Goal: Task Accomplishment & Management: Use online tool/utility

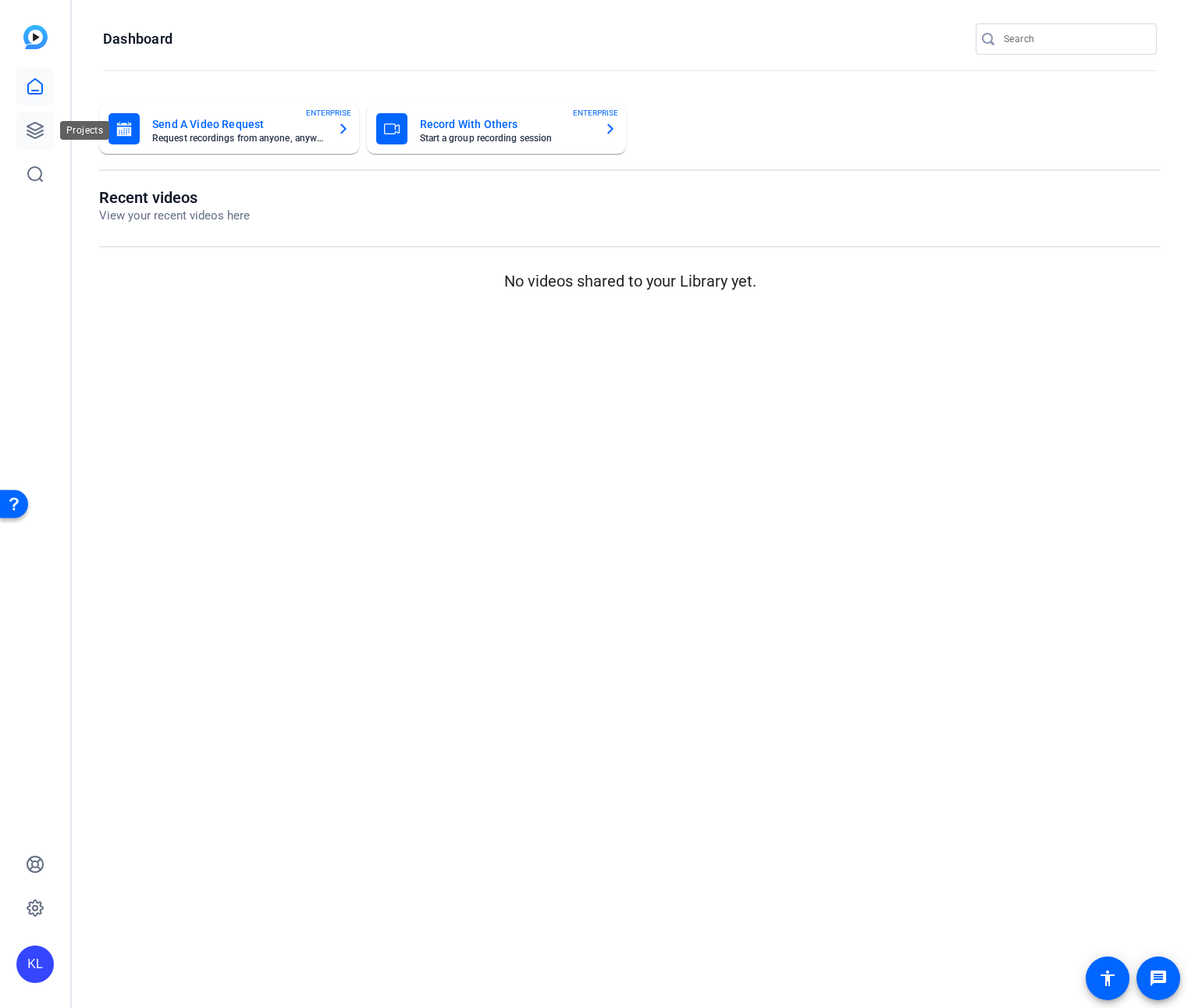
click at [51, 131] on link at bounding box center [35, 130] width 38 height 38
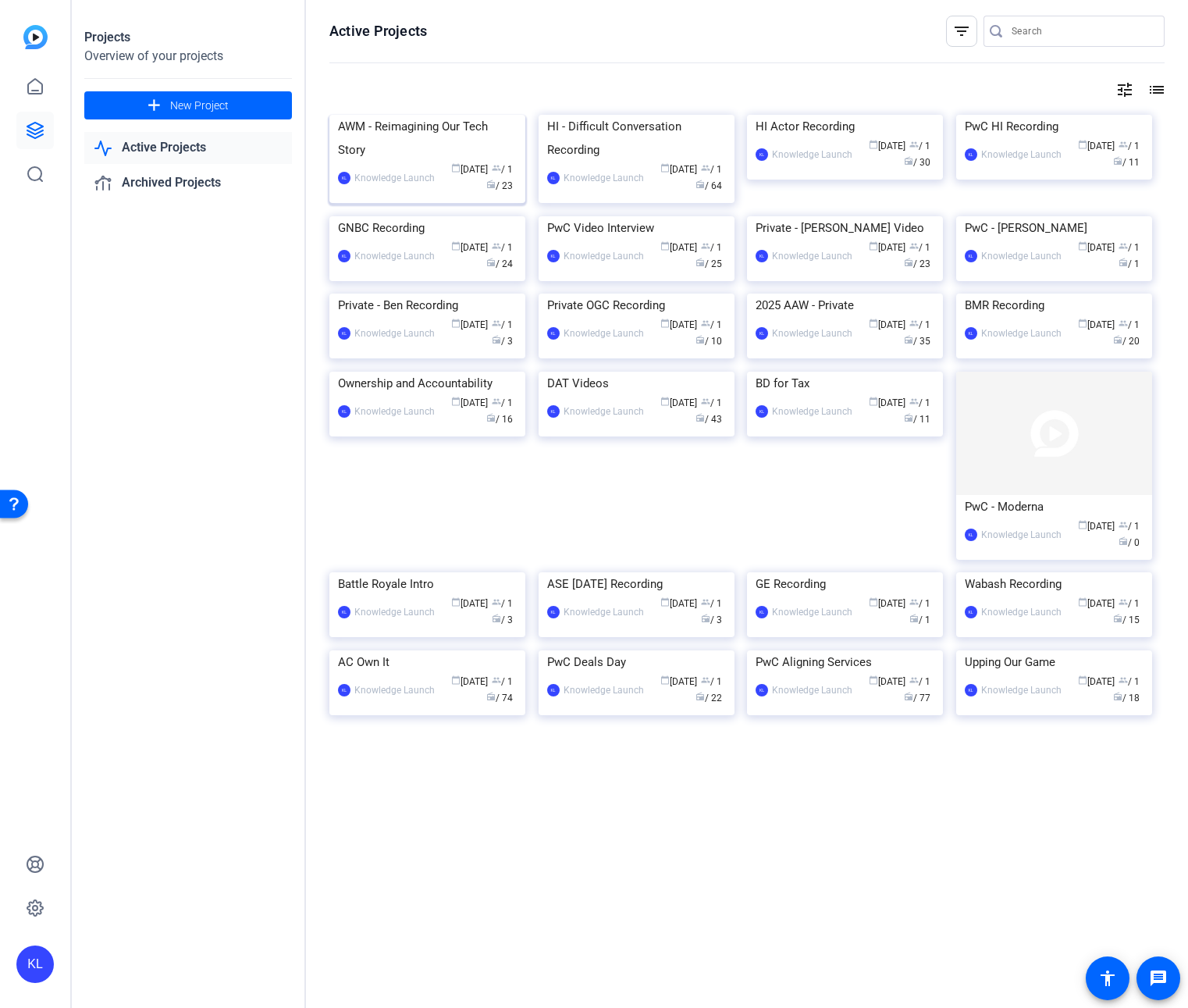
click at [435, 115] on img at bounding box center [428, 115] width 196 height 0
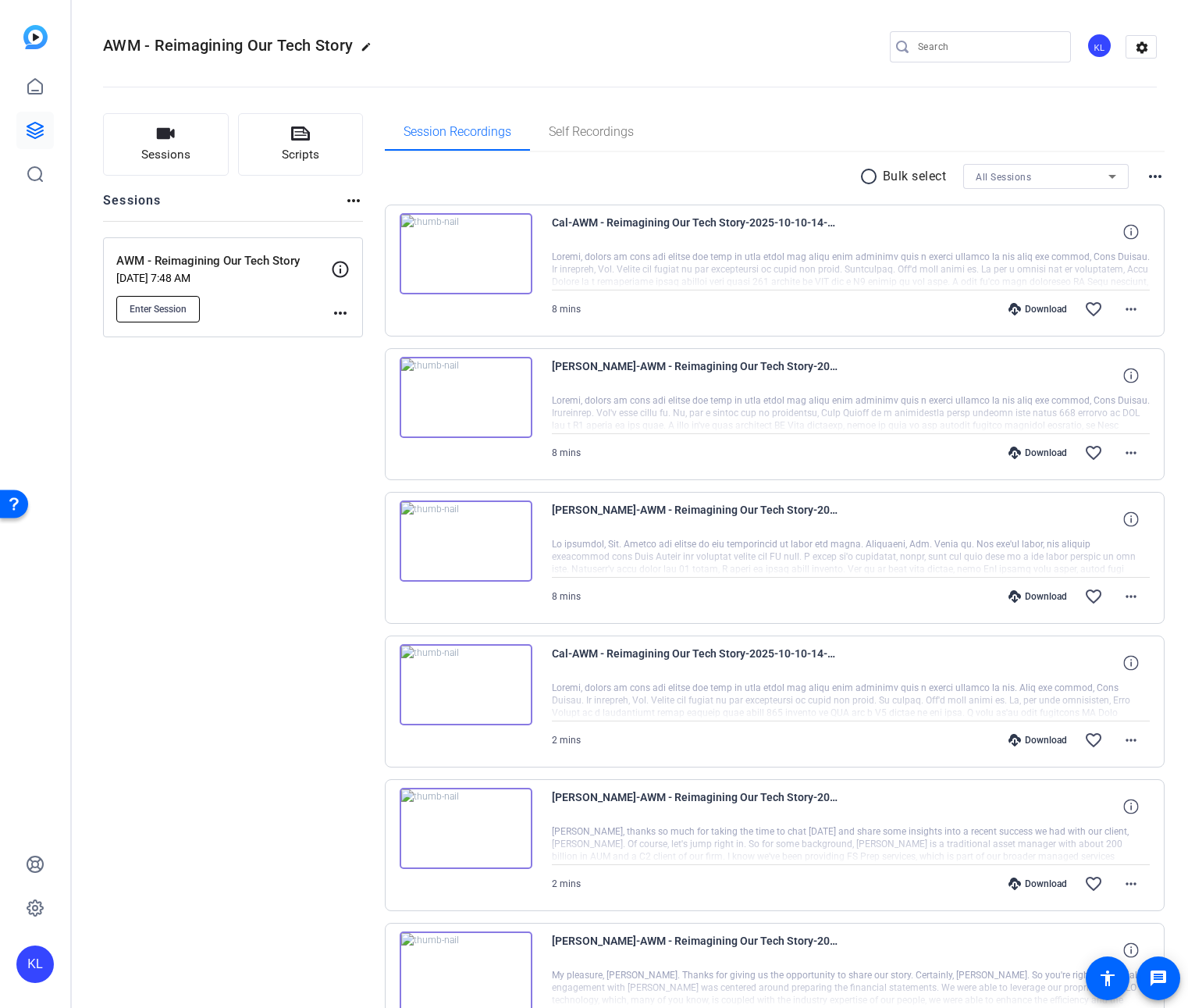
click at [172, 316] on button "Enter Session" at bounding box center [158, 309] width 83 height 27
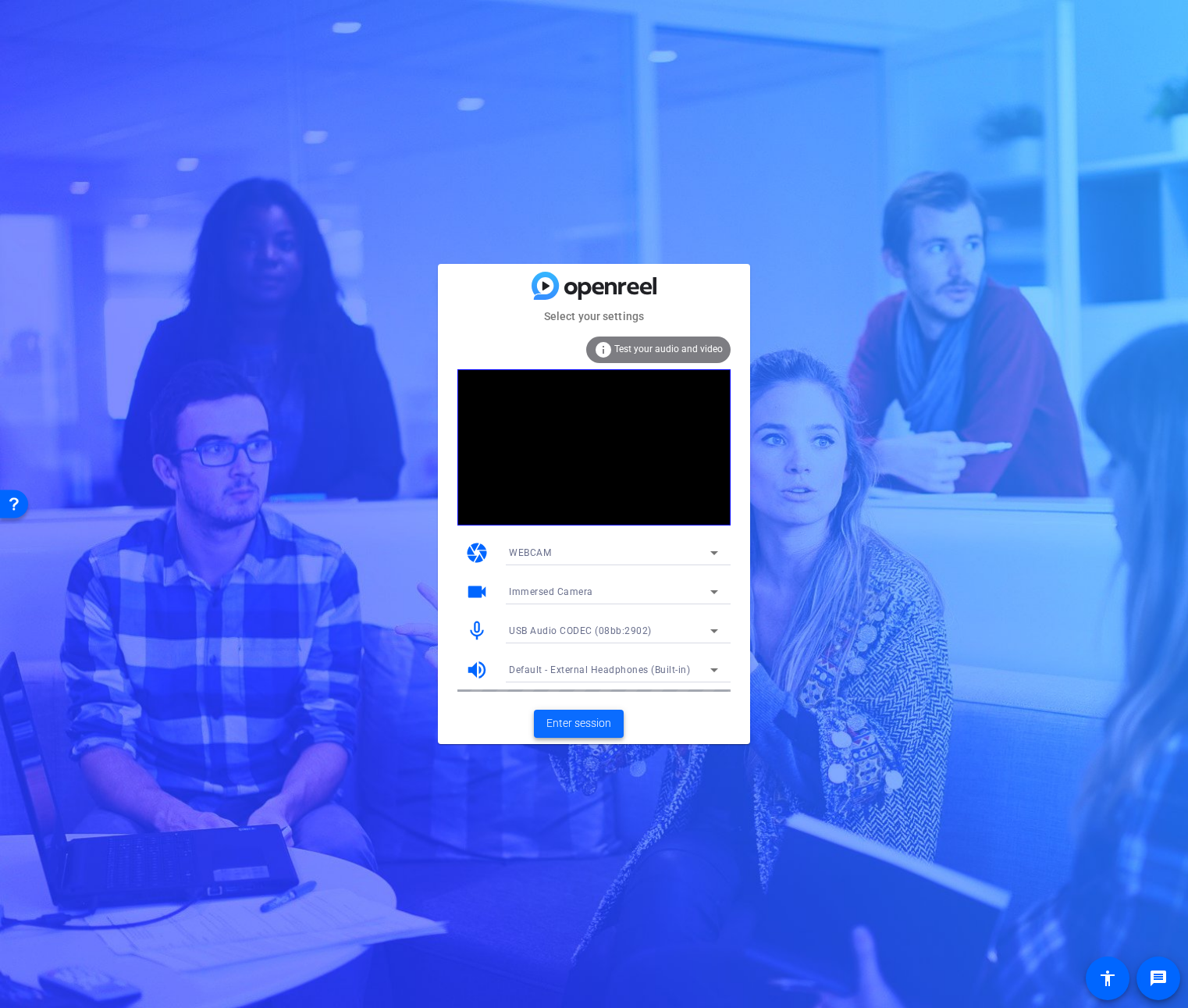
click at [590, 726] on span "Enter session" at bounding box center [578, 723] width 65 height 17
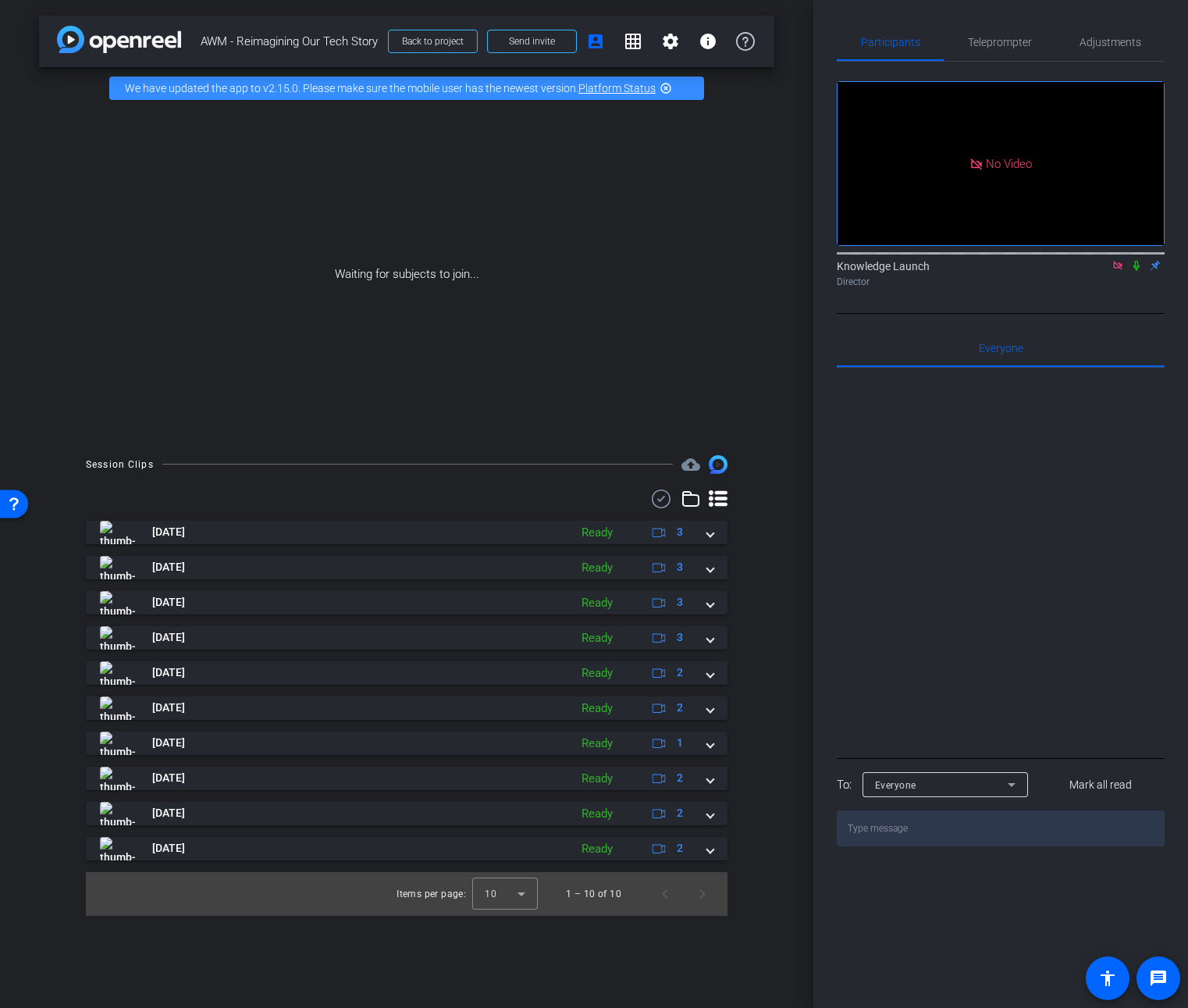
click at [1133, 271] on icon at bounding box center [1136, 265] width 13 height 11
click at [986, 48] on span "Teleprompter" at bounding box center [1000, 42] width 64 height 38
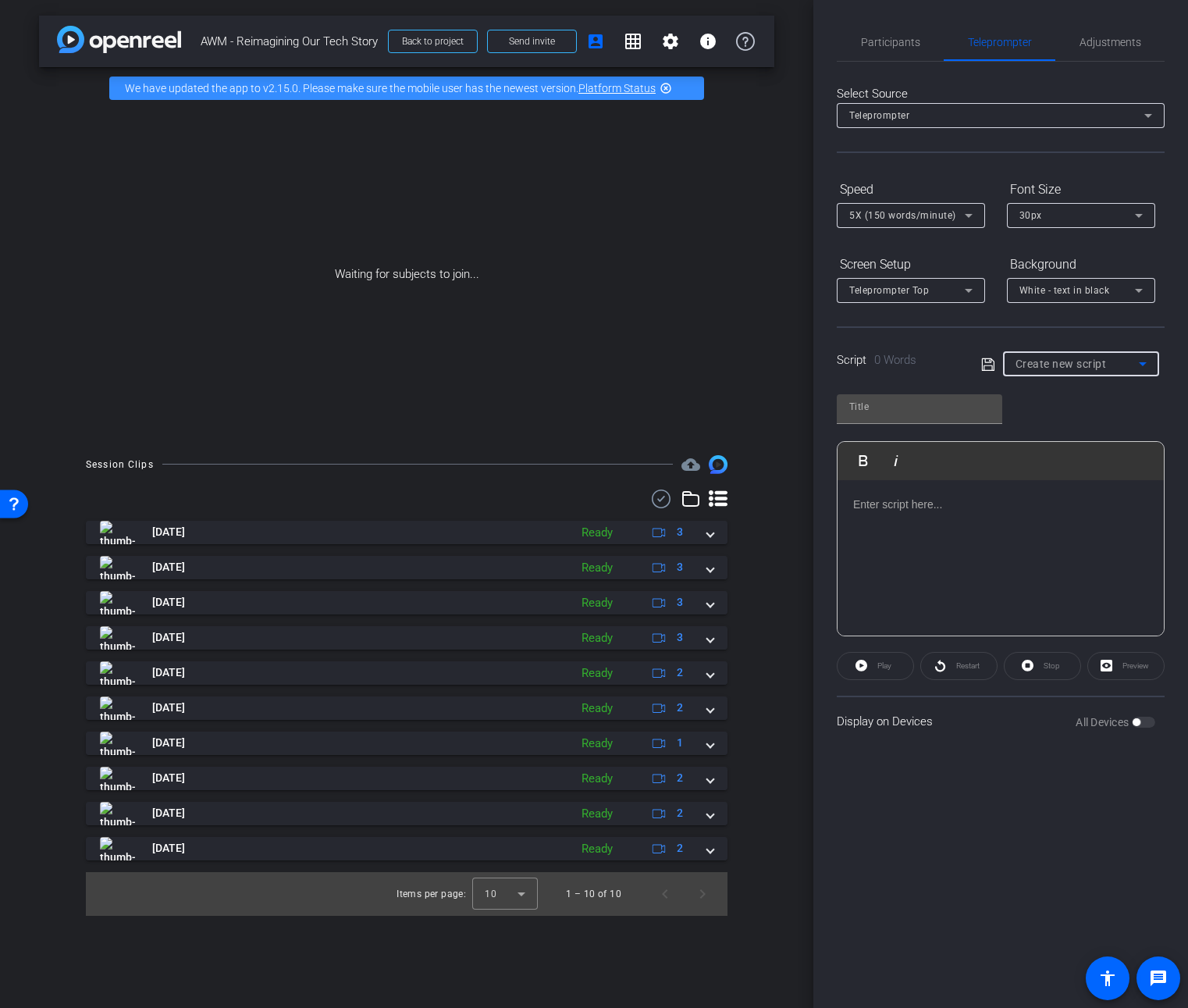
click at [1056, 365] on span "Create new script" at bounding box center [1061, 364] width 91 height 13
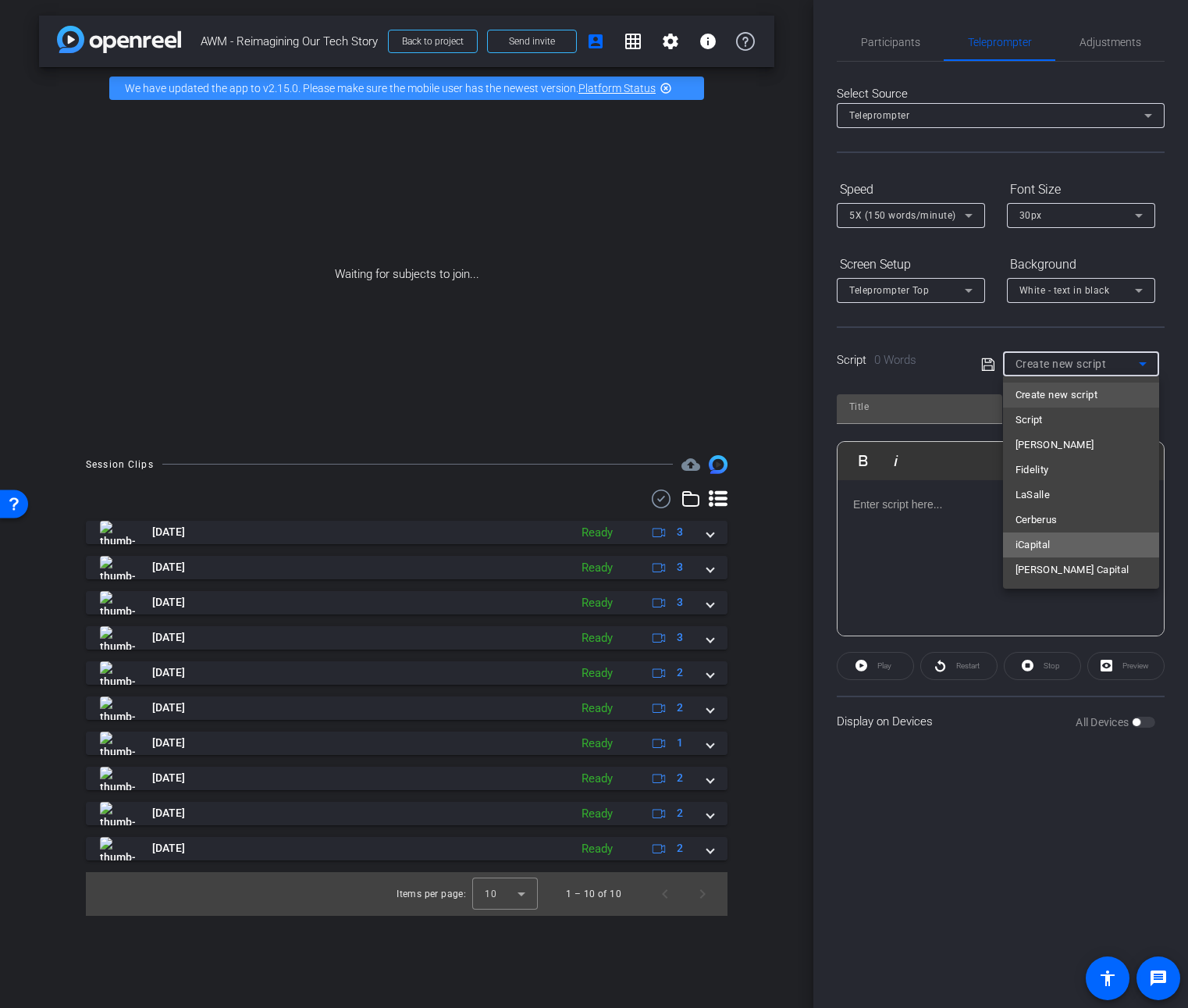
click at [1044, 538] on span "iCapital" at bounding box center [1033, 545] width 35 height 18
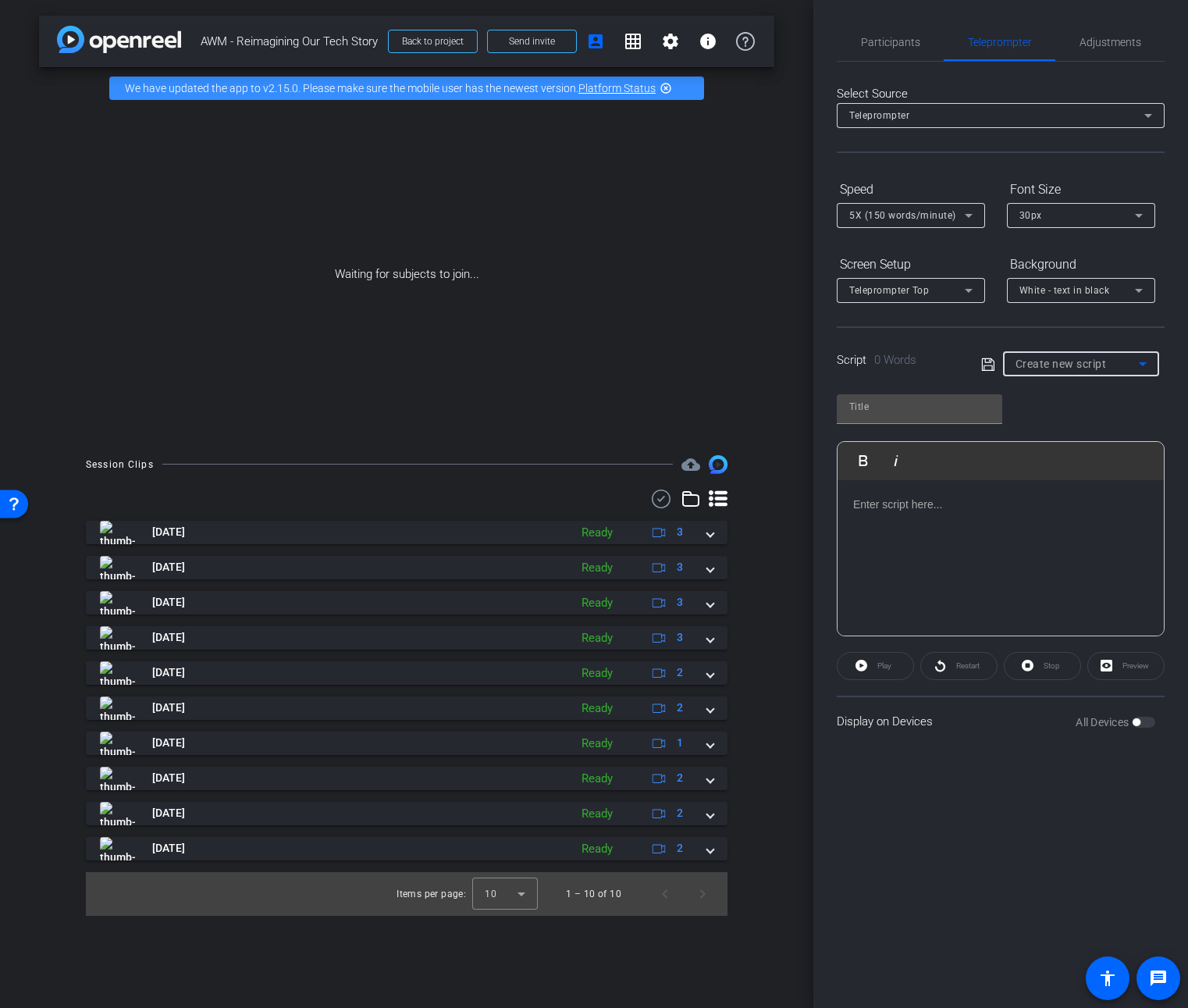
type input "iCapital"
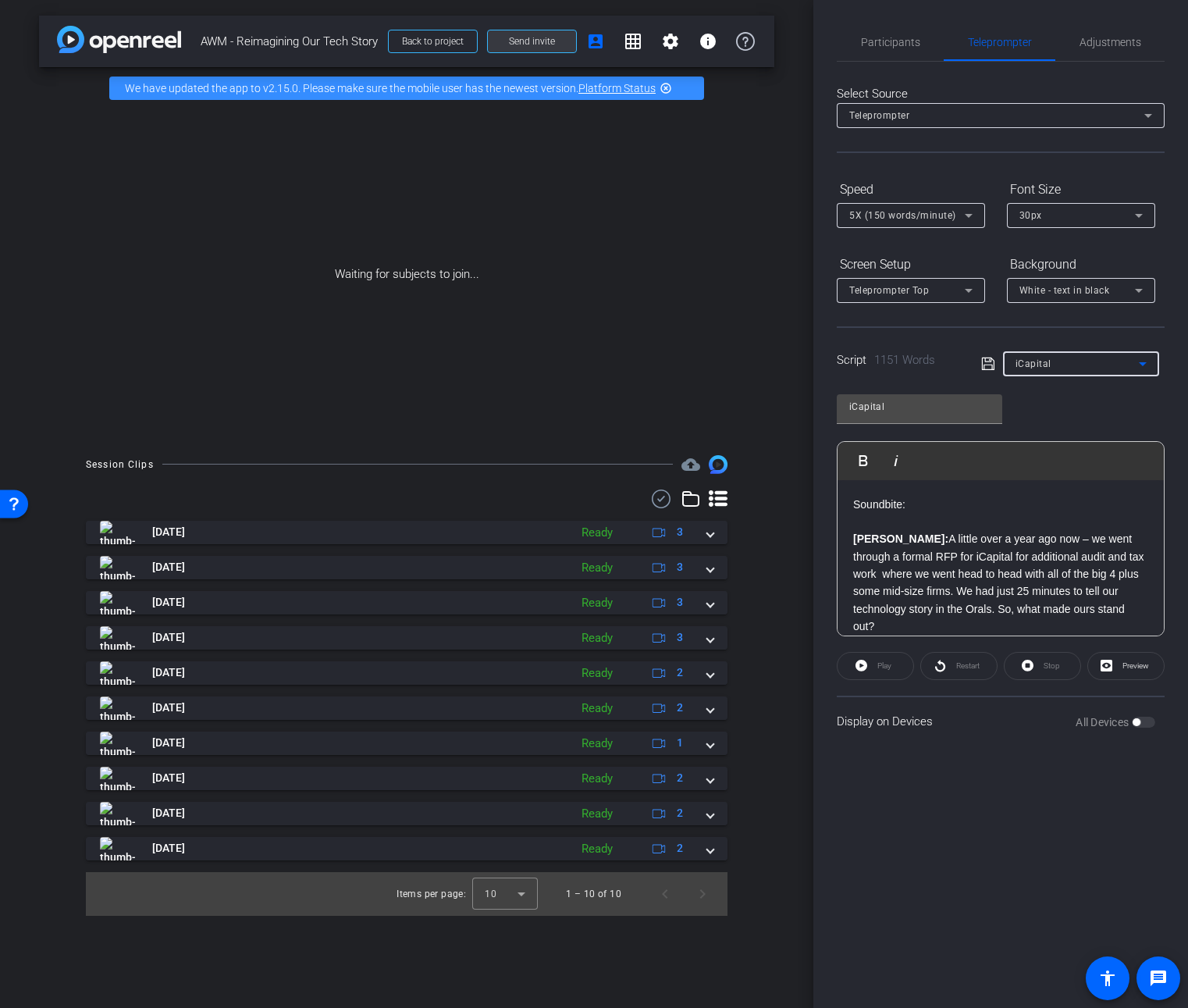
click at [536, 38] on span "Send invite" at bounding box center [532, 42] width 46 height 13
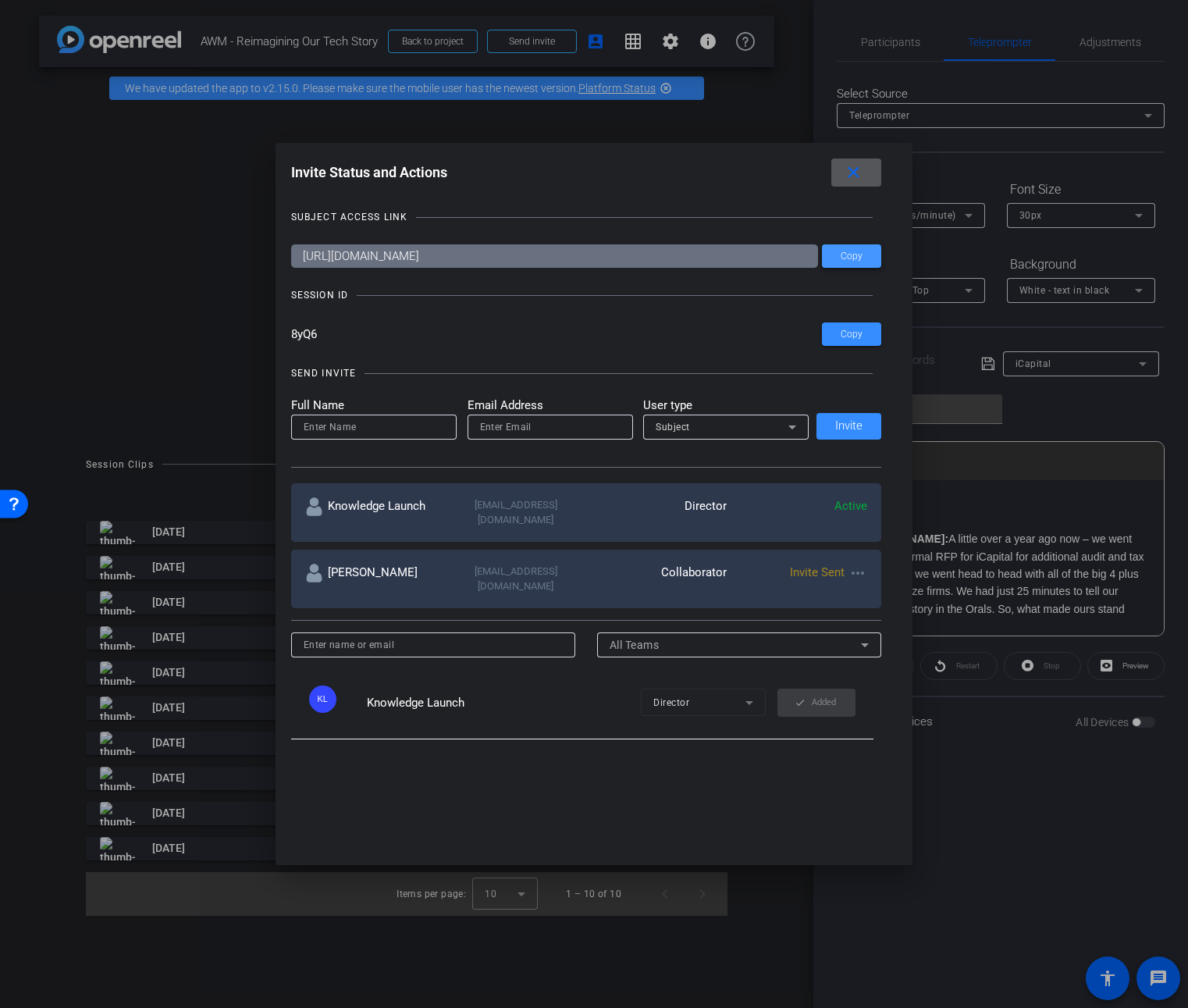
click at [843, 259] on span "Copy" at bounding box center [852, 256] width 22 height 12
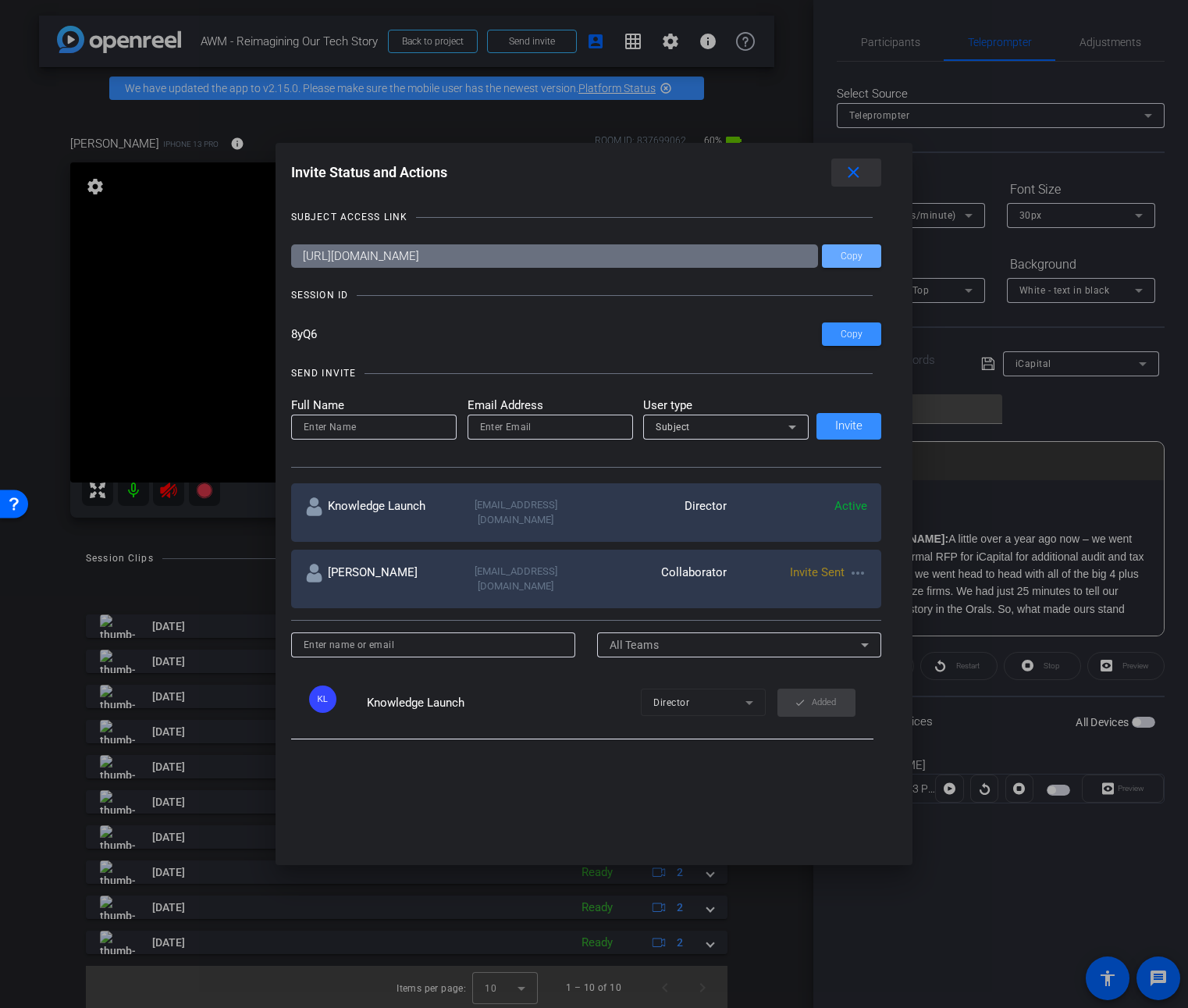
click at [864, 171] on mat-icon "close" at bounding box center [853, 173] width 19 height 19
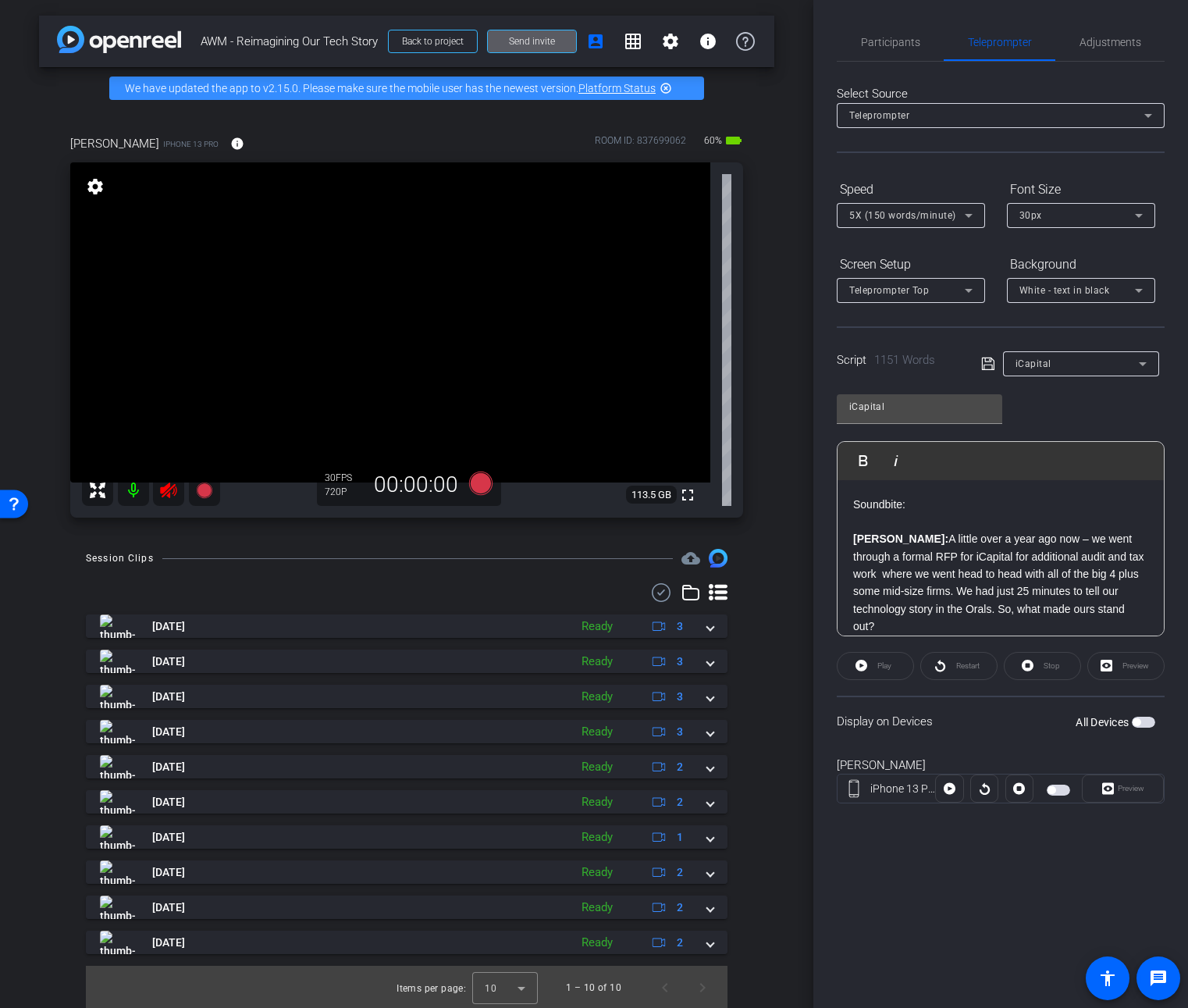
click at [128, 495] on mat-icon at bounding box center [134, 491] width 31 height 31
click at [517, 38] on span "Send invite" at bounding box center [532, 42] width 46 height 13
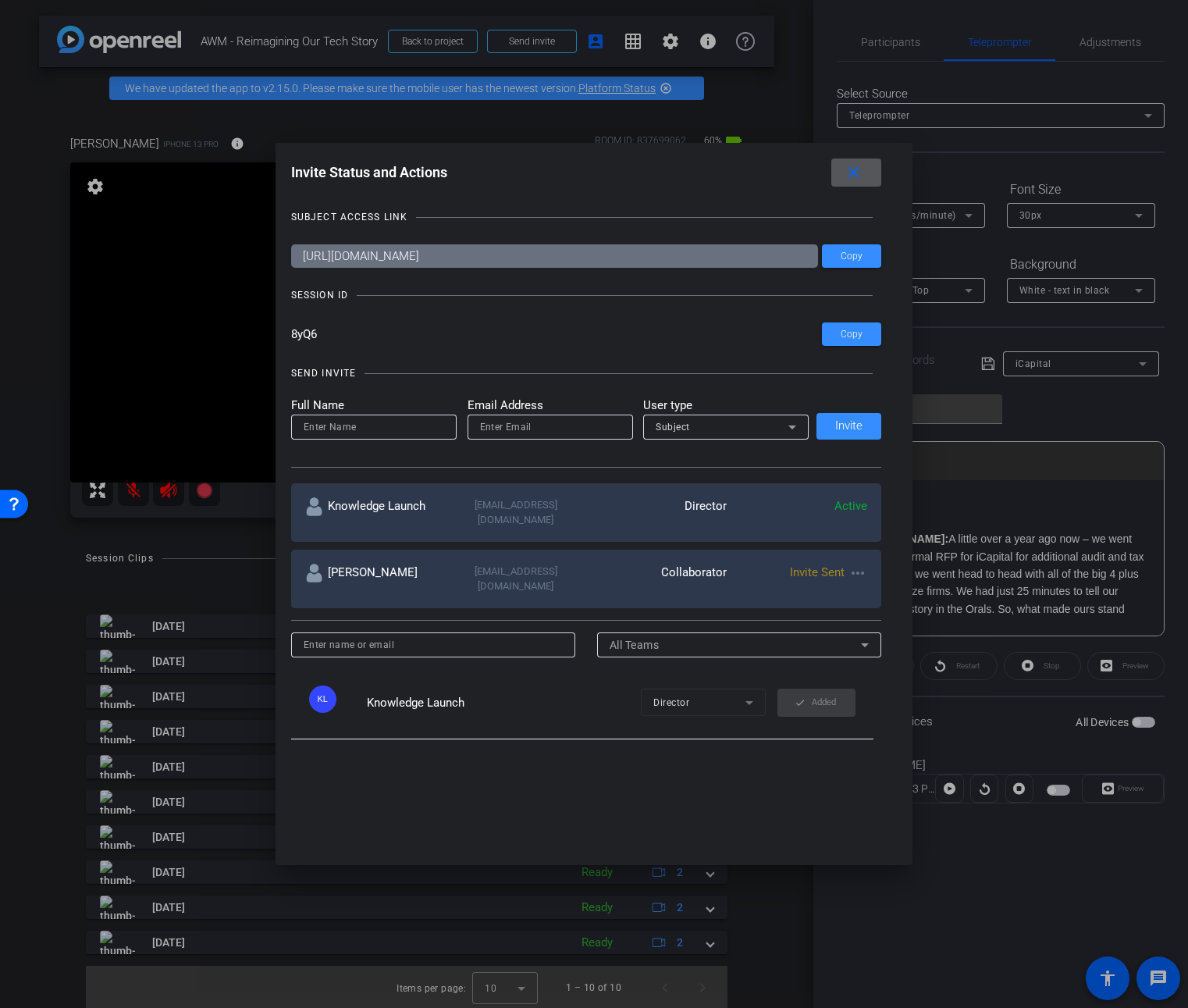
click at [850, 176] on mat-icon "close" at bounding box center [853, 173] width 19 height 19
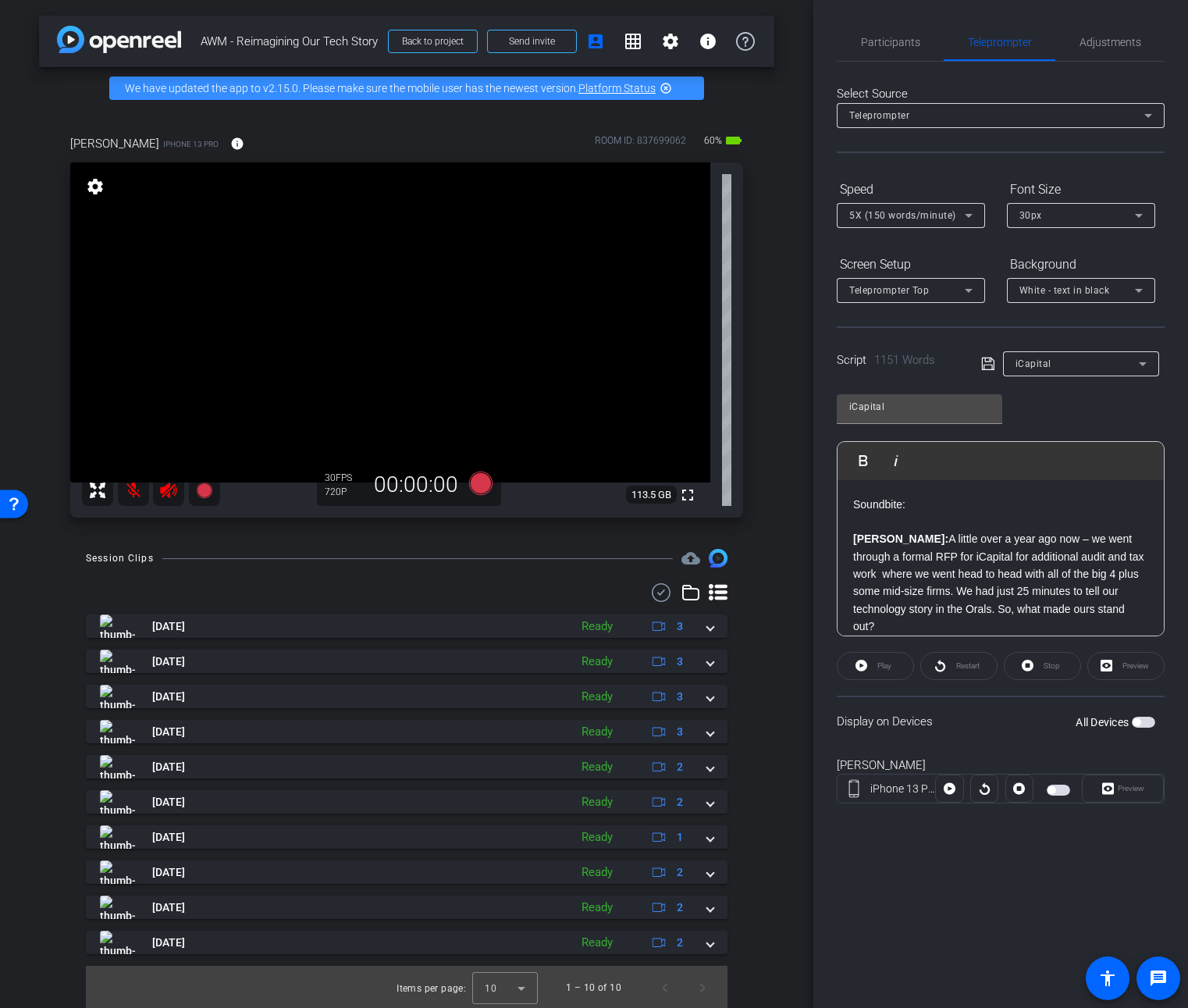
click at [440, 285] on video at bounding box center [390, 322] width 640 height 320
click at [903, 44] on span "Participants" at bounding box center [891, 43] width 59 height 11
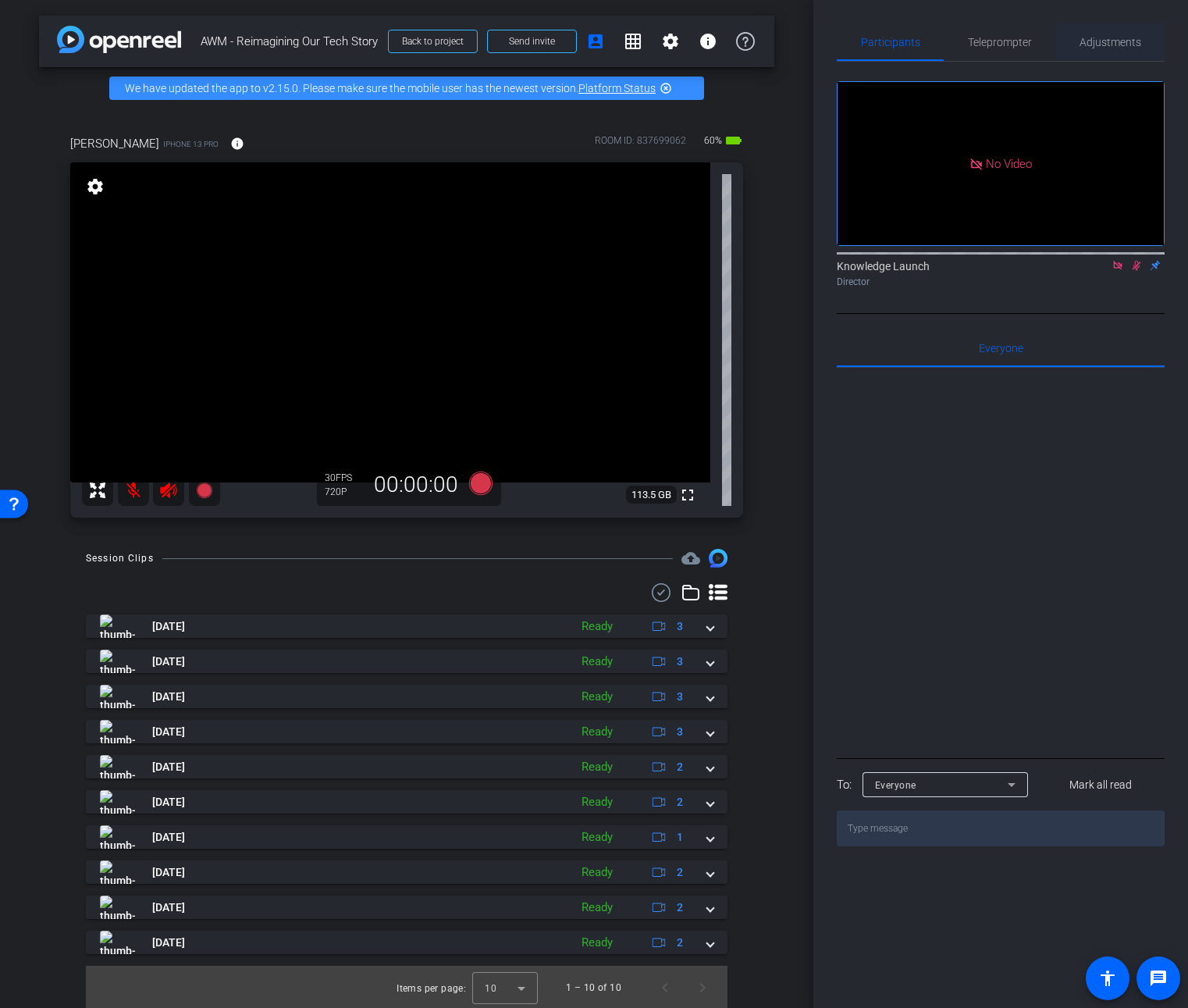
click at [1106, 43] on span "Adjustments" at bounding box center [1110, 43] width 62 height 11
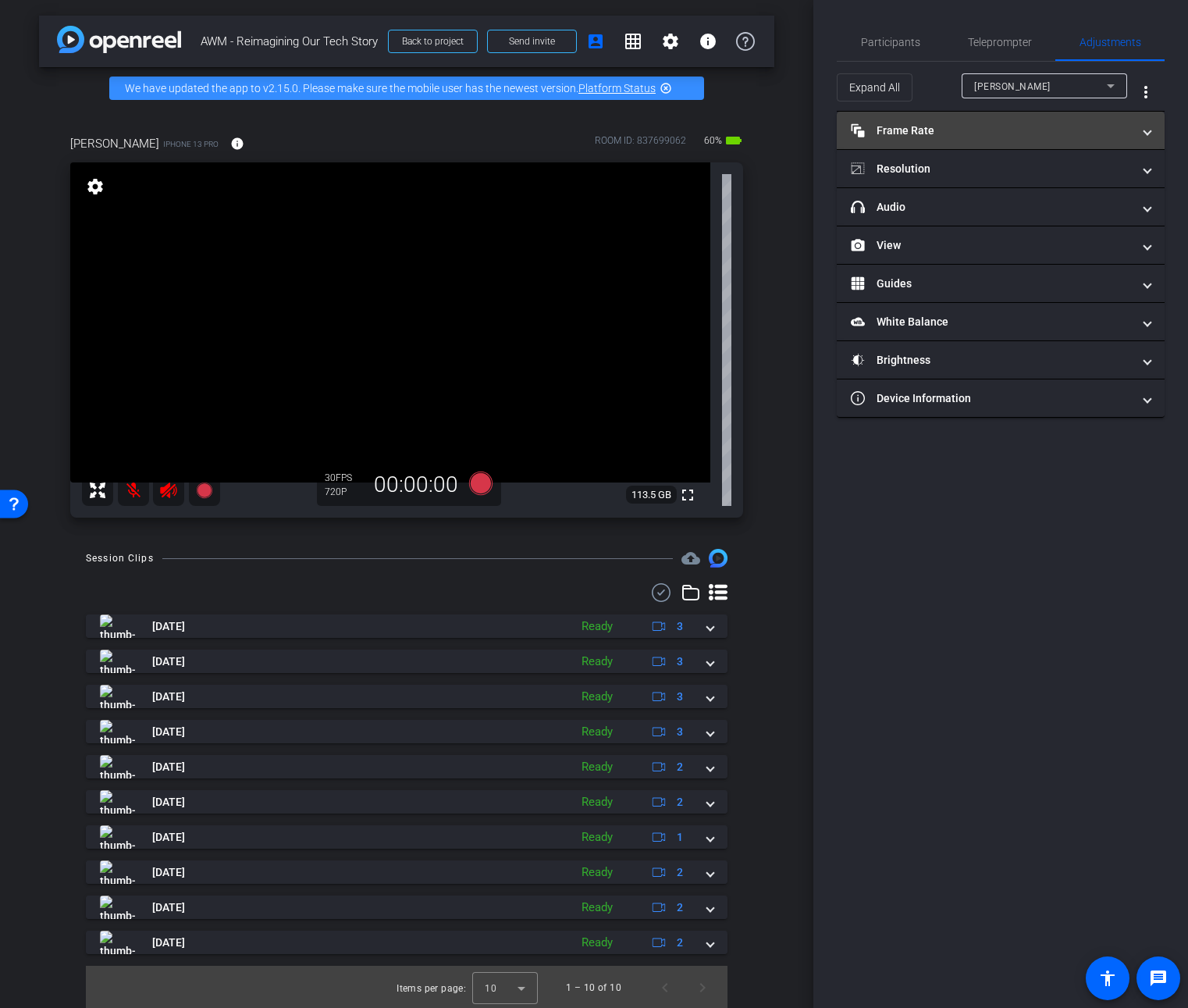
click at [1063, 137] on mat-panel-title "Frame Rate Frame Rate" at bounding box center [991, 131] width 281 height 17
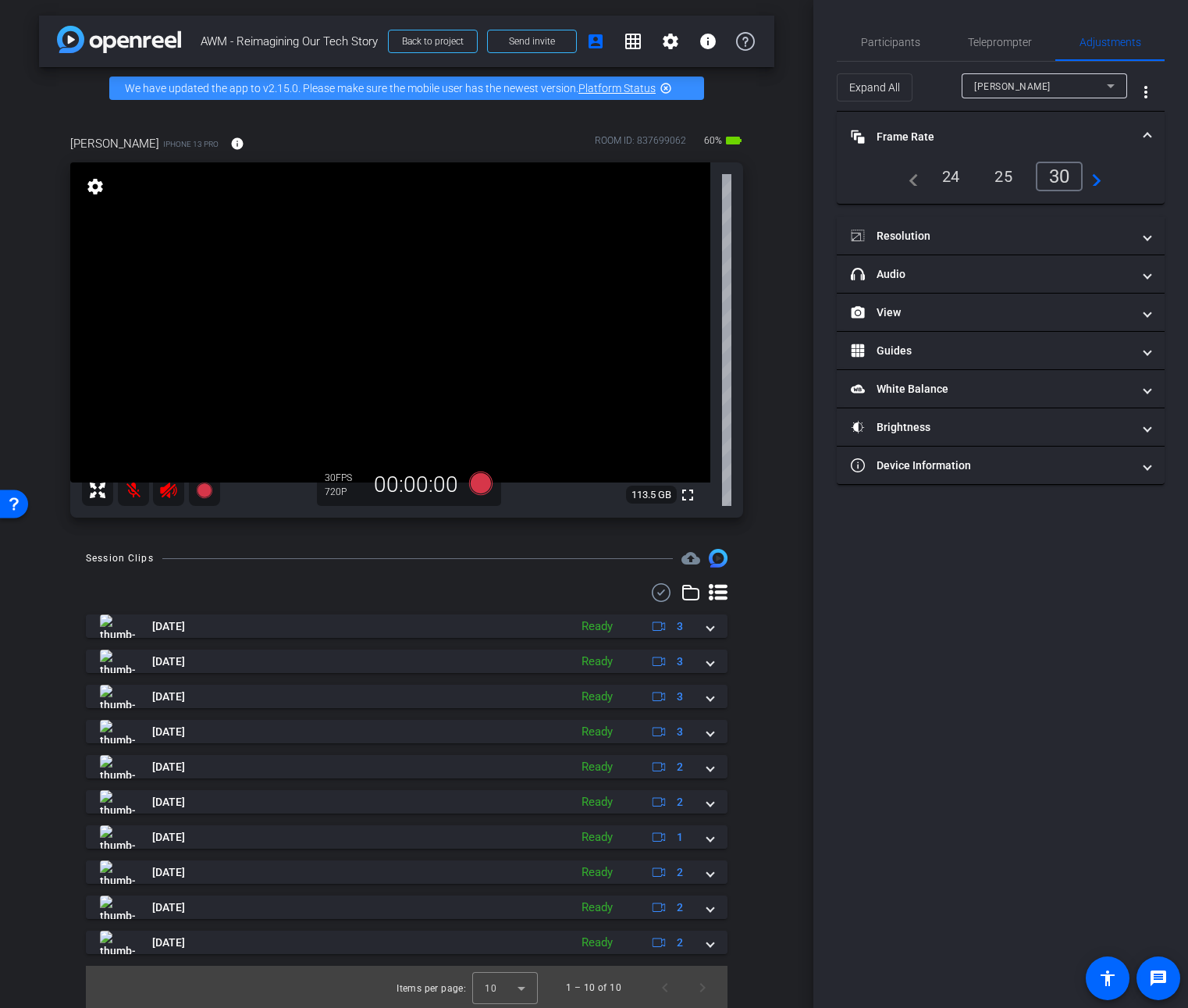
click at [1150, 163] on div "navigate_before 24 25 30 navigate_next" at bounding box center [1000, 183] width 328 height 43
click at [1146, 314] on span at bounding box center [1147, 313] width 6 height 17
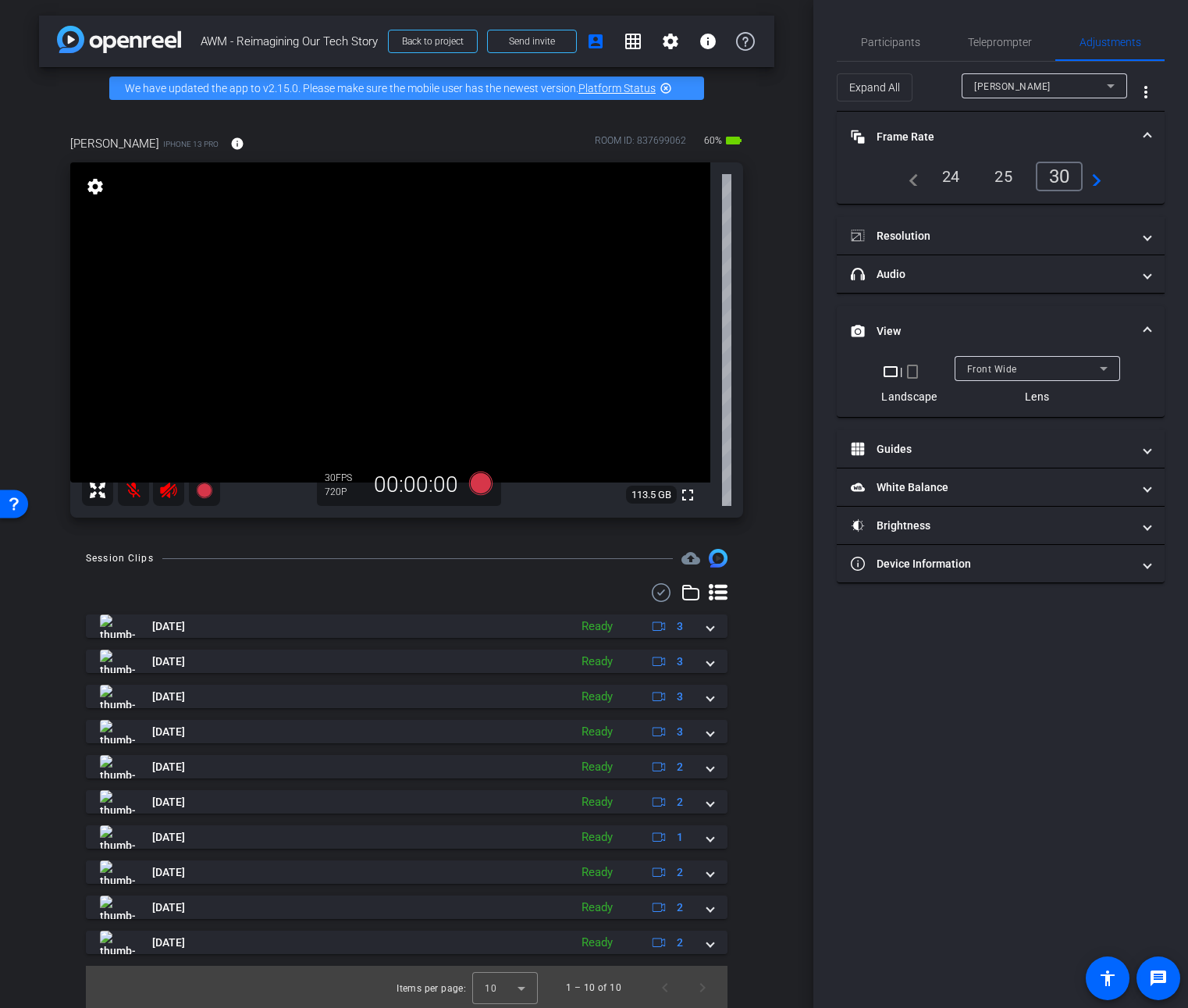
click at [1146, 314] on mat-expansion-panel-header "View" at bounding box center [1000, 331] width 328 height 50
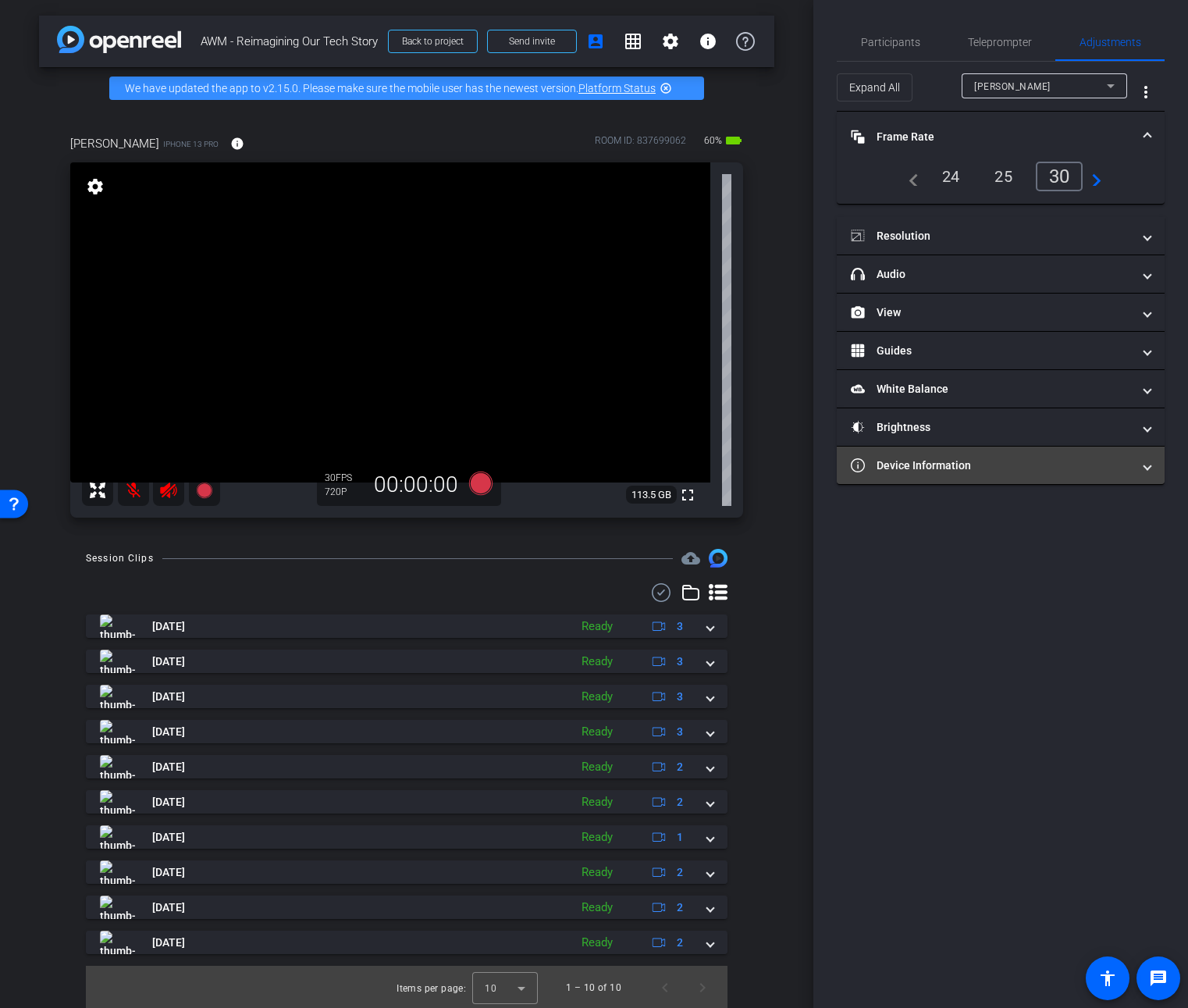
click at [1145, 466] on span at bounding box center [1147, 466] width 6 height 17
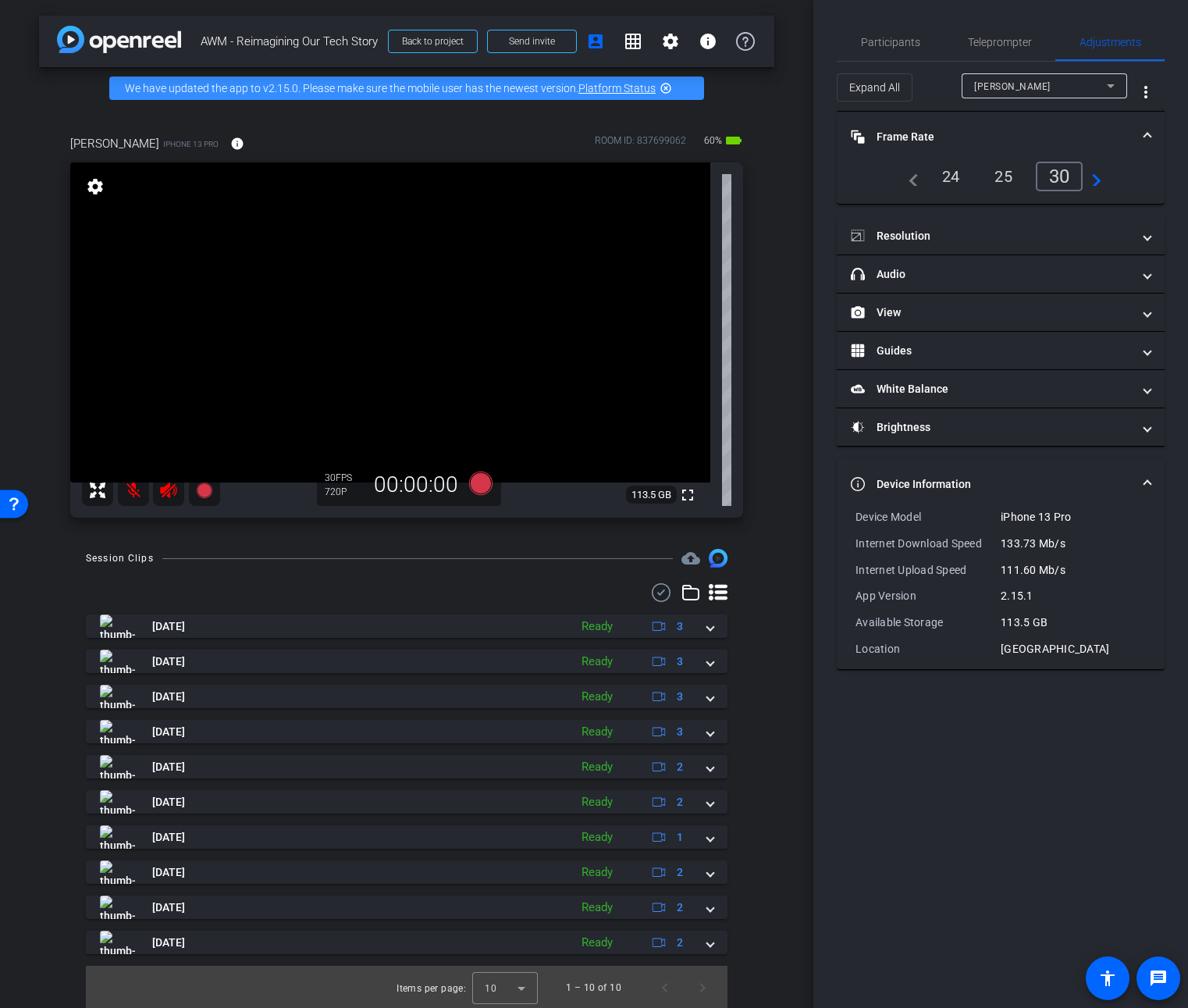
click at [1145, 466] on mat-expansion-panel-header "Device Information" at bounding box center [1000, 484] width 328 height 50
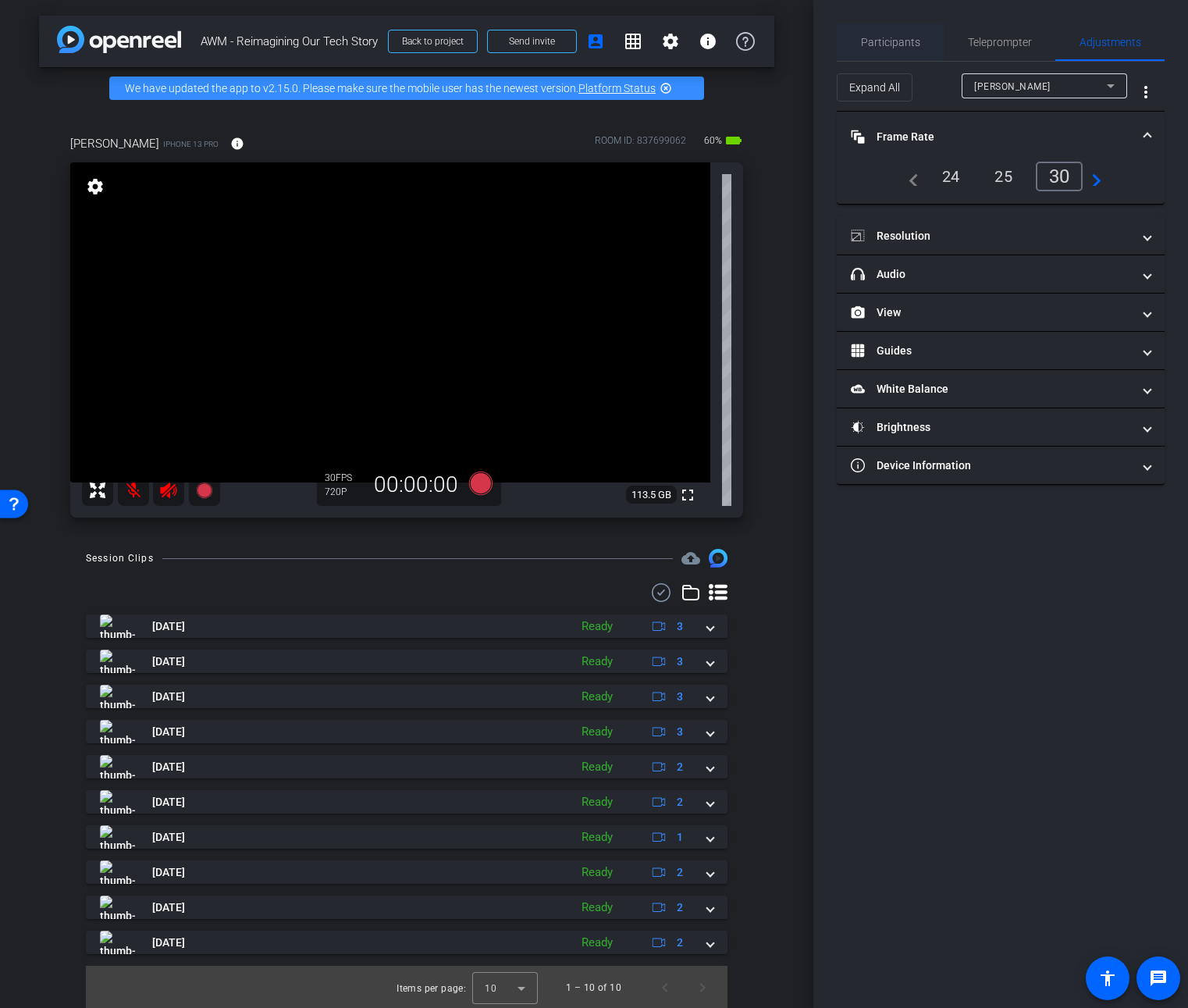
click at [881, 53] on span "Participants" at bounding box center [891, 42] width 59 height 38
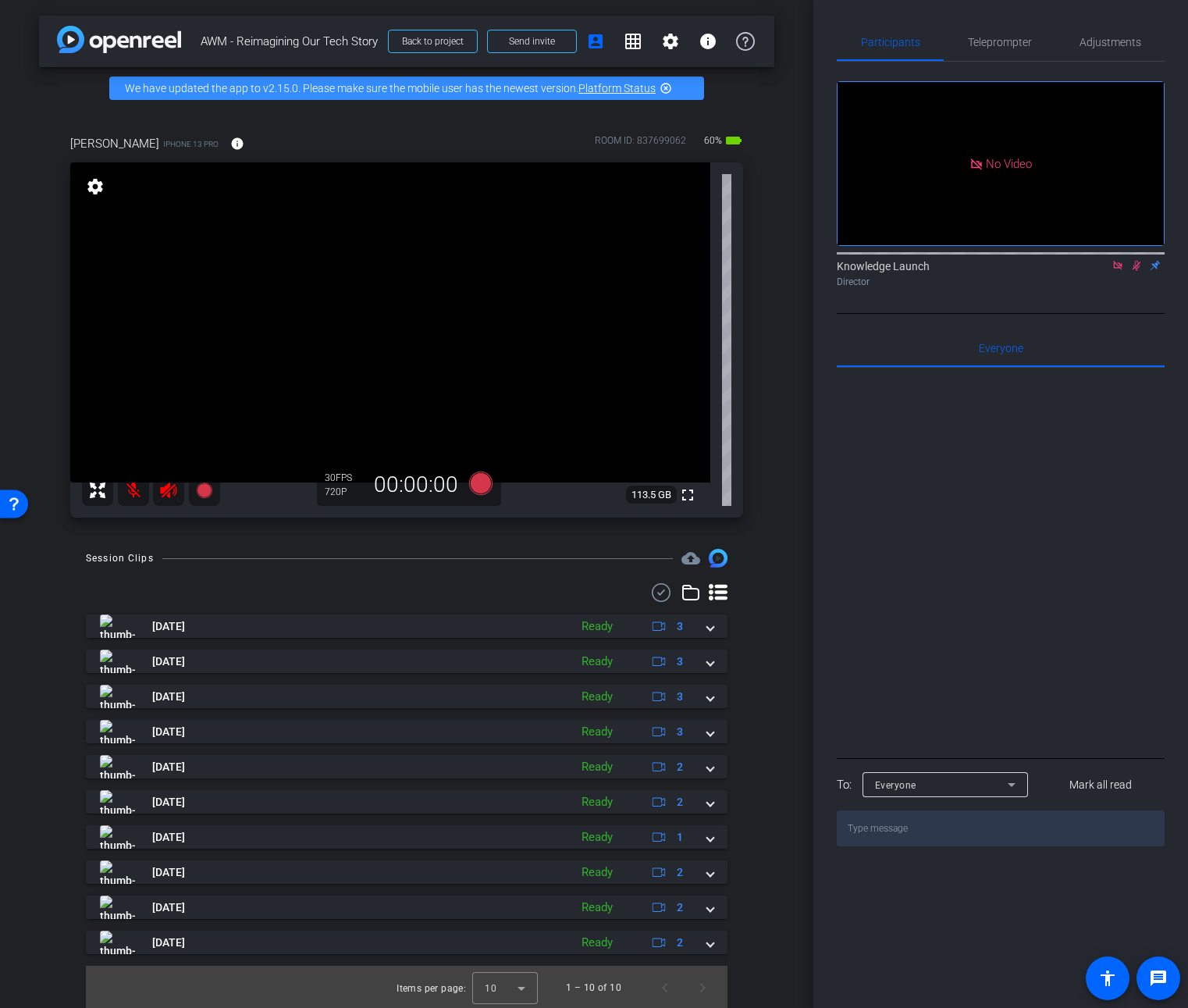
click at [100, 180] on mat-icon "settings" at bounding box center [95, 187] width 22 height 18
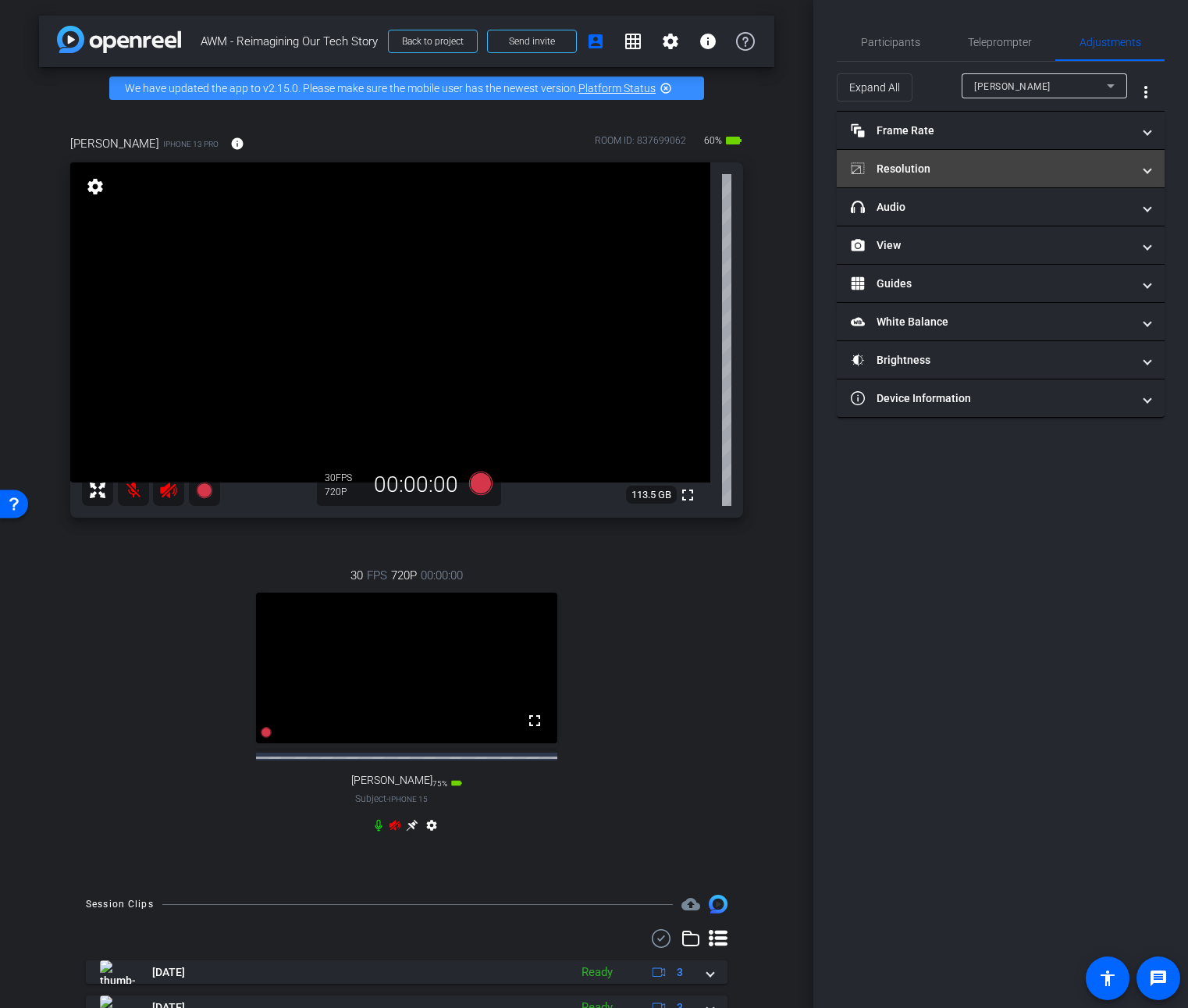
click at [1073, 178] on mat-expansion-panel-header "Resolution" at bounding box center [1000, 168] width 328 height 38
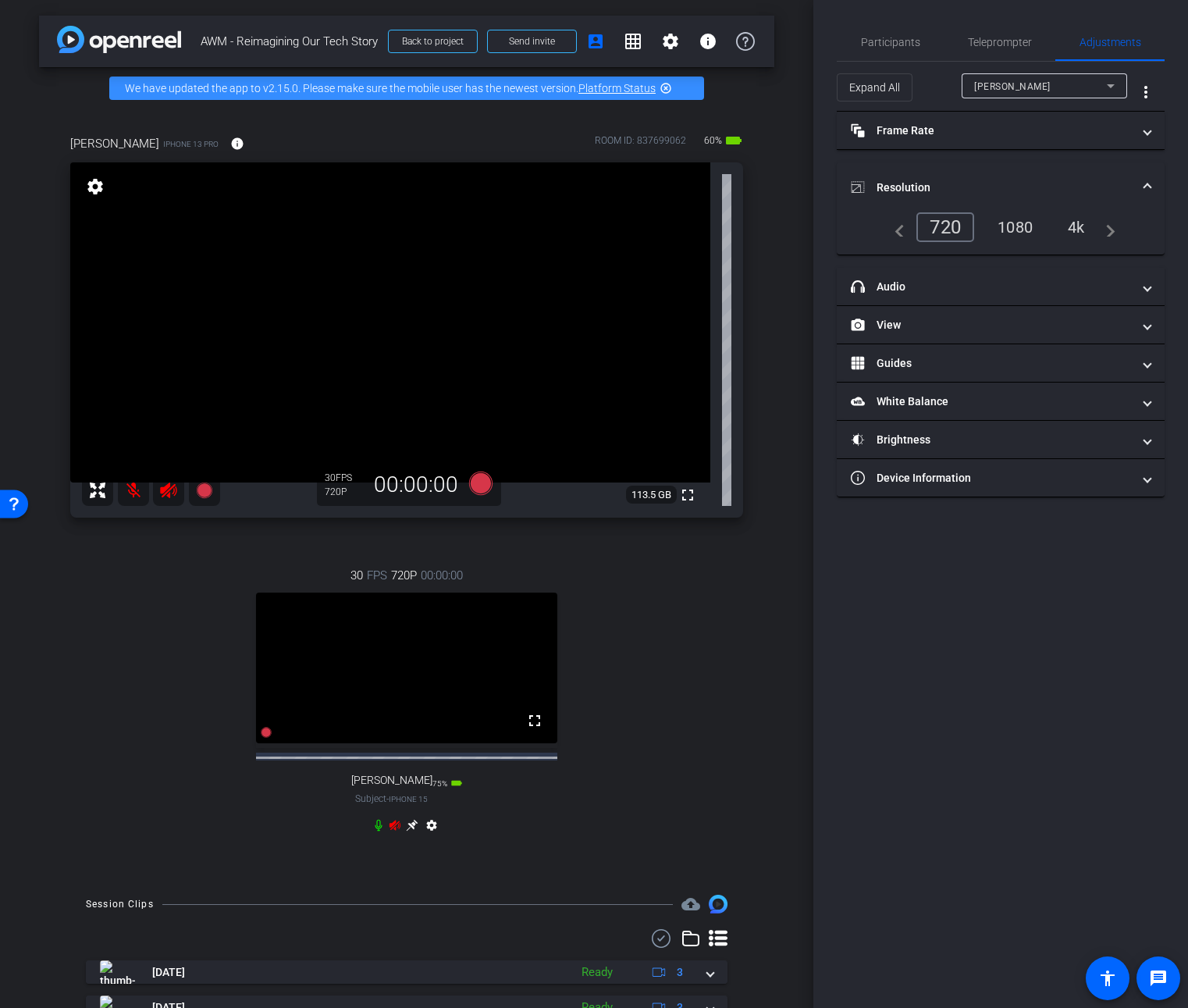
click at [1036, 229] on div "1080" at bounding box center [1014, 227] width 58 height 27
click at [470, 674] on video at bounding box center [406, 667] width 301 height 151
click at [429, 838] on mat-icon "settings" at bounding box center [431, 828] width 18 height 18
click at [1017, 224] on div "1080" at bounding box center [1014, 227] width 58 height 27
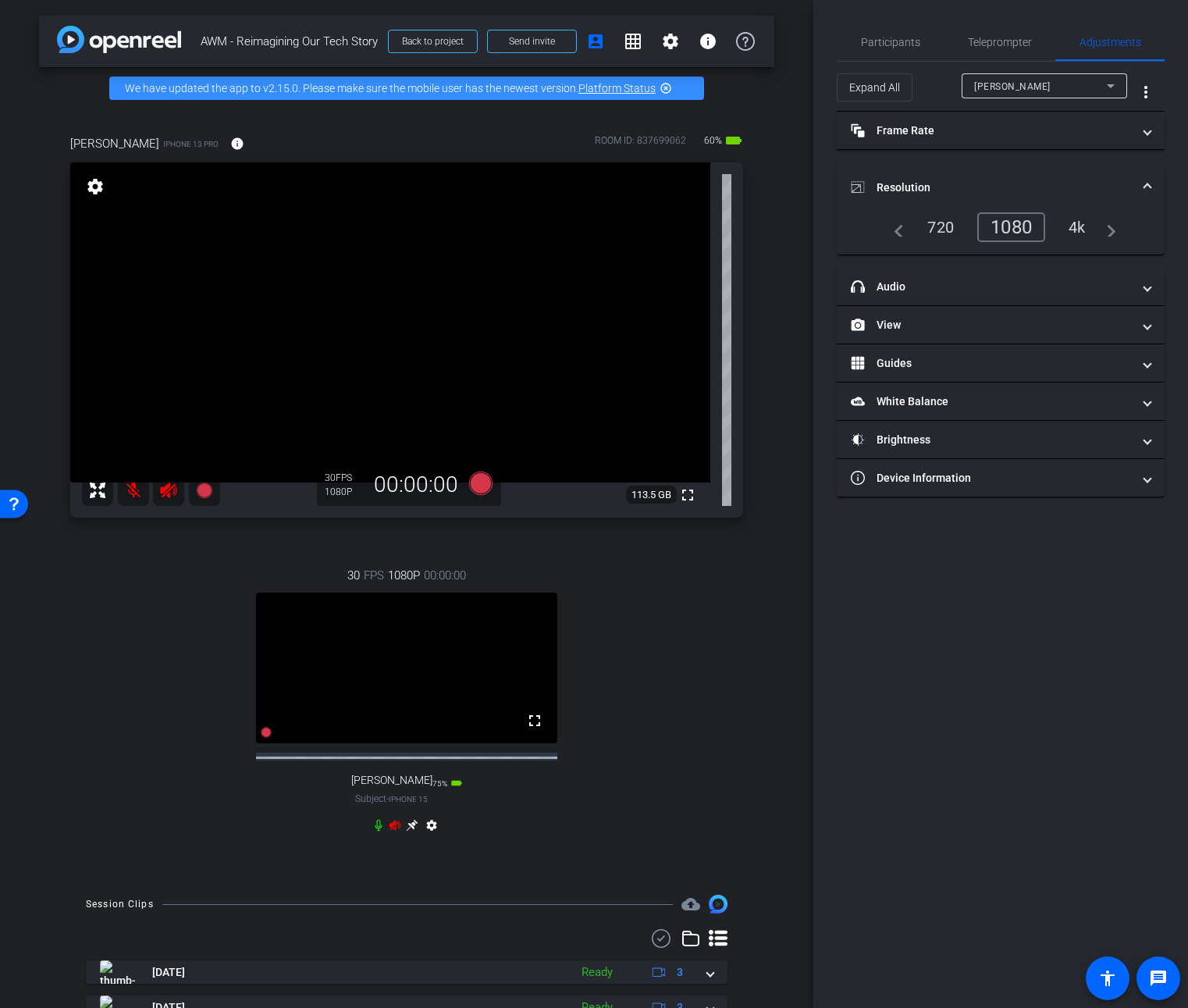
click at [137, 488] on mat-icon at bounding box center [134, 491] width 31 height 31
click at [876, 43] on span "Participants" at bounding box center [891, 43] width 59 height 11
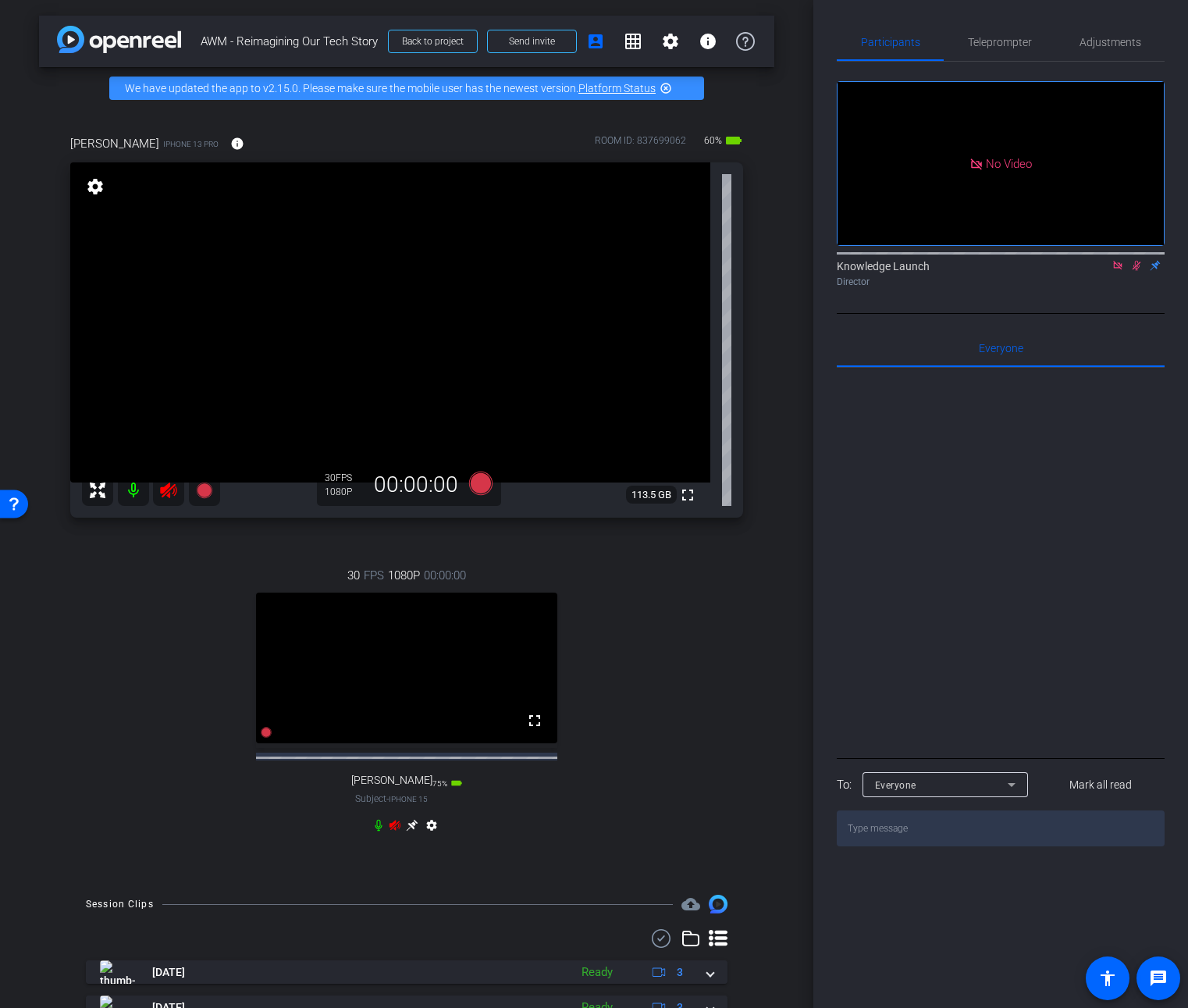
click at [1130, 260] on icon at bounding box center [1136, 265] width 13 height 11
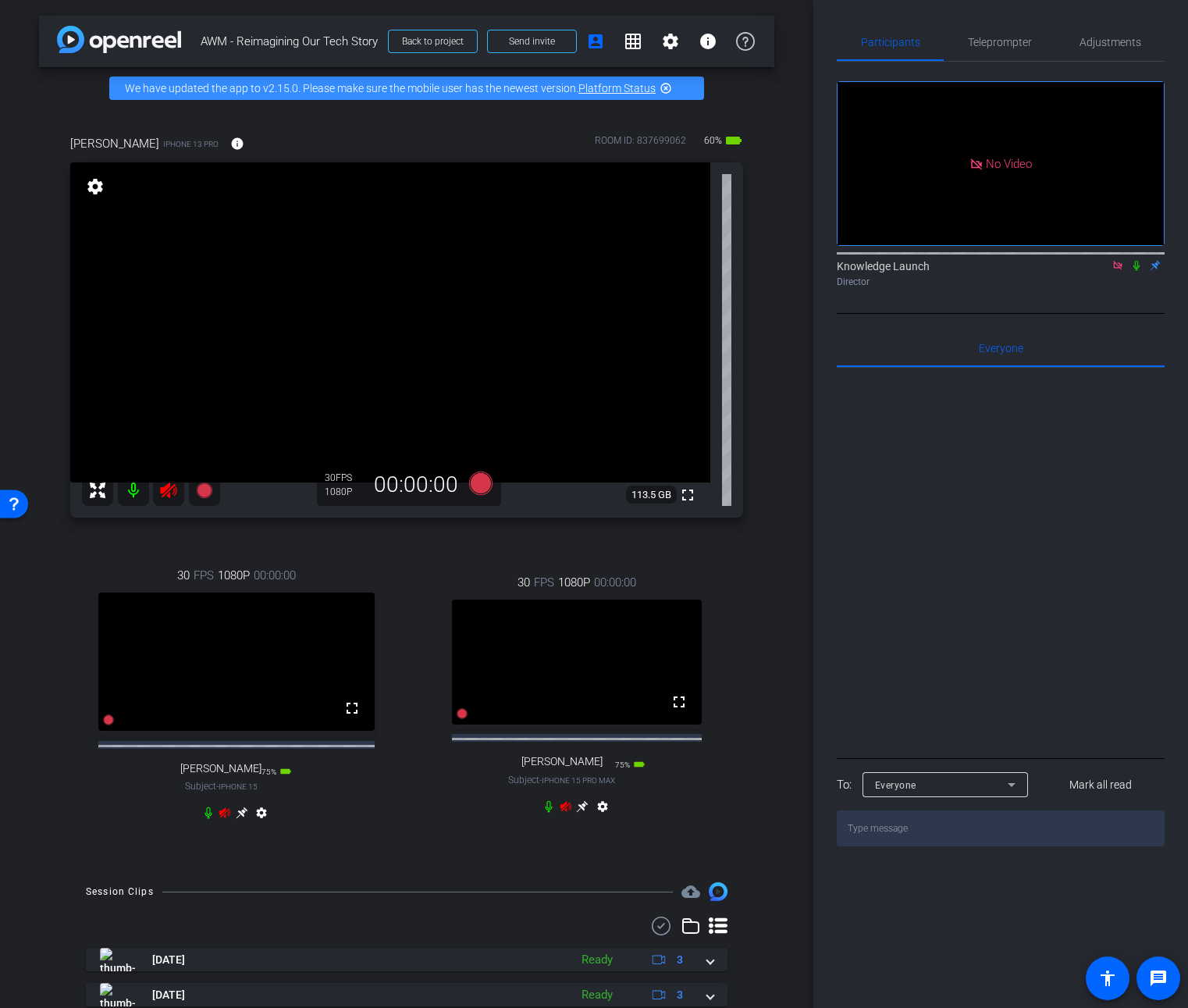
click at [171, 494] on icon at bounding box center [168, 490] width 18 height 18
click at [171, 493] on icon at bounding box center [168, 490] width 18 height 18
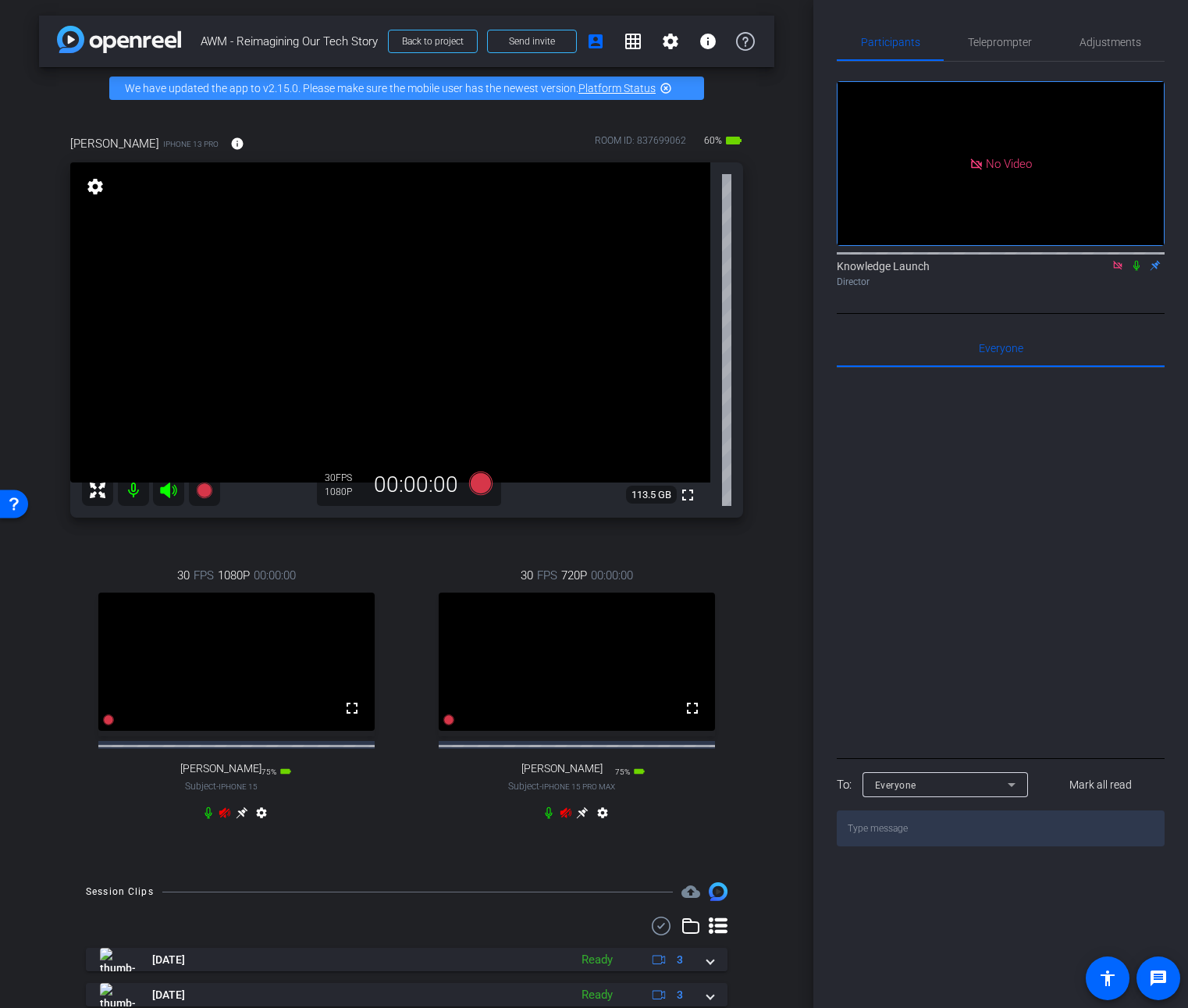
click at [560, 822] on div "30 FPS 720P 00:00:00 fullscreen Jeanna Subject - iPhone 15 Pro Max 75% battery_…" at bounding box center [577, 696] width 333 height 310
click at [560, 818] on icon at bounding box center [565, 812] width 11 height 10
click at [224, 819] on icon at bounding box center [225, 813] width 13 height 13
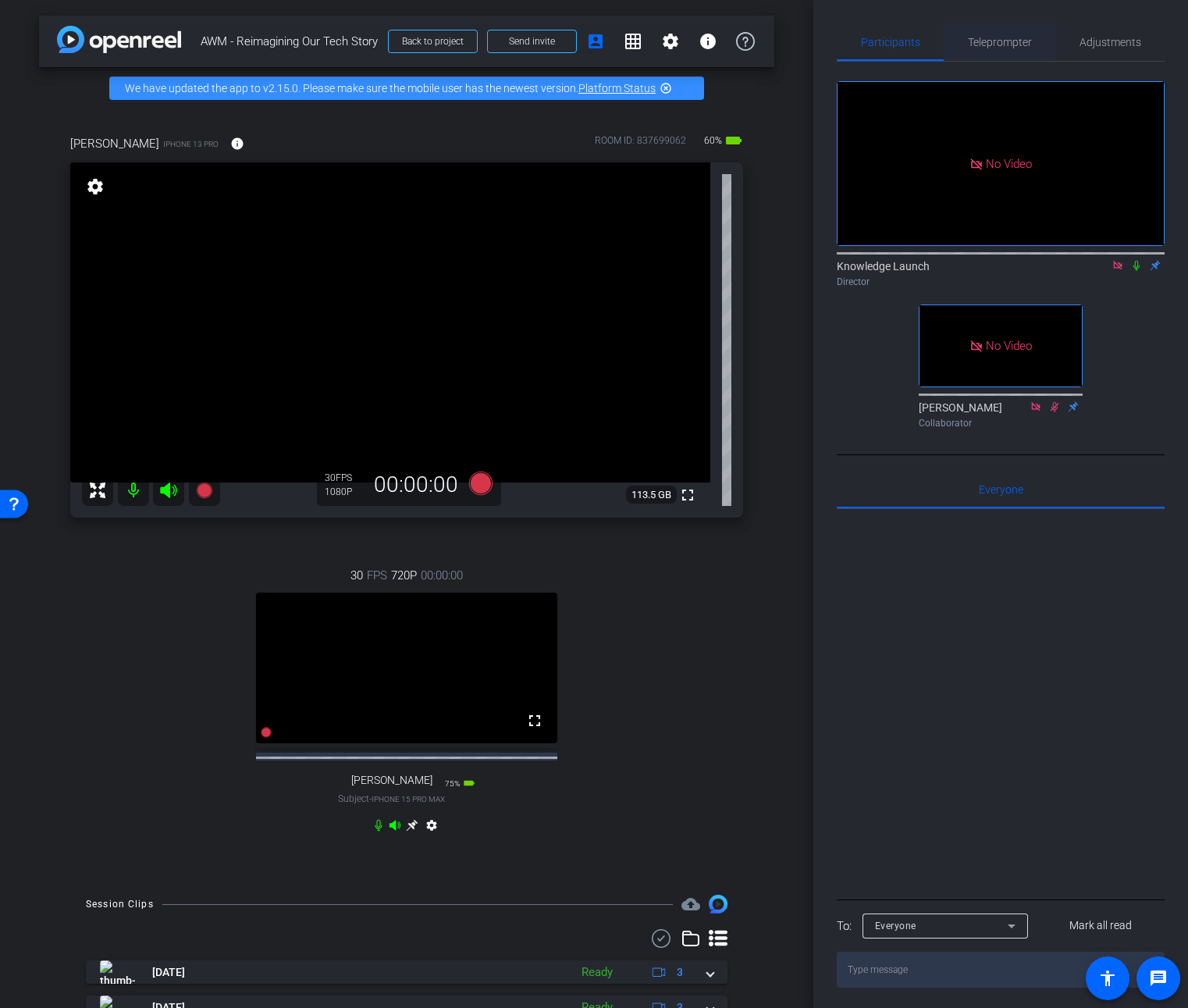
click at [998, 39] on span "Teleprompter" at bounding box center [1000, 43] width 64 height 11
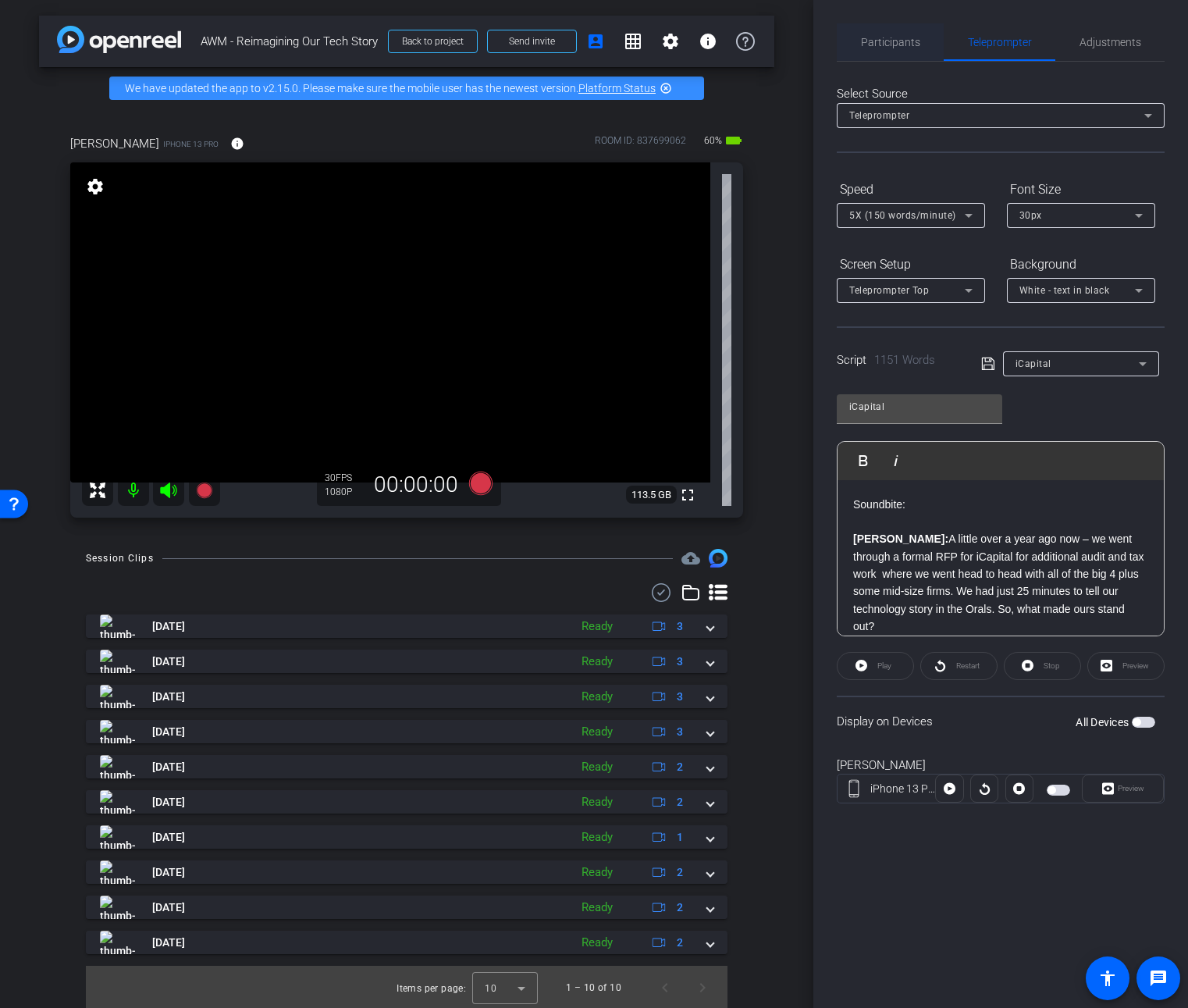
click at [918, 39] on span "Participants" at bounding box center [891, 43] width 59 height 11
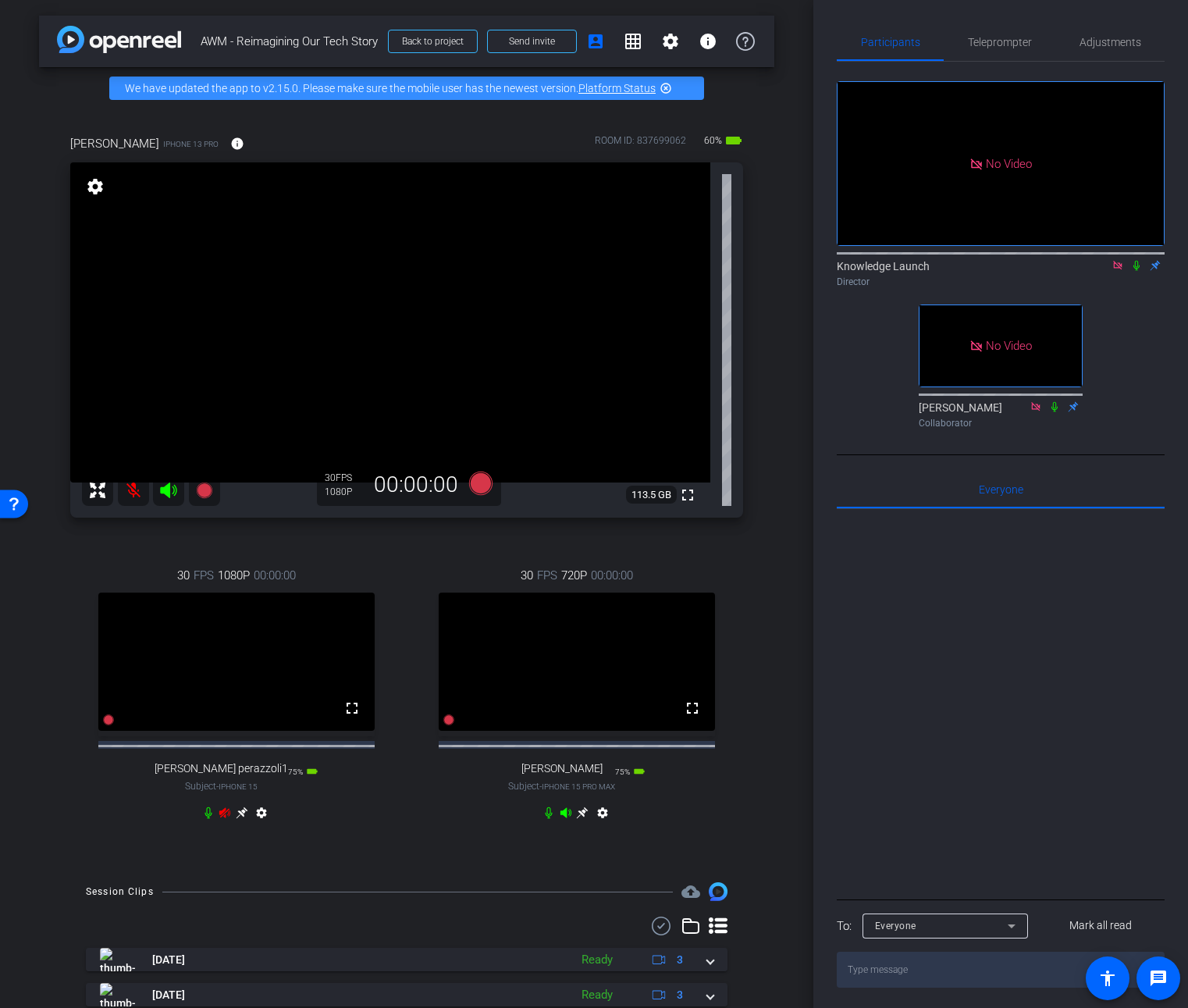
click at [103, 185] on mat-icon "settings" at bounding box center [95, 187] width 22 height 18
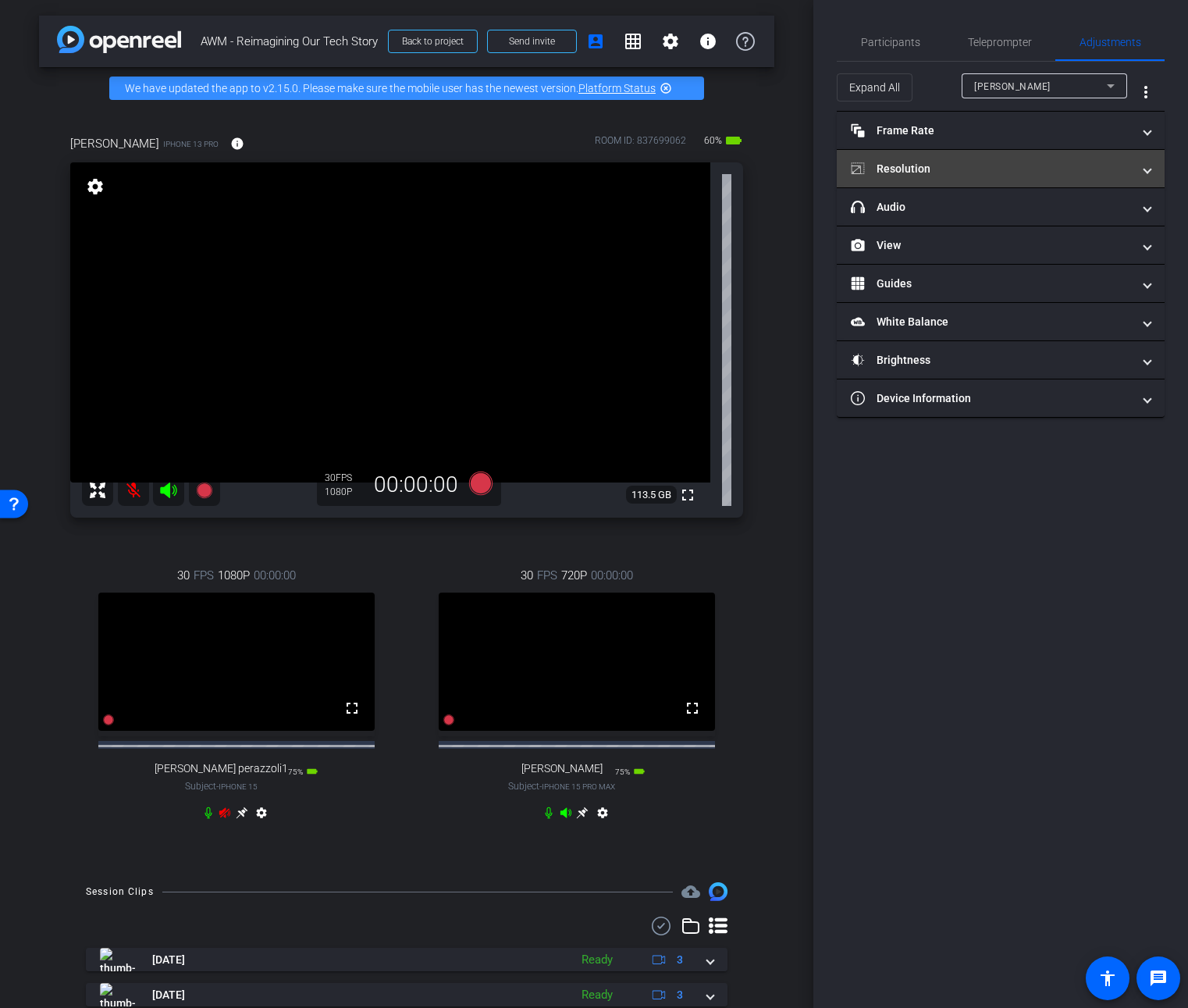
click at [918, 169] on mat-panel-title "Resolution" at bounding box center [991, 169] width 281 height 17
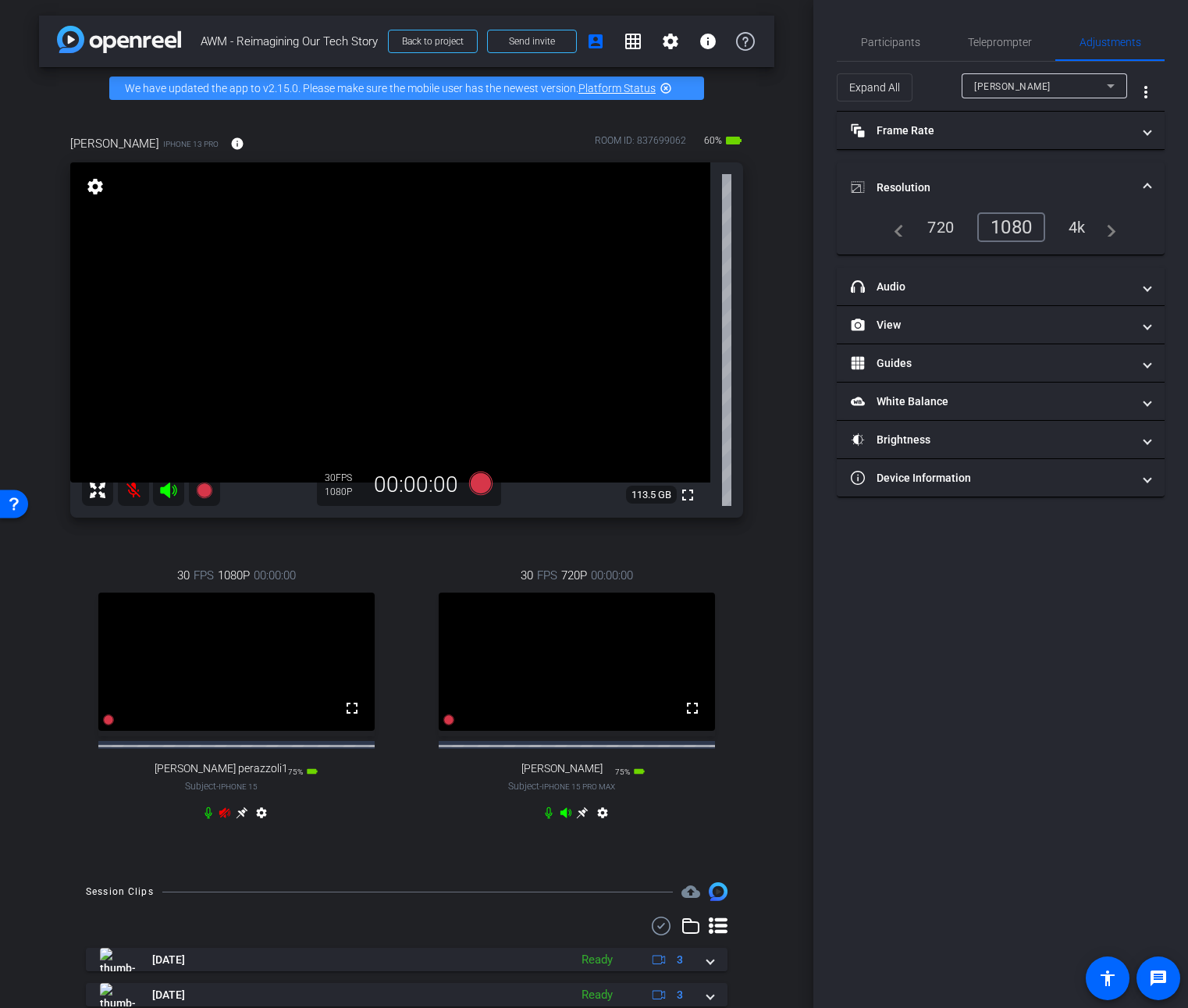
click at [205, 647] on video at bounding box center [236, 662] width 276 height 139
click at [254, 825] on mat-icon "settings" at bounding box center [261, 816] width 18 height 18
click at [593, 825] on mat-icon "settings" at bounding box center [602, 816] width 18 height 18
click at [1005, 214] on div "1080" at bounding box center [1014, 227] width 58 height 27
click at [220, 818] on icon at bounding box center [224, 812] width 11 height 10
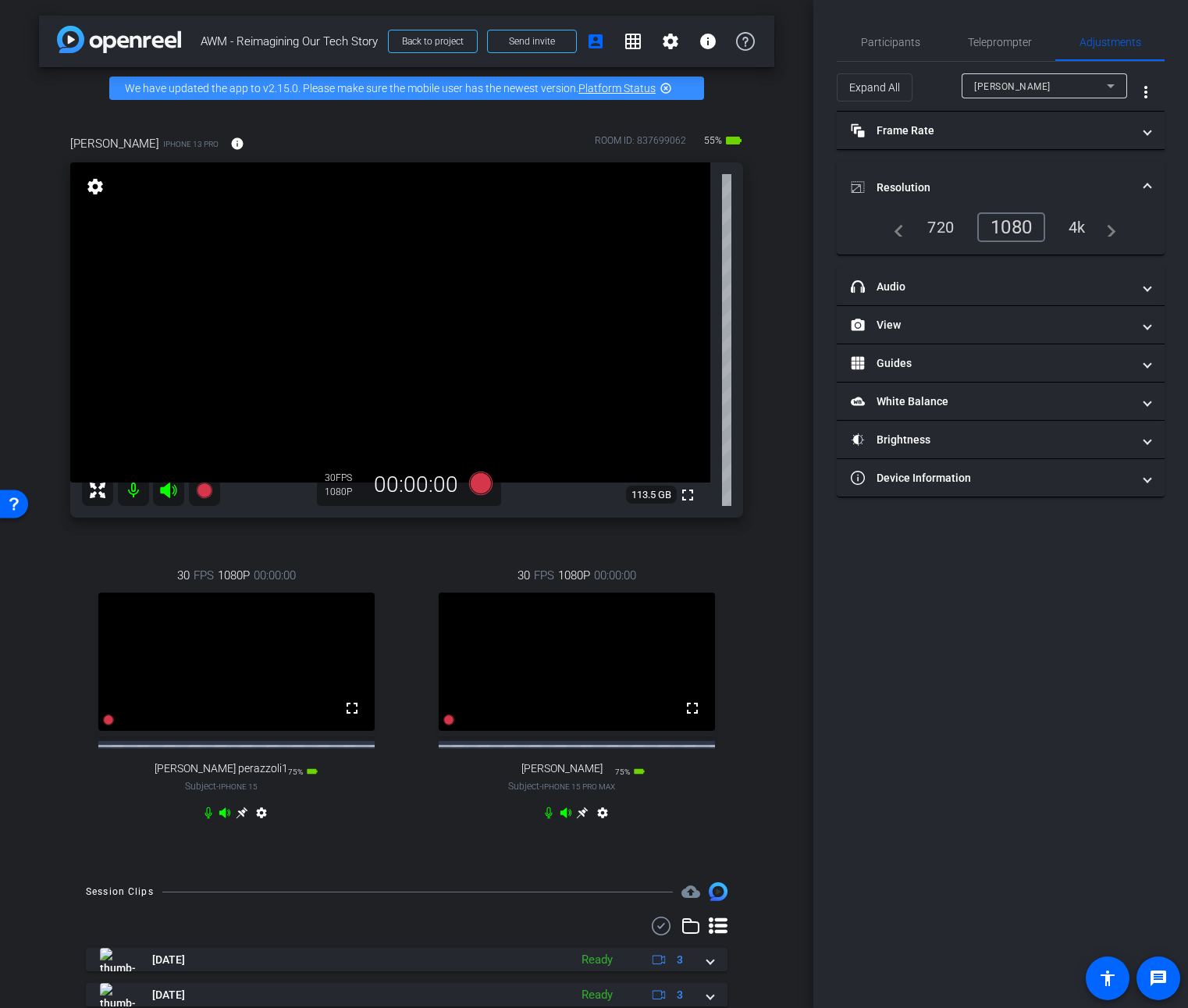
click at [223, 818] on icon at bounding box center [224, 812] width 11 height 10
click at [222, 818] on icon at bounding box center [224, 812] width 11 height 10
click at [1002, 51] on span "Teleprompter" at bounding box center [1000, 42] width 64 height 38
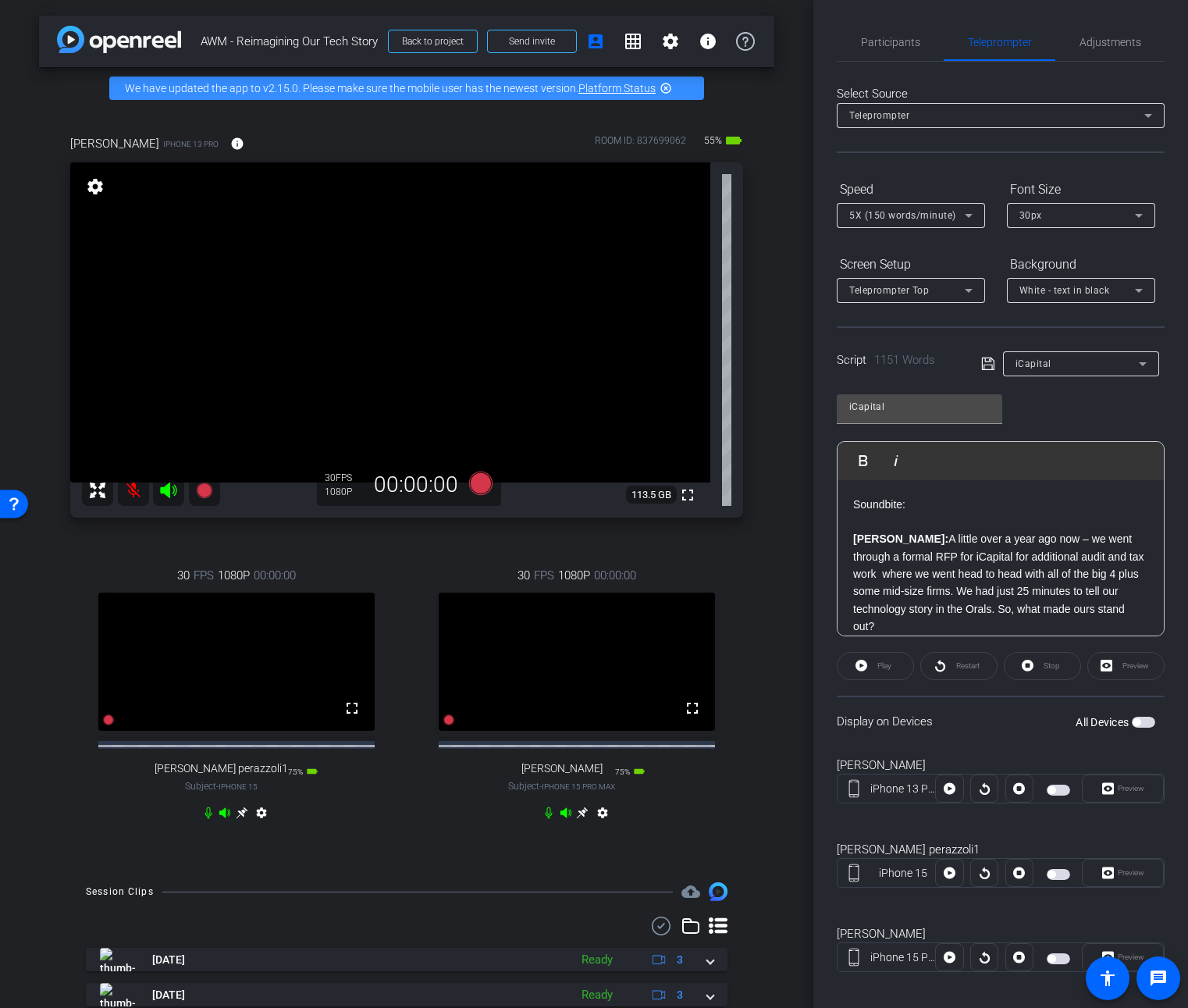
click at [1127, 672] on div "Preview" at bounding box center [1126, 666] width 78 height 28
click at [1129, 666] on div "Preview" at bounding box center [1126, 666] width 78 height 28
click at [870, 663] on div "Play" at bounding box center [876, 666] width 78 height 28
click at [1114, 662] on div "Preview" at bounding box center [1126, 666] width 78 height 28
click at [1113, 666] on div "Preview" at bounding box center [1126, 666] width 78 height 28
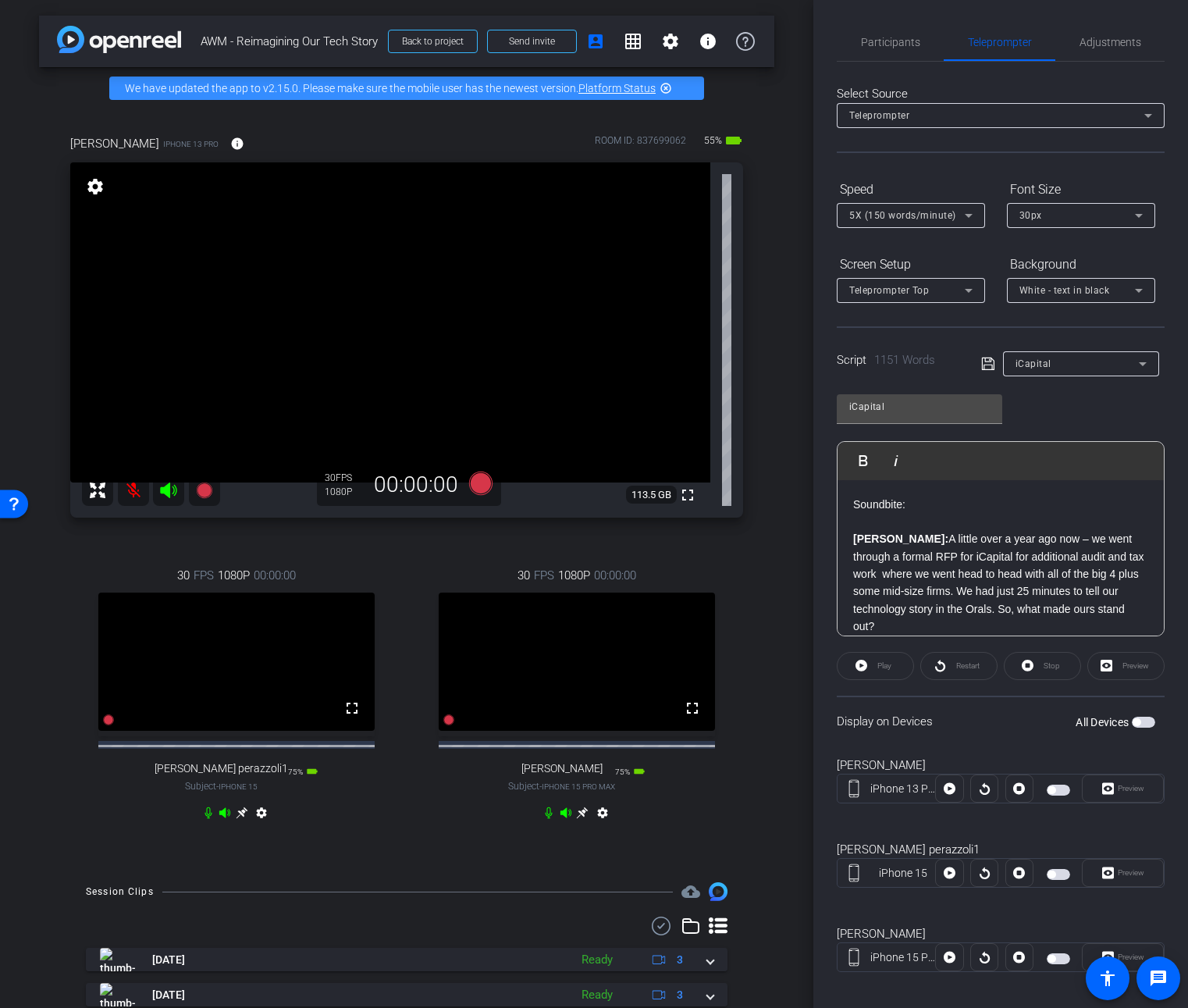
click at [1139, 724] on span "button" at bounding box center [1143, 723] width 23 height 11
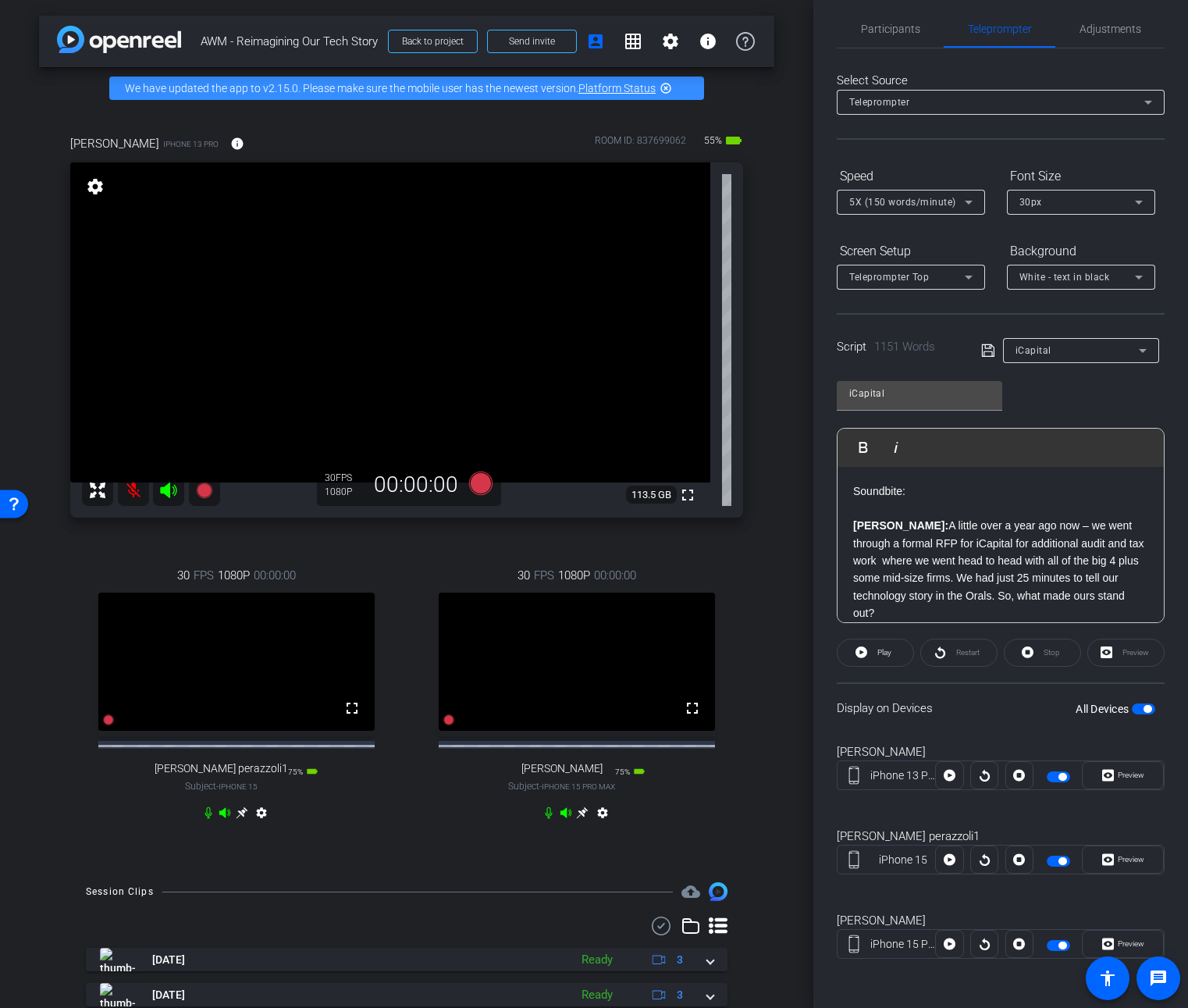
scroll to position [14, 0]
click at [877, 657] on span "Play" at bounding box center [881, 652] width 18 height 22
click at [1104, 657] on div "Preview" at bounding box center [1126, 651] width 78 height 28
click at [1111, 650] on div "Preview" at bounding box center [1126, 651] width 78 height 28
click at [1118, 778] on span "Preview" at bounding box center [1131, 773] width 27 height 8
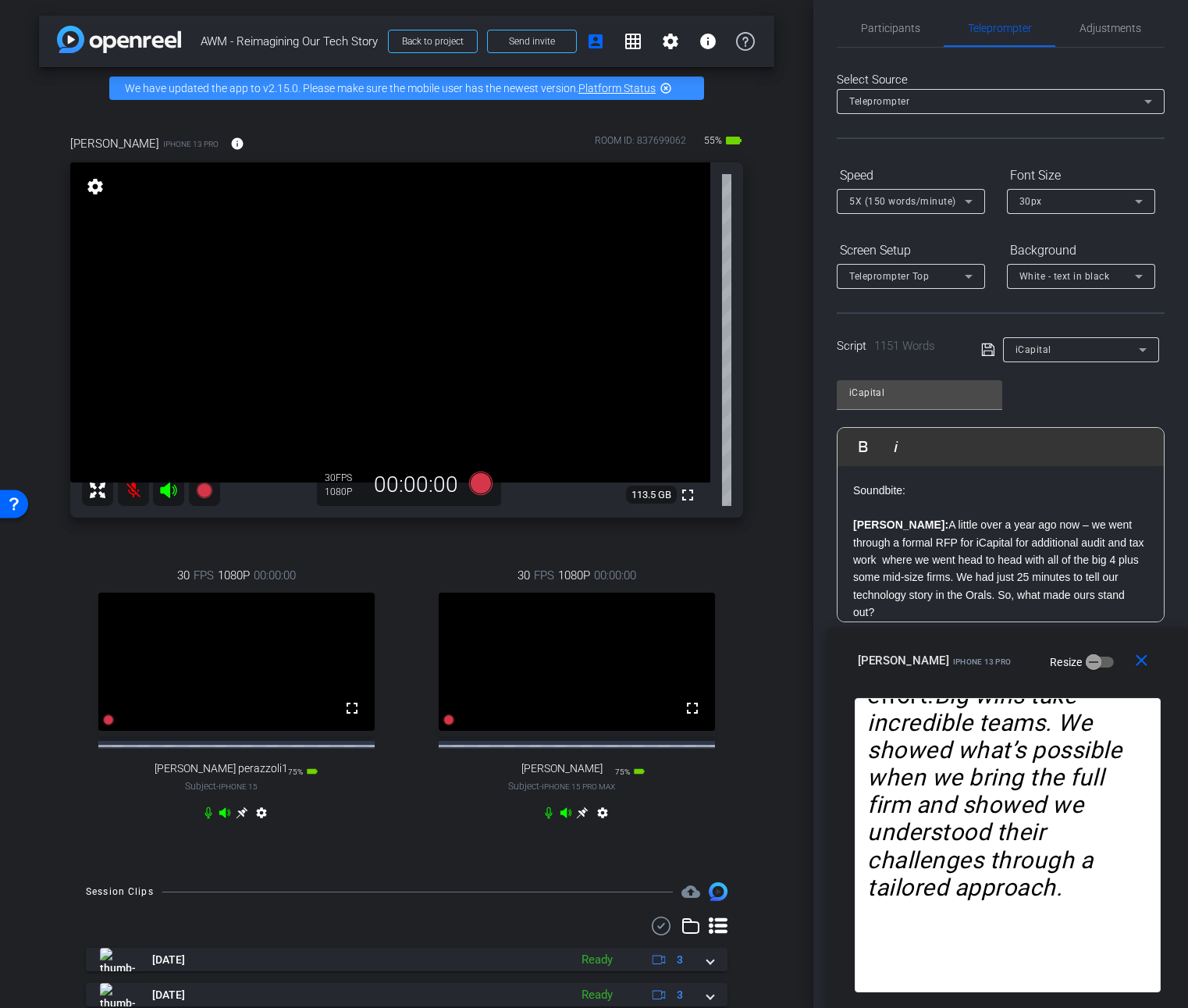
drag, startPoint x: 538, startPoint y: 322, endPoint x: 1157, endPoint y: 680, distance: 715.1
click at [1157, 680] on div "close Jennifer Powers iPhone 13 Pro Resize" at bounding box center [1008, 662] width 361 height 70
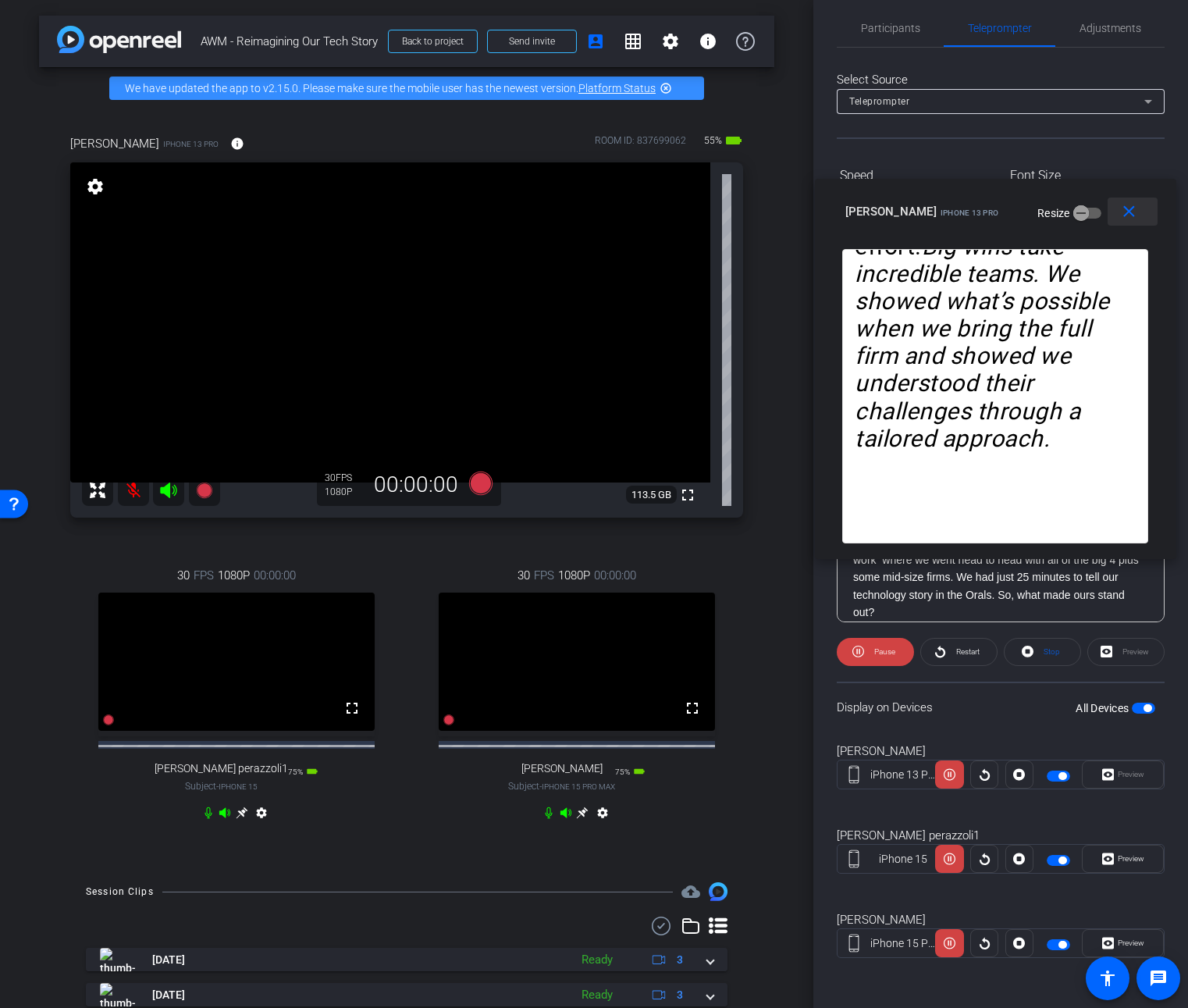
drag, startPoint x: 1165, startPoint y: 678, endPoint x: 1152, endPoint y: 229, distance: 449.2
click at [1152, 229] on span at bounding box center [1133, 212] width 50 height 38
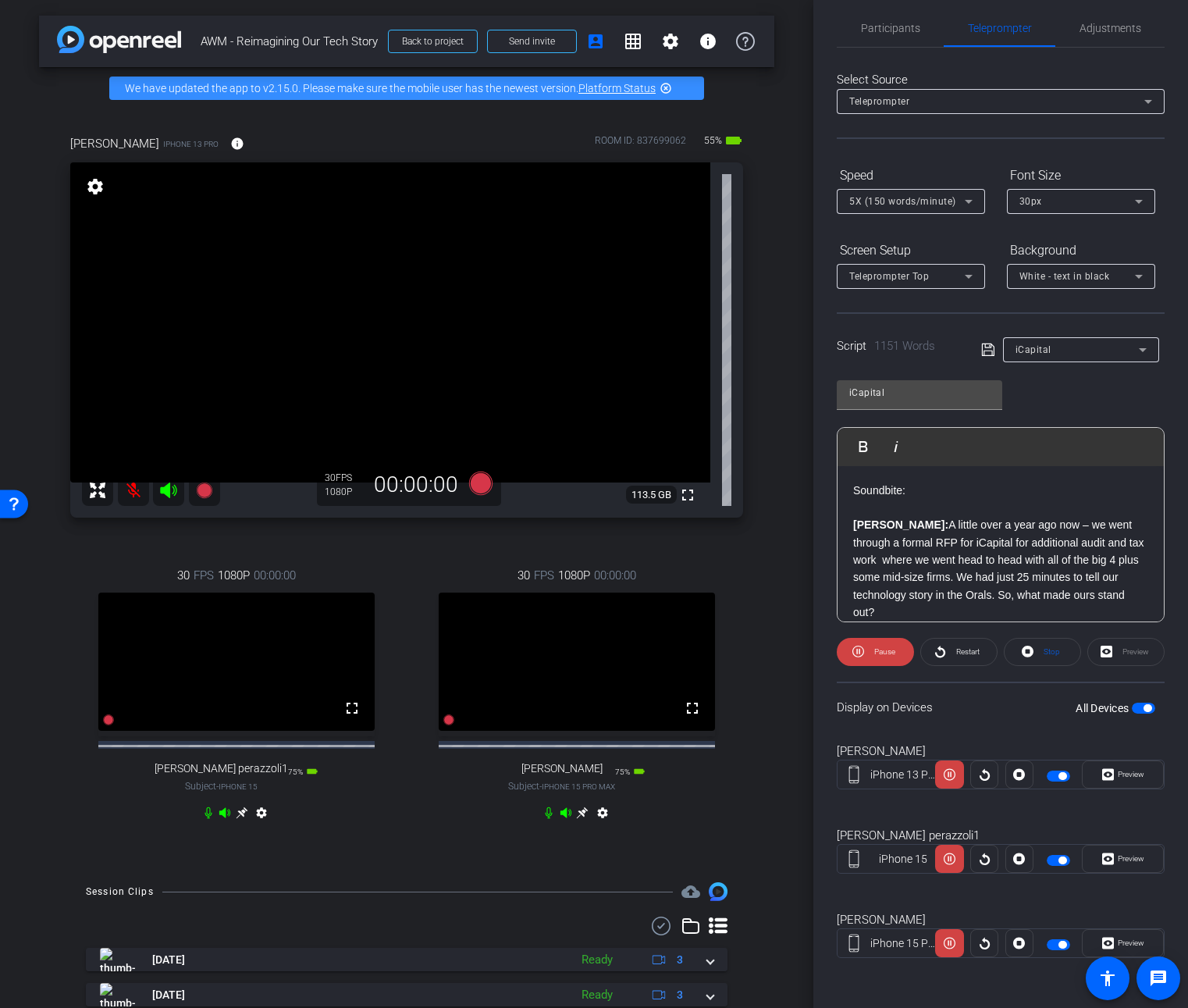
click at [1132, 709] on span "button" at bounding box center [1143, 708] width 23 height 11
click at [1102, 661] on div "Preview" at bounding box center [1126, 651] width 78 height 28
click at [1111, 650] on div "Preview" at bounding box center [1126, 651] width 78 height 28
click at [1138, 706] on span "button" at bounding box center [1143, 708] width 23 height 11
click at [201, 485] on icon at bounding box center [203, 490] width 16 height 16
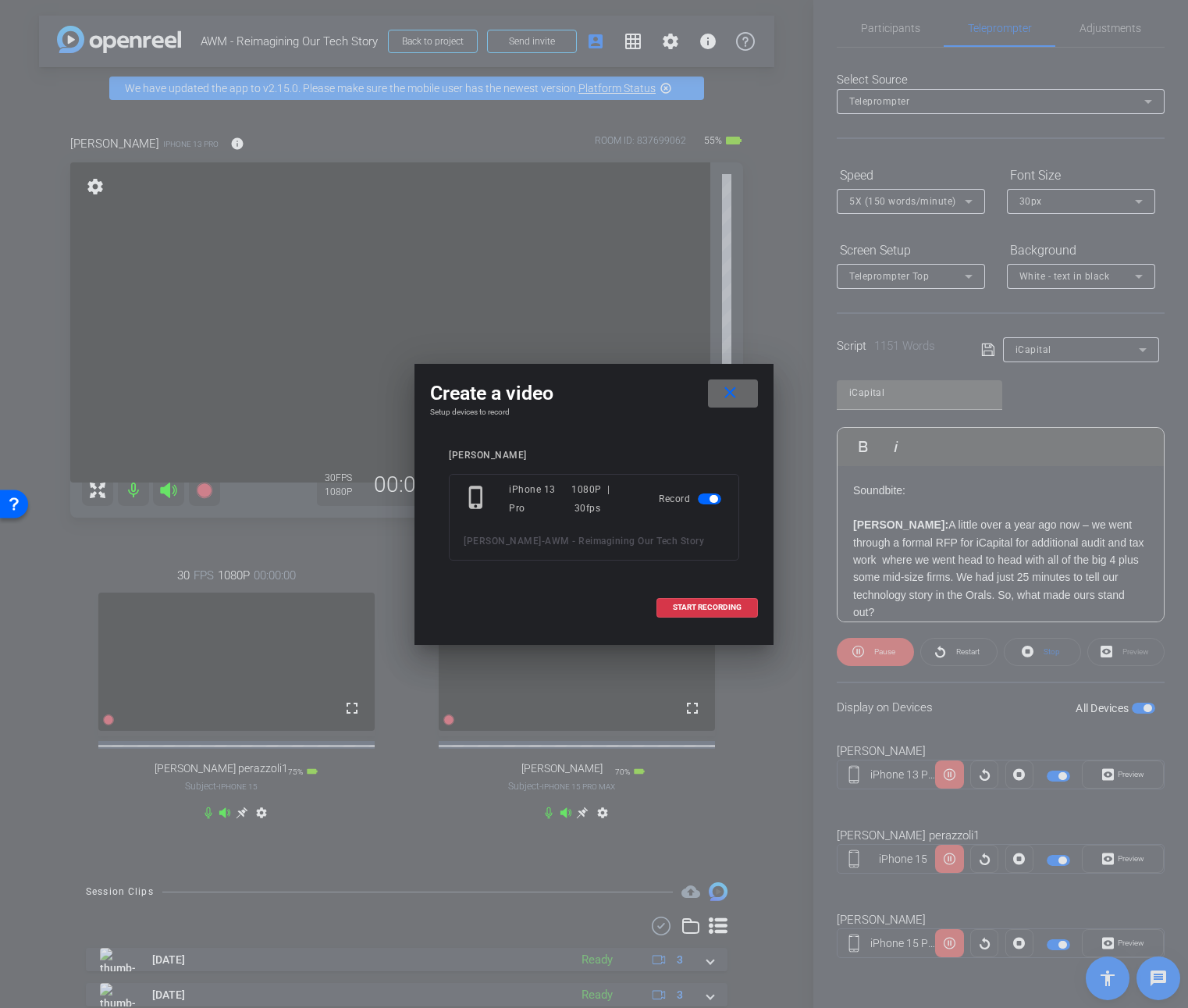
click at [733, 394] on mat-icon "close" at bounding box center [730, 393] width 19 height 19
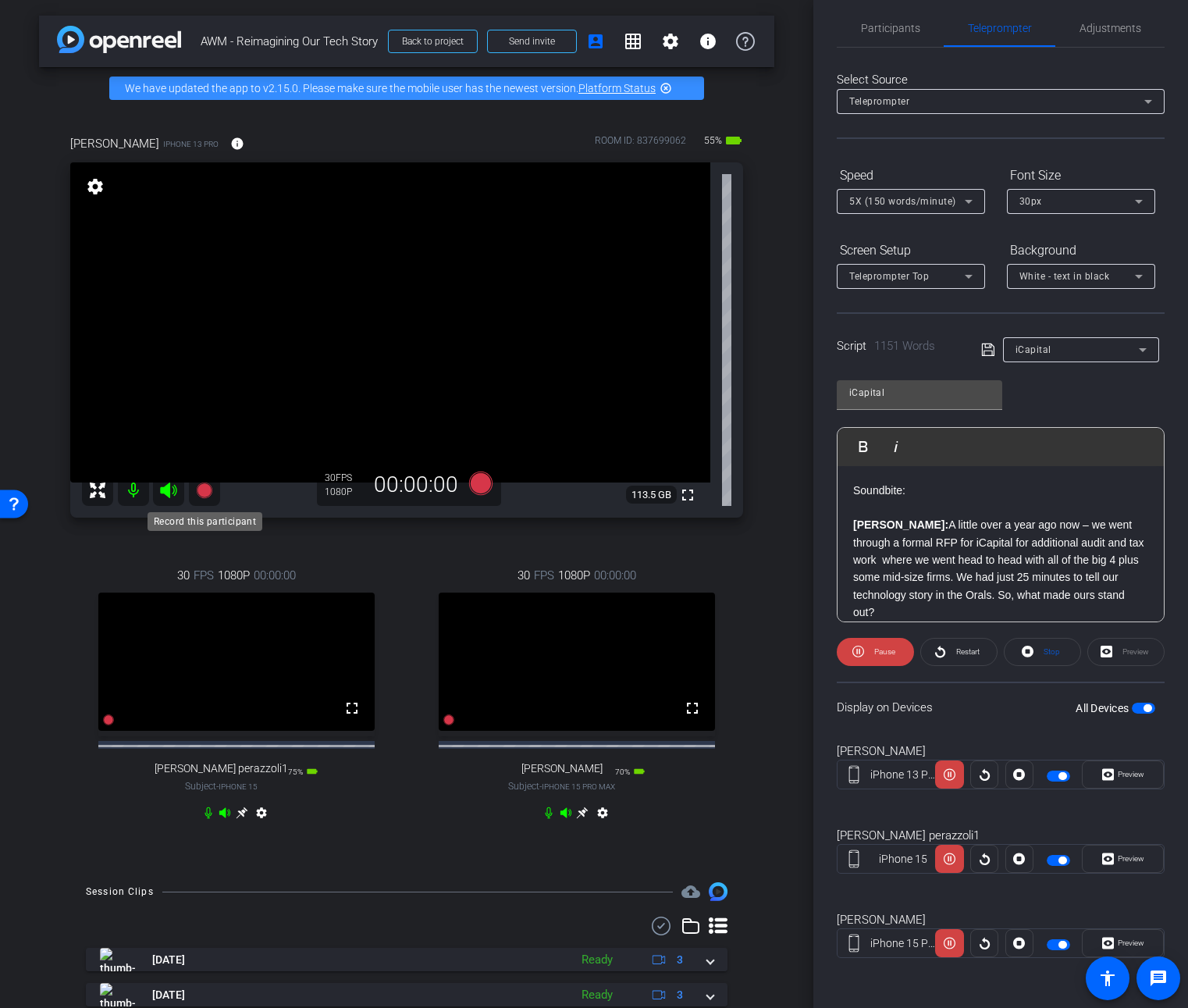
click at [200, 496] on icon at bounding box center [203, 490] width 16 height 16
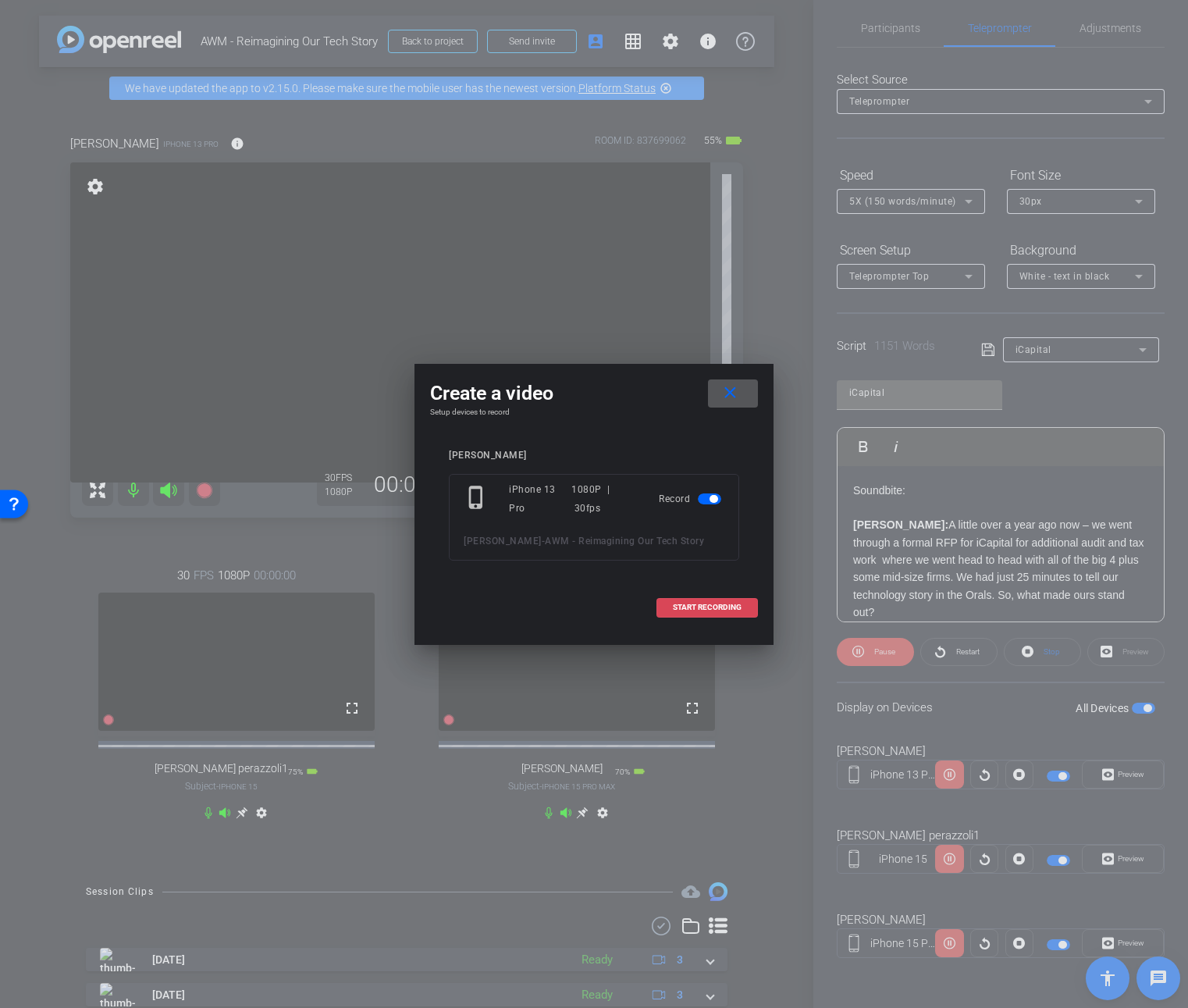
click at [708, 608] on span "START RECORDING" at bounding box center [707, 607] width 68 height 7
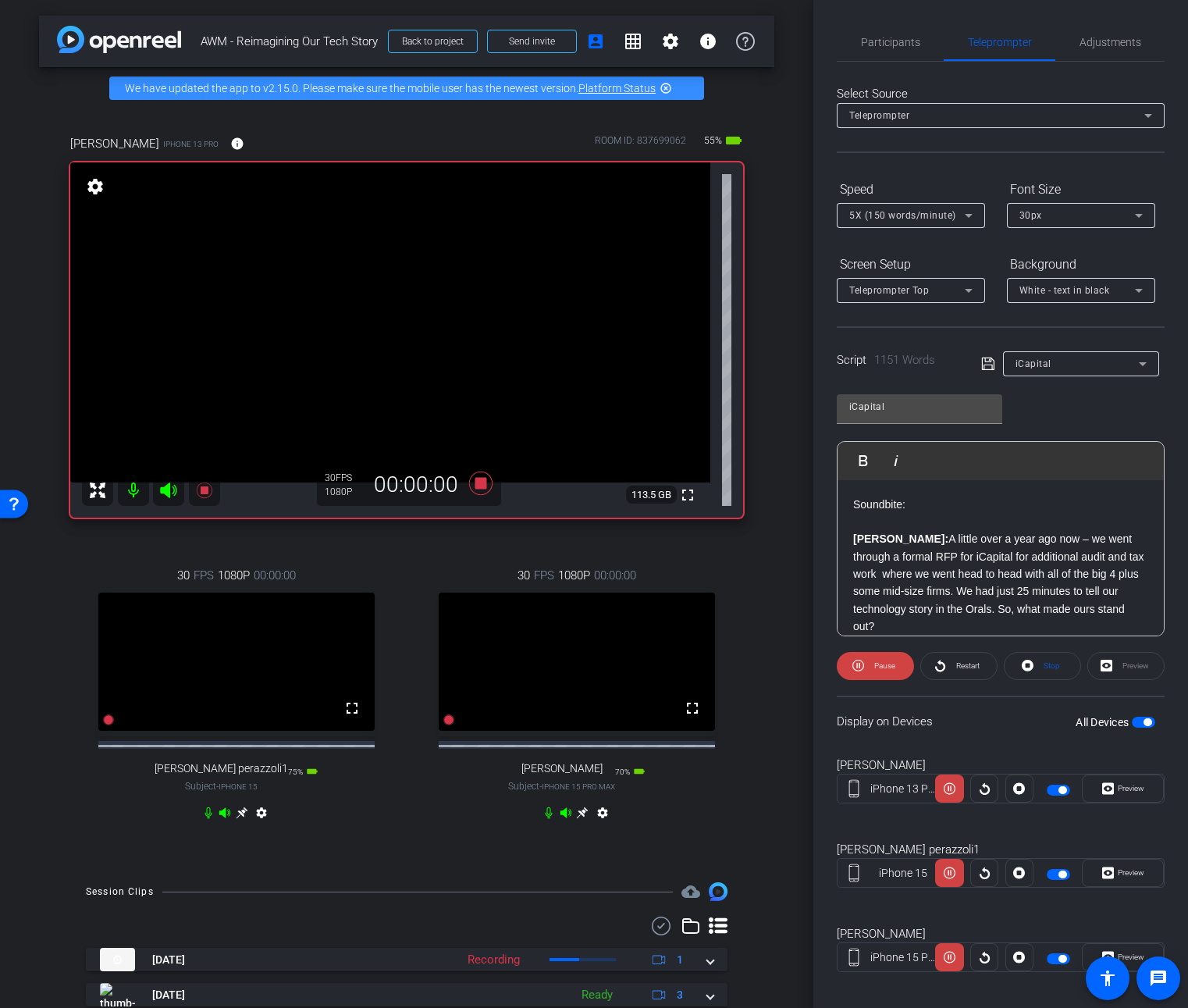
scroll to position [0, 0]
click at [960, 672] on span "Restart" at bounding box center [966, 666] width 28 height 22
click at [903, 41] on span "Participants" at bounding box center [891, 43] width 59 height 11
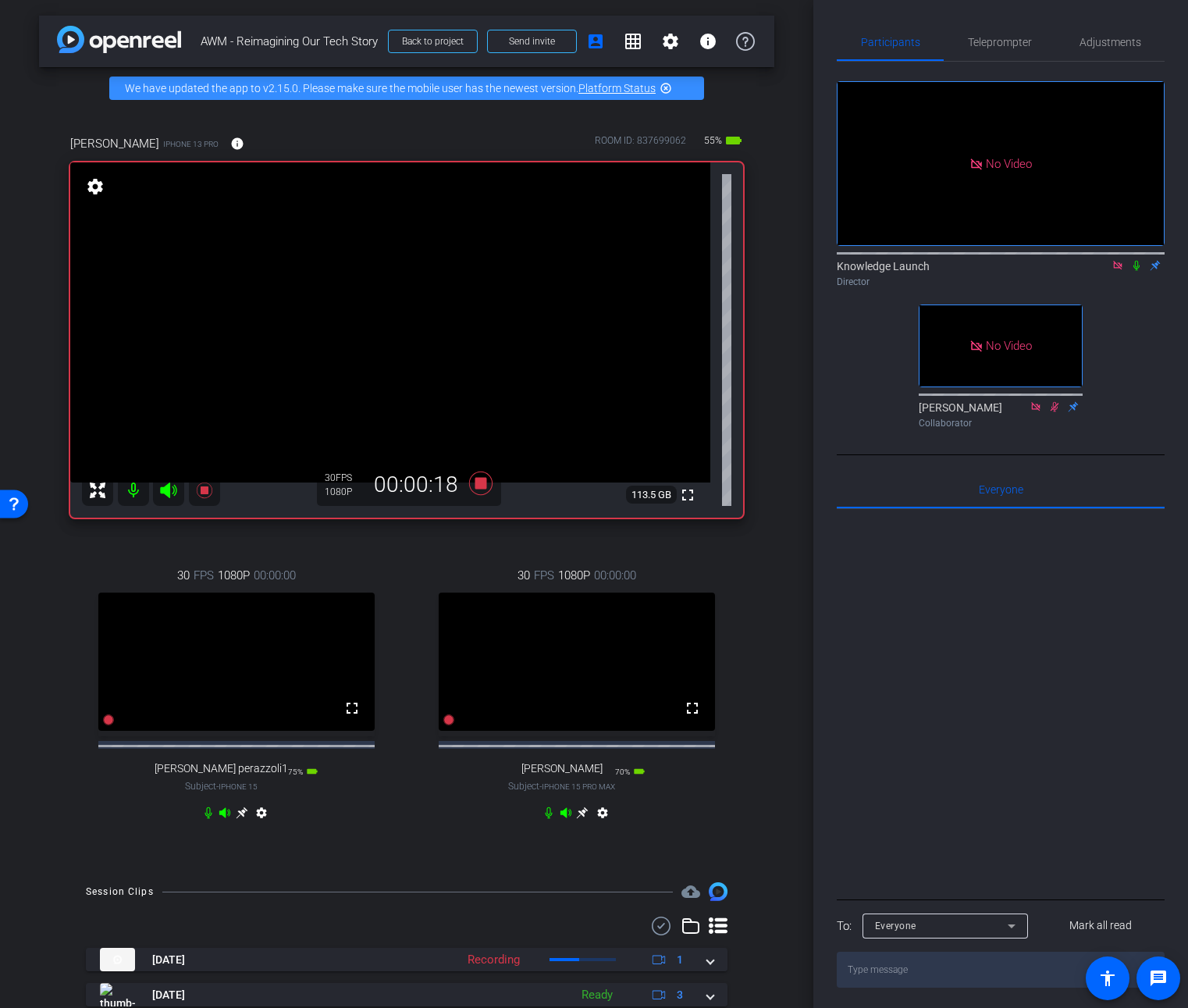
click at [1133, 260] on icon at bounding box center [1136, 265] width 13 height 11
click at [1018, 50] on span "Teleprompter" at bounding box center [1000, 42] width 64 height 38
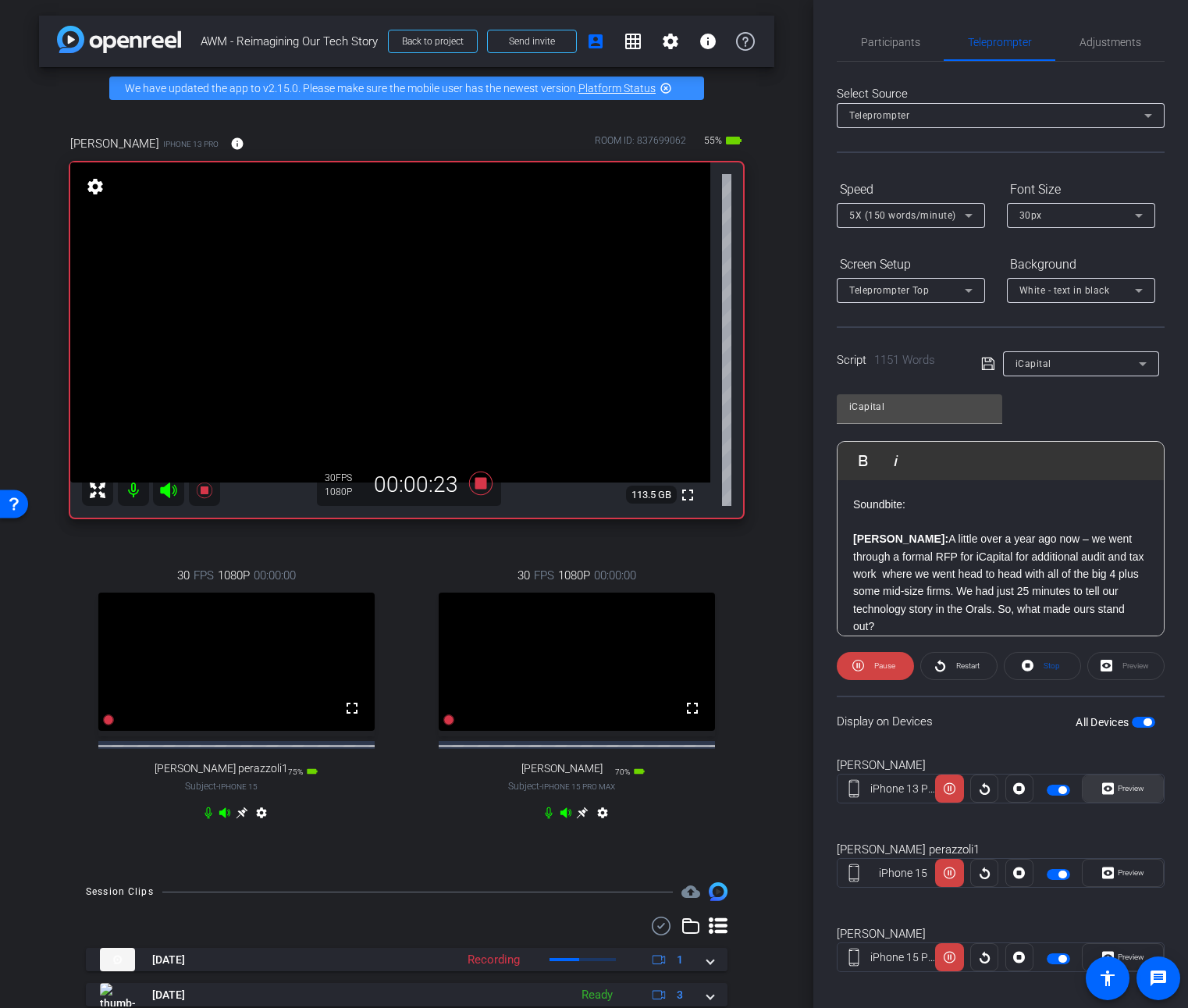
click at [1121, 792] on span "Preview" at bounding box center [1131, 787] width 27 height 8
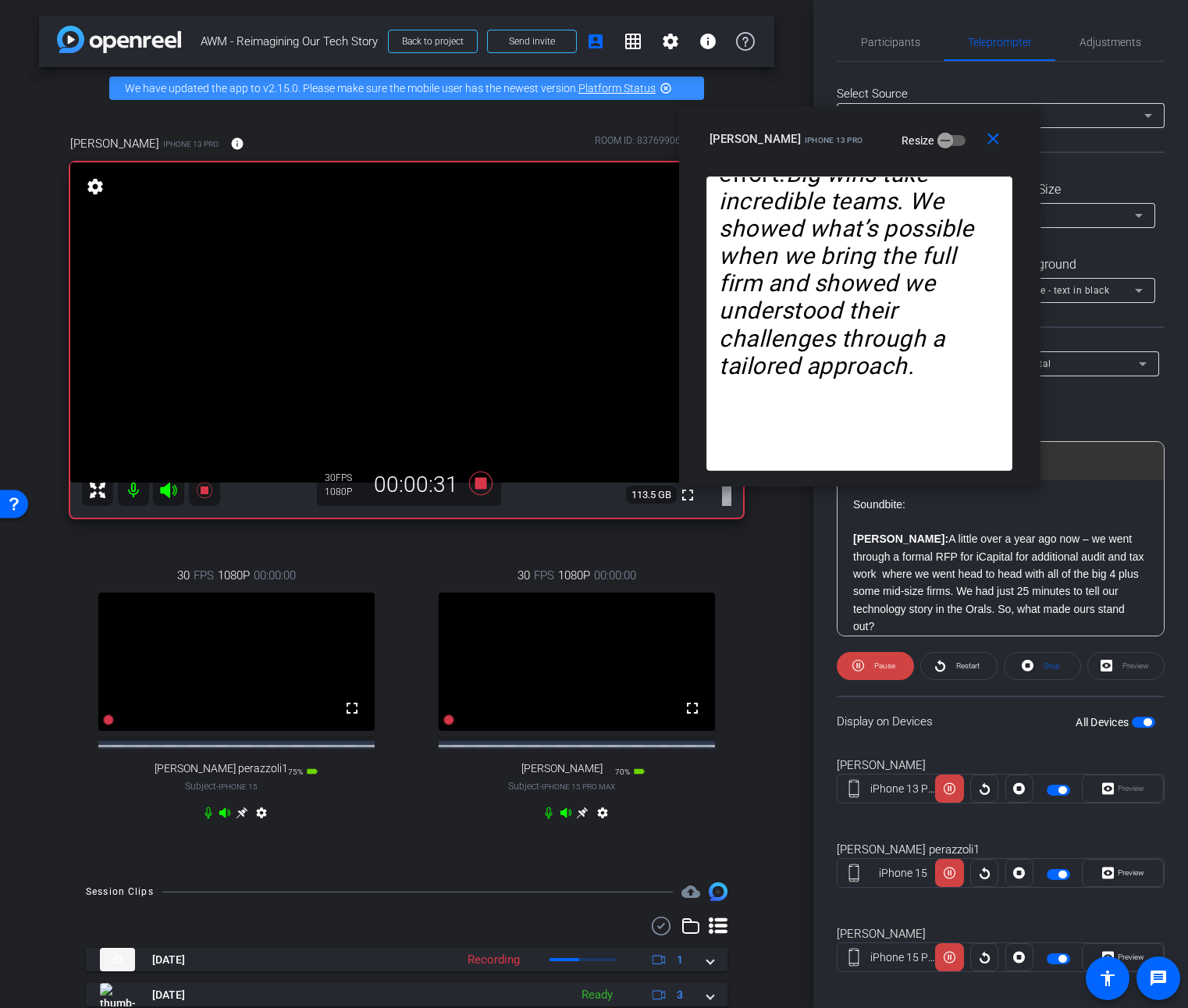
drag, startPoint x: 647, startPoint y: 324, endPoint x: 912, endPoint y: 117, distance: 336.3
click at [912, 117] on div "close Jennifer Powers iPhone 13 Pro Resize" at bounding box center [859, 141] width 361 height 70
click at [209, 488] on icon at bounding box center [204, 490] width 18 height 18
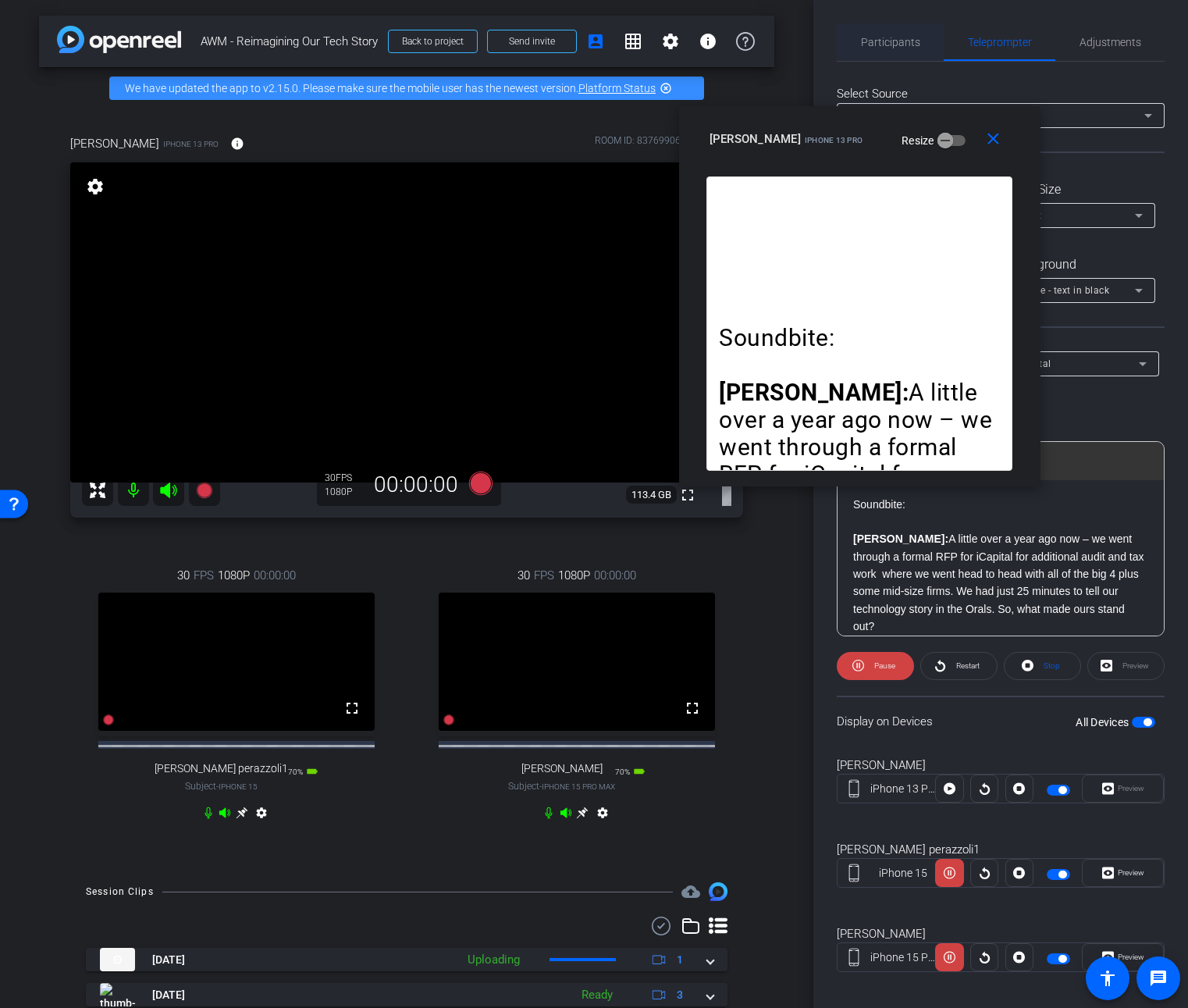
click at [889, 37] on span "Participants" at bounding box center [891, 43] width 59 height 11
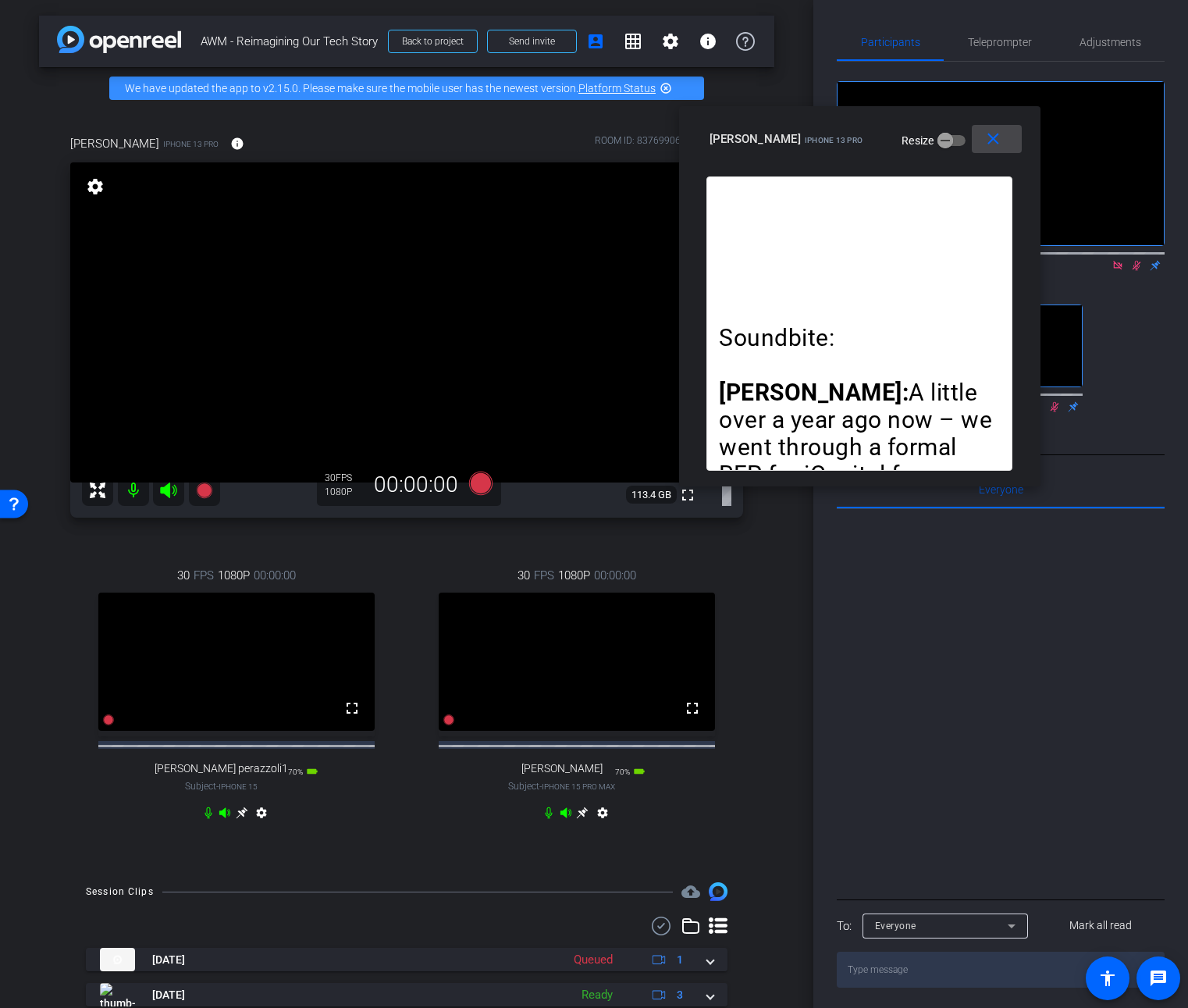
click at [997, 138] on mat-icon "close" at bounding box center [993, 139] width 19 height 19
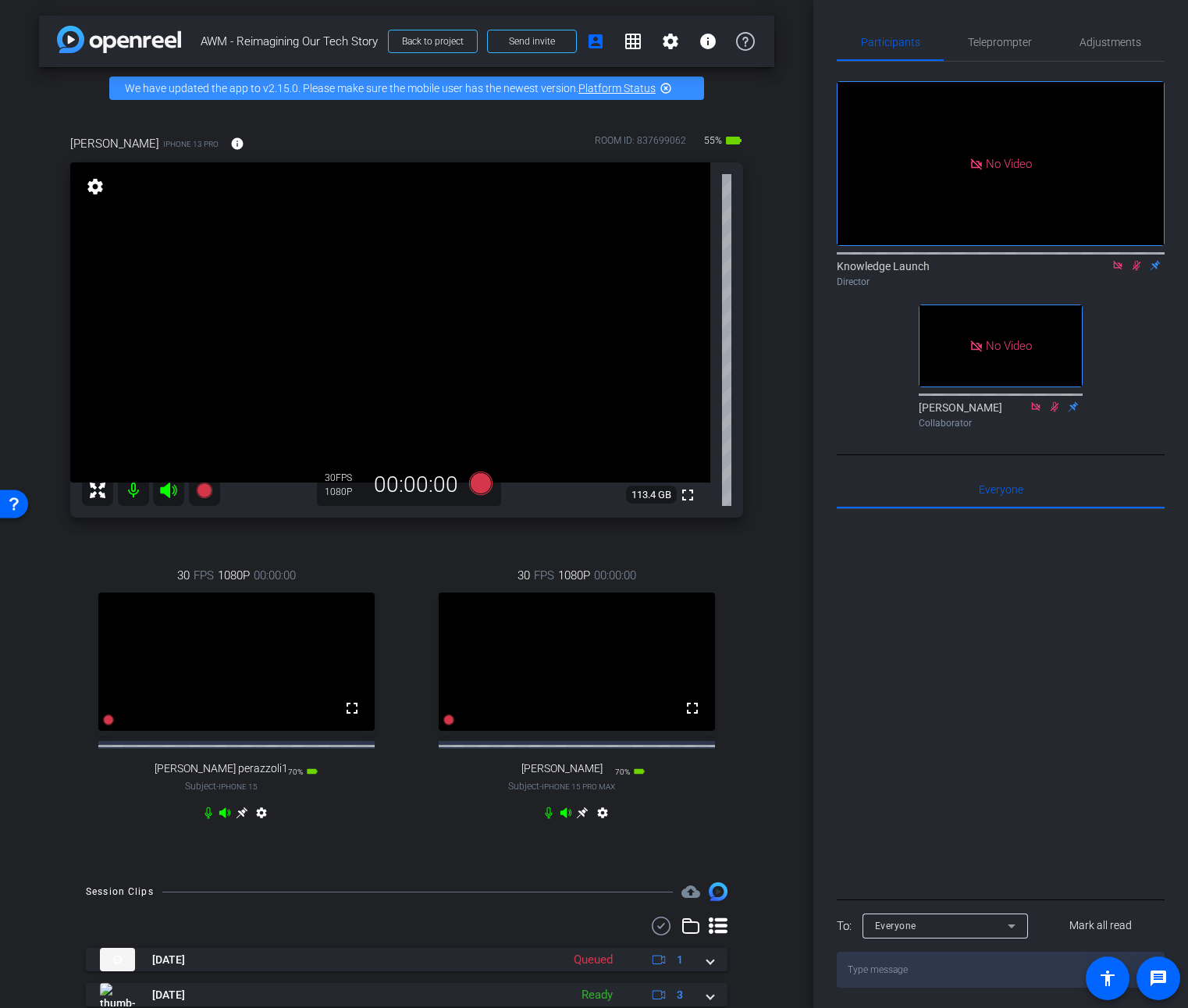
click at [1139, 260] on icon at bounding box center [1136, 265] width 13 height 11
click at [992, 48] on span "Teleprompter" at bounding box center [1000, 42] width 64 height 38
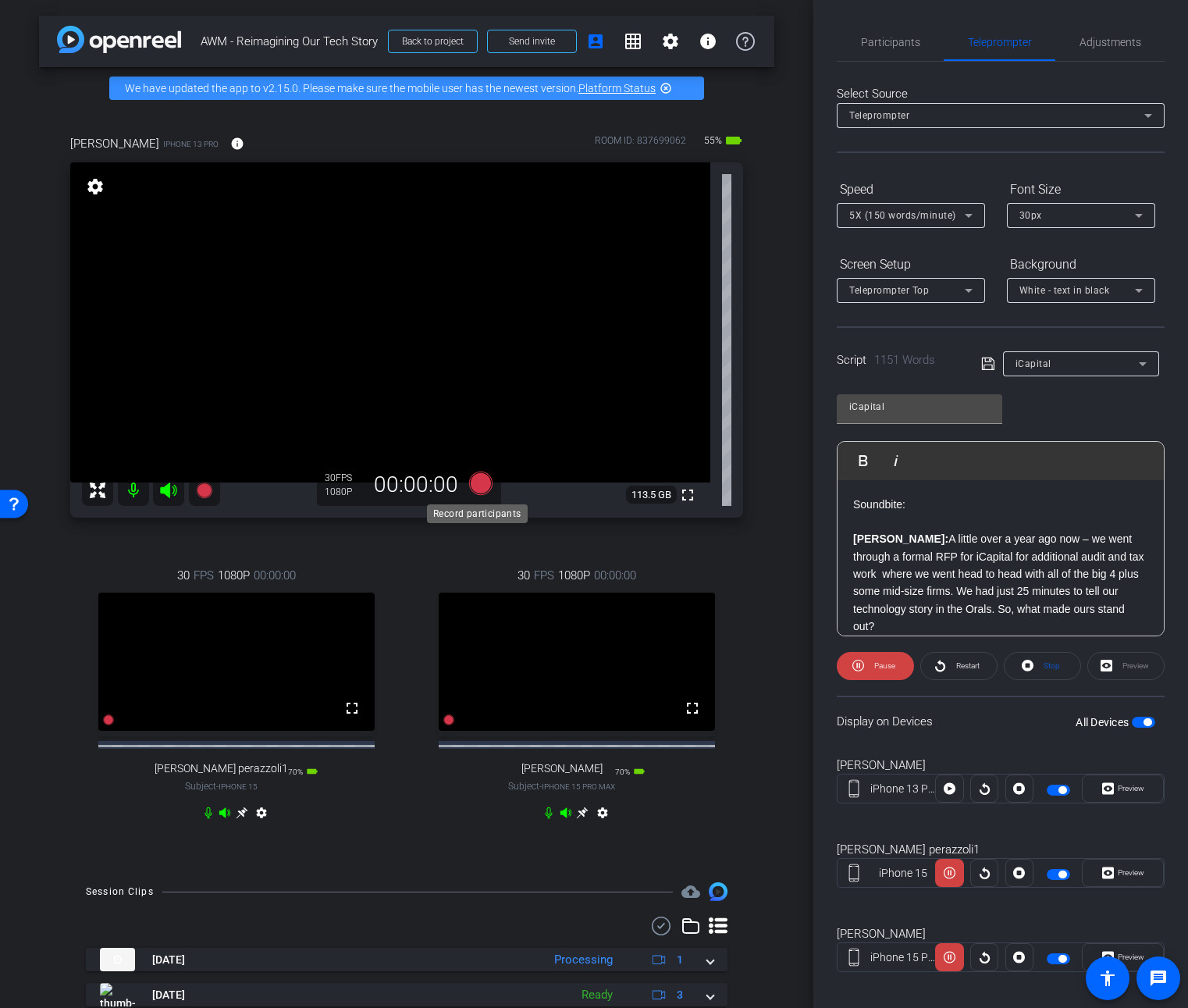
click at [478, 482] on icon at bounding box center [480, 482] width 23 height 23
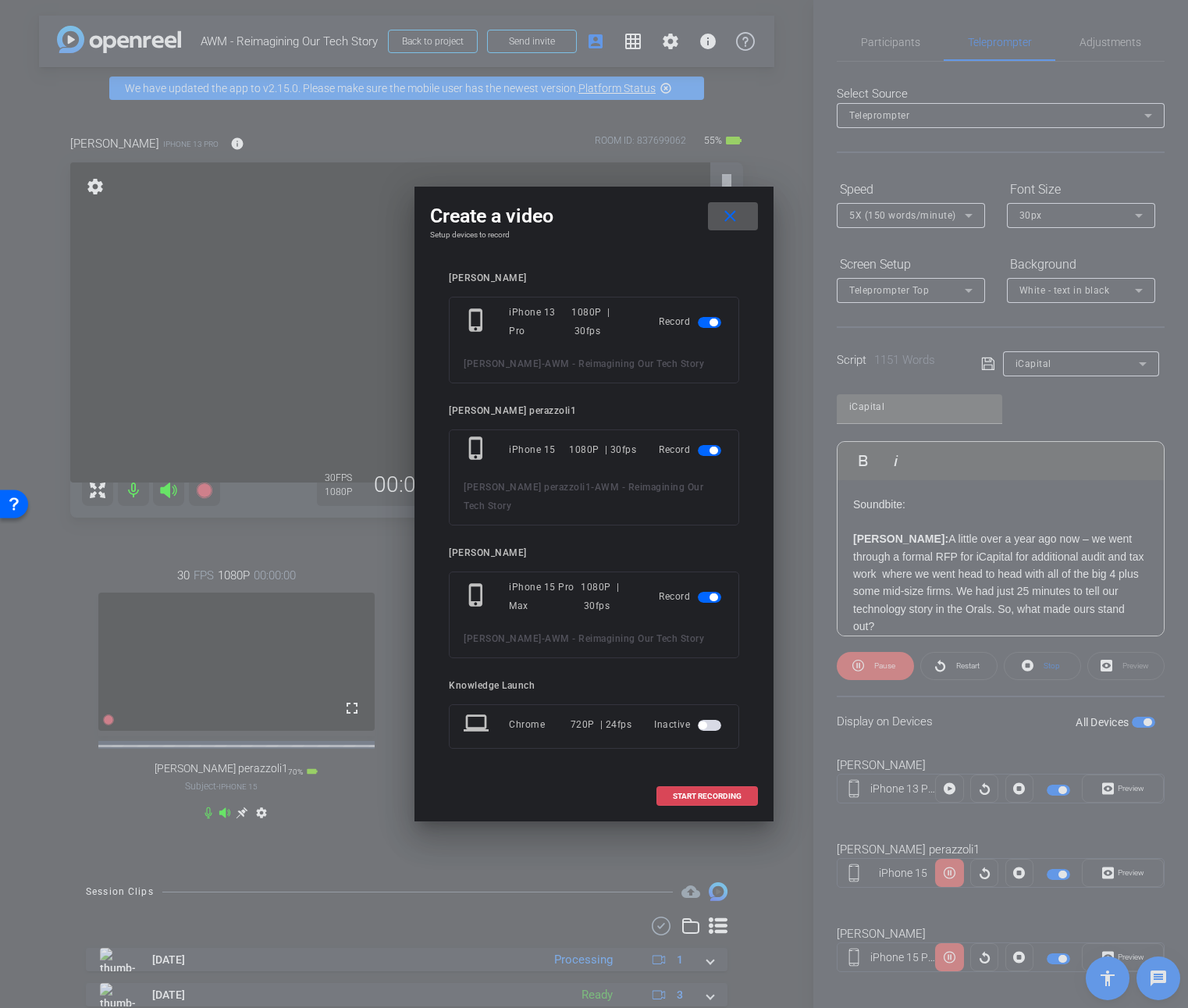
click at [712, 793] on span "START RECORDING" at bounding box center [707, 796] width 68 height 7
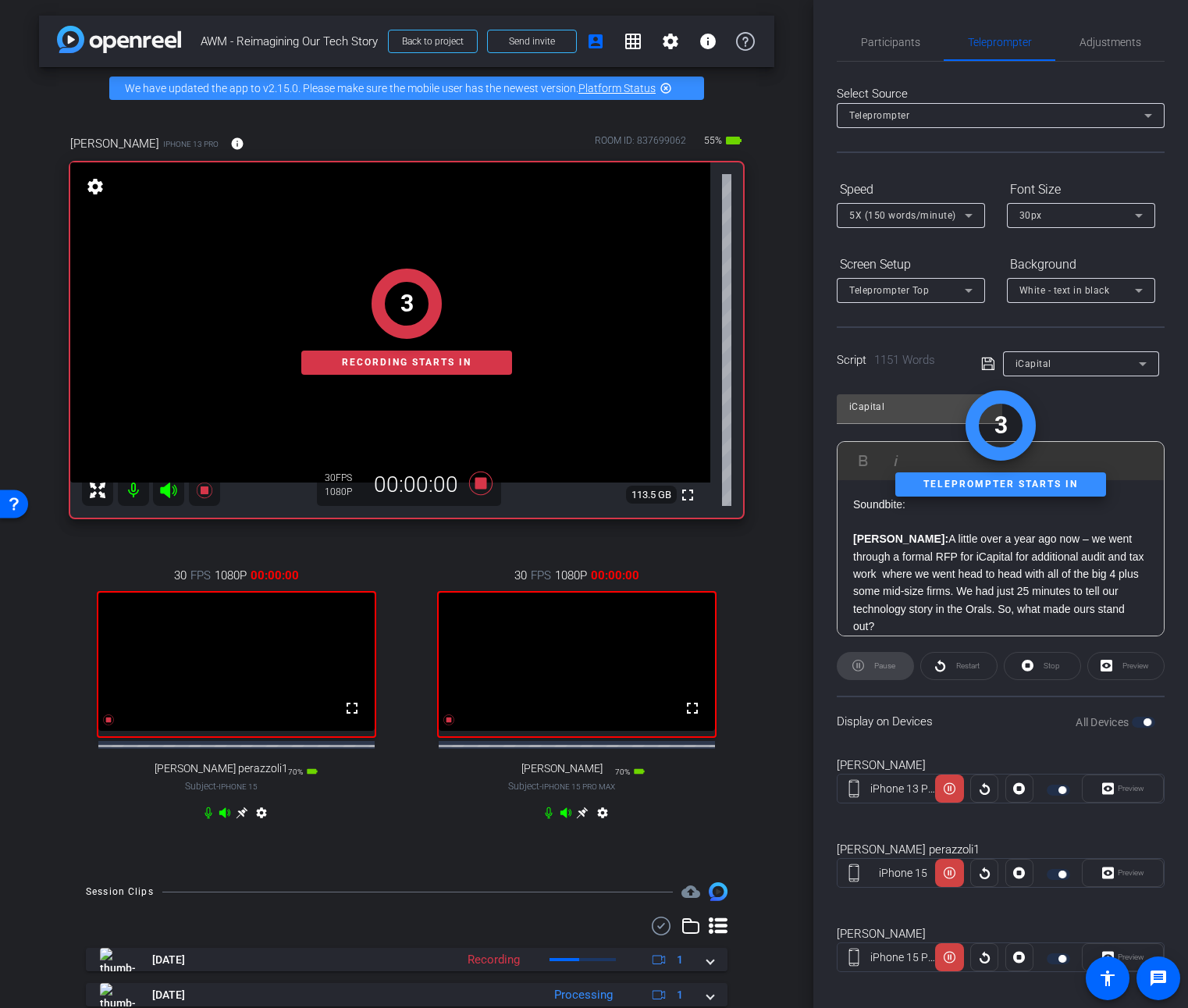
click at [954, 656] on div "Restart" at bounding box center [959, 666] width 78 height 28
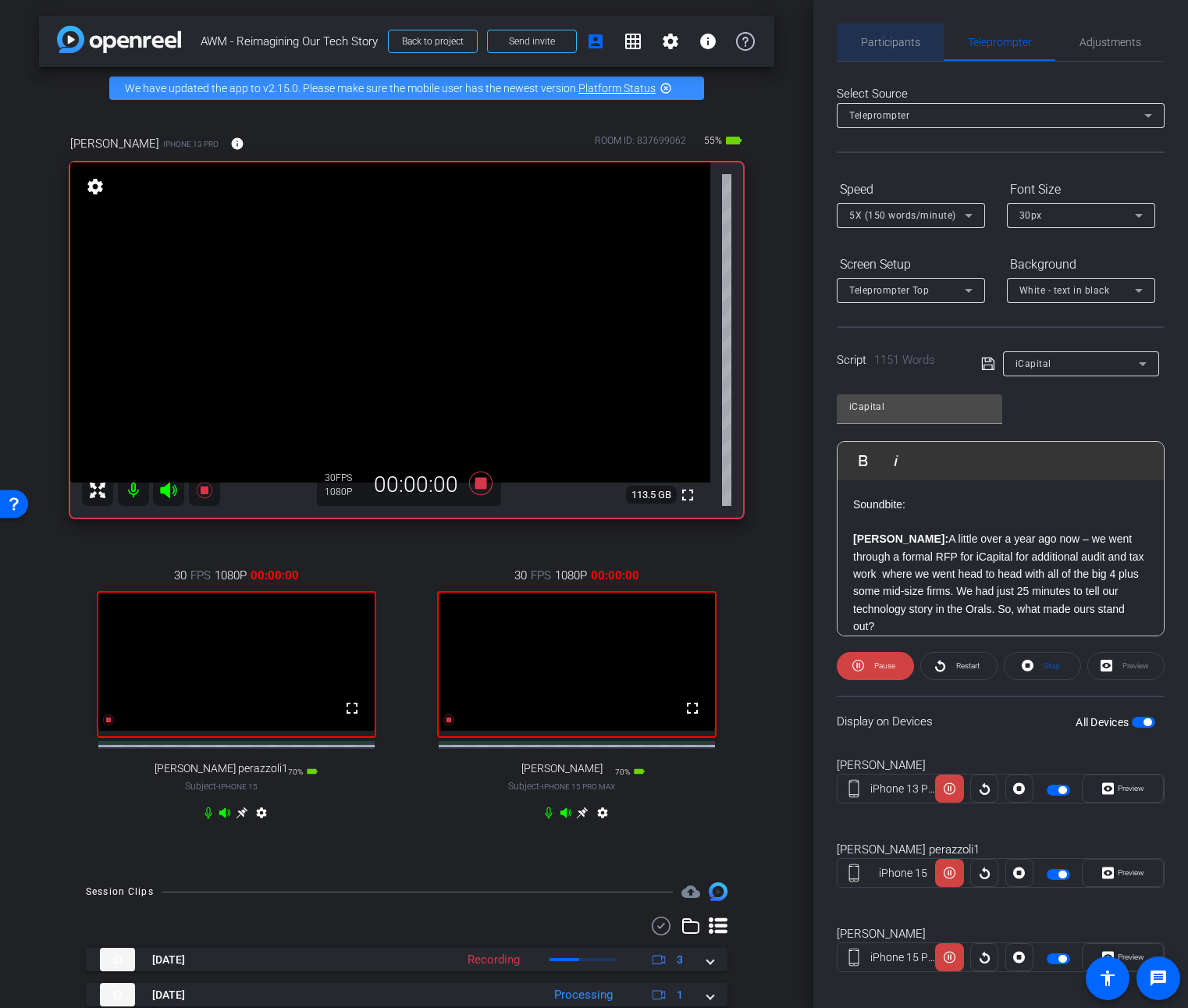
click at [905, 44] on span "Participants" at bounding box center [891, 43] width 59 height 11
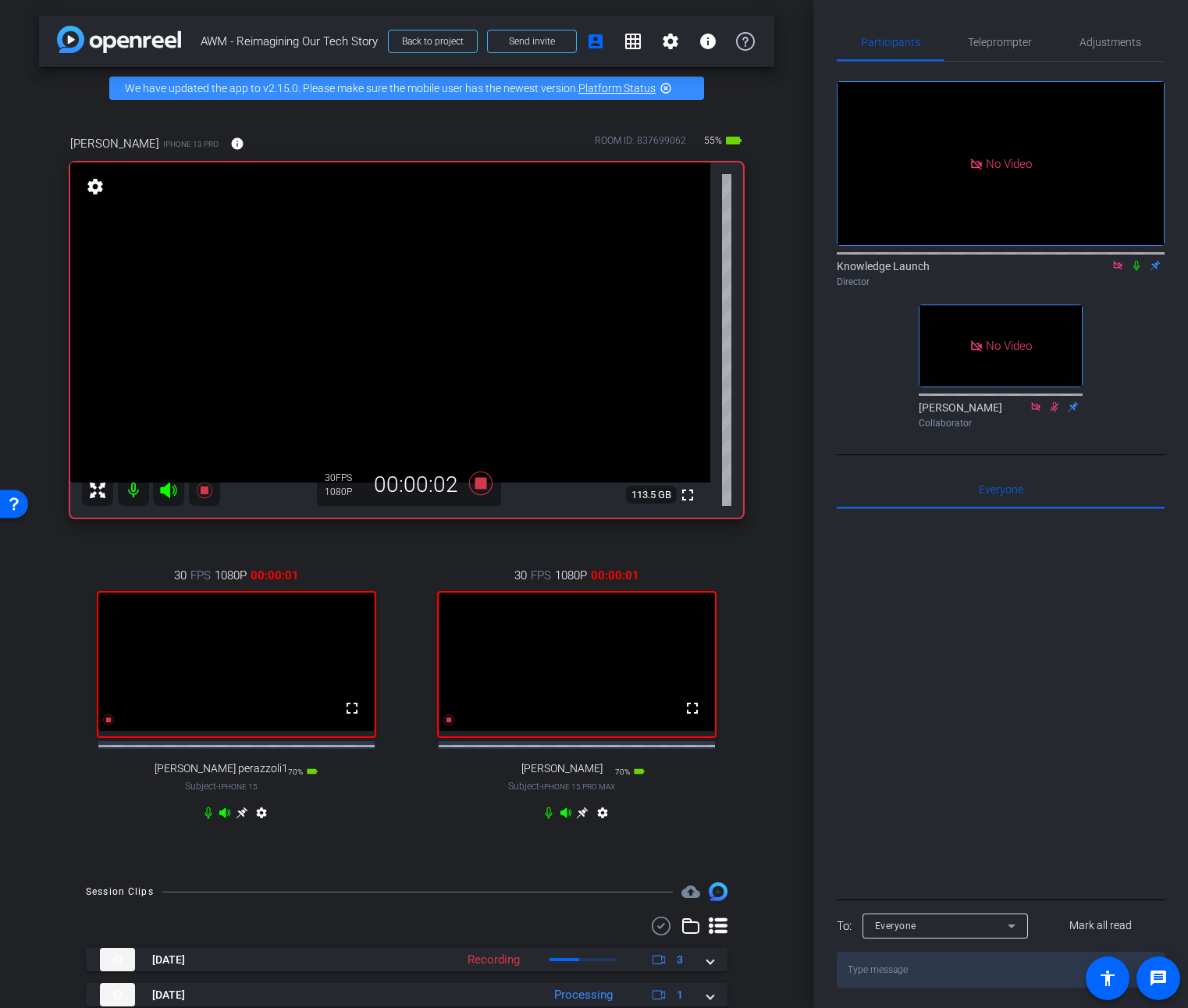
click at [1133, 260] on icon at bounding box center [1136, 265] width 13 height 11
click at [1000, 43] on span "Teleprompter" at bounding box center [1000, 43] width 64 height 11
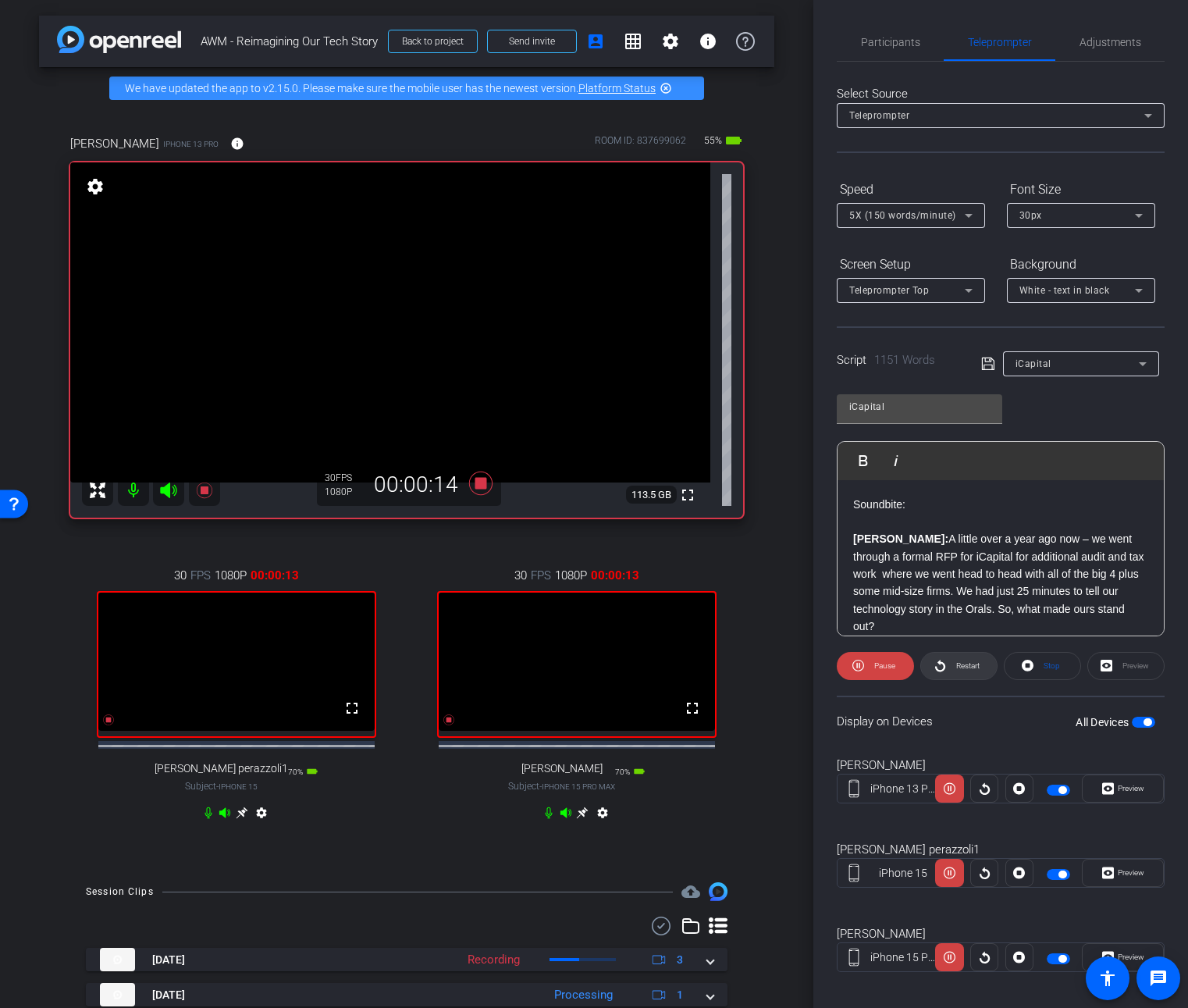
click at [959, 672] on span "Restart" at bounding box center [966, 666] width 28 height 22
click at [908, 37] on span "Participants" at bounding box center [891, 43] width 59 height 11
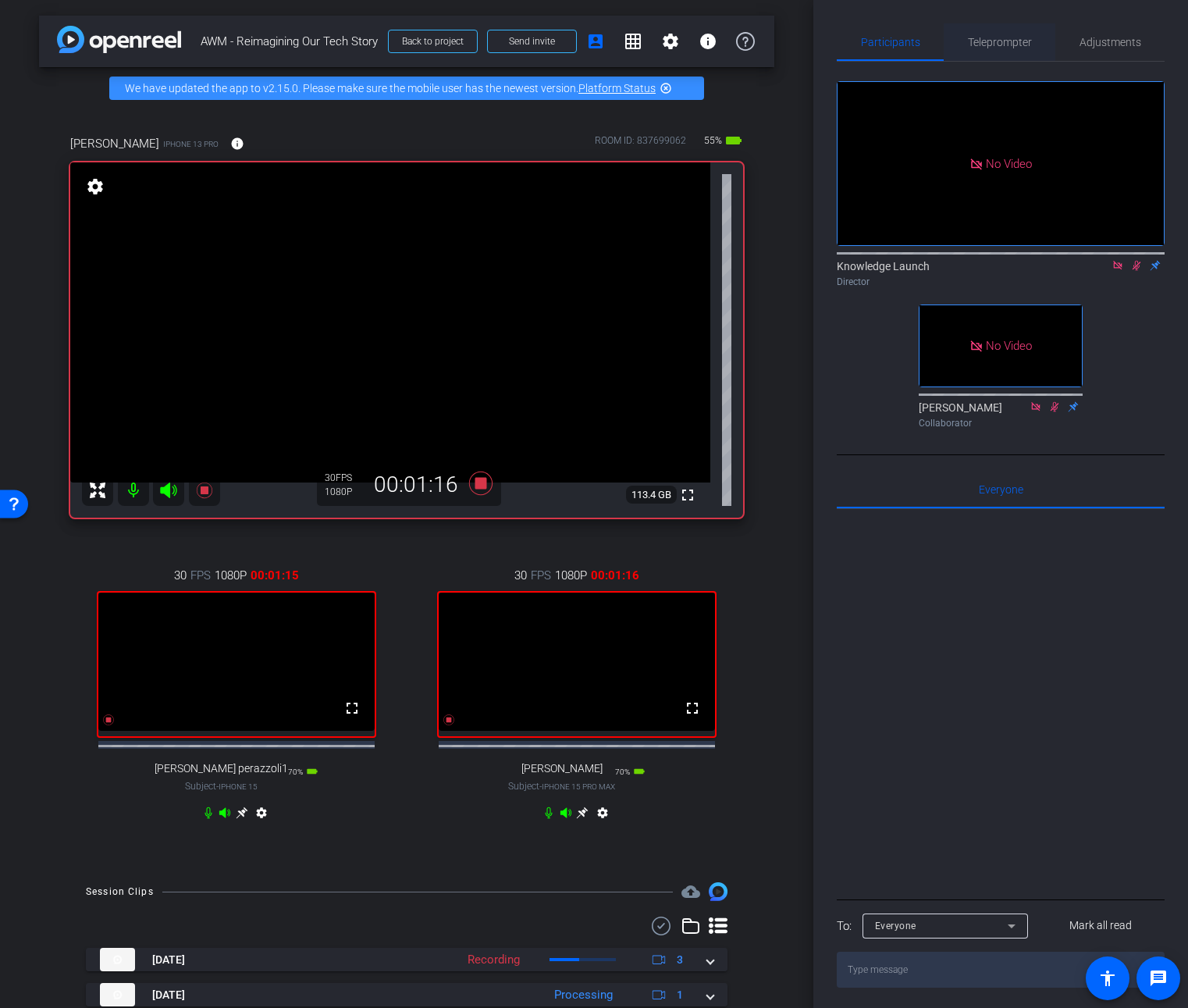
click at [998, 37] on span "Teleprompter" at bounding box center [1000, 43] width 64 height 11
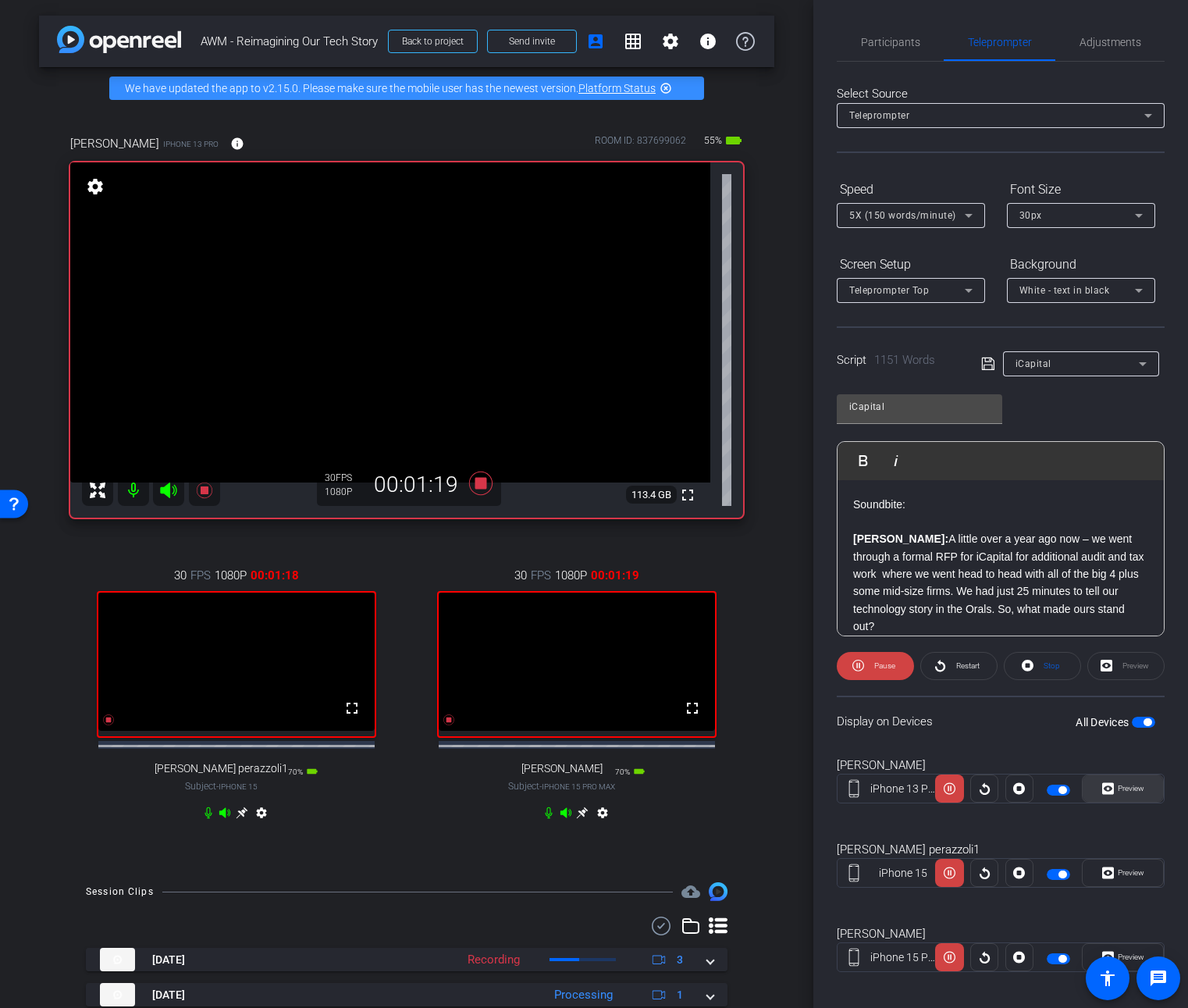
click at [1130, 788] on span "Preview" at bounding box center [1131, 787] width 27 height 8
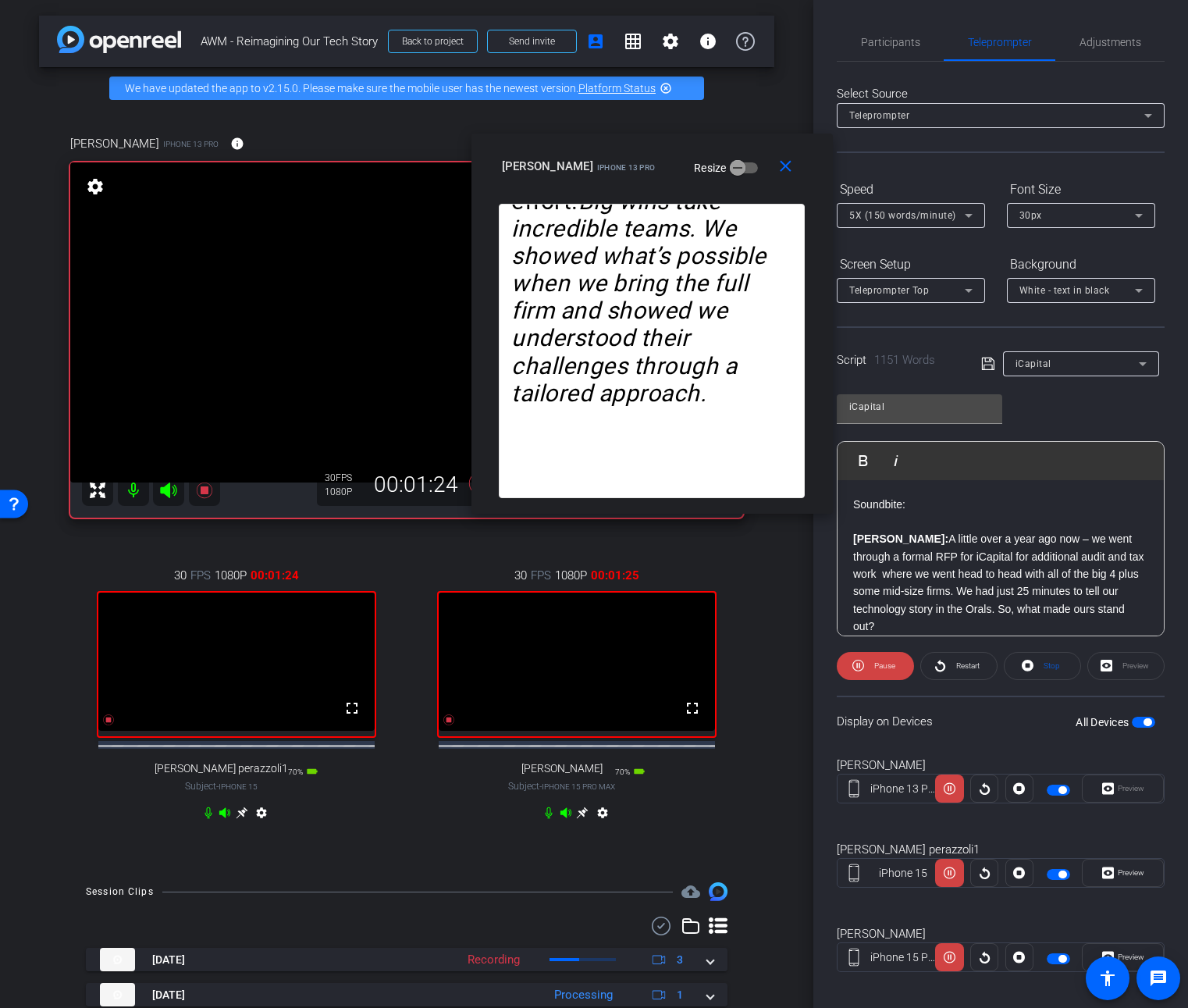
drag, startPoint x: 649, startPoint y: 328, endPoint x: 707, endPoint y: 148, distance: 189.1
click at [707, 148] on div "close Jennifer Powers iPhone 13 Pro Resize" at bounding box center [651, 168] width 361 height 70
click at [889, 672] on span "Pause" at bounding box center [882, 666] width 25 height 22
click at [889, 43] on span "Participants" at bounding box center [891, 43] width 59 height 11
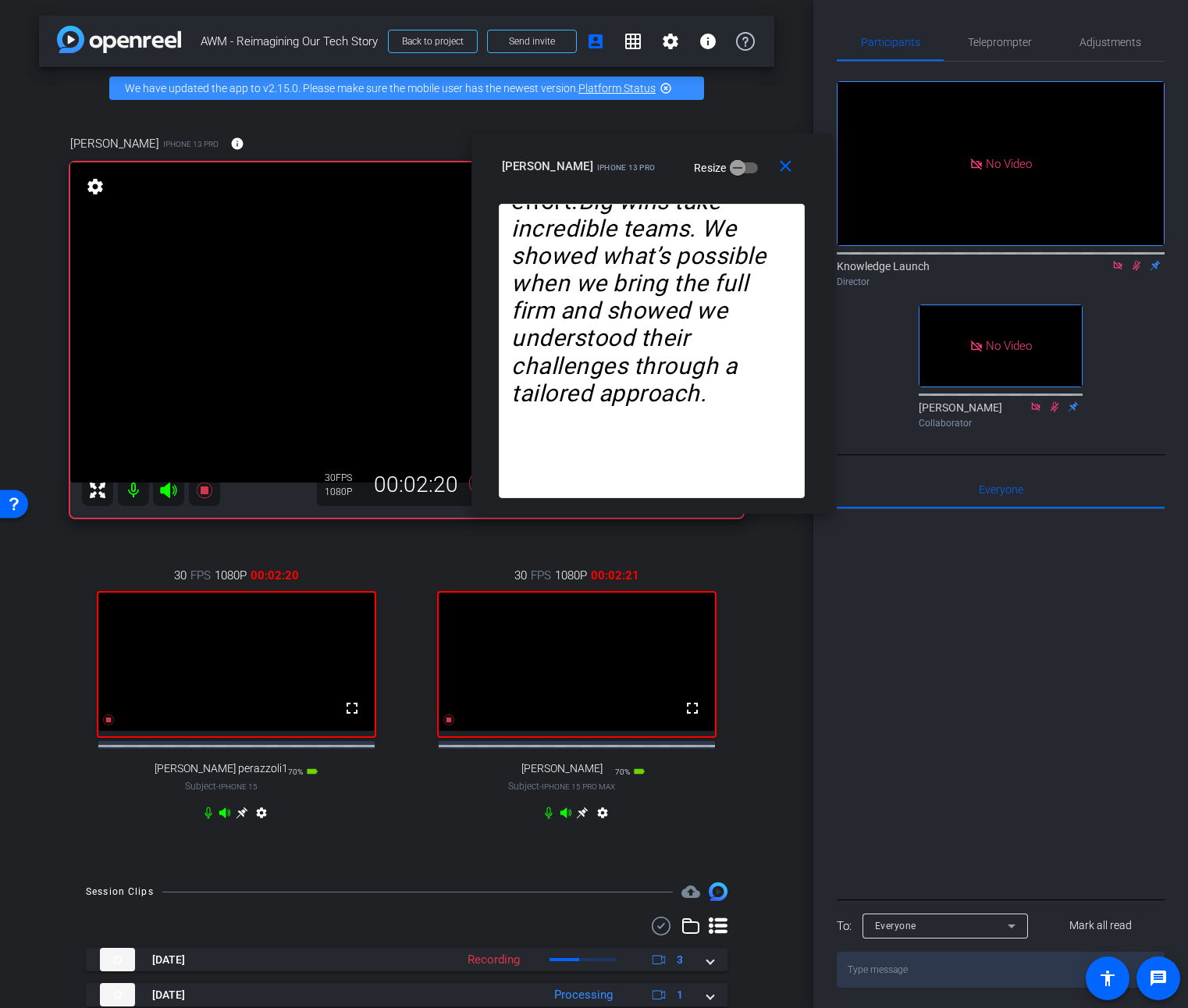
click at [1133, 260] on icon at bounding box center [1136, 265] width 13 height 11
click at [1004, 50] on span "Teleprompter" at bounding box center [1000, 42] width 64 height 38
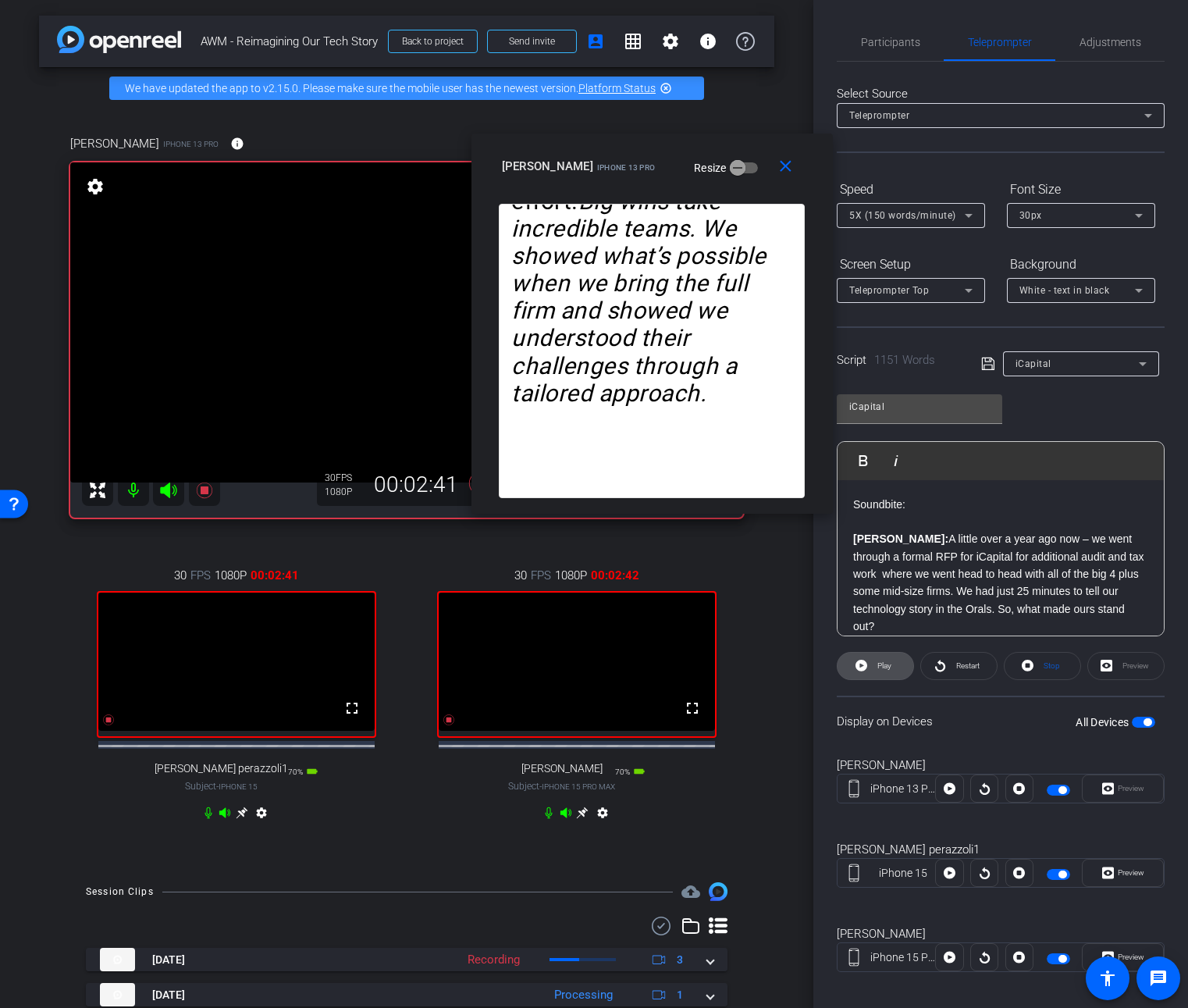
click at [891, 668] on span "Play" at bounding box center [884, 665] width 14 height 8
click at [887, 52] on span "Participants" at bounding box center [891, 42] width 59 height 38
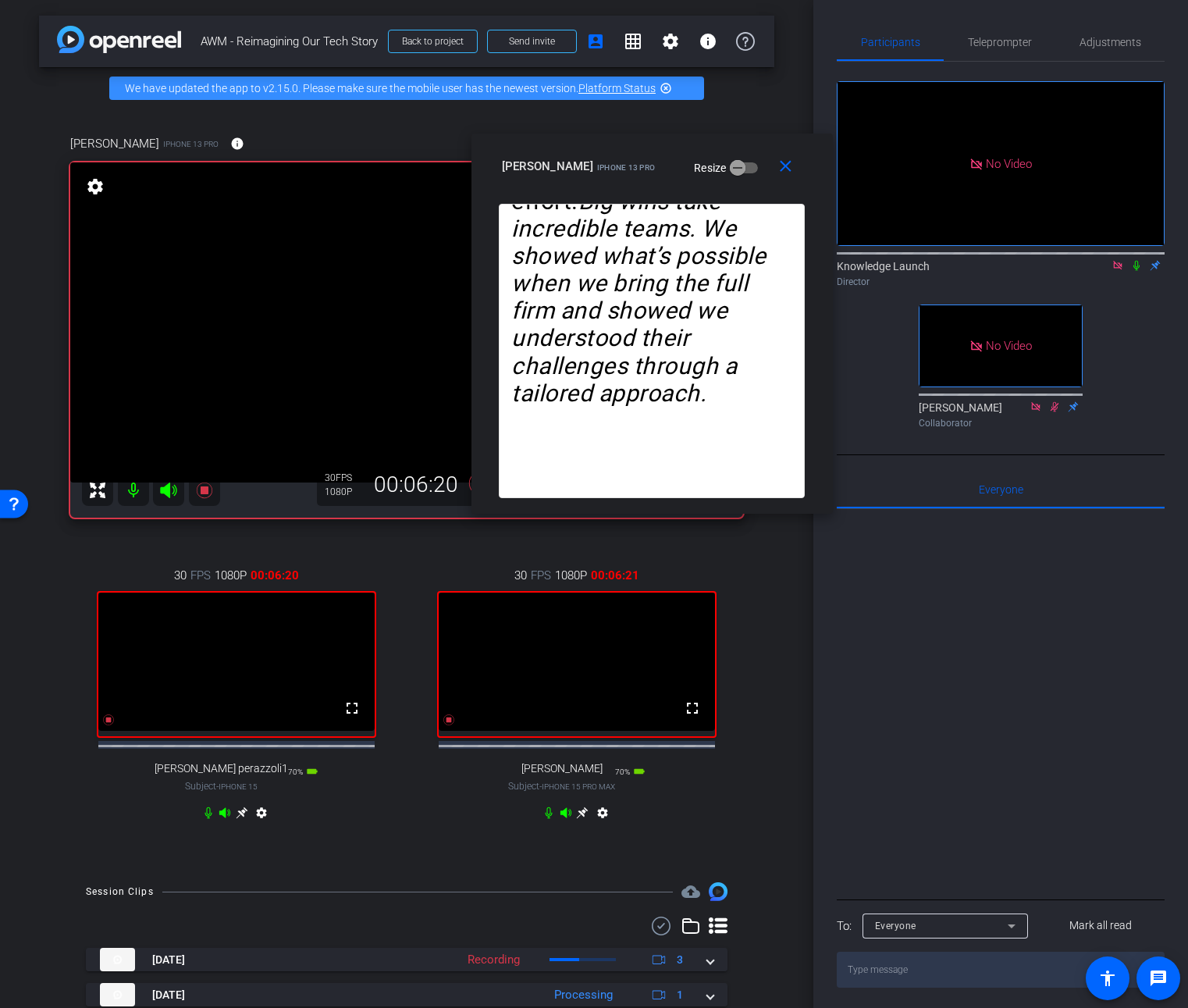
click at [1134, 260] on icon at bounding box center [1136, 265] width 13 height 11
click at [1001, 42] on span "Teleprompter" at bounding box center [1000, 43] width 64 height 11
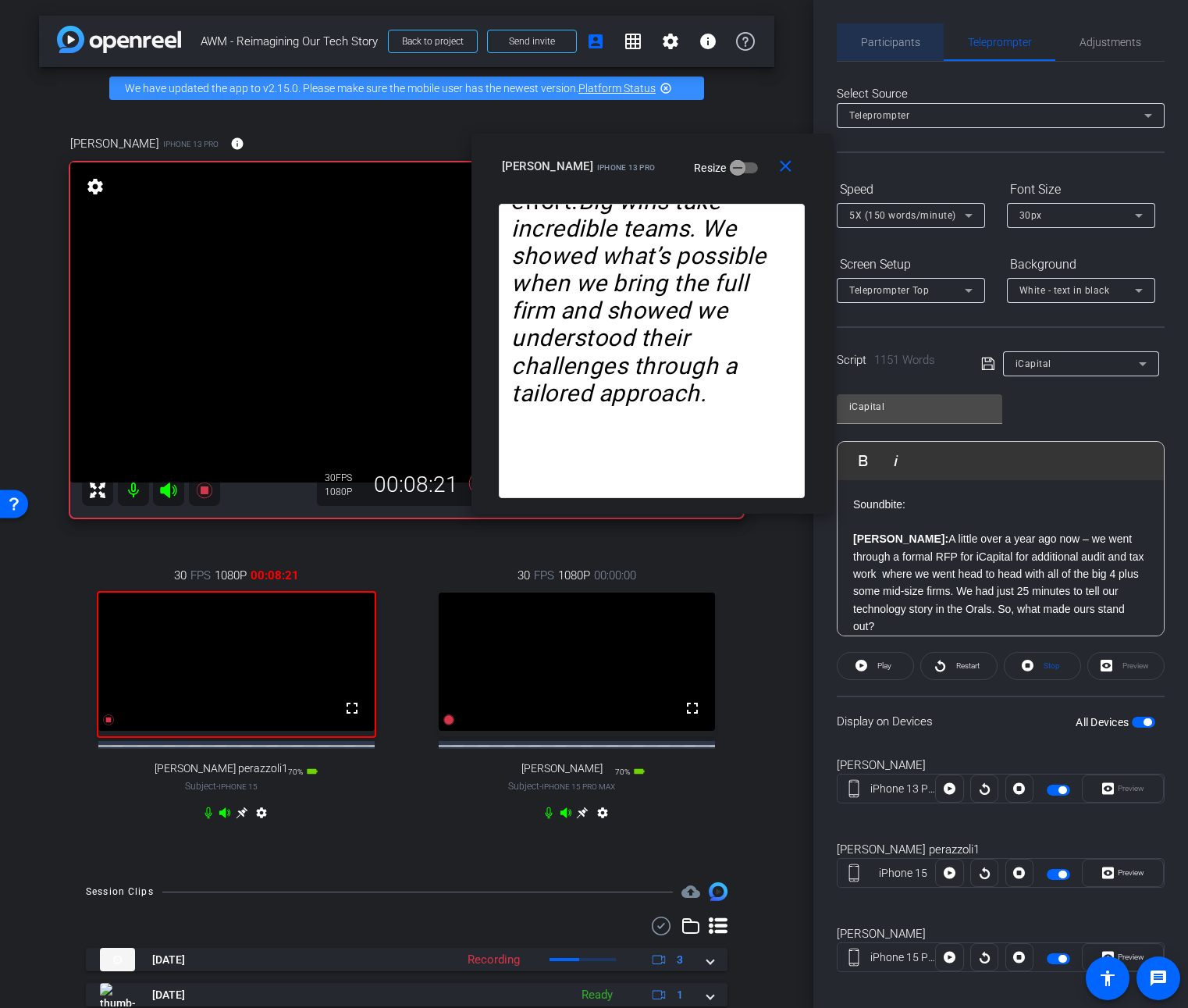
click at [910, 43] on span "Participants" at bounding box center [891, 43] width 59 height 11
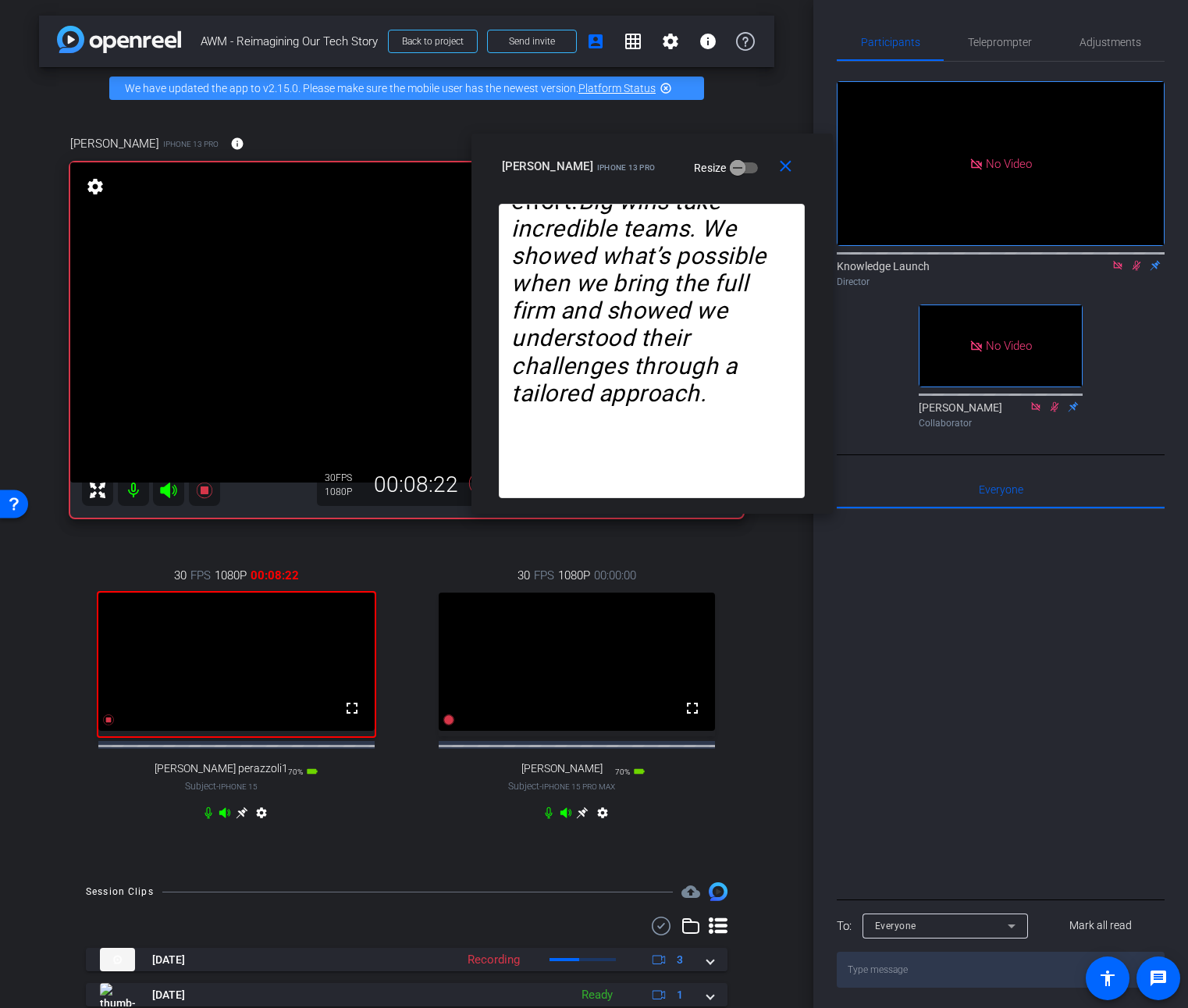
click at [1136, 260] on icon at bounding box center [1136, 265] width 13 height 11
click at [788, 161] on mat-icon "close" at bounding box center [785, 166] width 19 height 19
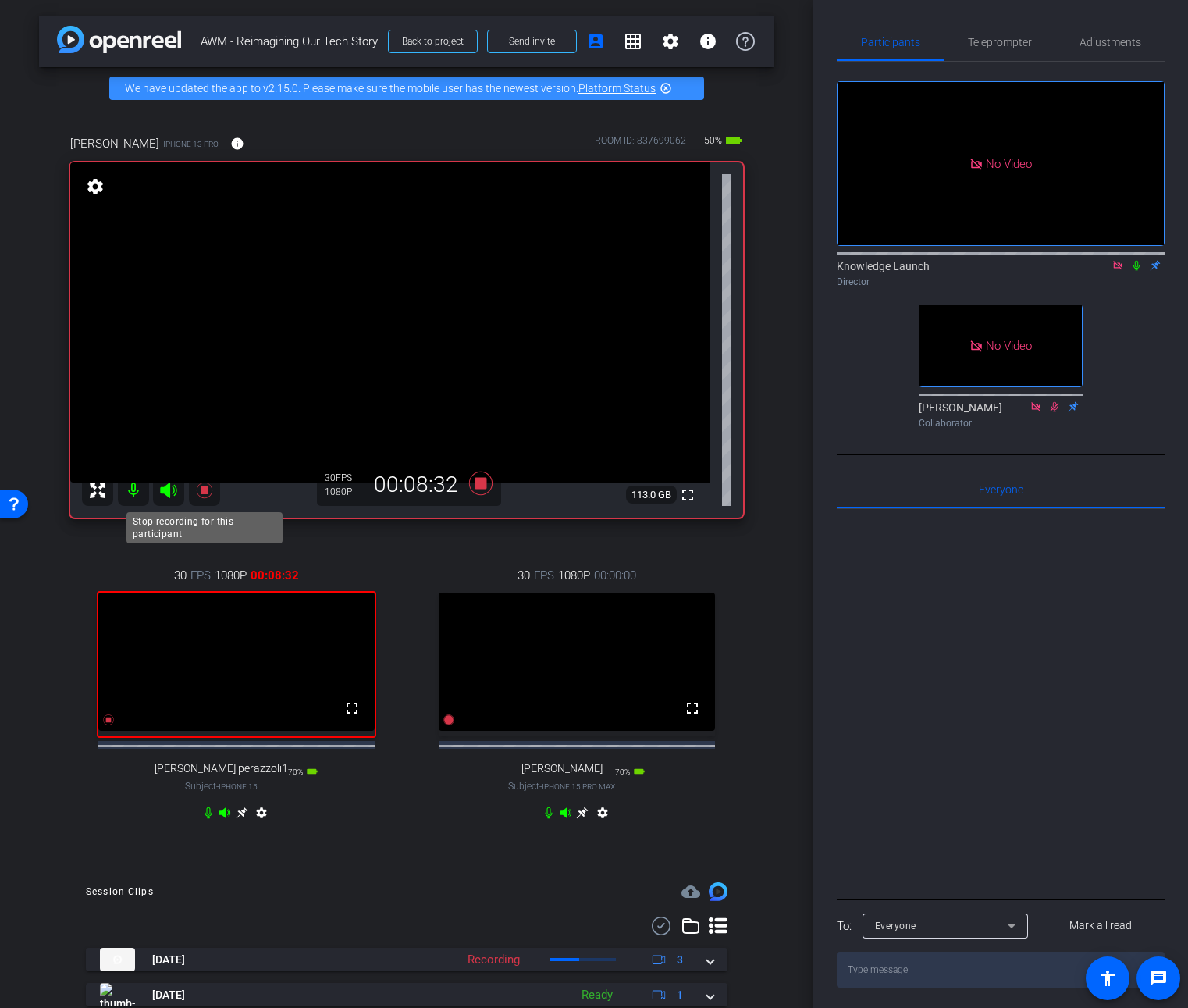
click at [195, 488] on icon at bounding box center [204, 490] width 18 height 18
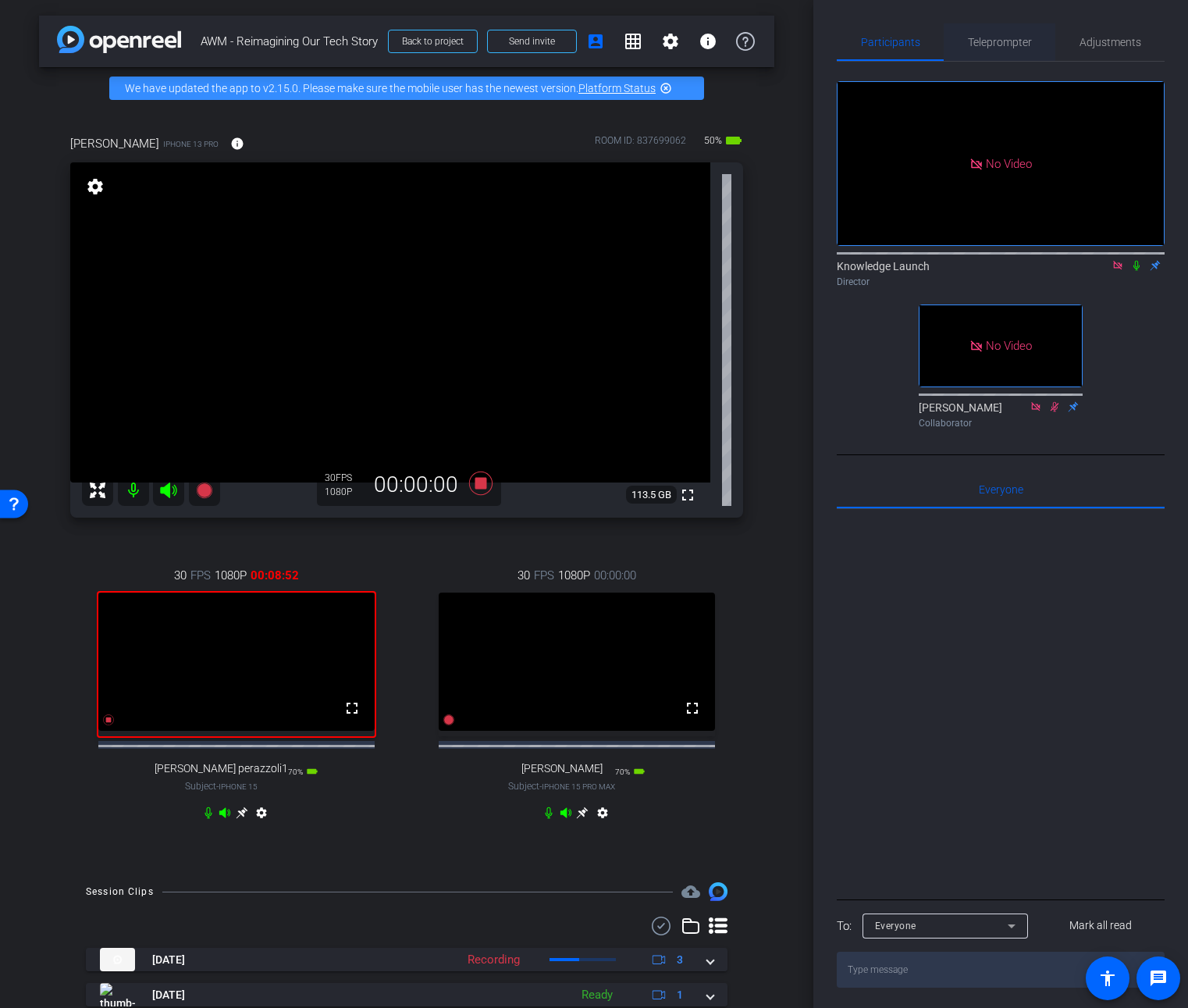
click at [1005, 38] on span "Teleprompter" at bounding box center [1000, 43] width 64 height 11
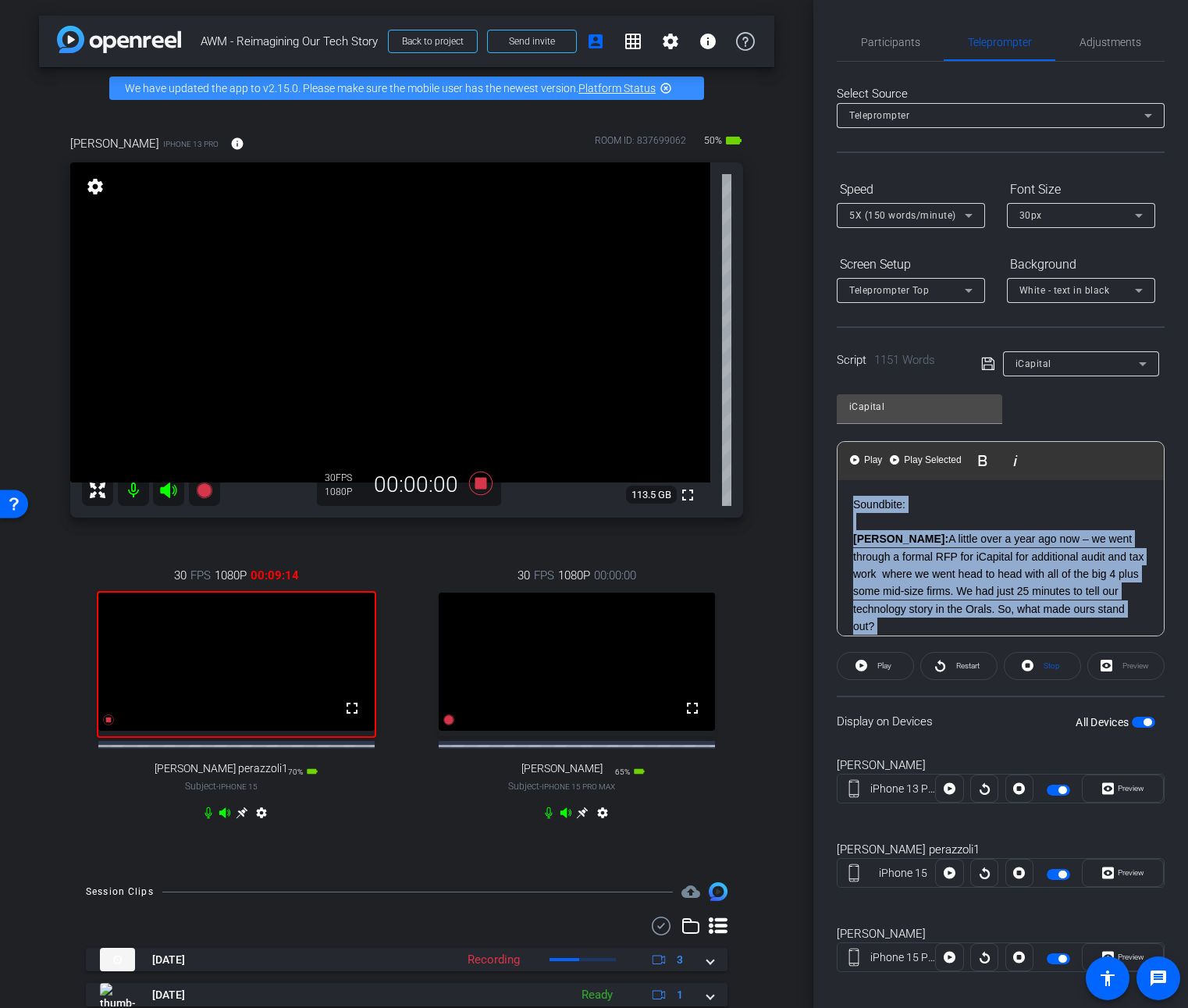
drag, startPoint x: 954, startPoint y: 573, endPoint x: 889, endPoint y: 425, distance: 161.6
click at [889, 425] on div "iCapital Play Play from this location Play Selected Play and display the select…" at bounding box center [1000, 509] width 328 height 254
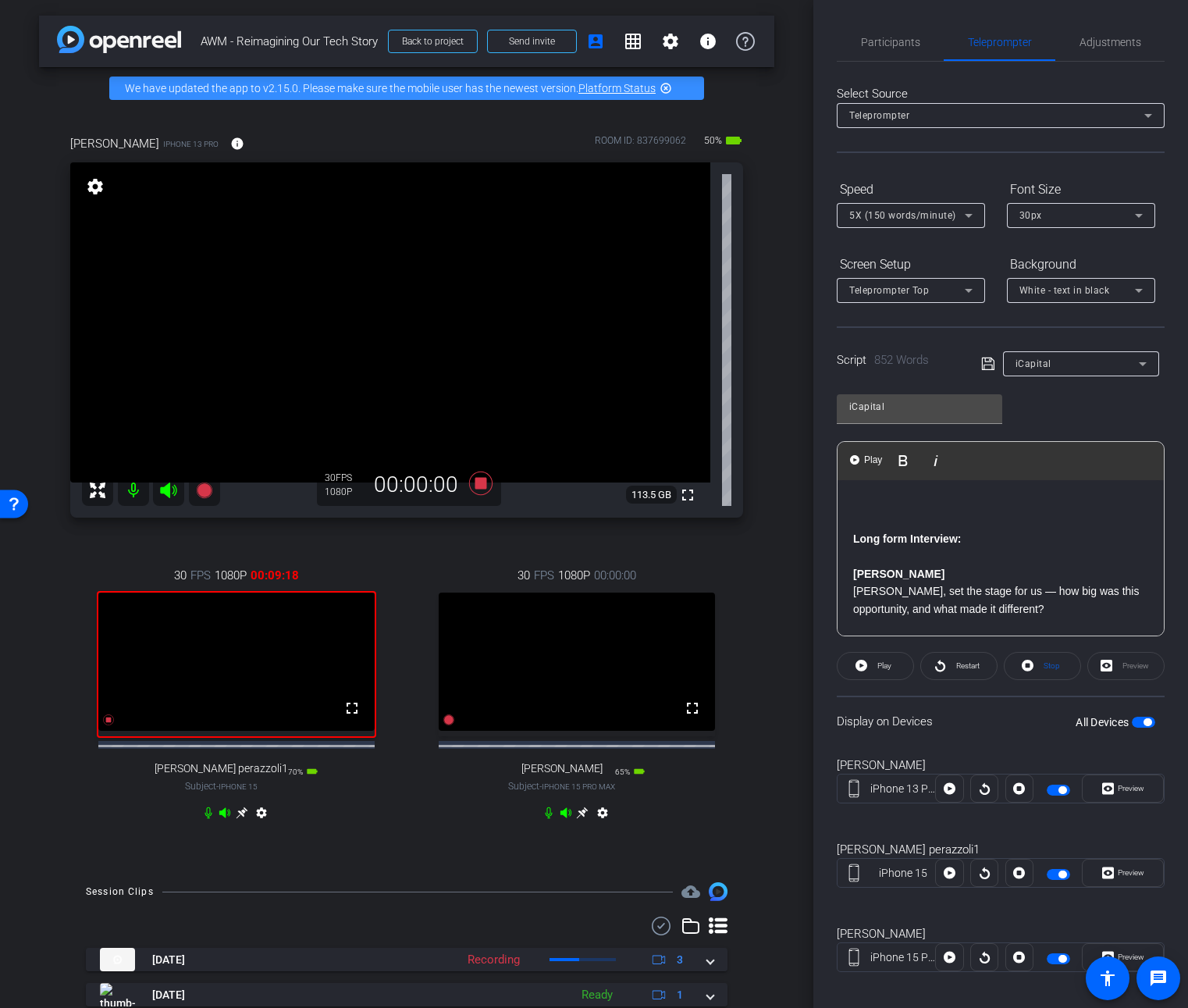
click at [884, 504] on p at bounding box center [1000, 504] width 295 height 18
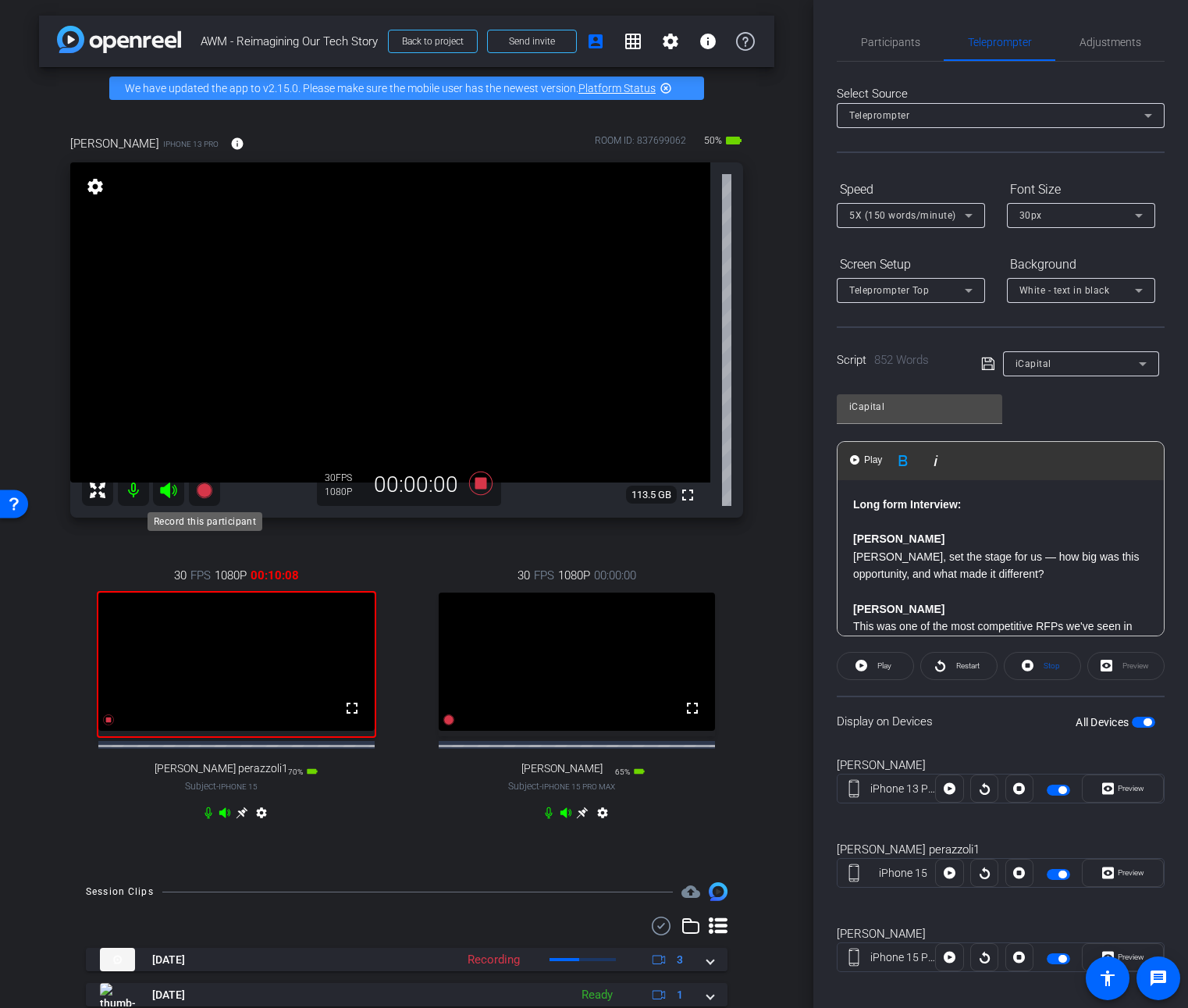
click at [207, 494] on icon at bounding box center [203, 490] width 16 height 16
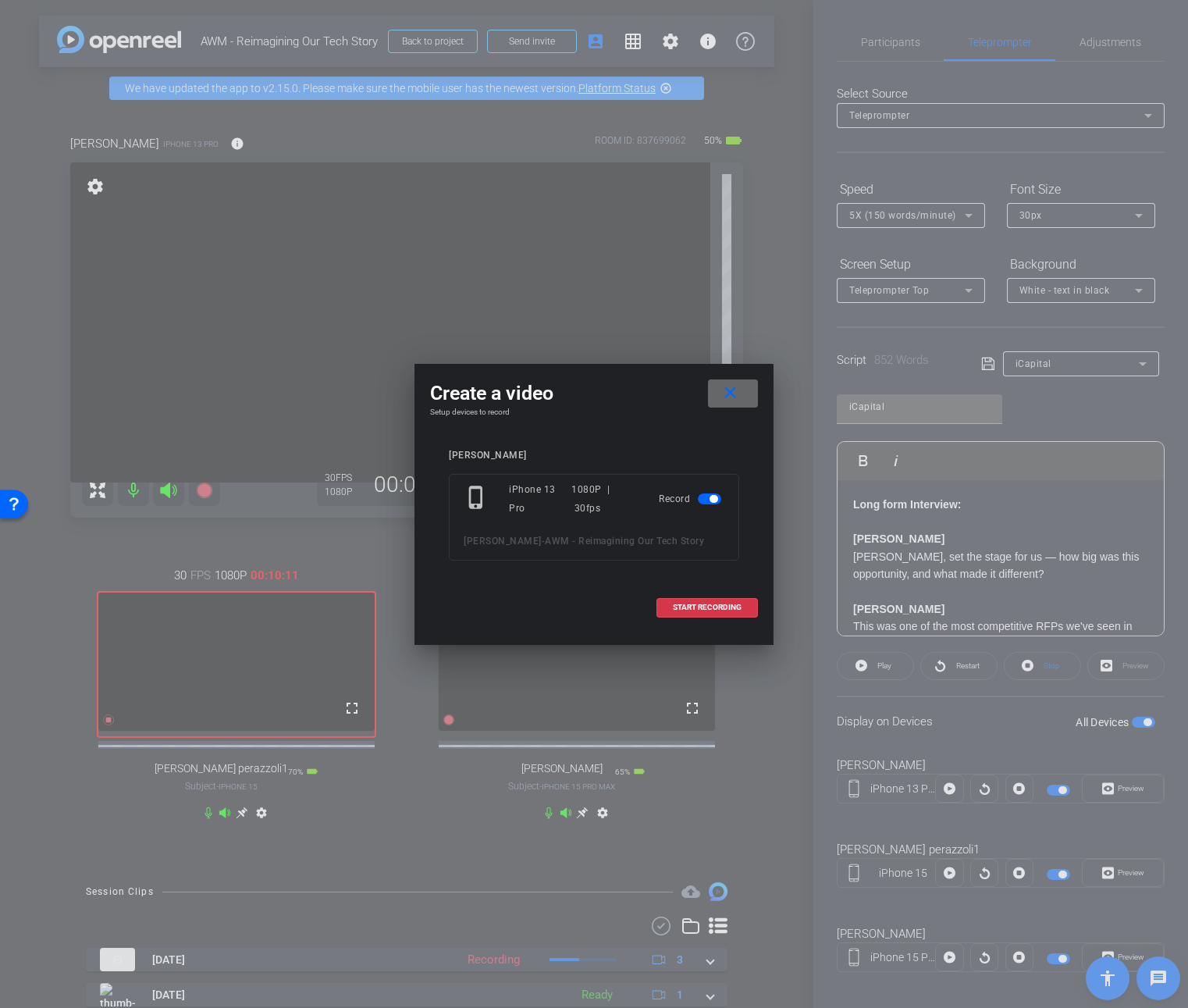
click at [732, 386] on mat-icon "close" at bounding box center [730, 393] width 19 height 19
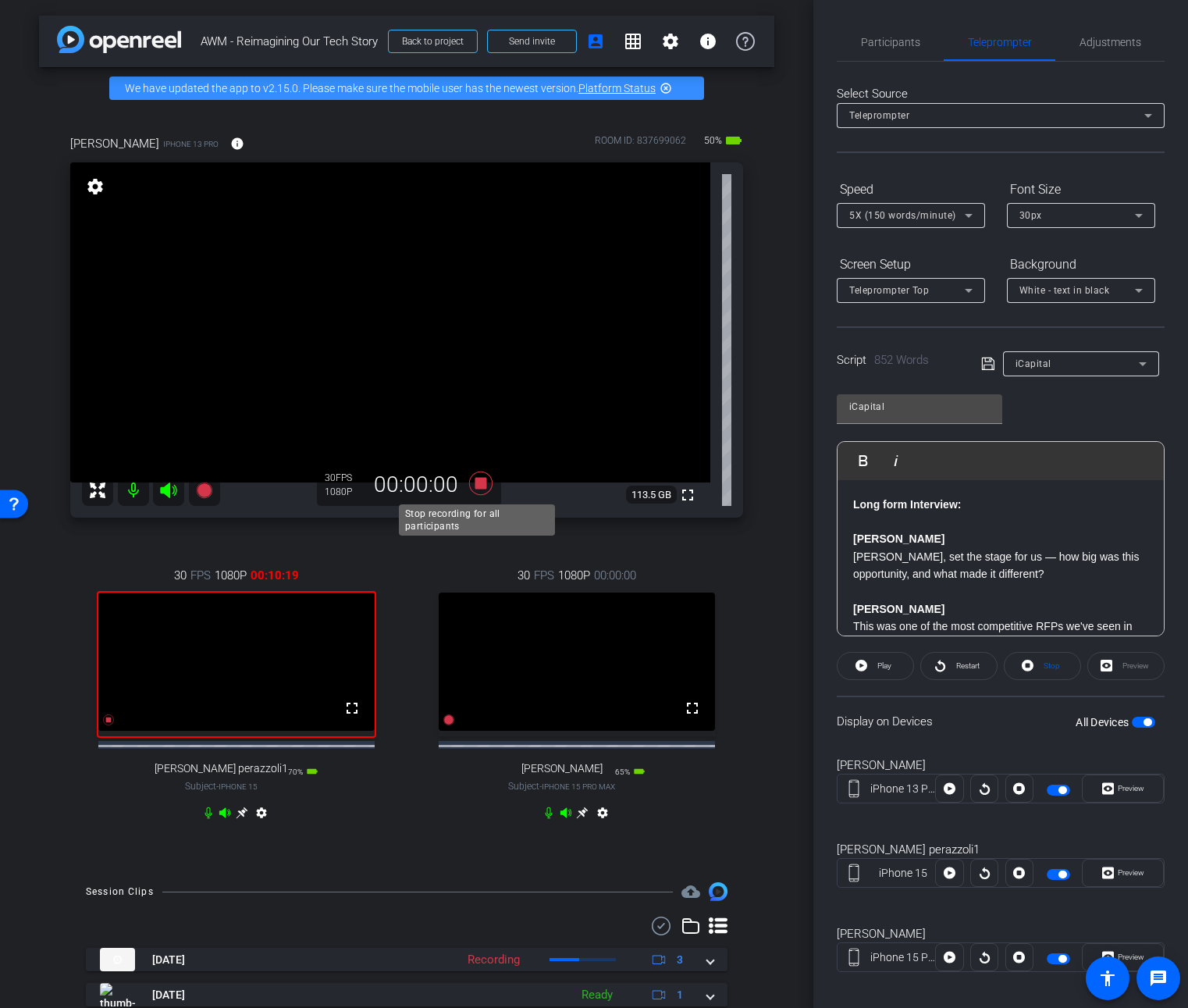
click at [483, 483] on icon at bounding box center [480, 483] width 38 height 28
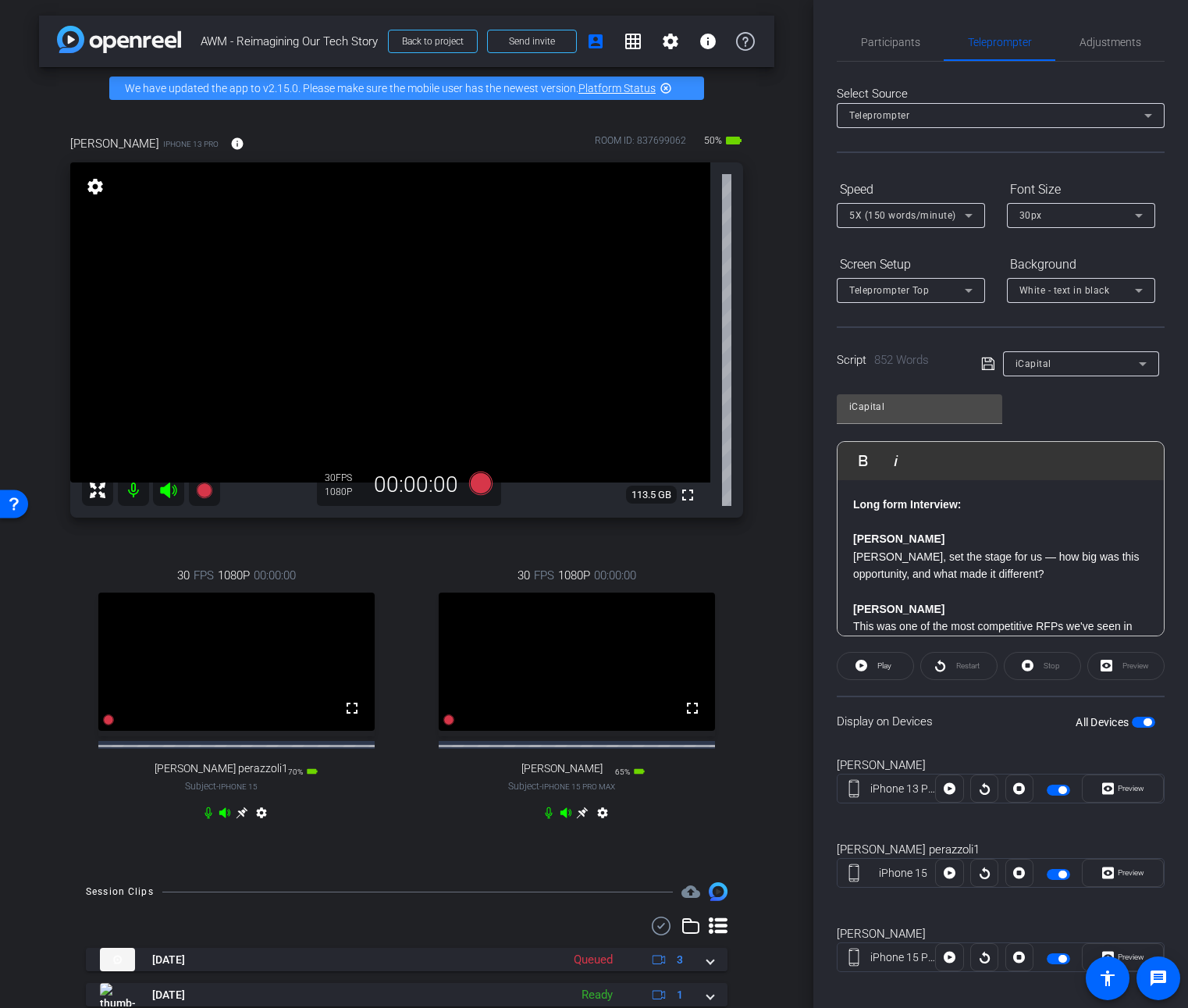
click at [263, 825] on mat-icon "settings" at bounding box center [261, 816] width 18 height 18
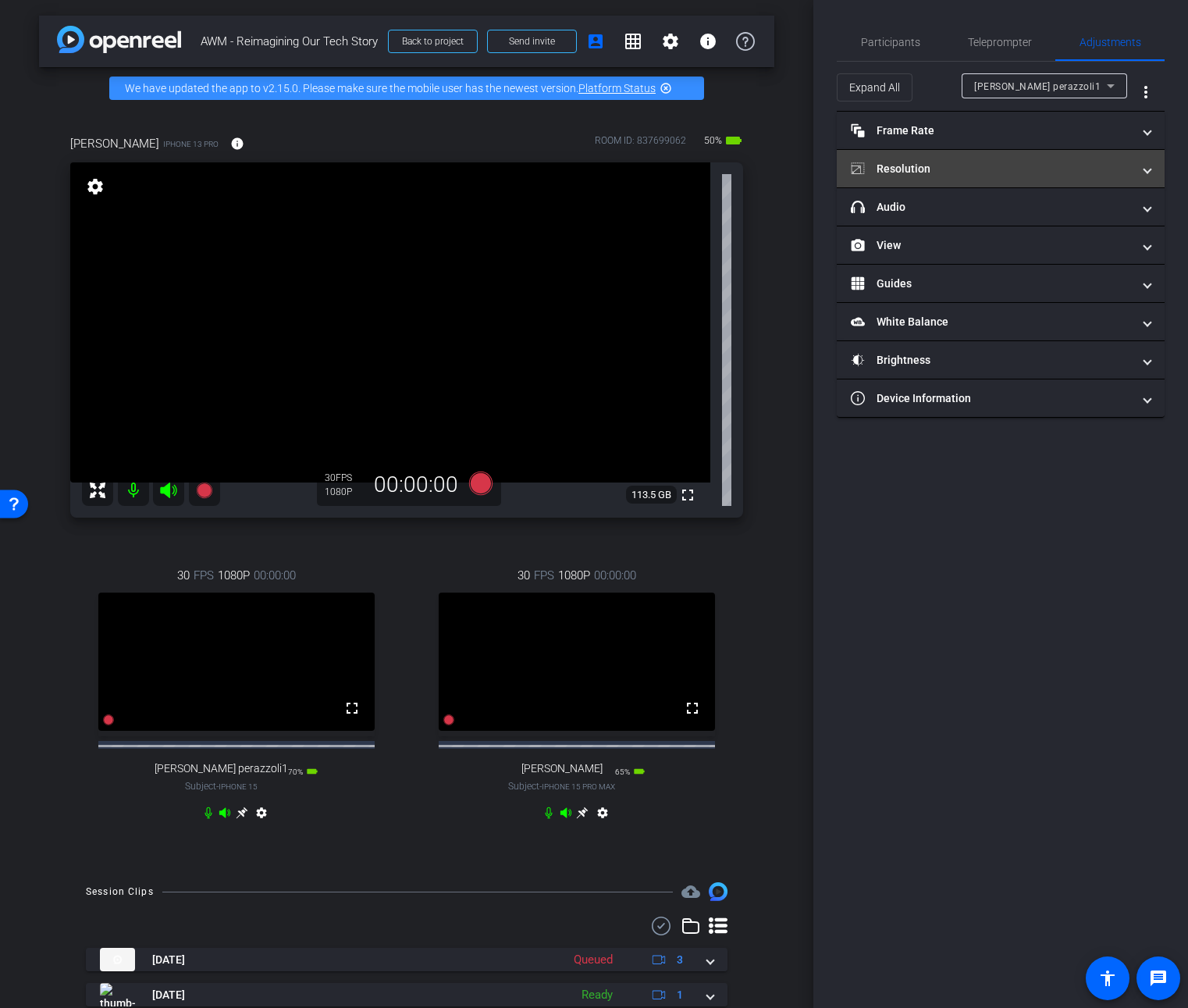
click at [1041, 166] on mat-panel-title "Resolution" at bounding box center [991, 169] width 281 height 17
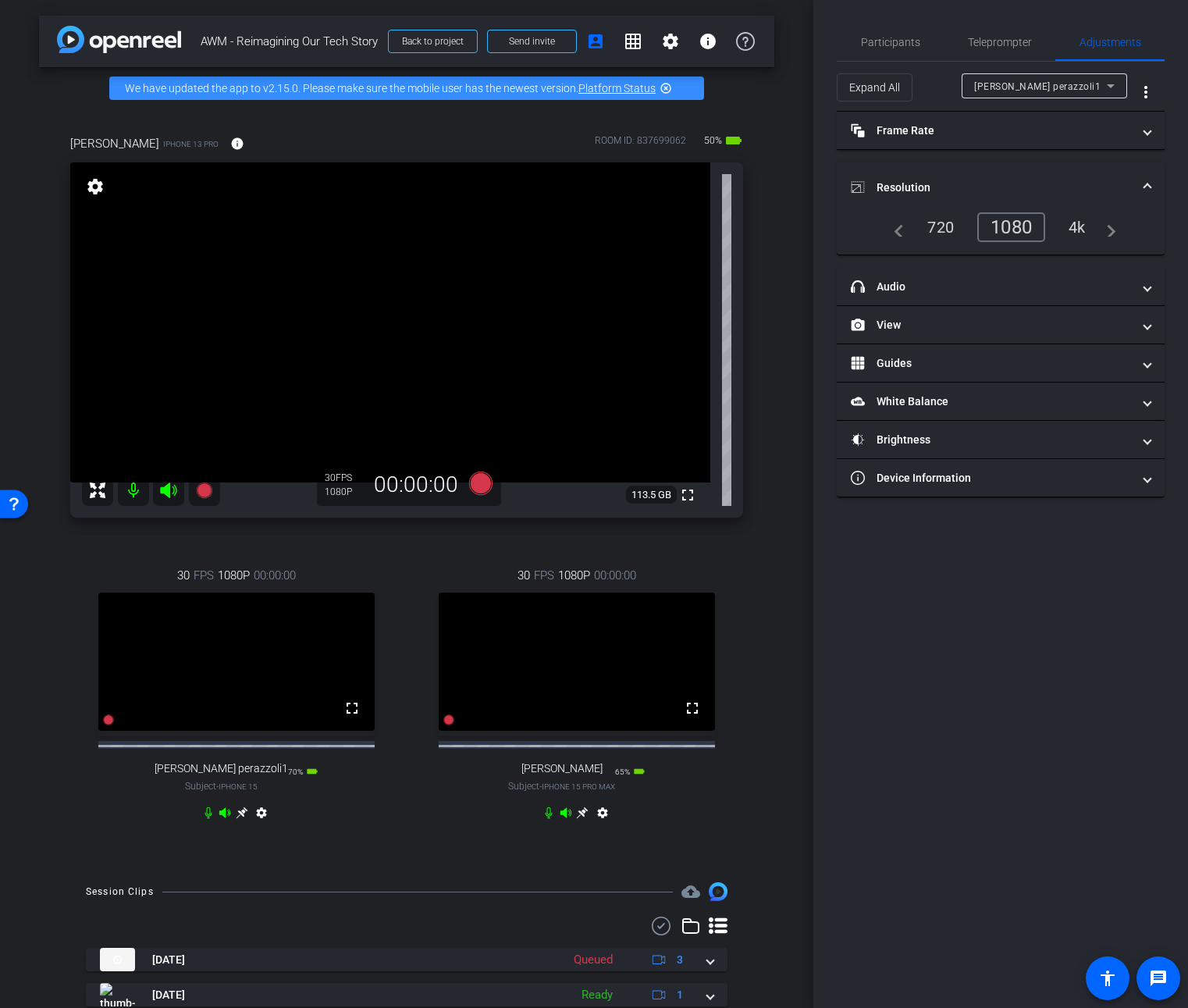
click at [597, 825] on mat-icon "settings" at bounding box center [602, 816] width 18 height 18
click at [891, 43] on span "Participants" at bounding box center [891, 43] width 59 height 11
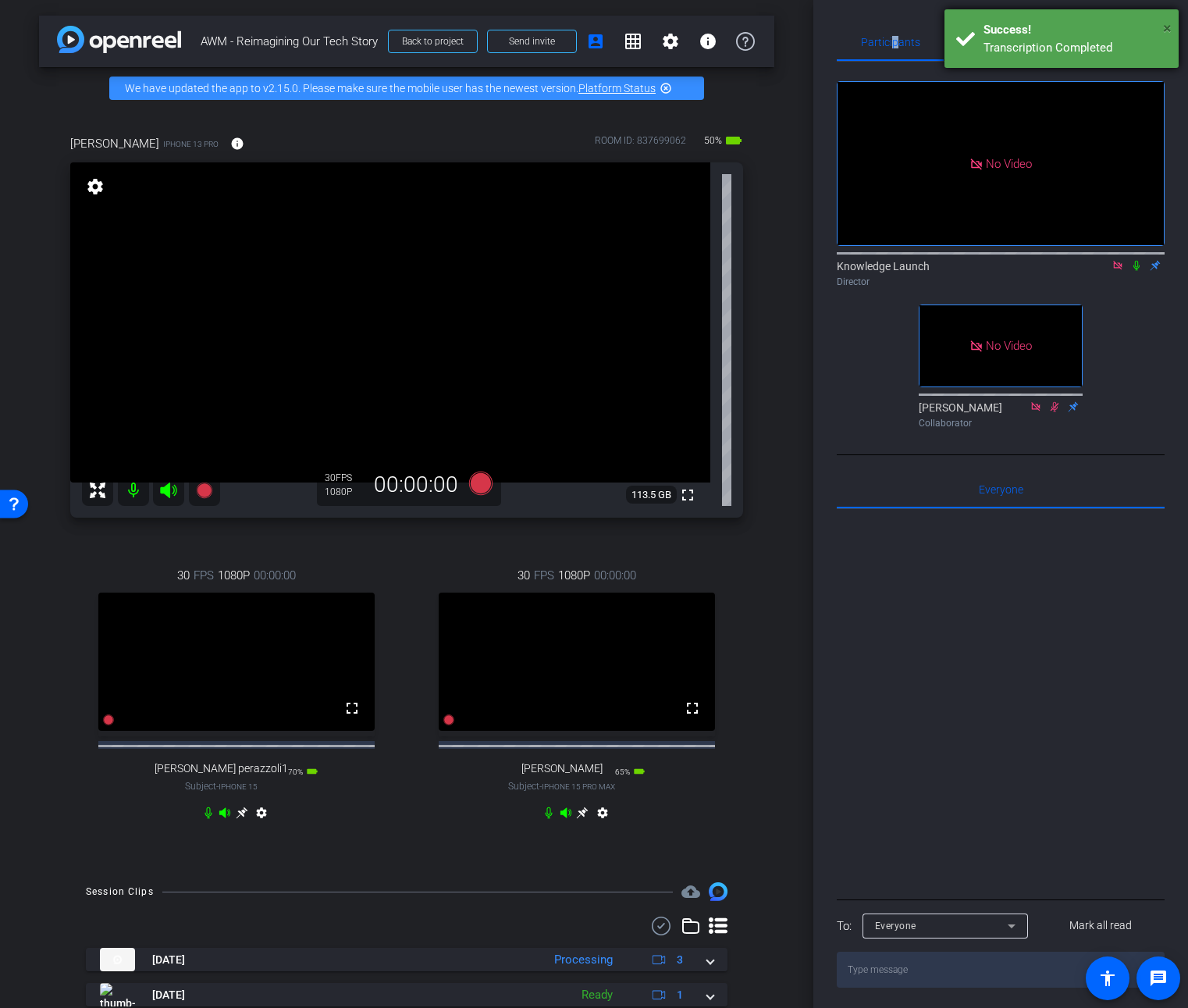
click at [1170, 27] on span "×" at bounding box center [1167, 28] width 8 height 18
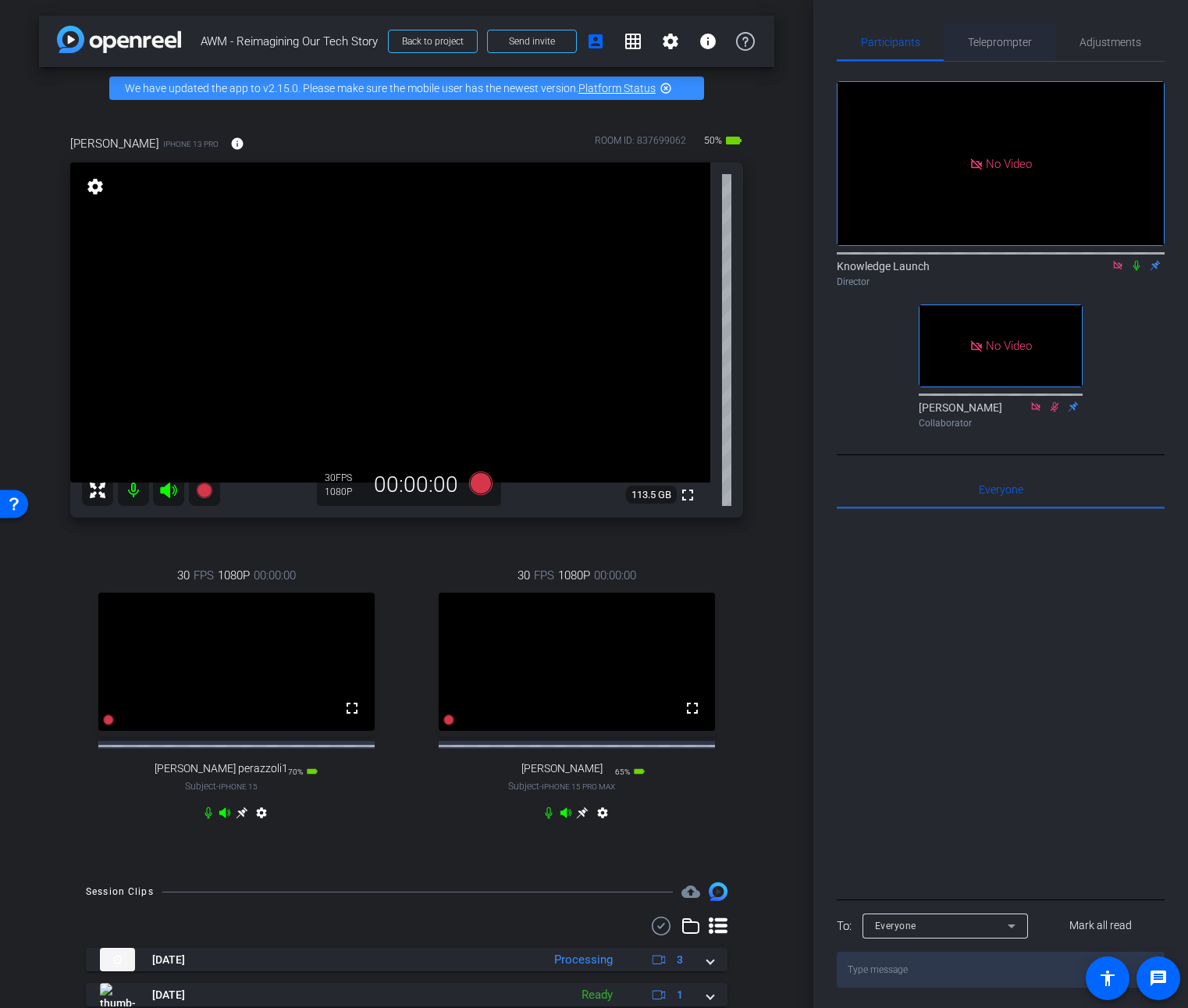
click at [1014, 44] on span "Teleprompter" at bounding box center [1000, 43] width 64 height 11
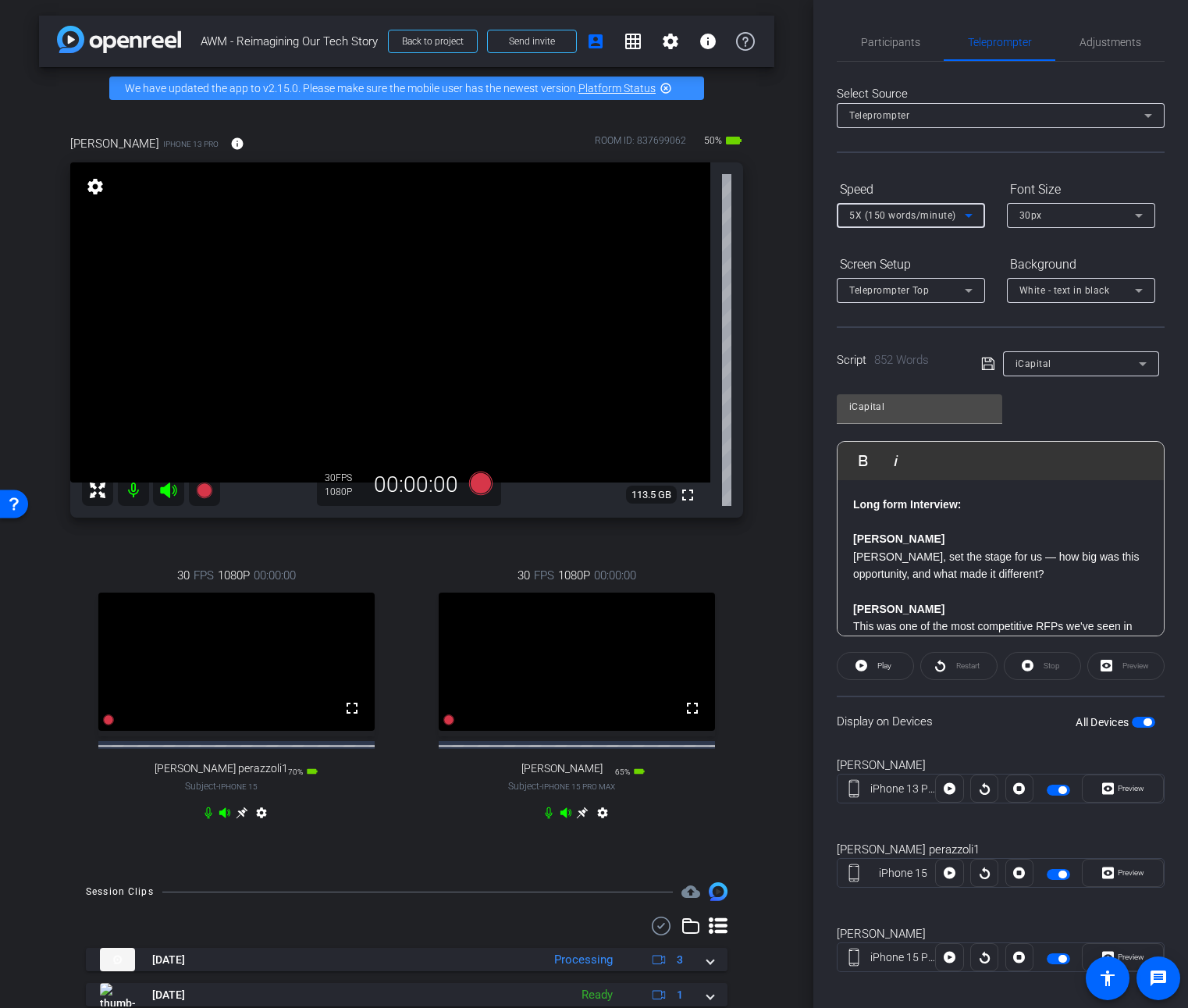
click at [968, 214] on icon at bounding box center [968, 216] width 7 height 4
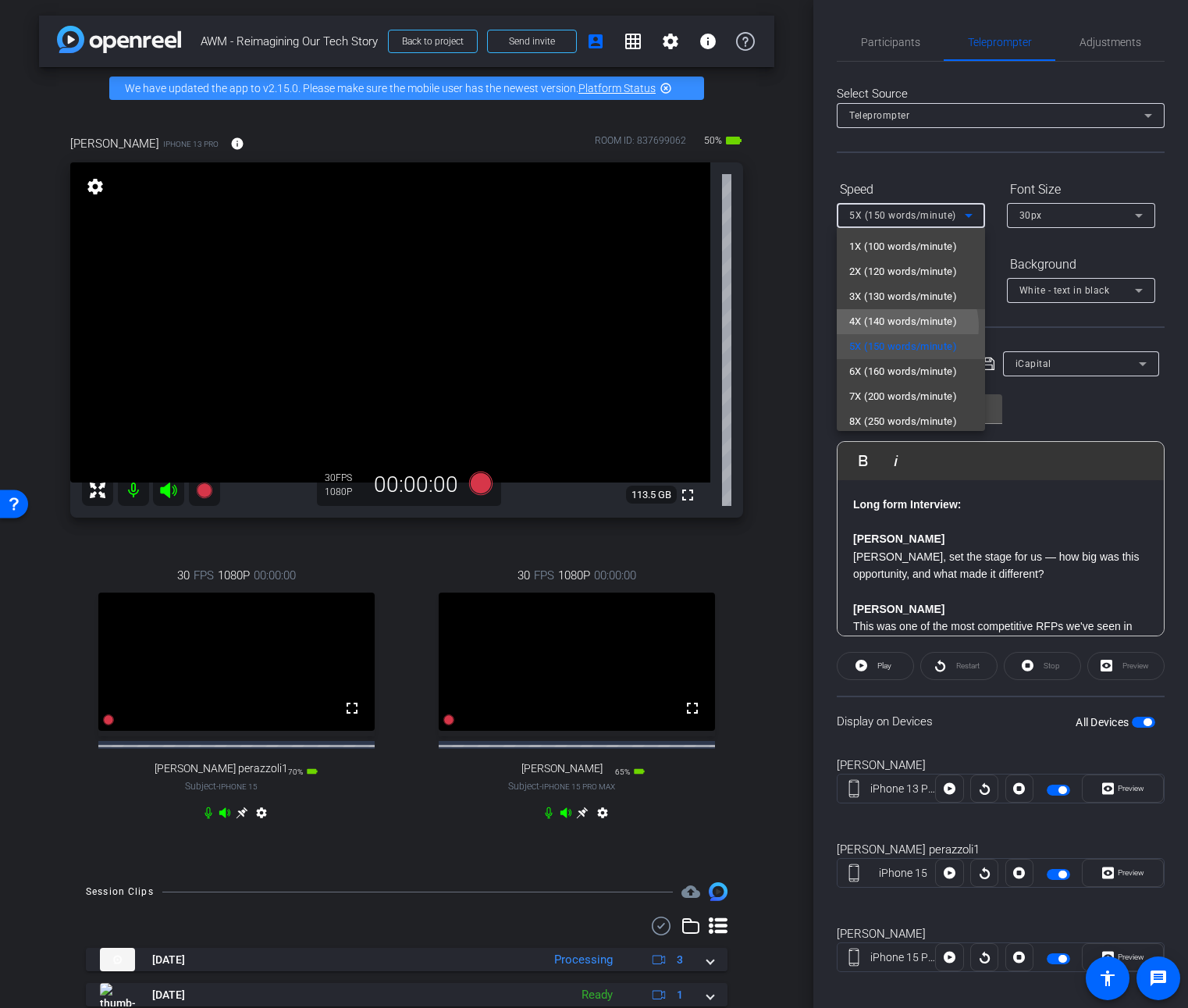
click at [905, 326] on span "4X (140 words/minute)" at bounding box center [903, 322] width 108 height 18
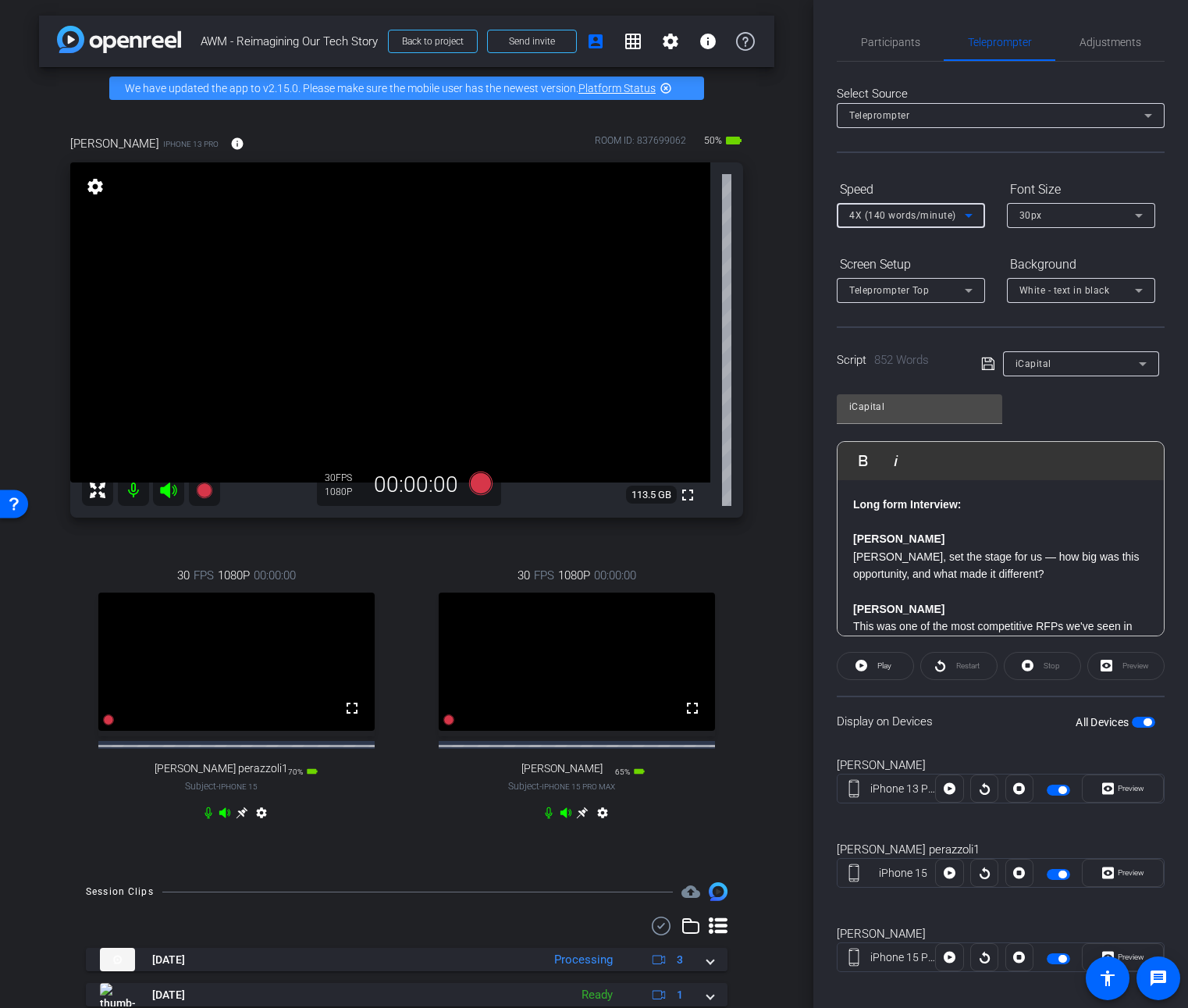
click at [971, 220] on icon at bounding box center [968, 215] width 18 height 18
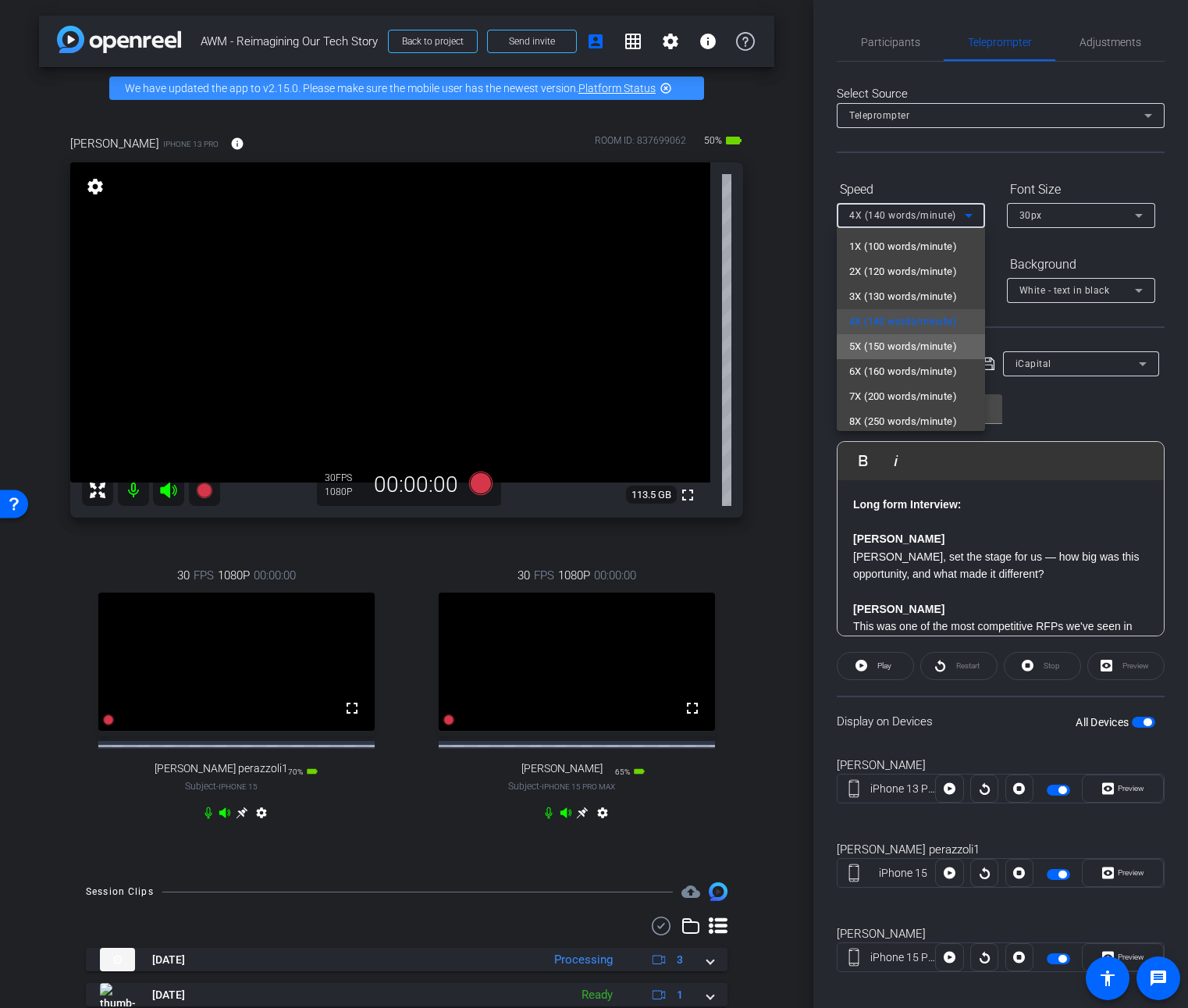
click at [928, 342] on span "5X (150 words/minute)" at bounding box center [903, 346] width 108 height 18
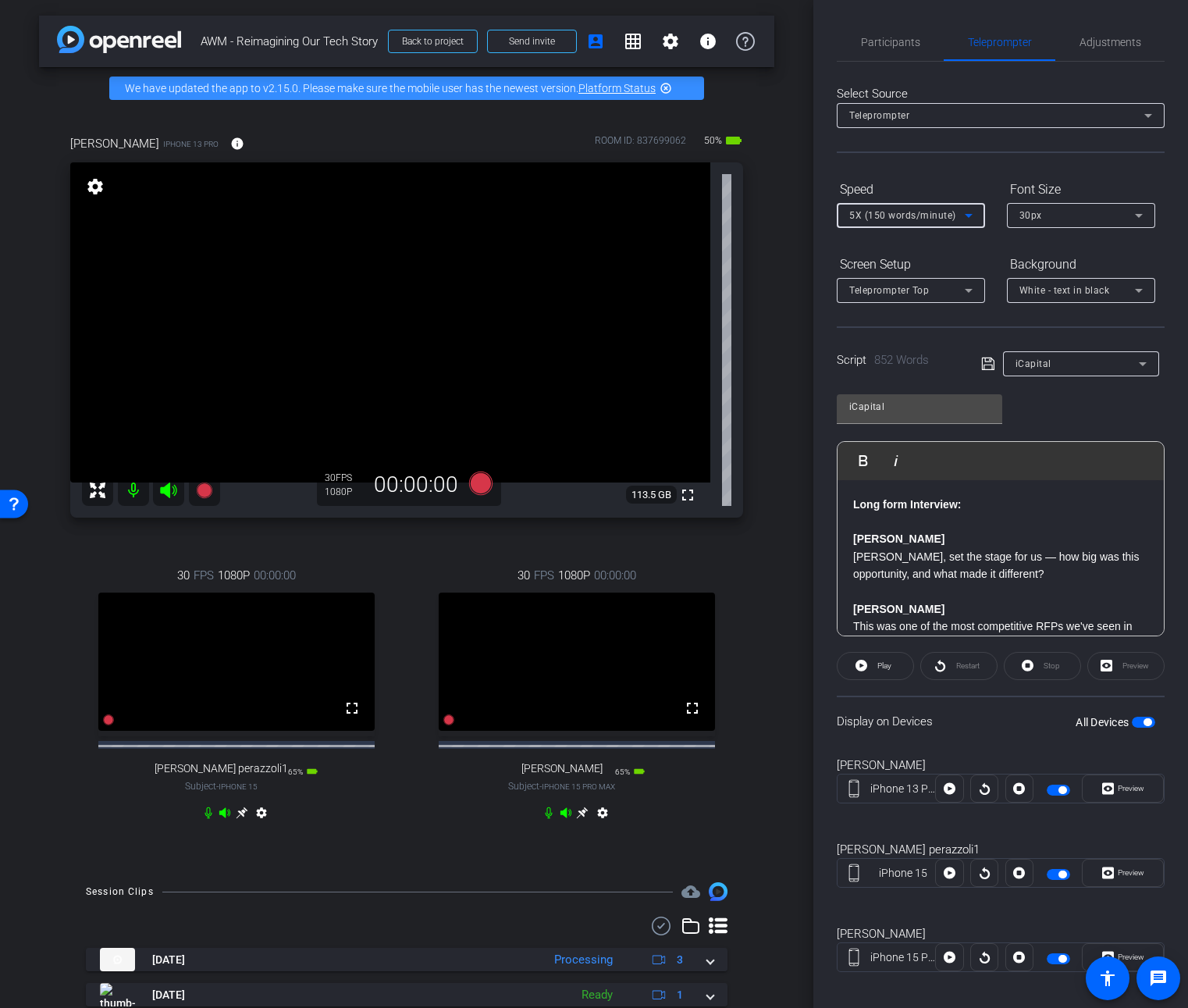
scroll to position [310, 0]
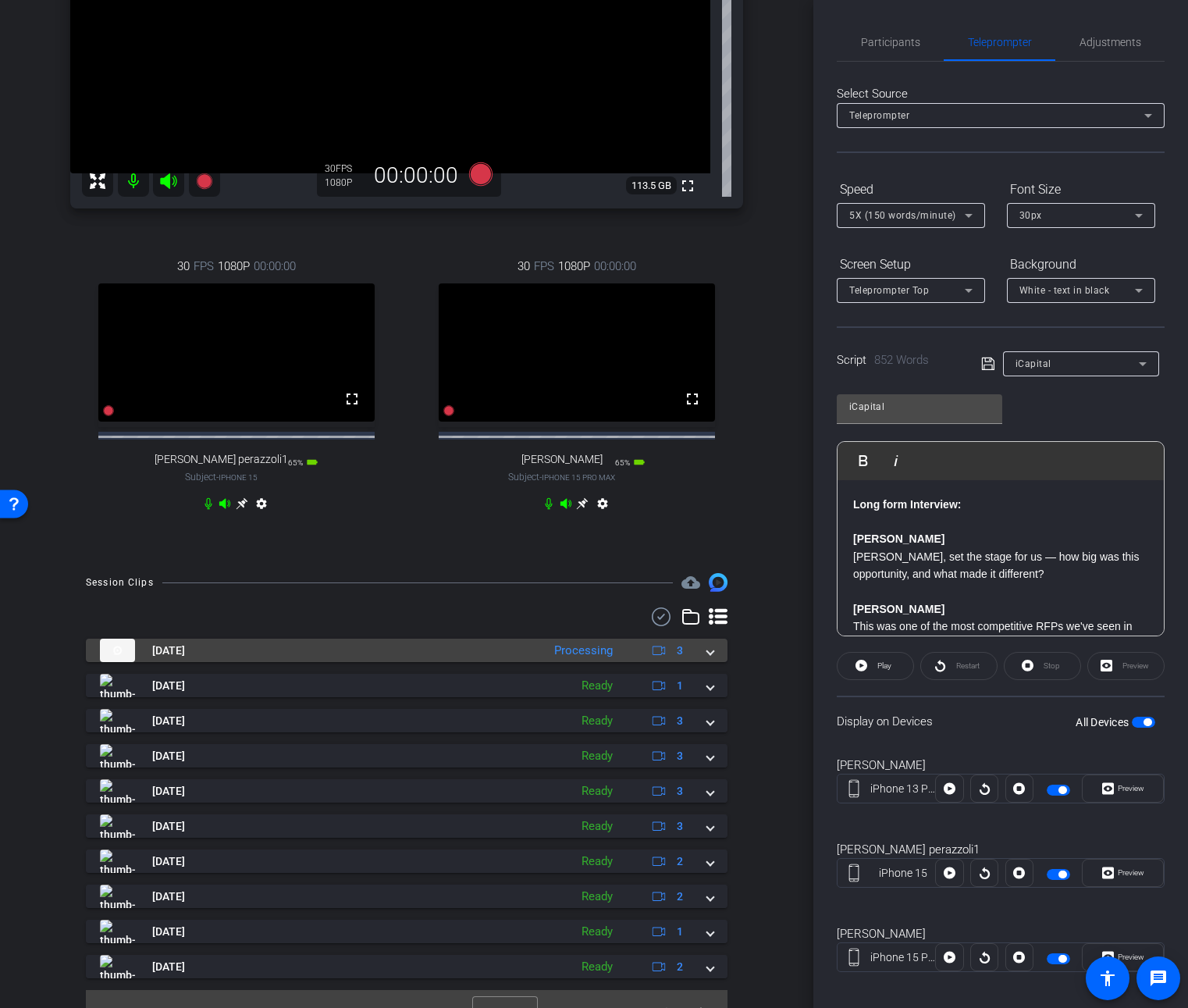
click at [708, 659] on span at bounding box center [710, 650] width 6 height 17
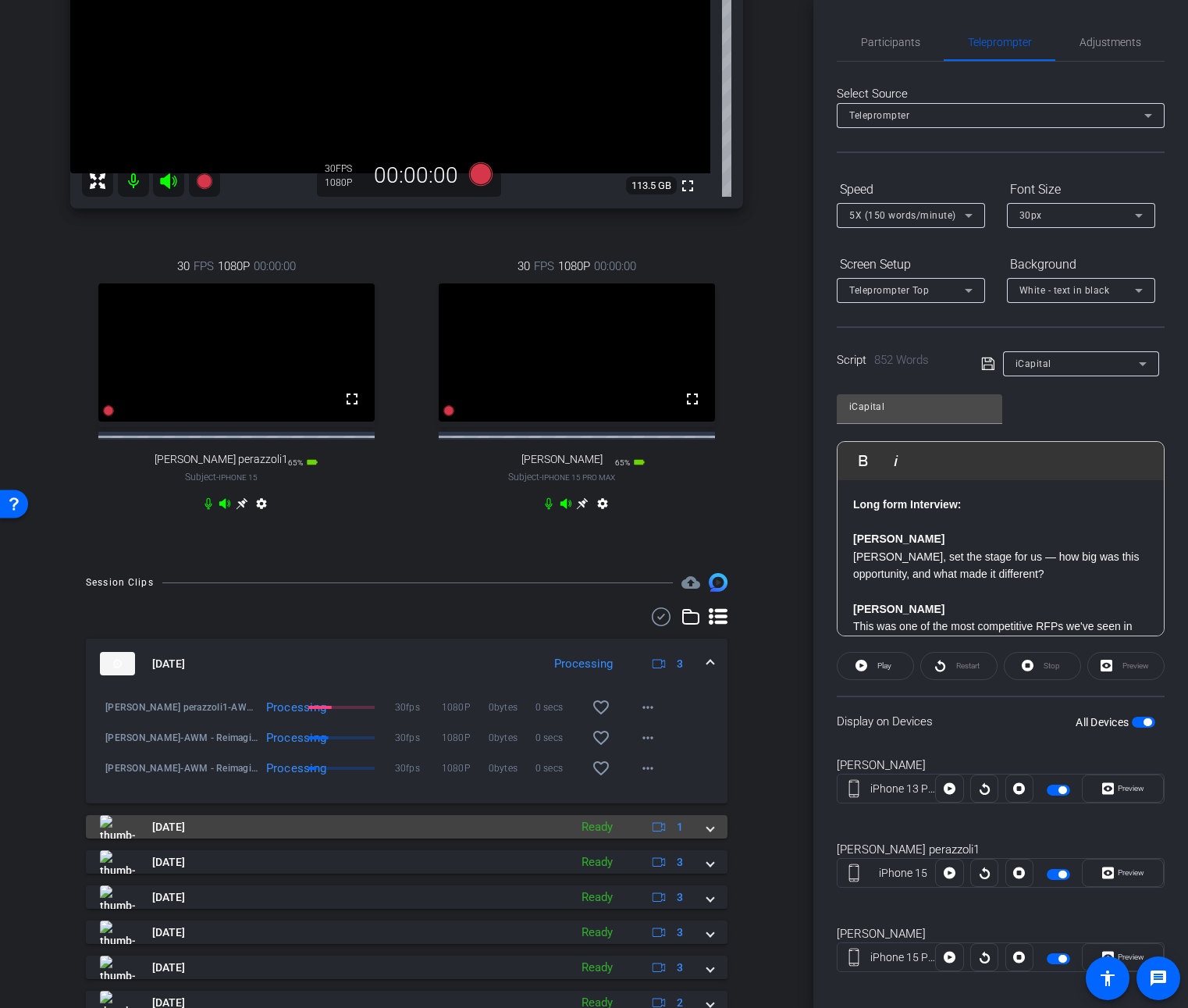
click at [708, 835] on span at bounding box center [710, 827] width 6 height 17
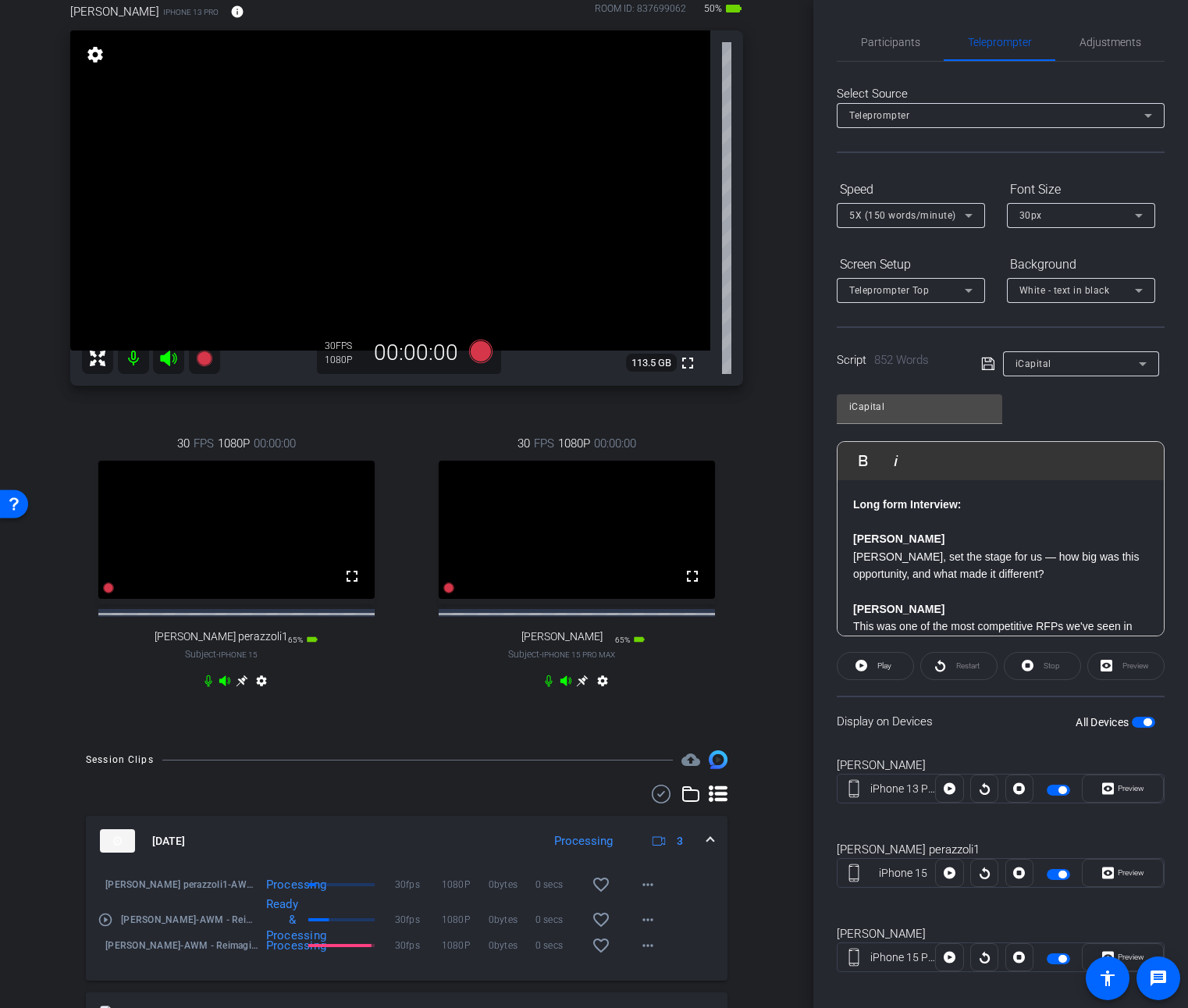
scroll to position [0, 0]
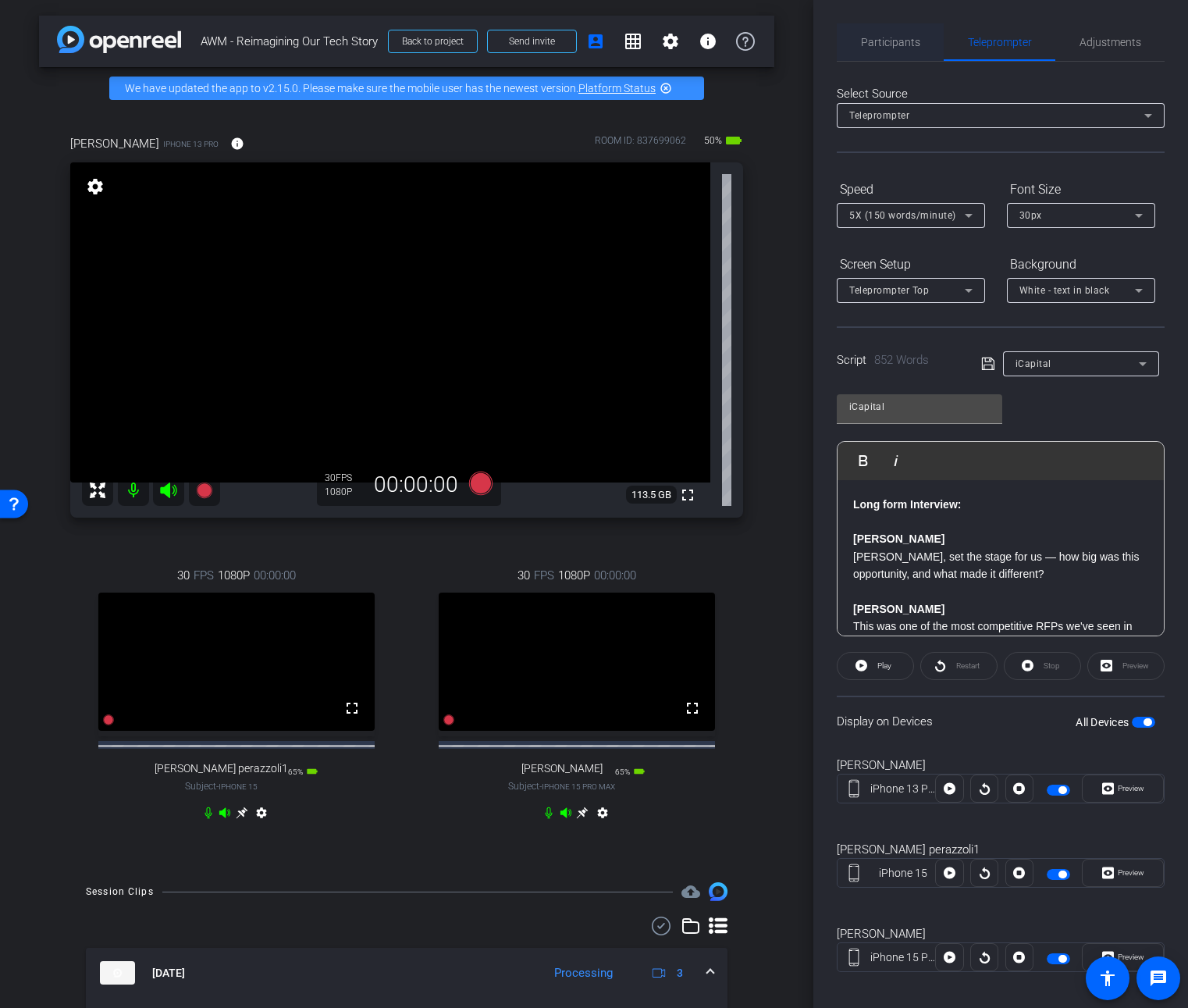
click at [869, 48] on span "Participants" at bounding box center [891, 42] width 59 height 38
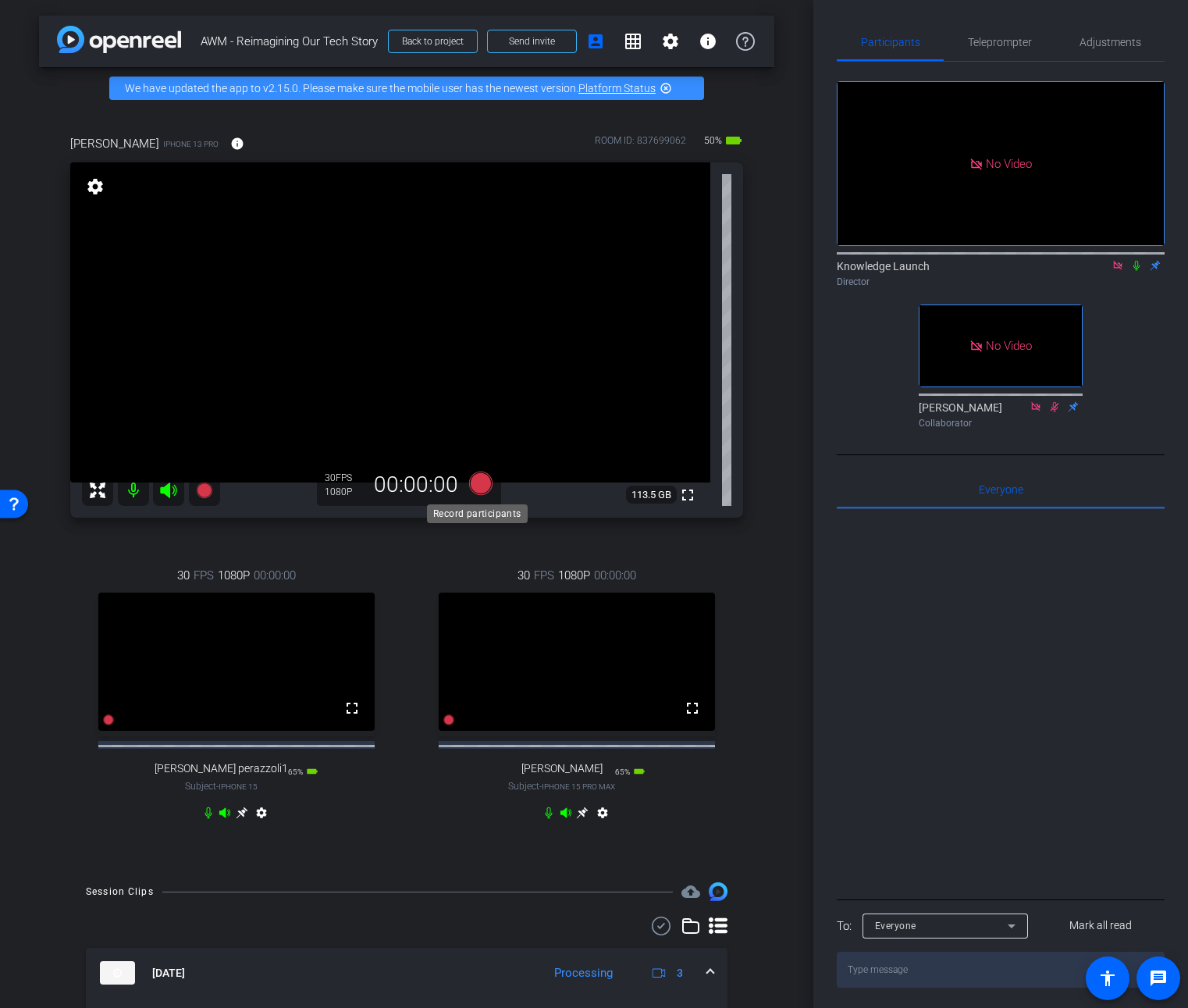
click at [479, 488] on icon at bounding box center [480, 482] width 23 height 23
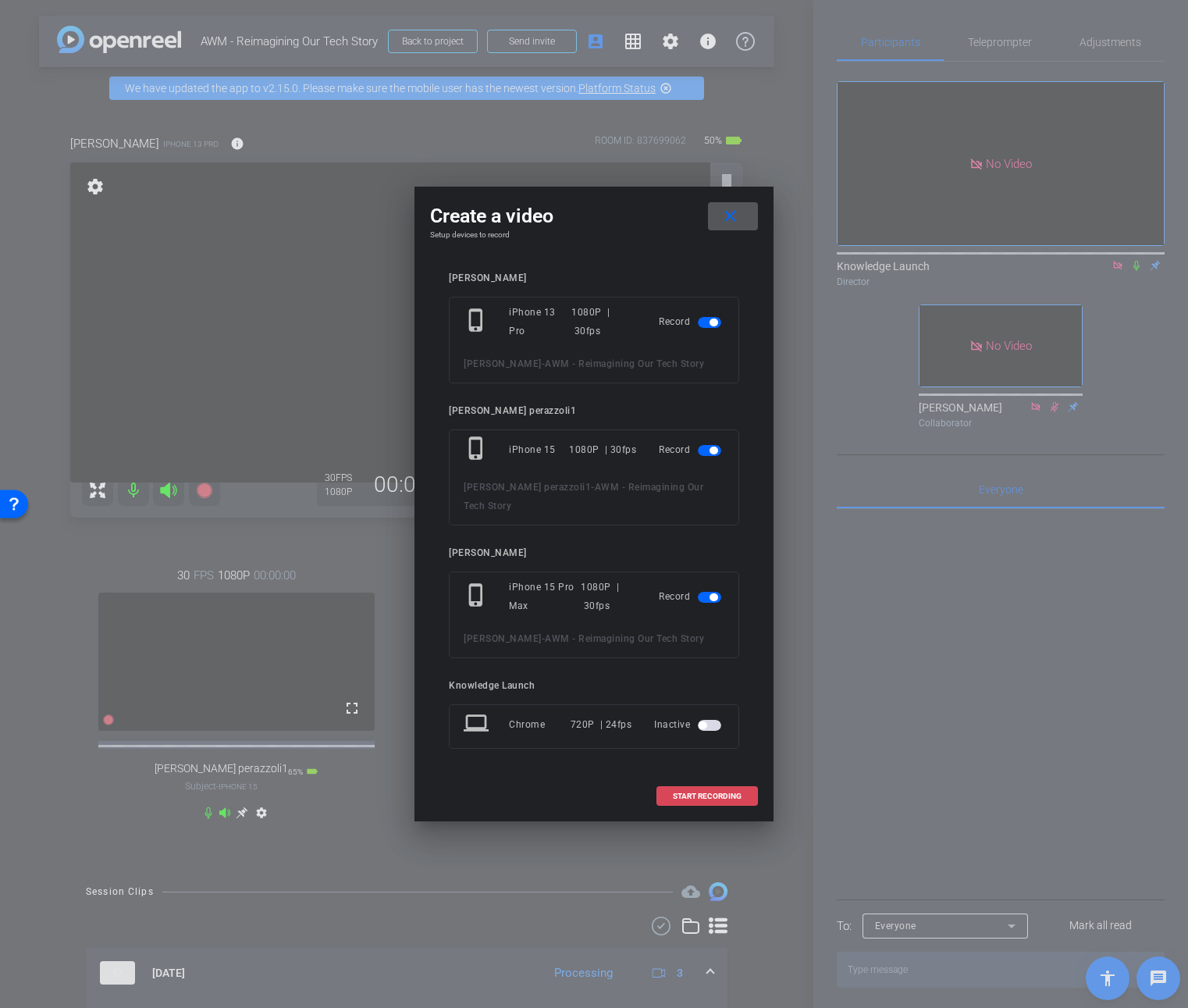
click at [675, 793] on span "START RECORDING" at bounding box center [707, 796] width 68 height 7
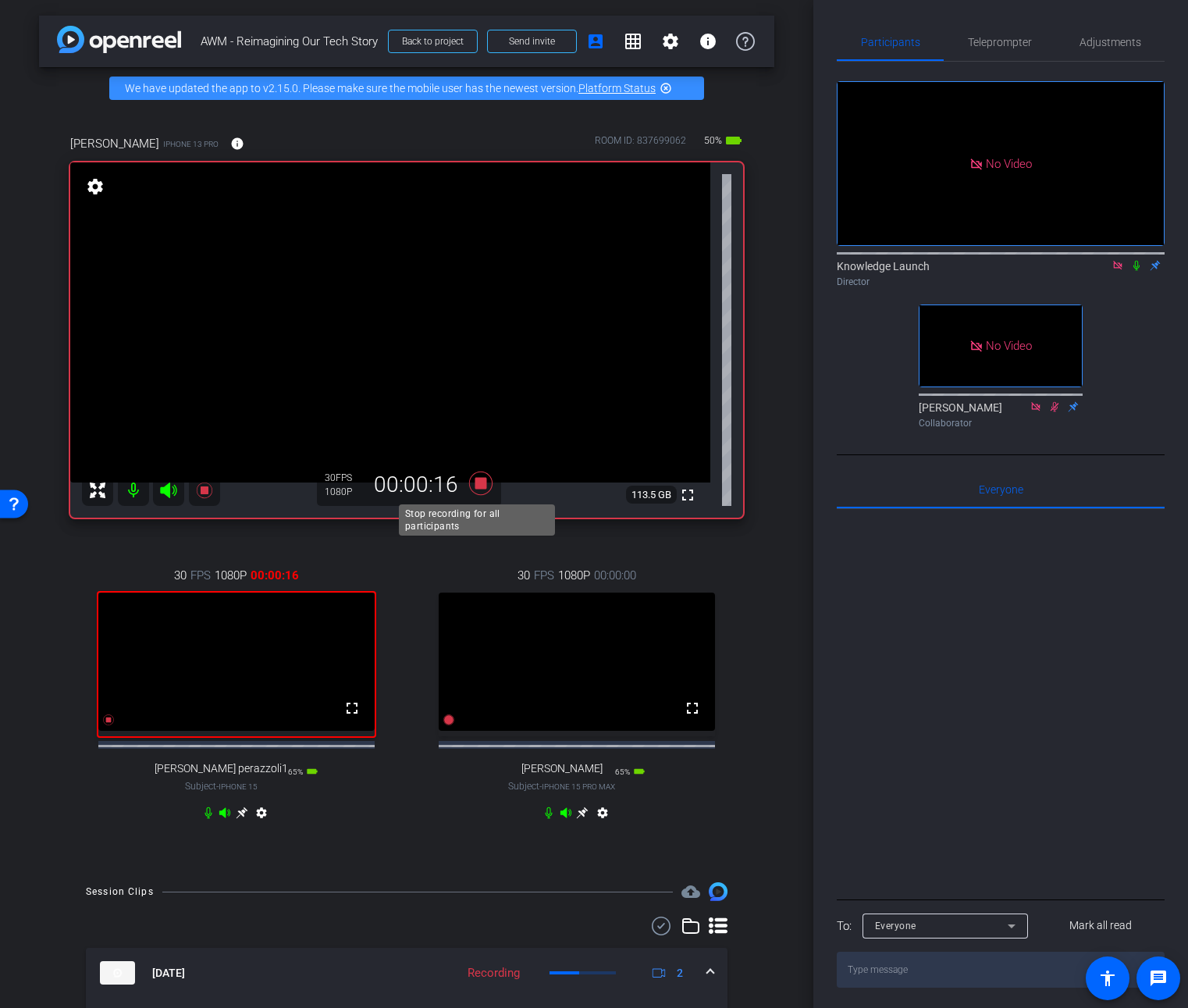
click at [474, 481] on icon at bounding box center [480, 482] width 23 height 23
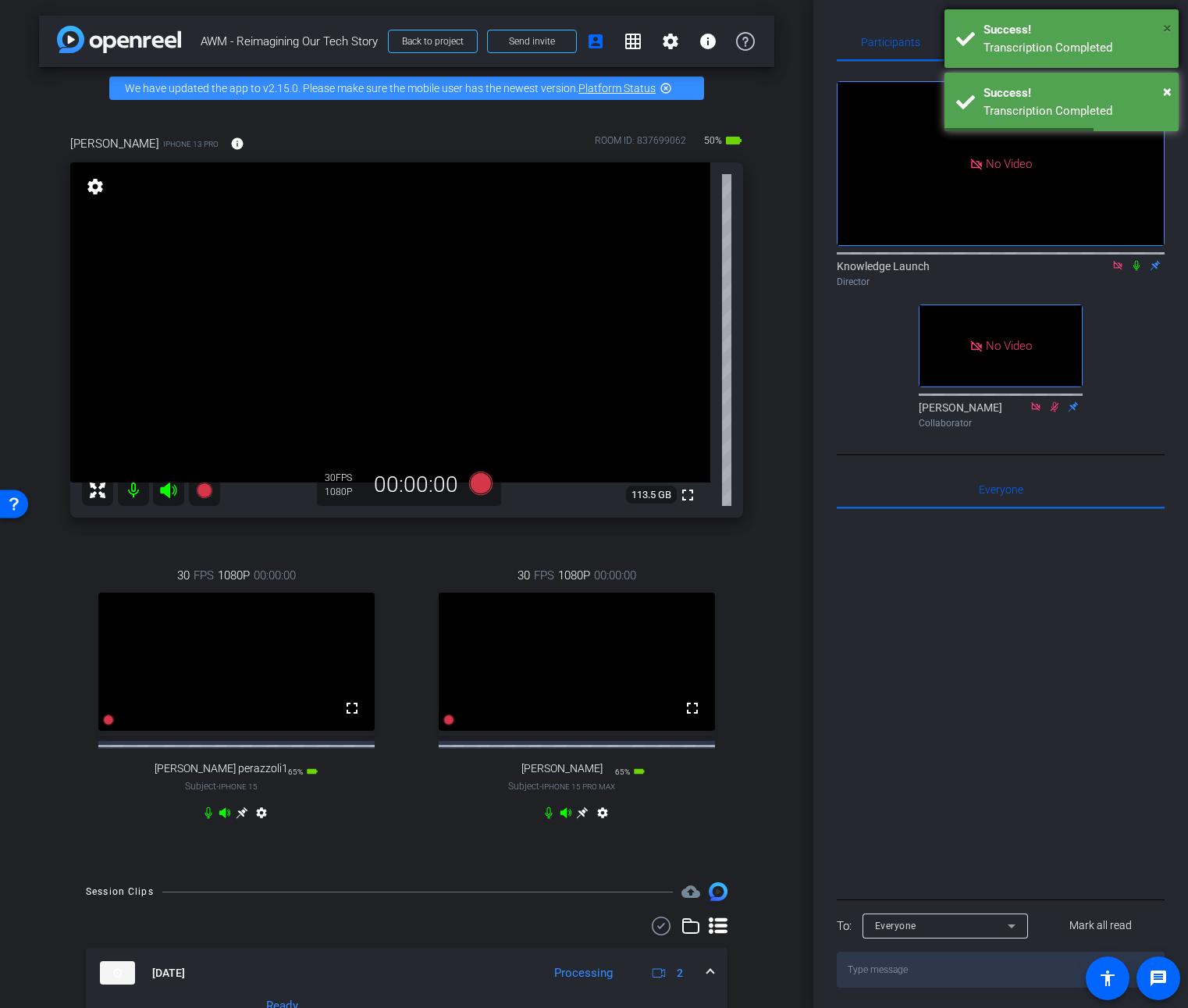
click at [1165, 32] on span "×" at bounding box center [1167, 28] width 8 height 18
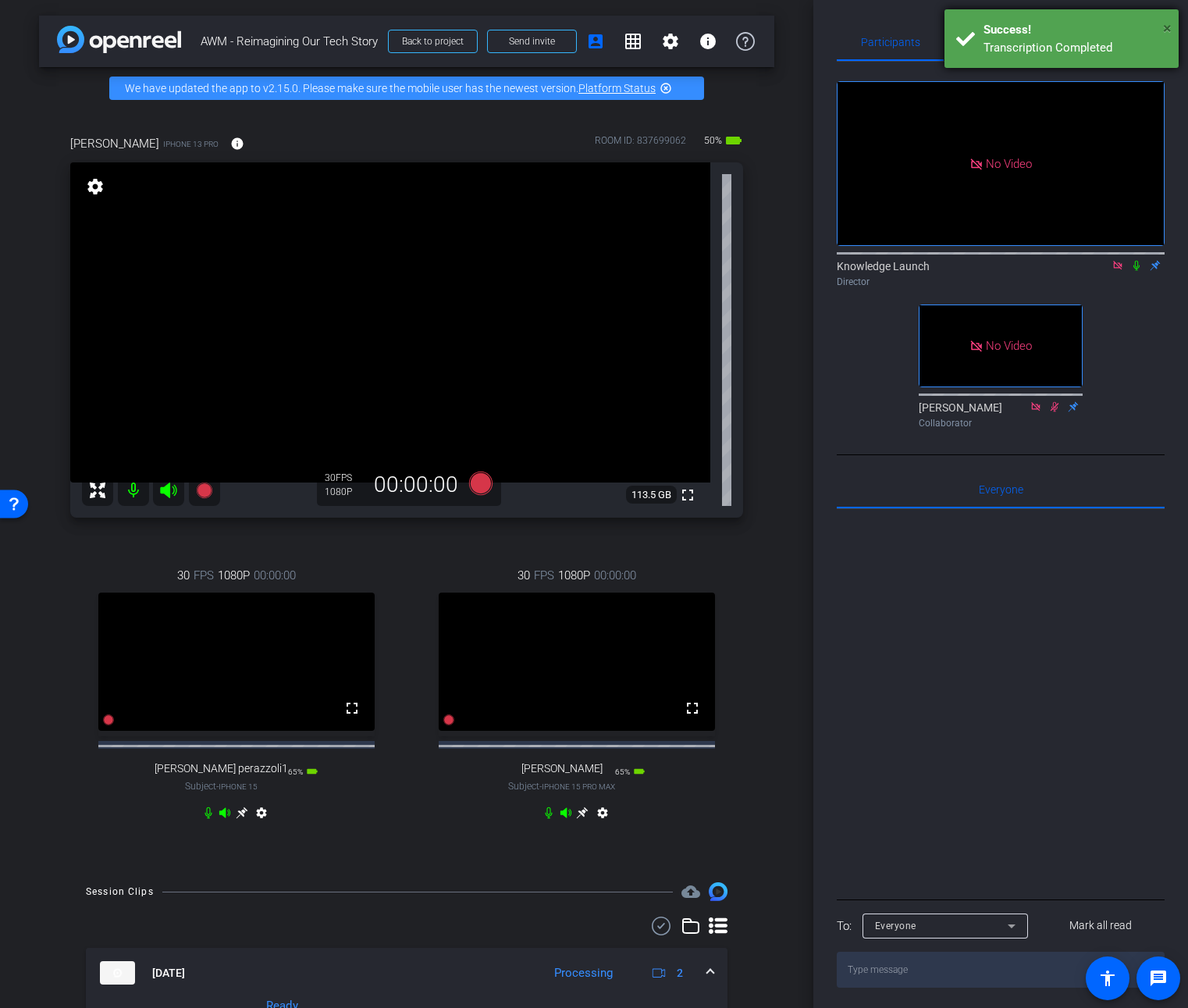
click at [1169, 27] on span "×" at bounding box center [1167, 28] width 8 height 18
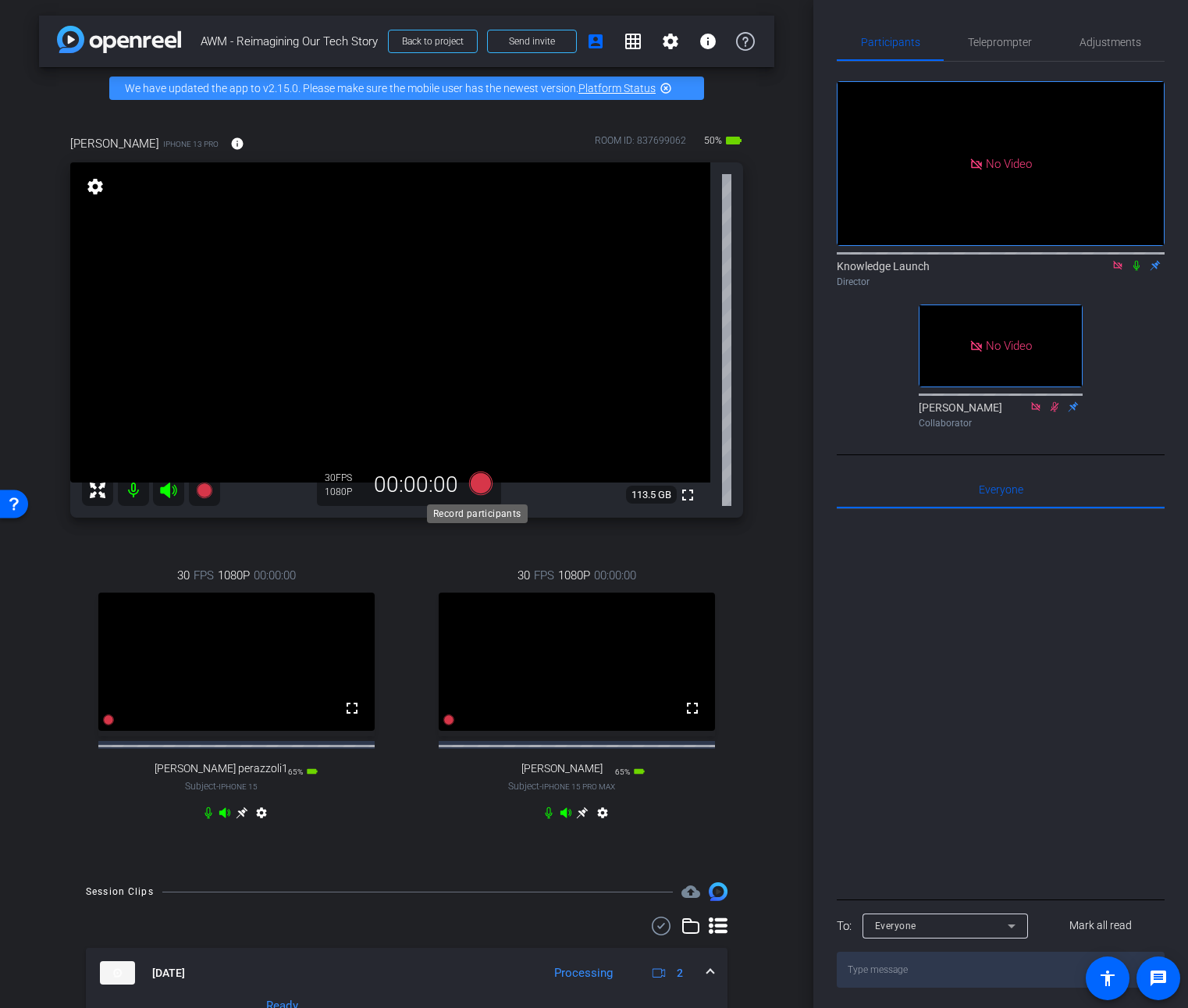
click at [478, 480] on icon at bounding box center [480, 482] width 23 height 23
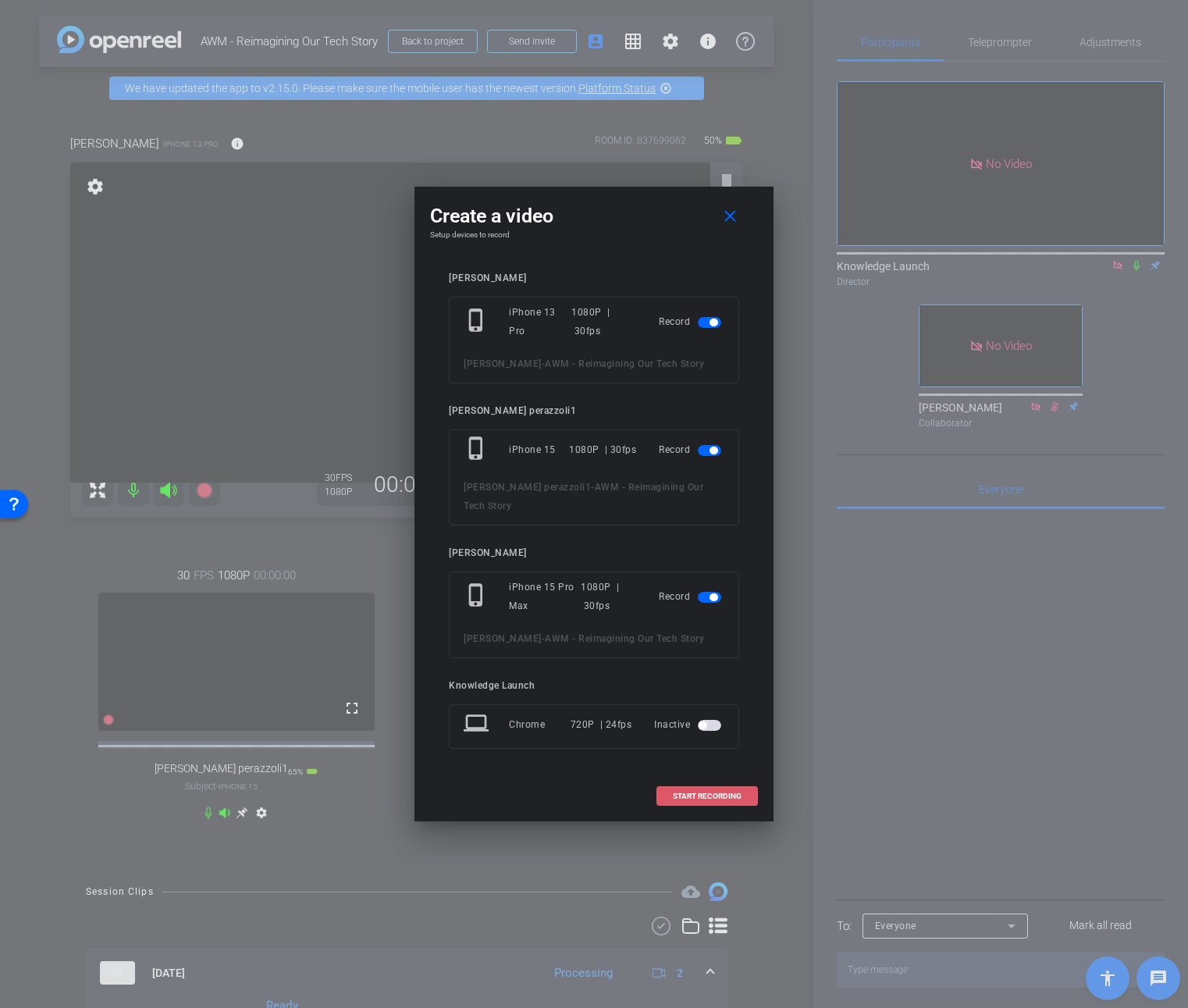
click at [724, 793] on span "START RECORDING" at bounding box center [707, 796] width 68 height 7
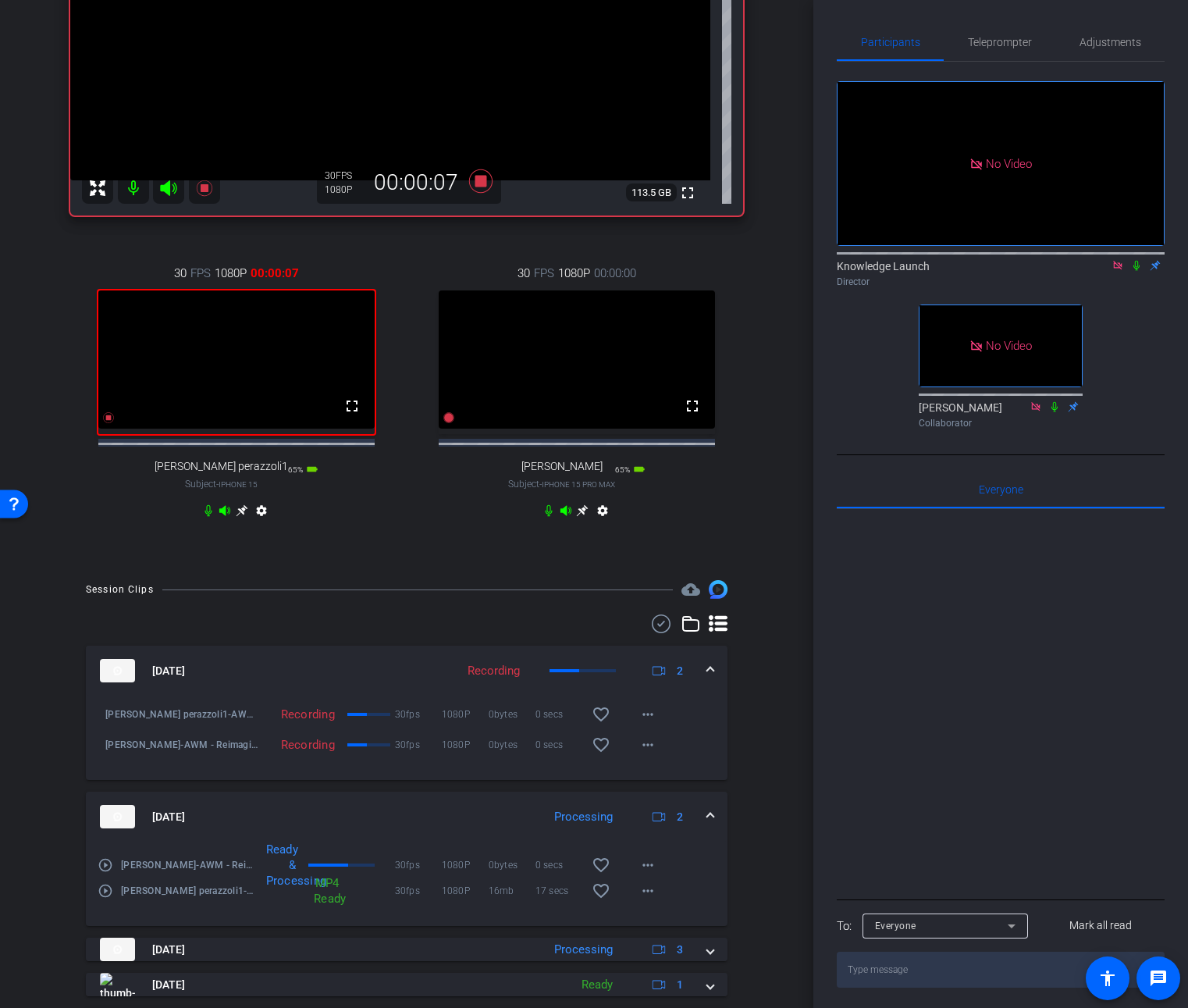
scroll to position [186, 0]
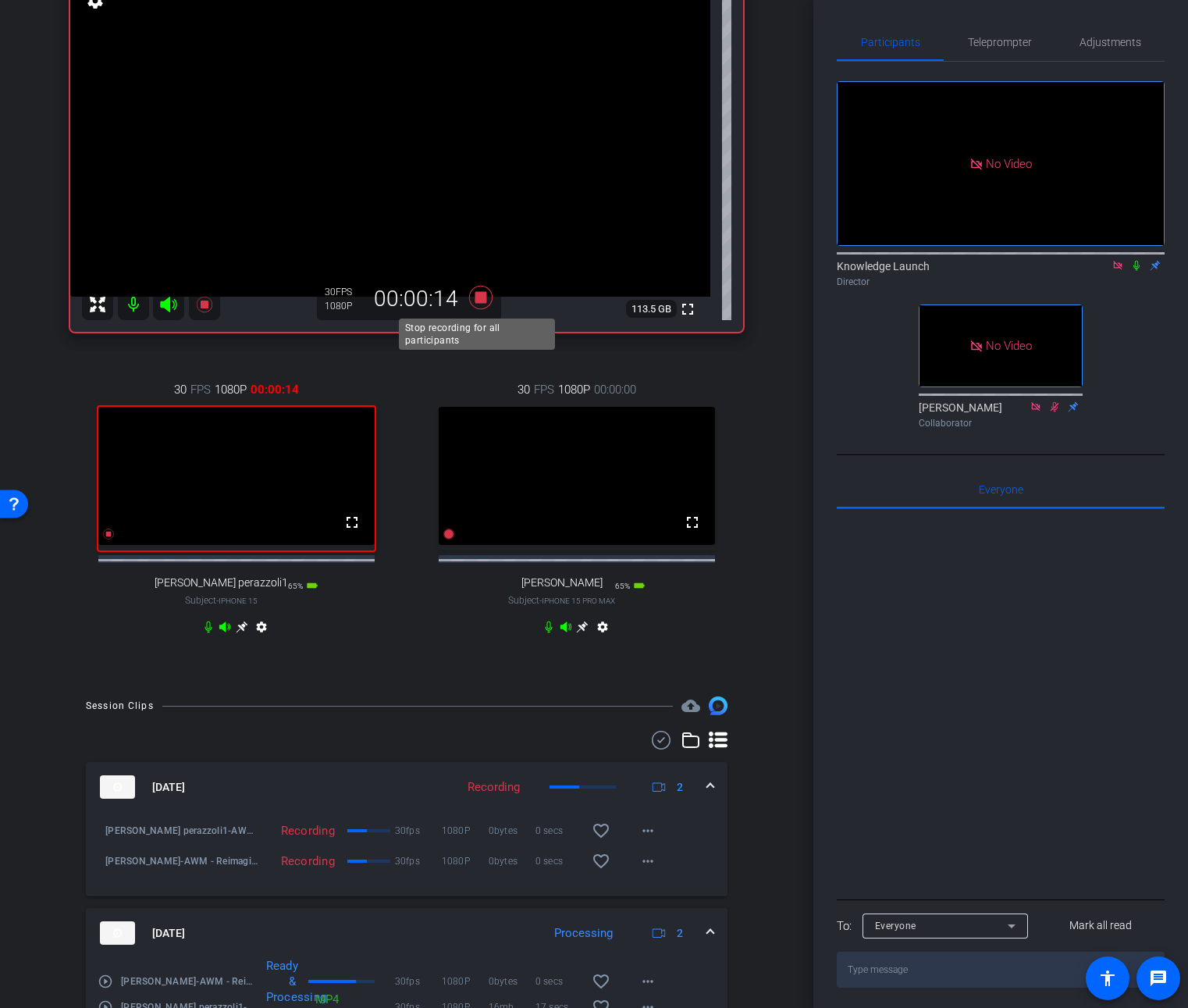
click at [475, 298] on icon at bounding box center [480, 297] width 23 height 23
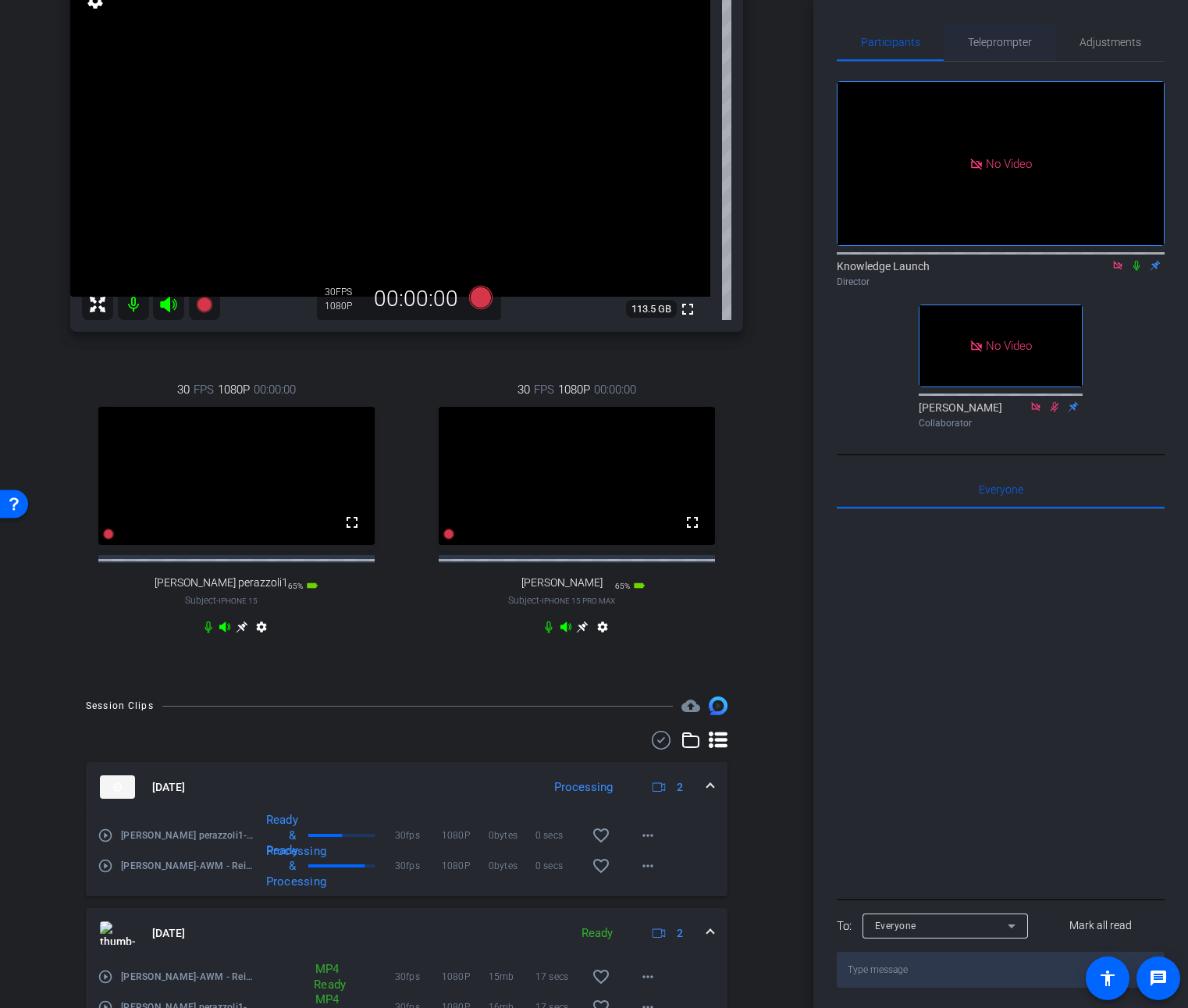
click at [997, 43] on span "Teleprompter" at bounding box center [1000, 43] width 64 height 11
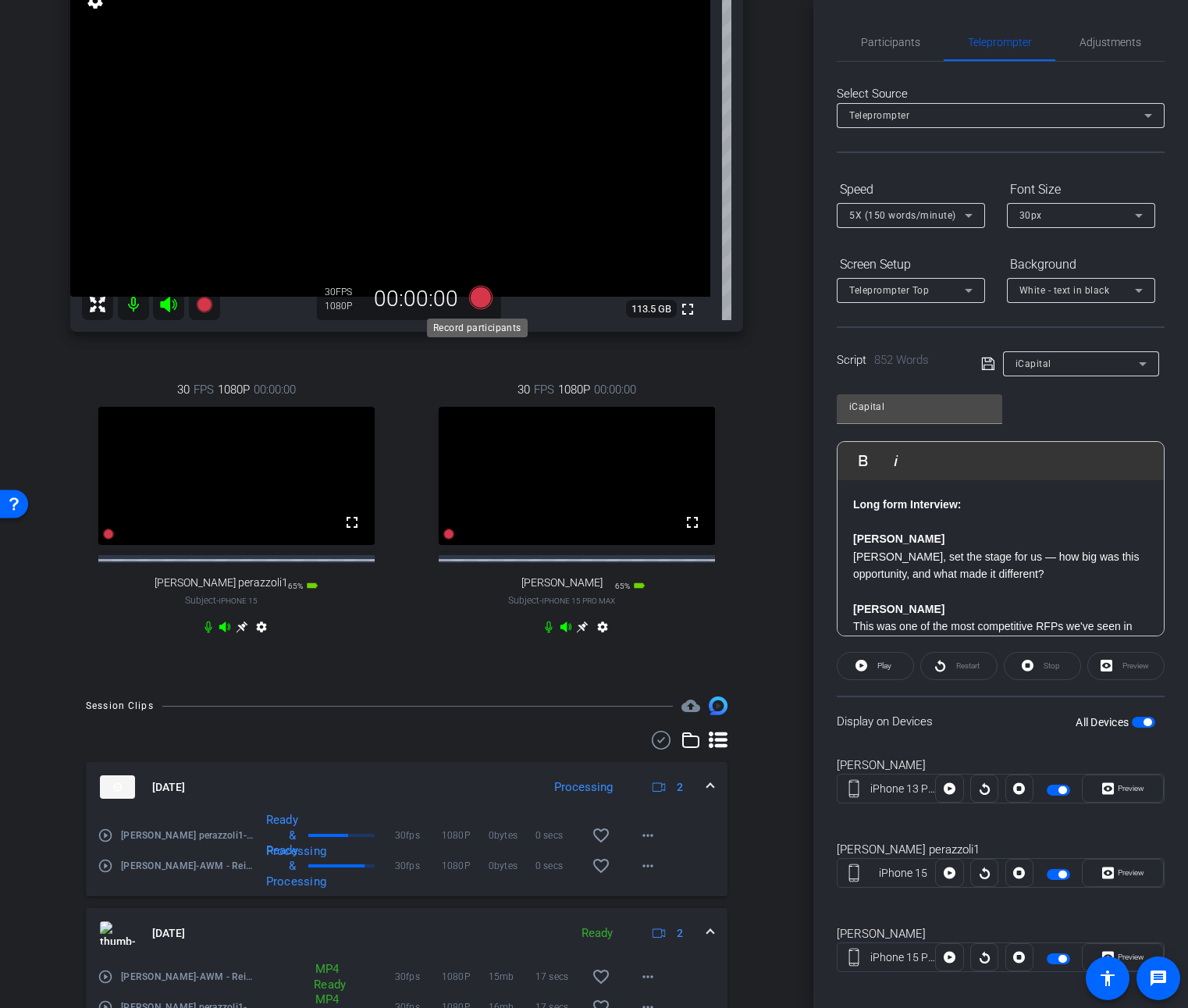
click at [471, 297] on icon at bounding box center [480, 297] width 23 height 23
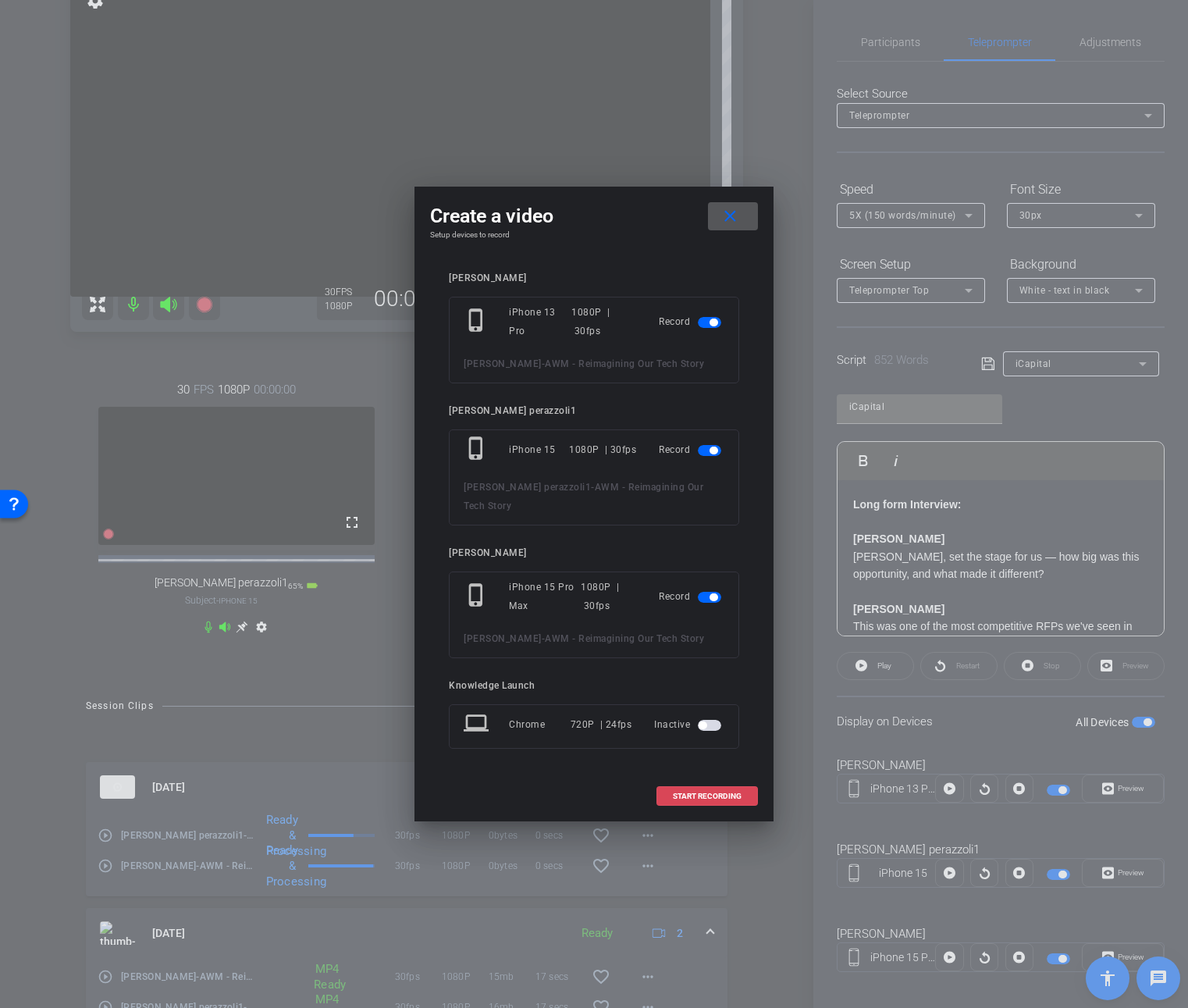
click at [697, 793] on span "START RECORDING" at bounding box center [707, 796] width 68 height 7
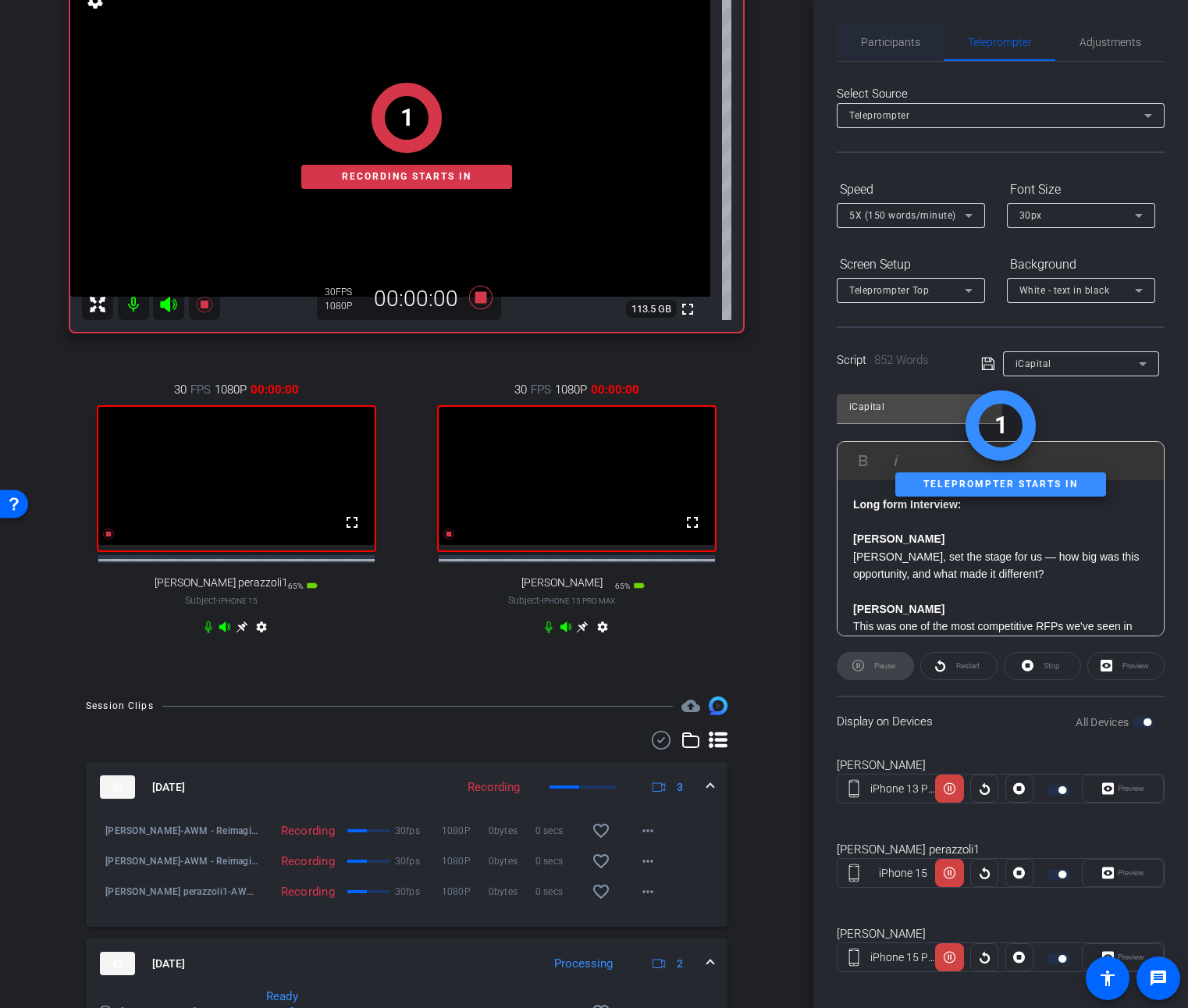
click at [883, 45] on span "Participants" at bounding box center [891, 43] width 59 height 11
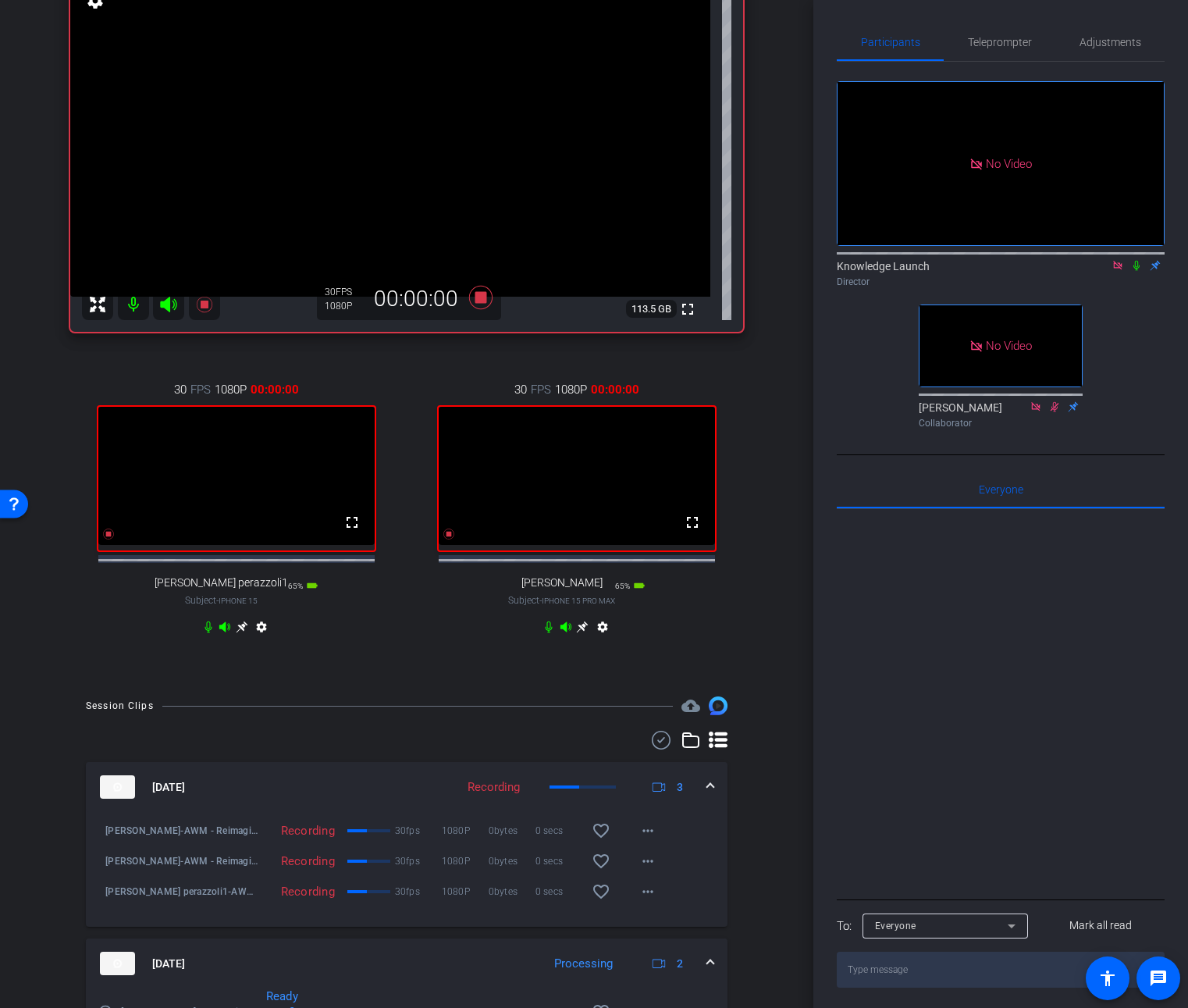
click at [1139, 260] on icon at bounding box center [1136, 265] width 13 height 11
click at [1019, 41] on span "Teleprompter" at bounding box center [1000, 43] width 64 height 11
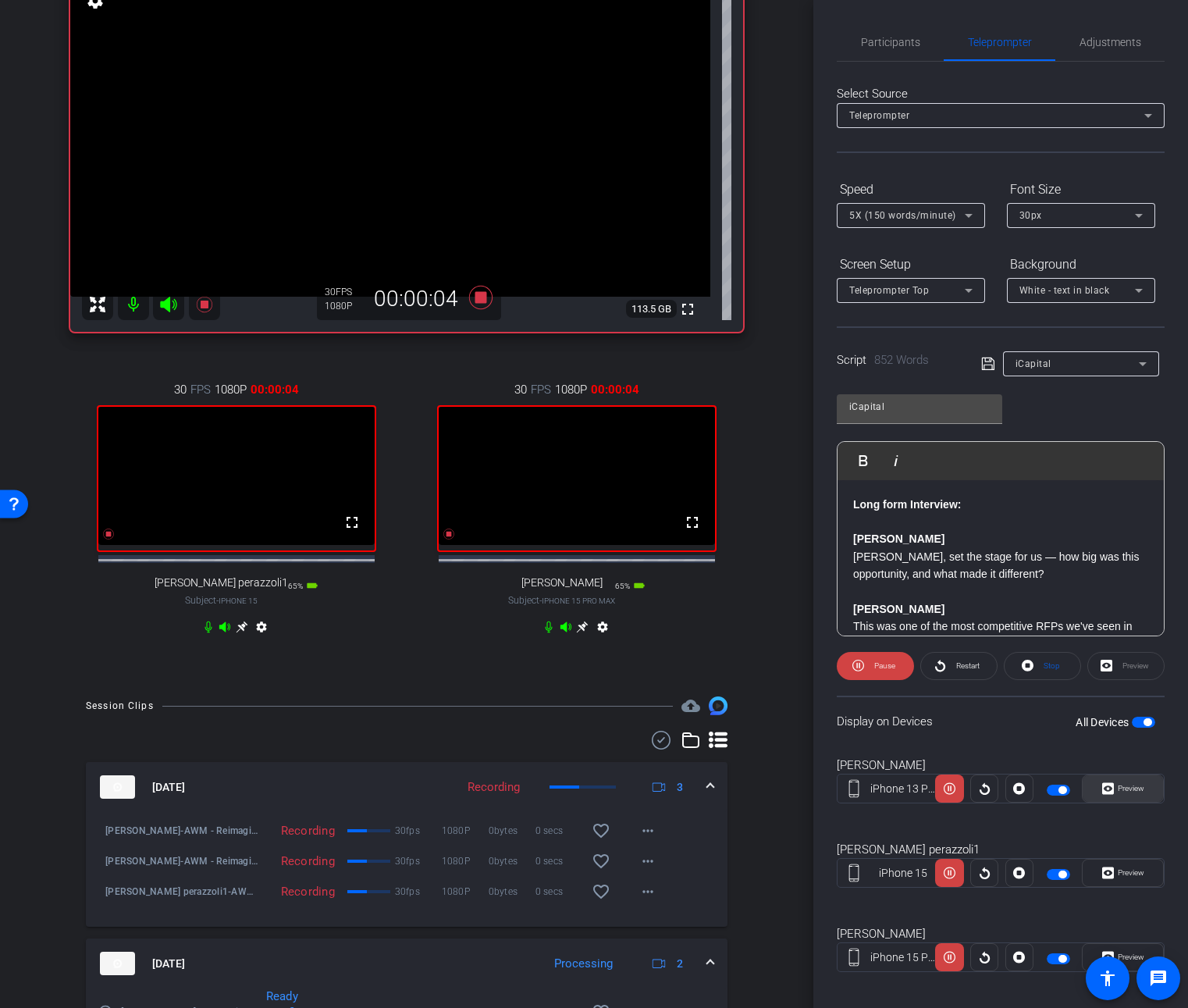
click at [1118, 784] on span "Preview" at bounding box center [1131, 787] width 27 height 8
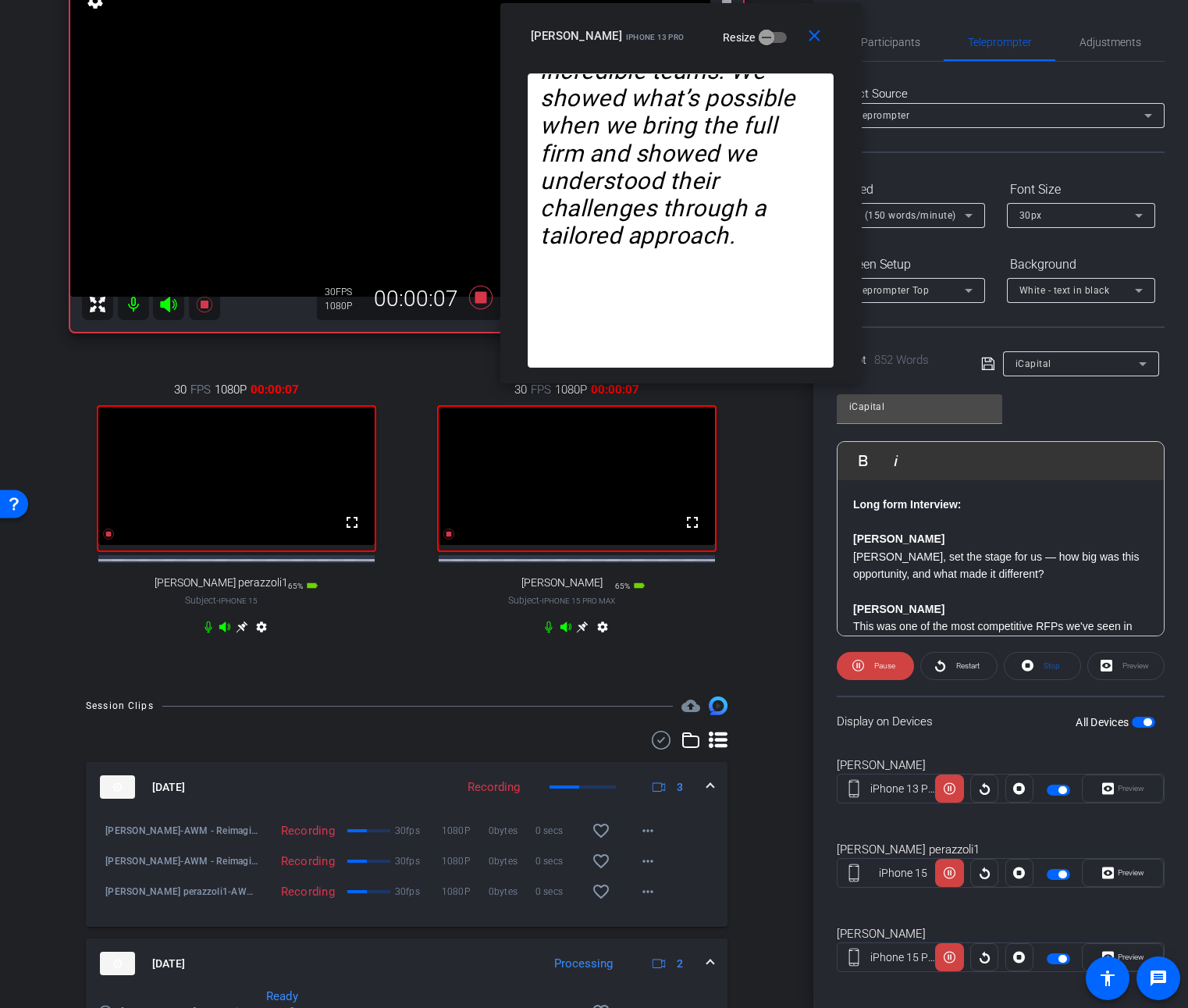
drag, startPoint x: 626, startPoint y: 325, endPoint x: 713, endPoint y: 15, distance: 322.0
click at [713, 15] on div "close Jennifer Powers iPhone 13 Pro Resize" at bounding box center [681, 38] width 361 height 70
click at [880, 38] on span "Participants" at bounding box center [891, 43] width 59 height 11
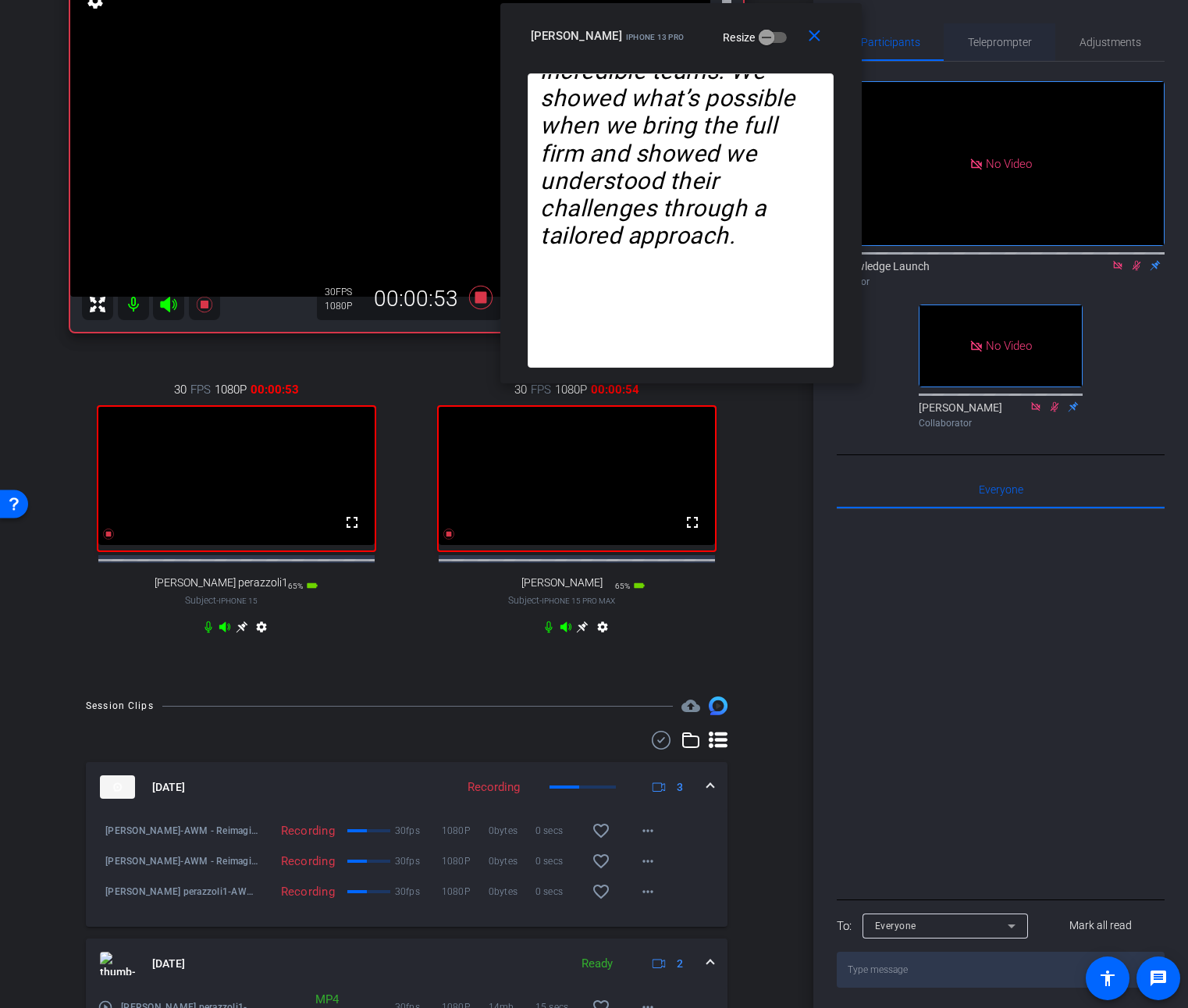
click at [1005, 40] on span "Teleprompter" at bounding box center [1000, 43] width 64 height 11
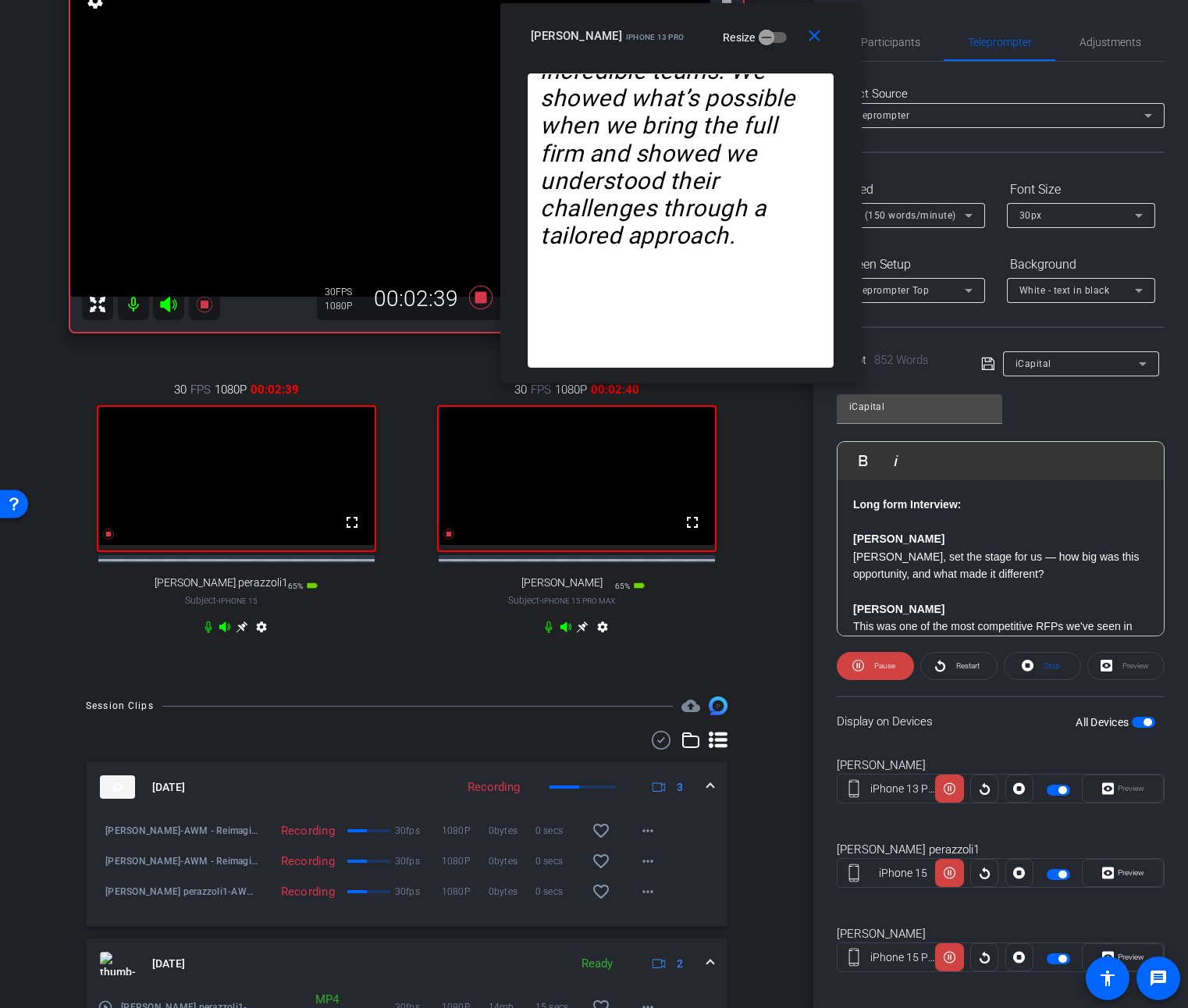
click at [960, 220] on icon at bounding box center [968, 215] width 18 height 18
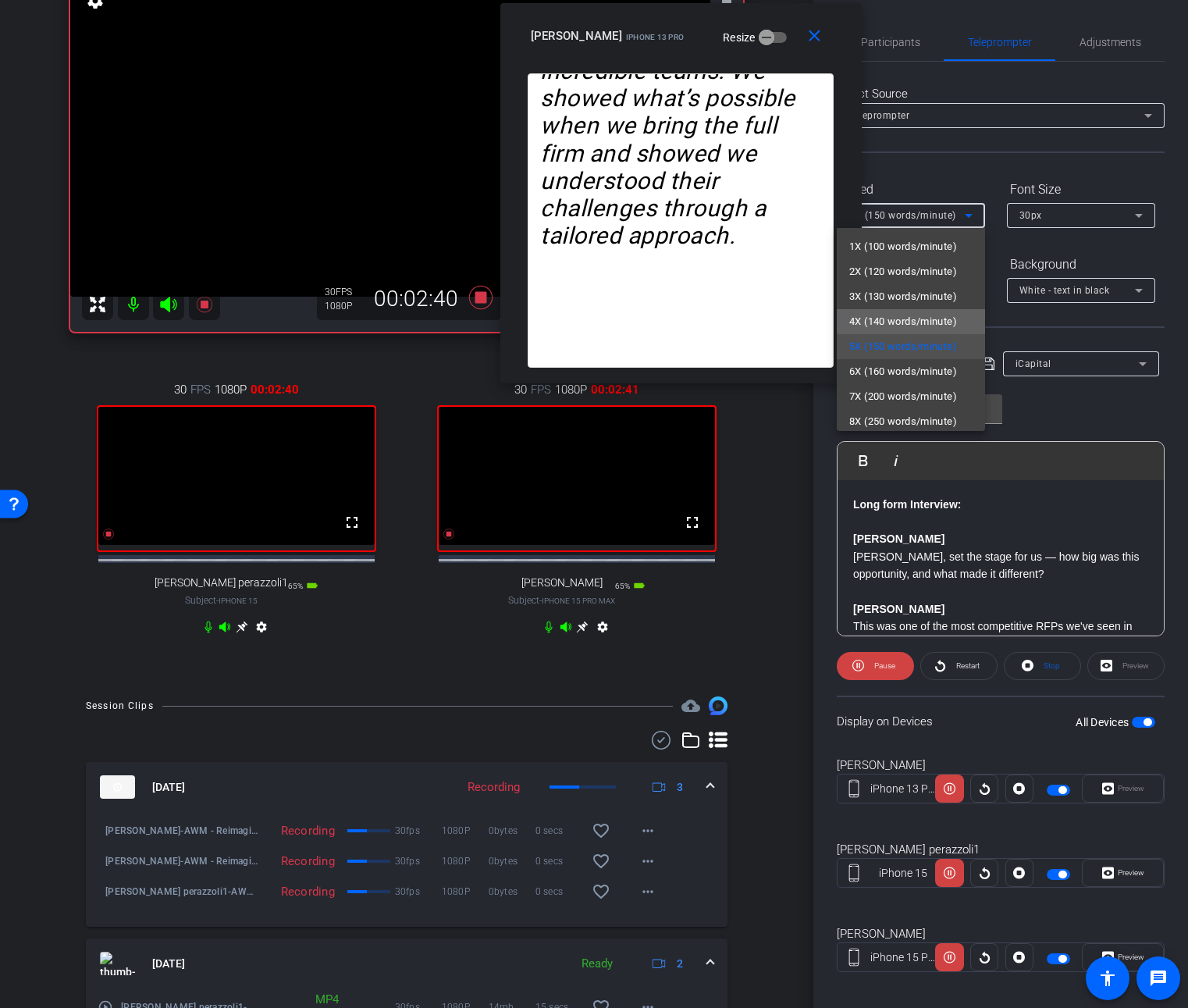
click at [931, 320] on span "4X (140 words/minute)" at bounding box center [903, 322] width 108 height 18
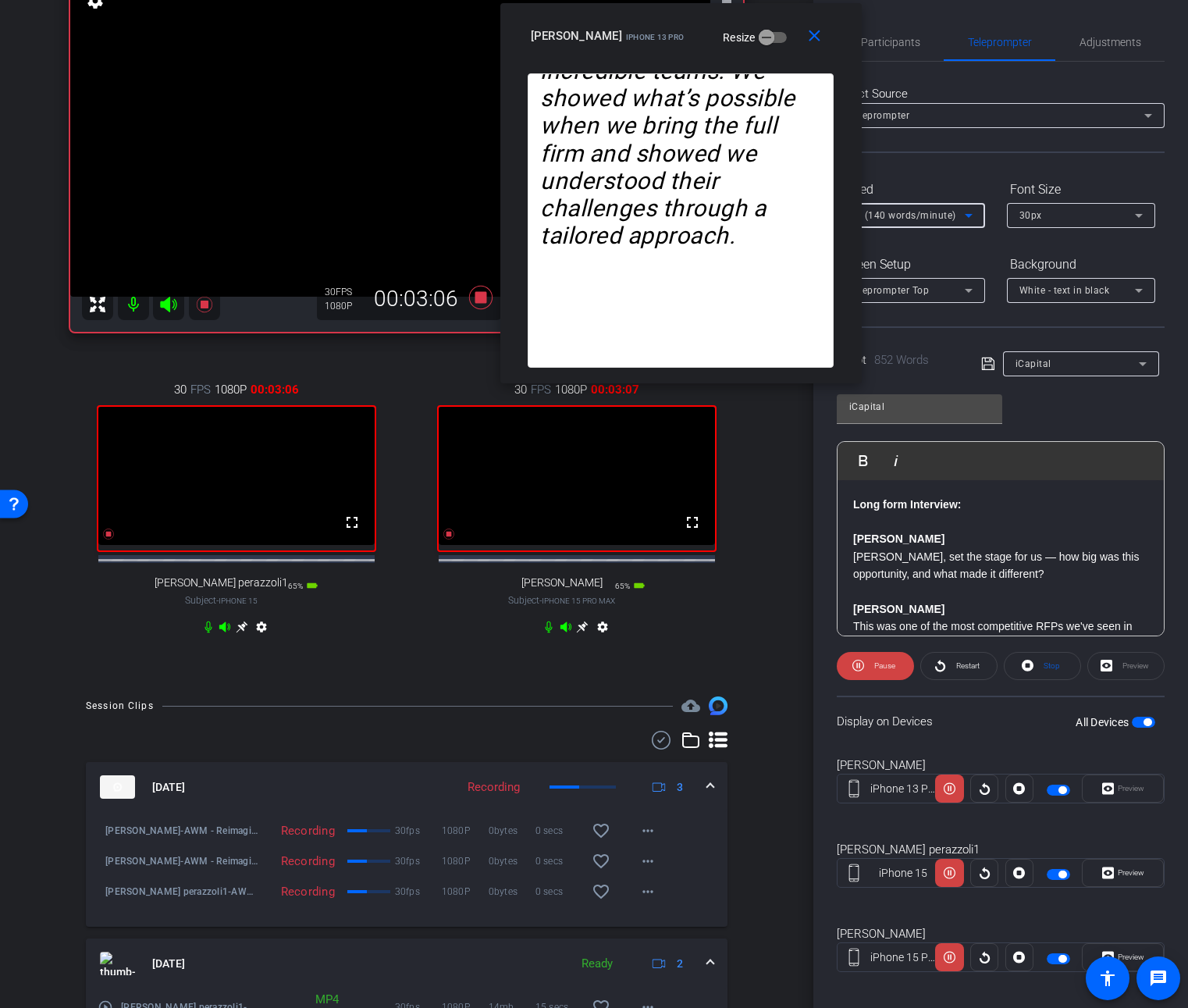
click at [973, 215] on icon at bounding box center [968, 215] width 18 height 18
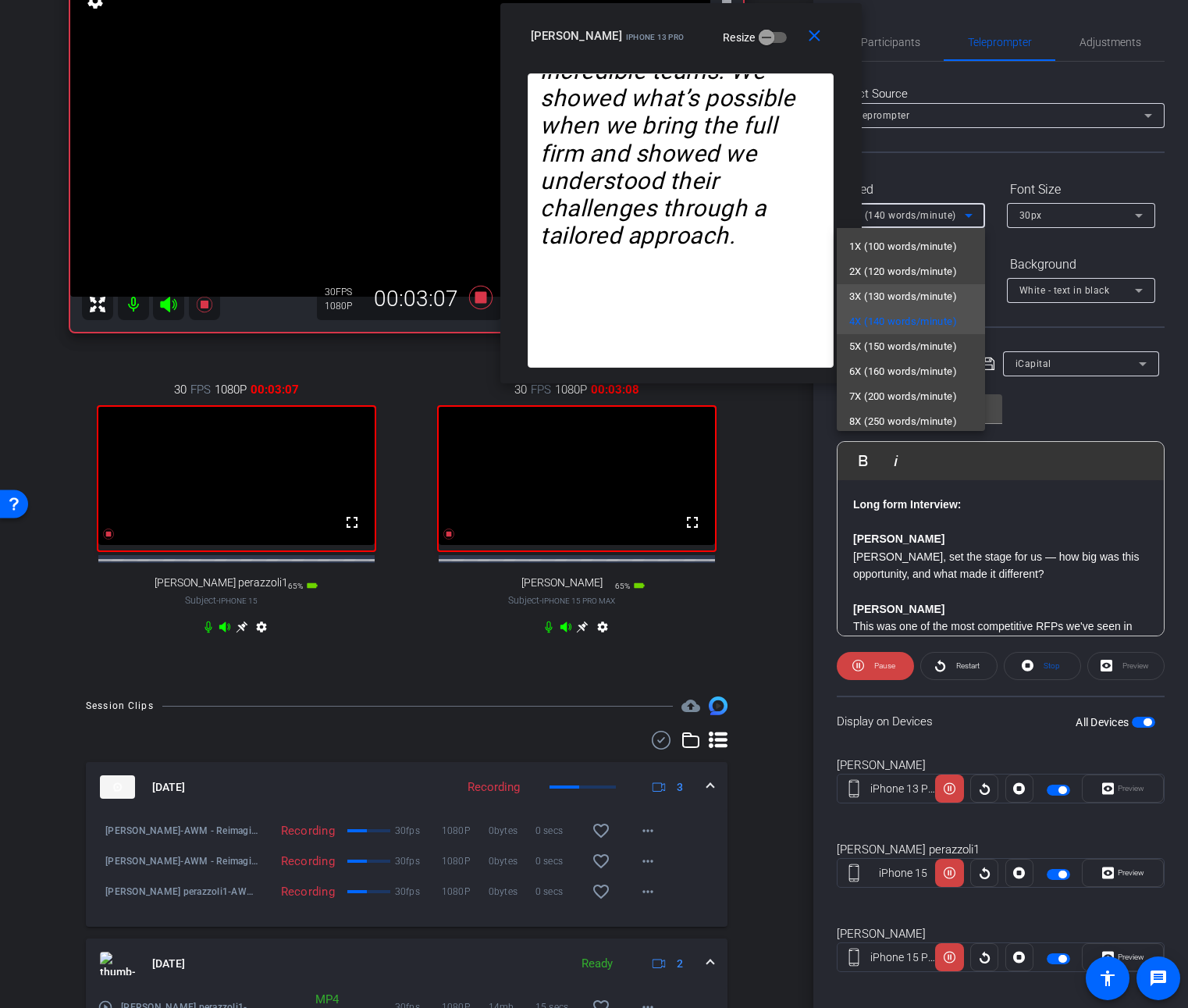
click at [926, 288] on span "3X (130 words/minute)" at bounding box center [903, 297] width 108 height 18
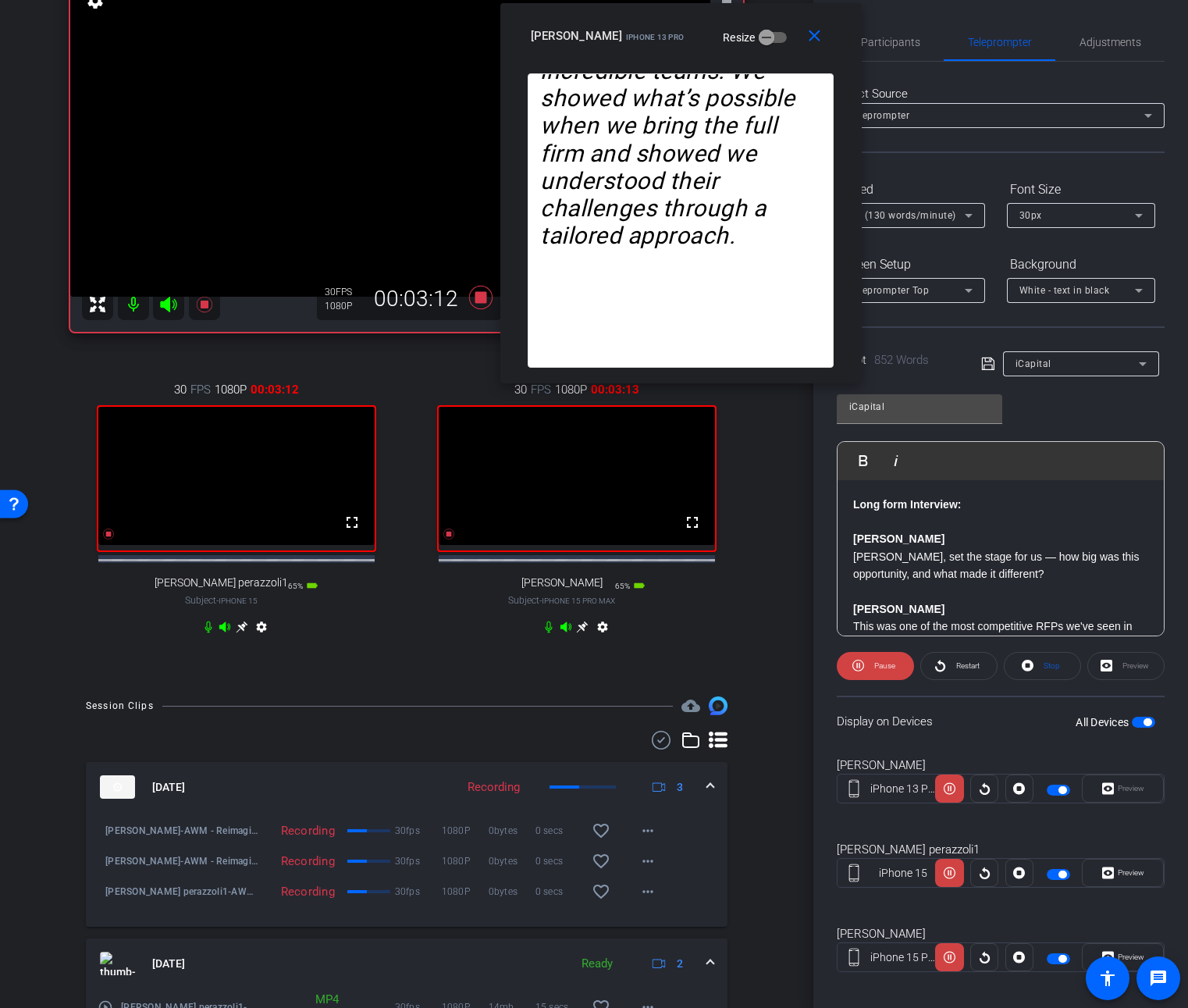
click at [978, 176] on div "Speed" at bounding box center [911, 189] width 149 height 27
click at [971, 212] on icon at bounding box center [968, 215] width 18 height 18
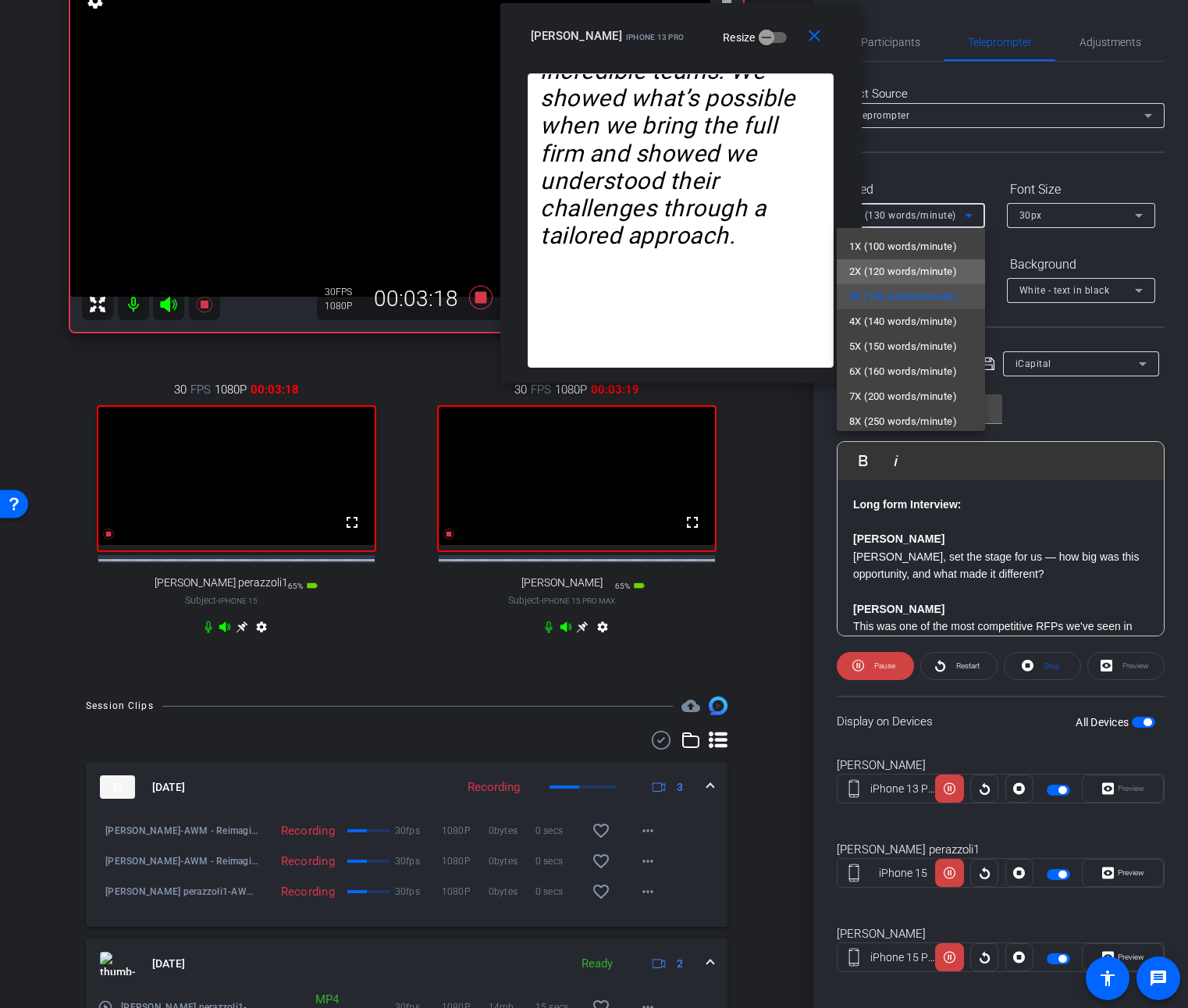
click at [939, 278] on span "2X (120 words/minute)" at bounding box center [903, 272] width 108 height 18
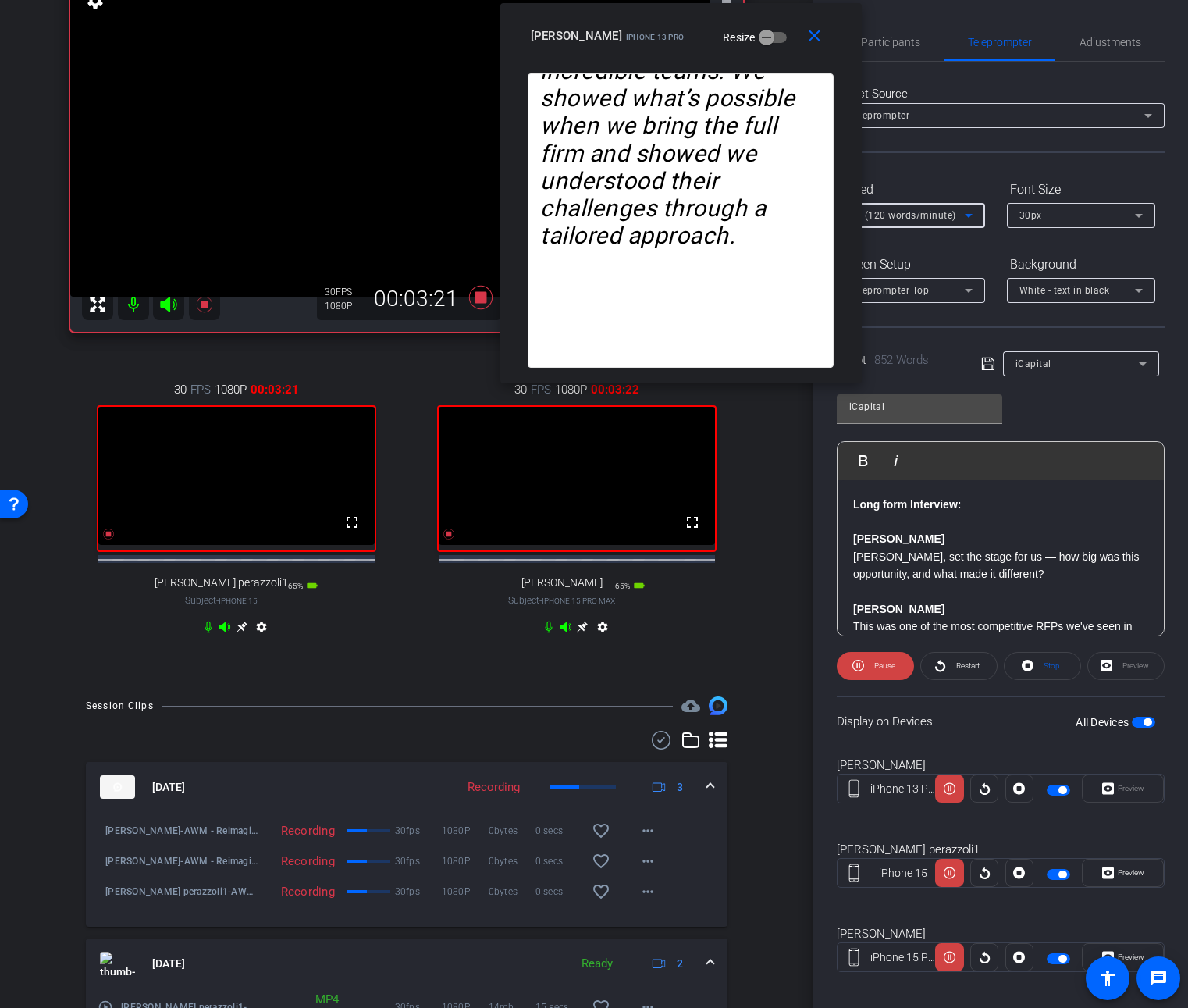
click at [964, 216] on icon at bounding box center [968, 215] width 18 height 18
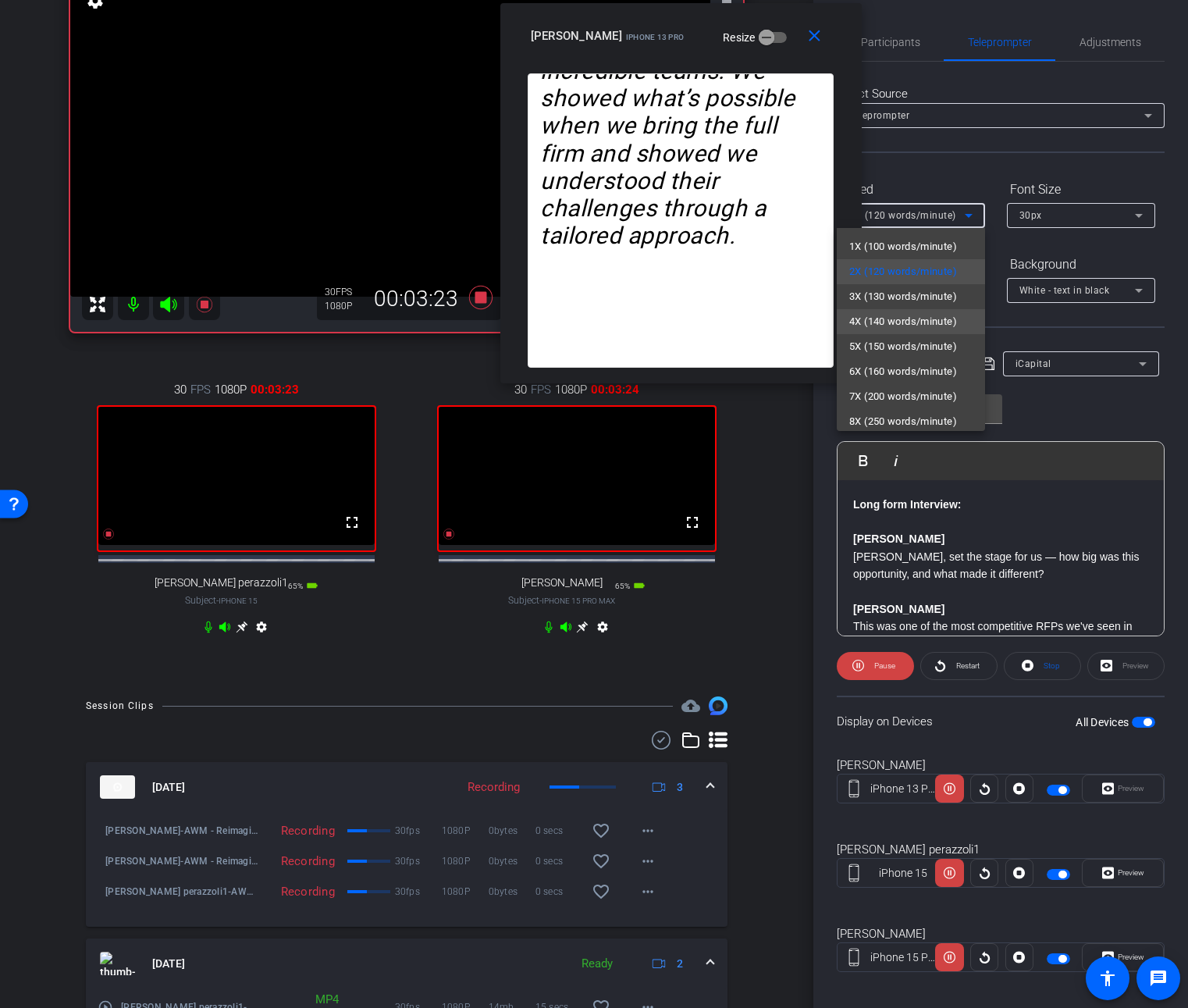
click at [921, 318] on span "4X (140 words/minute)" at bounding box center [903, 322] width 108 height 18
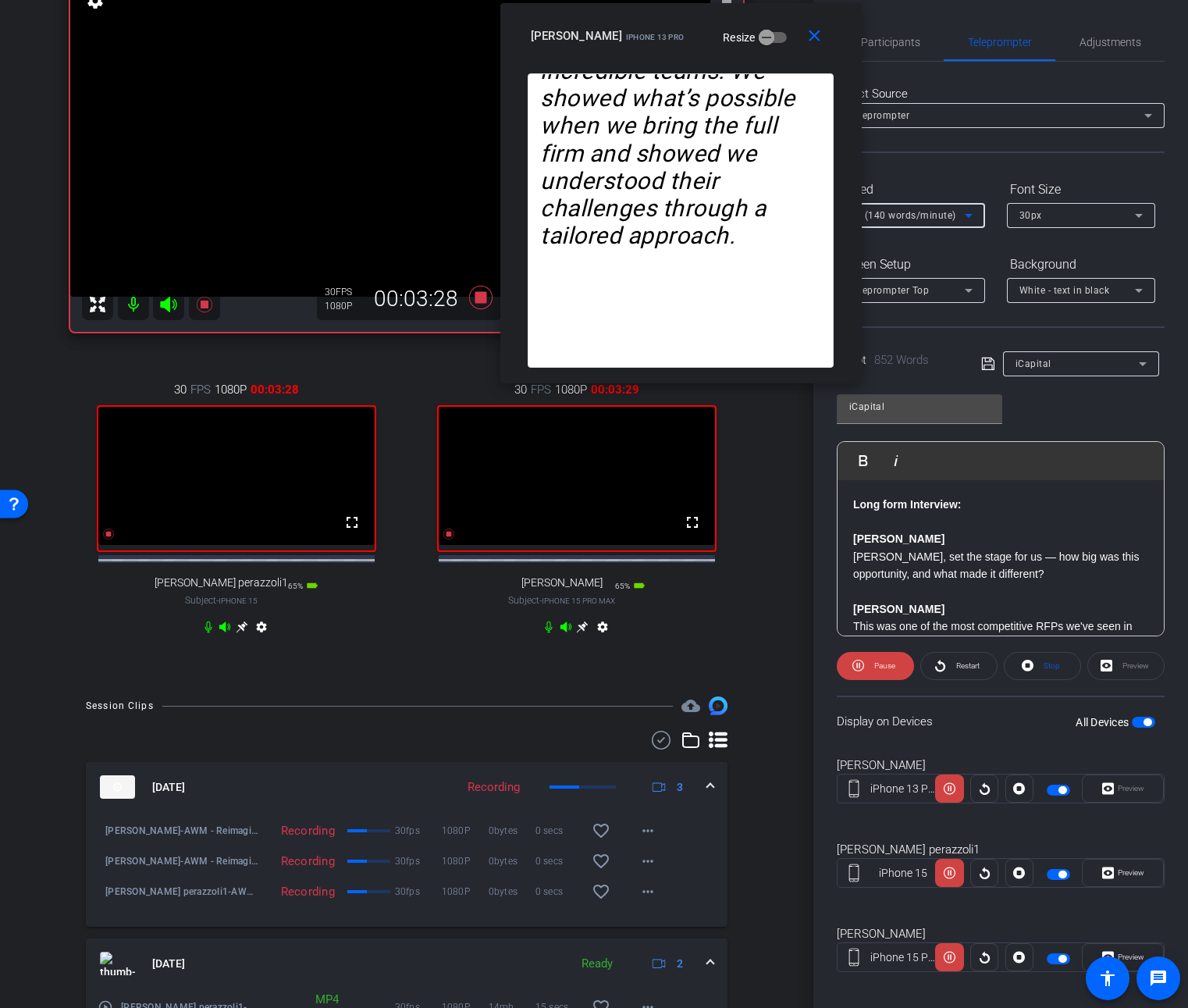
click at [968, 219] on icon at bounding box center [968, 215] width 18 height 18
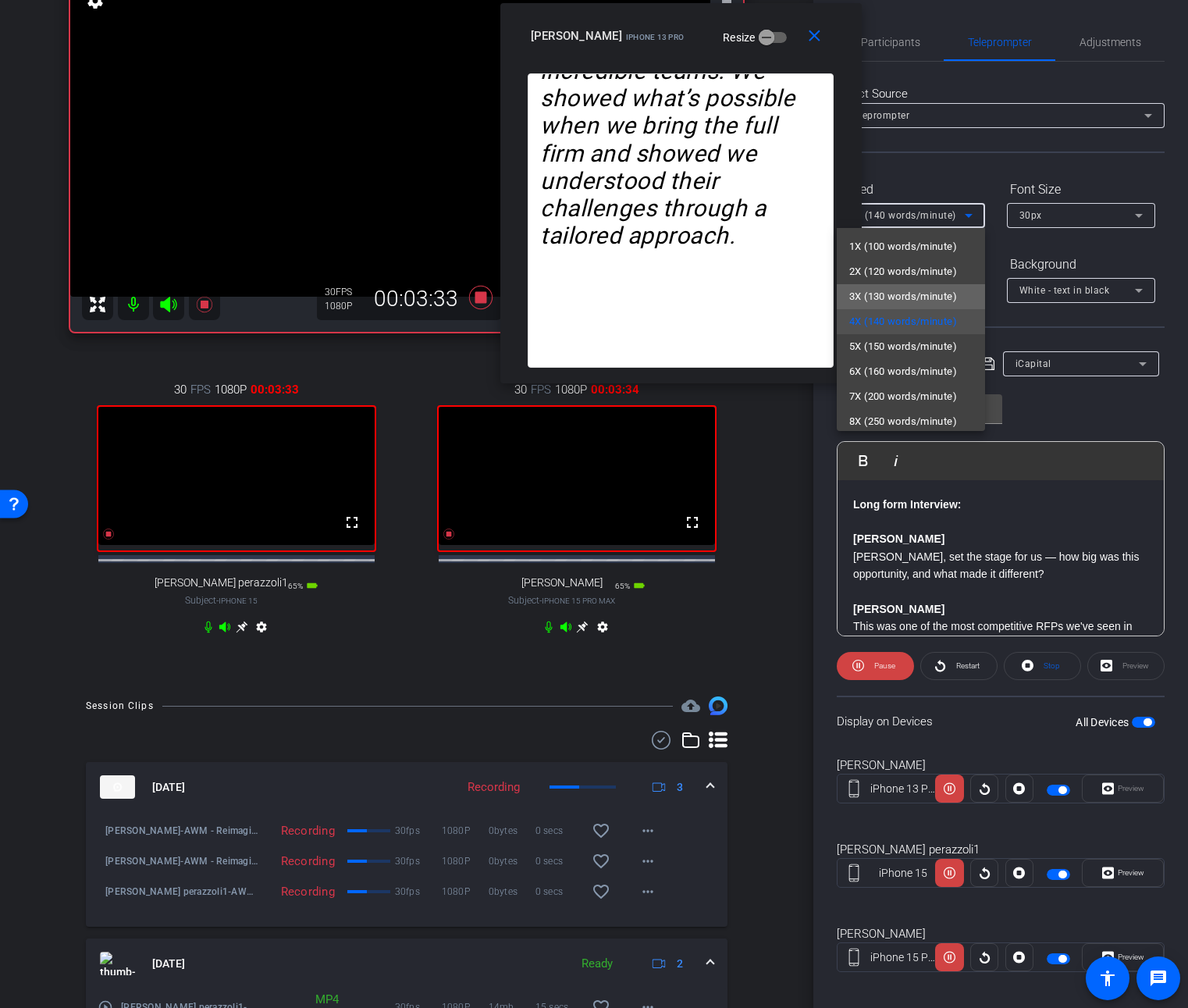
click at [933, 285] on mat-option "3X (130 words/minute)" at bounding box center [911, 297] width 149 height 25
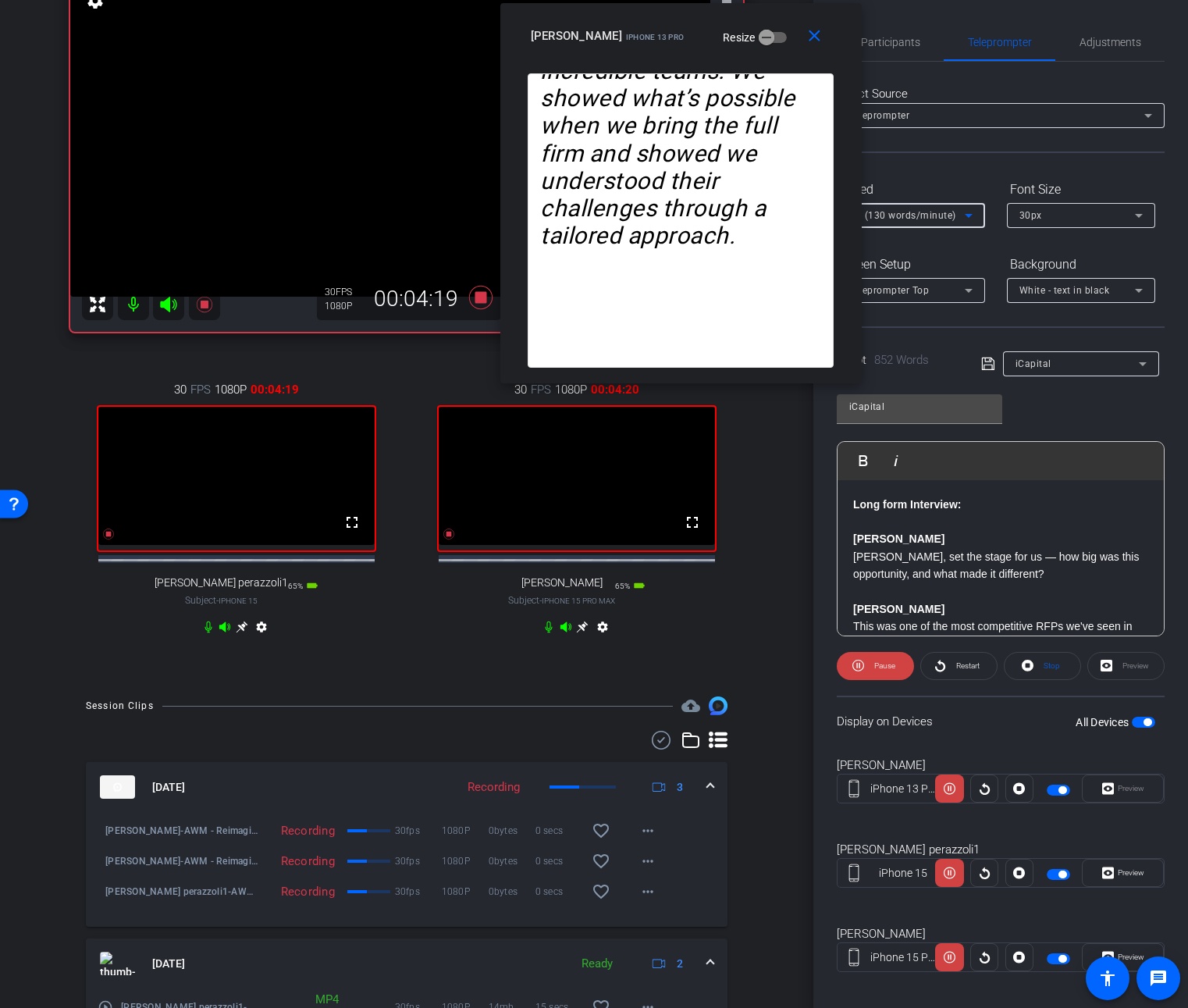
click at [951, 219] on span "3X (130 words/minute)" at bounding box center [903, 215] width 107 height 11
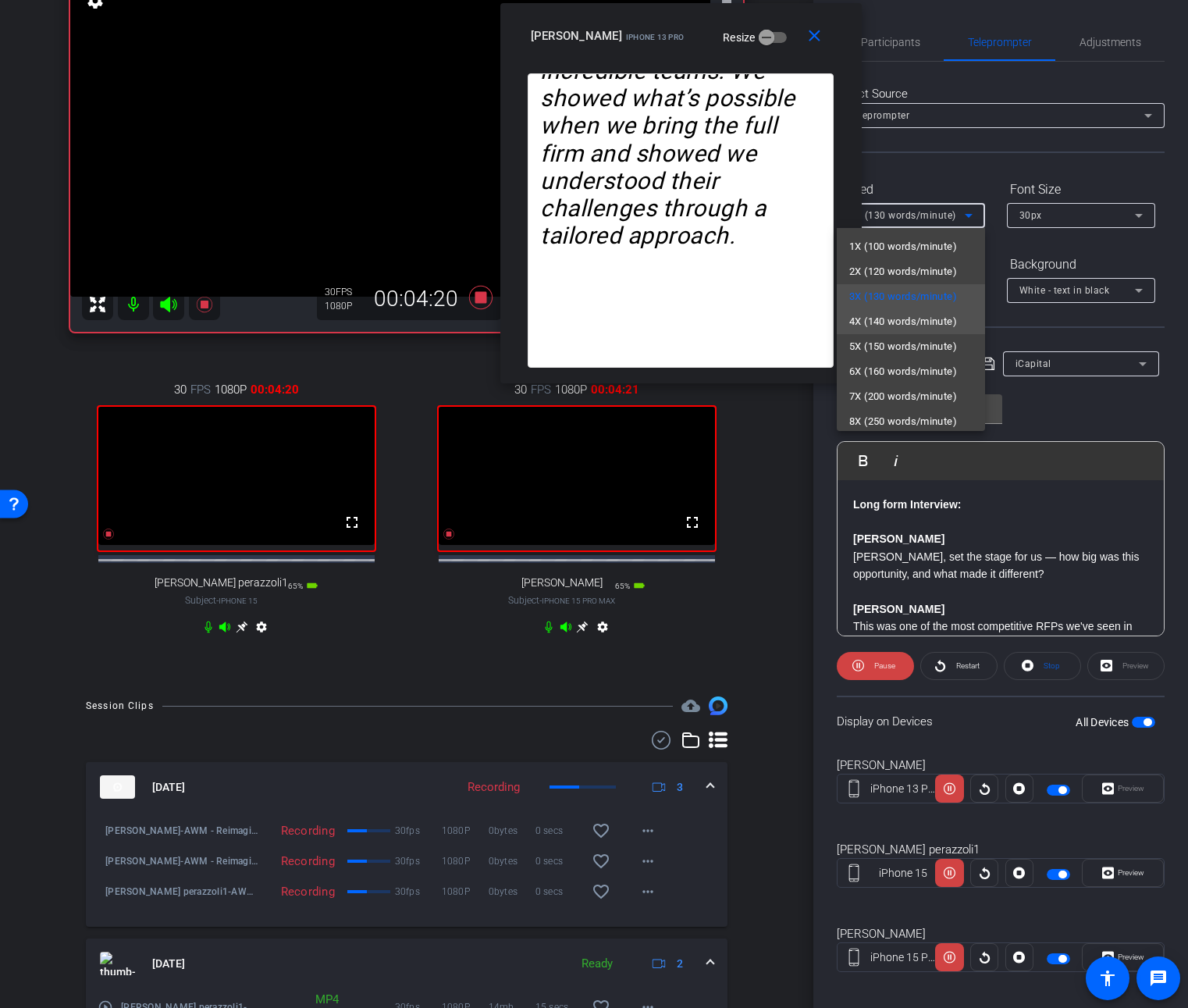
click at [909, 321] on span "4X (140 words/minute)" at bounding box center [903, 322] width 108 height 18
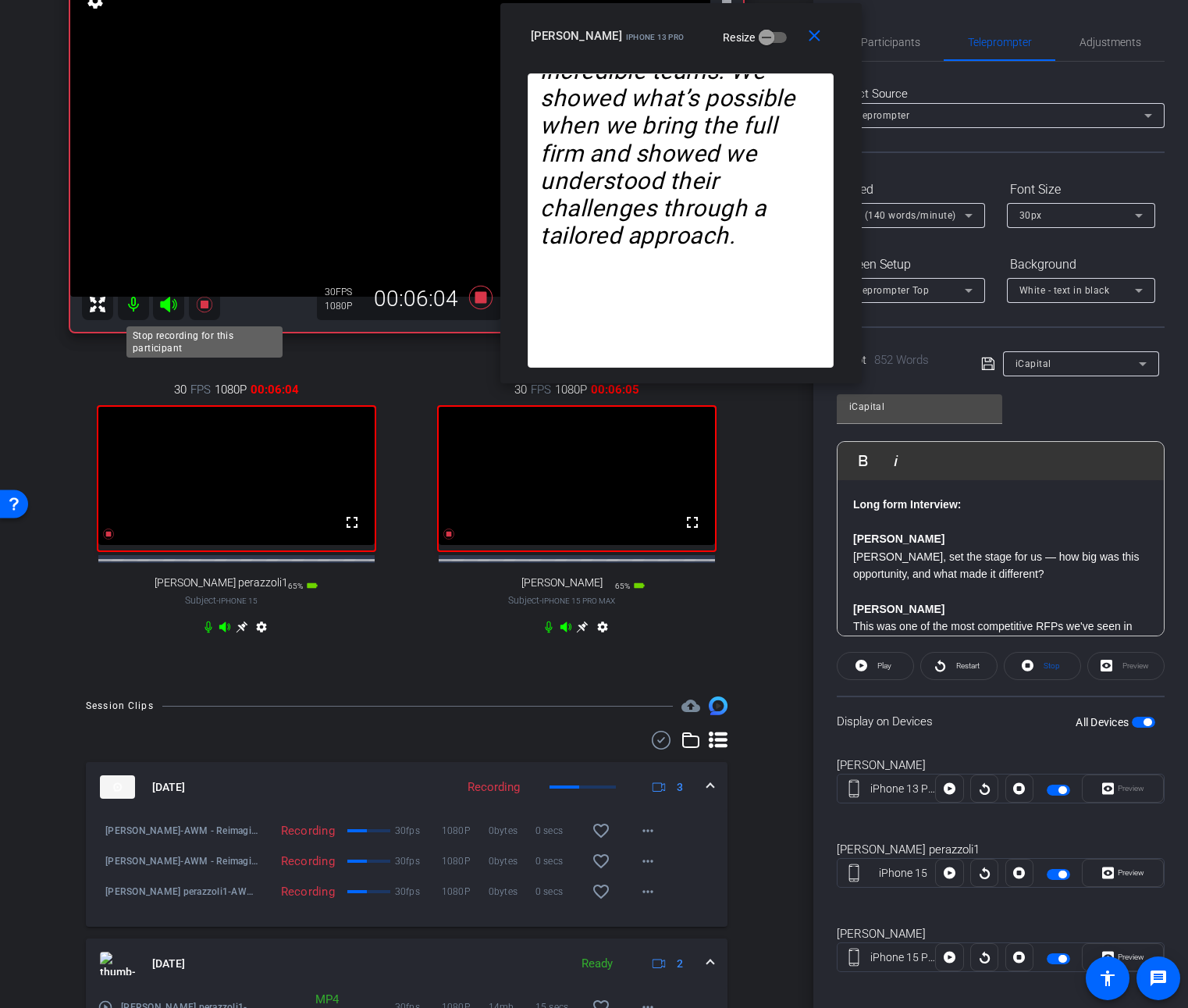
click at [201, 302] on icon at bounding box center [203, 304] width 16 height 16
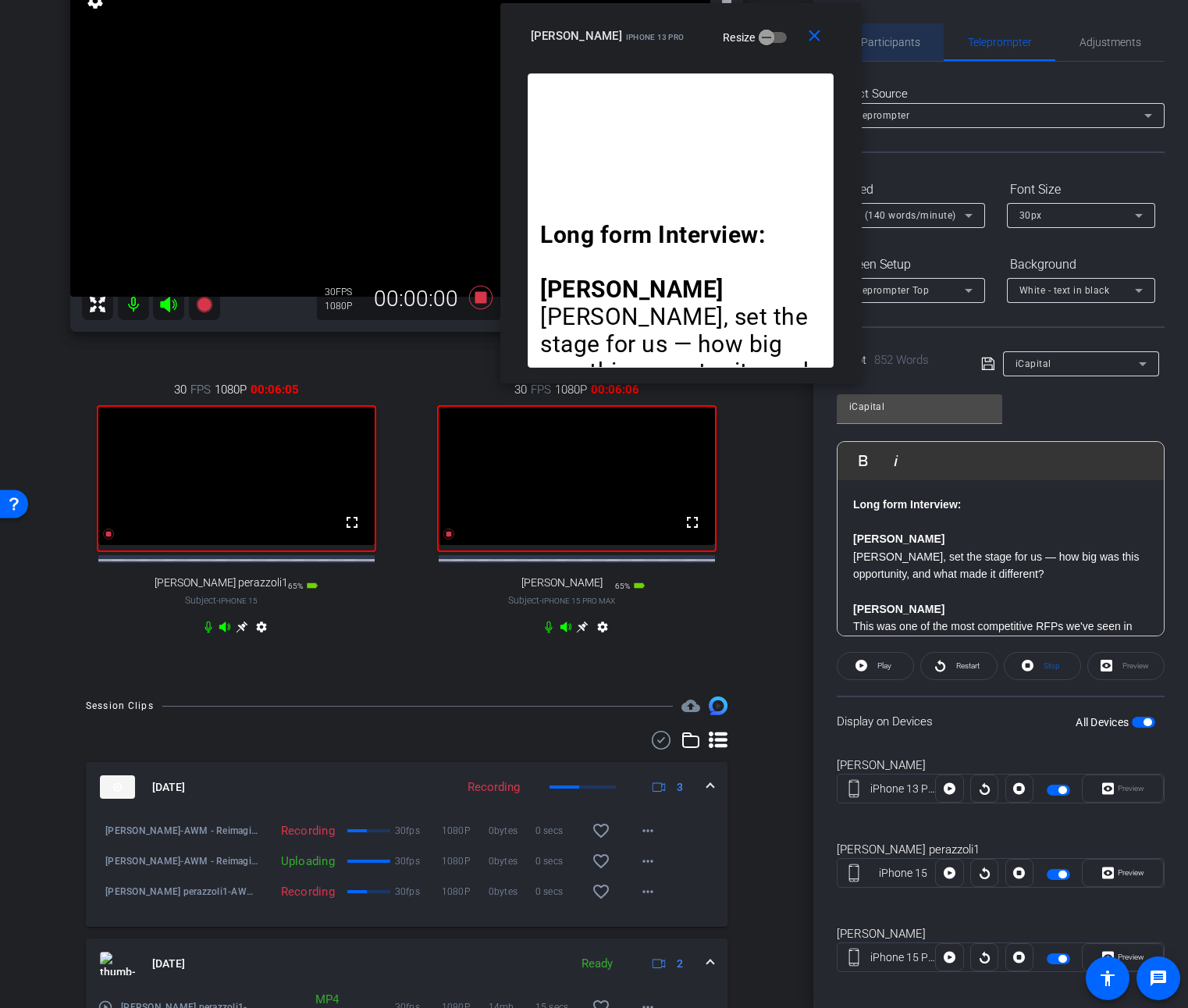
click at [900, 37] on span "Participants" at bounding box center [891, 43] width 59 height 11
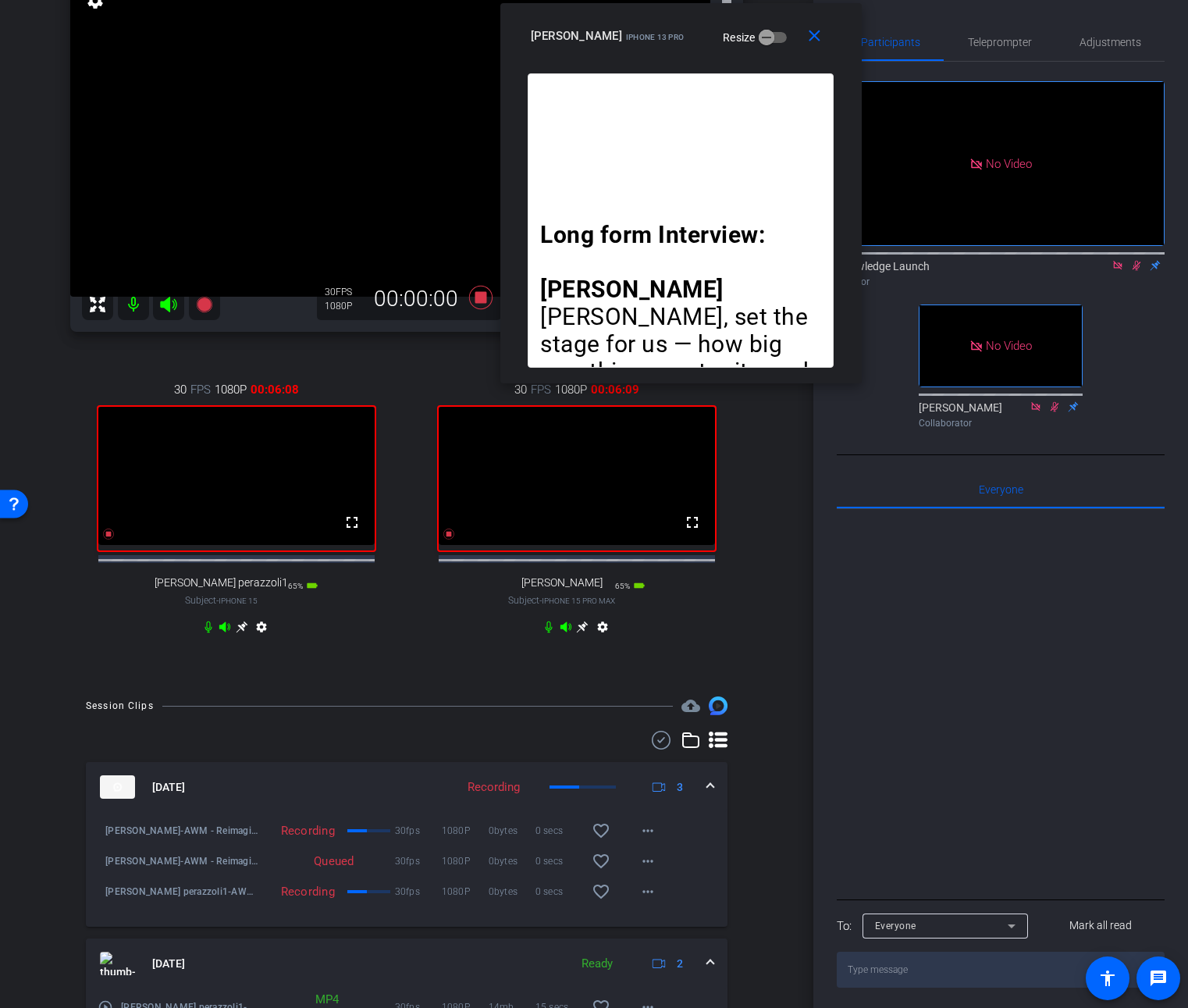
click at [1135, 259] on mat-icon at bounding box center [1136, 265] width 18 height 14
click at [473, 298] on icon at bounding box center [480, 297] width 23 height 23
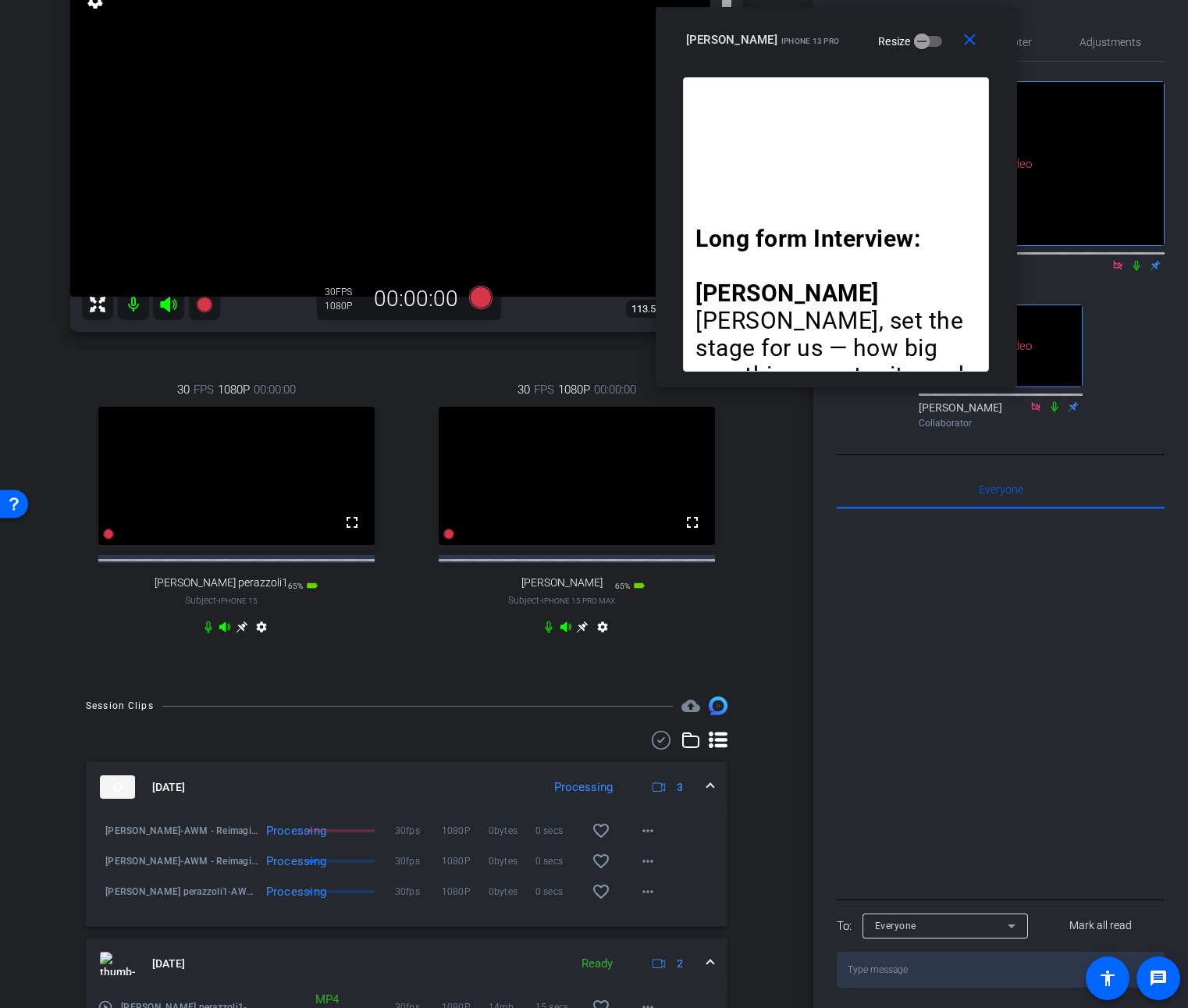
drag, startPoint x: 711, startPoint y: 17, endPoint x: 867, endPoint y: 20, distance: 156.0
click at [867, 20] on div "close Jennifer Powers iPhone 13 Pro Resize" at bounding box center [836, 43] width 361 height 70
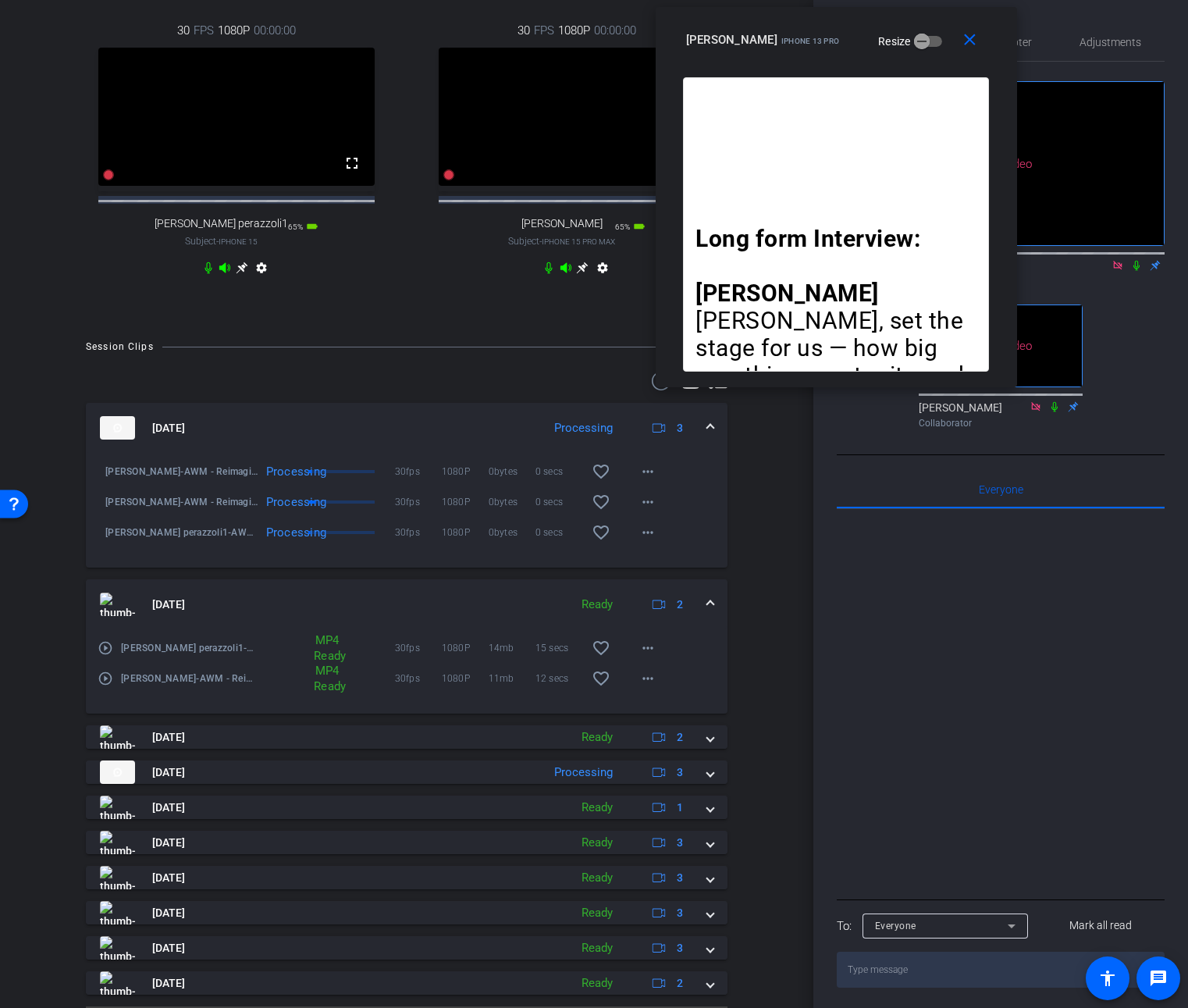
scroll to position [546, 0]
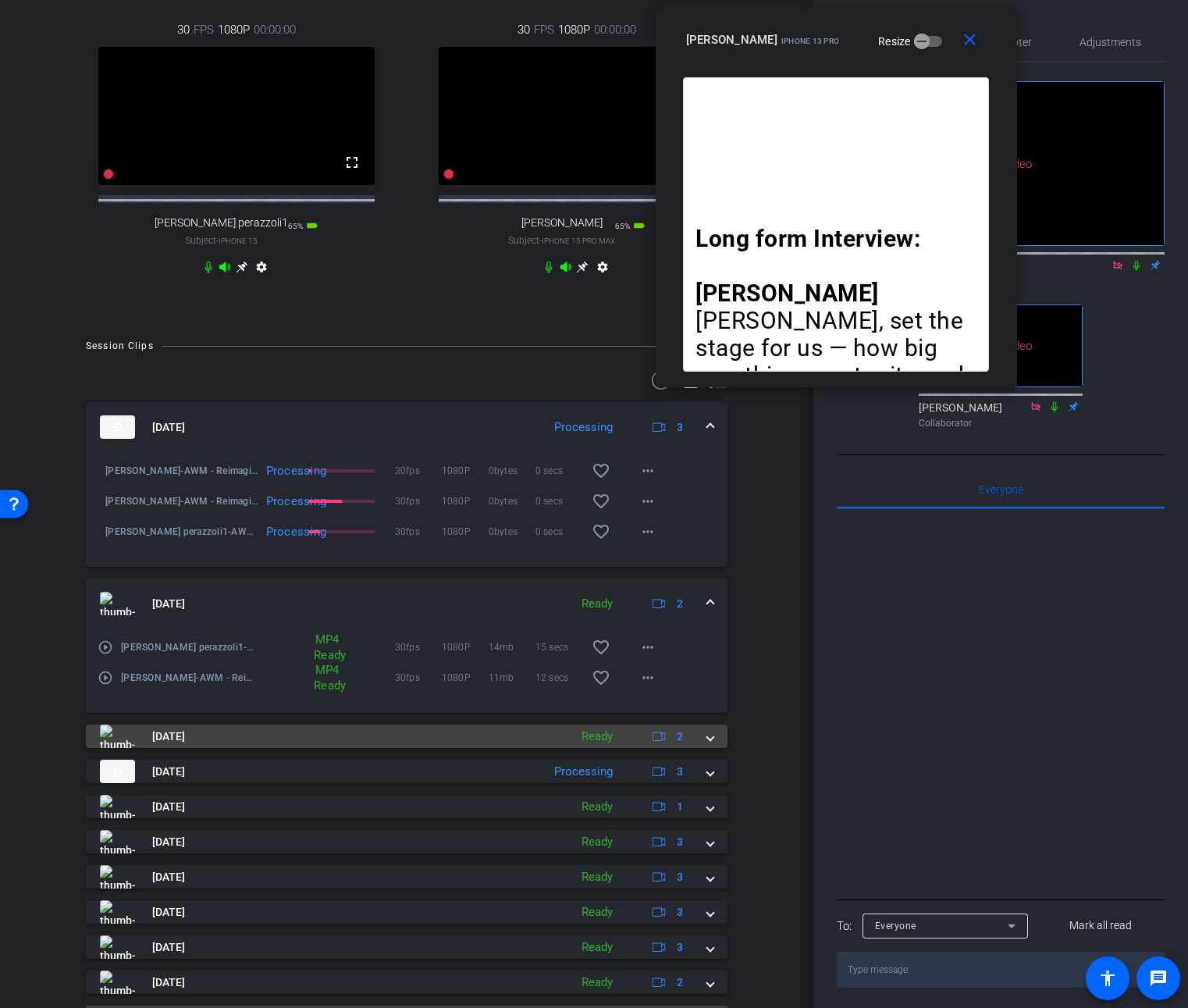
click at [710, 747] on mat-expansion-panel-header "Oct 13, 2025 Ready 2" at bounding box center [406, 735] width 642 height 23
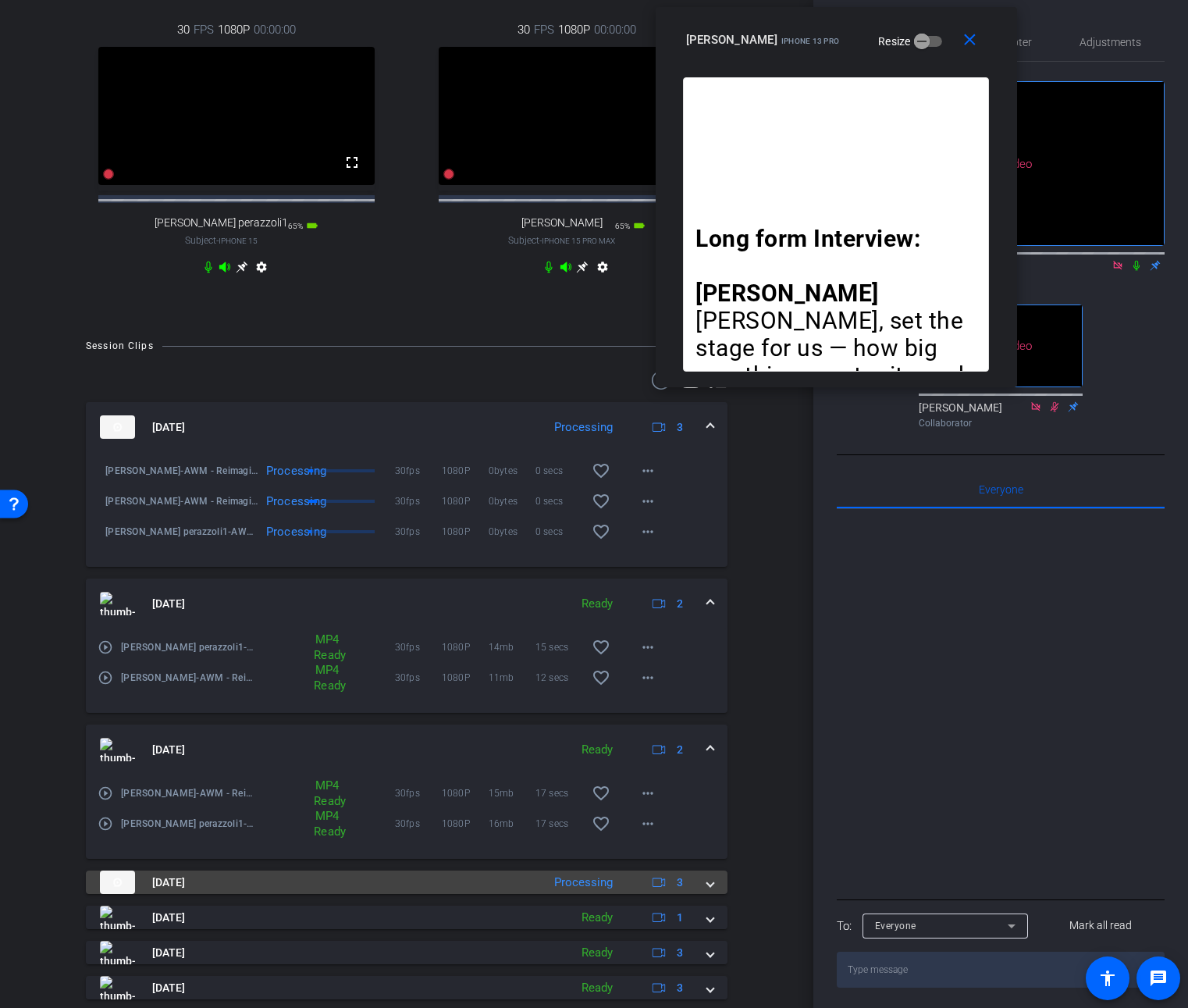
click at [708, 891] on span at bounding box center [710, 882] width 6 height 17
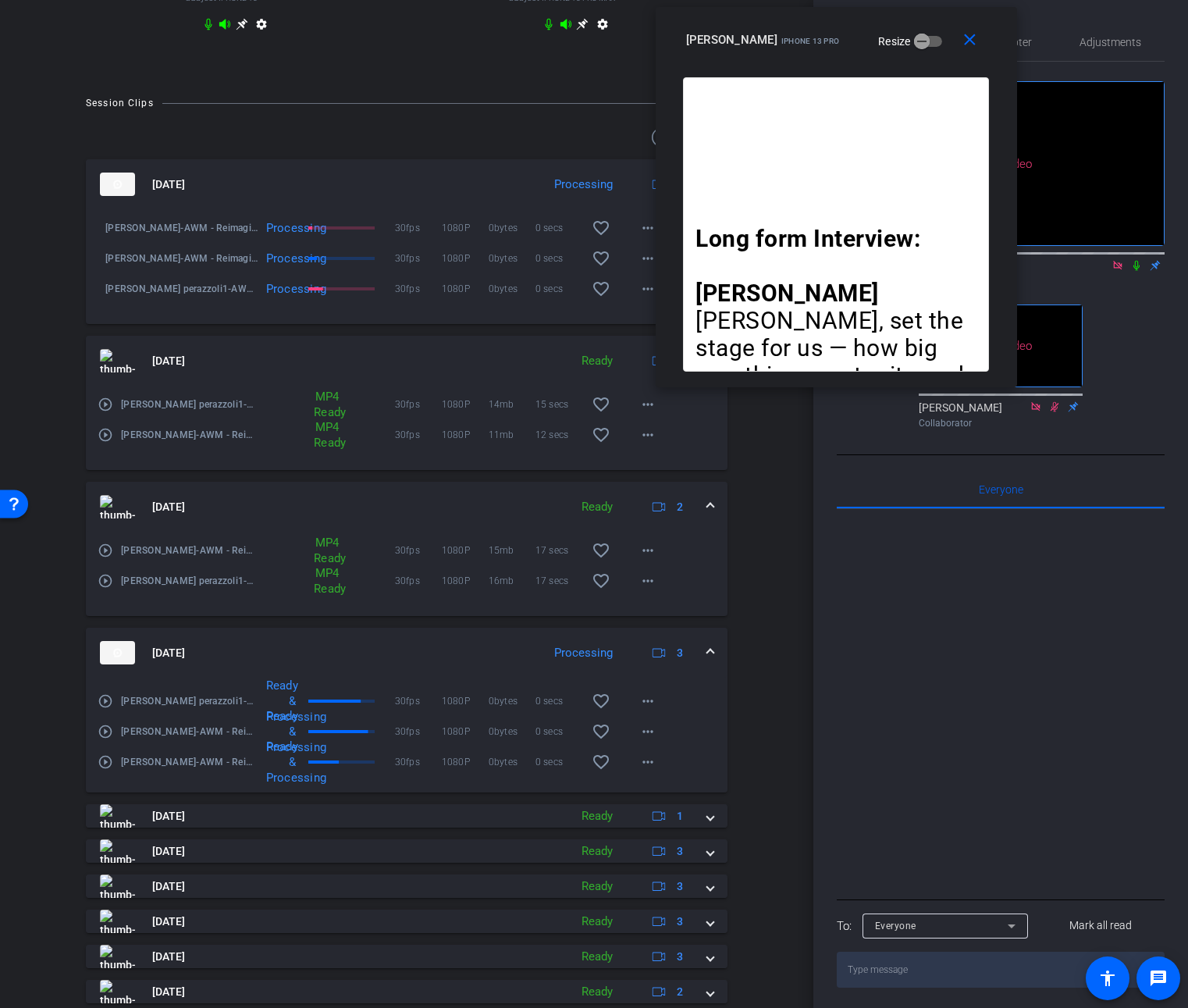
scroll to position [797, 0]
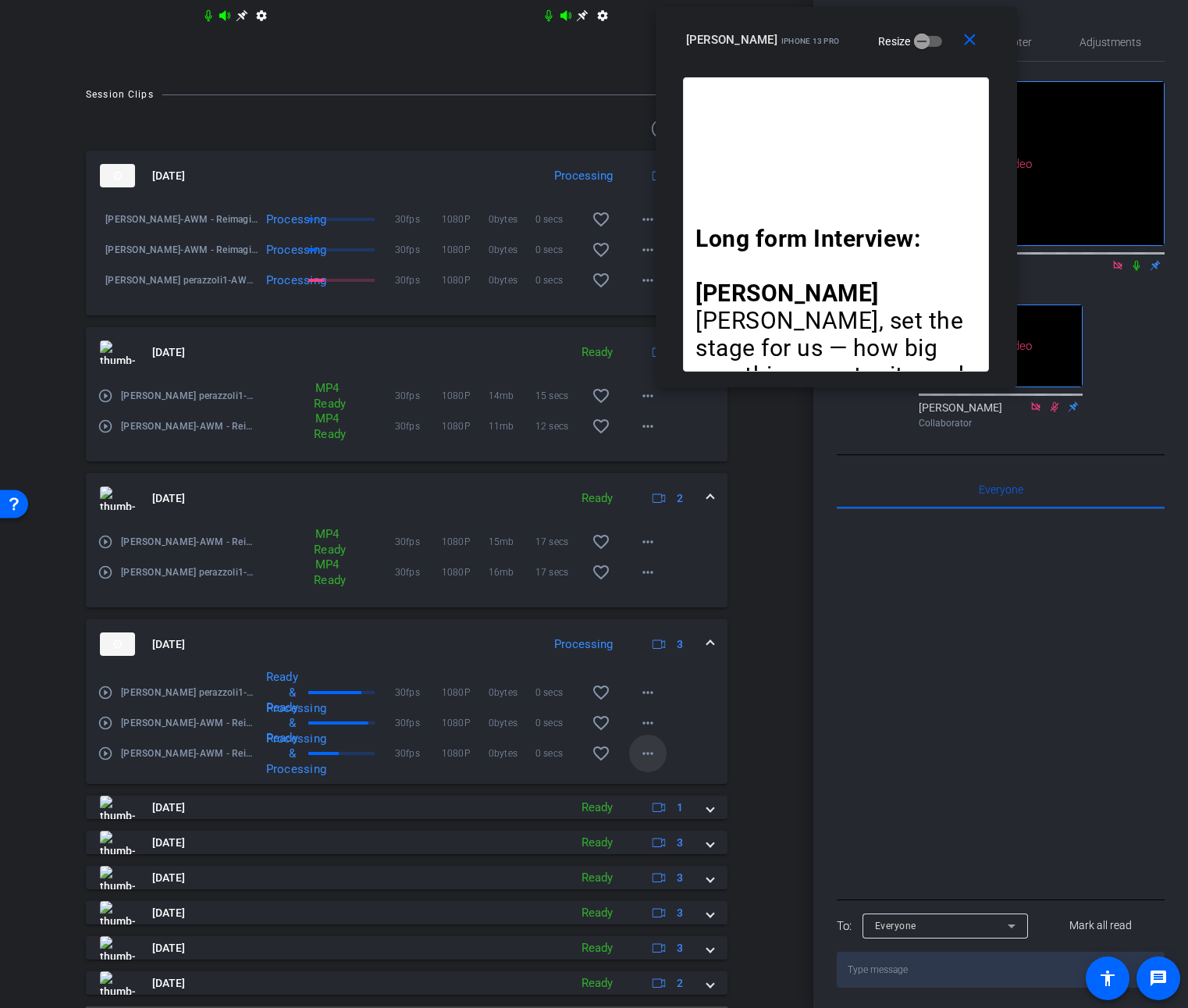
click at [638, 763] on mat-icon "more_horiz" at bounding box center [648, 753] width 18 height 18
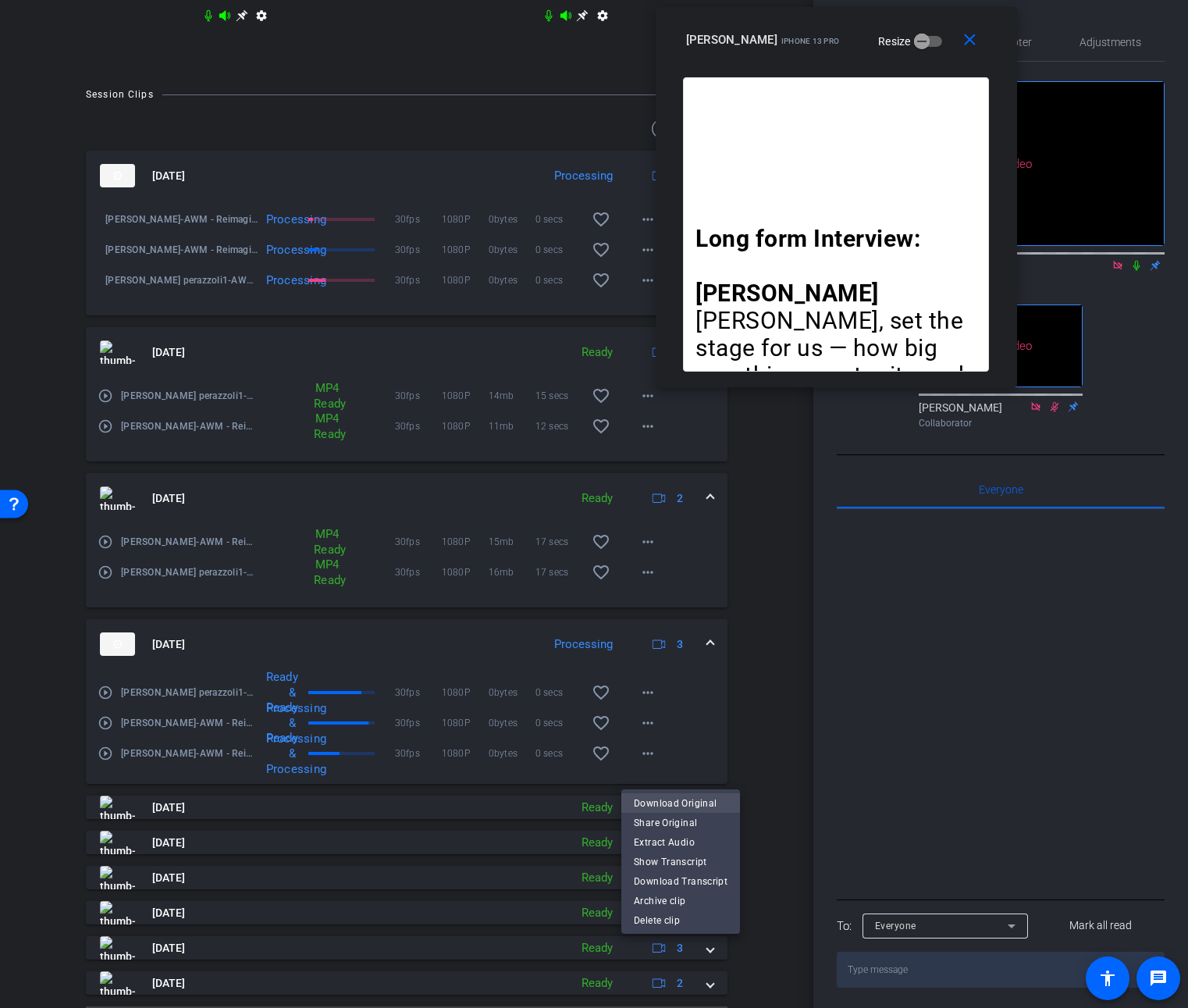
click at [656, 798] on span "Download Original" at bounding box center [680, 803] width 93 height 18
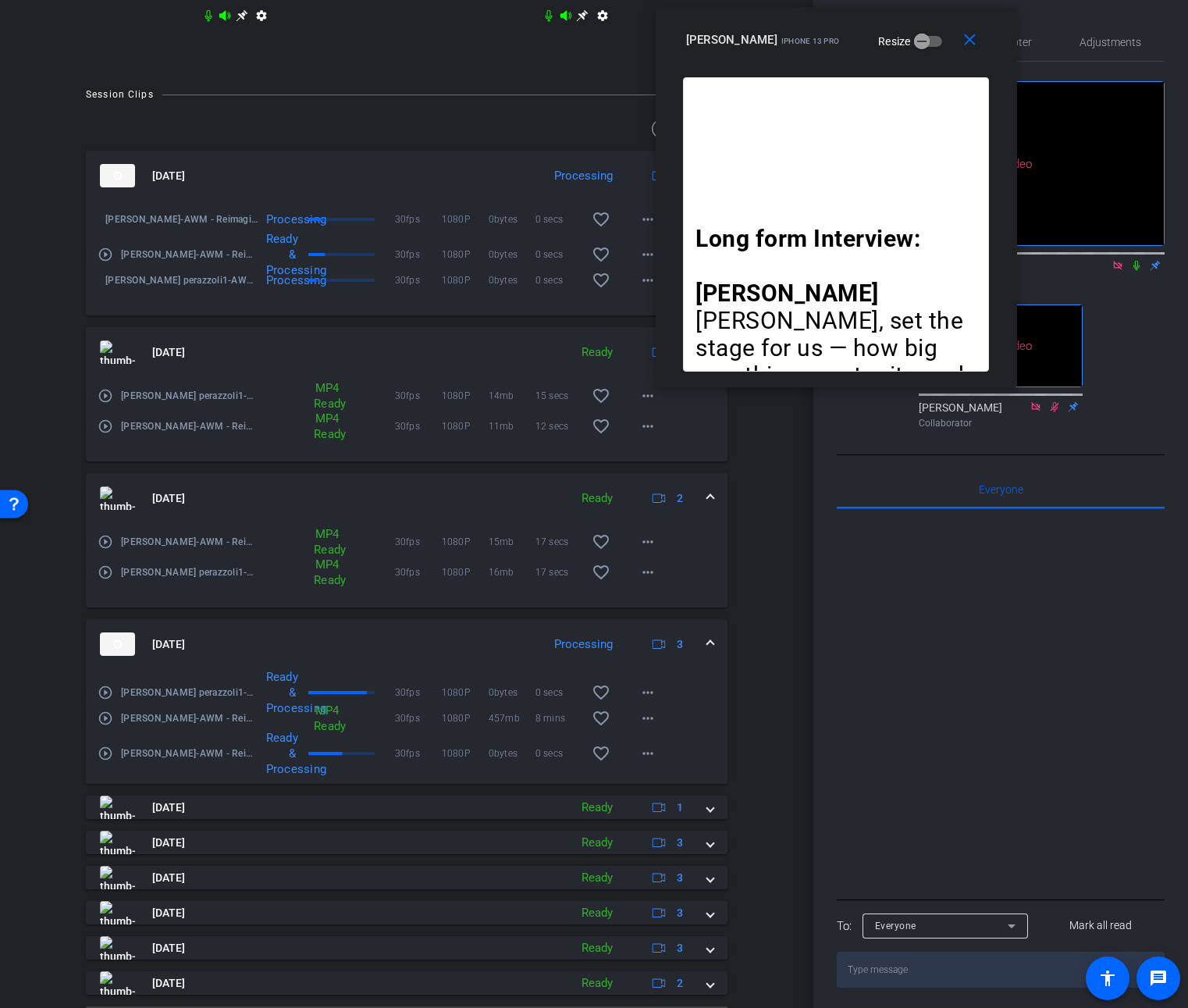
click at [843, 257] on p at bounding box center [836, 266] width 281 height 28
click at [811, 310] on p "Jennifer Steve, set the stage for us — how big was this opportunity, and what m…" at bounding box center [836, 347] width 281 height 137
click at [978, 43] on mat-icon "close" at bounding box center [969, 40] width 19 height 19
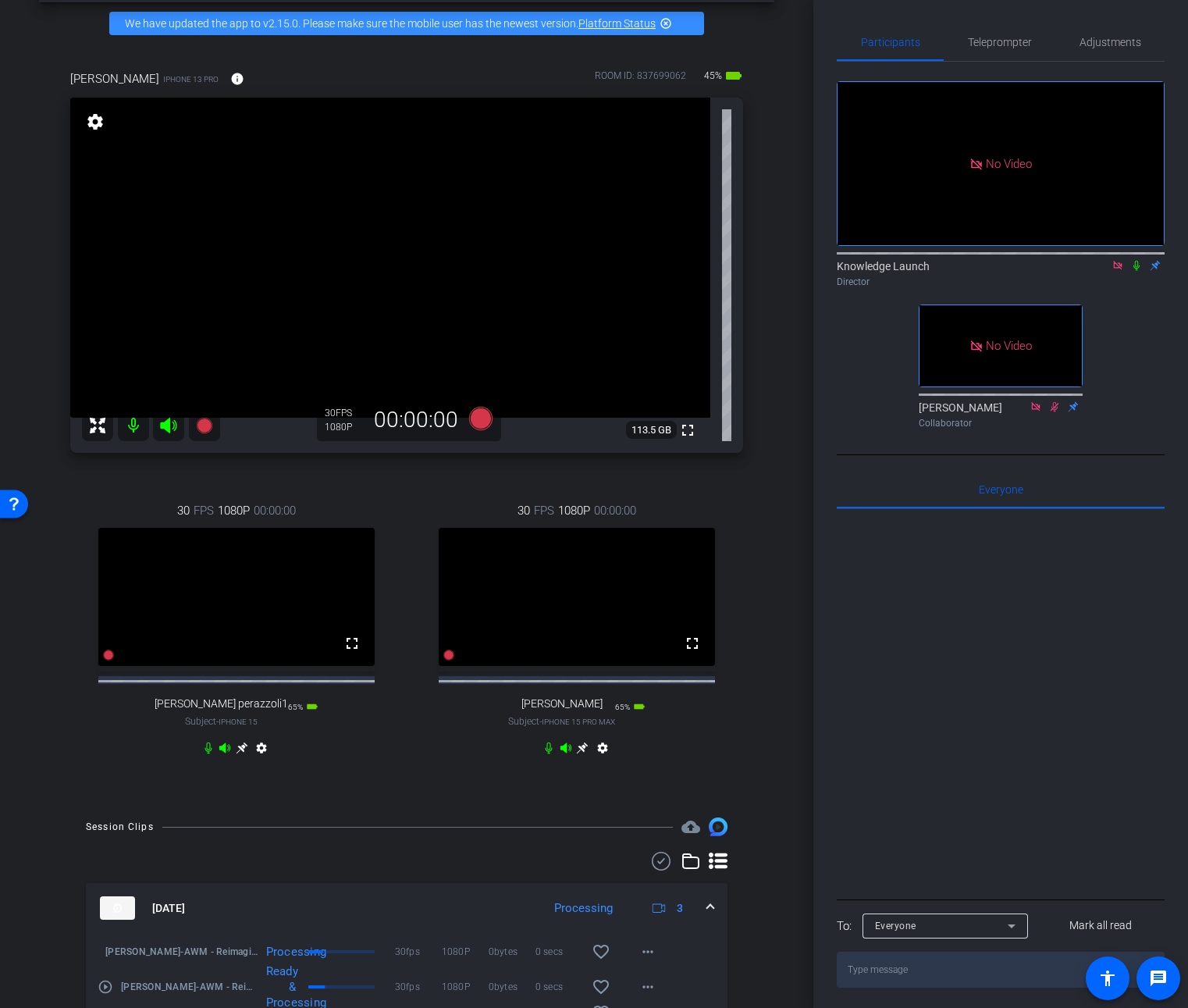
scroll to position [0, 0]
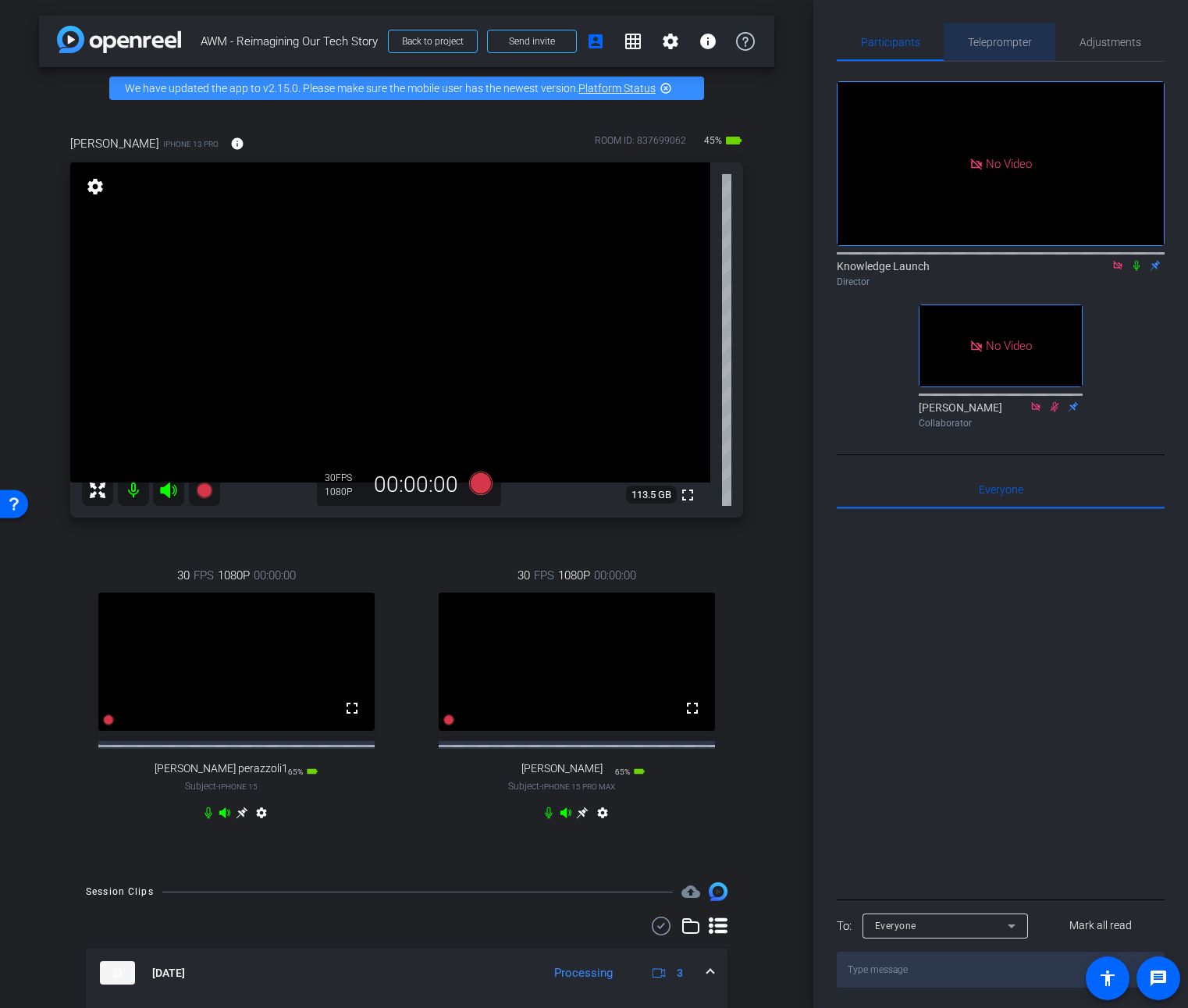
click at [1002, 43] on span "Teleprompter" at bounding box center [1000, 43] width 64 height 11
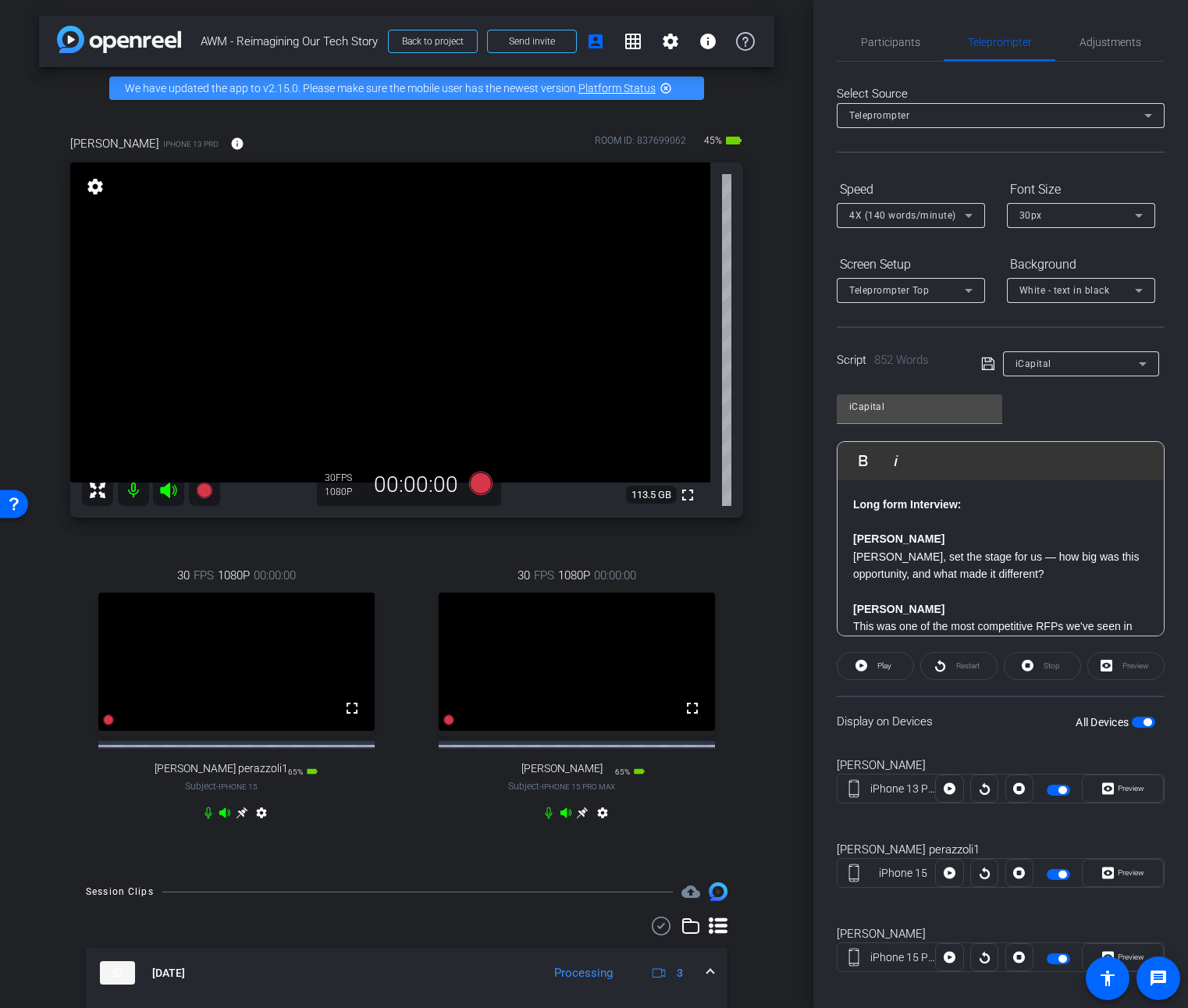
click at [1045, 544] on p "Jennifer Steve, set the stage for us — how big was this opportunity, and what m…" at bounding box center [1000, 556] width 295 height 53
drag, startPoint x: 1089, startPoint y: 531, endPoint x: 832, endPoint y: 383, distance: 296.6
click at [832, 383] on div "Participants Teleprompter Adjustments Knowledge Launch Director David Collabora…" at bounding box center [1000, 504] width 375 height 1008
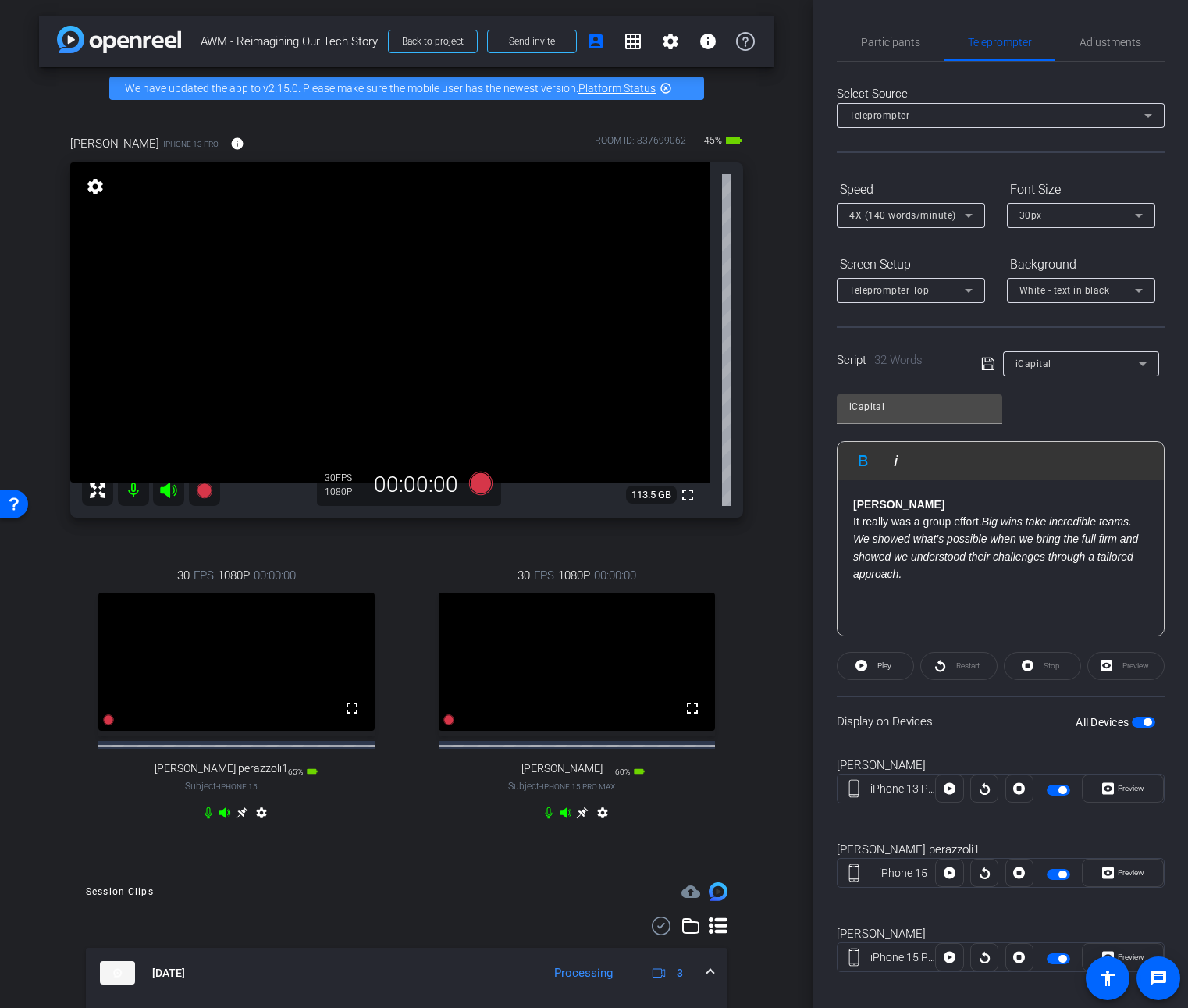
click at [813, 454] on div "Participants Teleprompter Adjustments Knowledge Launch Director David Collabora…" at bounding box center [1000, 504] width 375 height 1008
click at [200, 491] on icon at bounding box center [203, 490] width 16 height 16
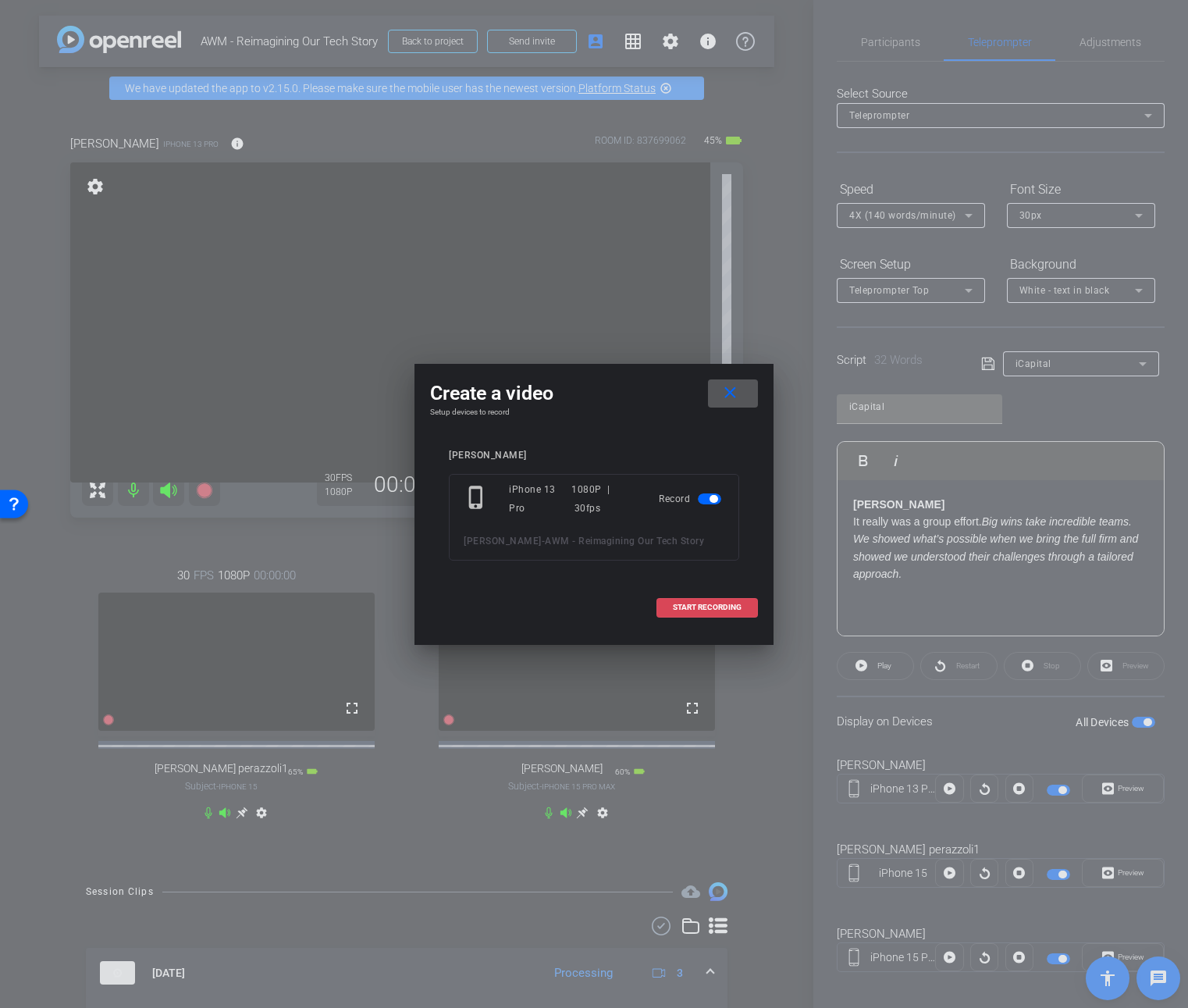
click at [706, 603] on span "START RECORDING" at bounding box center [707, 607] width 68 height 7
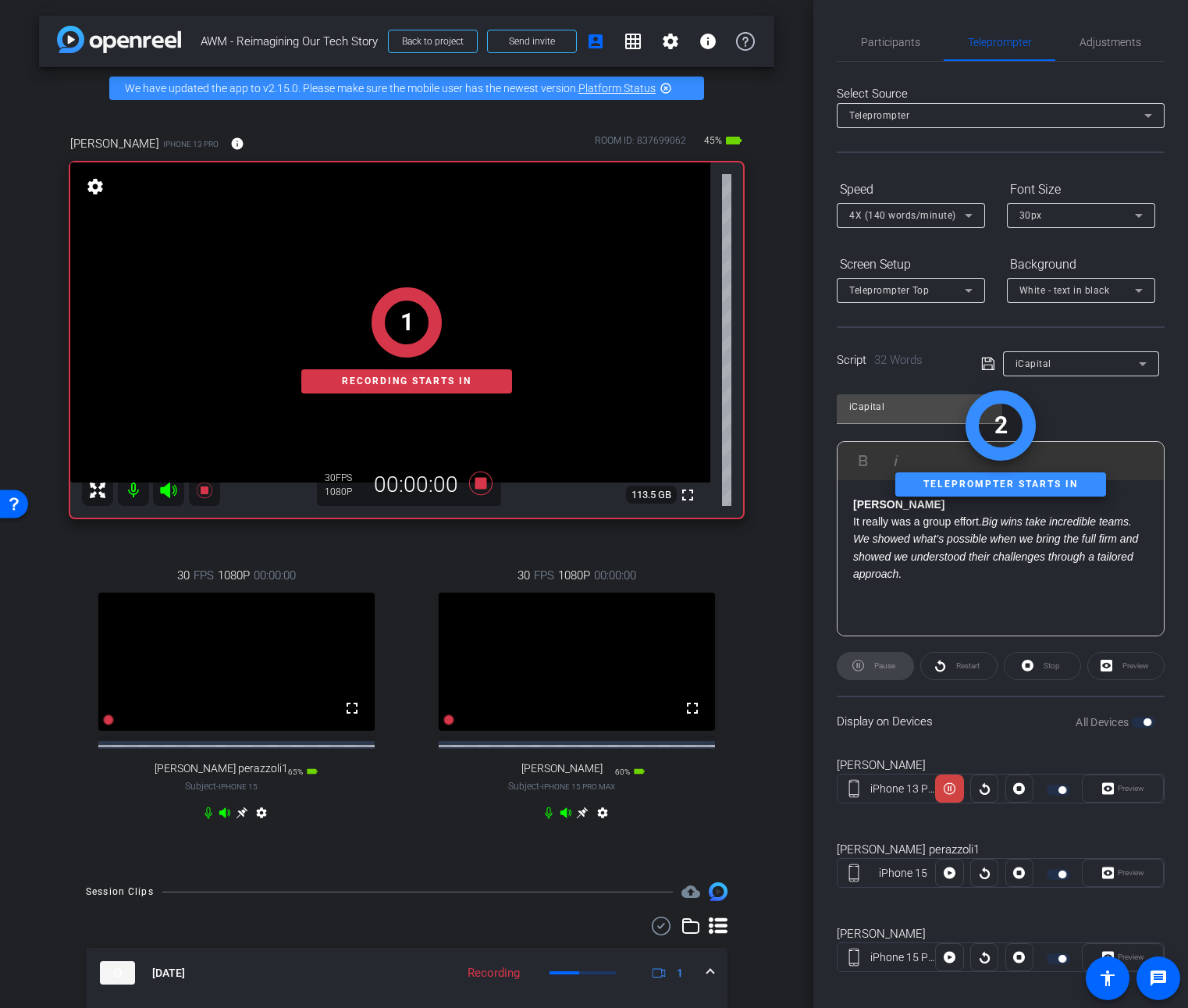
click at [1131, 786] on div "Preview" at bounding box center [1122, 788] width 82 height 28
click at [1132, 783] on div "Preview" at bounding box center [1122, 788] width 82 height 28
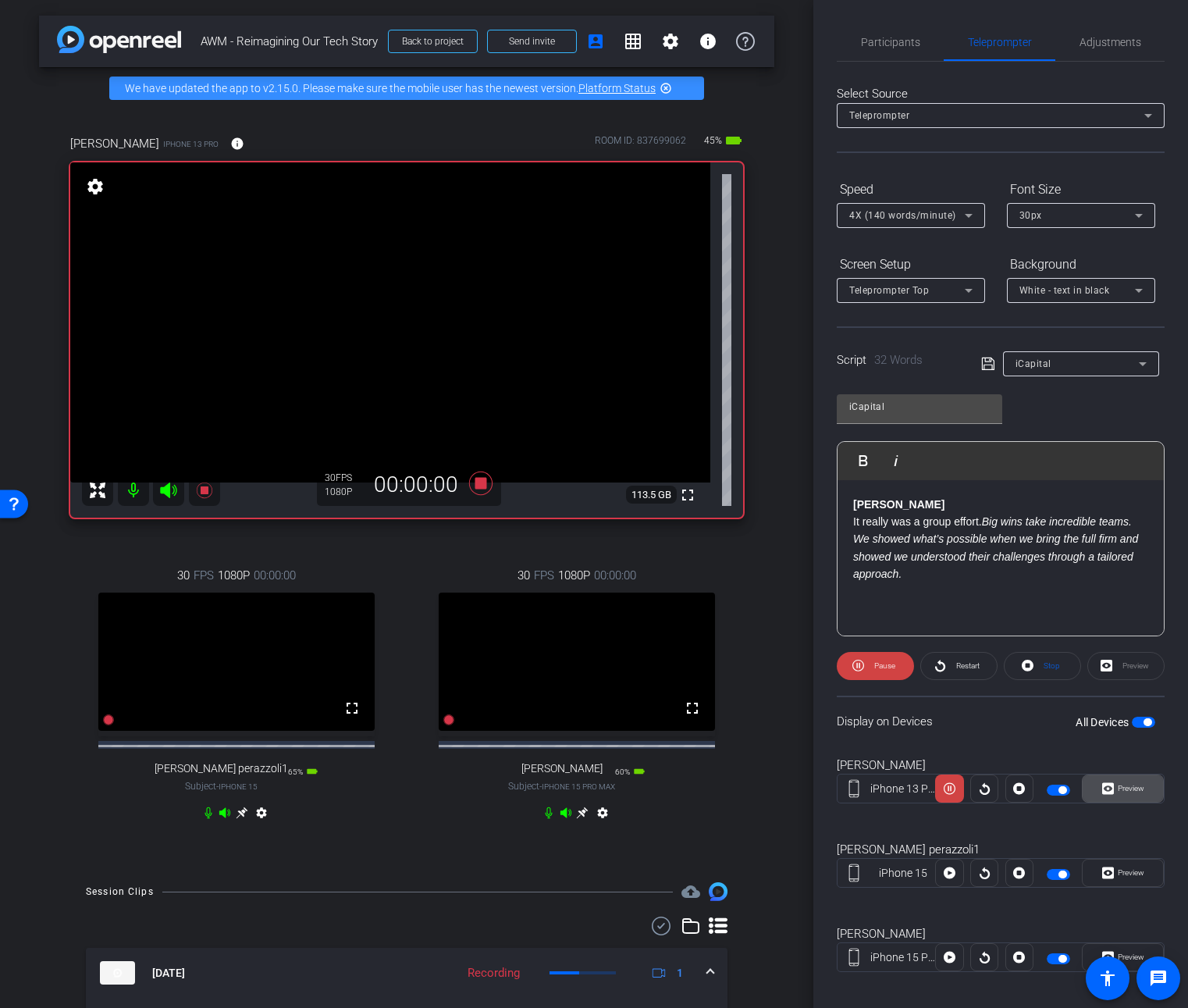
click at [1126, 783] on span "Preview" at bounding box center [1131, 787] width 27 height 8
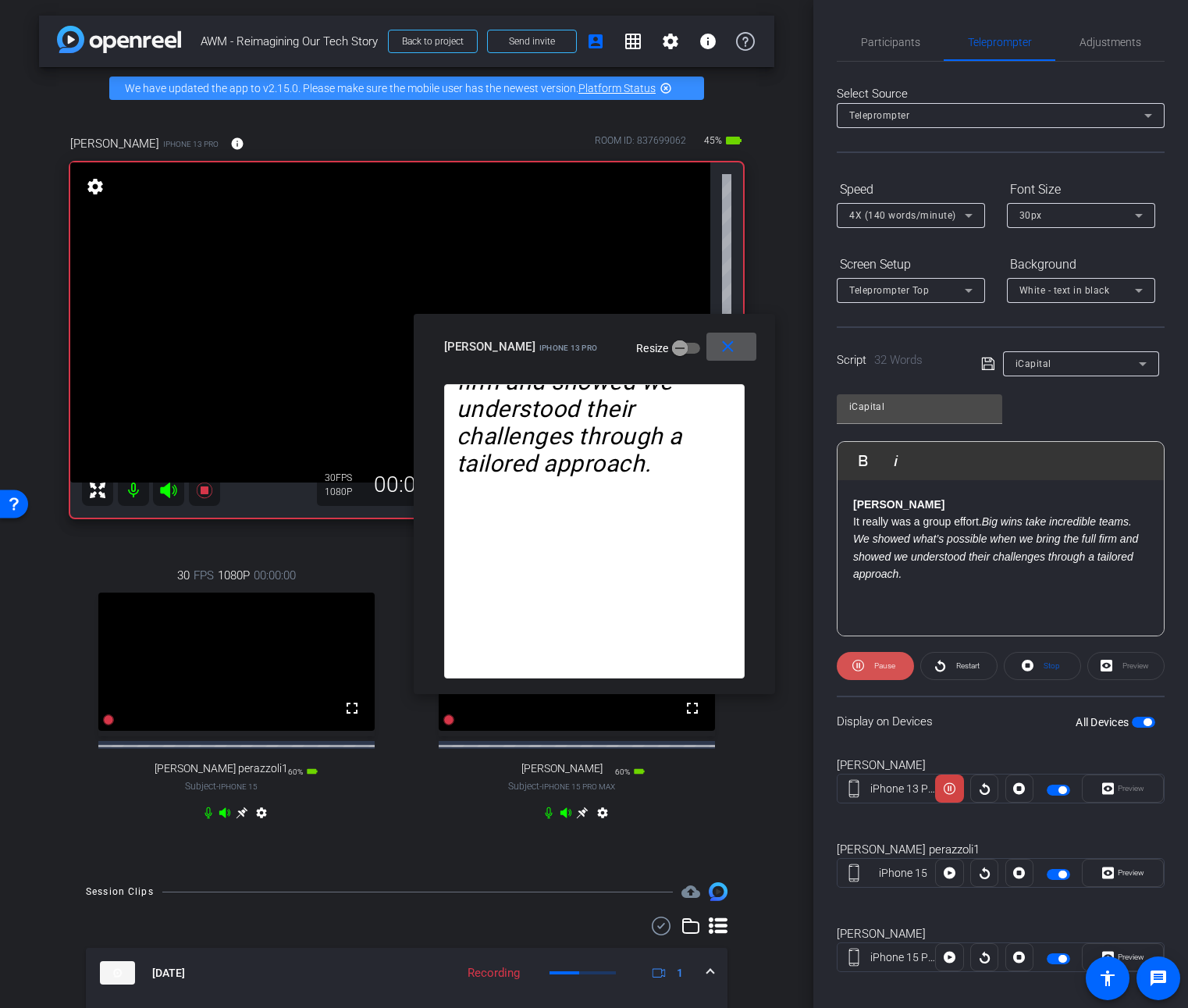
click at [873, 673] on span "Pause" at bounding box center [882, 666] width 25 height 22
click at [969, 664] on span "Restart" at bounding box center [967, 665] width 23 height 8
click at [863, 669] on icon at bounding box center [858, 665] width 12 height 19
click at [724, 348] on mat-icon "close" at bounding box center [727, 346] width 19 height 19
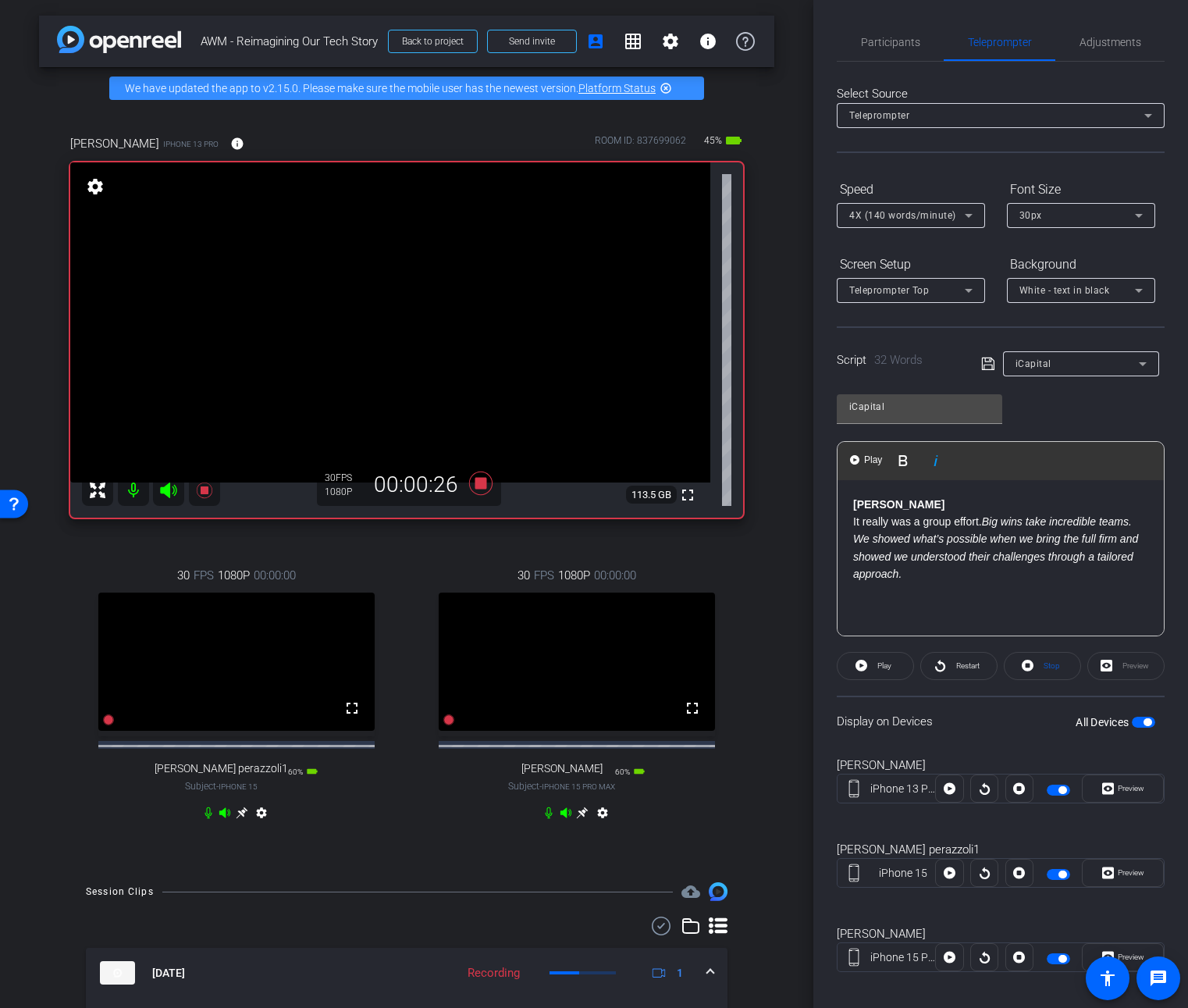
click at [1004, 566] on p "Steve It really was a group effort. Big wins take incredible teams. We showed w…" at bounding box center [1000, 548] width 295 height 104
click at [858, 506] on strong "Steve" at bounding box center [899, 504] width 91 height 13
click at [957, 670] on span "Restart" at bounding box center [967, 665] width 23 height 8
click at [1119, 669] on div "Preview" at bounding box center [1126, 666] width 78 height 28
click at [1140, 799] on span at bounding box center [1122, 788] width 80 height 38
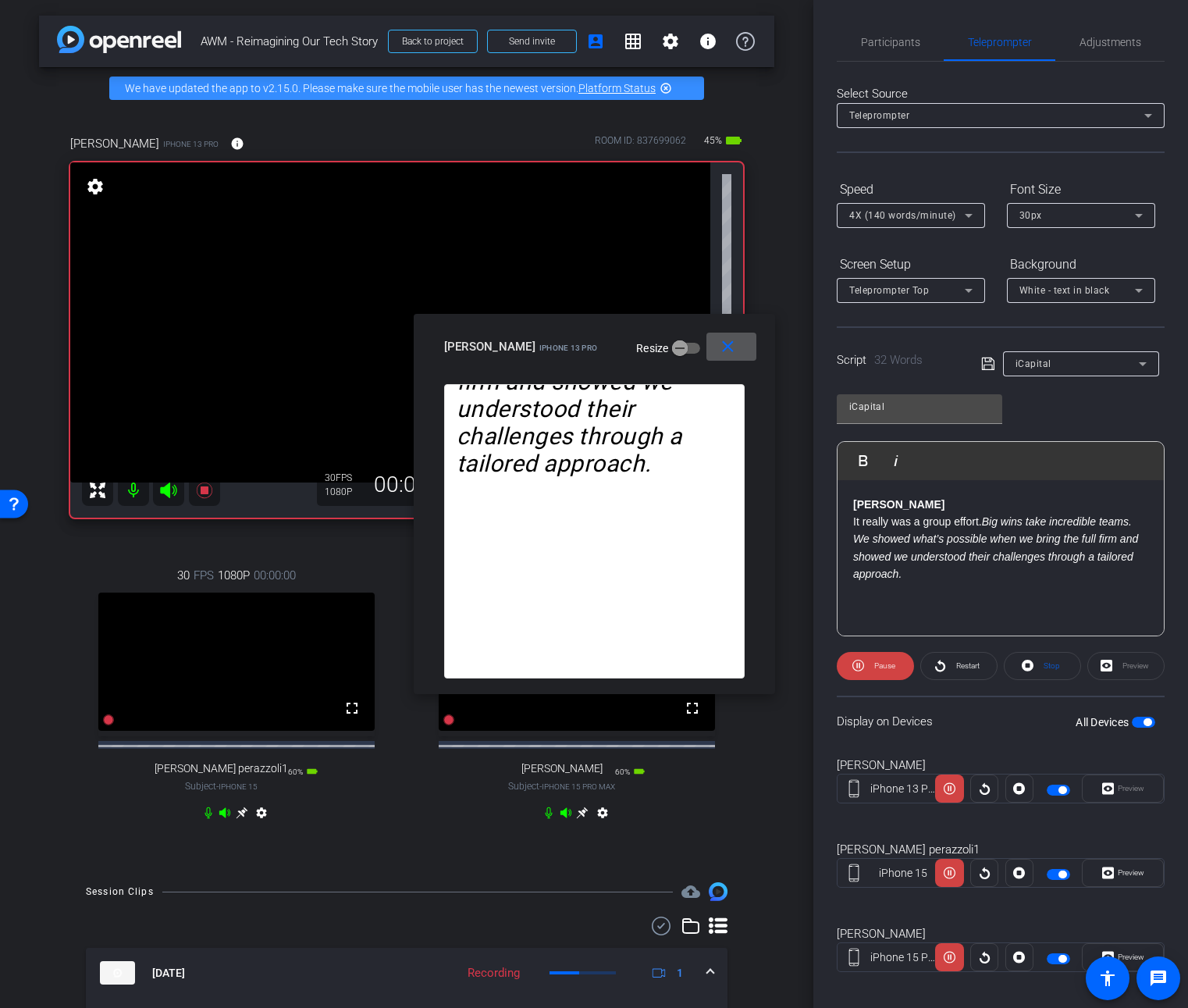
click at [718, 349] on span at bounding box center [732, 346] width 50 height 38
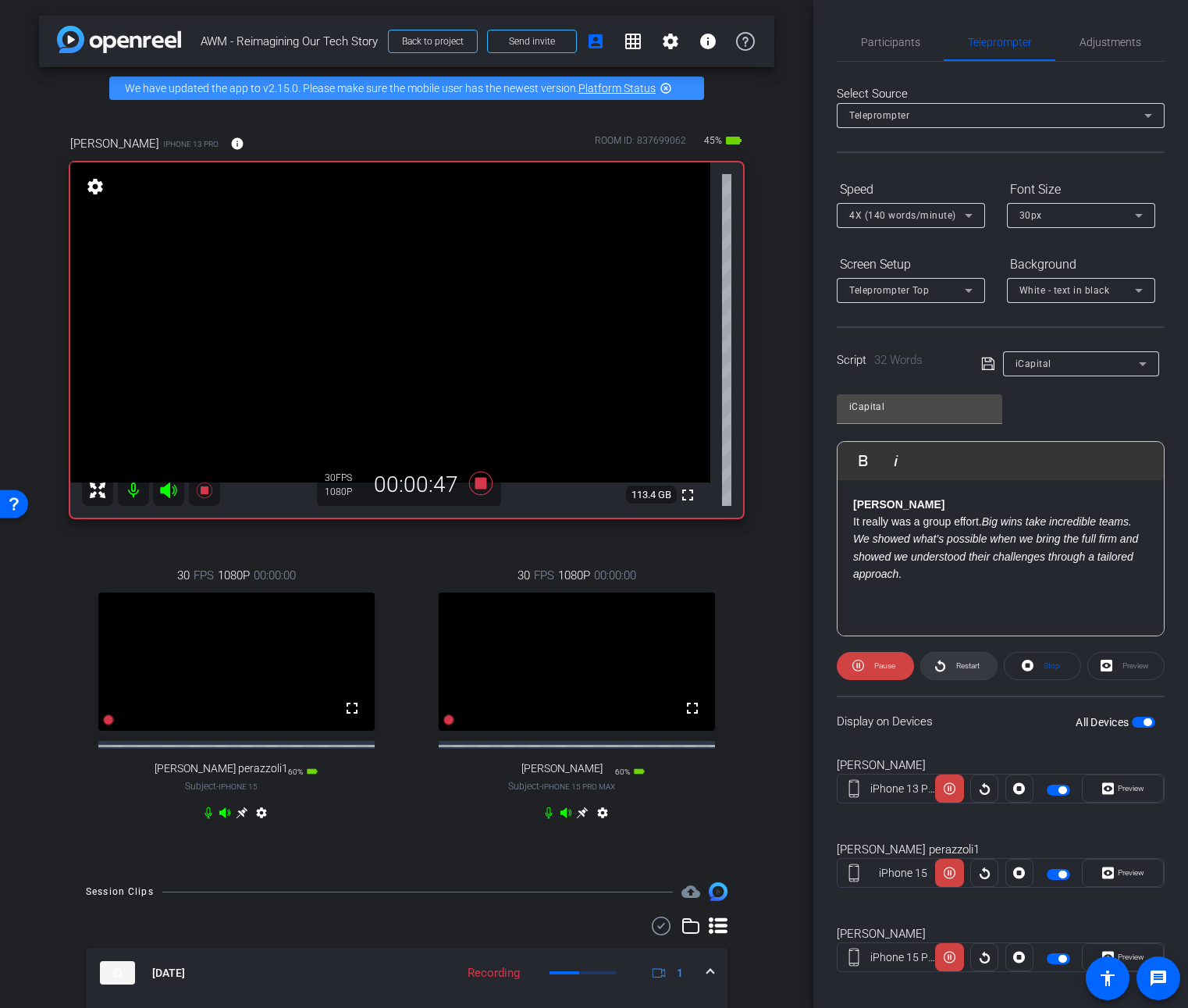
click at [961, 666] on span "Restart" at bounding box center [967, 665] width 23 height 8
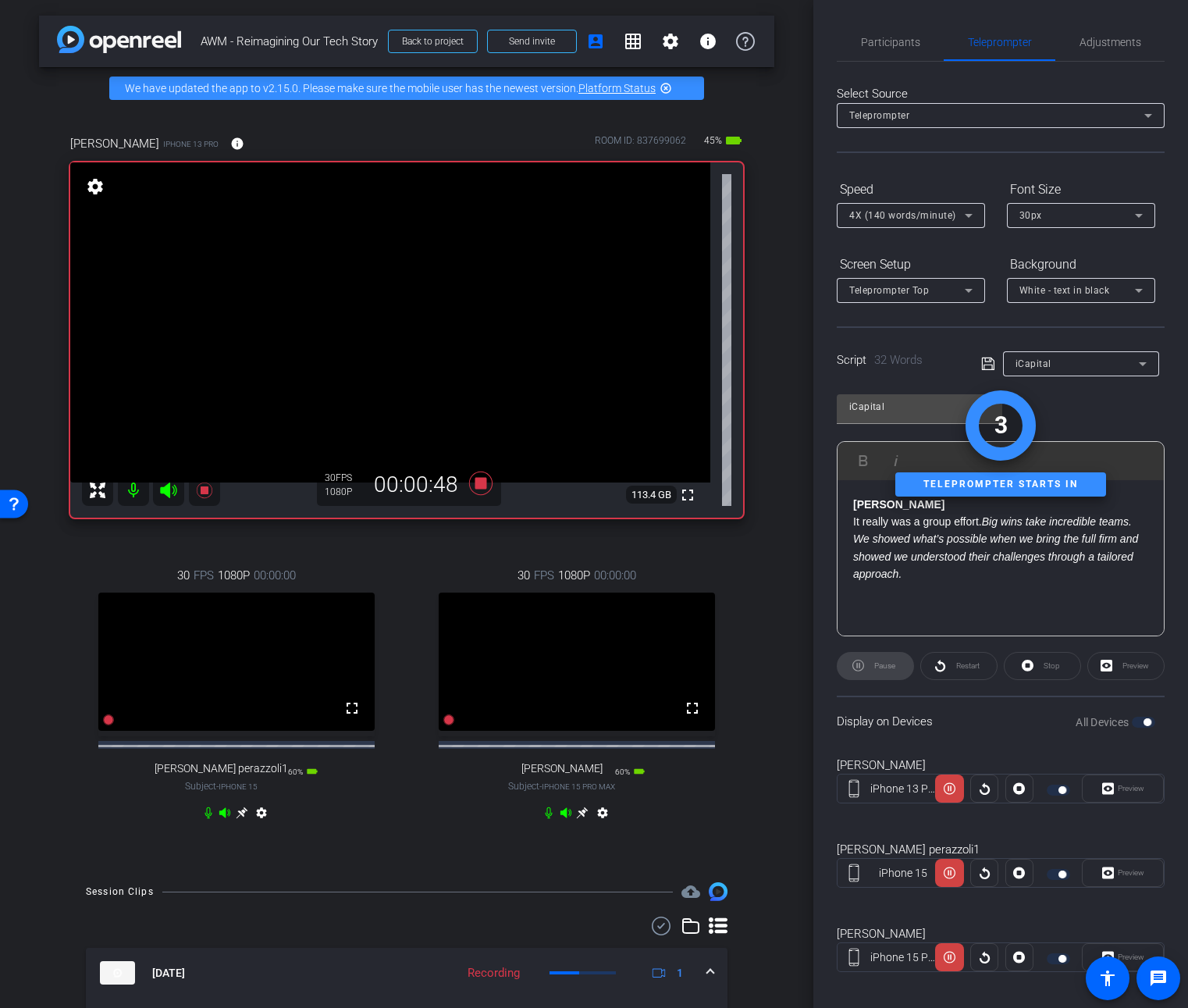
click at [1128, 792] on div "Preview" at bounding box center [1122, 788] width 82 height 28
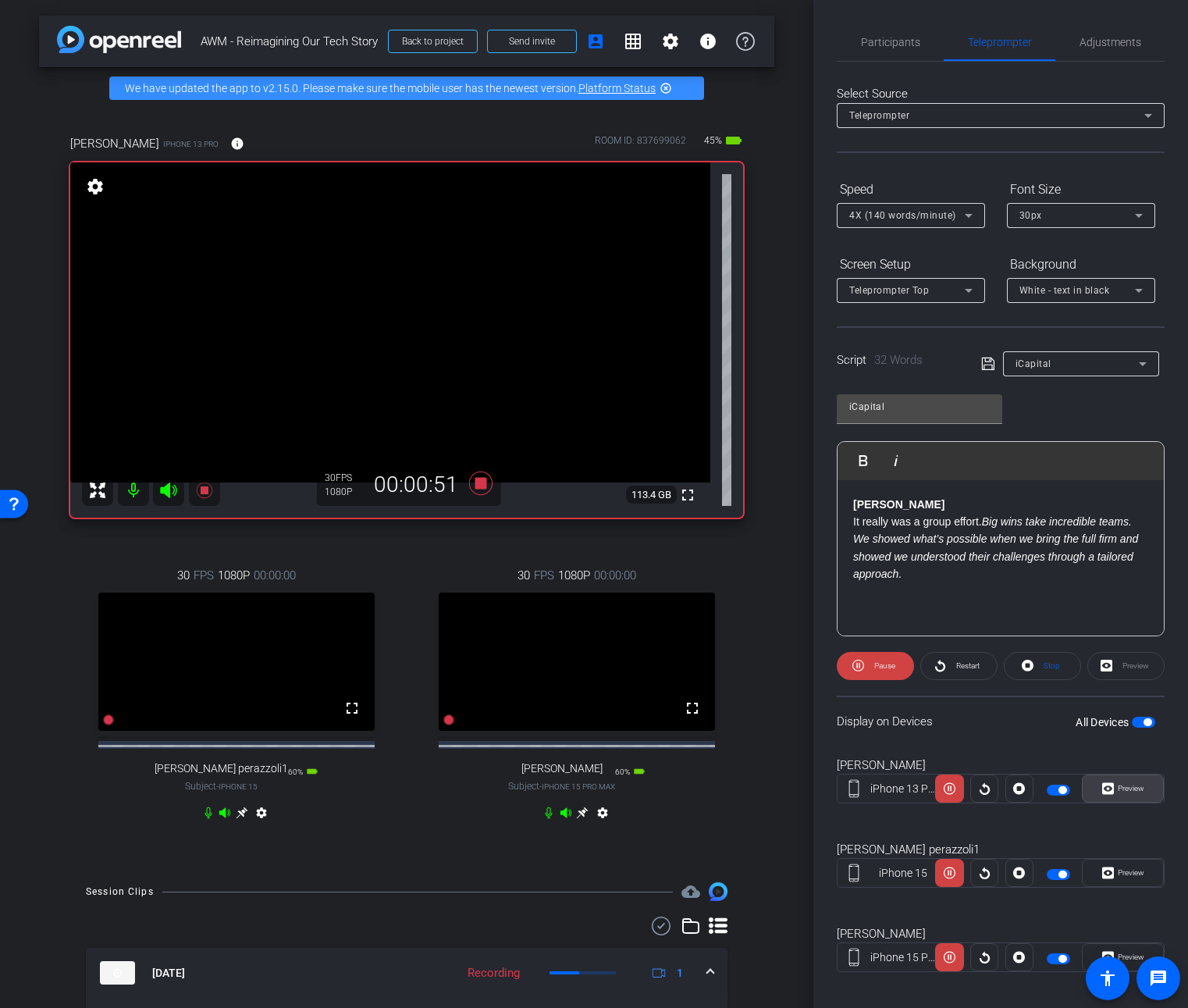
click at [1129, 792] on span "Preview" at bounding box center [1131, 787] width 27 height 8
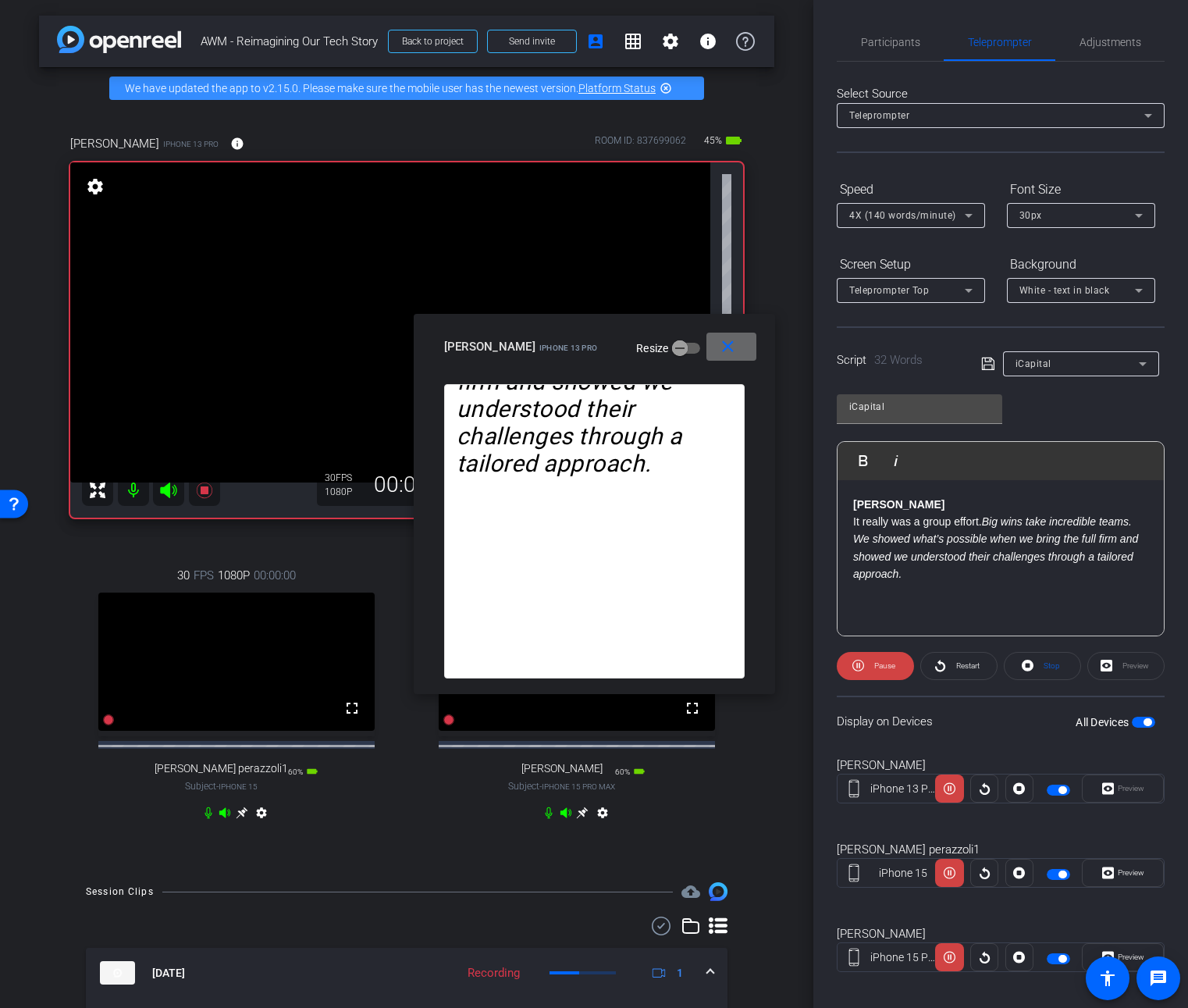
click at [727, 345] on mat-icon "close" at bounding box center [727, 346] width 19 height 19
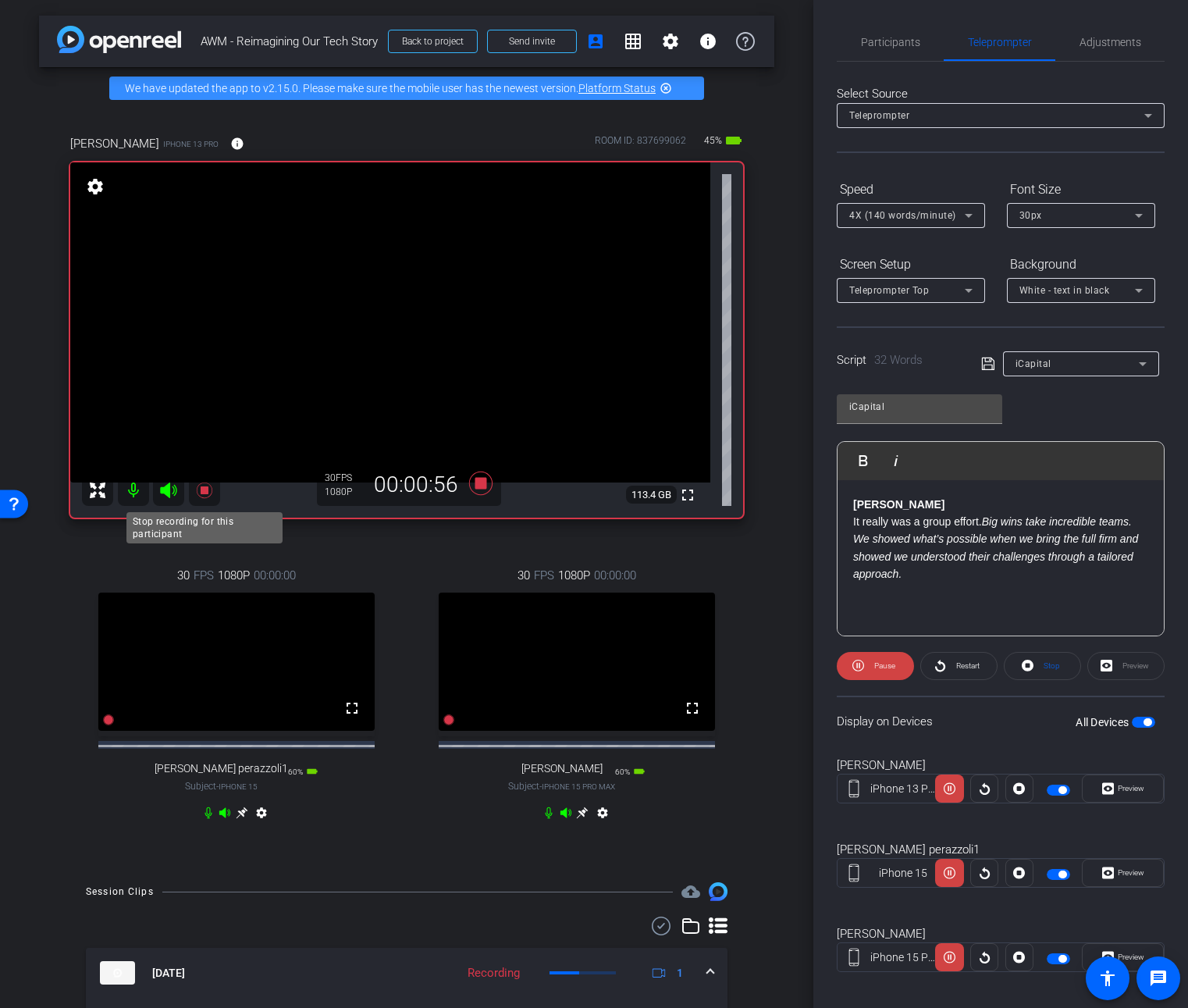
click at [199, 488] on icon at bounding box center [204, 490] width 18 height 18
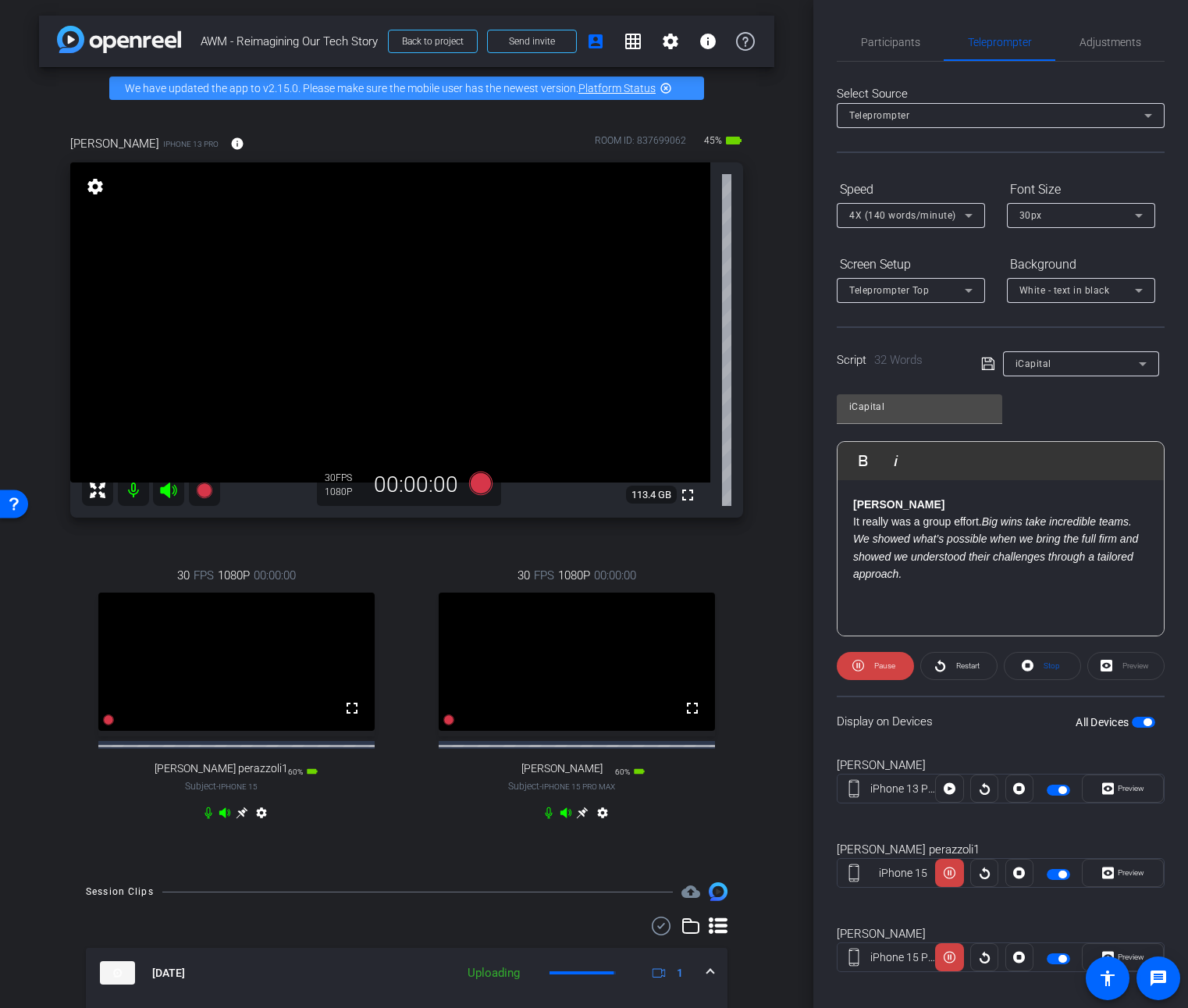
click at [961, 523] on p "Steve It really was a group effort. Big wins take incredible teams. We showed w…" at bounding box center [1000, 548] width 295 height 104
click at [1116, 117] on div "Teleprompter" at bounding box center [996, 115] width 295 height 19
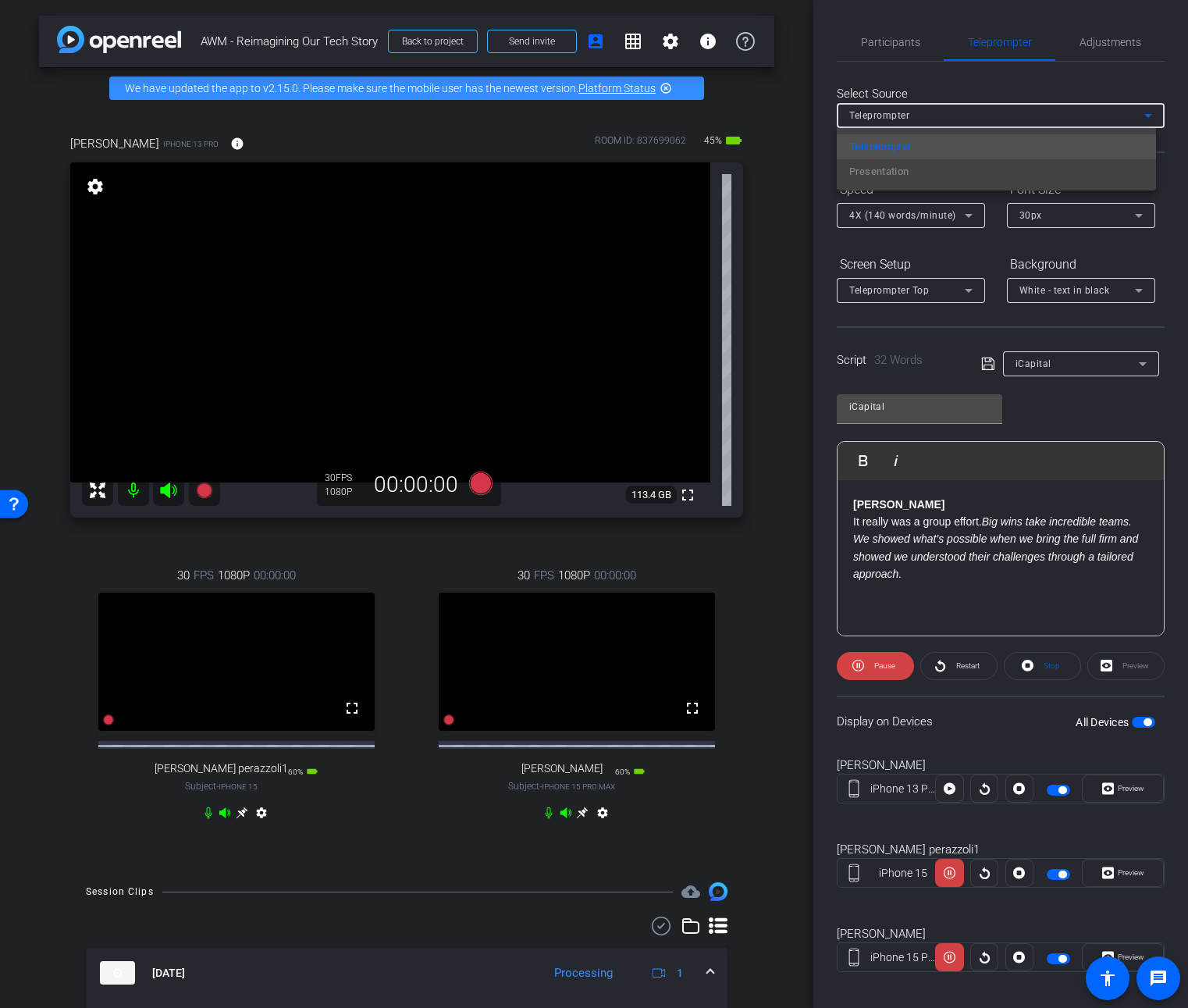
click at [1116, 117] on div at bounding box center [594, 504] width 1188 height 1008
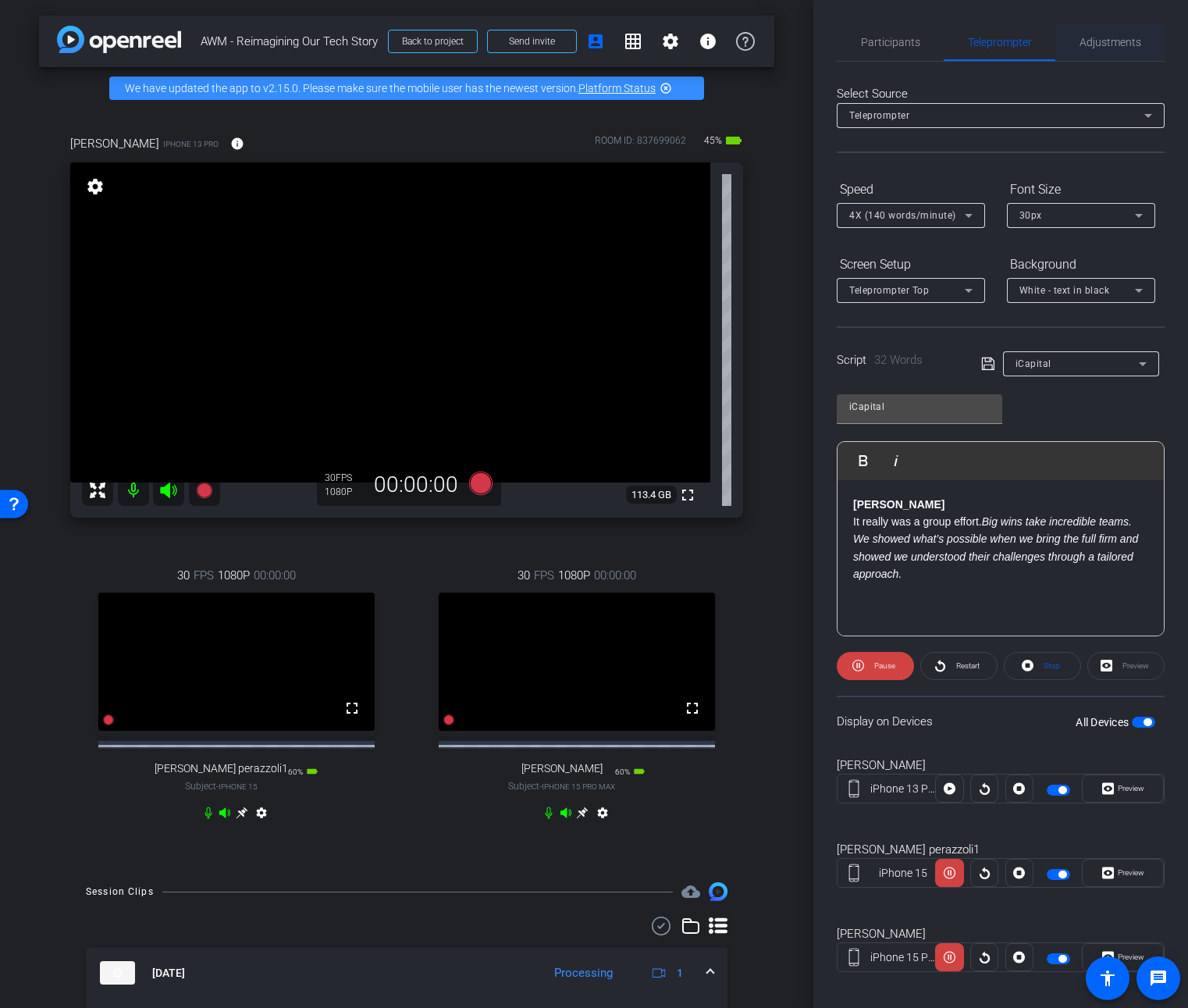
click at [1107, 43] on span "Adjustments" at bounding box center [1110, 43] width 62 height 11
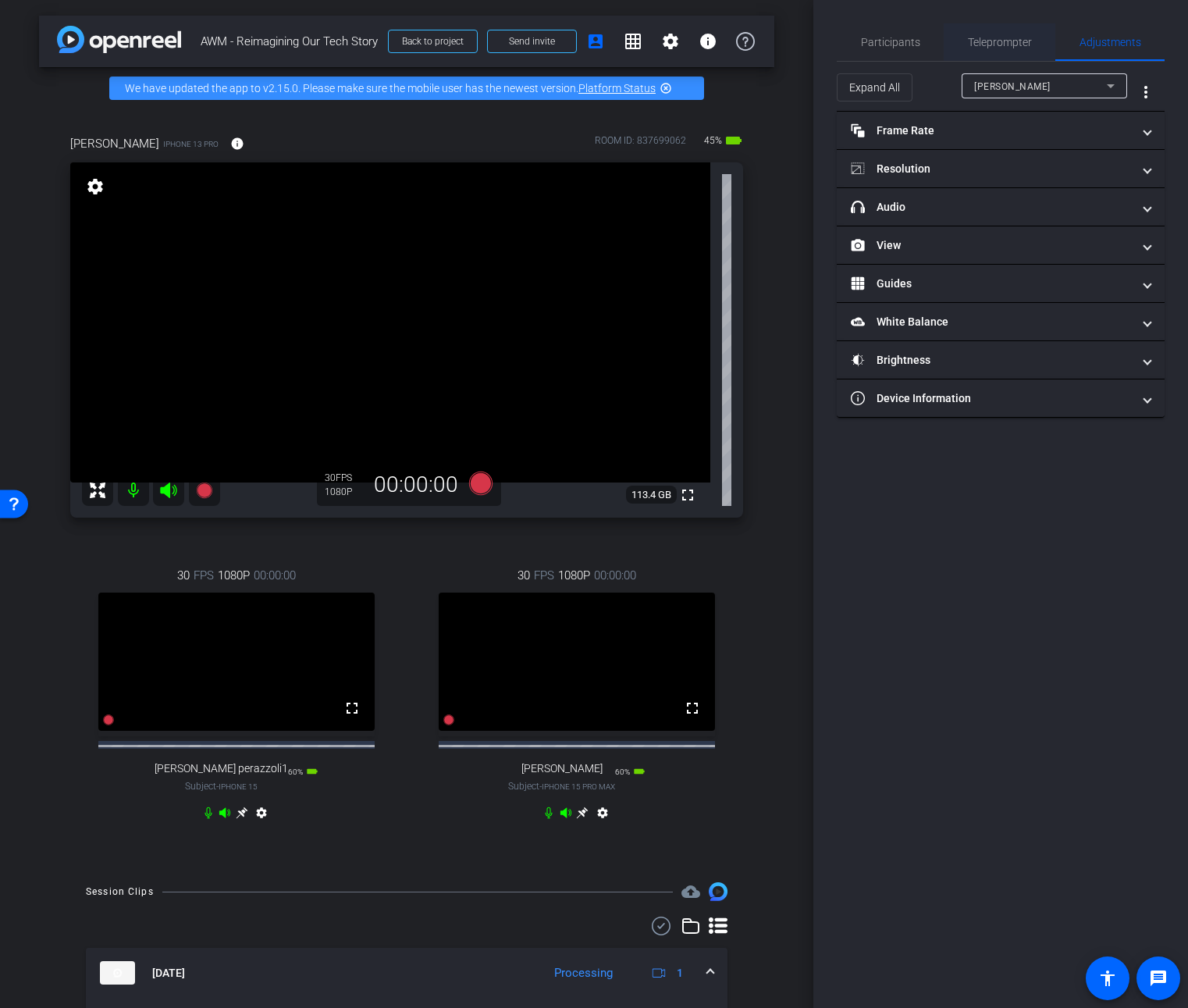
click at [1048, 41] on div "Teleprompter" at bounding box center [1000, 42] width 112 height 38
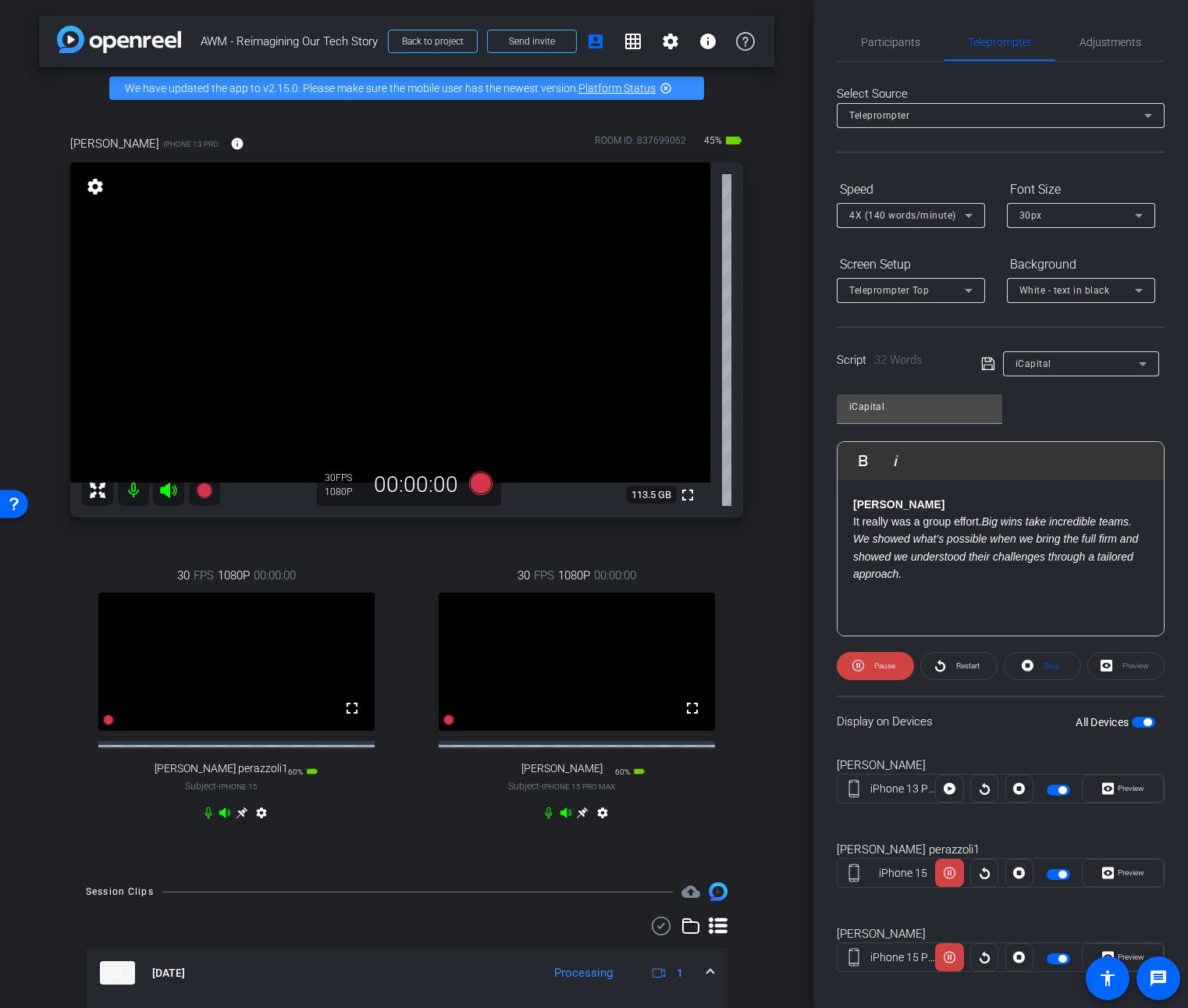
click at [1130, 718] on div "Display on Devices All Devices" at bounding box center [1000, 721] width 328 height 51
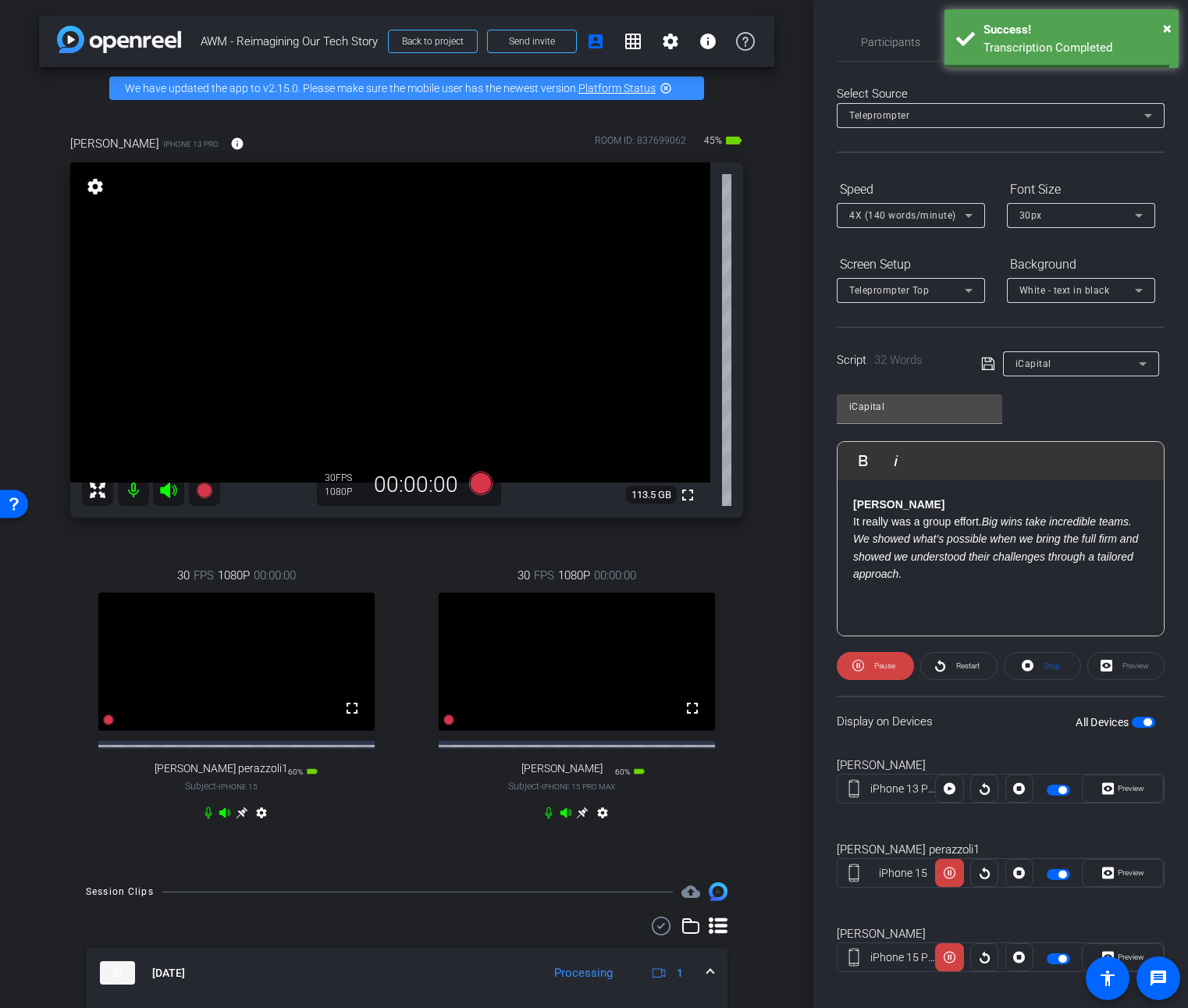
click at [1132, 718] on span "button" at bounding box center [1143, 723] width 23 height 11
click at [1133, 718] on span "button" at bounding box center [1136, 722] width 7 height 7
click at [1132, 718] on span "button" at bounding box center [1143, 723] width 23 height 11
click at [1140, 723] on span "button" at bounding box center [1143, 723] width 23 height 11
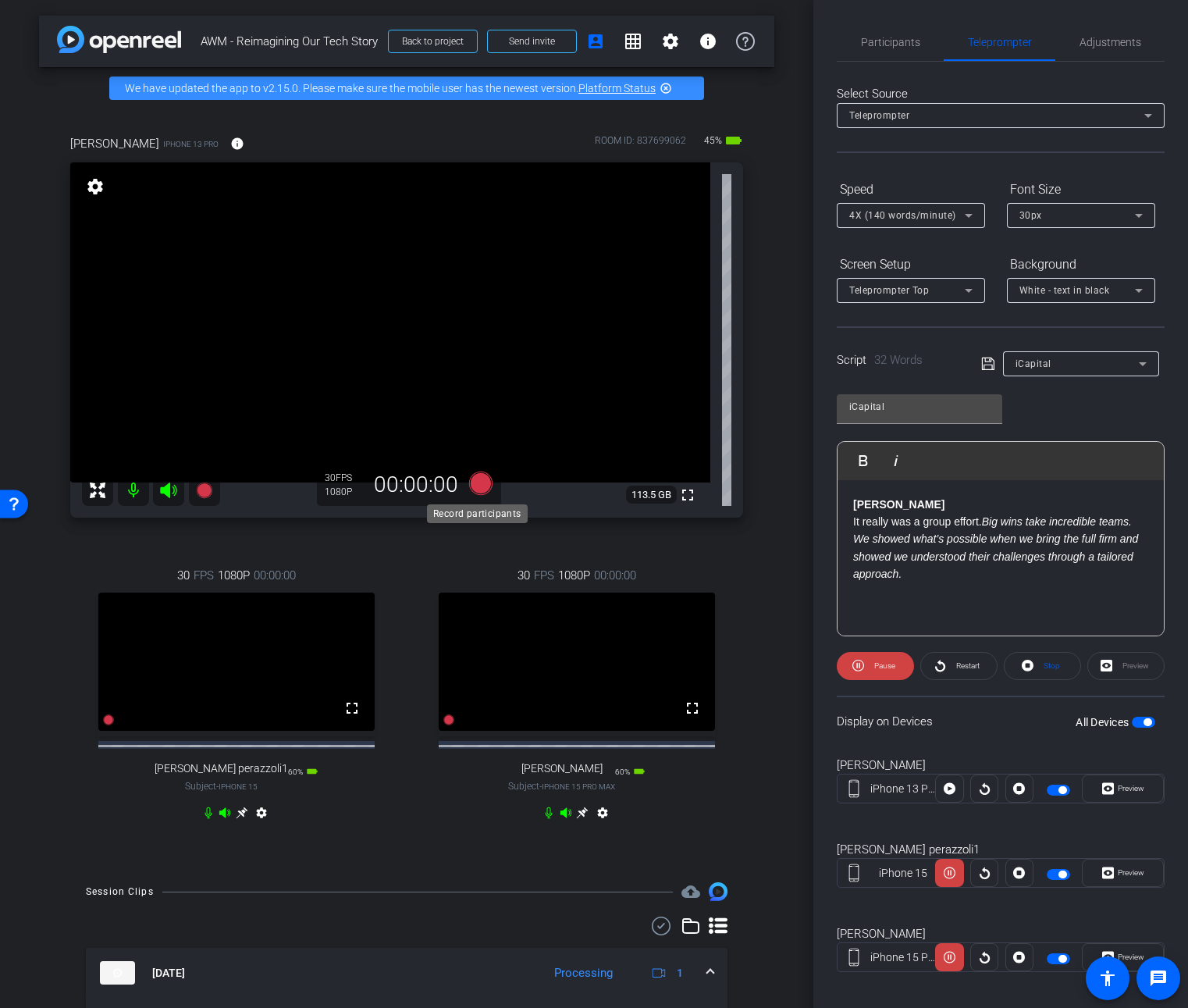
click at [472, 482] on icon at bounding box center [480, 482] width 23 height 23
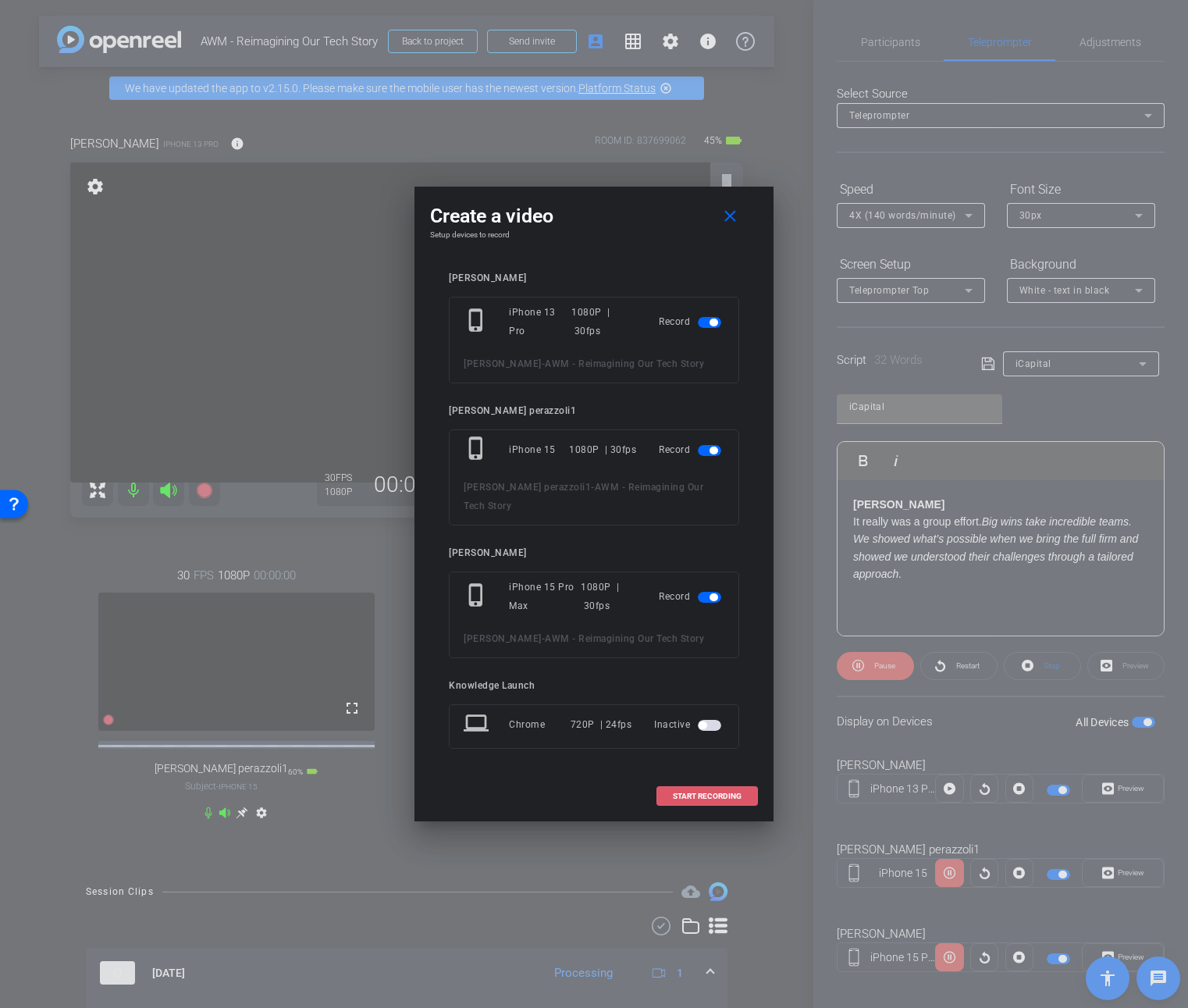
click at [731, 793] on span "START RECORDING" at bounding box center [707, 796] width 68 height 7
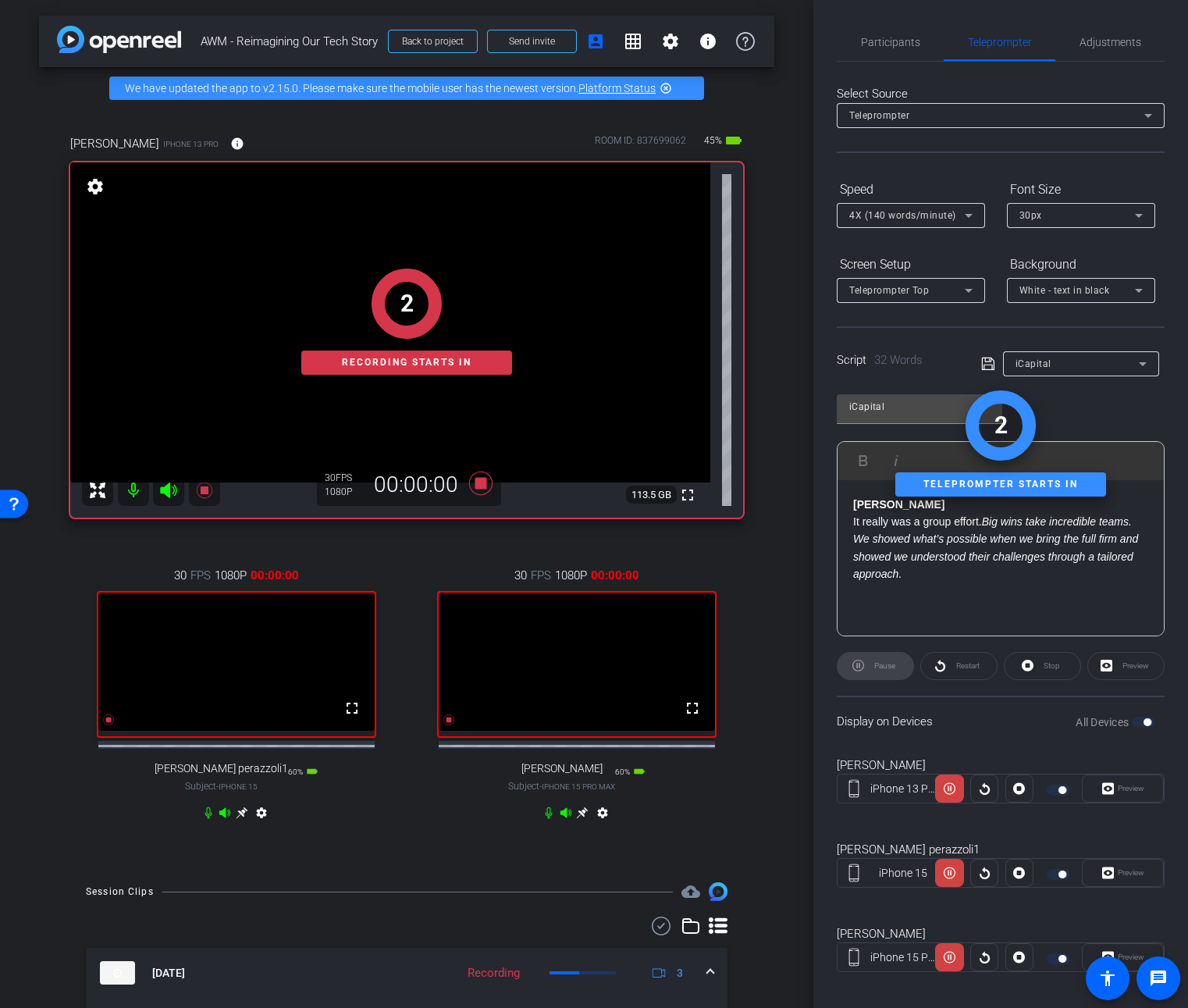
click at [981, 789] on div at bounding box center [984, 788] width 28 height 28
click at [1119, 792] on div "Preview" at bounding box center [1122, 788] width 82 height 28
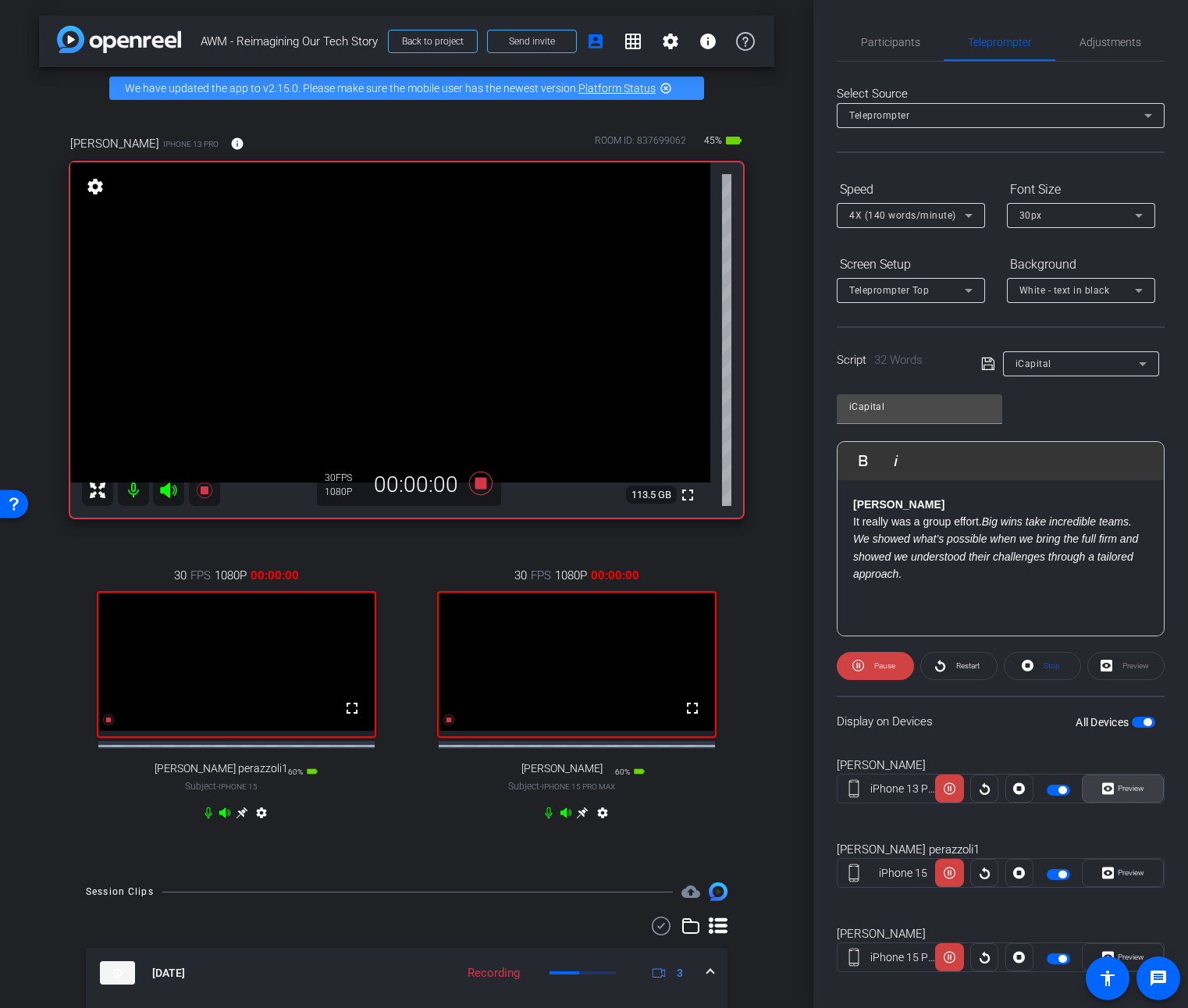
click at [1119, 792] on span "Preview" at bounding box center [1131, 787] width 27 height 8
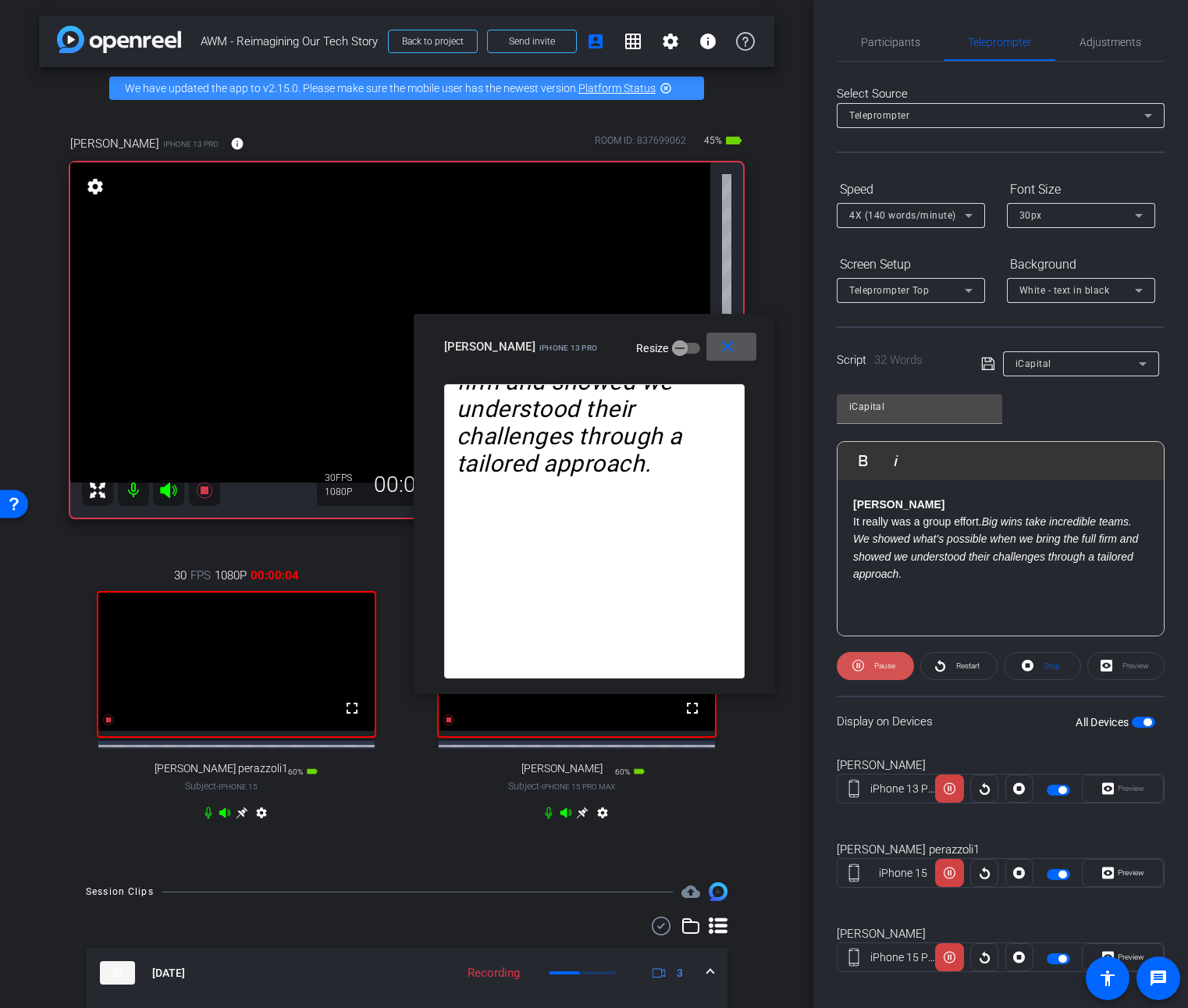
click at [868, 662] on span at bounding box center [876, 665] width 78 height 38
click at [868, 662] on span at bounding box center [876, 665] width 76 height 38
click at [722, 350] on mat-icon "close" at bounding box center [727, 346] width 19 height 19
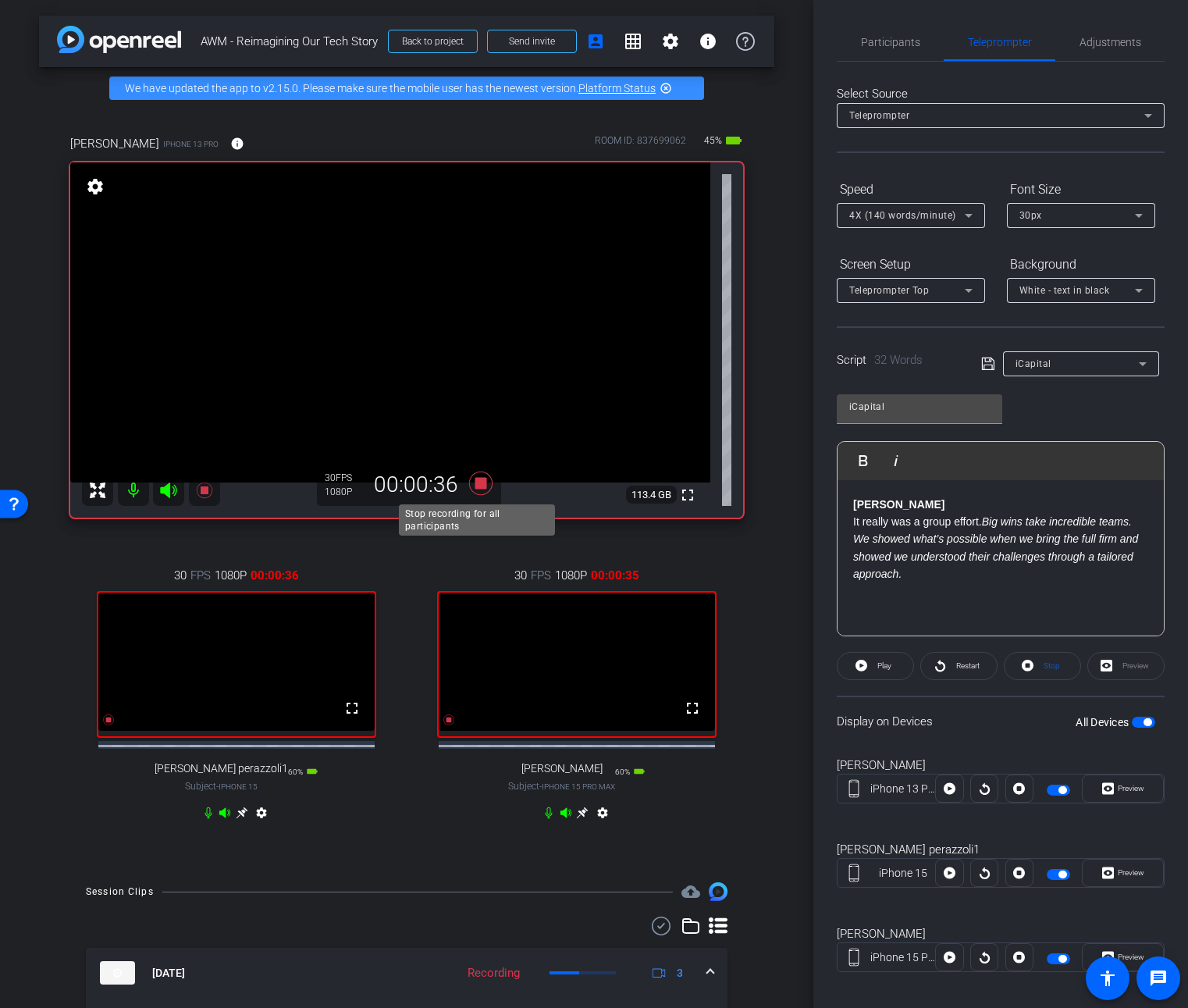
click at [479, 486] on icon at bounding box center [480, 482] width 23 height 23
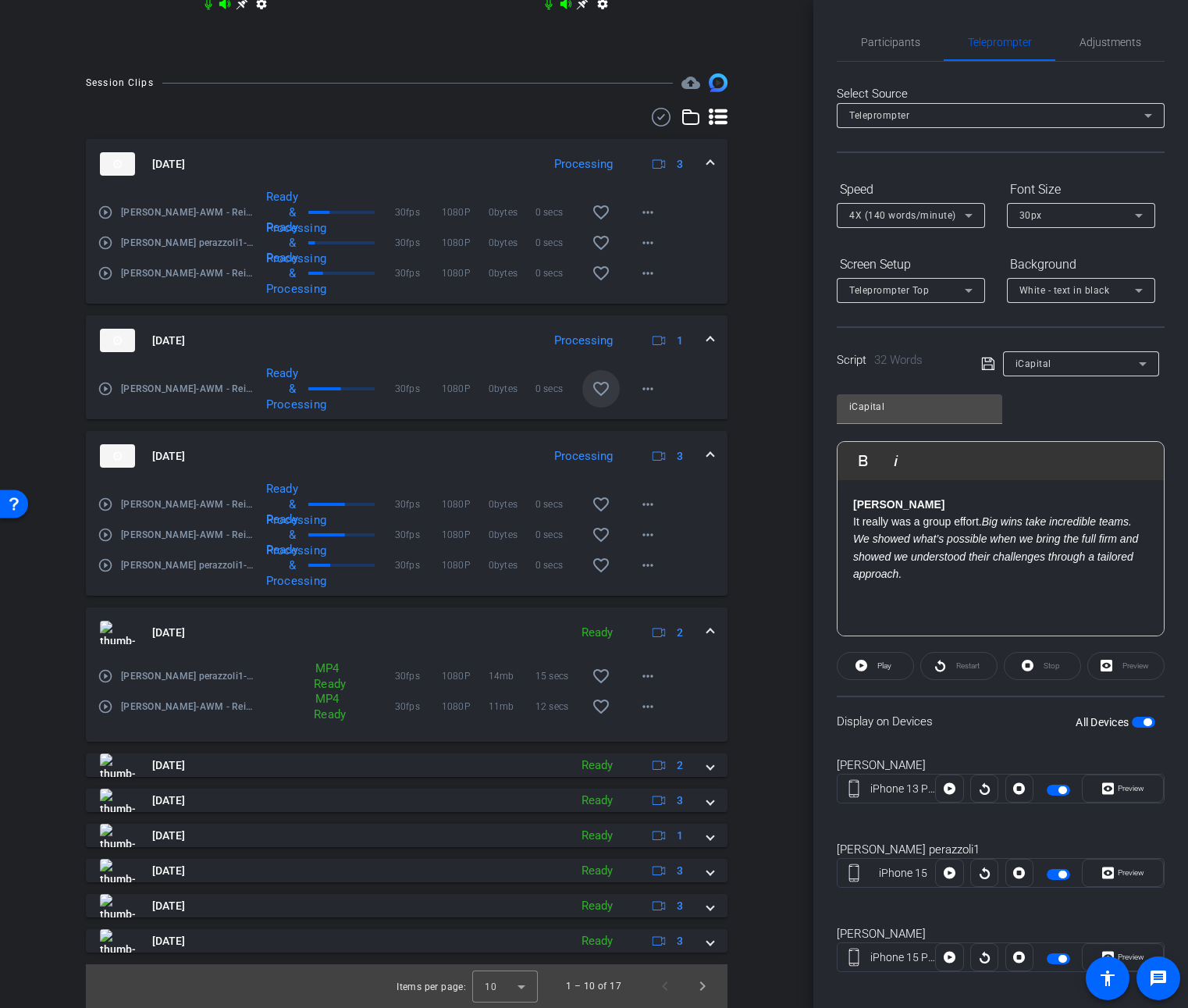
scroll to position [783, 0]
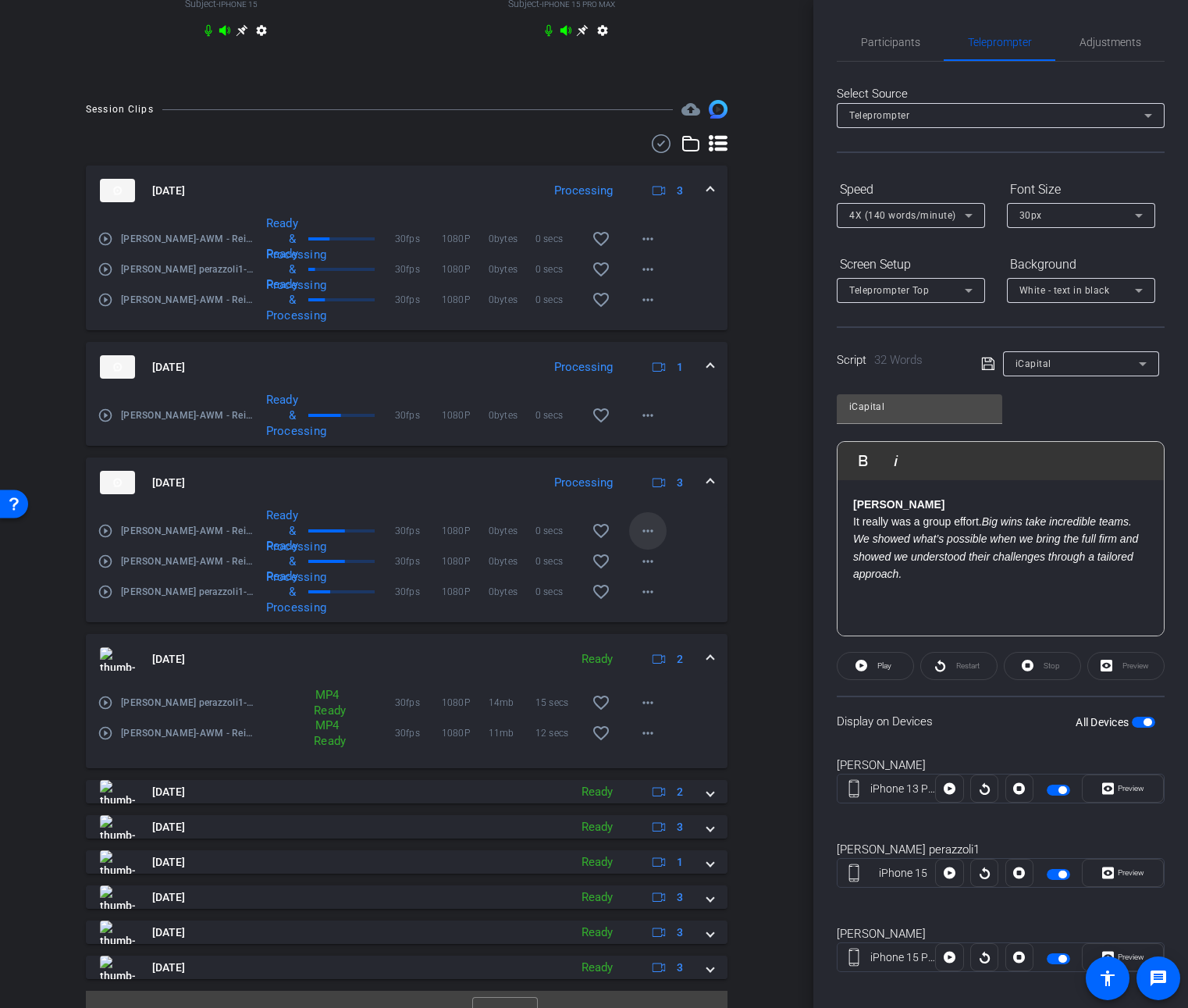
click at [640, 540] on mat-icon "more_horiz" at bounding box center [648, 530] width 18 height 18
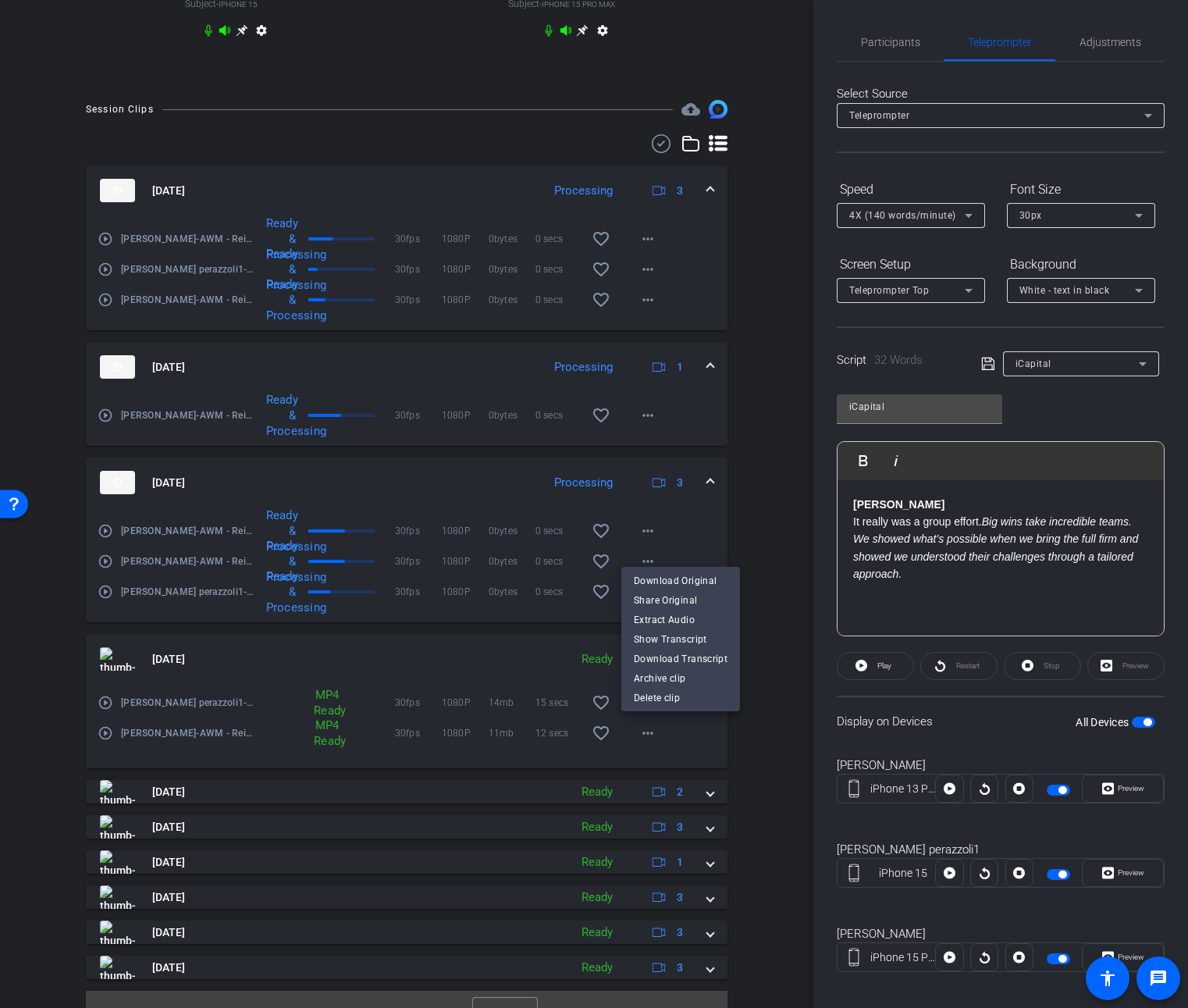
click at [694, 542] on div at bounding box center [594, 504] width 1188 height 1008
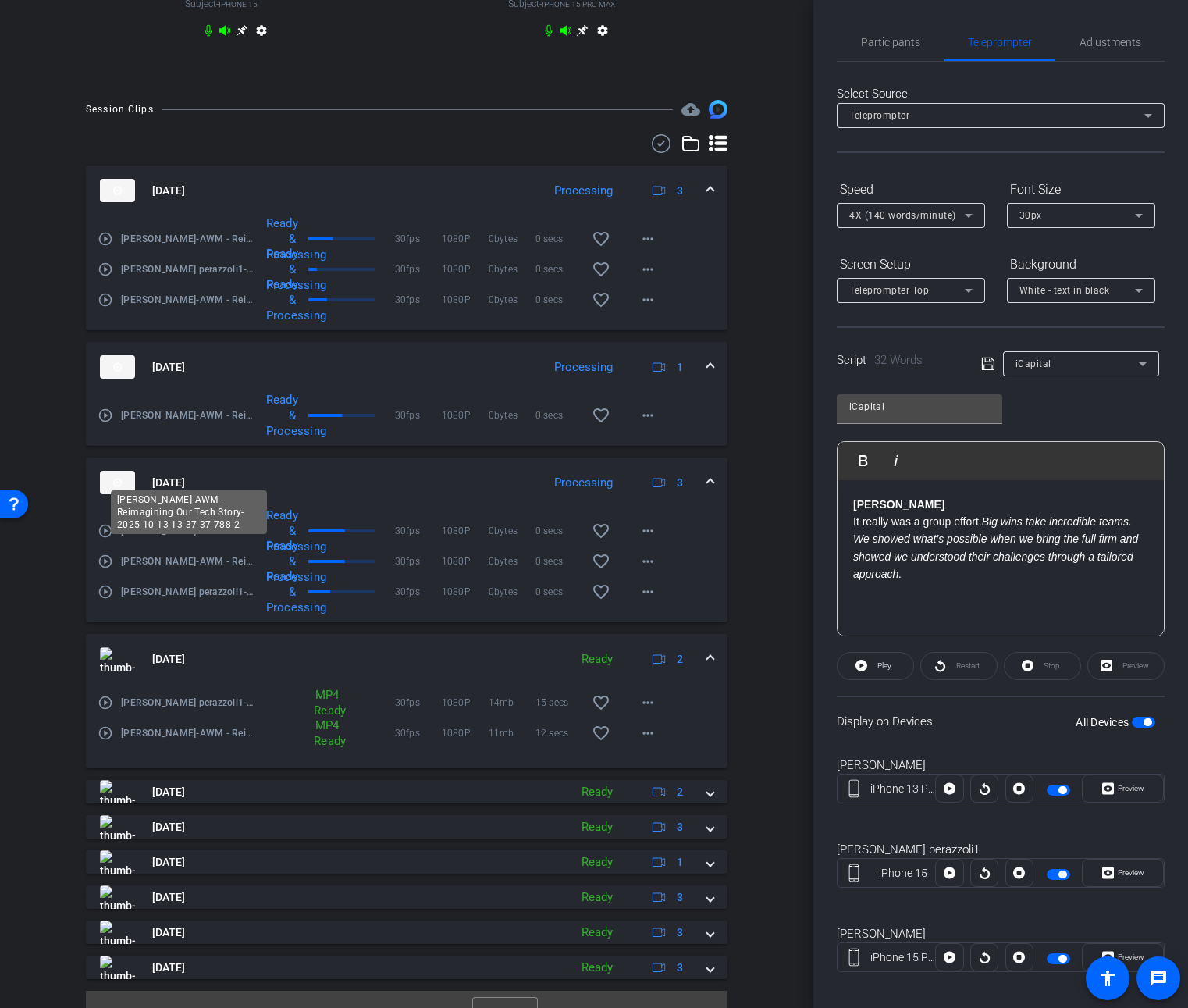
click at [139, 539] on span "[PERSON_NAME]-AWM - Reimagining Our Tech Story-2025-10-13-13-37-37-788-2" at bounding box center [189, 530] width 138 height 16
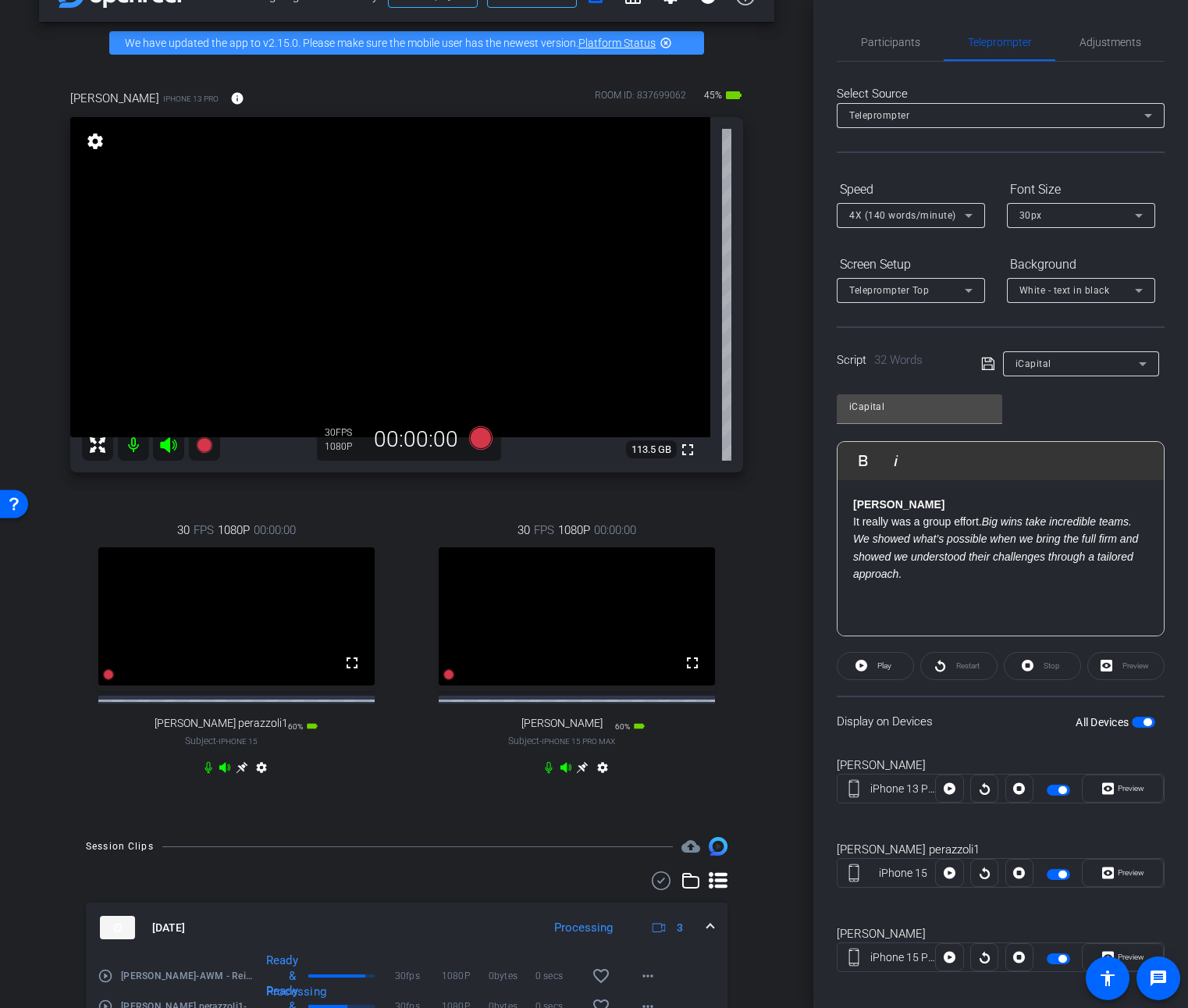
scroll to position [25, 0]
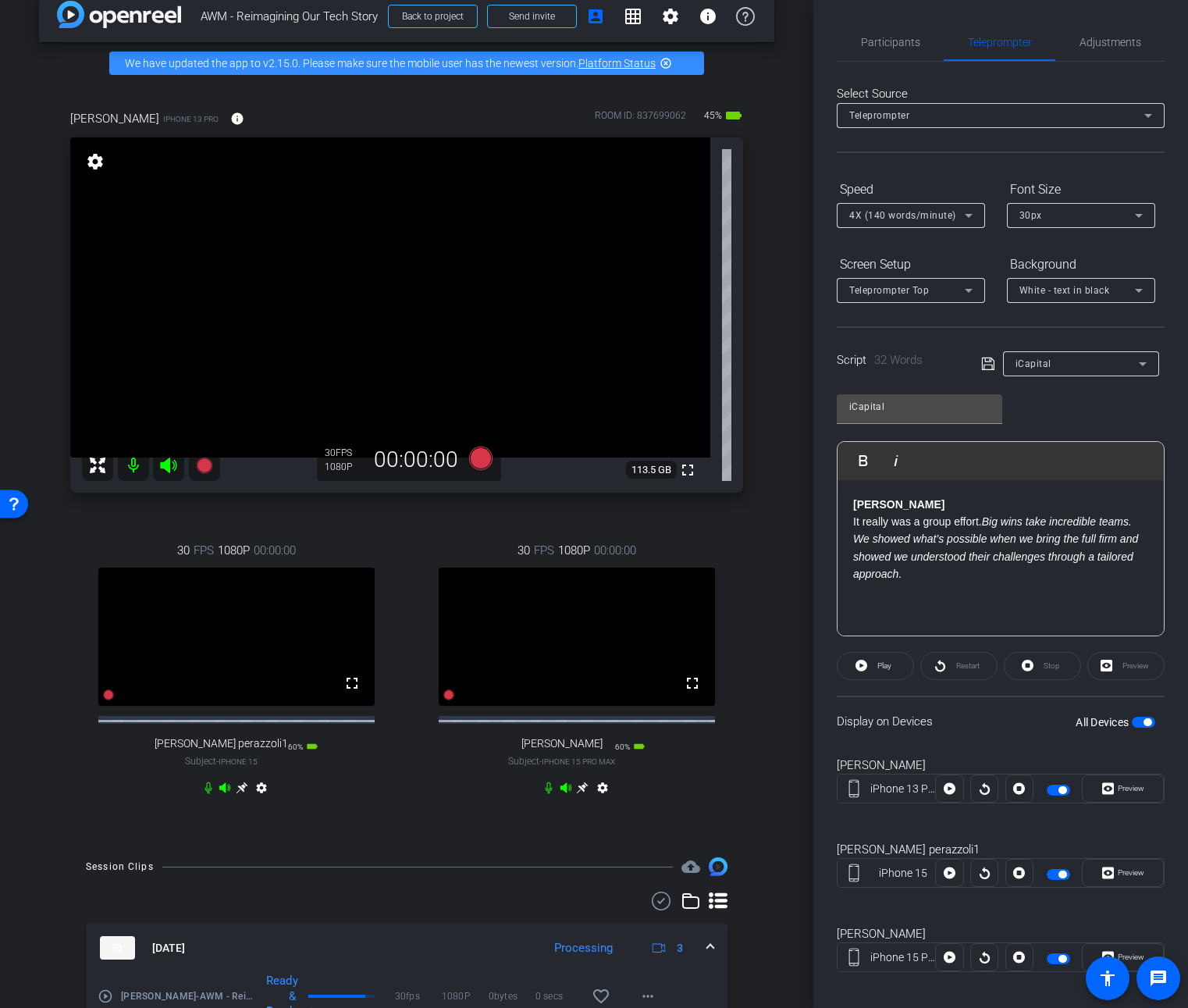
click at [883, 61] on div "Participants Teleprompter Adjustments" at bounding box center [1000, 42] width 328 height 38
click at [891, 50] on span "Participants" at bounding box center [891, 42] width 59 height 38
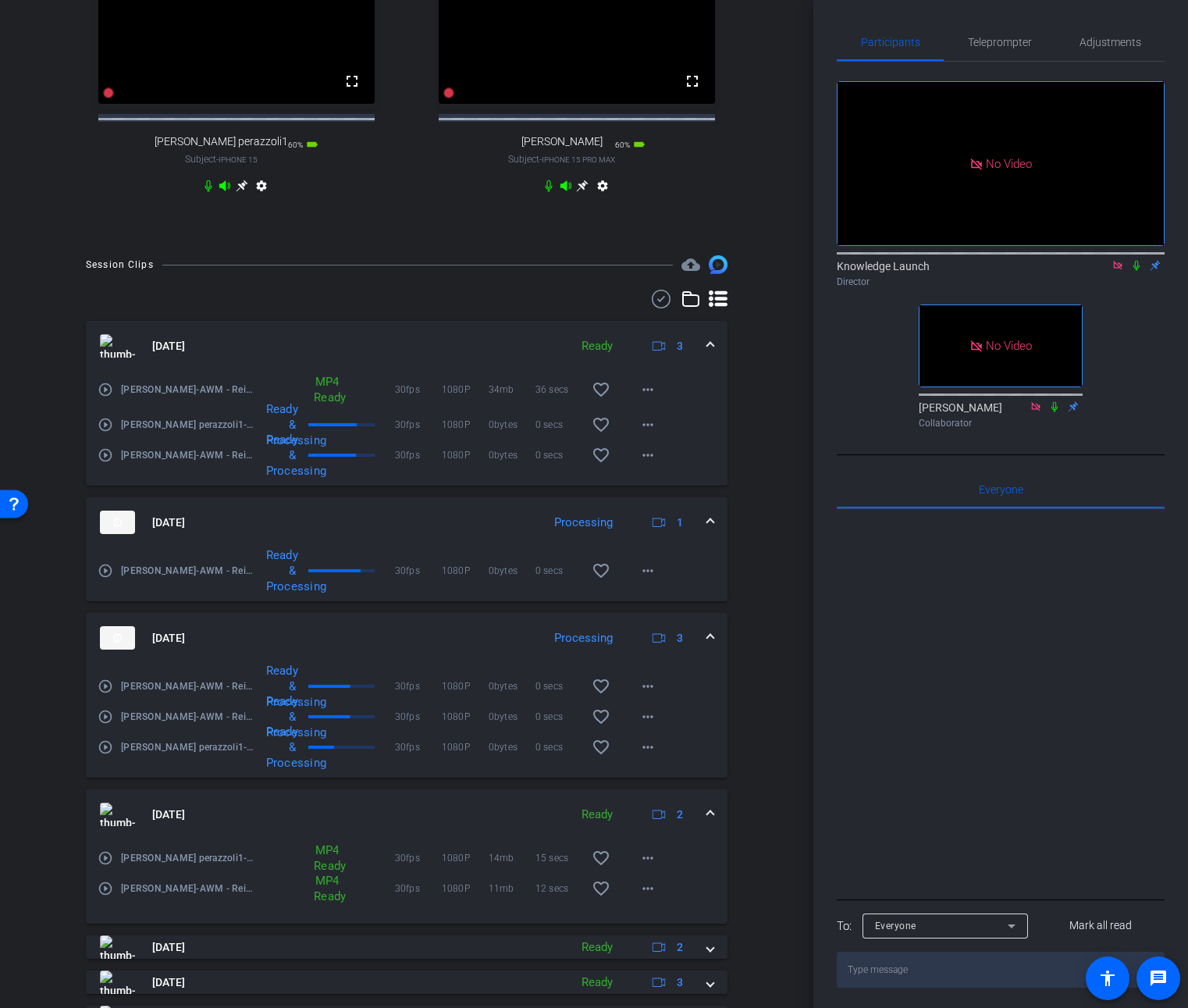
scroll to position [827, 0]
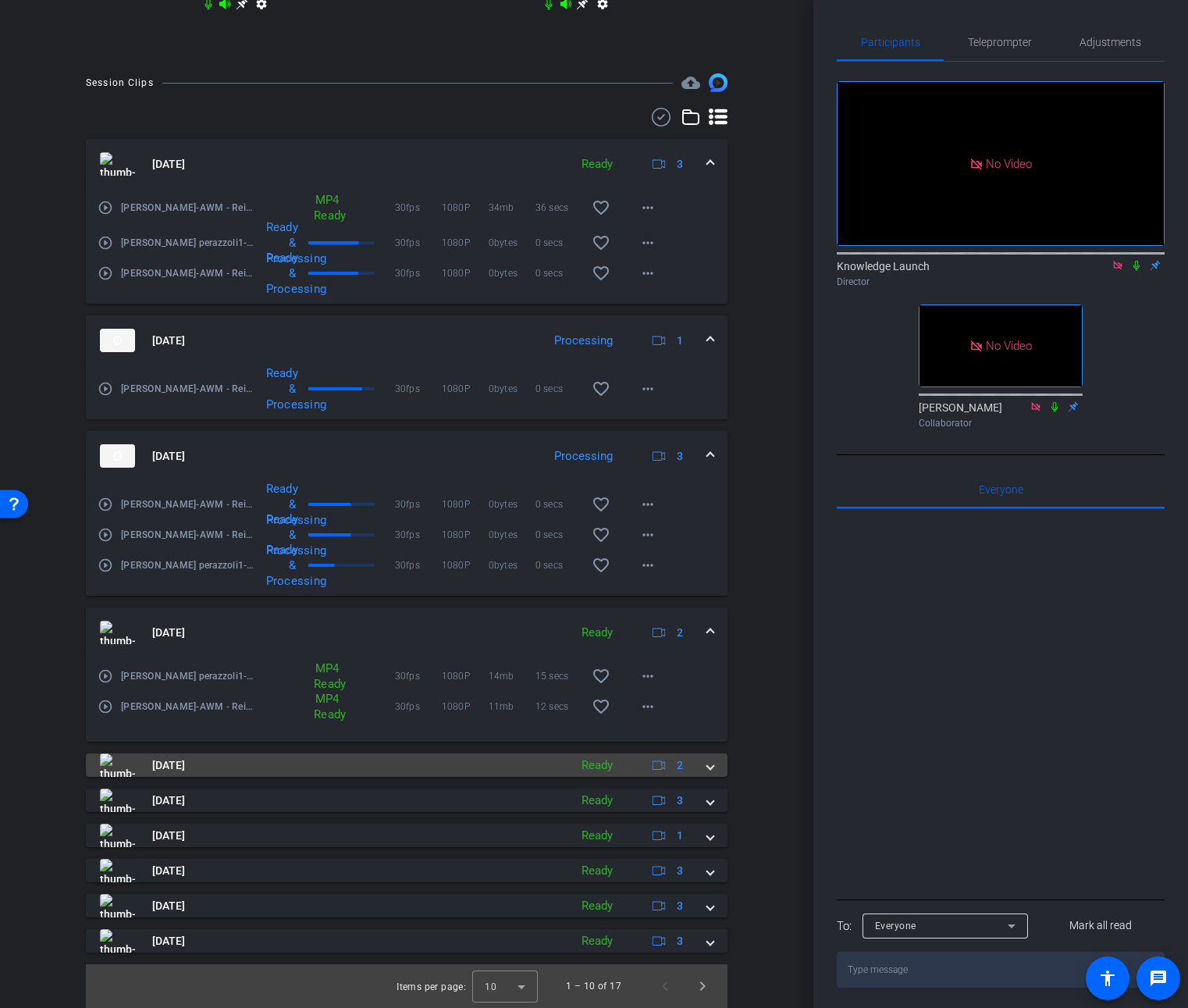
click at [708, 767] on span at bounding box center [710, 766] width 6 height 17
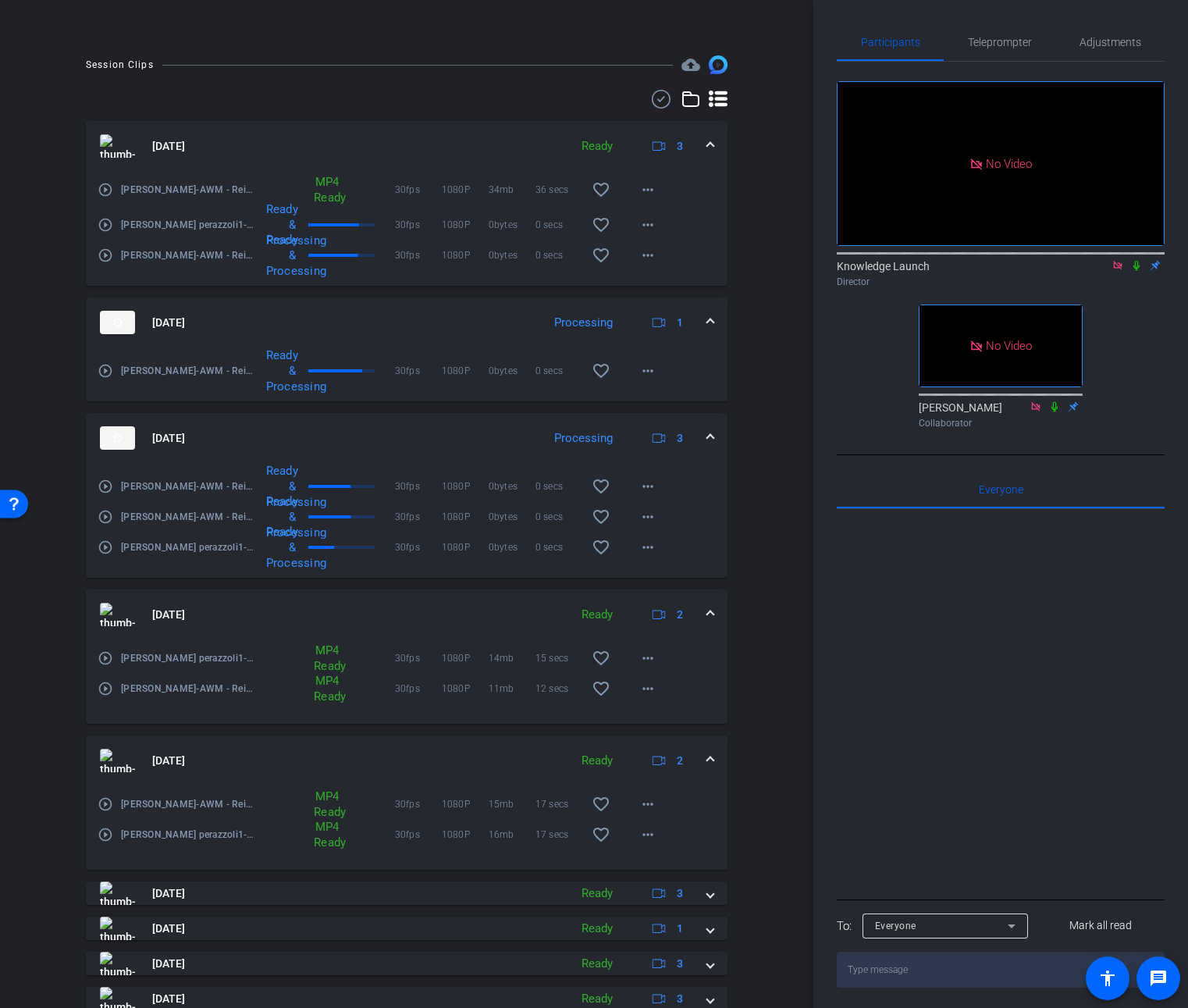
click at [699, 767] on mat-expansion-panel-header "Oct 13, 2025 Ready 2" at bounding box center [406, 760] width 642 height 50
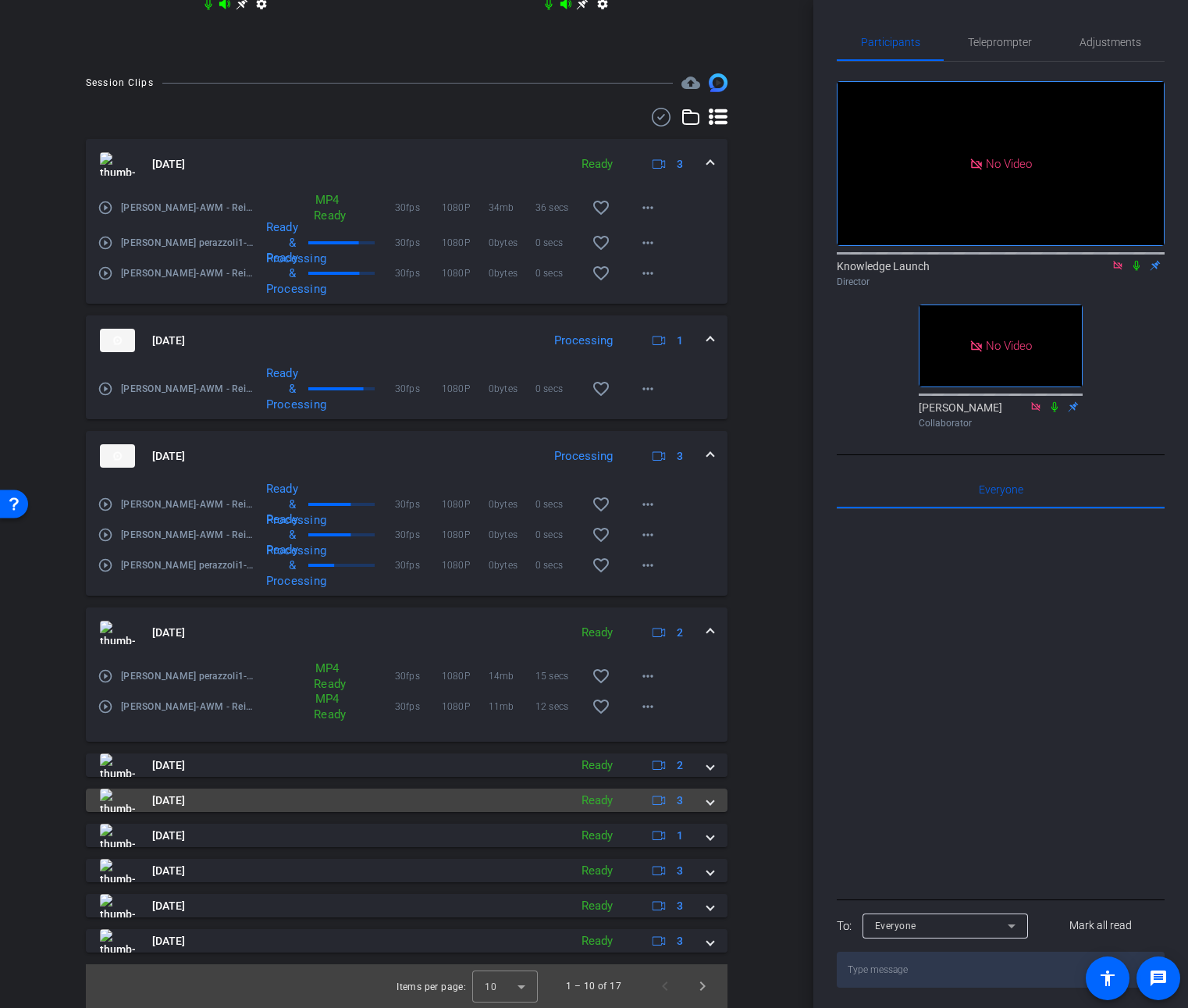
click at [708, 801] on span at bounding box center [710, 801] width 6 height 17
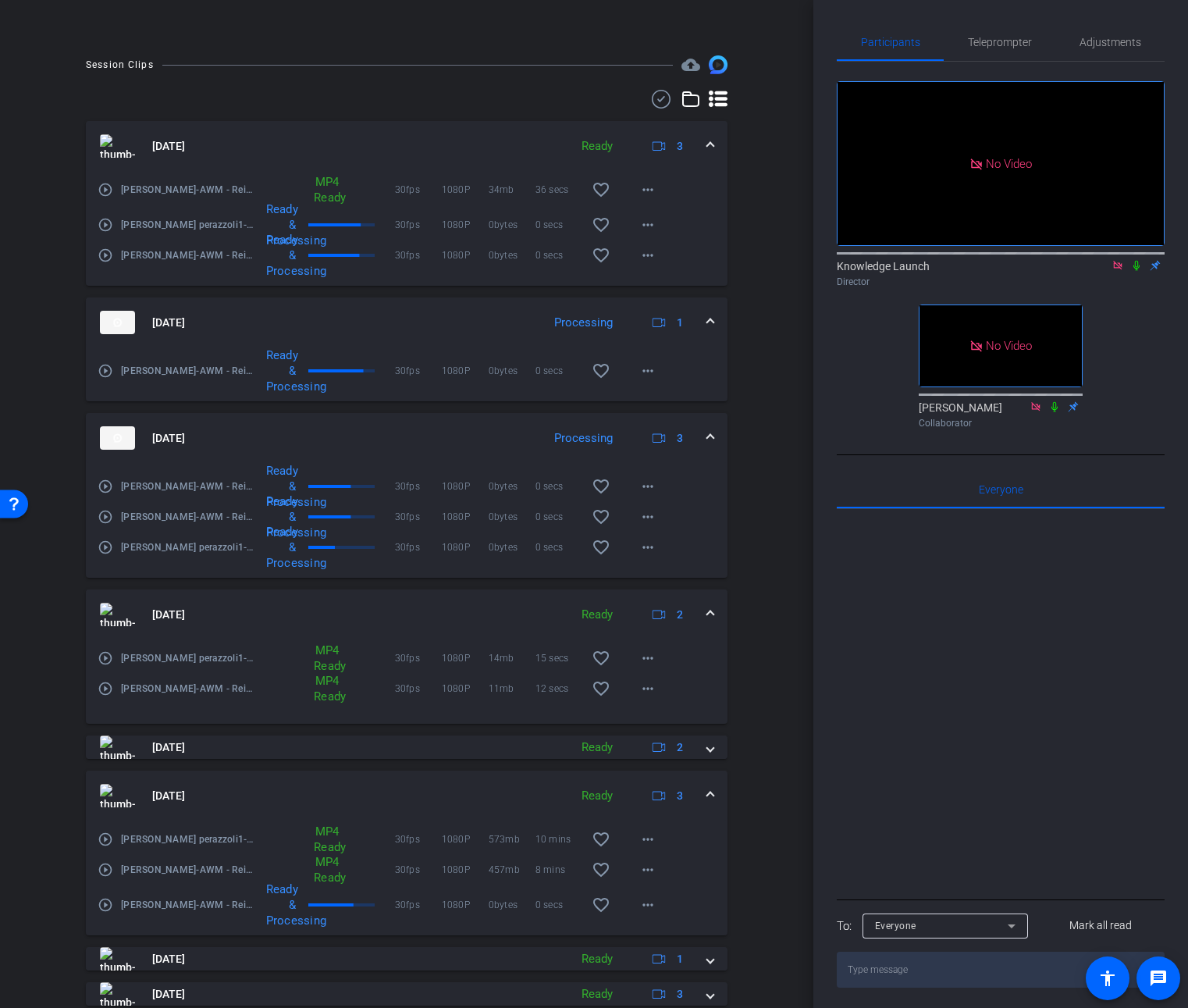
click at [705, 801] on mat-expansion-panel-header "Oct 13, 2025 Ready 3" at bounding box center [406, 795] width 642 height 50
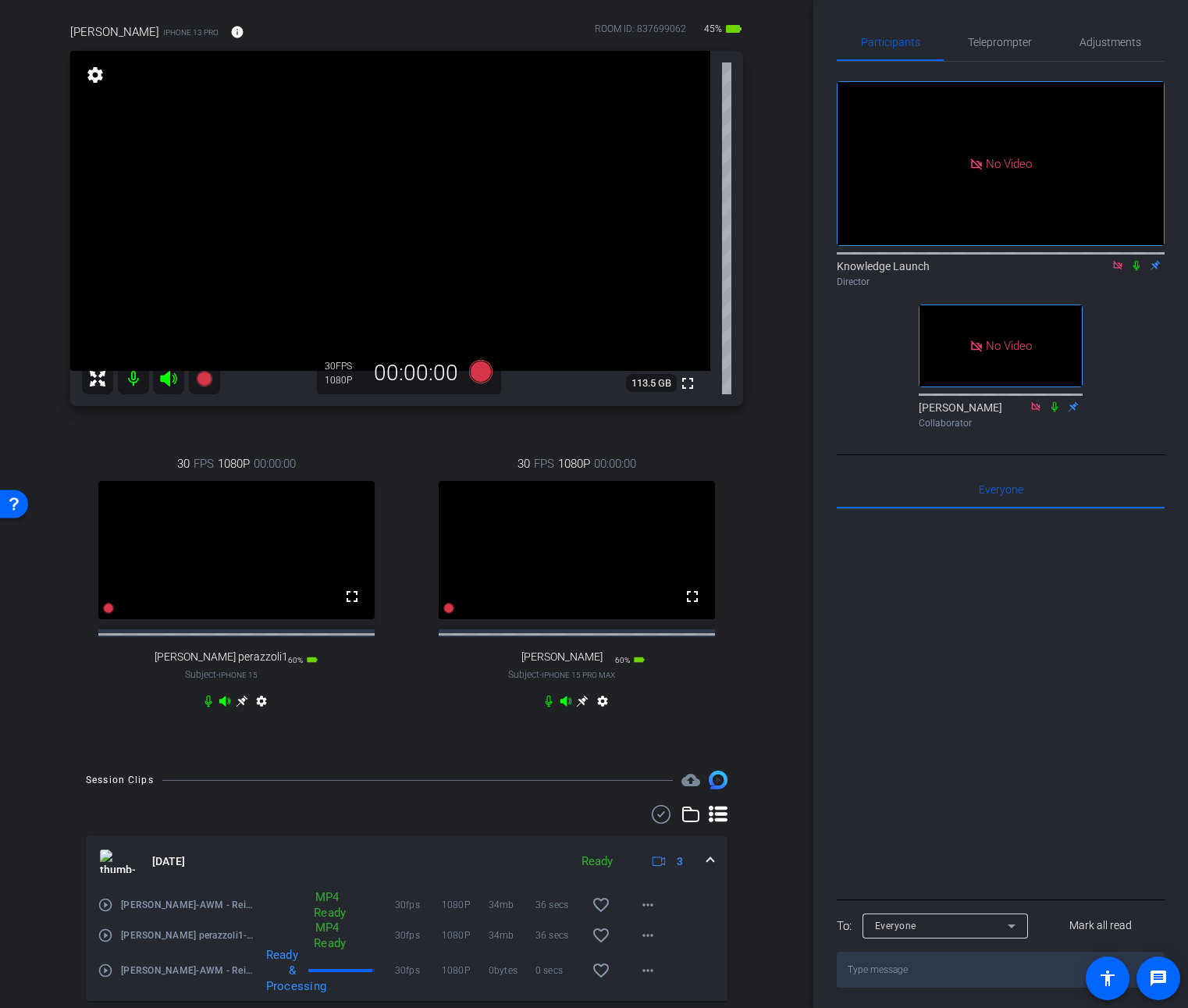
scroll to position [0, 0]
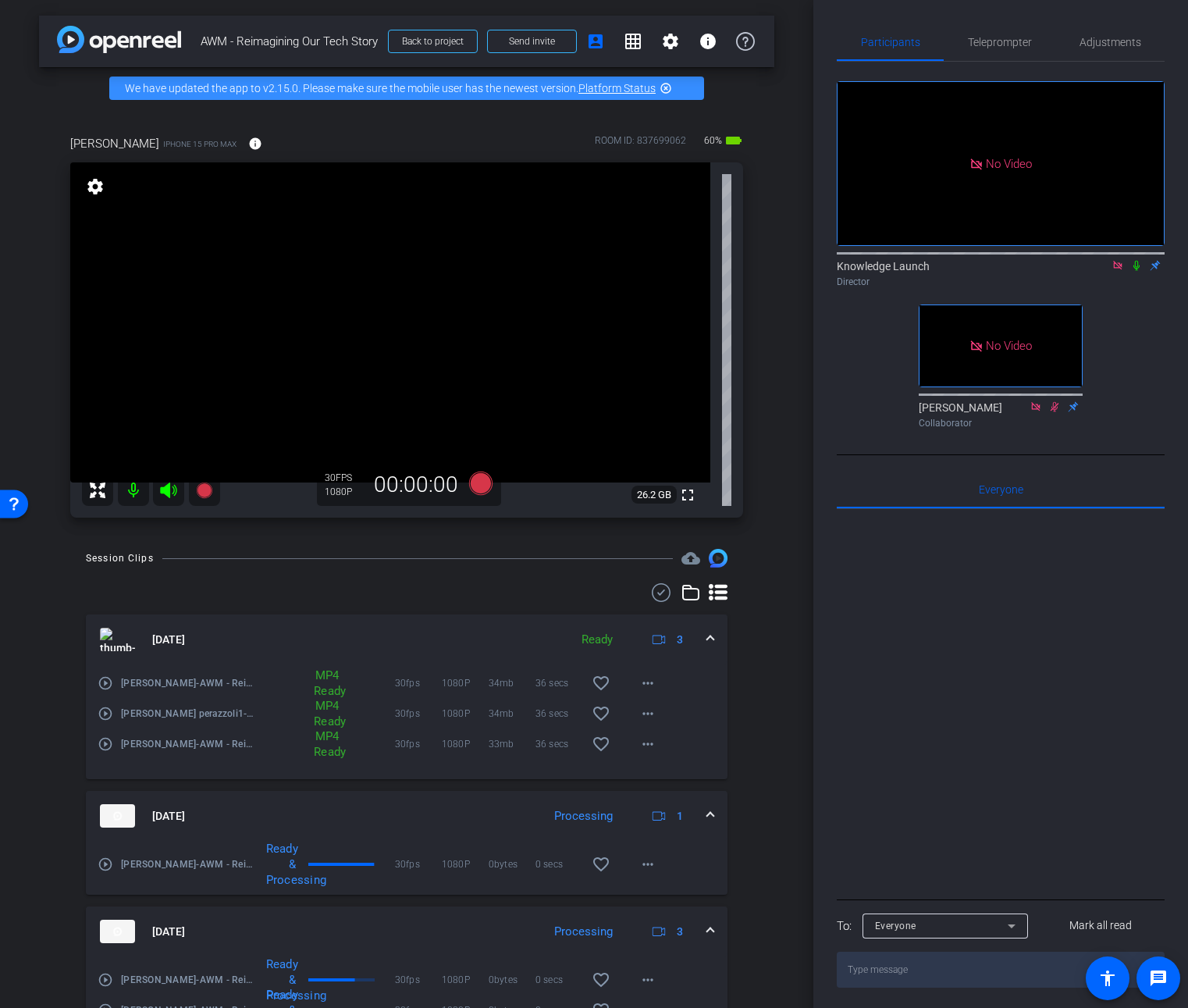
click at [1138, 260] on icon at bounding box center [1136, 265] width 13 height 11
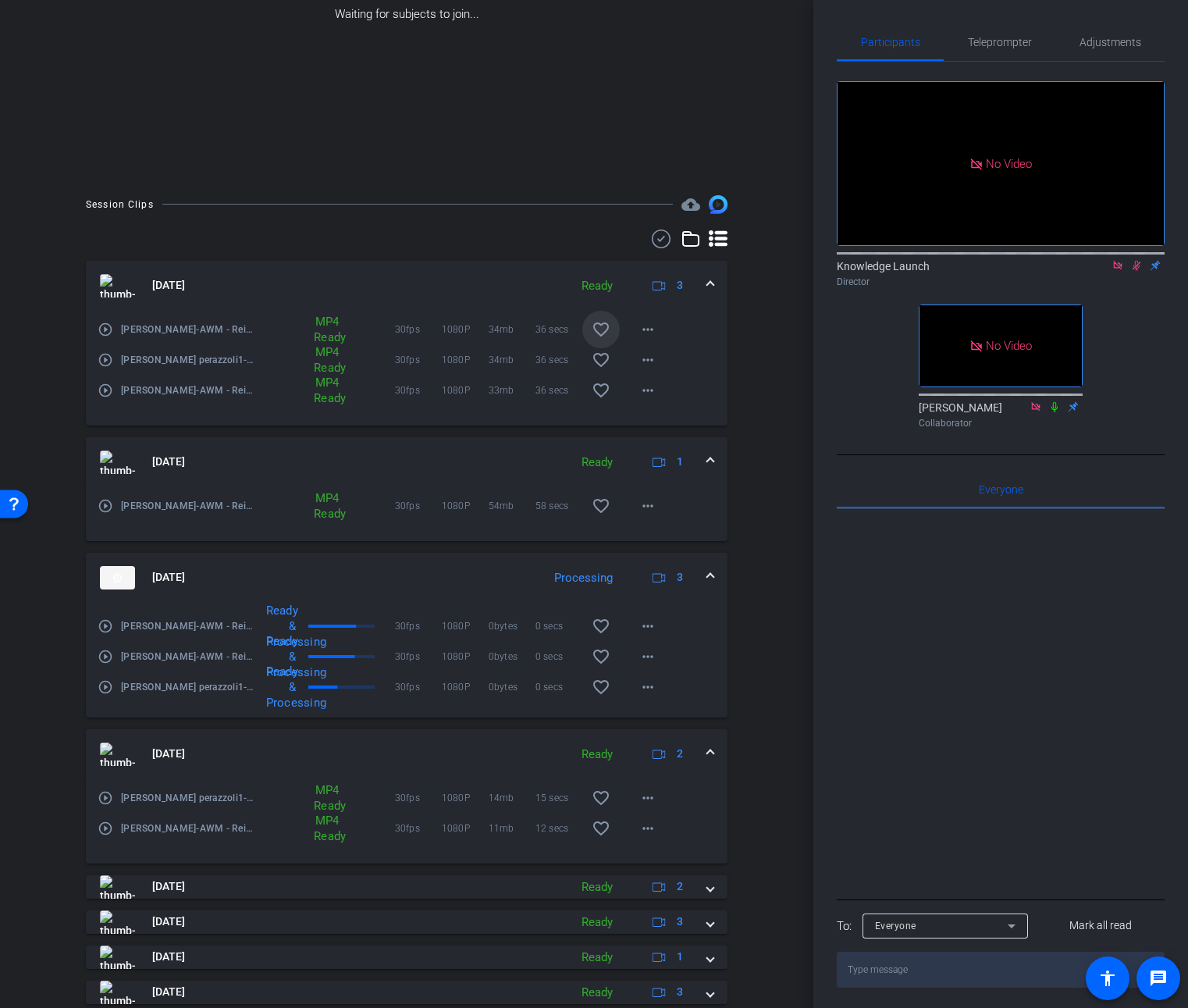
scroll to position [276, 0]
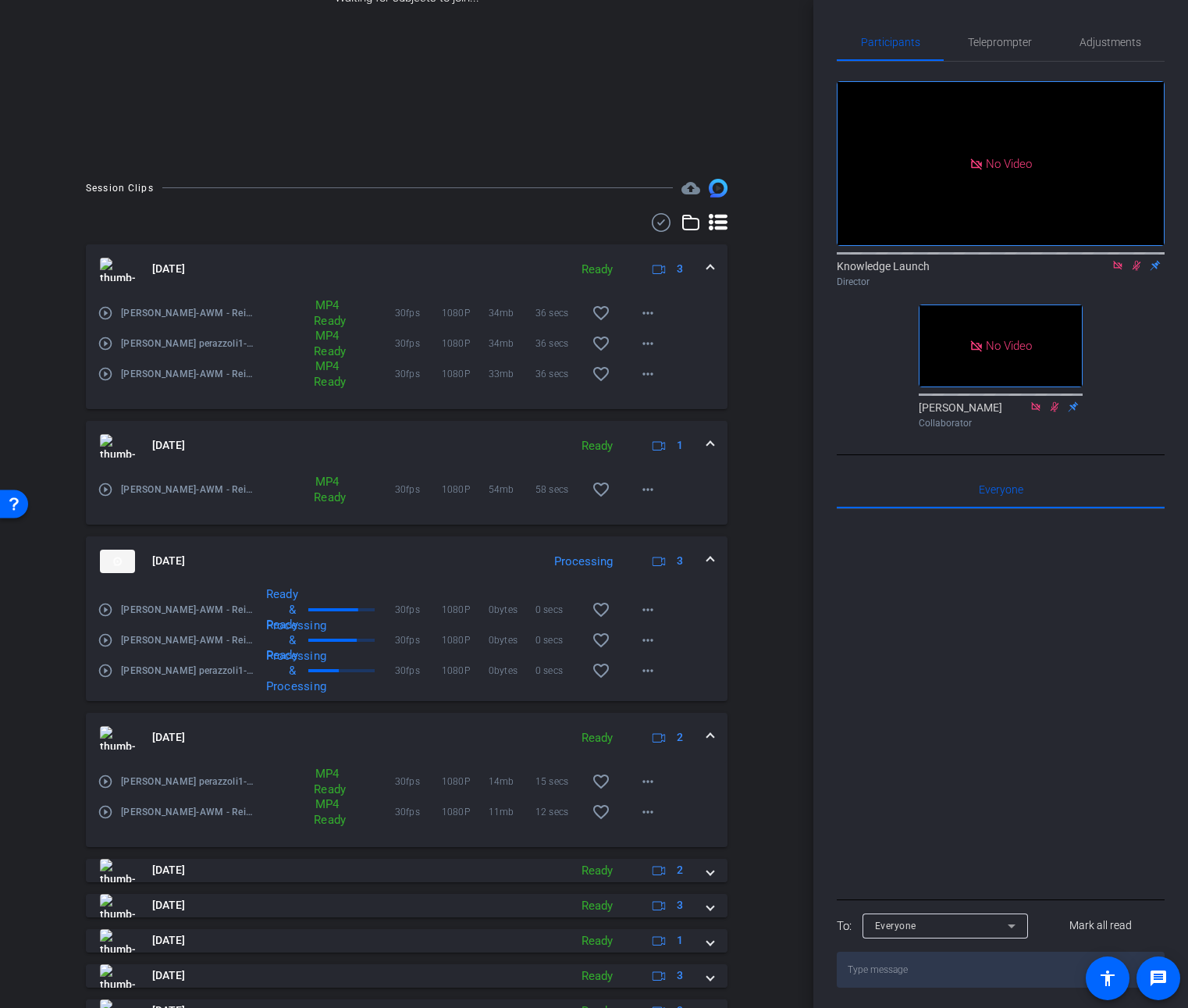
click at [1133, 260] on icon at bounding box center [1136, 265] width 13 height 11
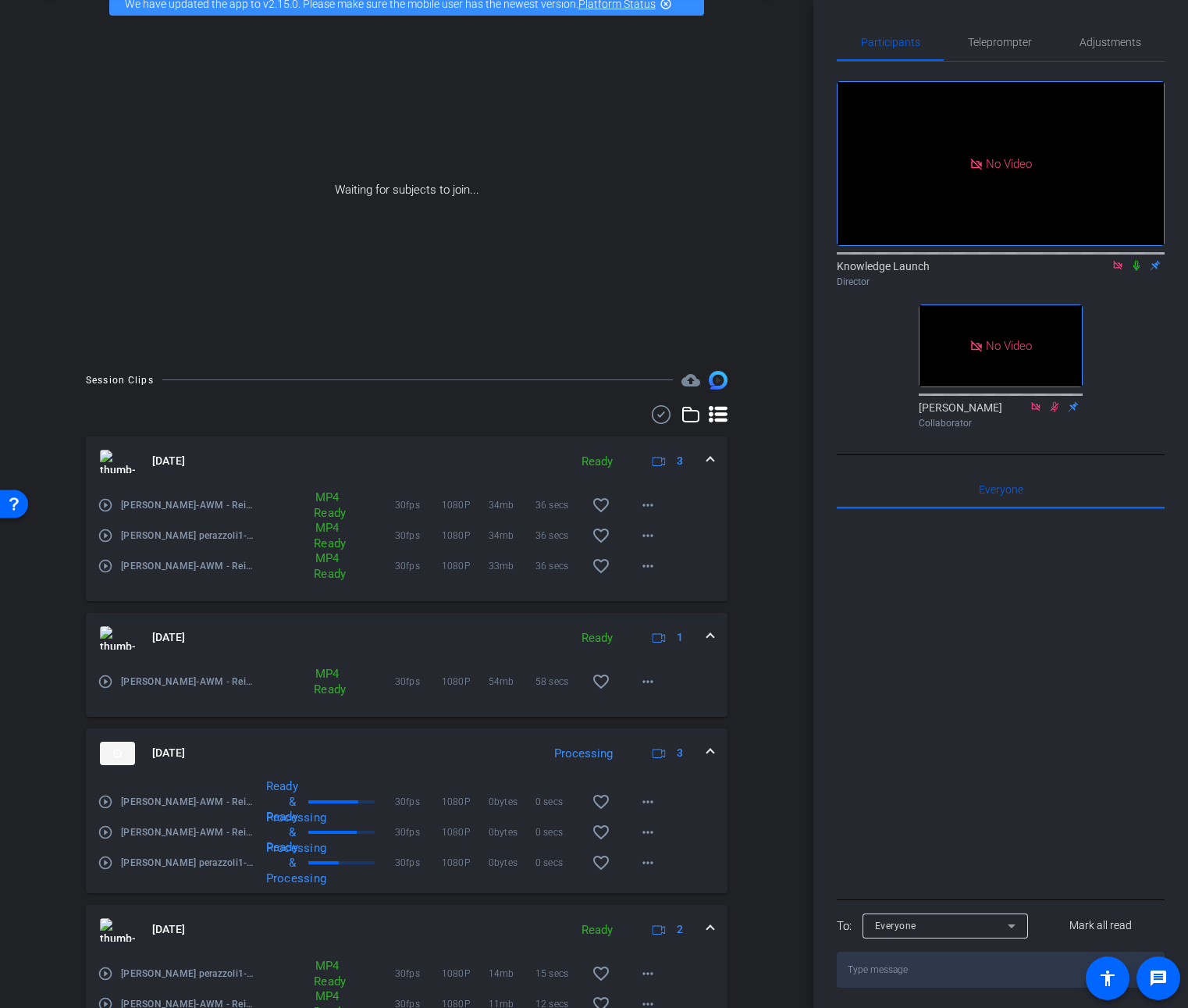
scroll to position [0, 0]
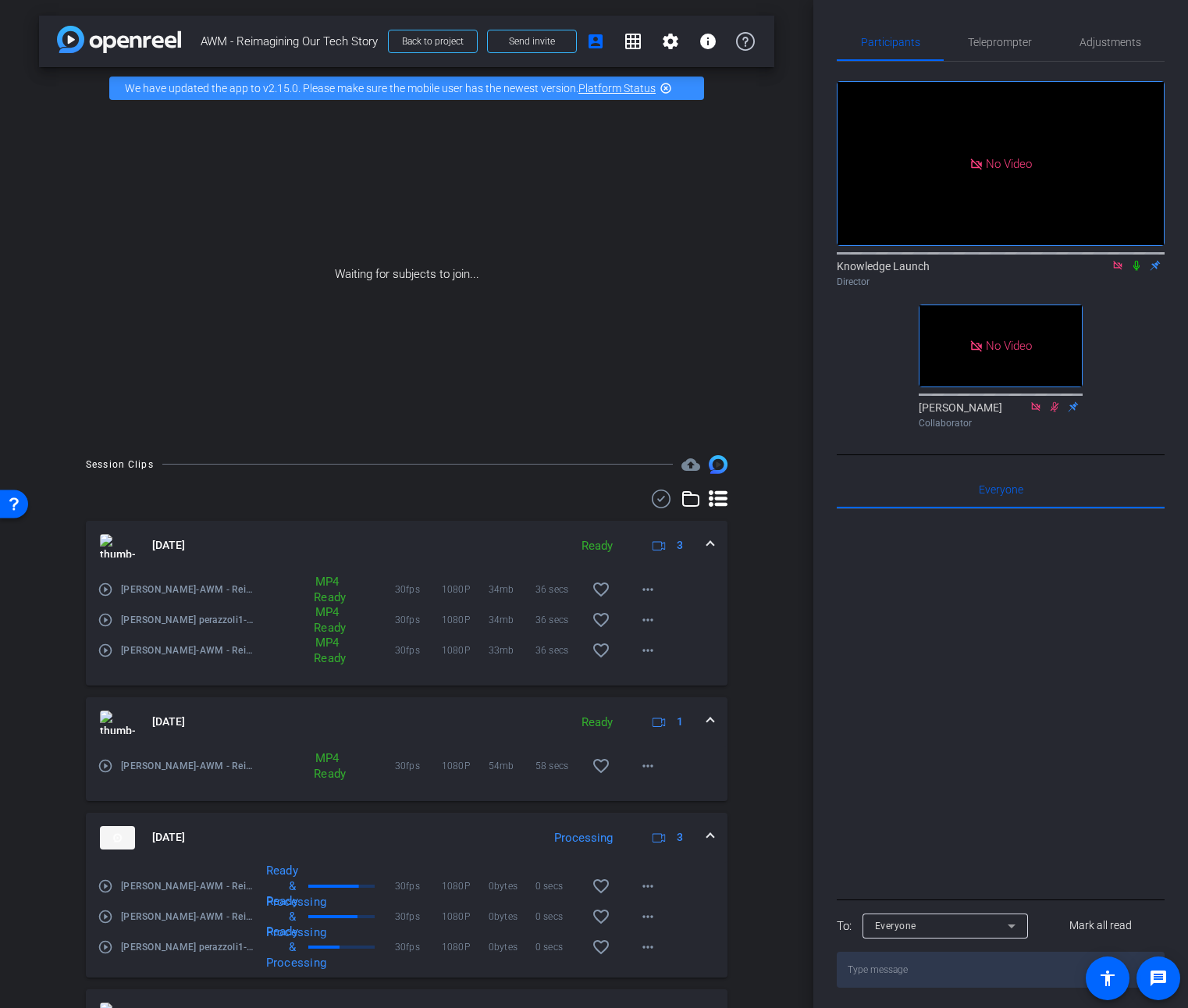
click at [1137, 261] on icon at bounding box center [1136, 265] width 6 height 10
click at [1011, 43] on span "Teleprompter" at bounding box center [1000, 43] width 64 height 11
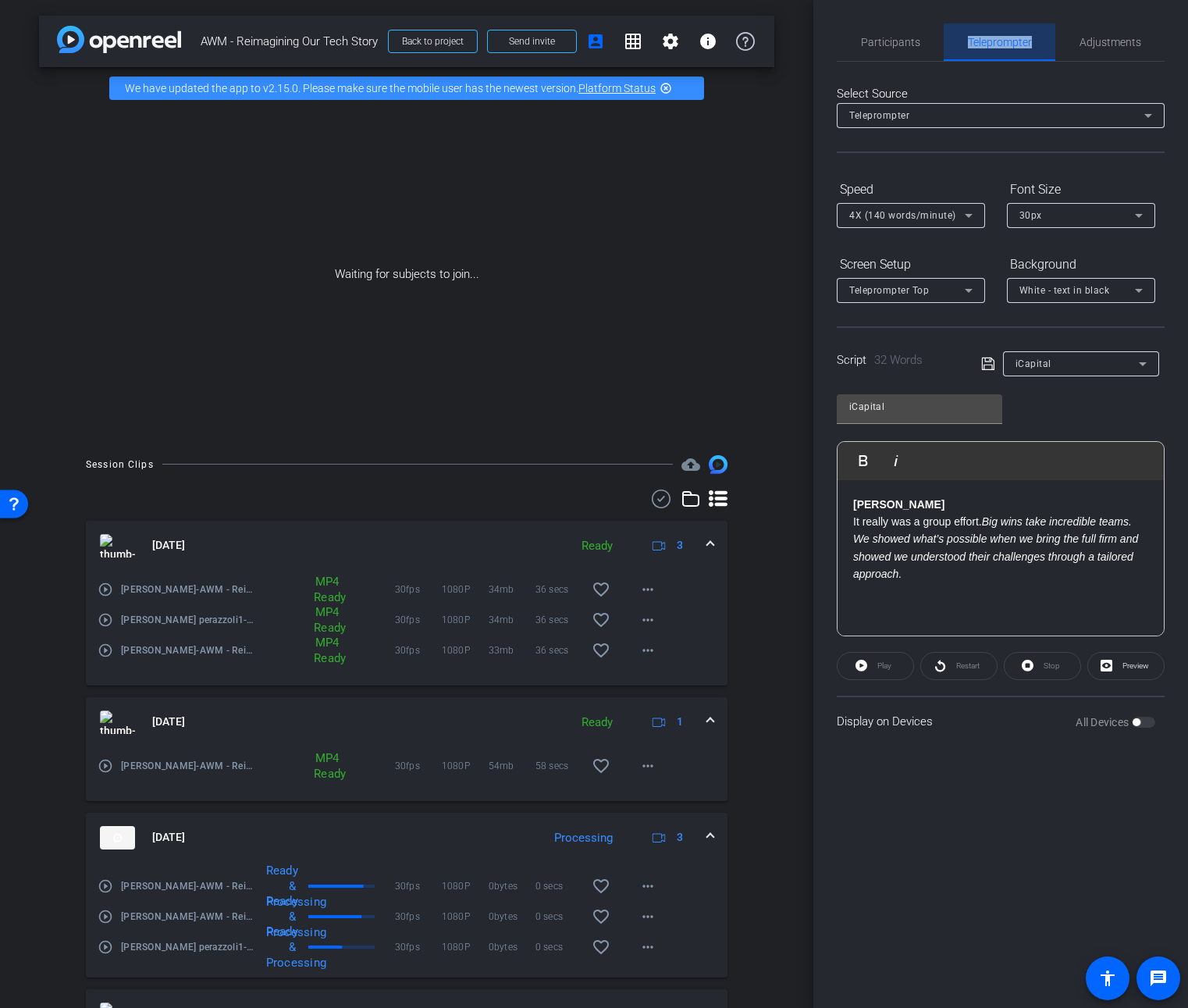
click at [1011, 43] on span "Teleprompter" at bounding box center [1000, 43] width 64 height 11
click at [1109, 369] on div "iCapital" at bounding box center [1077, 363] width 124 height 19
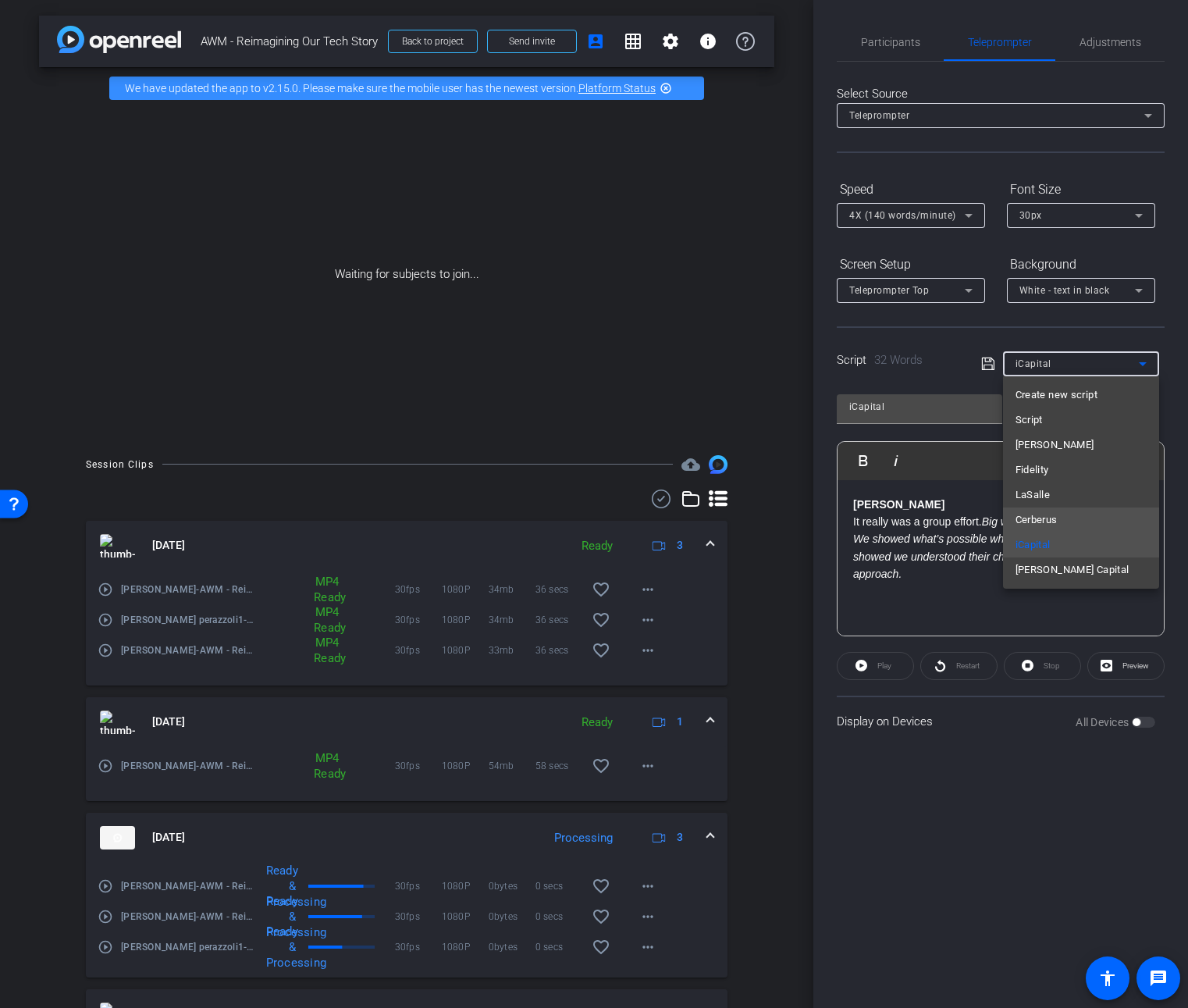
click at [1068, 522] on mat-option "Cerberus" at bounding box center [1081, 519] width 156 height 25
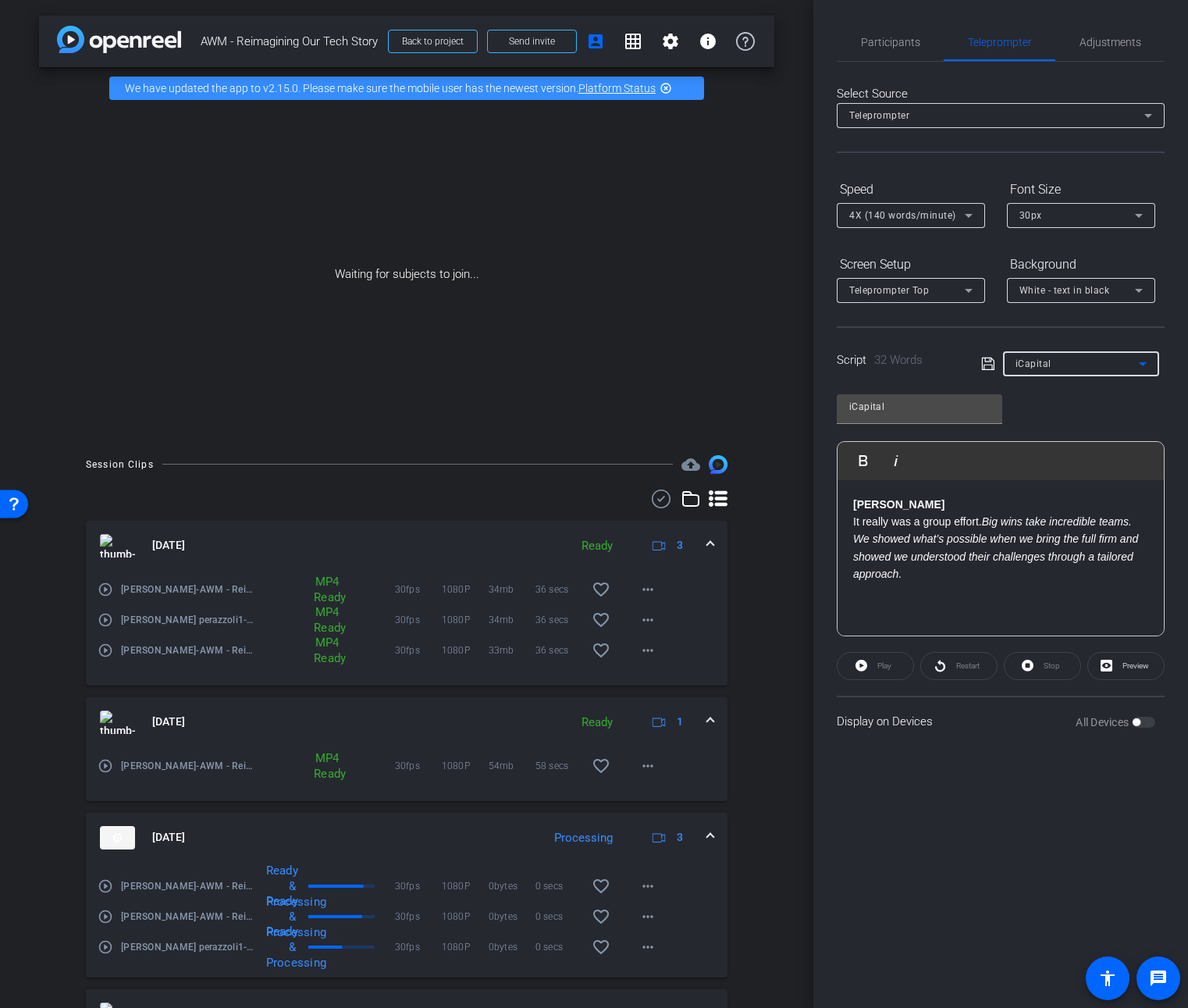
type input "Cerberus"
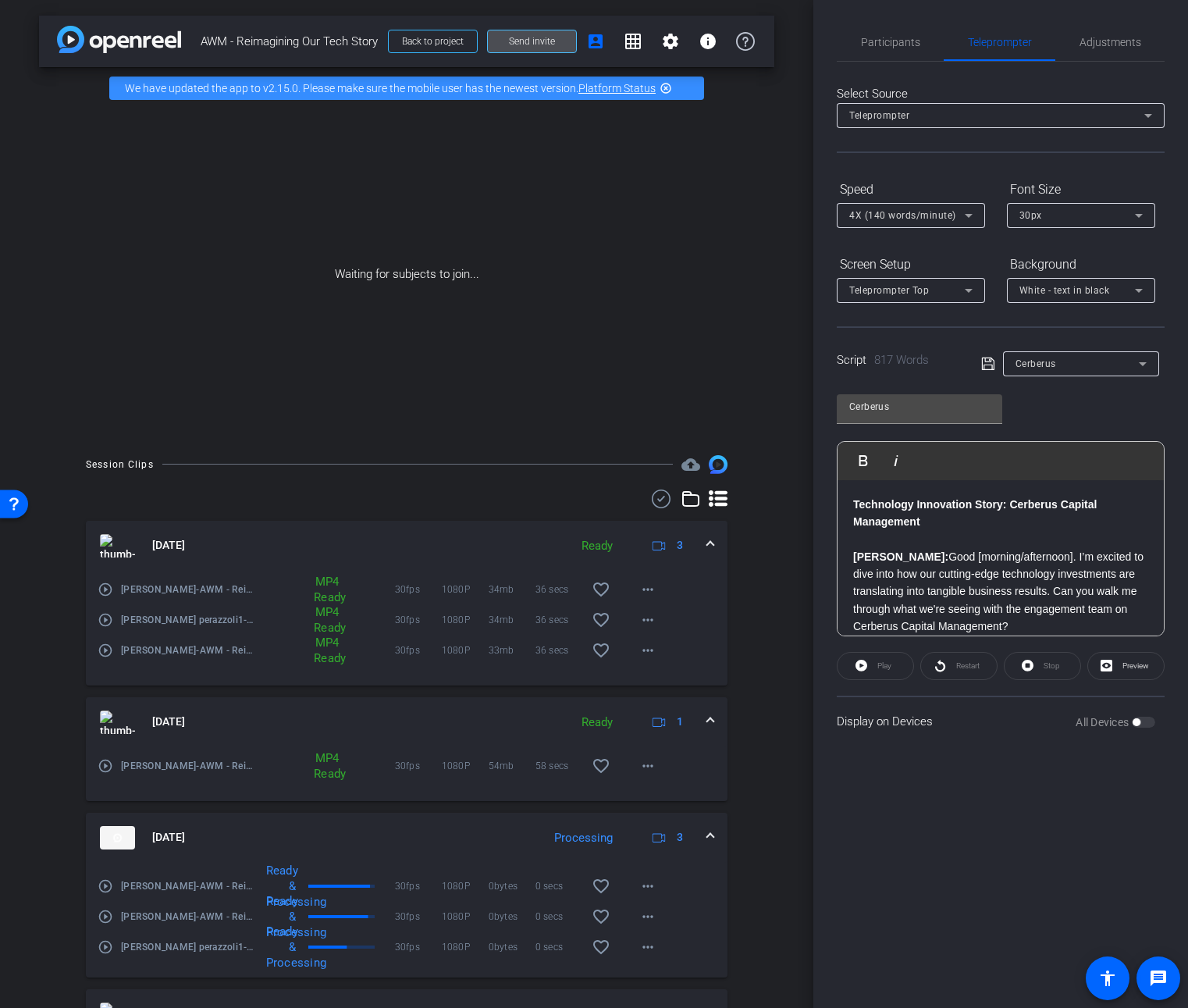
click at [540, 45] on span "Send invite" at bounding box center [532, 42] width 46 height 13
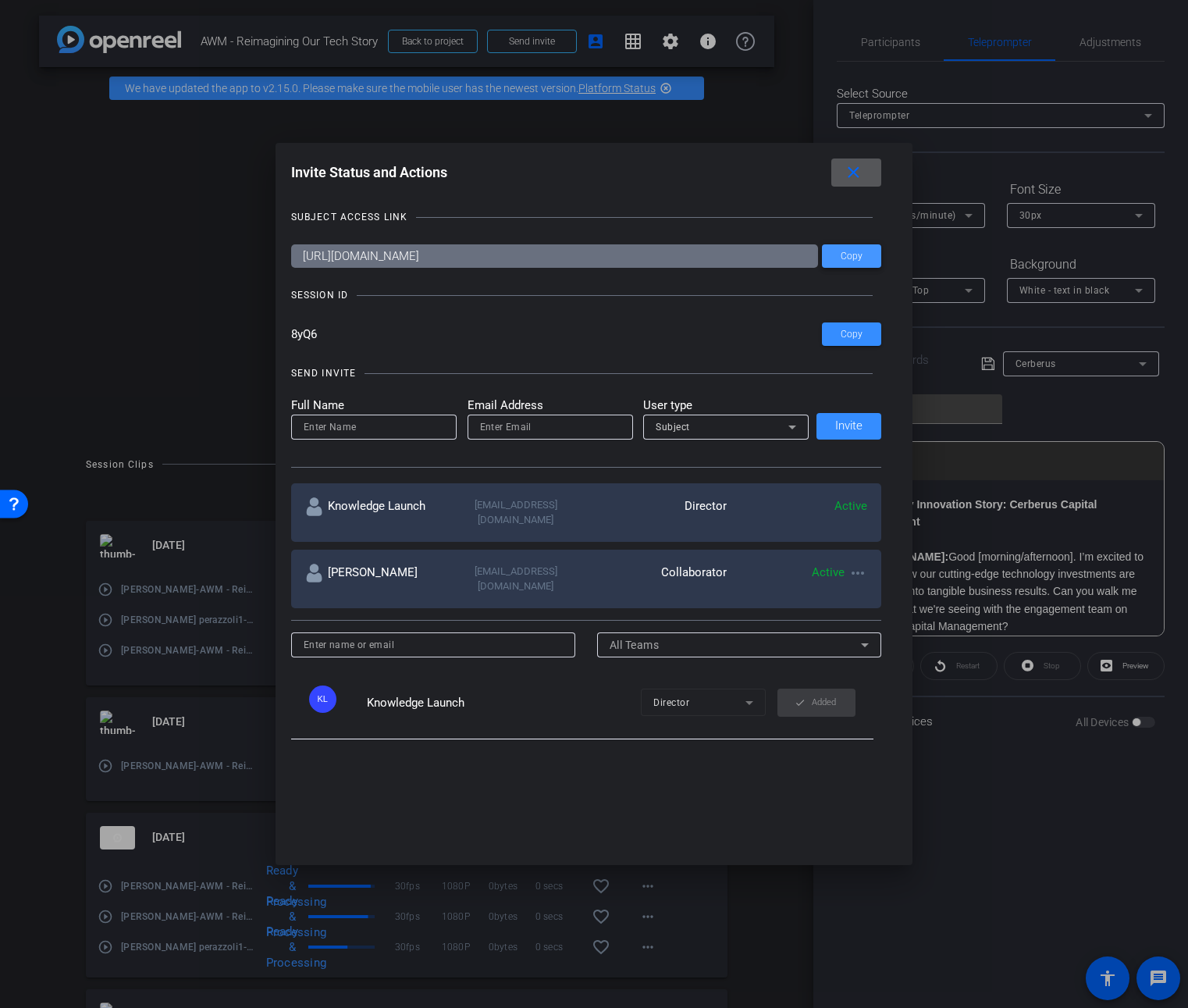
click at [843, 253] on span "Copy" at bounding box center [852, 256] width 22 height 12
click at [861, 178] on mat-icon "close" at bounding box center [853, 173] width 19 height 19
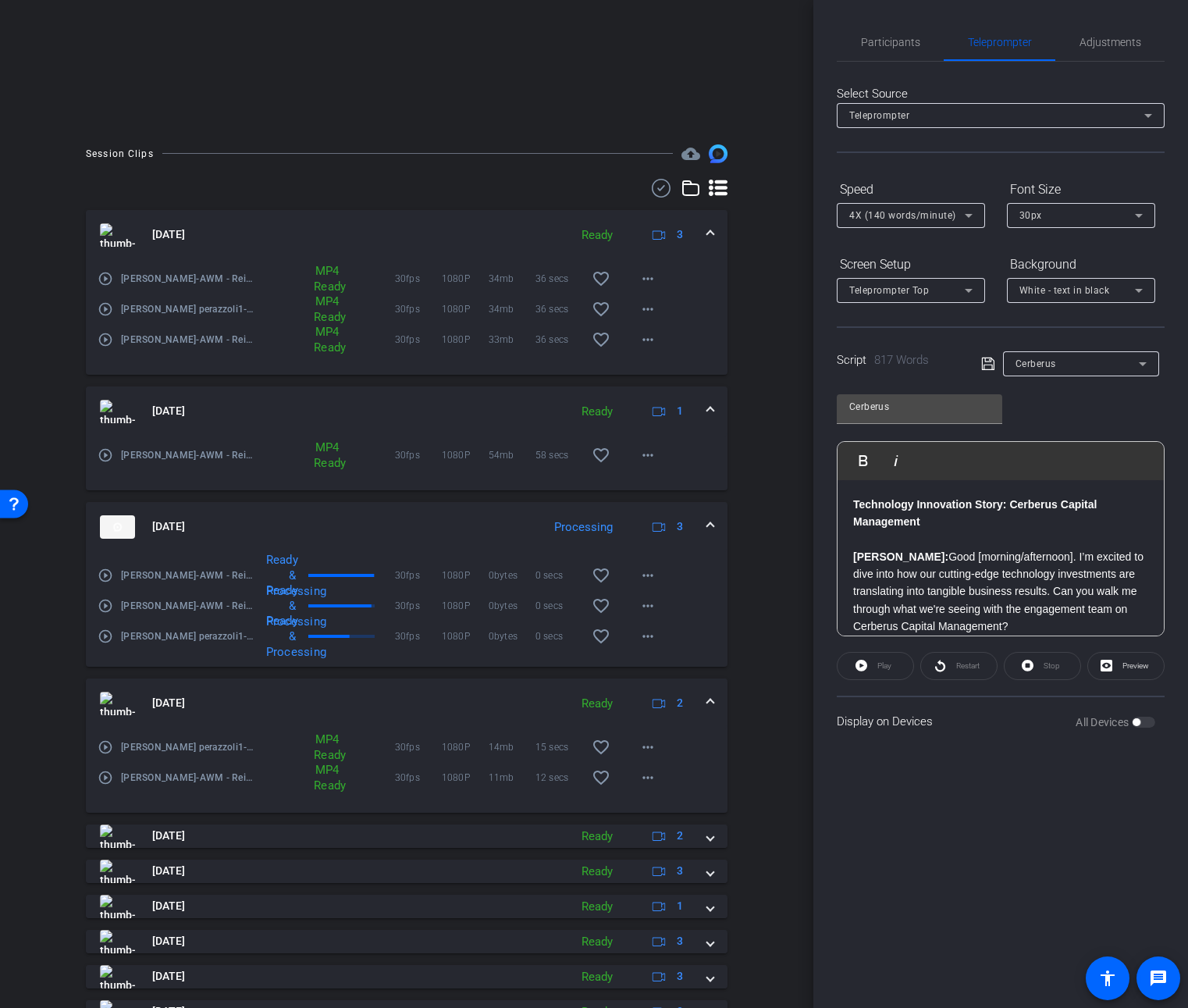
scroll to position [311, 0]
click at [707, 838] on mat-expansion-panel-header "Oct 13, 2025 Ready 2" at bounding box center [406, 834] width 642 height 23
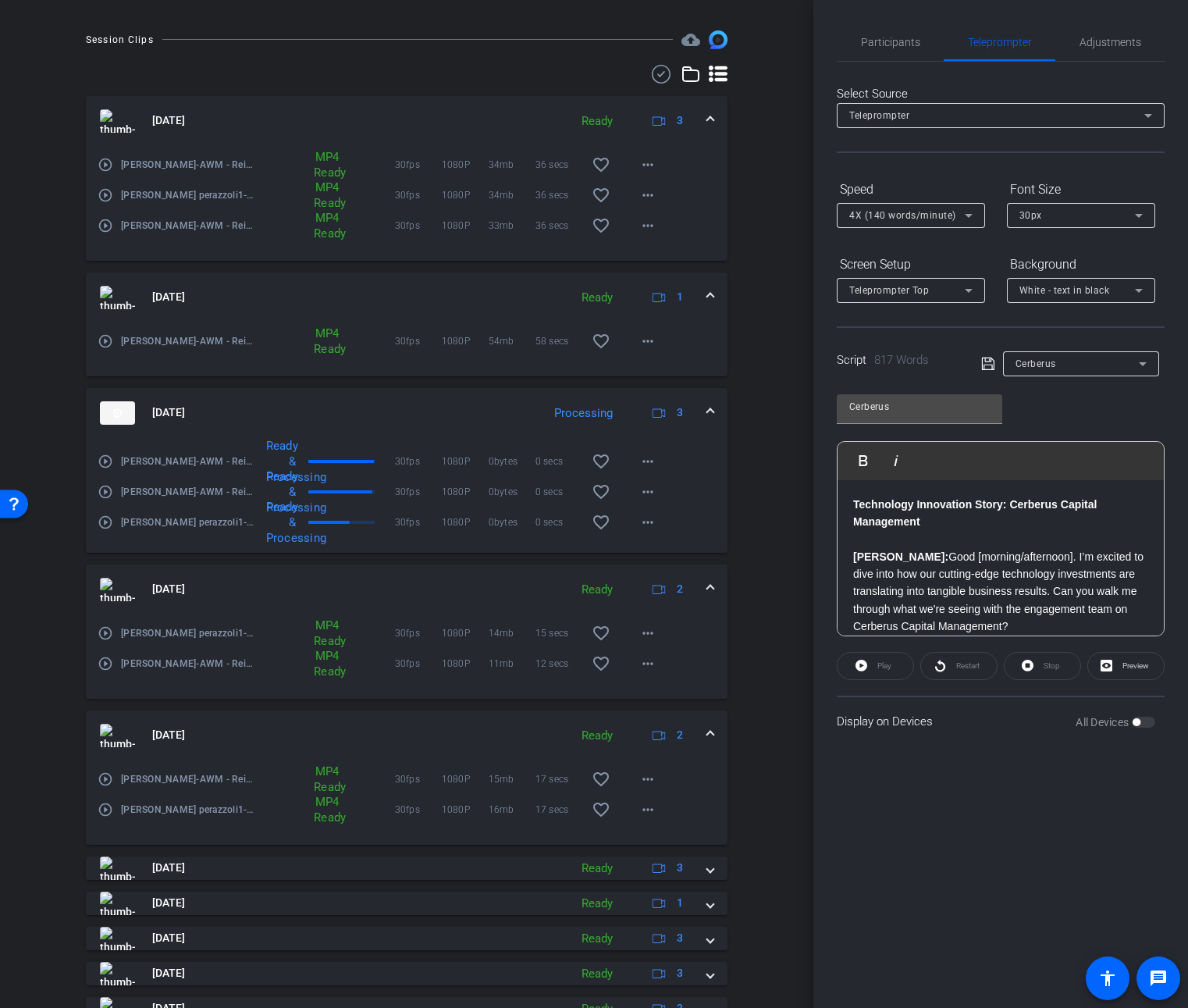
scroll to position [428, 0]
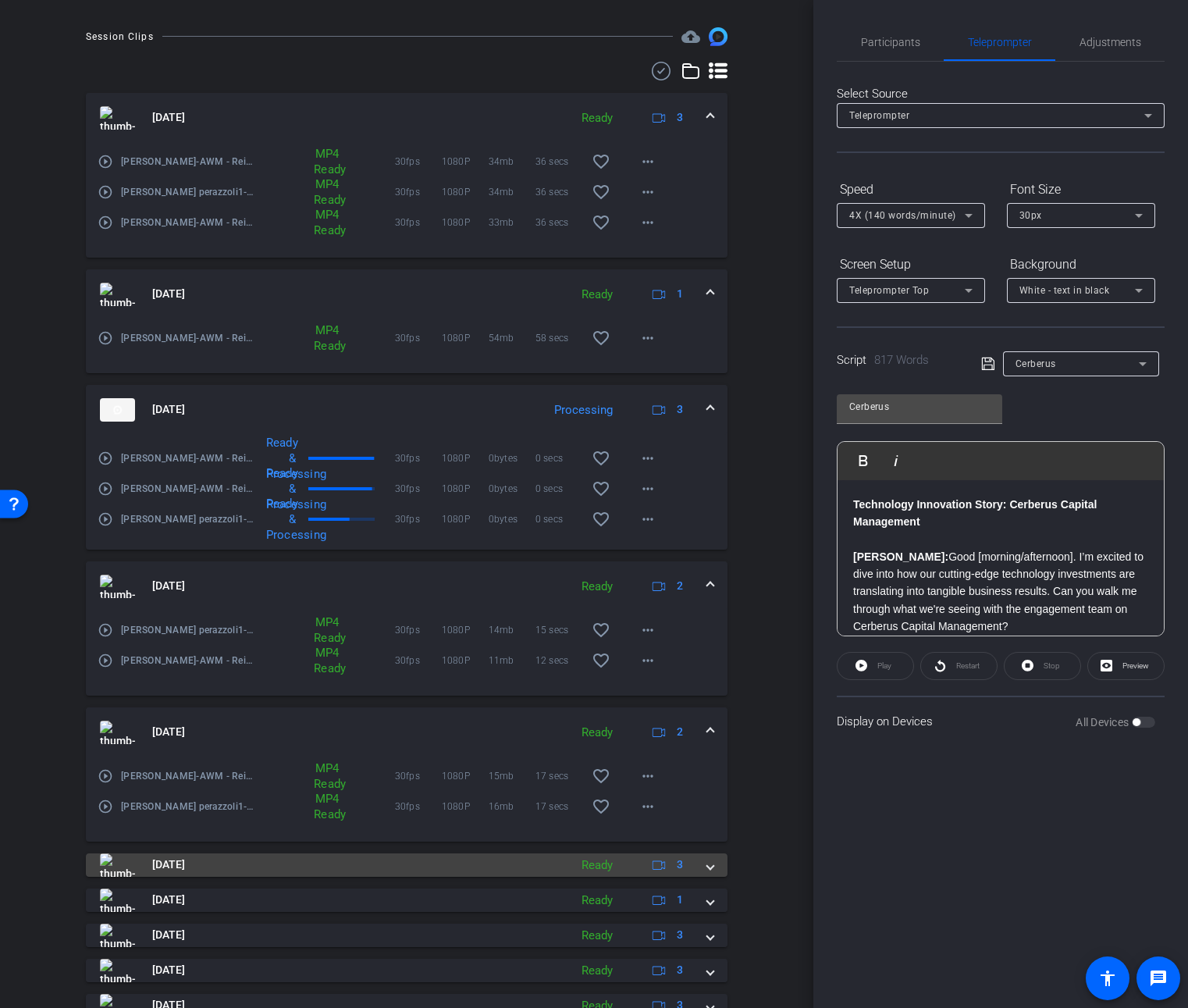
click at [697, 864] on div "Oct 13, 2025 Ready 3" at bounding box center [403, 865] width 607 height 23
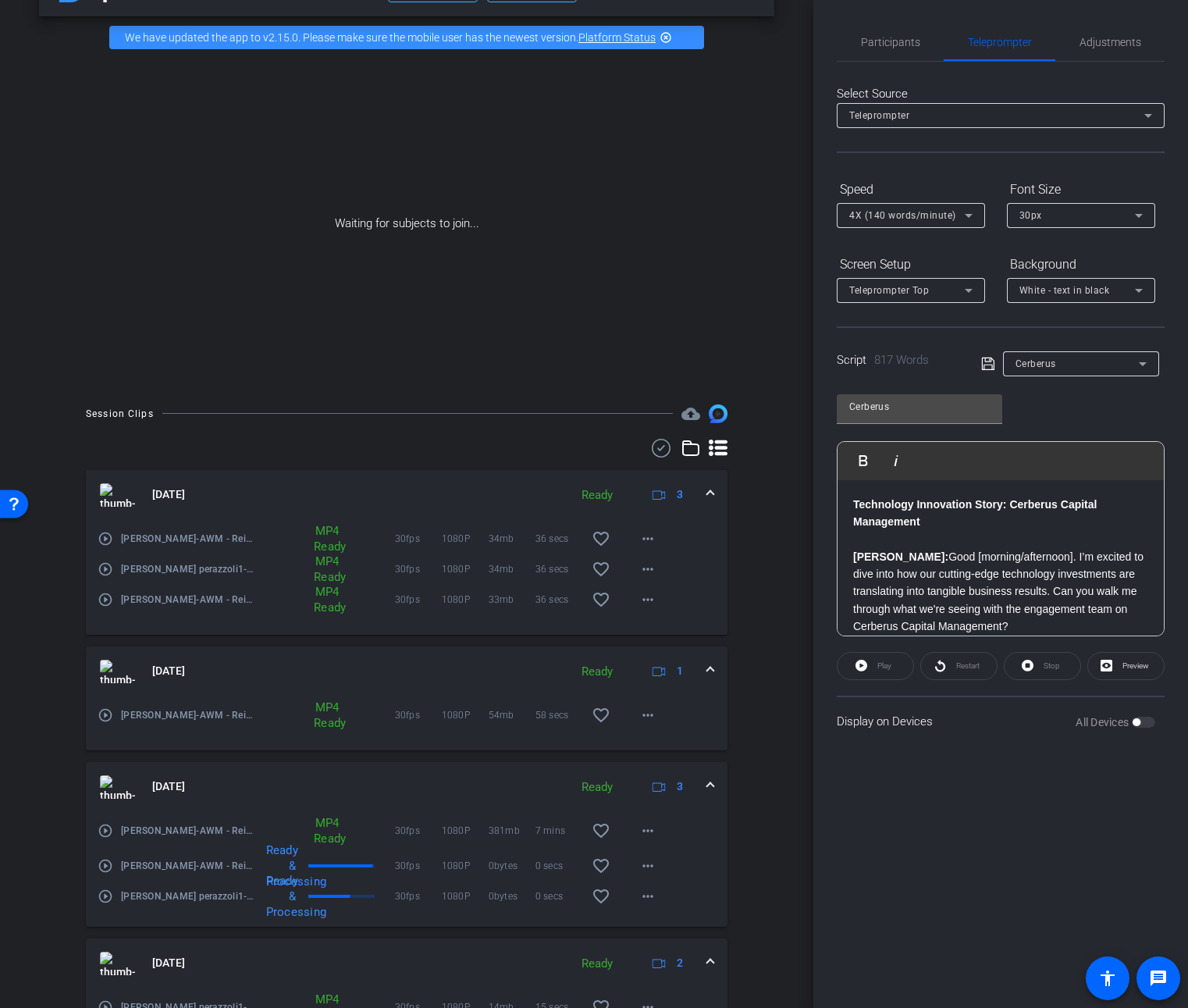
scroll to position [0, 0]
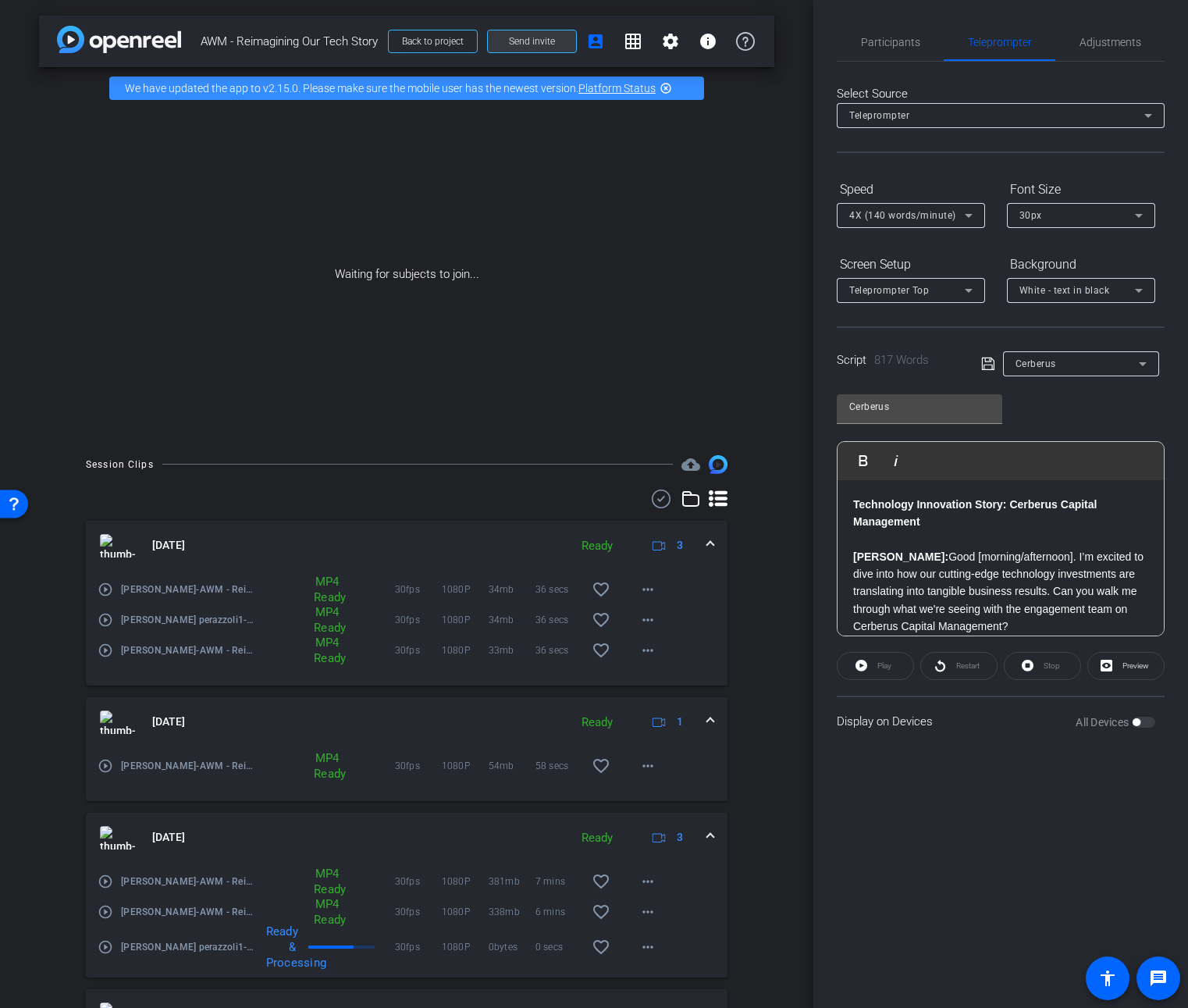
click at [516, 42] on span "Send invite" at bounding box center [532, 42] width 46 height 13
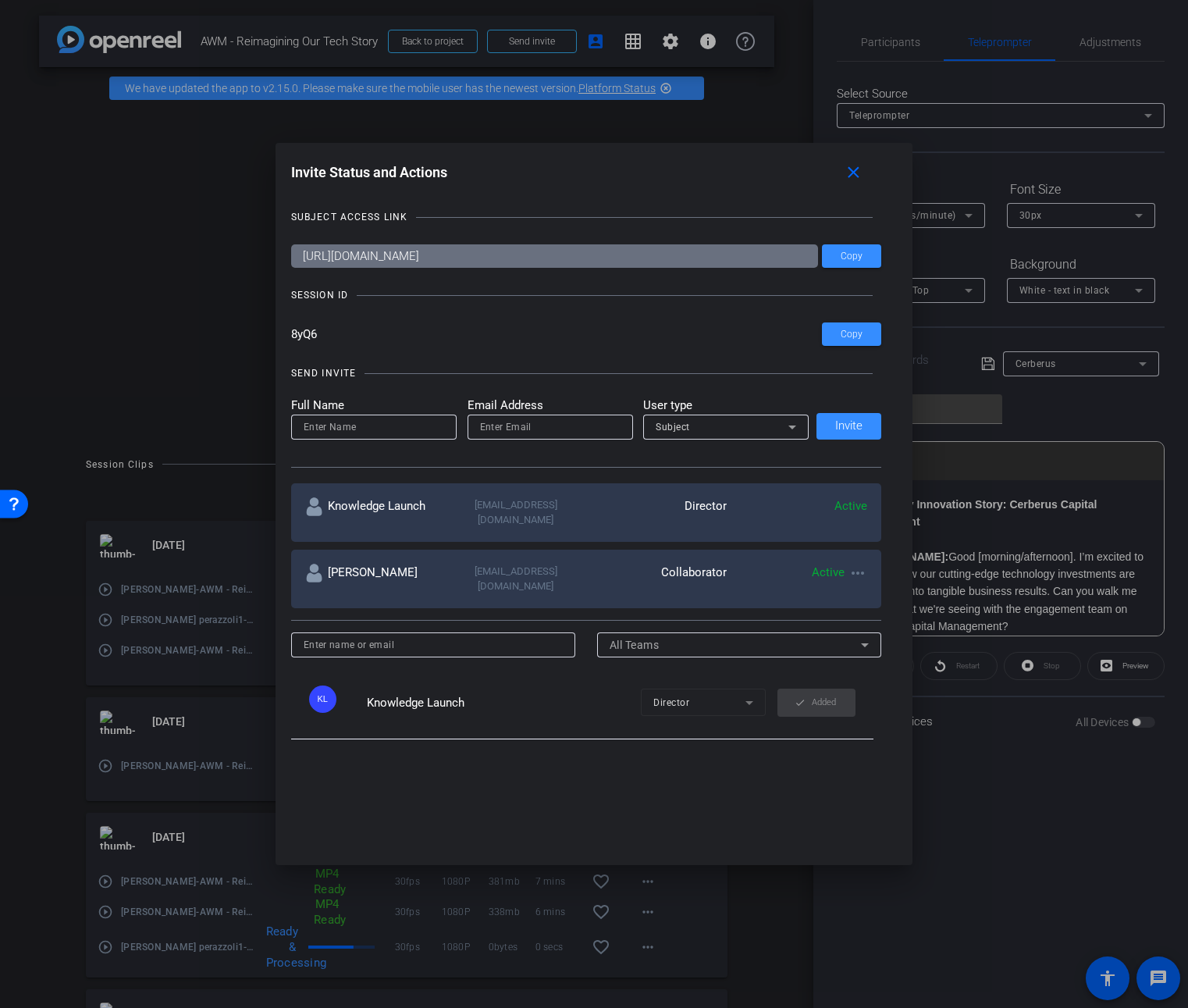
click at [308, 340] on input "8yQ6" at bounding box center [556, 334] width 531 height 23
click at [859, 174] on mat-icon "close" at bounding box center [853, 173] width 19 height 19
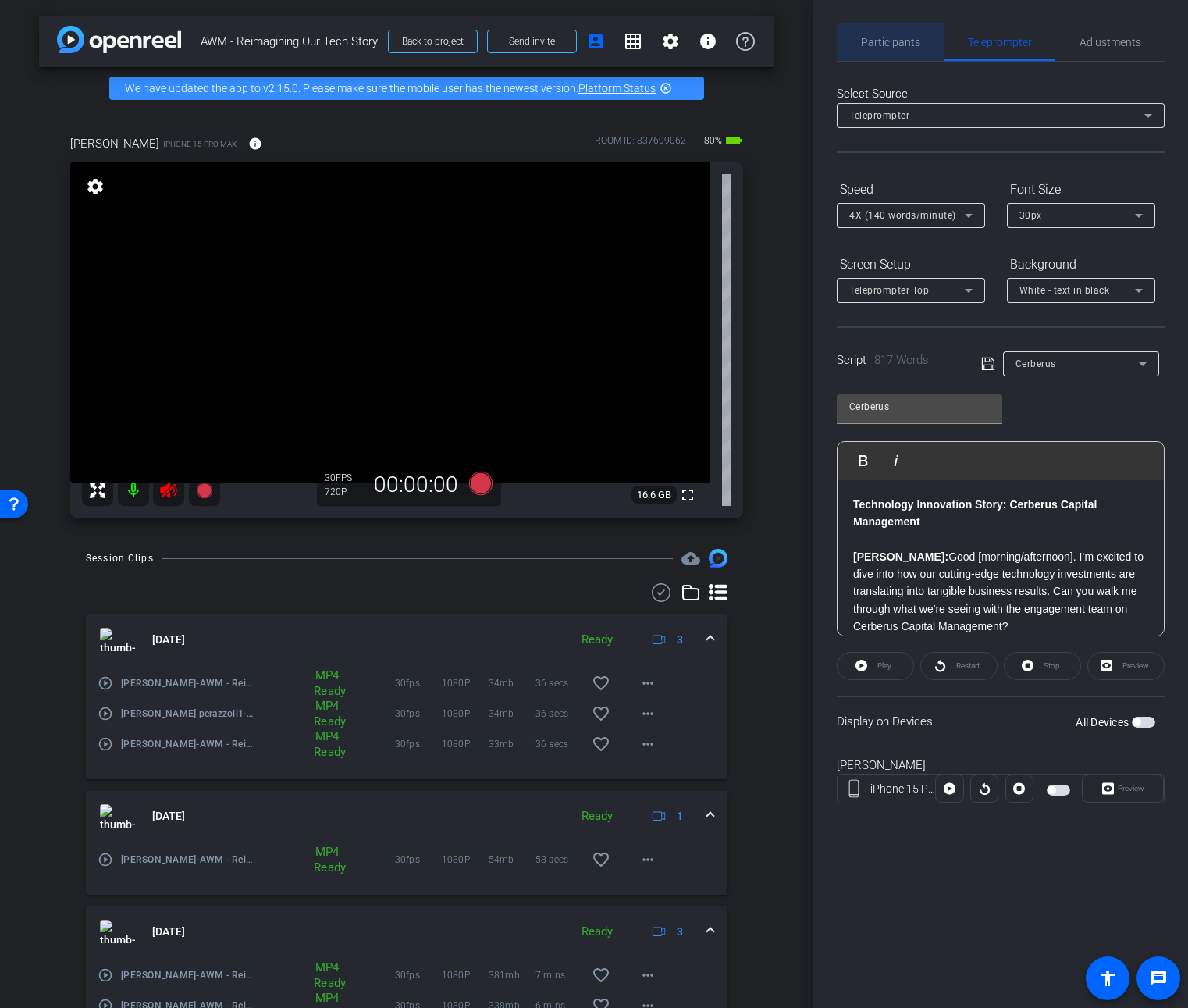
click at [895, 39] on span "Participants" at bounding box center [891, 43] width 59 height 11
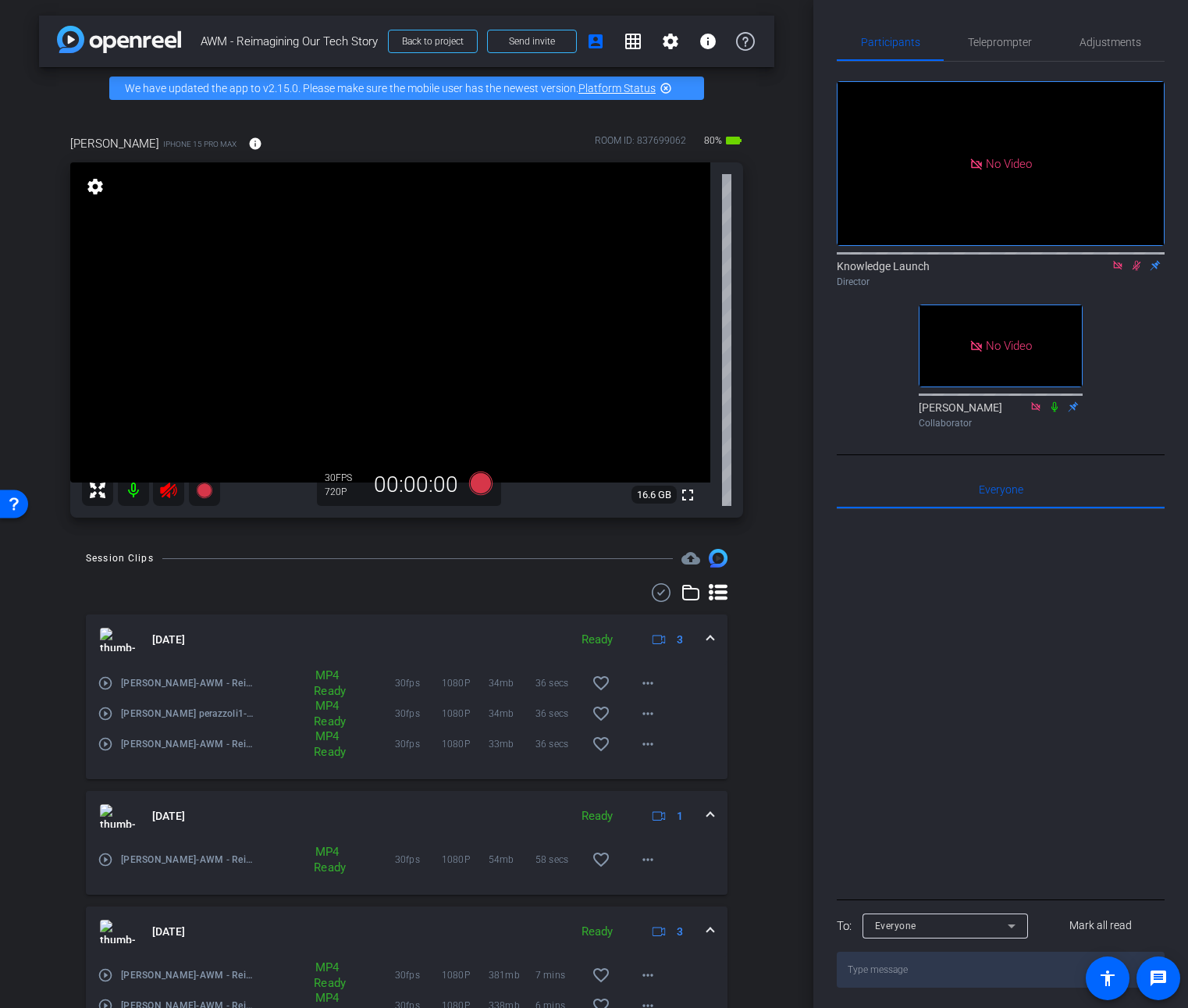
click at [1136, 261] on icon at bounding box center [1136, 265] width 8 height 10
click at [170, 494] on icon at bounding box center [168, 490] width 18 height 18
click at [166, 492] on icon at bounding box center [168, 490] width 17 height 16
click at [1137, 261] on icon at bounding box center [1136, 265] width 6 height 10
click at [708, 633] on span at bounding box center [710, 640] width 6 height 17
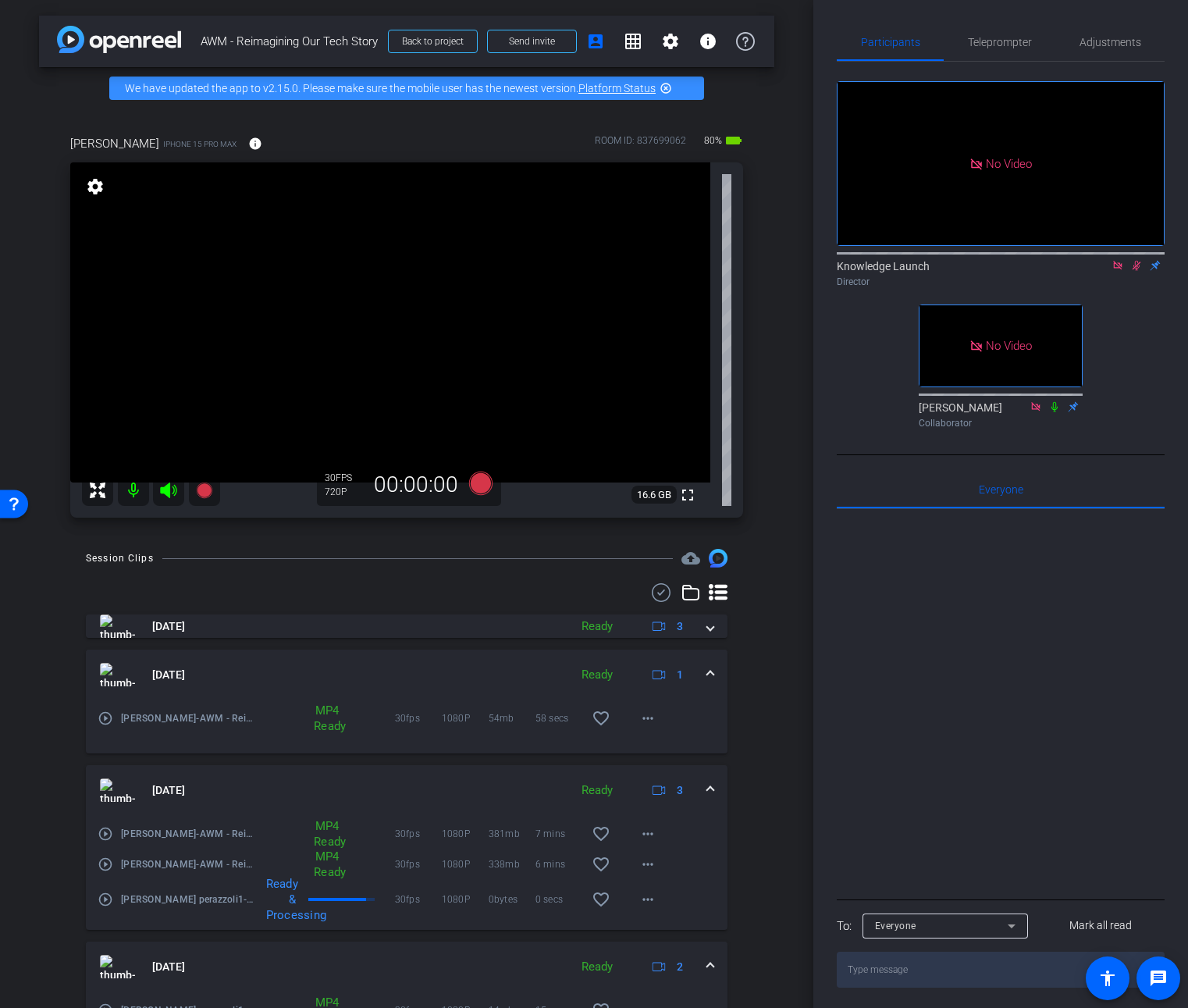
click at [708, 675] on span at bounding box center [710, 675] width 6 height 17
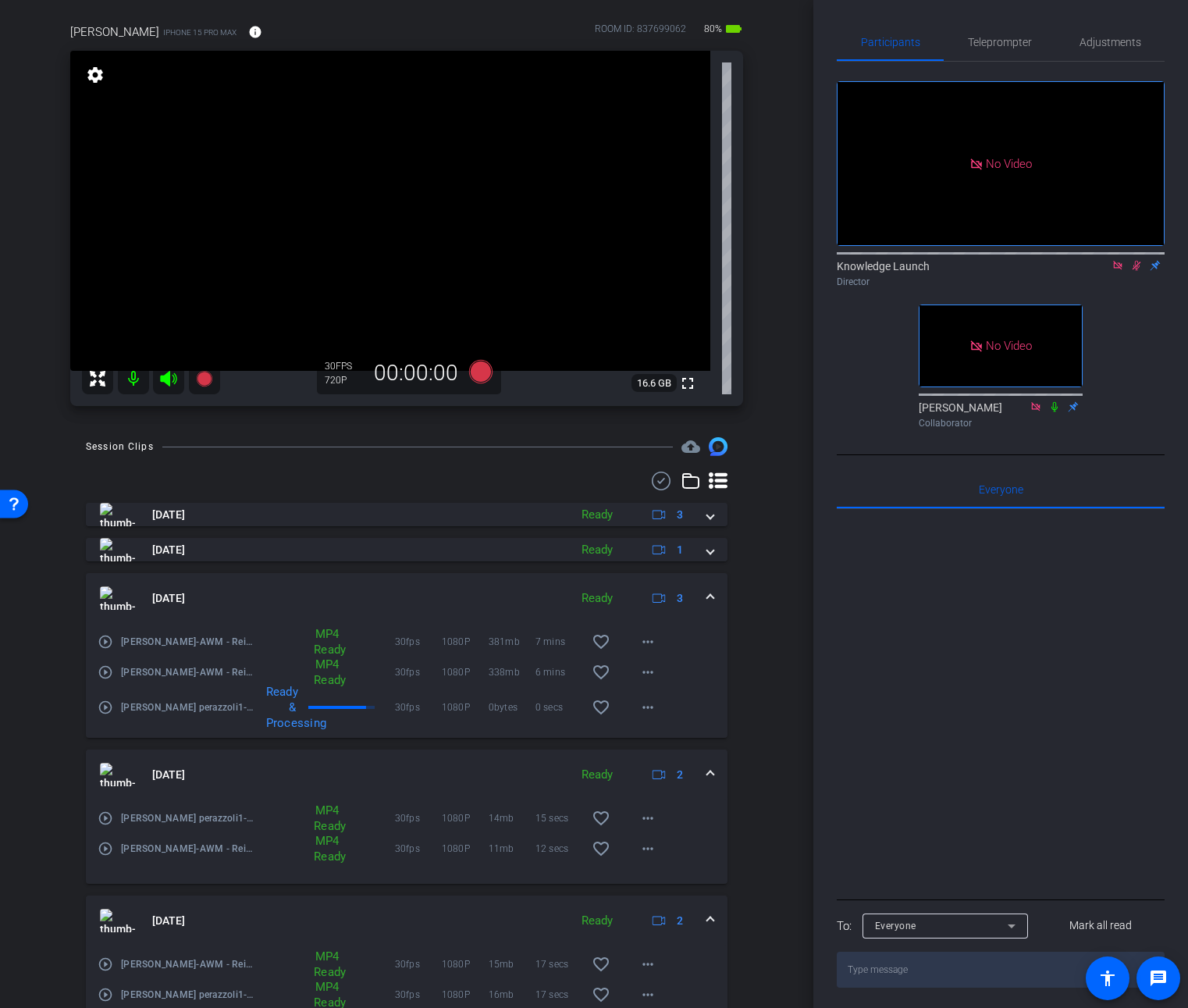
scroll to position [123, 0]
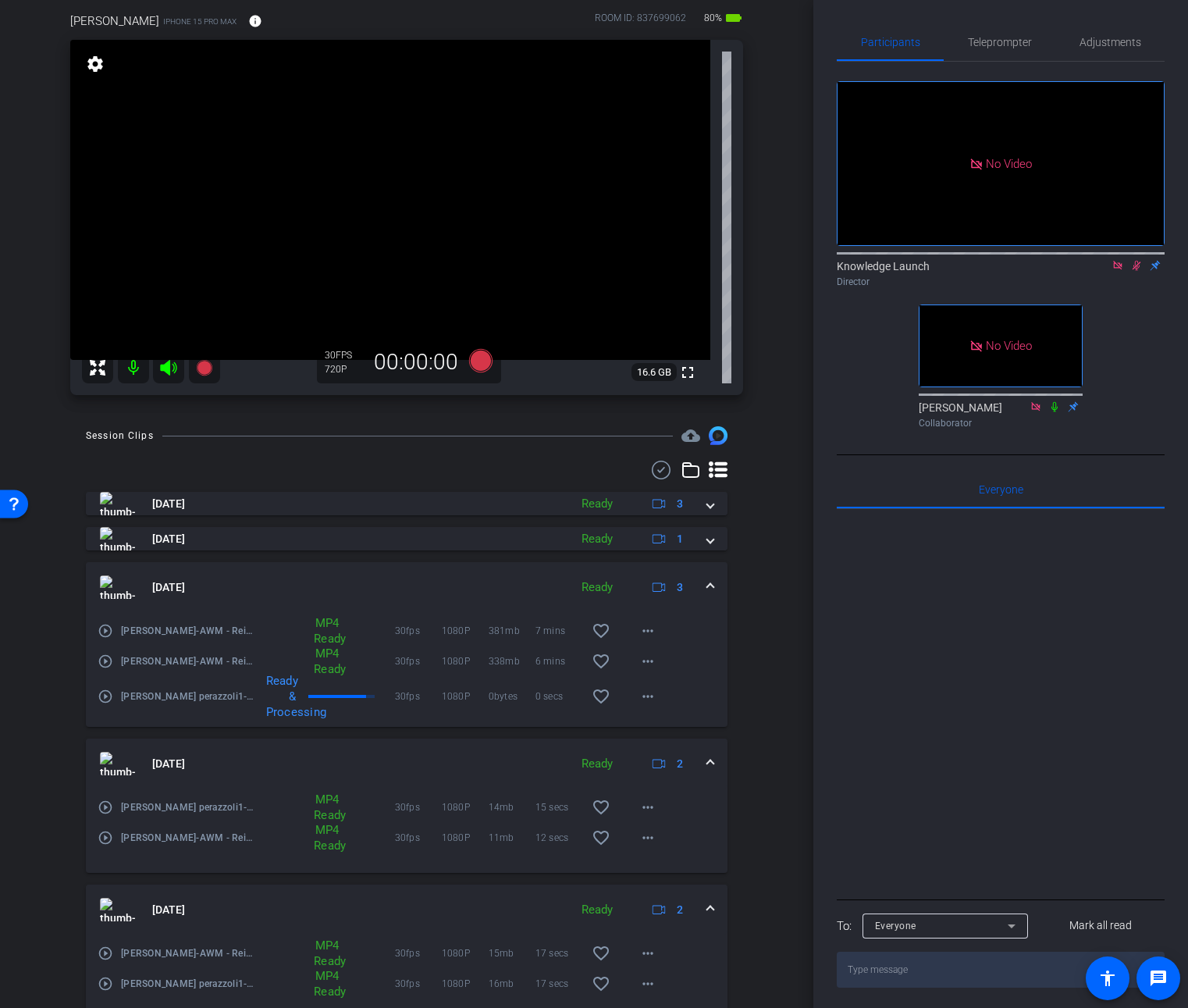
click at [708, 758] on span at bounding box center [710, 764] width 6 height 17
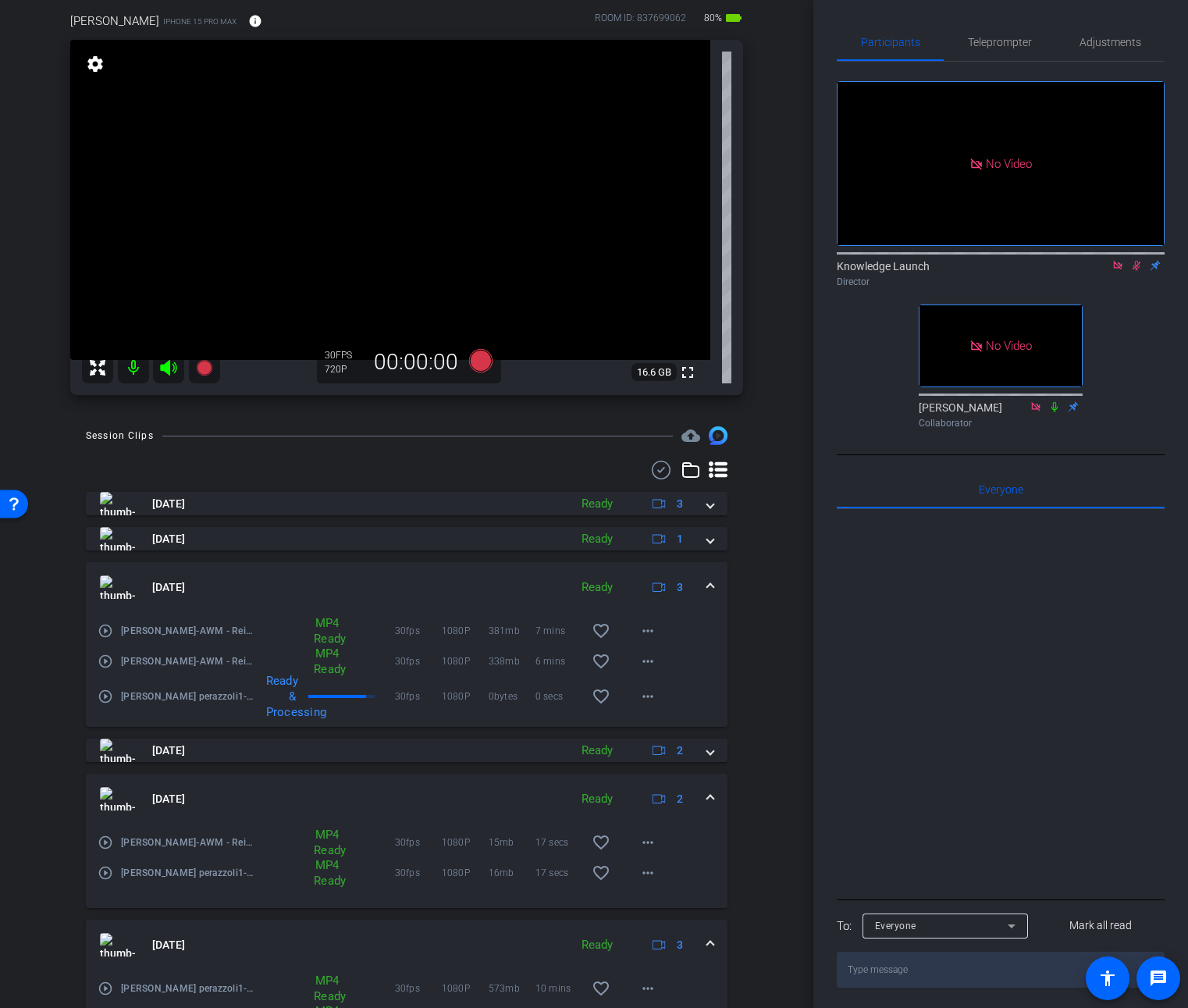
click at [708, 797] on span at bounding box center [710, 799] width 6 height 17
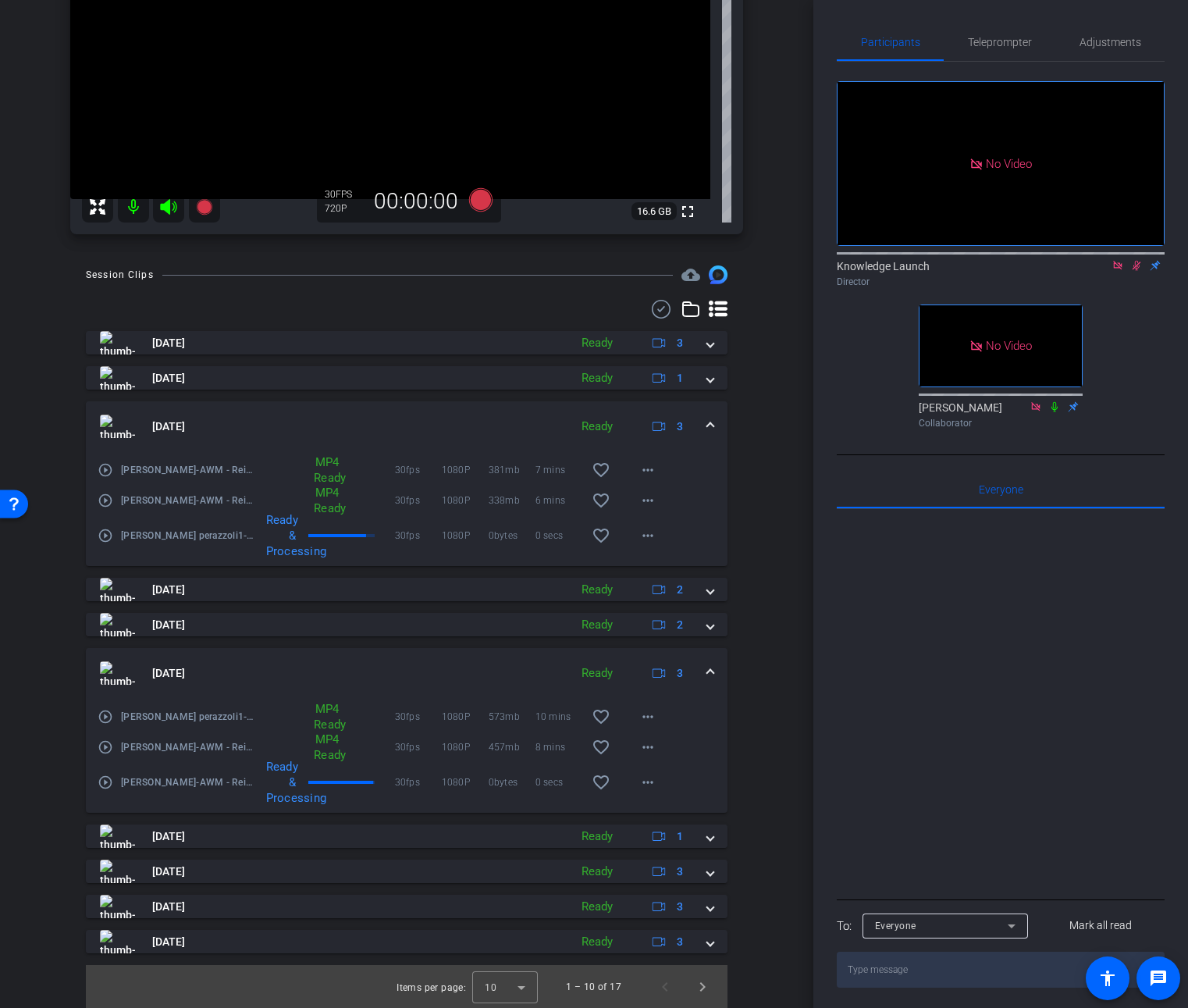
scroll to position [285, 0]
click at [708, 832] on span at bounding box center [710, 836] width 6 height 17
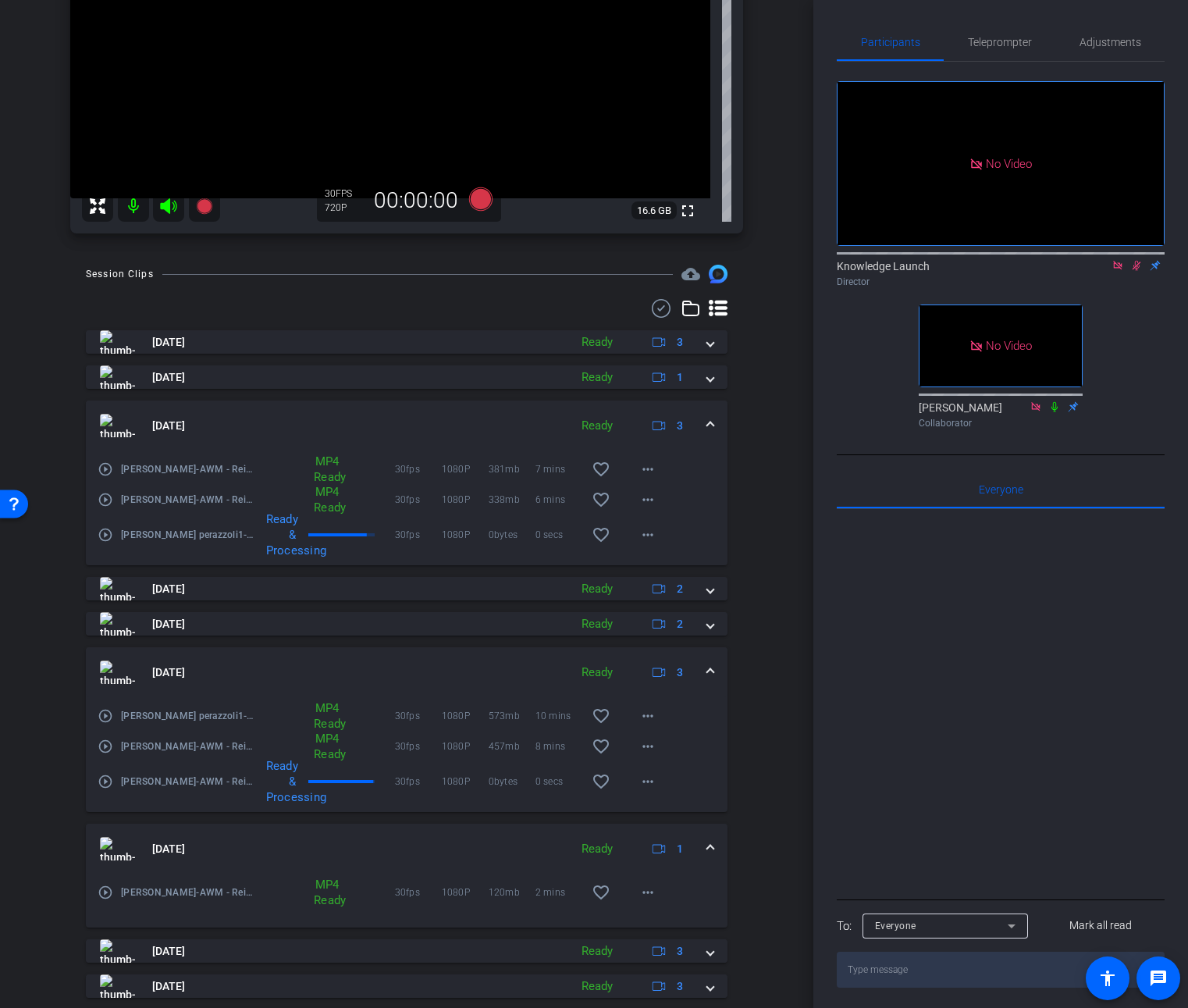
click at [702, 832] on mat-expansion-panel-header "Oct 13, 2025 Ready 1" at bounding box center [406, 848] width 642 height 50
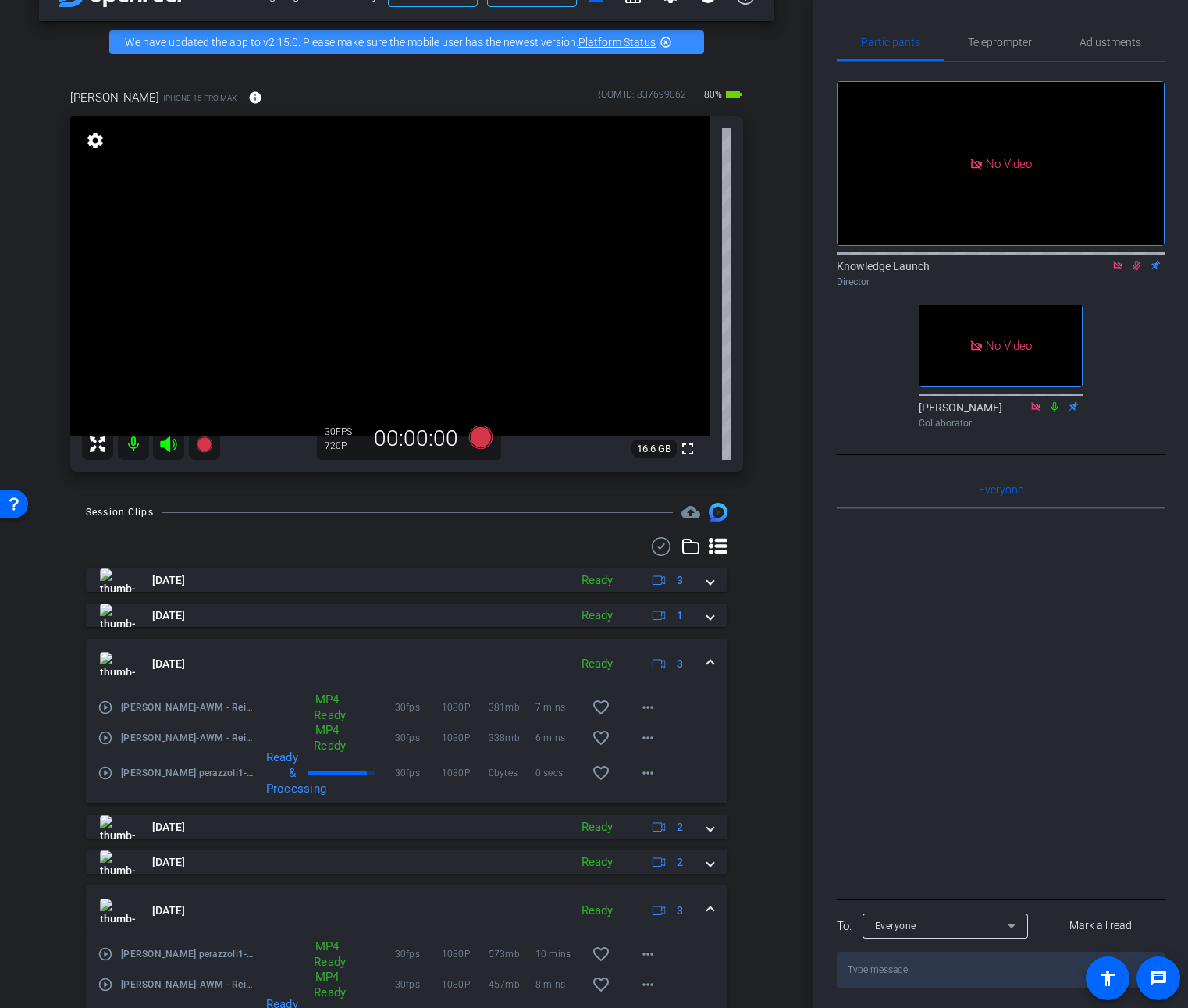
scroll to position [0, 0]
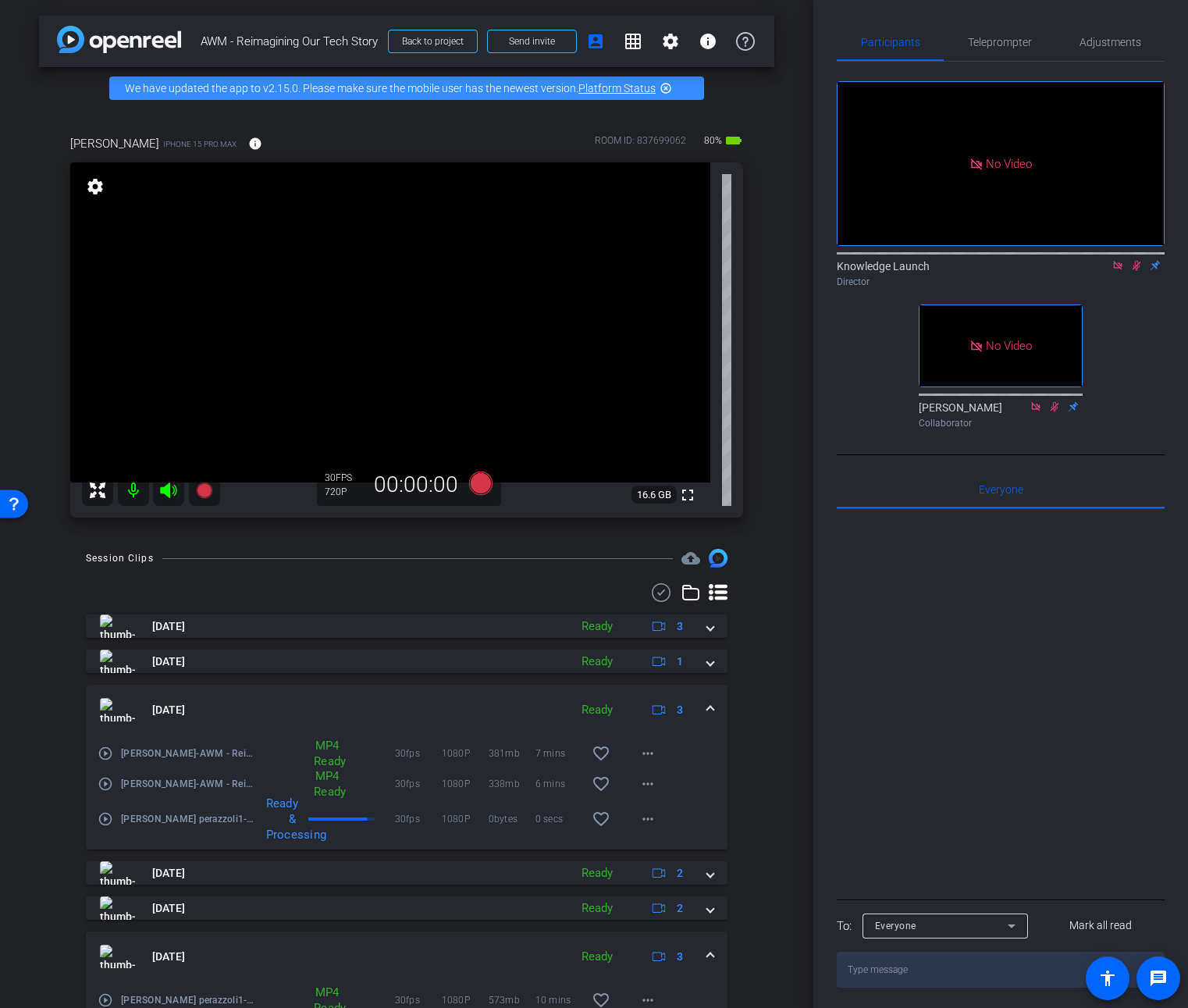
click at [95, 184] on mat-icon "settings" at bounding box center [95, 187] width 22 height 18
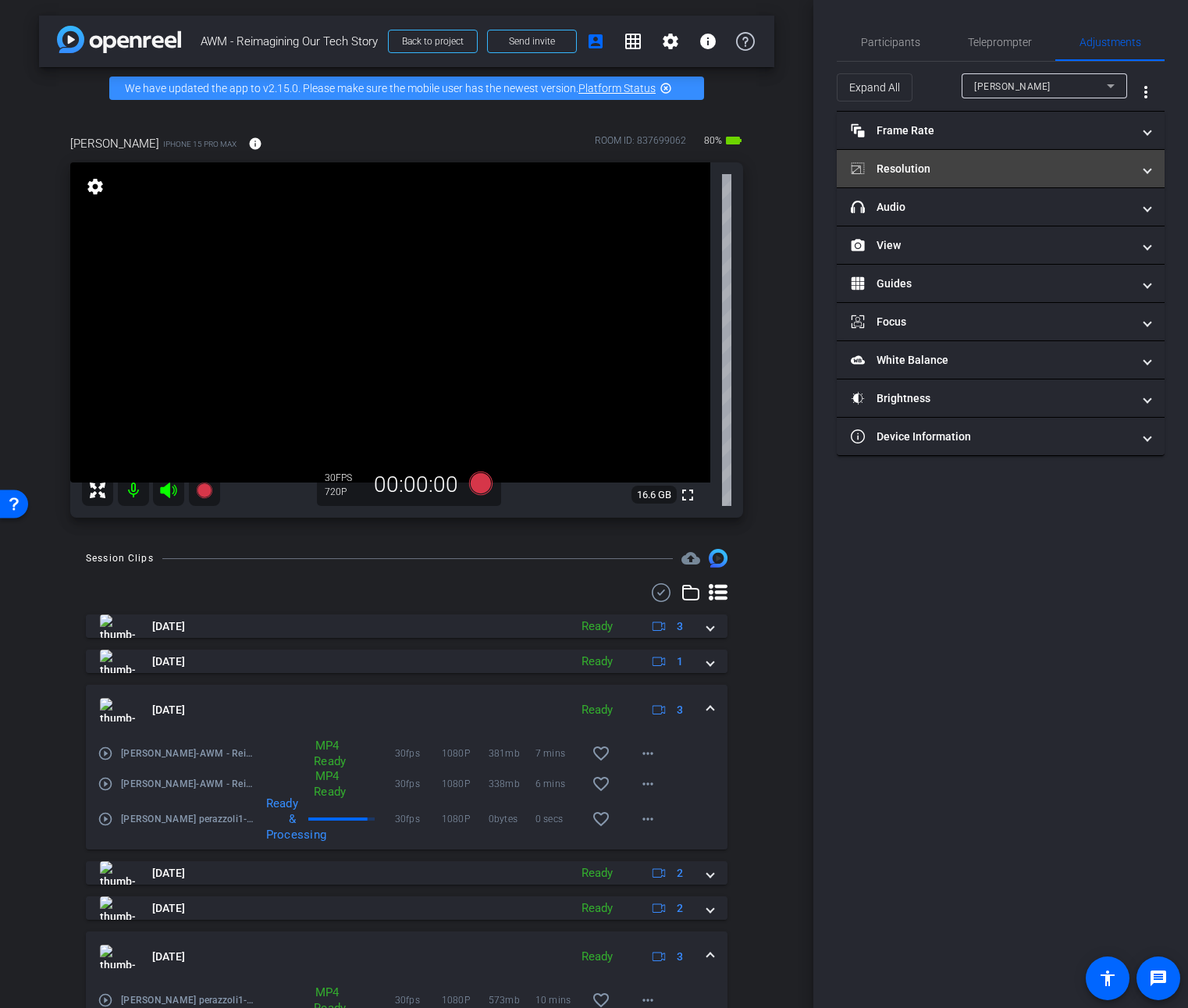
click at [1080, 169] on mat-panel-title "Resolution" at bounding box center [991, 169] width 281 height 17
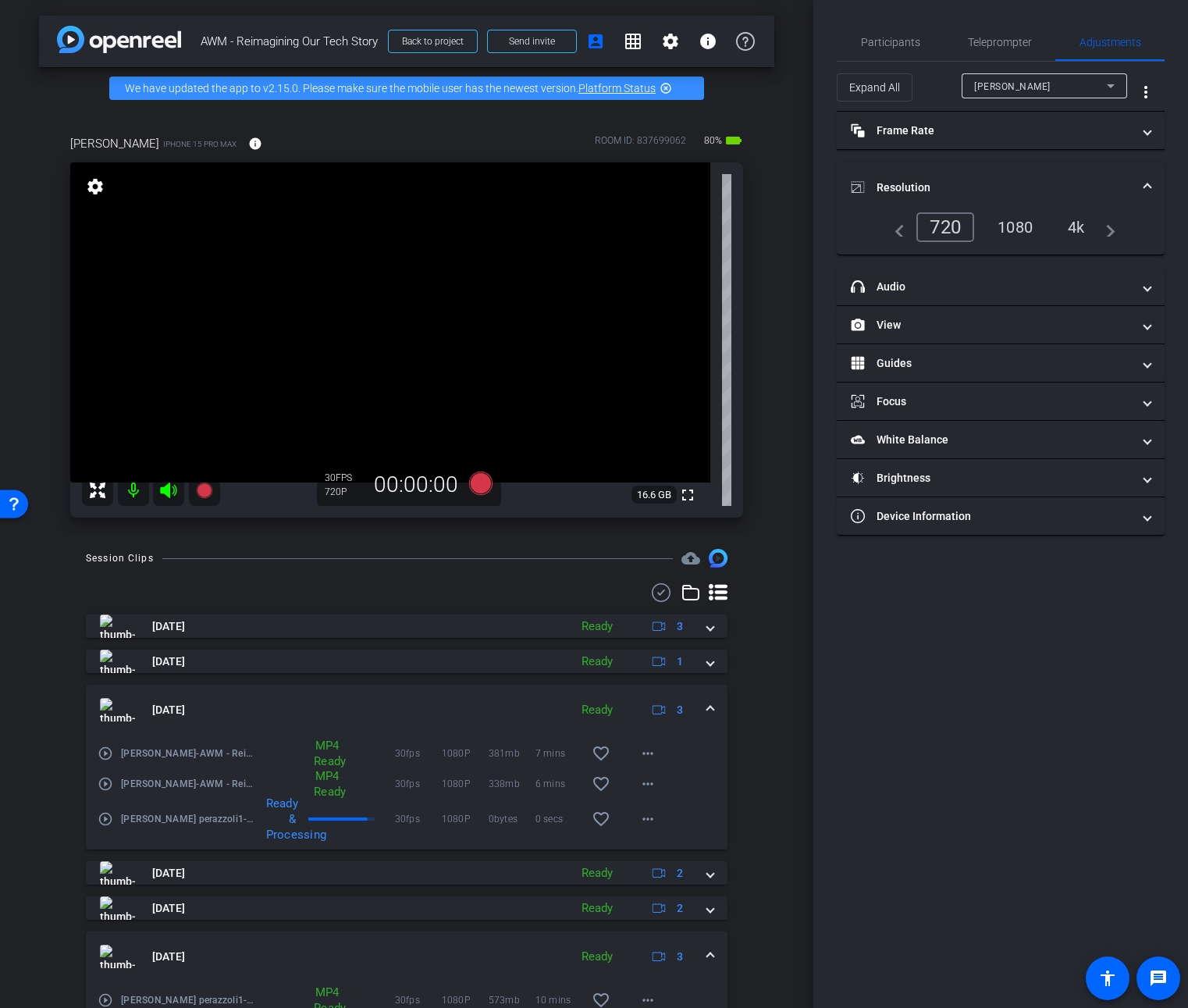
click at [1034, 229] on div "1080" at bounding box center [1014, 227] width 58 height 27
click at [1008, 135] on mat-panel-title "Frame Rate Frame Rate" at bounding box center [991, 131] width 281 height 17
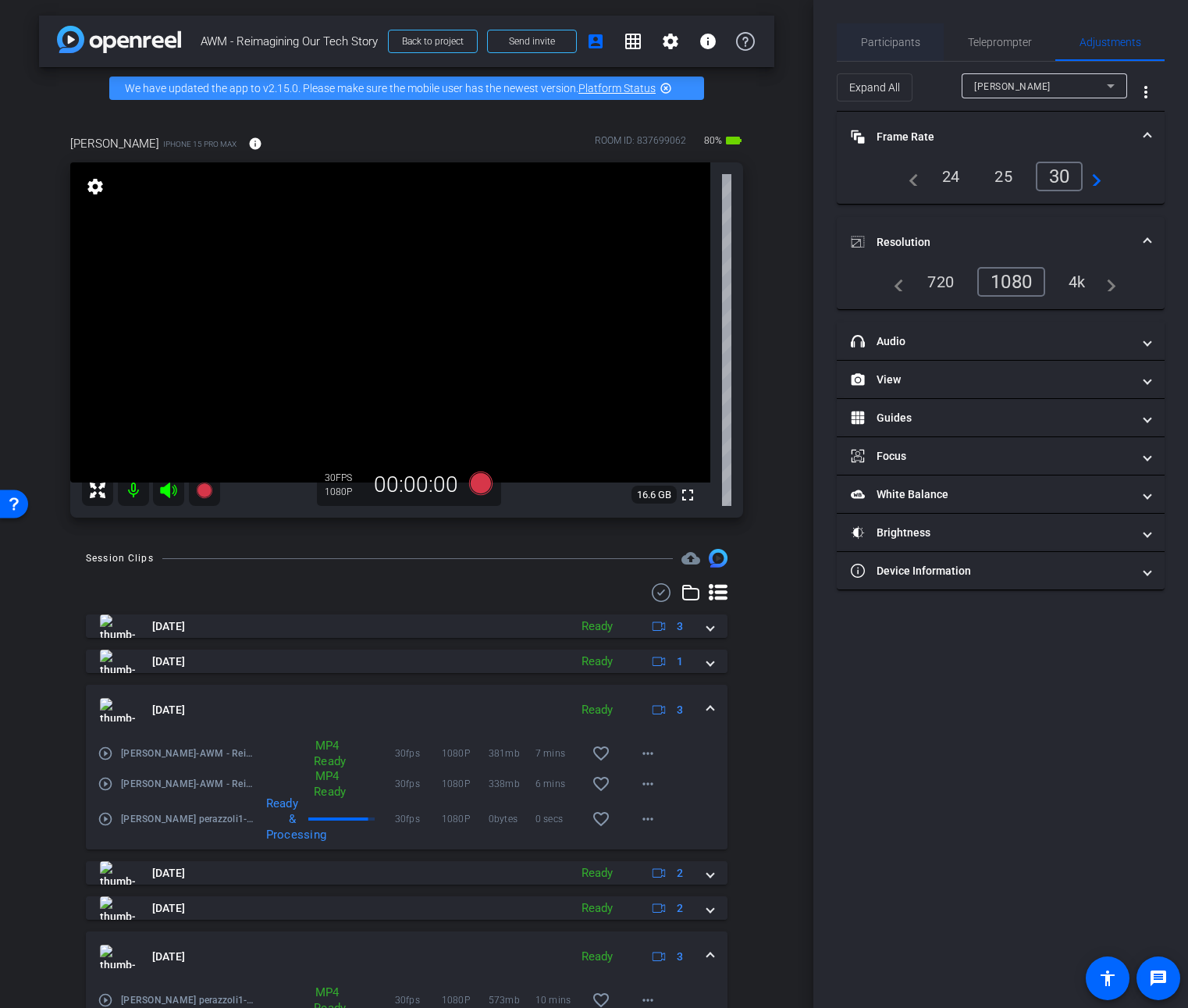
click at [917, 41] on span "Participants" at bounding box center [891, 43] width 59 height 11
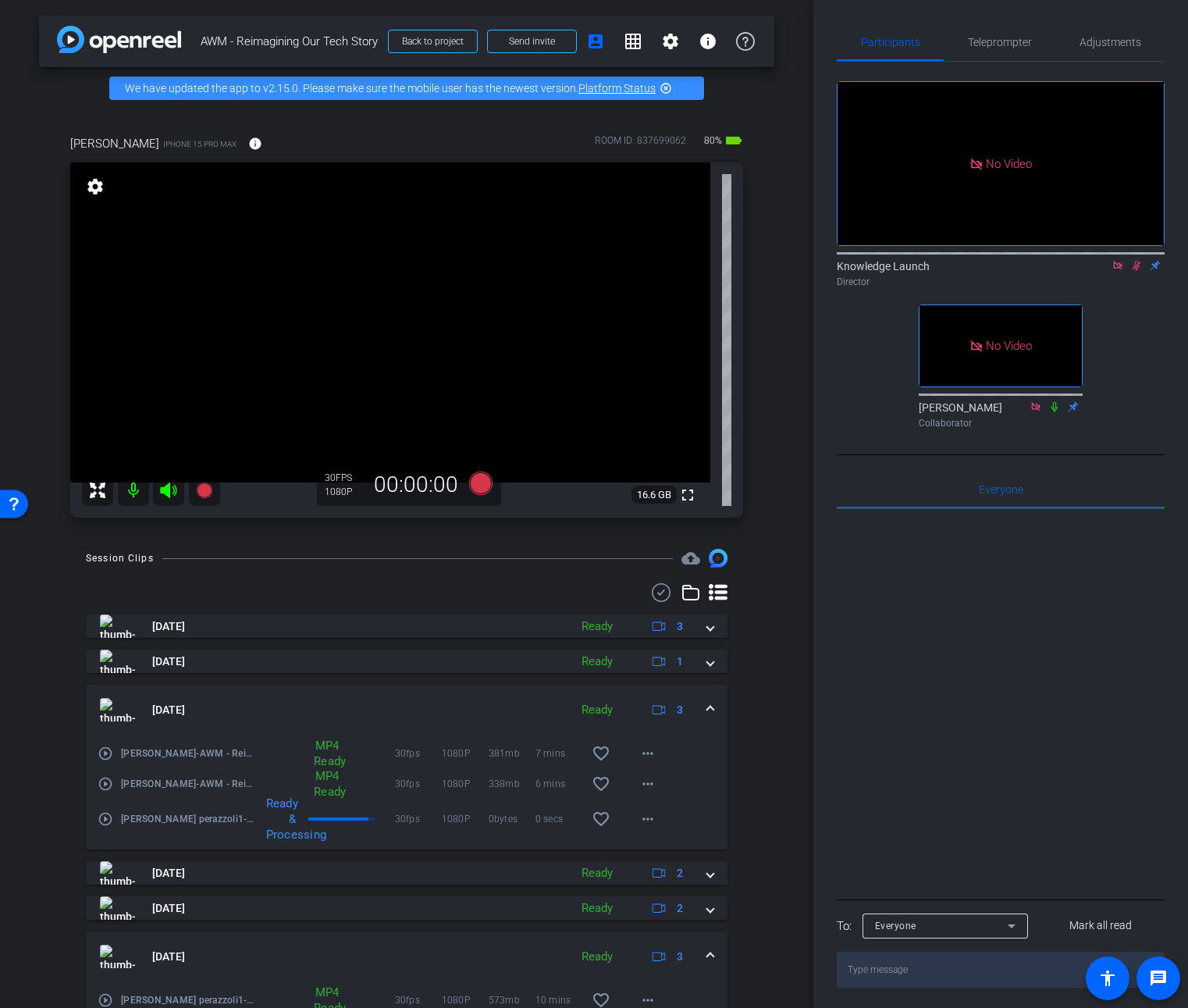
click at [1139, 261] on icon at bounding box center [1136, 265] width 8 height 10
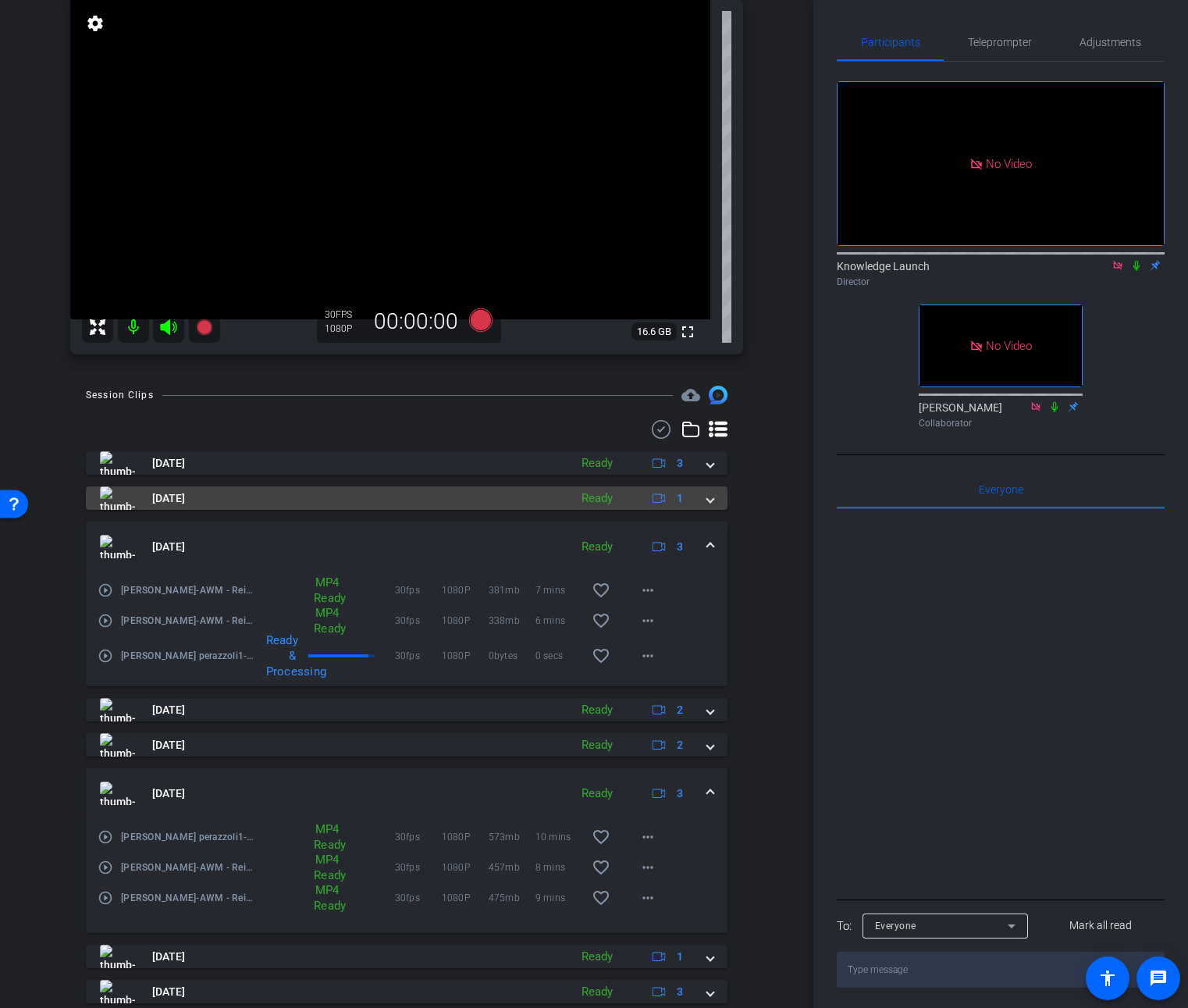
scroll to position [285, 0]
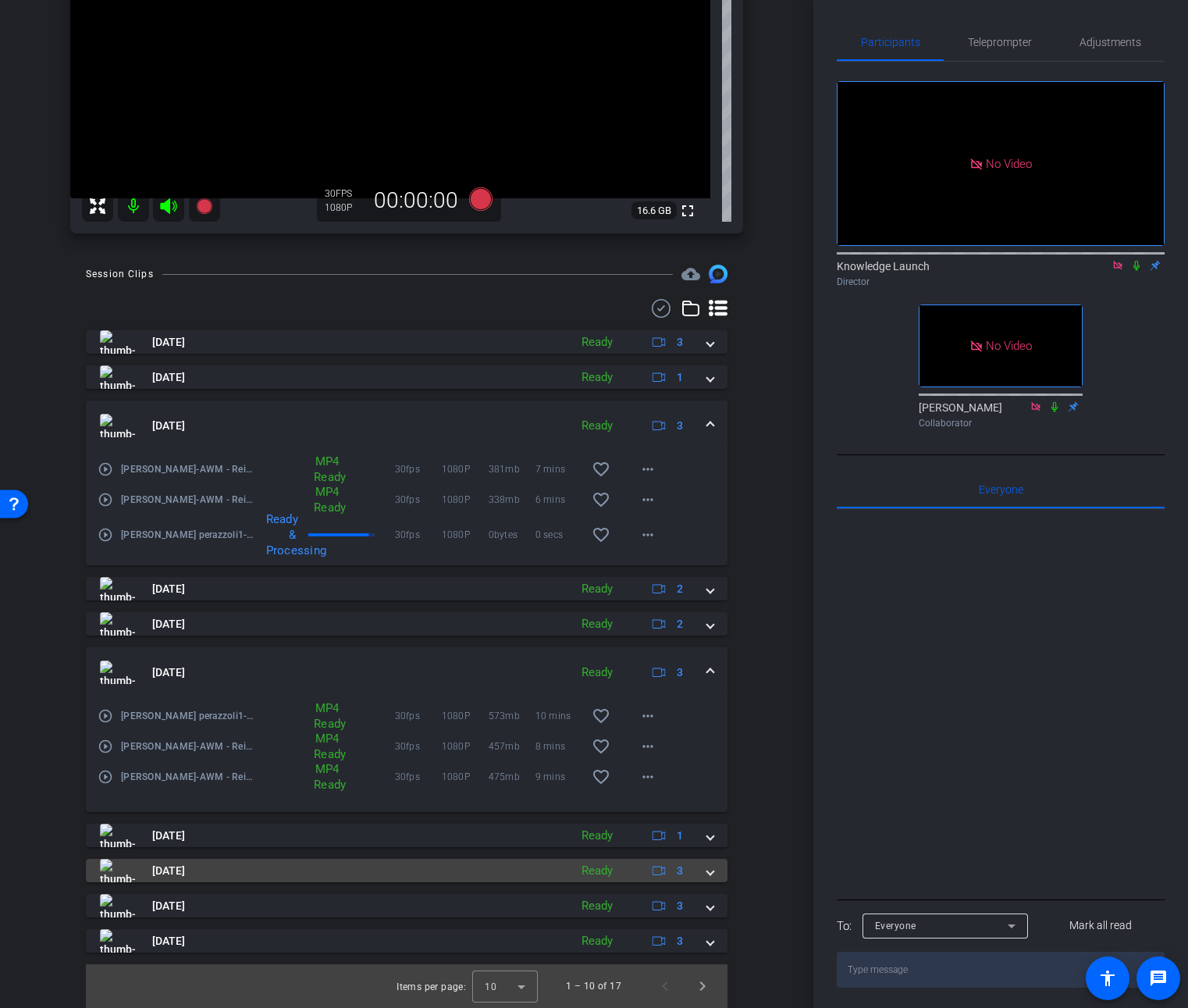
click at [173, 873] on span "Oct 10, 2025" at bounding box center [168, 871] width 32 height 17
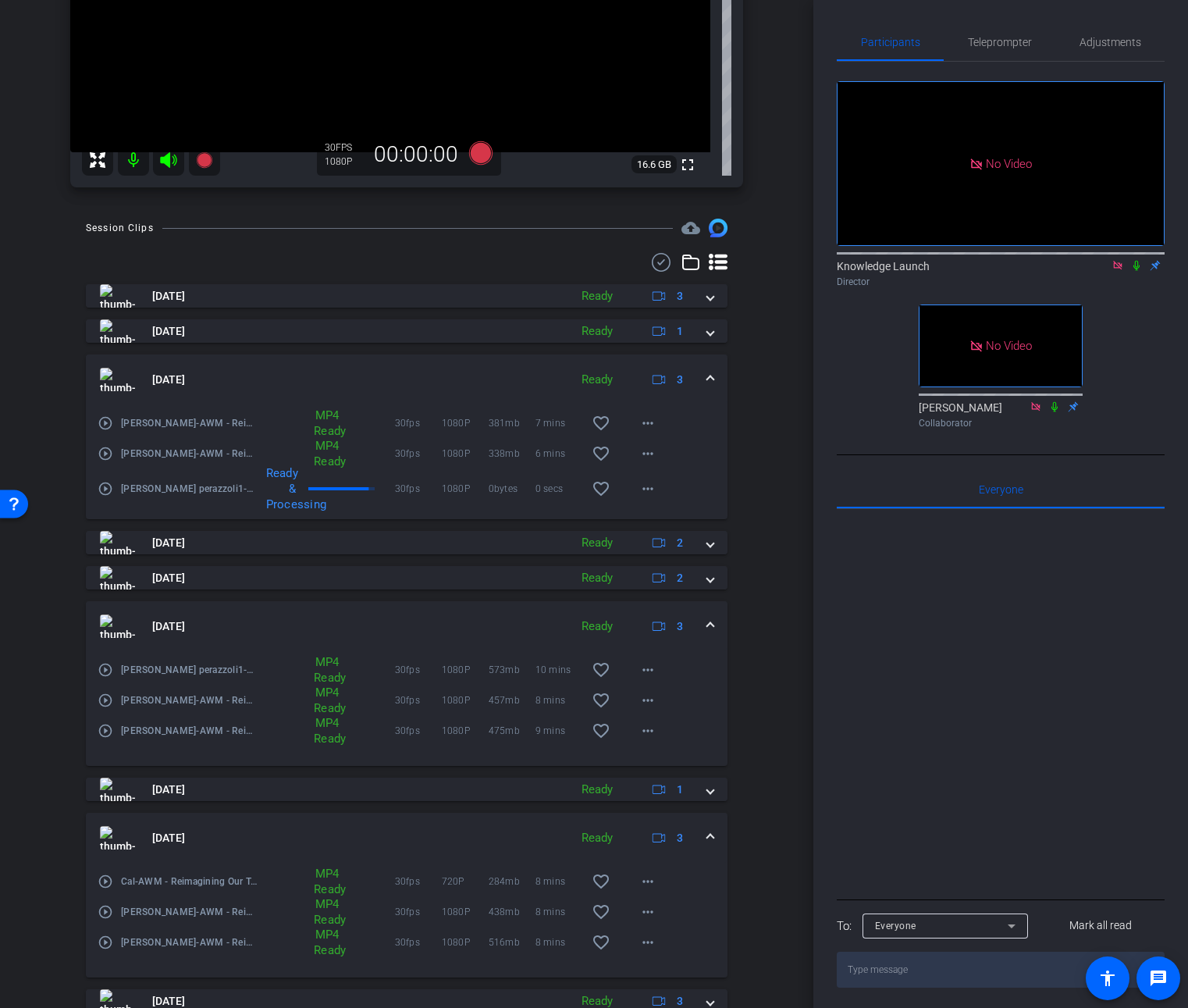
scroll to position [413, 0]
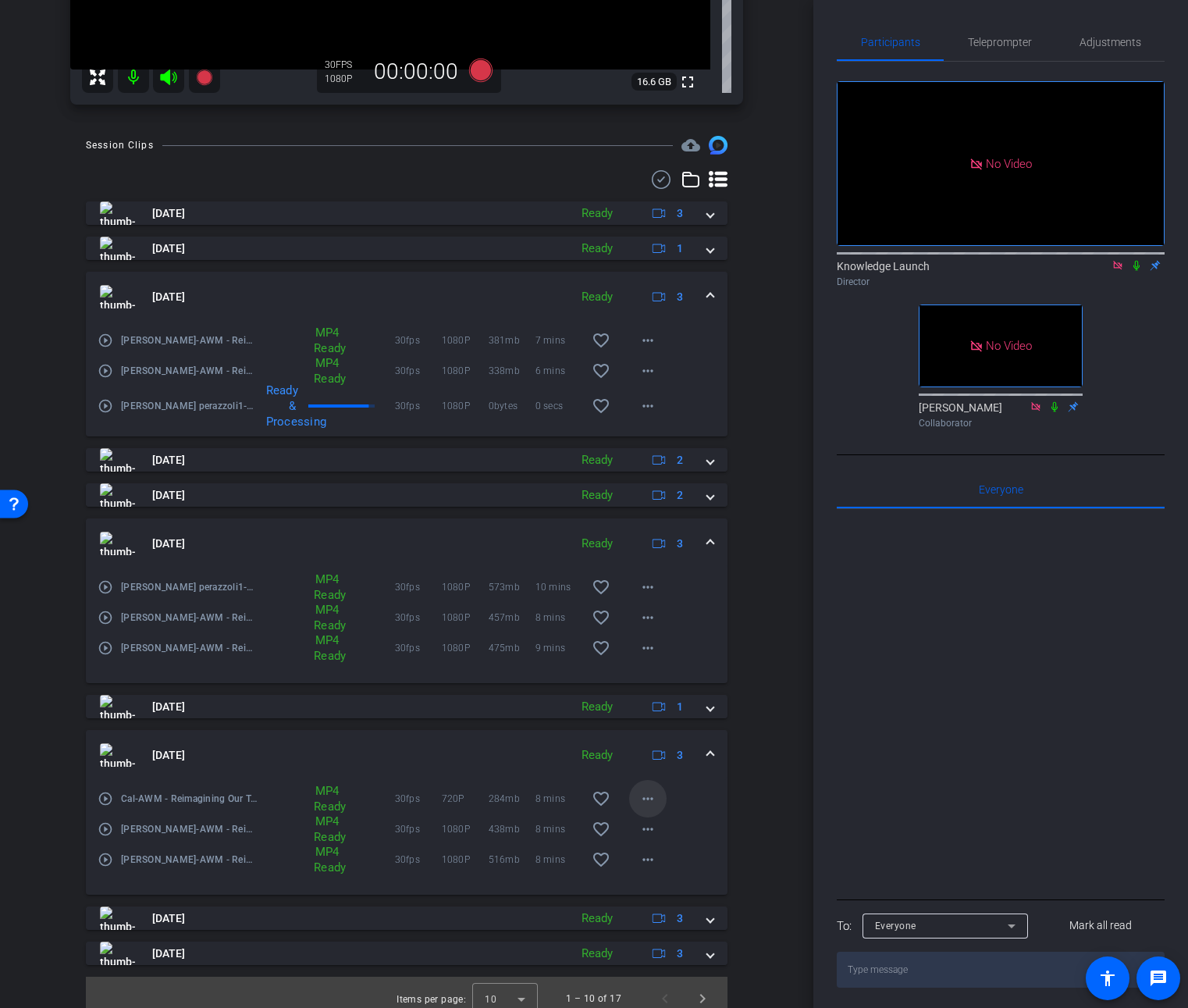
click at [638, 802] on mat-icon "more_horiz" at bounding box center [648, 798] width 18 height 18
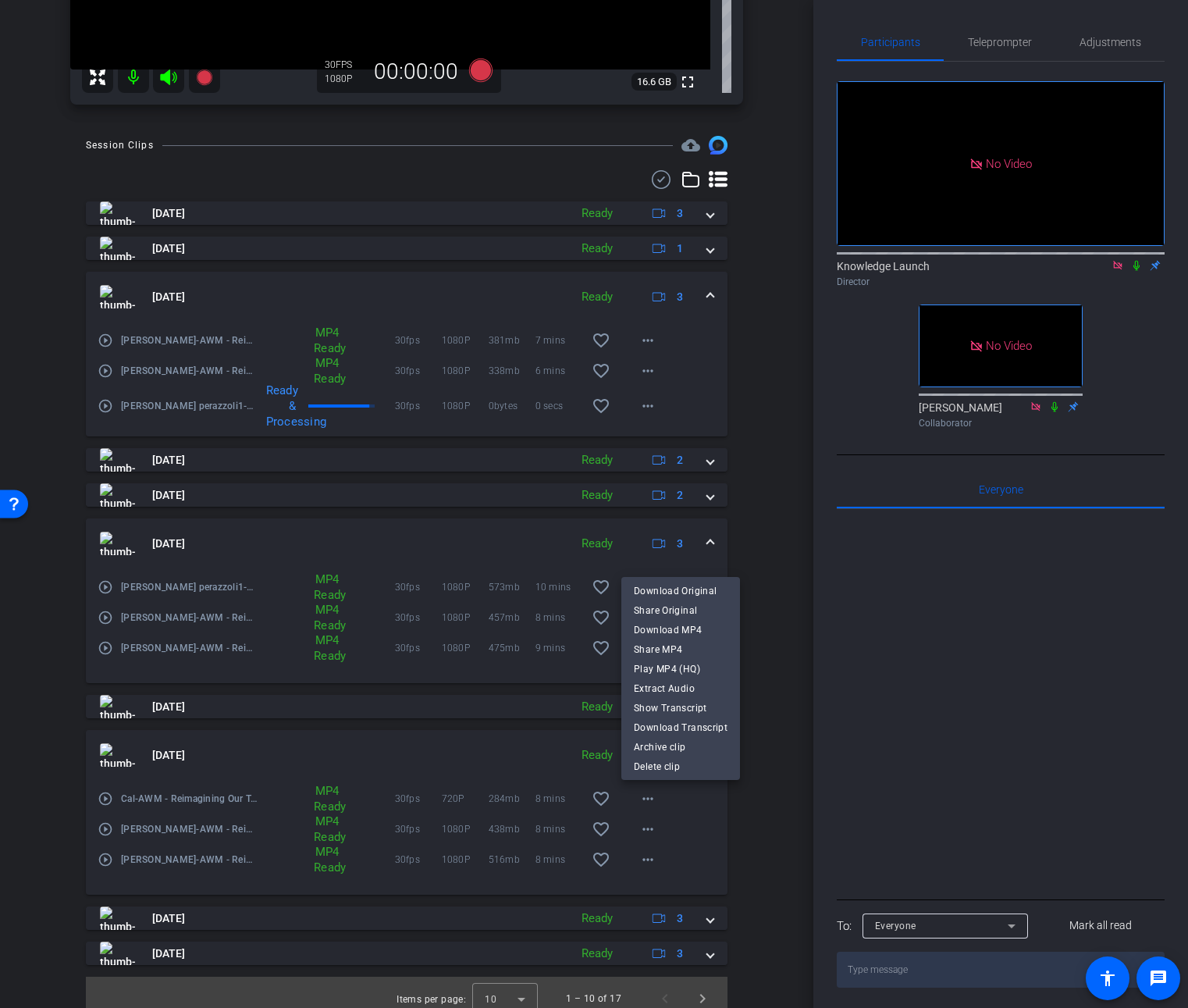
click at [635, 802] on div at bounding box center [594, 504] width 1188 height 1008
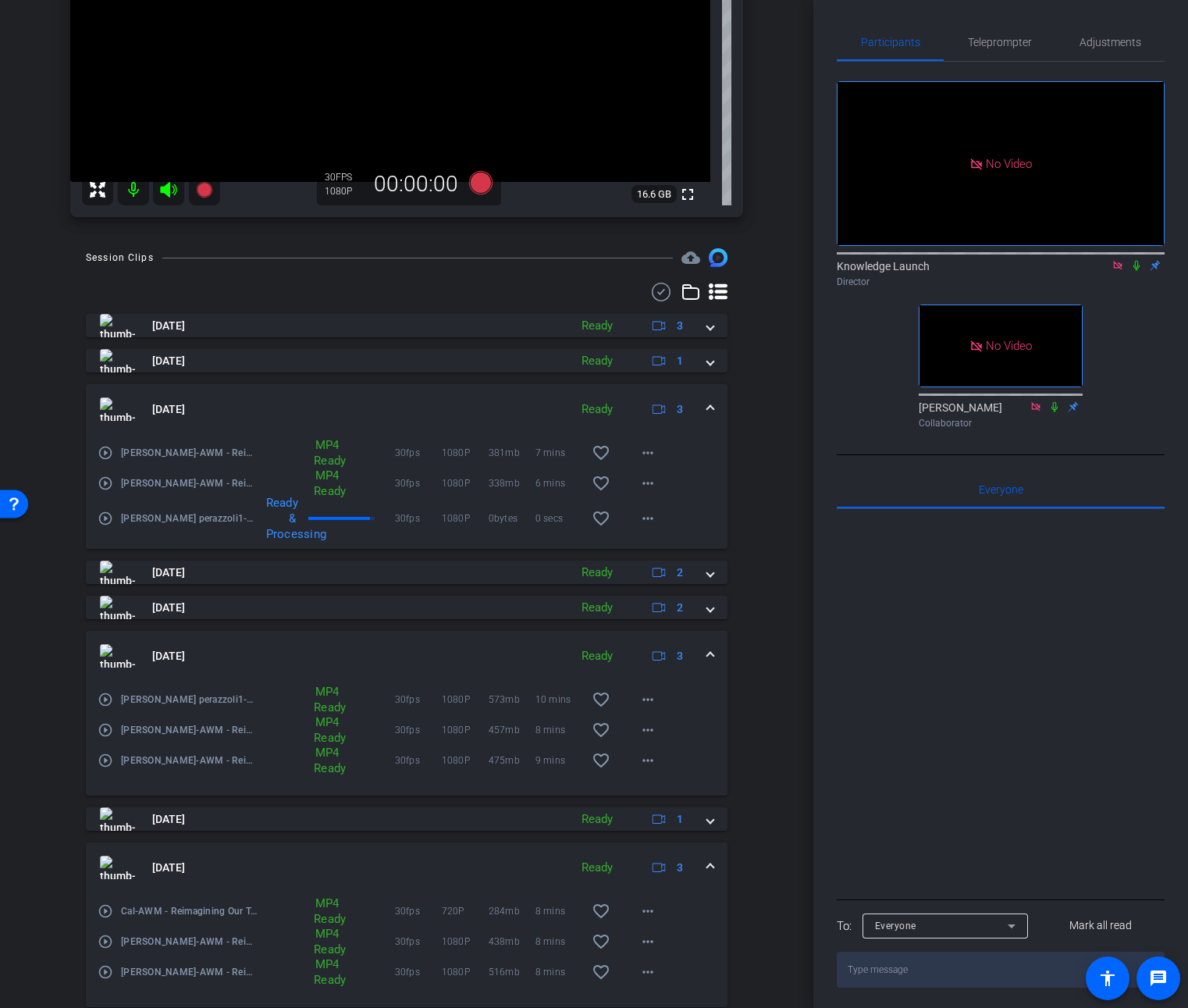
scroll to position [303, 0]
click at [154, 863] on span "Oct 10, 2025" at bounding box center [168, 866] width 32 height 17
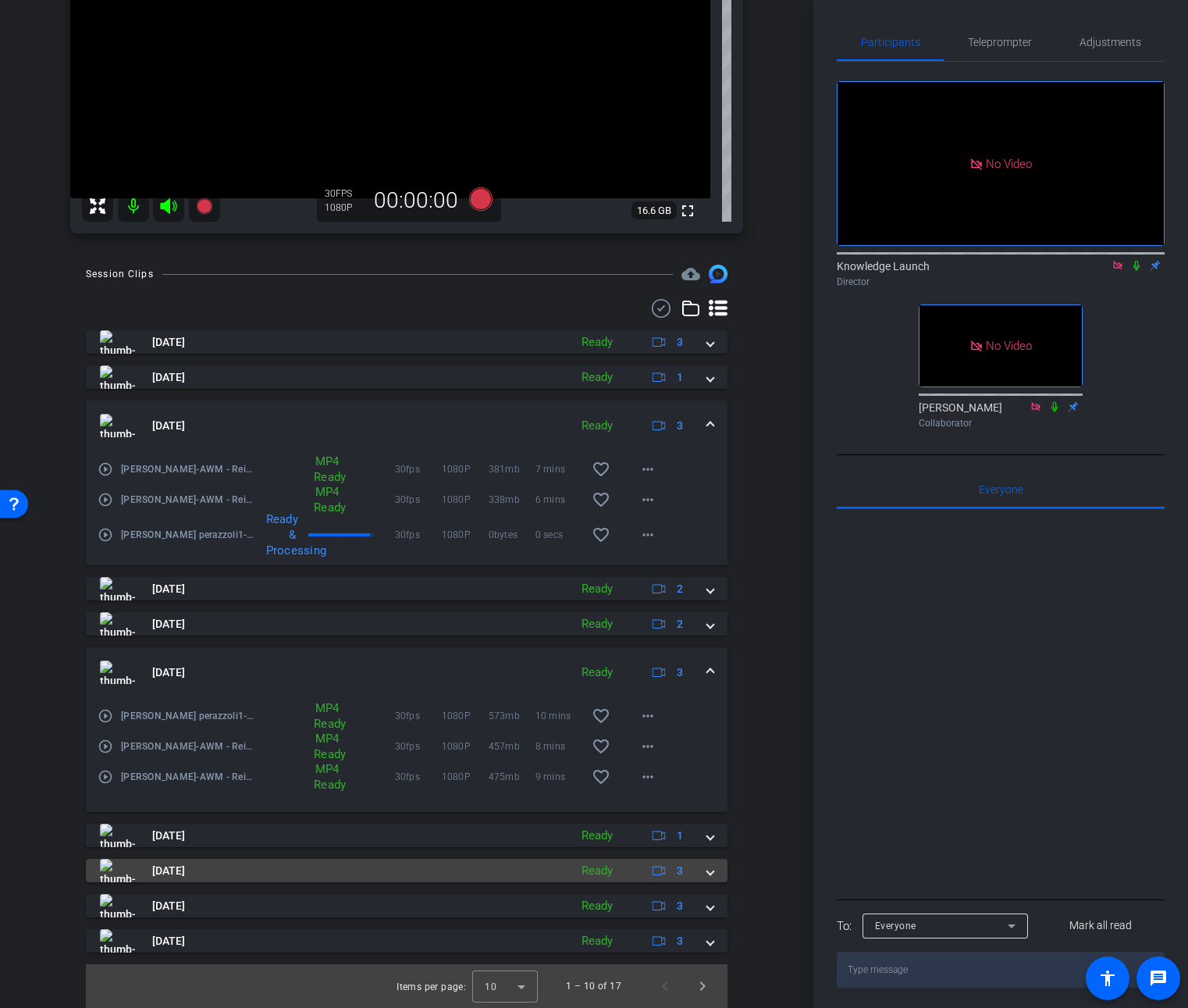
scroll to position [285, 0]
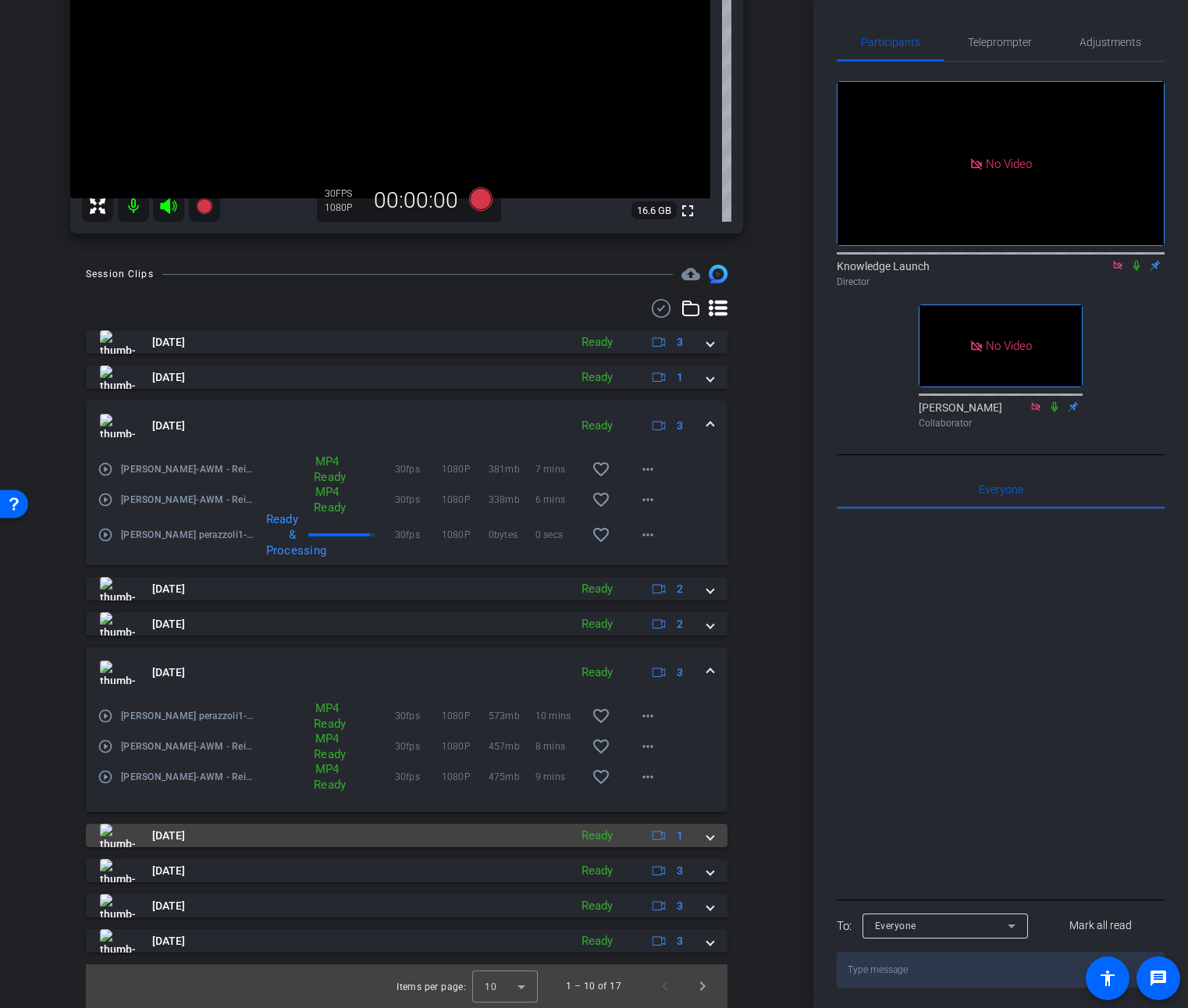
click at [708, 830] on span at bounding box center [710, 836] width 6 height 17
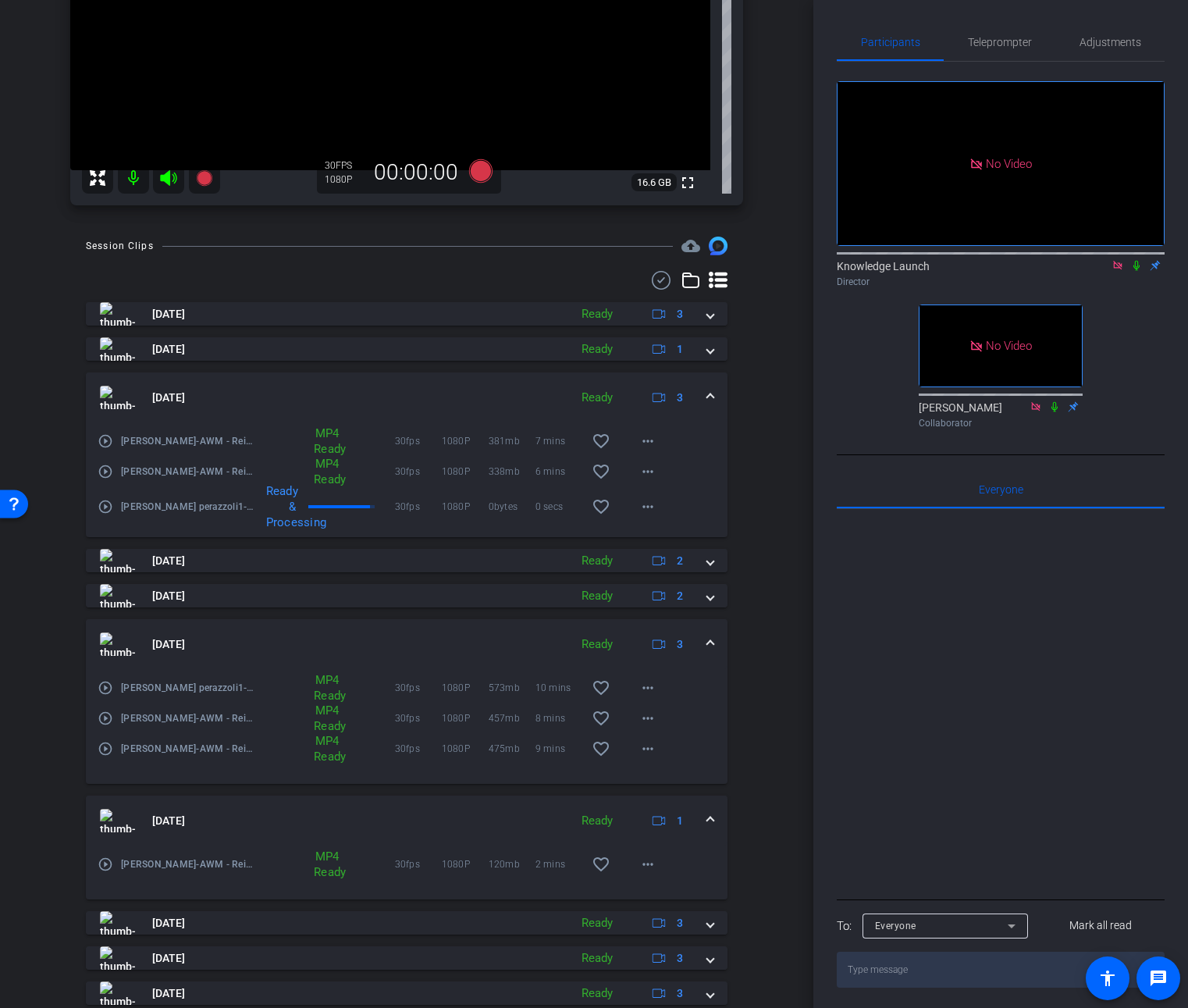
scroll to position [365, 0]
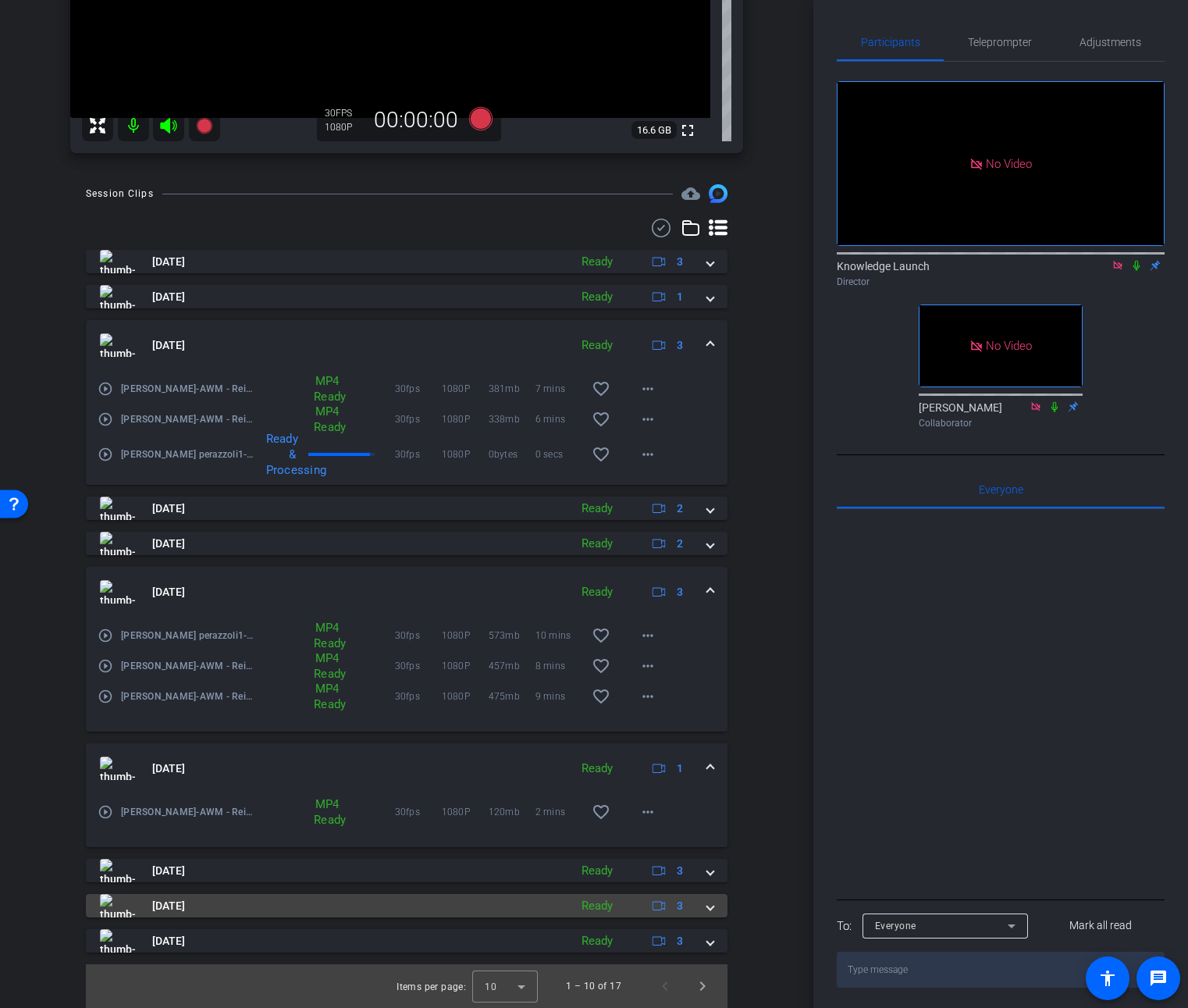
click at [708, 905] on span at bounding box center [710, 906] width 6 height 17
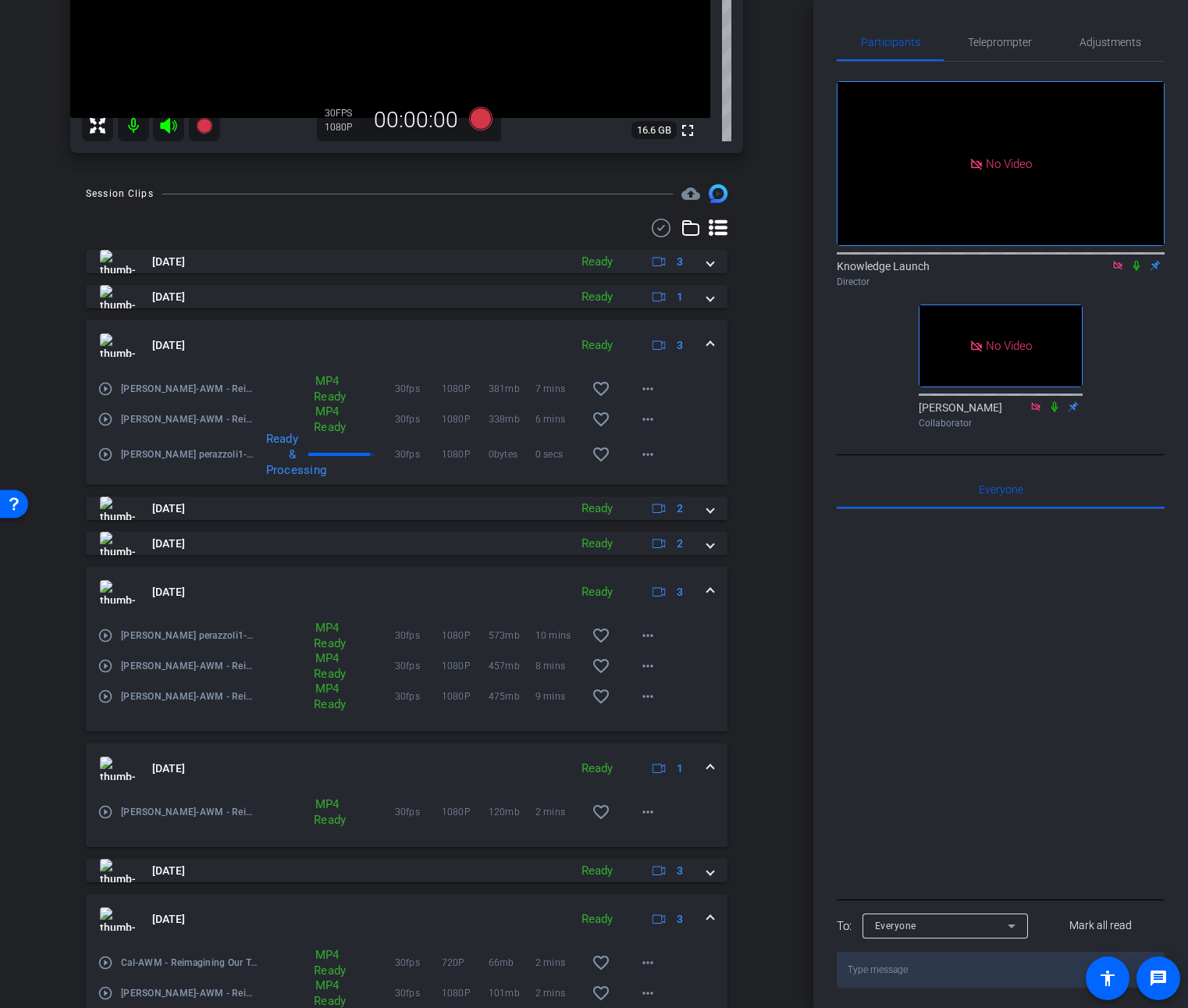
scroll to position [506, 0]
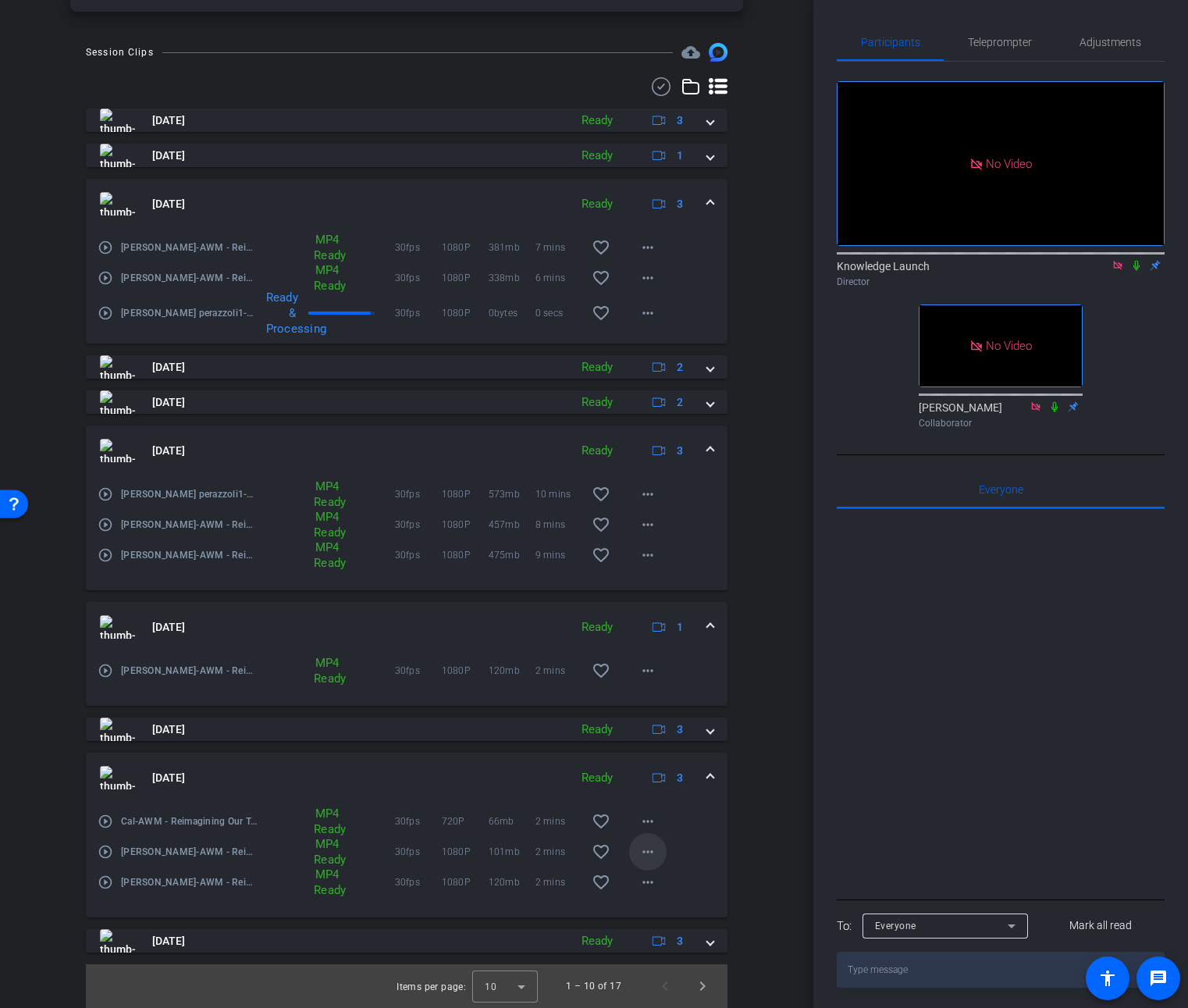
click at [642, 852] on mat-icon "more_horiz" at bounding box center [648, 852] width 18 height 18
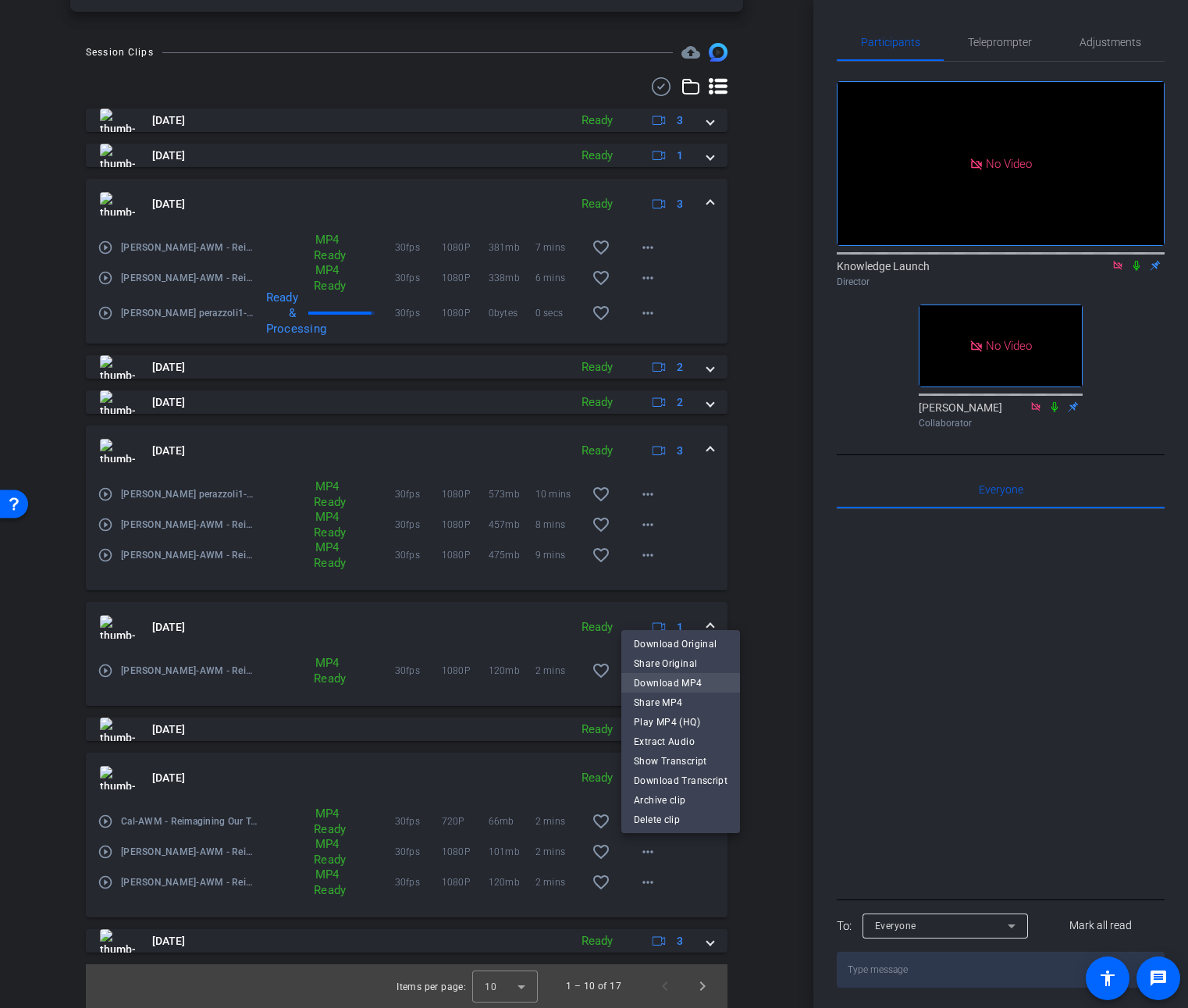
click at [667, 683] on span "Download MP4" at bounding box center [680, 683] width 93 height 18
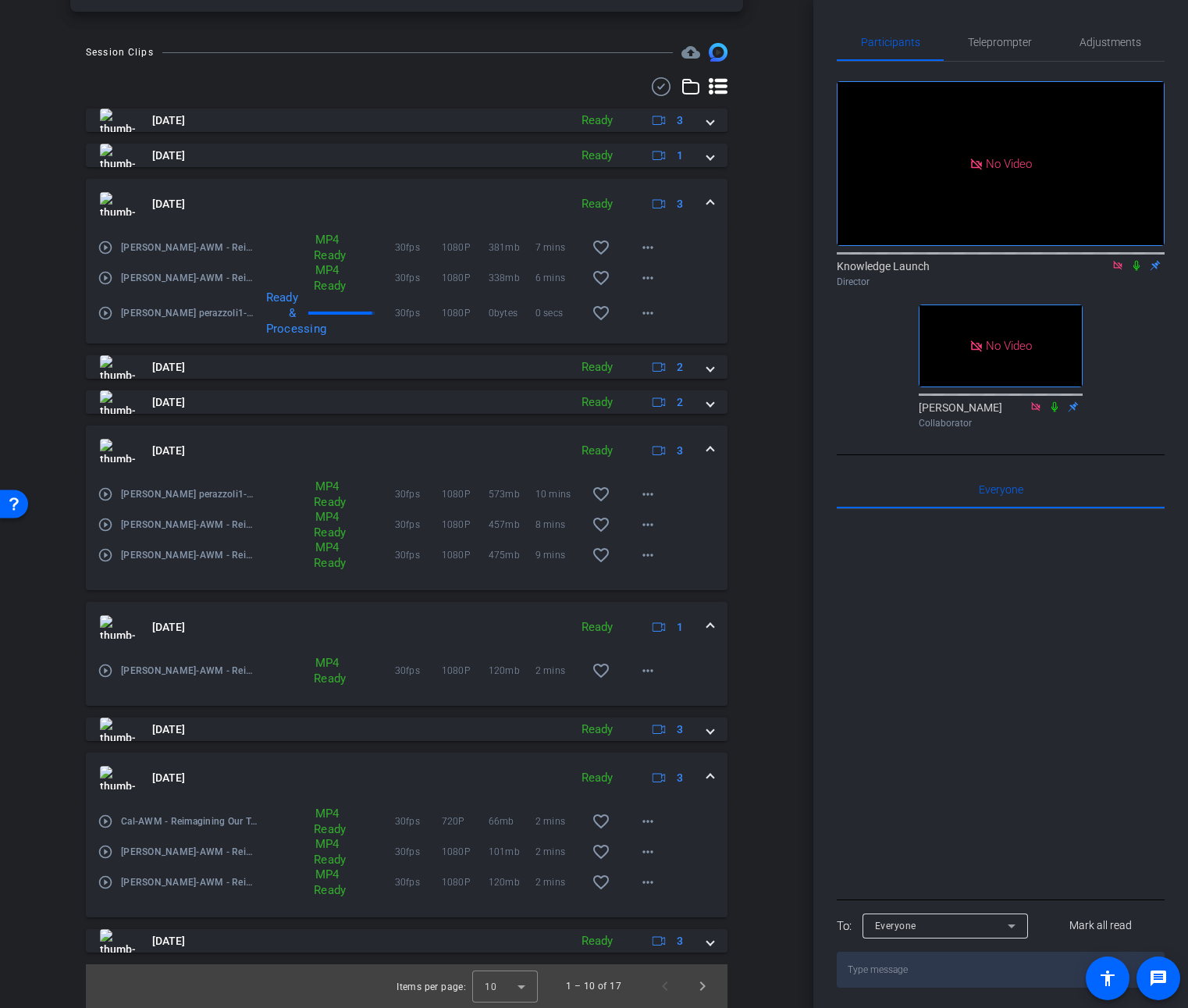
scroll to position [0, 0]
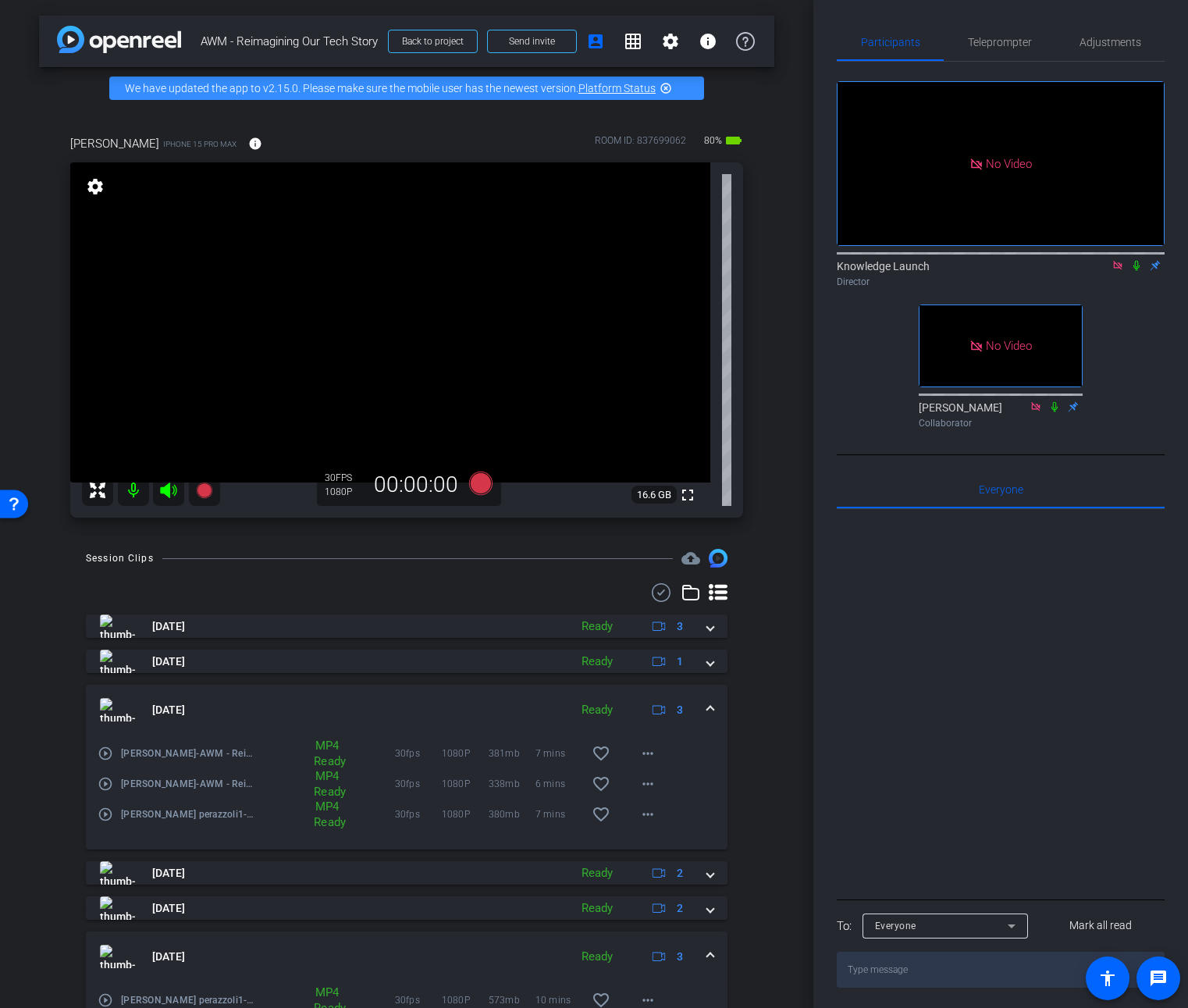
click at [1135, 260] on icon at bounding box center [1136, 265] width 13 height 11
click at [1134, 260] on icon at bounding box center [1136, 265] width 13 height 11
click at [999, 48] on span "Teleprompter" at bounding box center [1000, 42] width 64 height 38
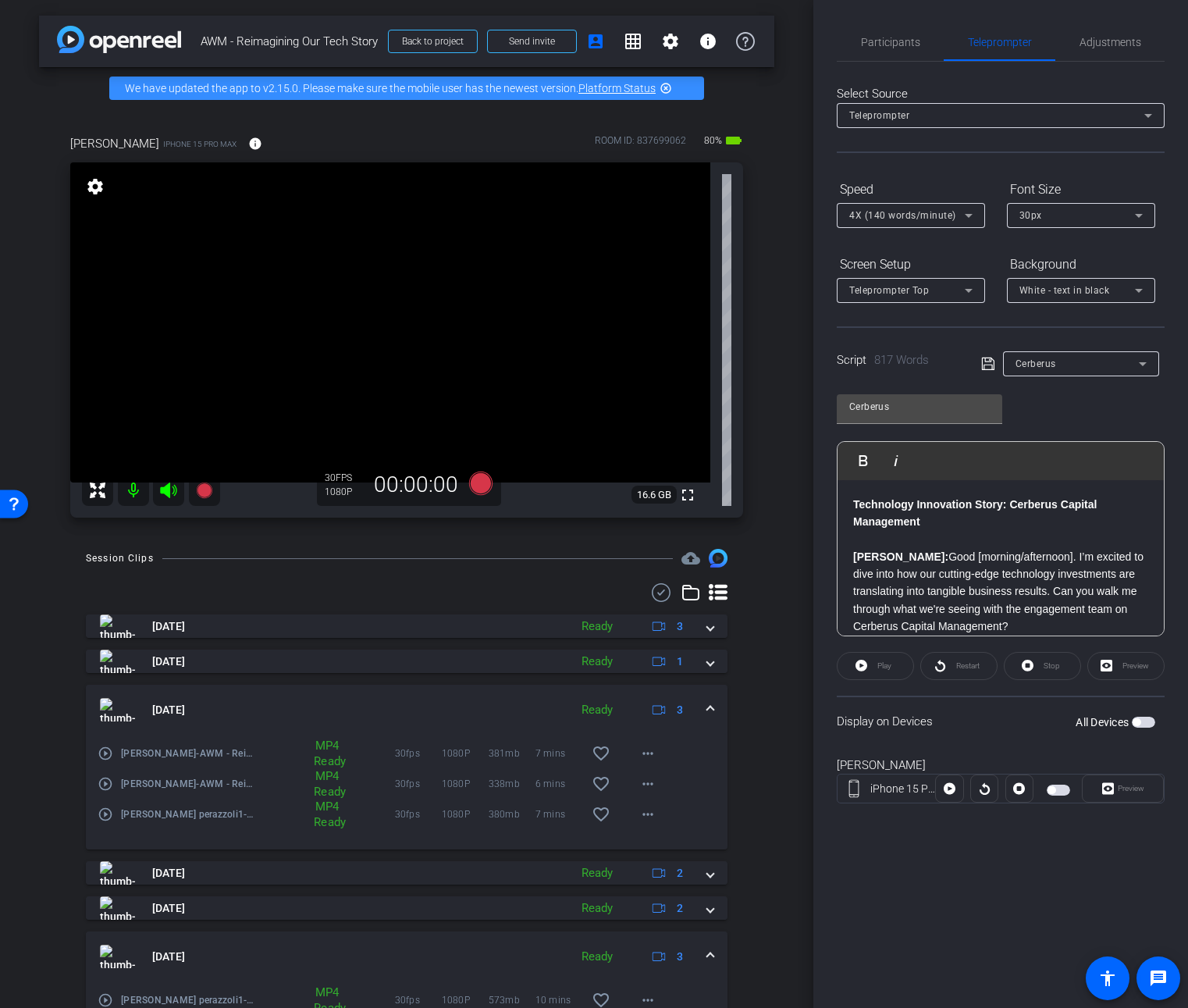
click at [1146, 727] on div "All Devices" at bounding box center [1115, 722] width 79 height 16
click at [1146, 726] on span "button" at bounding box center [1143, 723] width 23 height 11
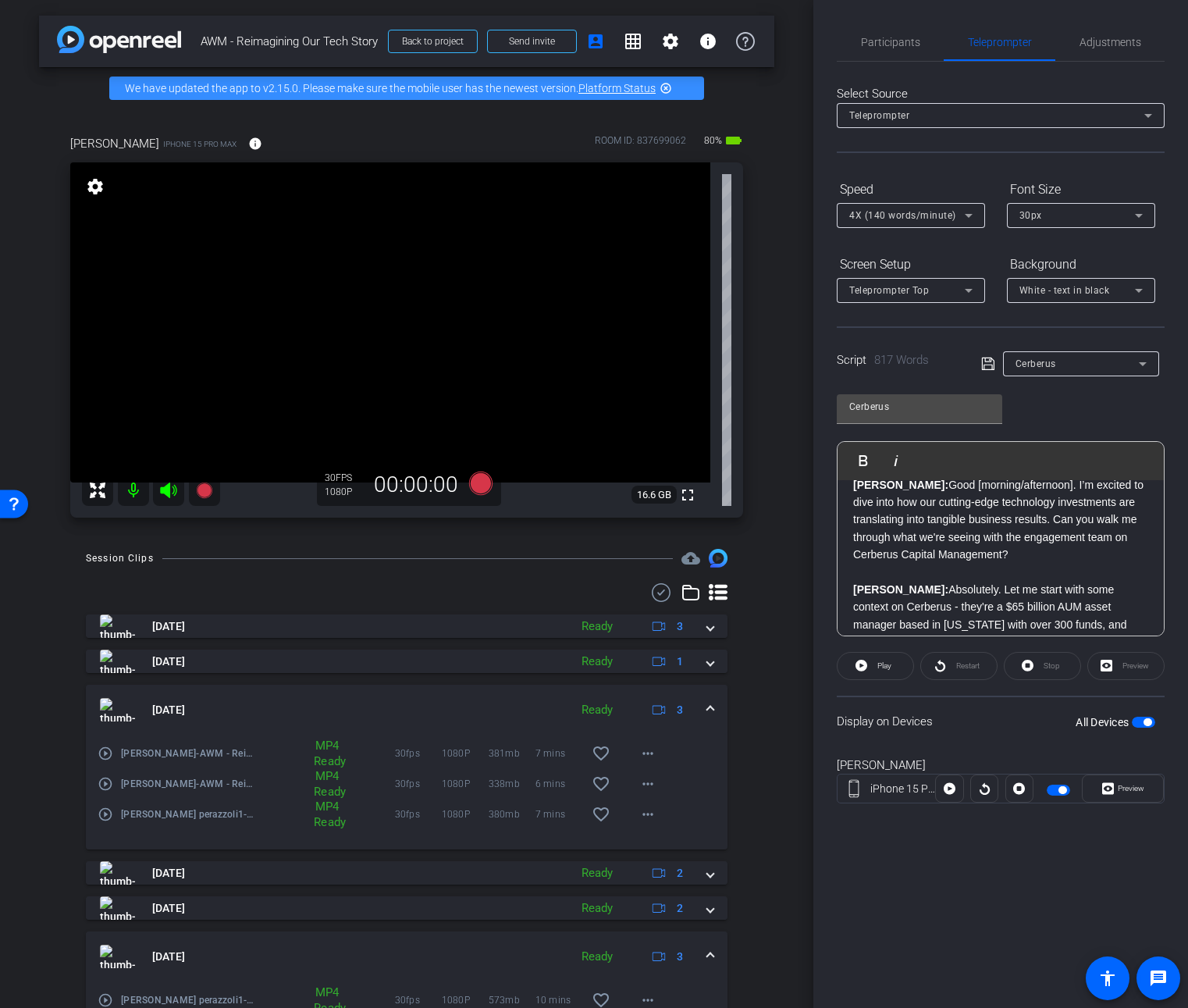
scroll to position [92, 0]
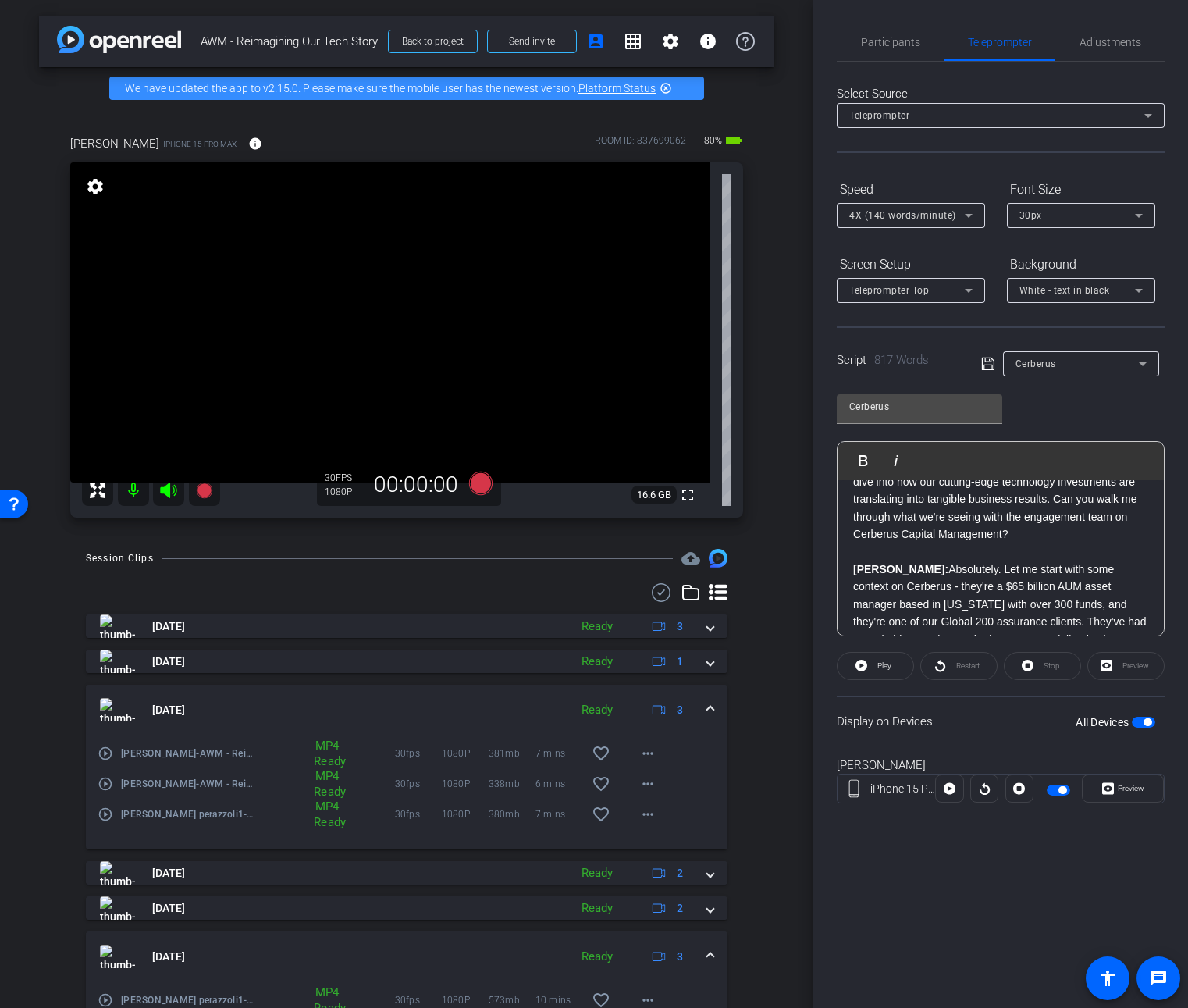
click at [1122, 667] on div "Preview" at bounding box center [1126, 666] width 78 height 28
click at [1120, 784] on span "Preview" at bounding box center [1131, 787] width 27 height 8
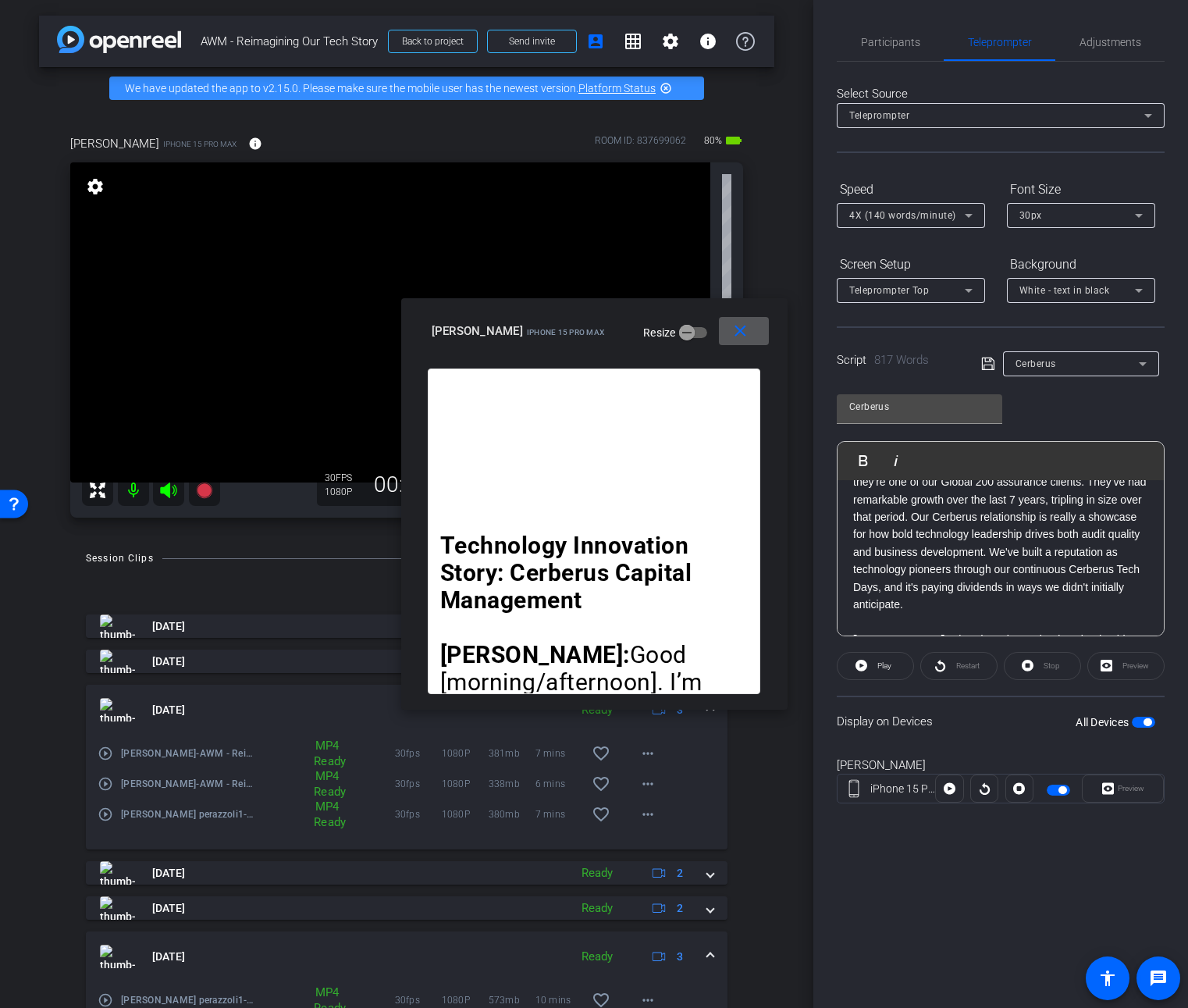
scroll to position [0, 0]
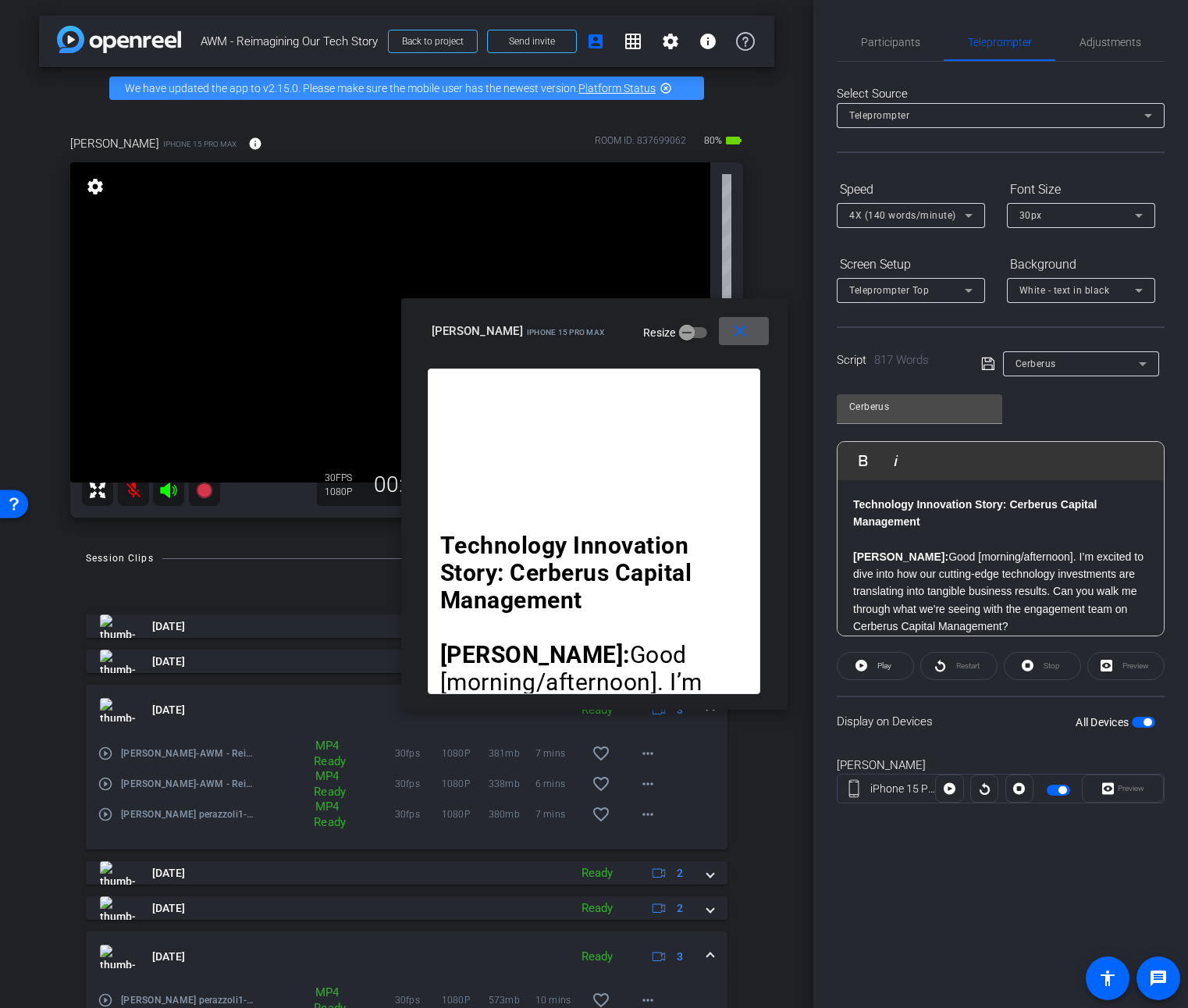
click at [742, 332] on mat-icon "close" at bounding box center [740, 331] width 19 height 19
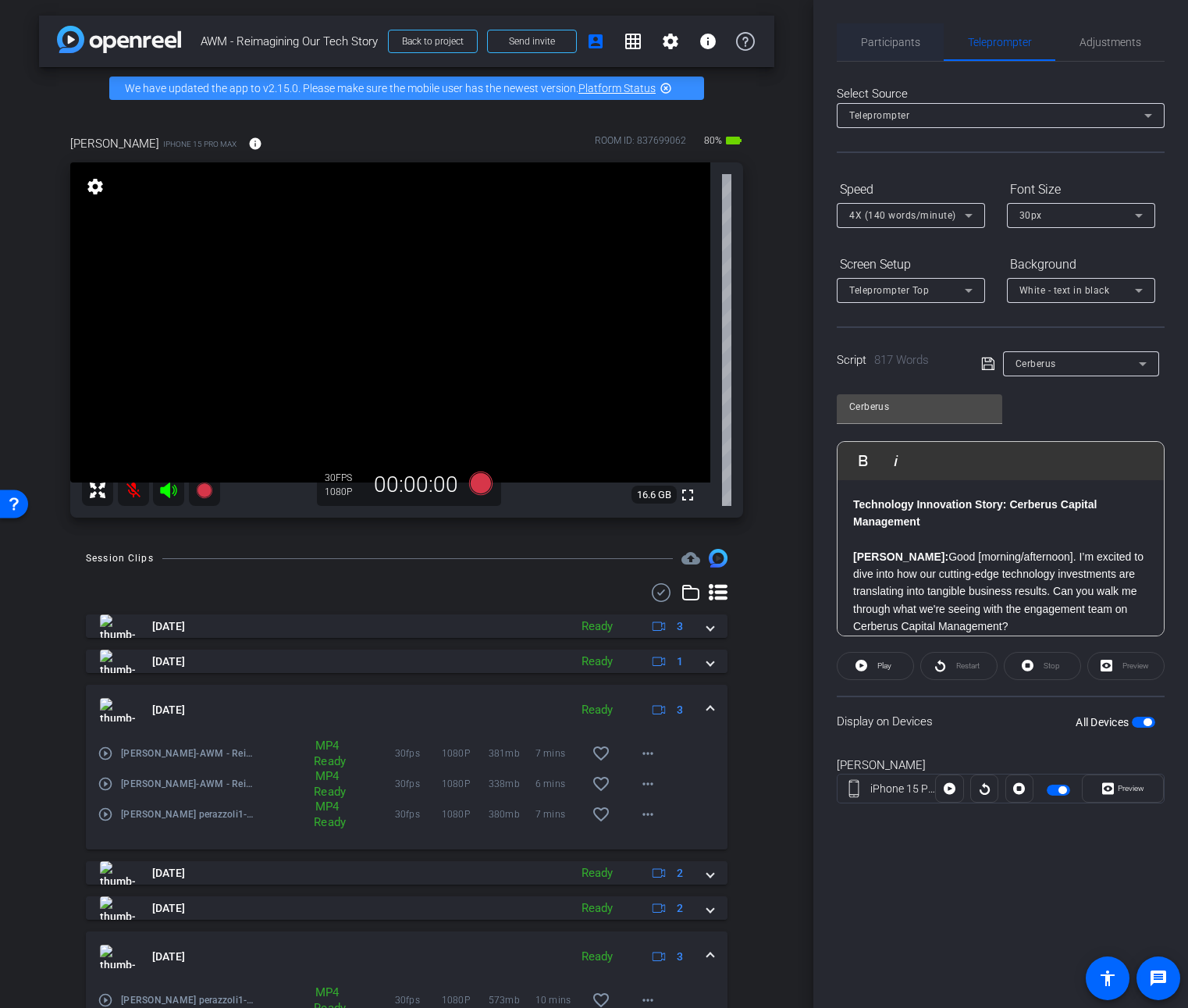
click at [868, 43] on span "Participants" at bounding box center [891, 43] width 59 height 11
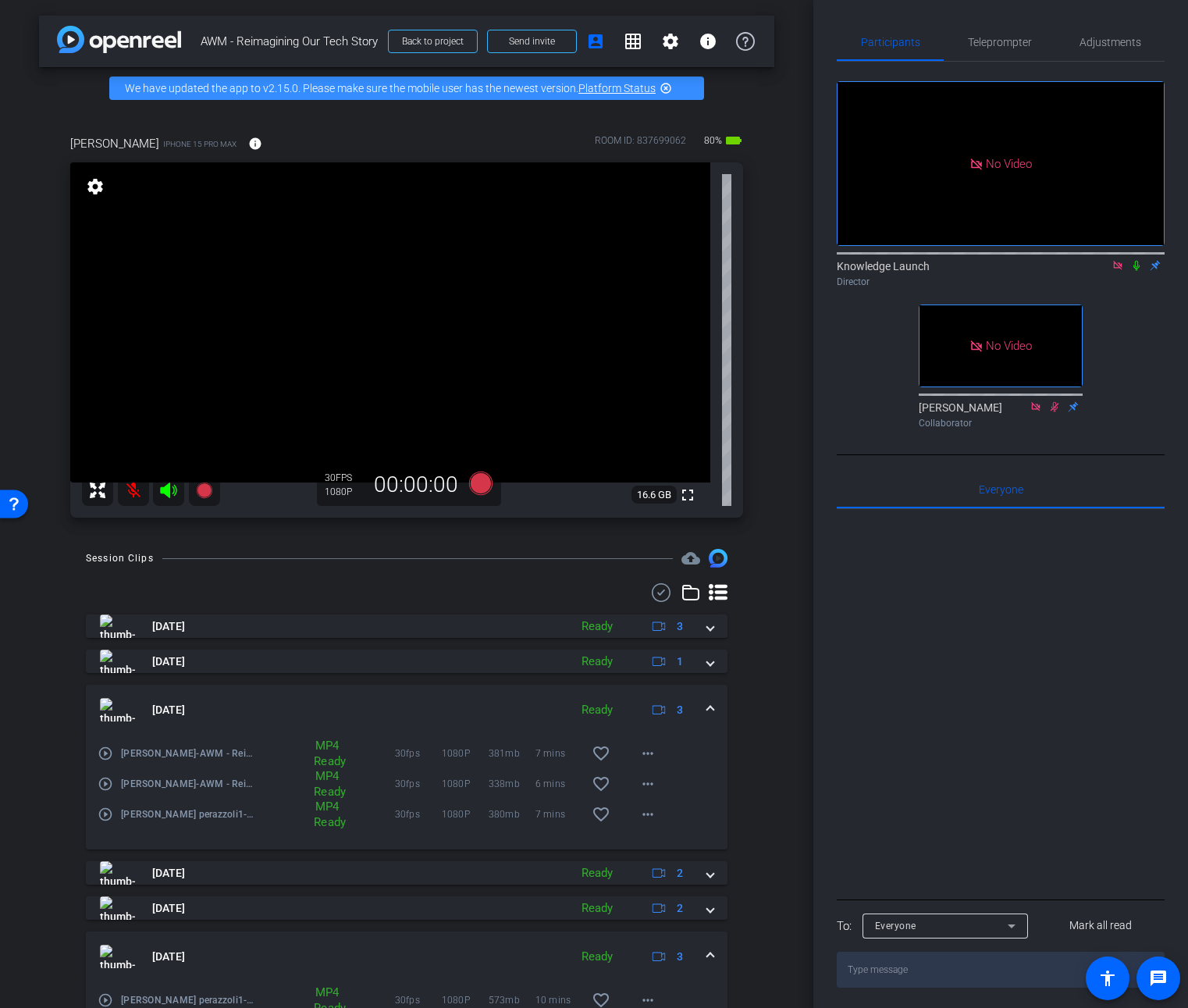
click at [1140, 260] on icon at bounding box center [1136, 265] width 13 height 11
click at [1134, 260] on icon at bounding box center [1136, 265] width 13 height 11
click at [1136, 261] on icon at bounding box center [1136, 265] width 8 height 10
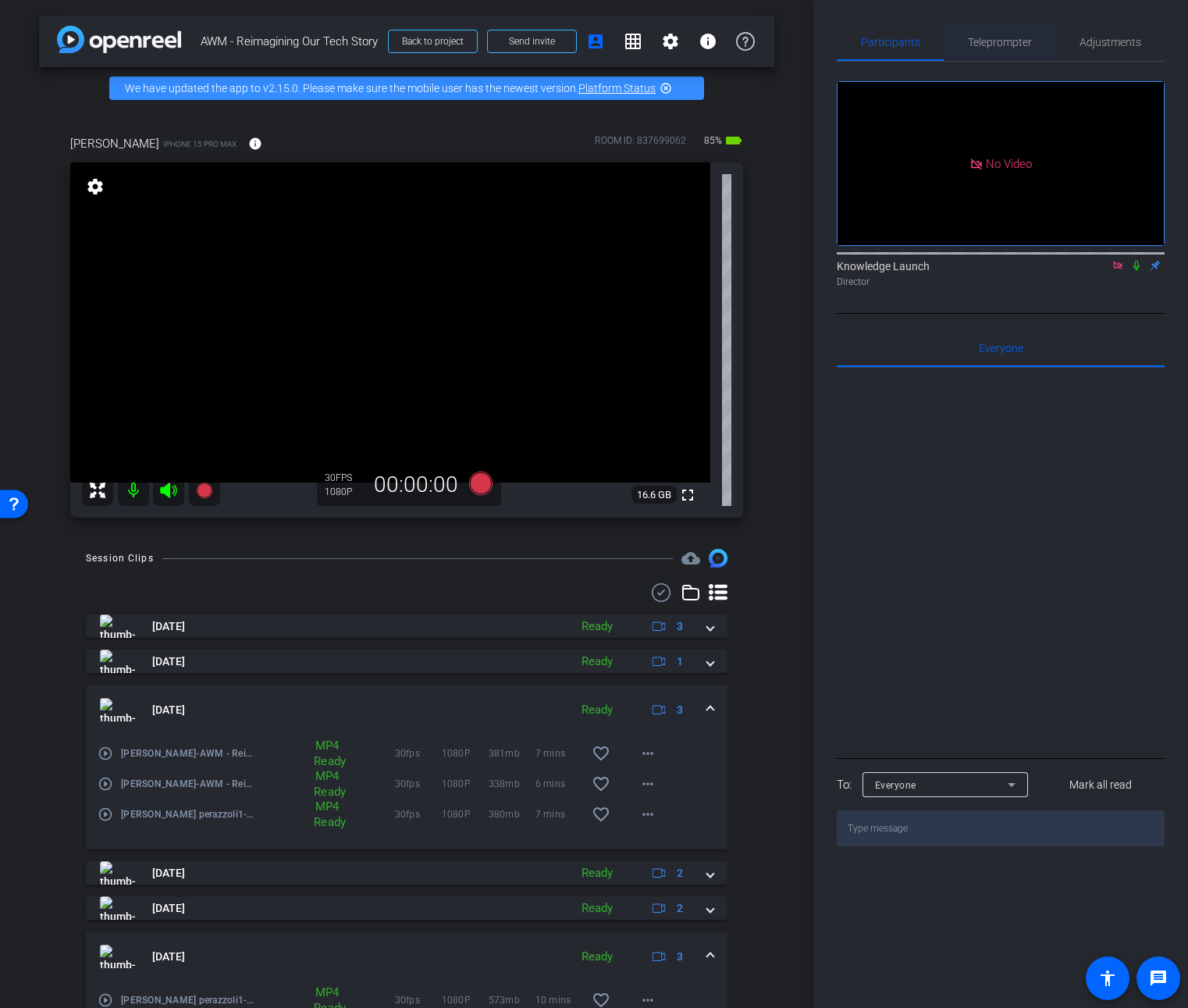
click at [988, 47] on span "Teleprompter" at bounding box center [1000, 43] width 64 height 11
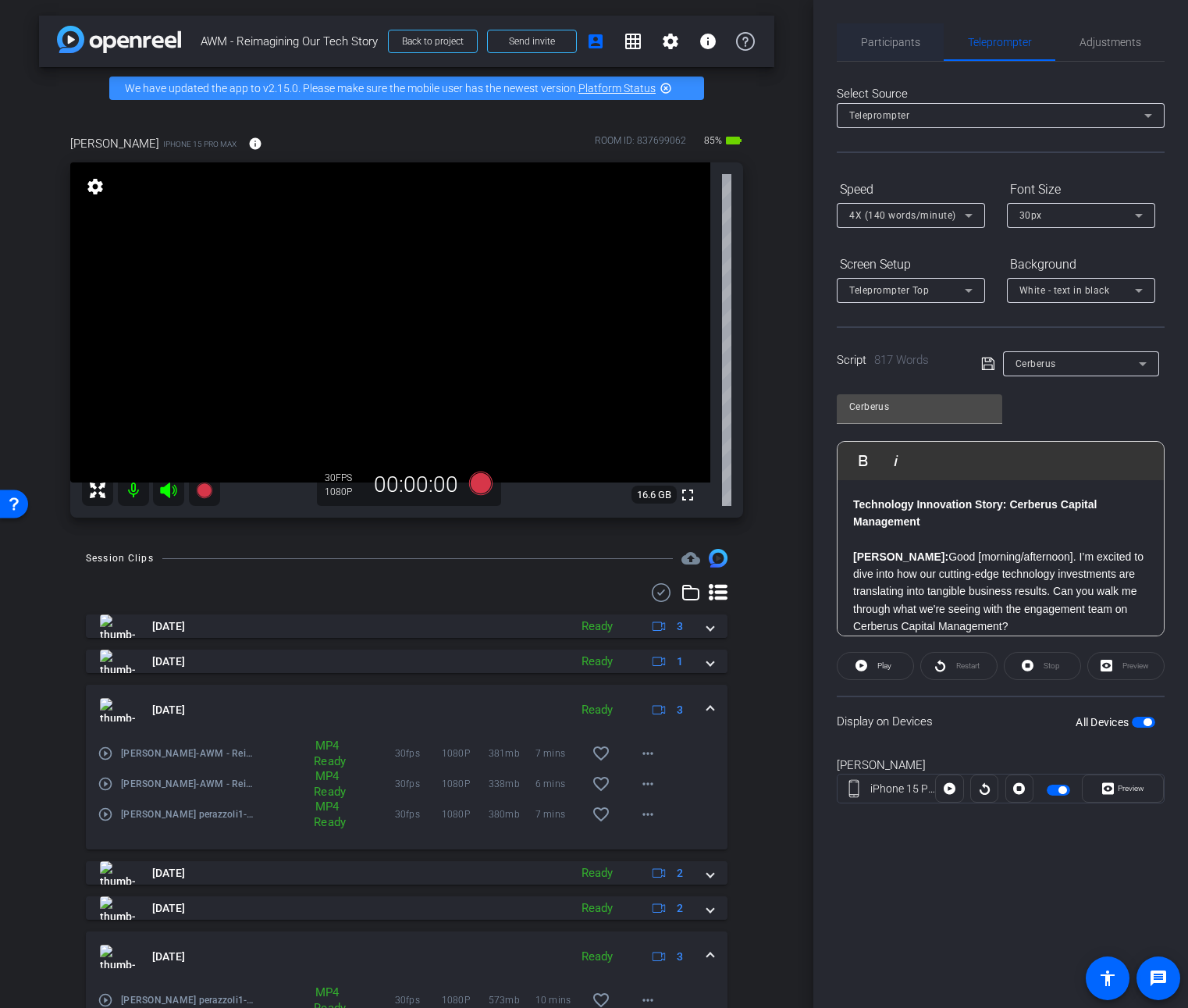
click at [886, 43] on span "Participants" at bounding box center [891, 43] width 59 height 11
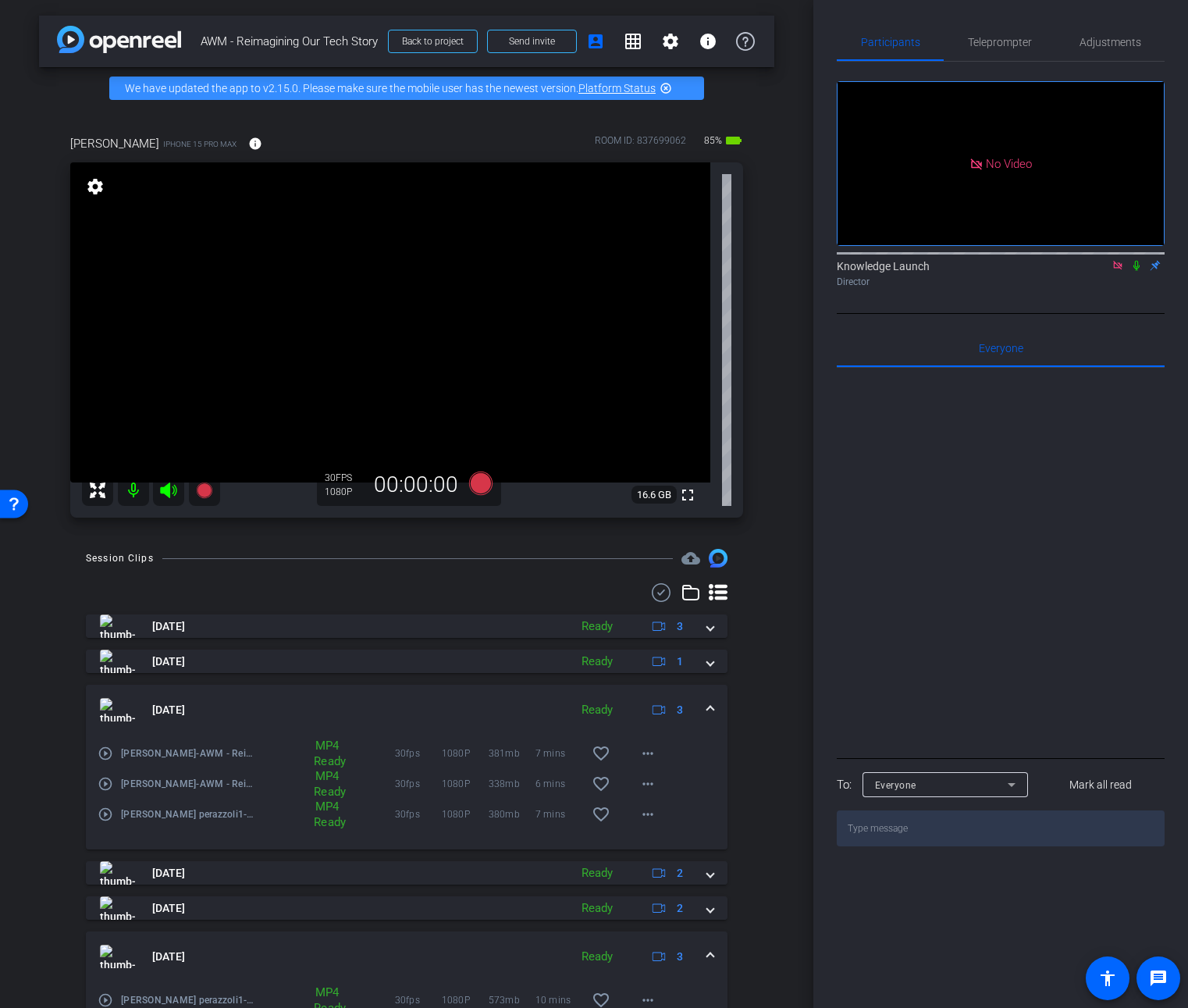
click at [911, 810] on textarea at bounding box center [1000, 828] width 328 height 36
type textarea "[EMAIL_ADDRESS][DOMAIN_NAME]"
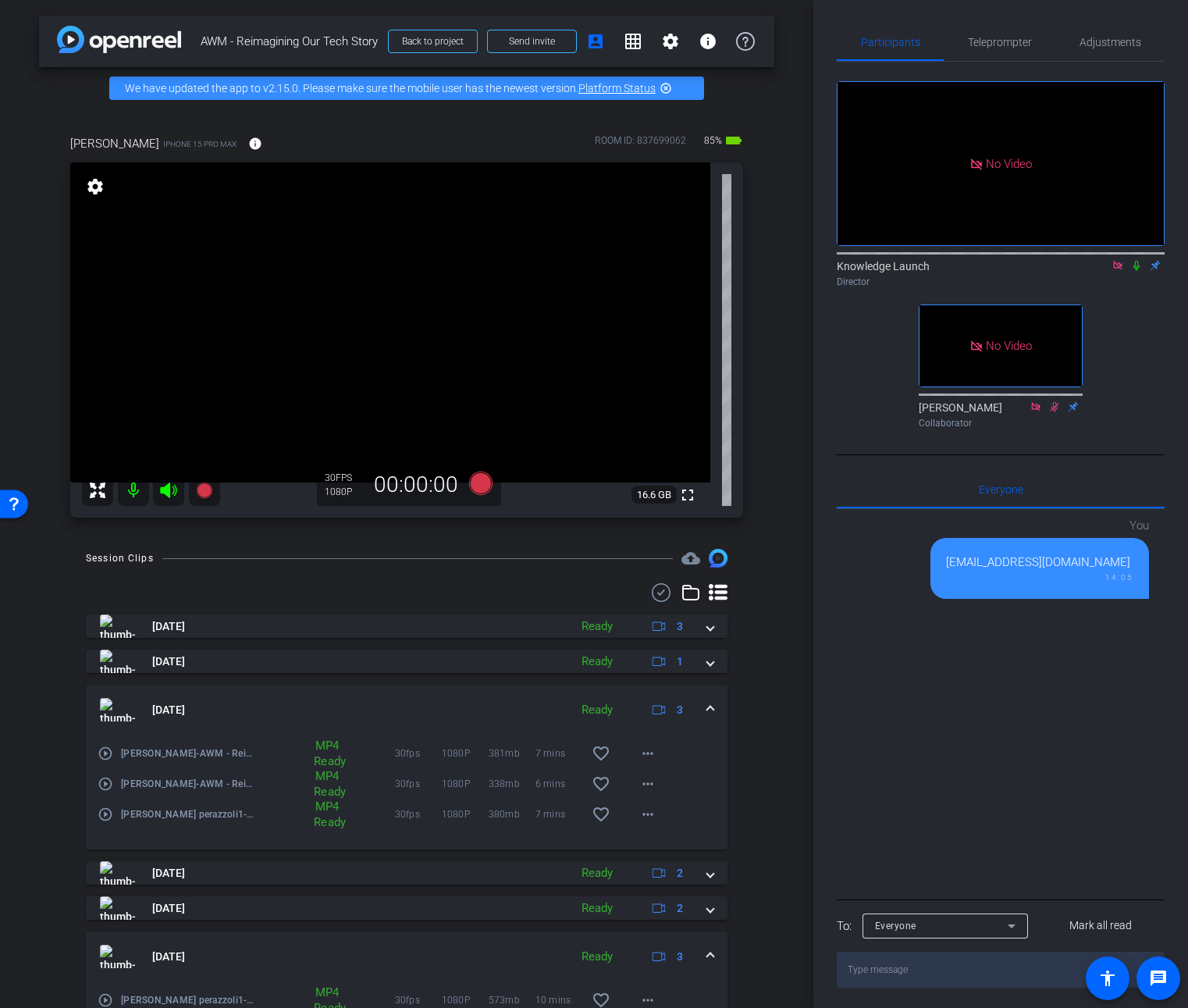
click at [1040, 553] on div "[EMAIL_ADDRESS][DOMAIN_NAME]" at bounding box center [1039, 562] width 188 height 18
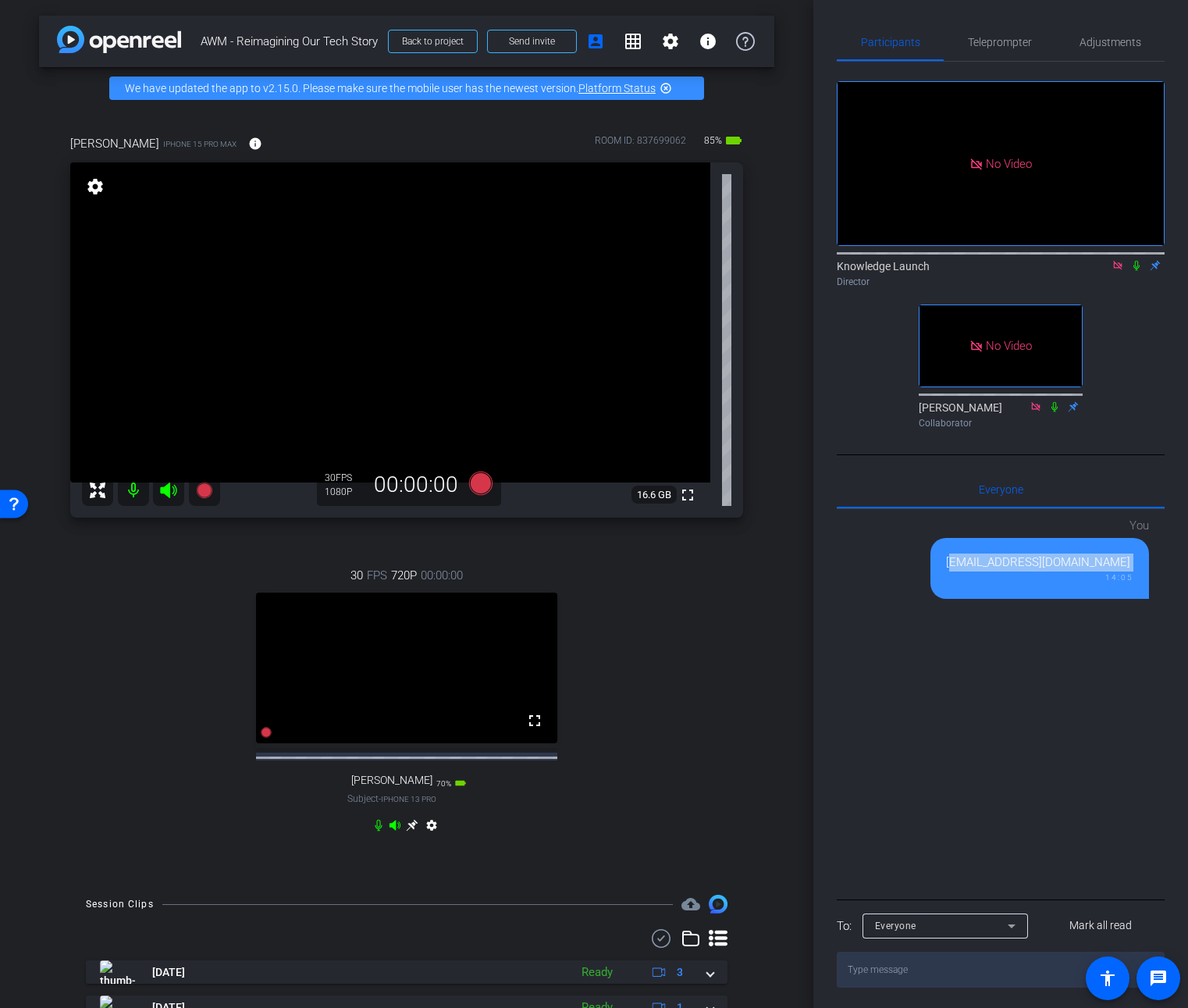
click at [430, 838] on mat-icon "settings" at bounding box center [431, 828] width 18 height 18
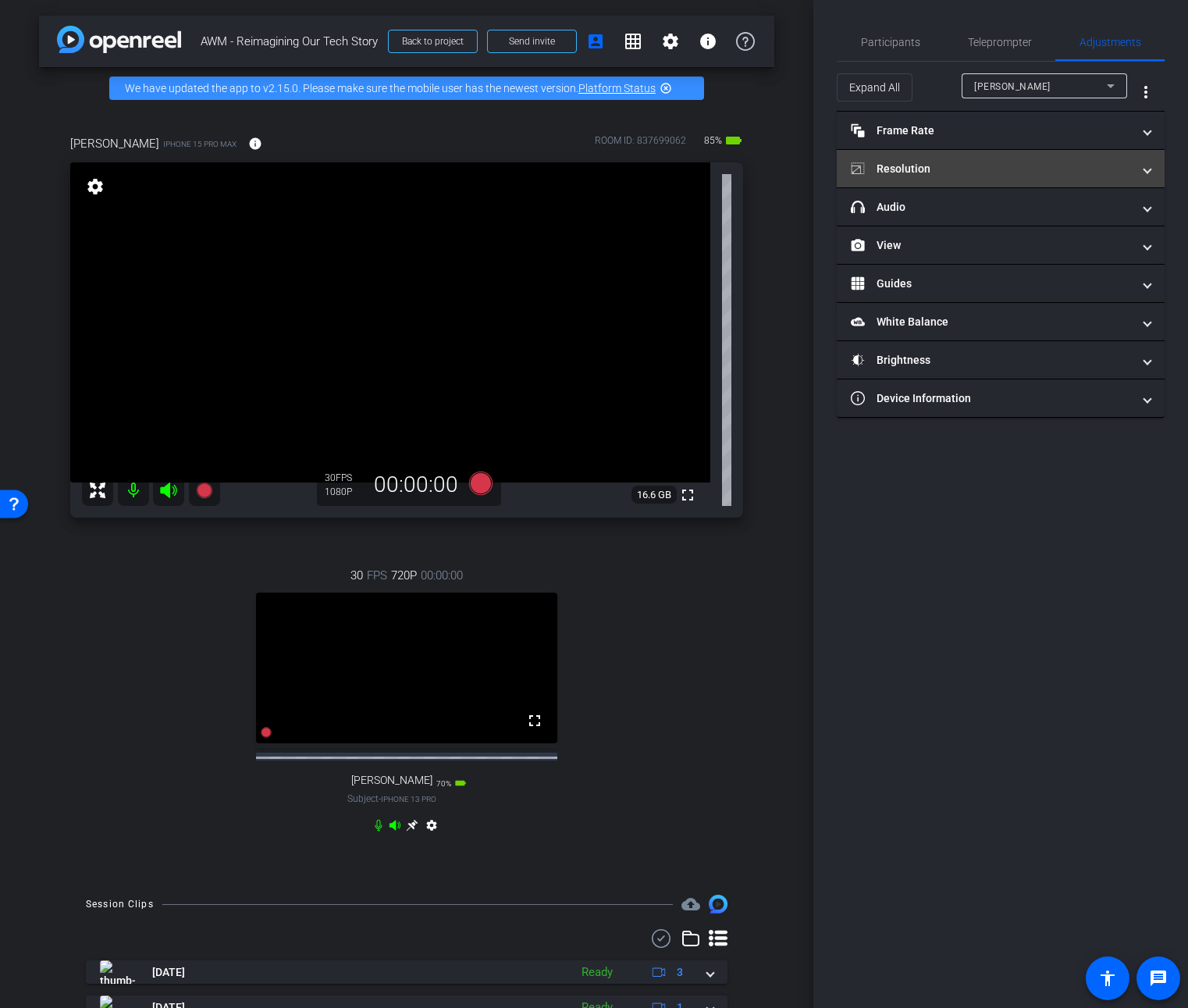
click at [1145, 169] on span at bounding box center [1147, 169] width 6 height 17
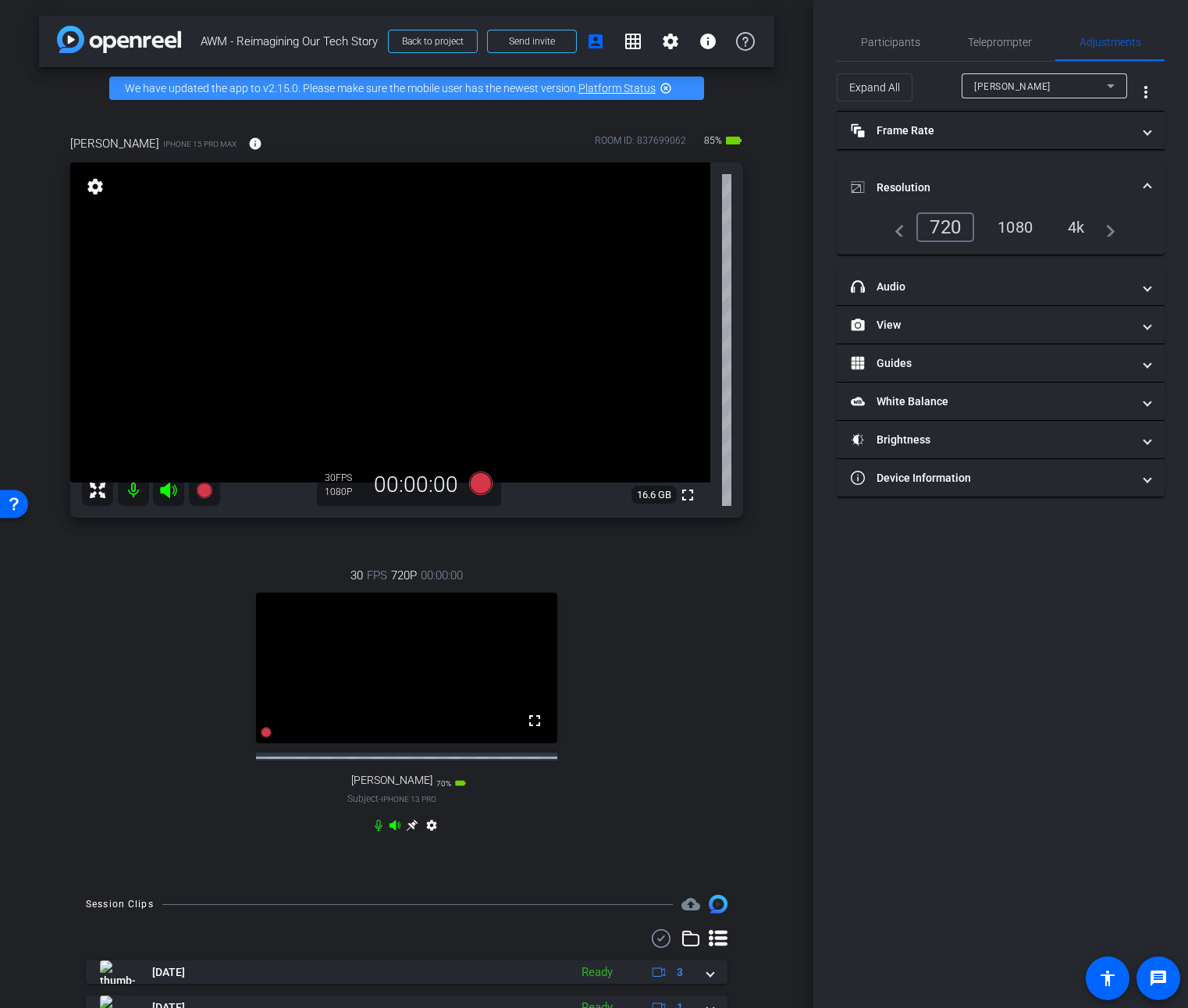
click at [1035, 219] on div "1080" at bounding box center [1014, 227] width 58 height 27
click at [1022, 227] on div "1080" at bounding box center [1012, 227] width 68 height 30
click at [1150, 131] on span at bounding box center [1147, 131] width 6 height 17
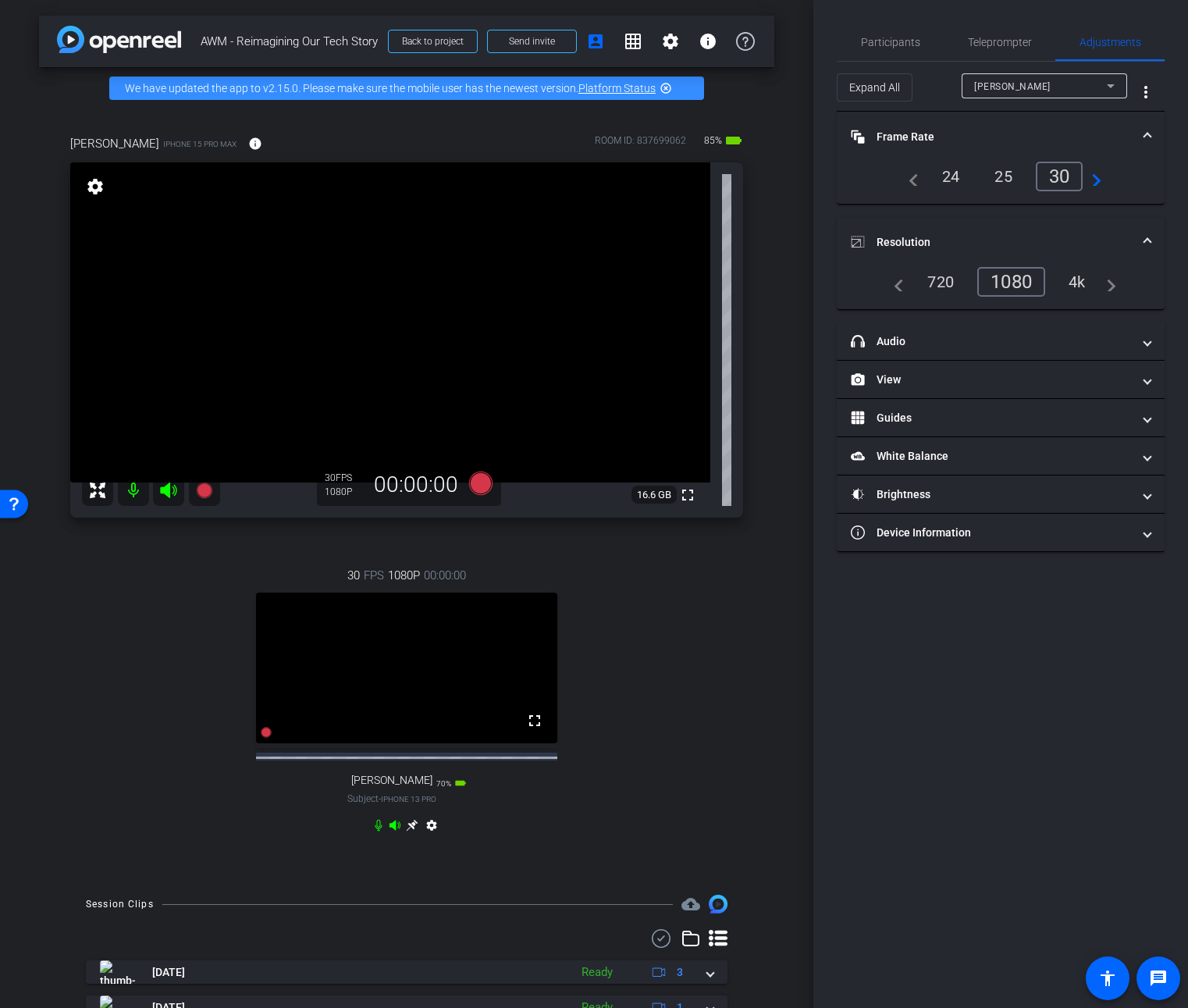
click at [1069, 172] on div "30" at bounding box center [1060, 176] width 48 height 30
click at [170, 380] on video at bounding box center [390, 322] width 640 height 320
click at [97, 184] on mat-icon "settings" at bounding box center [95, 187] width 22 height 18
click at [1118, 87] on icon at bounding box center [1110, 86] width 18 height 18
click at [1115, 87] on div at bounding box center [594, 504] width 1188 height 1008
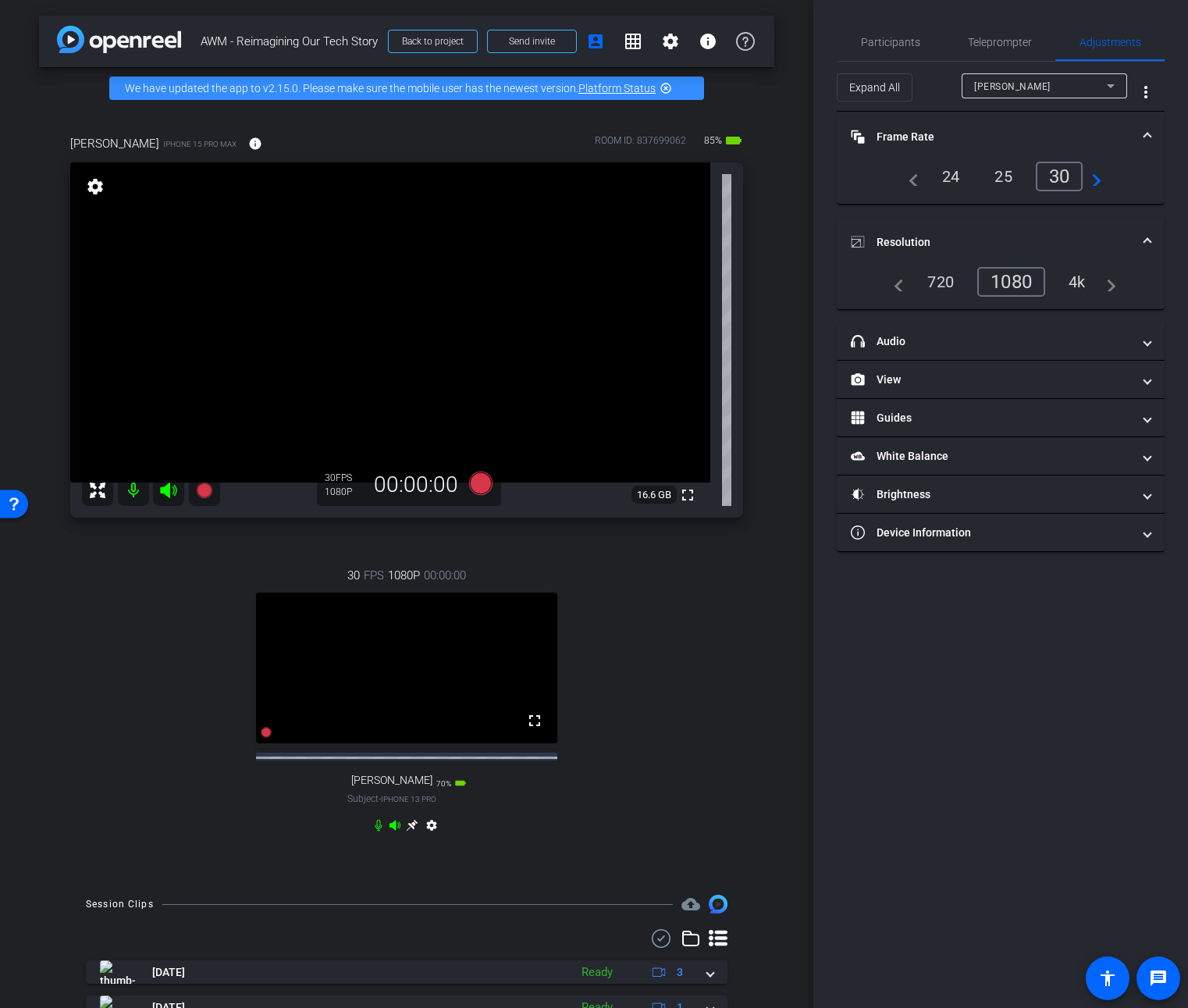
click at [979, 139] on mat-panel-title "Frame Rate Frame Rate" at bounding box center [991, 137] width 281 height 17
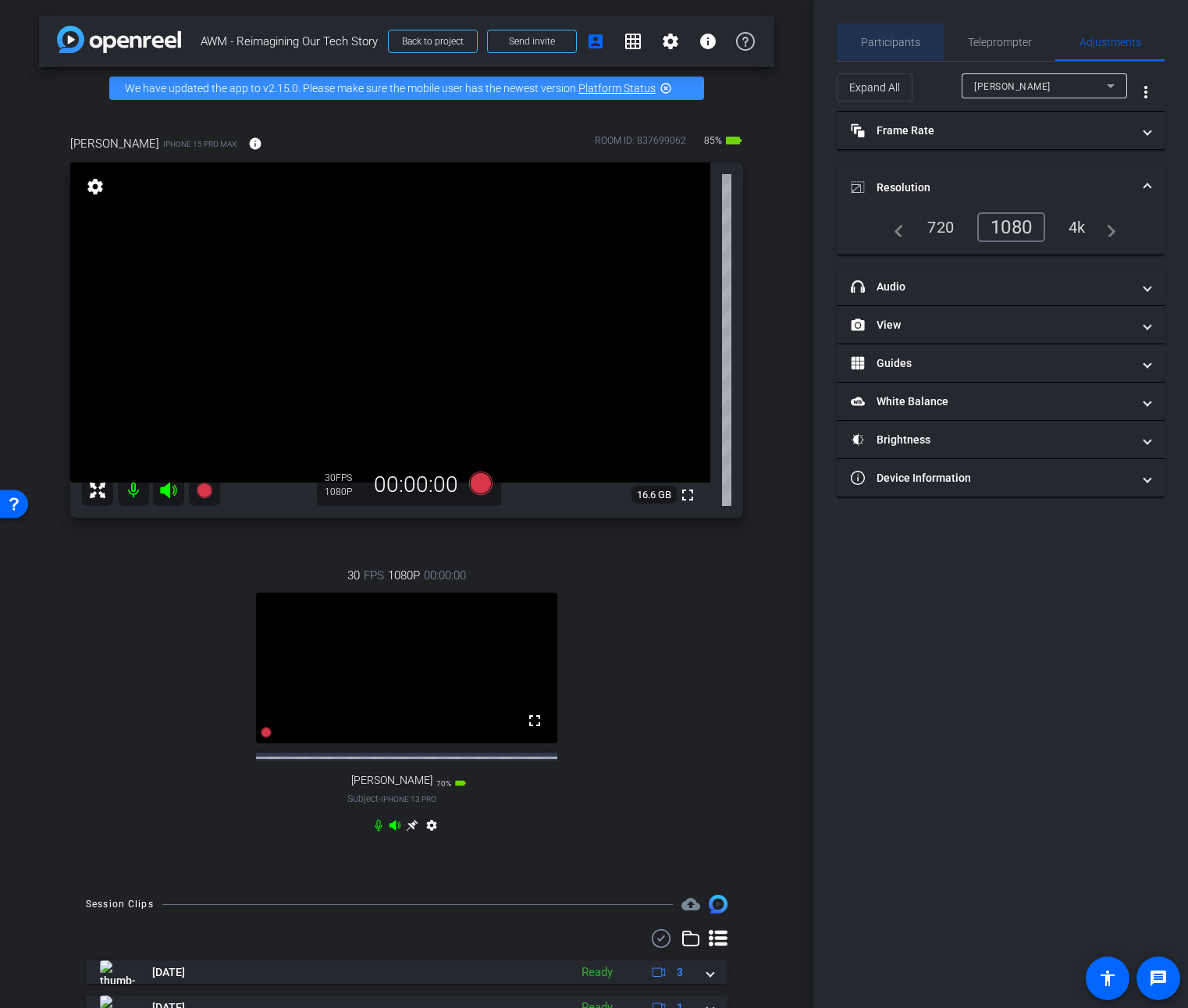
click at [898, 45] on span "Participants" at bounding box center [891, 43] width 59 height 11
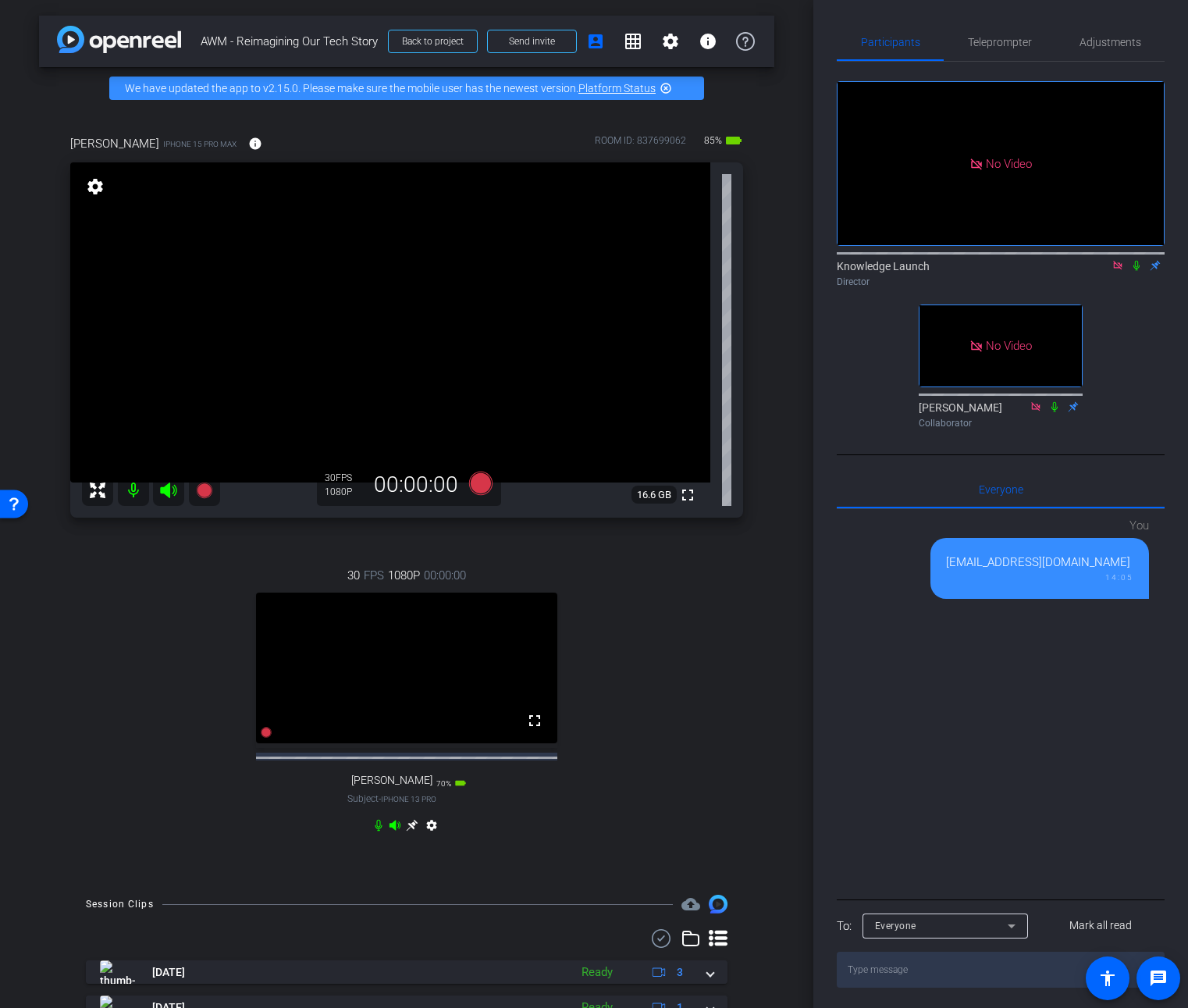
click at [431, 833] on mat-icon "settings" at bounding box center [431, 828] width 18 height 18
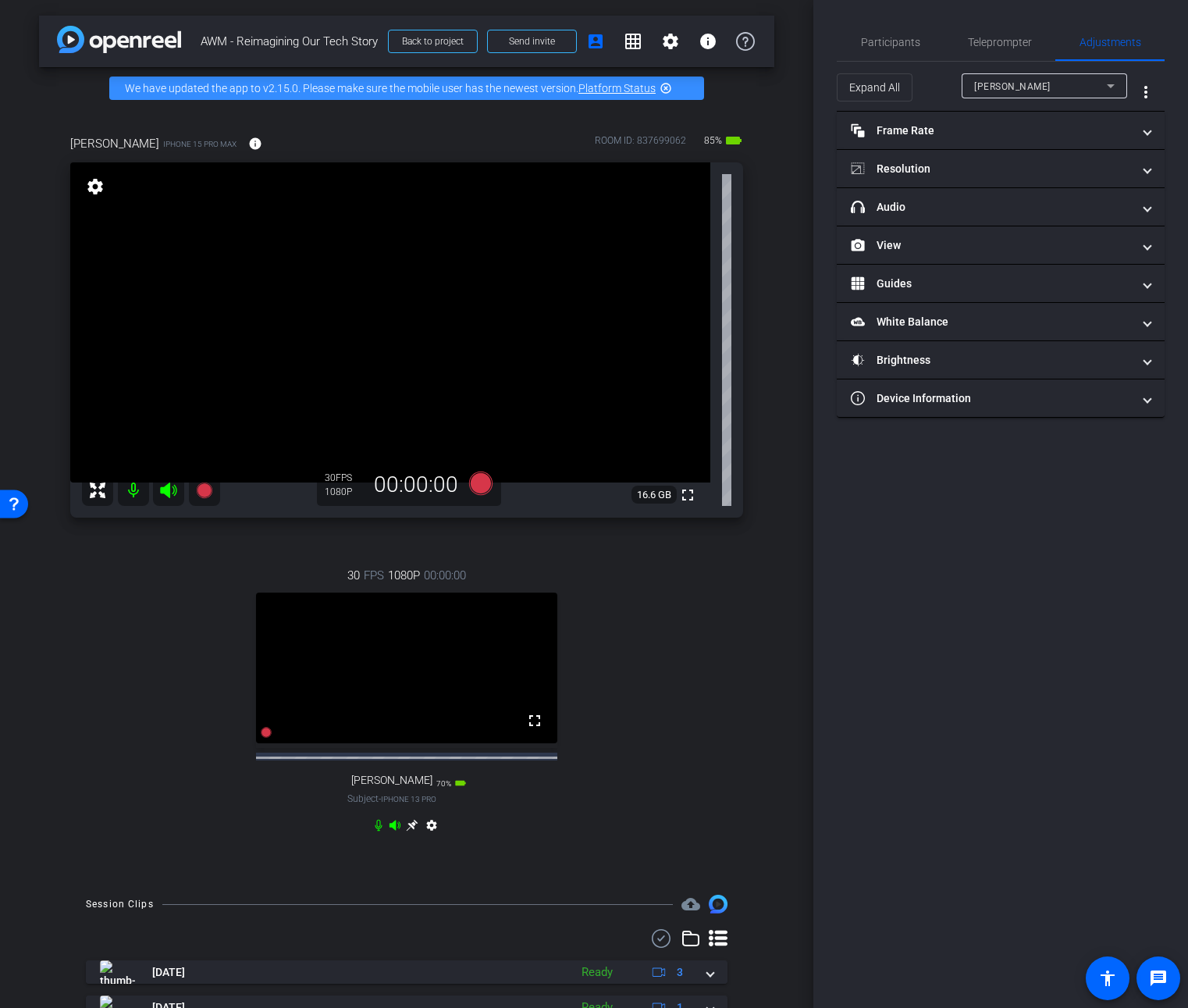
click at [430, 835] on mat-icon "settings" at bounding box center [431, 828] width 18 height 18
click at [967, 208] on mat-panel-title "headphone icon Audio" at bounding box center [991, 207] width 281 height 17
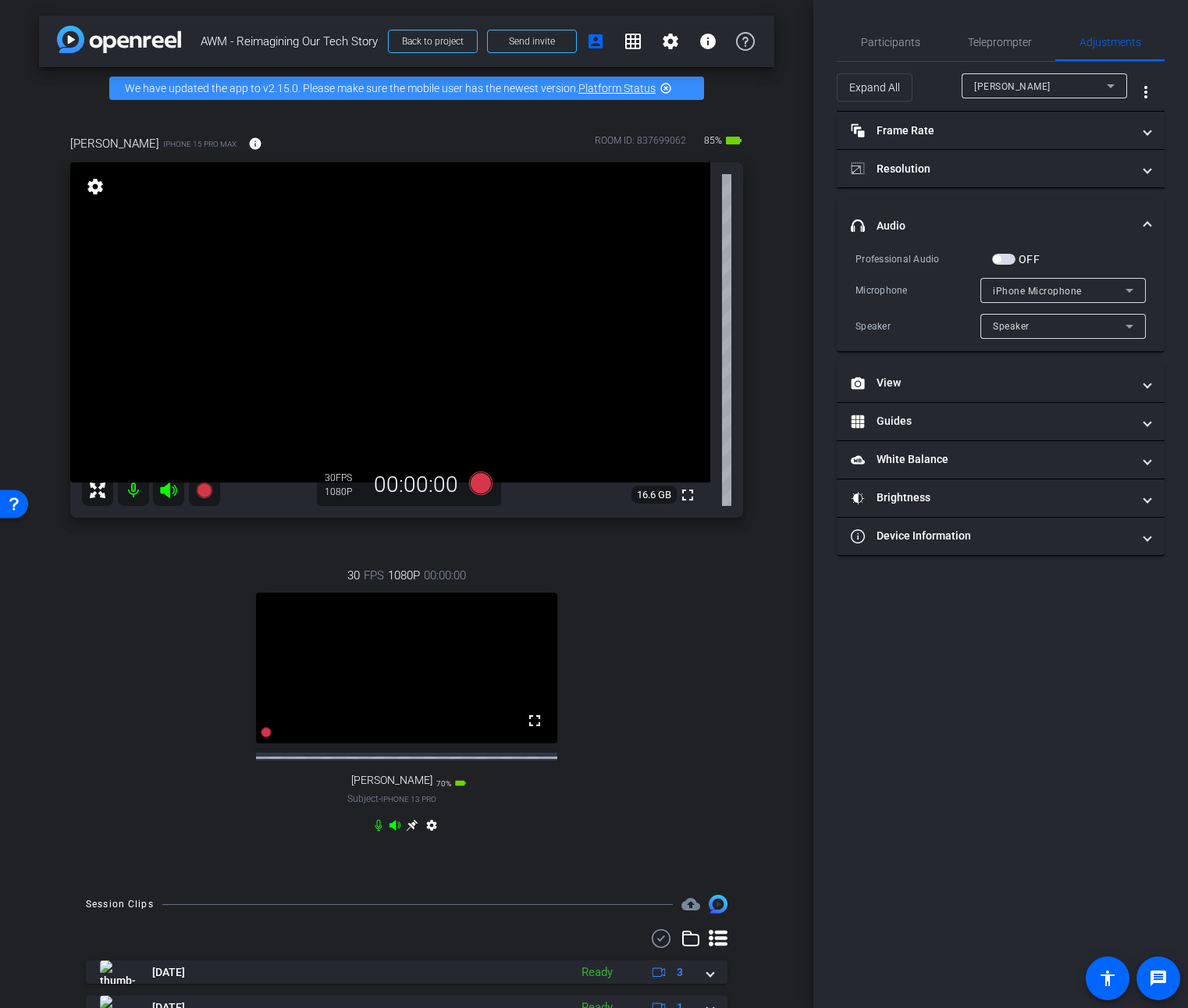
click at [967, 209] on mat-expansion-panel-header "headphone icon Audio" at bounding box center [1000, 225] width 328 height 50
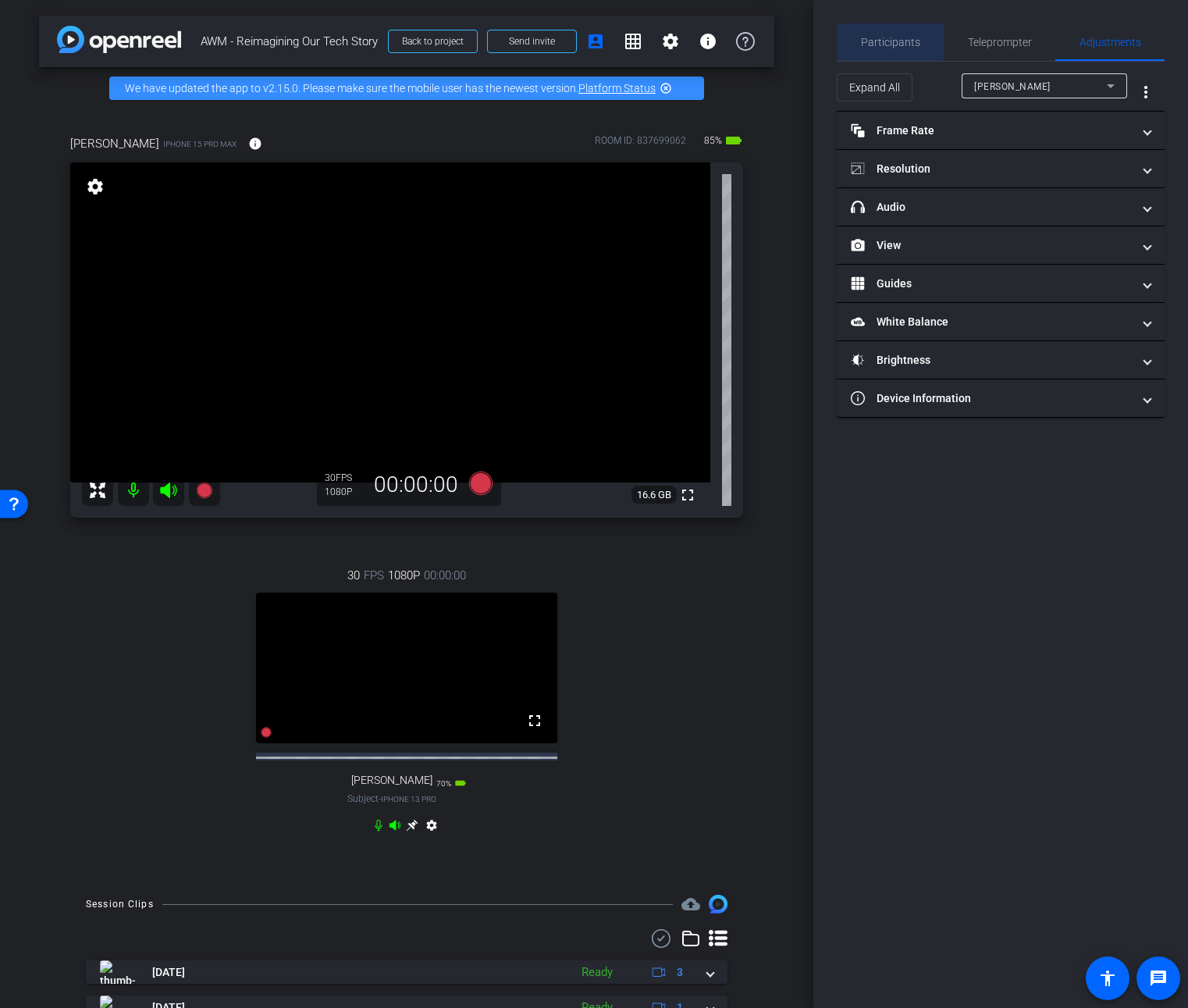
click at [889, 39] on span "Participants" at bounding box center [891, 43] width 59 height 11
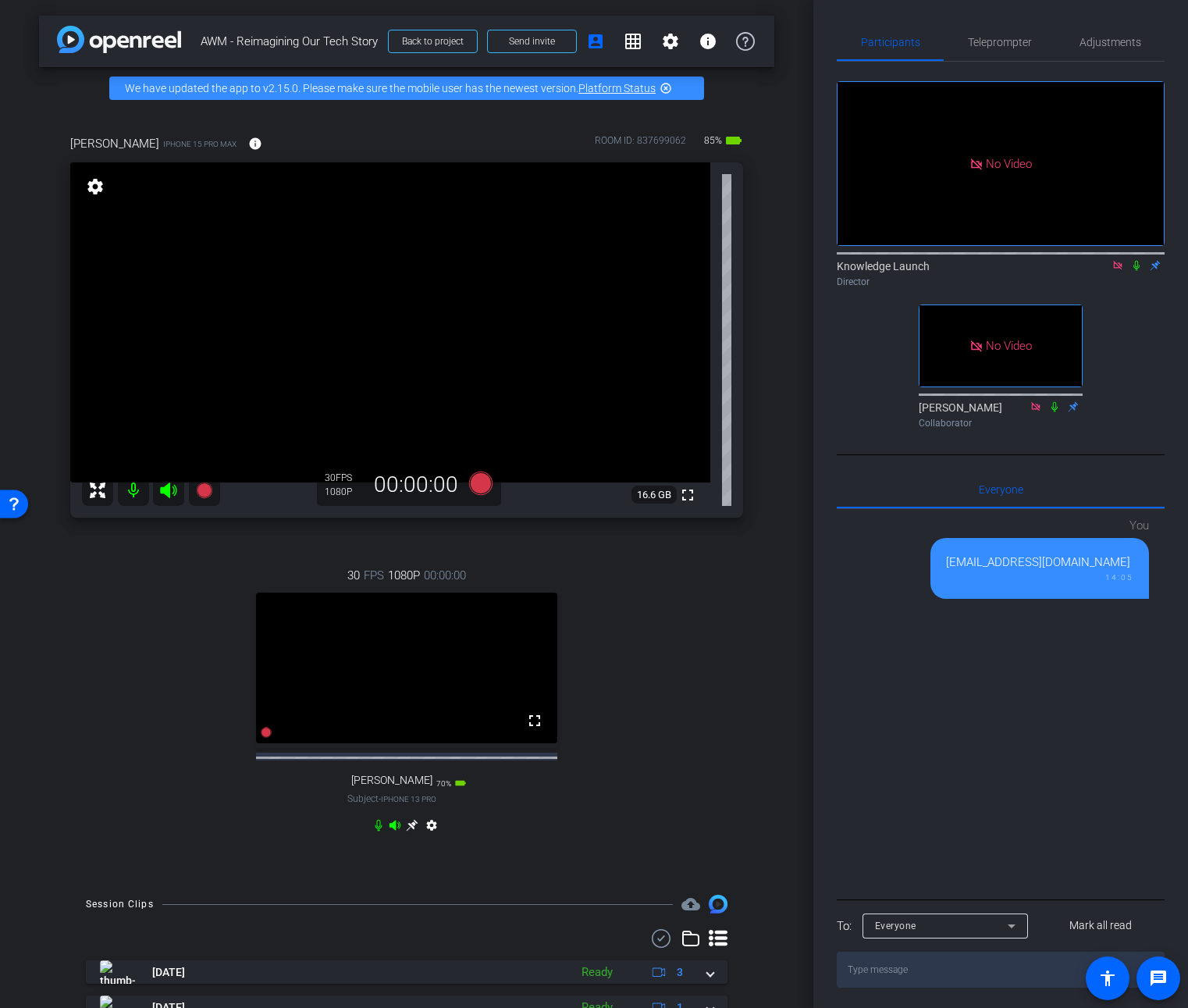
click at [649, 562] on div "30 FPS 1080P 00:00:00 fullscreen joe Subject - iPhone 13 Pro 70% battery_std se…" at bounding box center [406, 702] width 673 height 322
click at [990, 38] on span "Teleprompter" at bounding box center [1000, 43] width 64 height 11
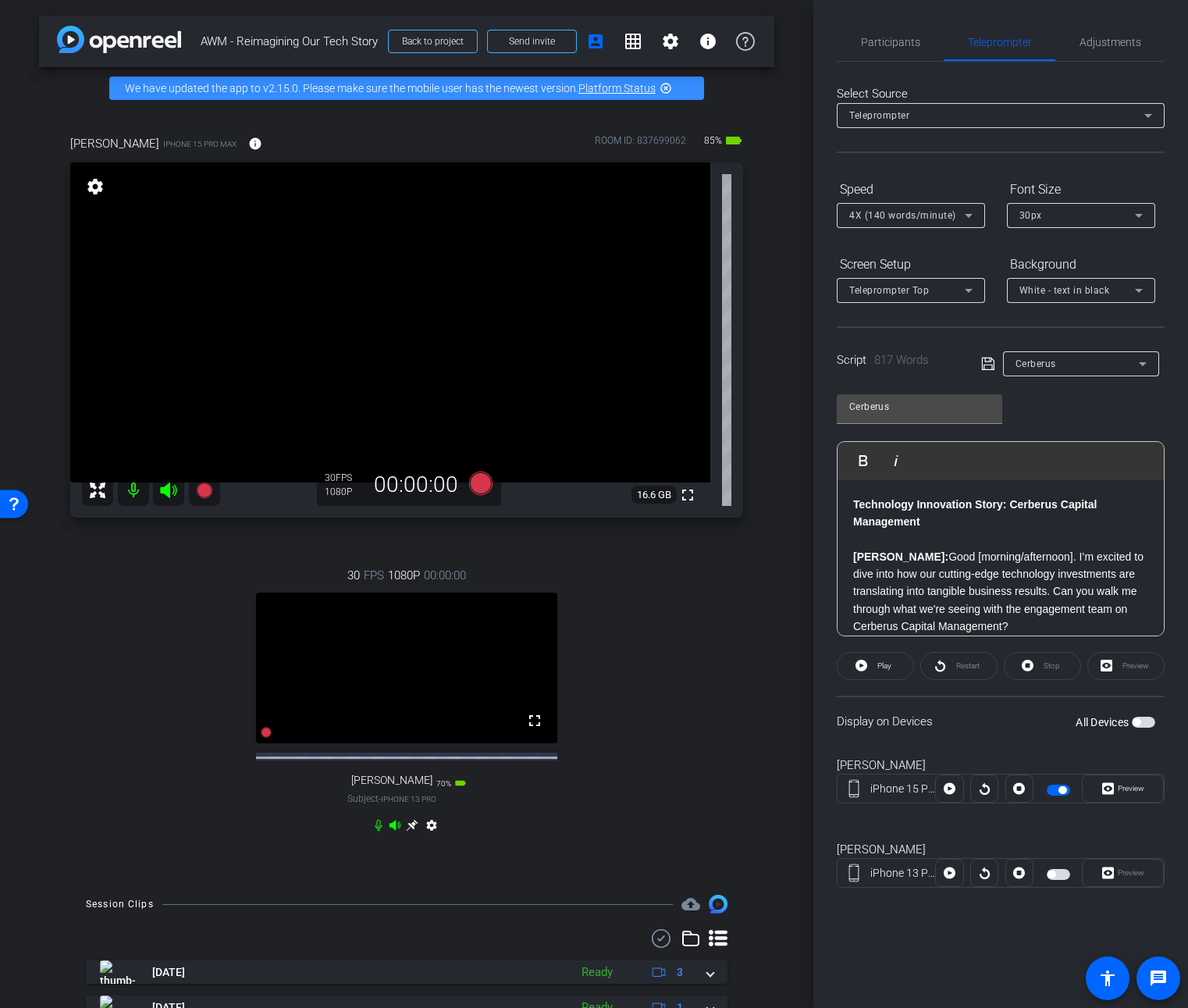
click at [951, 526] on p "Technology Innovation Story: Cerberus Capital Management" at bounding box center [1000, 514] width 295 height 35
click at [1133, 788] on span "Preview" at bounding box center [1131, 787] width 27 height 8
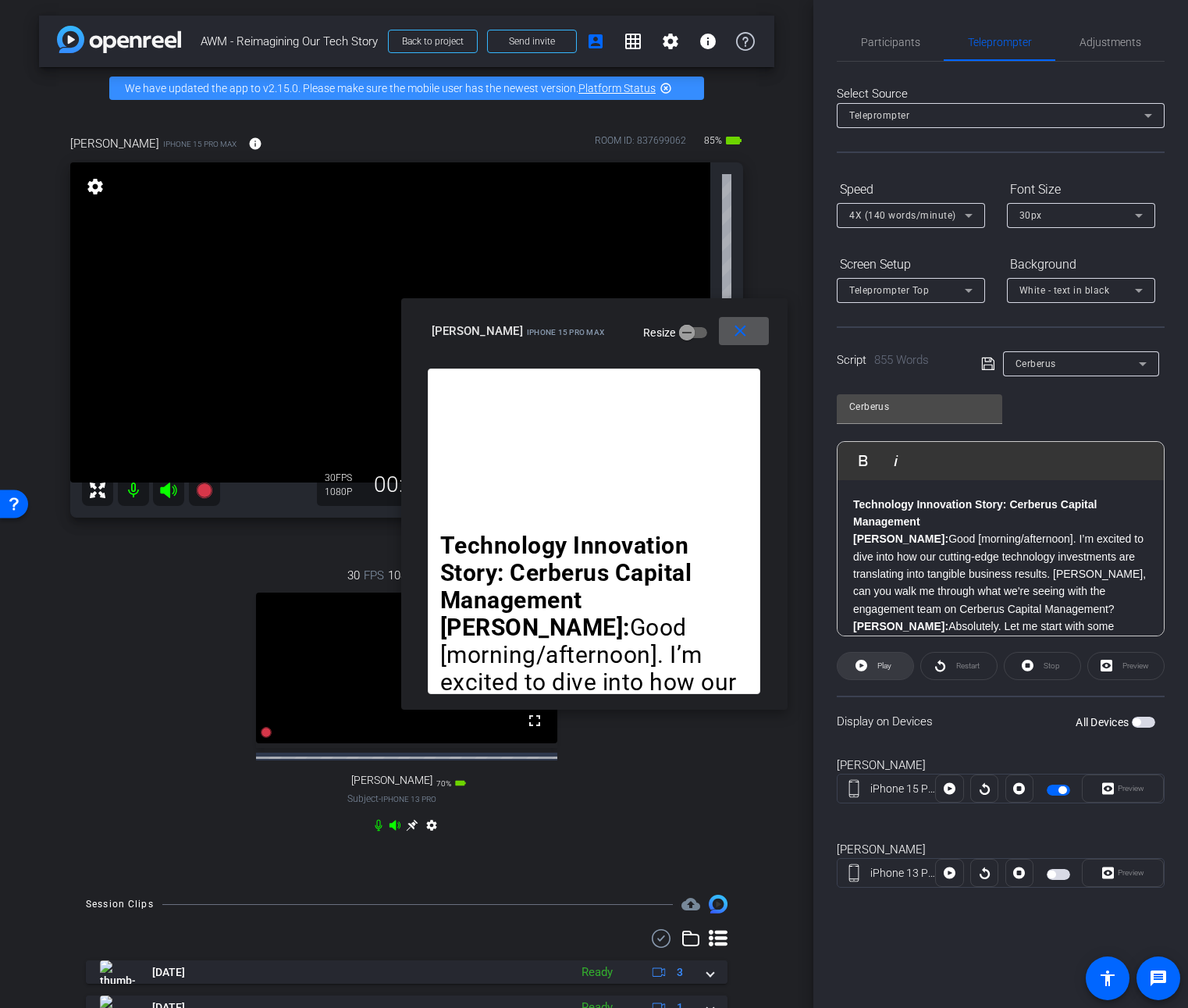
click at [884, 662] on span "Play" at bounding box center [884, 665] width 14 height 8
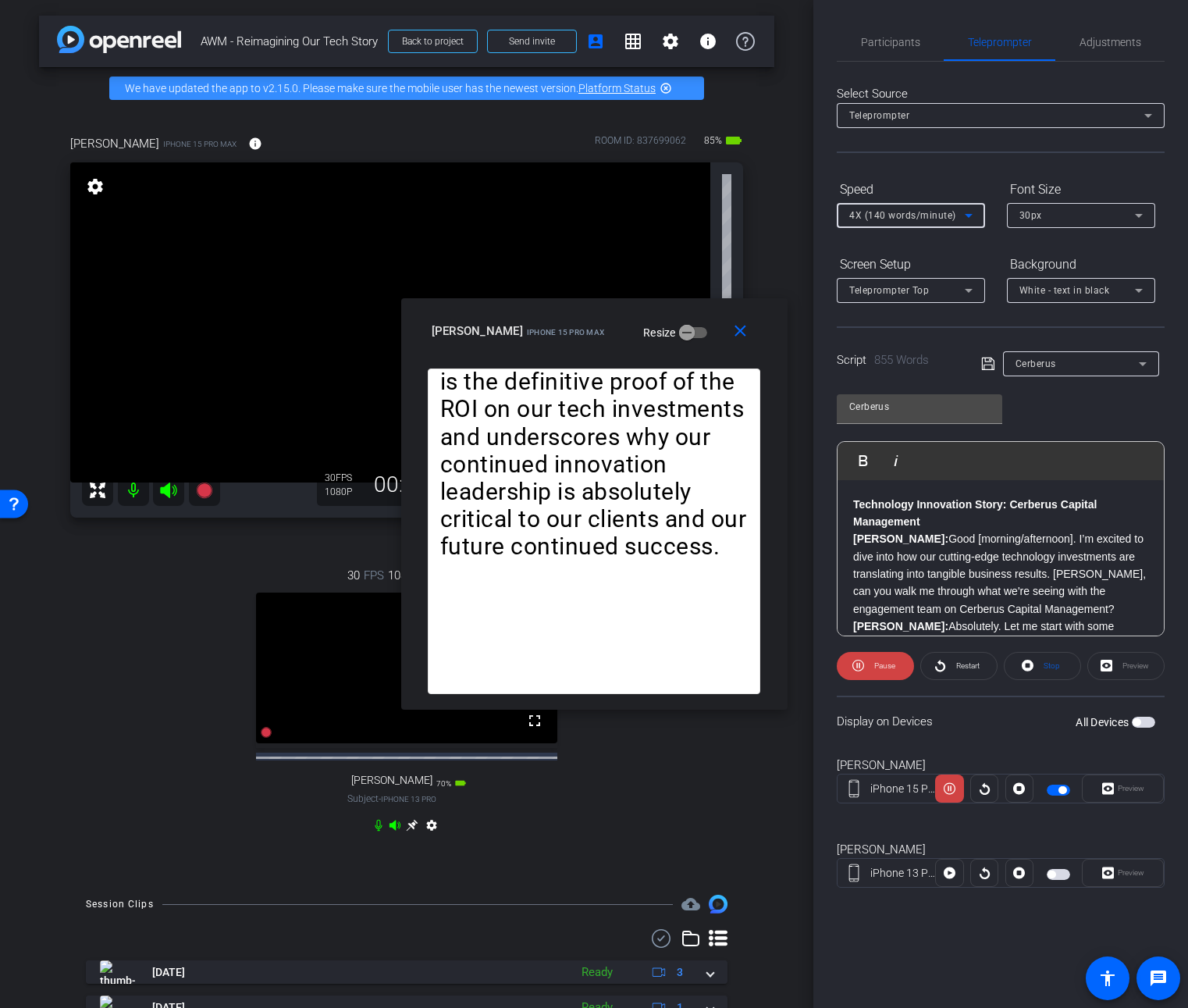
click at [943, 214] on span "4X (140 words/minute)" at bounding box center [903, 215] width 107 height 11
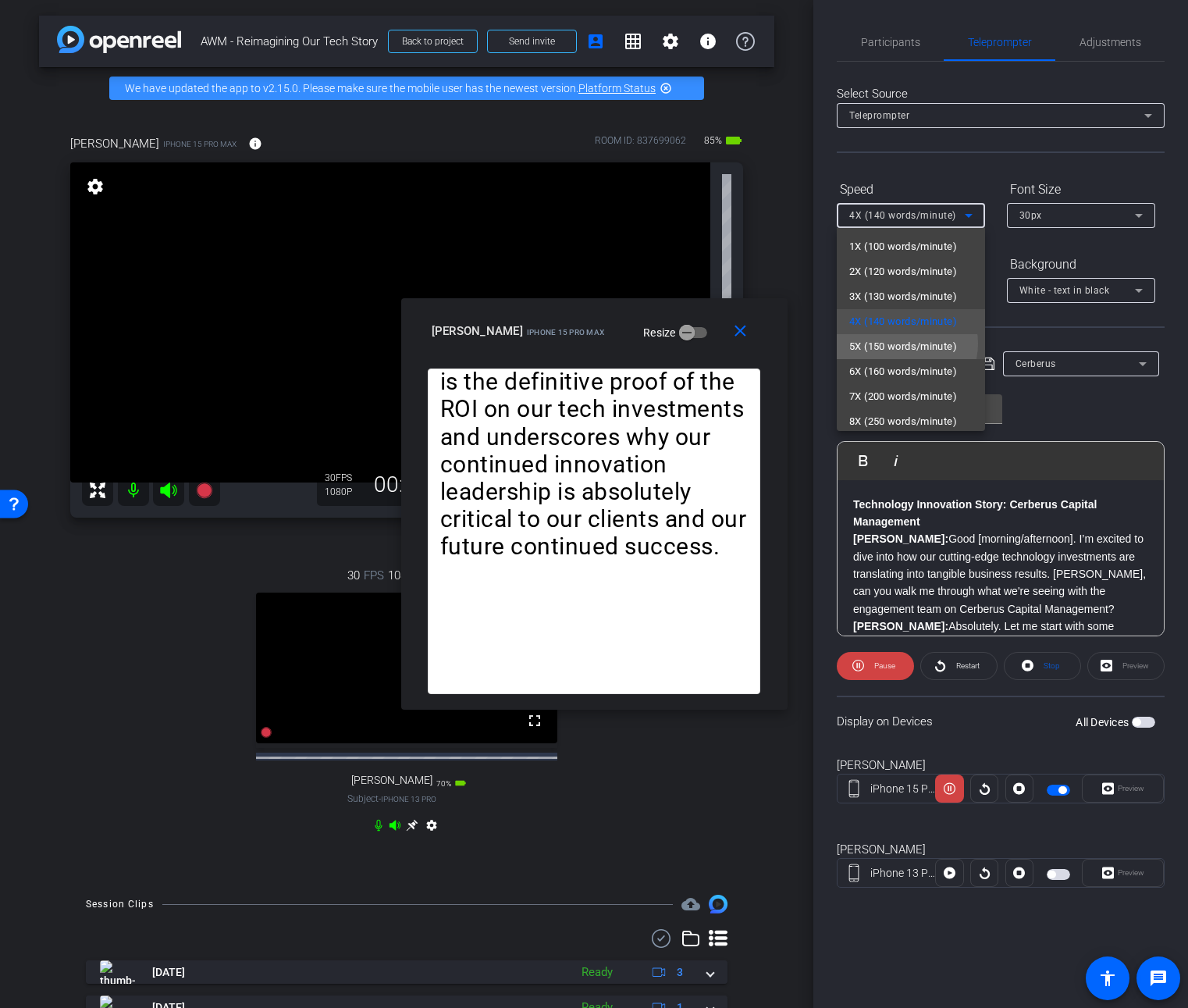
click at [903, 344] on span "5X (150 words/minute)" at bounding box center [903, 346] width 108 height 18
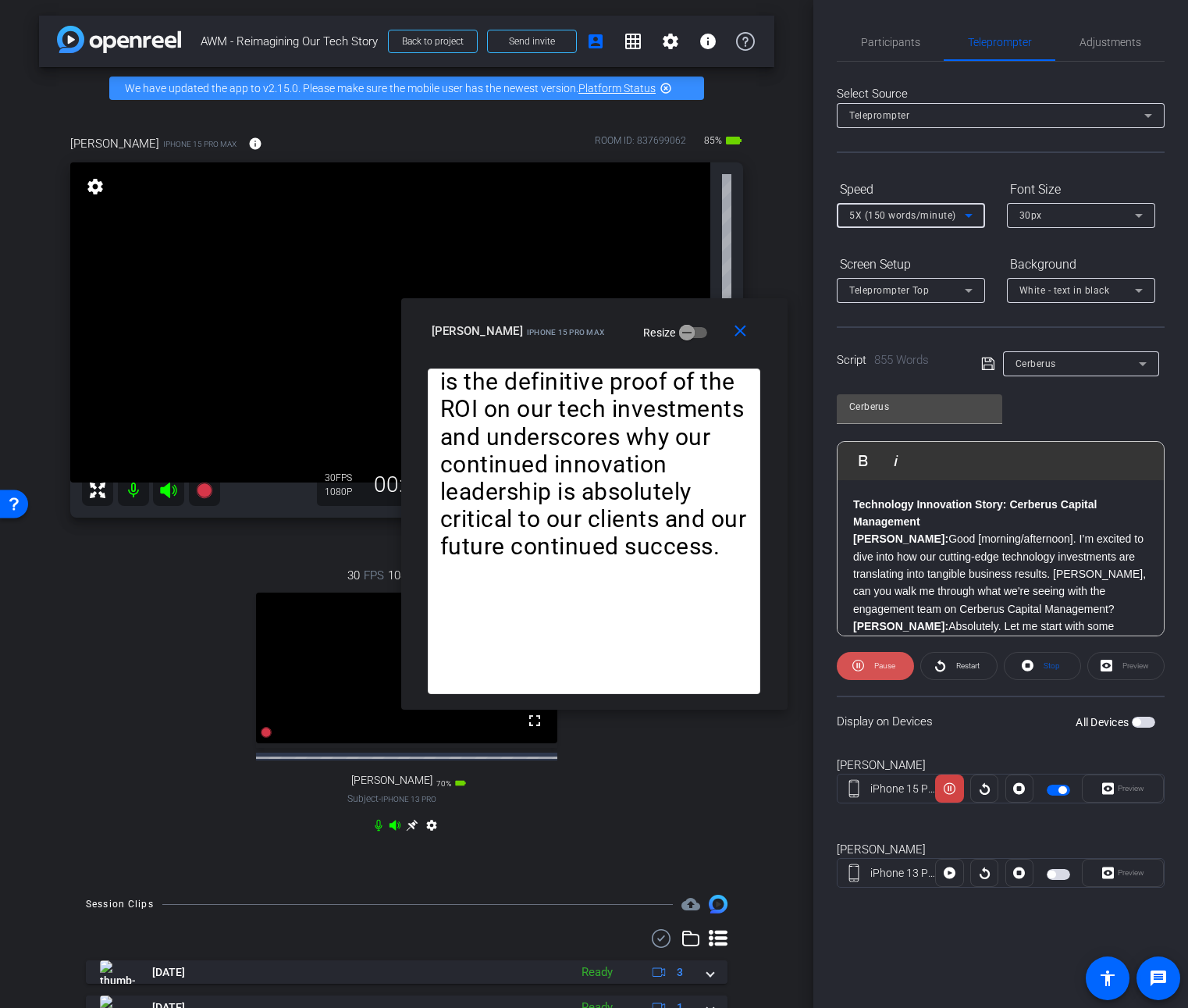
click at [880, 666] on span "Pause" at bounding box center [884, 665] width 21 height 8
click at [881, 665] on span "Play" at bounding box center [884, 665] width 14 height 8
click at [946, 216] on span "5X (150 words/minute)" at bounding box center [903, 215] width 107 height 11
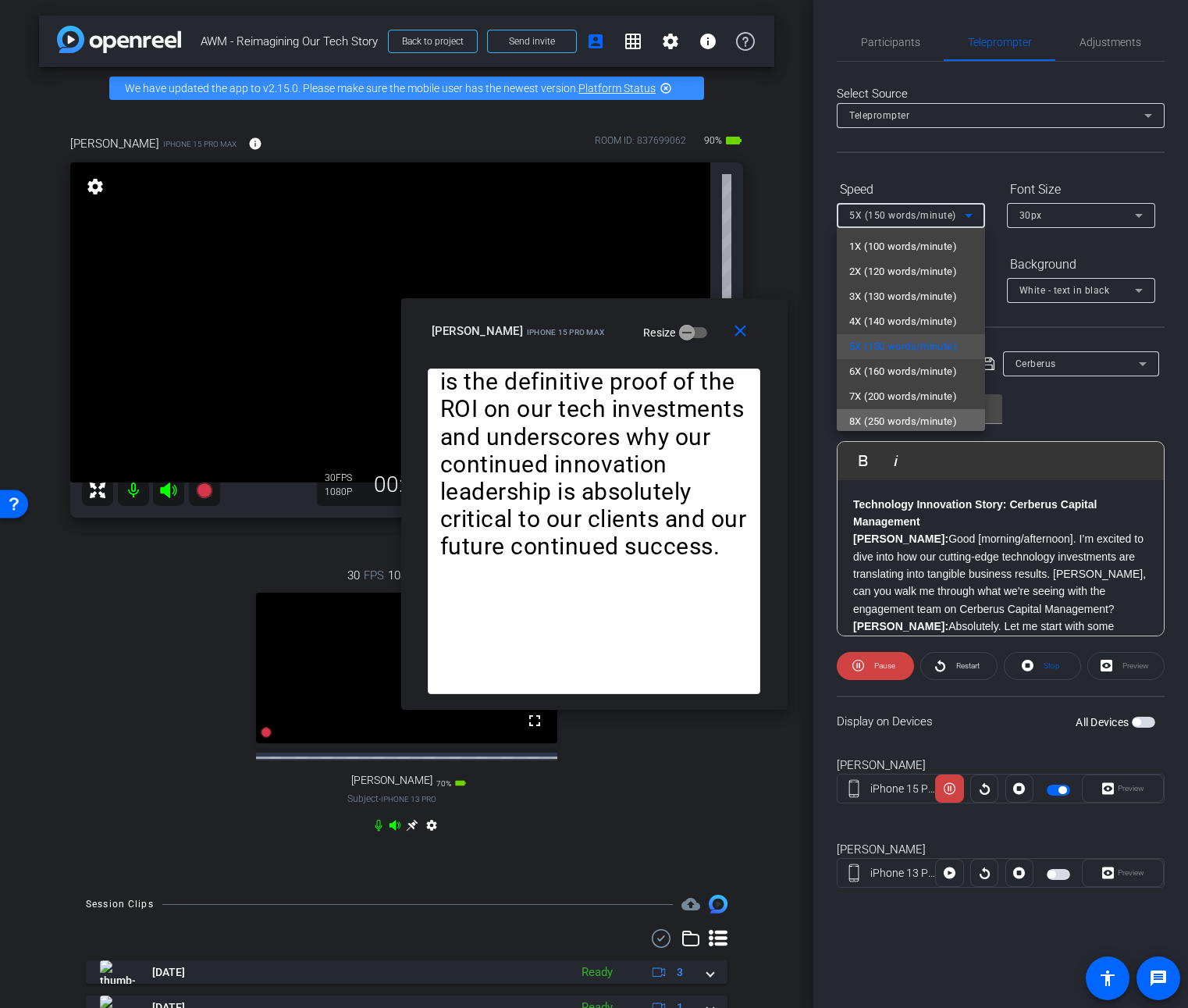
click at [927, 416] on span "8X (250 words/minute)" at bounding box center [903, 421] width 108 height 18
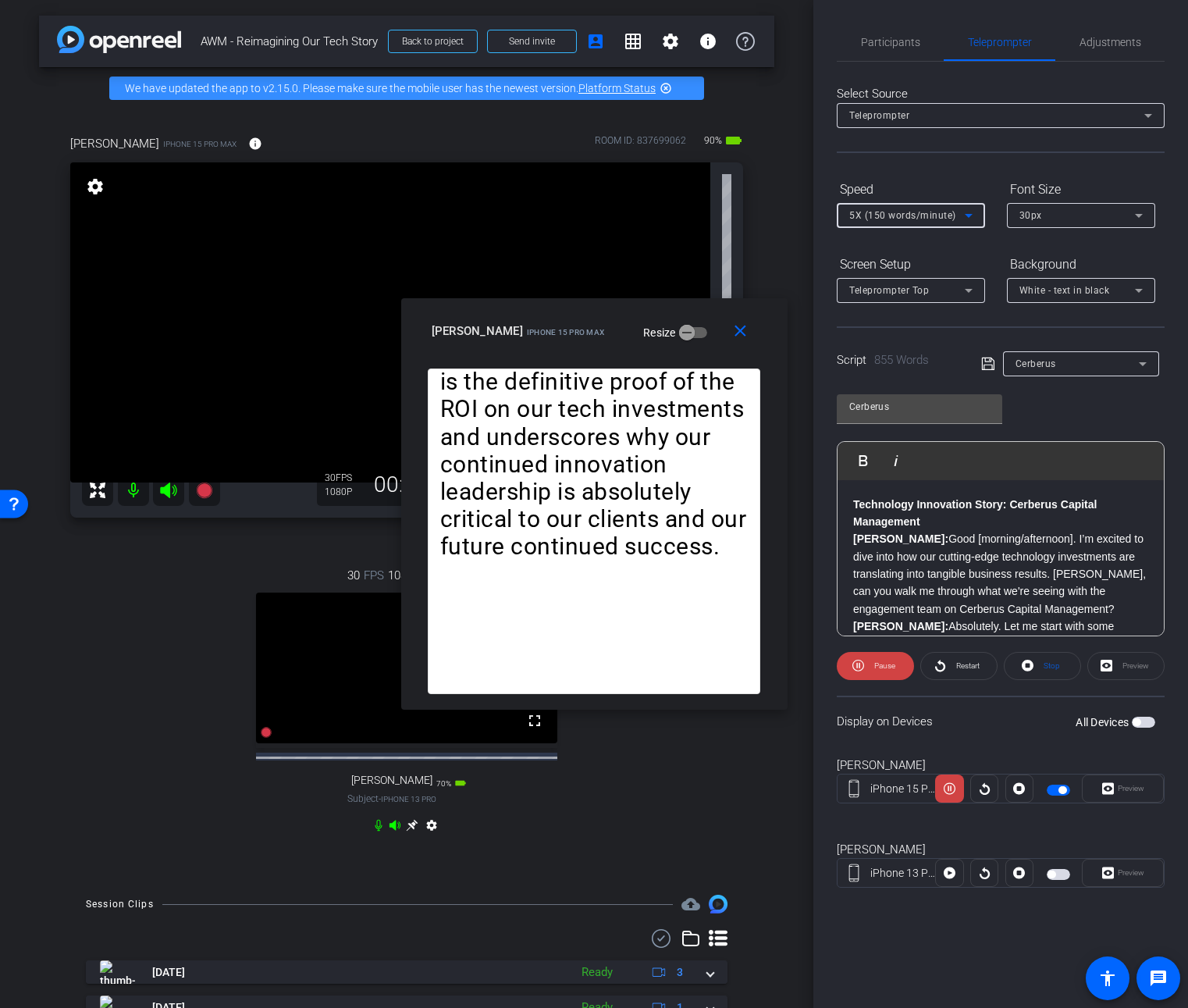
scroll to position [3, 0]
click at [972, 213] on icon at bounding box center [968, 215] width 18 height 18
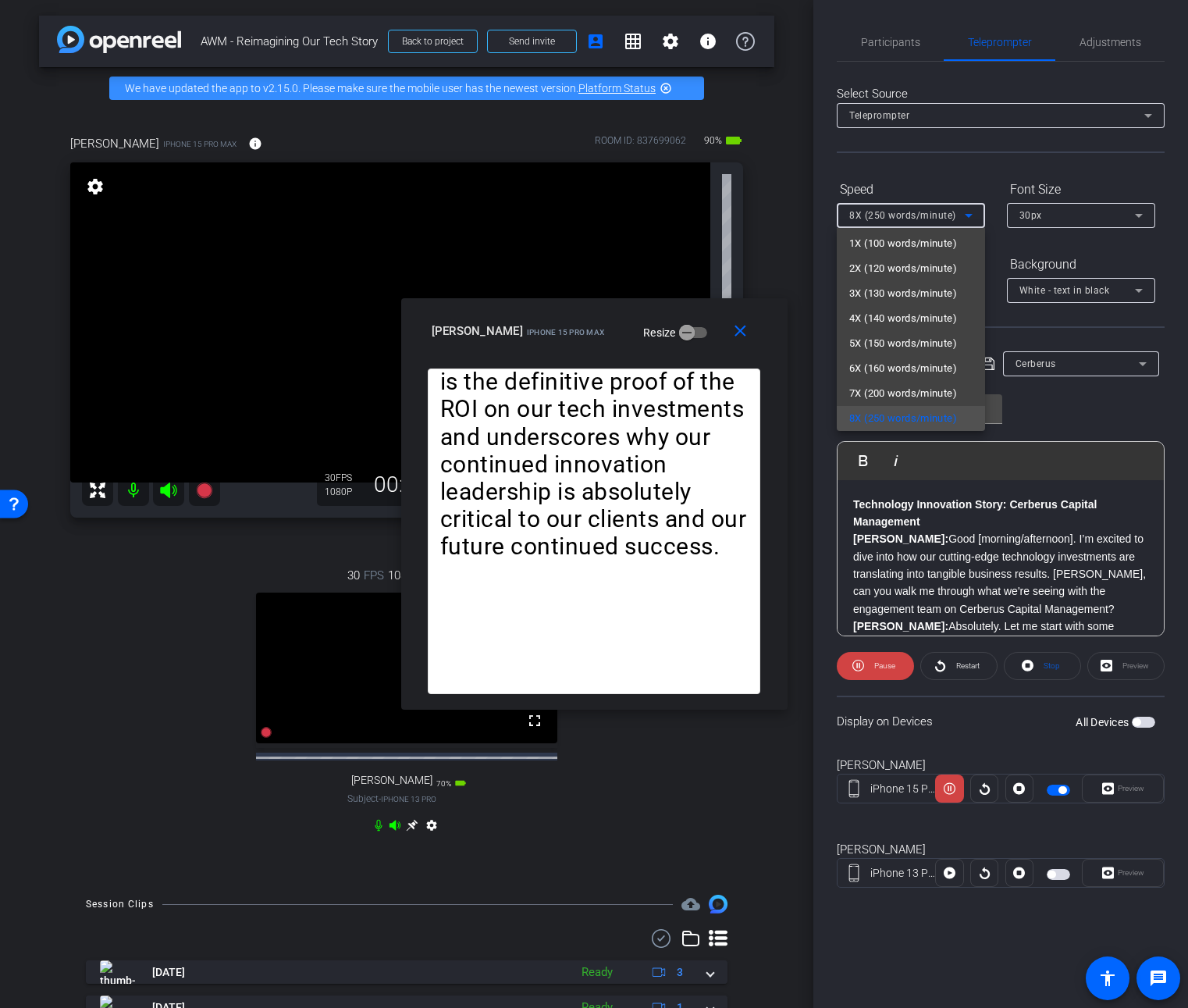
scroll to position [34, 0]
click at [948, 419] on span "9X (300 words/minute)" at bounding box center [903, 412] width 108 height 18
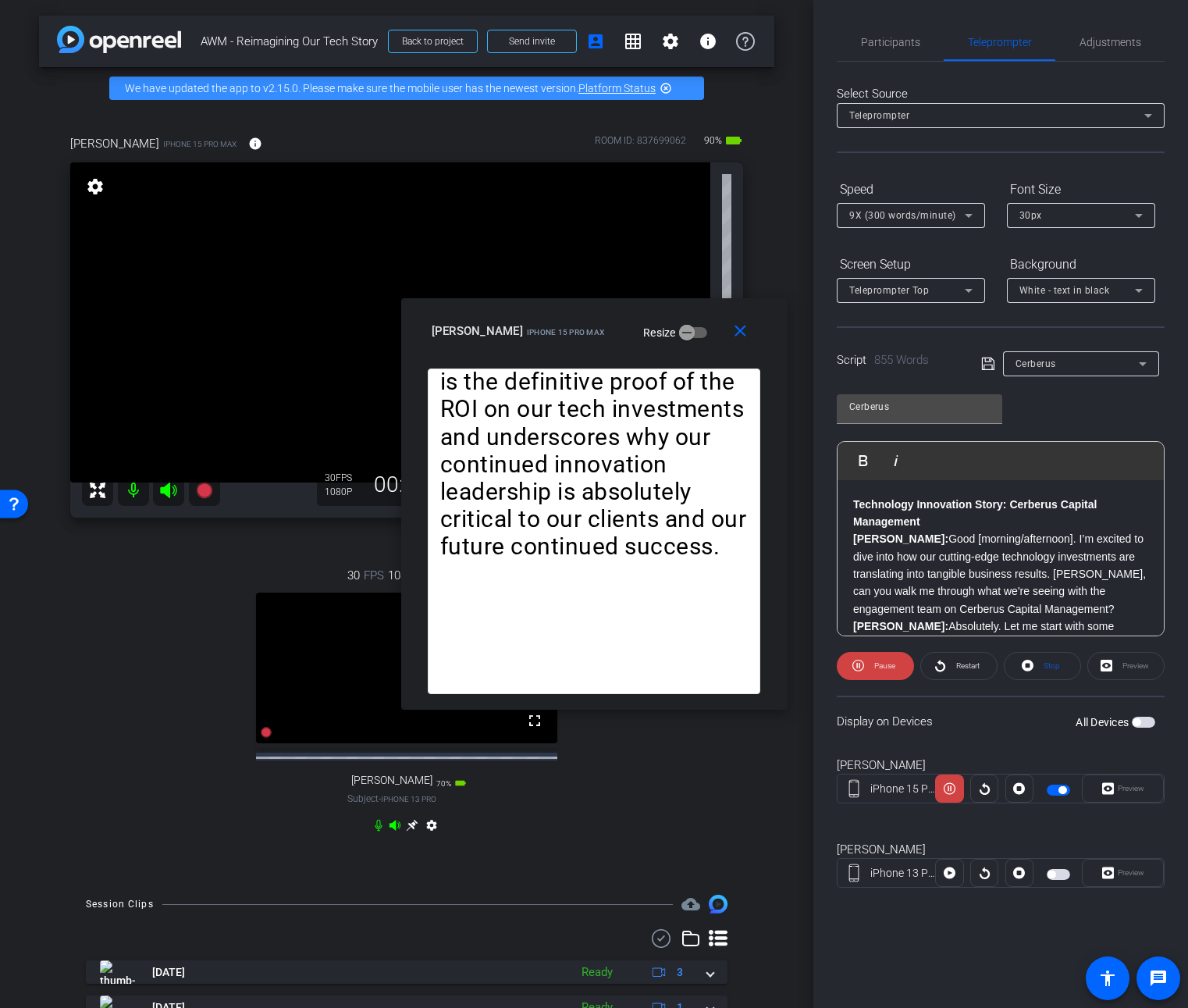
click at [1113, 870] on div "Preview" at bounding box center [1122, 872] width 82 height 28
click at [1108, 877] on div "Preview" at bounding box center [1122, 872] width 82 height 28
click at [948, 875] on div at bounding box center [949, 872] width 28 height 28
click at [868, 662] on span at bounding box center [876, 665] width 78 height 38
click at [1126, 879] on div "Preview" at bounding box center [1122, 872] width 82 height 28
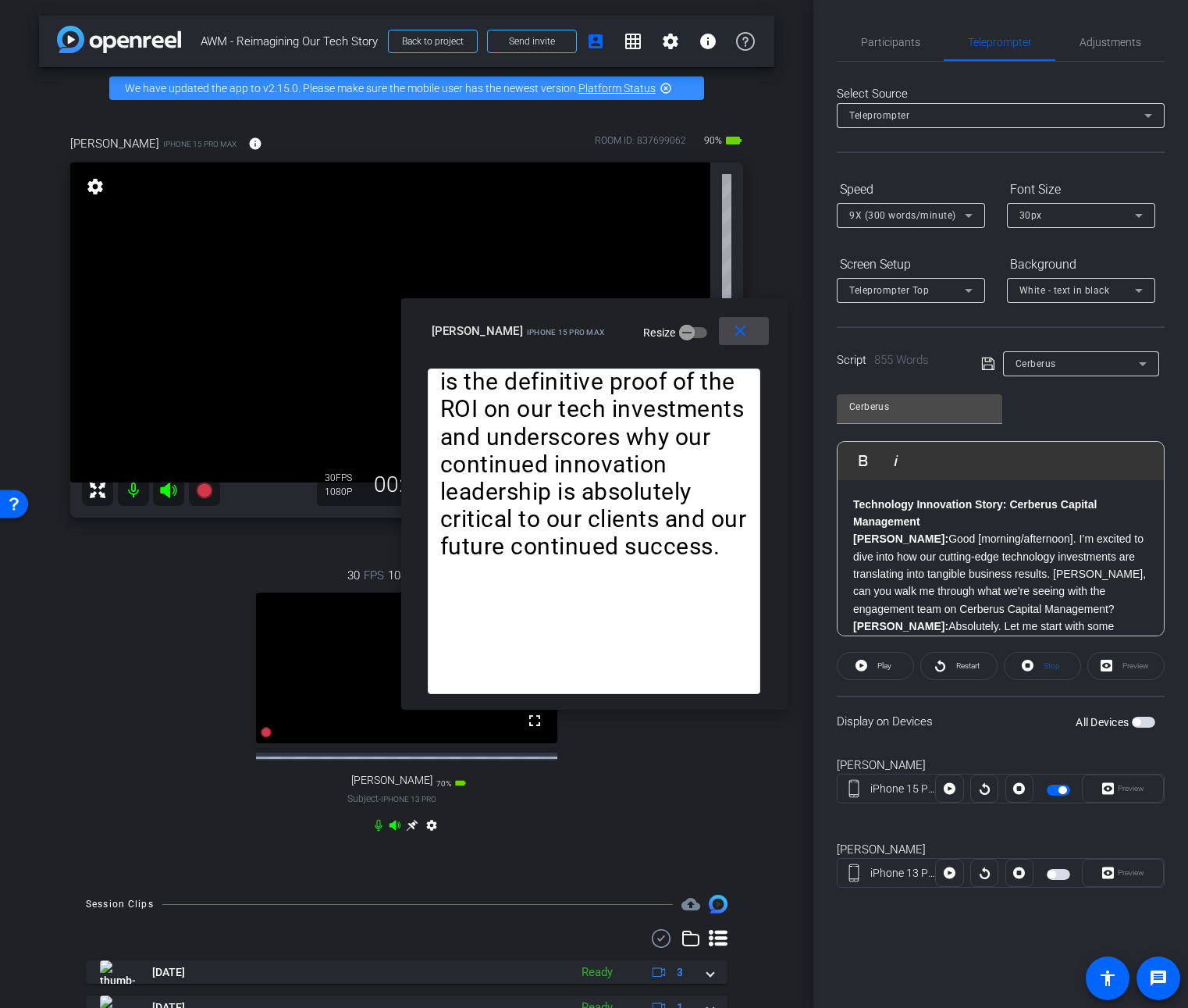
click at [737, 334] on mat-icon "close" at bounding box center [740, 331] width 19 height 19
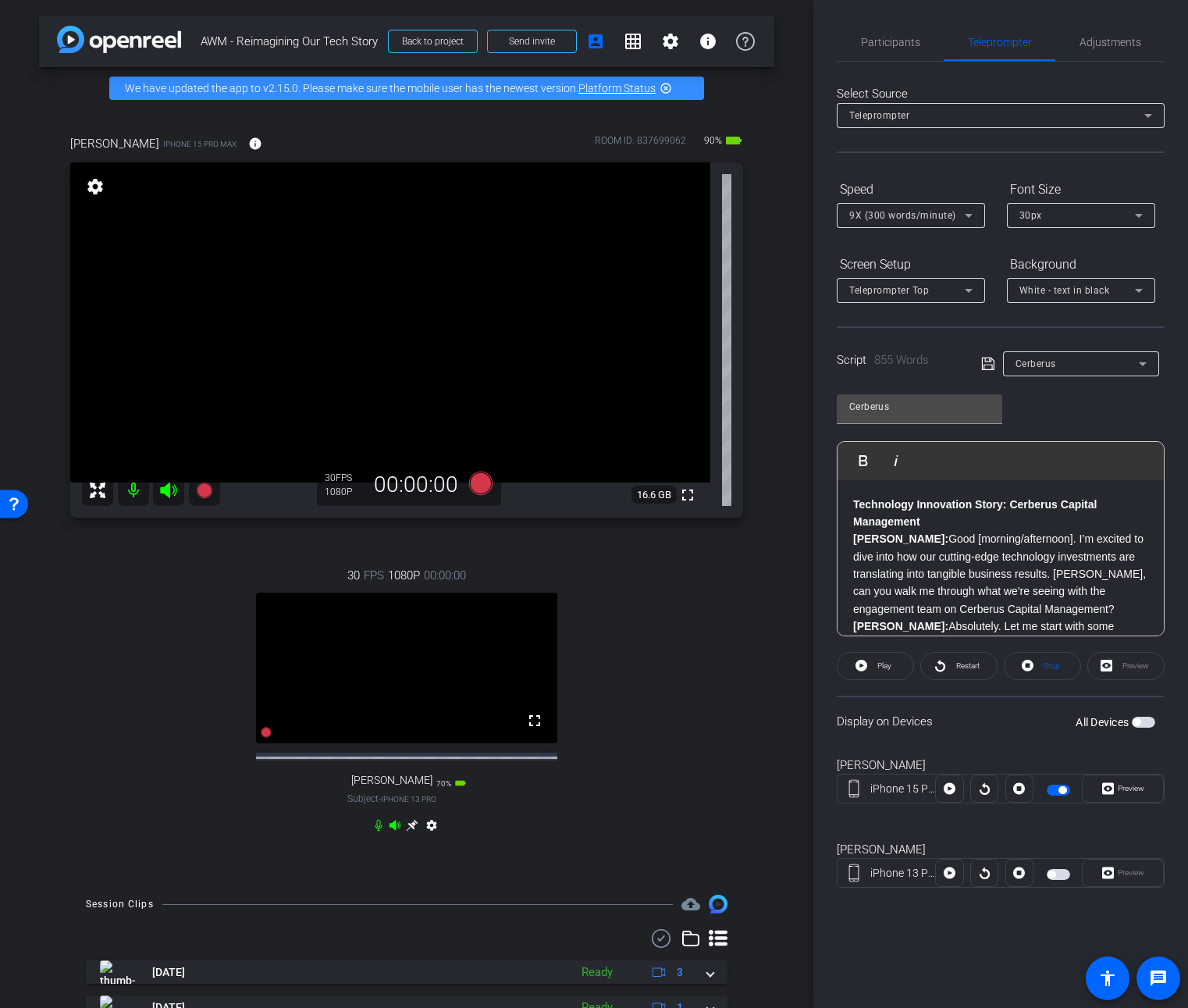
click at [1148, 723] on span "button" at bounding box center [1143, 723] width 23 height 11
click at [1127, 794] on span "Preview" at bounding box center [1129, 789] width 30 height 22
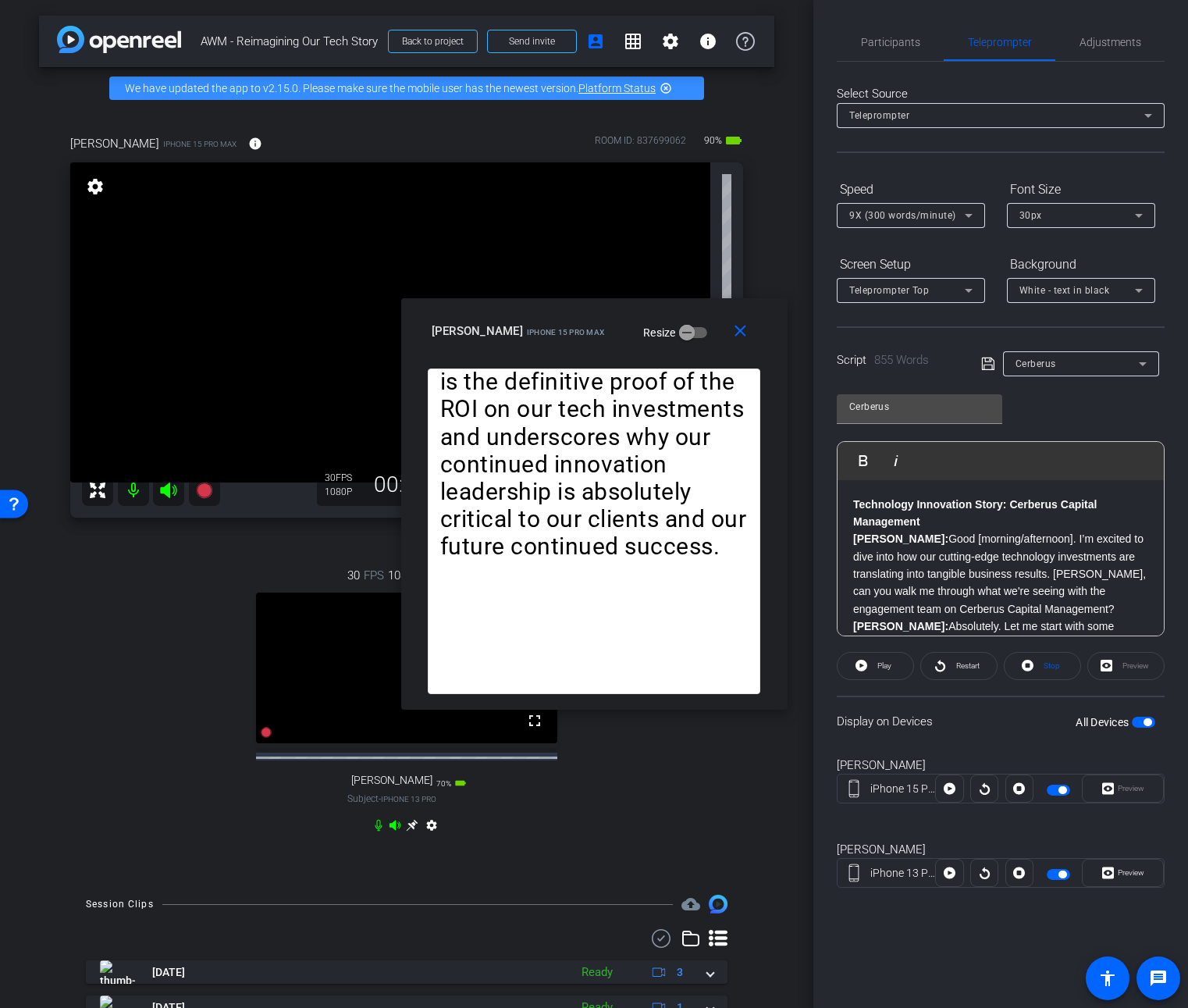
click at [1125, 792] on div "Preview" at bounding box center [1122, 788] width 82 height 28
click at [887, 666] on span "Play" at bounding box center [884, 665] width 14 height 8
click at [1127, 792] on div "Preview" at bounding box center [1122, 788] width 82 height 28
click at [1109, 793] on div "Preview" at bounding box center [1122, 788] width 82 height 28
click at [743, 324] on mat-icon "close" at bounding box center [740, 331] width 19 height 19
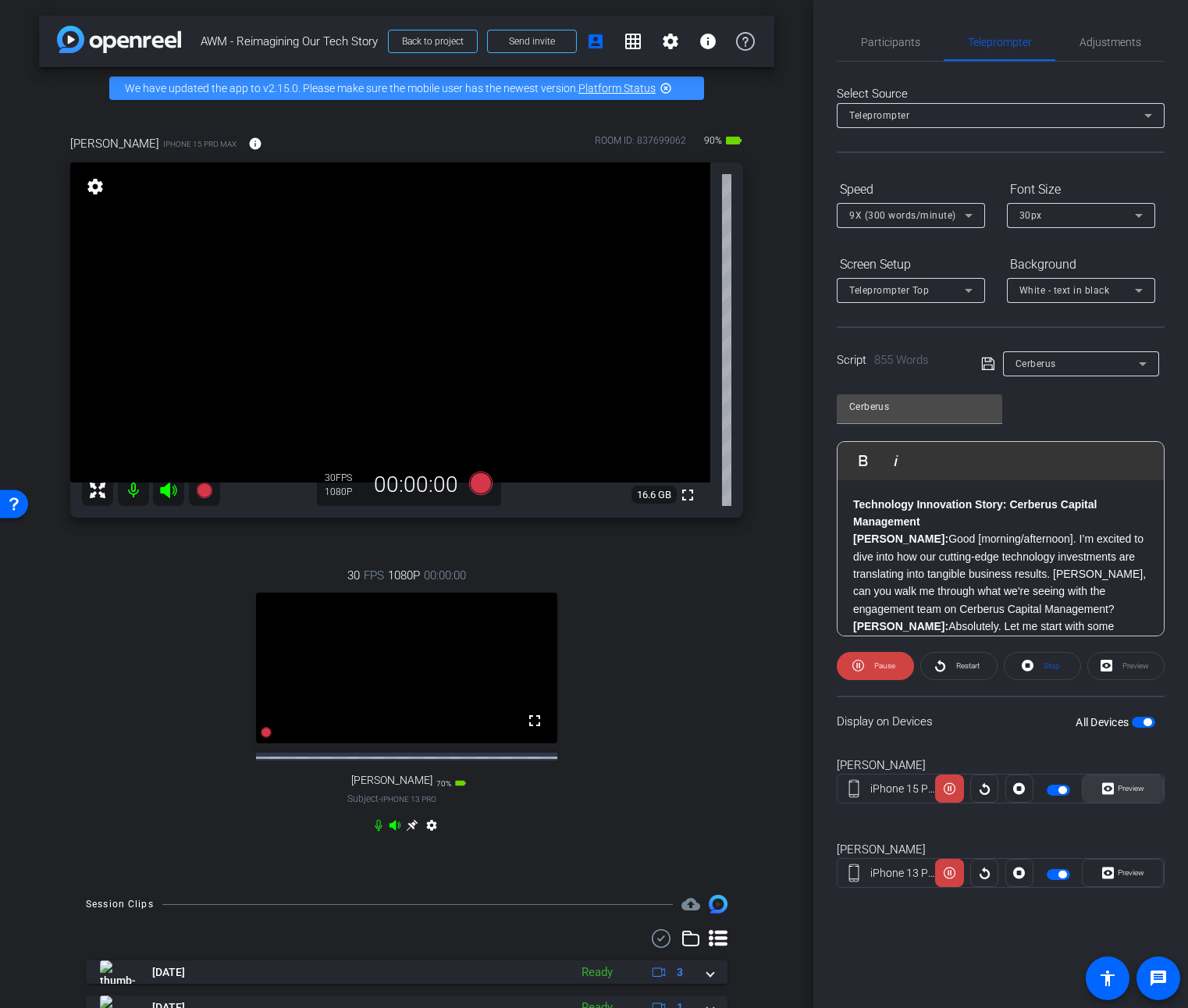
click at [1120, 793] on span "Preview" at bounding box center [1129, 789] width 30 height 22
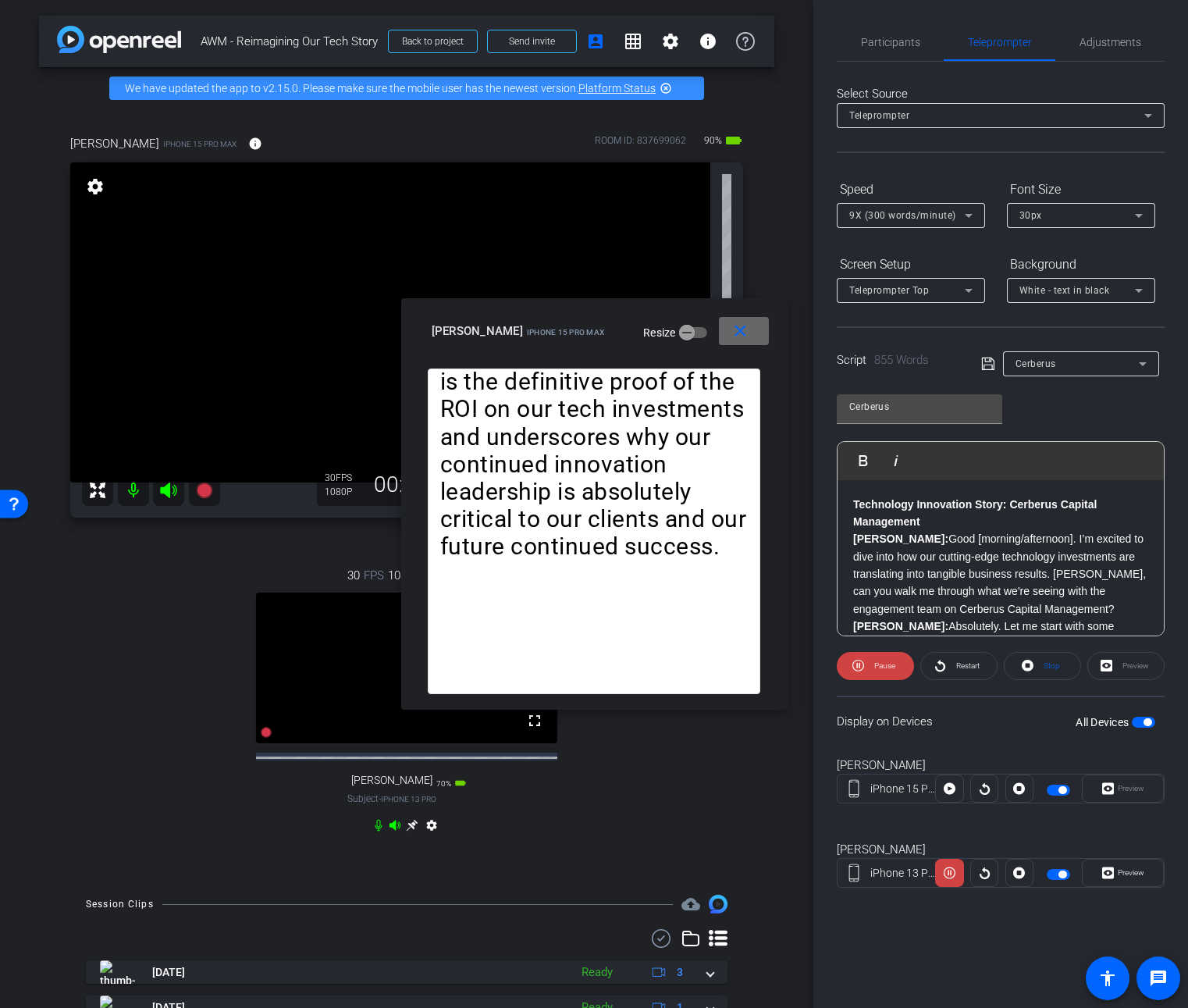
click at [740, 328] on mat-icon "close" at bounding box center [740, 331] width 19 height 19
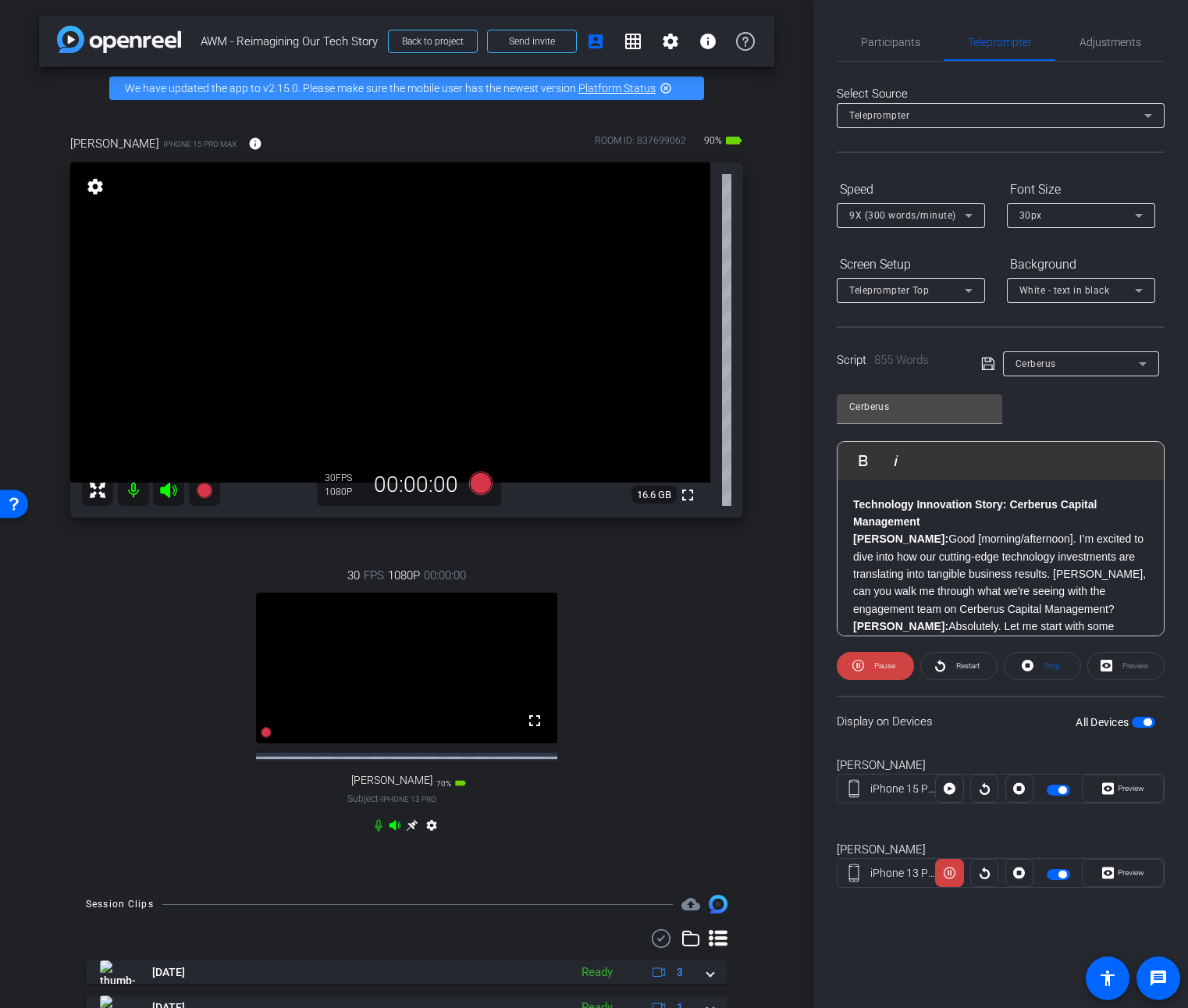
click at [1139, 723] on span "button" at bounding box center [1143, 723] width 23 height 11
click at [1145, 723] on span "button" at bounding box center [1143, 723] width 23 height 11
click at [975, 214] on icon at bounding box center [968, 215] width 18 height 18
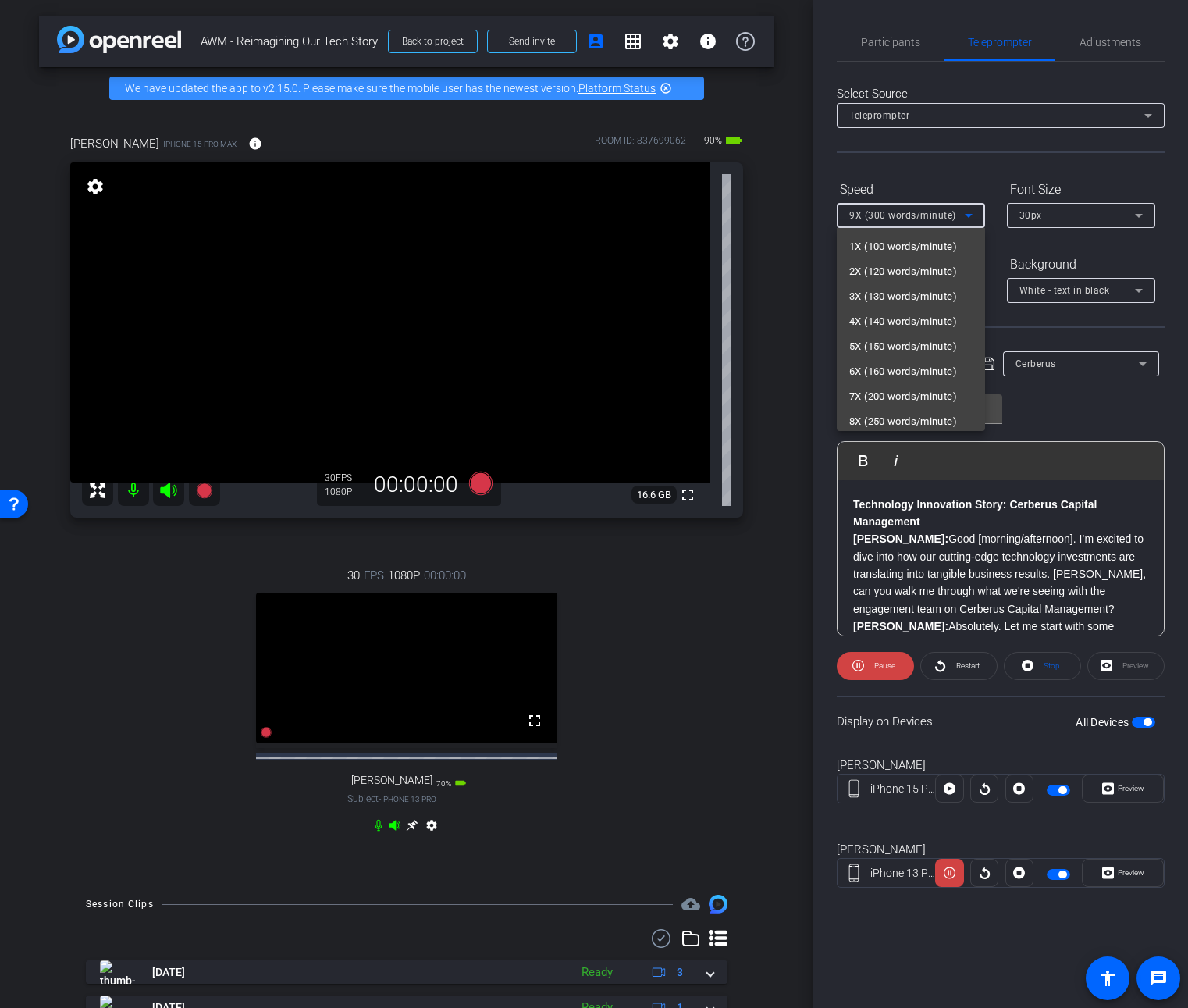
scroll to position [28, 0]
click at [909, 322] on span "5X (150 words/minute)" at bounding box center [903, 319] width 108 height 18
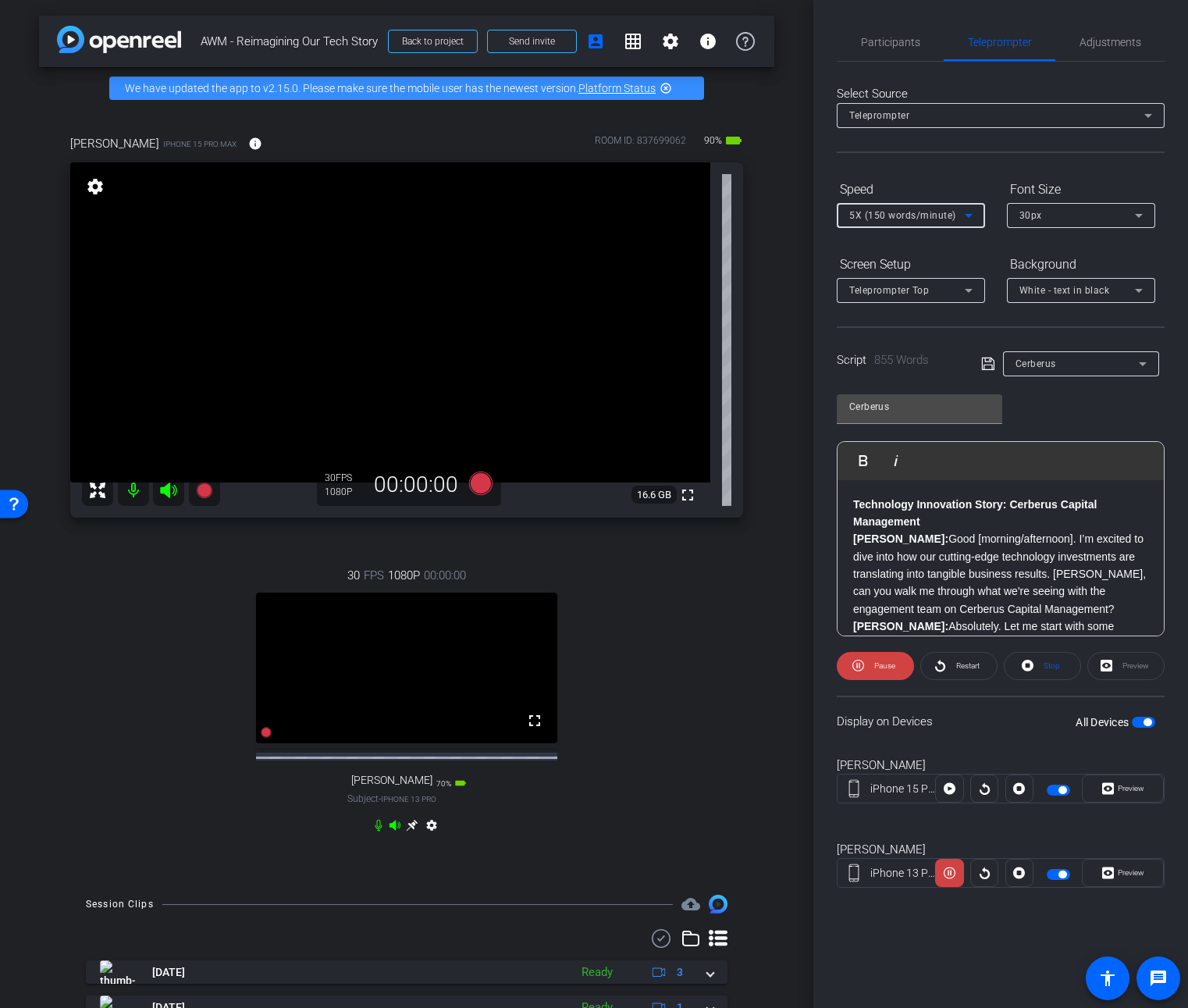
click at [98, 181] on mat-icon "settings" at bounding box center [95, 187] width 22 height 18
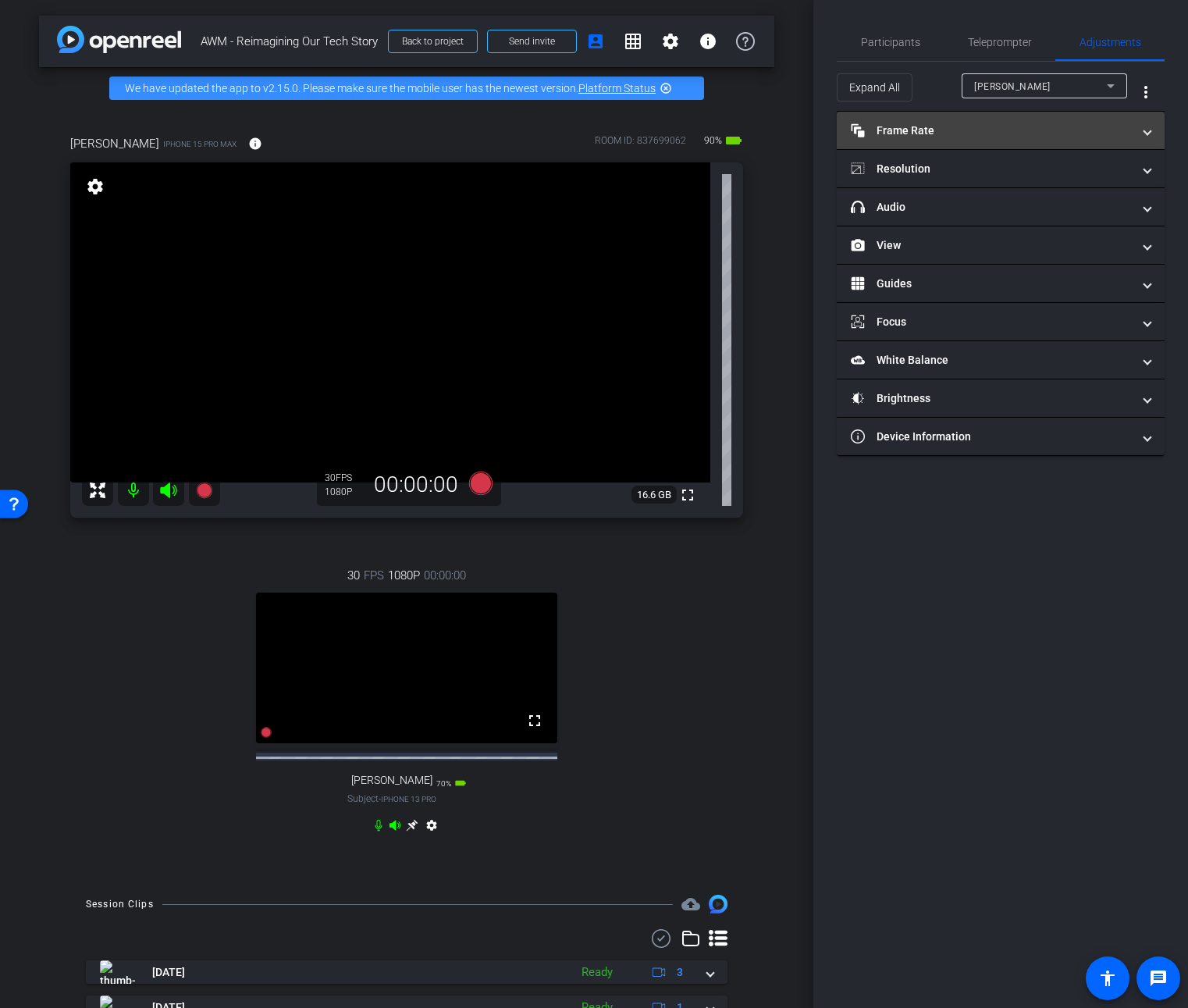
click at [913, 130] on mat-panel-title "Frame Rate Frame Rate" at bounding box center [991, 131] width 281 height 17
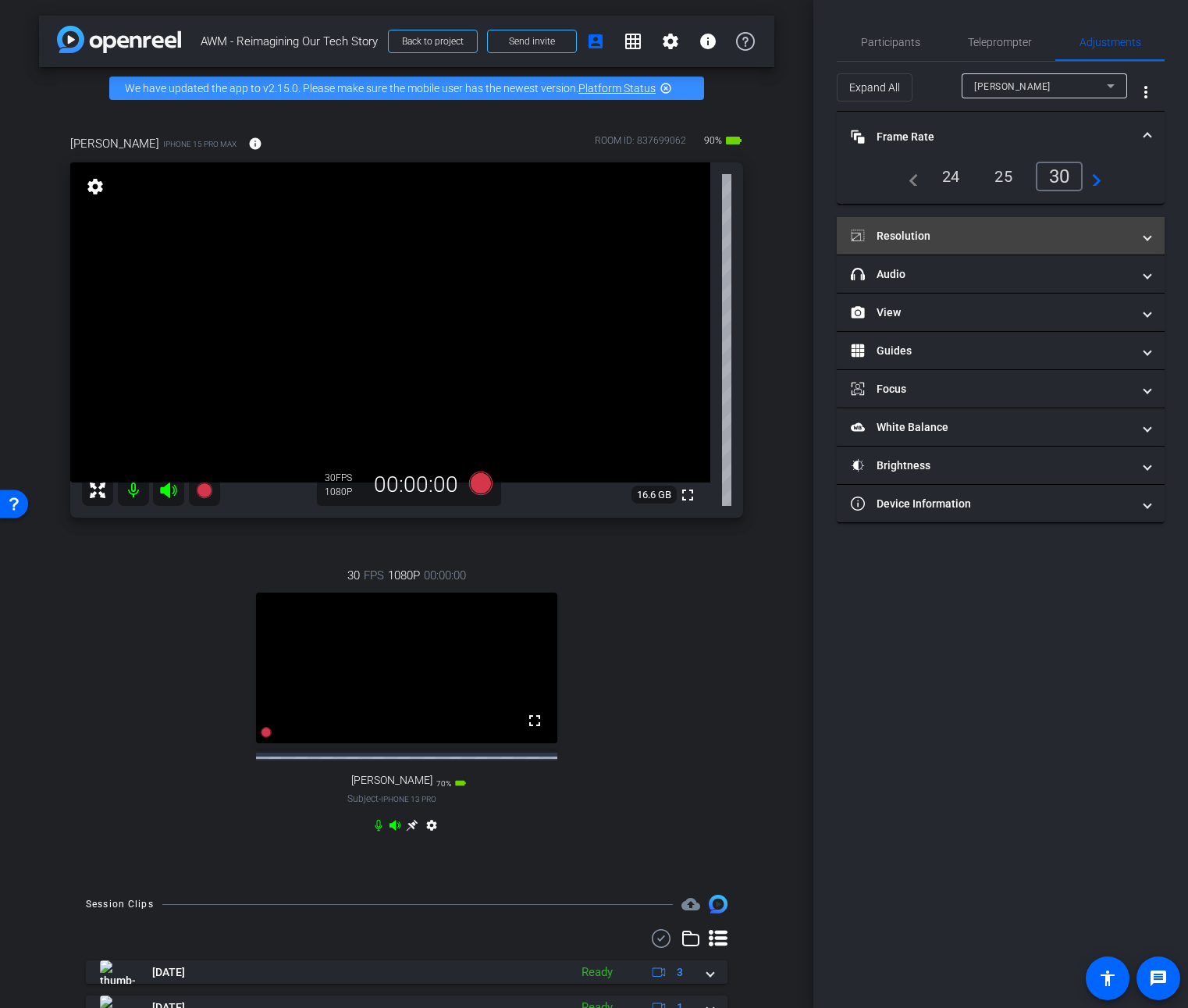
click at [949, 232] on mat-panel-title "Resolution" at bounding box center [991, 237] width 281 height 17
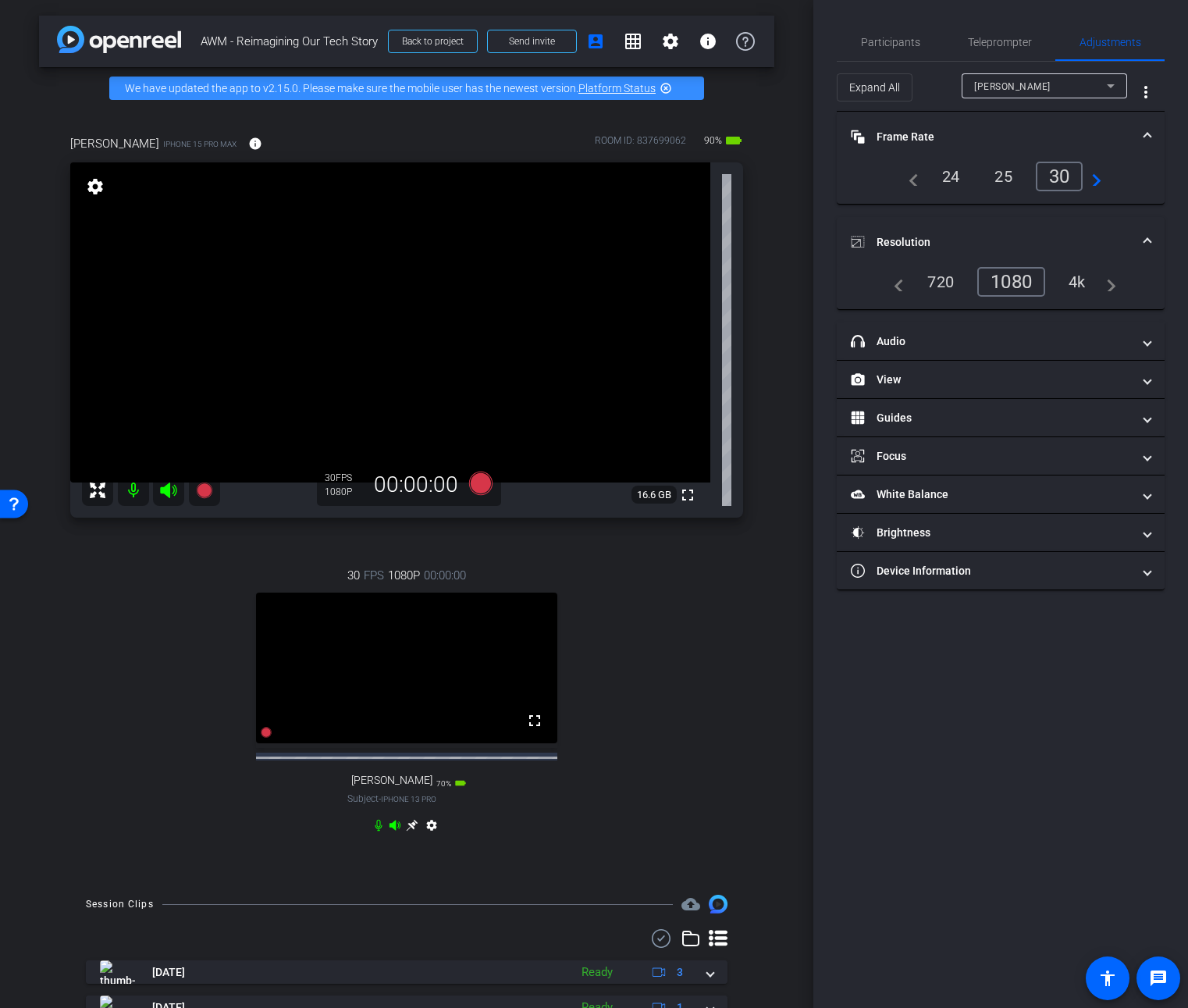
click at [1085, 85] on div "Matt Varvarigos" at bounding box center [1040, 86] width 133 height 19
click at [1045, 149] on mat-option "joe" at bounding box center [1044, 141] width 165 height 25
click at [716, 788] on div "30 FPS 1080P 00:00:00 fullscreen joe Subject - iPhone 13 Pro 70% battery_std se…" at bounding box center [406, 702] width 673 height 322
click at [1014, 41] on span "Teleprompter" at bounding box center [1000, 43] width 64 height 11
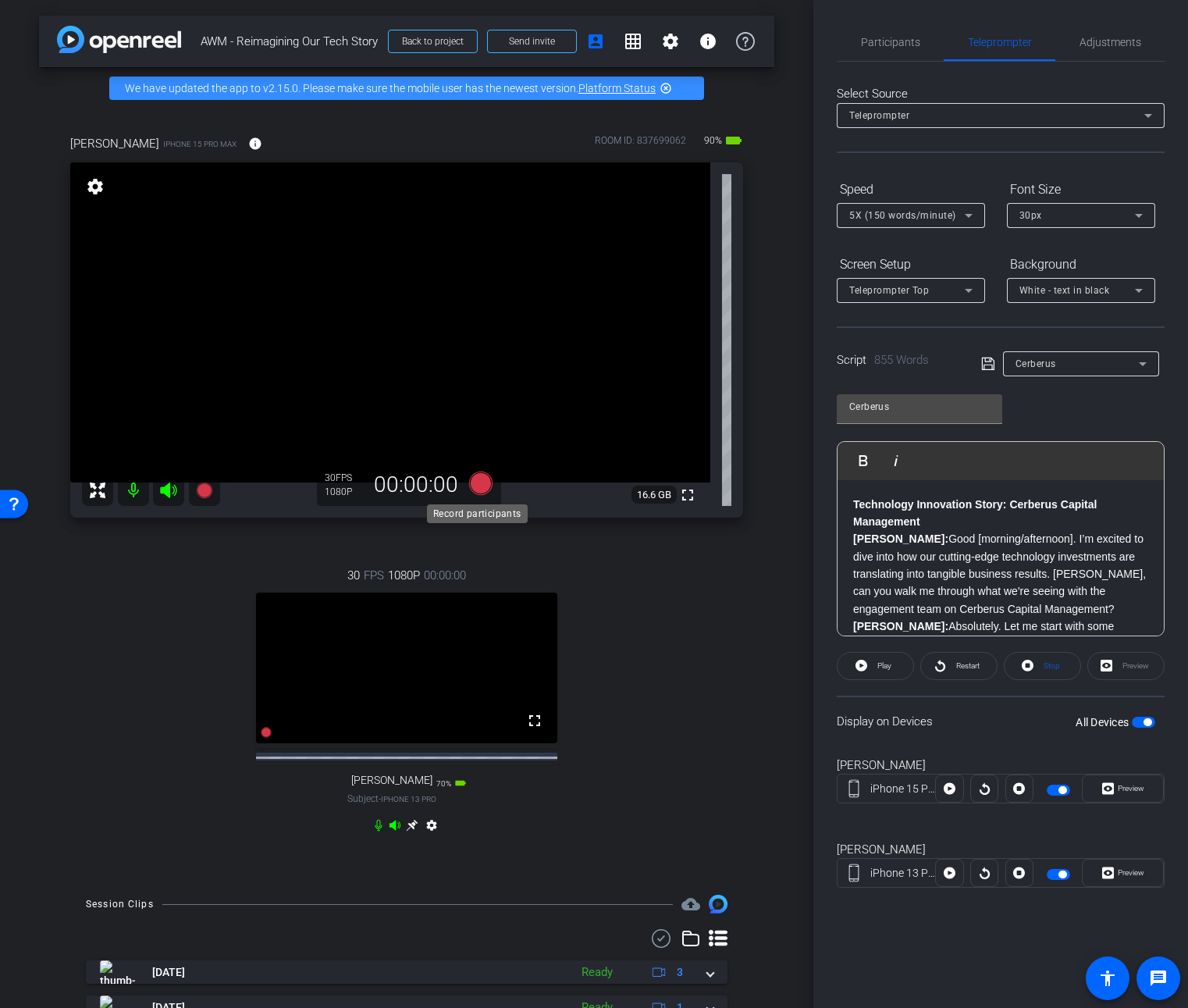
click at [477, 481] on icon at bounding box center [480, 482] width 23 height 23
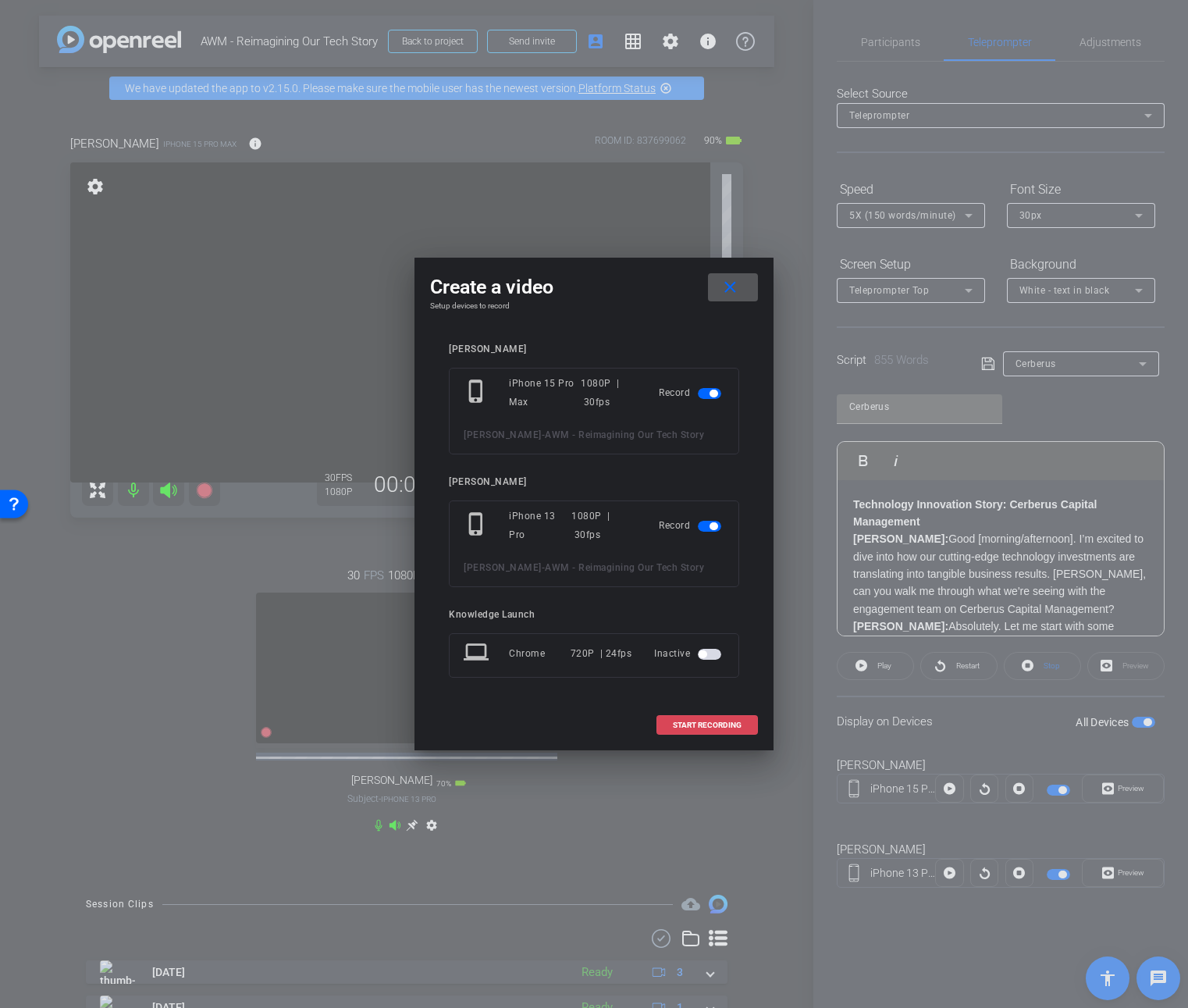
click at [674, 723] on span "START RECORDING" at bounding box center [707, 725] width 68 height 7
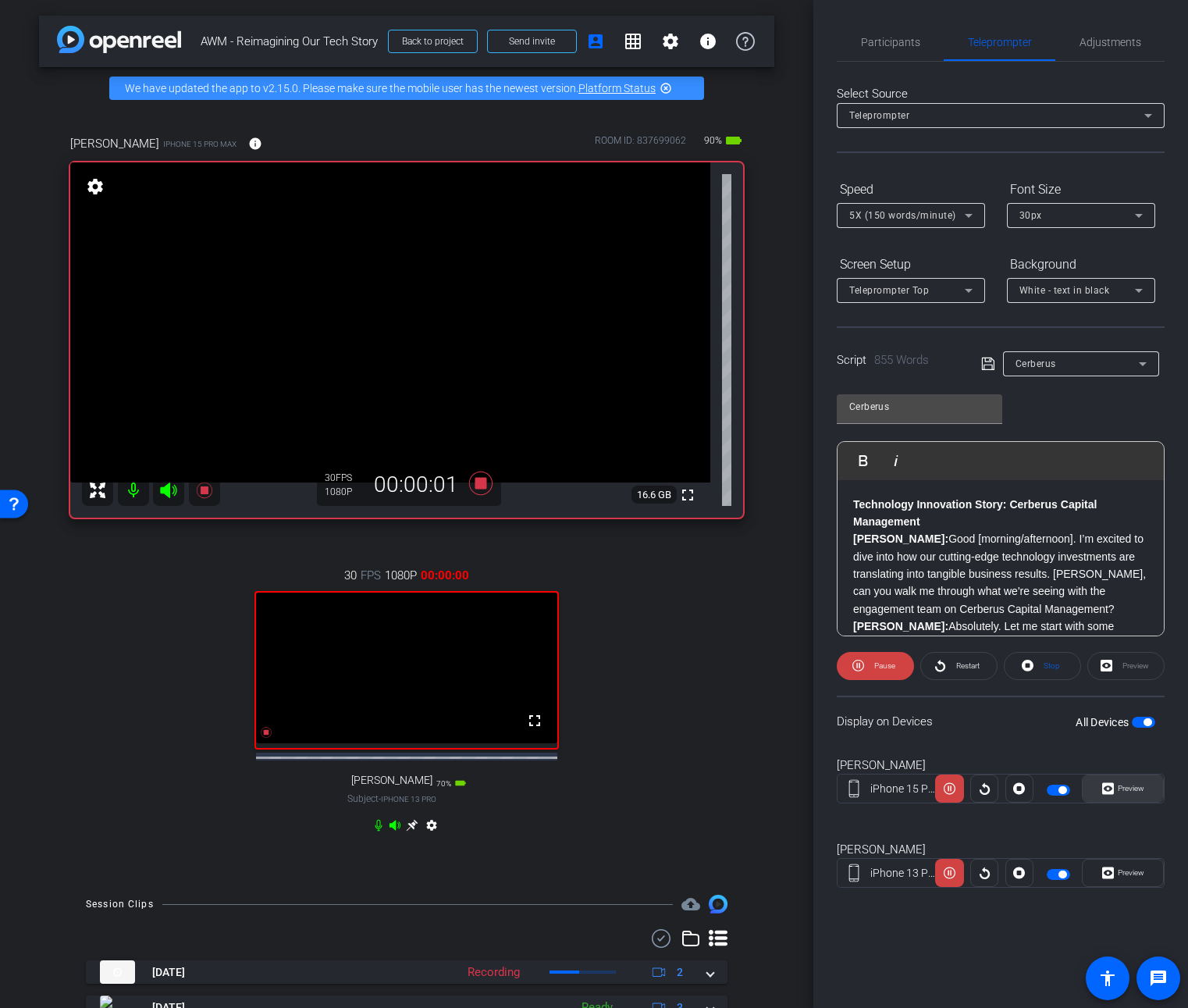
click at [1114, 788] on span "Preview" at bounding box center [1129, 789] width 30 height 22
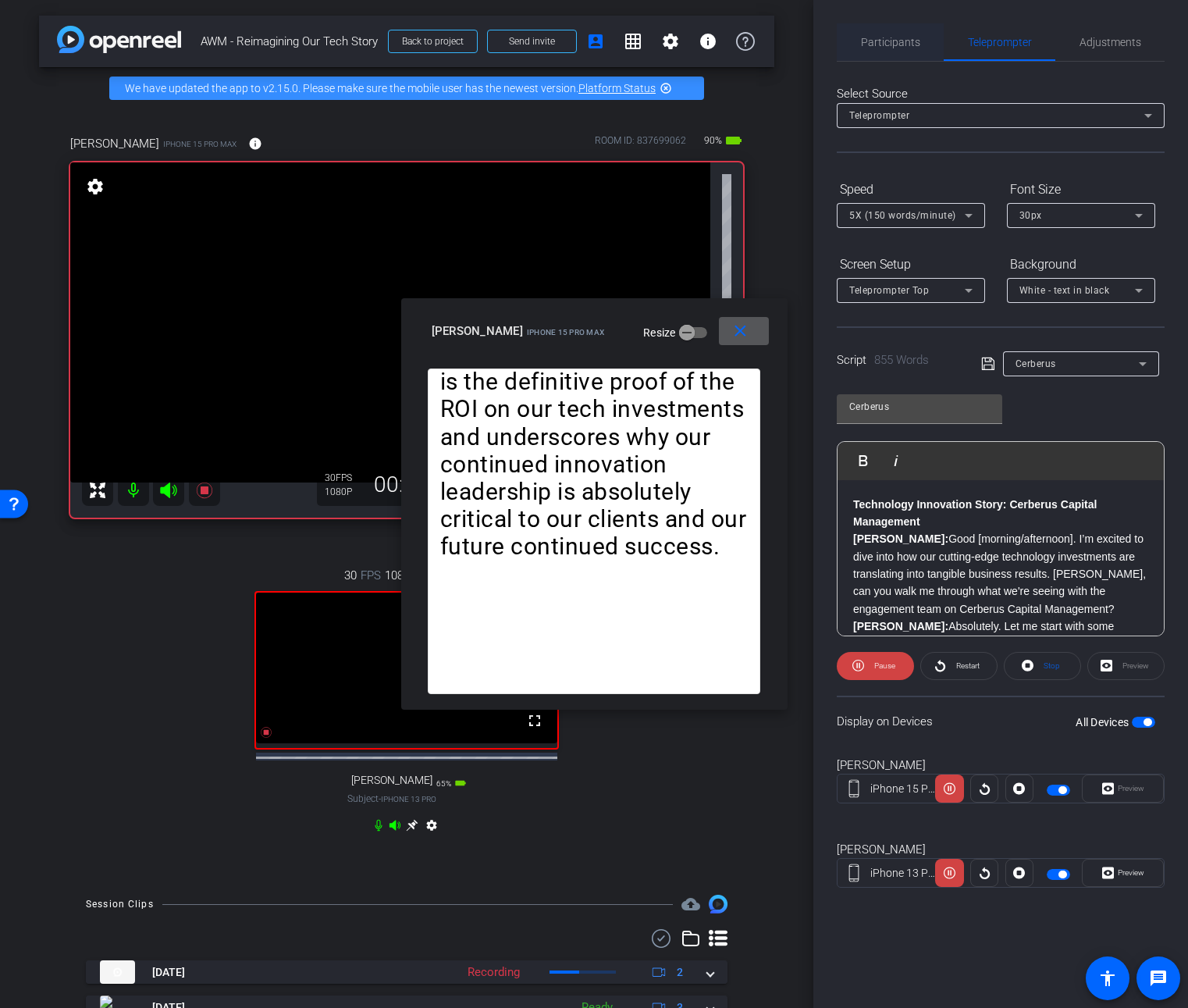
click at [887, 46] on span "Participants" at bounding box center [891, 43] width 59 height 11
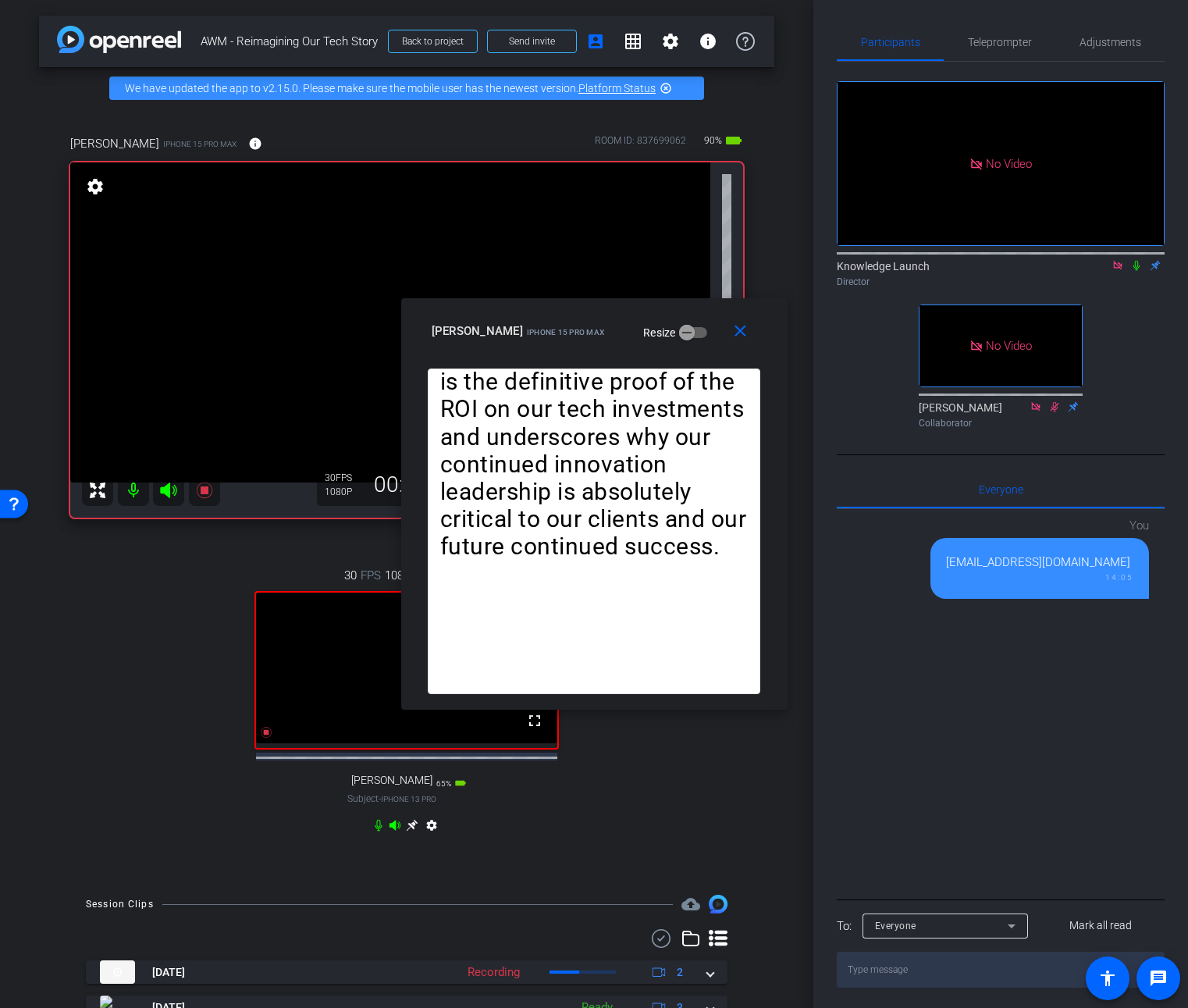
click at [1137, 260] on icon at bounding box center [1136, 265] width 13 height 11
click at [998, 38] on span "Teleprompter" at bounding box center [1000, 43] width 64 height 11
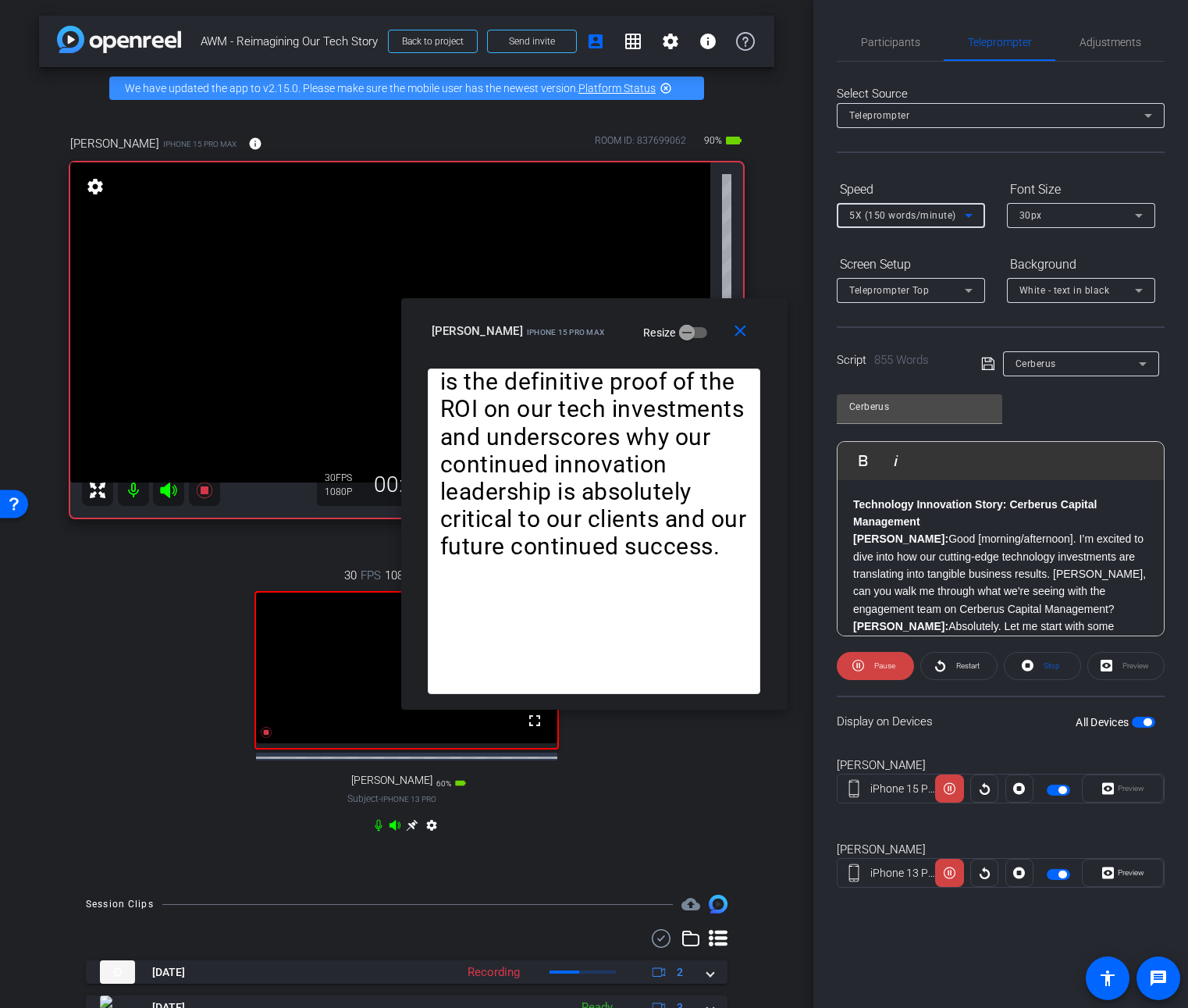
click at [966, 218] on icon at bounding box center [968, 215] width 18 height 18
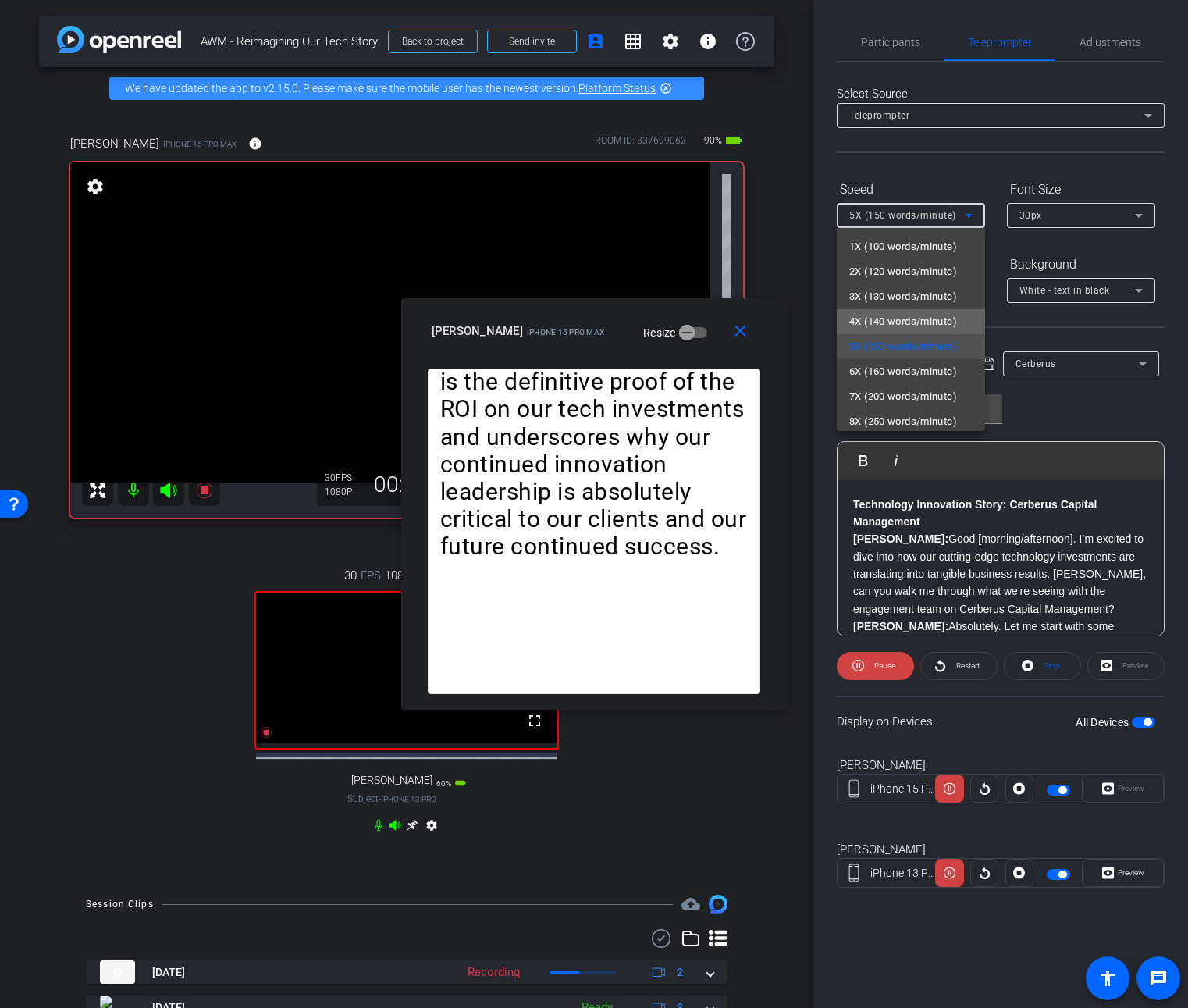
click at [912, 320] on span "4X (140 words/minute)" at bounding box center [903, 322] width 108 height 18
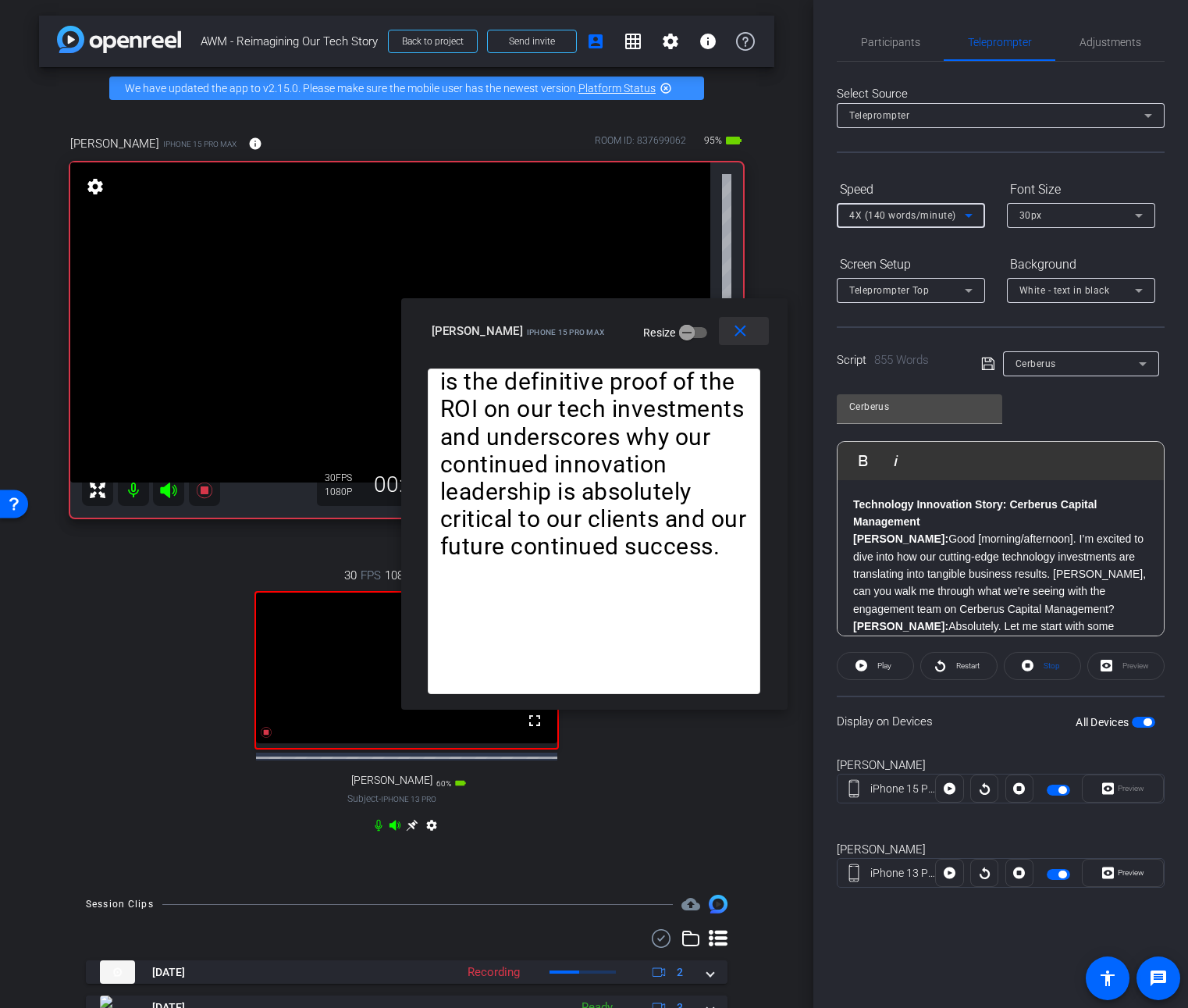
click at [743, 335] on mat-icon "close" at bounding box center [740, 331] width 19 height 19
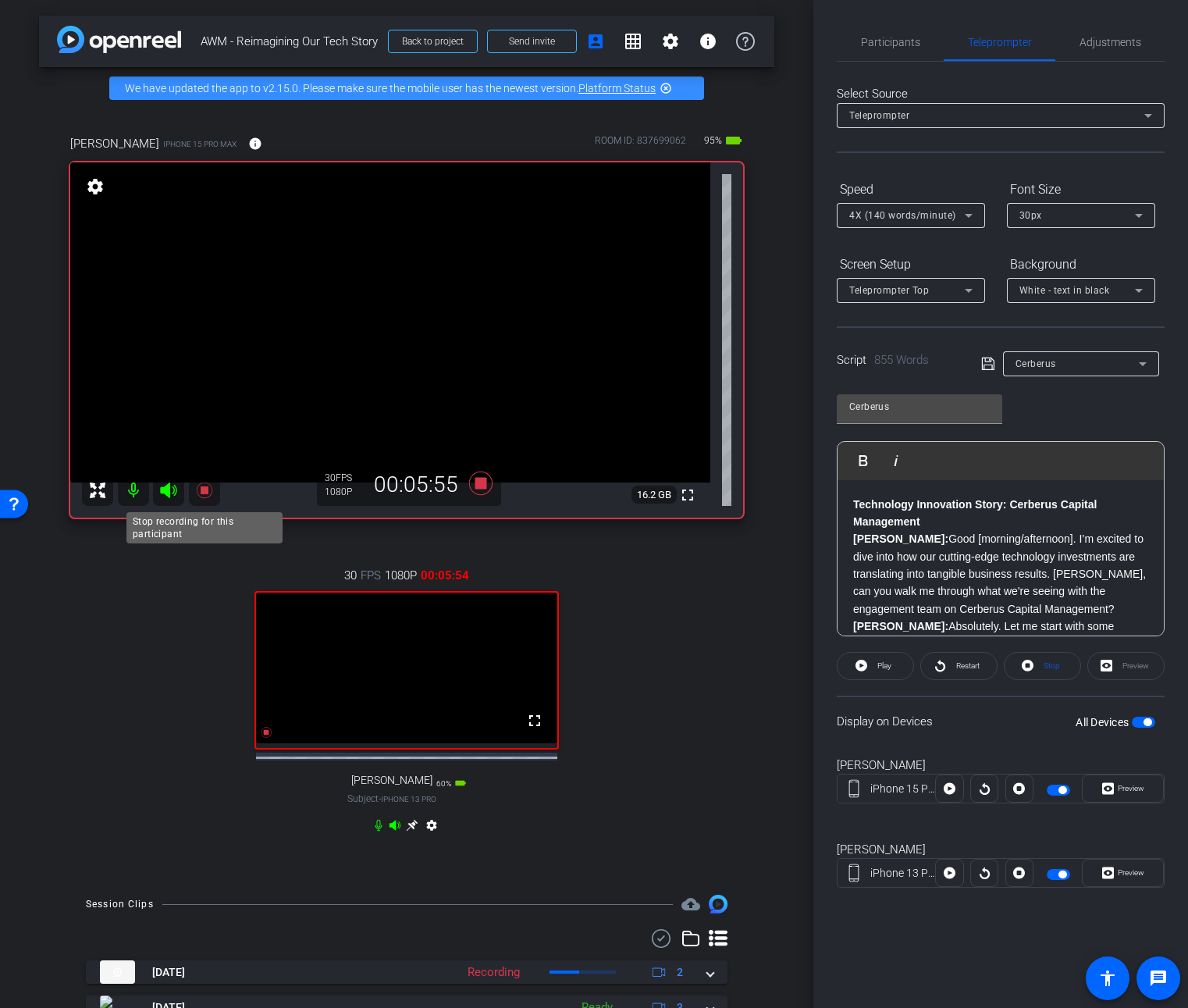
click at [206, 490] on icon at bounding box center [203, 490] width 16 height 16
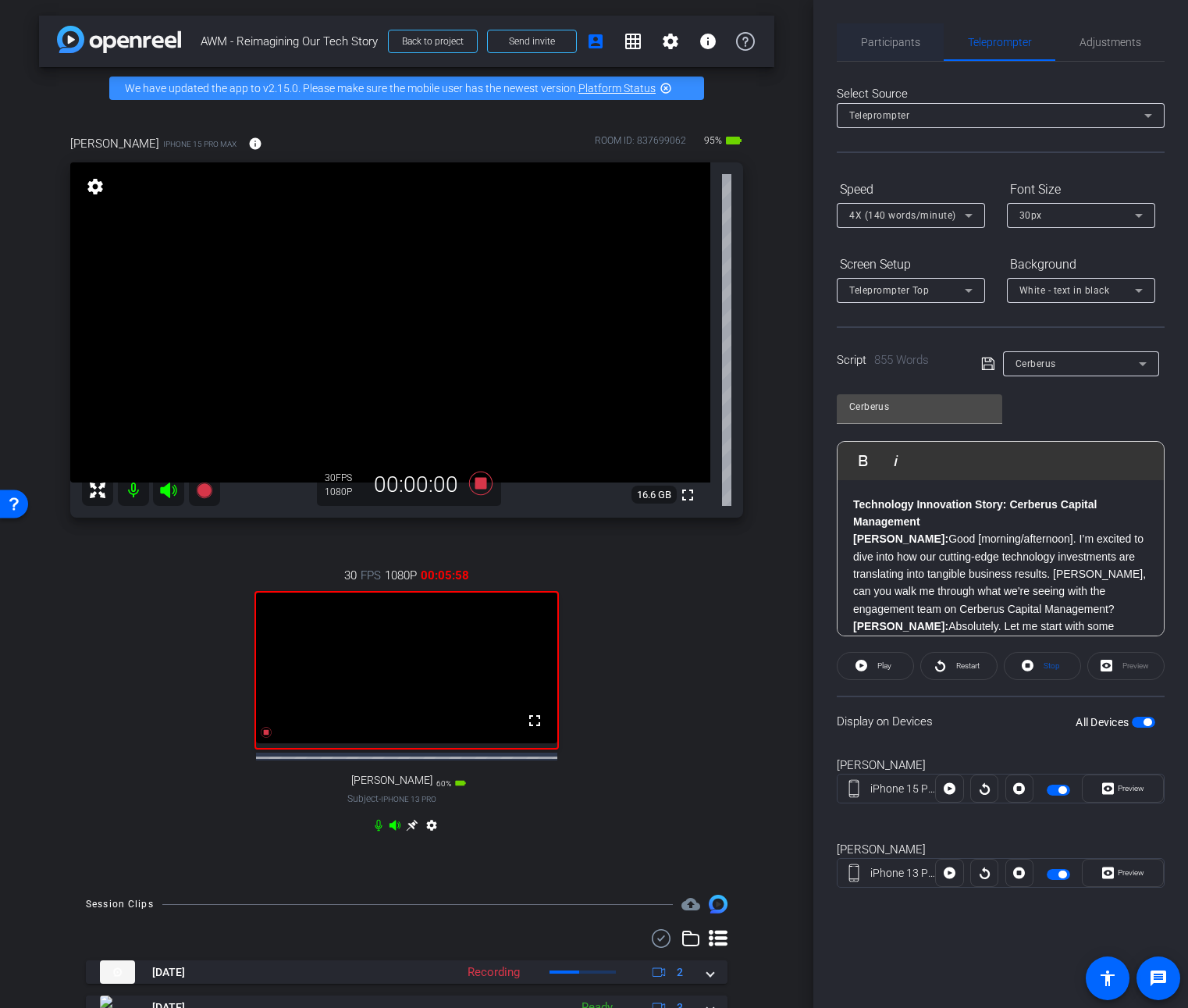
click at [892, 39] on span "Participants" at bounding box center [891, 43] width 59 height 11
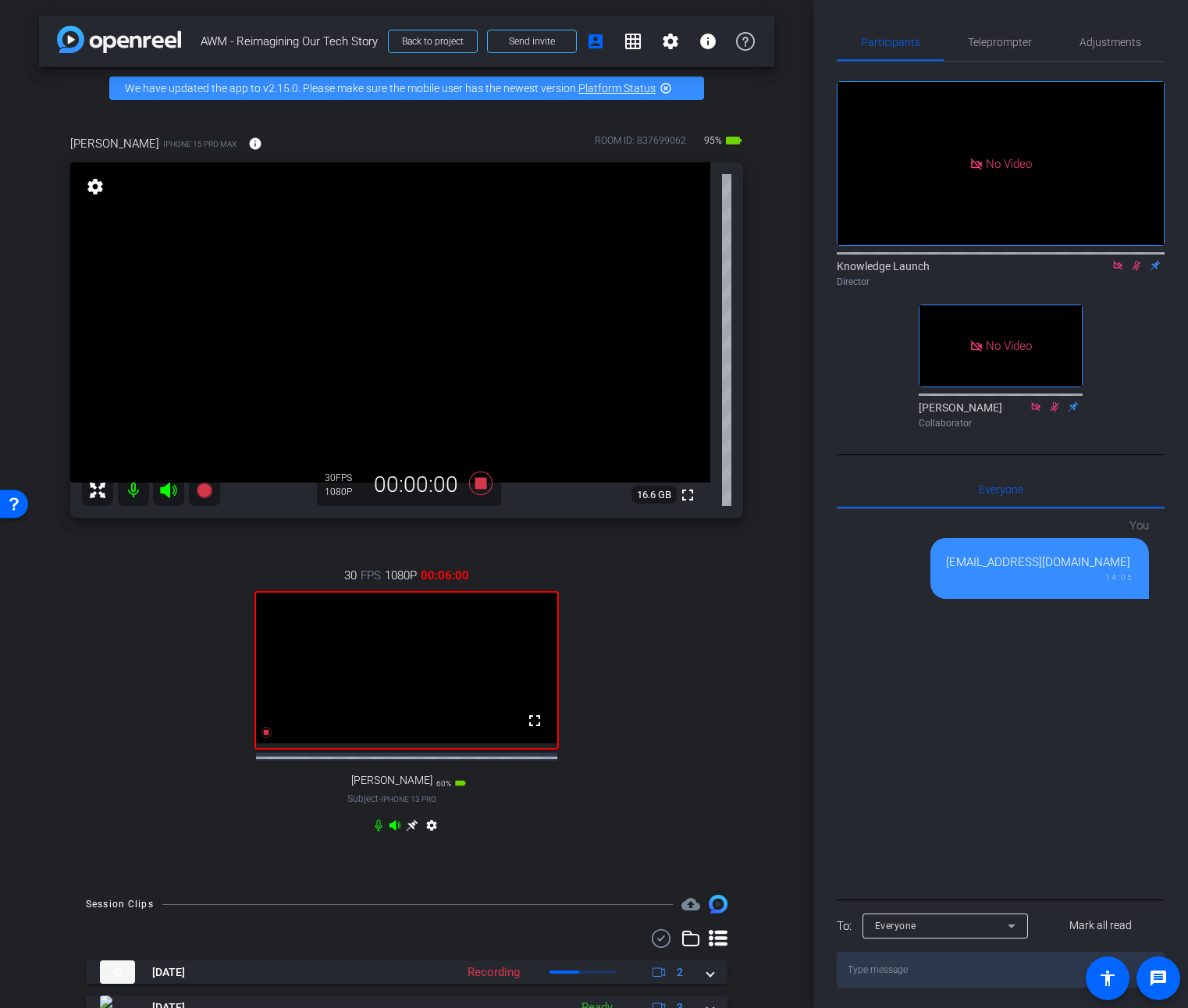
click at [1135, 260] on icon at bounding box center [1136, 265] width 13 height 11
click at [401, 719] on video at bounding box center [406, 667] width 301 height 151
click at [410, 701] on video at bounding box center [406, 667] width 301 height 151
click at [454, 677] on video at bounding box center [406, 667] width 301 height 151
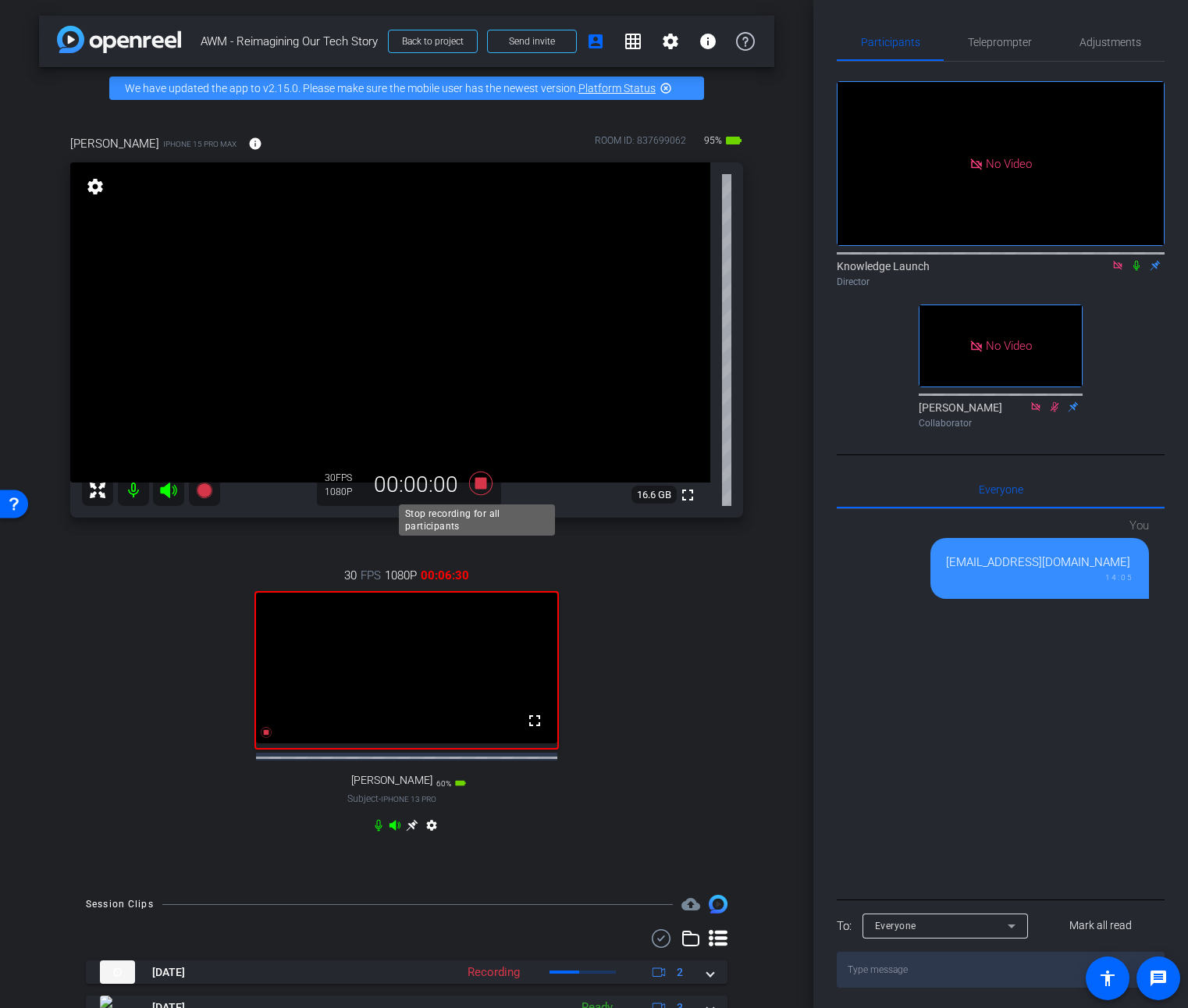
click at [479, 487] on icon at bounding box center [480, 482] width 23 height 23
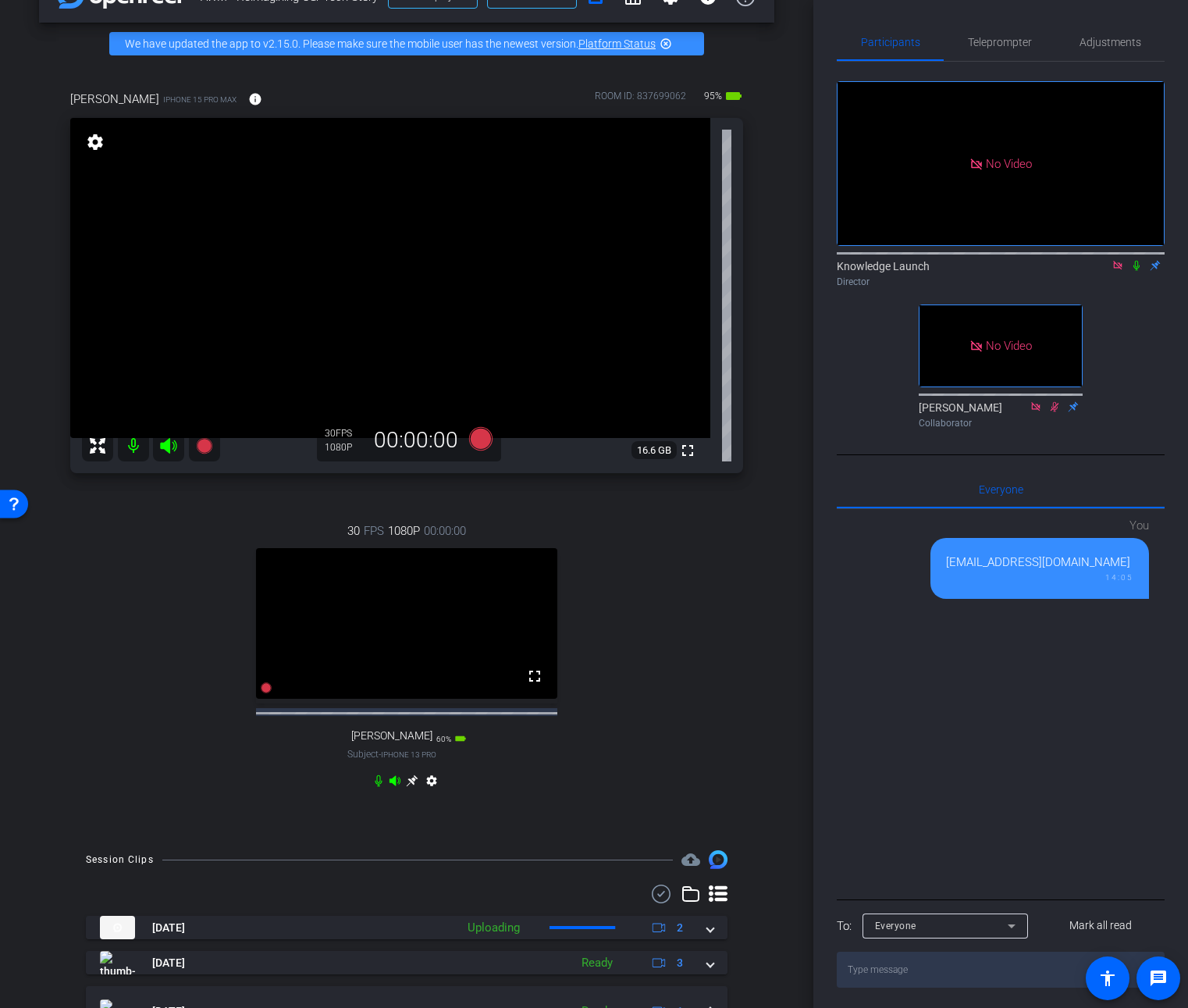
scroll to position [128, 0]
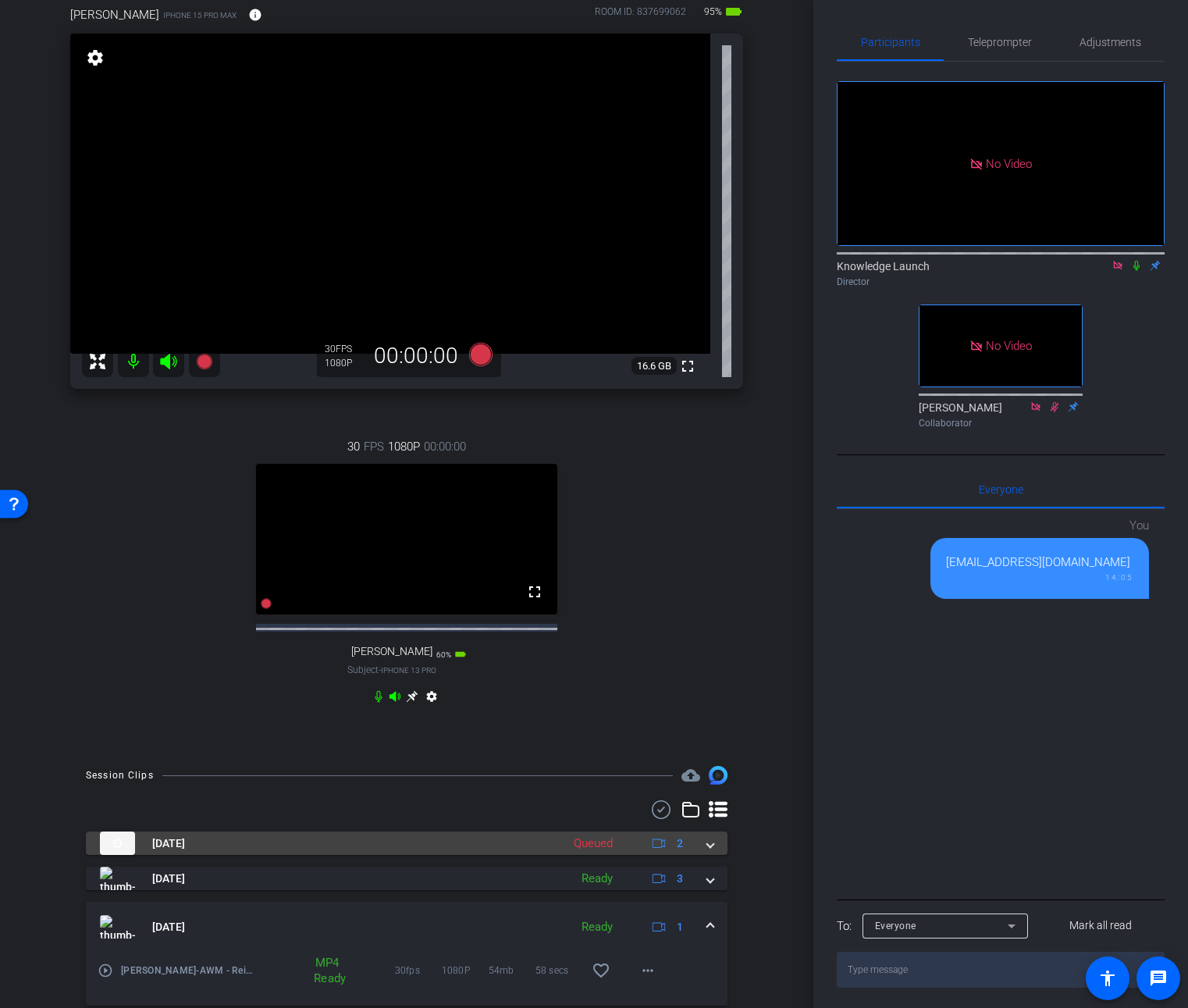
click at [708, 852] on span at bounding box center [710, 844] width 6 height 17
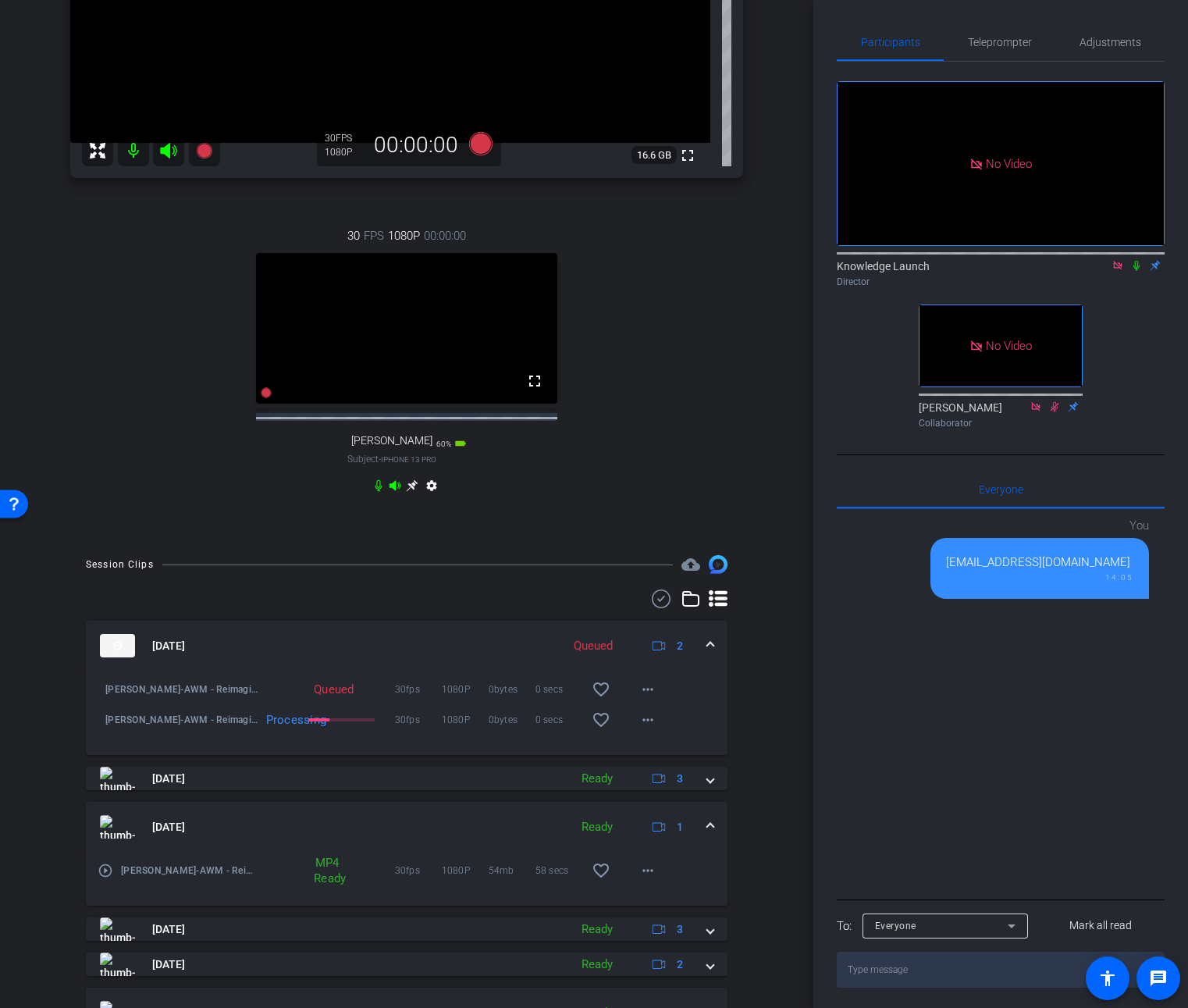
scroll to position [355, 0]
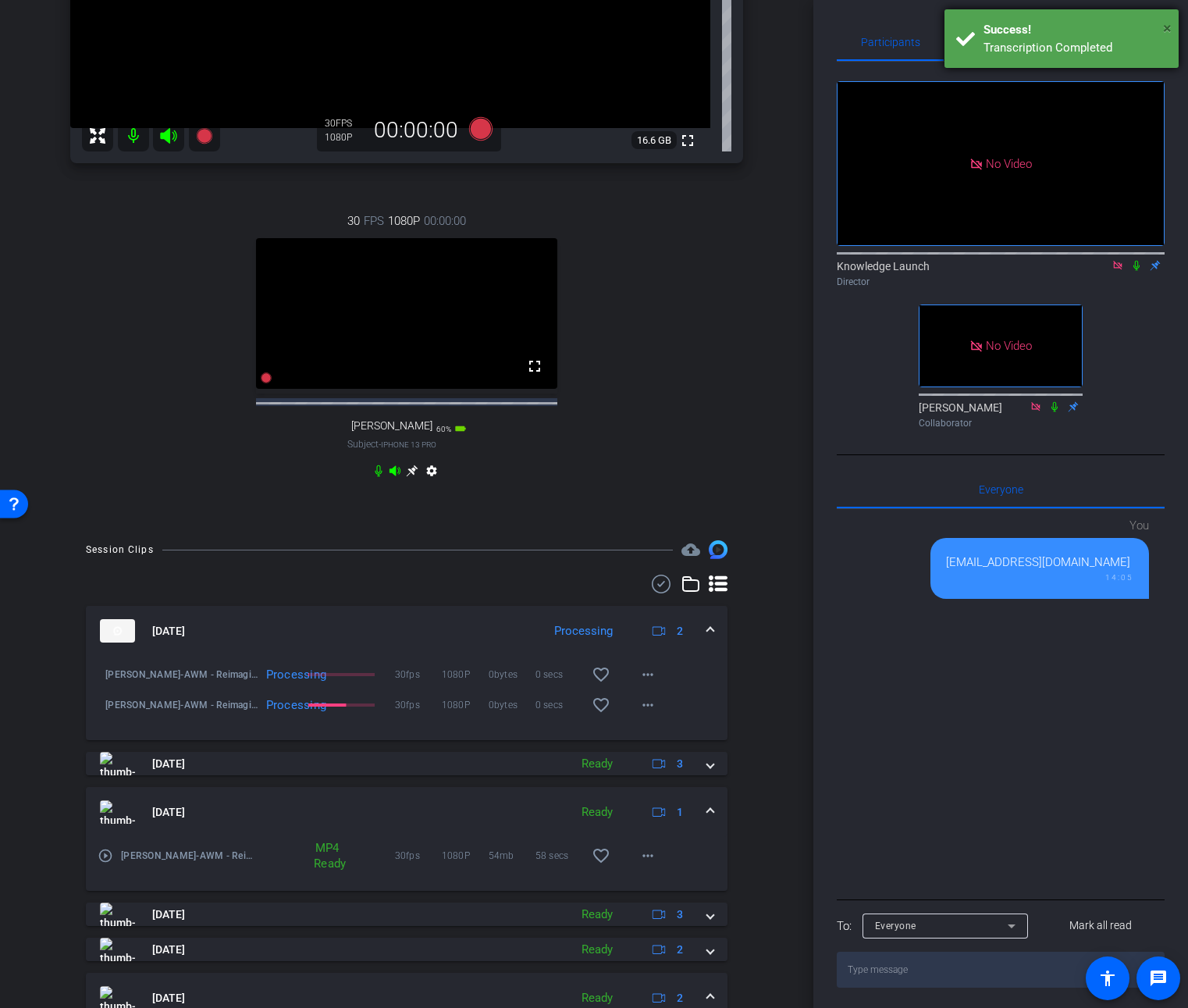
click at [1169, 28] on span "×" at bounding box center [1167, 28] width 8 height 18
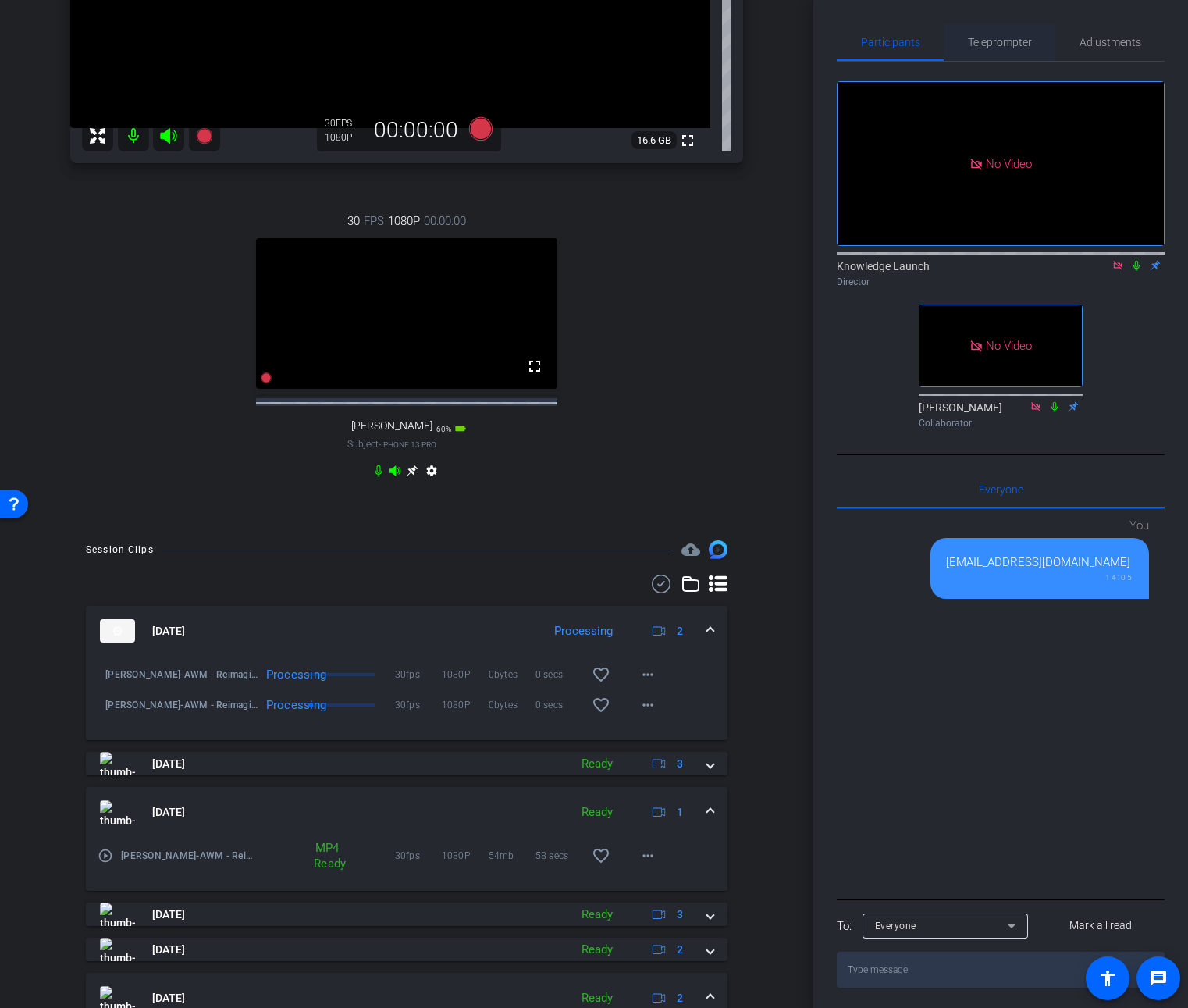
click at [1010, 24] on span "Teleprompter" at bounding box center [1000, 42] width 64 height 38
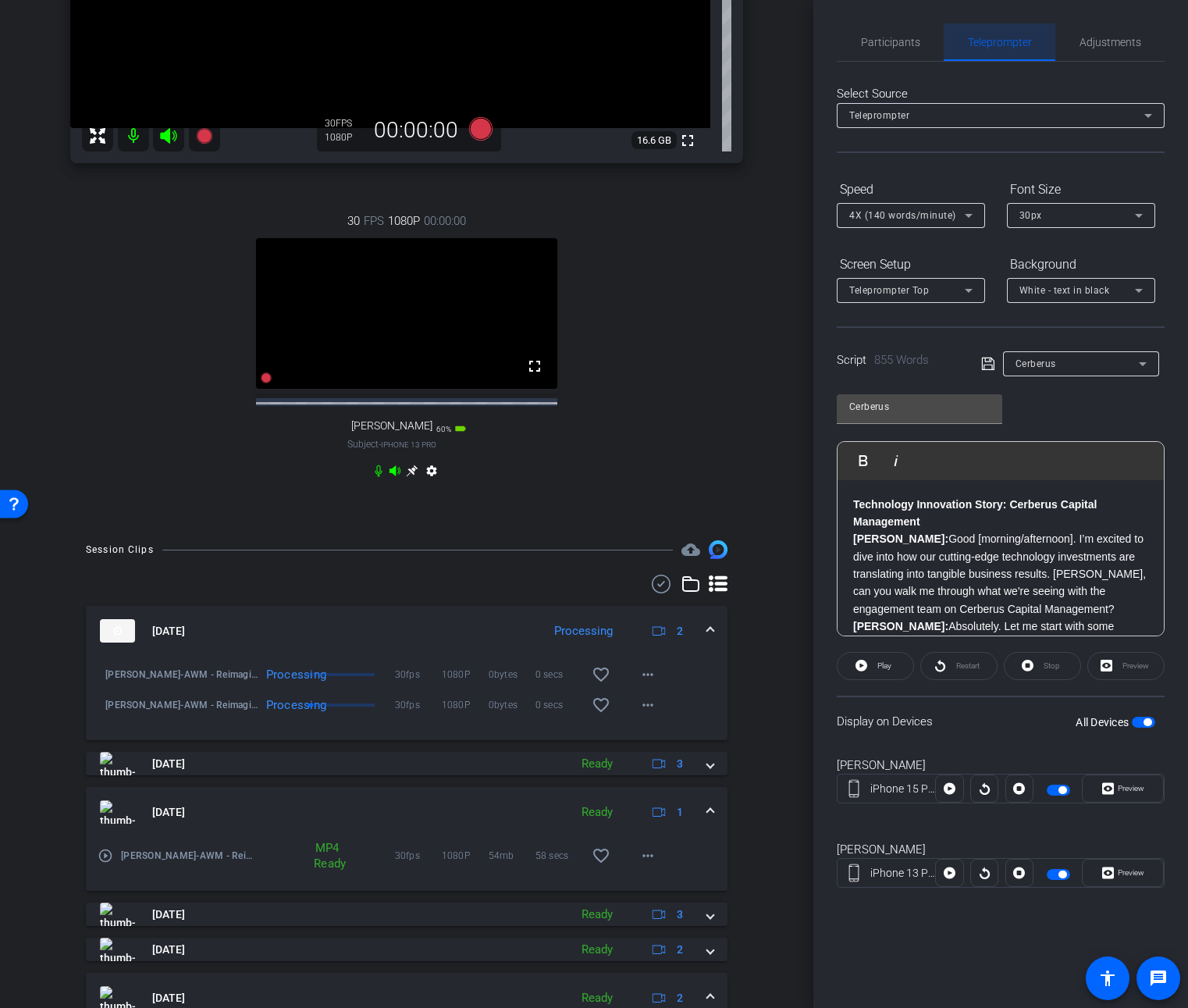
click at [1004, 40] on span "Teleprompter" at bounding box center [1000, 43] width 64 height 11
click at [969, 214] on icon at bounding box center [968, 216] width 7 height 4
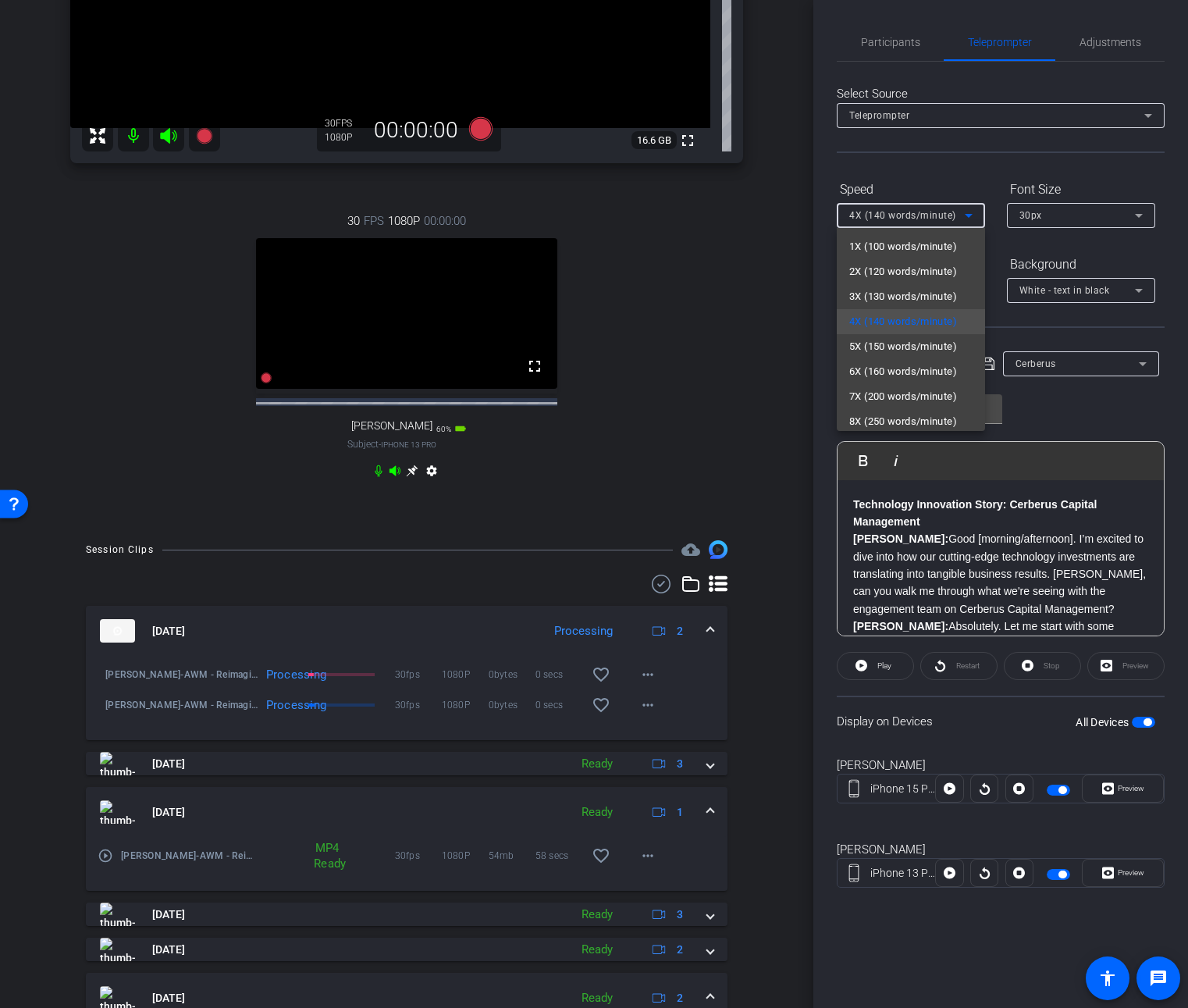
click at [970, 178] on div at bounding box center [594, 504] width 1188 height 1008
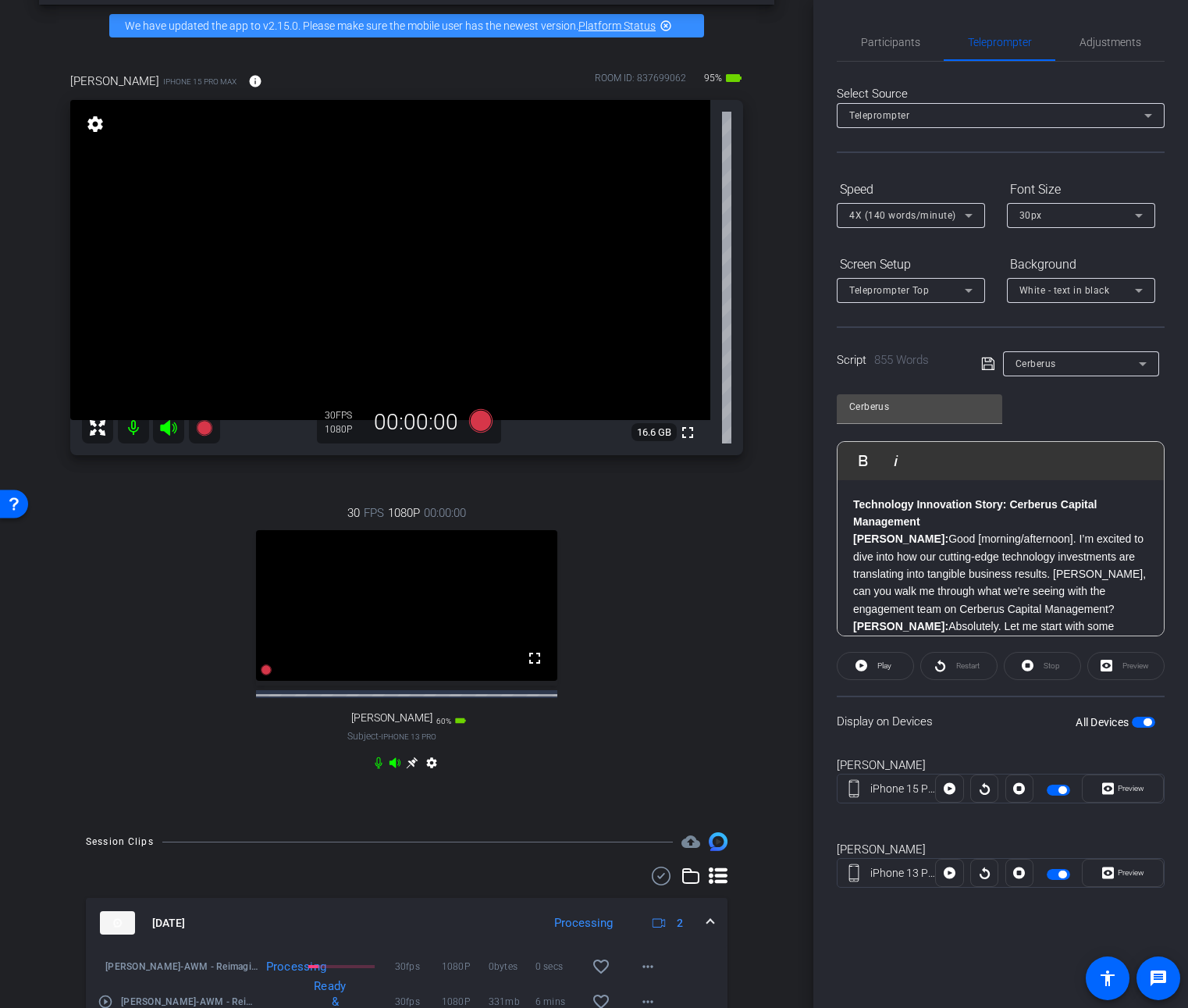
scroll to position [0, 0]
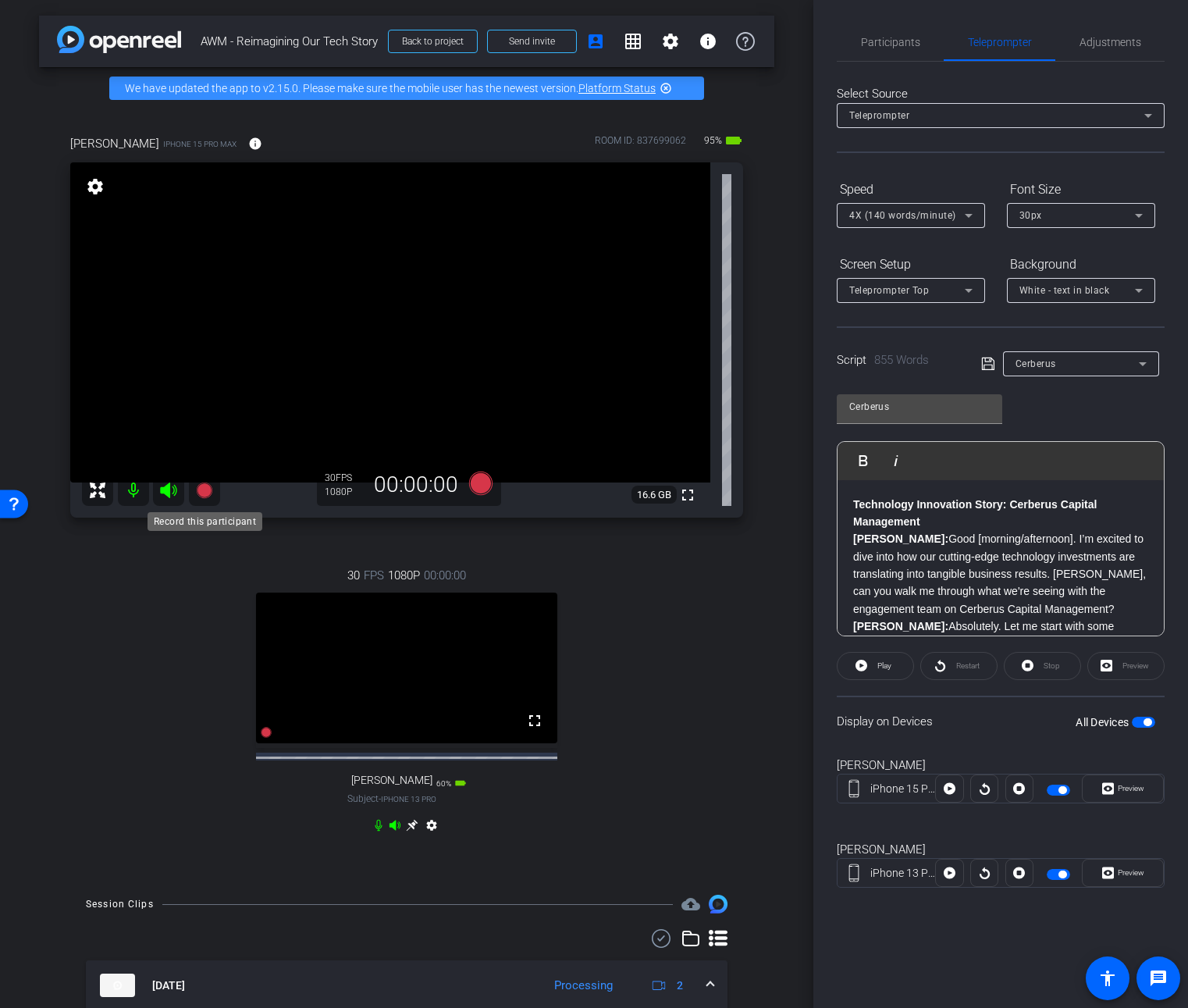
click at [206, 490] on icon at bounding box center [203, 490] width 16 height 16
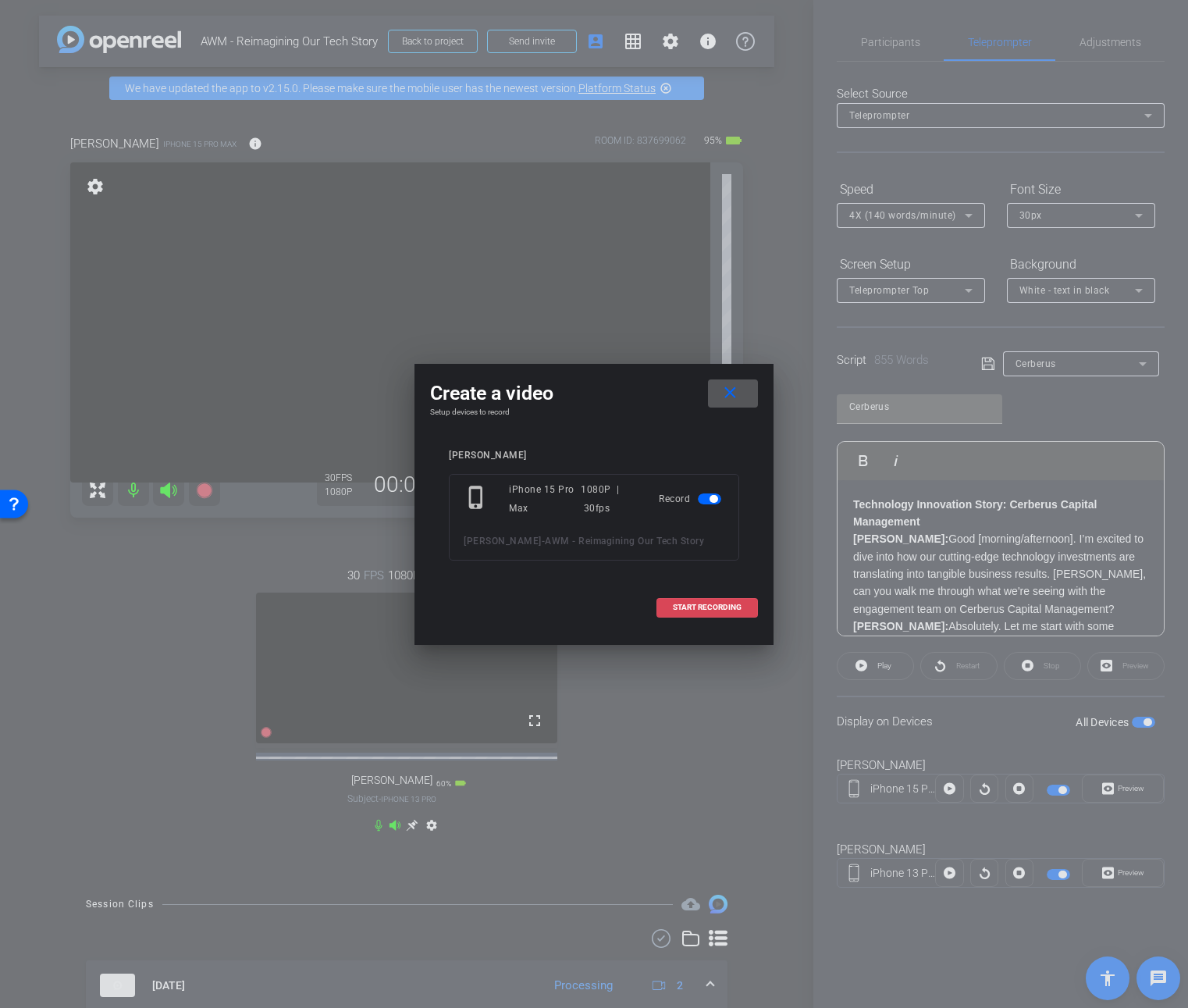
click at [715, 610] on span "START RECORDING" at bounding box center [707, 607] width 68 height 7
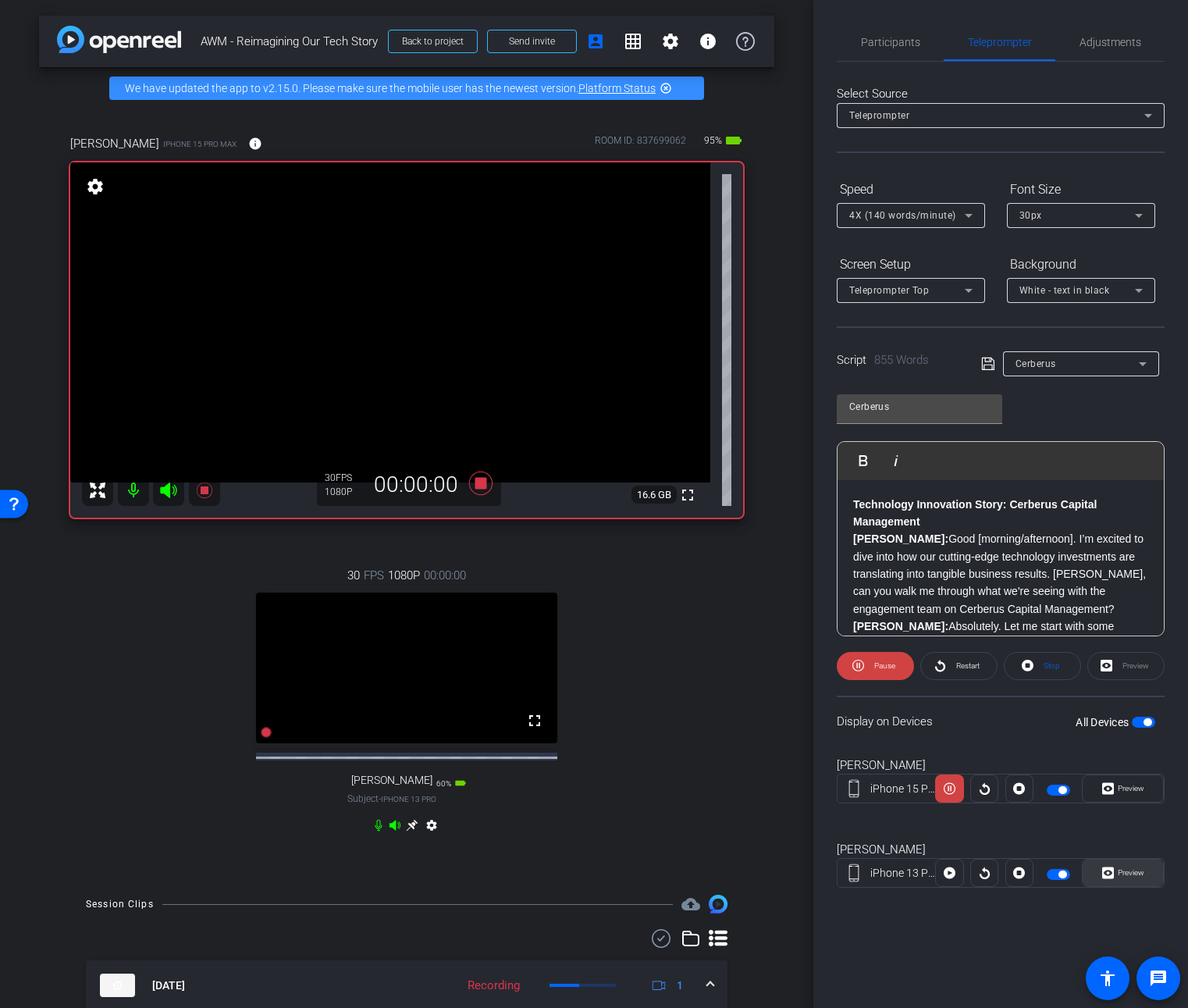
click at [1123, 877] on span "Preview" at bounding box center [1131, 872] width 27 height 8
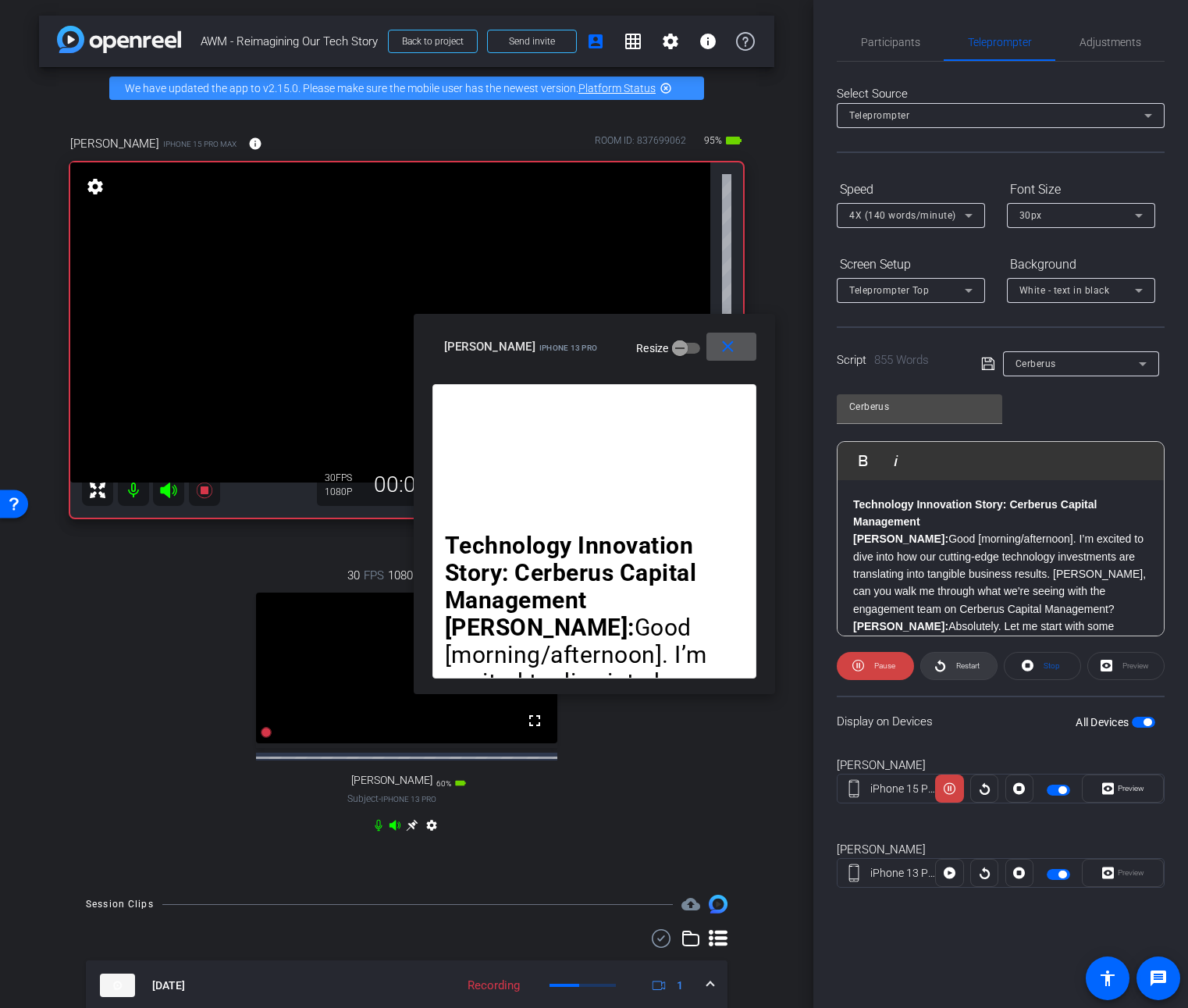
click at [958, 665] on span "Restart" at bounding box center [967, 665] width 23 height 8
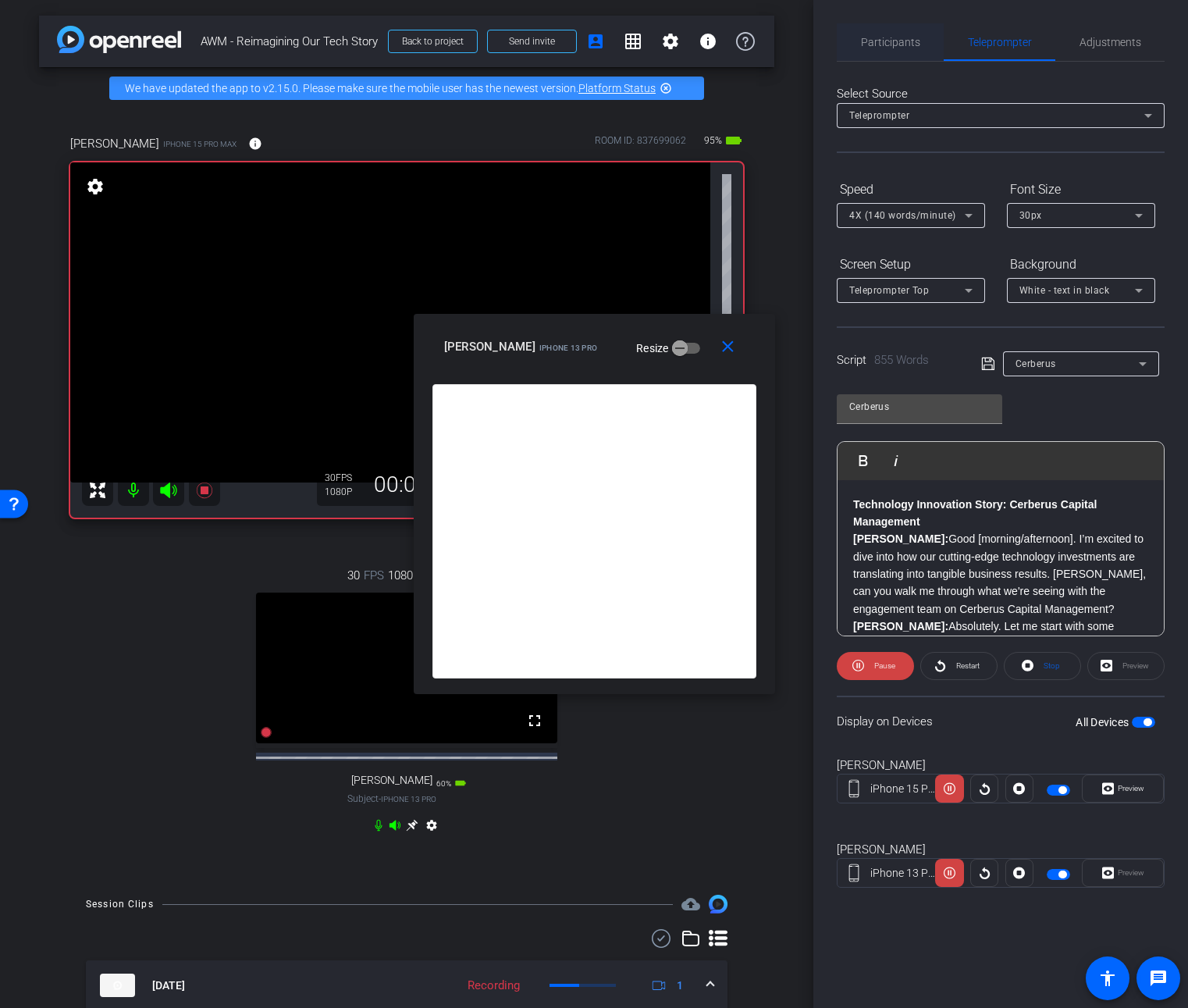
click at [880, 52] on span "Participants" at bounding box center [891, 42] width 59 height 38
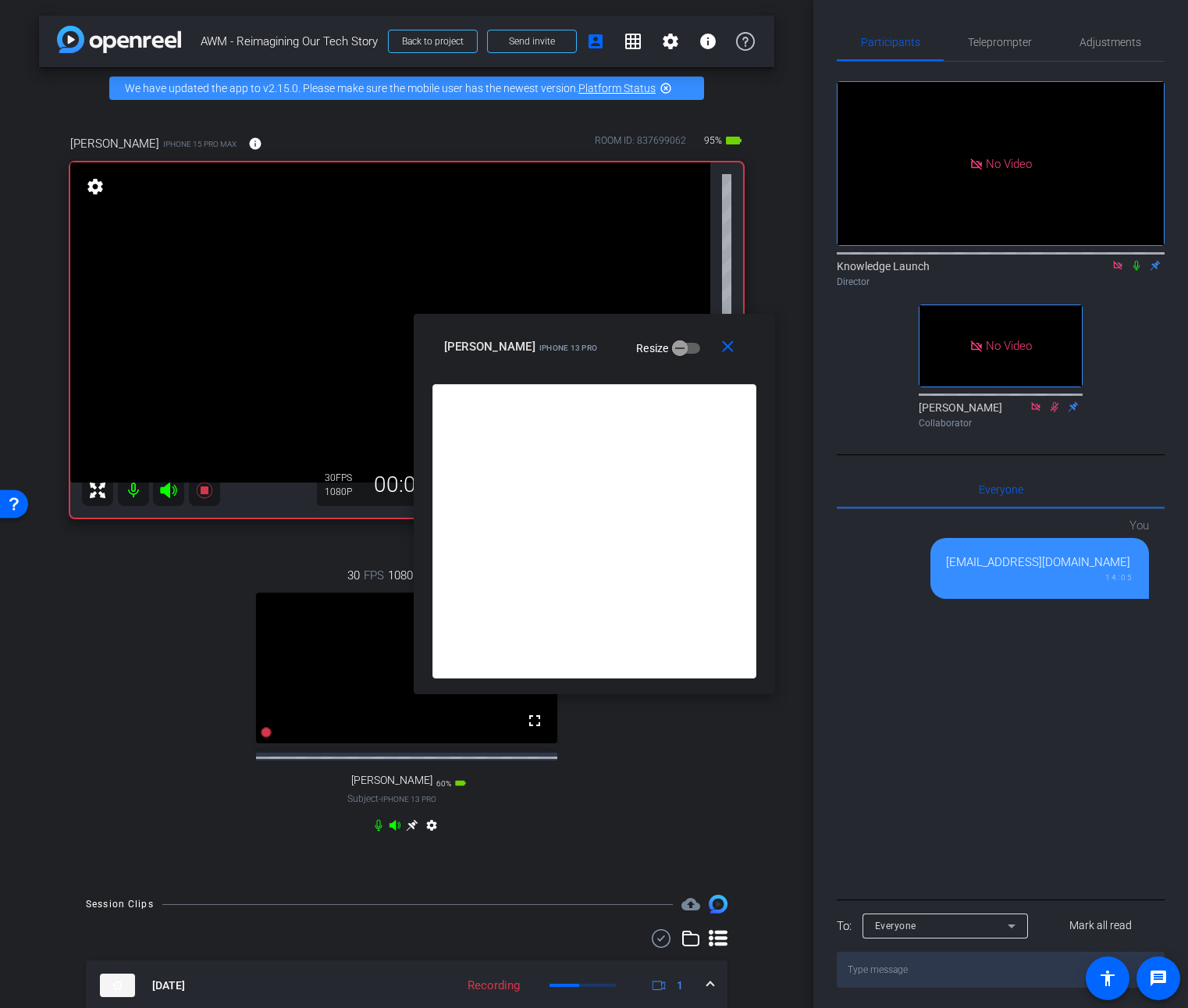
click at [1137, 261] on icon at bounding box center [1136, 265] width 6 height 10
click at [989, 43] on span "Teleprompter" at bounding box center [1000, 43] width 64 height 11
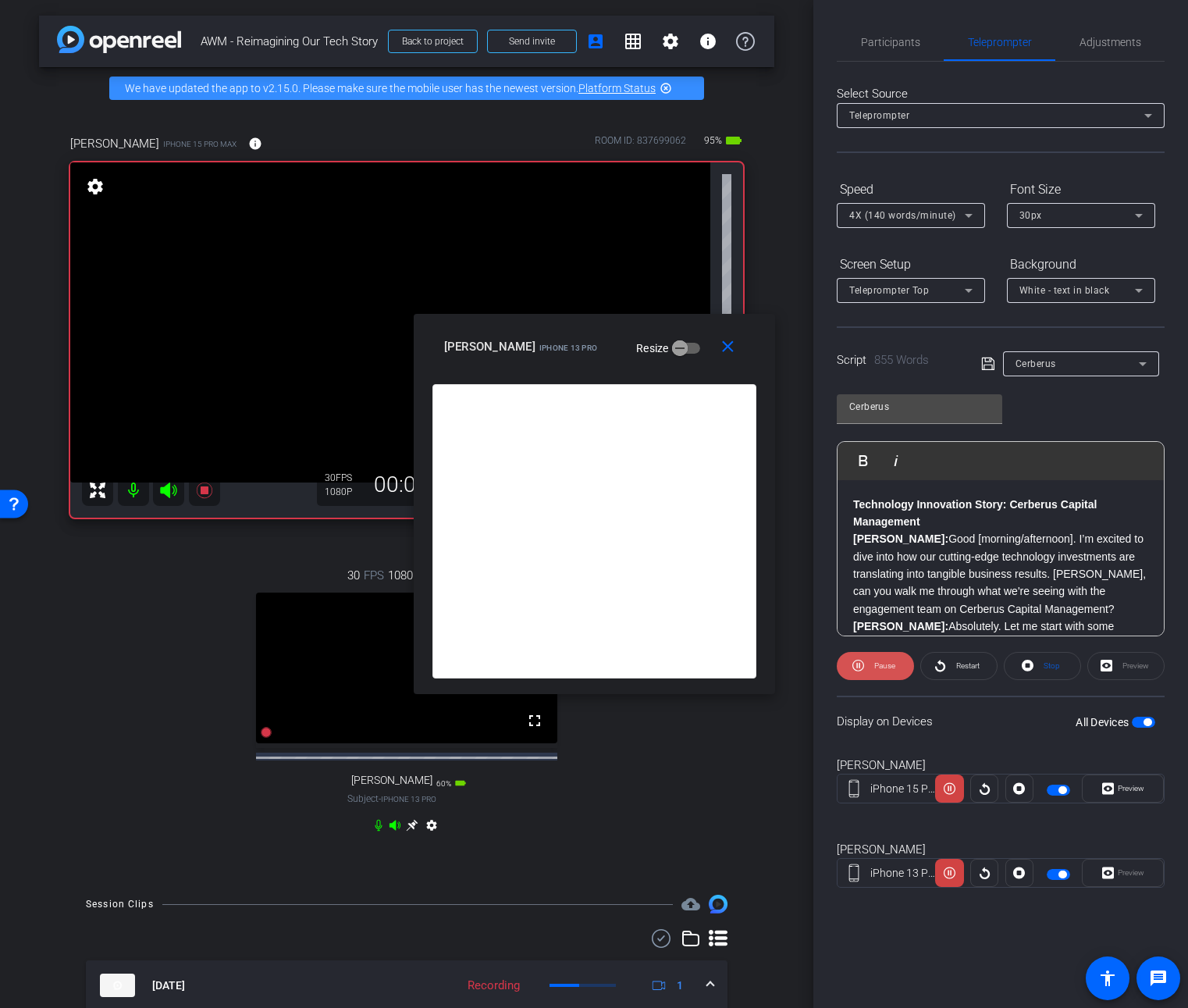
click at [883, 662] on span "Pause" at bounding box center [884, 665] width 21 height 8
click at [883, 662] on span "Play" at bounding box center [884, 665] width 14 height 8
click at [725, 351] on mat-icon "close" at bounding box center [727, 346] width 19 height 19
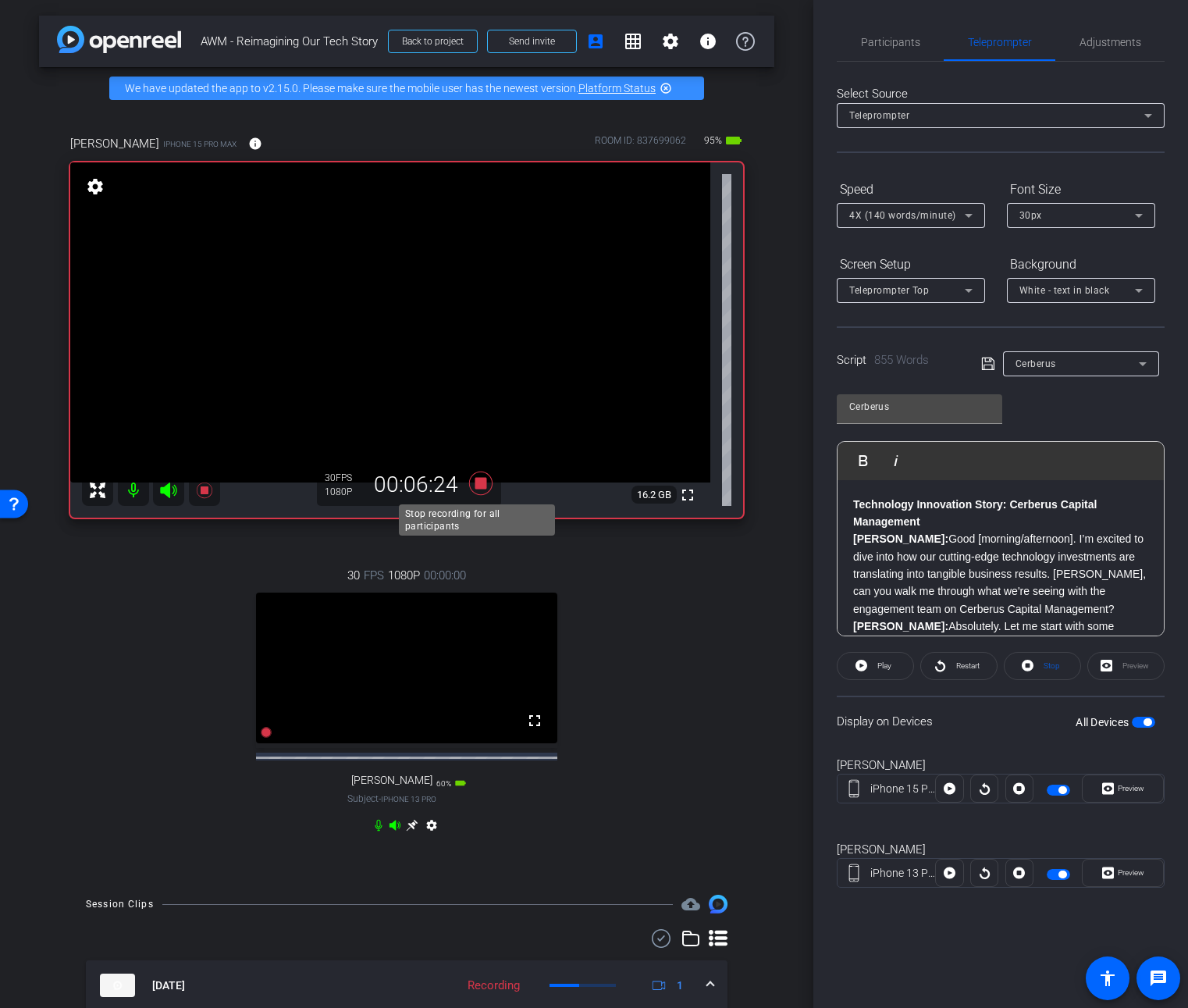
click at [476, 487] on icon at bounding box center [480, 482] width 23 height 23
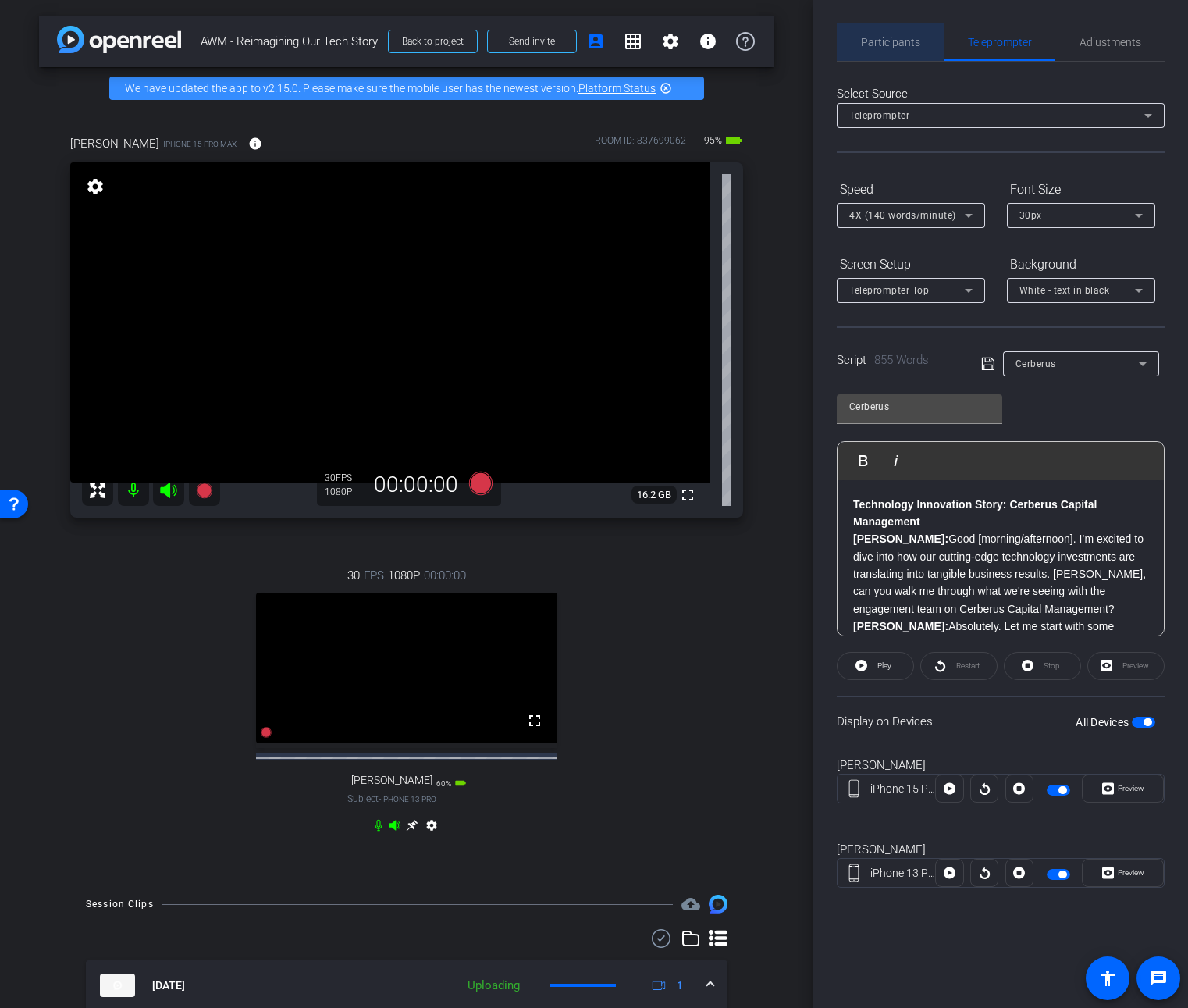
click at [904, 46] on span "Participants" at bounding box center [891, 43] width 59 height 11
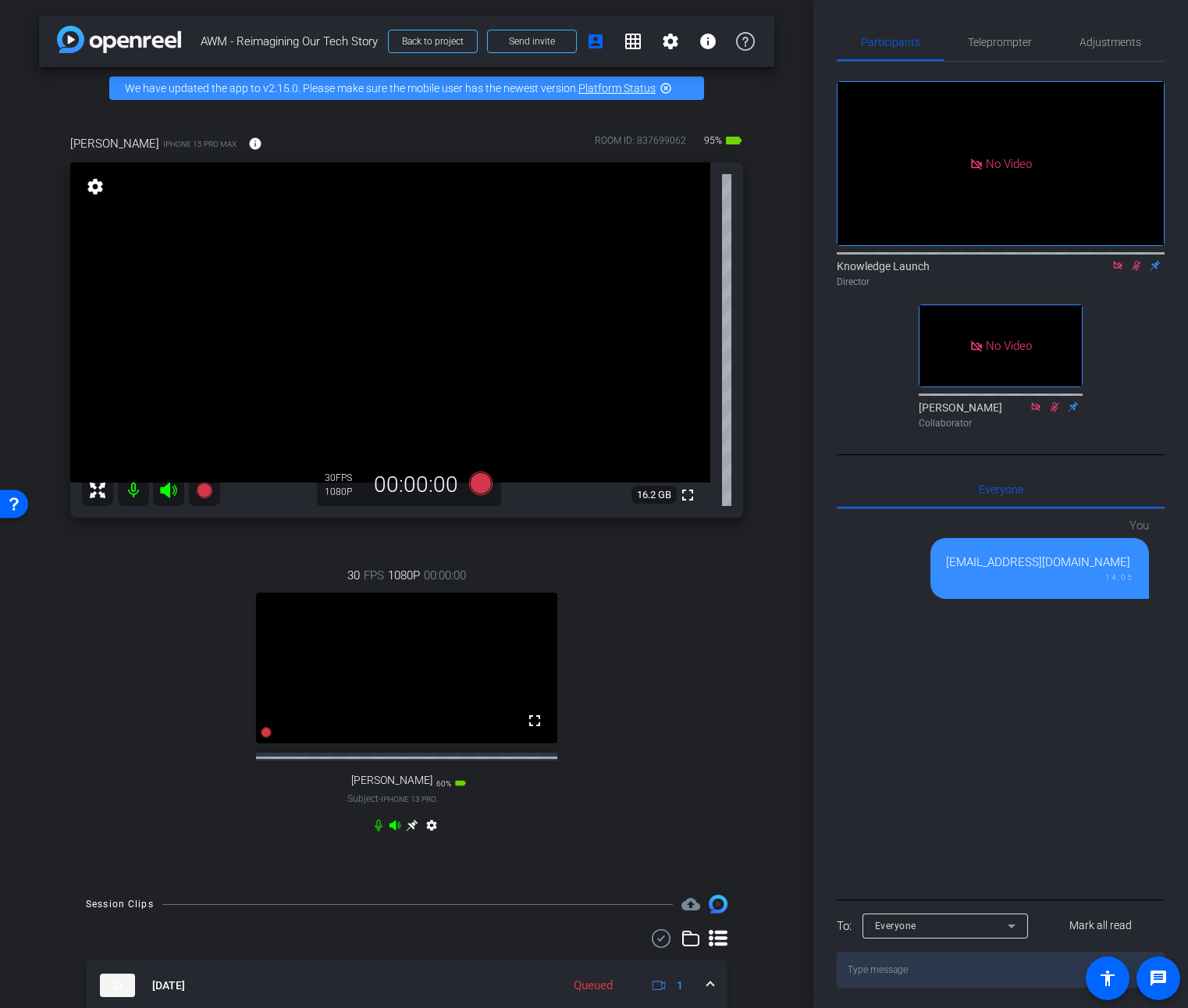
click at [1134, 260] on icon at bounding box center [1136, 265] width 13 height 11
click at [1003, 48] on span "Teleprompter" at bounding box center [1000, 43] width 64 height 11
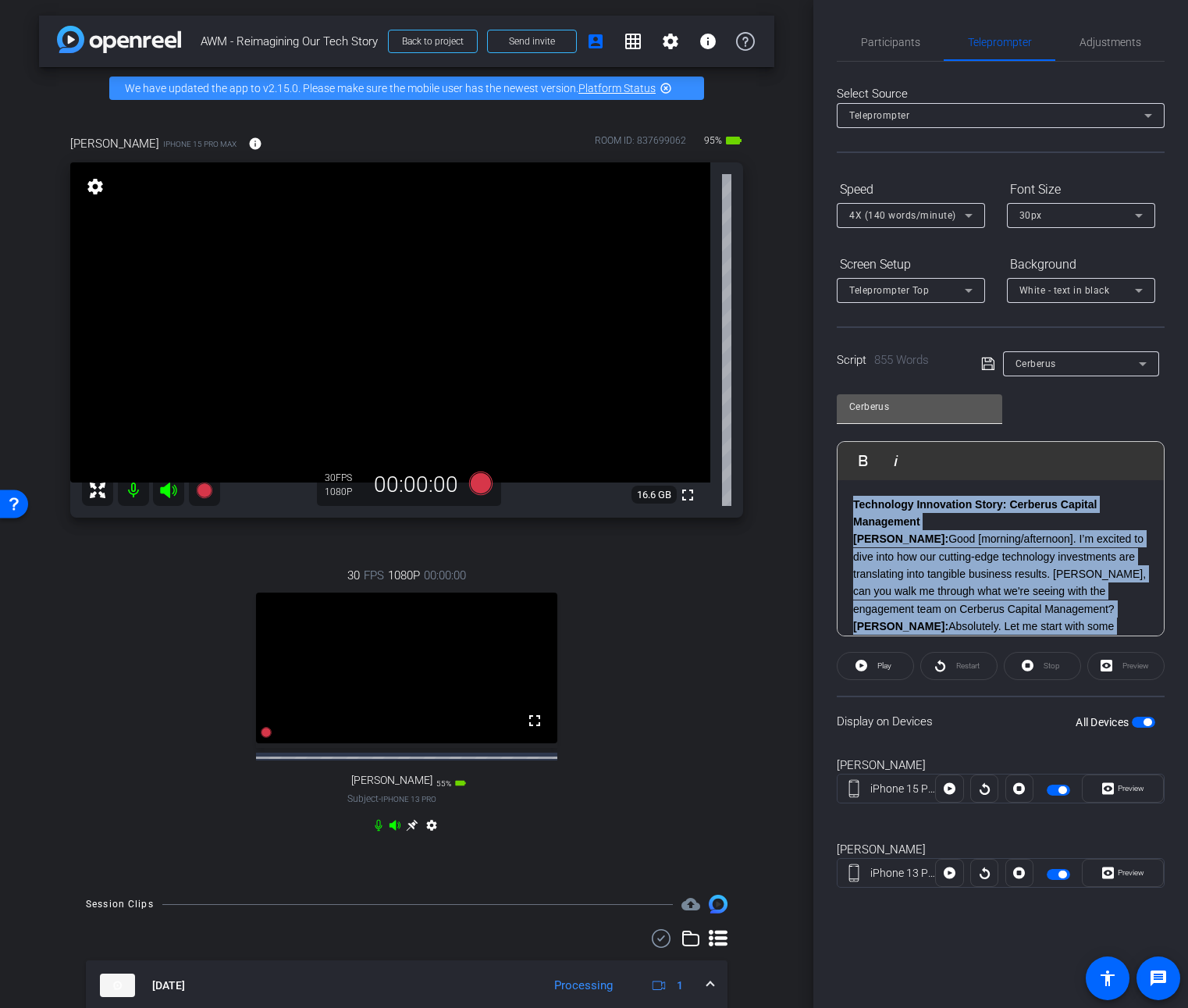
drag, startPoint x: 1121, startPoint y: 566, endPoint x: 903, endPoint y: 395, distance: 277.1
click at [903, 395] on div "Cerberus Play Play from this location Play Selected Play and display the select…" at bounding box center [1000, 509] width 328 height 254
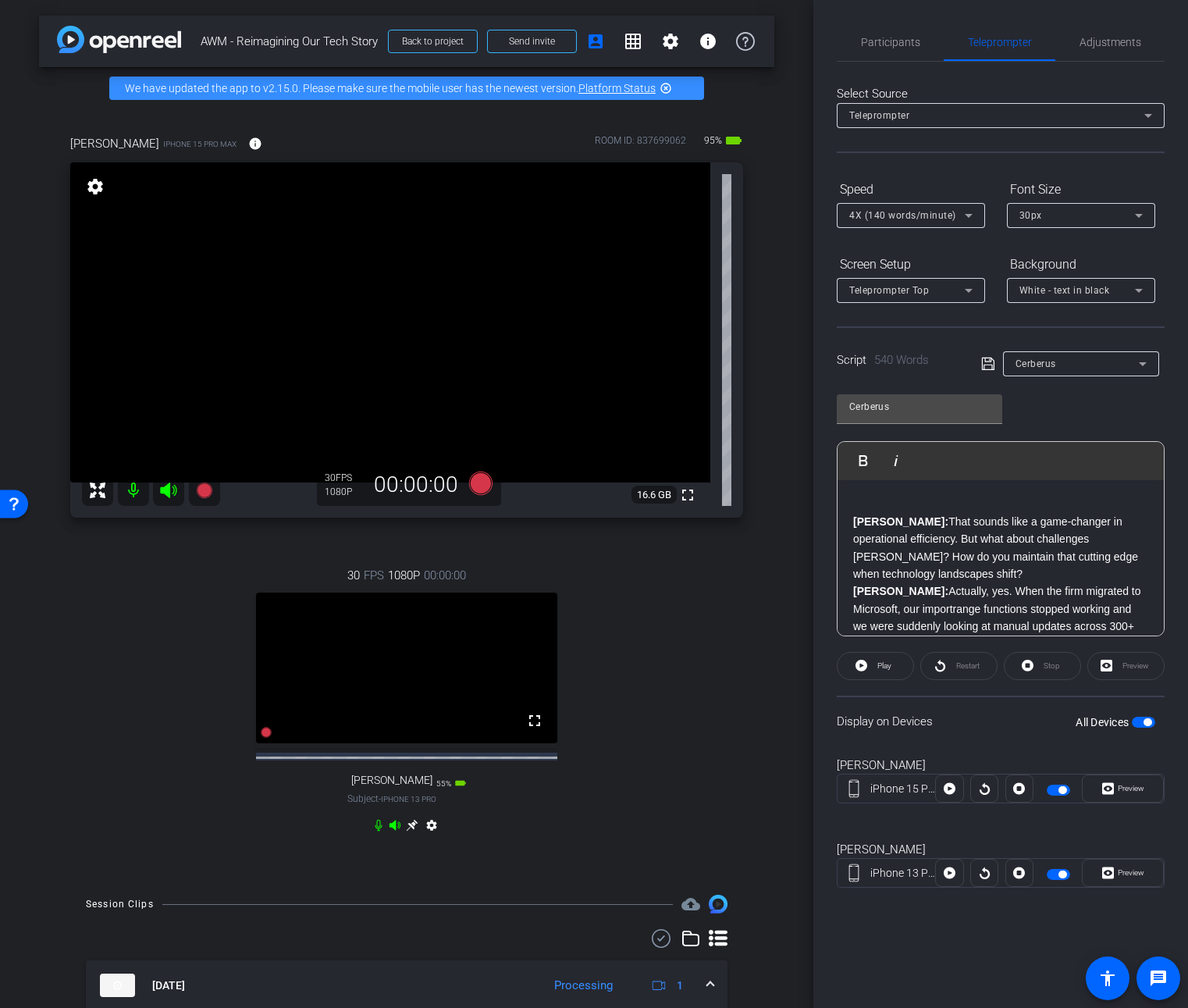
click at [1139, 723] on span "button" at bounding box center [1143, 723] width 23 height 11
click at [1148, 723] on span "button" at bounding box center [1143, 723] width 23 height 11
click at [882, 664] on span "Play" at bounding box center [884, 665] width 14 height 8
click at [882, 664] on span "Pause" at bounding box center [884, 665] width 21 height 8
click at [469, 484] on icon at bounding box center [480, 482] width 23 height 23
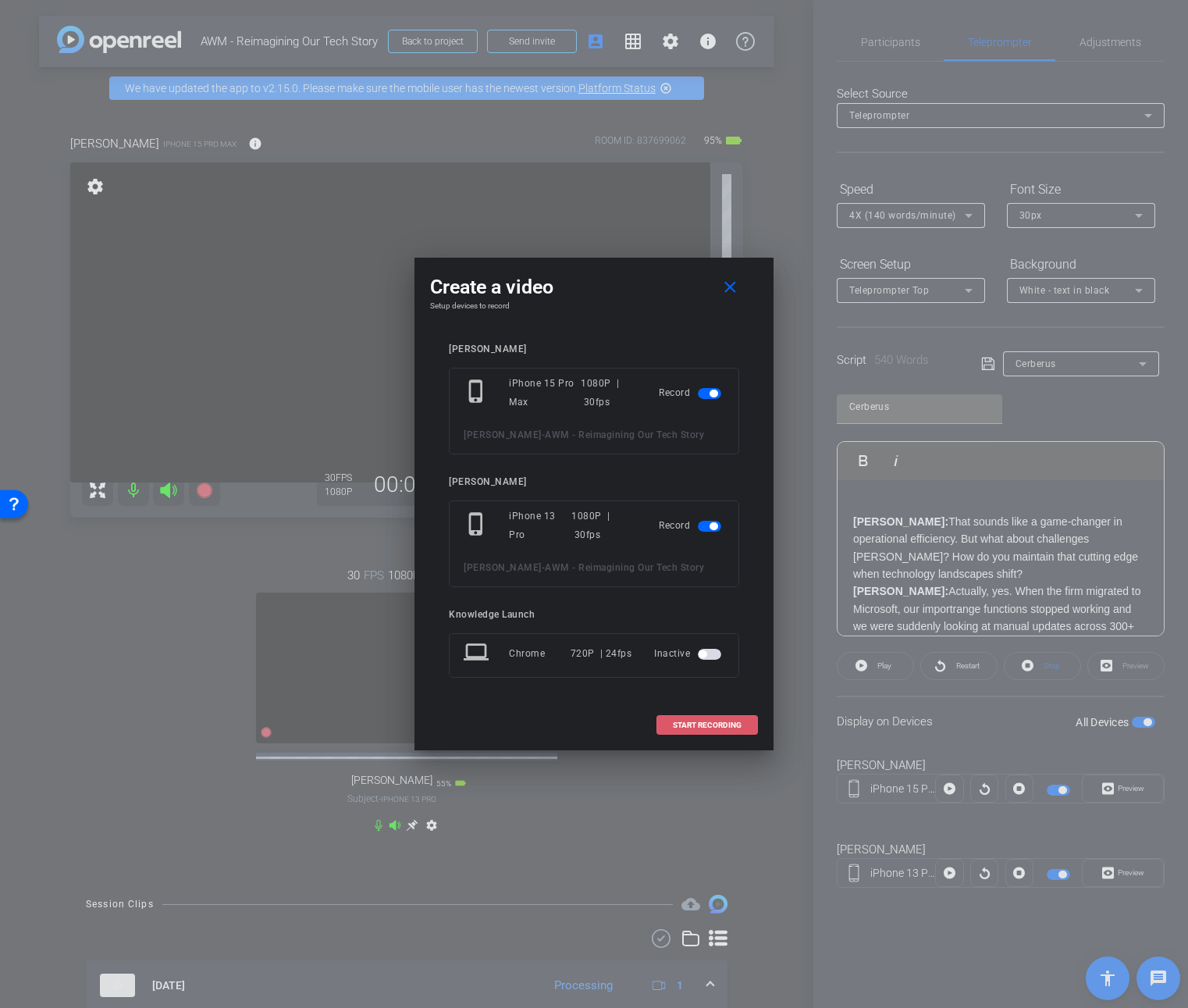
click at [692, 723] on span "START RECORDING" at bounding box center [707, 725] width 68 height 7
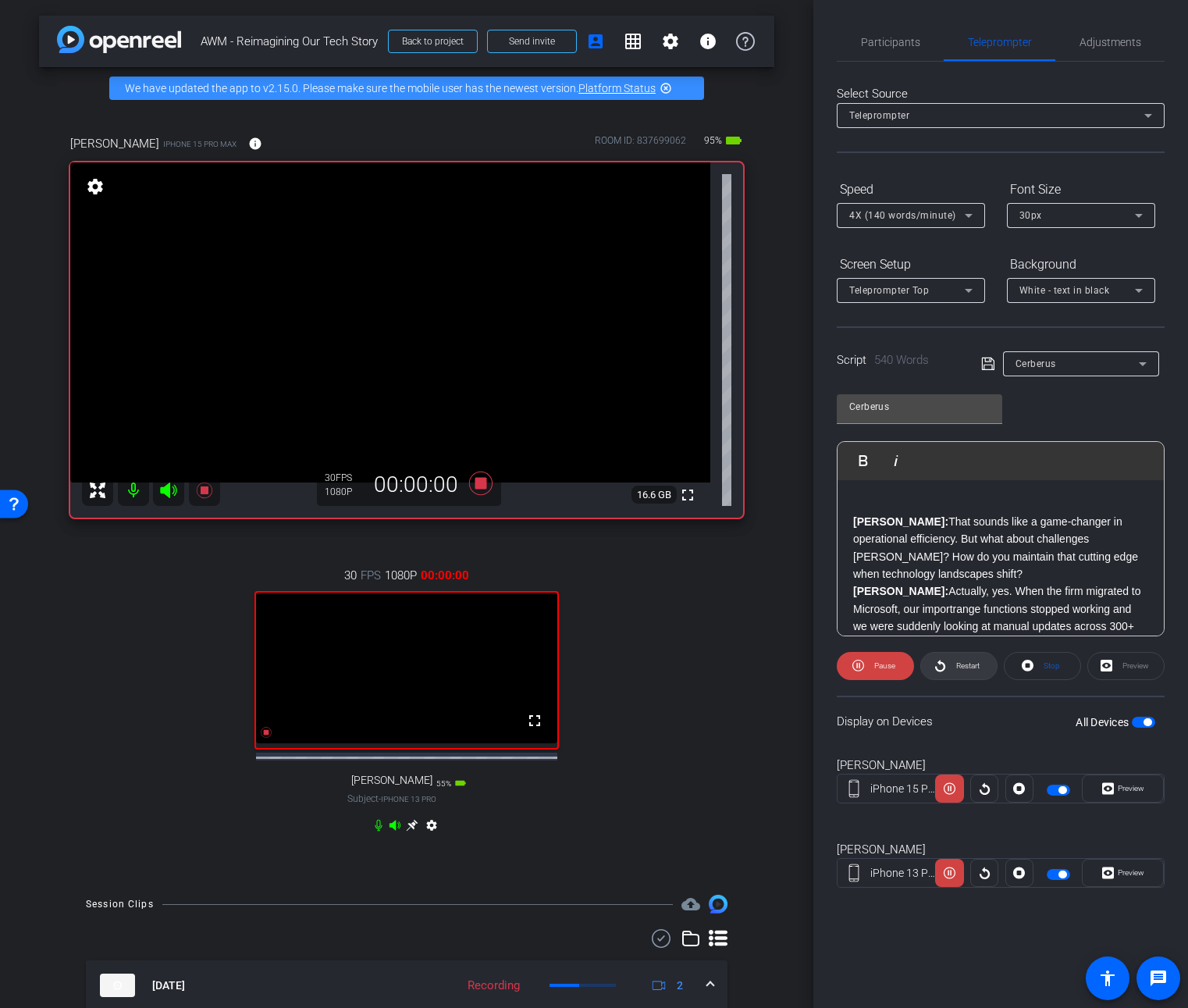
click at [944, 665] on icon at bounding box center [939, 665] width 10 height 12
click at [1133, 788] on span "Preview" at bounding box center [1131, 787] width 27 height 8
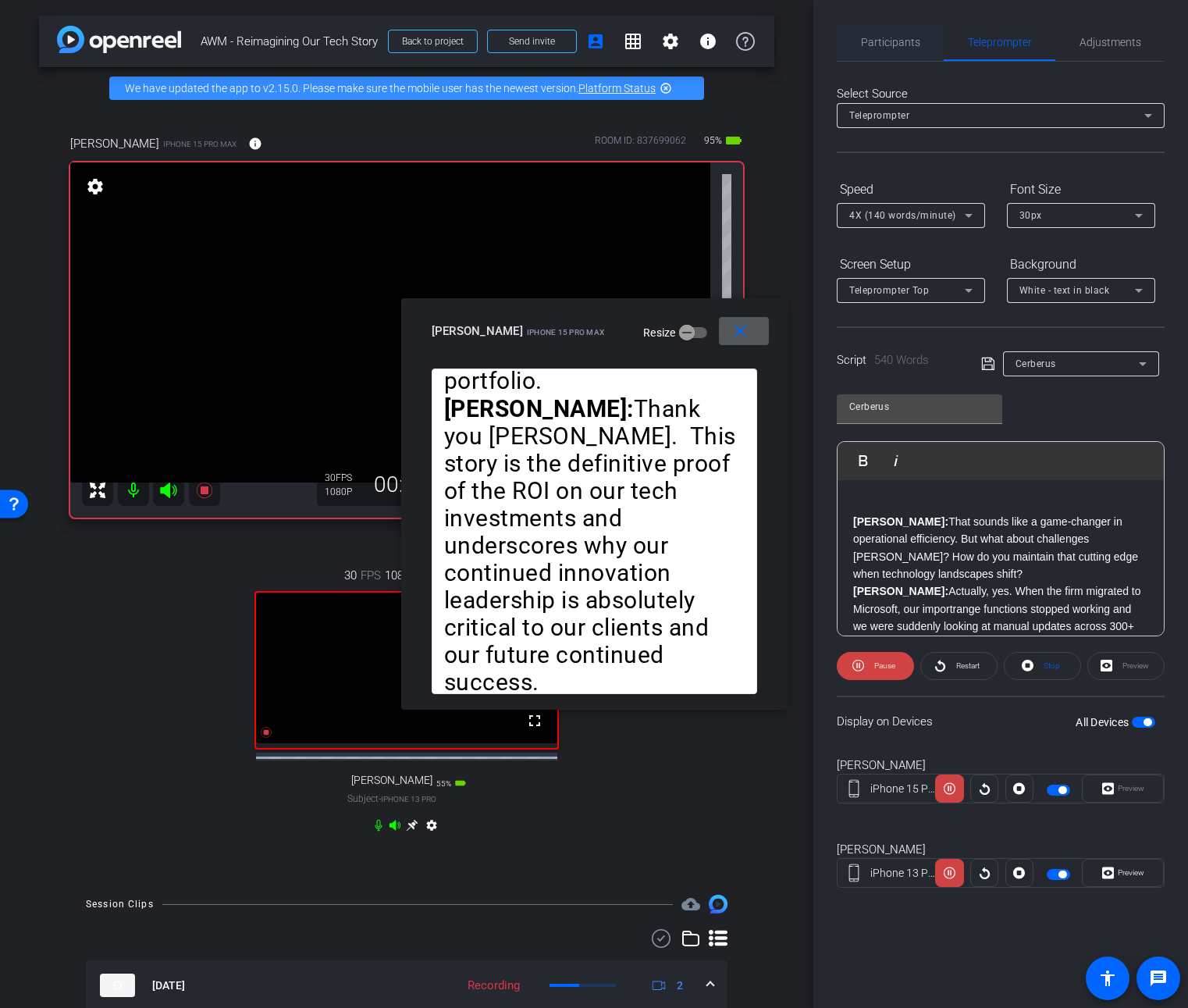
click at [900, 47] on span "Participants" at bounding box center [891, 43] width 59 height 11
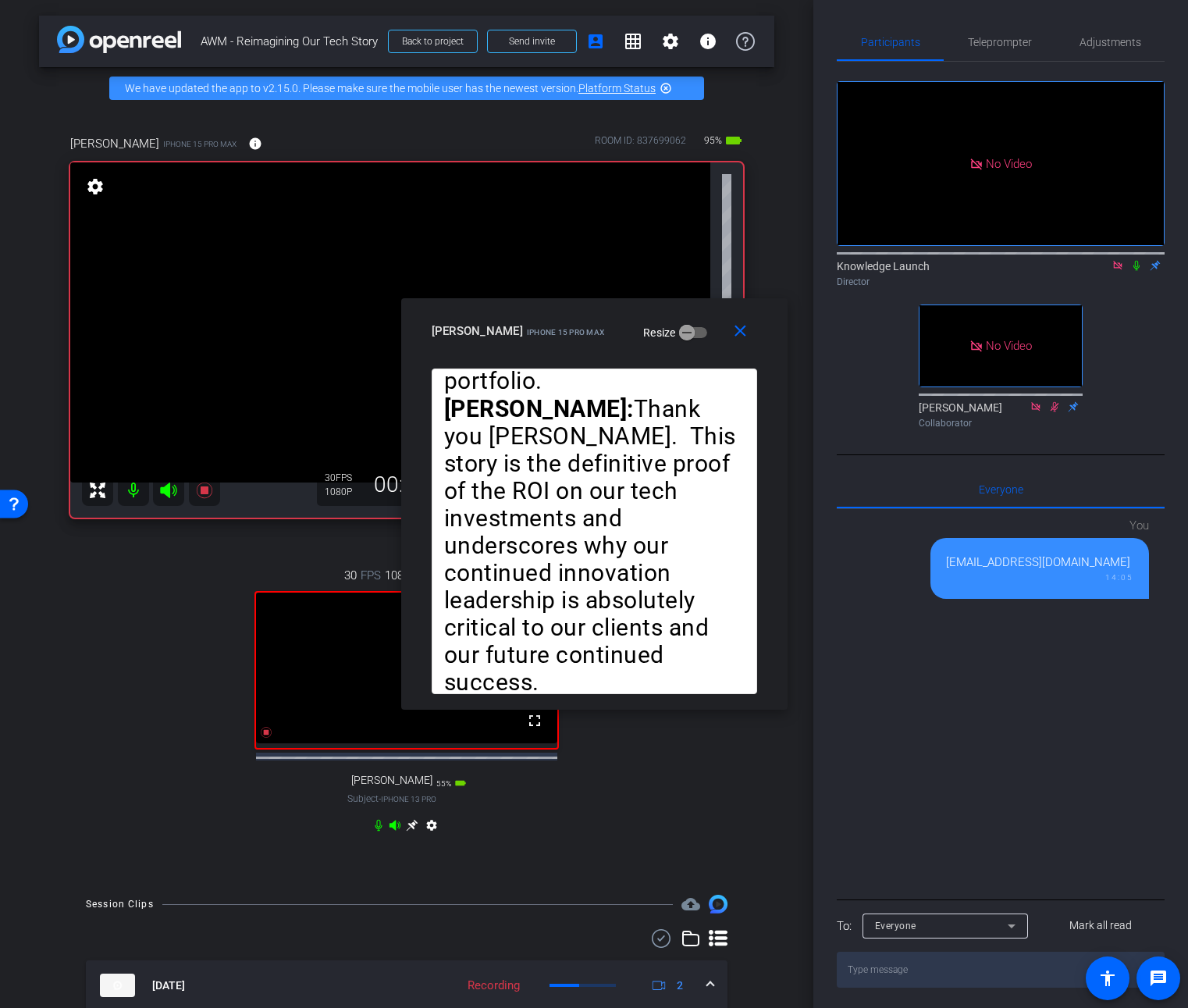
click at [1136, 260] on icon at bounding box center [1136, 265] width 13 height 11
click at [985, 51] on span "Teleprompter" at bounding box center [1000, 42] width 64 height 38
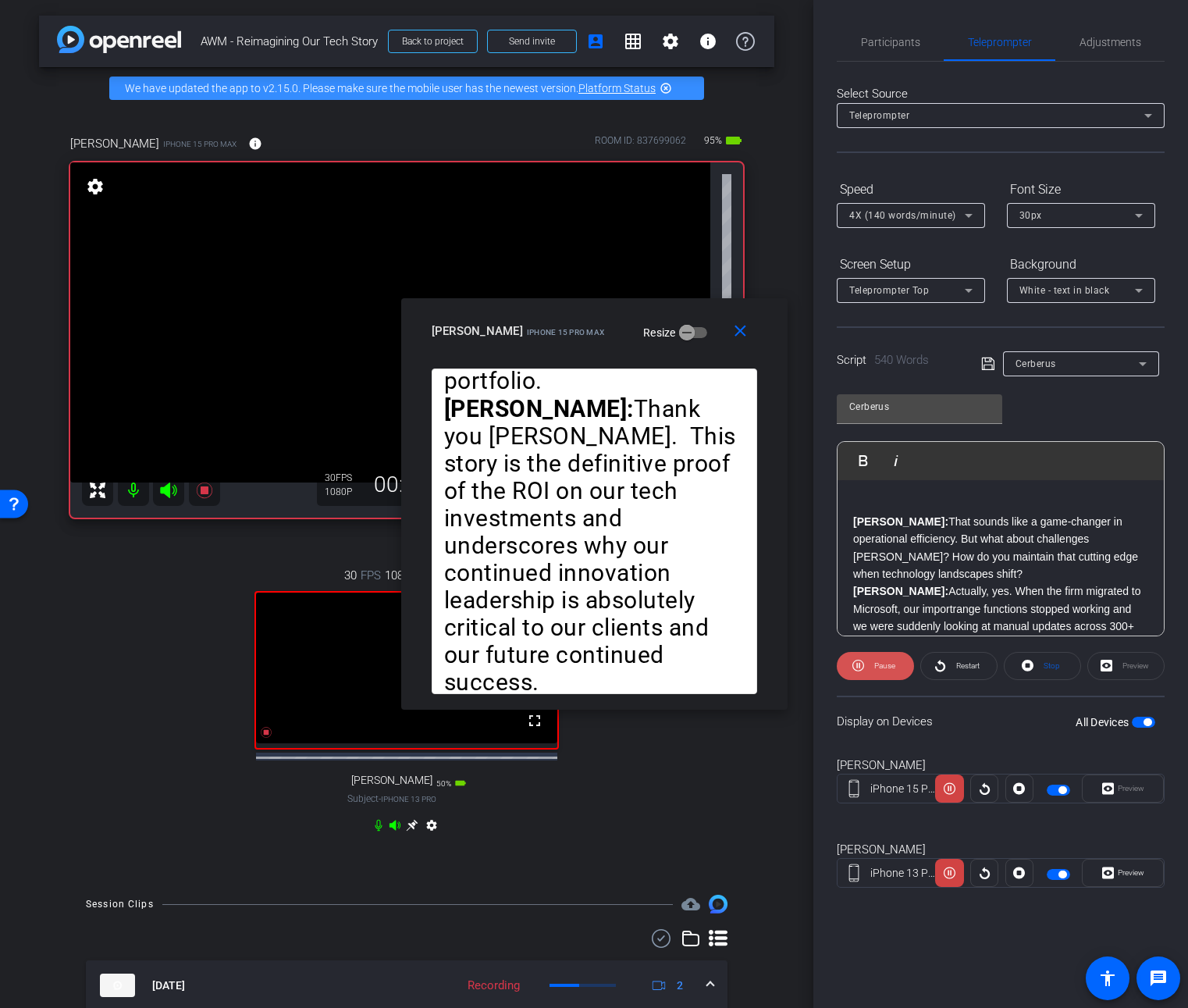
click at [893, 667] on span "Pause" at bounding box center [884, 665] width 21 height 8
click at [893, 667] on span at bounding box center [876, 665] width 76 height 38
click at [893, 667] on span "Pause" at bounding box center [884, 665] width 21 height 8
click at [890, 667] on span "Play" at bounding box center [884, 665] width 14 height 8
click at [890, 667] on span "Pause" at bounding box center [884, 665] width 21 height 8
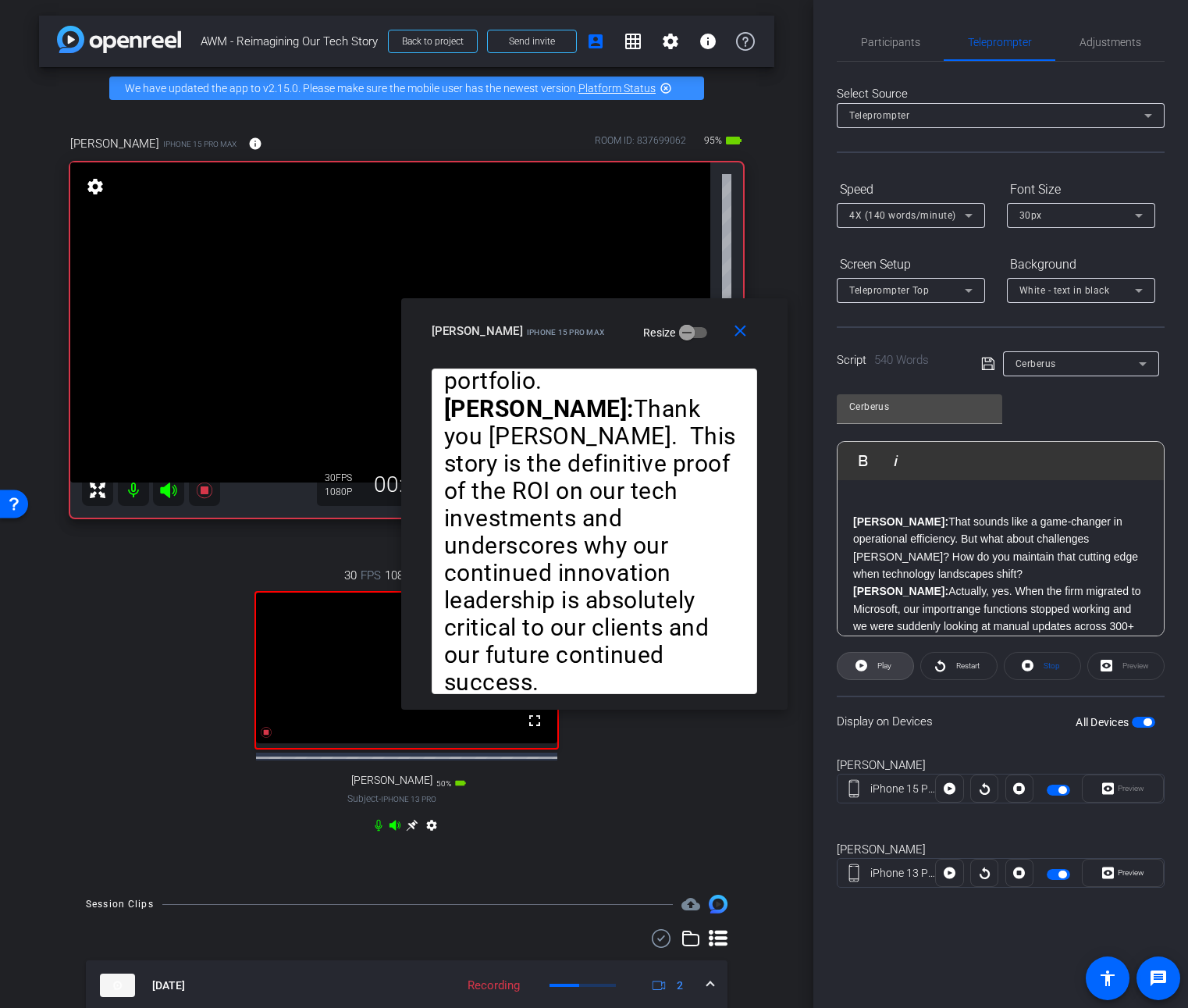
click at [890, 667] on span "Play" at bounding box center [884, 665] width 14 height 8
click at [330, 442] on video at bounding box center [390, 322] width 640 height 320
click at [209, 489] on icon at bounding box center [204, 490] width 18 height 18
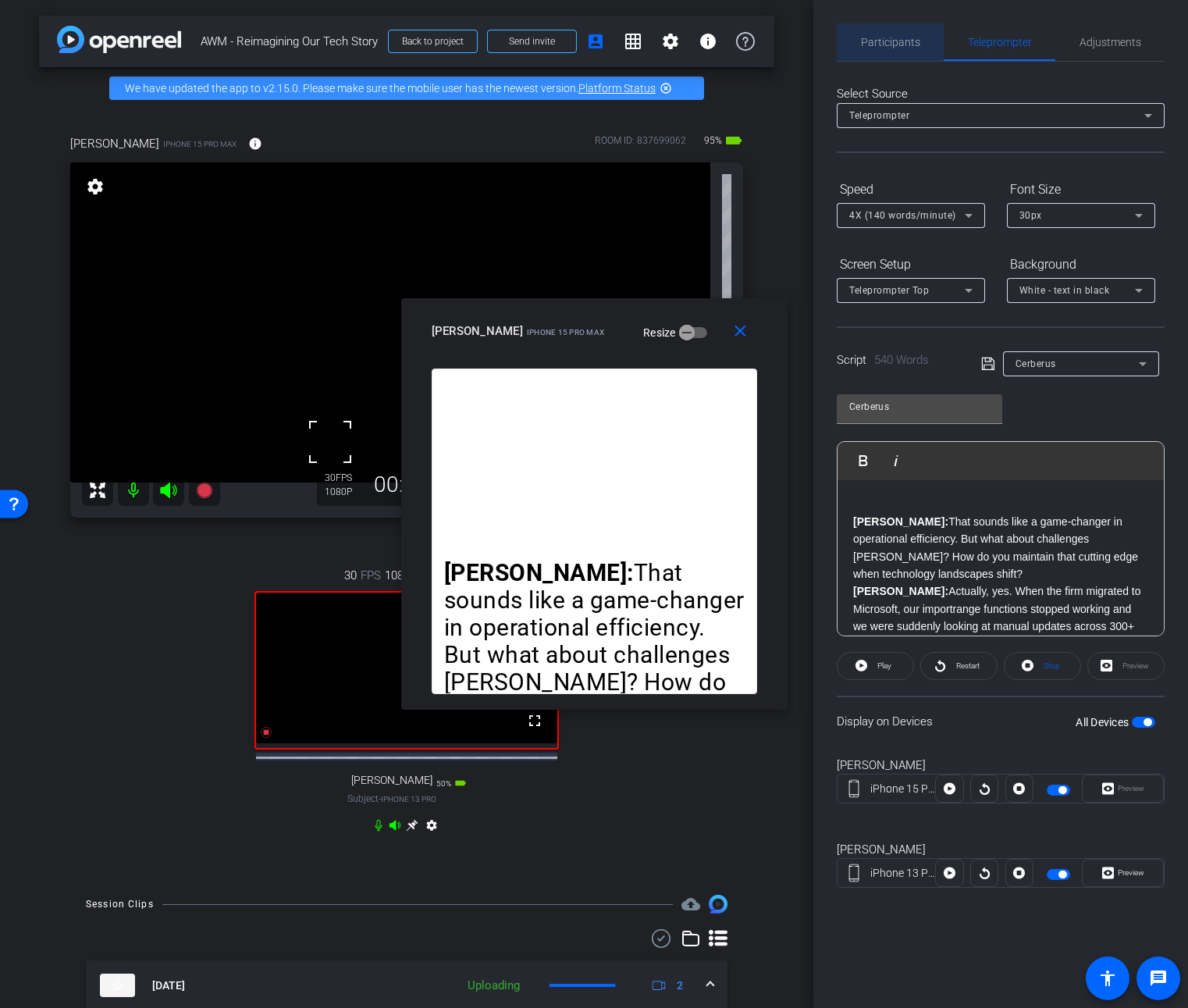
click at [891, 44] on span "Participants" at bounding box center [891, 43] width 59 height 11
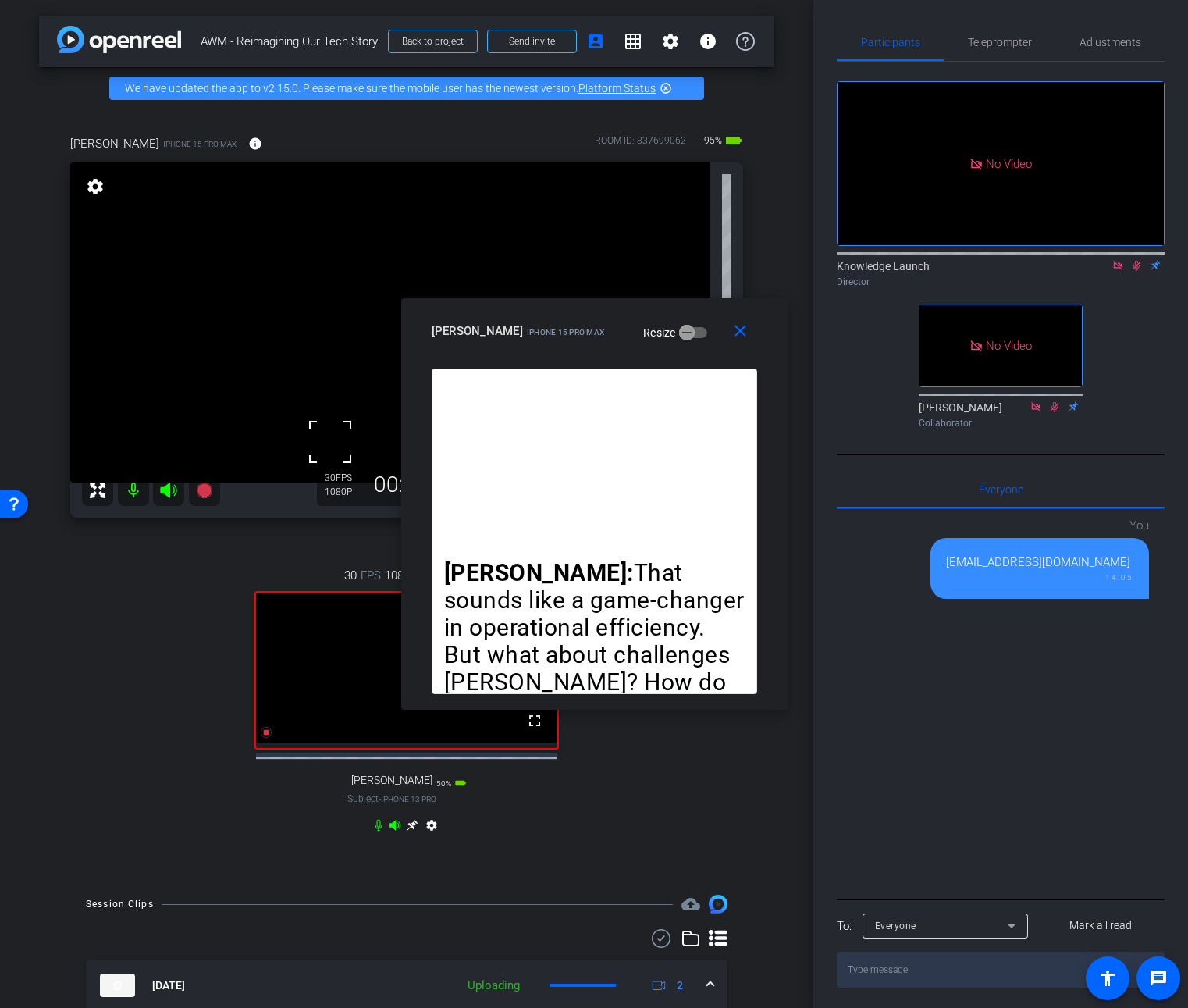
click at [1135, 261] on icon at bounding box center [1136, 265] width 8 height 10
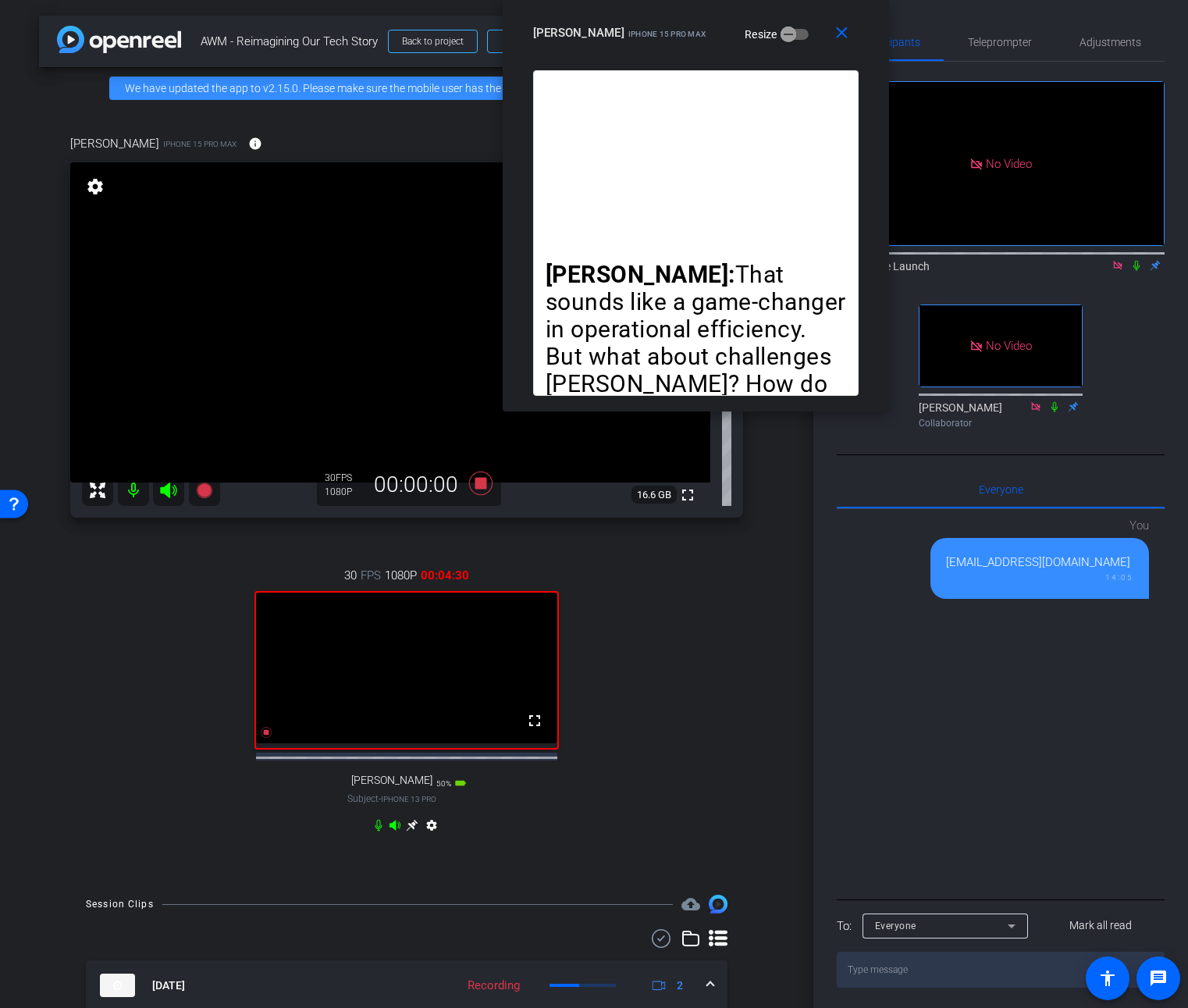
drag, startPoint x: 710, startPoint y: 310, endPoint x: 812, endPoint y: -45, distance: 369.4
click at [812, 0] on html "Accessibility Screen-Reader Guide, Feedback, and Issue Reporting | New window m…" at bounding box center [594, 504] width 1188 height 1008
click at [1000, 39] on span "Teleprompter" at bounding box center [1000, 43] width 64 height 11
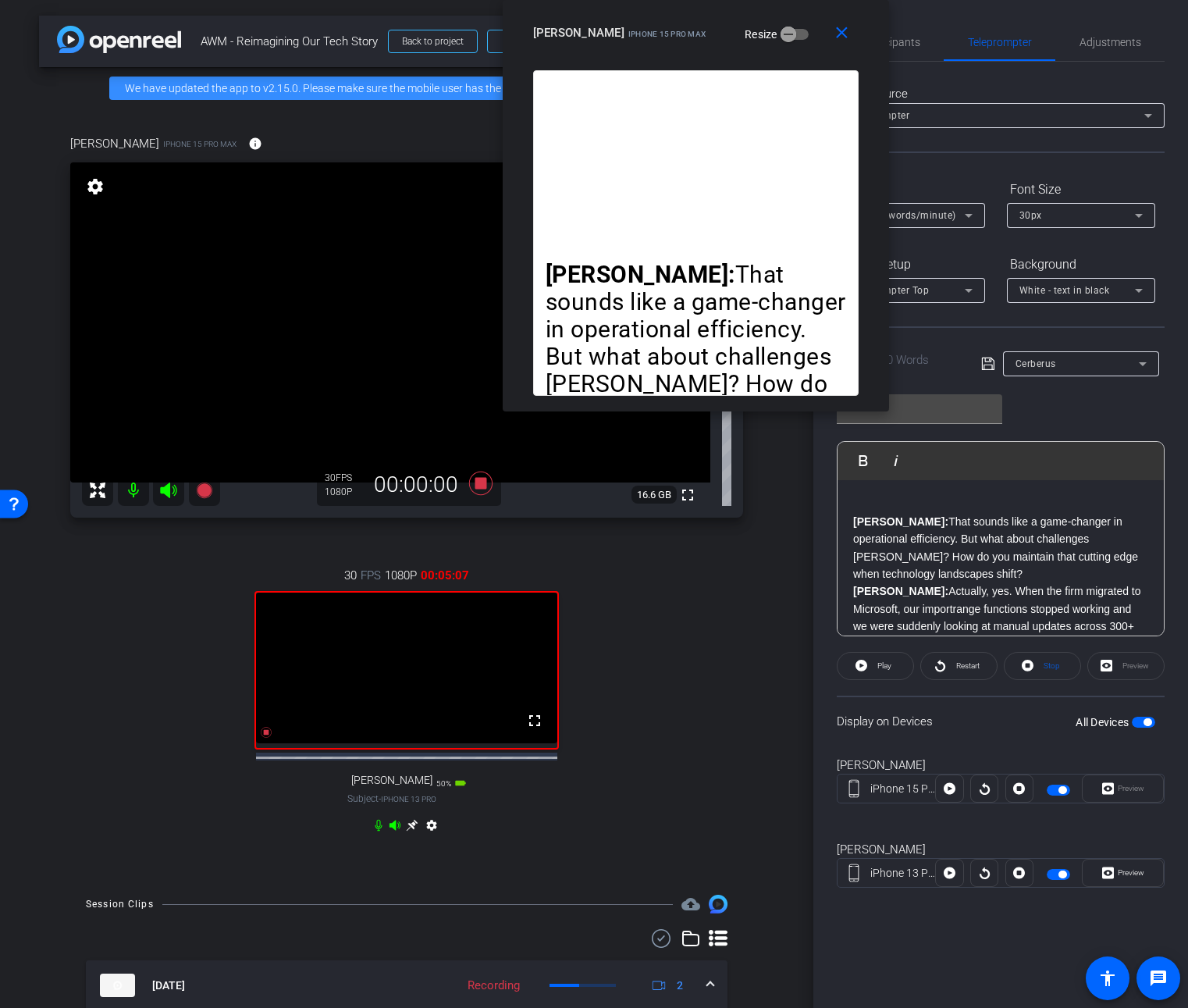
click at [865, 507] on p at bounding box center [1000, 504] width 295 height 18
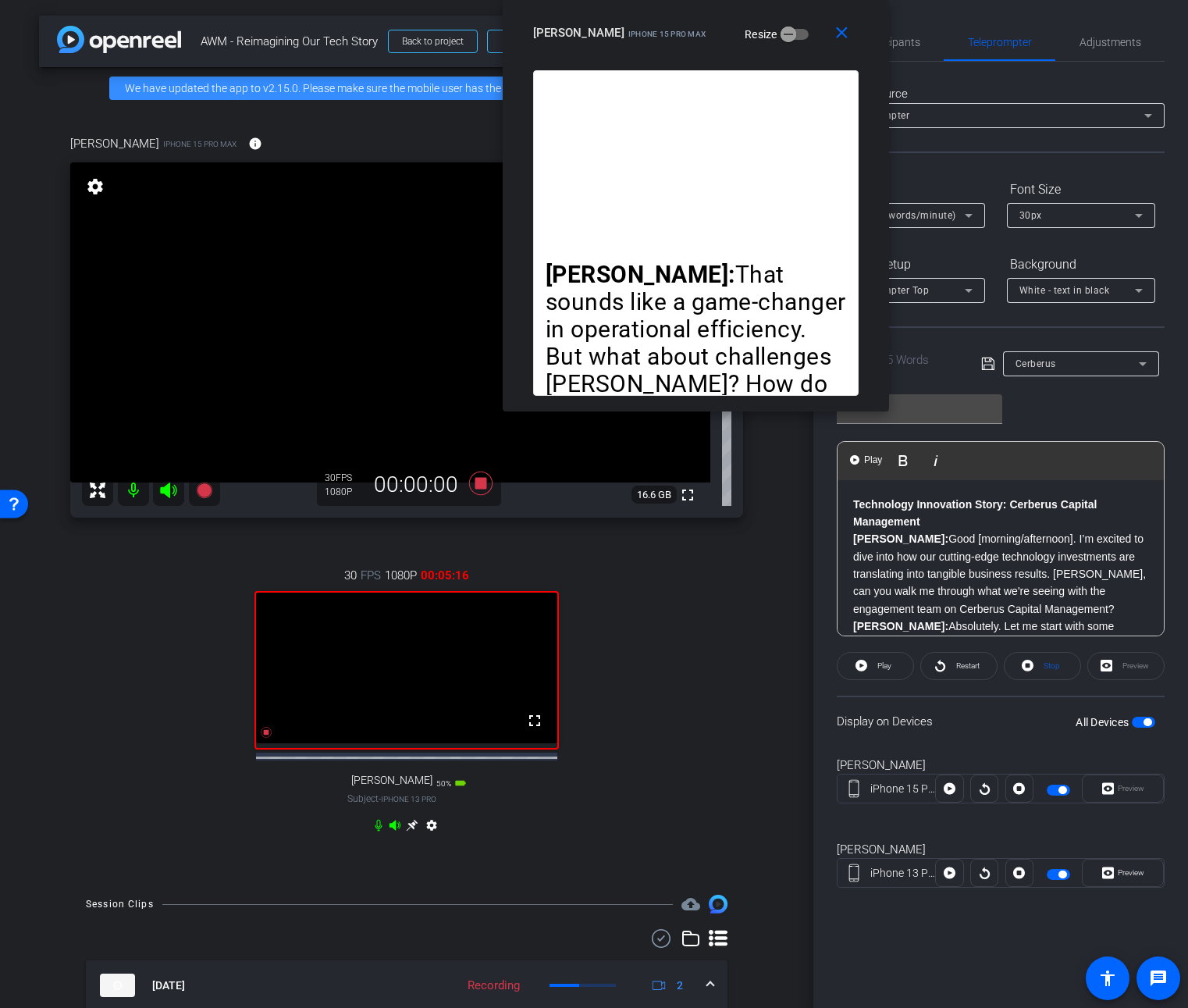
click at [1100, 531] on p "Joe: Good [morning/afternoon]. I’m excited to dive into how our cutting-edge te…" at bounding box center [1000, 574] width 295 height 88
click at [1085, 533] on p "Joe: Good [morning/afternoon]. I’m excited to dive into how our cutting-edge te…" at bounding box center [1000, 574] width 295 height 88
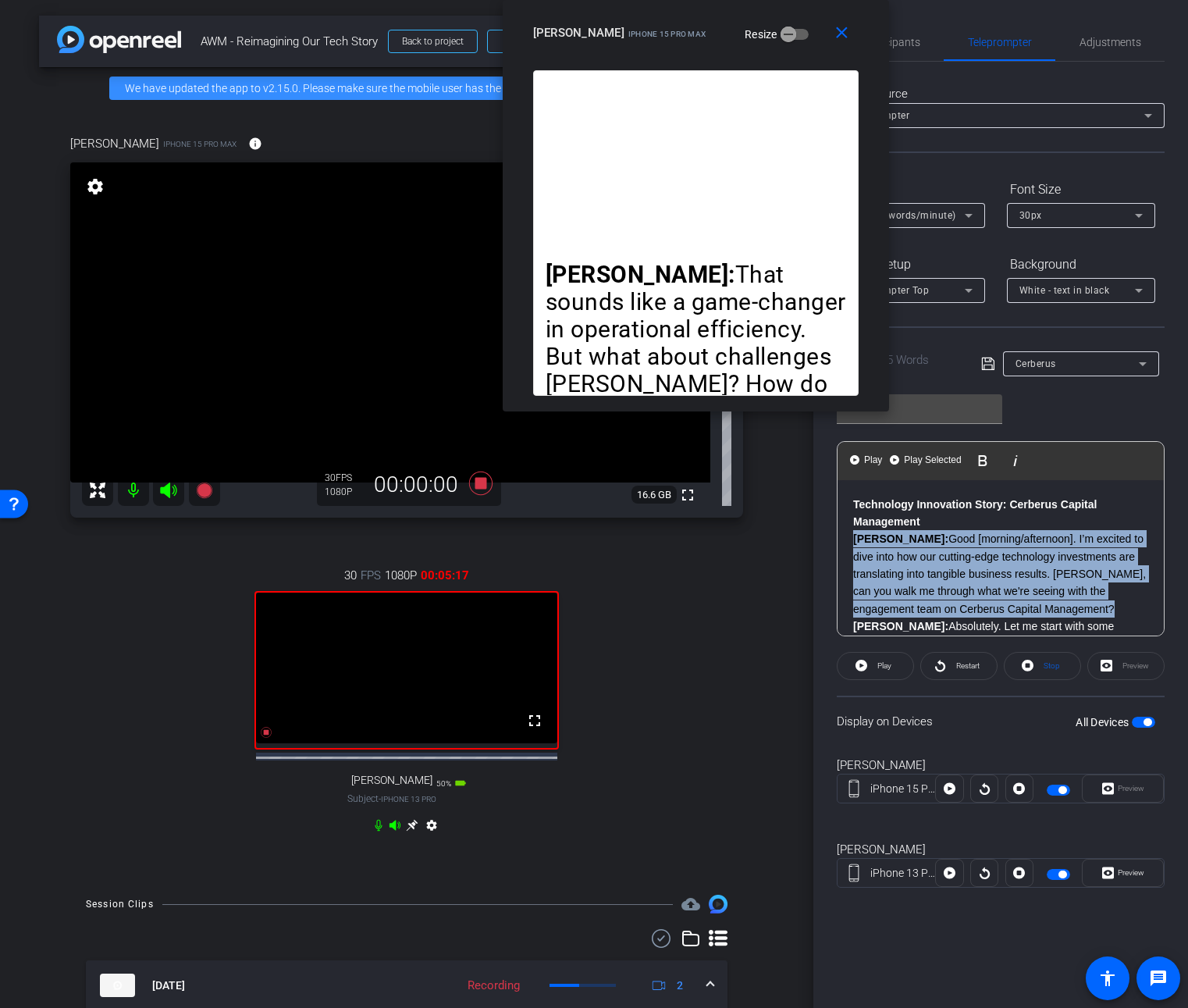
click at [1085, 533] on p "Joe: Good [morning/afternoon]. I’m excited to dive into how our cutting-edge te…" at bounding box center [1000, 574] width 295 height 88
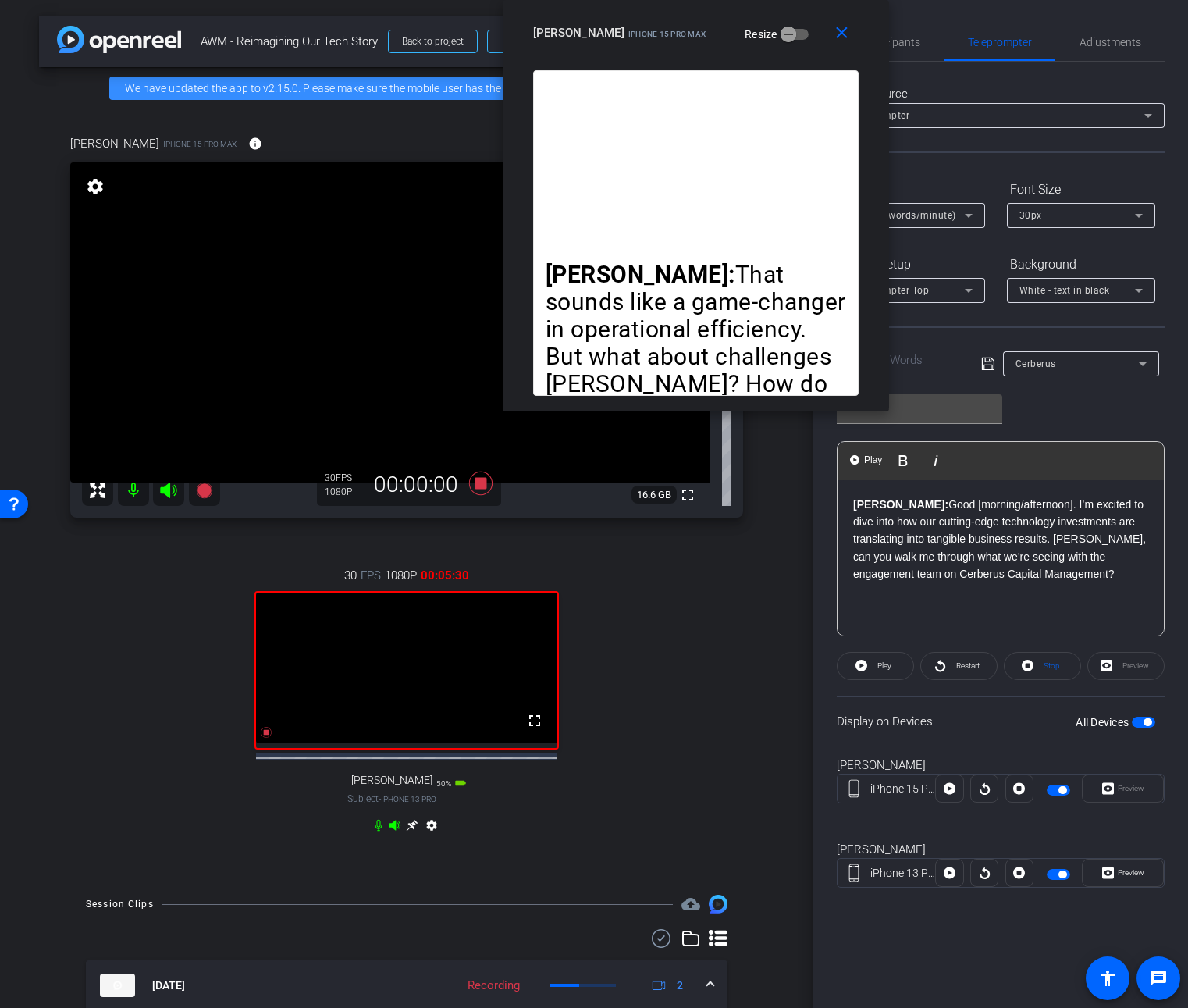
click at [895, 502] on p "Joe: Good [morning/afternoon]. I’m excited to dive into how our cutting-edge te…" at bounding box center [1000, 540] width 295 height 88
drag, startPoint x: 895, startPoint y: 502, endPoint x: 1001, endPoint y: 504, distance: 106.0
click at [1001, 504] on p "Joe: Good [morning/afternoon]. I’m excited to dive into how our cutting-edge te…" at bounding box center [1000, 540] width 295 height 88
click at [1047, 581] on p "Joe: Hello. I’m excited to dive into how our cutting-edge technology investment…" at bounding box center [1000, 540] width 295 height 88
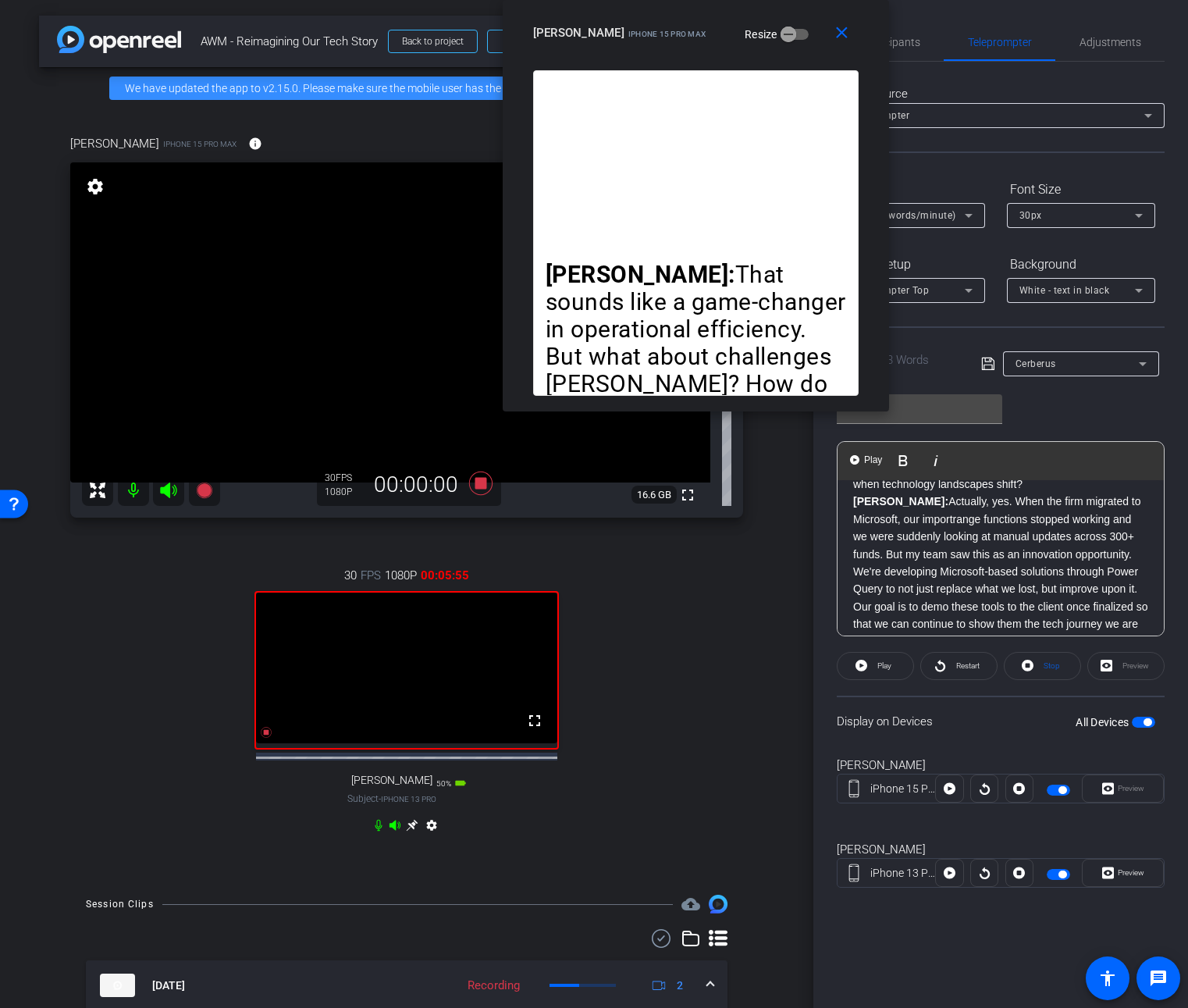
scroll to position [176, 0]
drag, startPoint x: 1162, startPoint y: 602, endPoint x: 1167, endPoint y: 591, distance: 12.1
click at [1167, 591] on div "Participants Teleprompter Adjustments Knowledge Launch Director David Collabora…" at bounding box center [1000, 504] width 375 height 1008
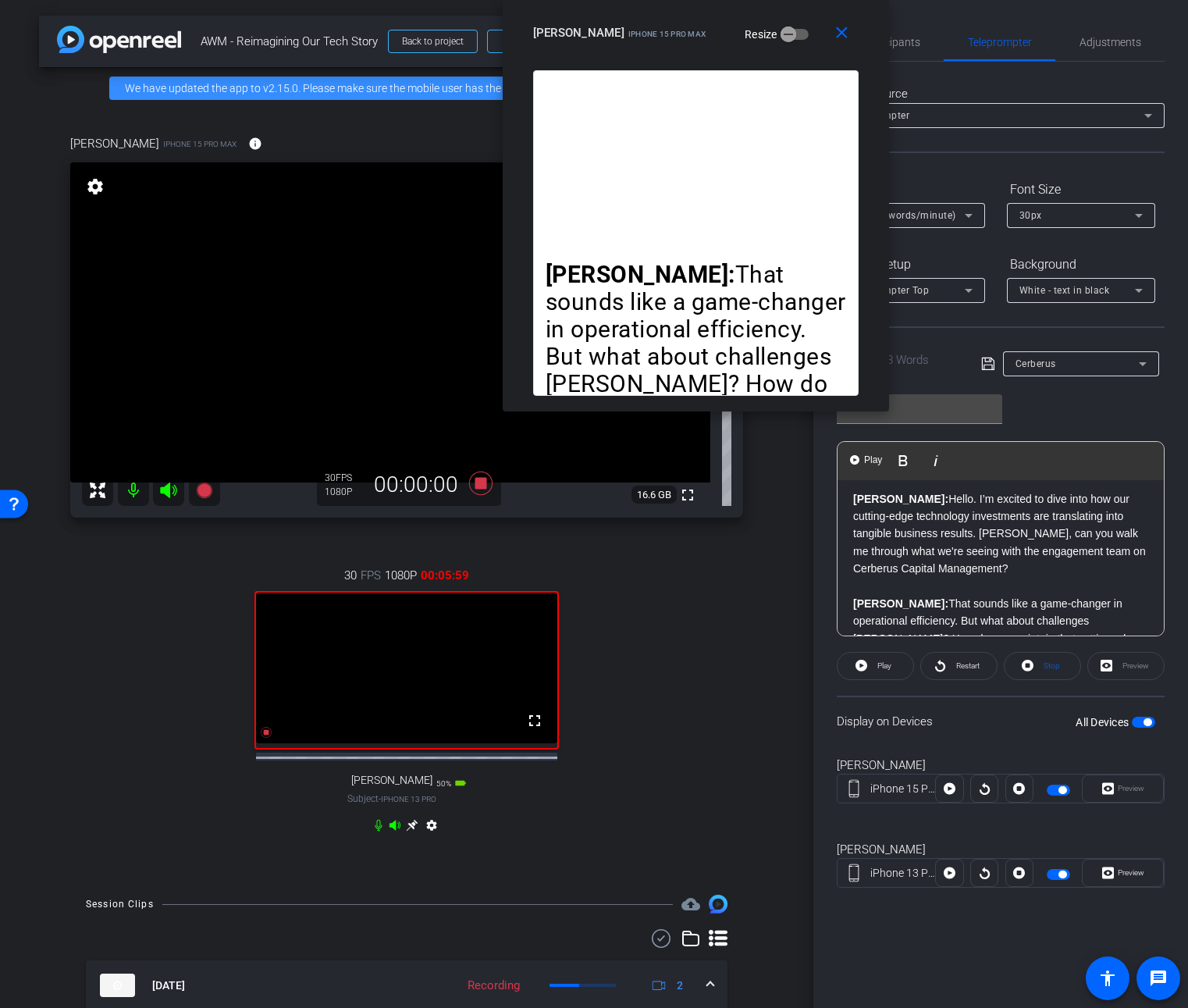
scroll to position [0, 0]
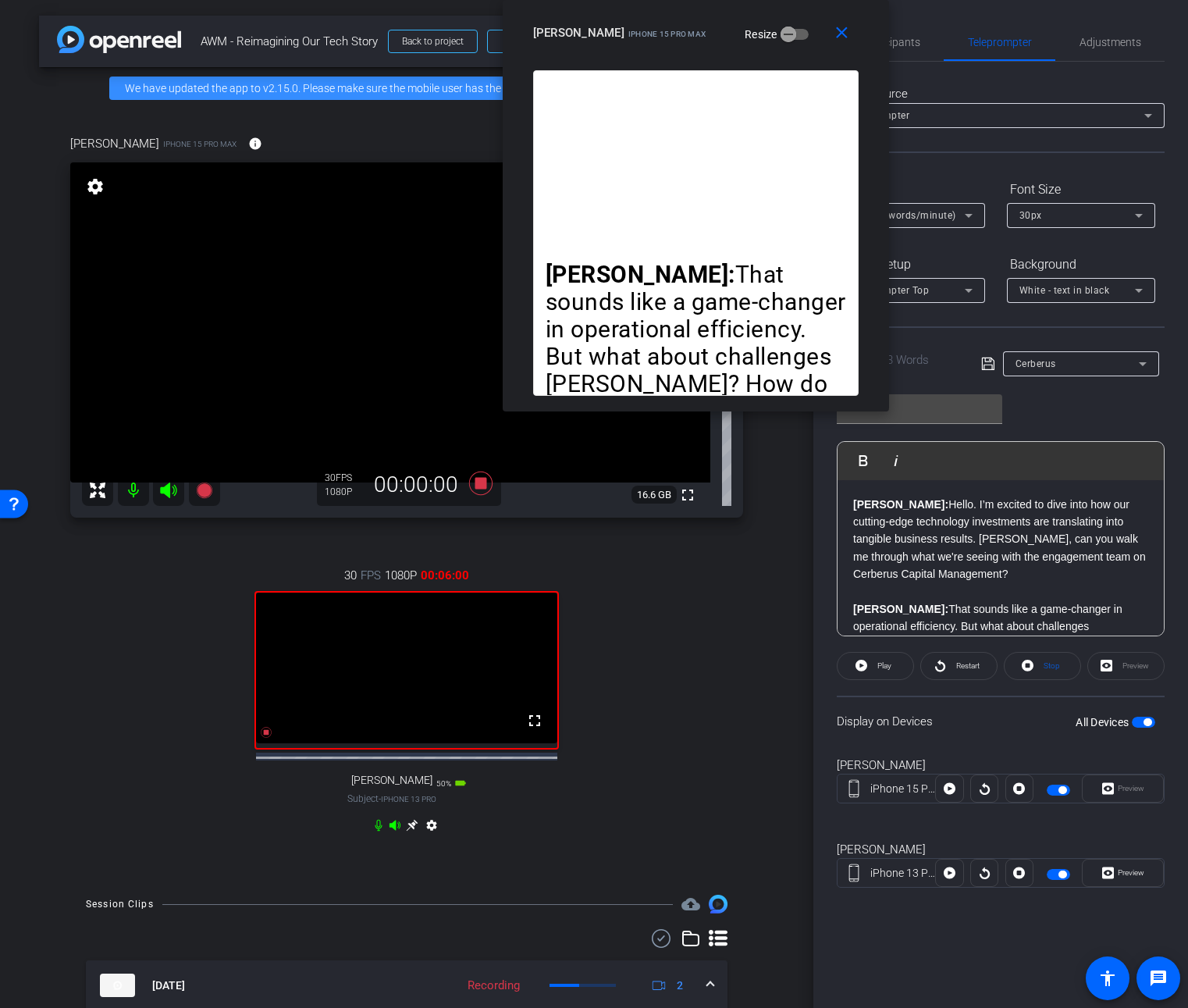
click at [1141, 715] on div "All Devices" at bounding box center [1115, 722] width 79 height 16
click at [1136, 723] on span "button" at bounding box center [1143, 723] width 23 height 11
click at [1146, 723] on span "button" at bounding box center [1143, 723] width 23 height 11
click at [839, 38] on mat-icon "close" at bounding box center [842, 32] width 19 height 19
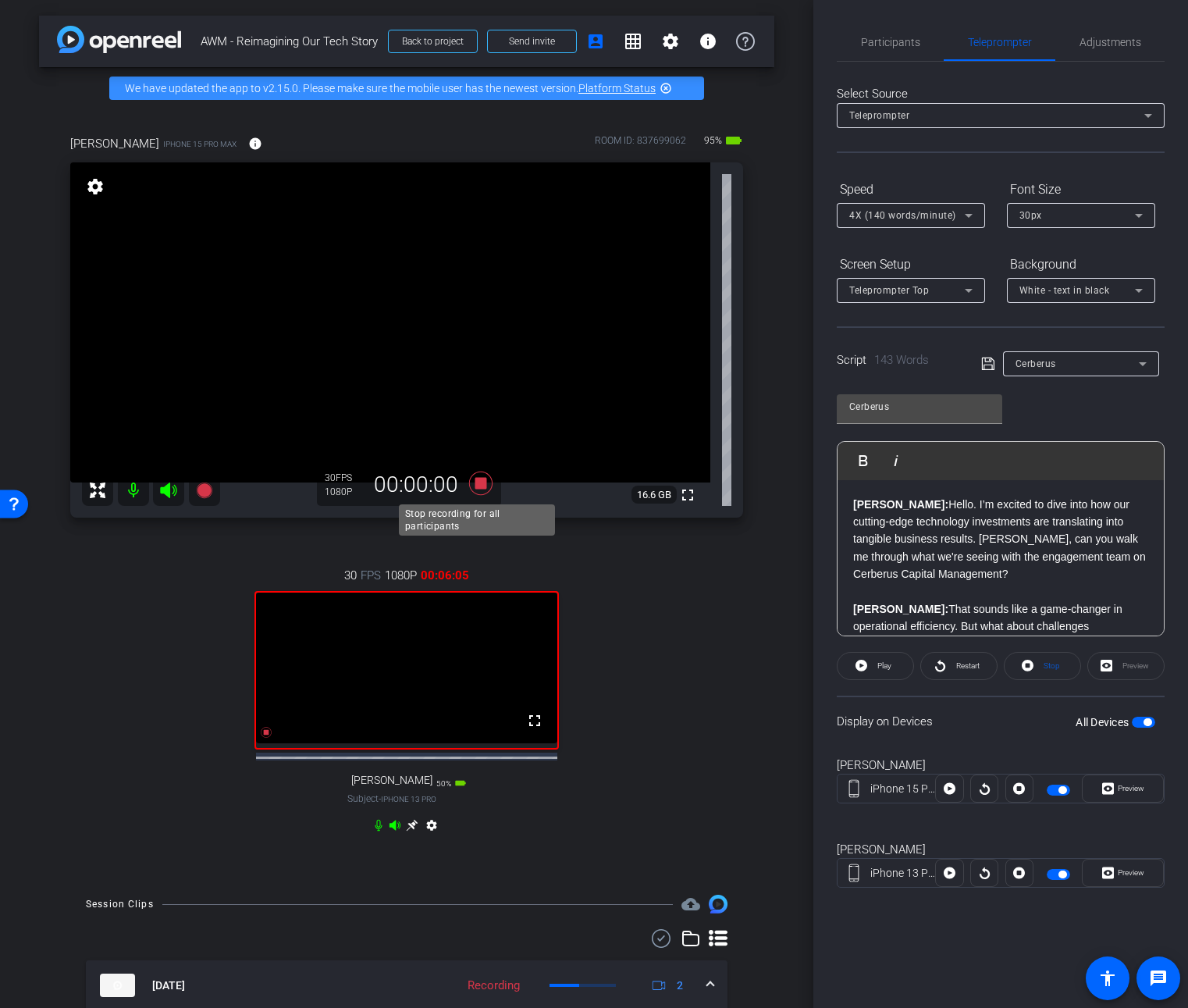
click at [475, 486] on icon at bounding box center [480, 482] width 23 height 23
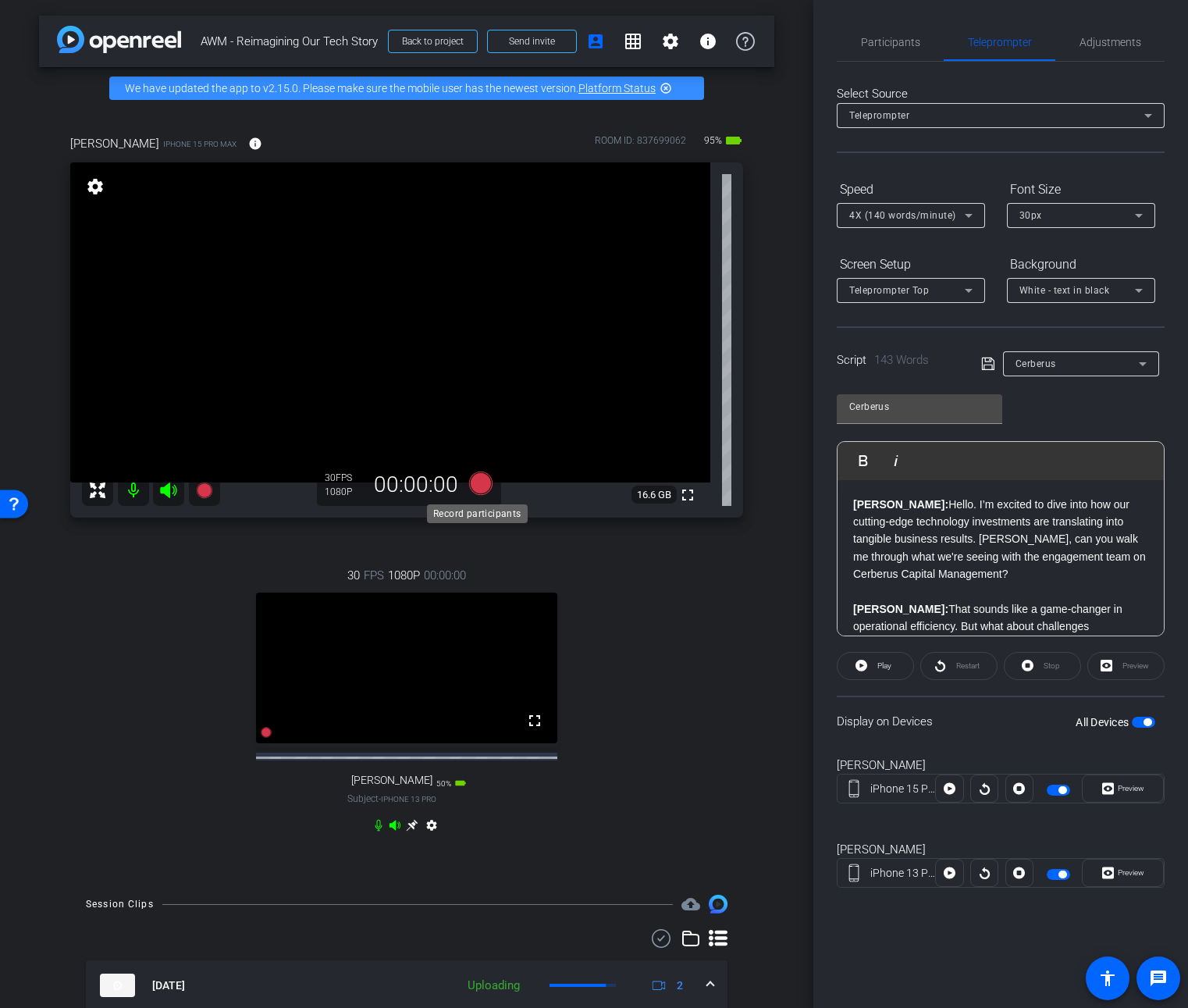
click at [474, 492] on icon at bounding box center [480, 482] width 23 height 23
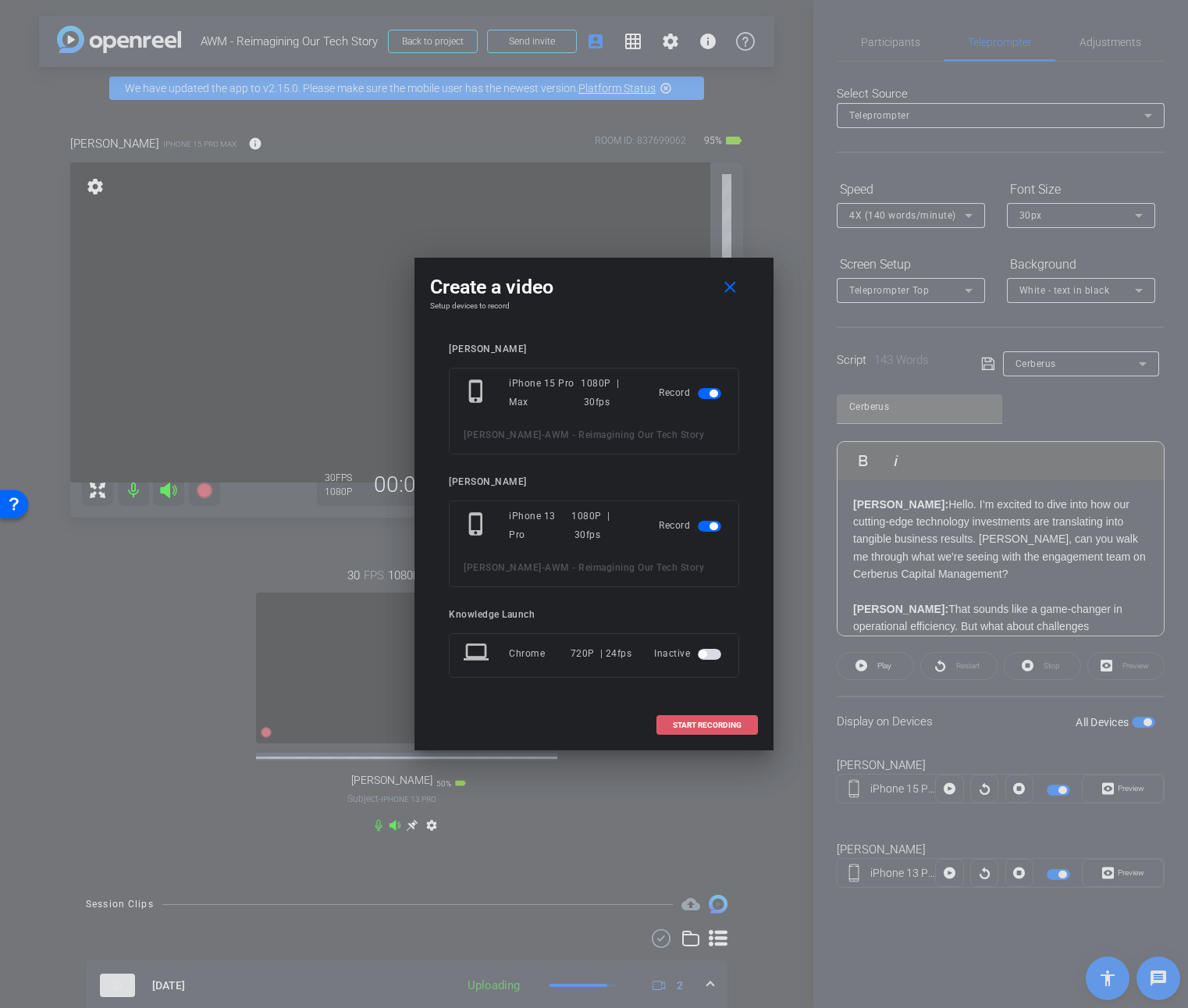
click at [689, 727] on span "START RECORDING" at bounding box center [707, 725] width 68 height 7
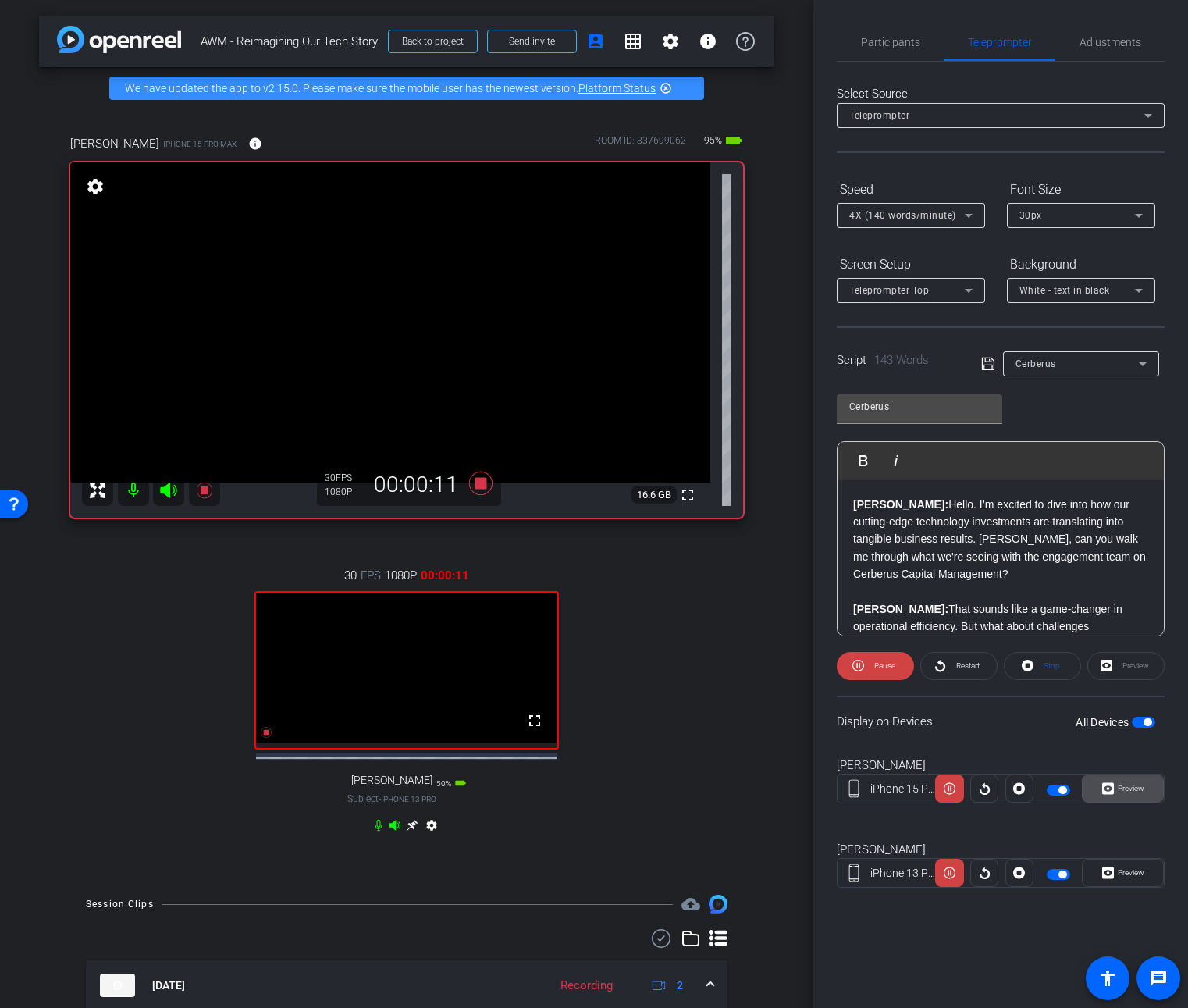
click at [1115, 788] on span "Preview" at bounding box center [1129, 789] width 30 height 22
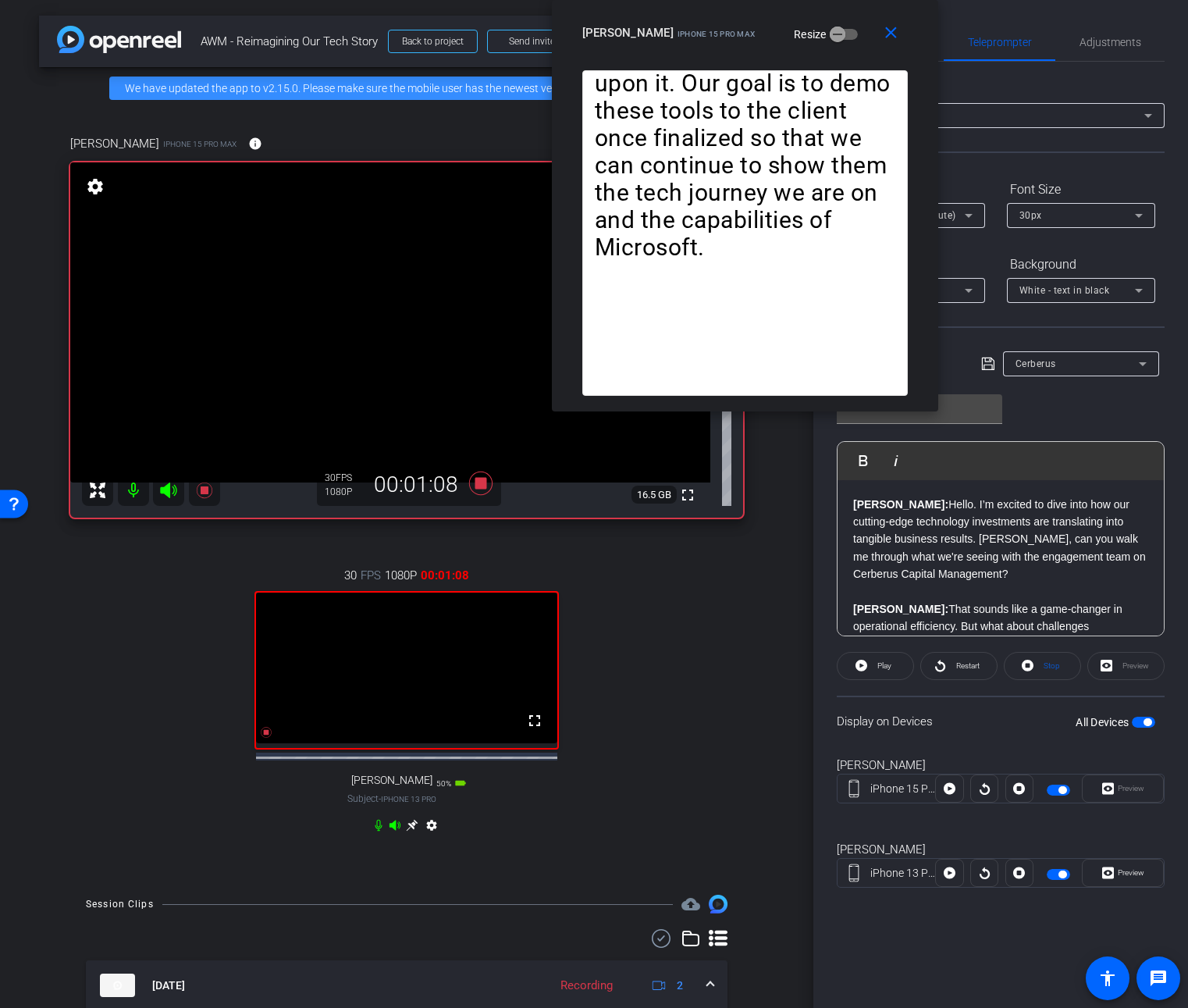
drag, startPoint x: 633, startPoint y: 320, endPoint x: 783, endPoint y: -11, distance: 363.4
click at [783, 0] on html "Accessibility Screen-Reader Guide, Feedback, and Issue Reporting | New window m…" at bounding box center [594, 504] width 1188 height 1008
click at [476, 486] on icon at bounding box center [480, 482] width 23 height 23
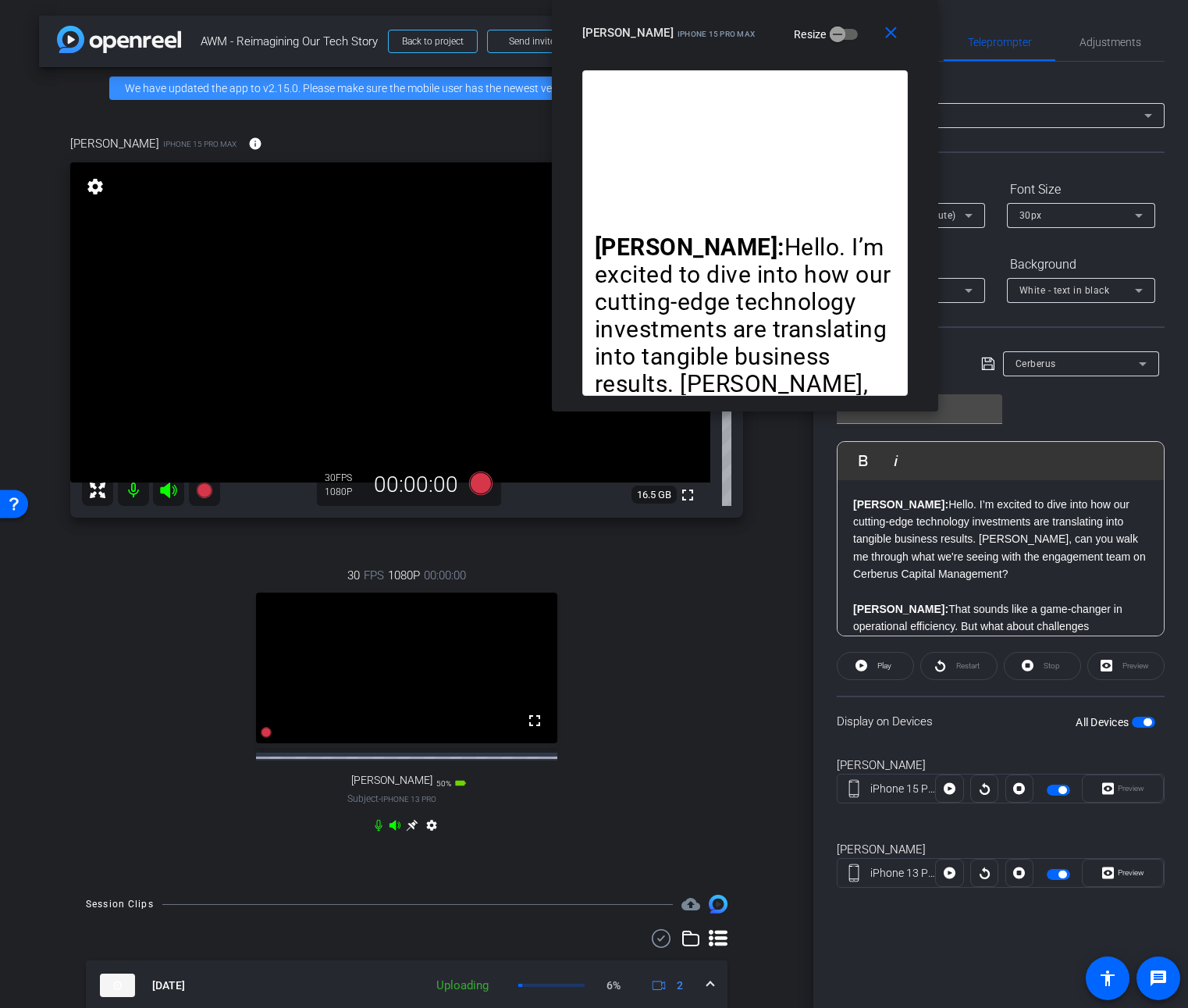
click at [1014, 581] on p "Joe: Hello. I’m excited to dive into how our cutting-edge technology investment…" at bounding box center [1000, 540] width 295 height 88
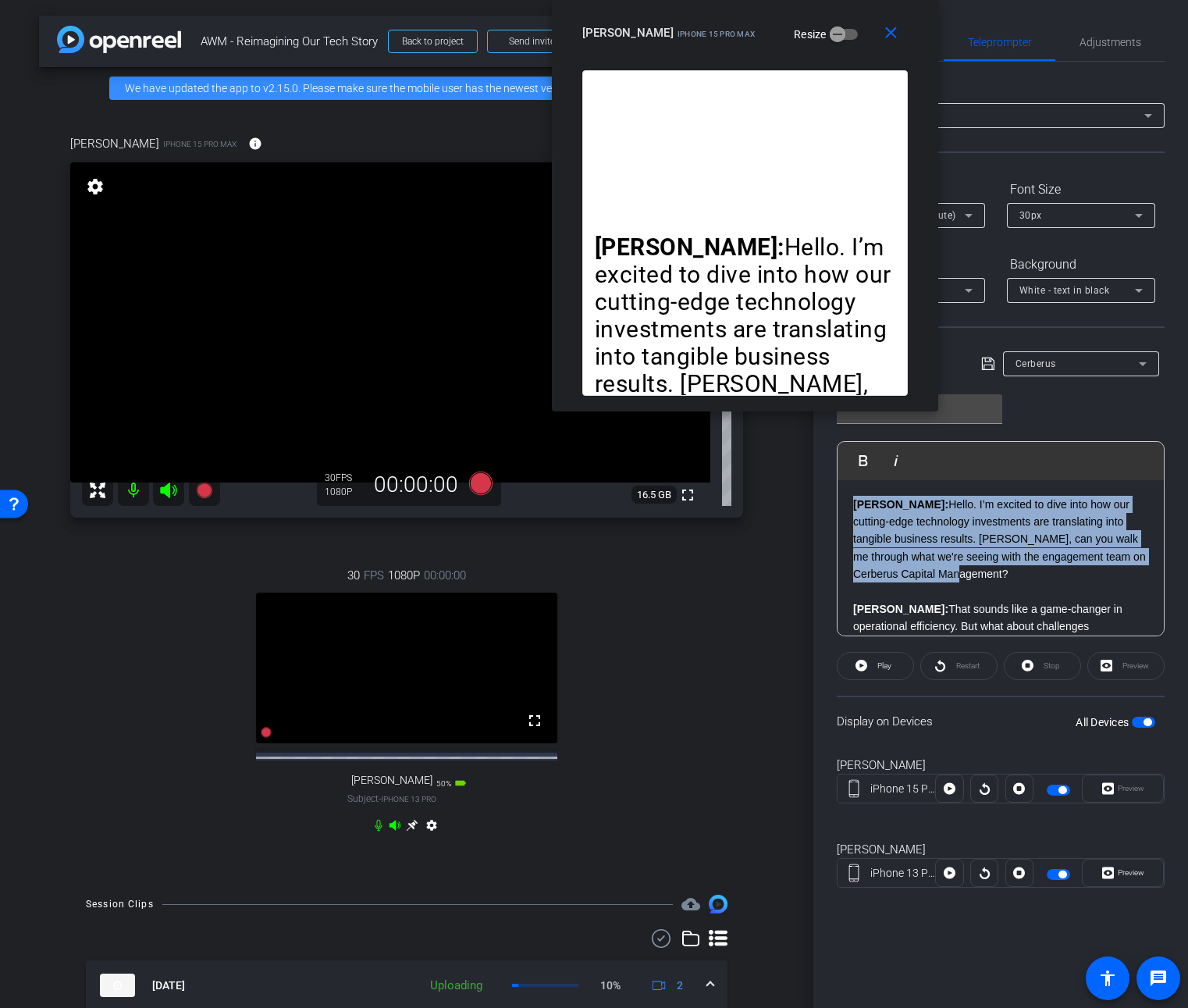
drag, startPoint x: 1001, startPoint y: 581, endPoint x: 843, endPoint y: 506, distance: 174.9
click at [843, 506] on div "Joe: Hello. I’m excited to dive into how our cutting-edge technology investment…" at bounding box center [1000, 662] width 326 height 363
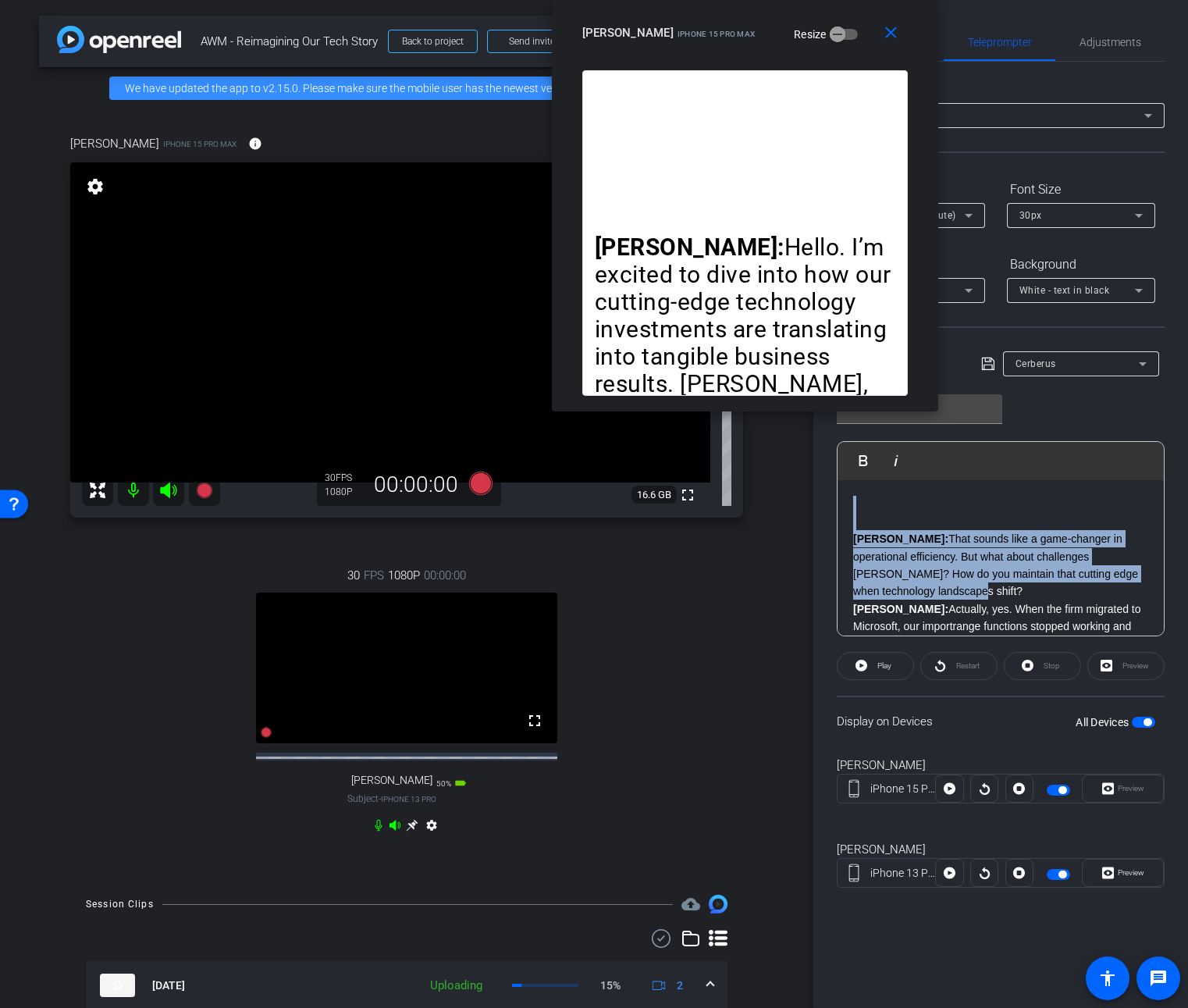
drag, startPoint x: 938, startPoint y: 594, endPoint x: 816, endPoint y: 456, distance: 184.2
click at [816, 456] on div "Participants Teleprompter Adjustments Knowledge Launch Director David Collabora…" at bounding box center [1000, 504] width 375 height 1008
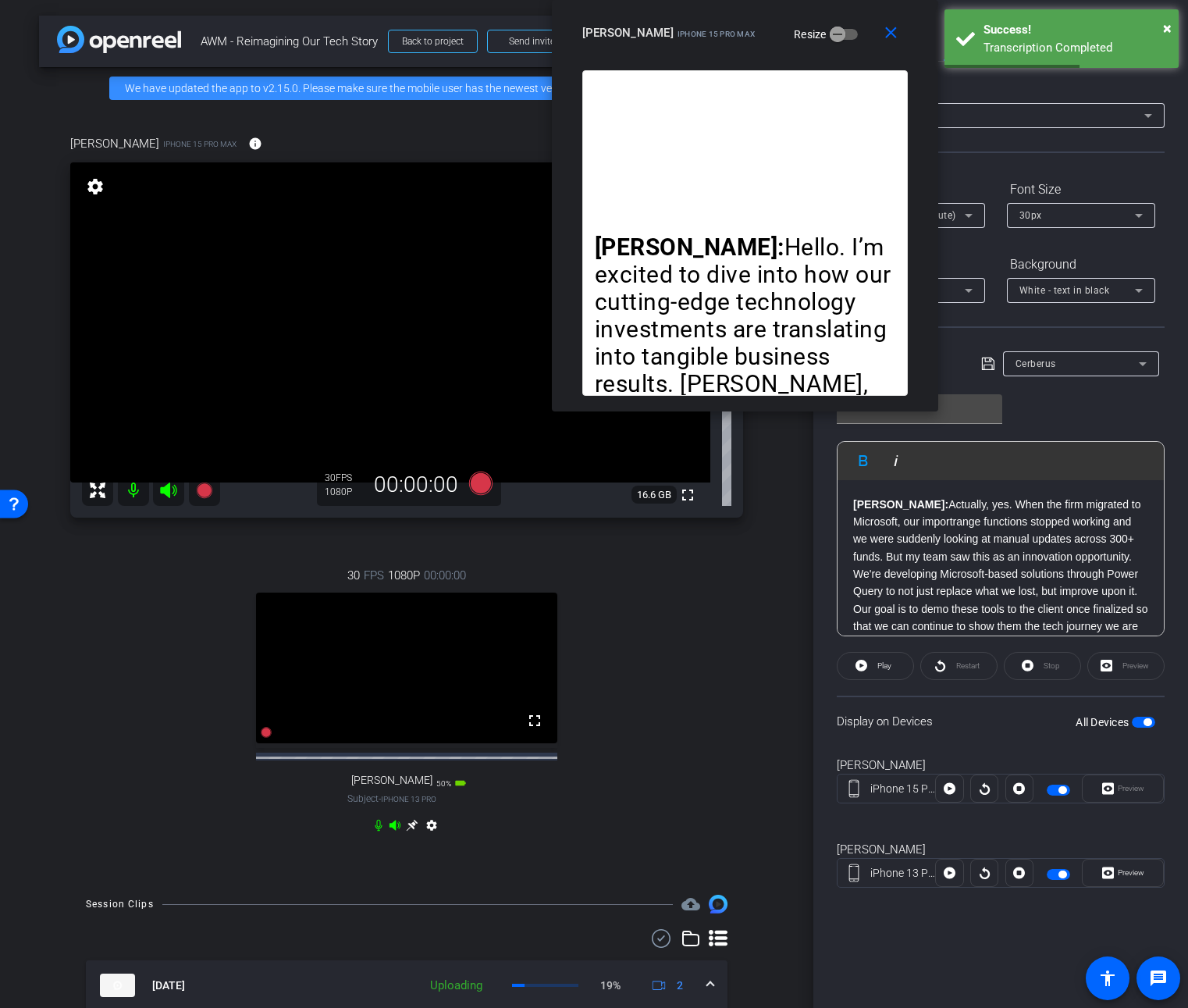
click at [1136, 718] on span "button" at bounding box center [1143, 723] width 23 height 11
click at [1146, 722] on span "button" at bounding box center [1143, 723] width 23 height 11
click at [476, 488] on icon at bounding box center [480, 482] width 23 height 23
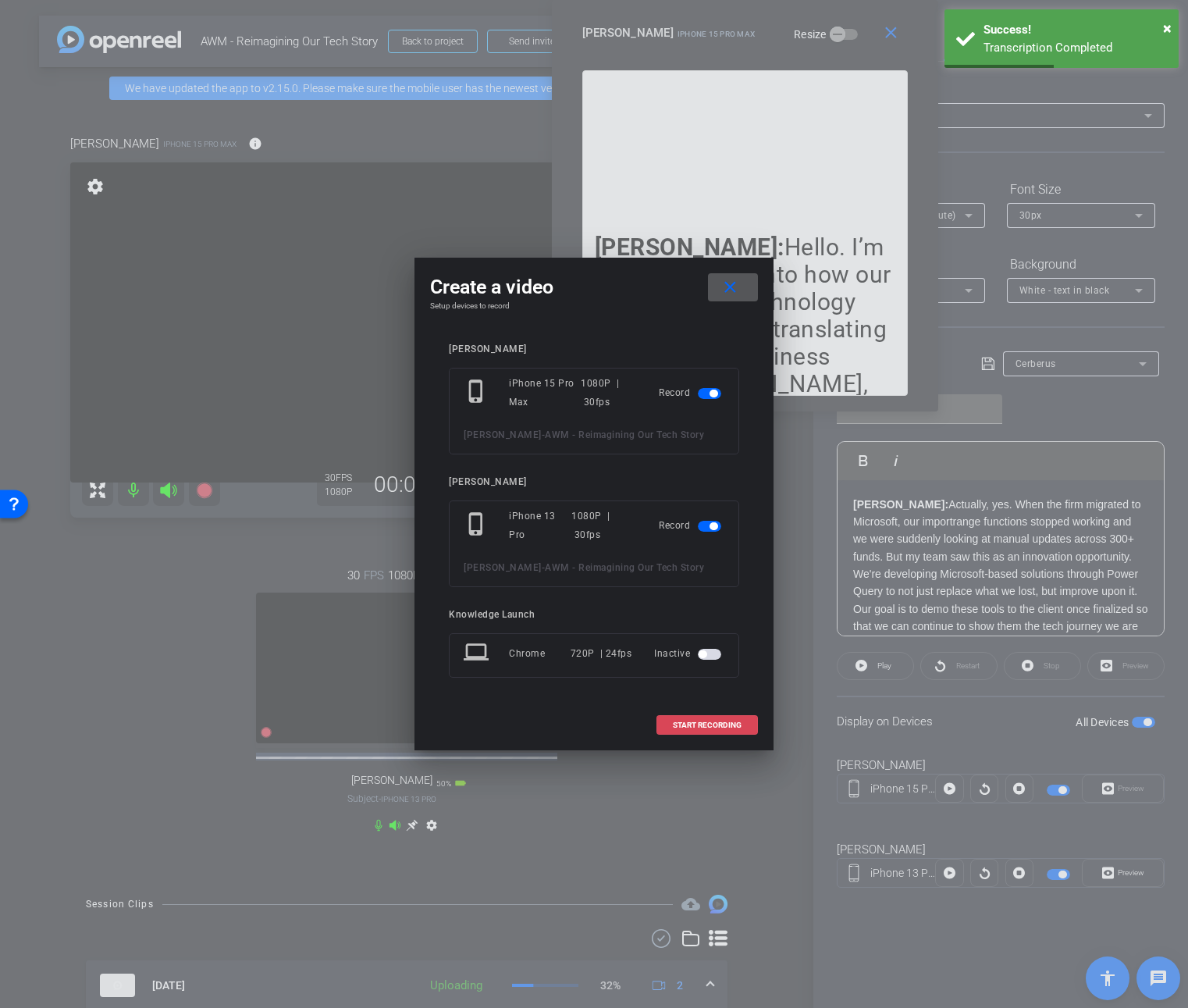
click at [733, 723] on span "START RECORDING" at bounding box center [707, 725] width 68 height 7
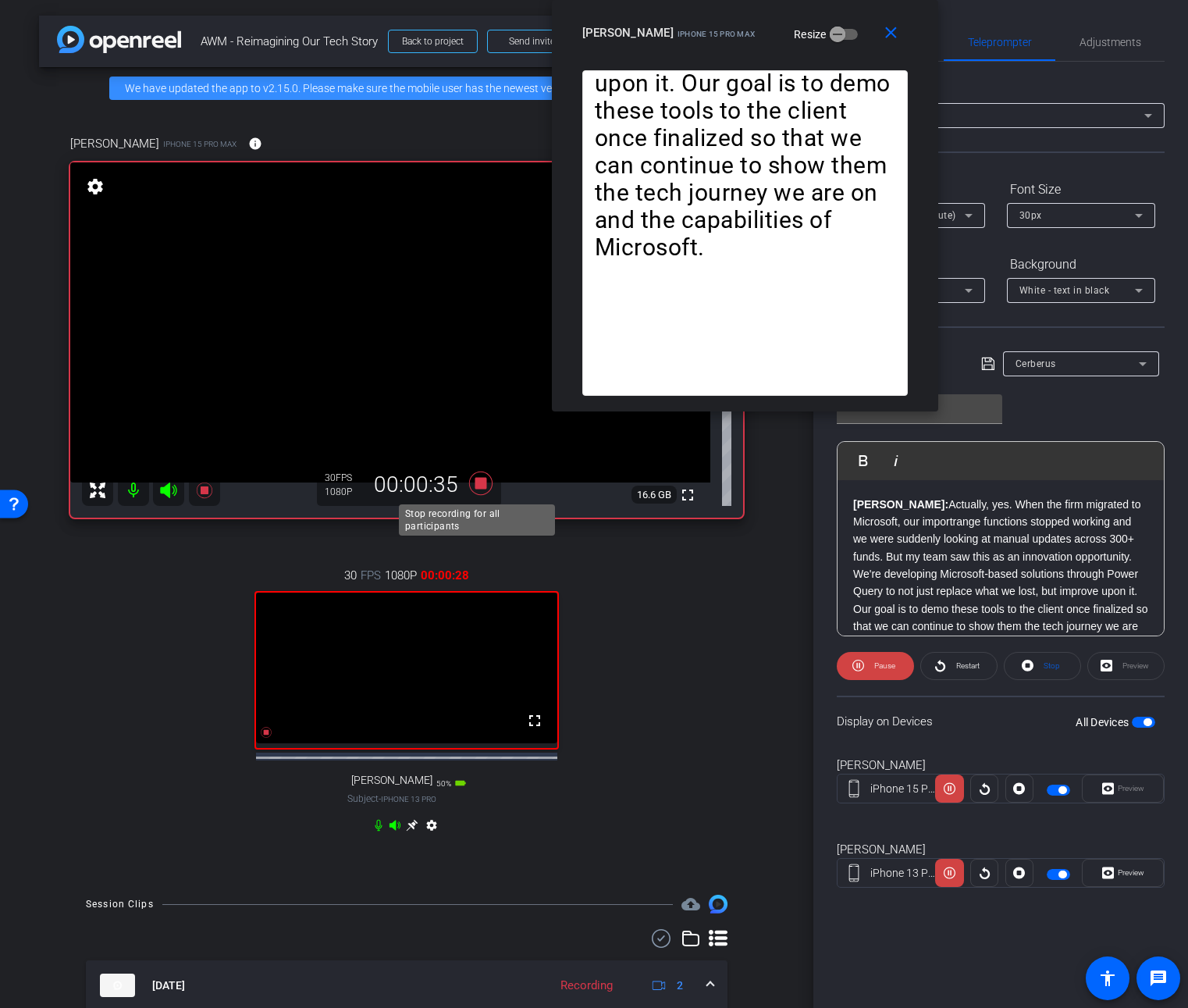
click at [474, 486] on icon at bounding box center [480, 482] width 23 height 23
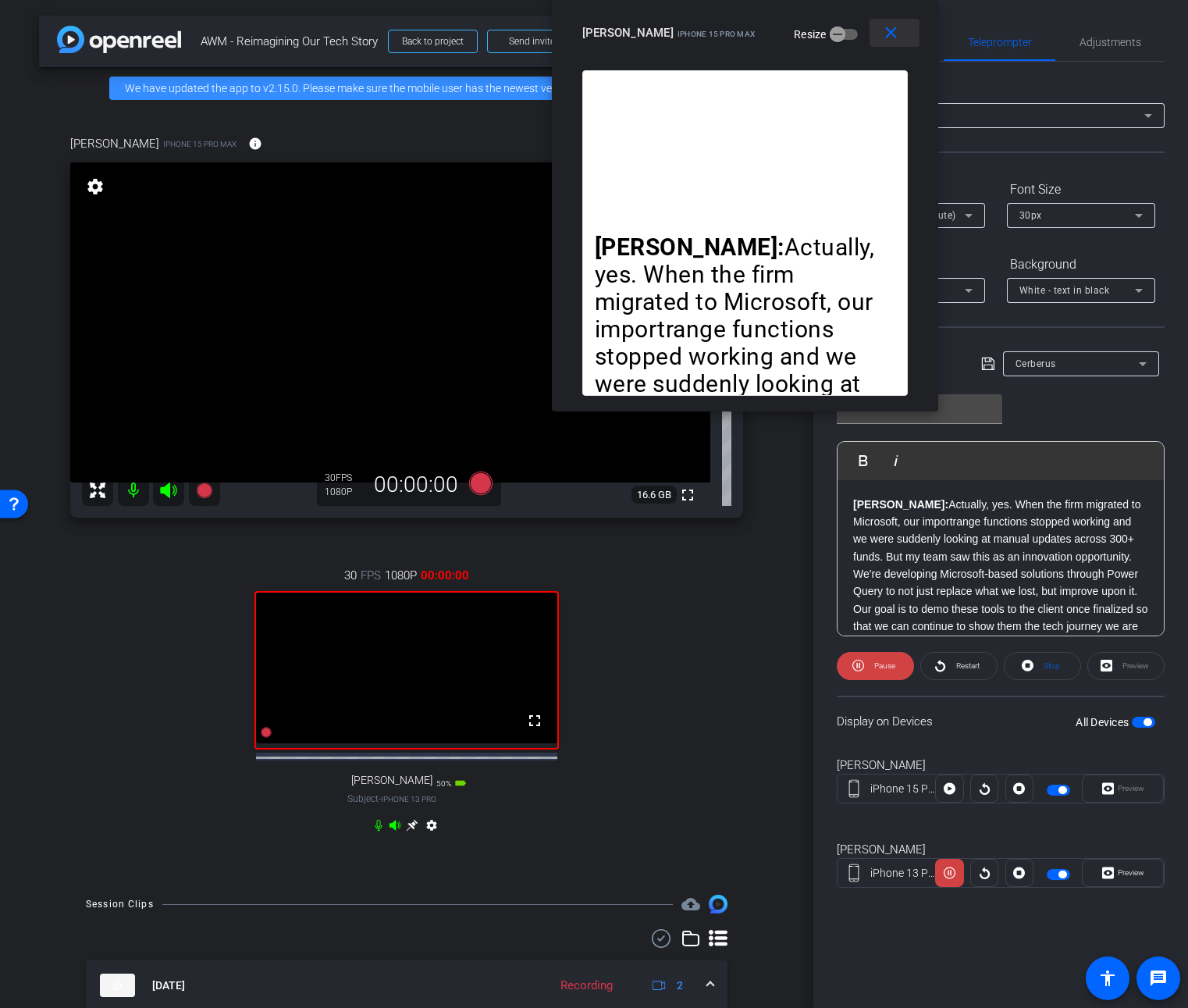
click at [888, 33] on mat-icon "close" at bounding box center [891, 32] width 19 height 19
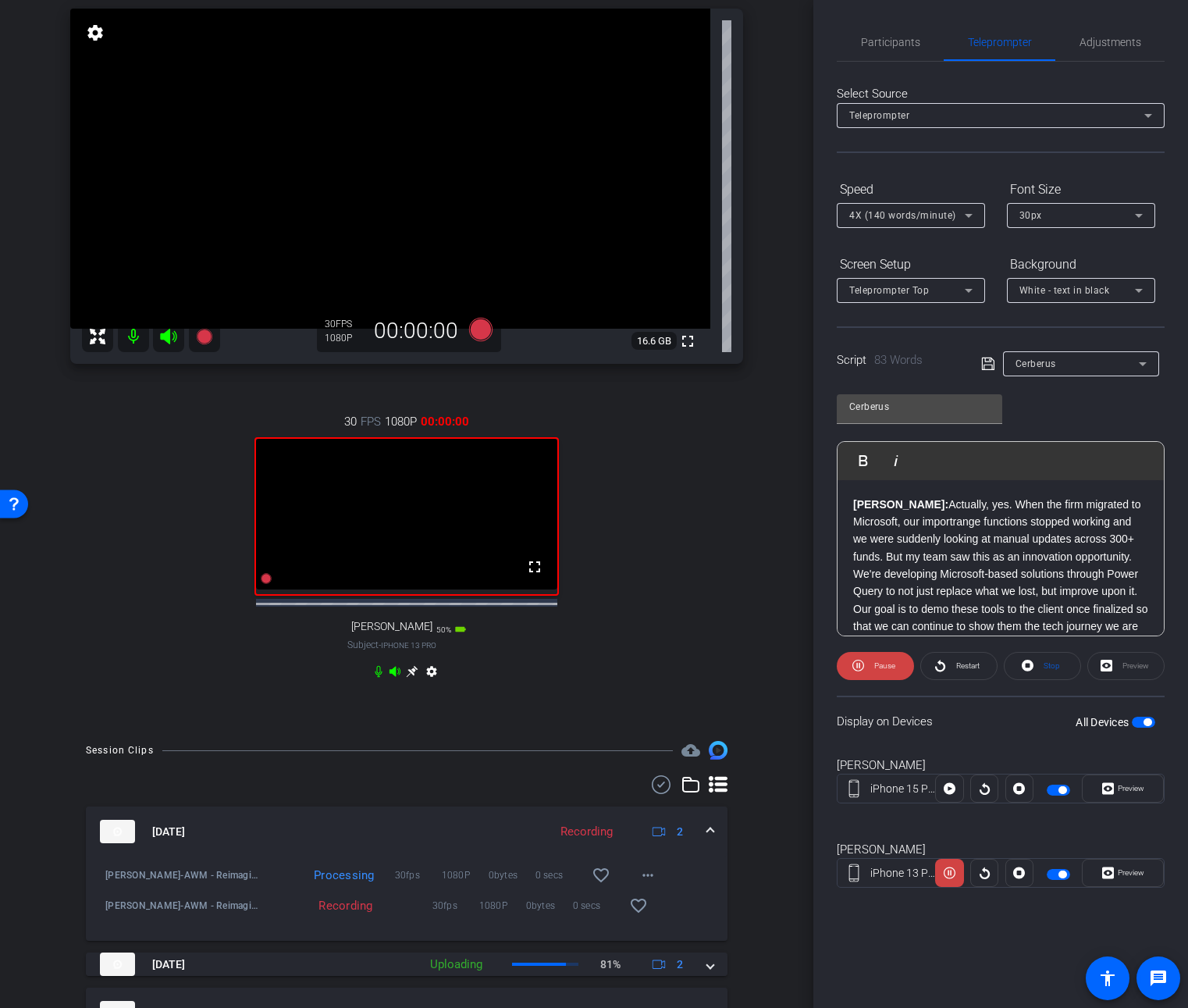
scroll to position [279, 0]
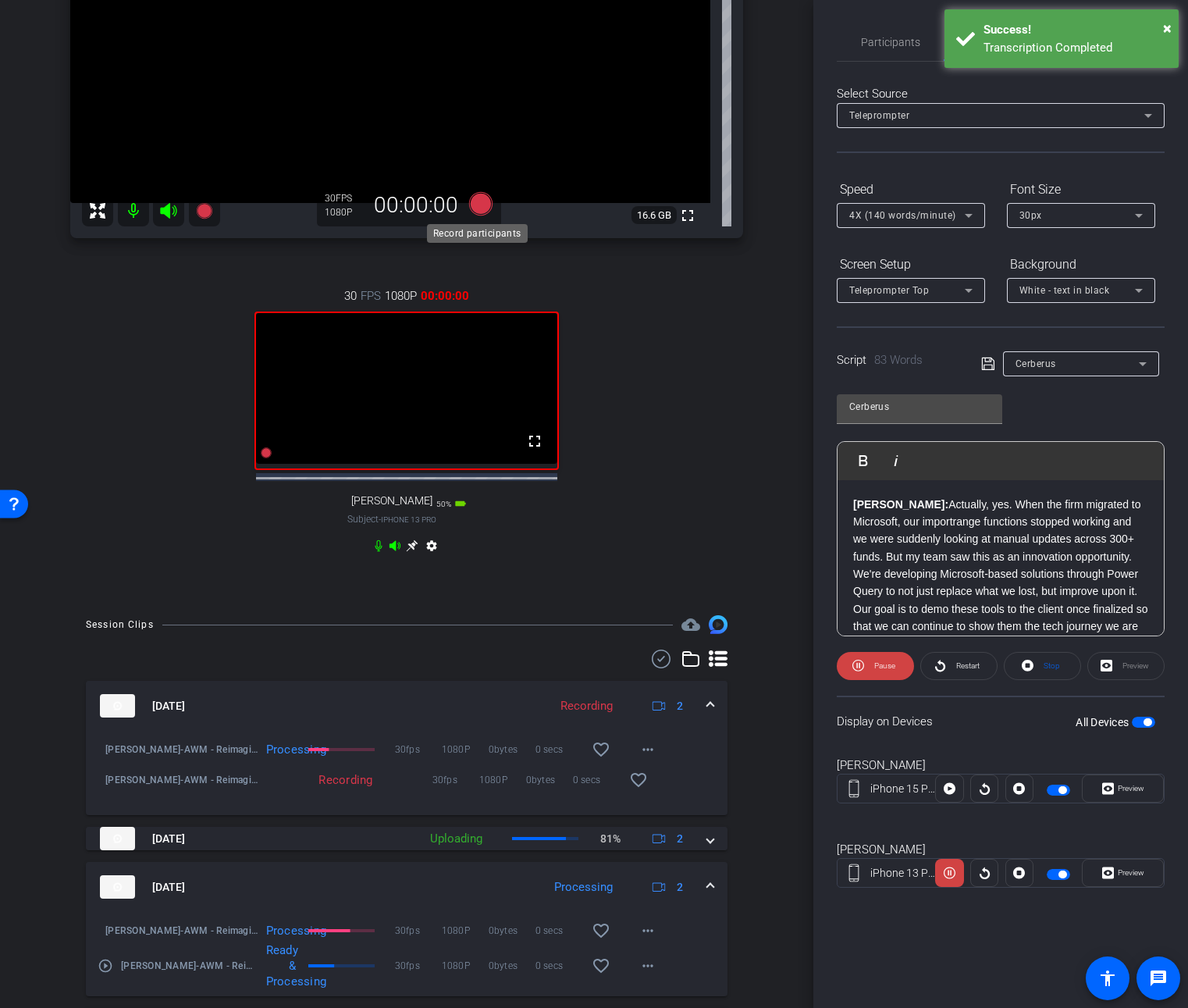
click at [473, 209] on icon at bounding box center [480, 203] width 23 height 23
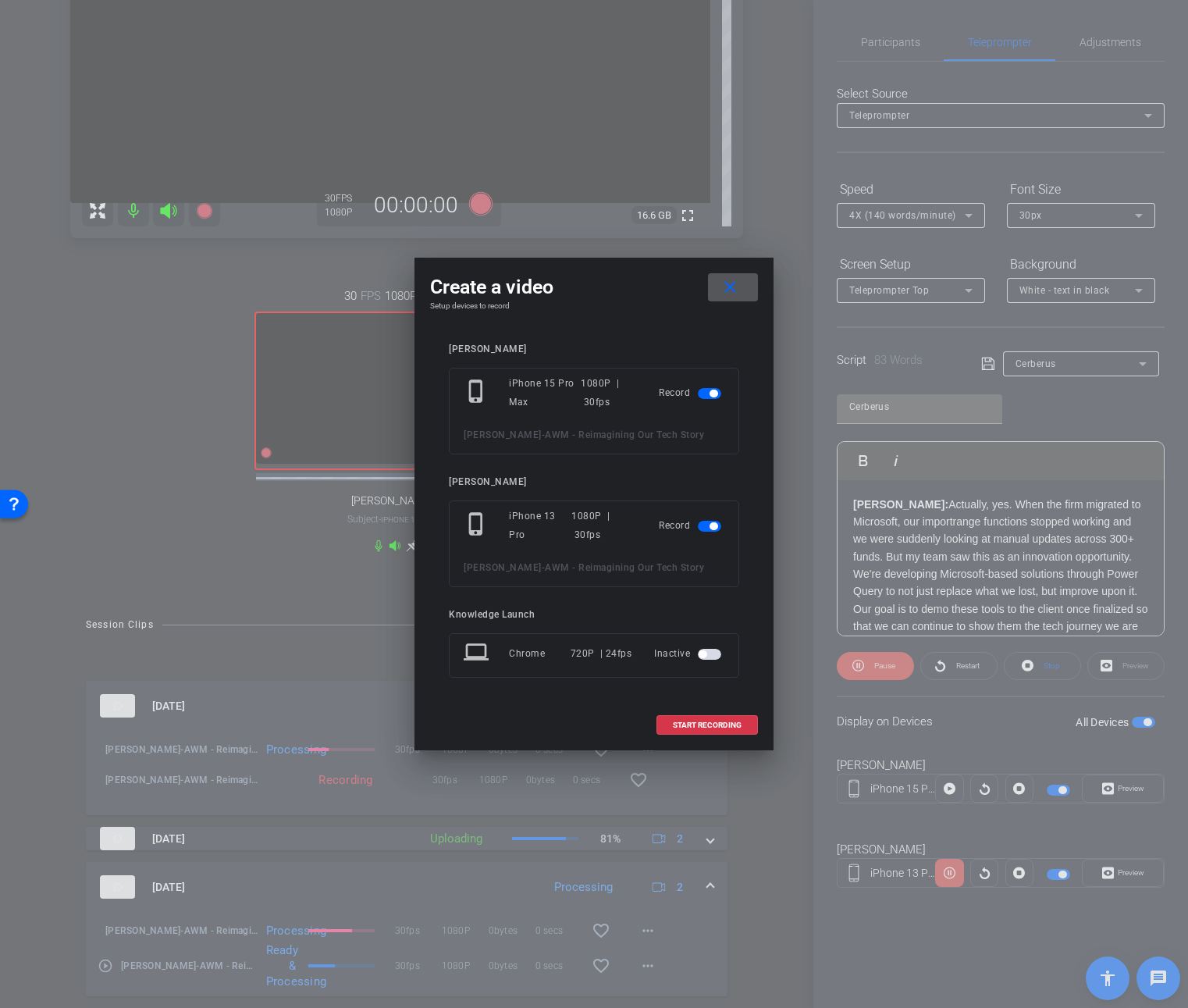
click at [726, 285] on mat-icon "close" at bounding box center [730, 287] width 19 height 19
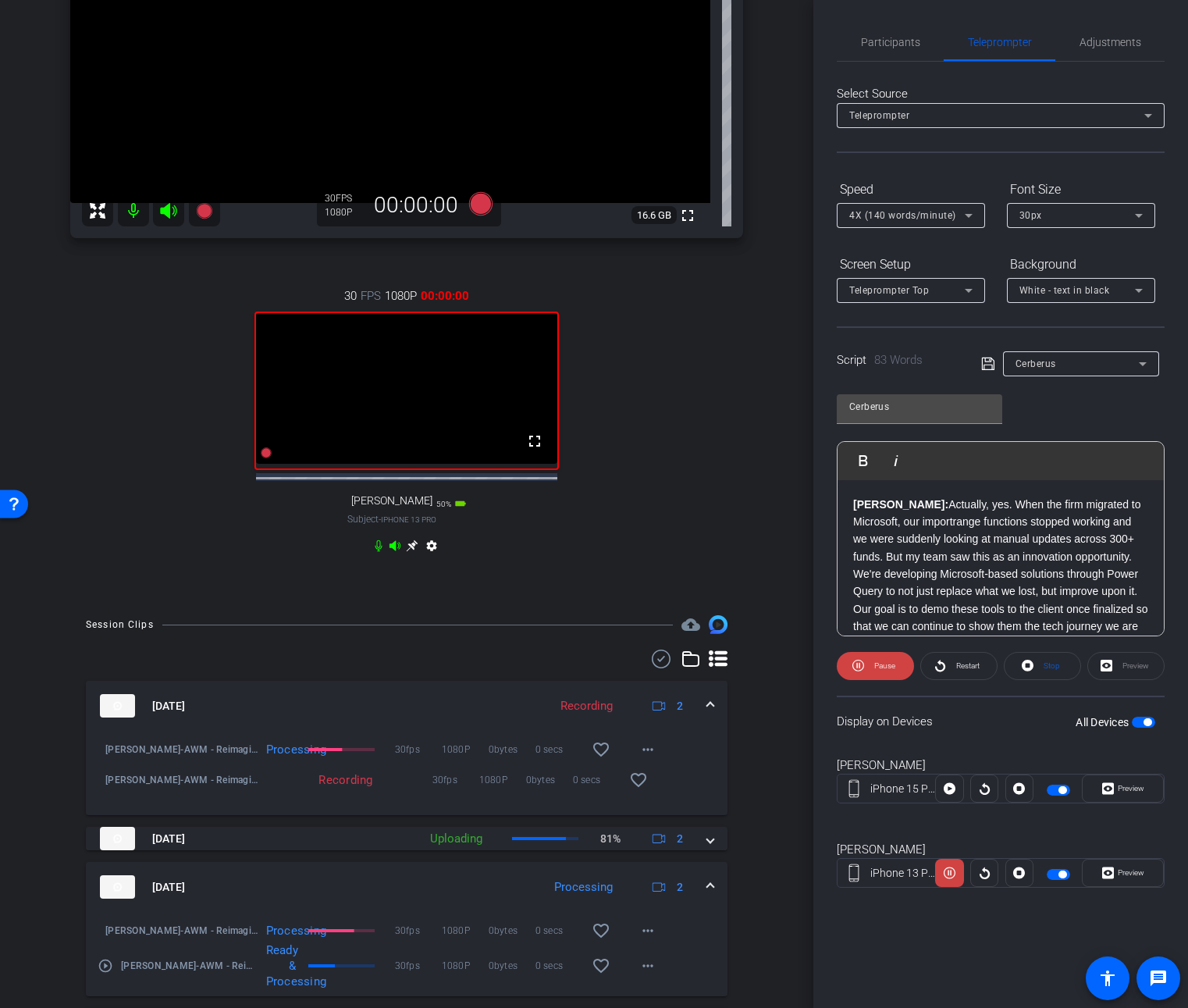
click at [385, 441] on video at bounding box center [406, 388] width 301 height 151
click at [421, 438] on video at bounding box center [406, 388] width 301 height 151
click at [954, 868] on icon at bounding box center [950, 872] width 12 height 23
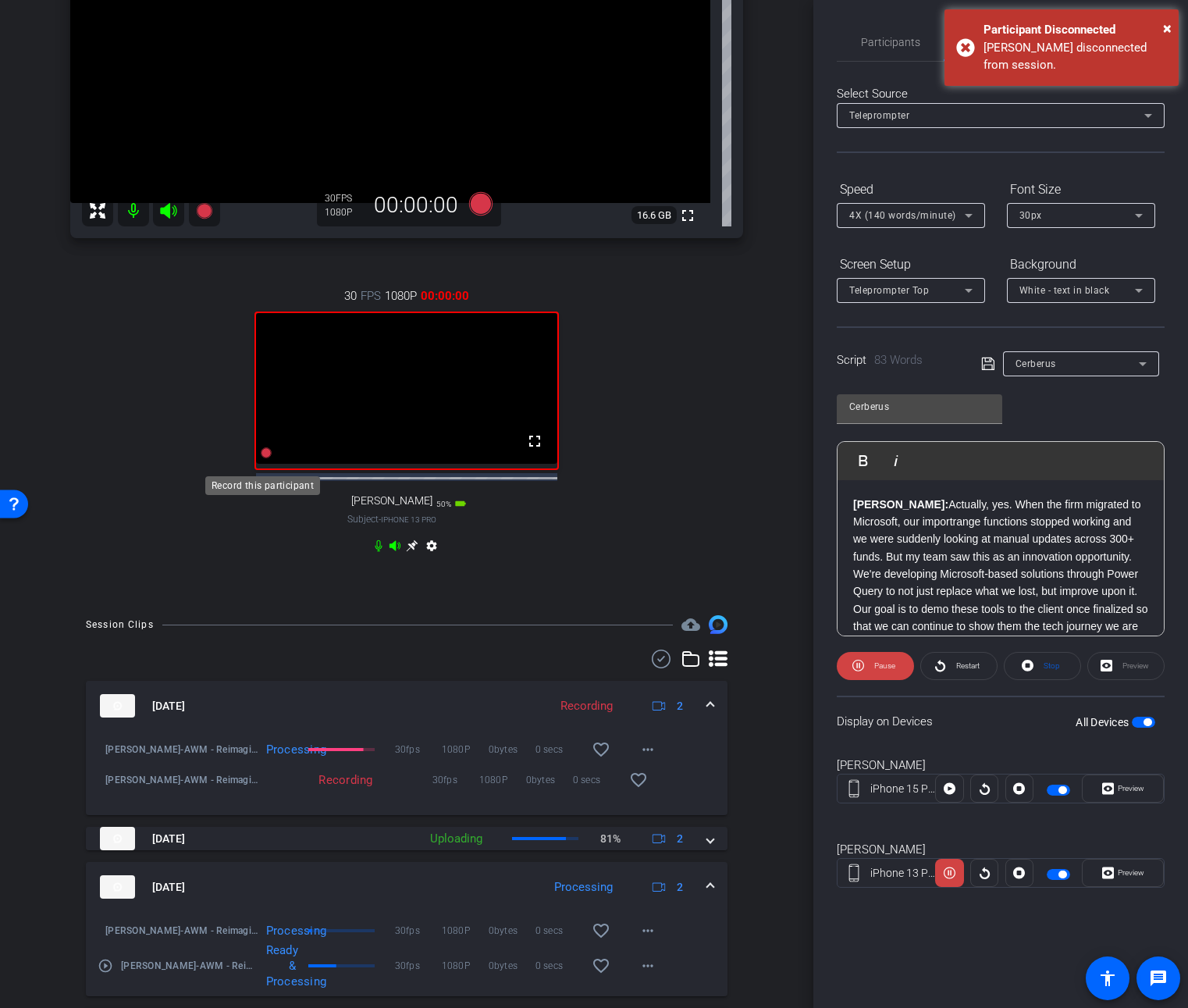
click at [261, 458] on icon at bounding box center [266, 453] width 11 height 11
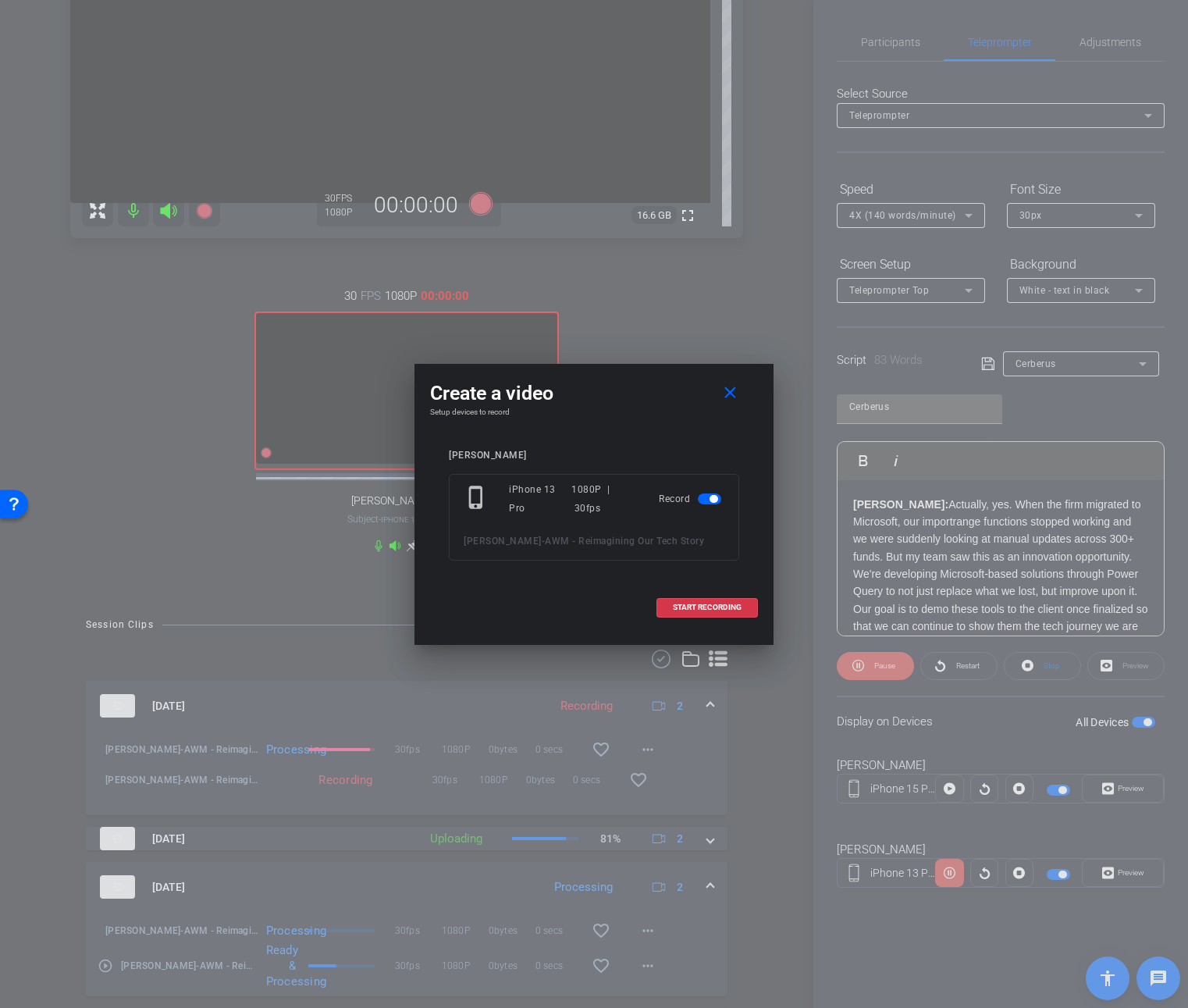
click at [703, 500] on span "button" at bounding box center [709, 499] width 23 height 11
click at [714, 500] on span "button" at bounding box center [709, 499] width 23 height 11
click at [726, 397] on mat-icon "close" at bounding box center [730, 393] width 19 height 19
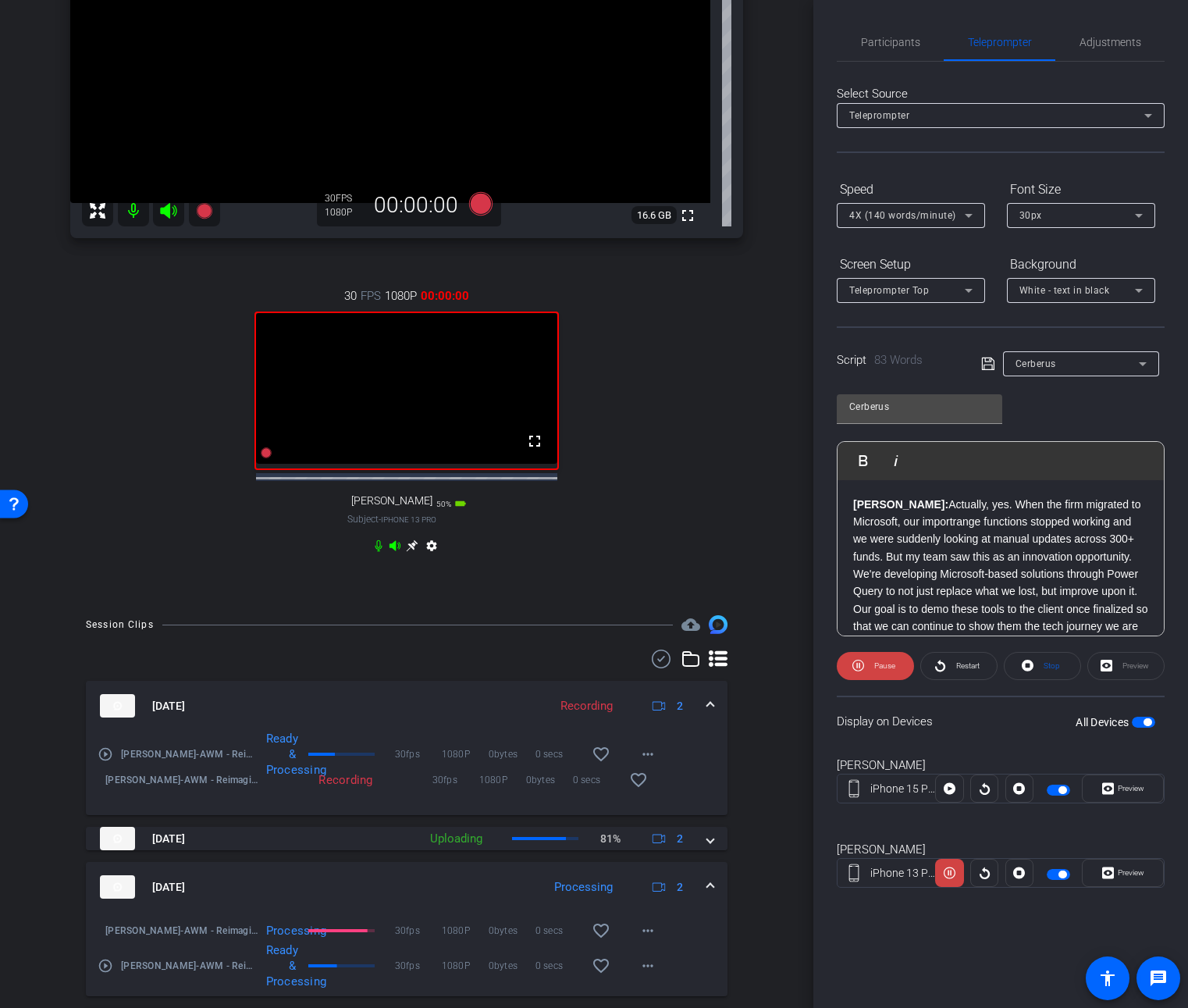
click at [708, 711] on span at bounding box center [710, 706] width 6 height 17
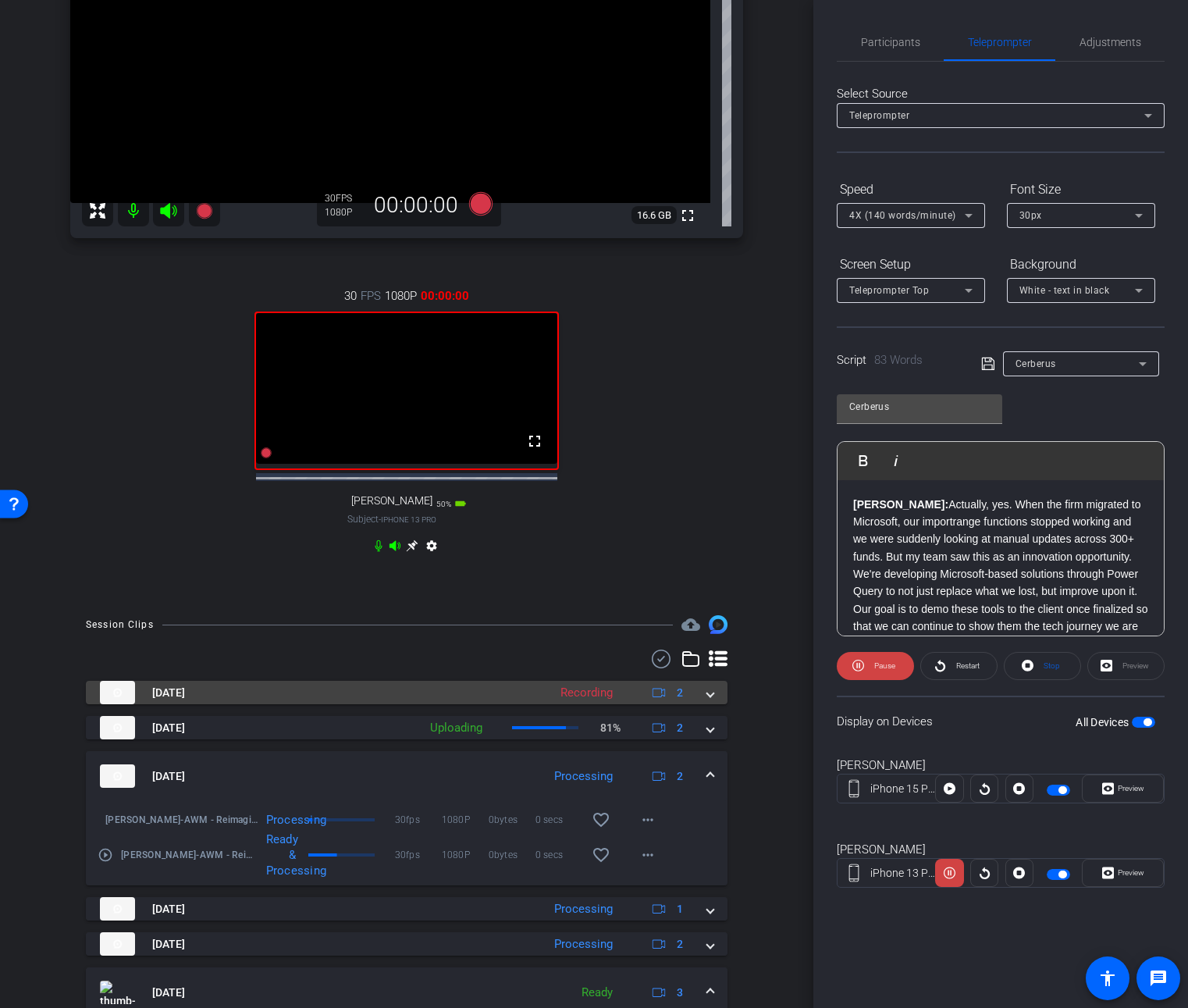
click at [697, 704] on div "Oct 13, 2025 Recording 2" at bounding box center [403, 692] width 607 height 23
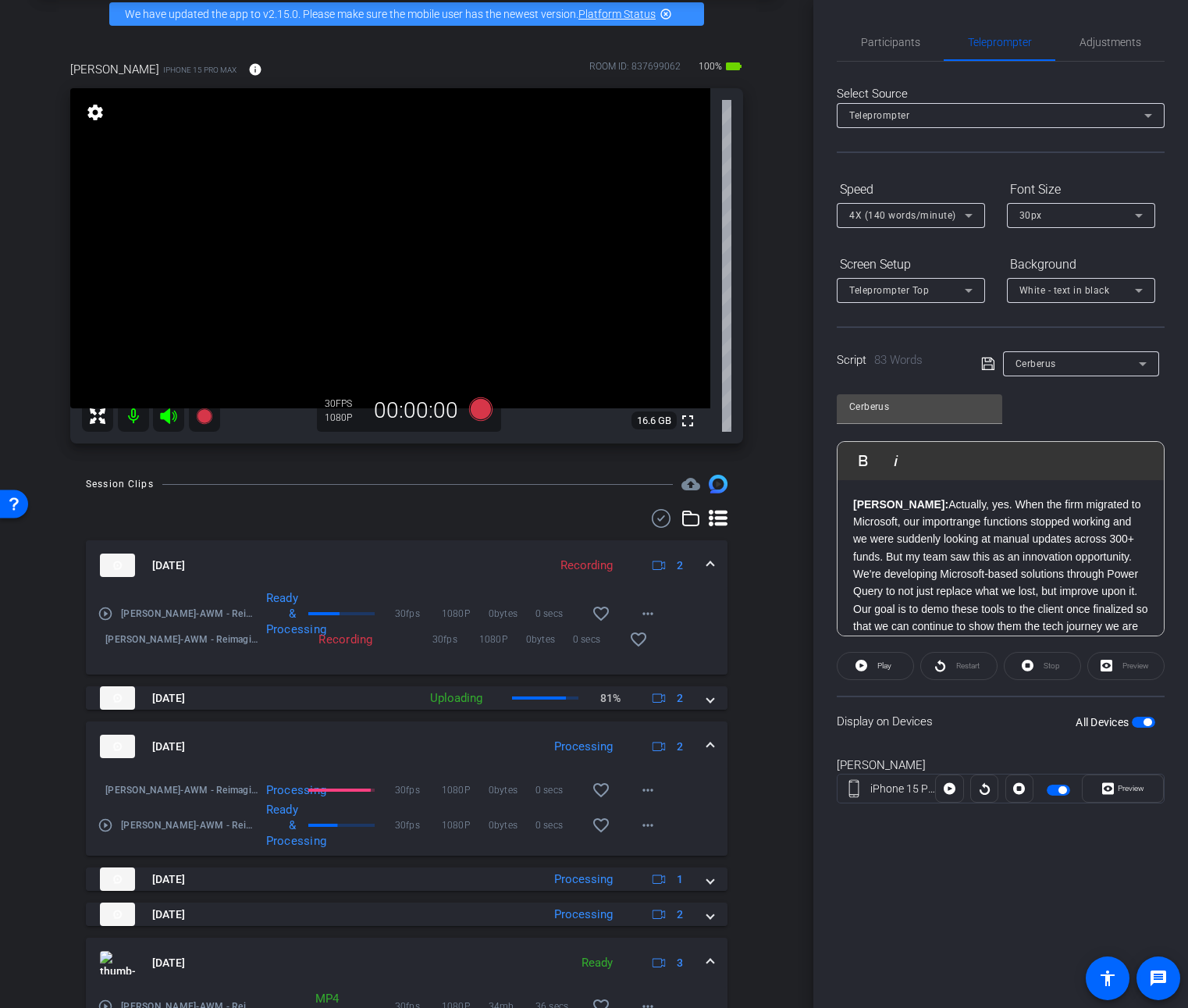
scroll to position [0, 0]
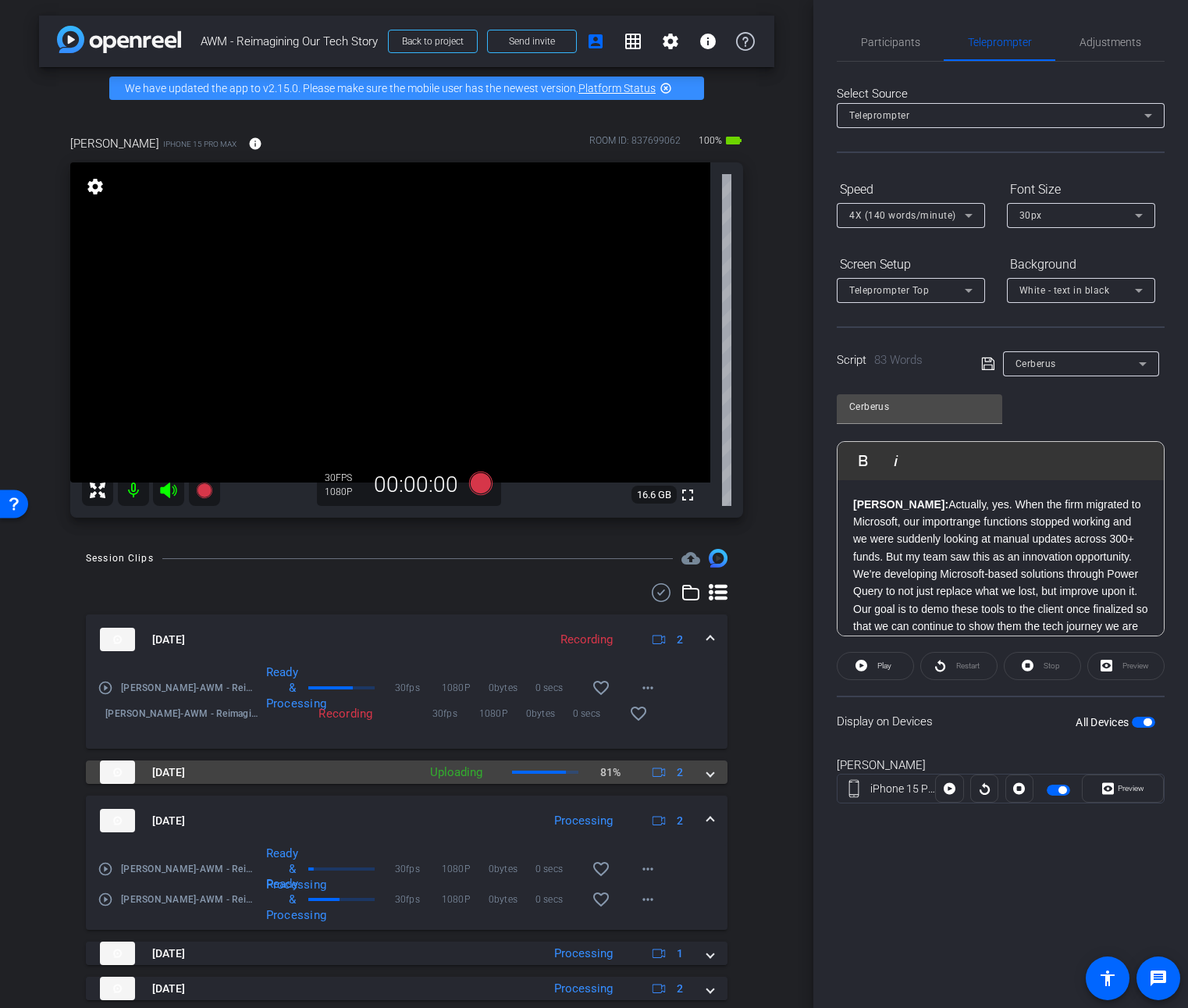
click at [708, 772] on span at bounding box center [710, 772] width 6 height 17
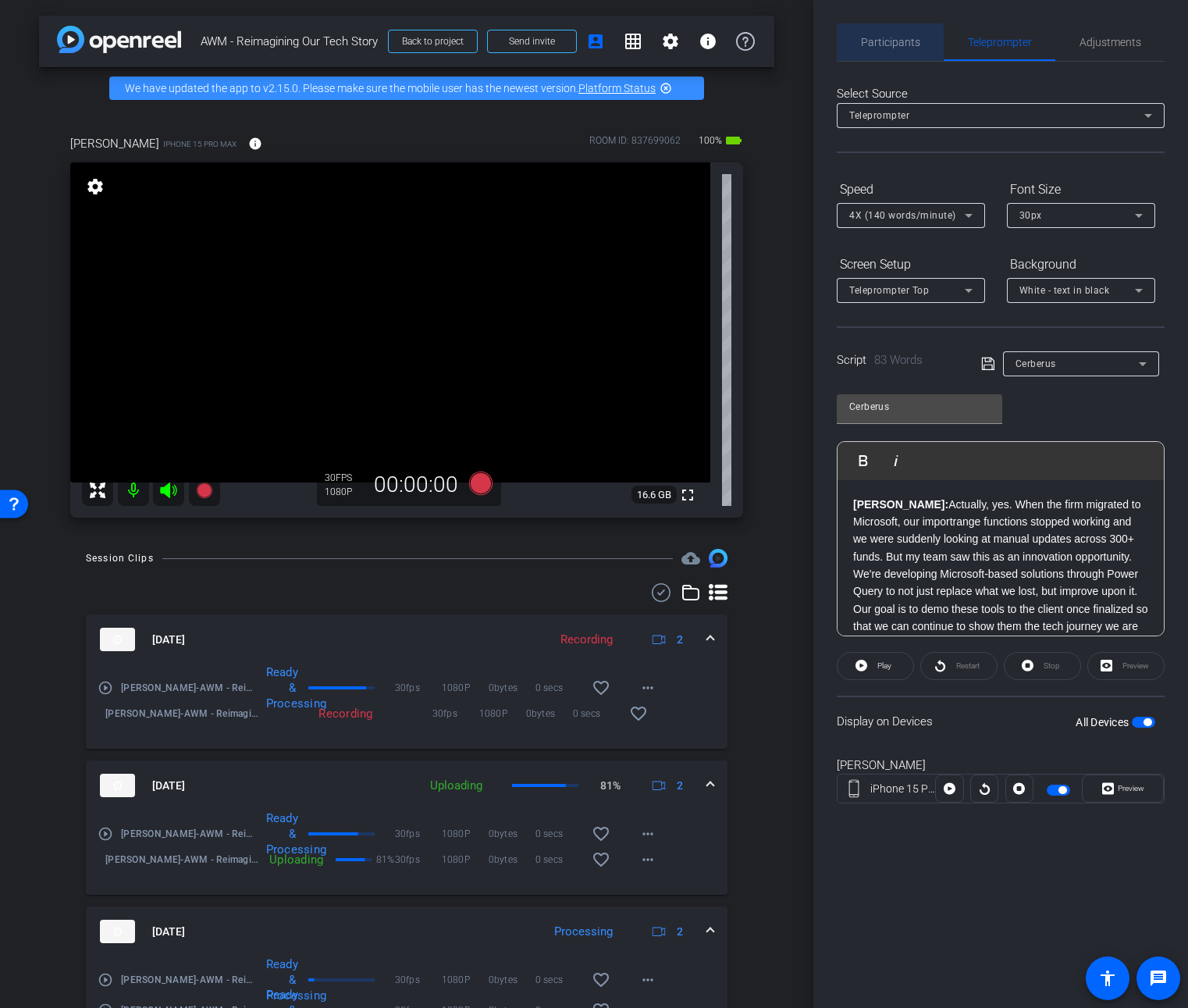
click at [888, 39] on span "Participants" at bounding box center [891, 43] width 59 height 11
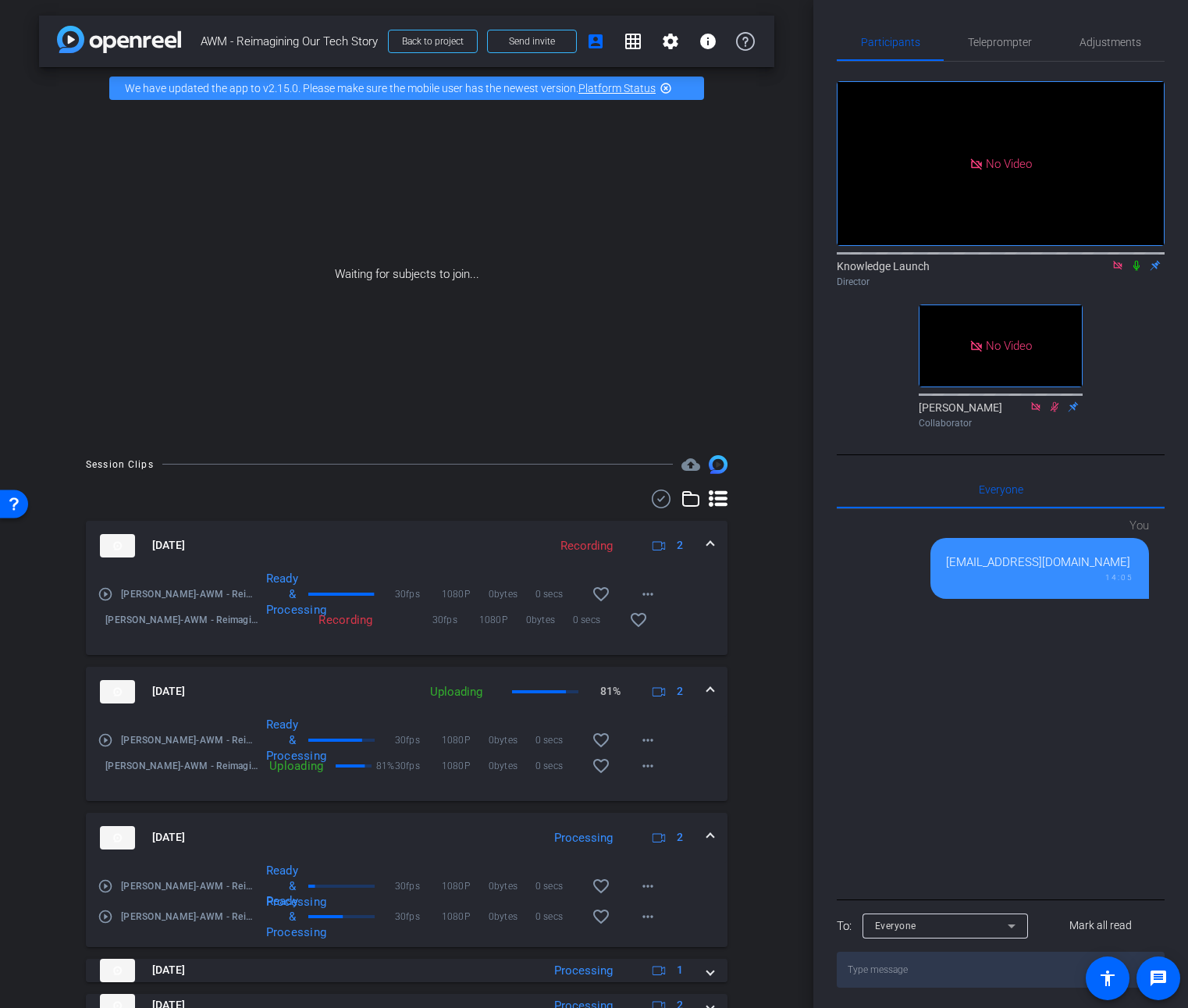
click at [1135, 261] on icon at bounding box center [1136, 265] width 6 height 10
click at [1000, 43] on span "Teleprompter" at bounding box center [1000, 43] width 64 height 11
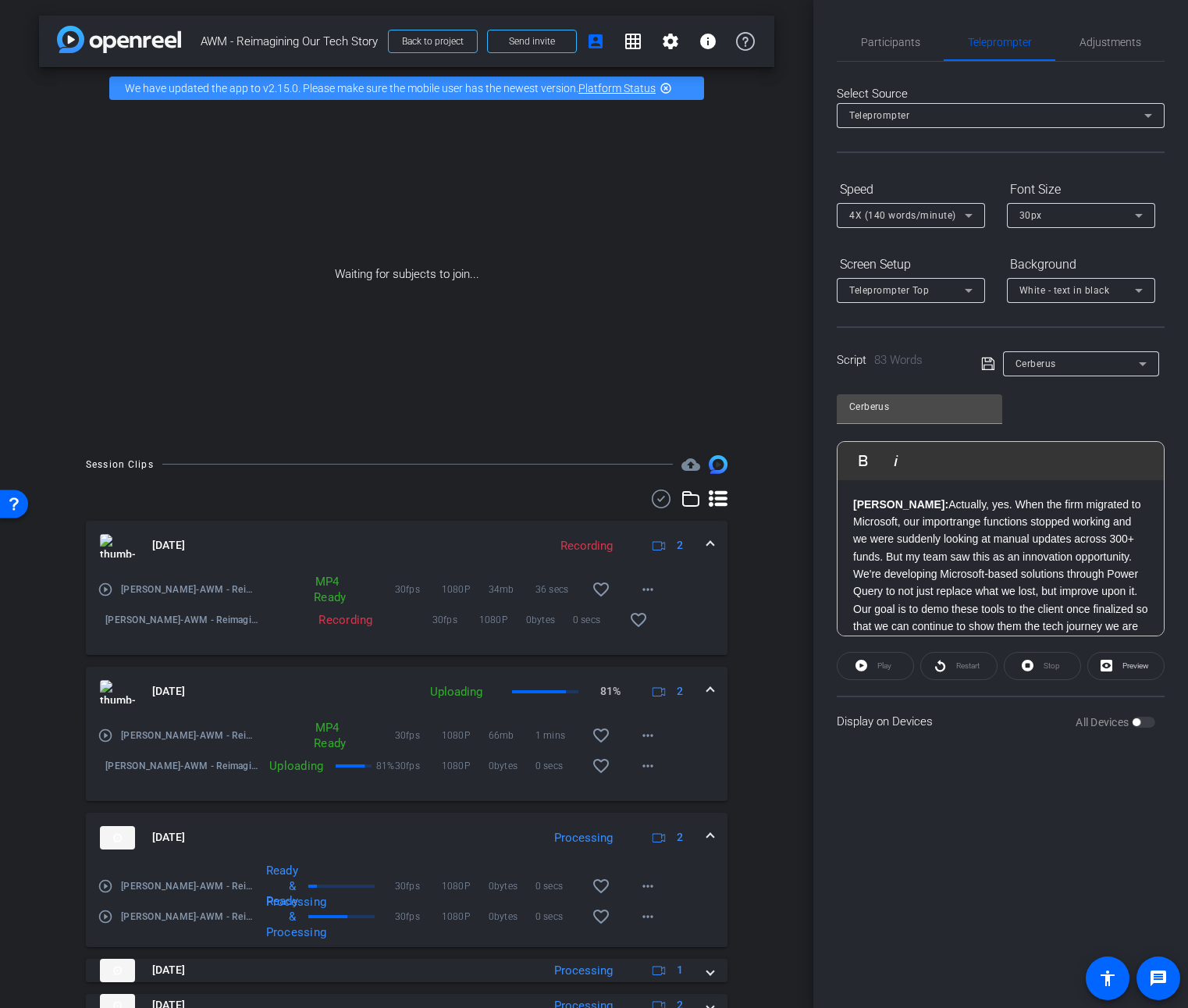
click at [1105, 366] on div "Cerberus" at bounding box center [1077, 363] width 124 height 19
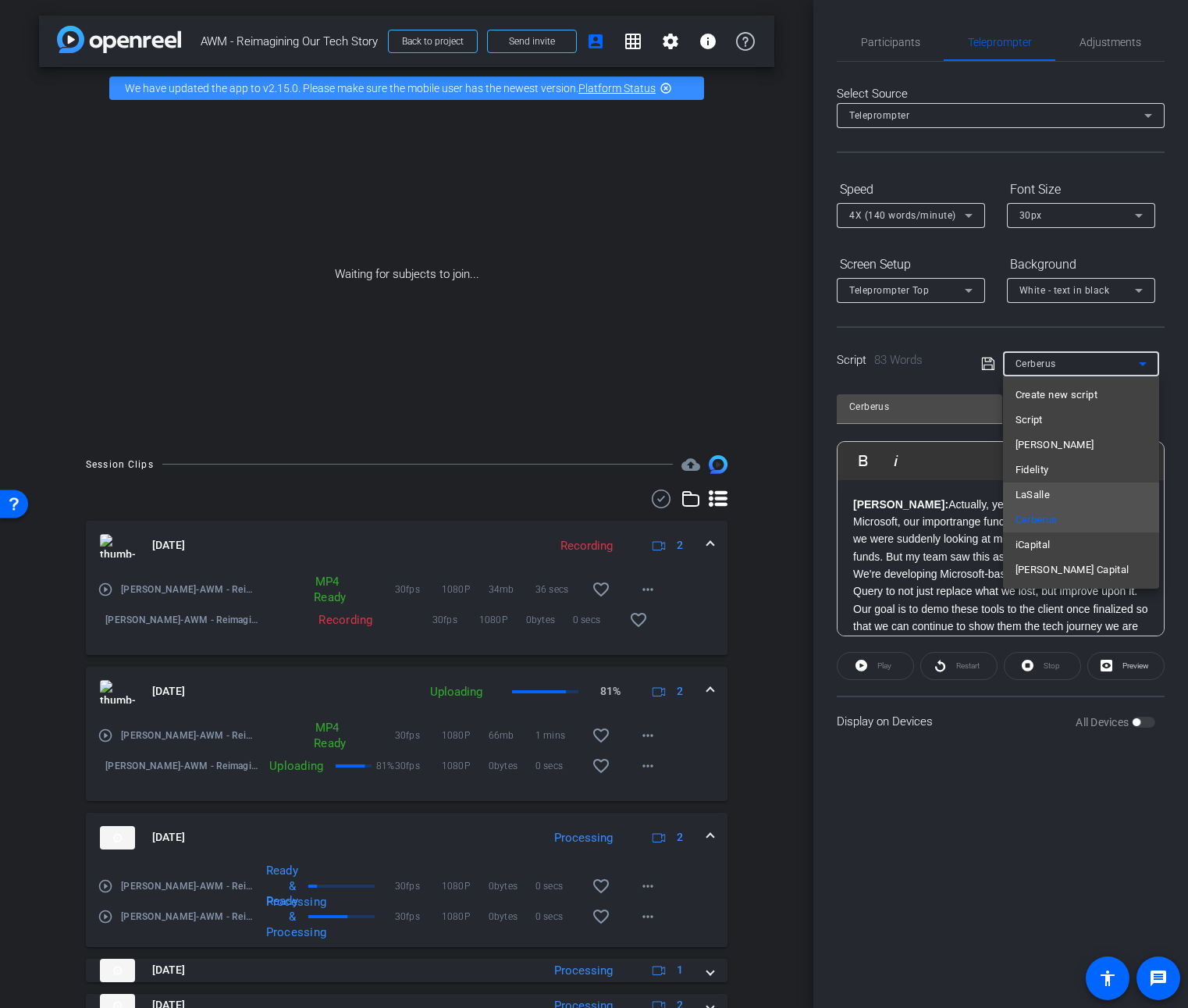
click at [1066, 490] on mat-option "LaSalle" at bounding box center [1081, 494] width 156 height 25
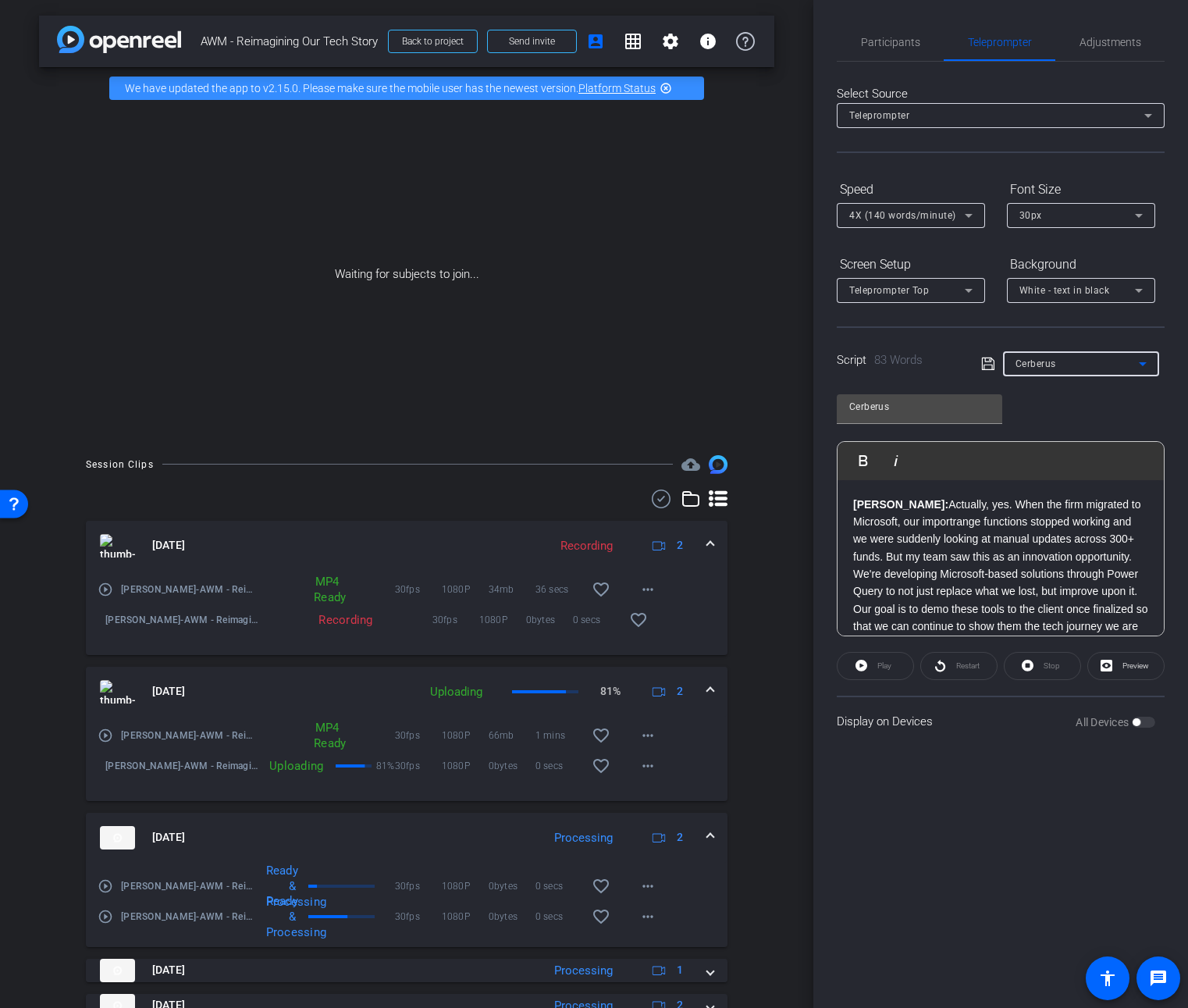
type input "LaSalle"
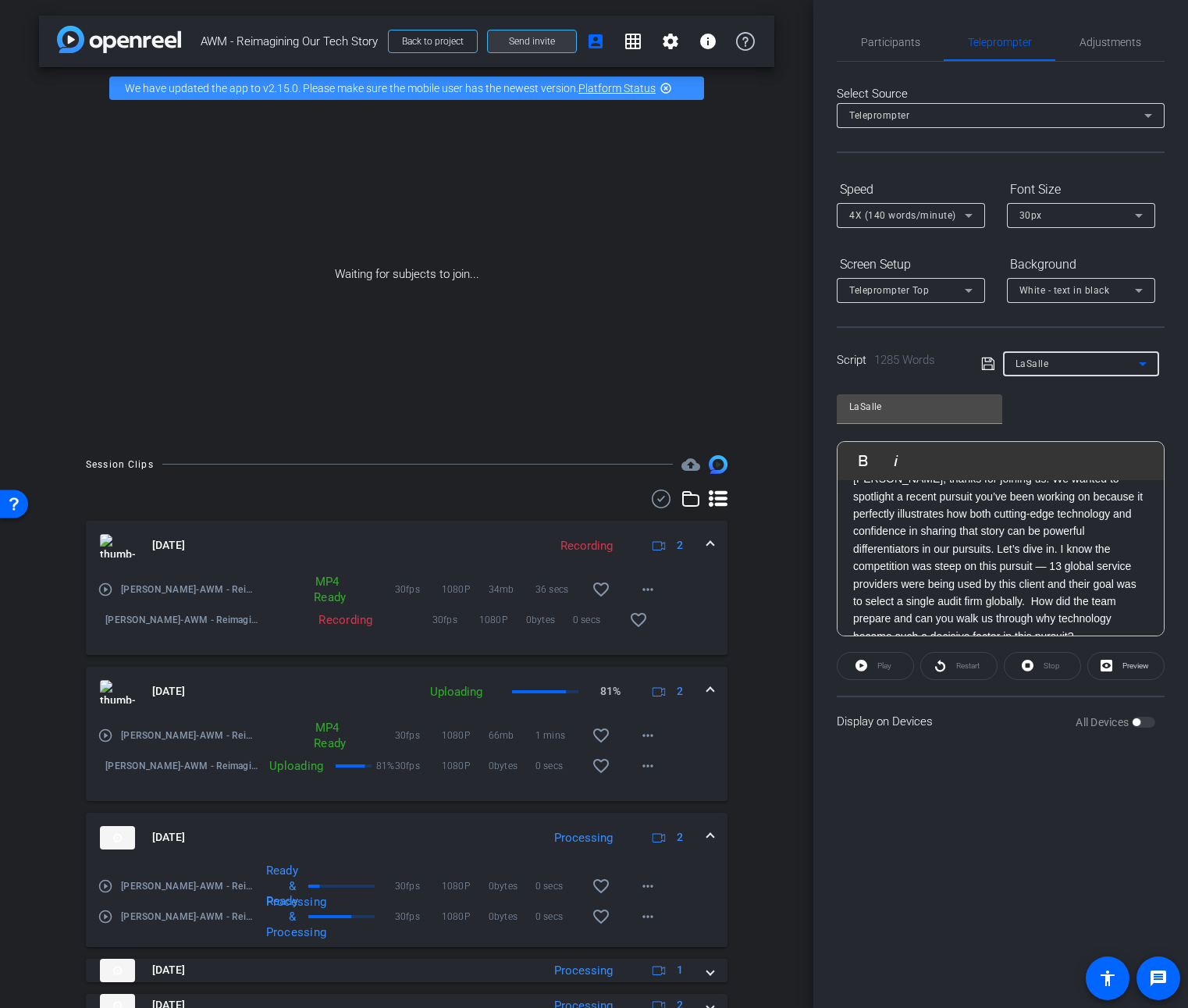
click at [531, 39] on span "Send invite" at bounding box center [532, 42] width 46 height 13
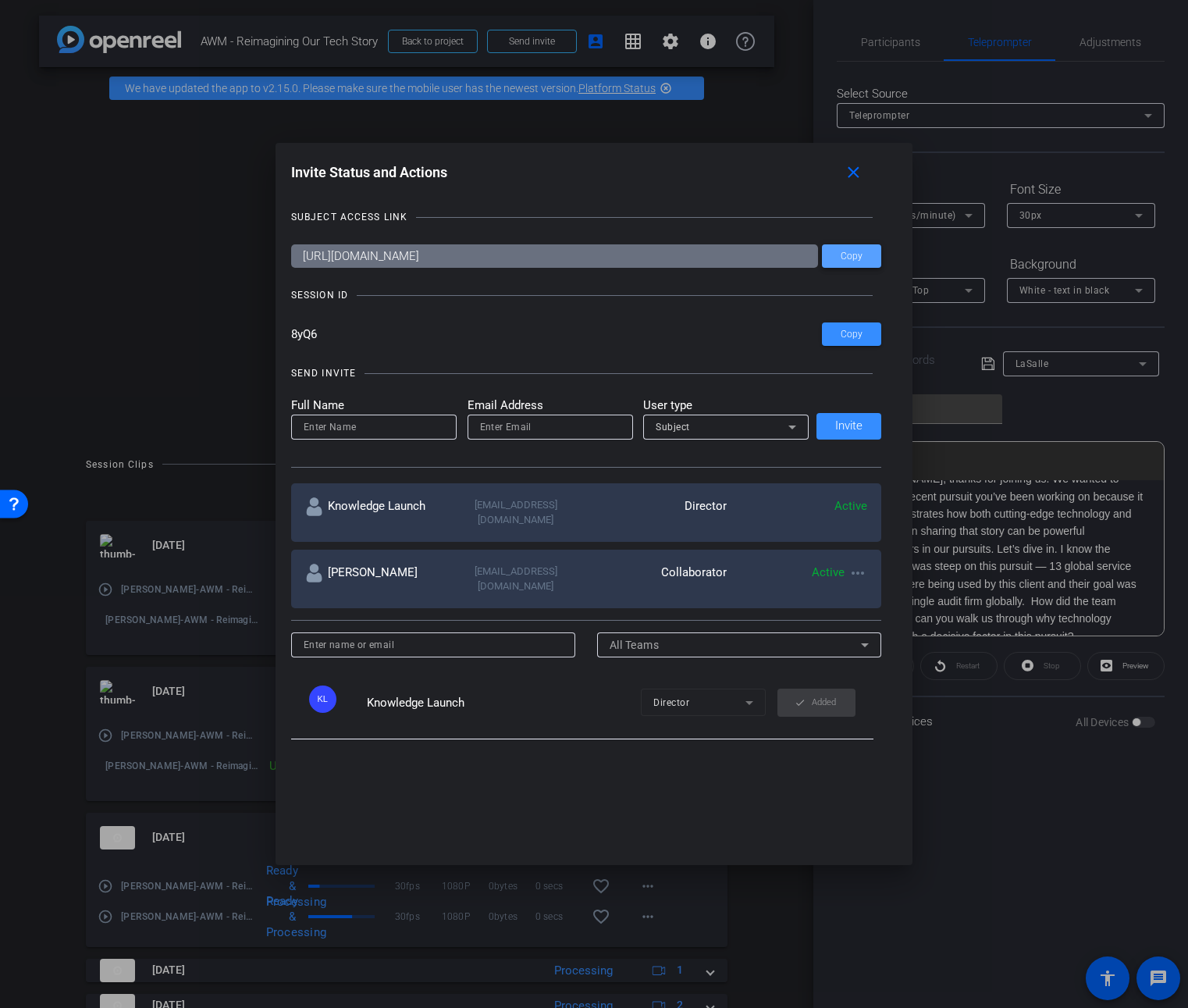
click at [842, 254] on span "Copy" at bounding box center [852, 256] width 22 height 12
click at [299, 334] on input "8yQ6" at bounding box center [556, 334] width 531 height 23
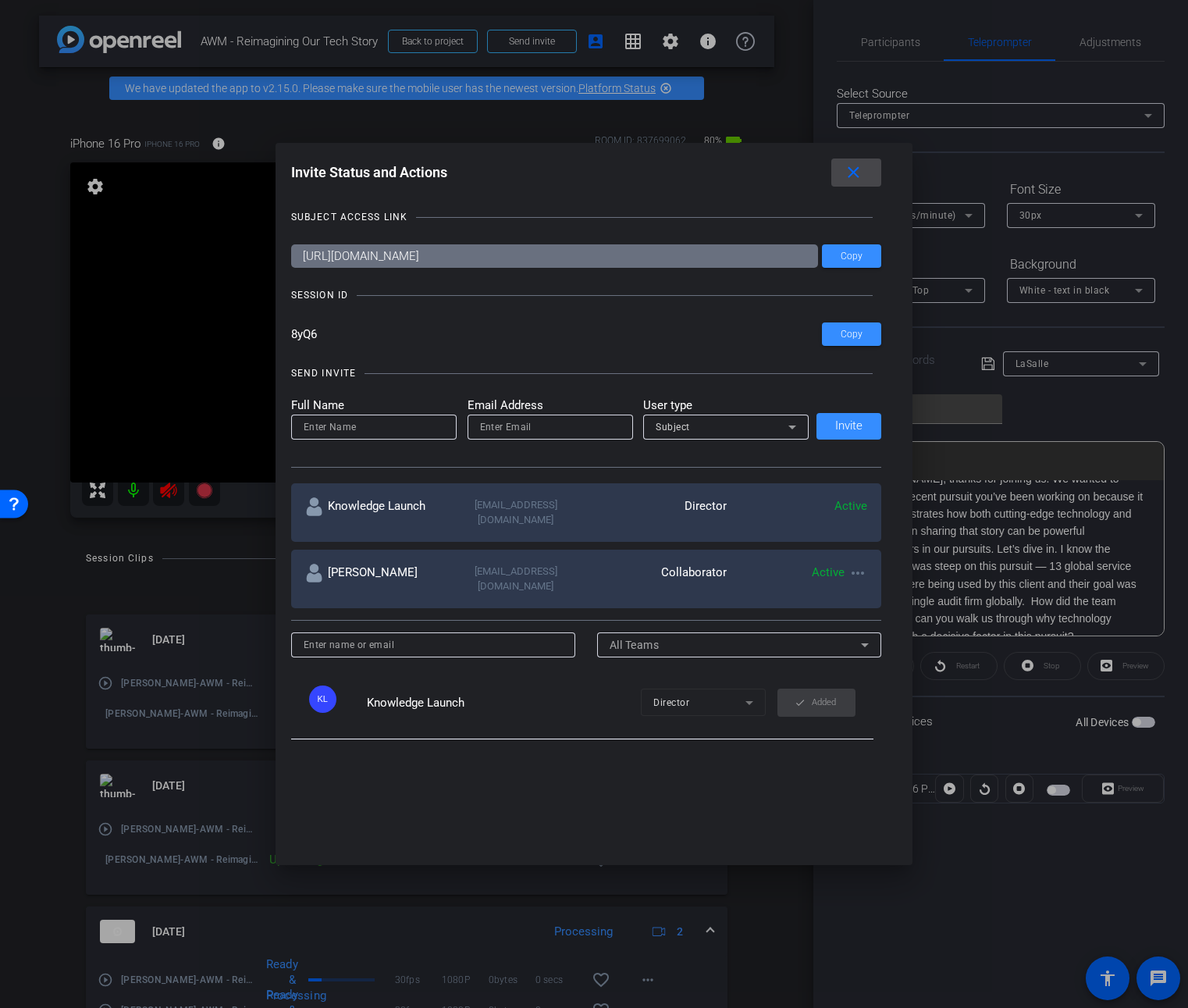
click at [856, 173] on mat-icon "close" at bounding box center [853, 173] width 19 height 19
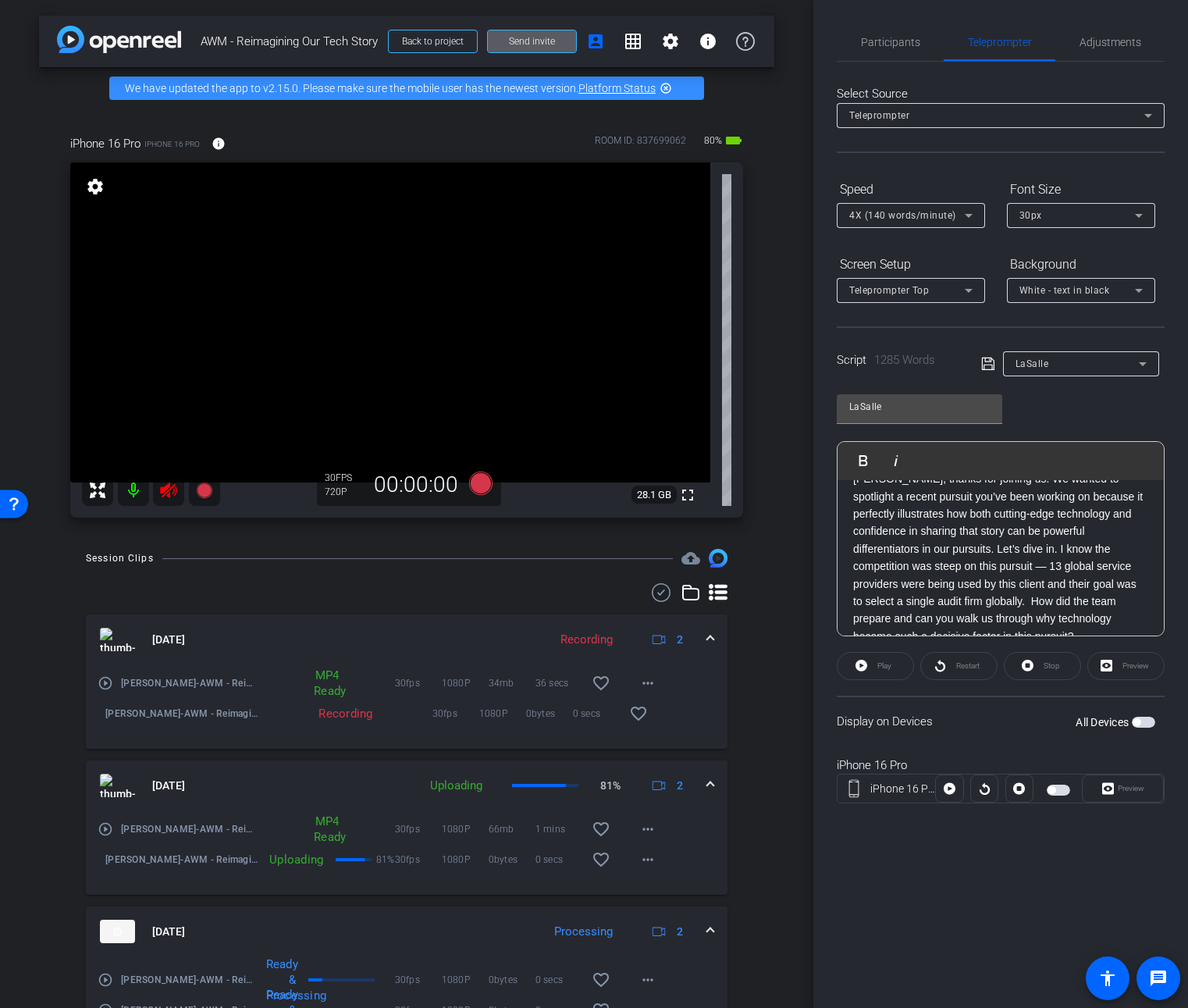
click at [167, 493] on icon at bounding box center [168, 490] width 18 height 18
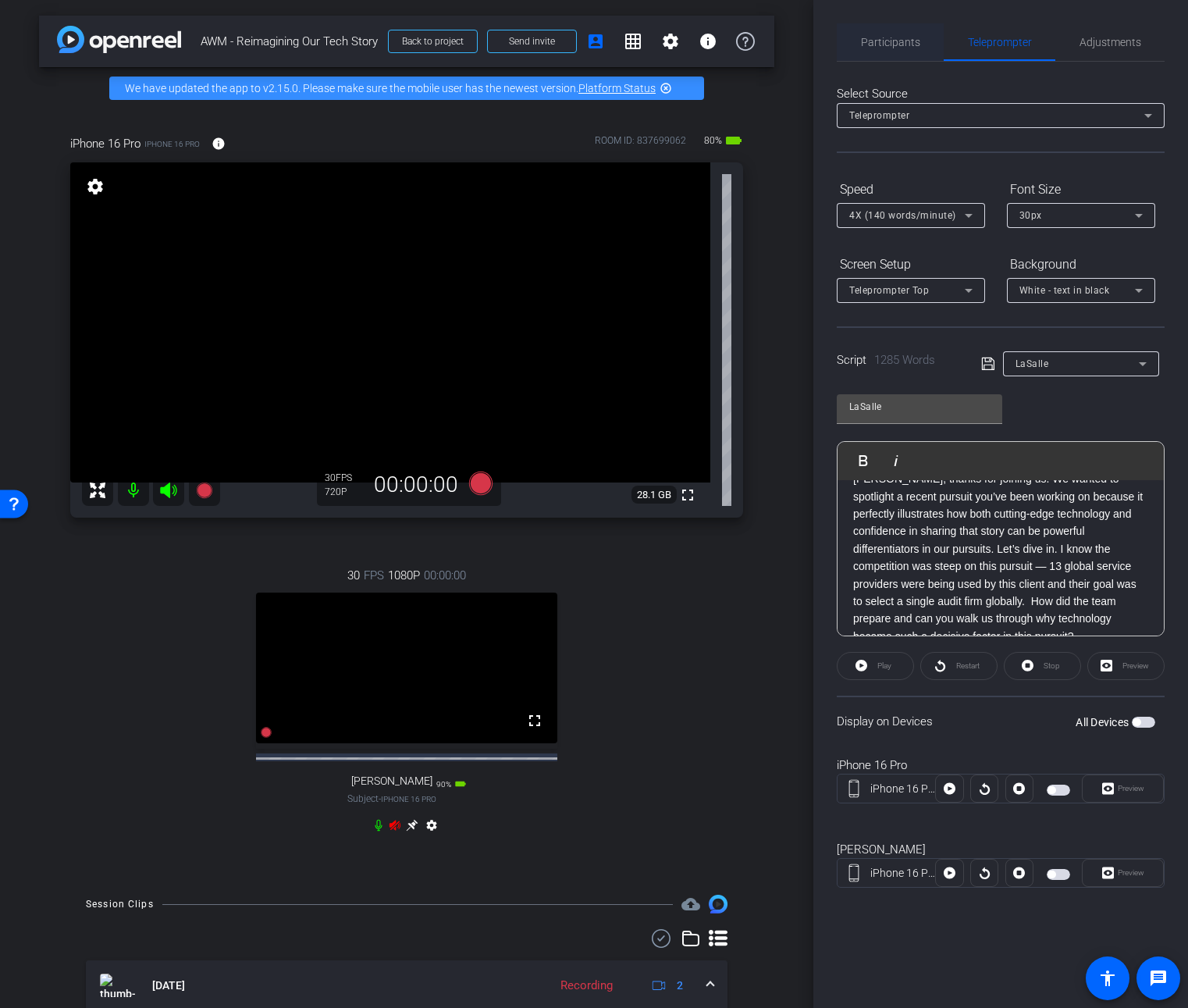
click at [914, 39] on span "Participants" at bounding box center [891, 43] width 59 height 11
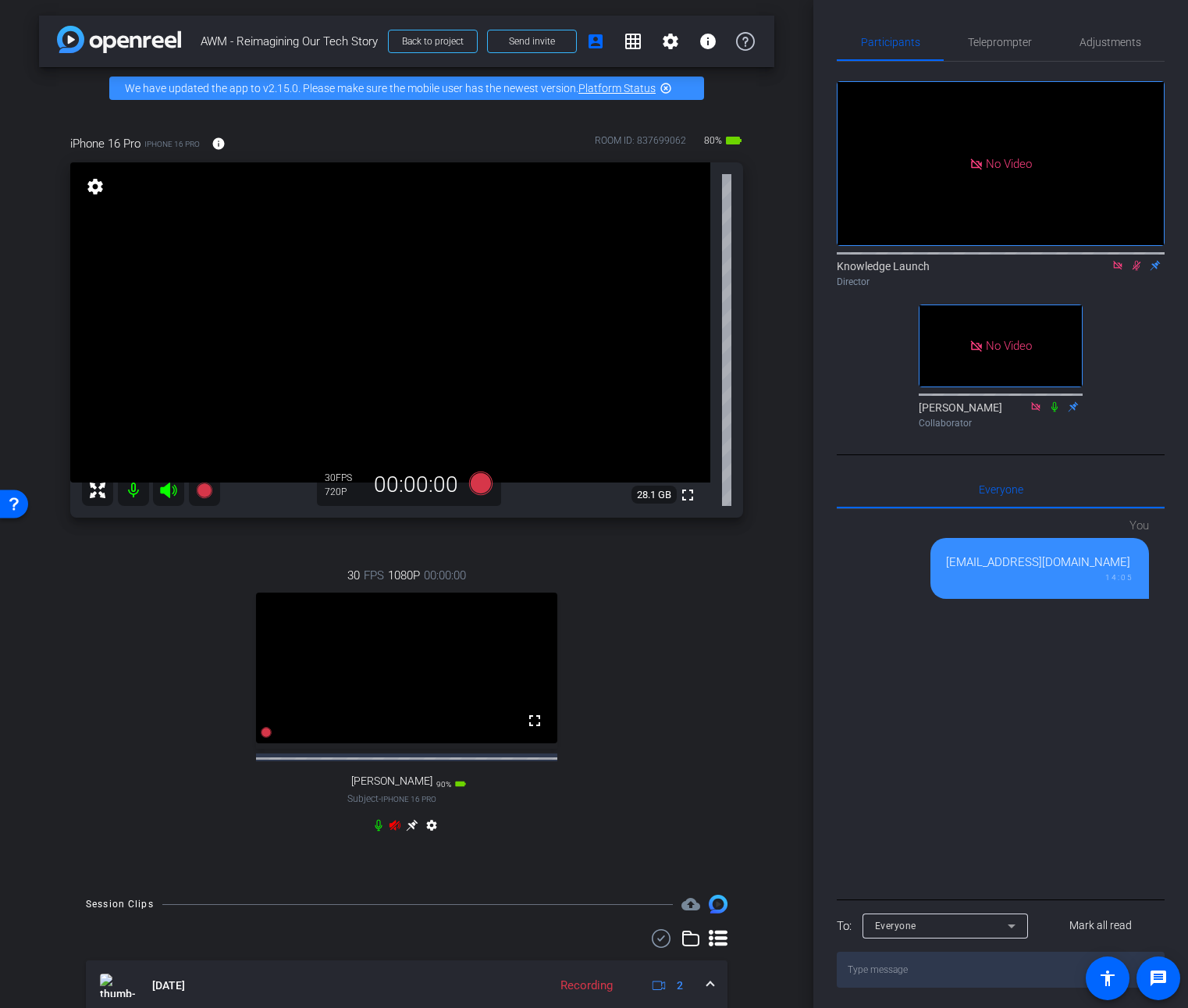
click at [1140, 260] on icon at bounding box center [1136, 265] width 13 height 11
click at [429, 834] on mat-icon "settings" at bounding box center [431, 828] width 18 height 18
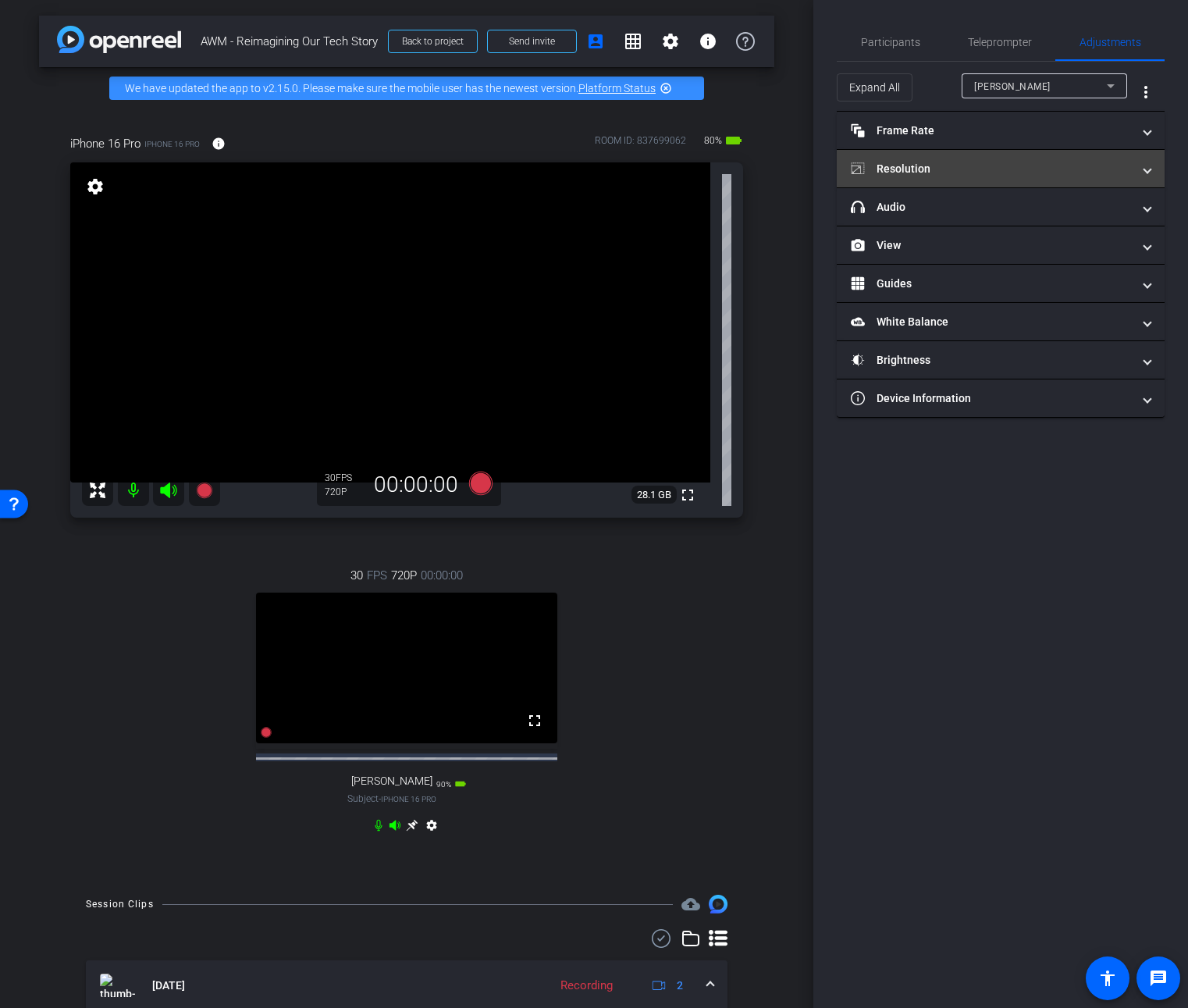
click at [920, 167] on mat-panel-title "Resolution" at bounding box center [991, 169] width 281 height 17
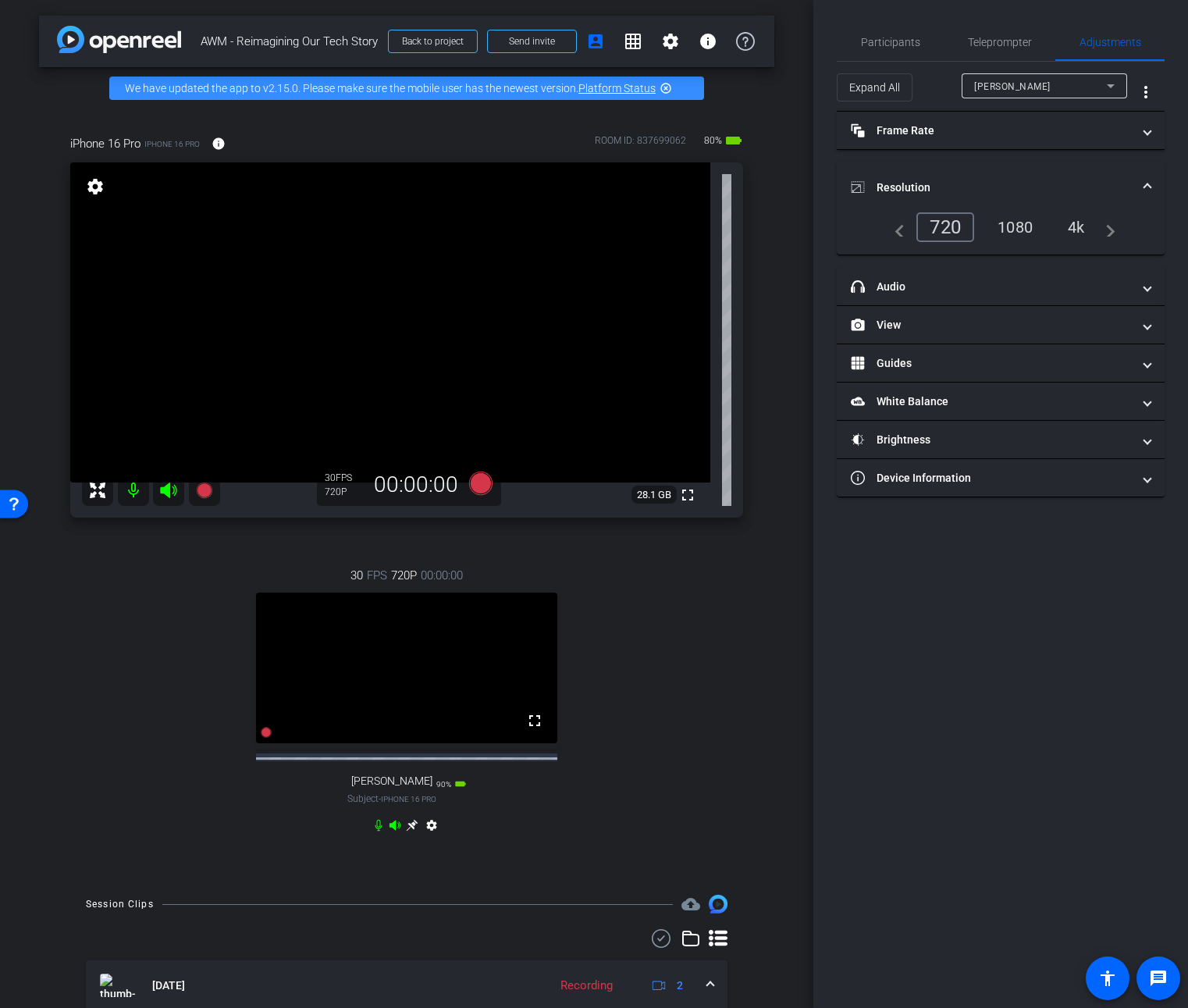
click at [1024, 219] on div "1080" at bounding box center [1014, 227] width 58 height 27
click at [1022, 136] on mat-panel-title "Frame Rate Frame Rate" at bounding box center [991, 131] width 281 height 17
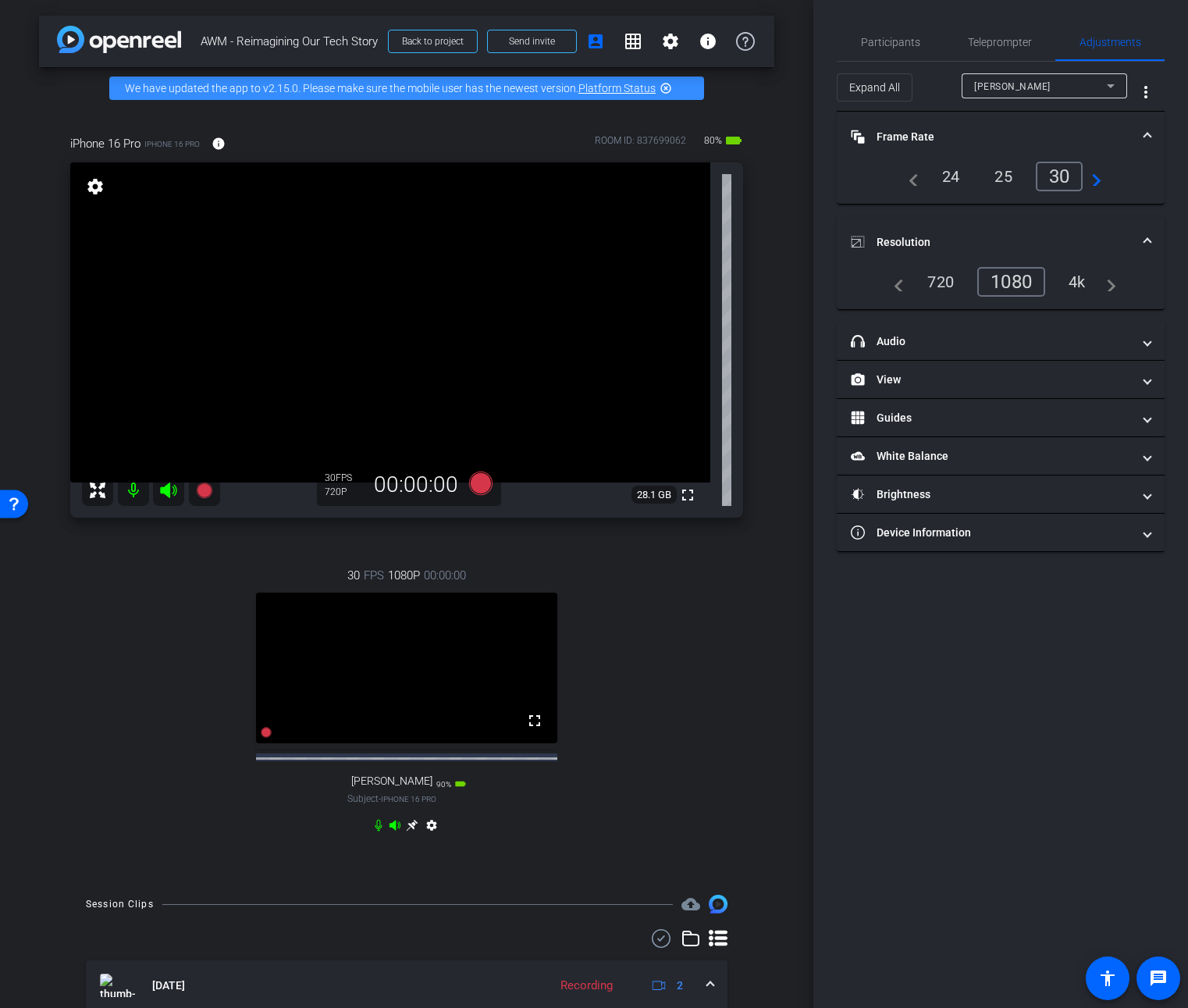
click at [1043, 86] on span "[PERSON_NAME]" at bounding box center [1012, 87] width 77 height 11
click at [1020, 279] on div "1080" at bounding box center [1014, 282] width 58 height 27
click at [772, 647] on div "arrow_back AWM - Reimagining Our Tech Story Back to project Send invite account…" at bounding box center [406, 504] width 813 height 1008
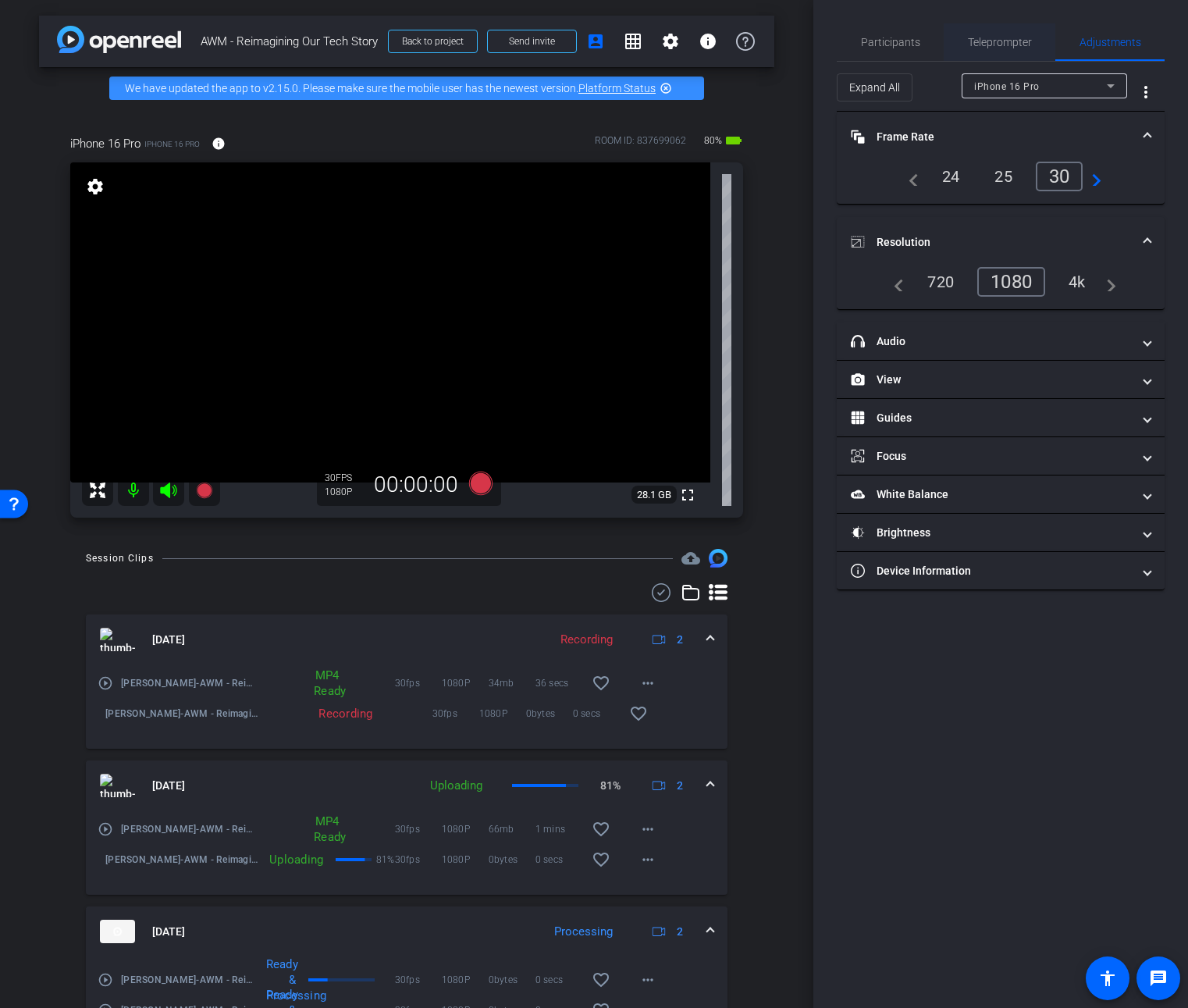
click at [1012, 48] on span "Teleprompter" at bounding box center [1000, 42] width 64 height 38
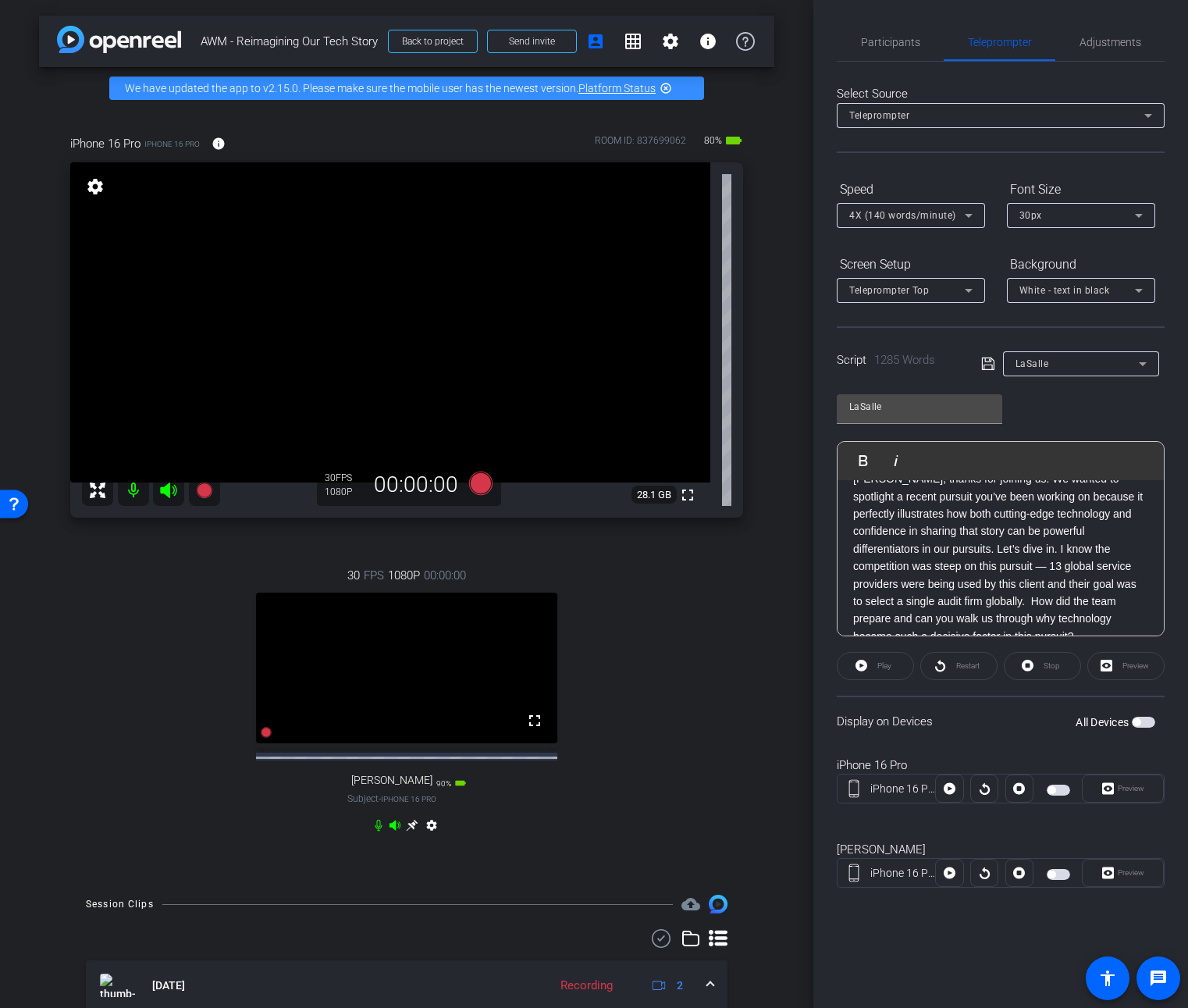
click at [1149, 720] on span "button" at bounding box center [1143, 723] width 23 height 11
click at [1122, 789] on span "Preview" at bounding box center [1131, 787] width 27 height 8
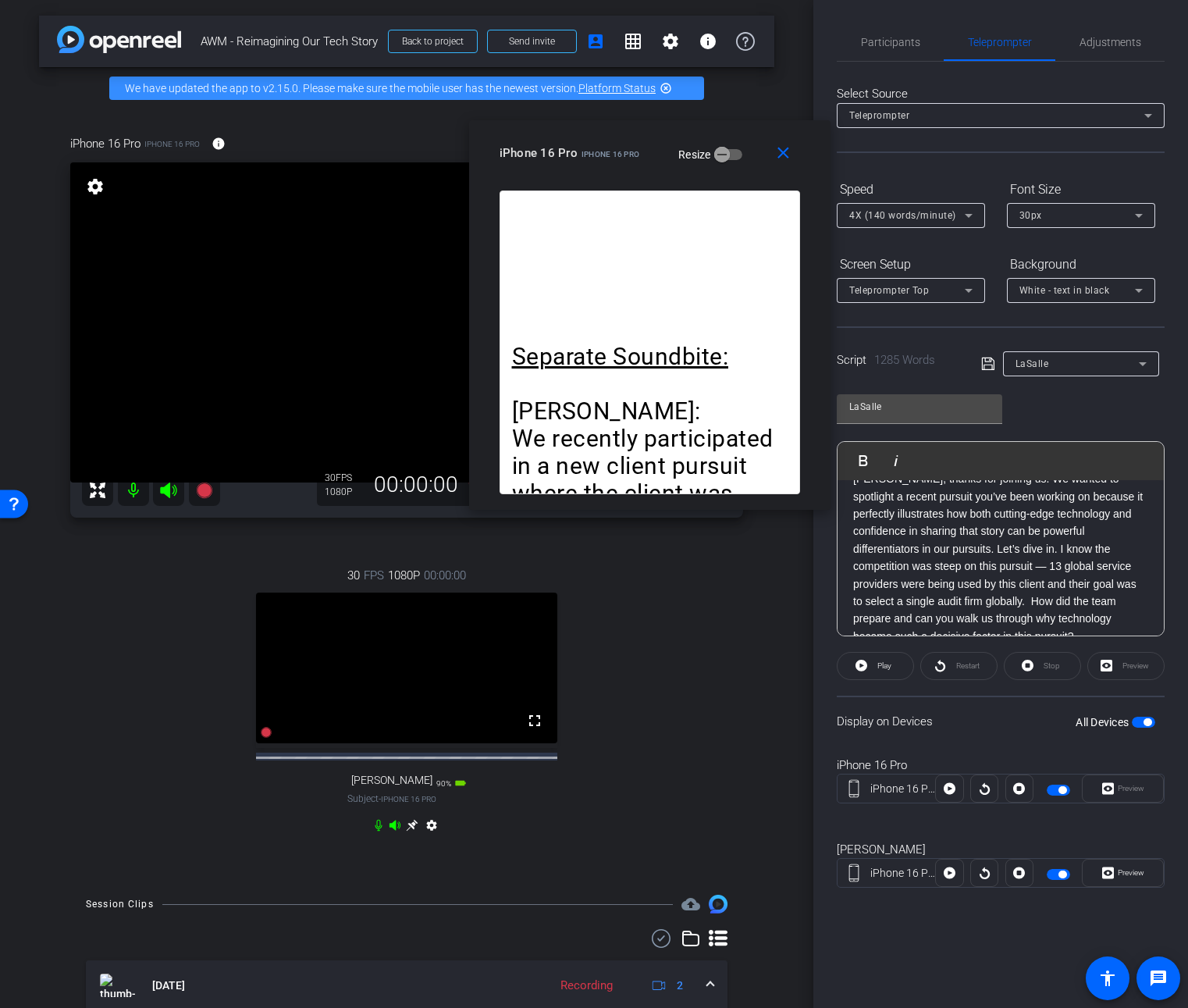
drag, startPoint x: 643, startPoint y: 311, endPoint x: 698, endPoint y: 123, distance: 195.9
click at [698, 123] on div "close iPhone 16 Pro iPhone 16 Pro Resize" at bounding box center [649, 155] width 361 height 70
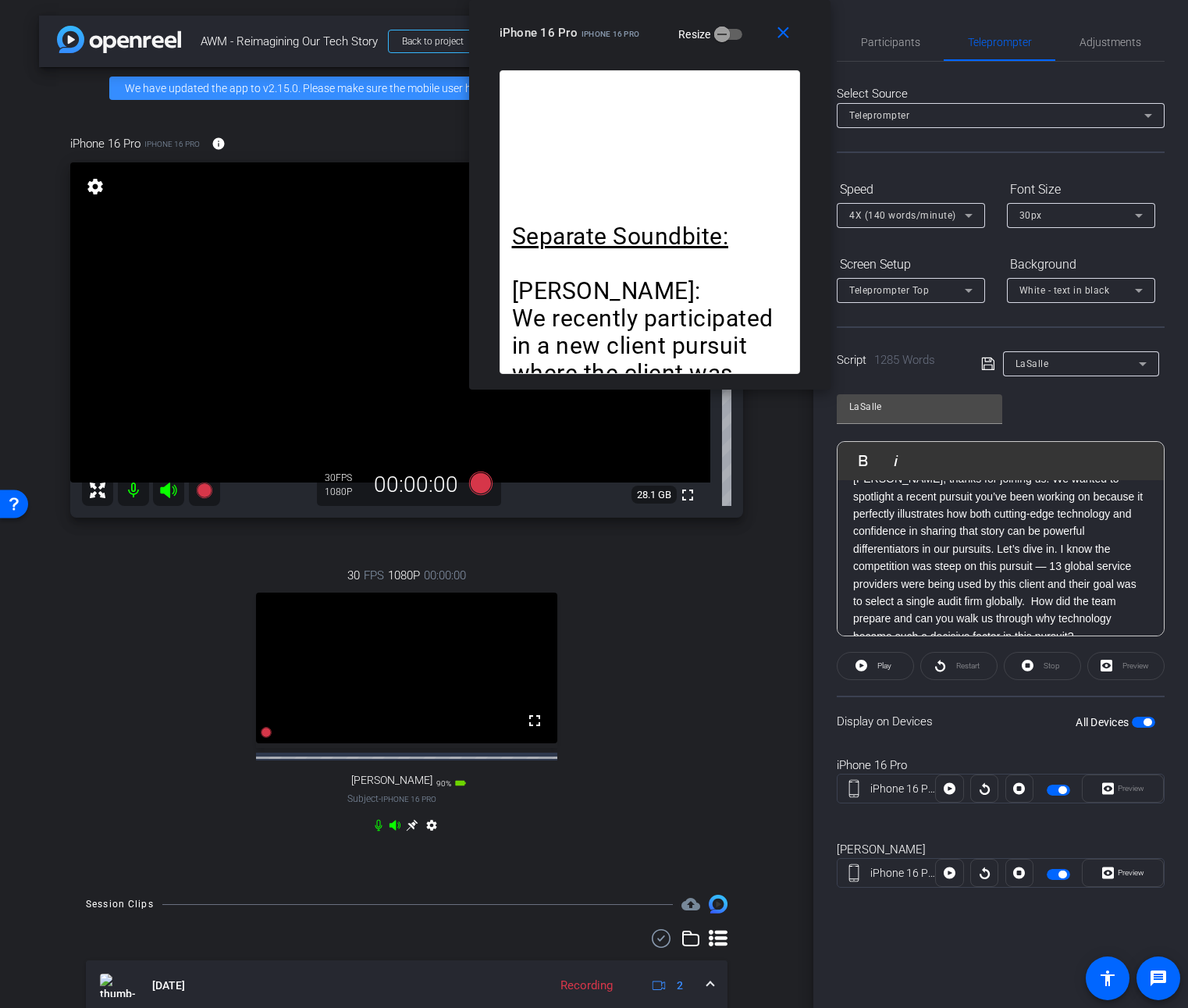
drag, startPoint x: 649, startPoint y: 155, endPoint x: 649, endPoint y: 10, distance: 145.0
click at [649, 10] on div "close iPhone 16 Pro iPhone 16 Pro Resize" at bounding box center [649, 35] width 361 height 70
click at [702, 242] on u "Separate Soundbite:" at bounding box center [620, 237] width 217 height 28
click at [1138, 721] on span "button" at bounding box center [1143, 723] width 23 height 11
click at [783, 37] on mat-icon "close" at bounding box center [782, 32] width 19 height 19
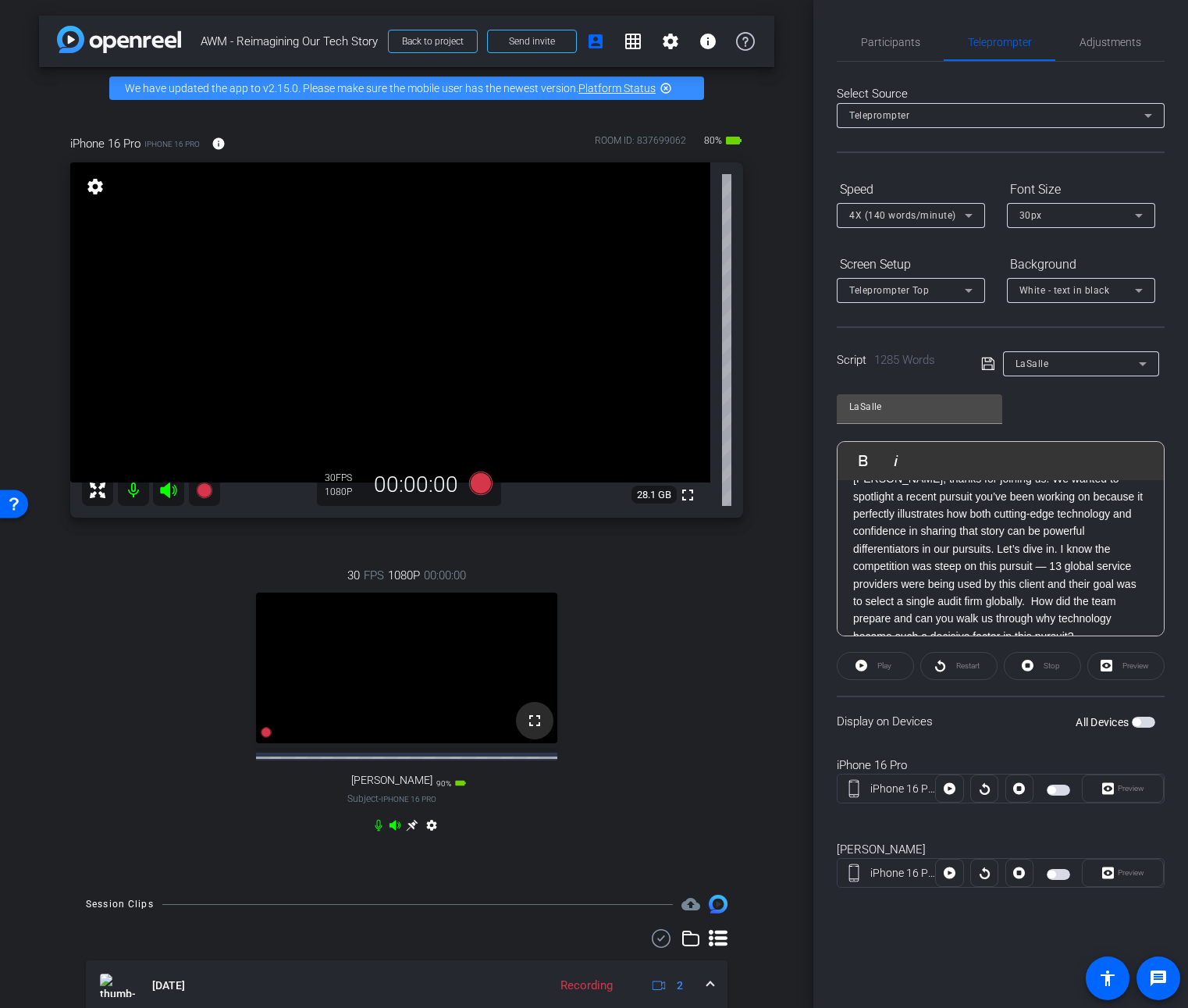
click at [530, 730] on mat-icon "fullscreen" at bounding box center [535, 721] width 18 height 18
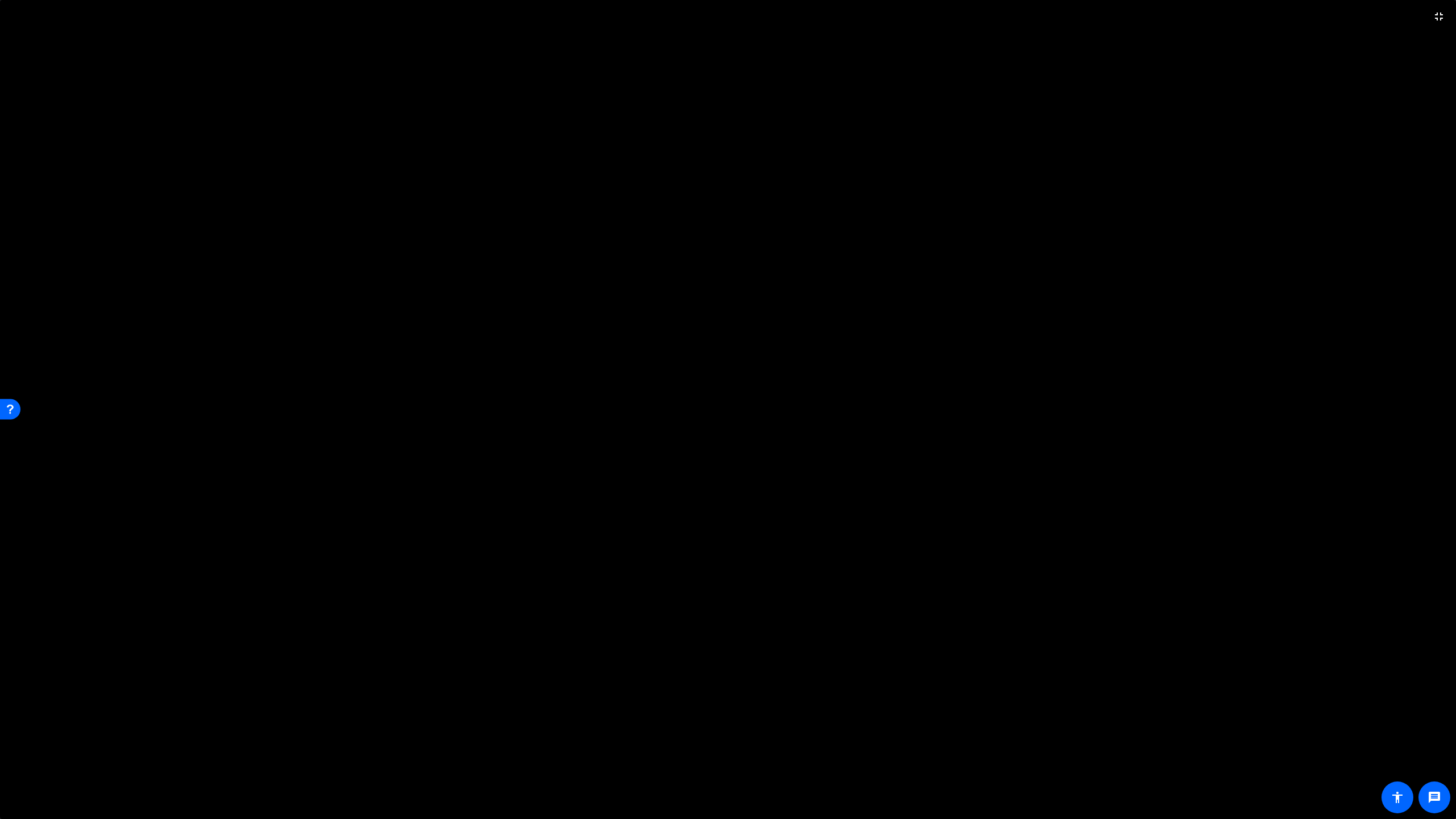
click at [670, 622] on video at bounding box center [728, 409] width 1456 height 819
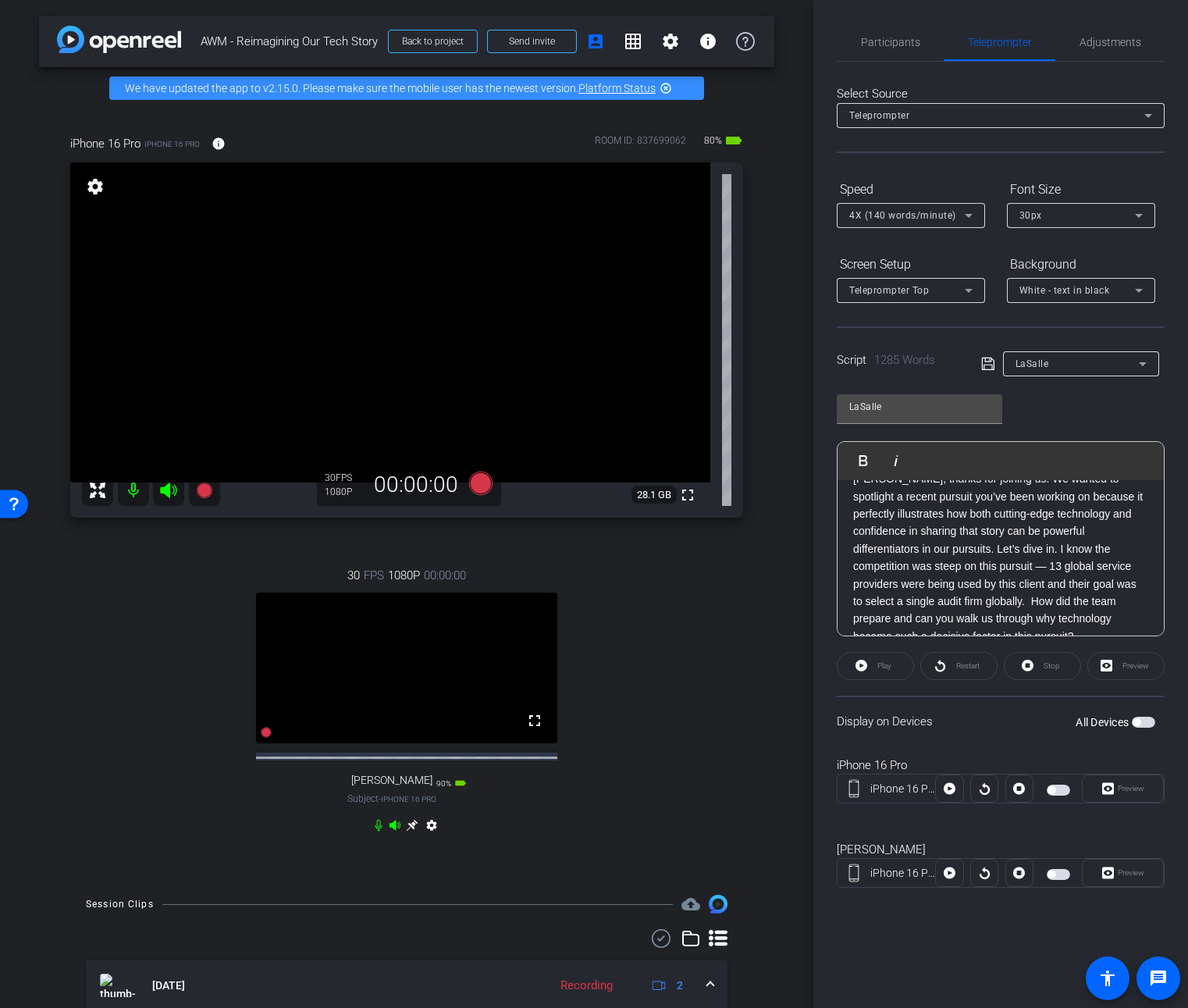
click at [477, 692] on video at bounding box center [406, 667] width 301 height 151
click at [406, 832] on icon at bounding box center [412, 825] width 13 height 13
click at [893, 32] on span "Participants" at bounding box center [891, 42] width 59 height 38
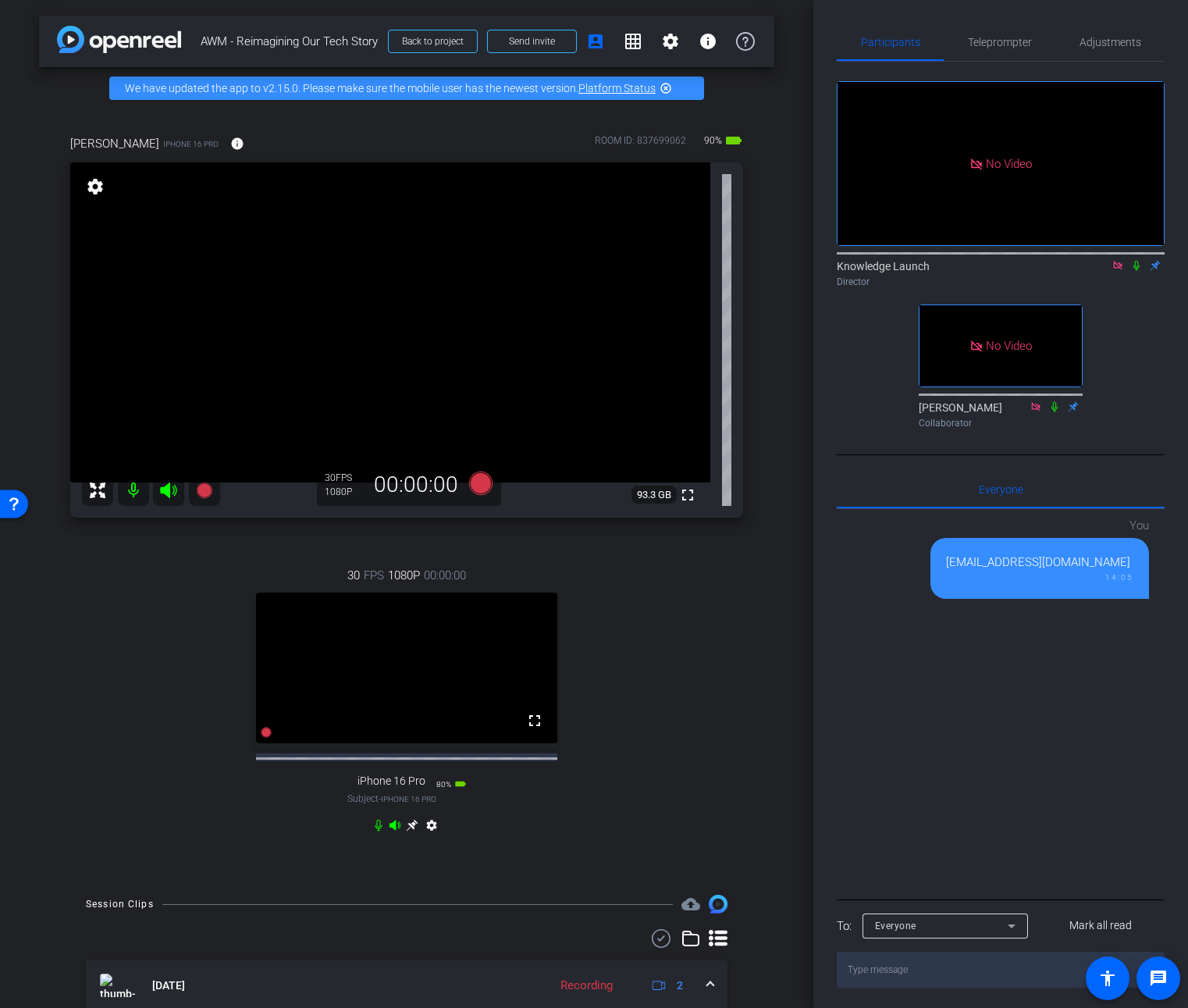
click at [94, 179] on mat-icon "settings" at bounding box center [95, 187] width 22 height 18
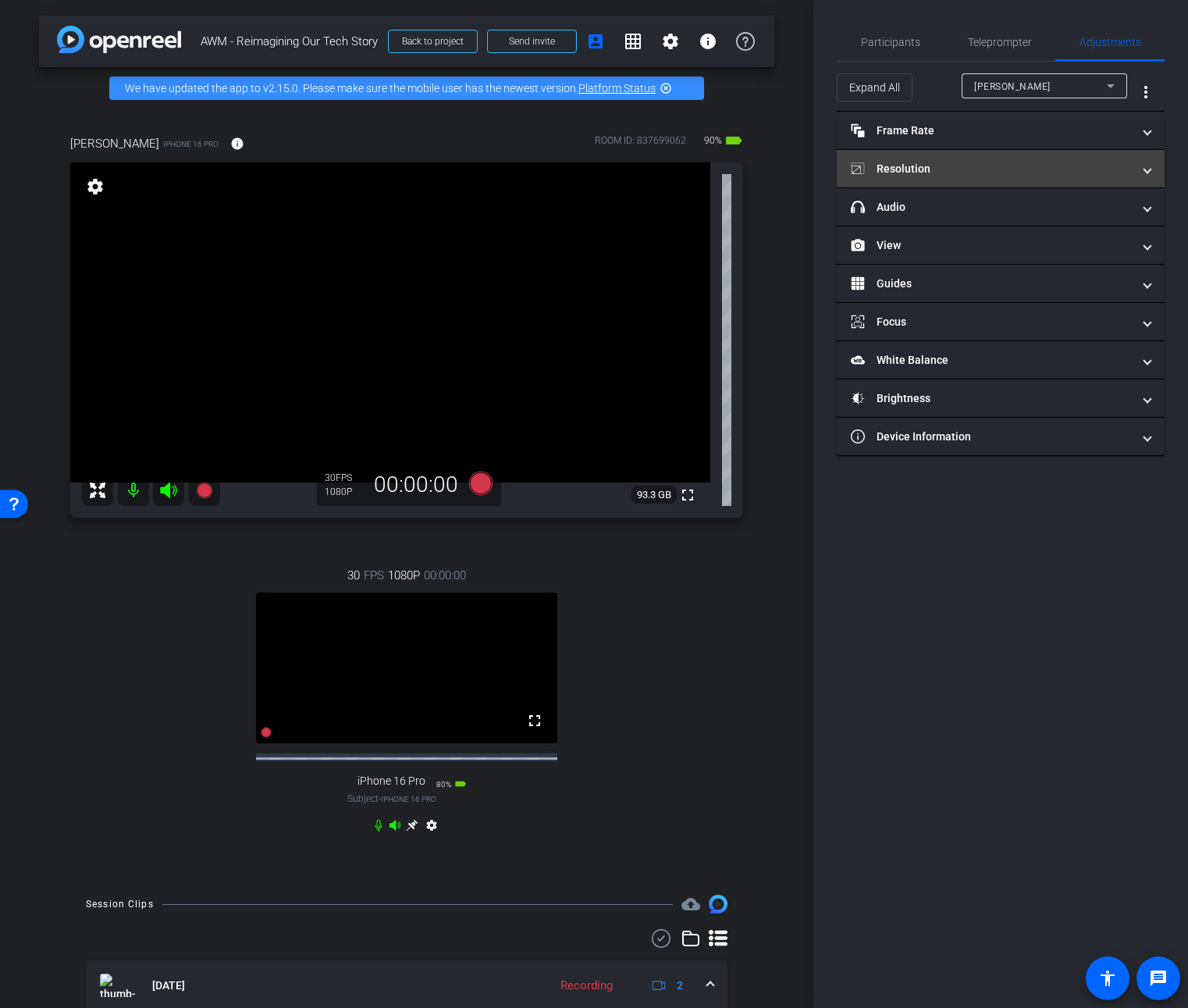
click at [979, 159] on mat-expansion-panel-header "Resolution" at bounding box center [1000, 168] width 328 height 38
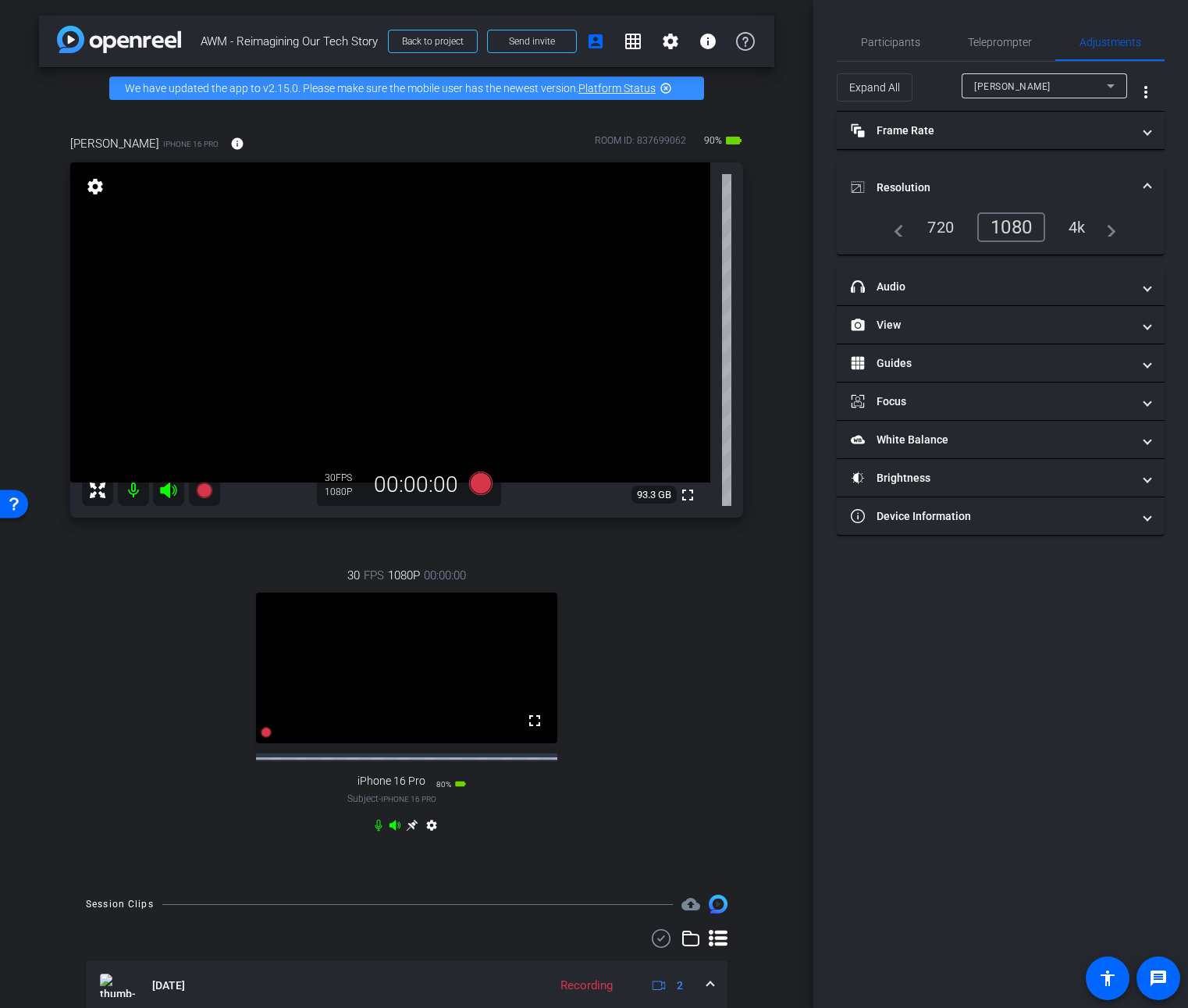
click at [1080, 219] on div "4k" at bounding box center [1077, 227] width 41 height 27
click at [1081, 232] on div "4k" at bounding box center [1077, 227] width 41 height 27
click at [985, 46] on span "Teleprompter" at bounding box center [1000, 43] width 64 height 11
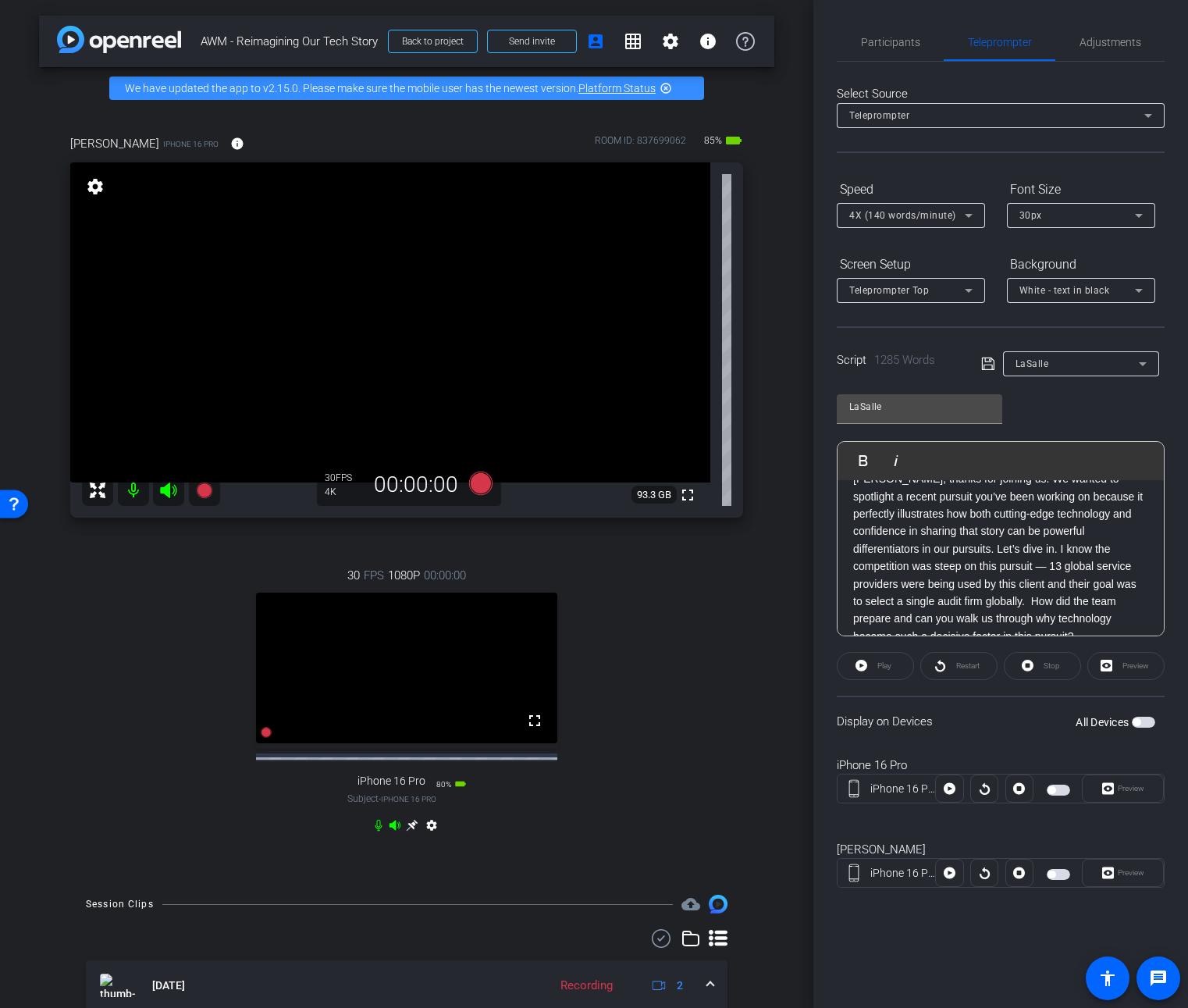
click at [1143, 727] on span "button" at bounding box center [1143, 723] width 23 height 11
click at [1139, 721] on span "button" at bounding box center [1143, 723] width 23 height 11
click at [1146, 721] on span "button" at bounding box center [1143, 723] width 23 height 11
click at [964, 291] on icon at bounding box center [968, 290] width 18 height 18
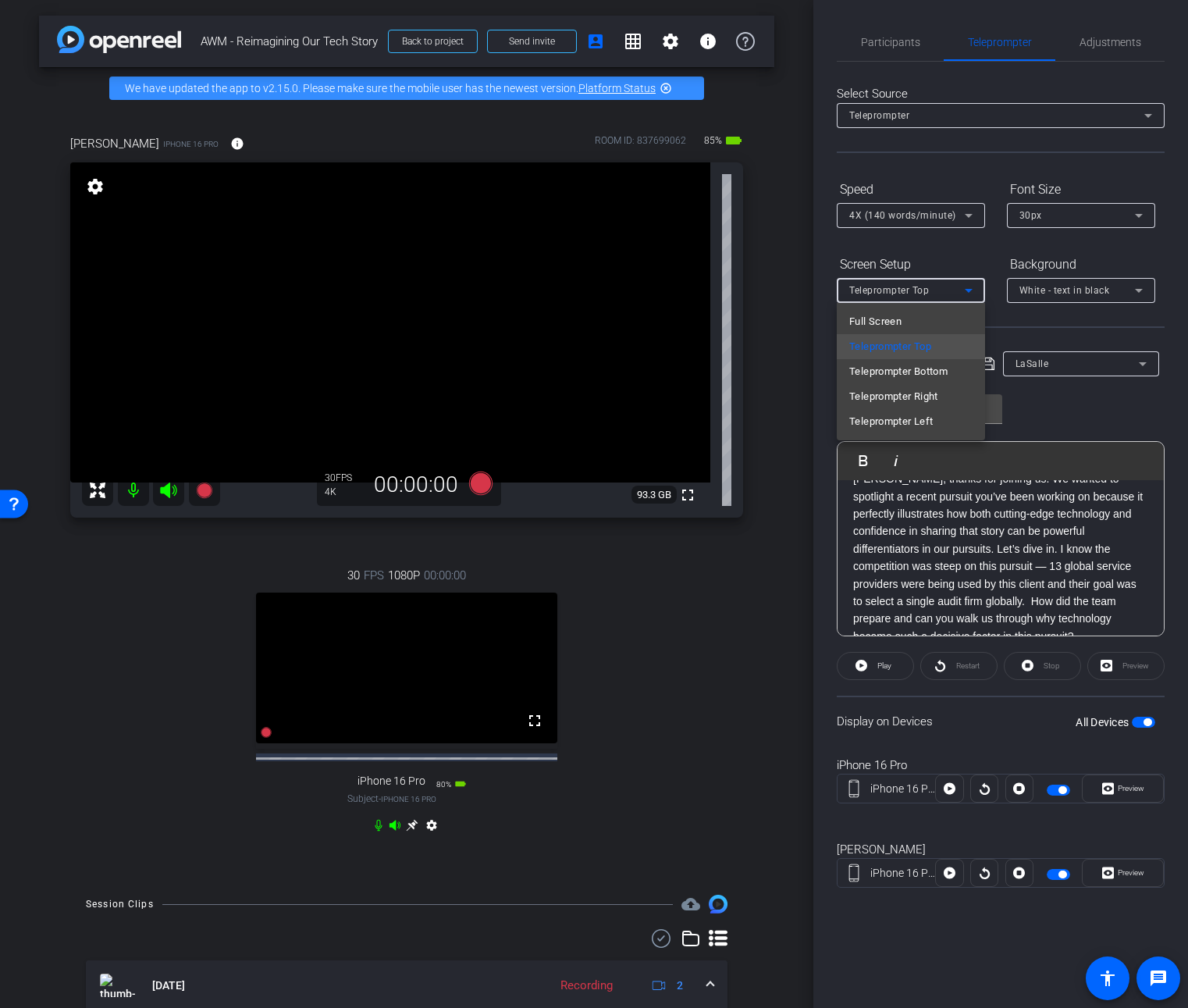
click at [964, 291] on div at bounding box center [594, 504] width 1188 height 1008
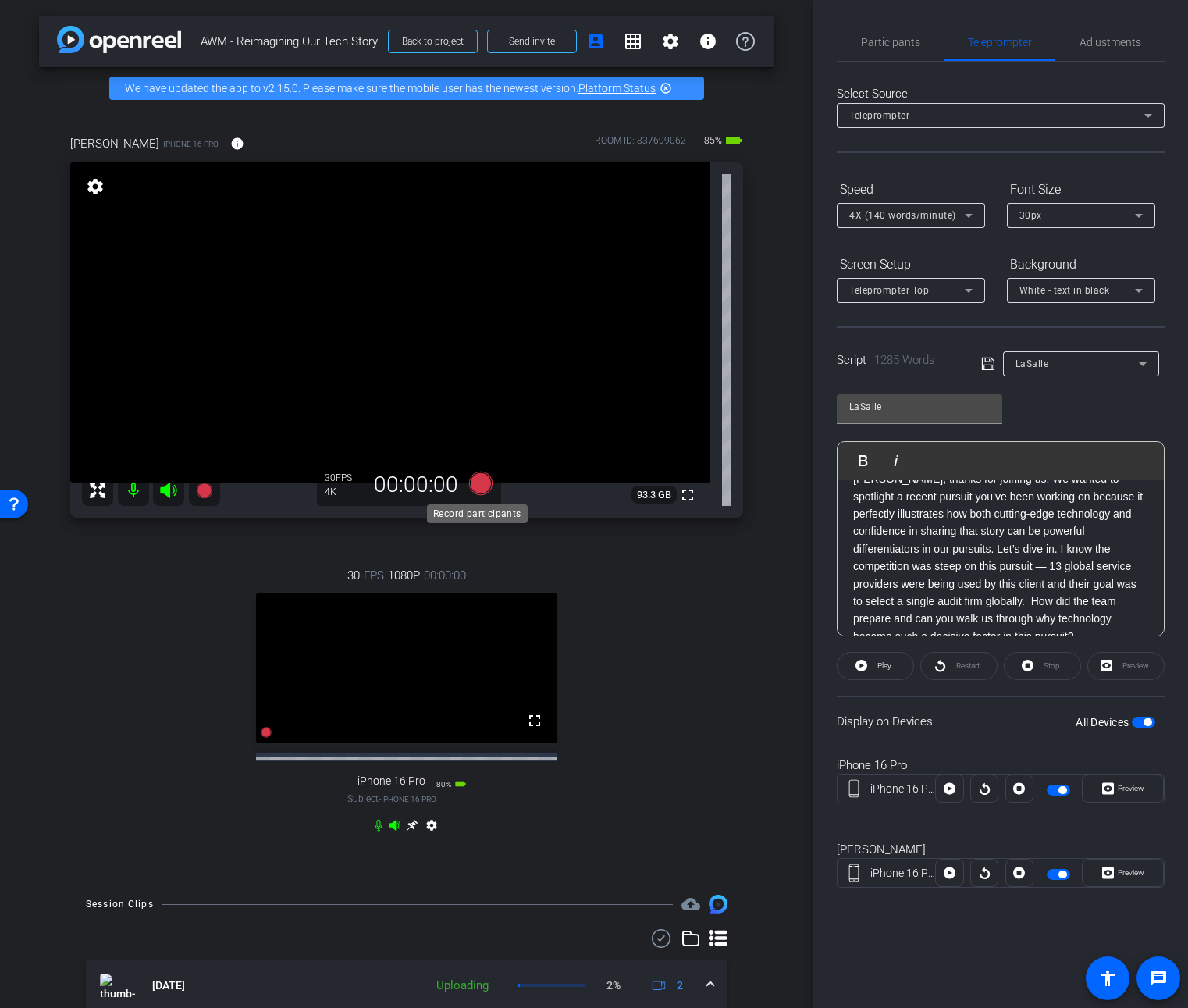
click at [476, 489] on icon at bounding box center [480, 482] width 23 height 23
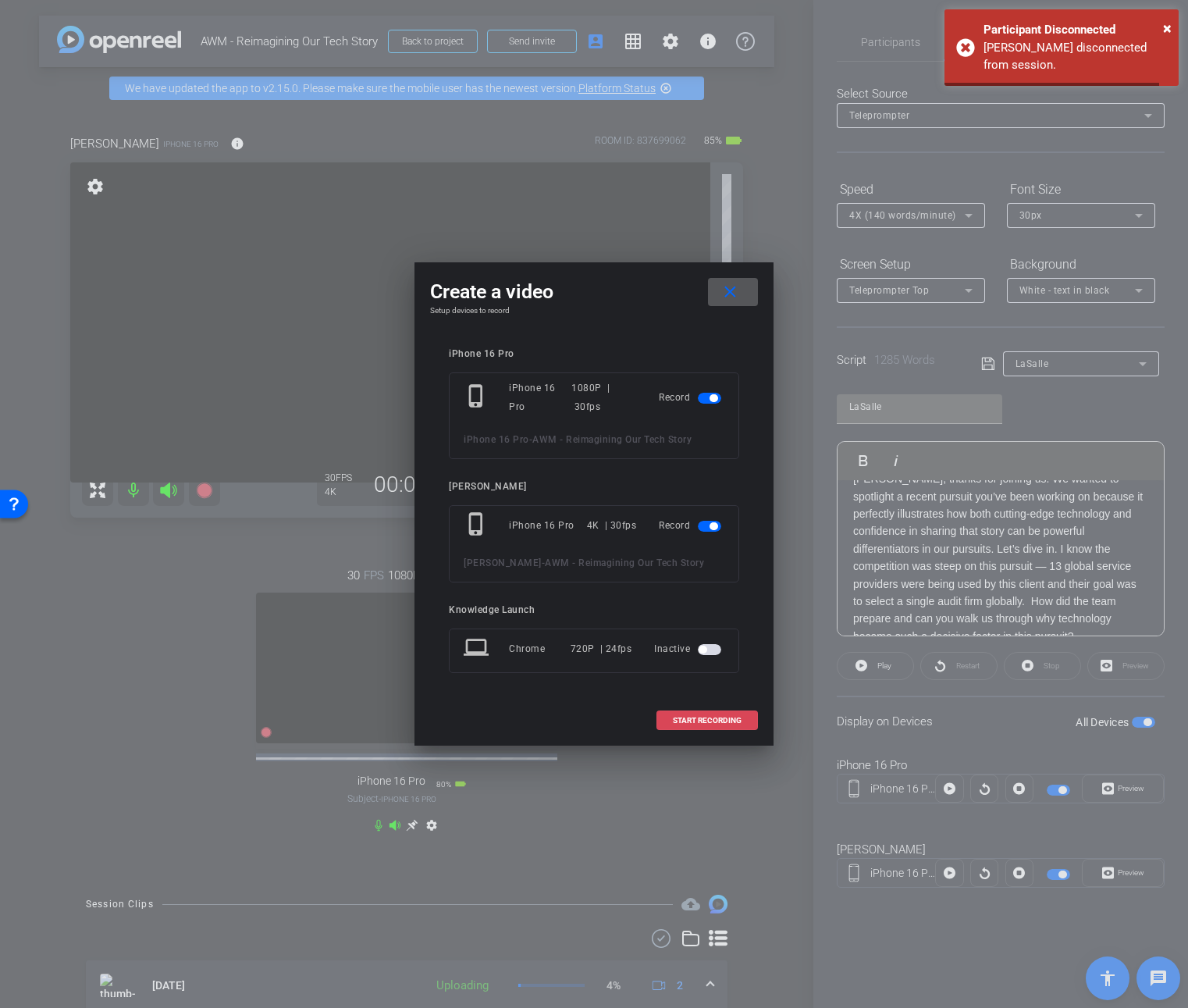
click at [733, 724] on span at bounding box center [707, 721] width 100 height 38
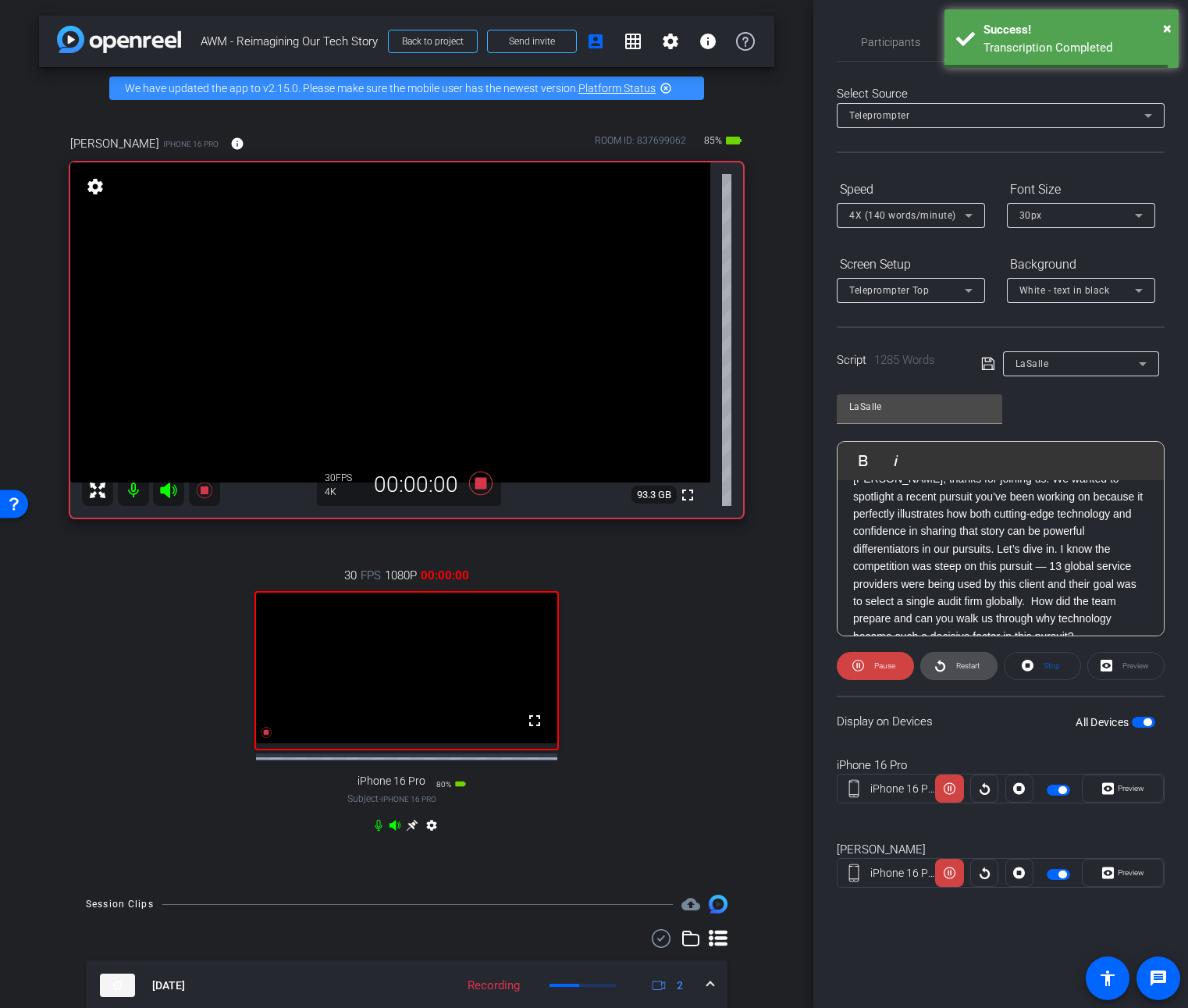
click at [954, 666] on span "Restart" at bounding box center [966, 666] width 28 height 22
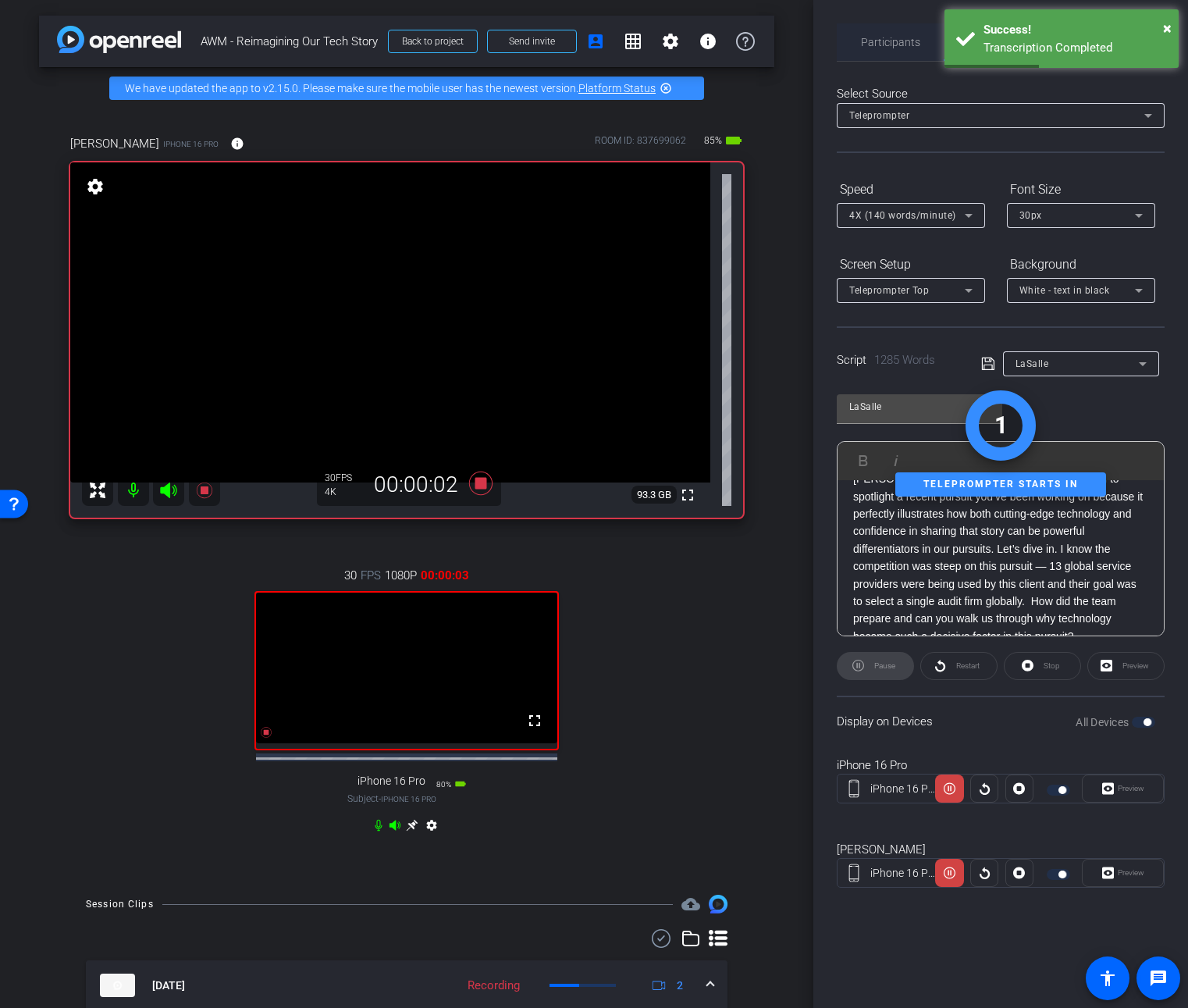
click at [903, 48] on span "Participants" at bounding box center [891, 43] width 59 height 11
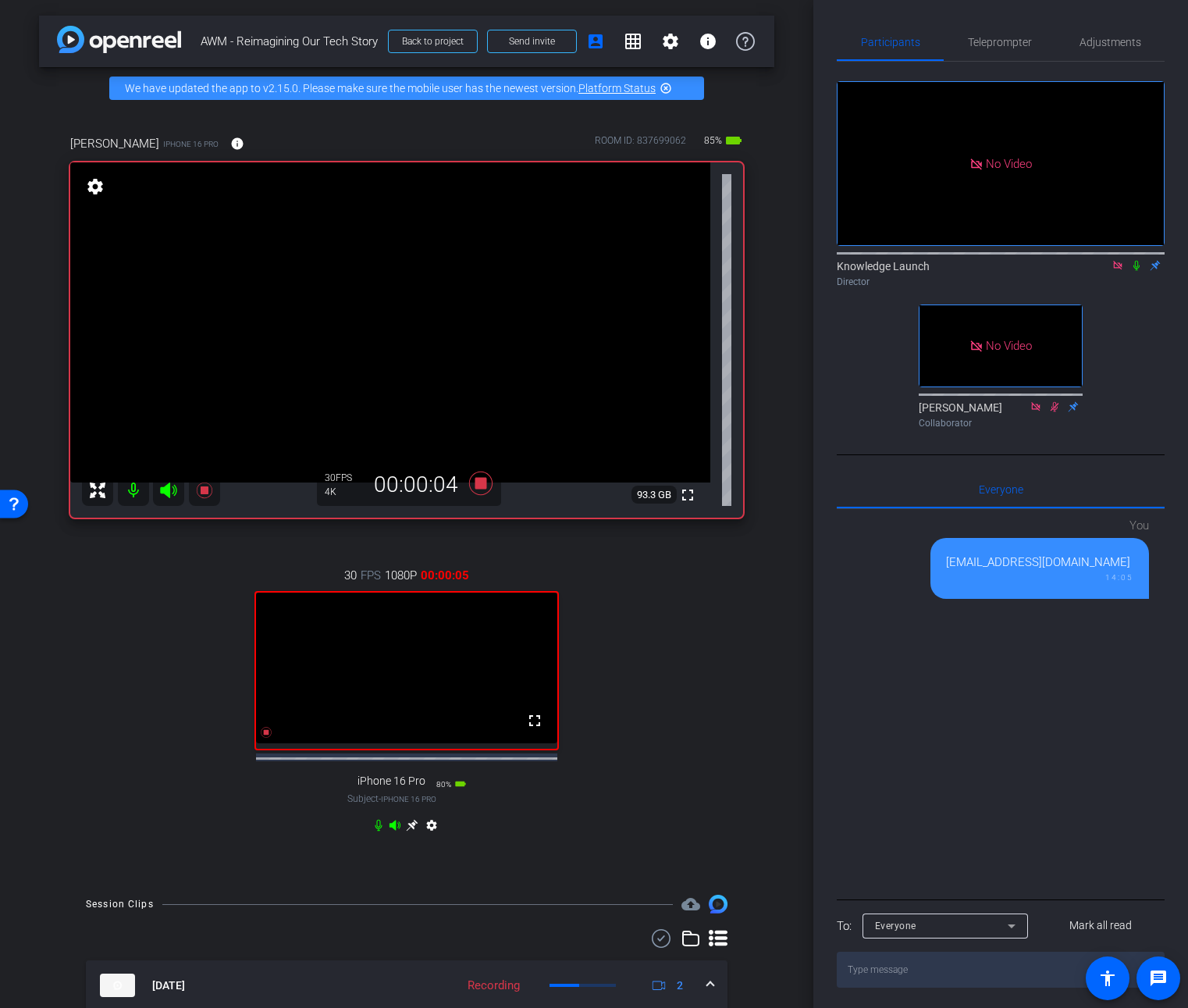
click at [1140, 260] on icon at bounding box center [1136, 265] width 13 height 11
click at [1020, 42] on span "Teleprompter" at bounding box center [1000, 43] width 64 height 11
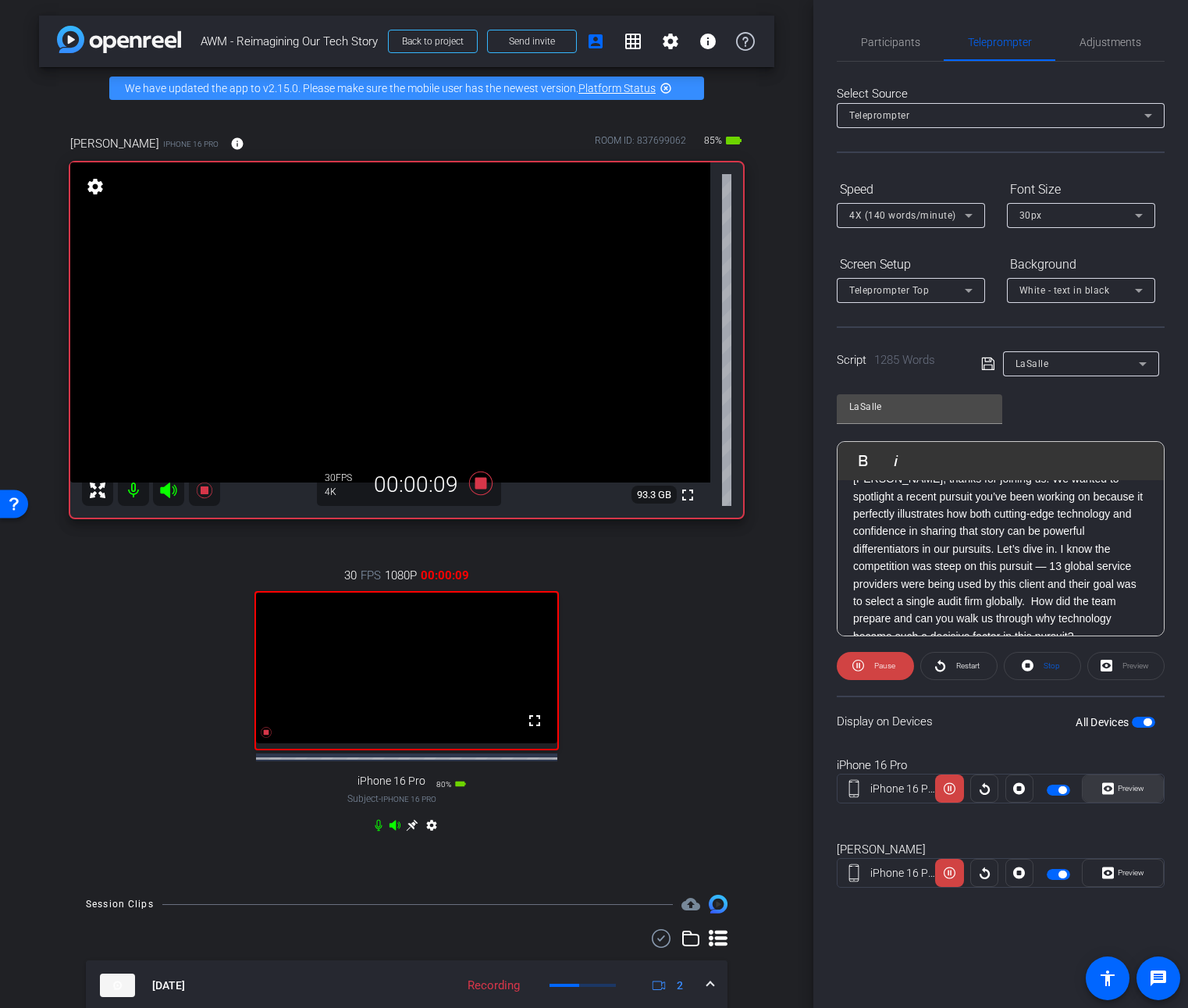
click at [1139, 791] on span "Preview" at bounding box center [1131, 787] width 27 height 8
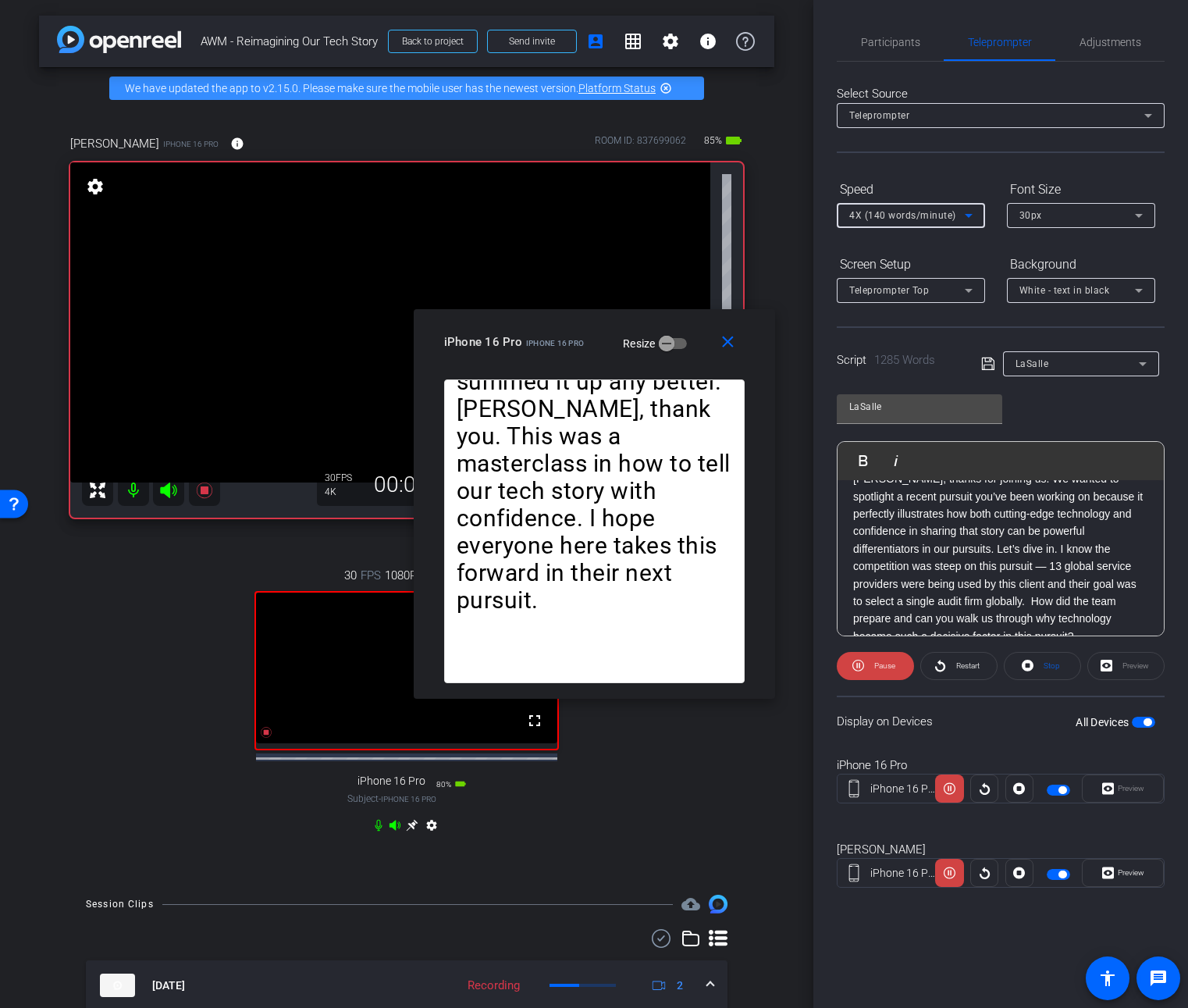
click at [969, 218] on icon at bounding box center [968, 215] width 18 height 18
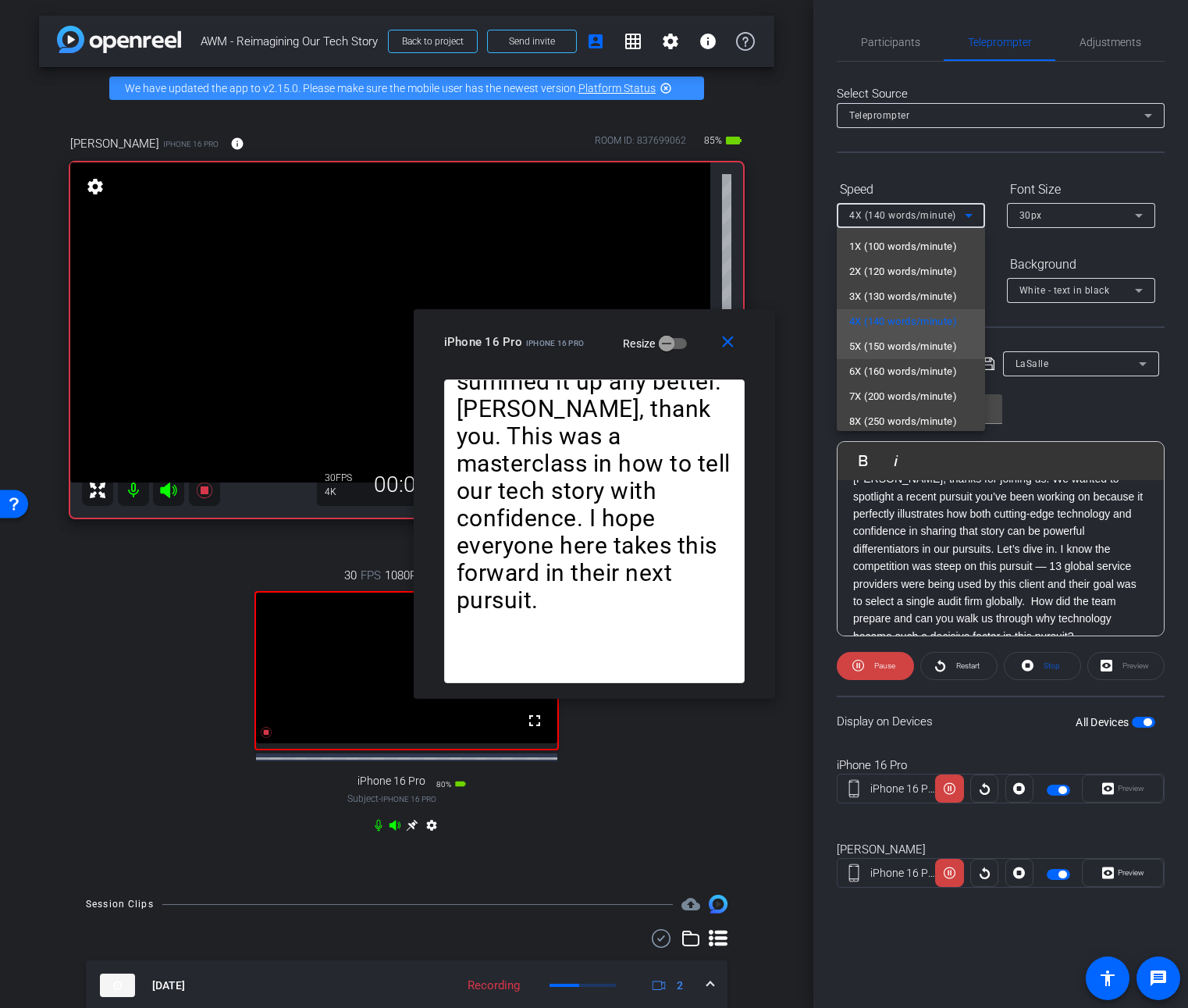
click at [920, 351] on span "5X (150 words/minute)" at bounding box center [903, 346] width 108 height 18
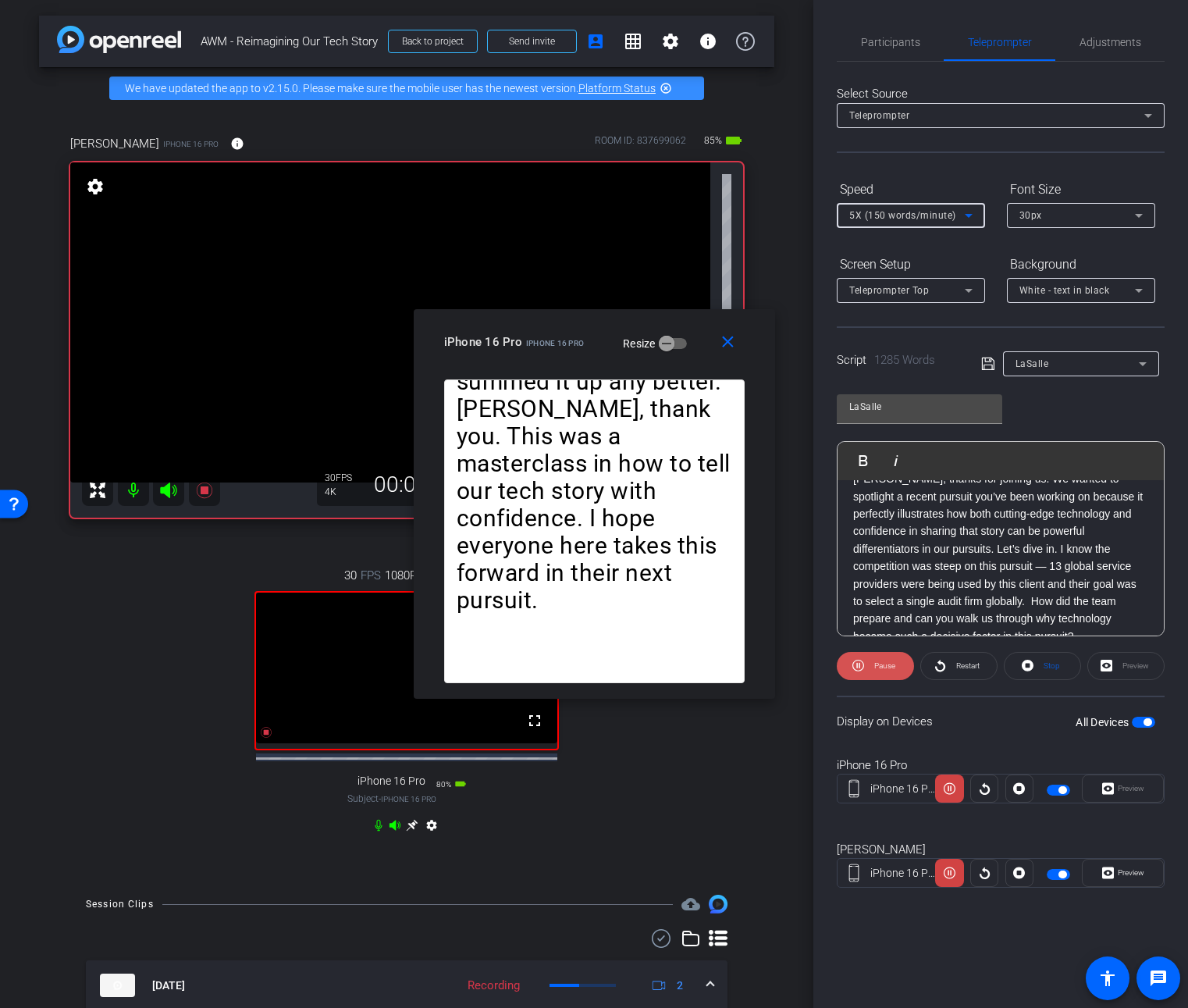
click at [890, 670] on span "Pause" at bounding box center [884, 665] width 21 height 8
click at [889, 664] on span "Play" at bounding box center [884, 665] width 14 height 8
click at [891, 57] on span "Participants" at bounding box center [891, 42] width 59 height 38
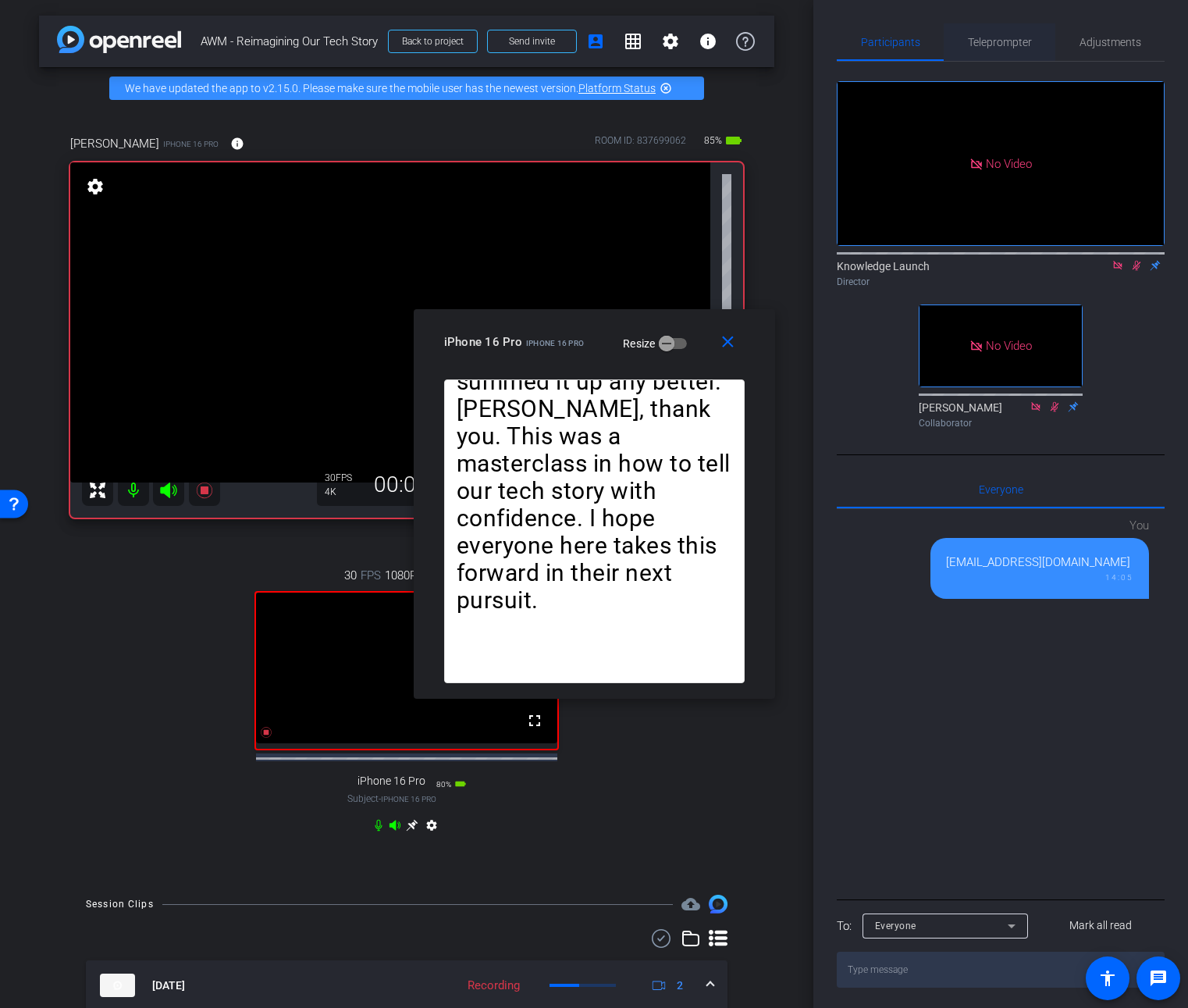
click at [1012, 53] on span "Teleprompter" at bounding box center [1000, 42] width 64 height 38
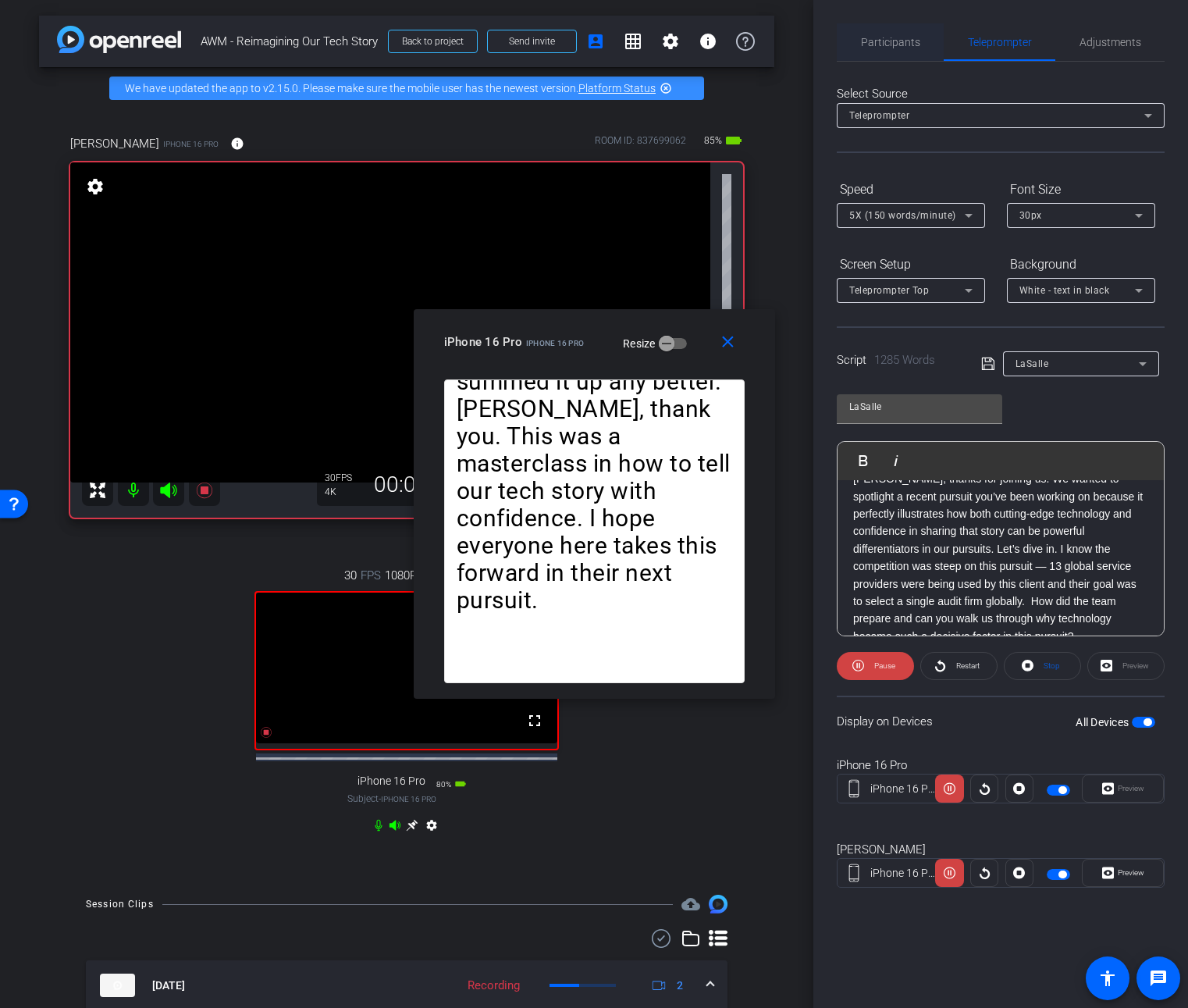
click at [900, 40] on span "Participants" at bounding box center [891, 43] width 59 height 11
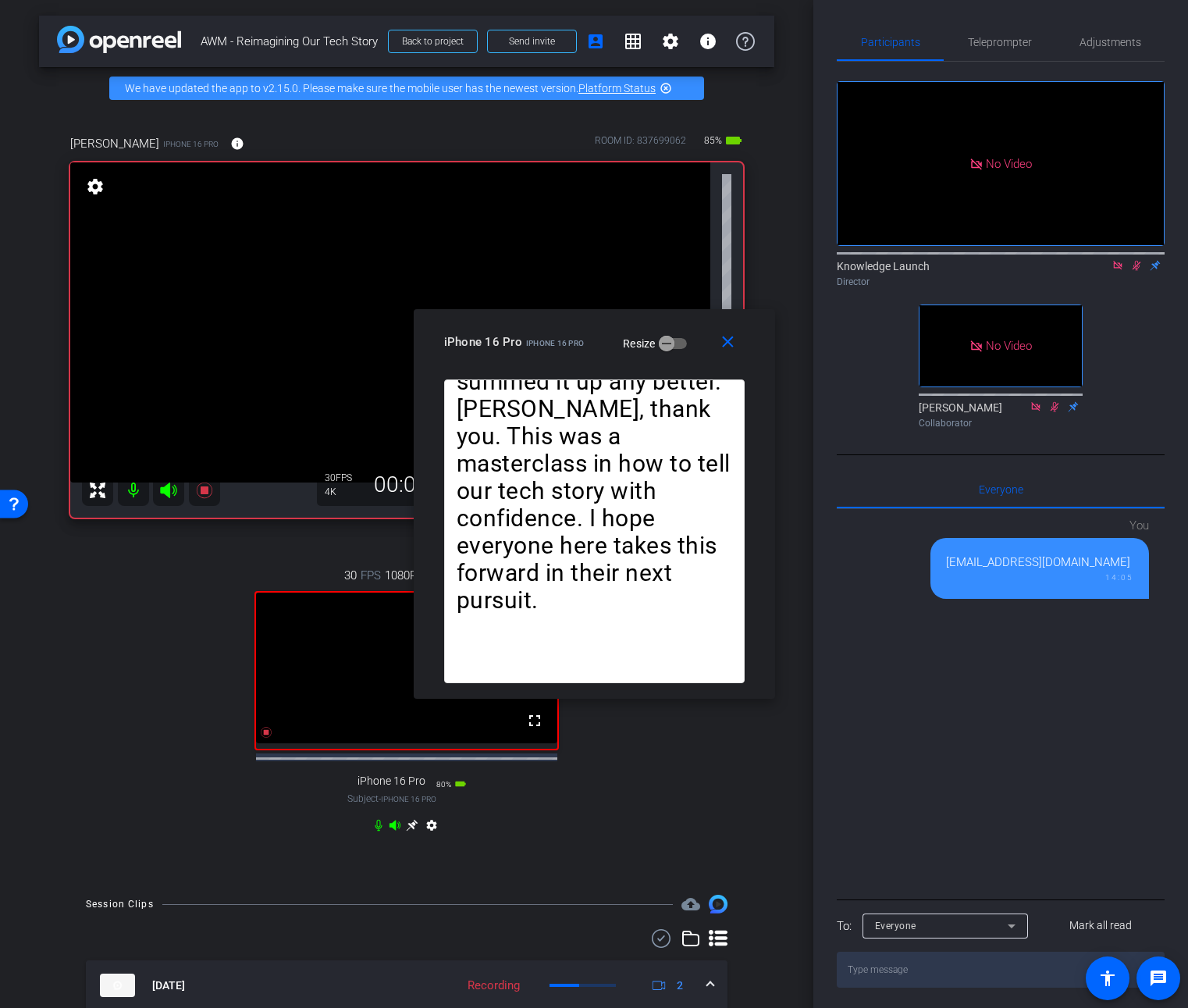
click at [1133, 261] on icon at bounding box center [1136, 265] width 8 height 10
click at [989, 38] on span "Teleprompter" at bounding box center [1000, 43] width 64 height 11
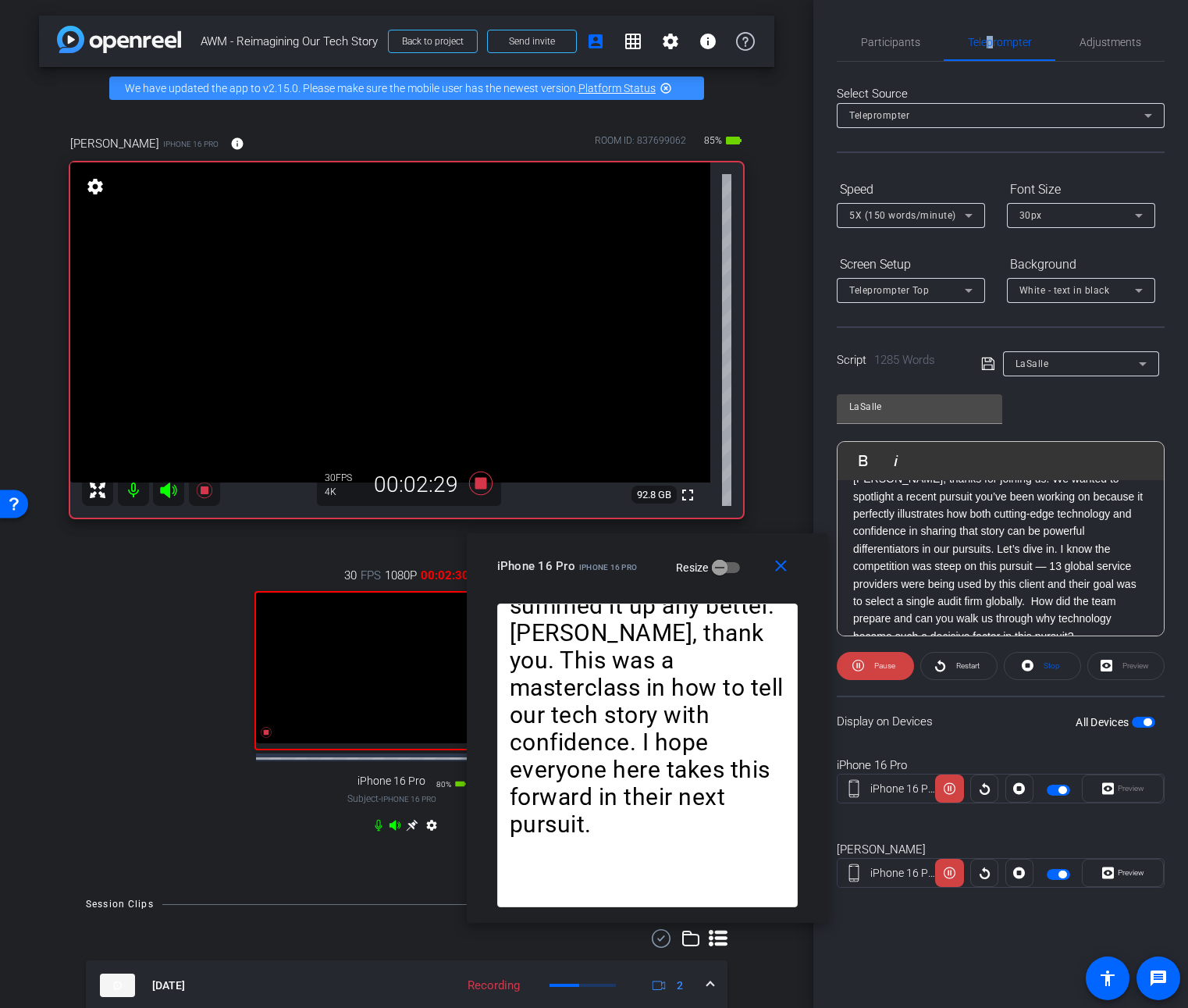
drag, startPoint x: 702, startPoint y: 322, endPoint x: 755, endPoint y: 546, distance: 230.2
click at [755, 546] on div "close iPhone 16 Pro iPhone 16 Pro Resize" at bounding box center [647, 568] width 361 height 70
click at [478, 488] on icon at bounding box center [480, 482] width 23 height 23
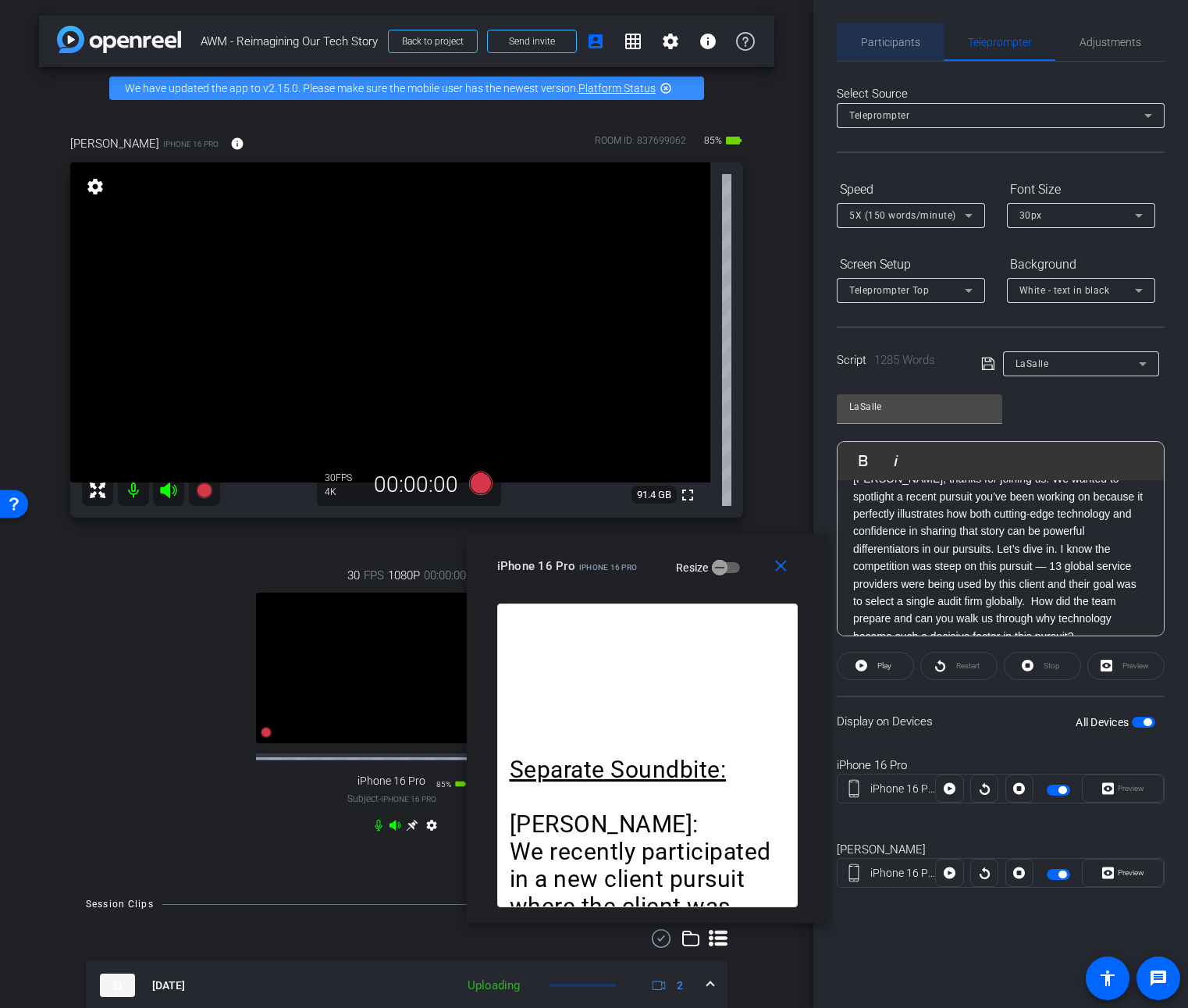
click at [909, 39] on span "Participants" at bounding box center [891, 43] width 59 height 11
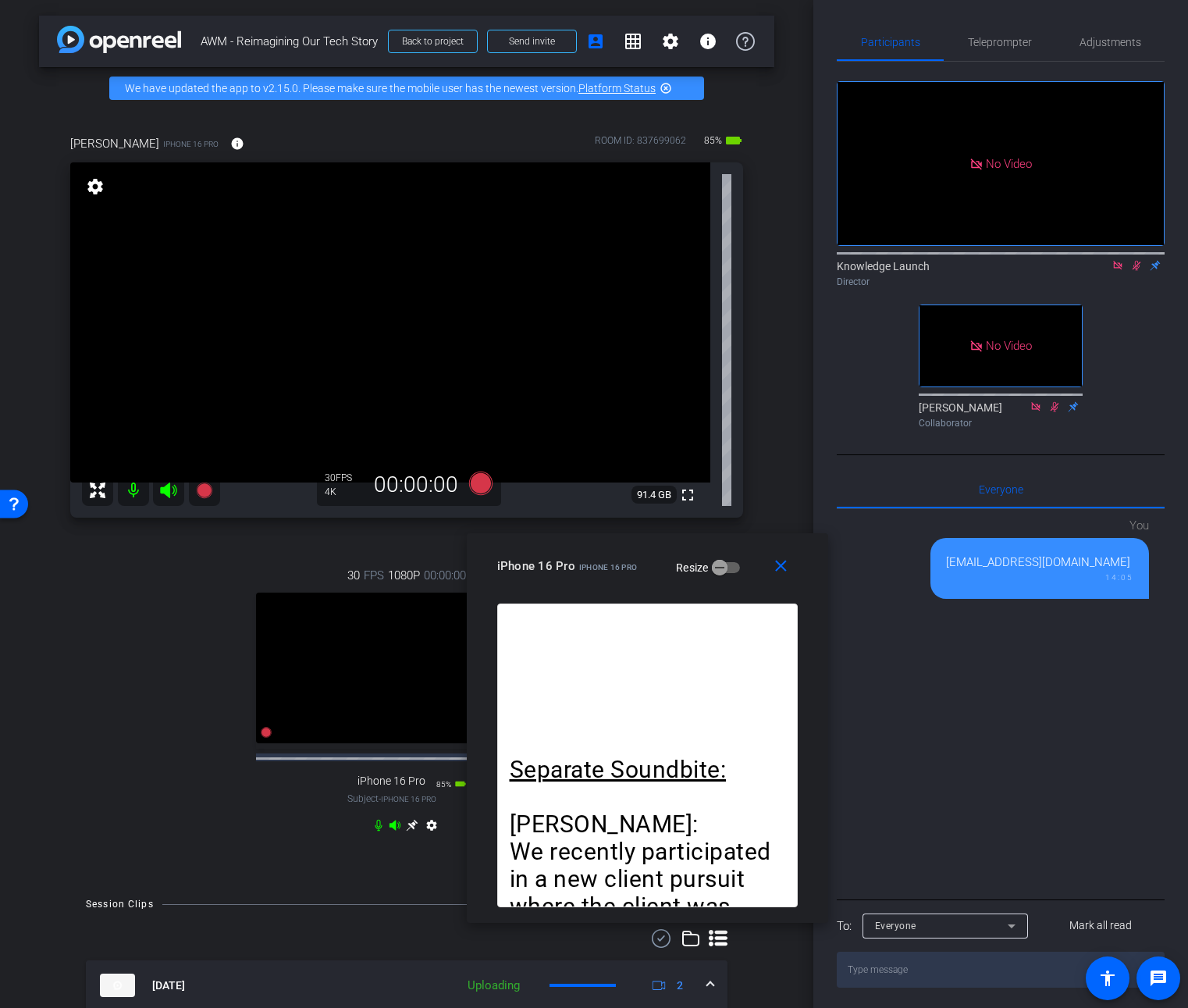
click at [1133, 260] on icon at bounding box center [1136, 265] width 13 height 11
click at [778, 565] on mat-icon "close" at bounding box center [781, 565] width 19 height 19
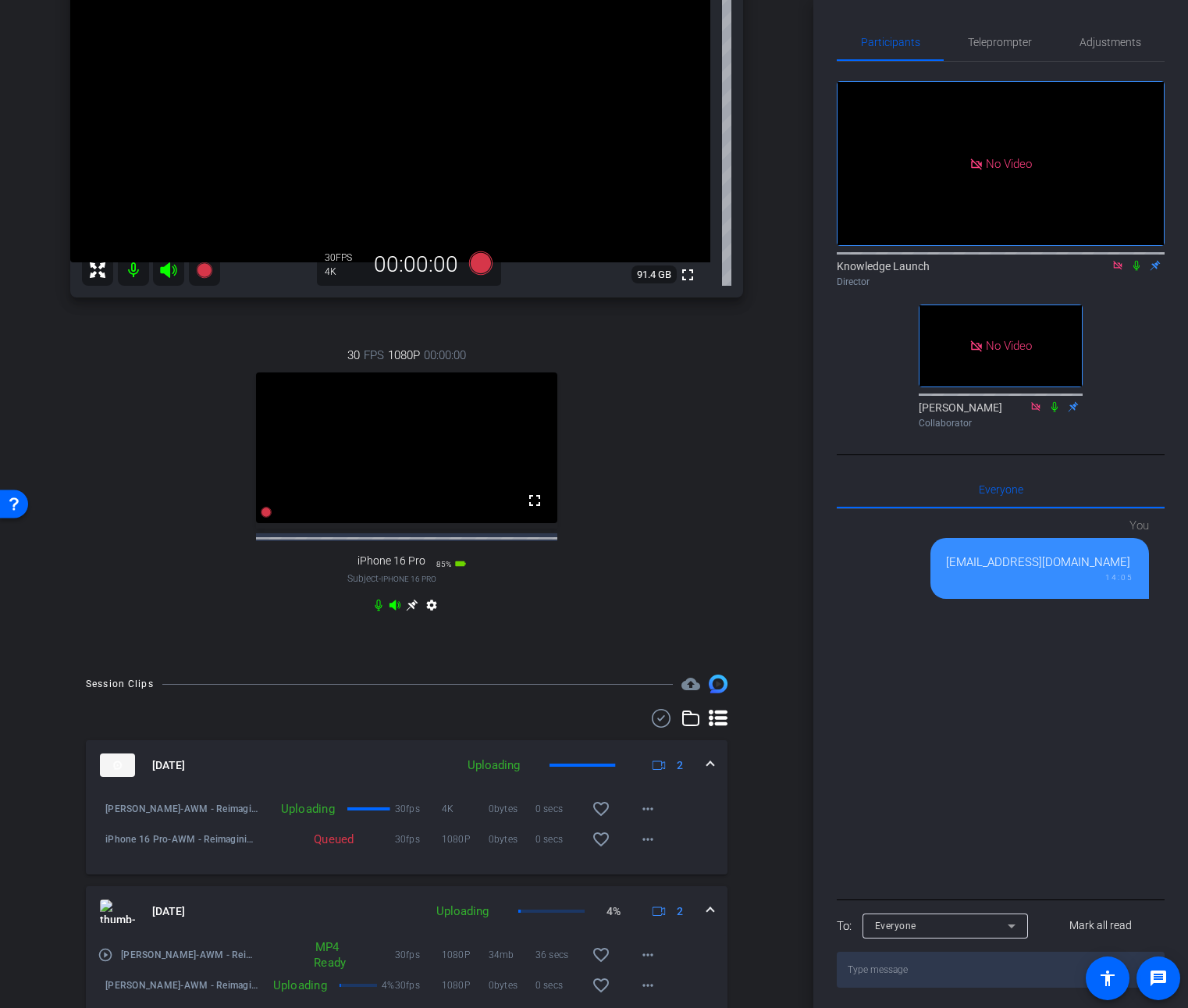
scroll to position [0, 0]
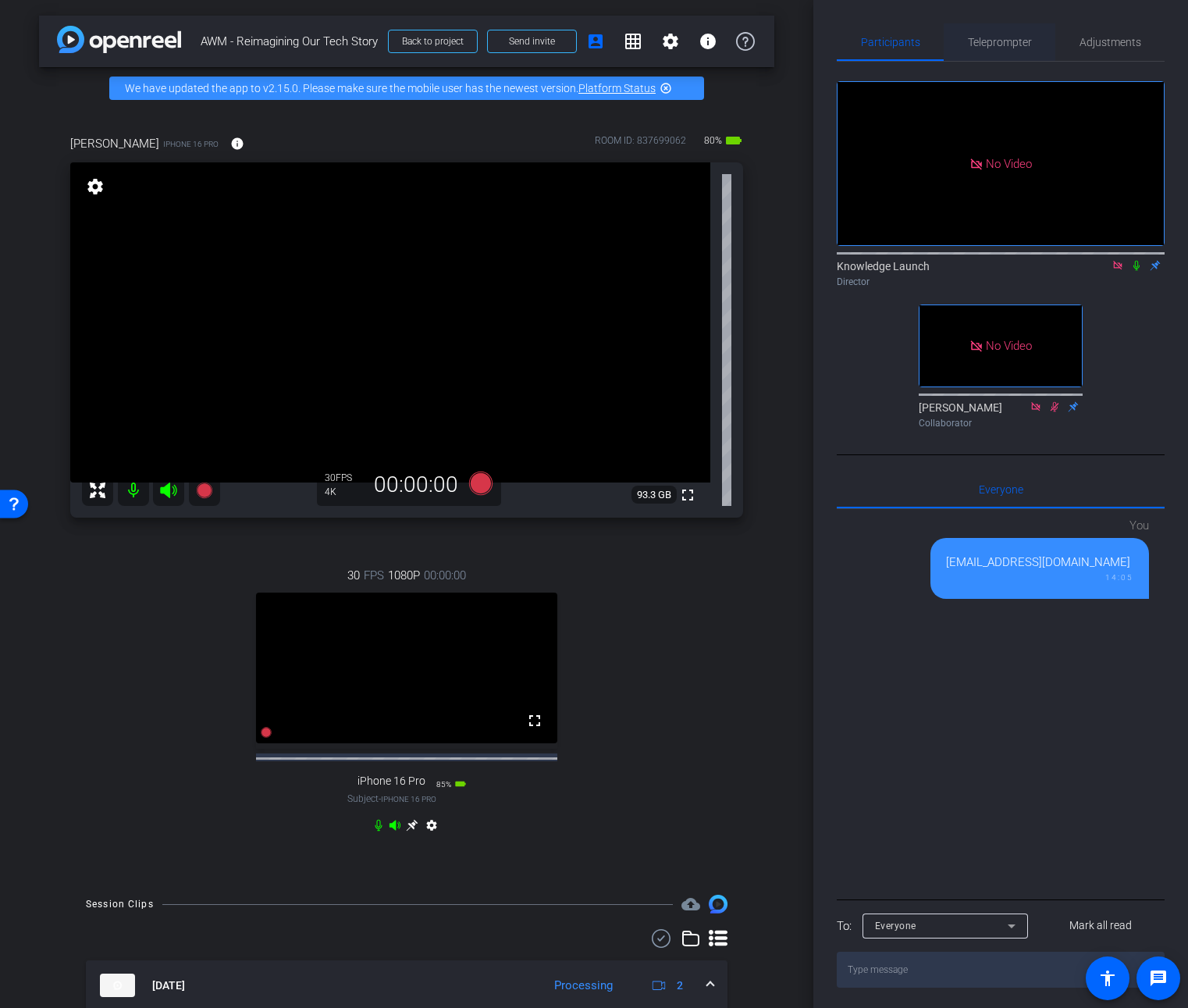
click at [1000, 54] on span "Teleprompter" at bounding box center [1000, 42] width 64 height 38
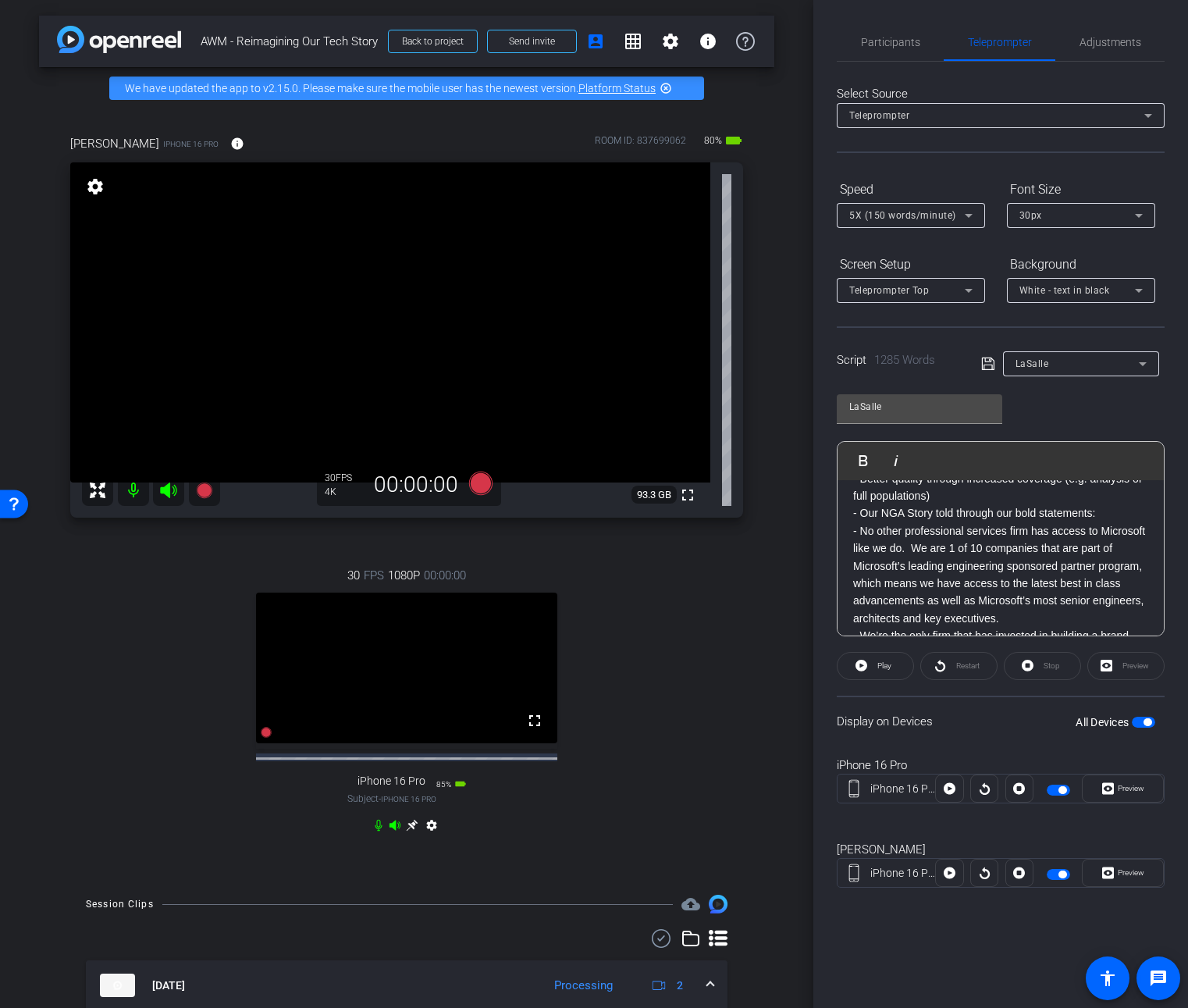
scroll to position [1709, 0]
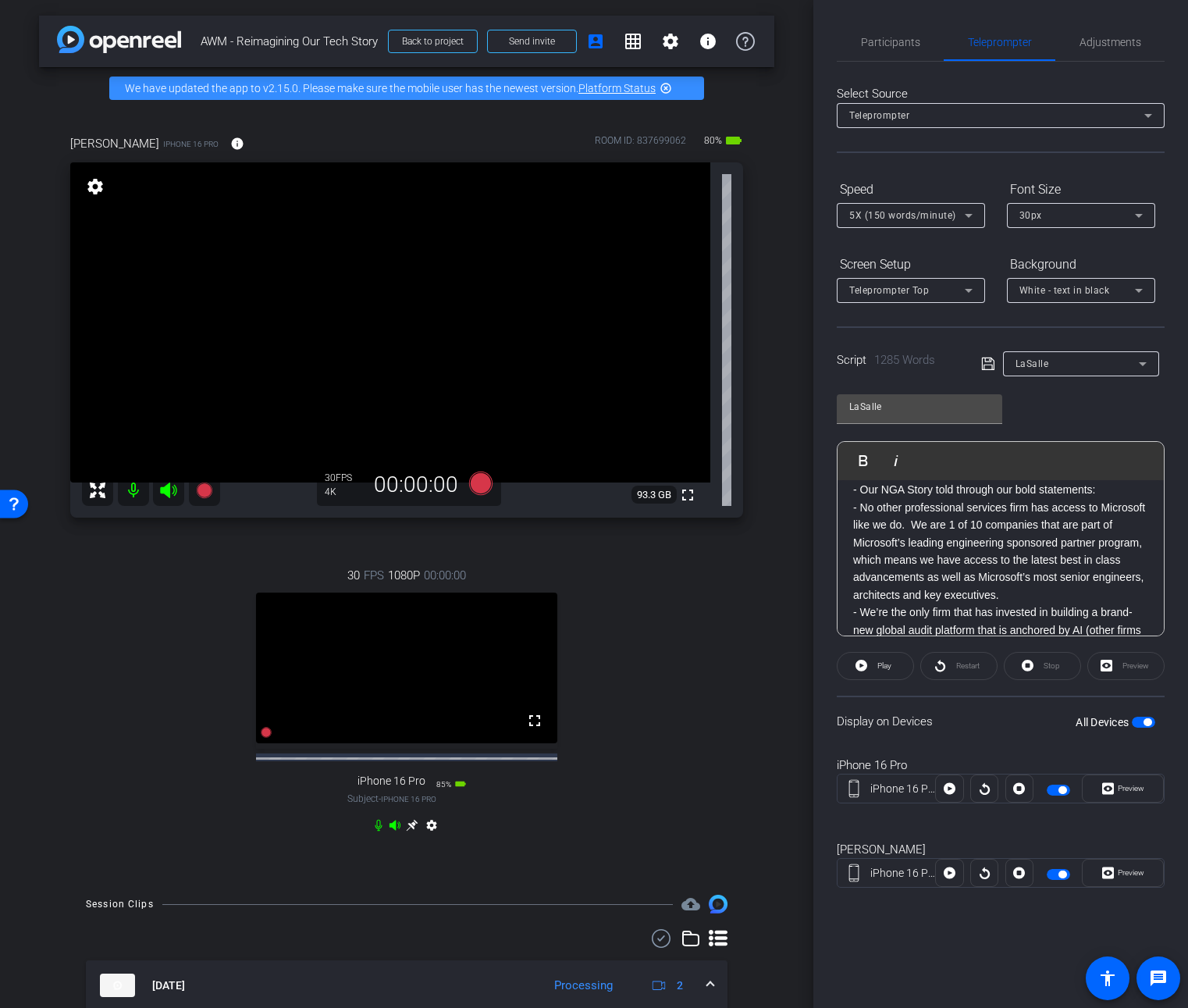
click at [1047, 481] on p "- Better quality through increased coverage (e.g. analysis of full populations)" at bounding box center [1000, 464] width 295 height 35
click at [1012, 552] on p "- Our NGA Story told through our bold statements:" at bounding box center [1000, 542] width 295 height 18
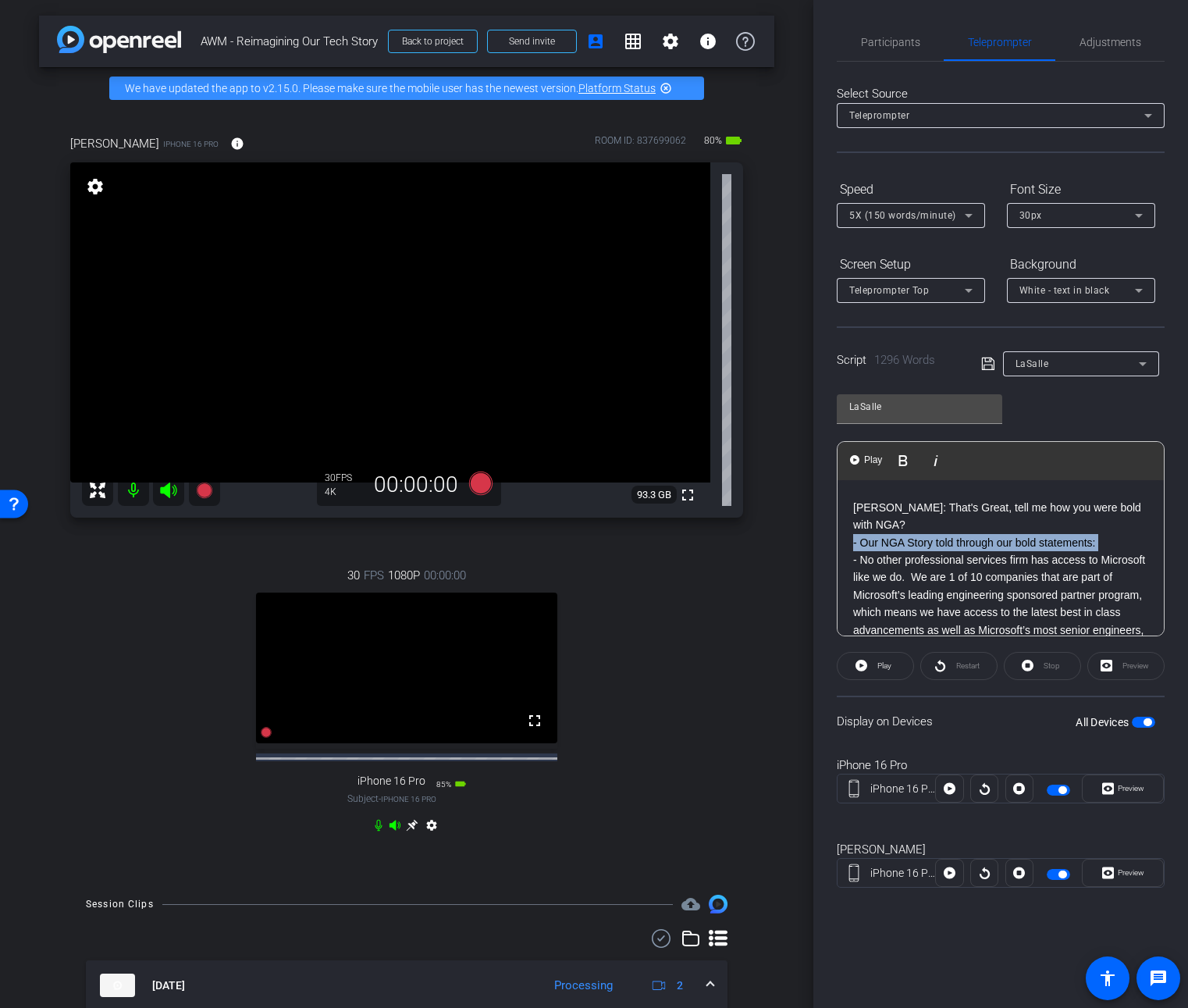
click at [1012, 552] on p "- Our NGA Story told through our bold statements:" at bounding box center [1000, 542] width 295 height 18
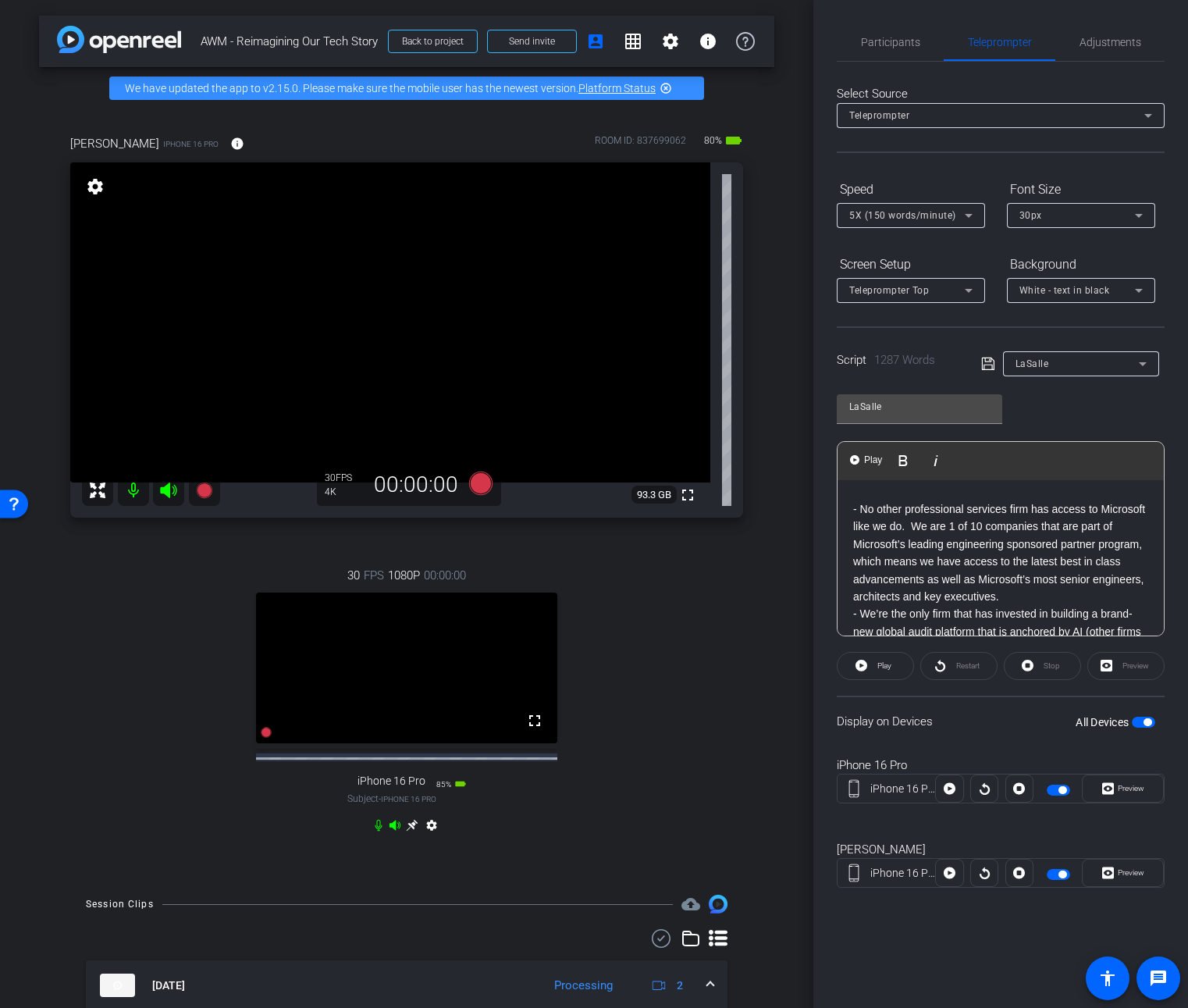
scroll to position [1768, 0]
drag, startPoint x: 858, startPoint y: 571, endPoint x: 843, endPoint y: 573, distance: 15.1
click at [843, 573] on div "Separate Soundbite: Jackie: We recently participated in a new client pursuit wh…" at bounding box center [1000, 249] width 326 height 3073
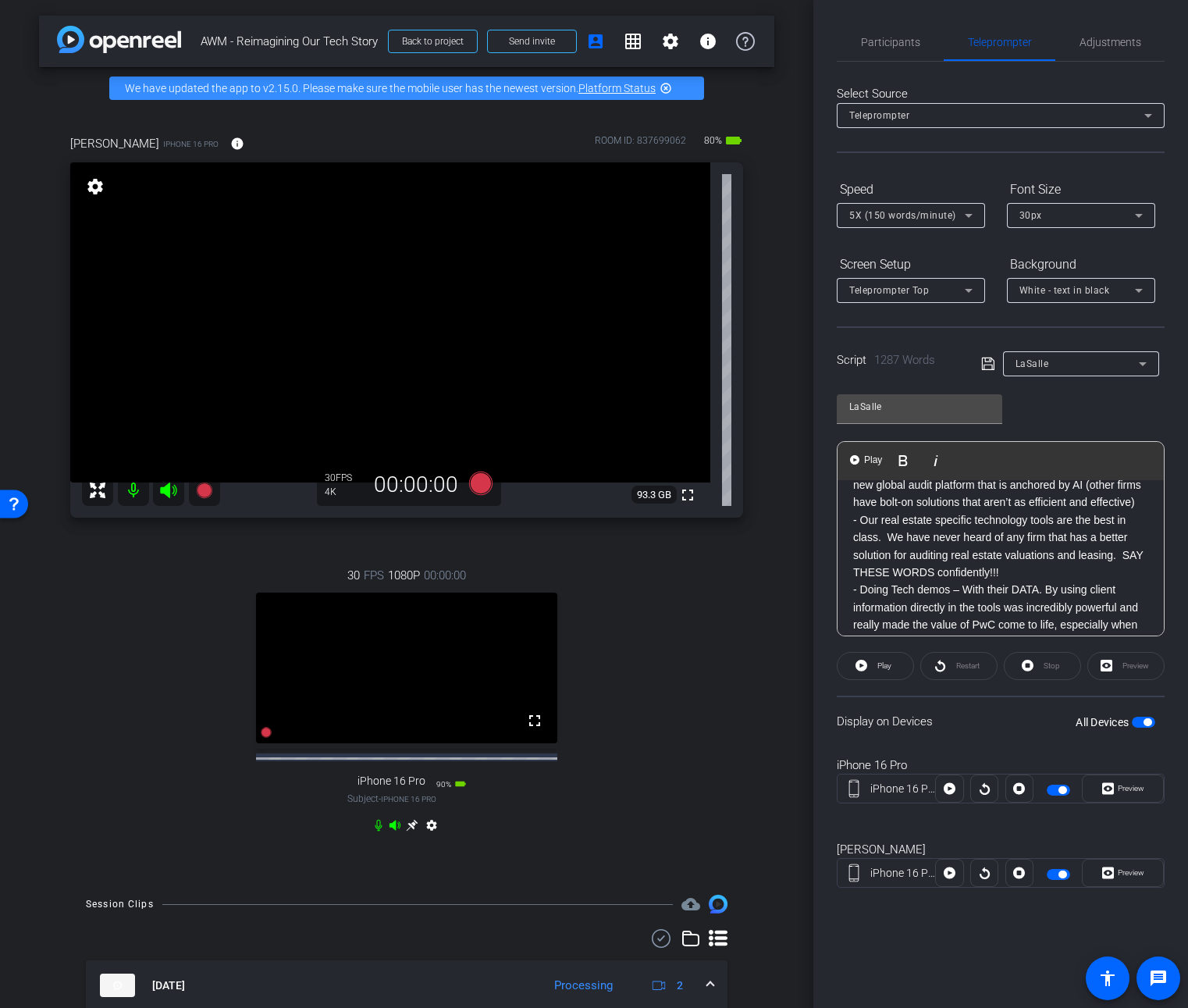
scroll to position [1964, 0]
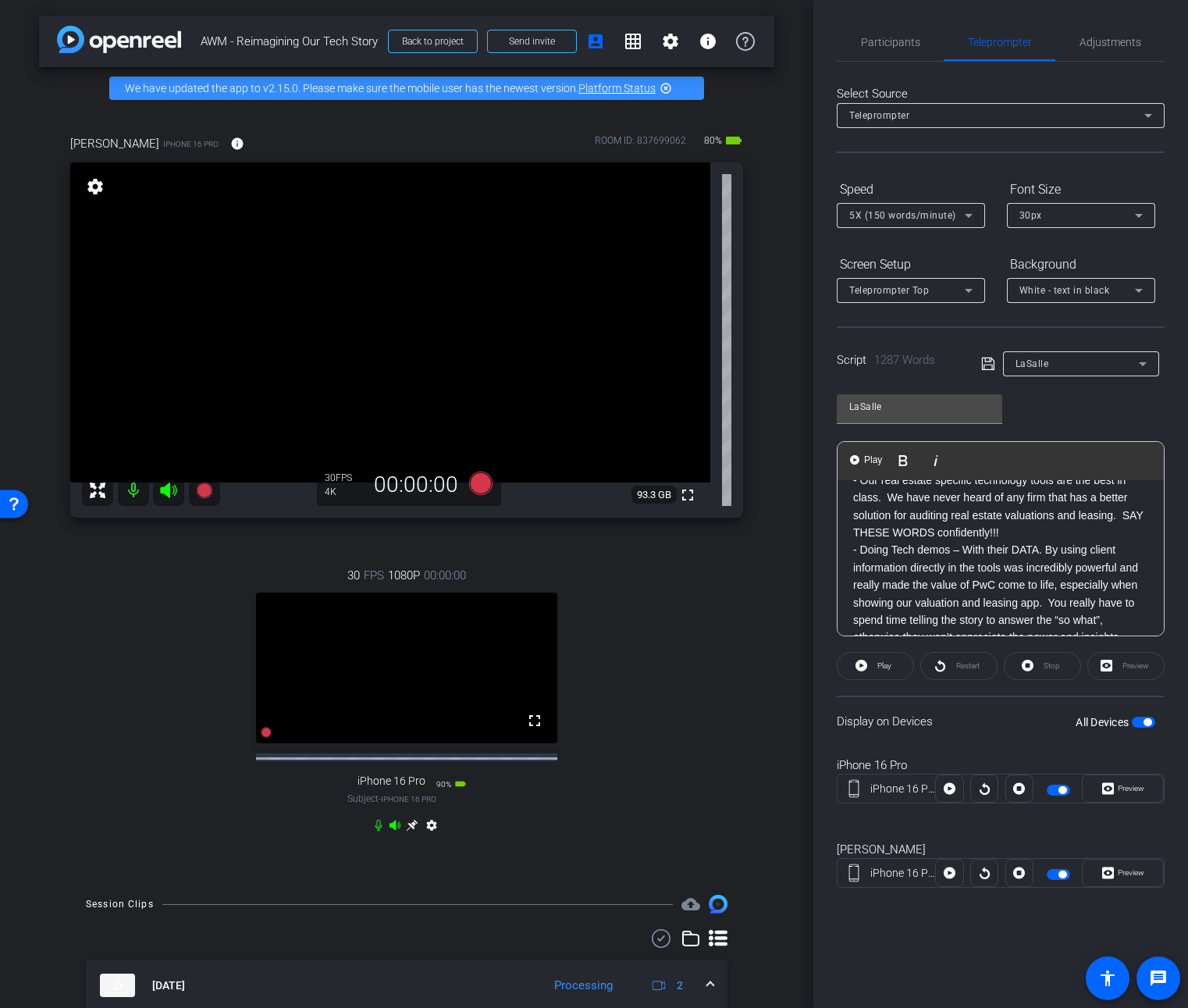
click at [1024, 471] on p "- We’re the only firm that has invested in building a brand-new global audit pl…" at bounding box center [1000, 445] width 295 height 53
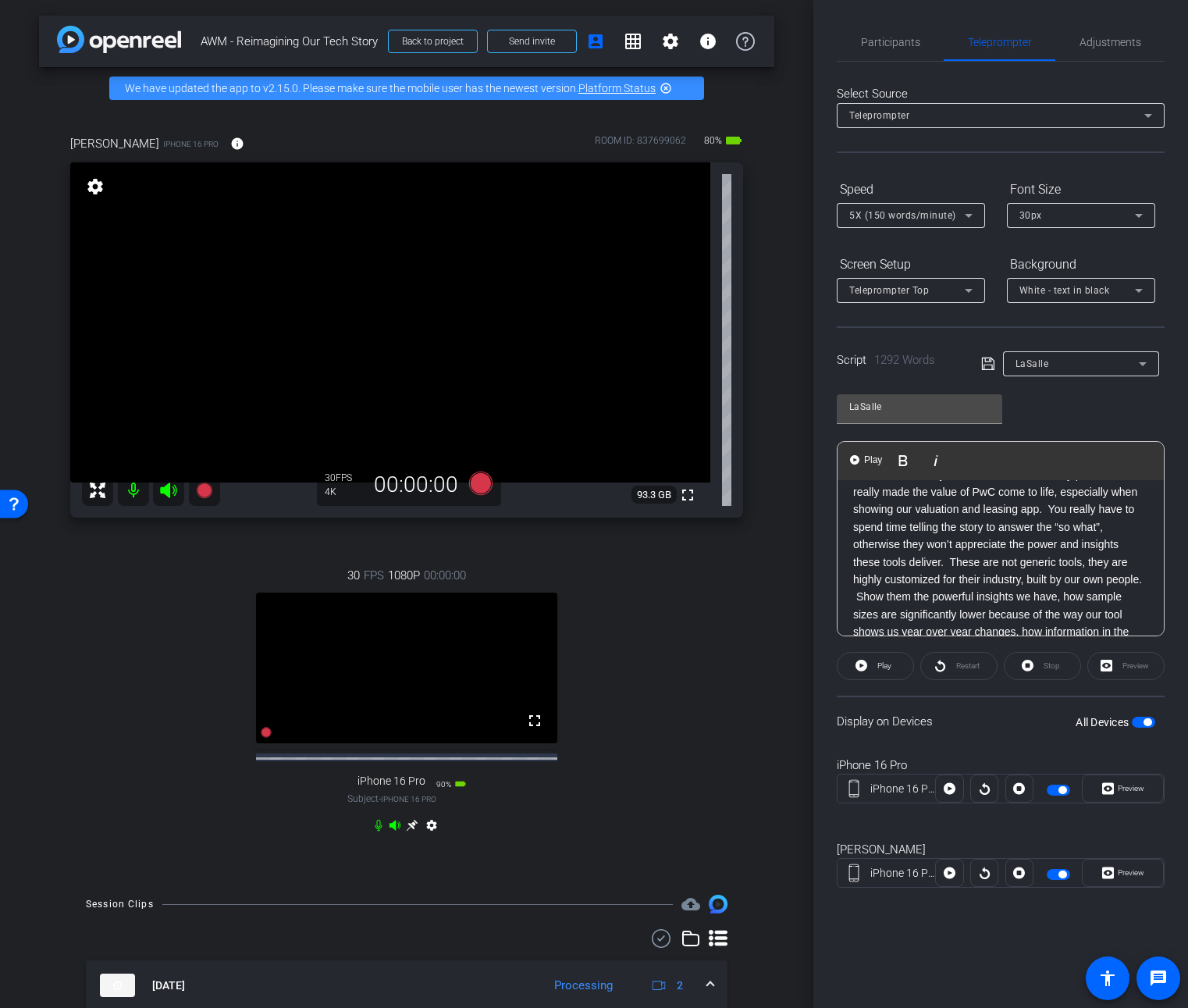
scroll to position [2060, 0]
click at [854, 579] on p "- Doing Tech demos – With their DATA. By using client information directly in t…" at bounding box center [1000, 629] width 295 height 298
click at [966, 410] on p "Steve, What about realesate specifically?" at bounding box center [1000, 401] width 295 height 18
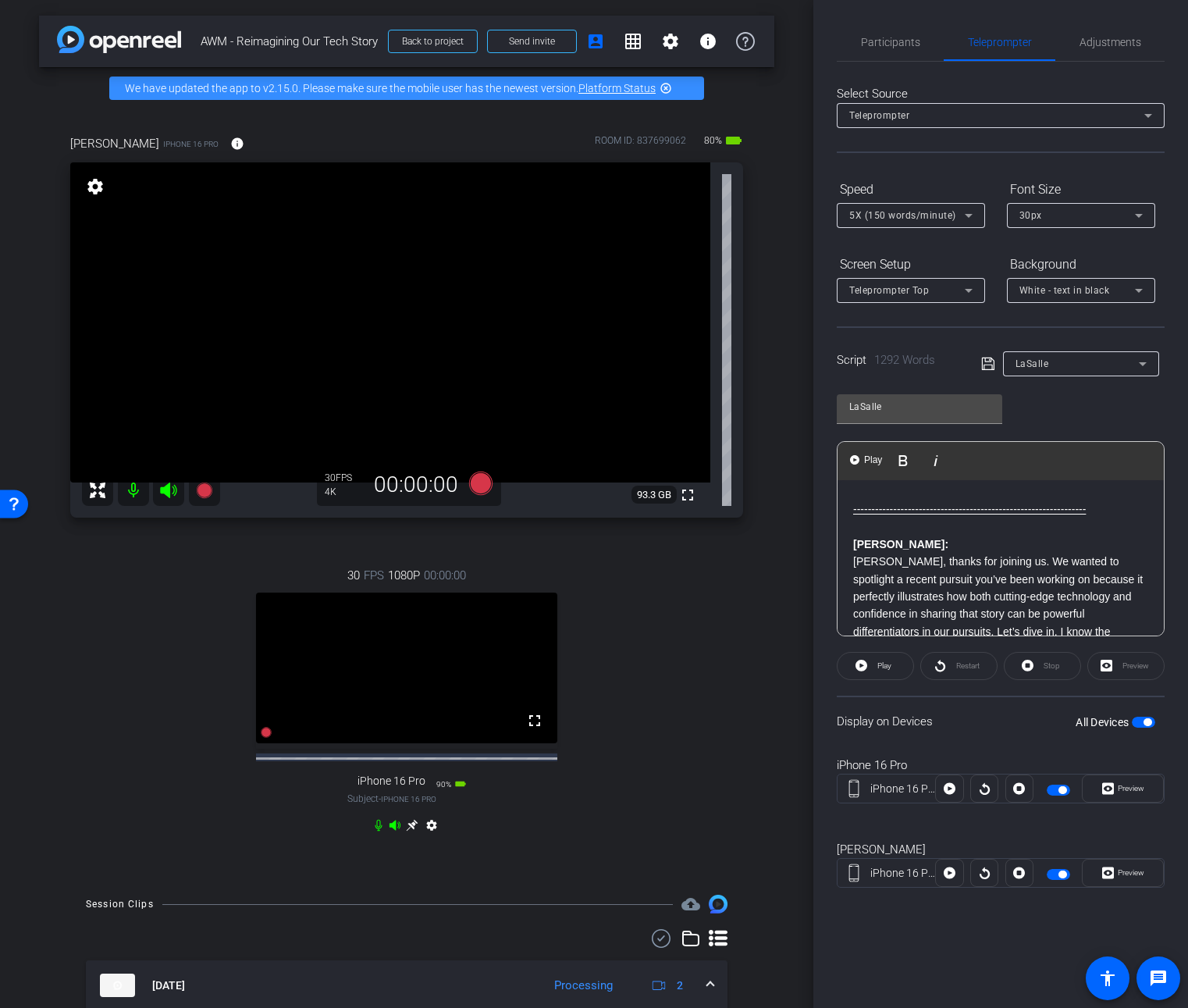
scroll to position [0, 0]
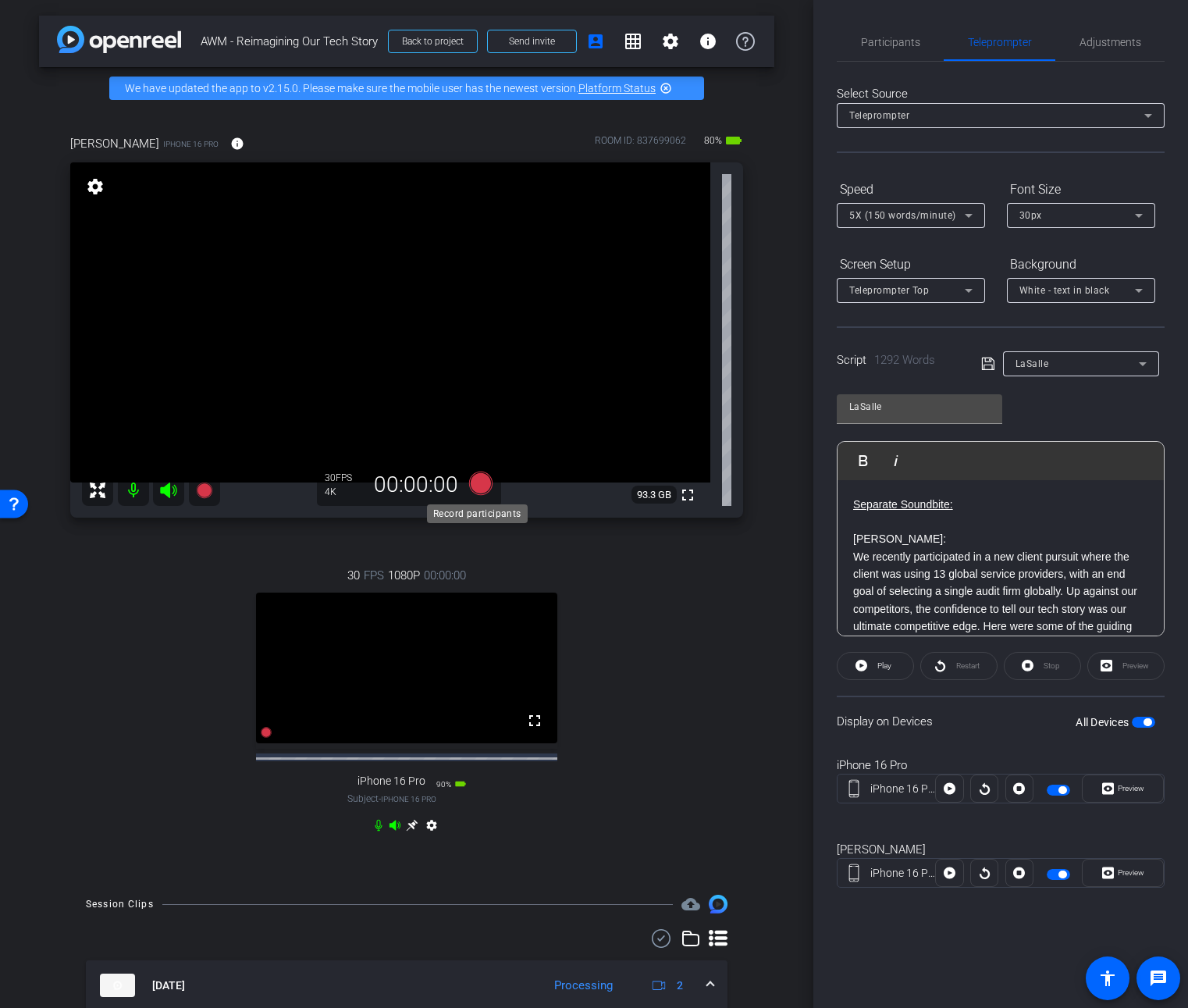
click at [480, 480] on icon at bounding box center [480, 482] width 23 height 23
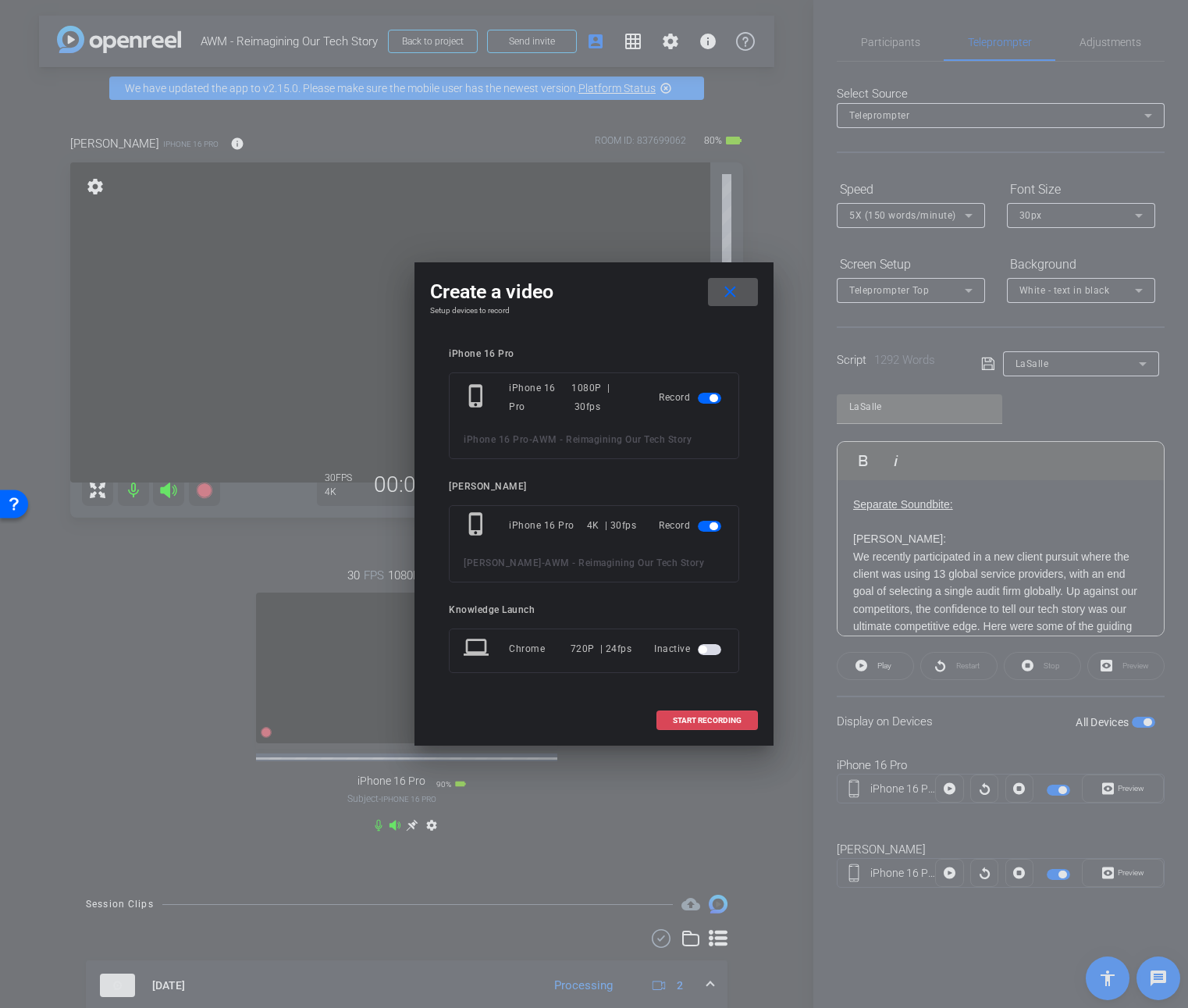
click at [733, 721] on span "START RECORDING" at bounding box center [707, 721] width 68 height 7
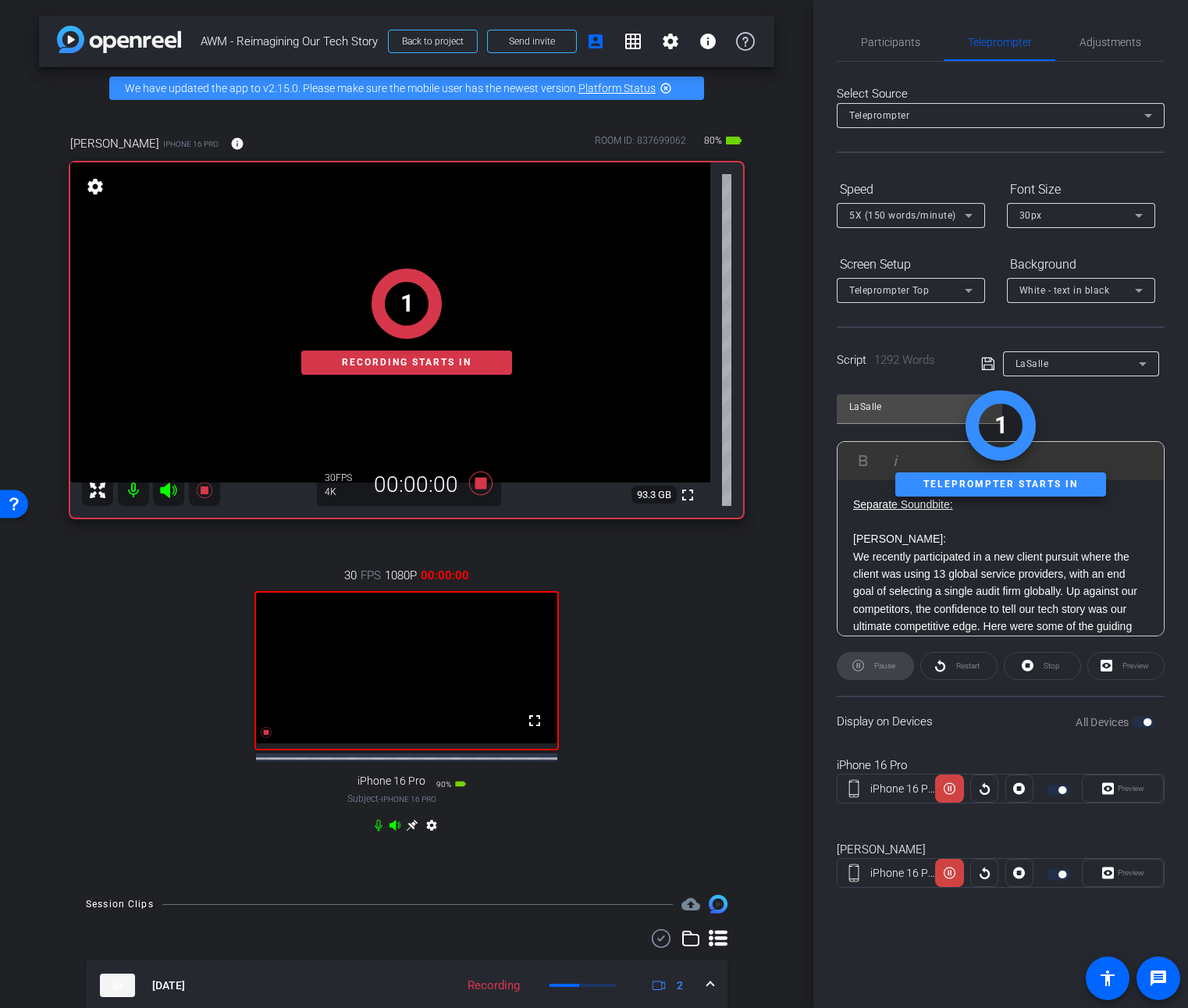
click at [1124, 789] on div "Preview" at bounding box center [1122, 788] width 82 height 28
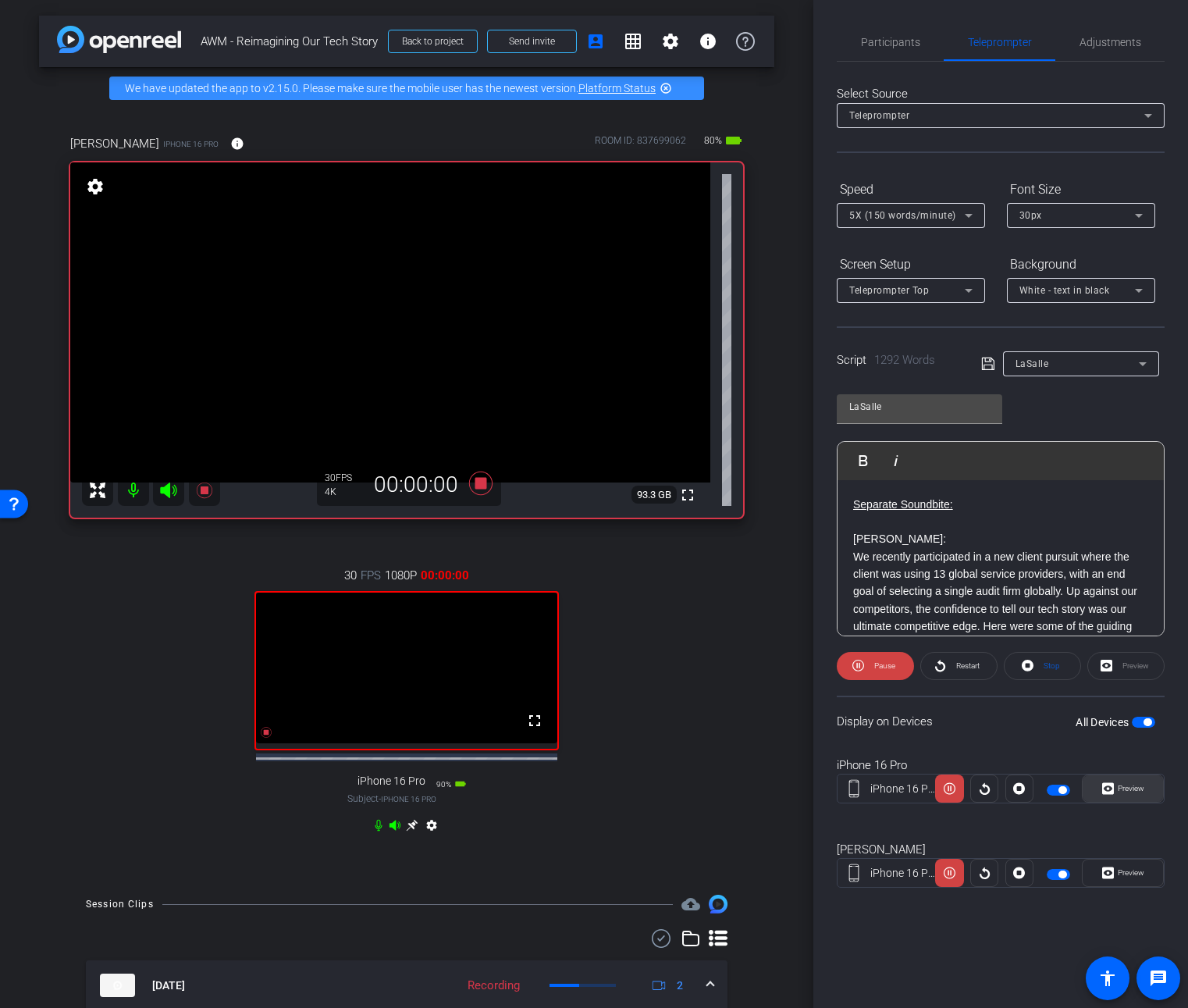
click at [1123, 788] on span "Preview" at bounding box center [1131, 787] width 27 height 8
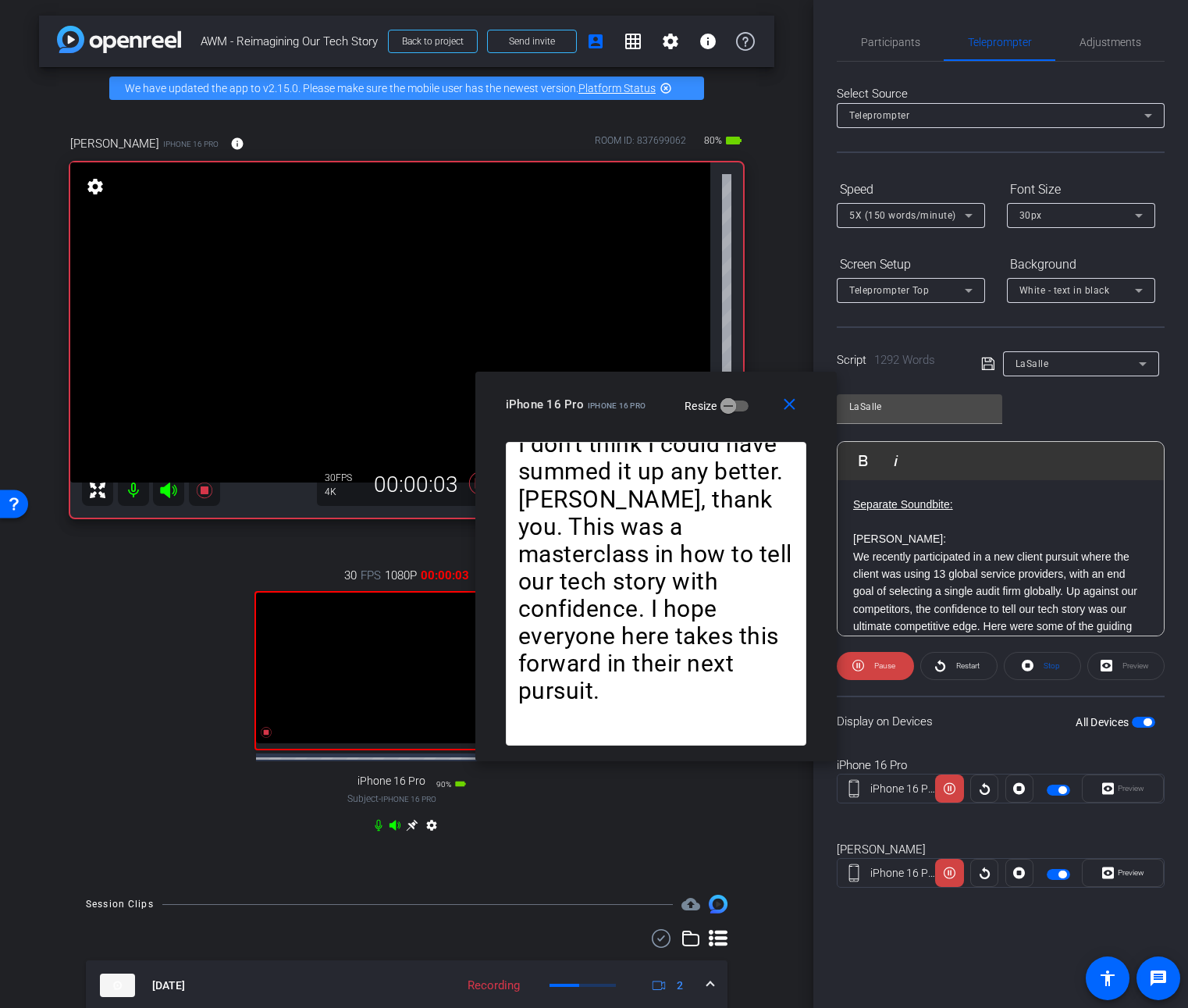
drag, startPoint x: 601, startPoint y: 318, endPoint x: 663, endPoint y: 380, distance: 87.7
click at [663, 380] on div "close iPhone 16 Pro iPhone 16 Pro Resize" at bounding box center [656, 407] width 361 height 70
click at [888, 47] on span "Participants" at bounding box center [891, 43] width 59 height 11
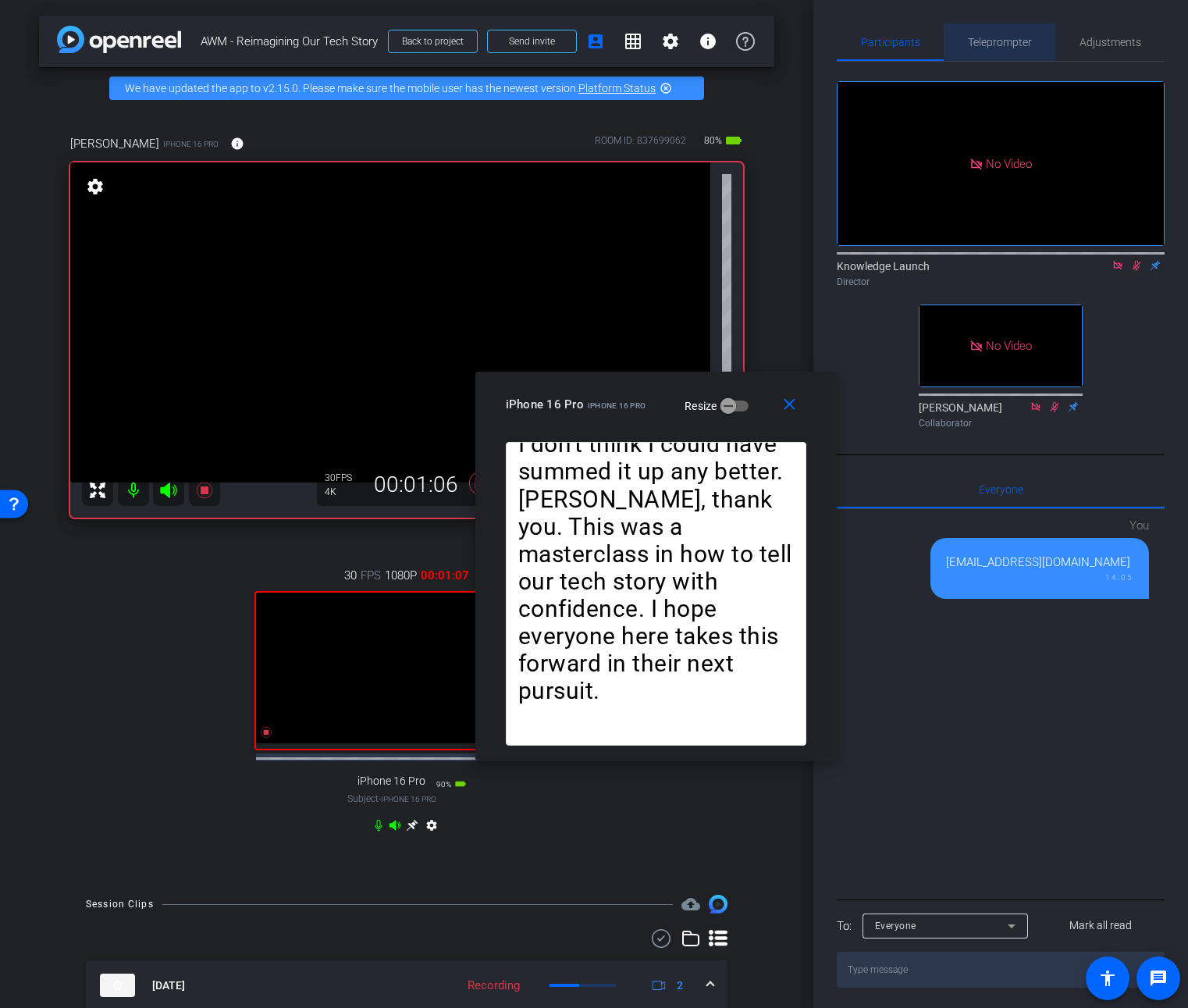
click at [976, 47] on span "Teleprompter" at bounding box center [1000, 43] width 64 height 11
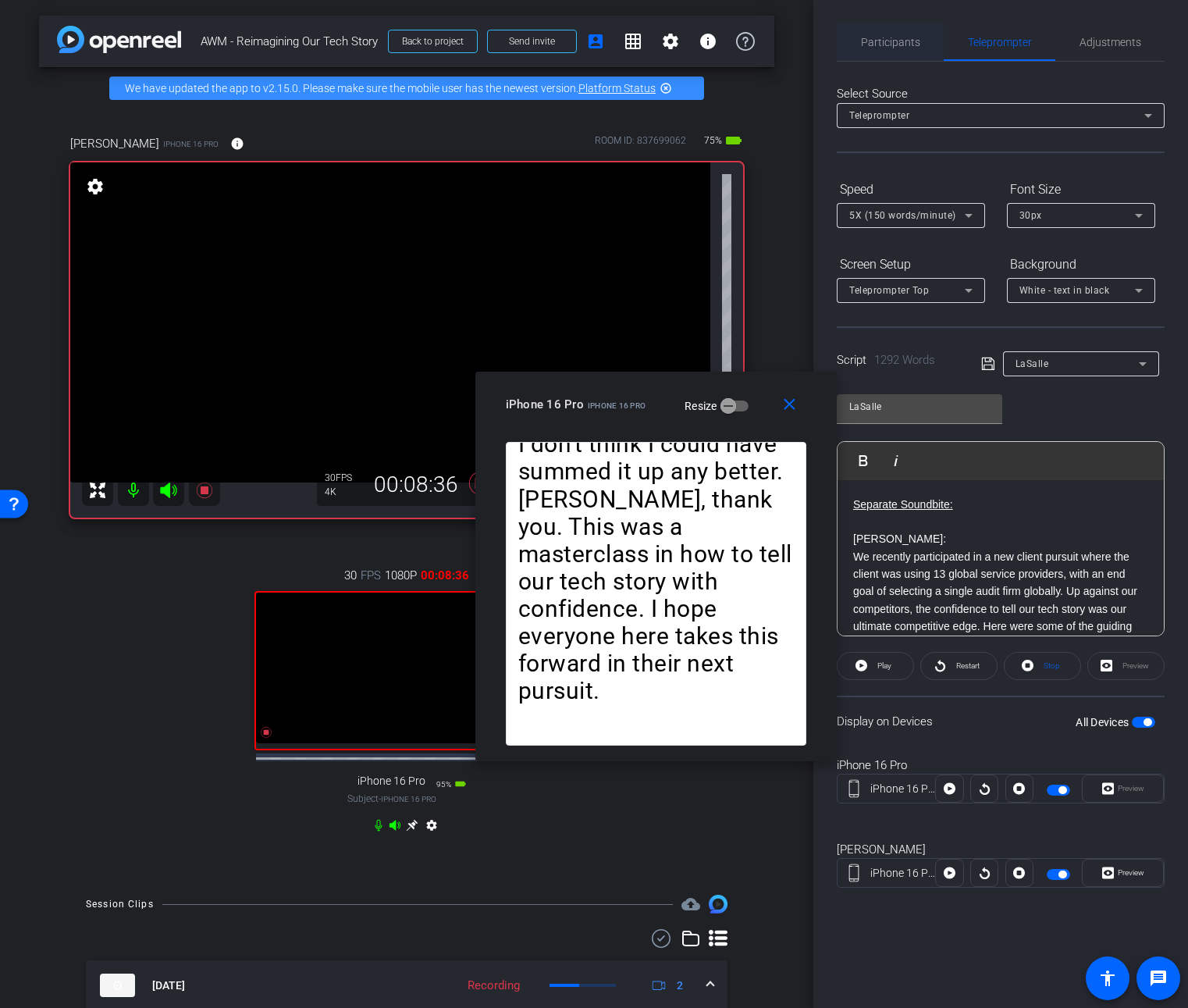
click at [893, 43] on span "Participants" at bounding box center [891, 43] width 59 height 11
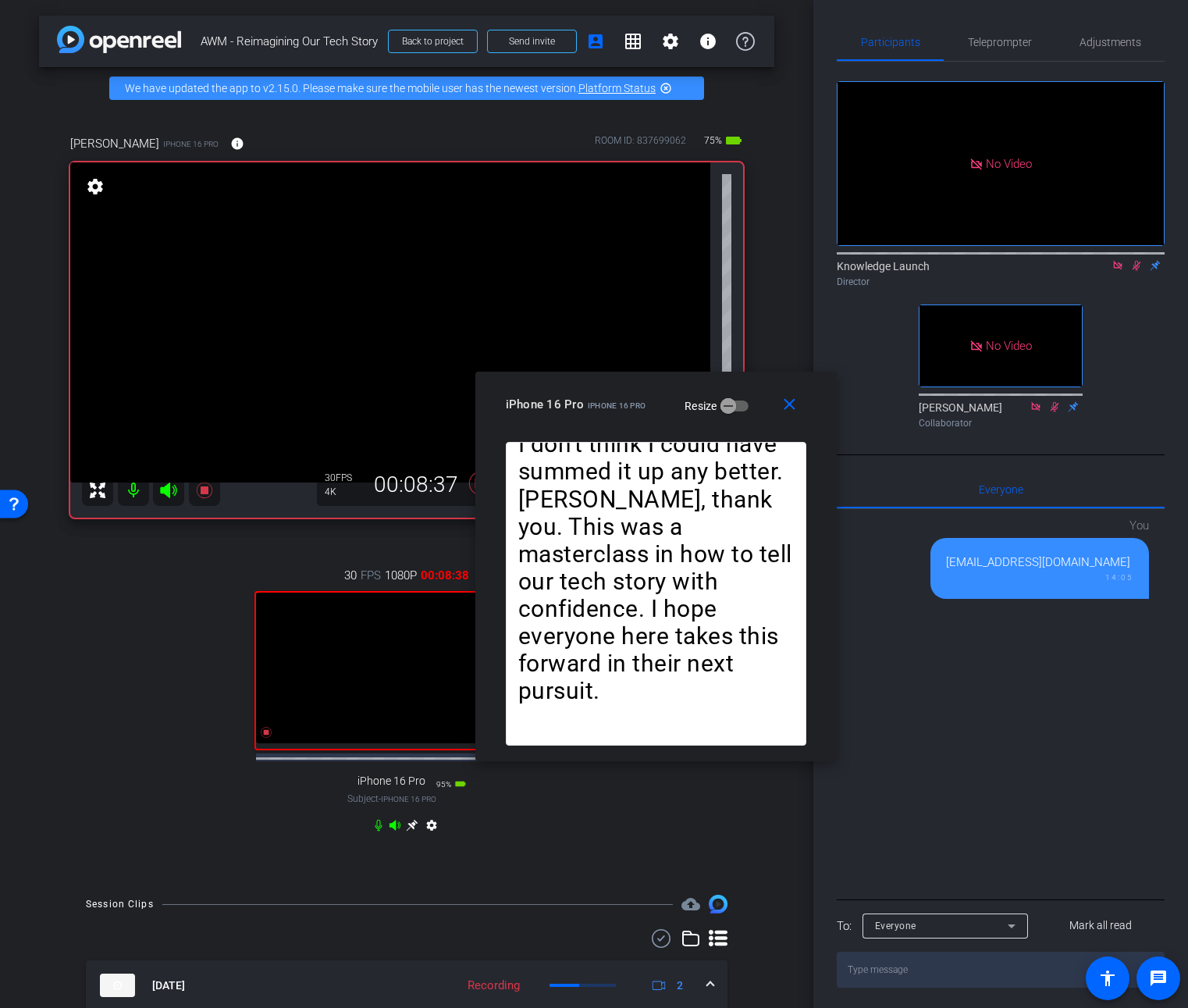
click at [1138, 261] on icon at bounding box center [1136, 265] width 8 height 10
drag, startPoint x: 605, startPoint y: 389, endPoint x: 697, endPoint y: 374, distance: 93.2
click at [697, 374] on div "close iPhone 16 Pro iPhone 16 Pro Resize" at bounding box center [656, 407] width 361 height 70
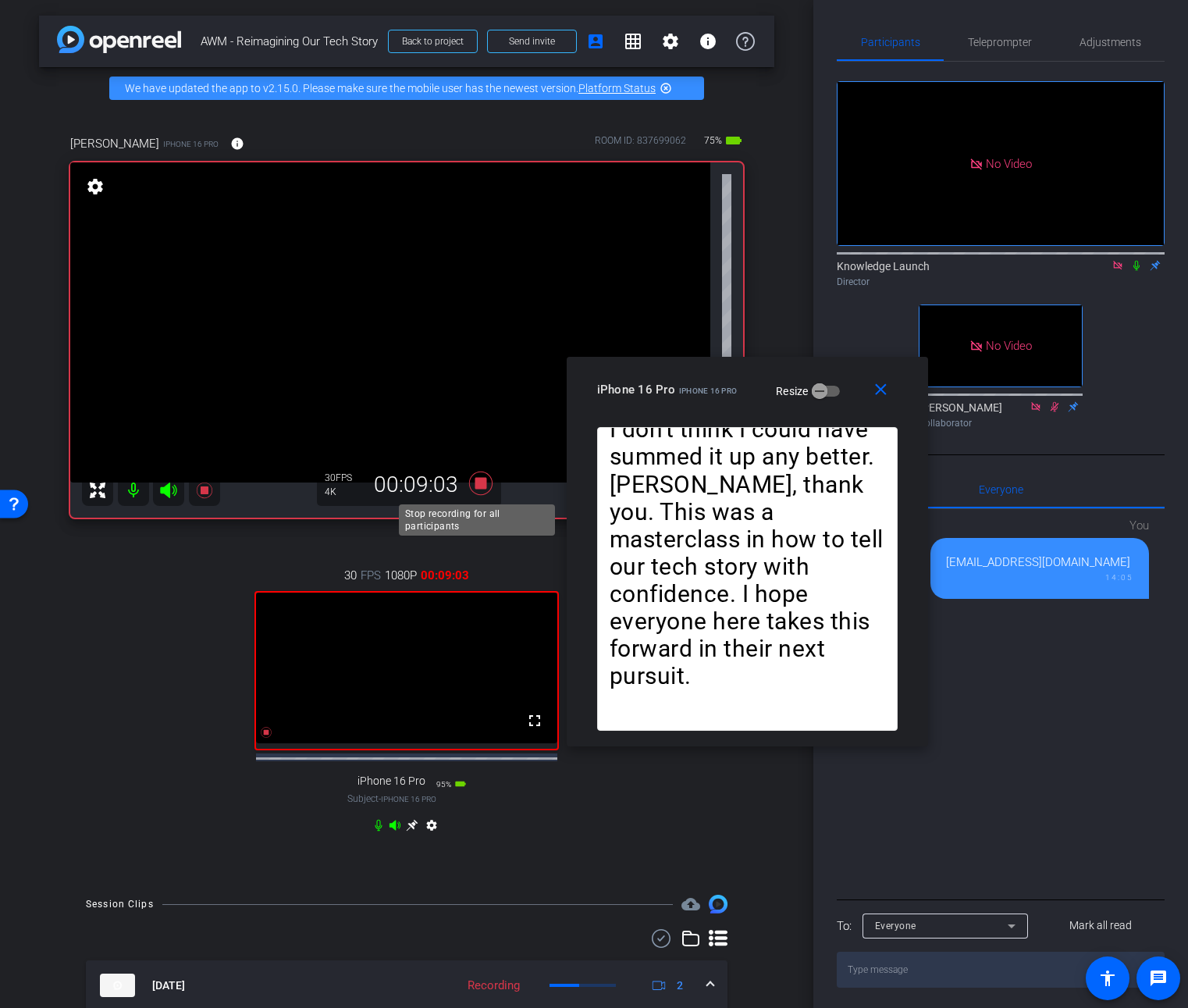
click at [477, 481] on icon at bounding box center [480, 482] width 23 height 23
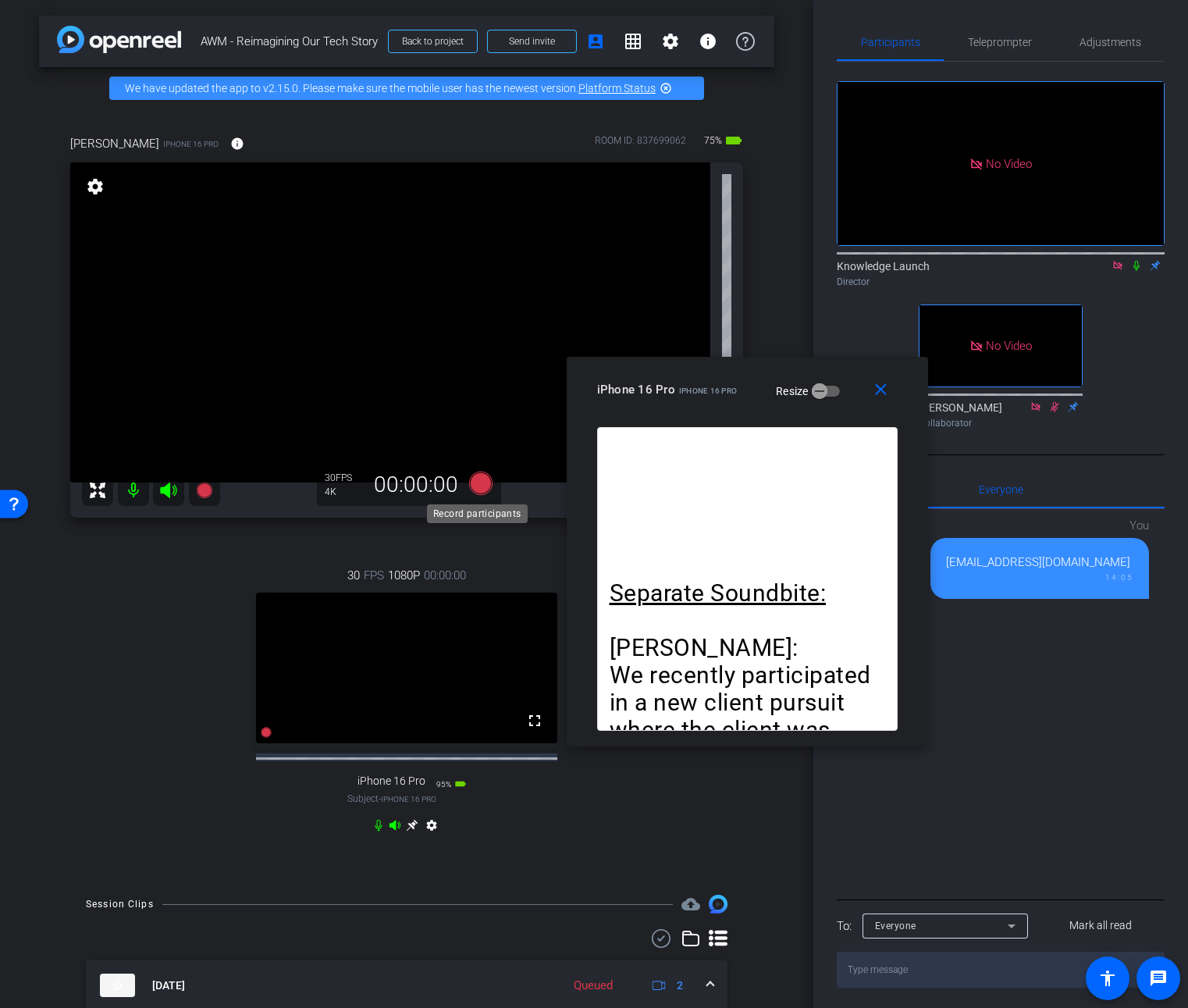
click at [471, 485] on icon at bounding box center [480, 482] width 23 height 23
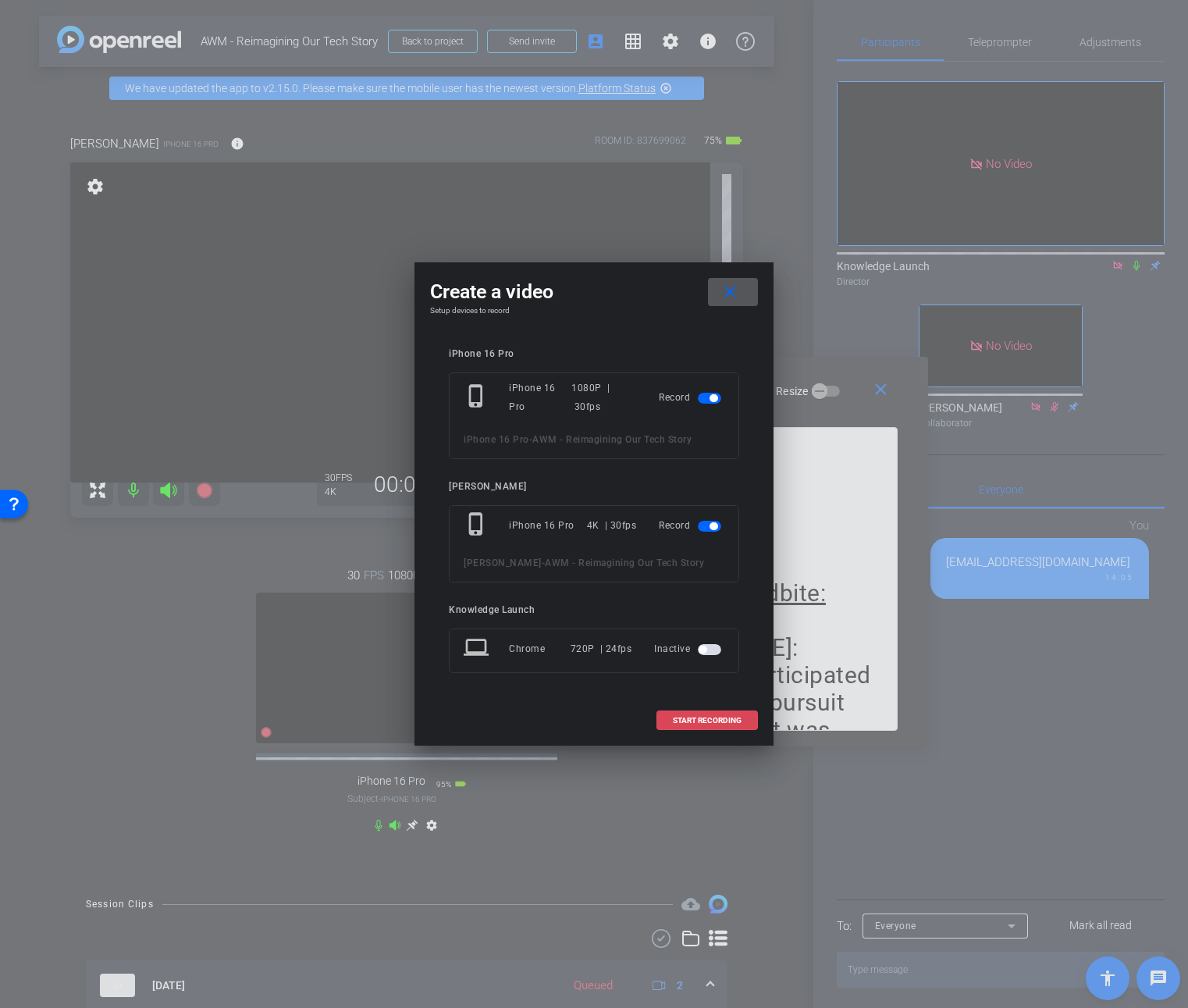
click at [685, 724] on span at bounding box center [707, 721] width 100 height 38
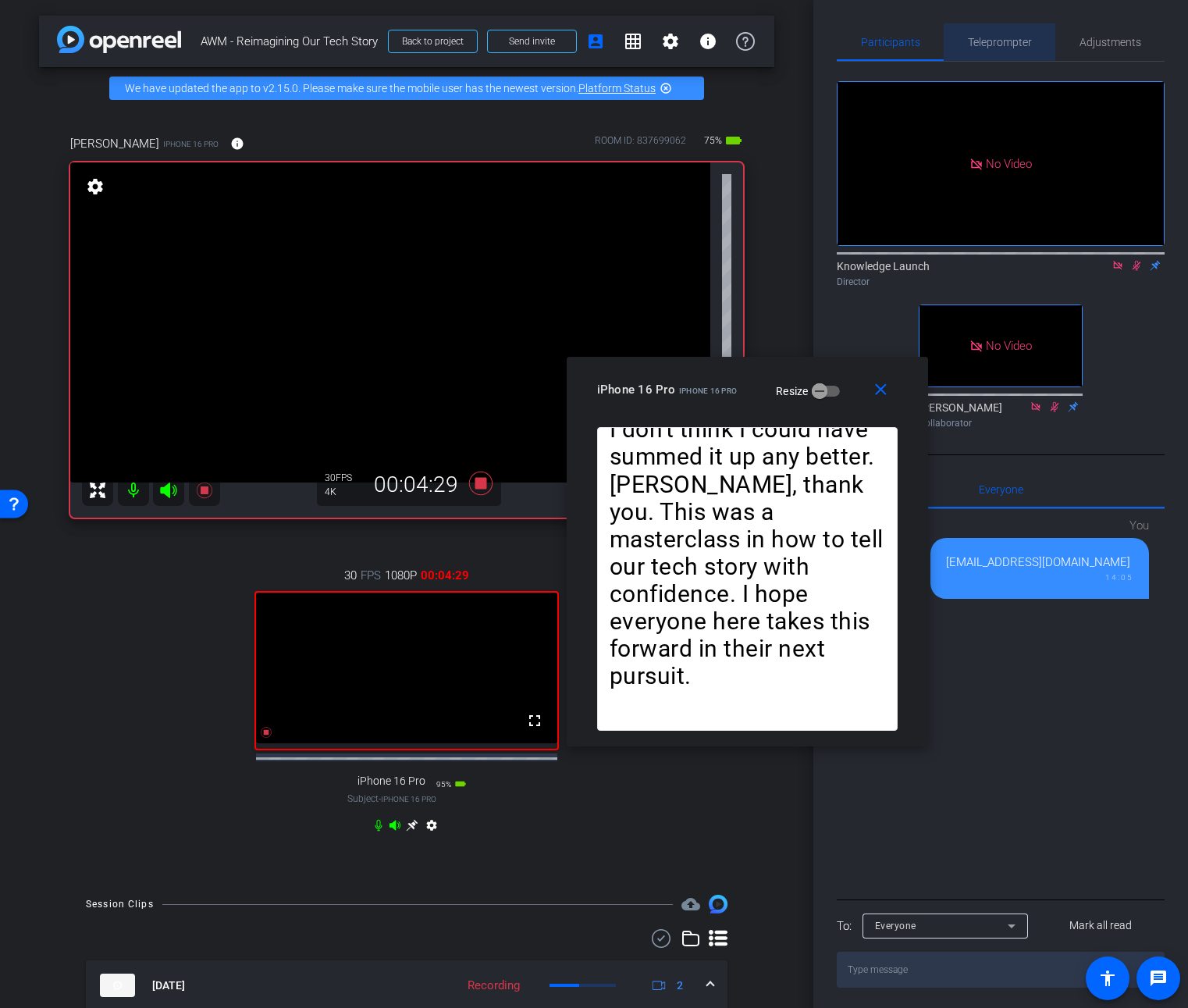
click at [994, 42] on span "Teleprompter" at bounding box center [1000, 43] width 64 height 11
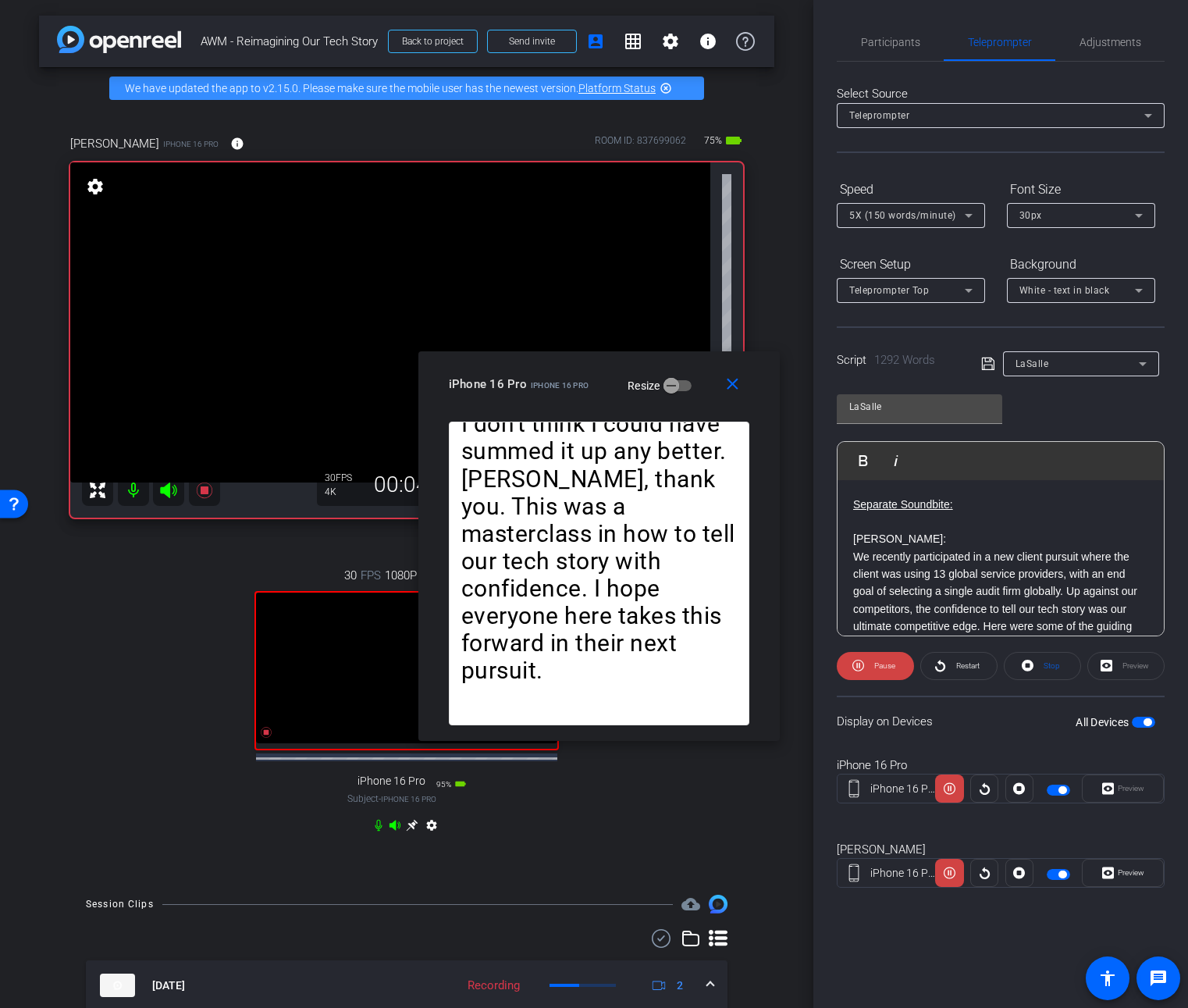
drag, startPoint x: 734, startPoint y: 375, endPoint x: 587, endPoint y: 370, distance: 147.1
click at [587, 370] on div "iPhone 16 Pro iPhone 16 Pro Resize" at bounding box center [605, 384] width 312 height 28
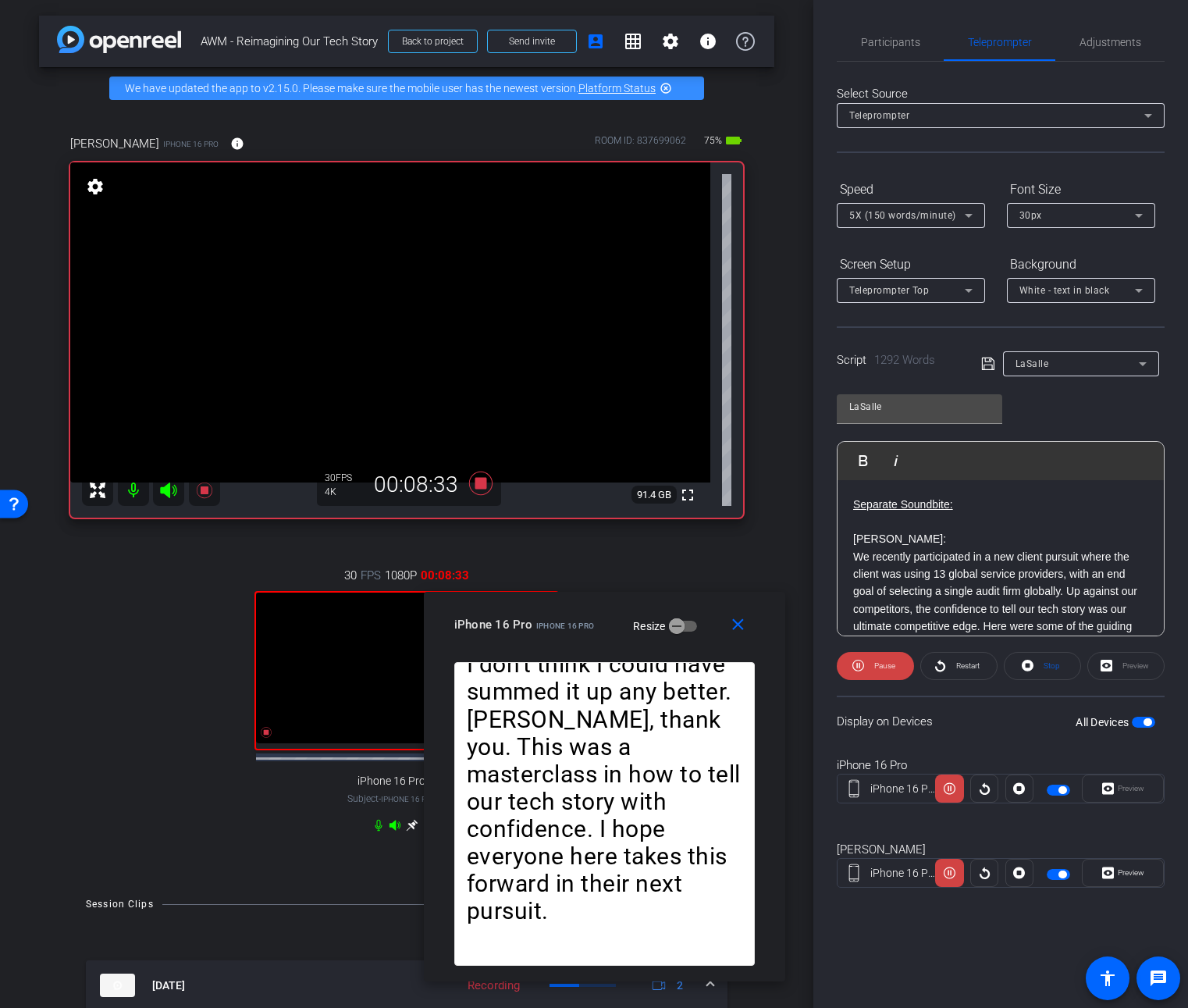
drag, startPoint x: 619, startPoint y: 373, endPoint x: 623, endPoint y: 611, distance: 238.0
click at [623, 613] on mat-slide-toggle "Resize" at bounding box center [653, 625] width 88 height 25
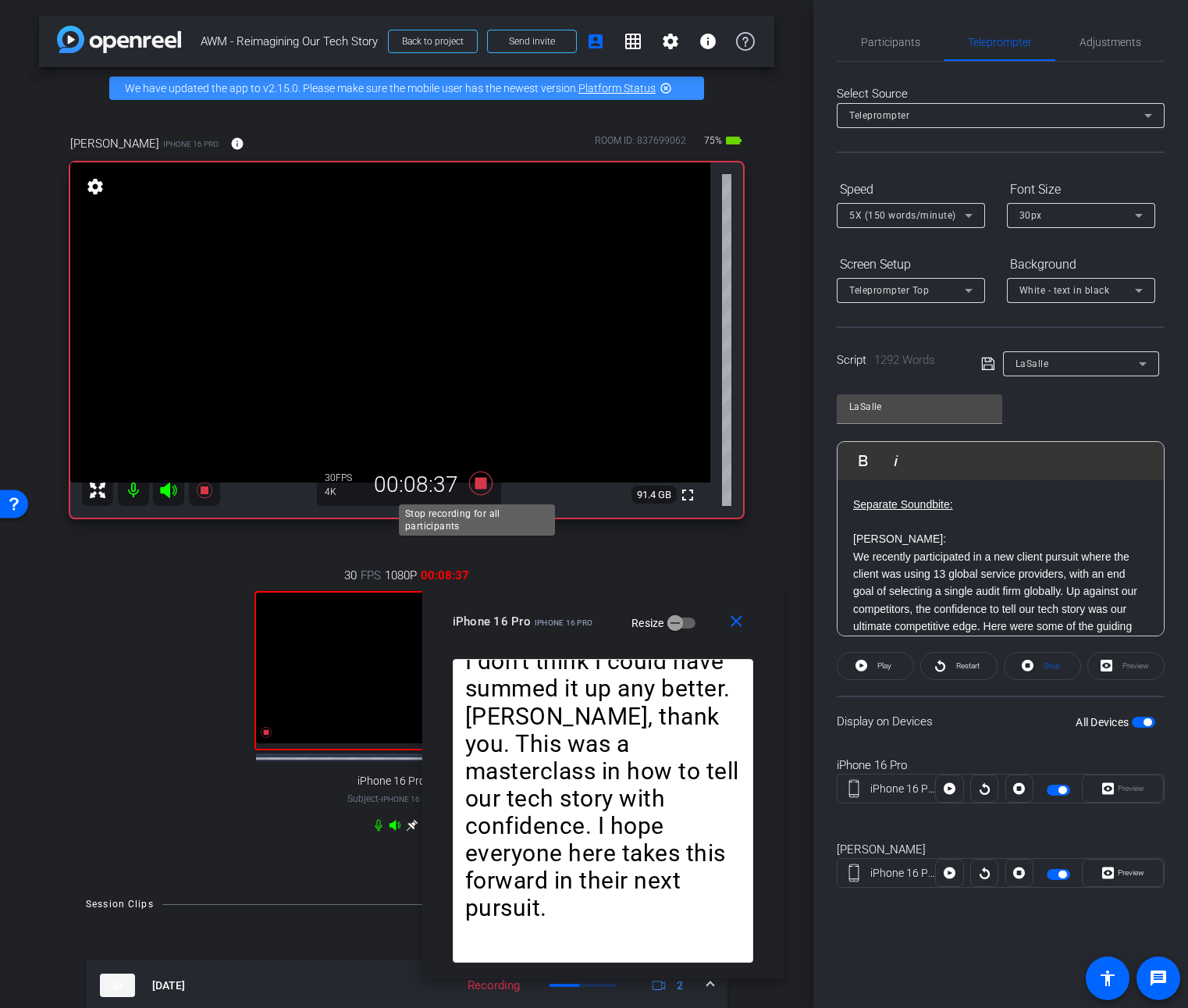
click at [478, 490] on icon at bounding box center [480, 483] width 38 height 28
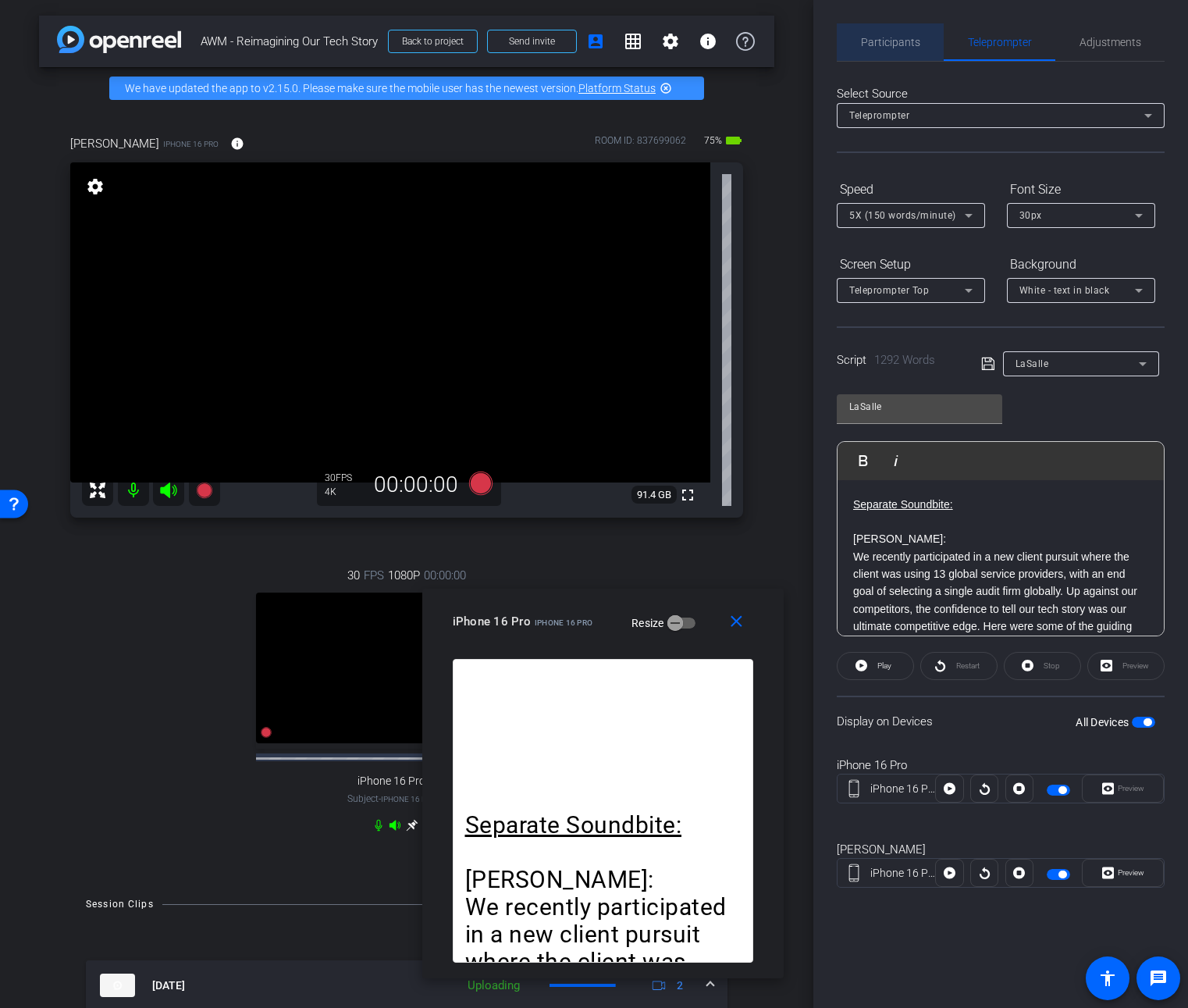
click at [895, 38] on span "Participants" at bounding box center [891, 43] width 59 height 11
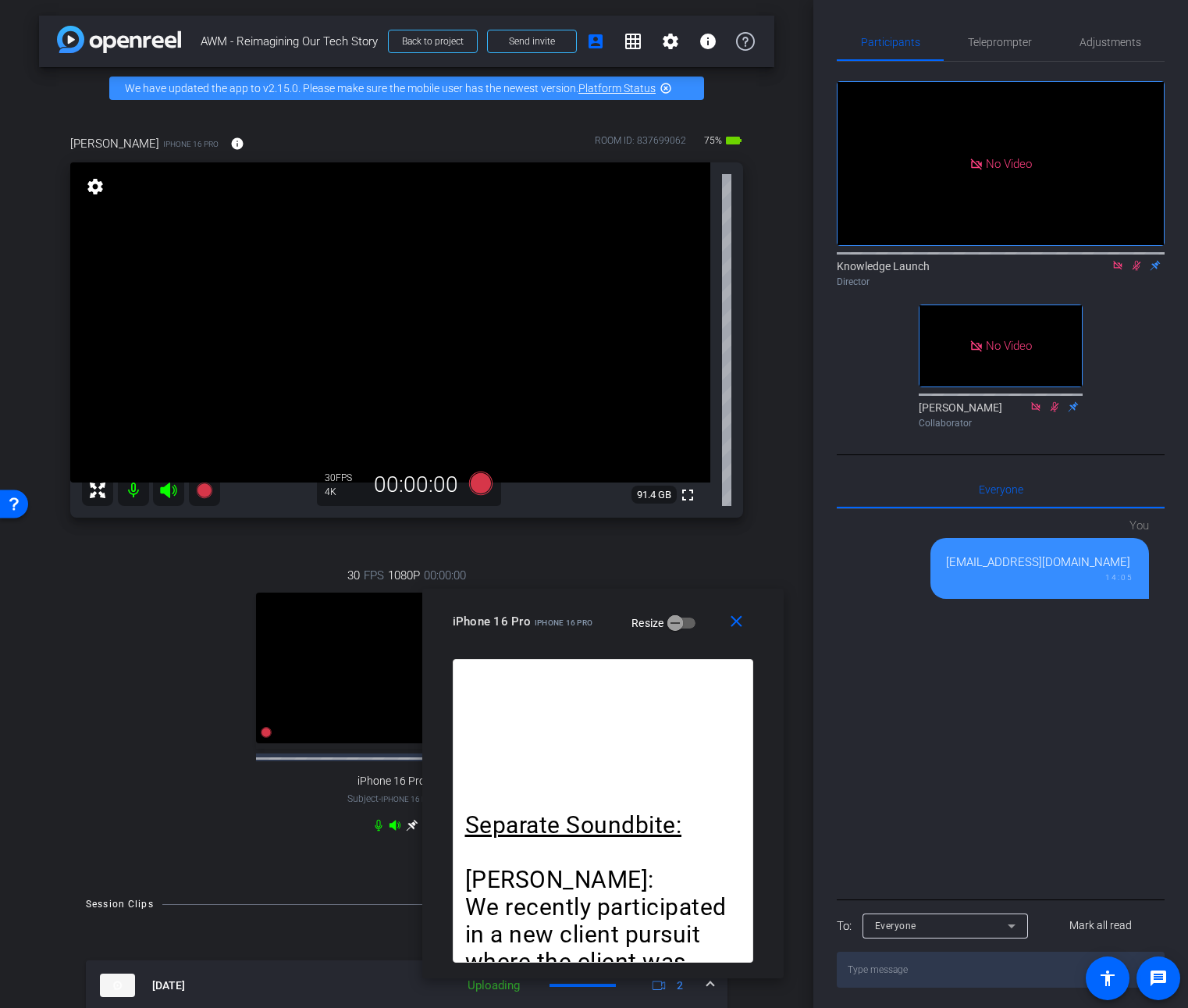
click at [1133, 260] on icon at bounding box center [1136, 265] width 13 height 11
click at [1137, 260] on icon at bounding box center [1136, 265] width 13 height 11
click at [1003, 47] on span "Teleprompter" at bounding box center [1000, 43] width 64 height 11
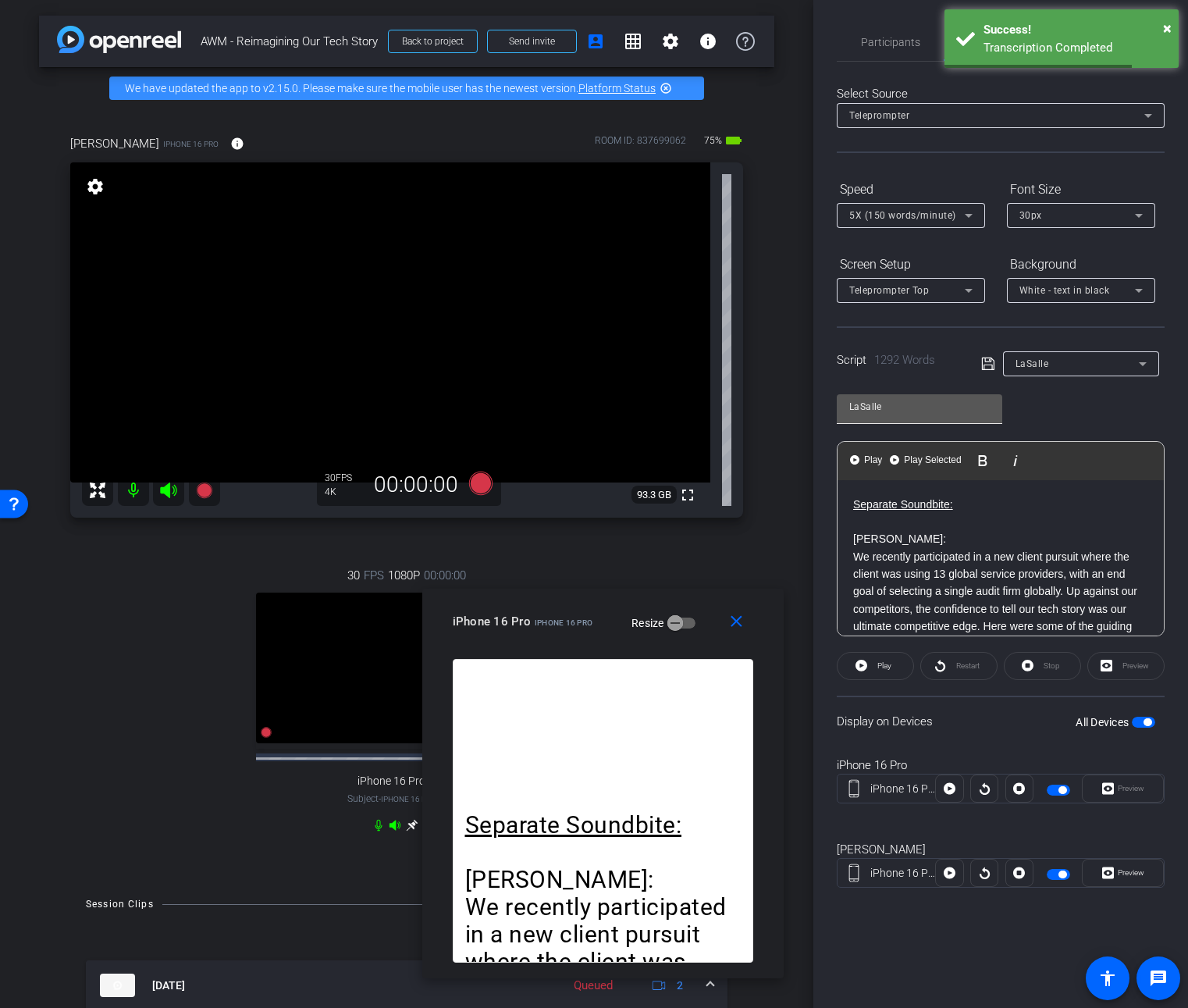
drag, startPoint x: 1050, startPoint y: 565, endPoint x: 944, endPoint y: 405, distance: 191.9
click at [944, 405] on div "LaSalle Play Play from this location Play Selected Play and display the selecte…" at bounding box center [1000, 509] width 328 height 254
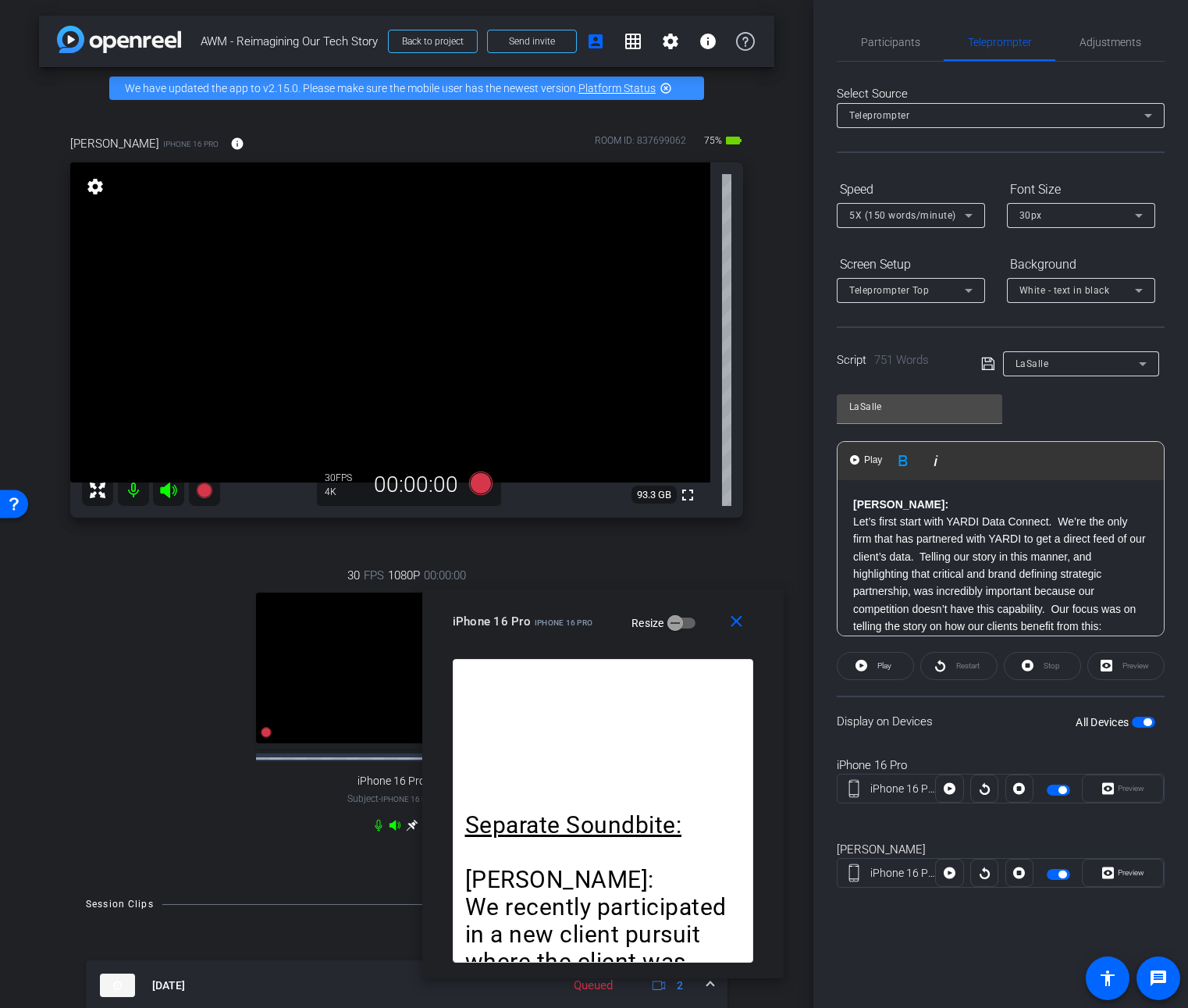
click at [1140, 722] on span "button" at bounding box center [1143, 723] width 23 height 11
click at [1146, 722] on span "button" at bounding box center [1143, 723] width 23 height 11
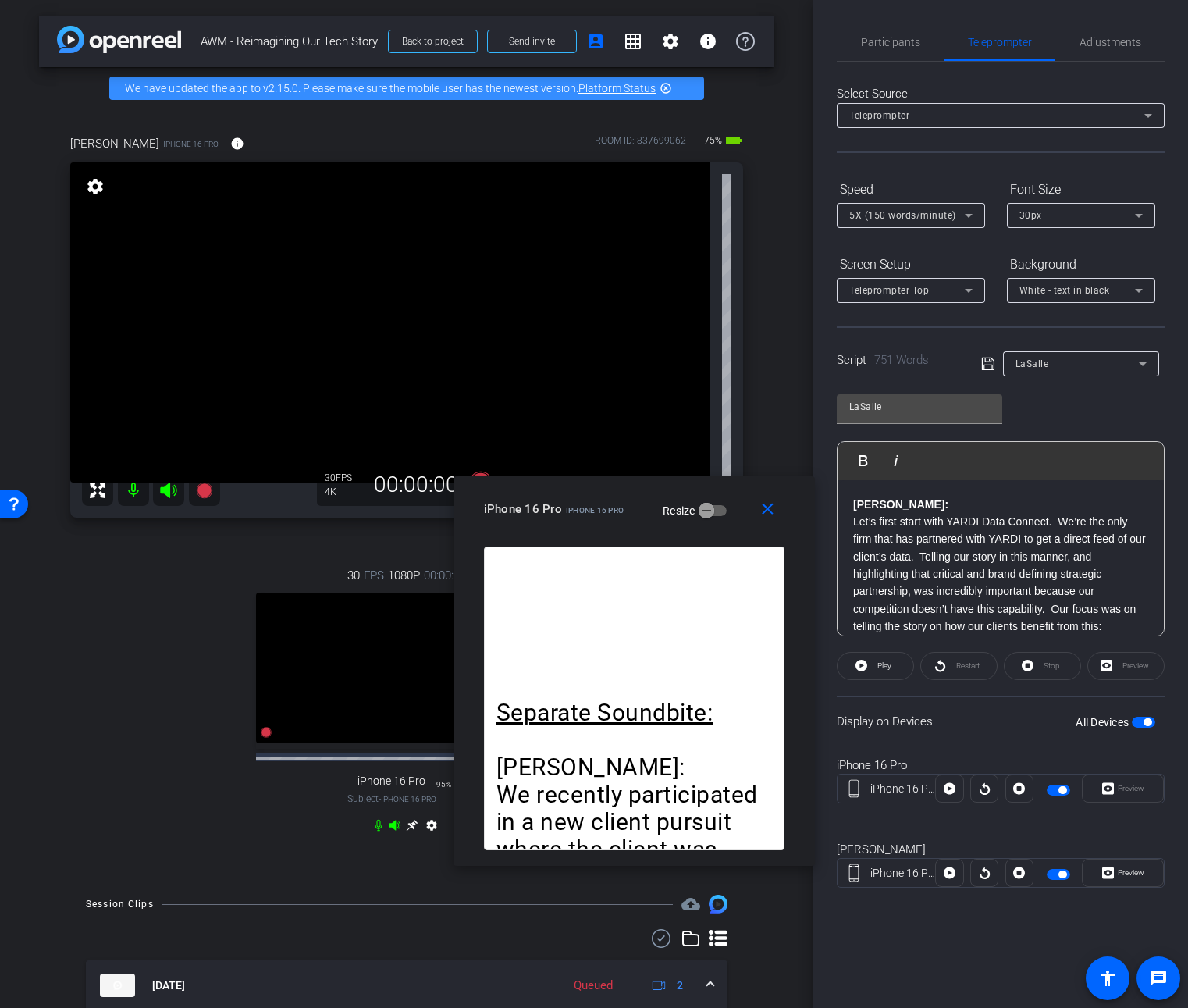
drag, startPoint x: 574, startPoint y: 601, endPoint x: 605, endPoint y: 489, distance: 116.2
click at [605, 489] on div "close iPhone 16 Pro iPhone 16 Pro Resize" at bounding box center [634, 511] width 361 height 70
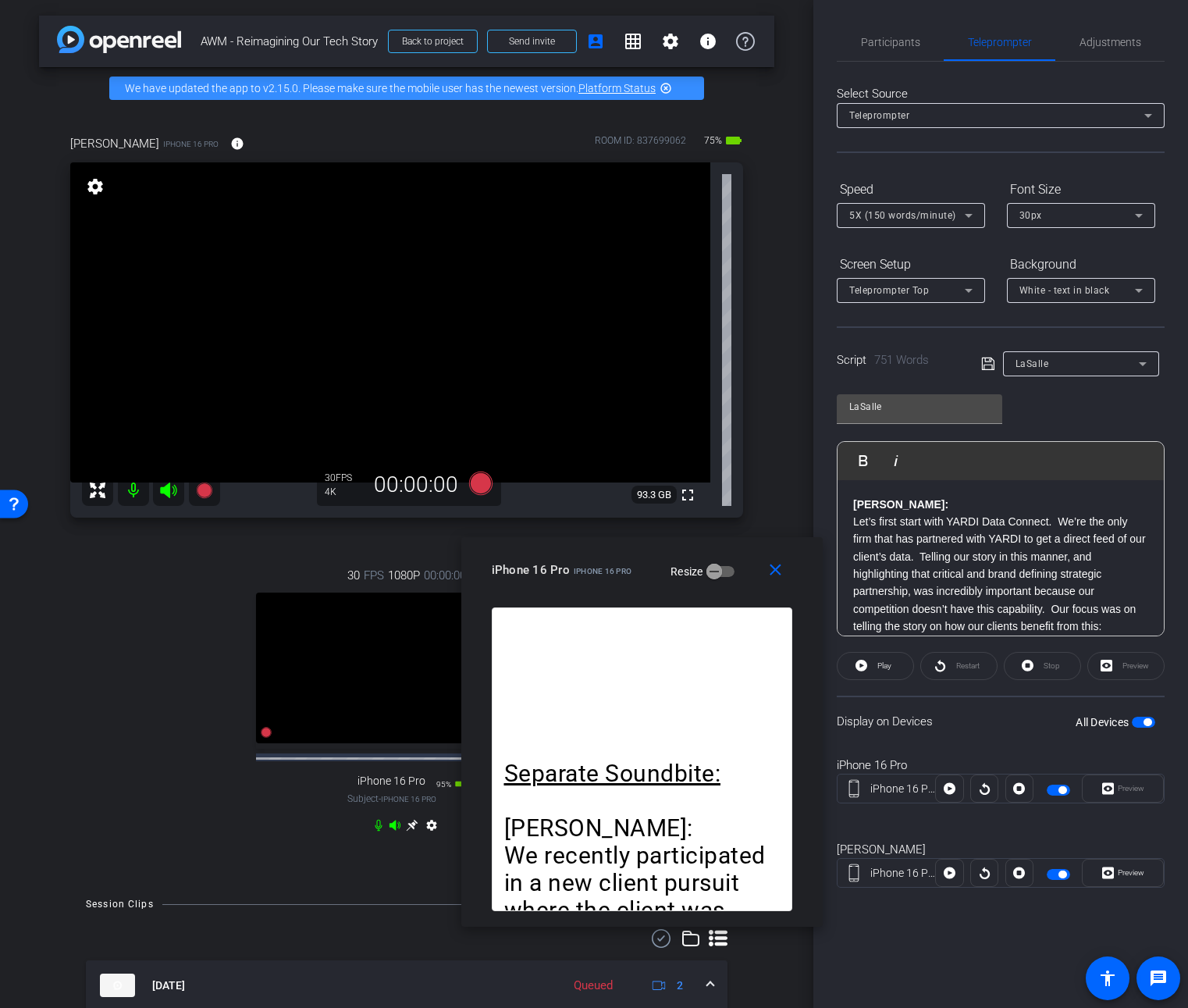
drag, startPoint x: 544, startPoint y: 491, endPoint x: 552, endPoint y: 552, distance: 61.5
click at [552, 552] on div "close iPhone 16 Pro iPhone 16 Pro Resize" at bounding box center [641, 572] width 361 height 70
click at [474, 475] on icon at bounding box center [480, 482] width 23 height 23
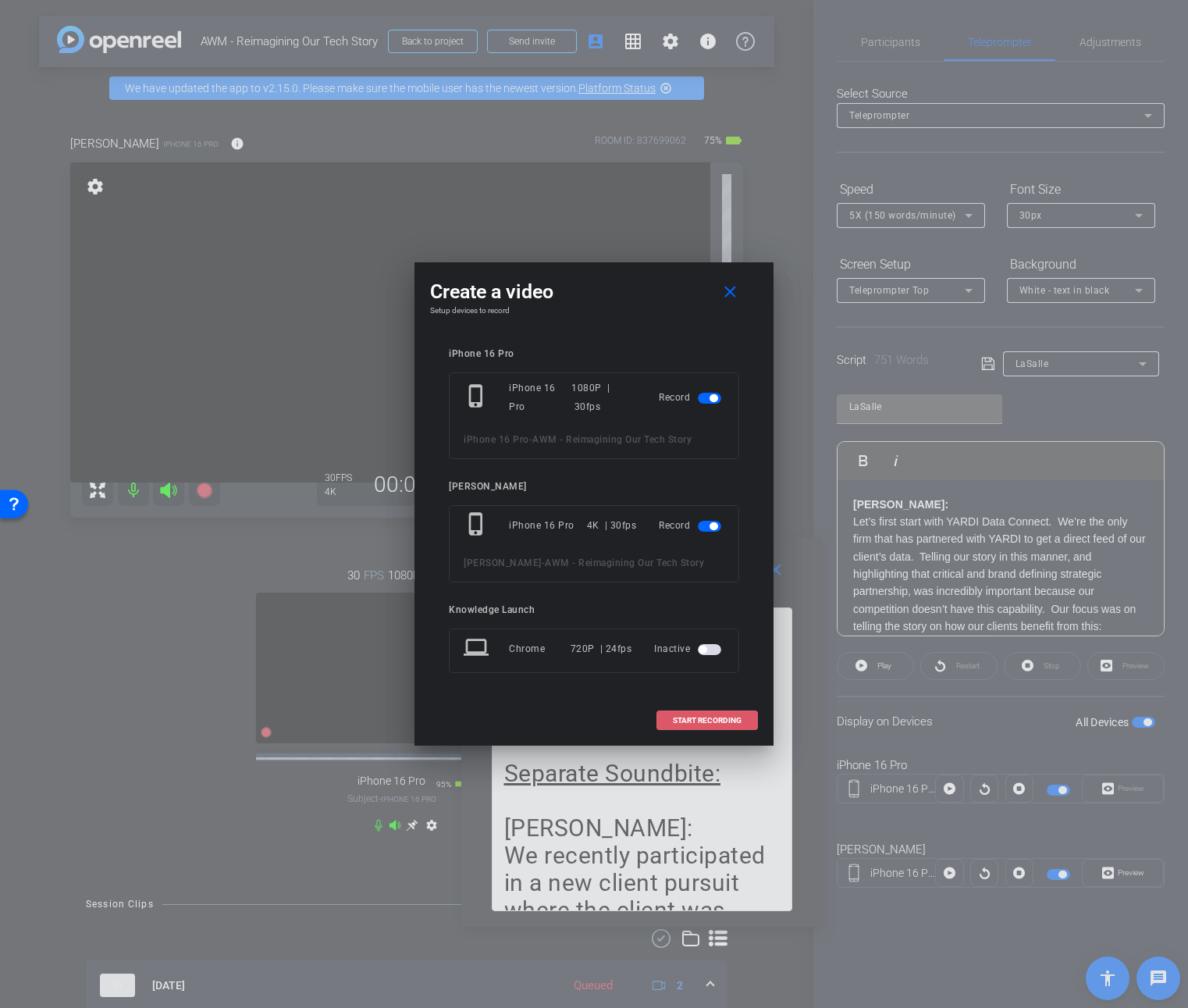
click at [697, 720] on span "START RECORDING" at bounding box center [707, 721] width 68 height 7
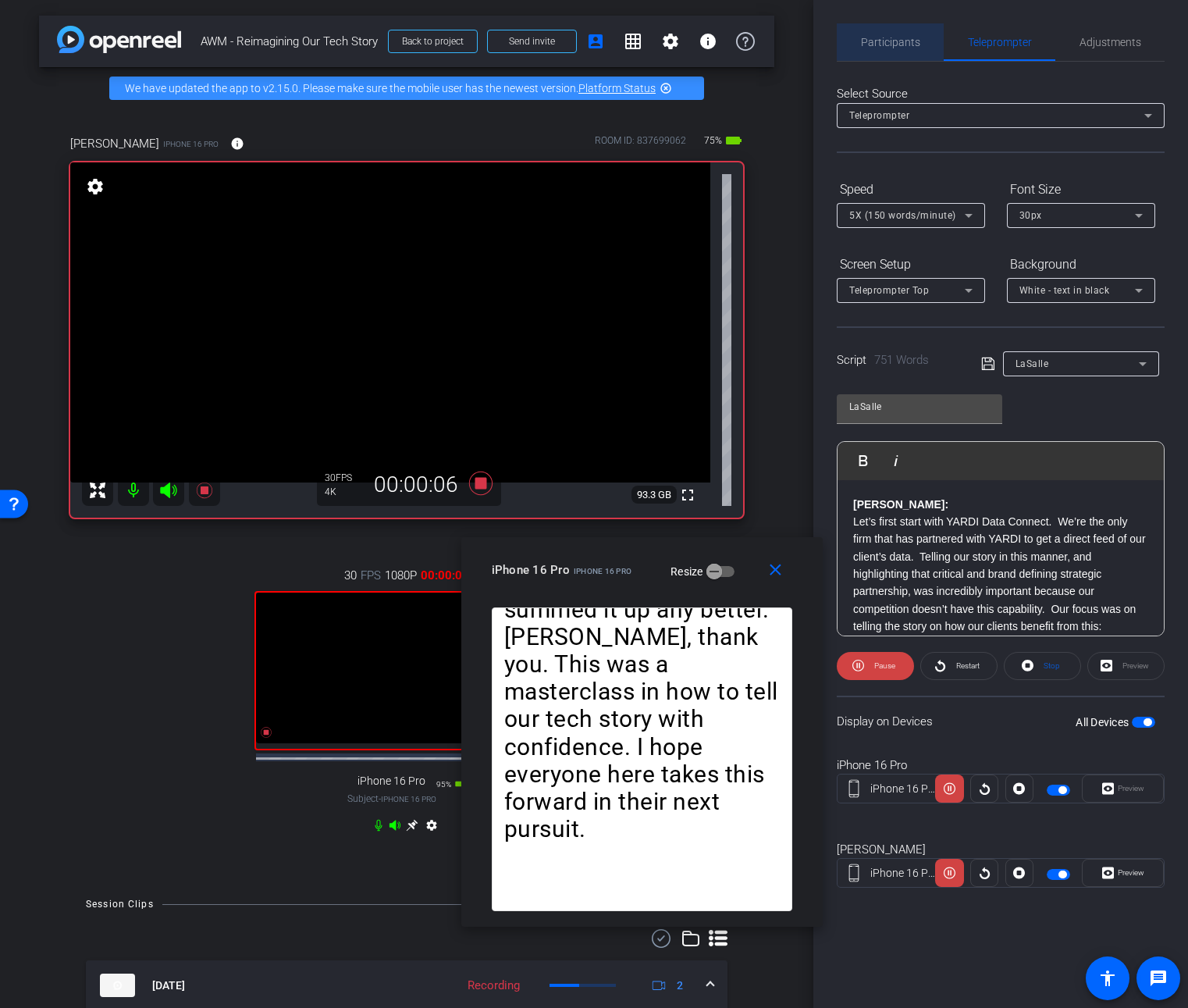
click at [891, 39] on span "Participants" at bounding box center [891, 43] width 59 height 11
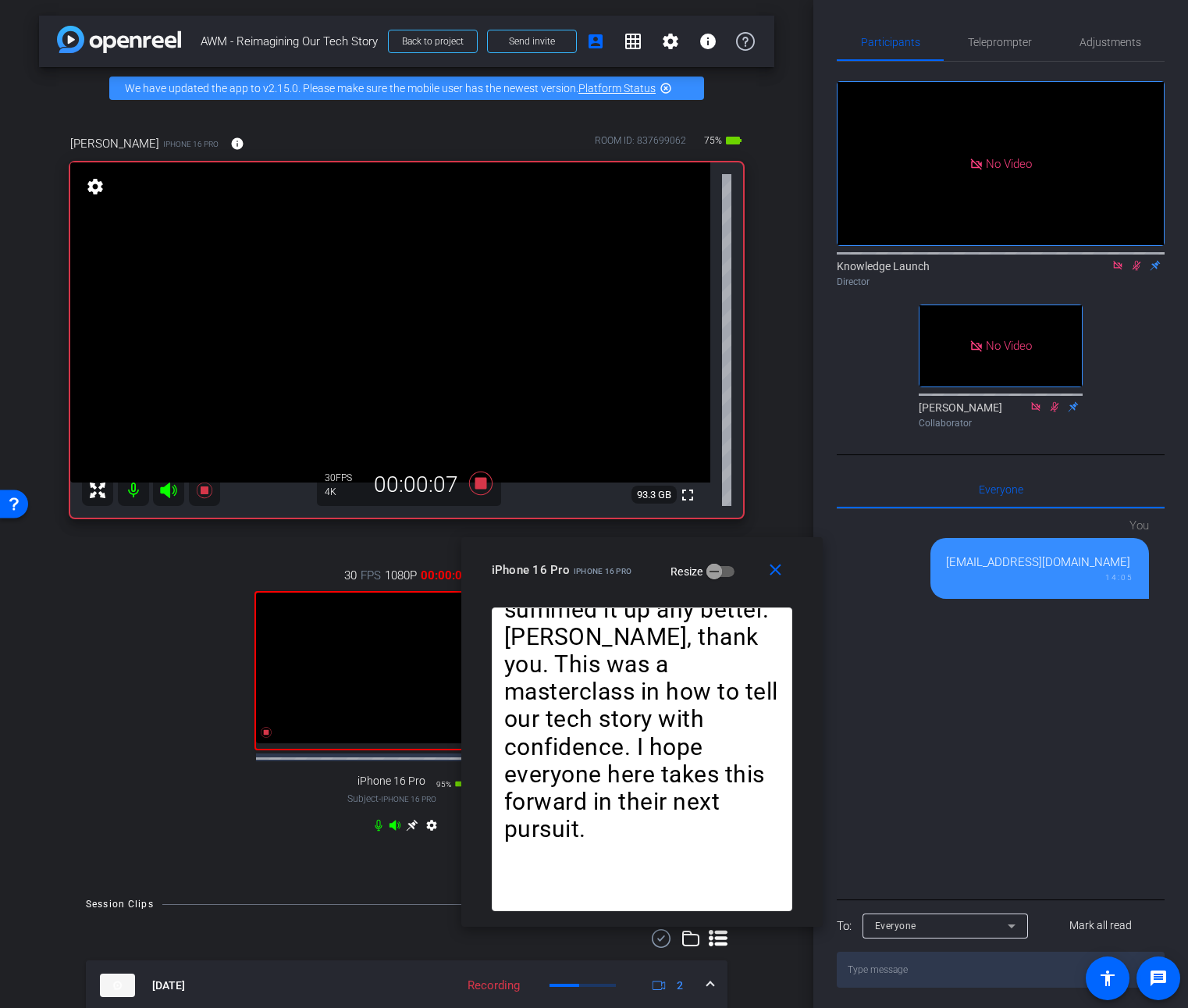
click at [1125, 259] on mat-icon at bounding box center [1118, 265] width 18 height 14
click at [1093, 271] on icon at bounding box center [1099, 265] width 13 height 11
click at [997, 45] on span "Teleprompter" at bounding box center [1000, 43] width 64 height 11
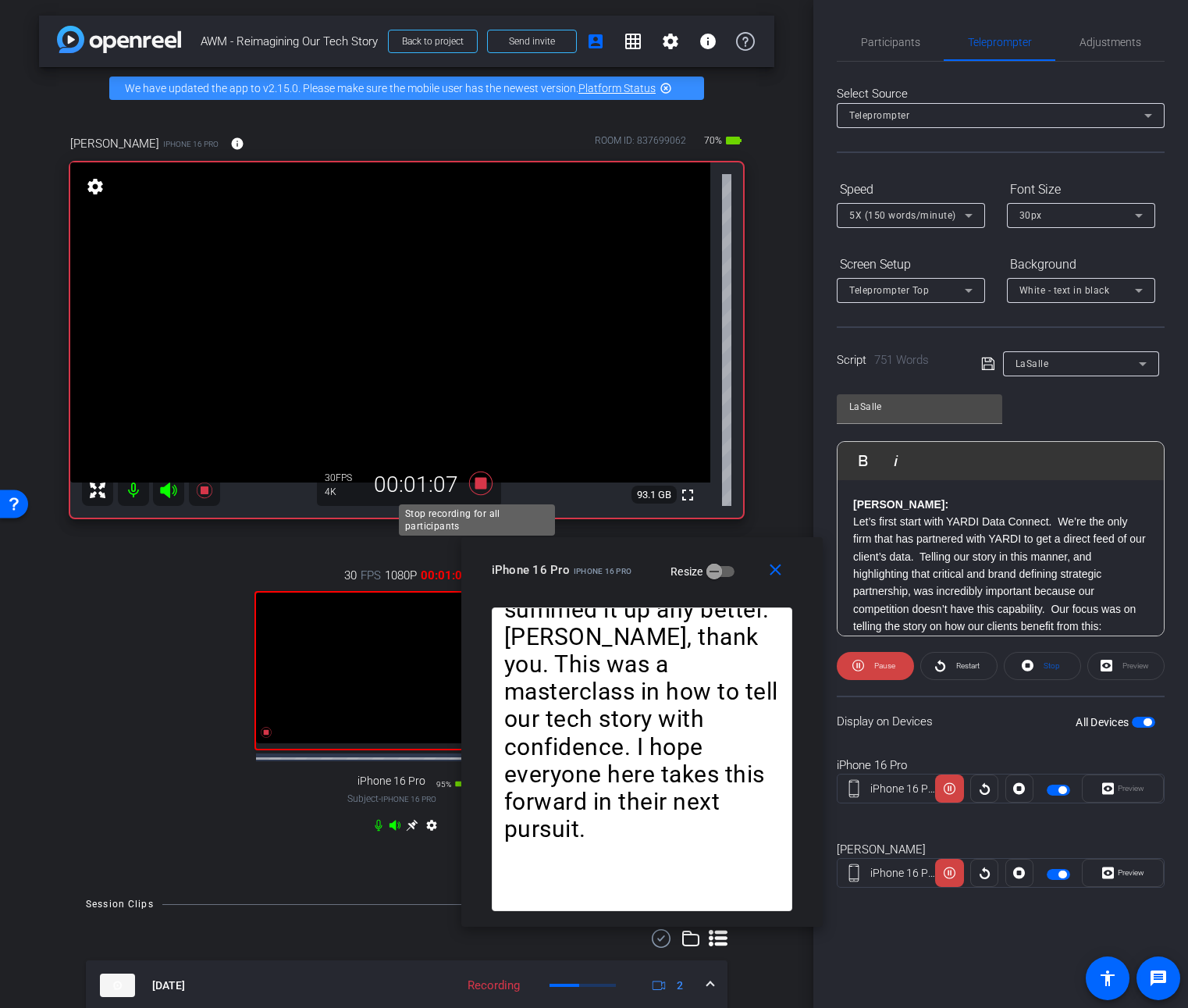
click at [476, 478] on icon at bounding box center [480, 482] width 23 height 23
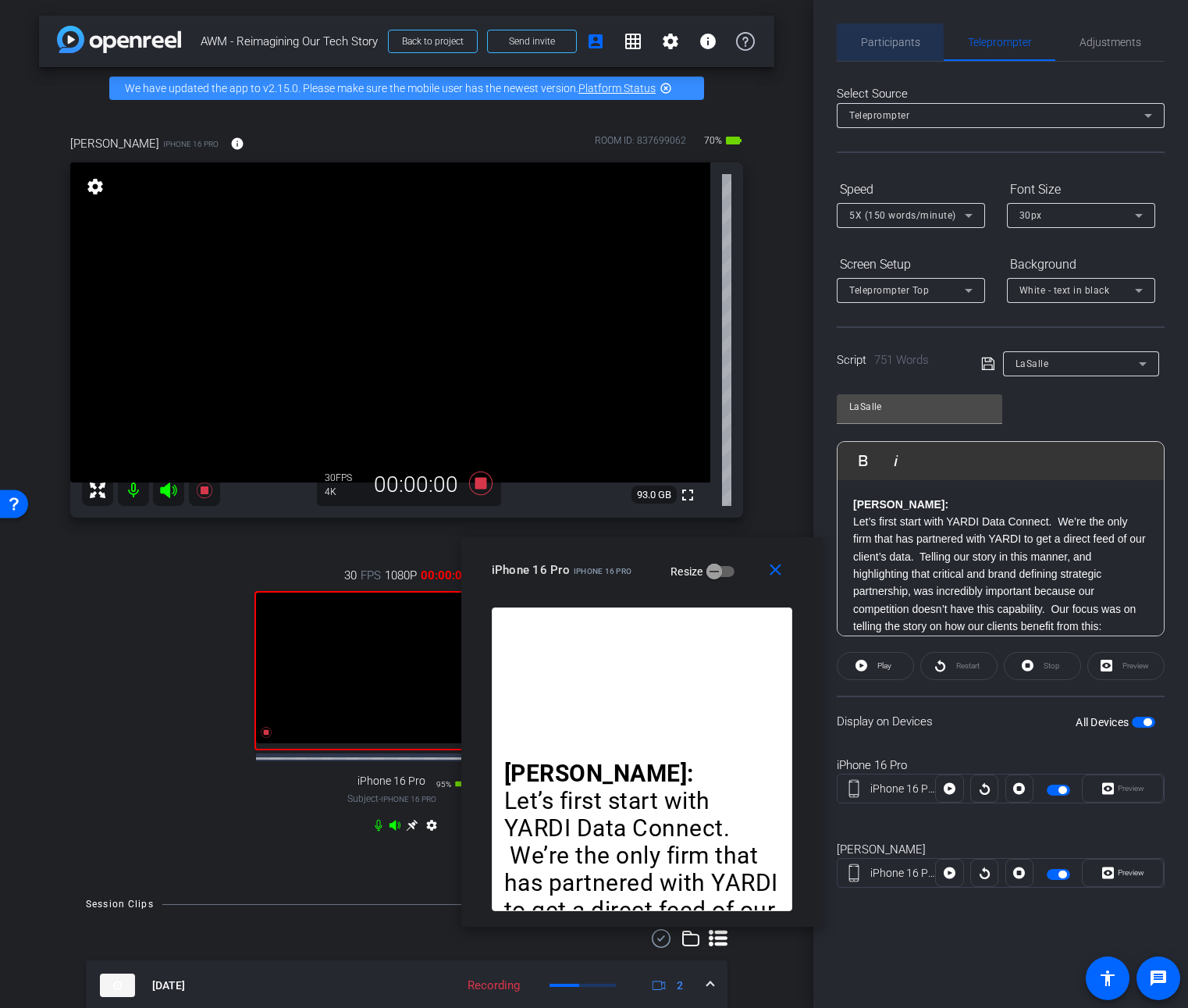
click at [879, 44] on span "Participants" at bounding box center [891, 43] width 59 height 11
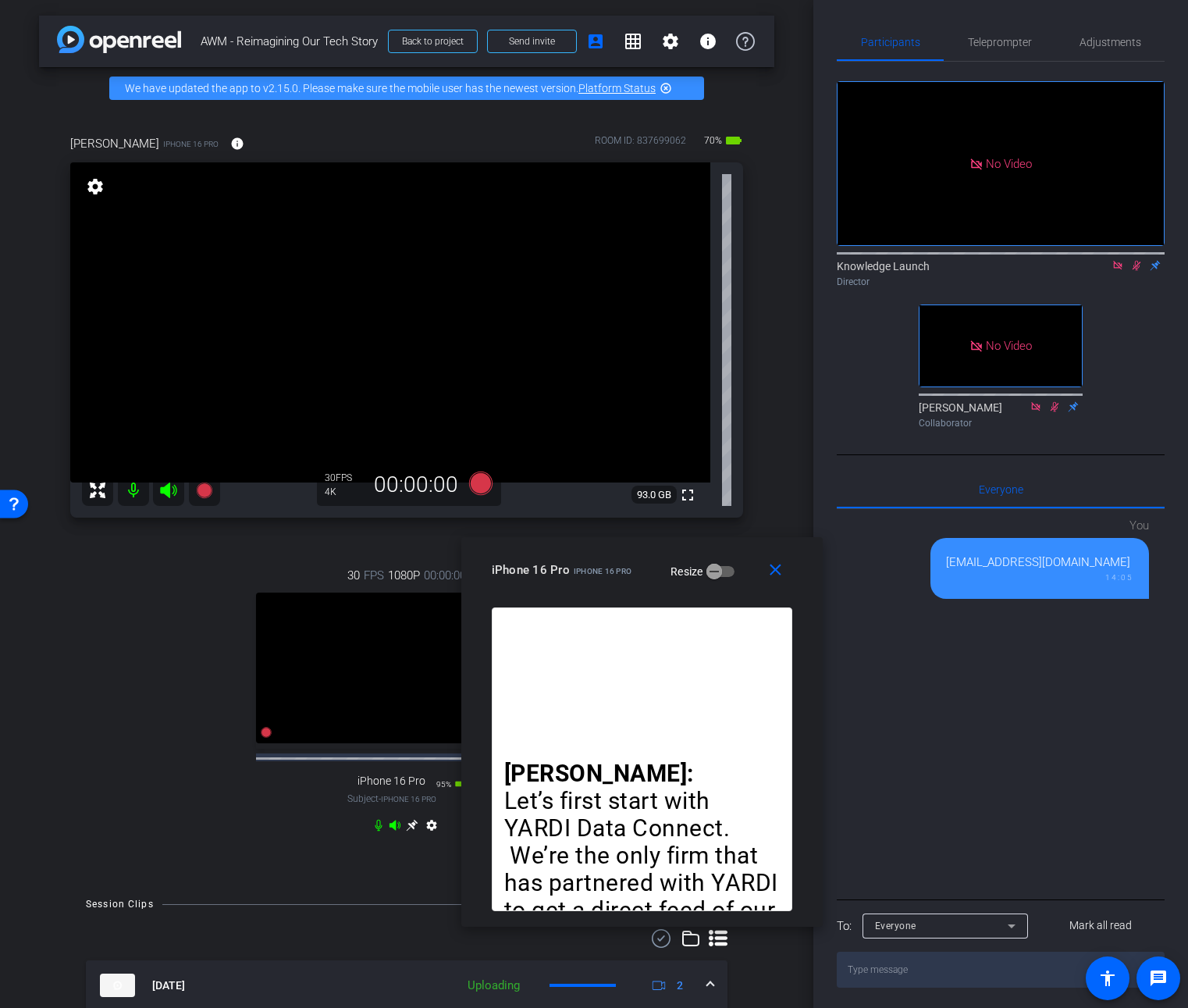
click at [1135, 261] on icon at bounding box center [1136, 265] width 8 height 10
click at [776, 570] on mat-icon "close" at bounding box center [775, 570] width 19 height 19
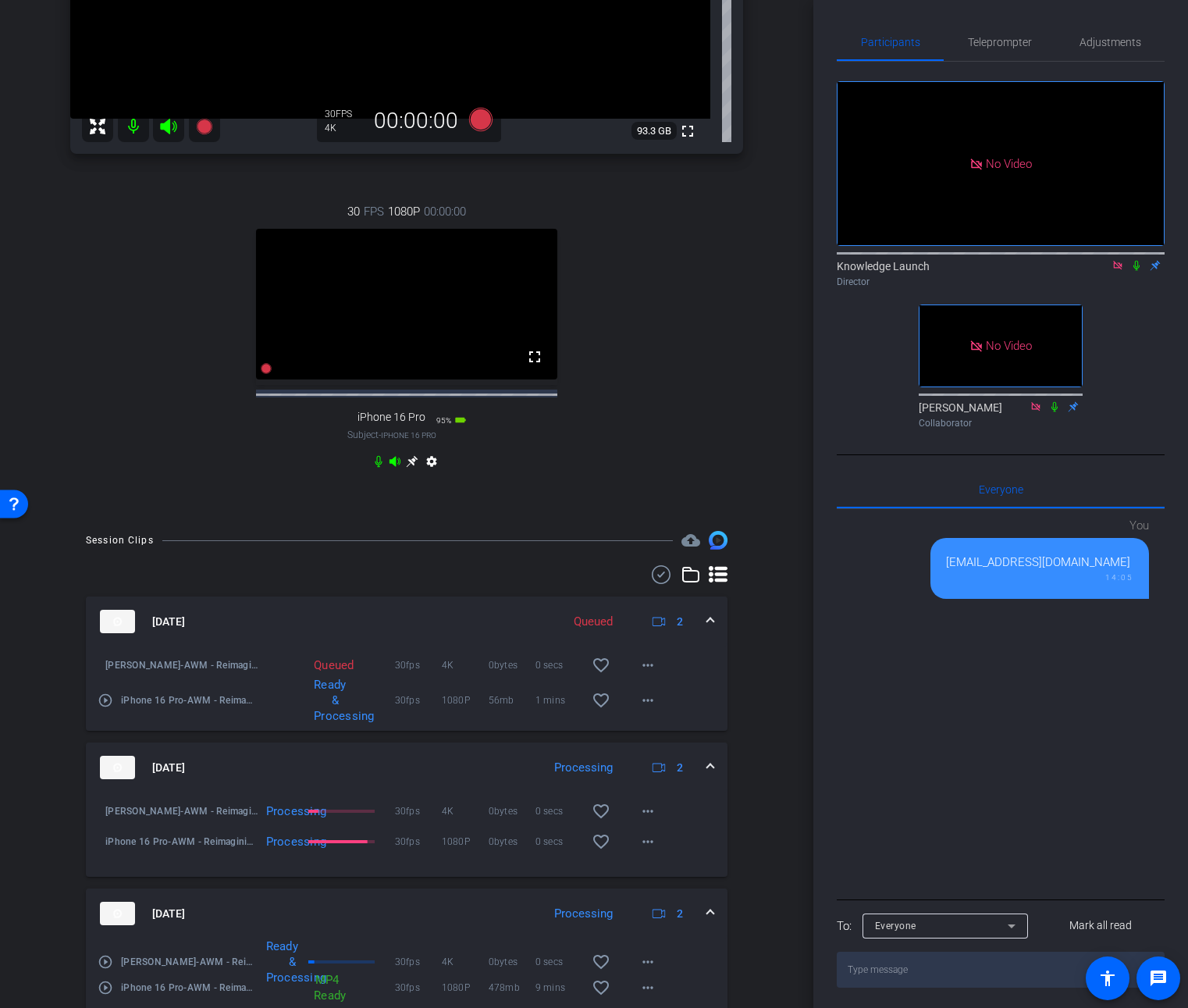
scroll to position [547, 0]
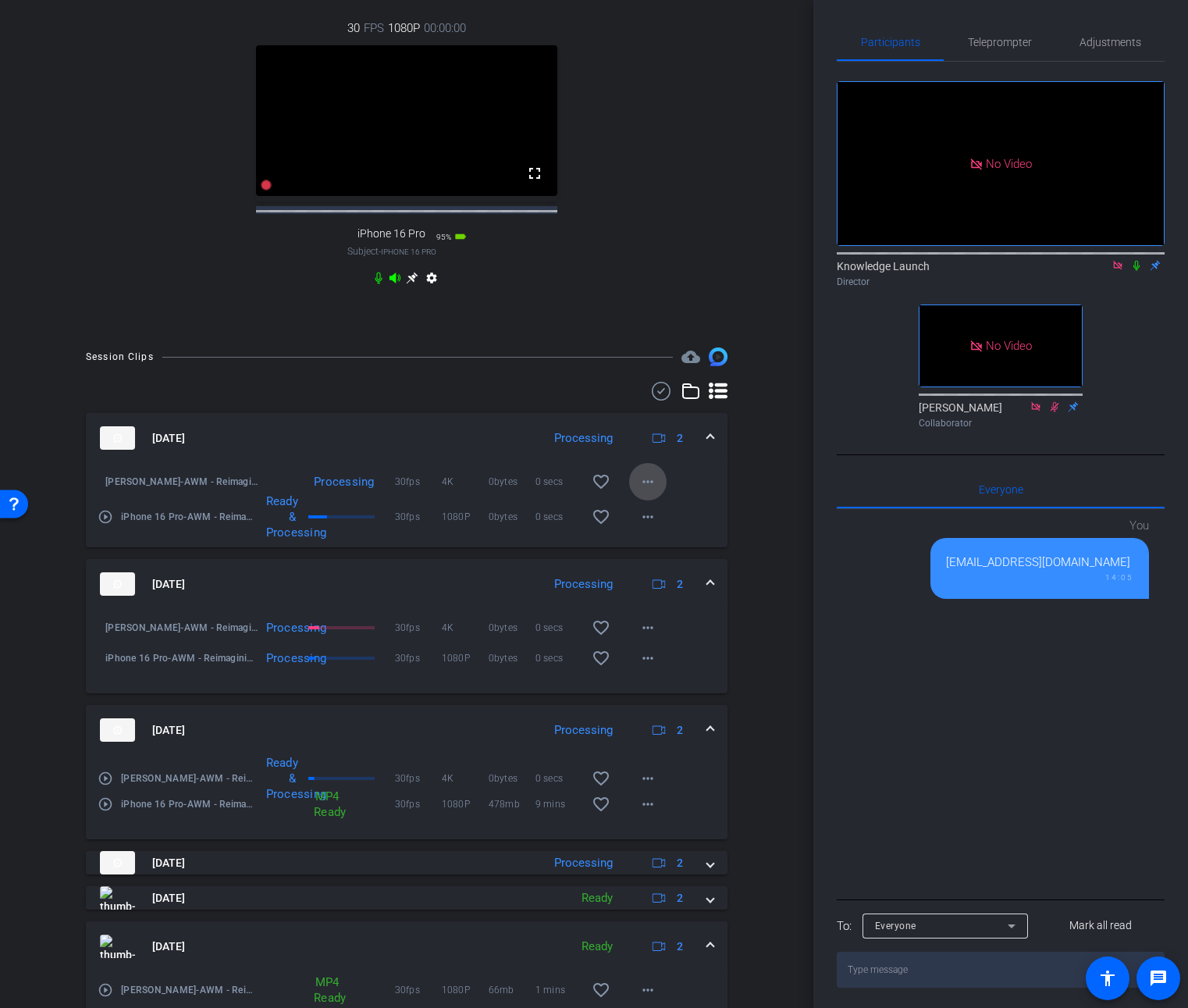
click at [642, 491] on mat-icon "more_horiz" at bounding box center [648, 481] width 18 height 18
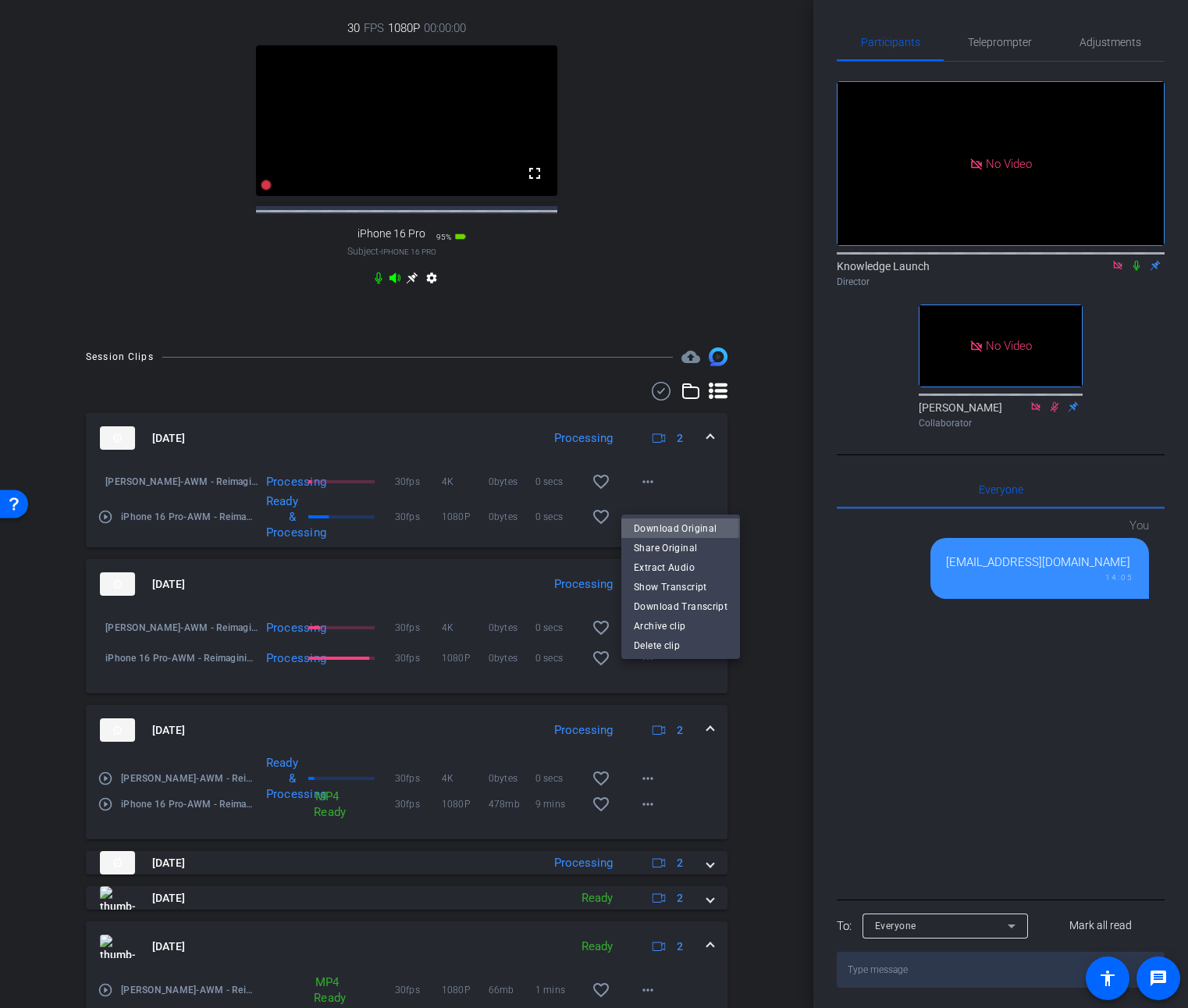
click at [661, 527] on span "Download Original" at bounding box center [680, 528] width 93 height 18
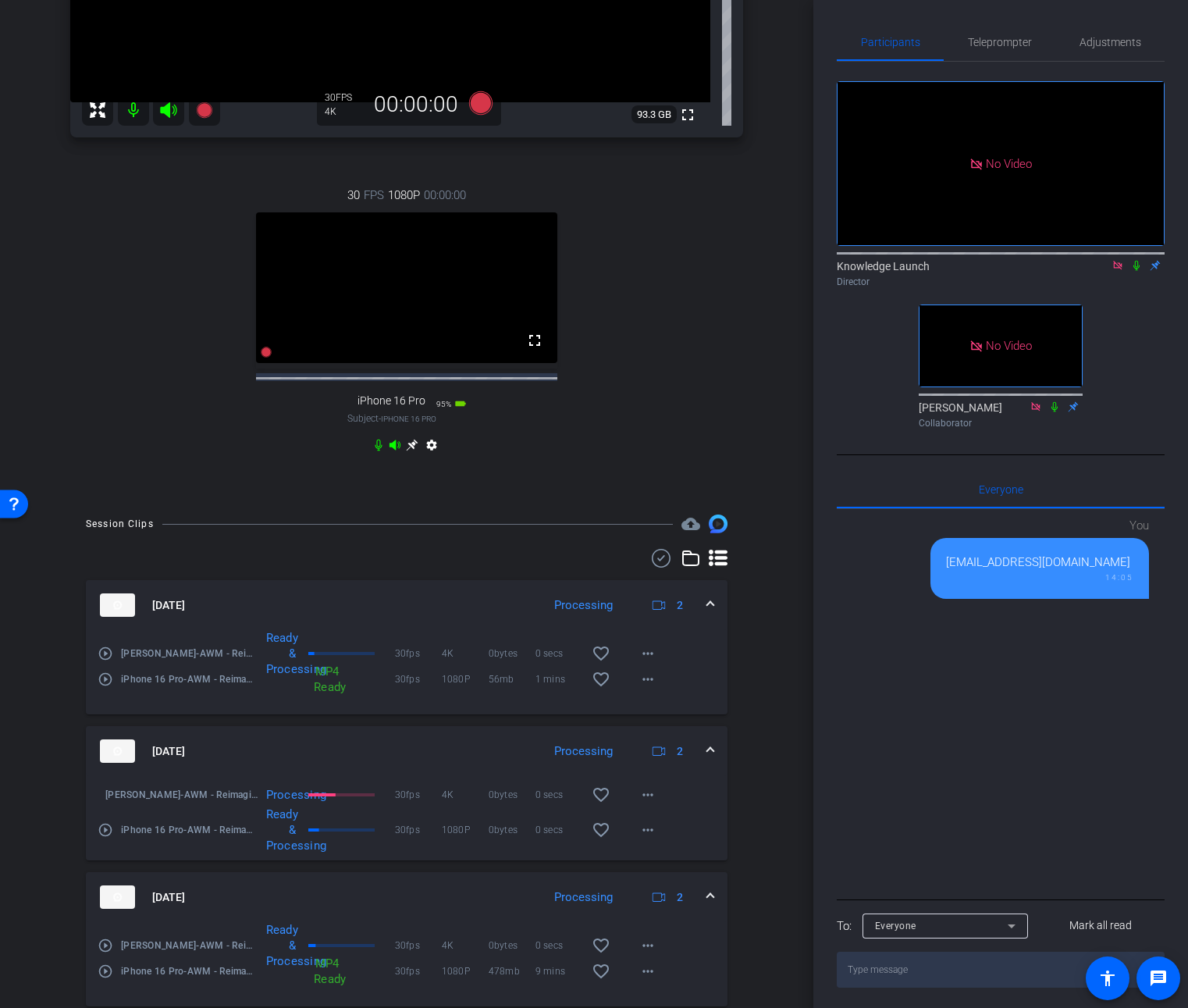
scroll to position [0, 0]
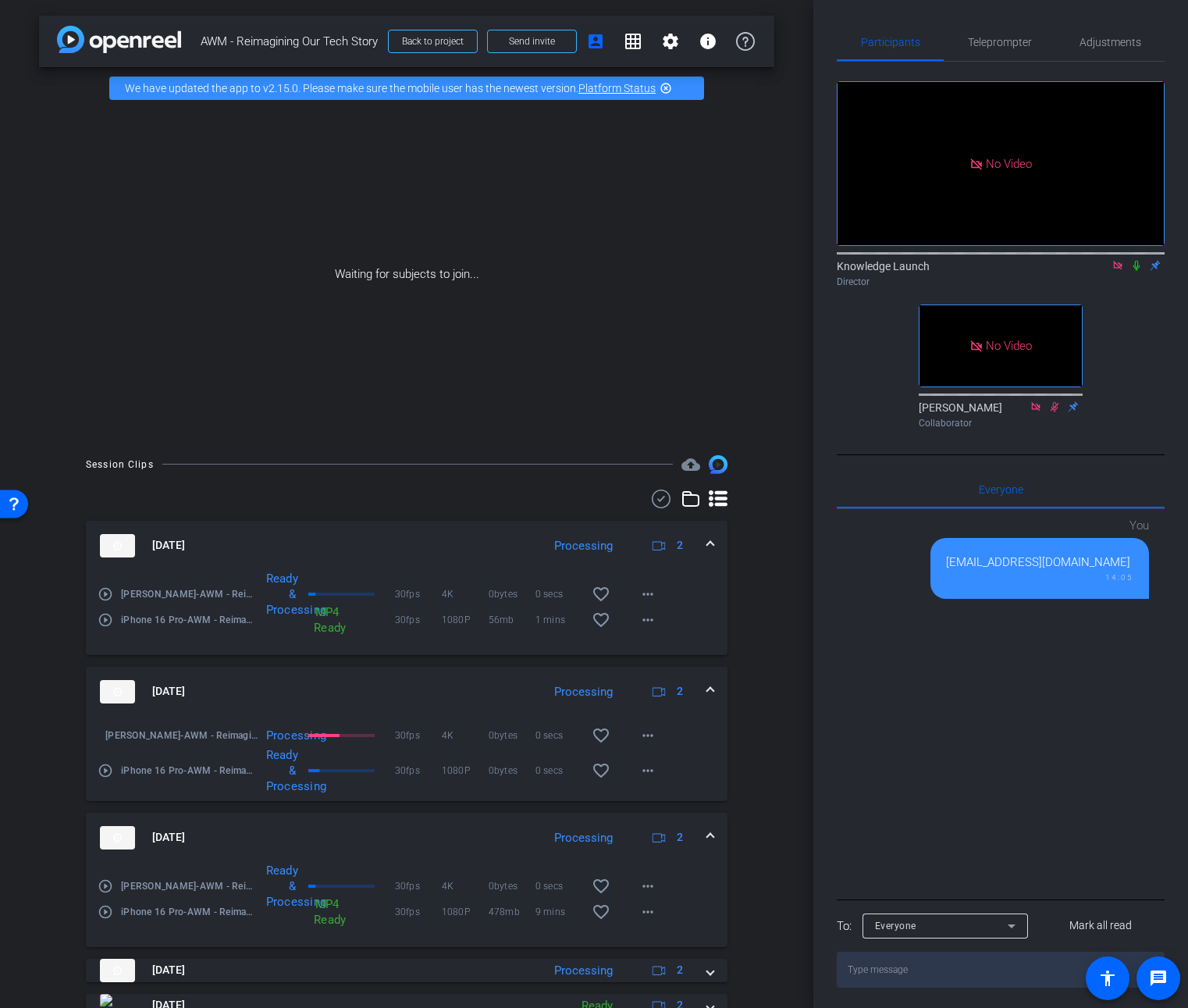
click at [1137, 261] on icon at bounding box center [1136, 265] width 6 height 10
click at [1140, 260] on icon at bounding box center [1136, 265] width 13 height 11
click at [1135, 261] on icon at bounding box center [1136, 265] width 6 height 10
click at [1138, 260] on icon at bounding box center [1136, 265] width 13 height 11
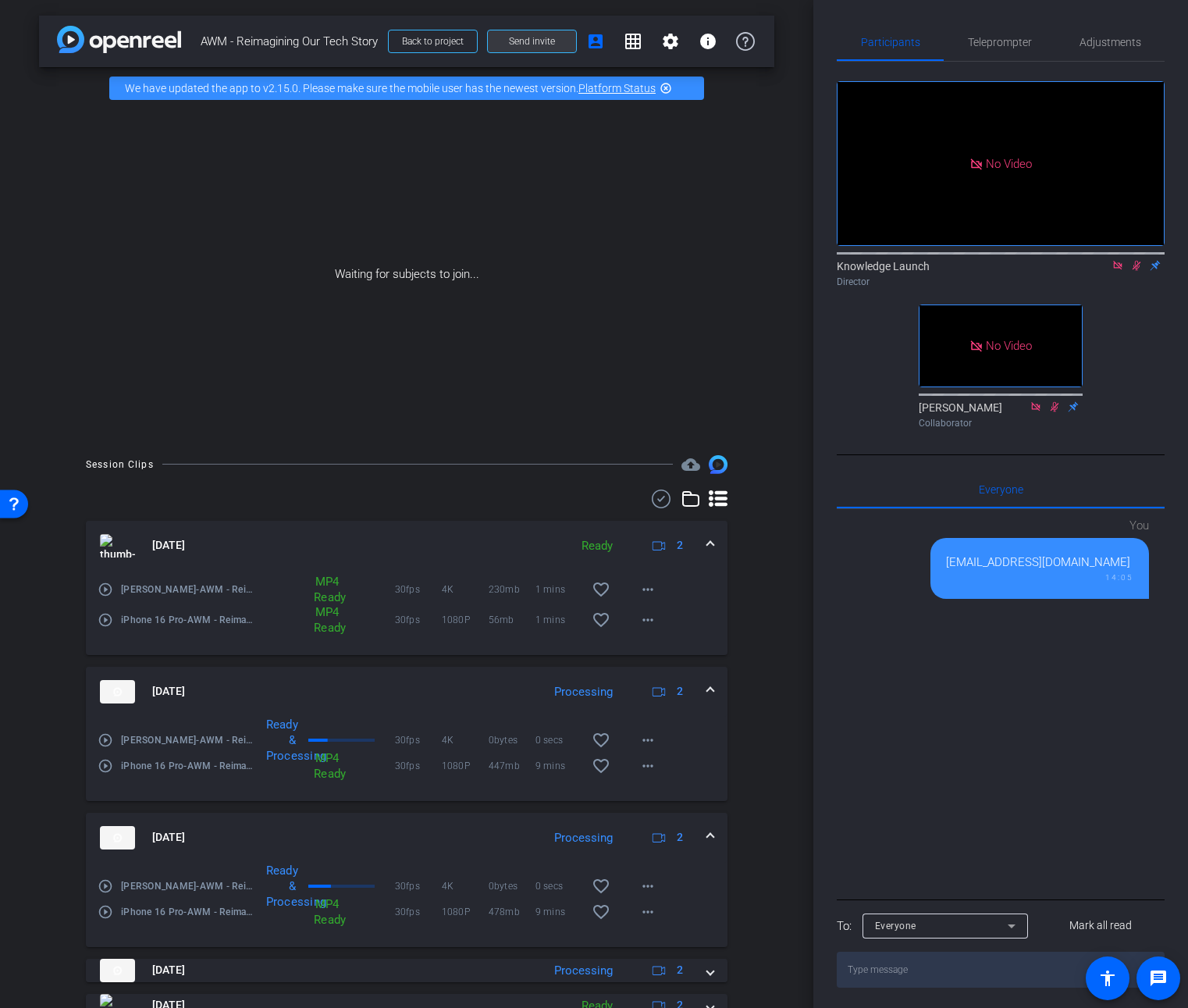
click at [527, 41] on span "Send invite" at bounding box center [532, 42] width 46 height 13
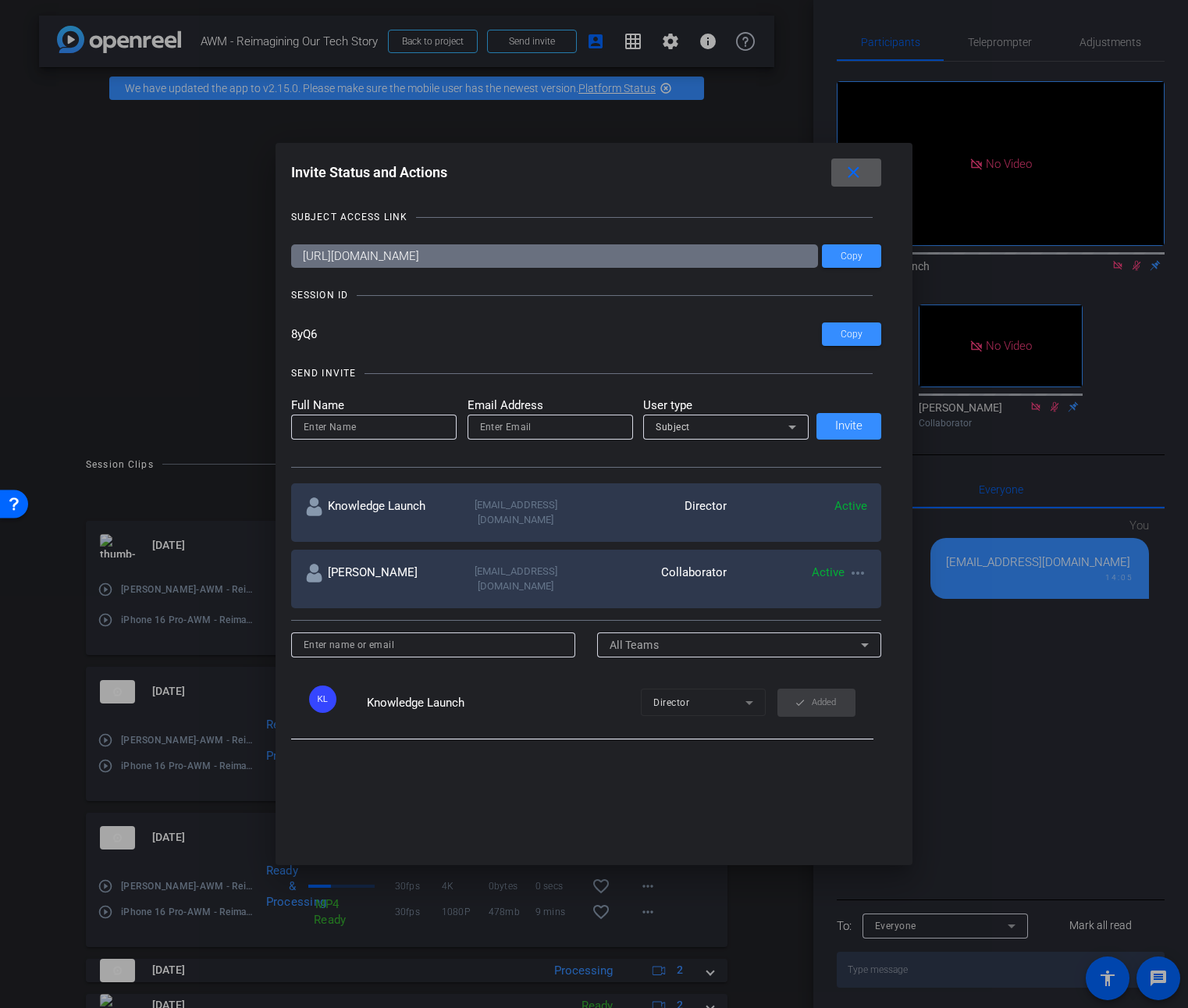
click at [402, 260] on input "[URL][DOMAIN_NAME]" at bounding box center [554, 255] width 527 height 23
click at [309, 333] on input "8yQ6" at bounding box center [556, 334] width 531 height 23
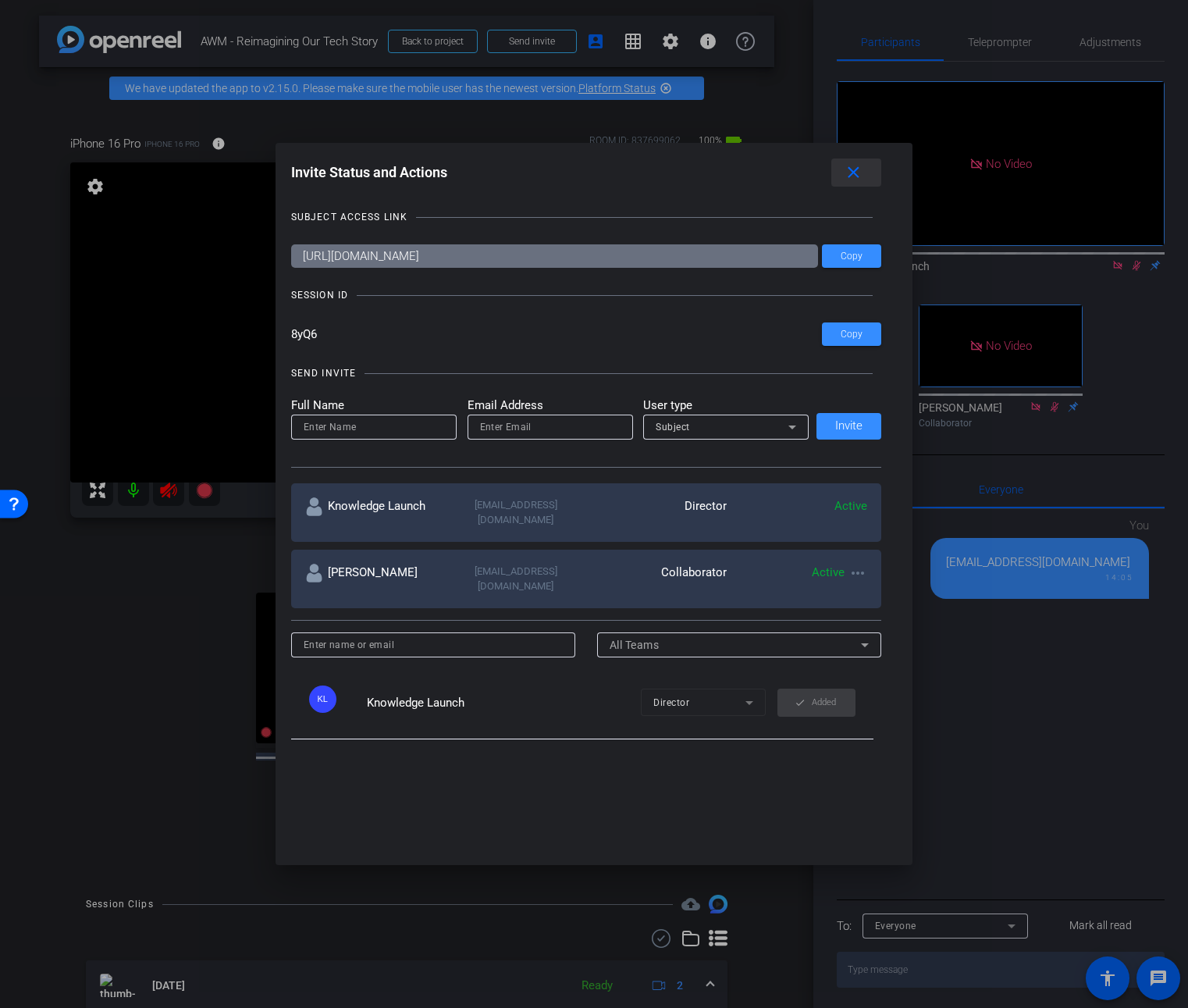
click at [858, 170] on mat-icon "close" at bounding box center [853, 173] width 19 height 19
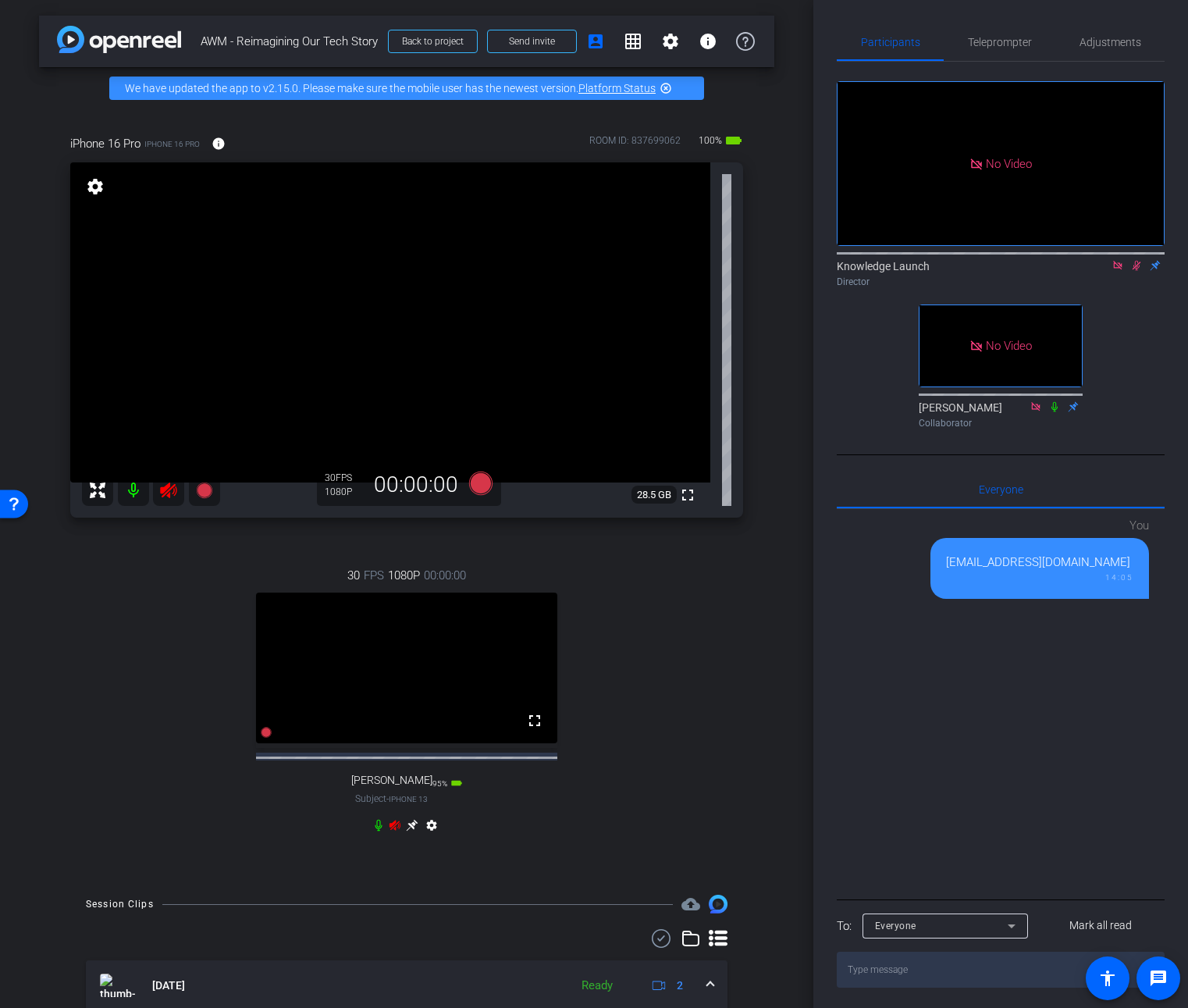
click at [1135, 261] on icon at bounding box center [1136, 265] width 8 height 10
click at [1007, 44] on span "Teleprompter" at bounding box center [1000, 43] width 64 height 11
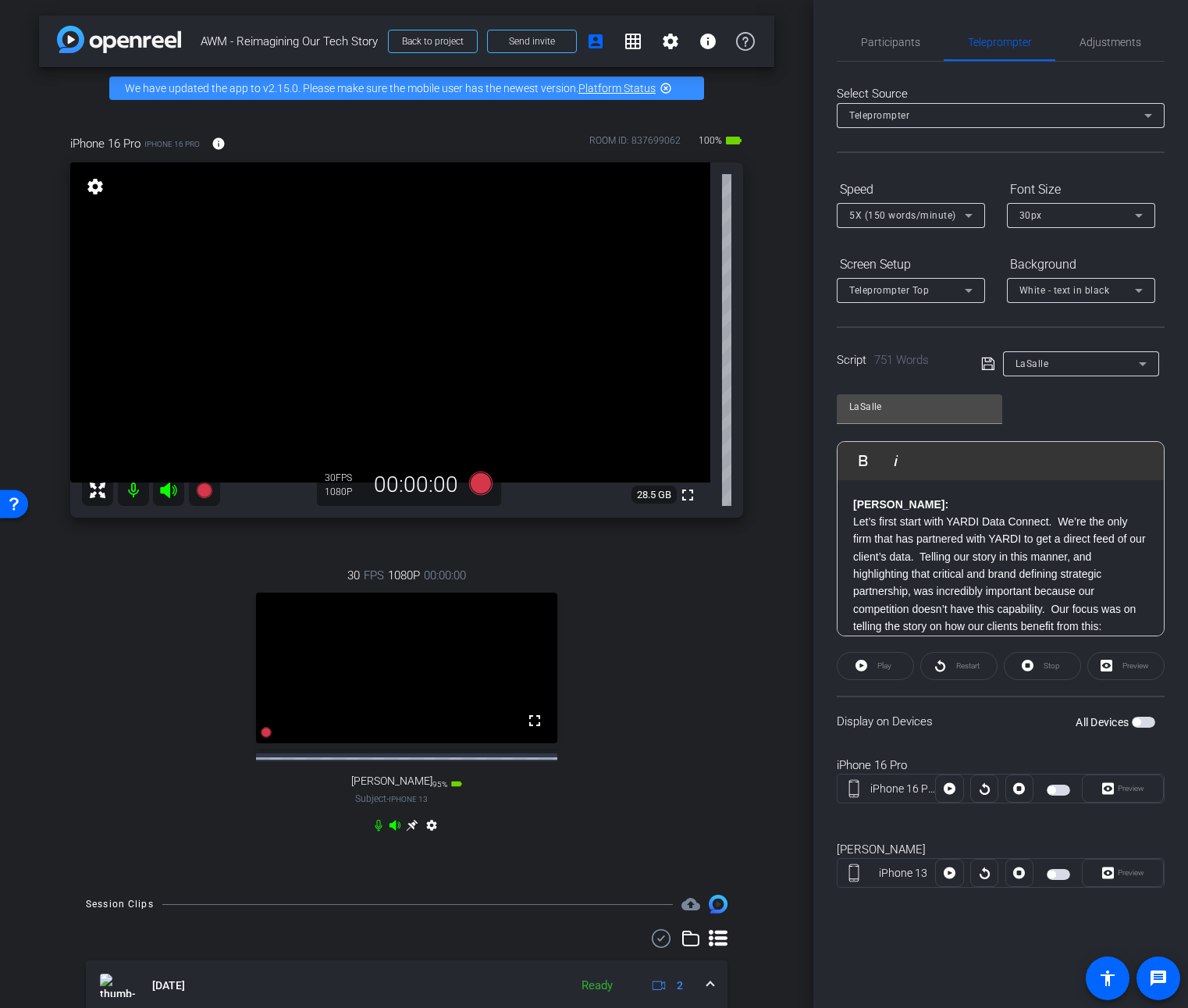
click at [1092, 297] on div "White - text in black" at bounding box center [1076, 289] width 115 height 19
click at [1094, 255] on div at bounding box center [594, 504] width 1188 height 1008
click at [1089, 358] on div "LaSalle" at bounding box center [1077, 363] width 124 height 19
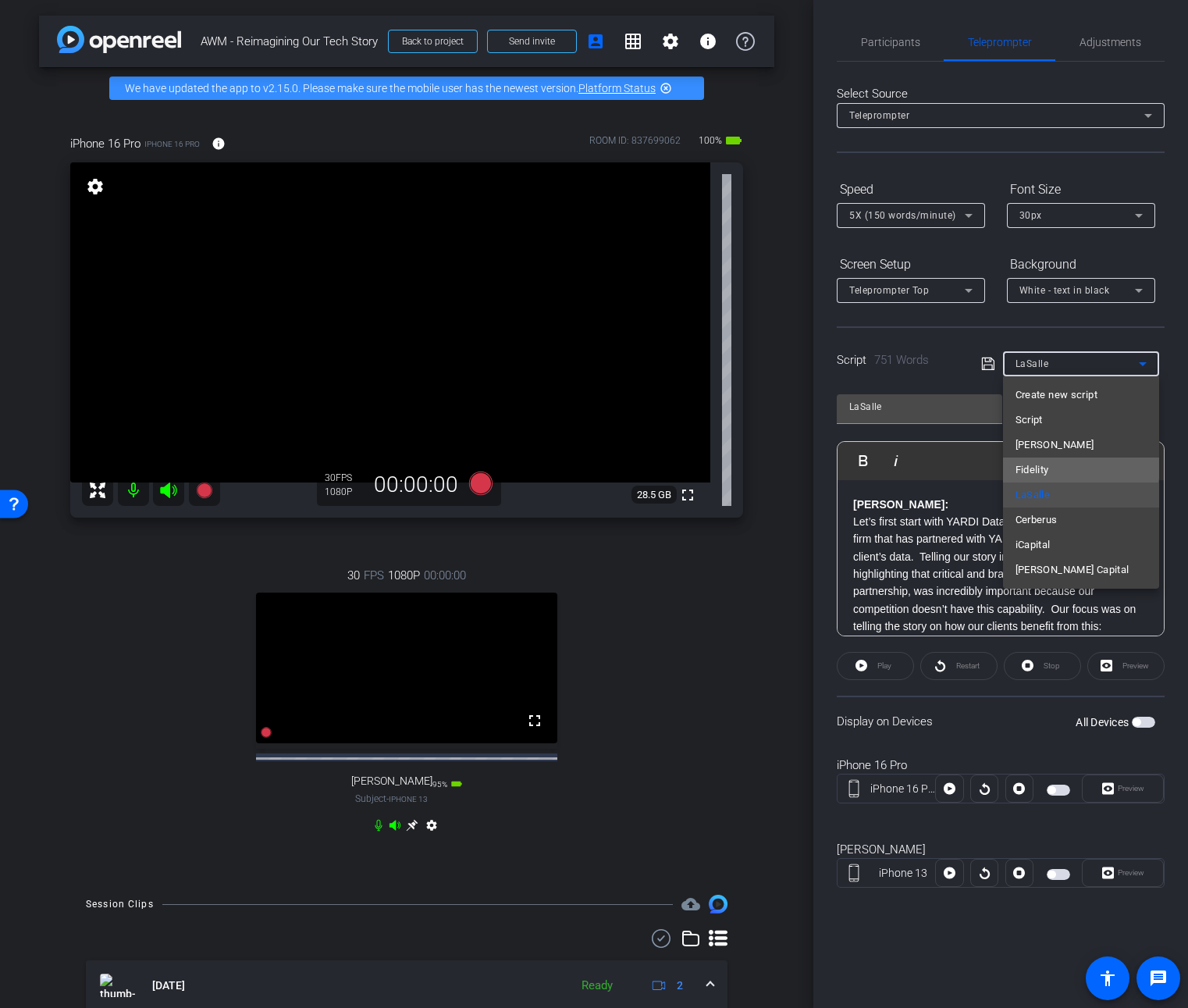
click at [1062, 466] on mat-option "Fidelity" at bounding box center [1081, 469] width 156 height 25
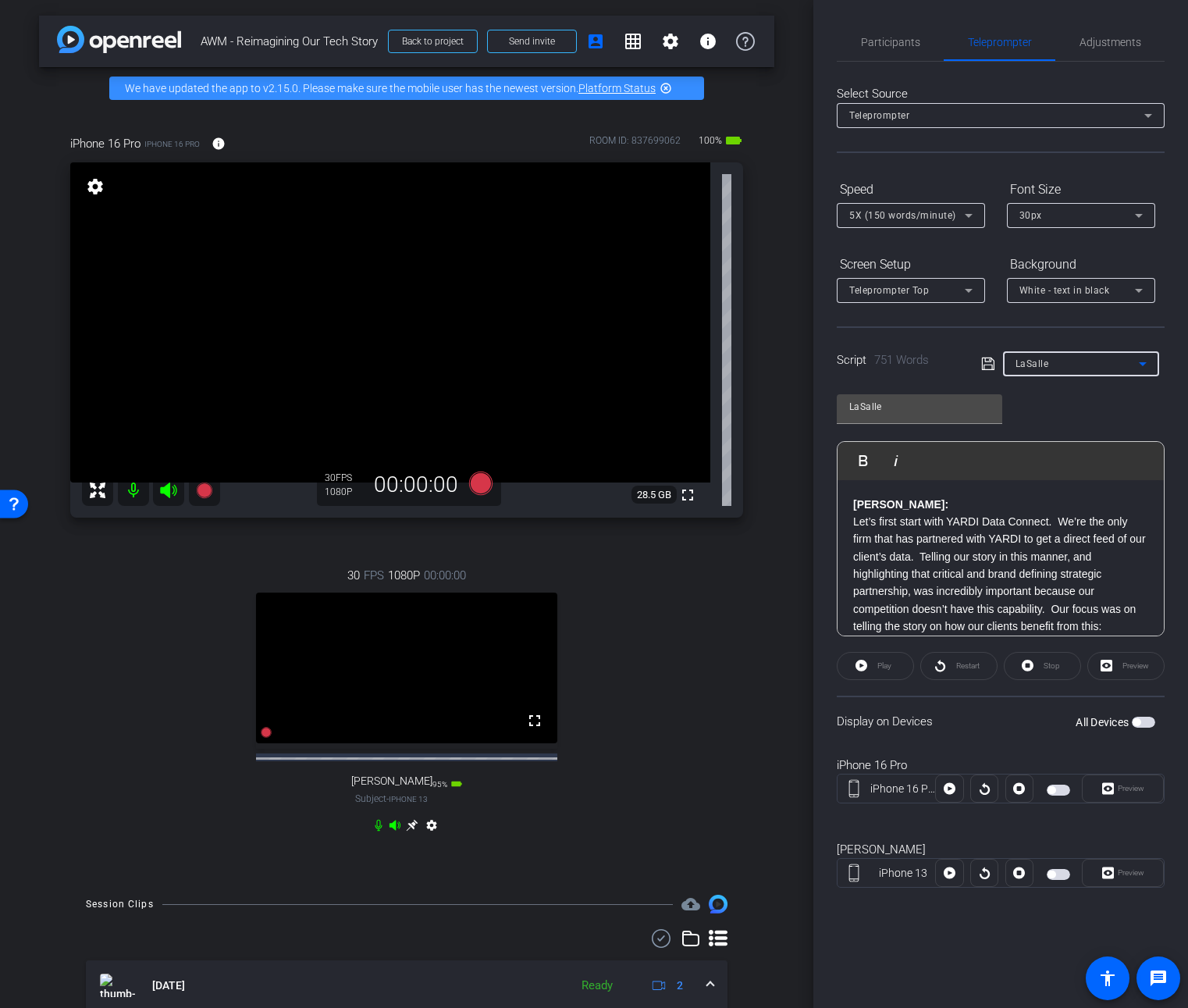
type input "Fidelity"
click at [1007, 521] on p "[PERSON_NAME]: To set the stage, Fidelity, a $5 trillion asset manager and one …" at bounding box center [1000, 548] width 295 height 104
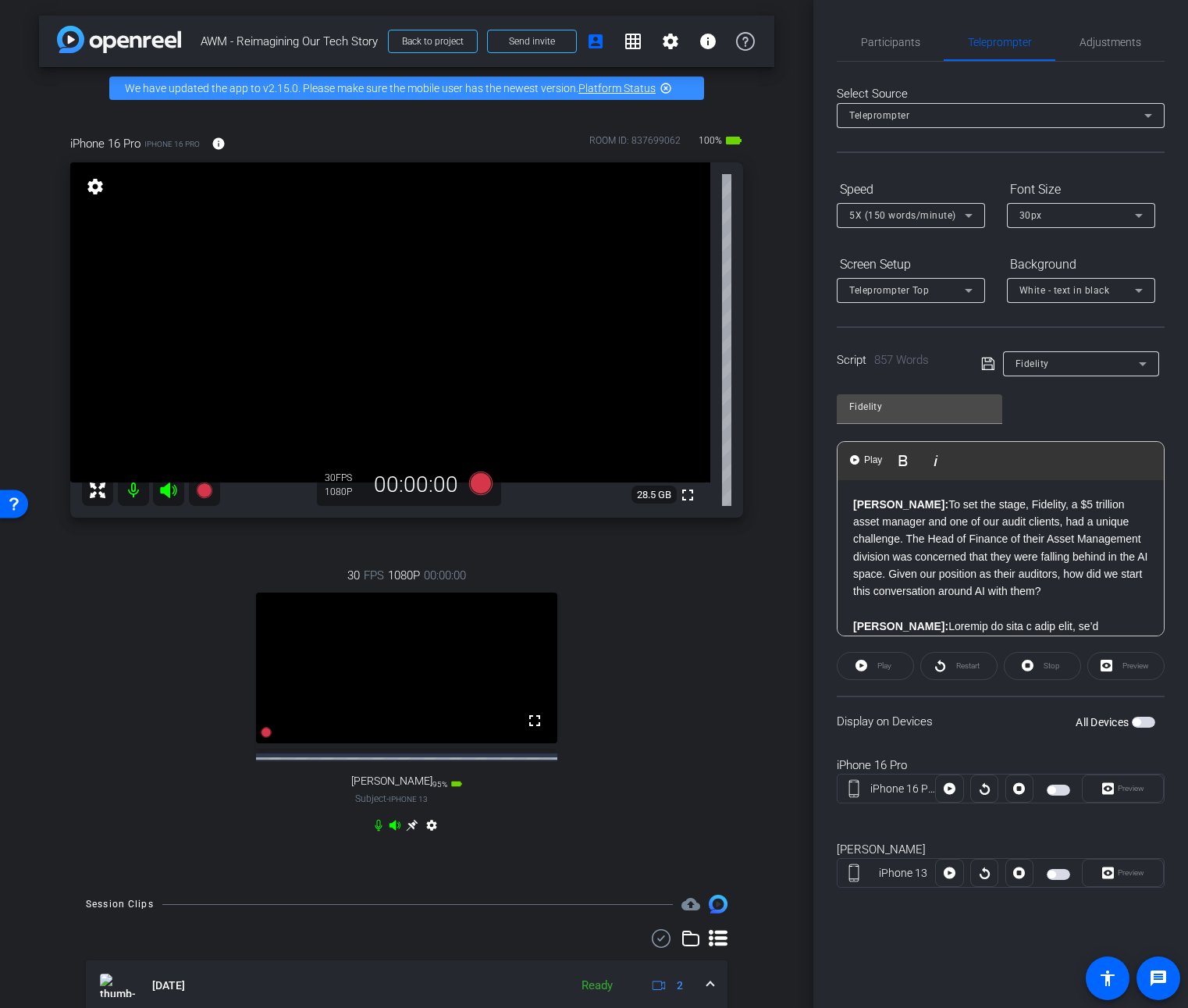
click at [965, 571] on p "[PERSON_NAME]: To set the stage, Fidelity, a $5 trillion asset manager and one …" at bounding box center [1000, 548] width 295 height 104
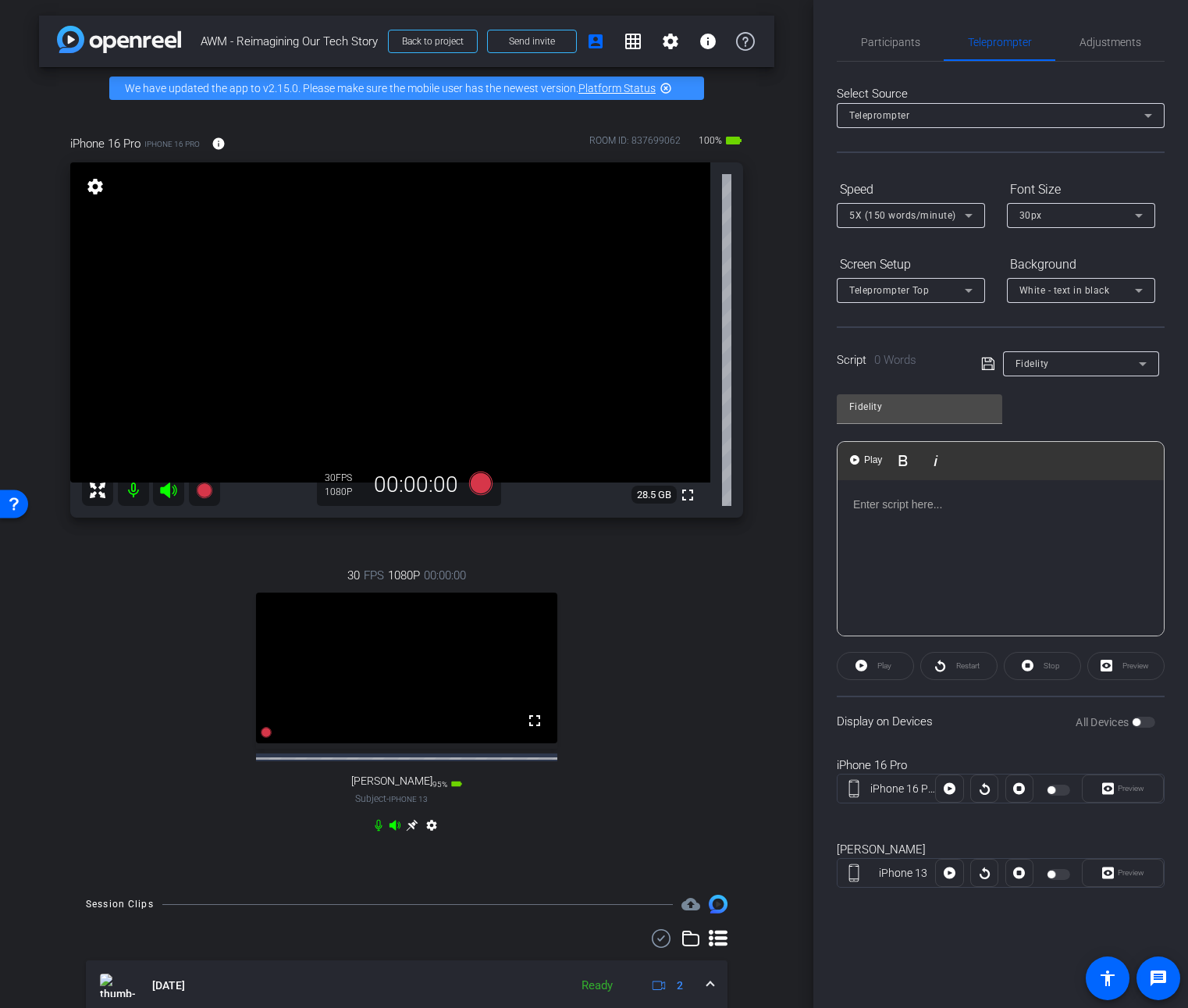
click at [893, 508] on p at bounding box center [1000, 504] width 295 height 18
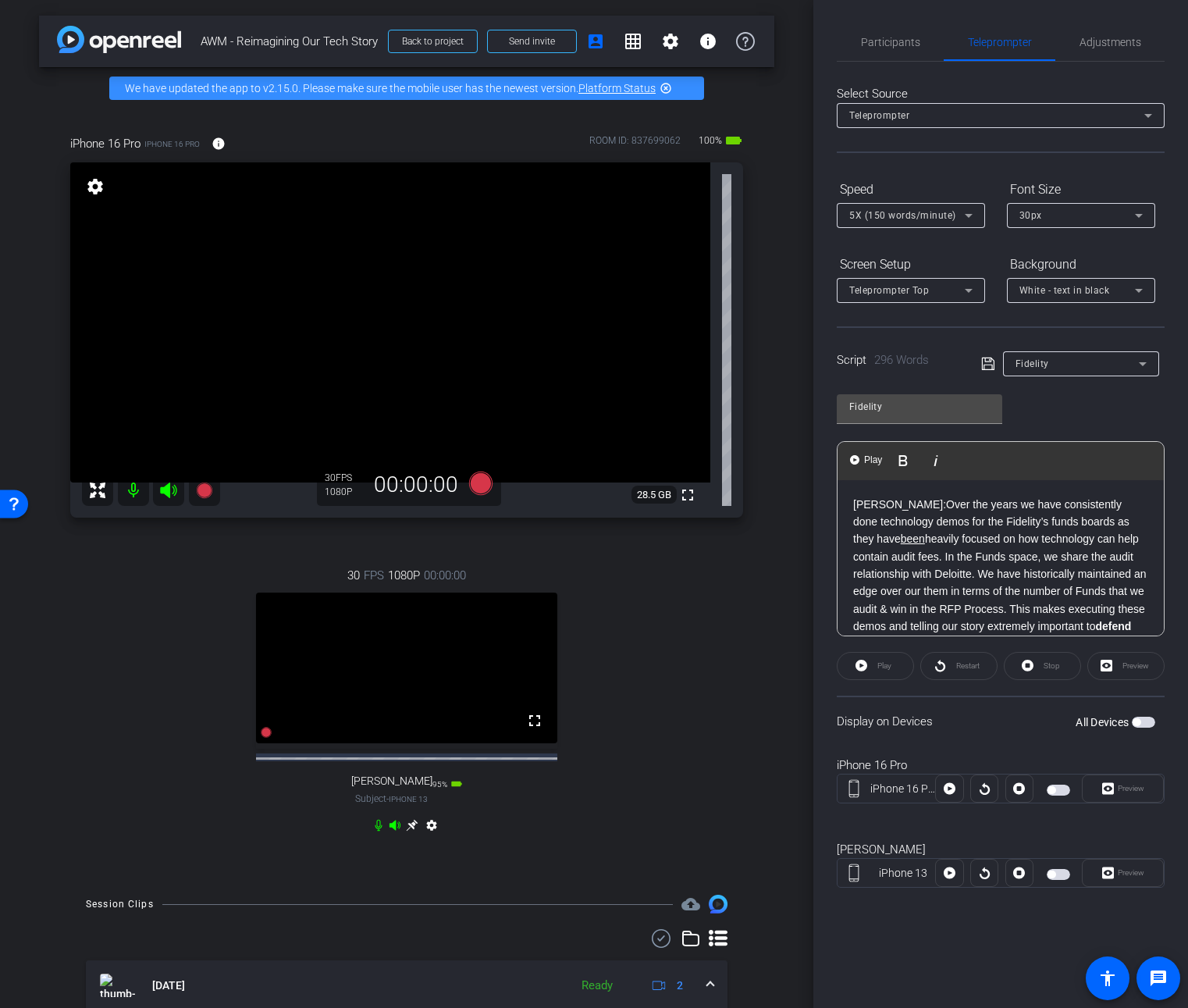
click at [855, 504] on b "[PERSON_NAME]:" at bounding box center [900, 504] width 93 height 13
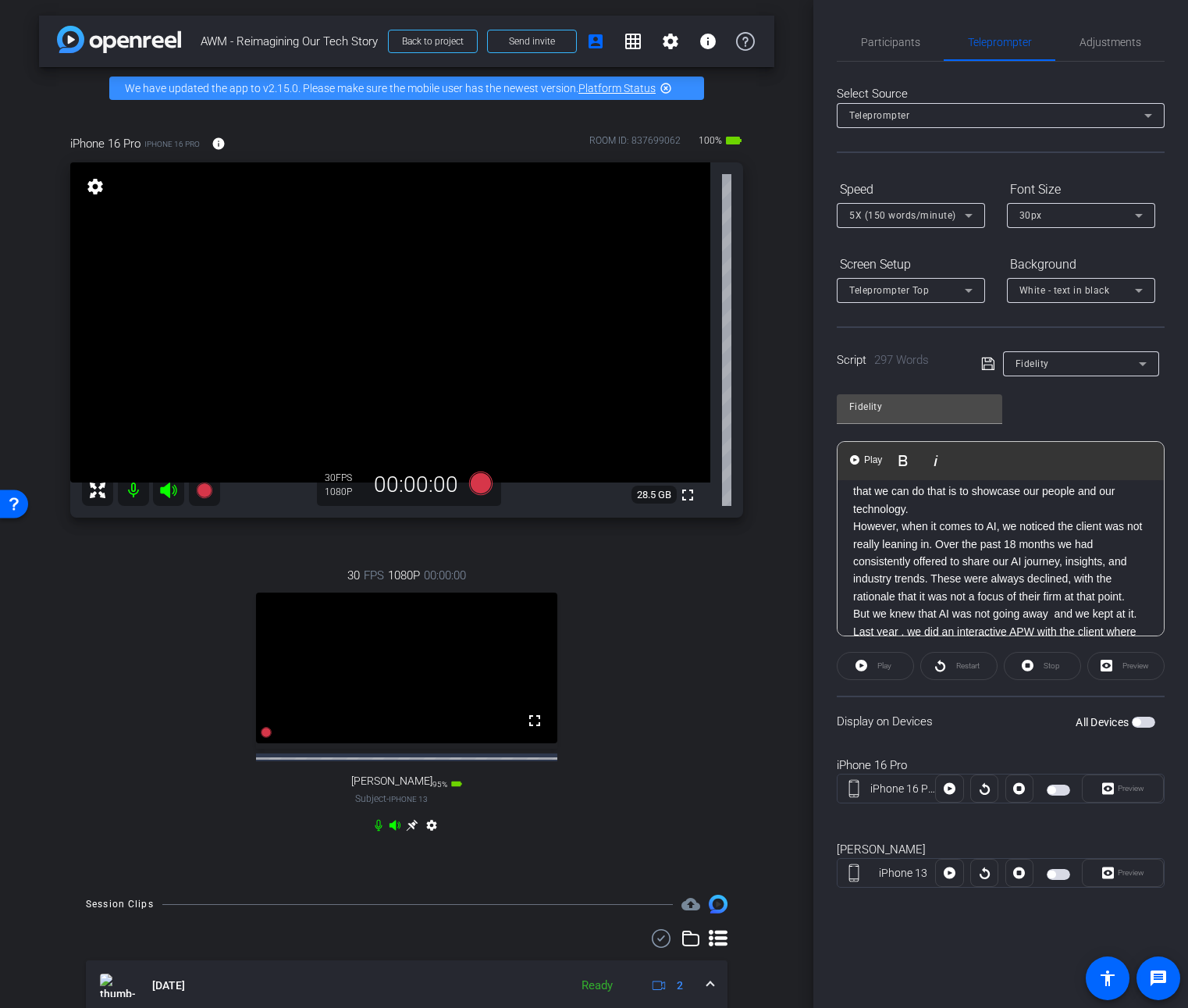
scroll to position [214, 0]
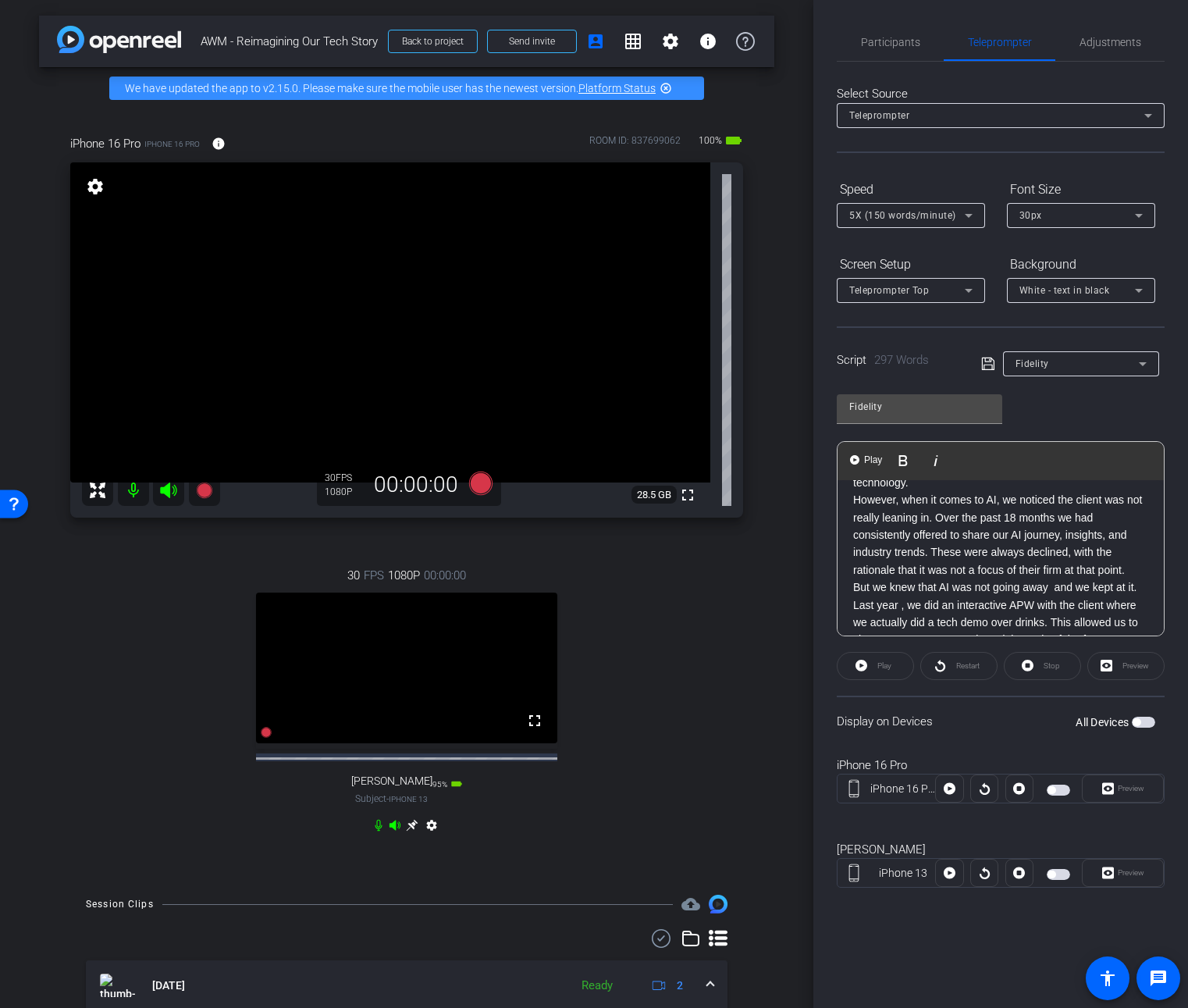
click at [1065, 486] on p "[PERSON_NAME]: Over the years we have consistently done technology demos for th…" at bounding box center [1000, 395] width 295 height 192
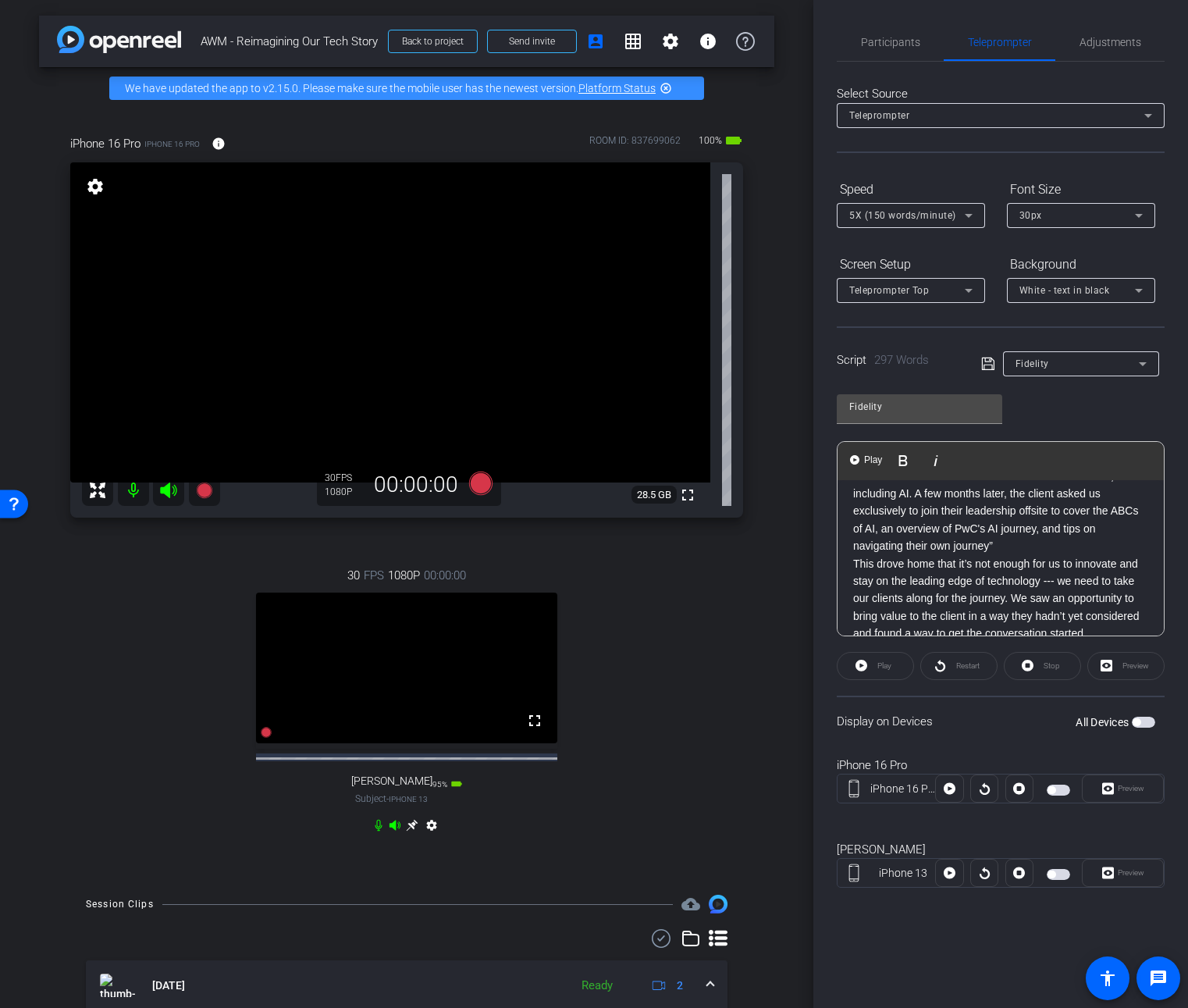
click at [1068, 540] on p "But we knew that AI was not going away and we kept at it. Last year , we did an…" at bounding box center [1000, 485] width 295 height 140
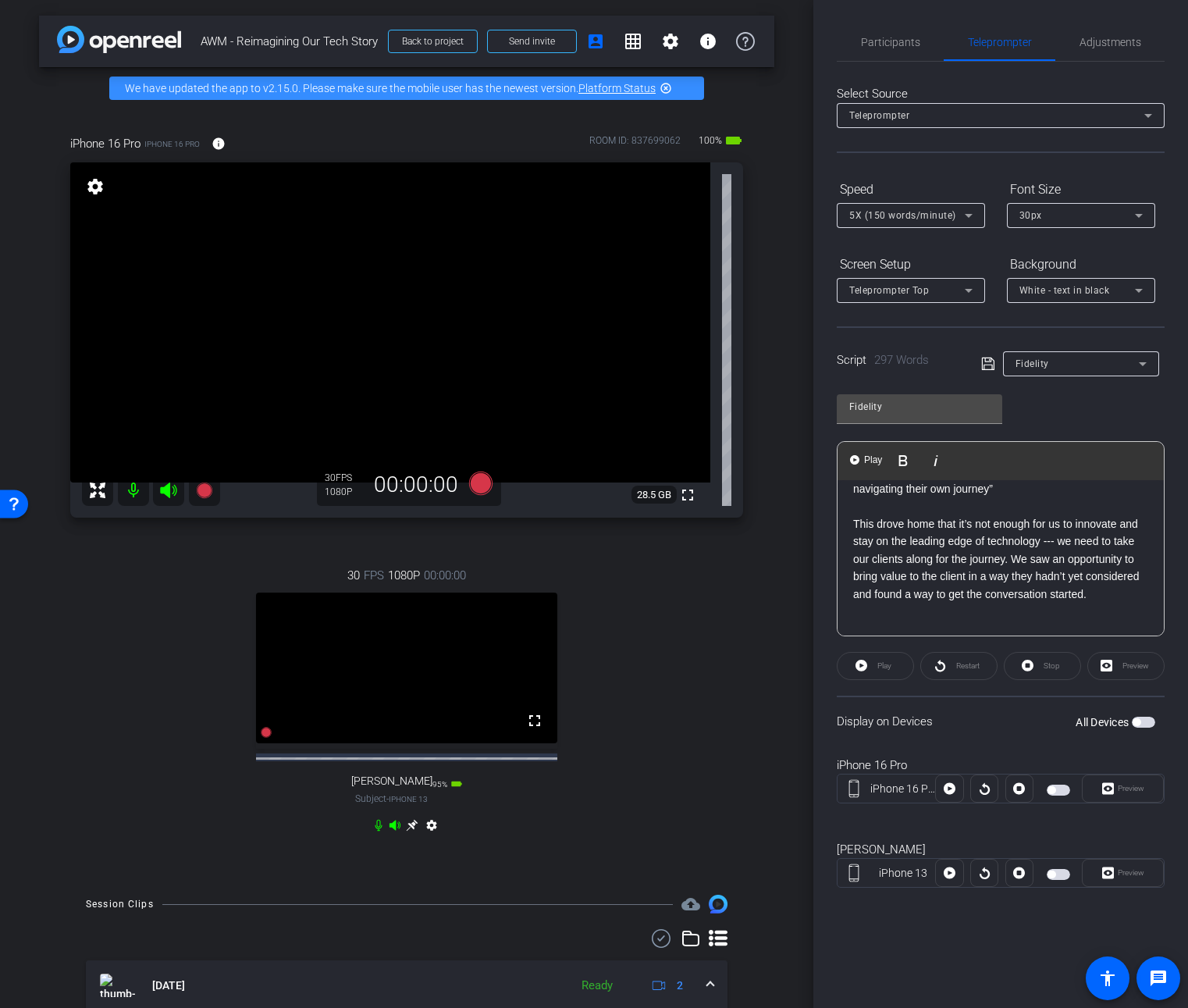
scroll to position [469, 0]
click at [1036, 611] on p at bounding box center [1000, 611] width 295 height 18
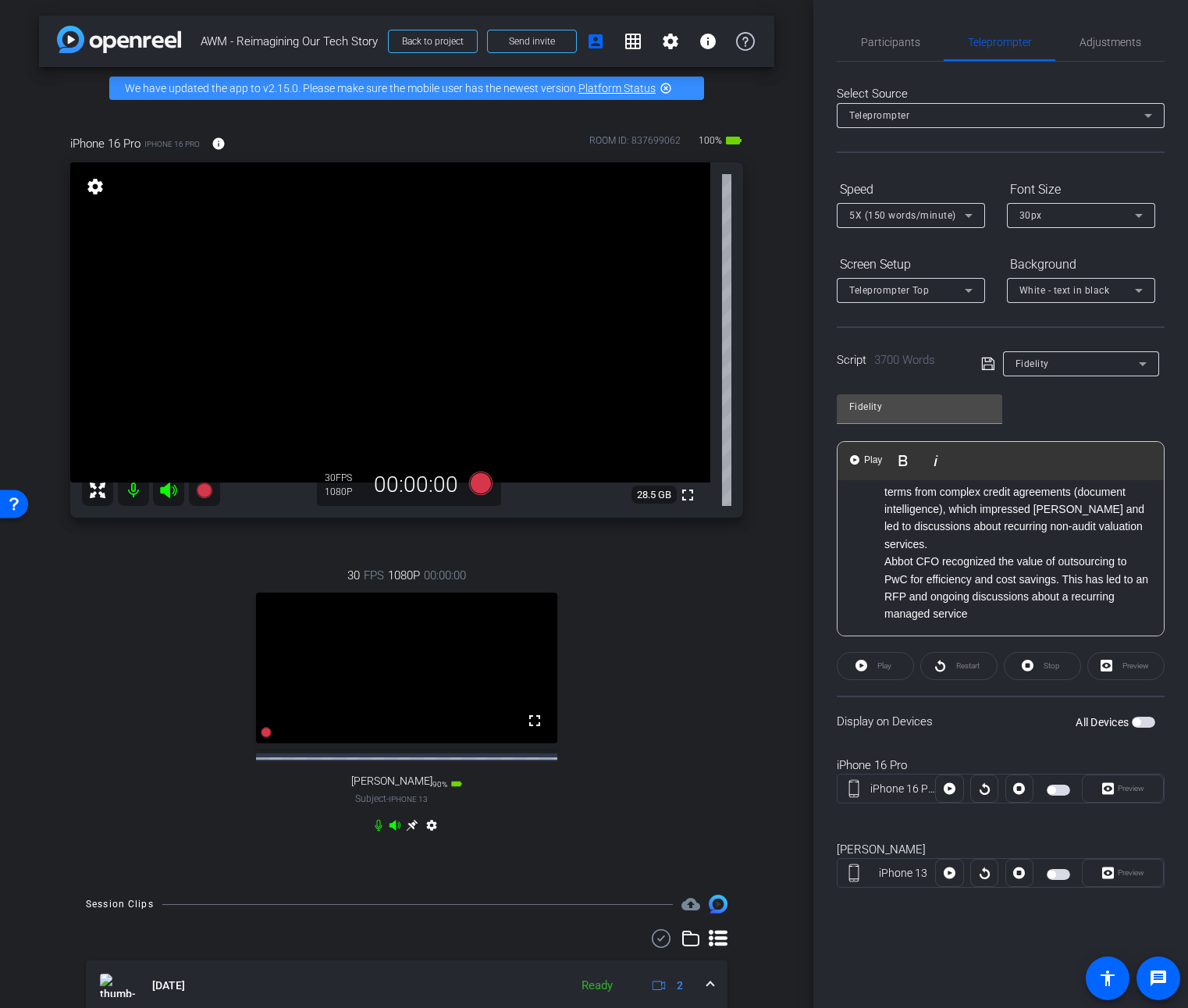
scroll to position [5599, 0]
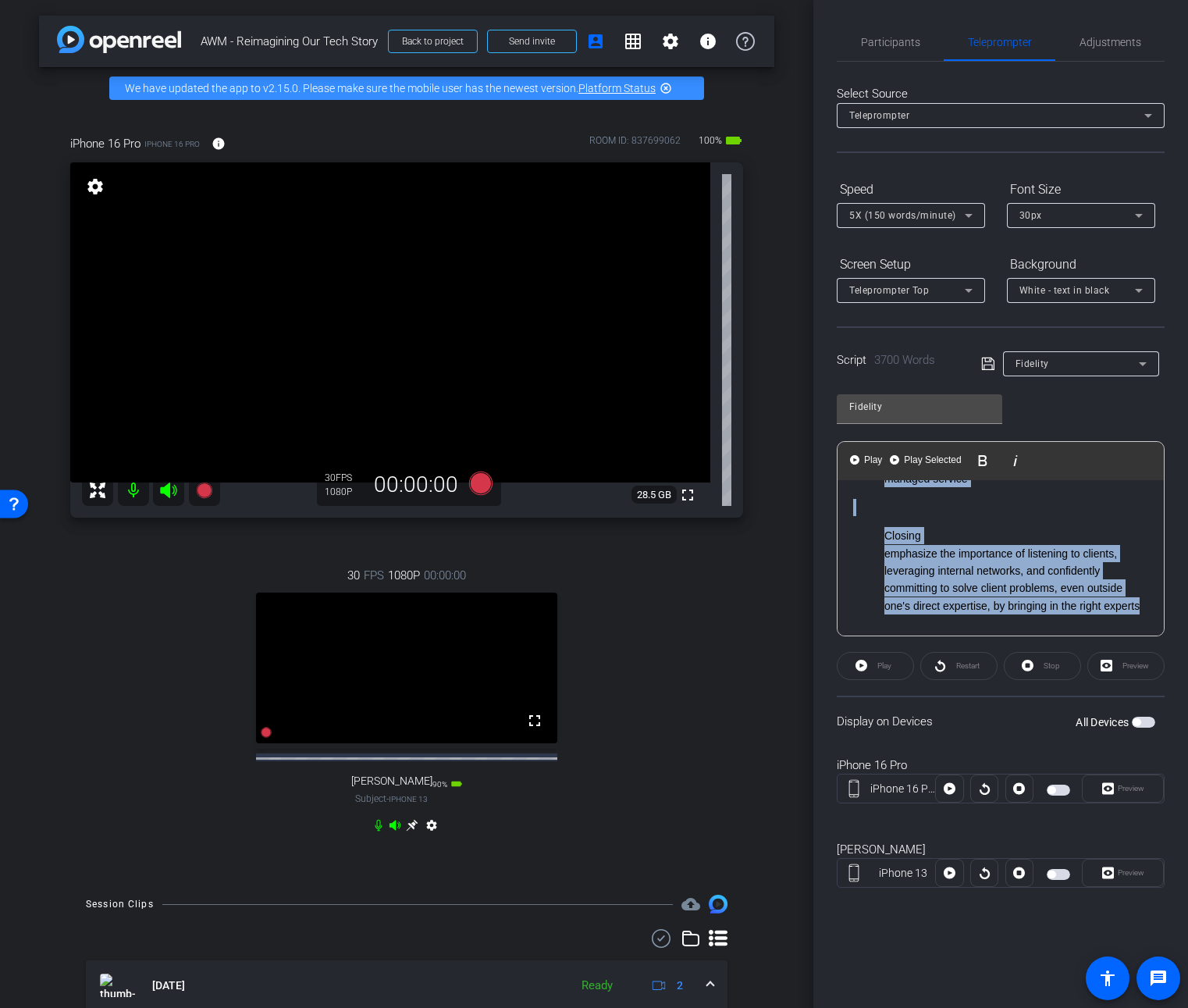
drag, startPoint x: 1088, startPoint y: 607, endPoint x: 1097, endPoint y: 622, distance: 17.5
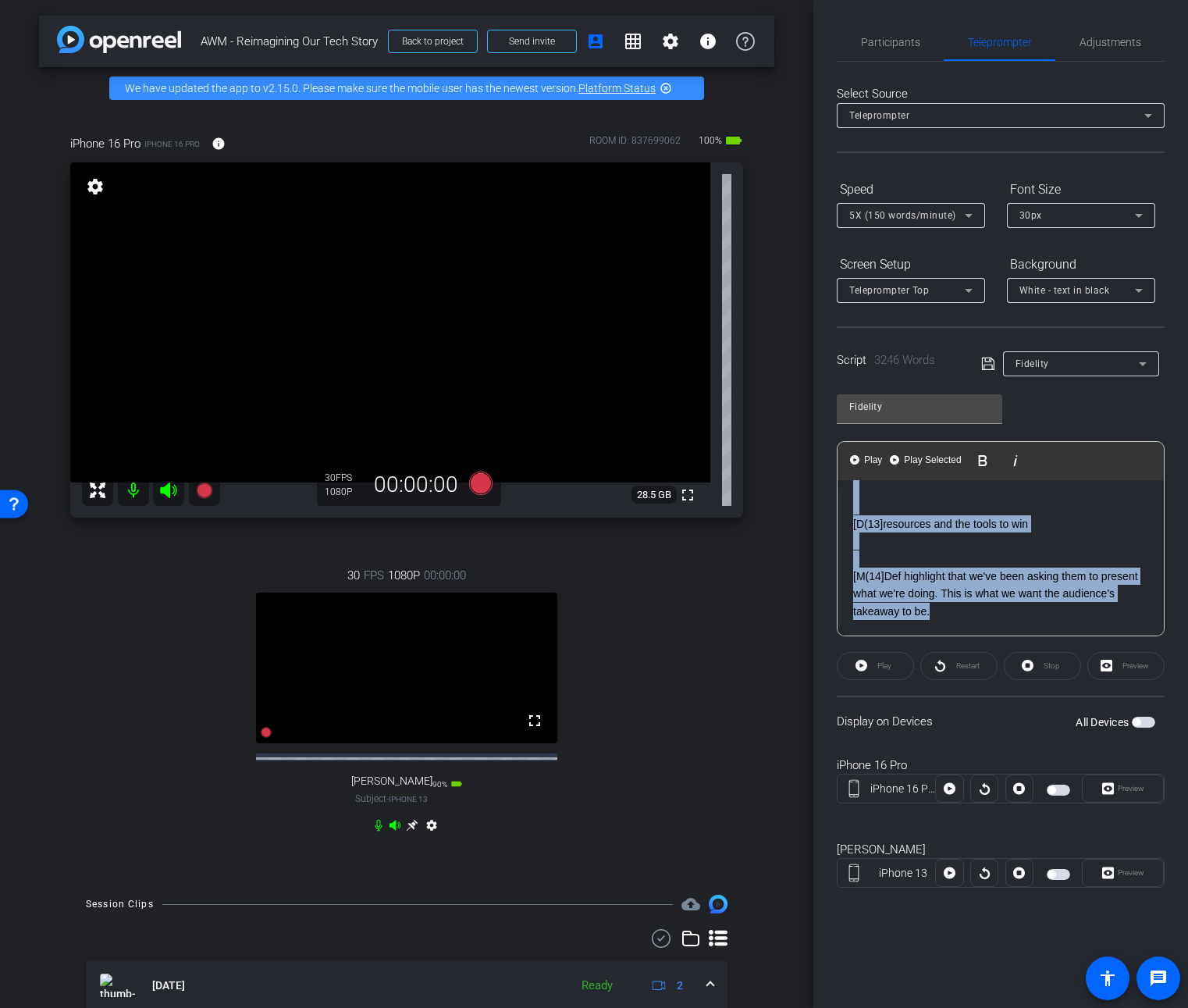
drag, startPoint x: 894, startPoint y: 495, endPoint x: 1073, endPoint y: 679, distance: 256.7
click at [1073, 679] on openreel-capture-teleprompter "Speed 5X (150 words/minute) Font Size 30px Screen Setup Teleprompter Top Backgr…" at bounding box center [1000, 545] width 328 height 738
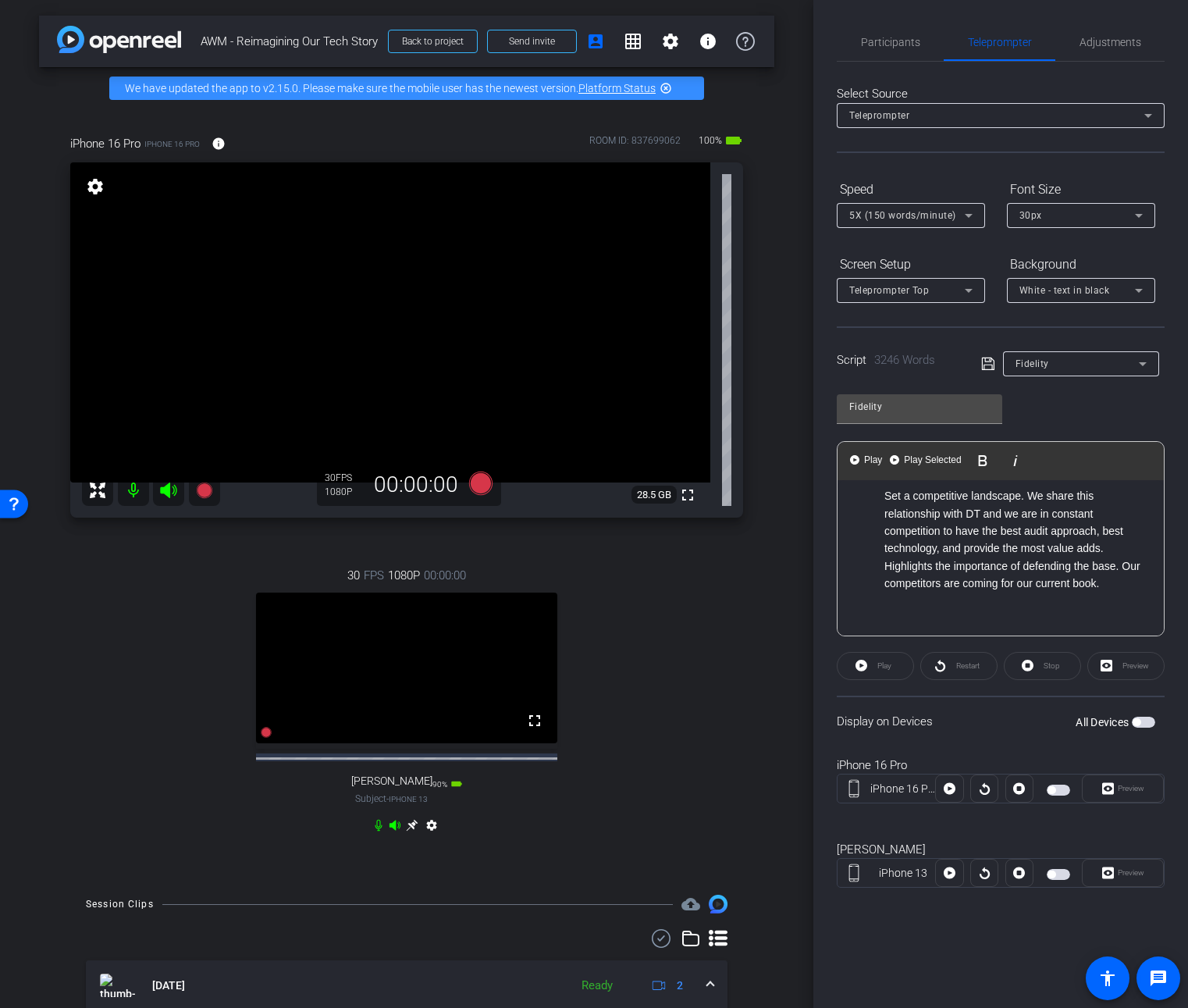
scroll to position [5483, 0]
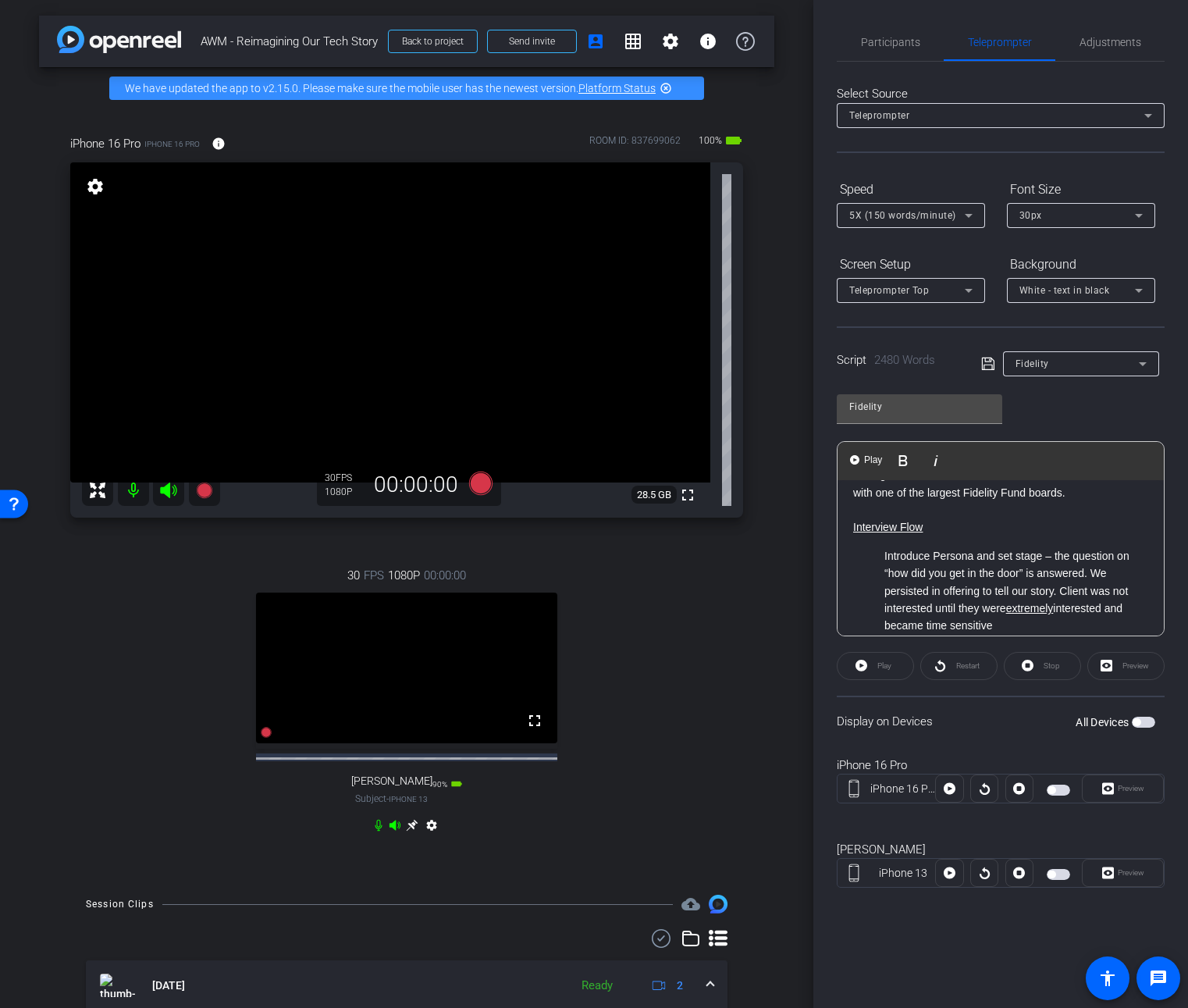
click at [1086, 589] on li "Introduce Persona and set stage – the question on “how did you get in the door”…" at bounding box center [1016, 590] width 264 height 88
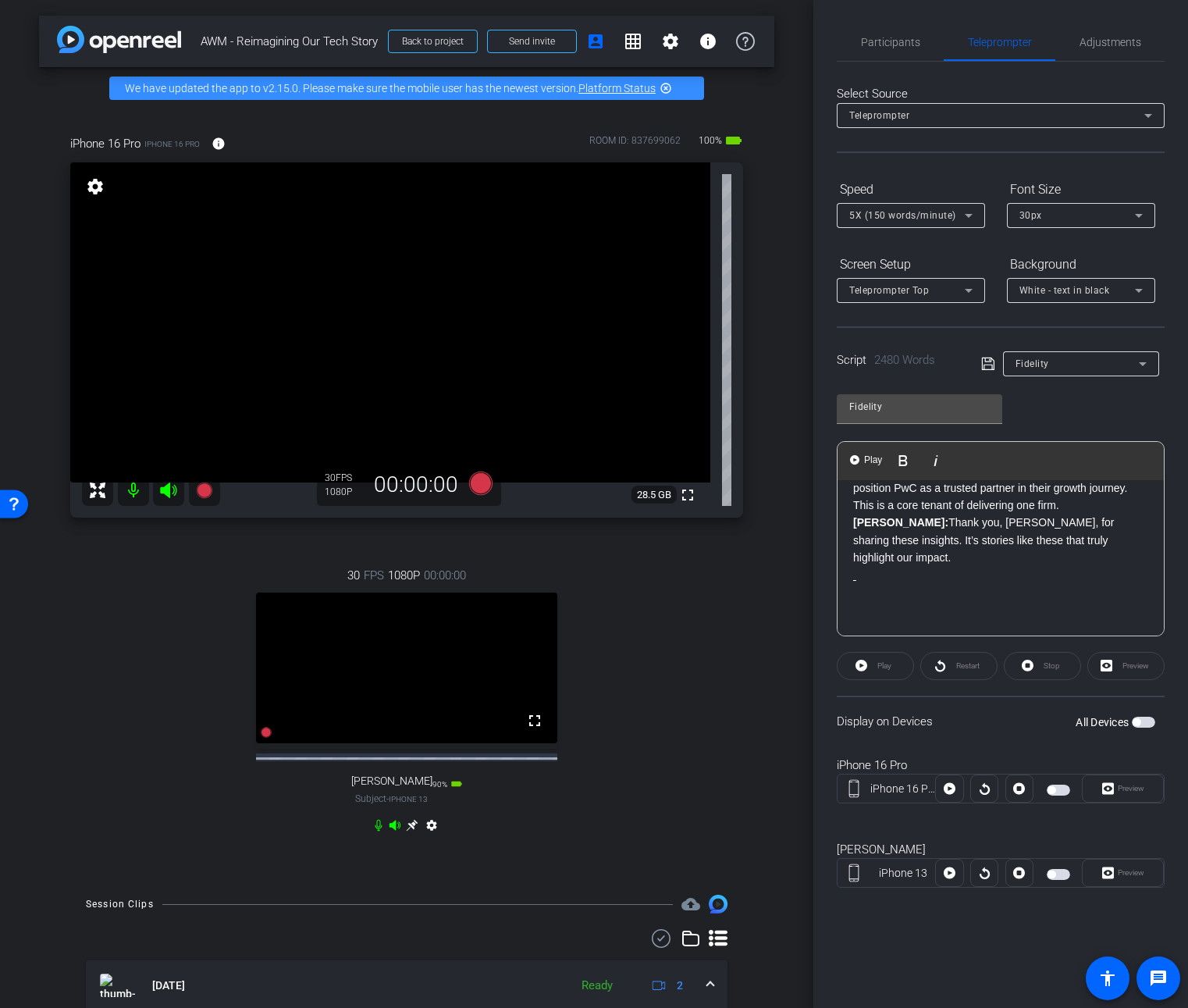
scroll to position [4335, 0]
click at [1079, 604] on p at bounding box center [1000, 613] width 295 height 18
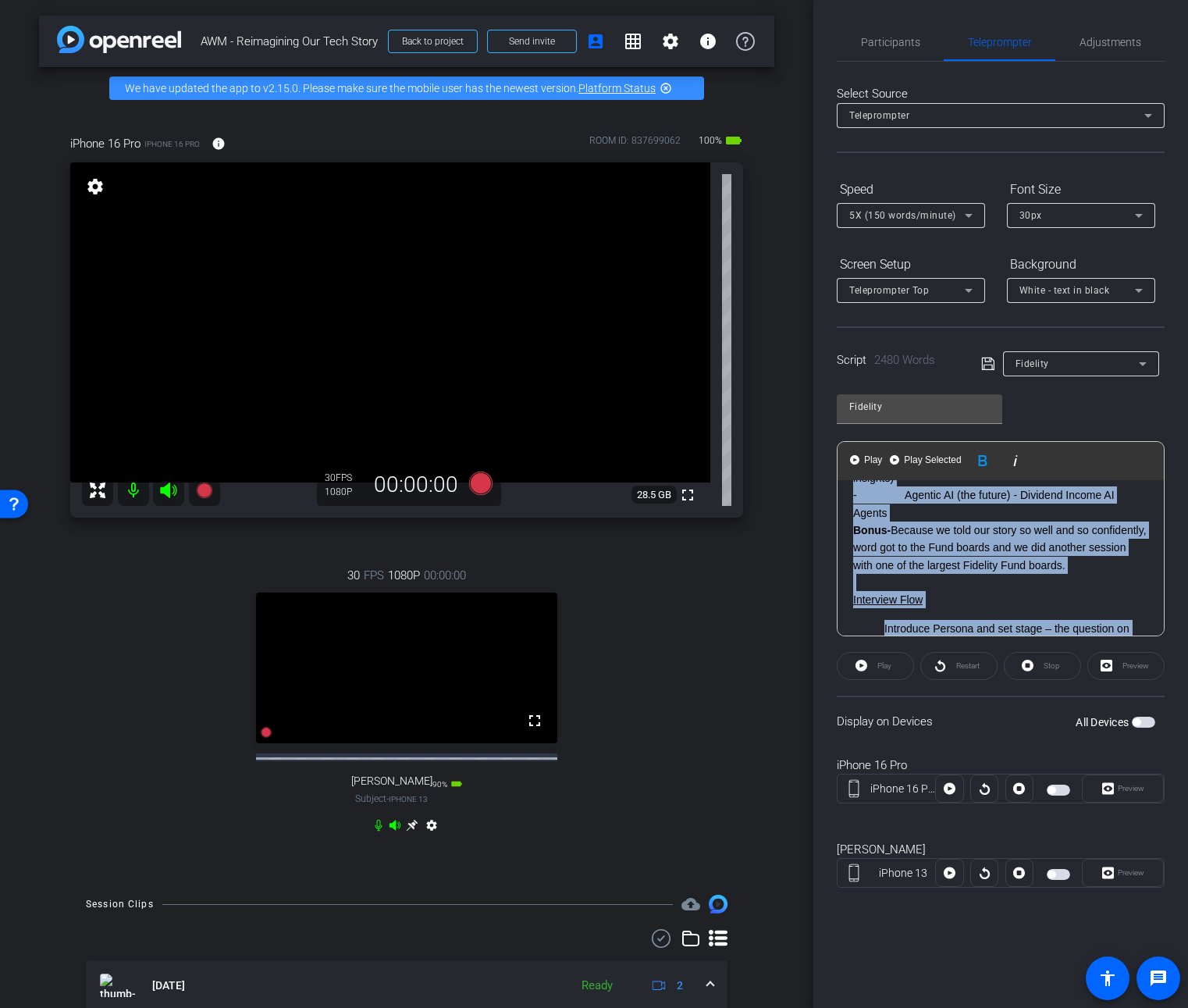
scroll to position [5483, 0]
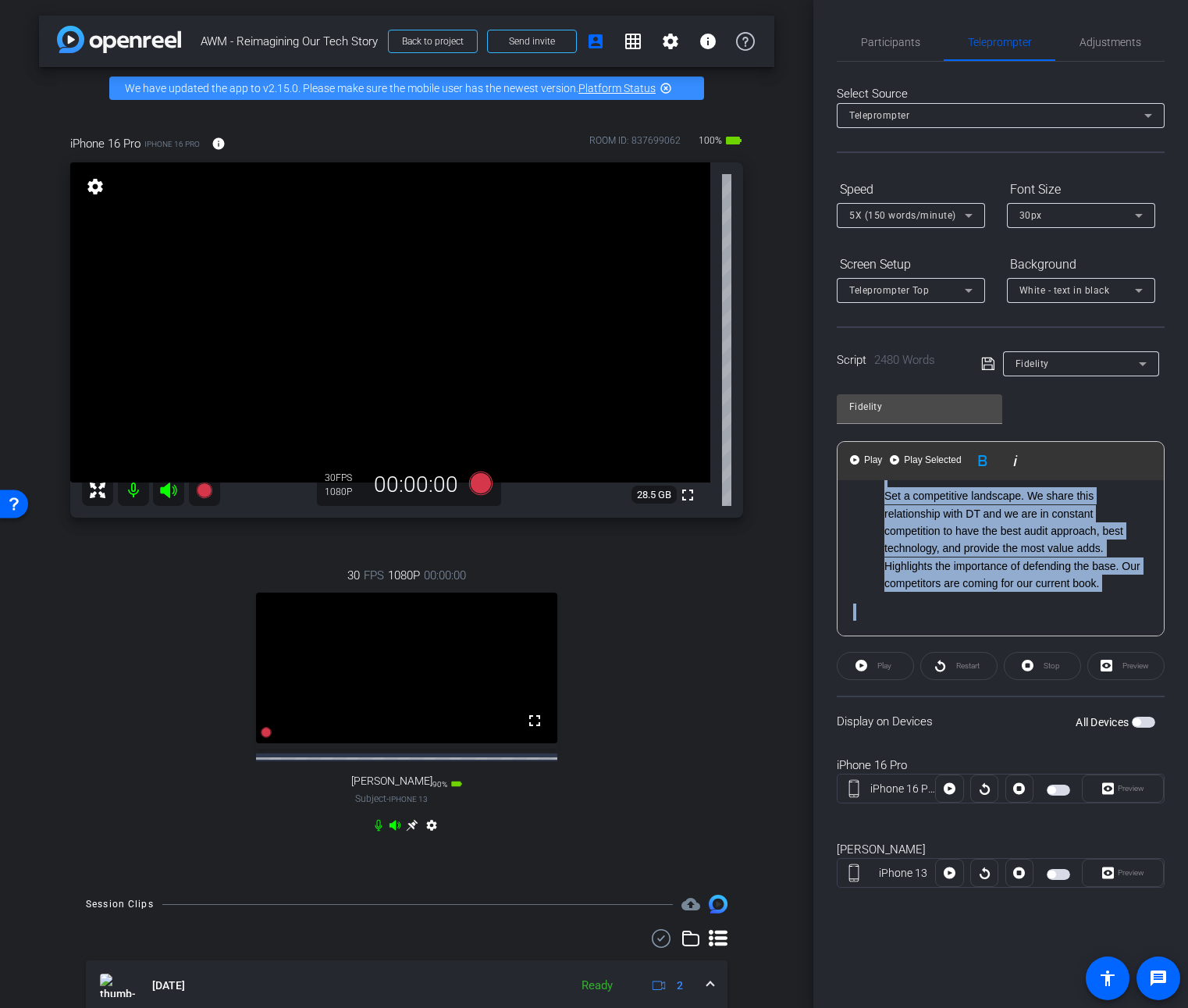
drag, startPoint x: 1079, startPoint y: 586, endPoint x: 1182, endPoint y: 692, distance: 147.8
click at [1182, 692] on div "Participants Teleprompter Adjustments Knowledge Launch Director [PERSON_NAME] C…" at bounding box center [1000, 504] width 375 height 1008
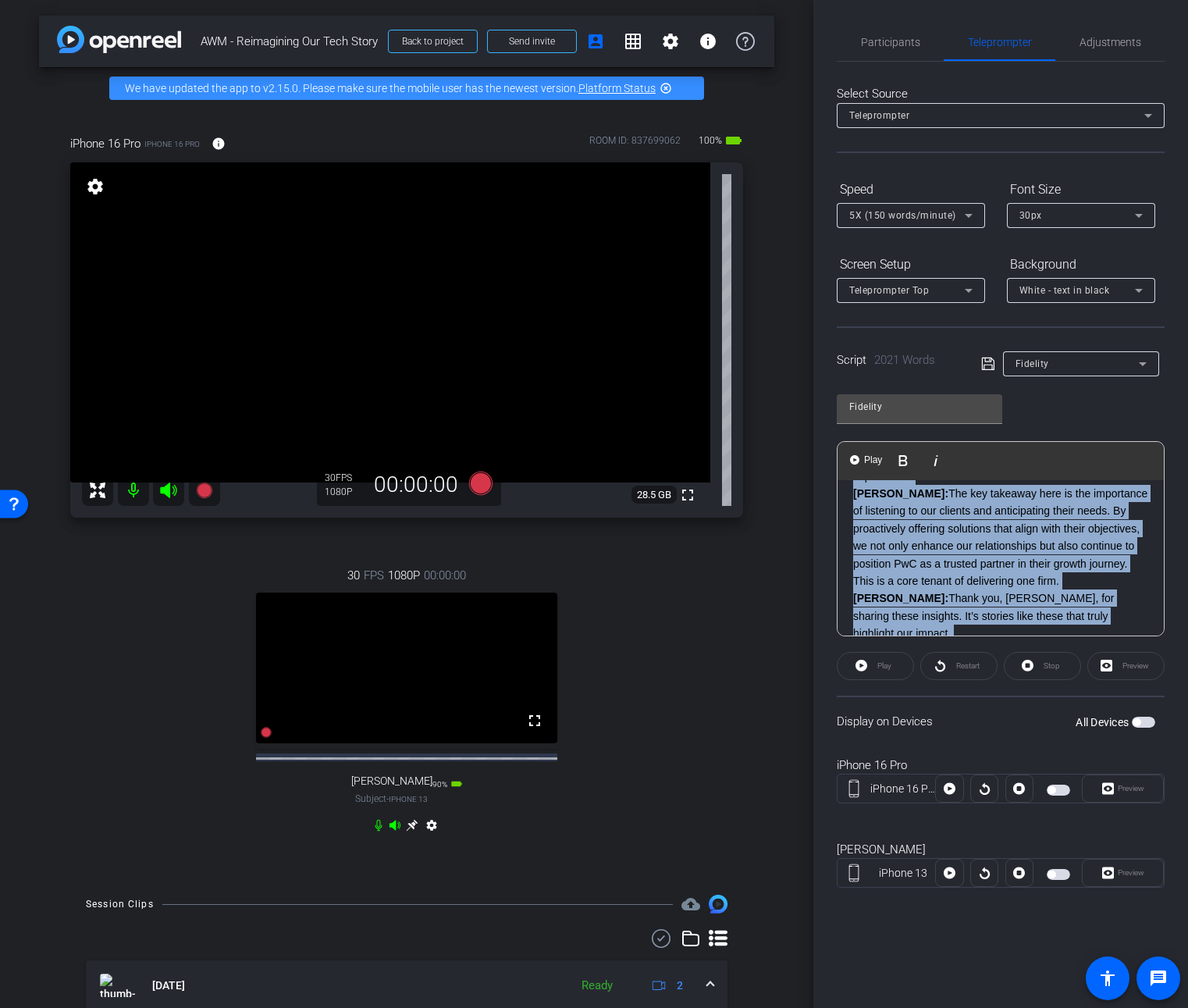
scroll to position [4338, 0]
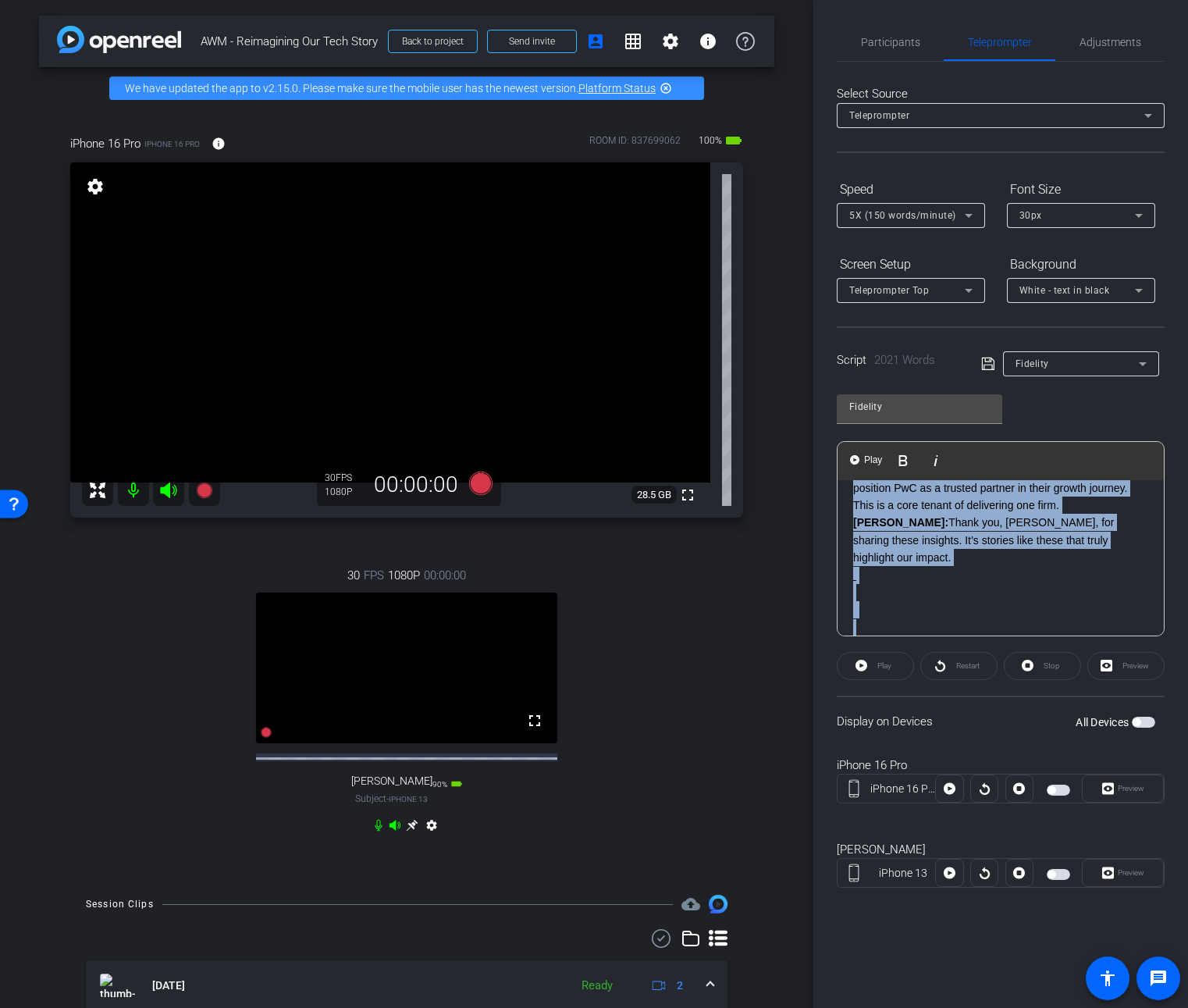
drag, startPoint x: 993, startPoint y: 597, endPoint x: 1033, endPoint y: 674, distance: 86.8
click at [1033, 674] on openreel-capture-teleprompter "Speed 5X (150 words/minute) Font Size 30px Screen Setup Teleprompter Top Backgr…" at bounding box center [1000, 545] width 328 height 738
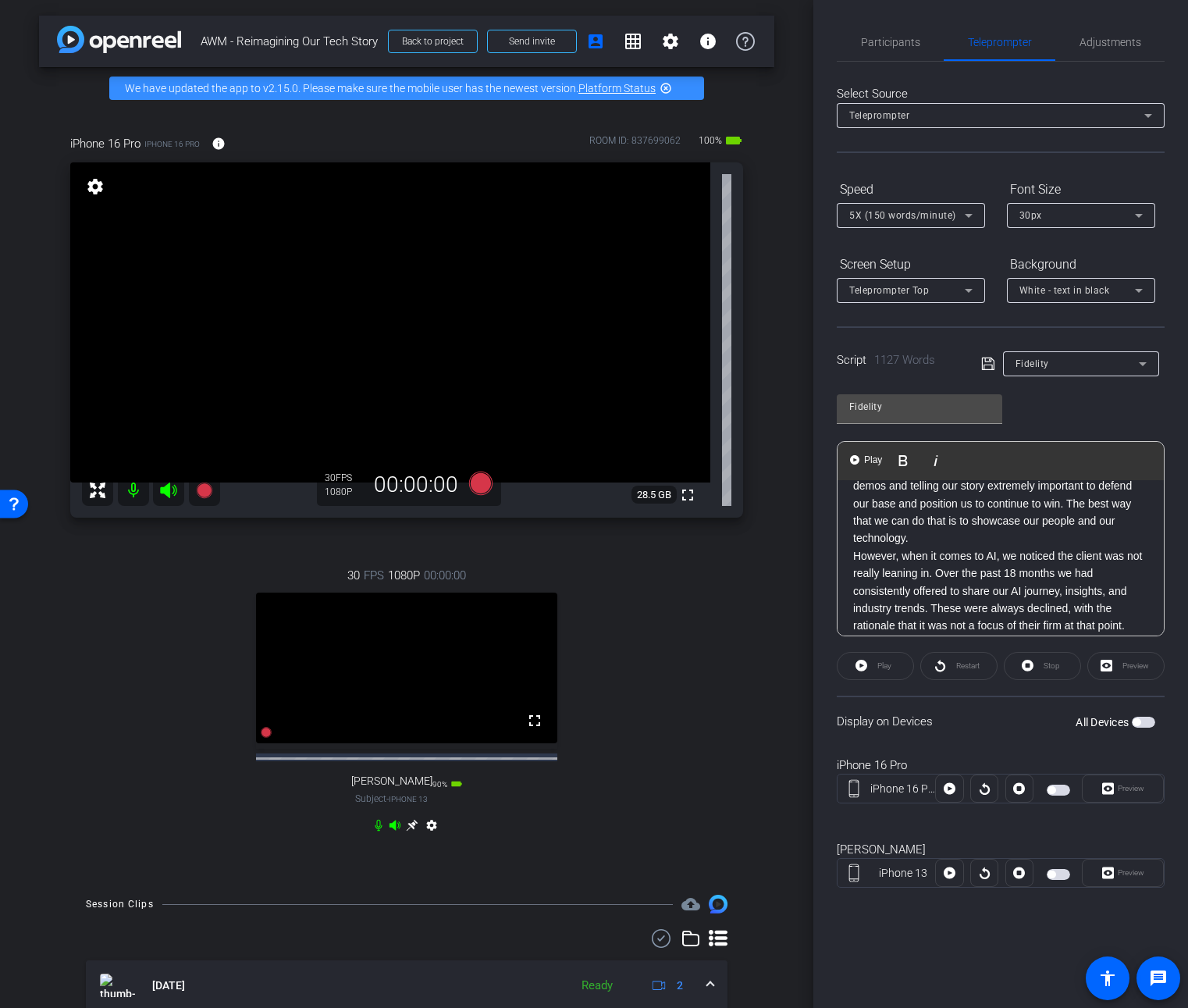
scroll to position [0, 0]
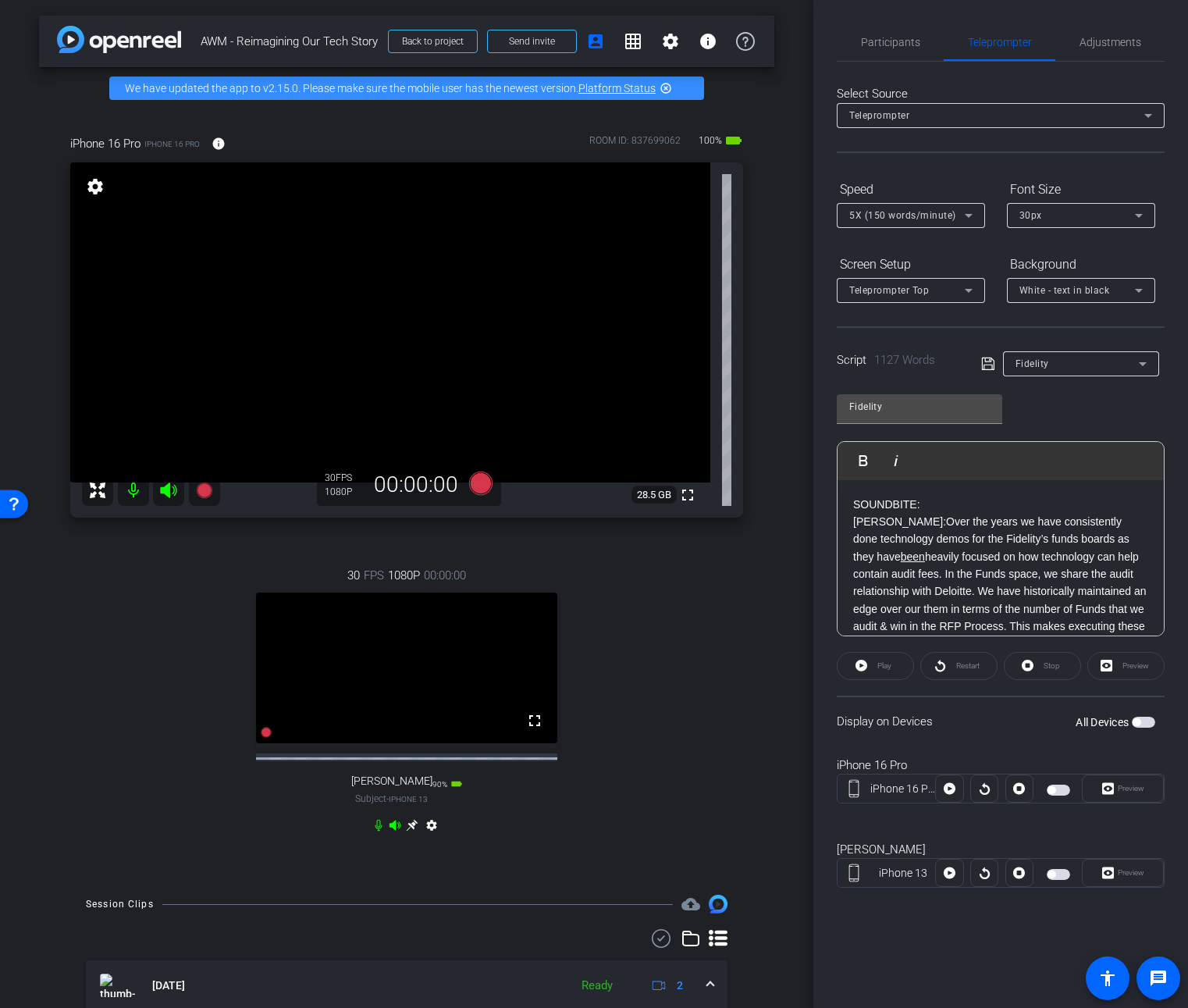
click at [1145, 724] on span "button" at bounding box center [1143, 723] width 23 height 11
click at [475, 480] on icon at bounding box center [480, 482] width 23 height 23
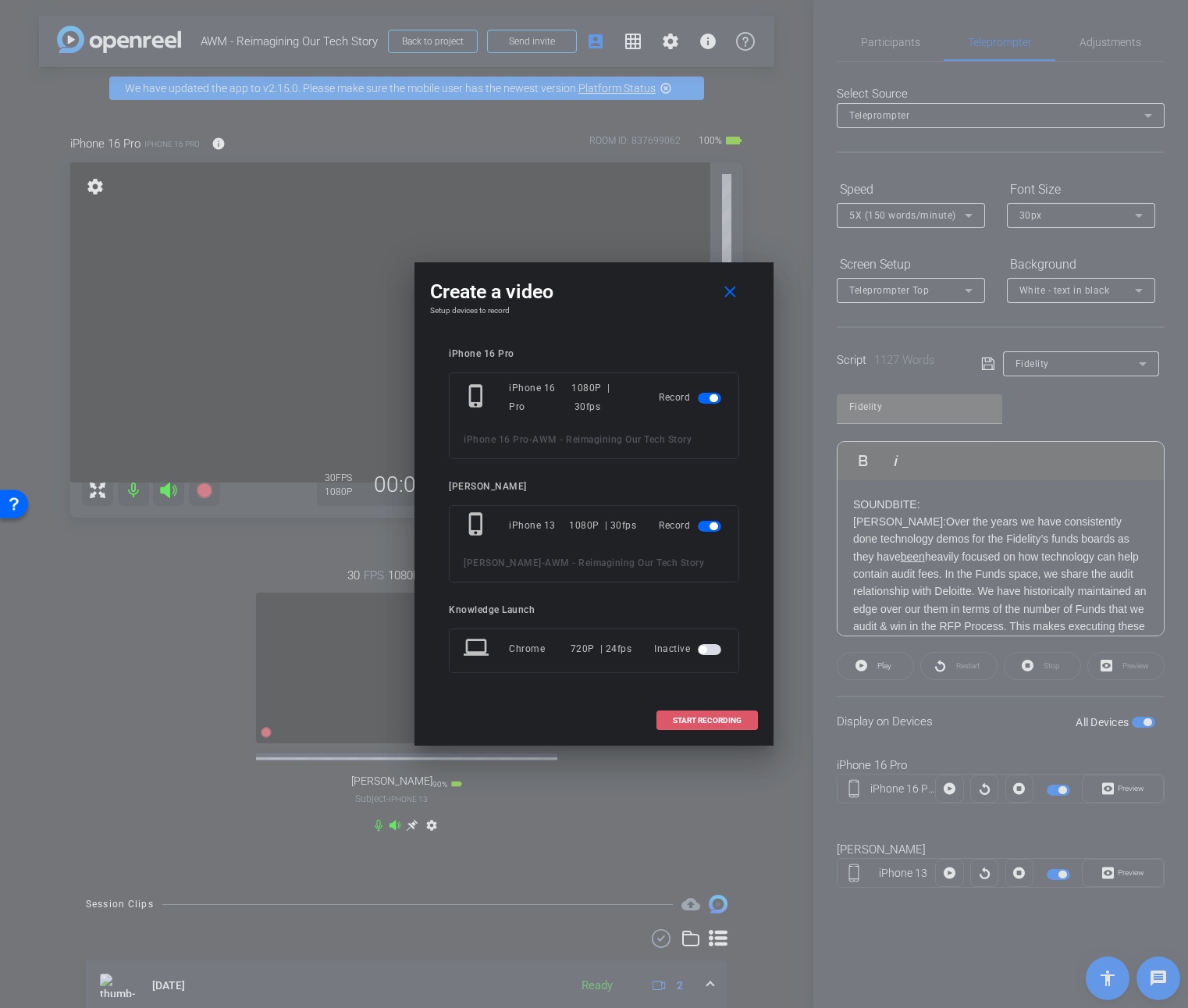
click at [728, 723] on span "START RECORDING" at bounding box center [707, 721] width 68 height 7
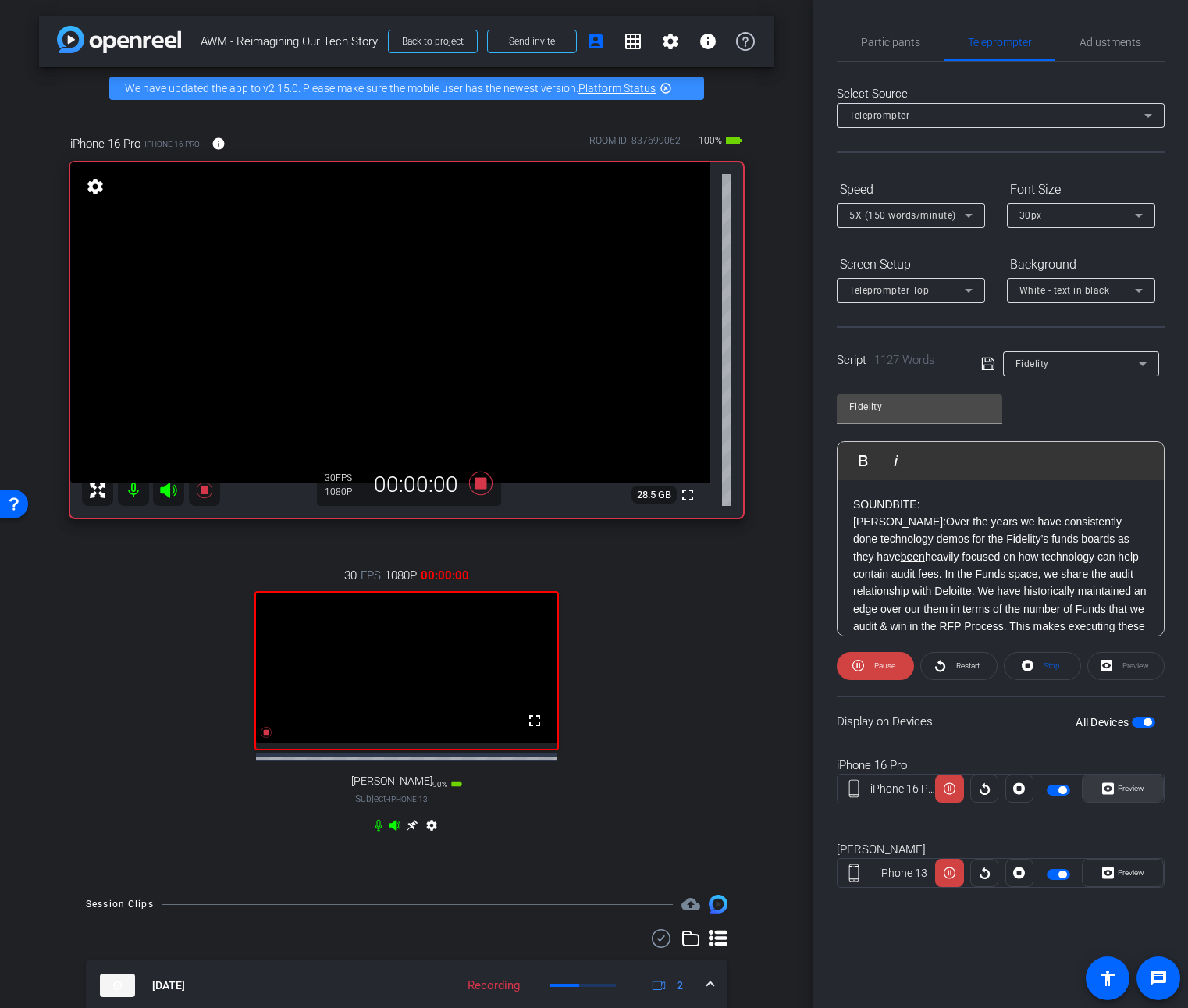
click at [1128, 794] on span "Preview" at bounding box center [1129, 789] width 30 height 22
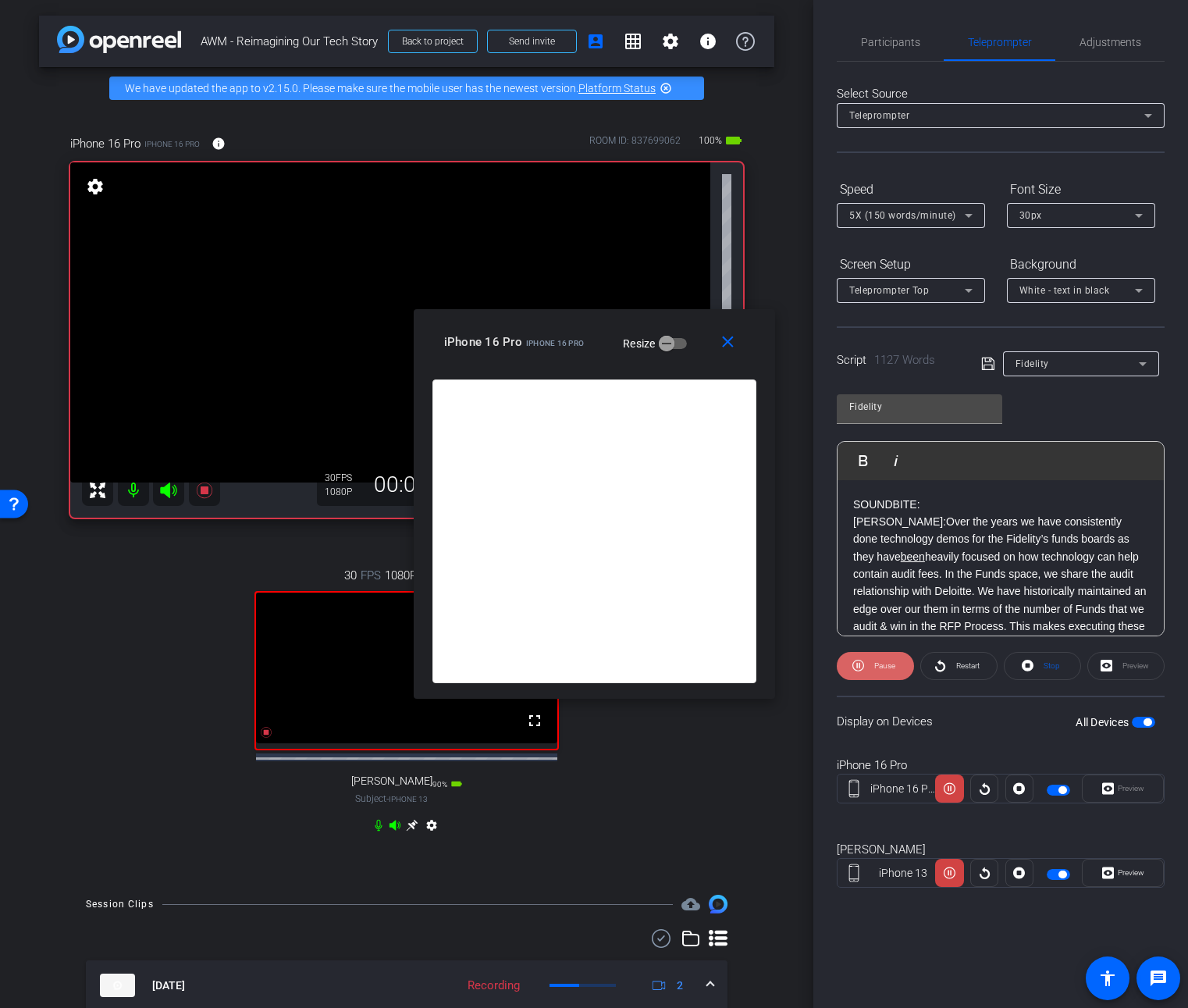
click at [881, 666] on span "Pause" at bounding box center [884, 665] width 21 height 8
click at [967, 216] on icon at bounding box center [968, 216] width 7 height 4
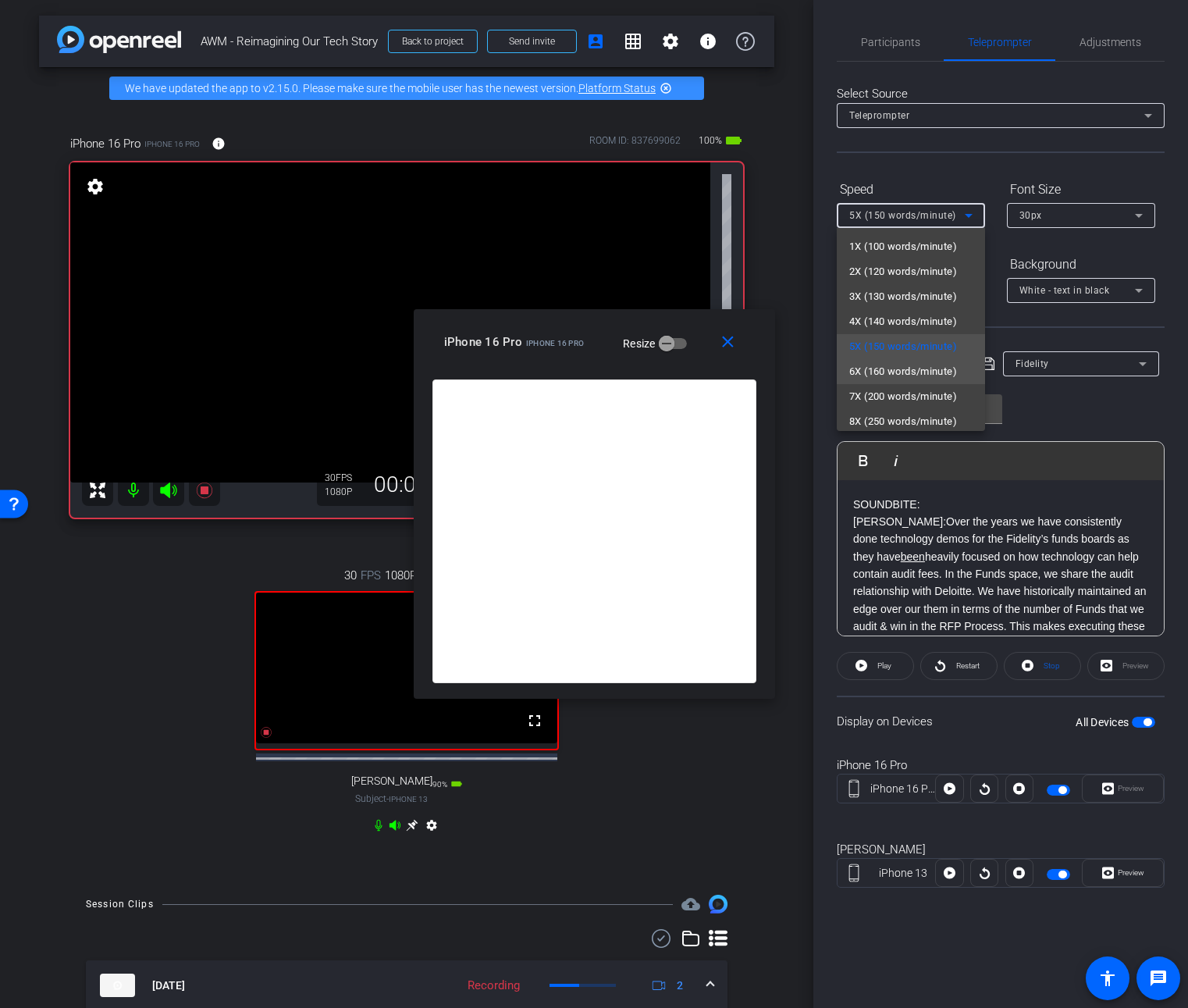
click at [919, 366] on span "6X (160 words/minute)" at bounding box center [903, 371] width 108 height 18
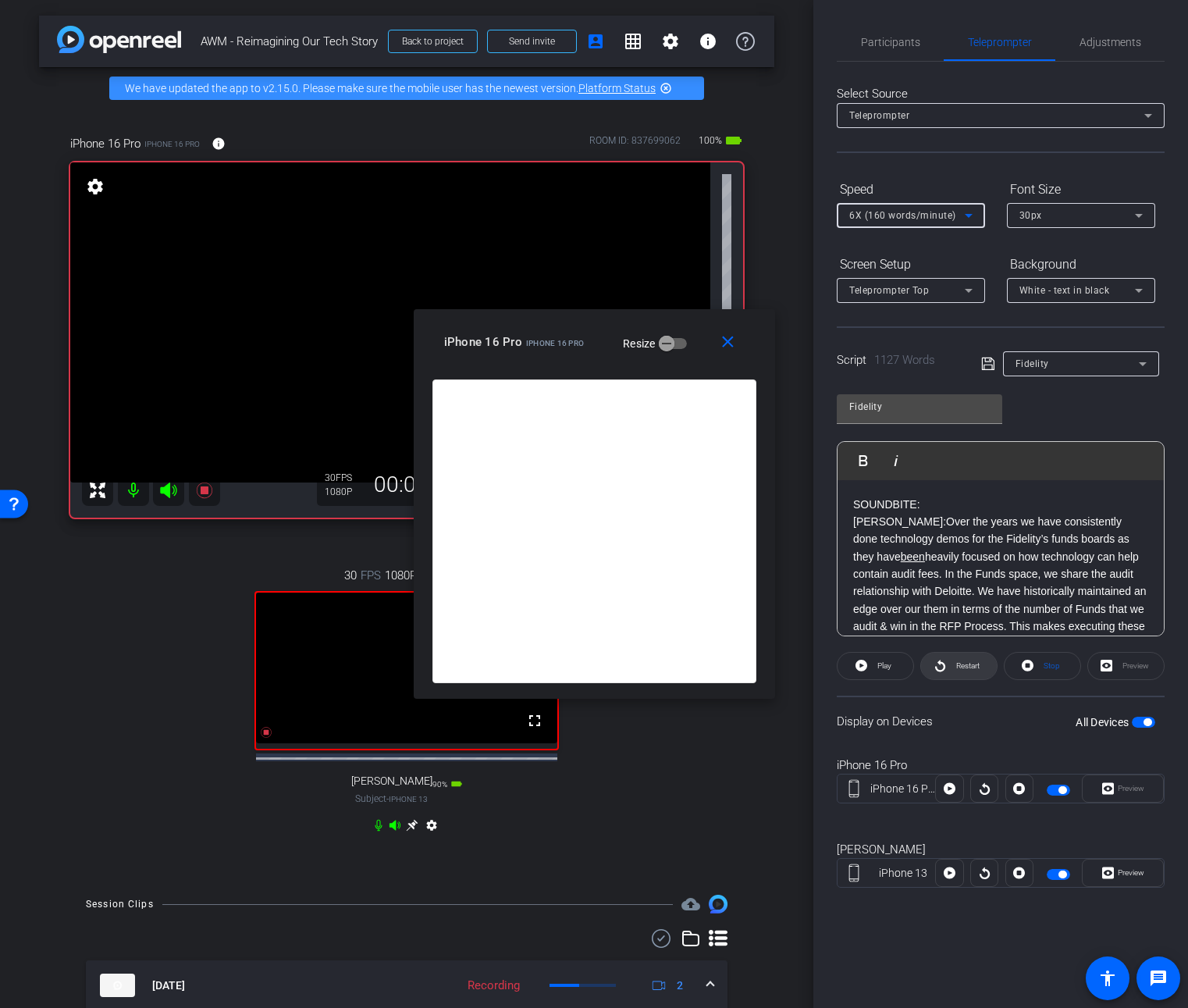
click at [974, 664] on span "Restart" at bounding box center [967, 665] width 23 height 8
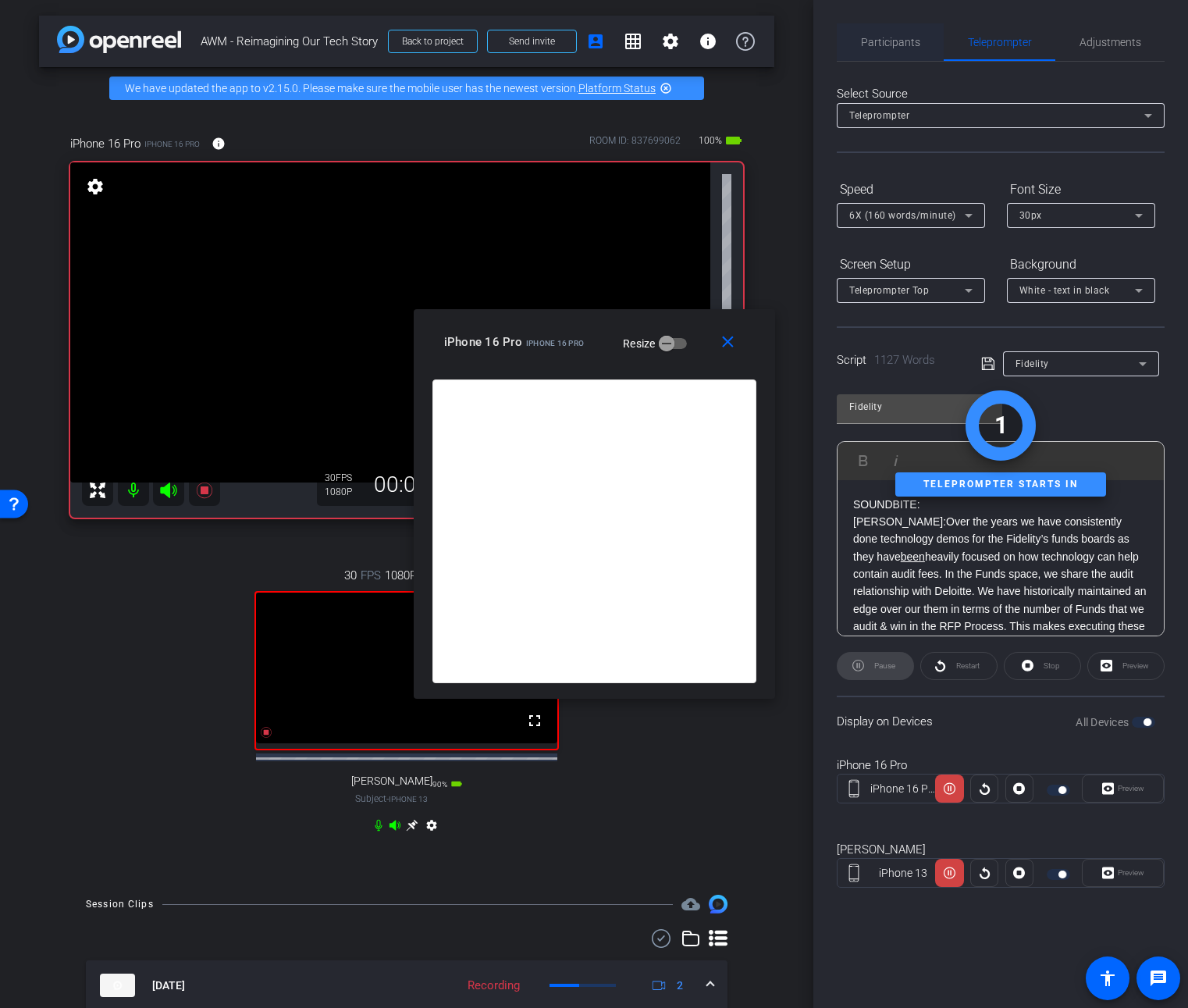
click at [887, 37] on span "Participants" at bounding box center [891, 43] width 59 height 11
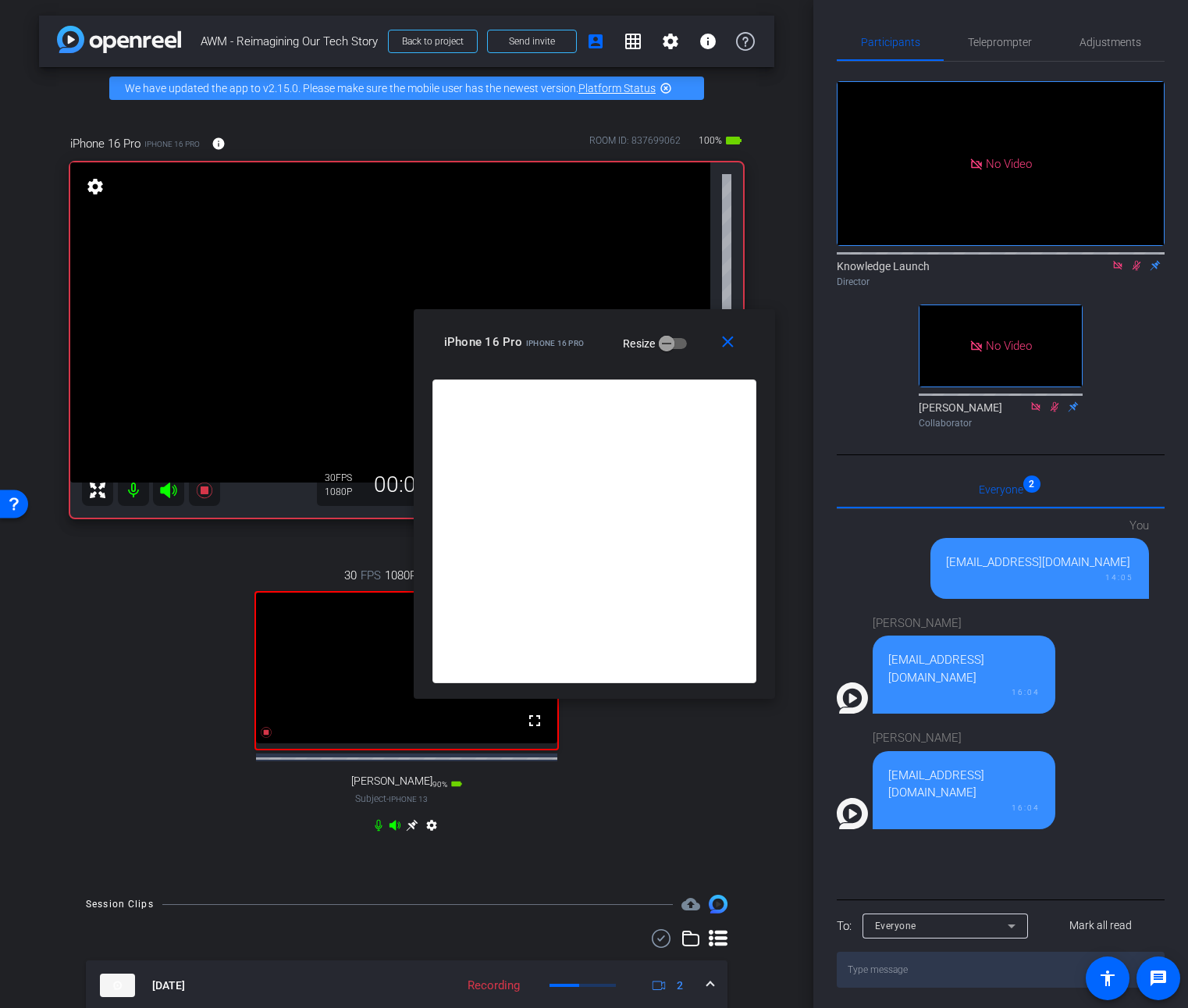
click at [1140, 260] on icon at bounding box center [1136, 265] width 13 height 11
click at [990, 47] on span "Teleprompter" at bounding box center [1000, 43] width 64 height 11
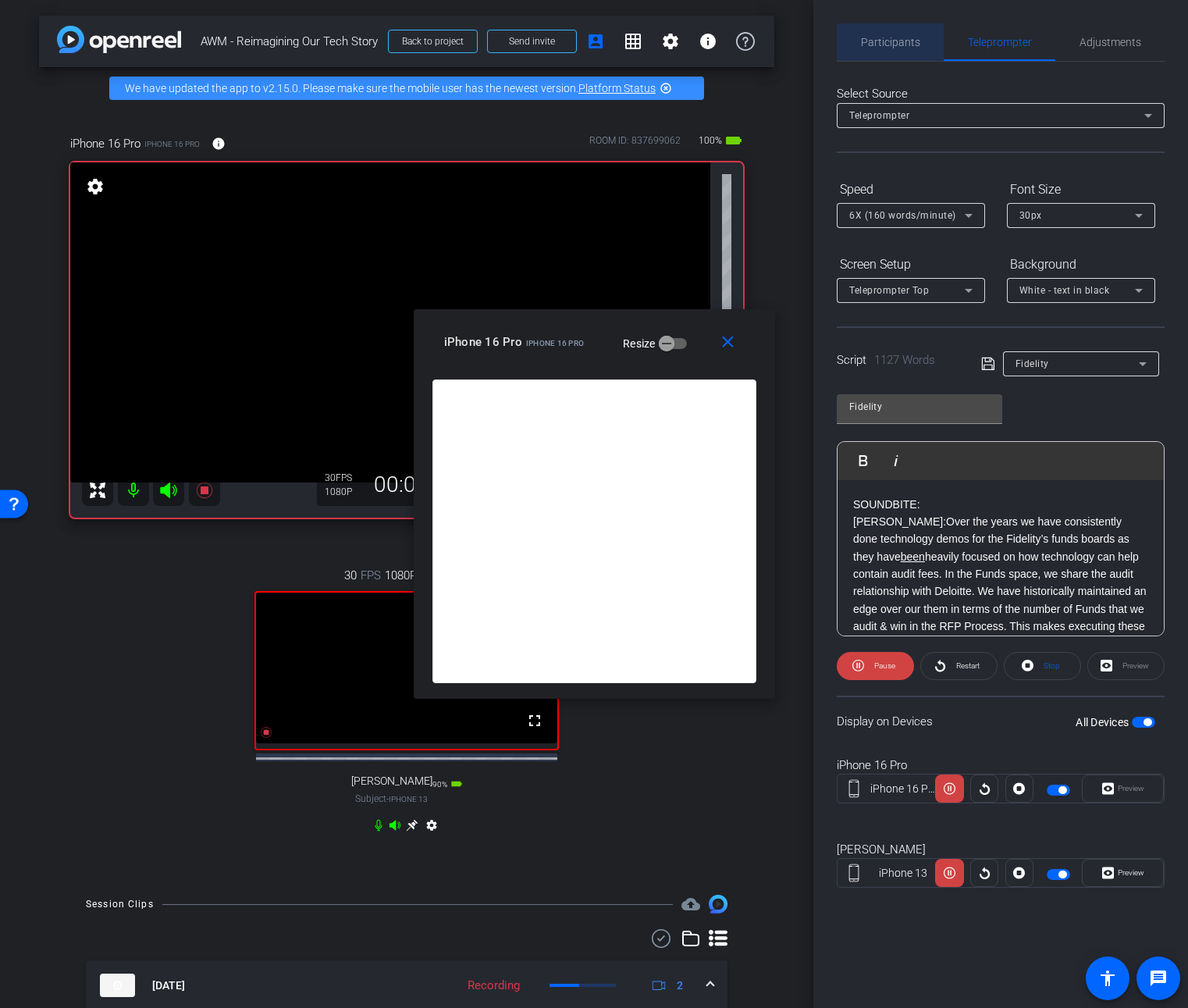
click at [902, 37] on span "Participants" at bounding box center [891, 43] width 59 height 11
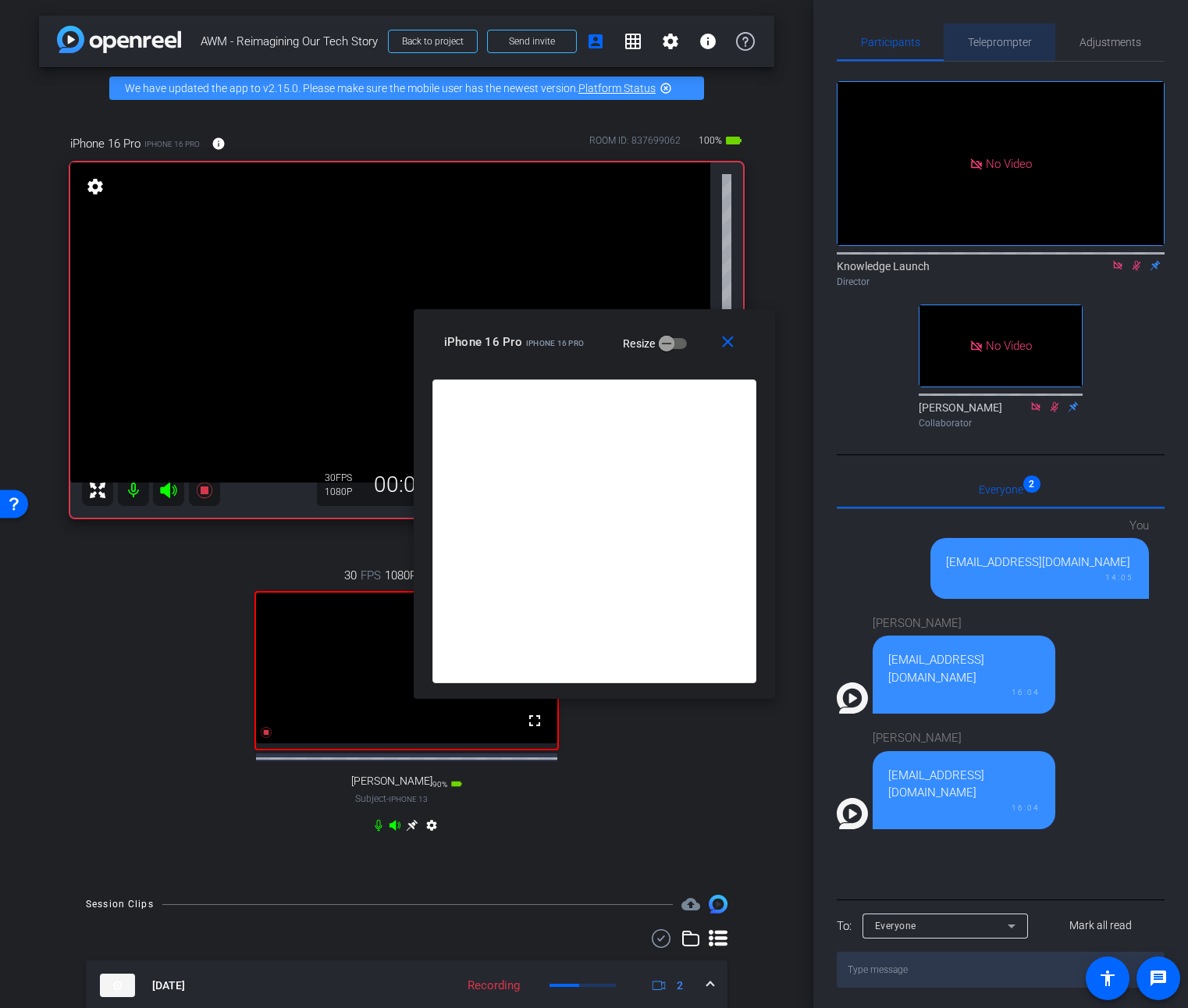
click at [1008, 40] on span "Teleprompter" at bounding box center [1000, 43] width 64 height 11
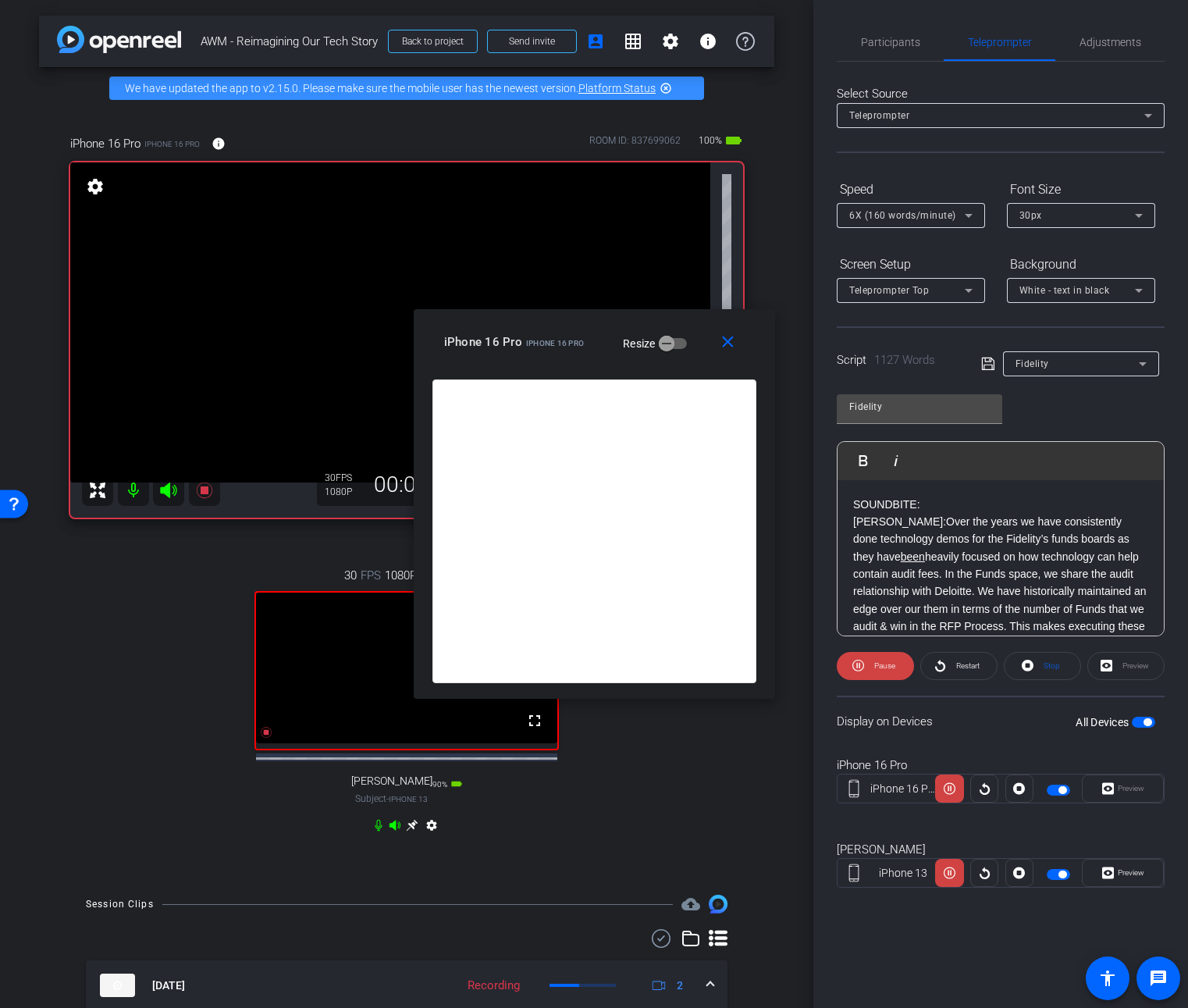
click at [927, 223] on div "6X (160 words/minute)" at bounding box center [906, 214] width 115 height 19
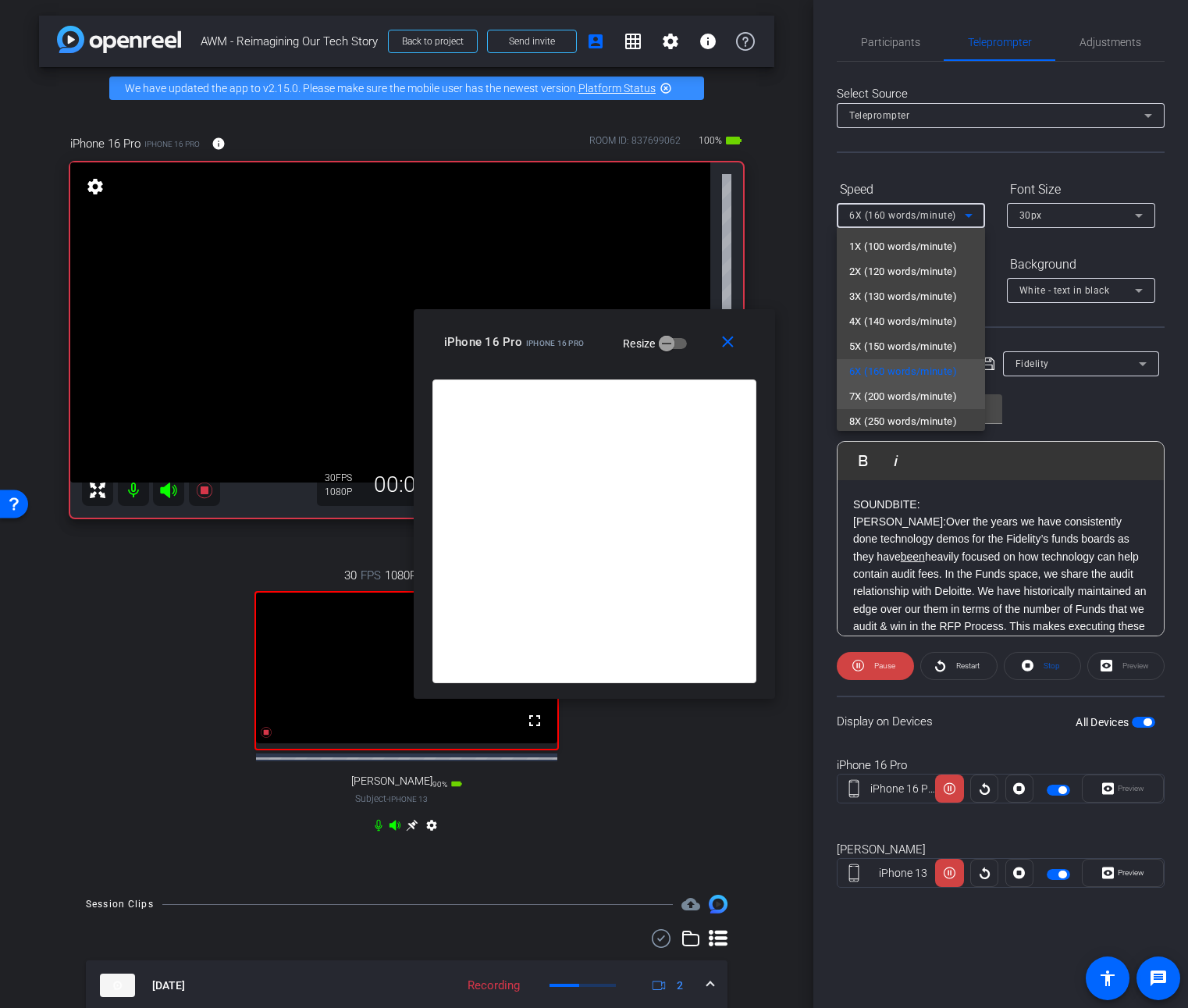
click at [890, 388] on span "7X (200 words/minute)" at bounding box center [903, 396] width 108 height 18
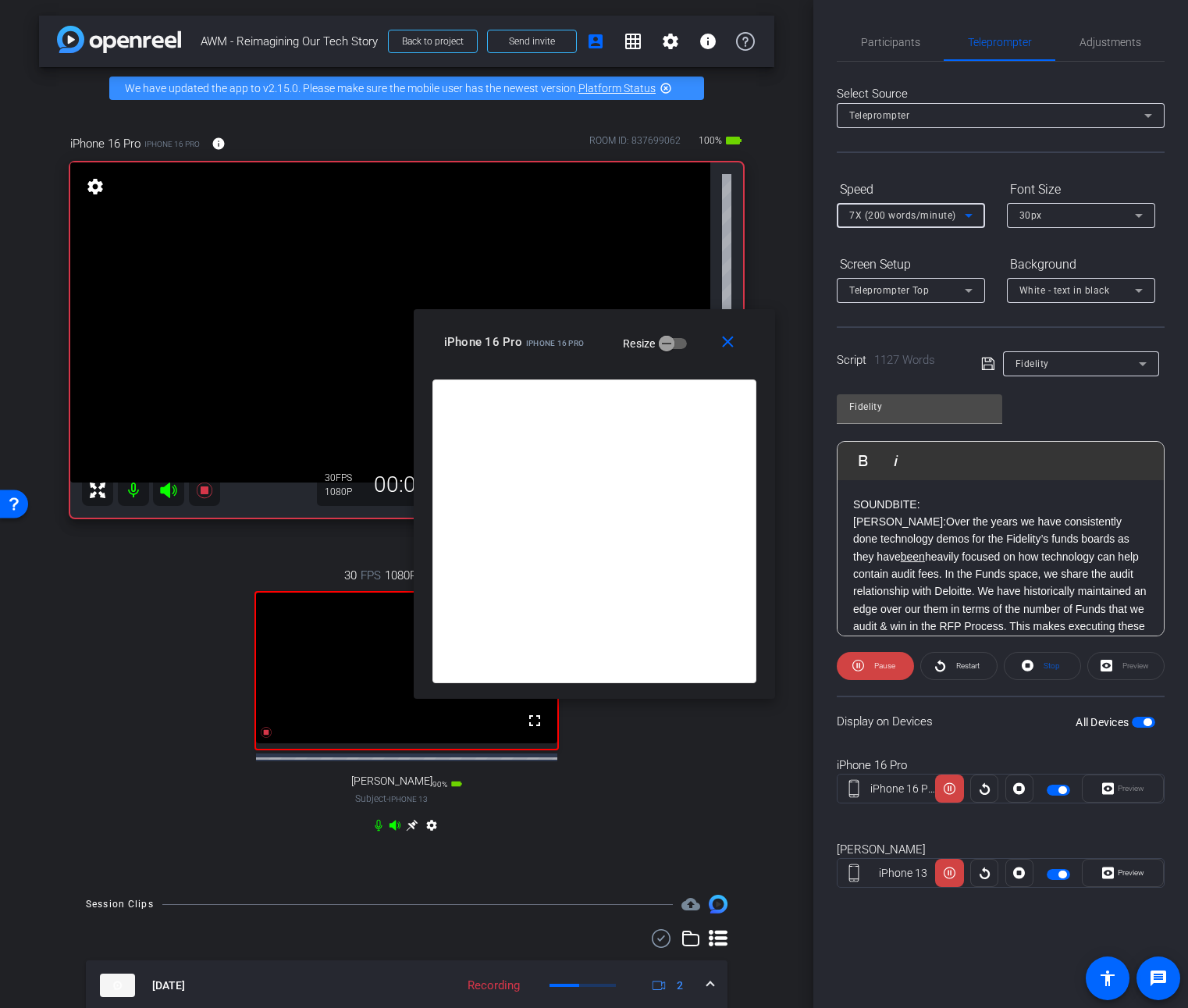
click at [939, 219] on span "7X (200 words/minute)" at bounding box center [903, 215] width 107 height 11
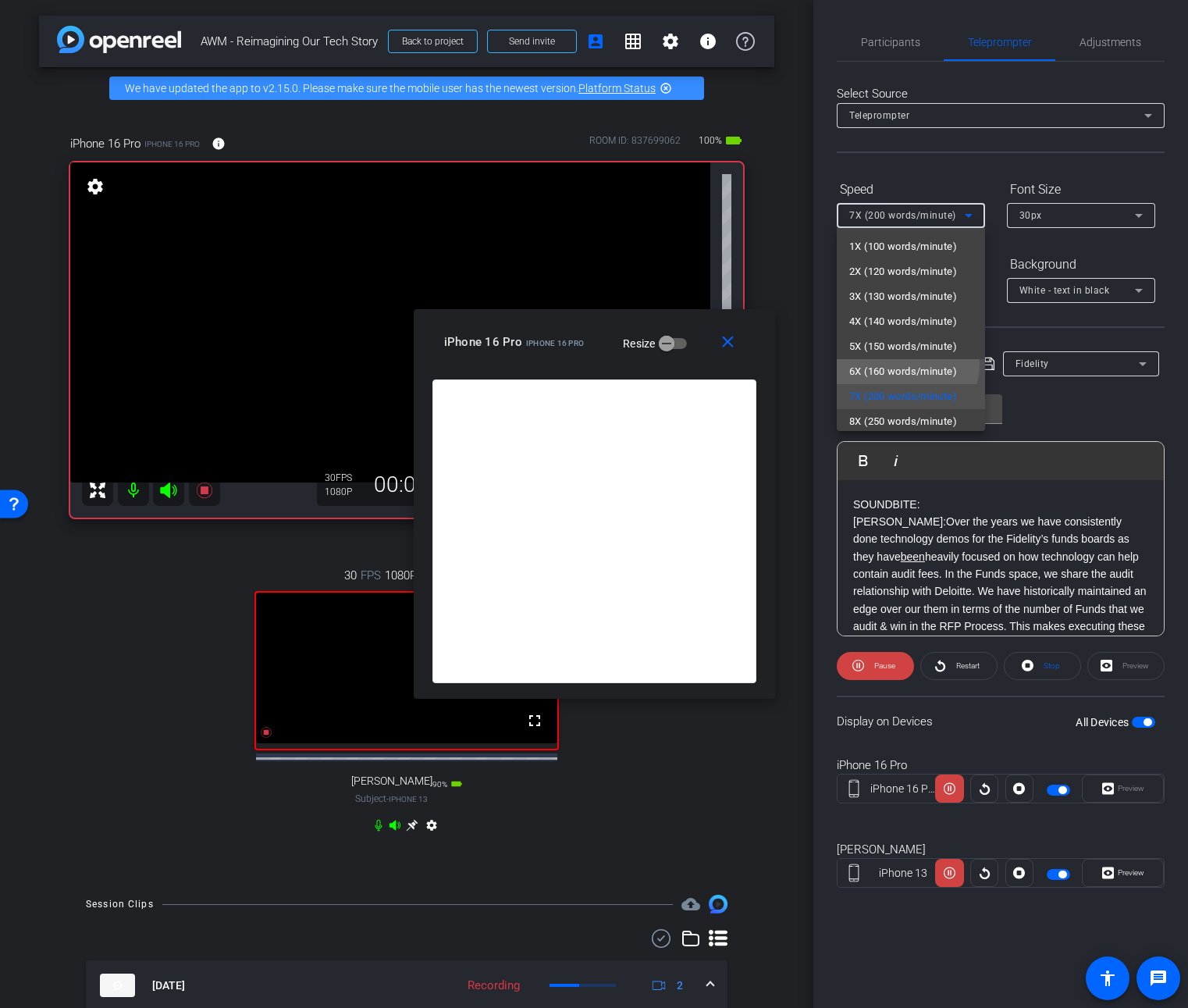
click at [906, 364] on span "6X (160 words/minute)" at bounding box center [903, 371] width 108 height 18
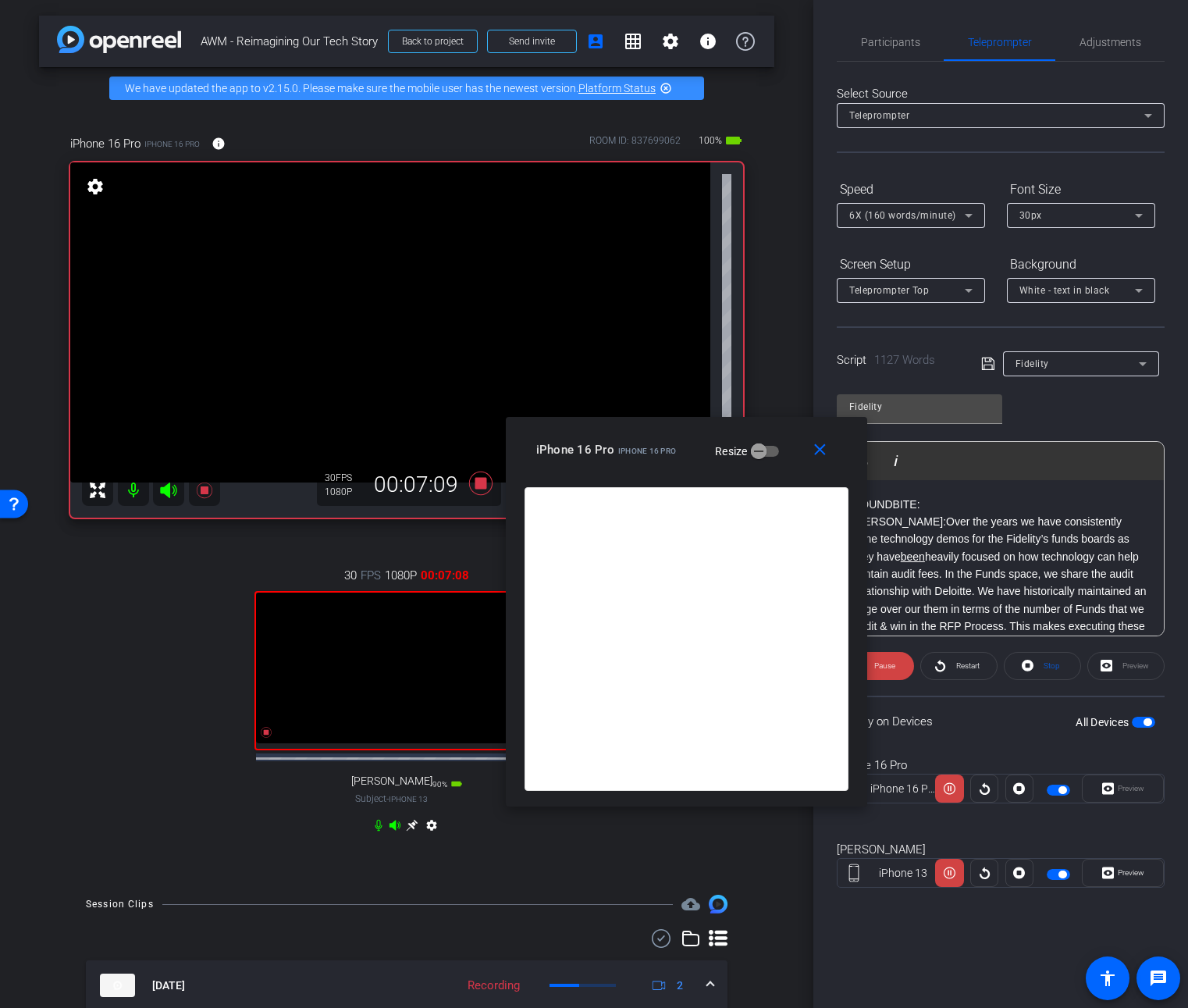
drag, startPoint x: 581, startPoint y: 326, endPoint x: 673, endPoint y: 434, distance: 141.9
click at [673, 434] on div "close iPhone 16 Pro iPhone 16 Pro Resize" at bounding box center [686, 452] width 361 height 70
click at [903, 43] on span "Participants" at bounding box center [891, 43] width 59 height 11
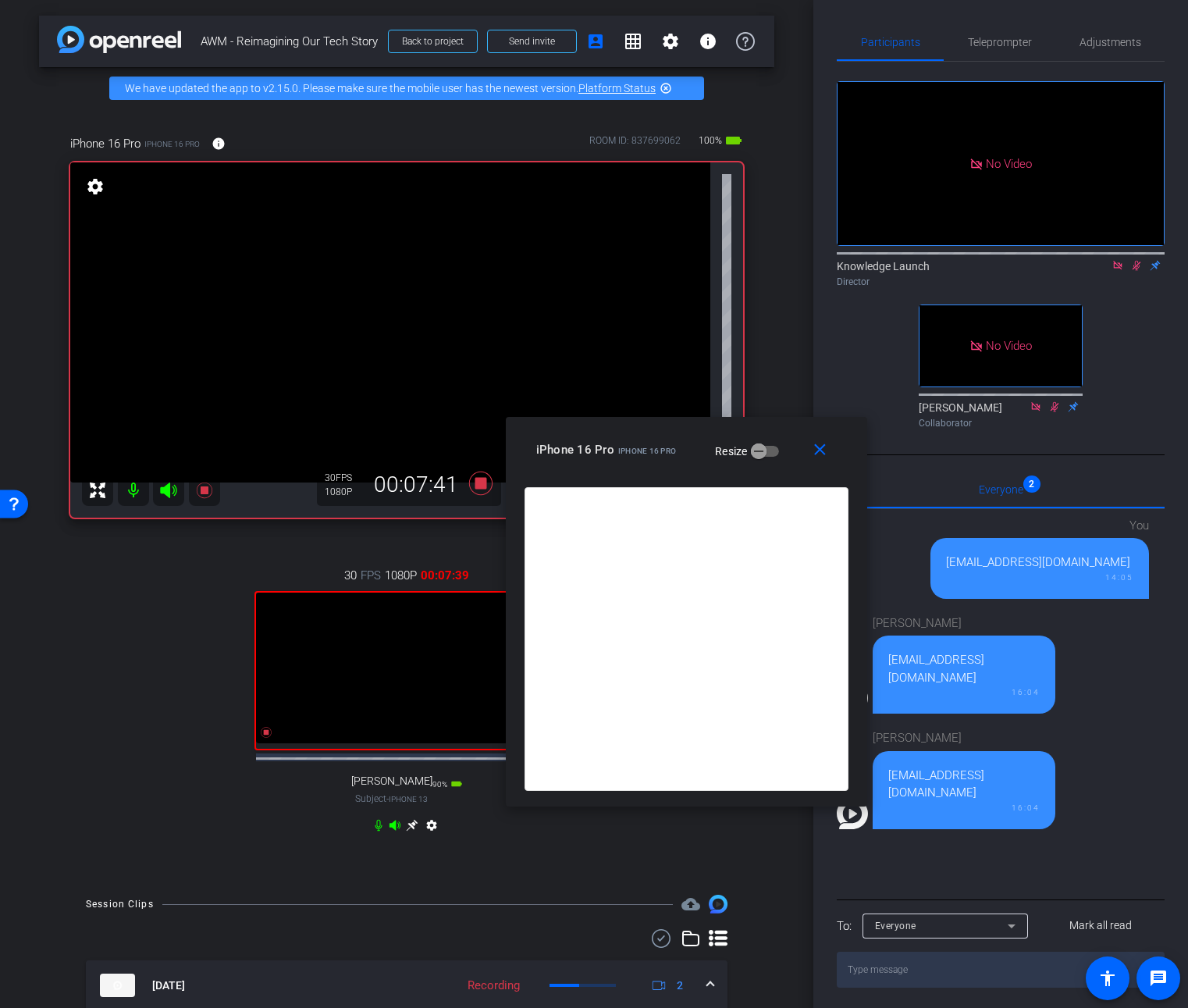
click at [1139, 261] on icon at bounding box center [1136, 265] width 8 height 10
click at [479, 486] on icon at bounding box center [480, 482] width 23 height 23
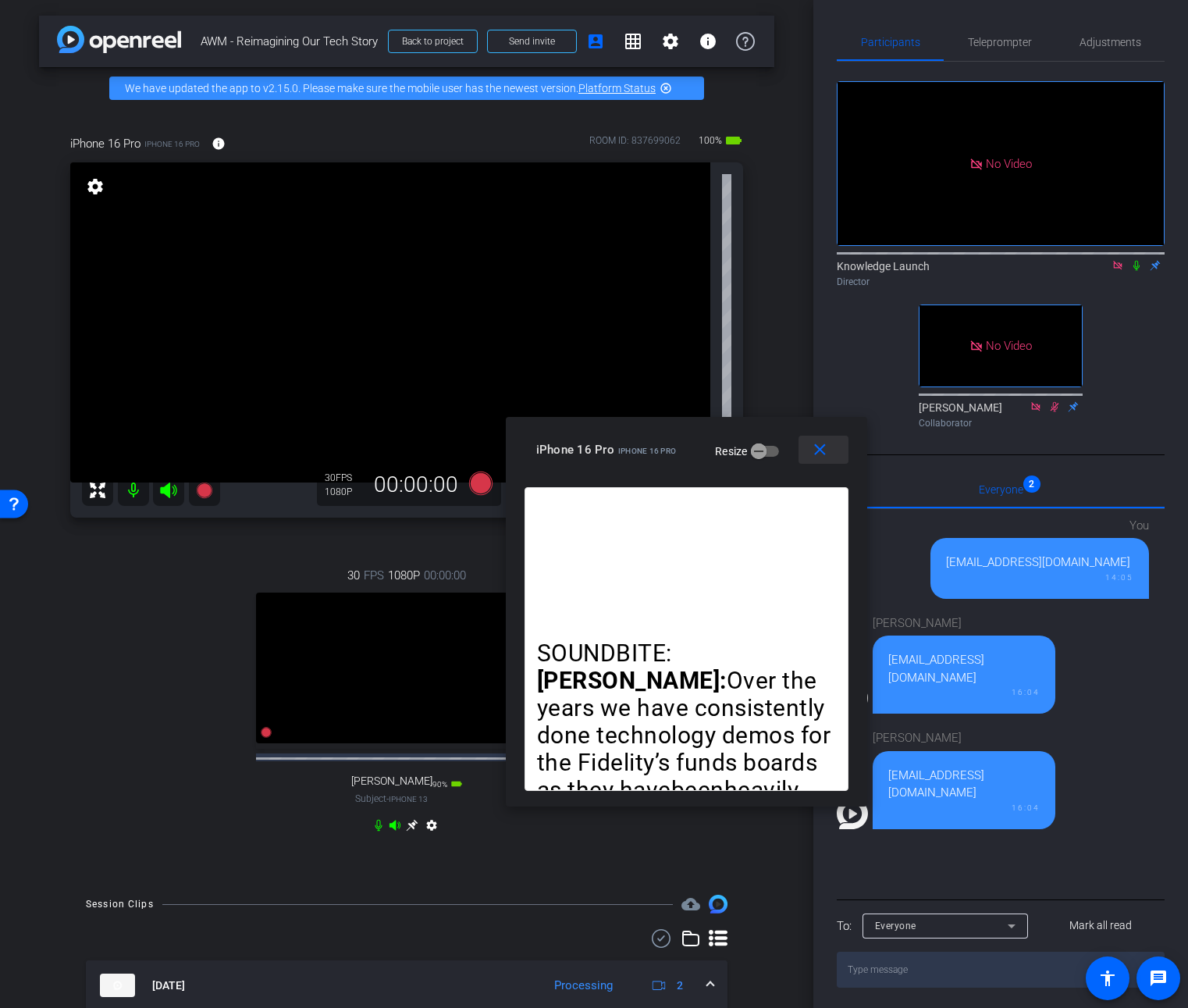
click at [819, 444] on mat-icon "close" at bounding box center [819, 450] width 19 height 19
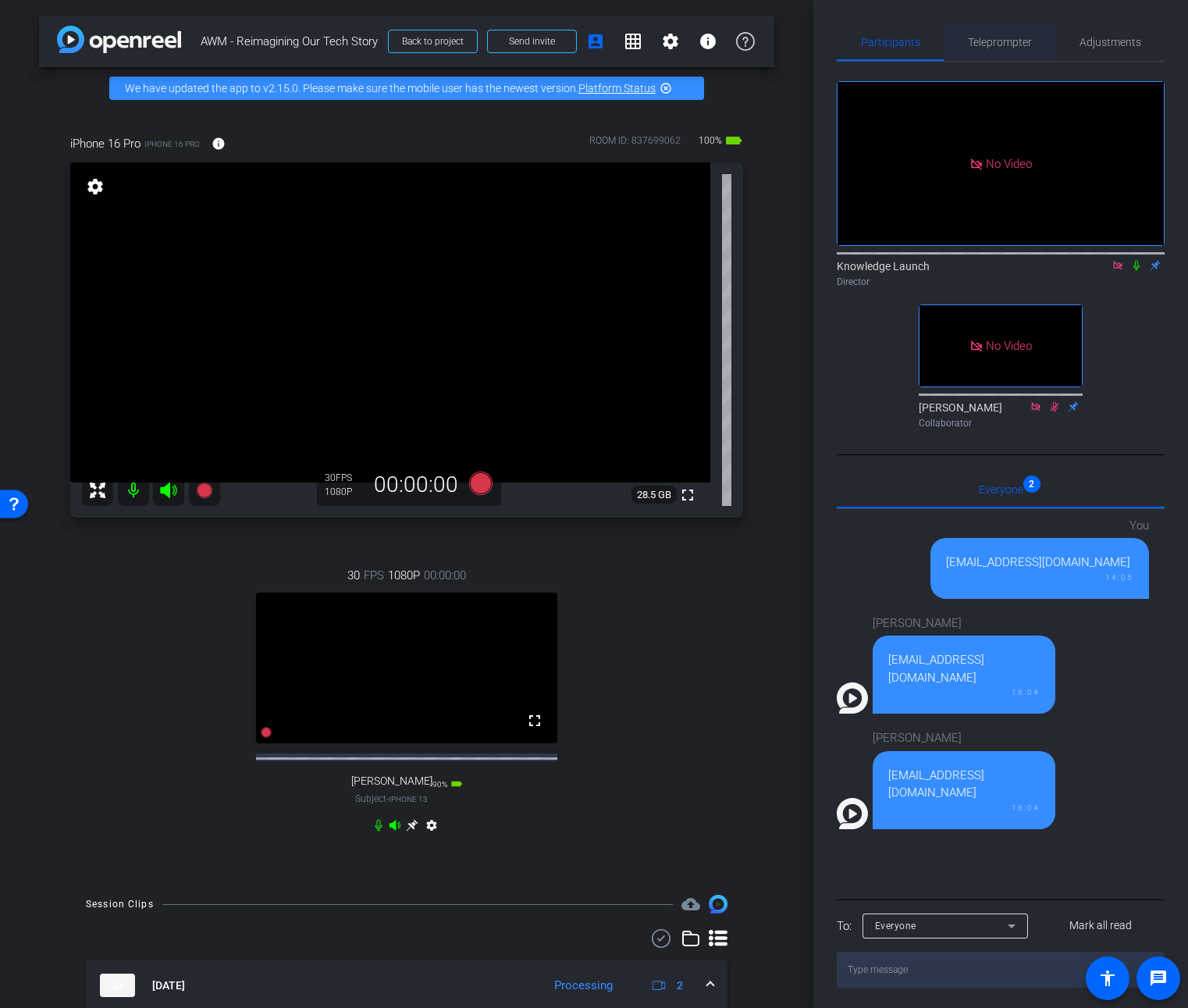
click at [993, 42] on body "Accessibility Screen-Reader Guide, Feedback, and Issue Reporting | New window m…" at bounding box center [594, 504] width 1188 height 1008
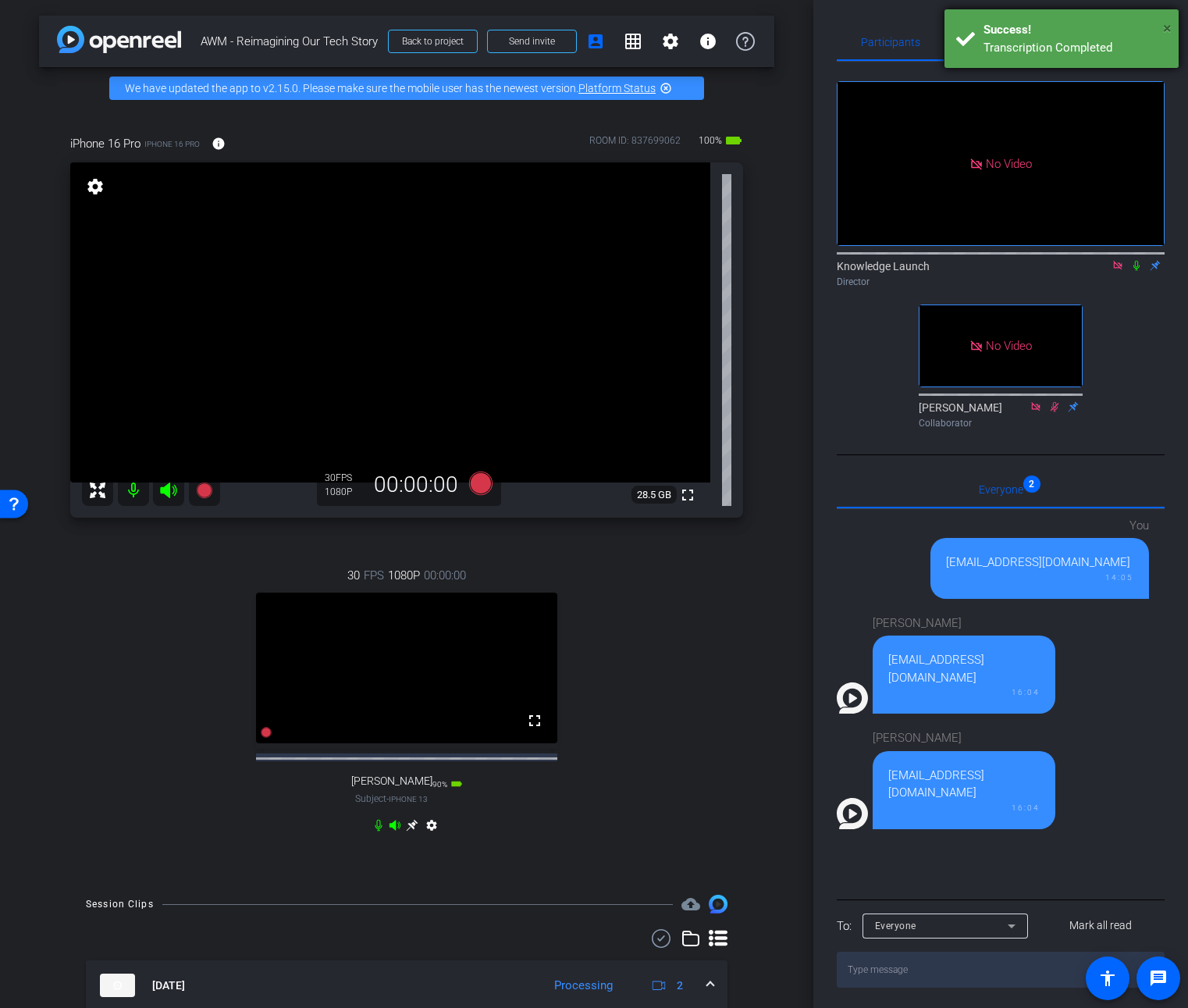
click at [1167, 28] on span "×" at bounding box center [1167, 28] width 8 height 18
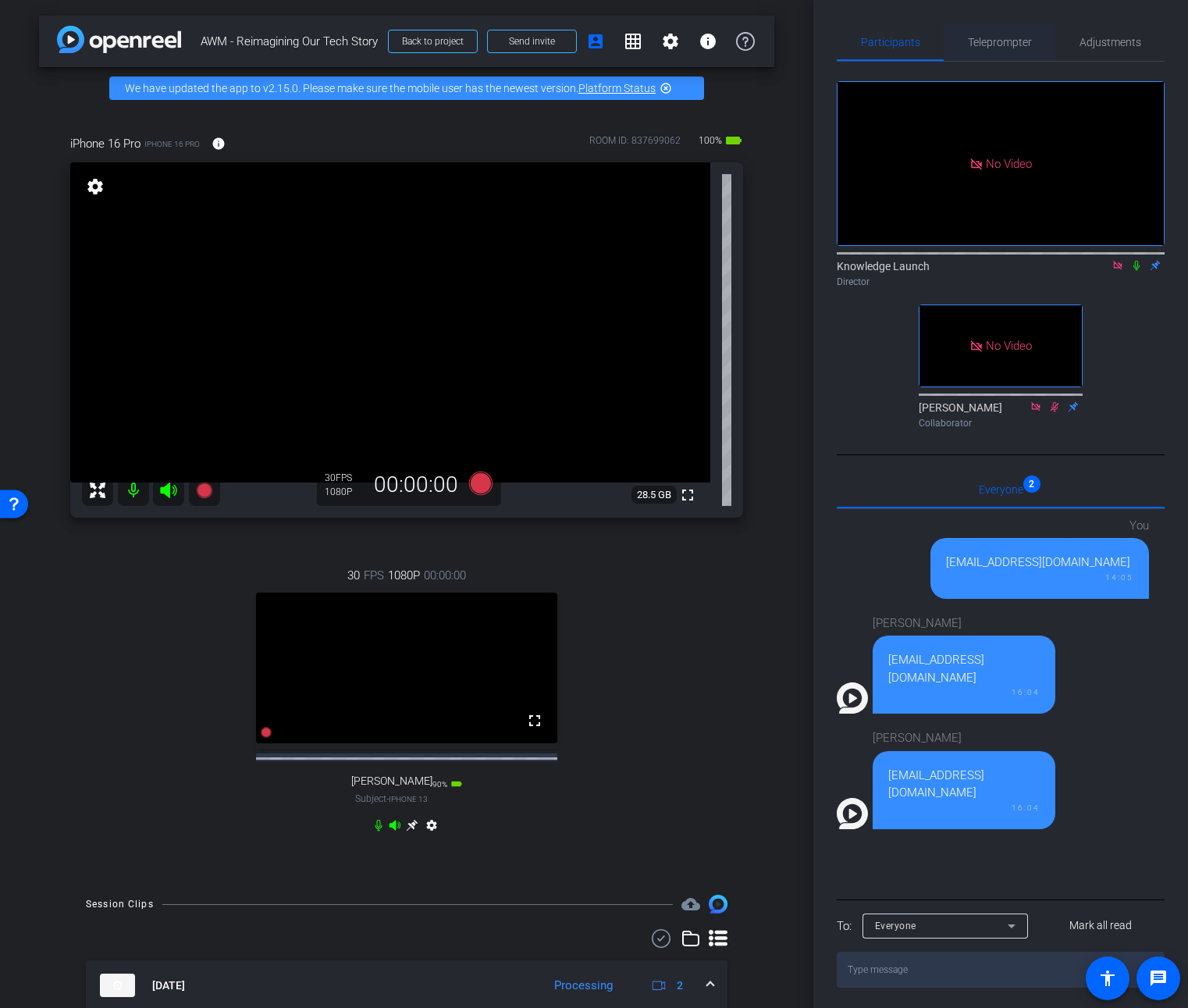
click at [1011, 45] on span "Teleprompter" at bounding box center [1000, 43] width 64 height 11
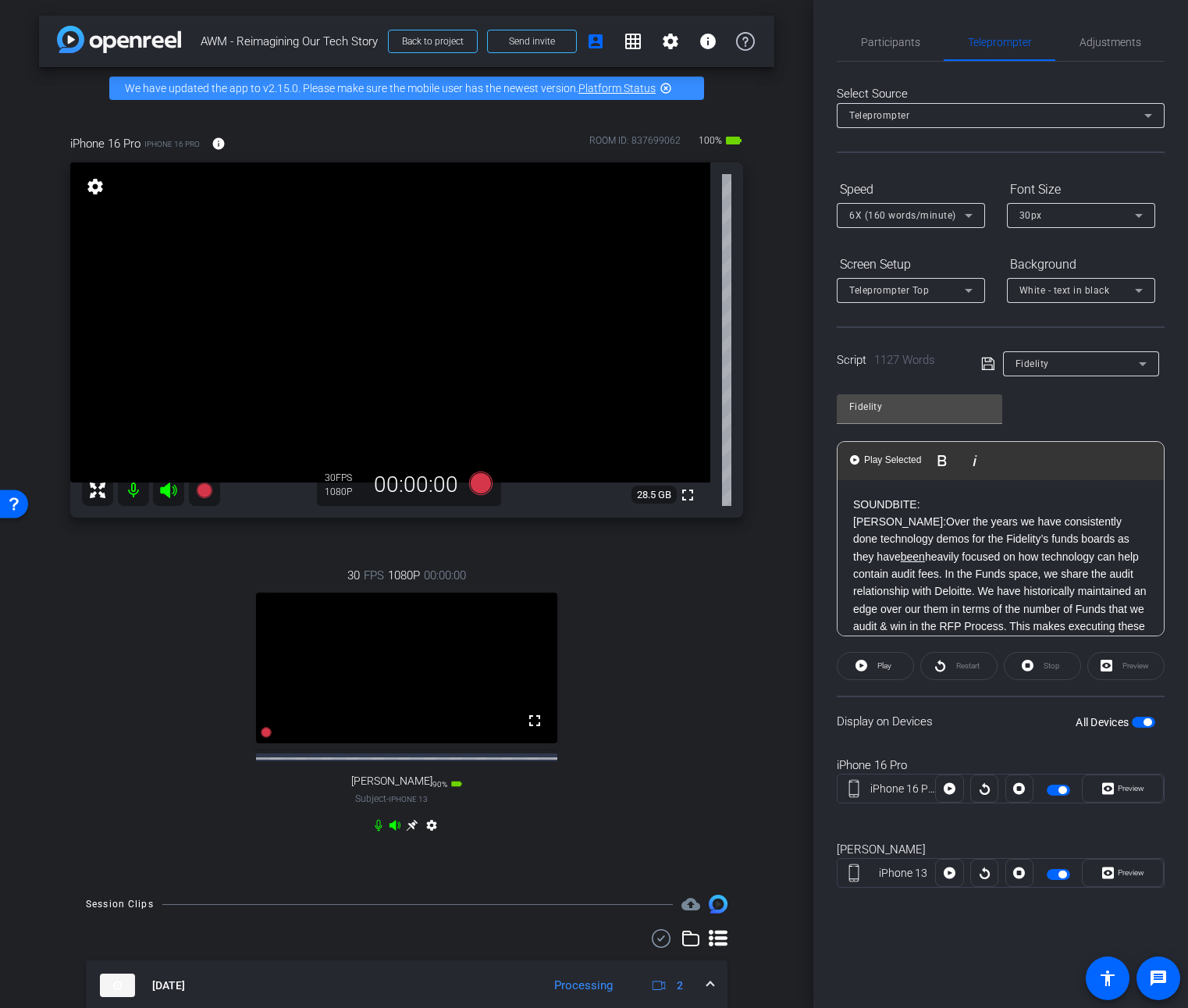
drag, startPoint x: 927, startPoint y: 541, endPoint x: 877, endPoint y: 431, distance: 120.8
click at [877, 431] on div "Fidelity Play Play from this location Play Selected Play and display the select…" at bounding box center [1000, 509] width 328 height 254
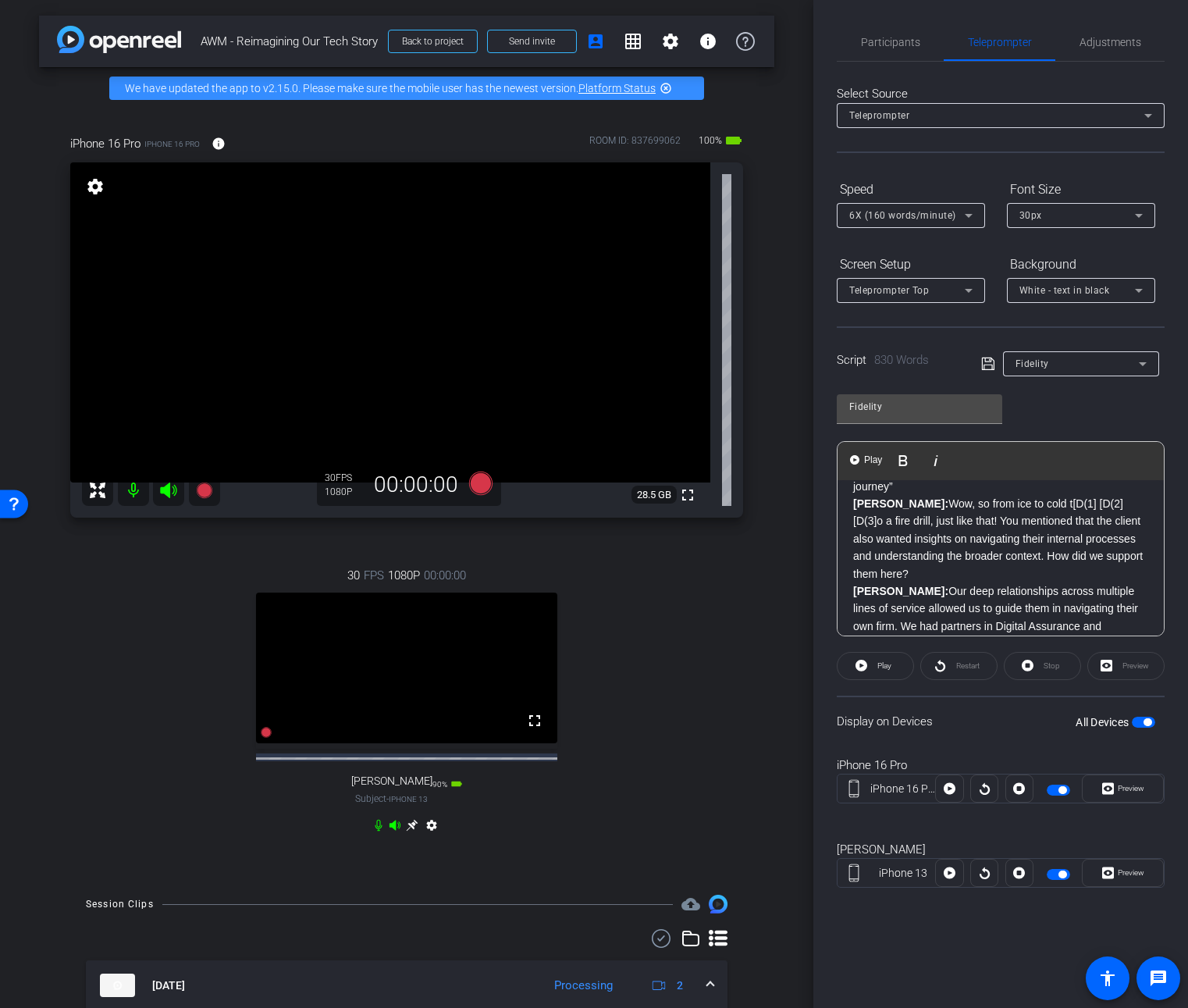
scroll to position [597, 0]
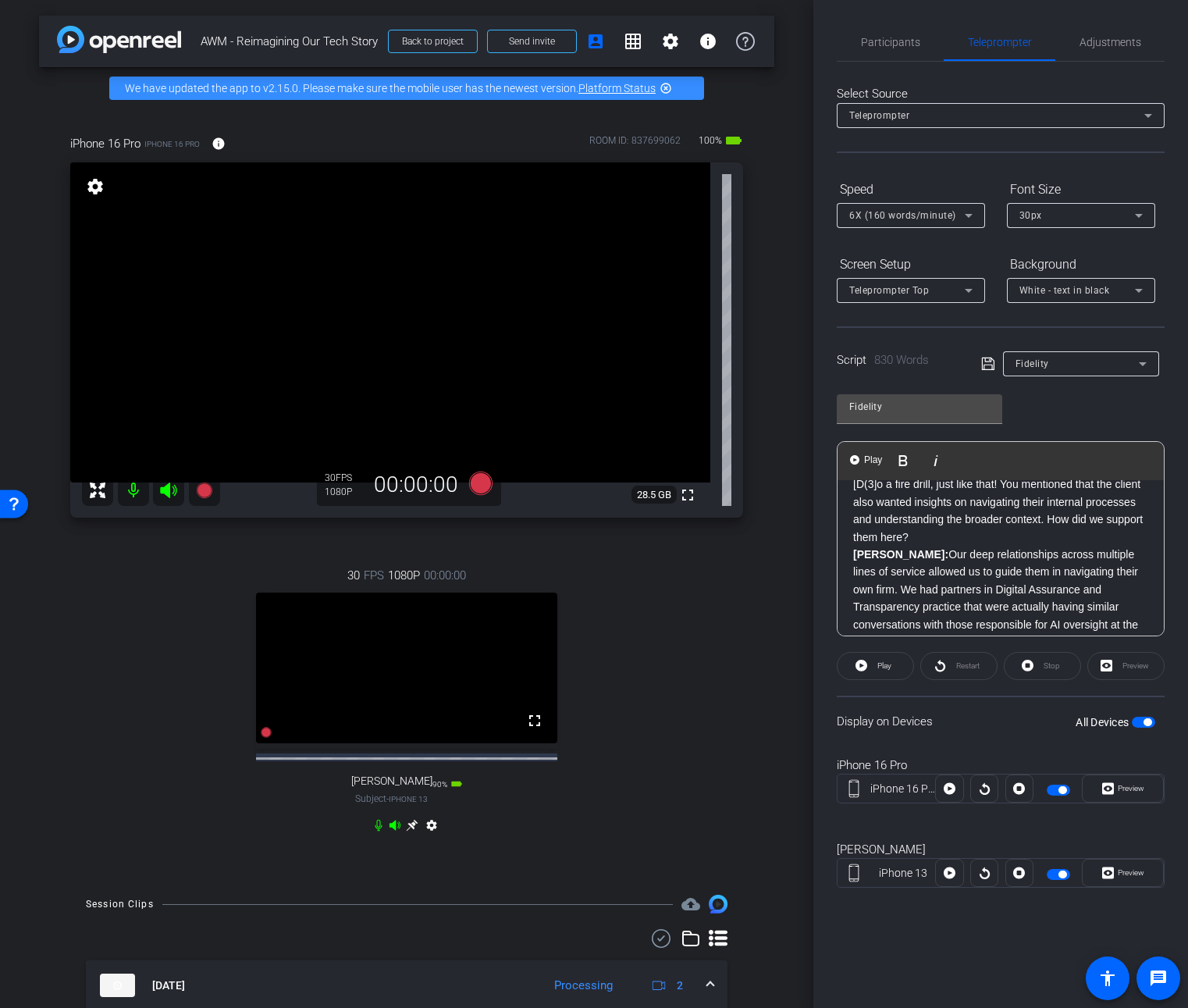
click at [1100, 485] on p "[PERSON_NAME]: Wow, so from ice to cold t [D(1] [D(2] [D(3] o a fire drill, jus…" at bounding box center [1000, 502] width 295 height 88
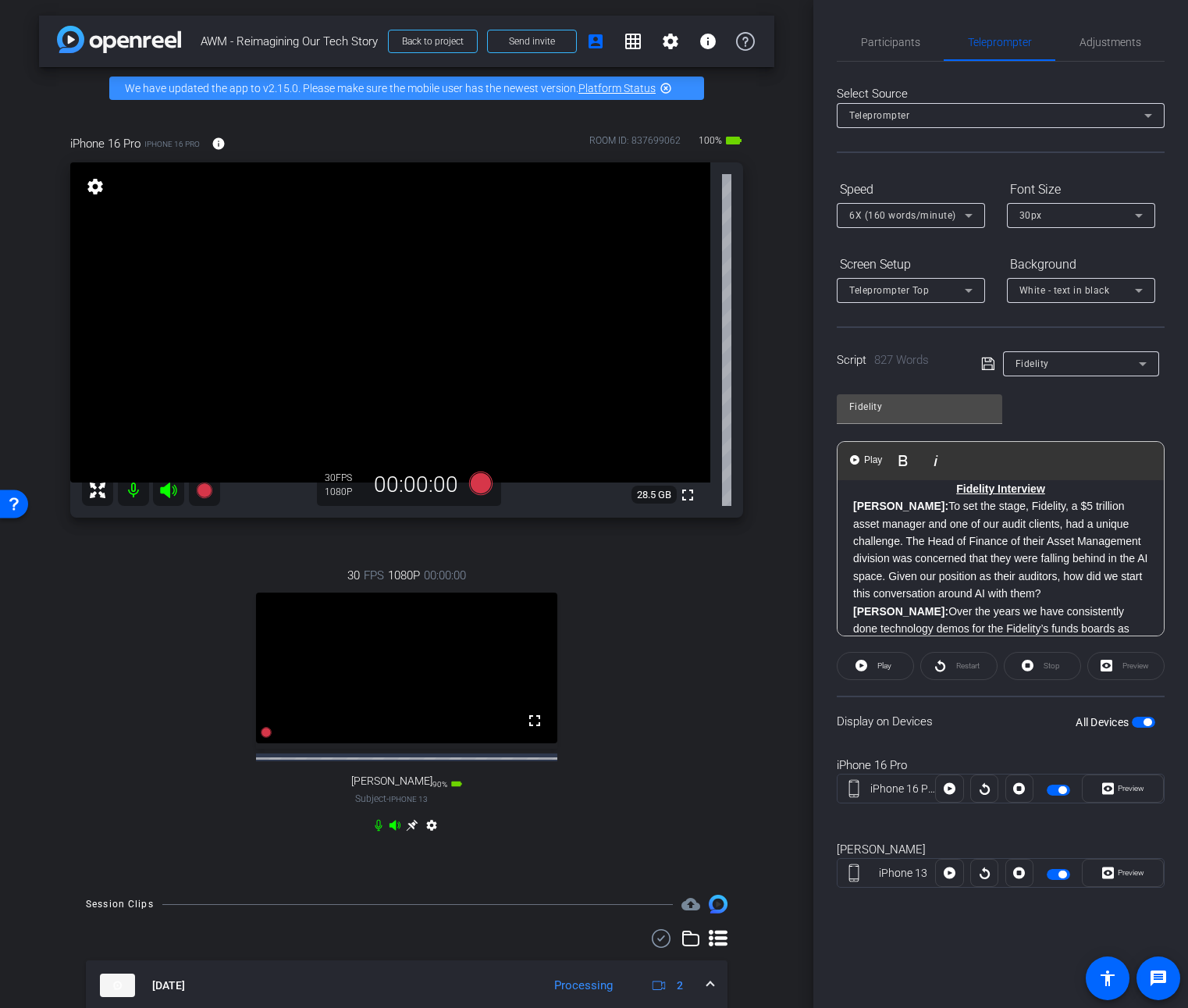
scroll to position [0, 0]
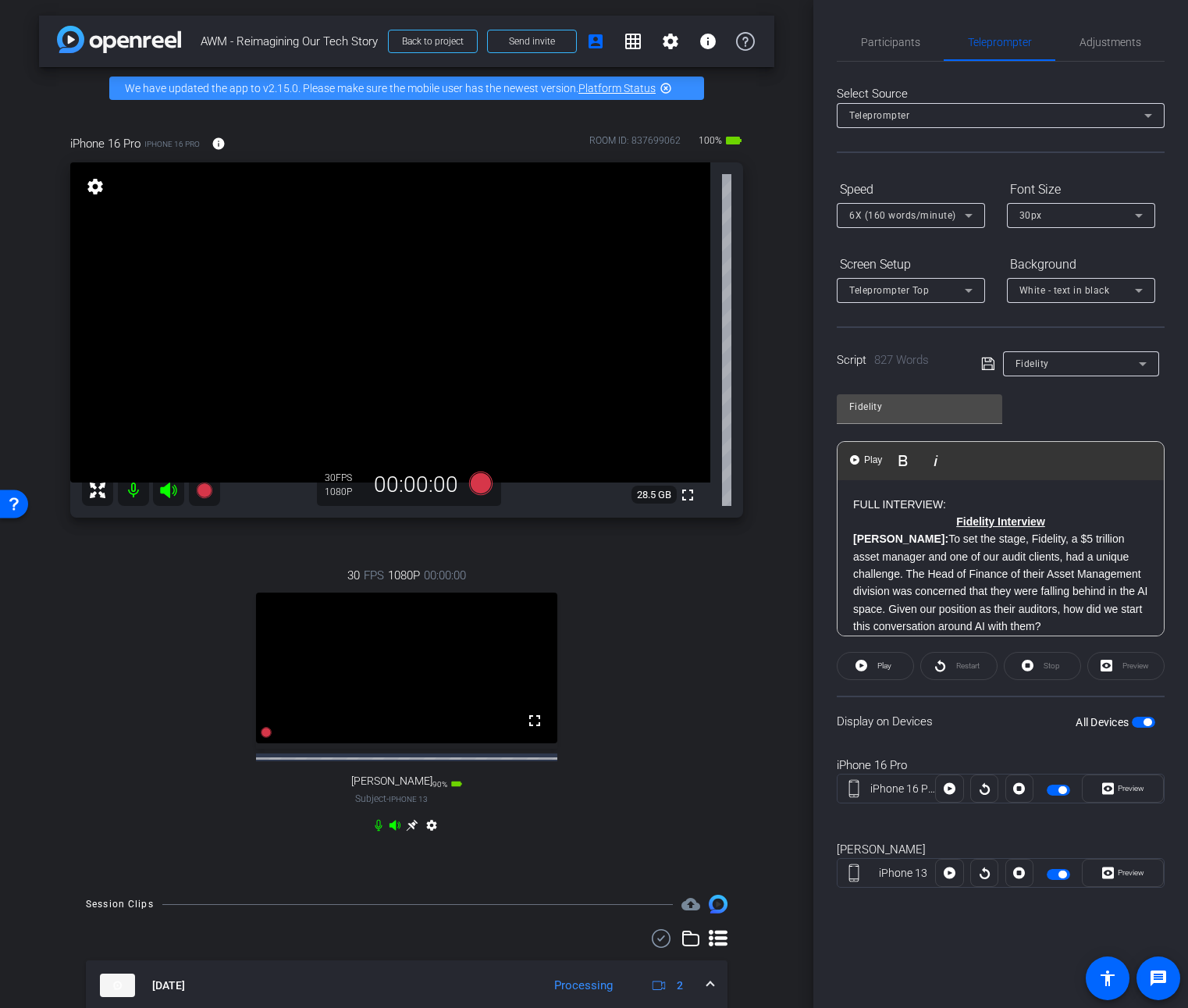
click at [988, 504] on p "FULL INTERVIEW:" at bounding box center [1000, 504] width 295 height 18
click at [476, 487] on icon at bounding box center [480, 482] width 23 height 23
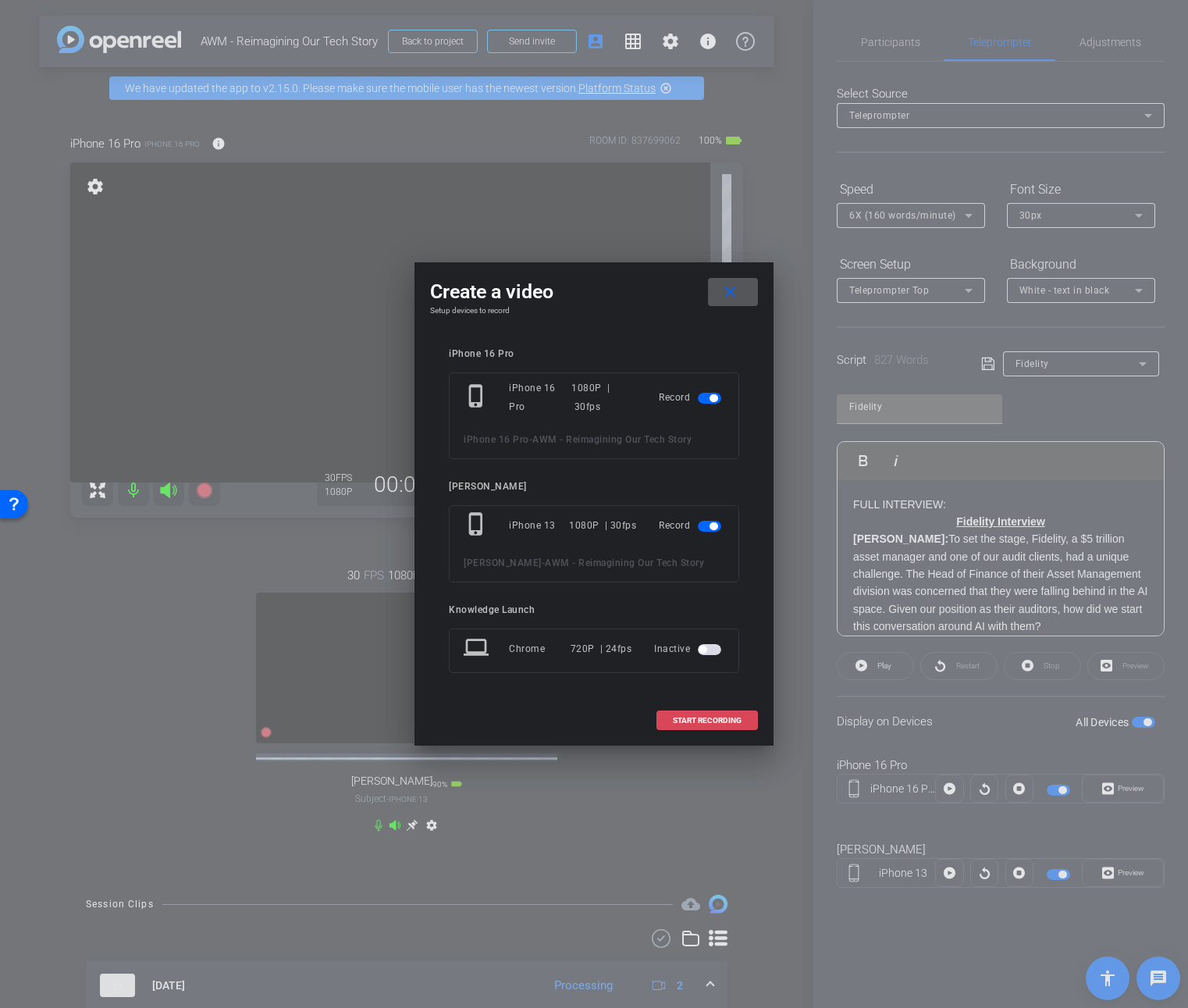
click at [707, 718] on span "START RECORDING" at bounding box center [707, 721] width 68 height 7
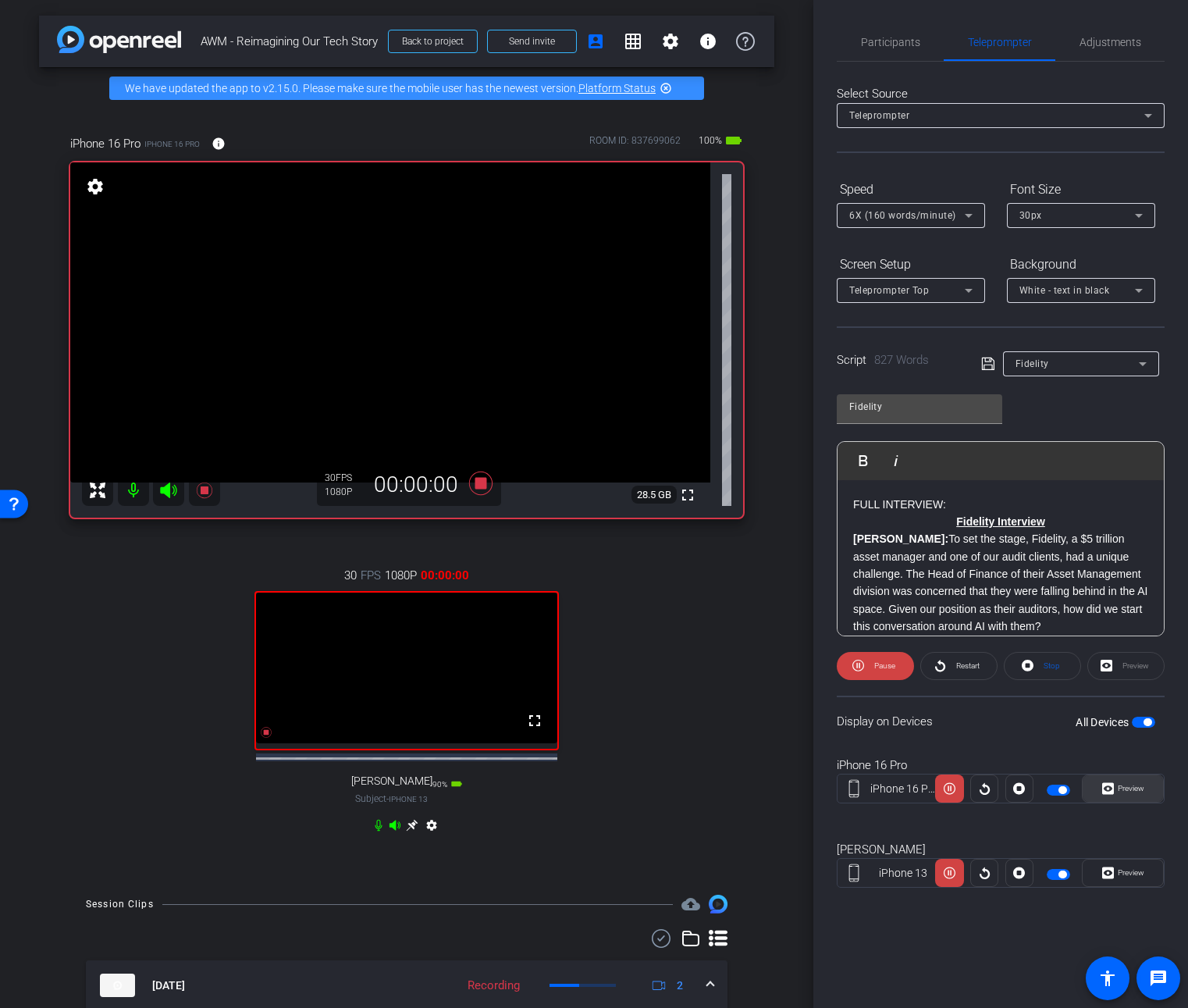
click at [1122, 783] on span "Preview" at bounding box center [1129, 789] width 30 height 22
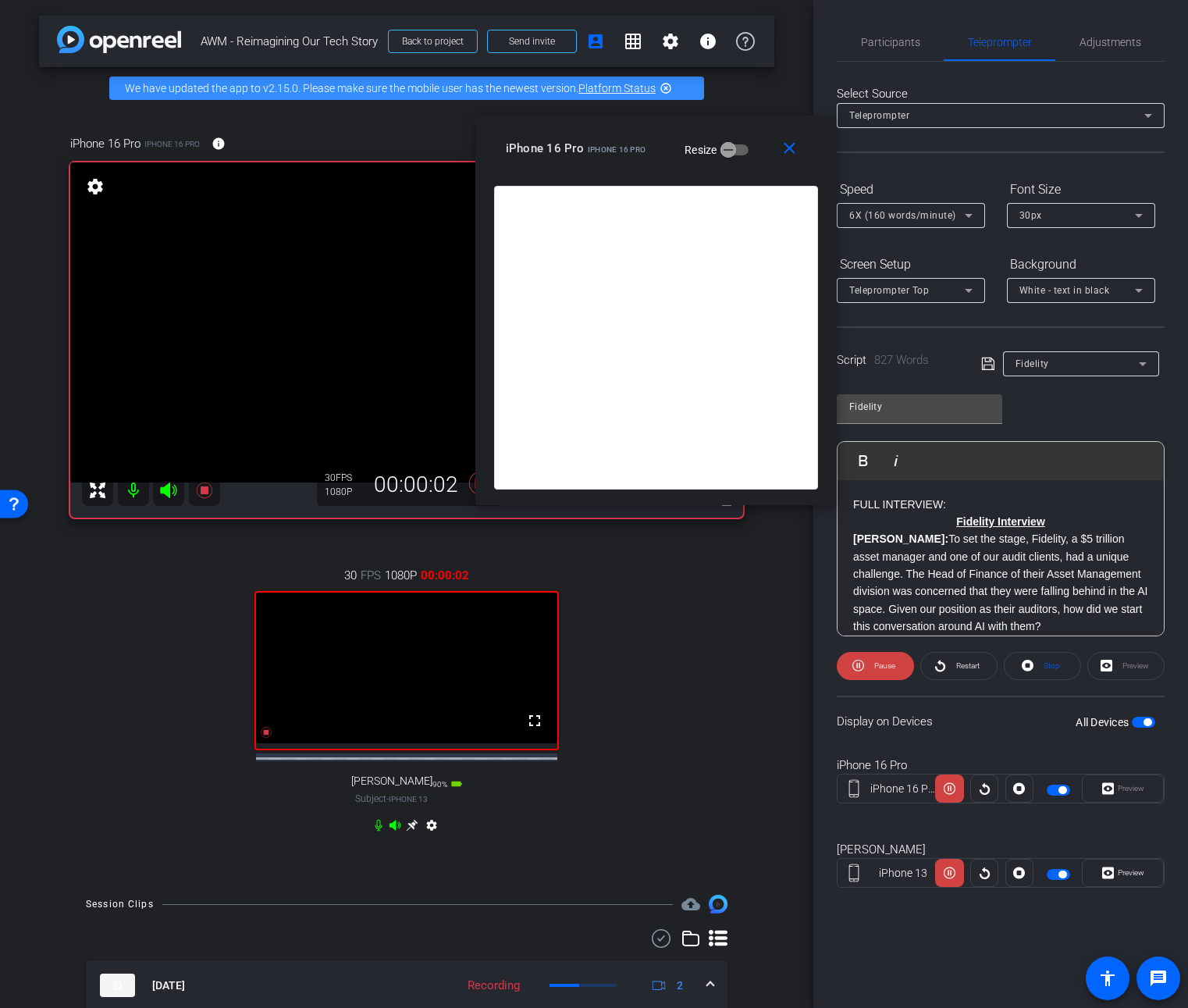
drag, startPoint x: 624, startPoint y: 315, endPoint x: 686, endPoint y: 122, distance: 202.7
click at [686, 122] on div "close iPhone 16 Pro iPhone 16 Pro Resize" at bounding box center [656, 151] width 361 height 70
click at [888, 46] on span "Participants" at bounding box center [891, 43] width 59 height 11
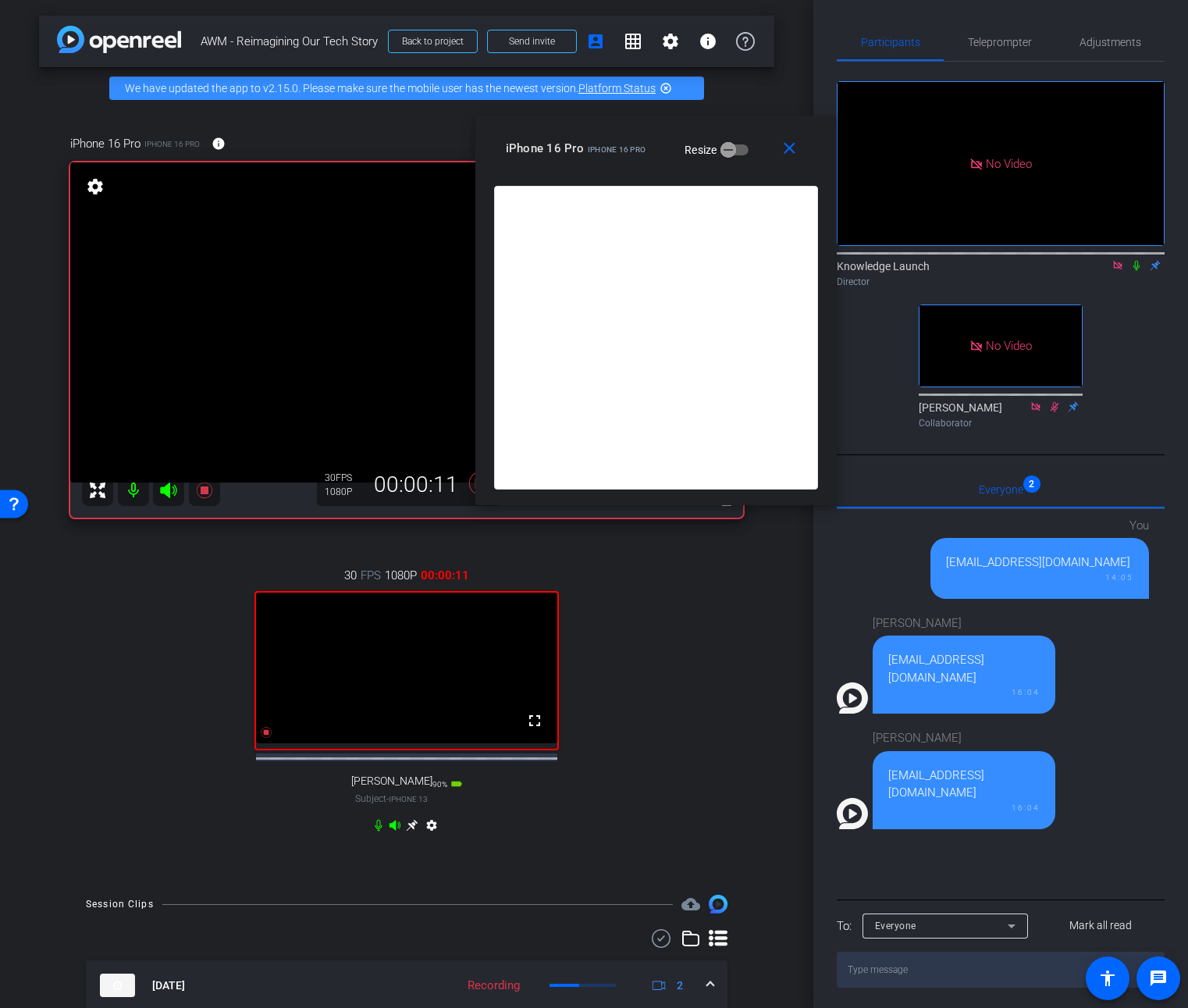
click at [1137, 261] on icon at bounding box center [1136, 265] width 6 height 10
click at [1004, 43] on span "Teleprompter" at bounding box center [1000, 43] width 64 height 11
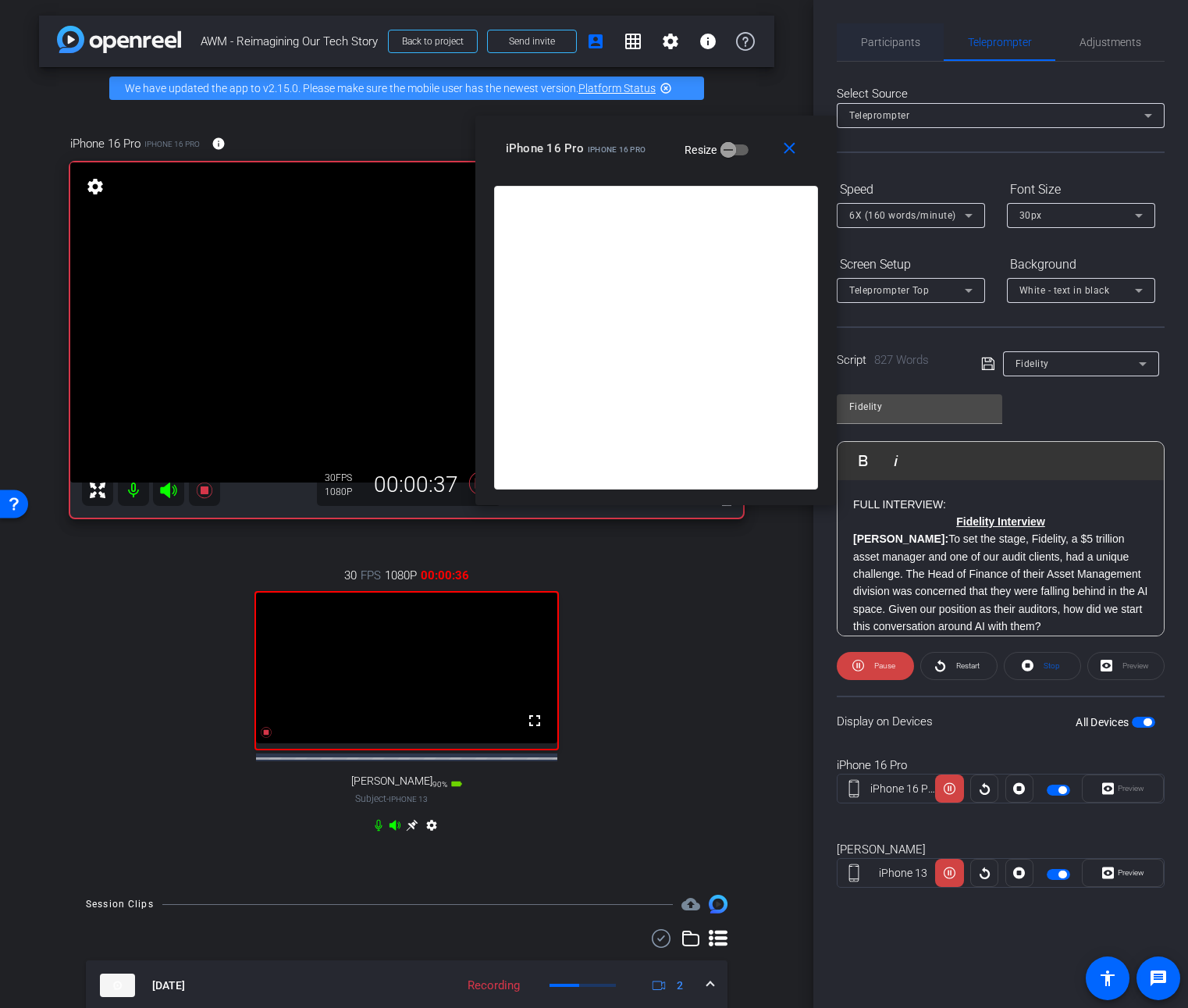
click at [914, 43] on span "Participants" at bounding box center [891, 43] width 59 height 11
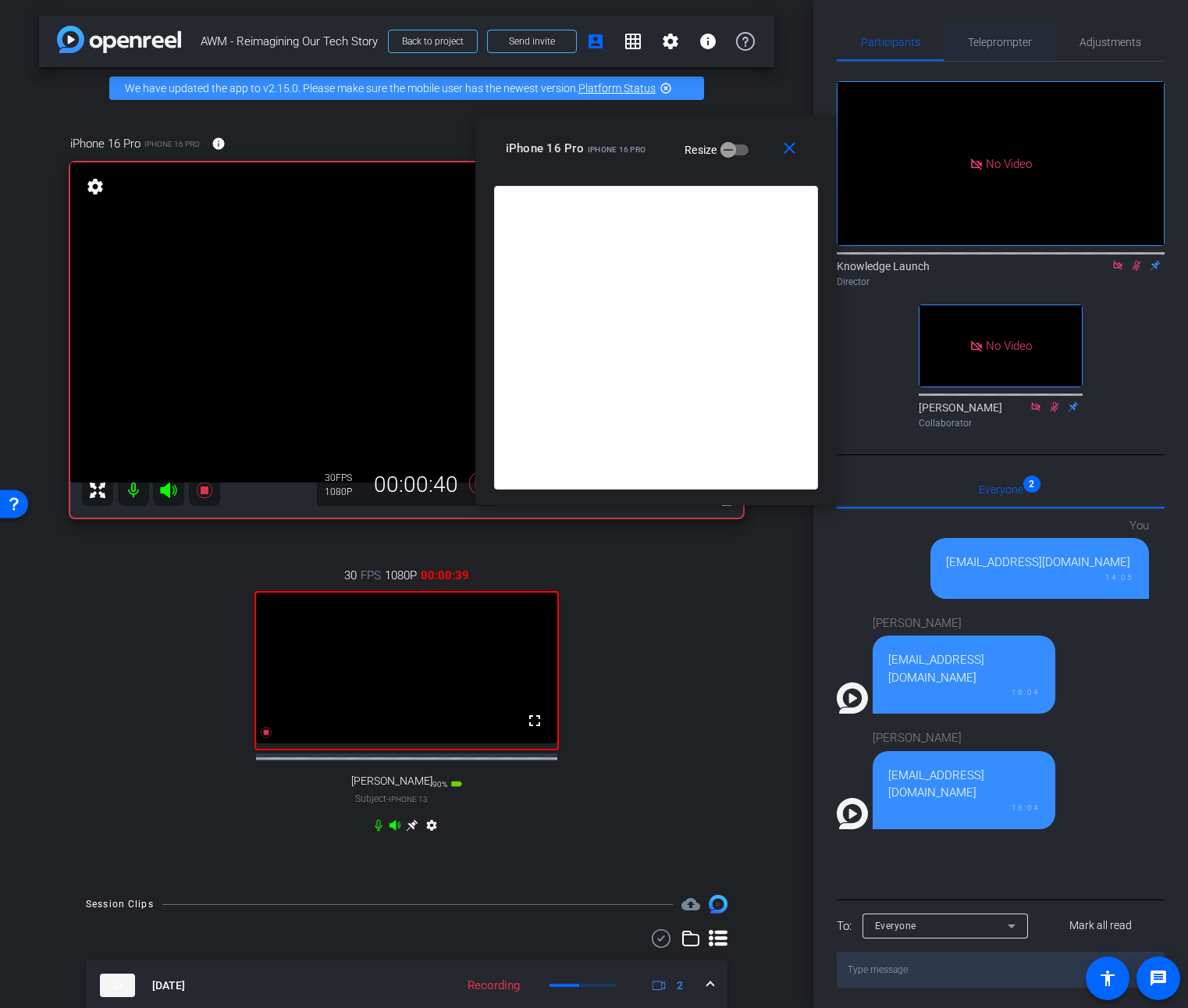
click at [983, 43] on span "Teleprompter" at bounding box center [1000, 43] width 64 height 11
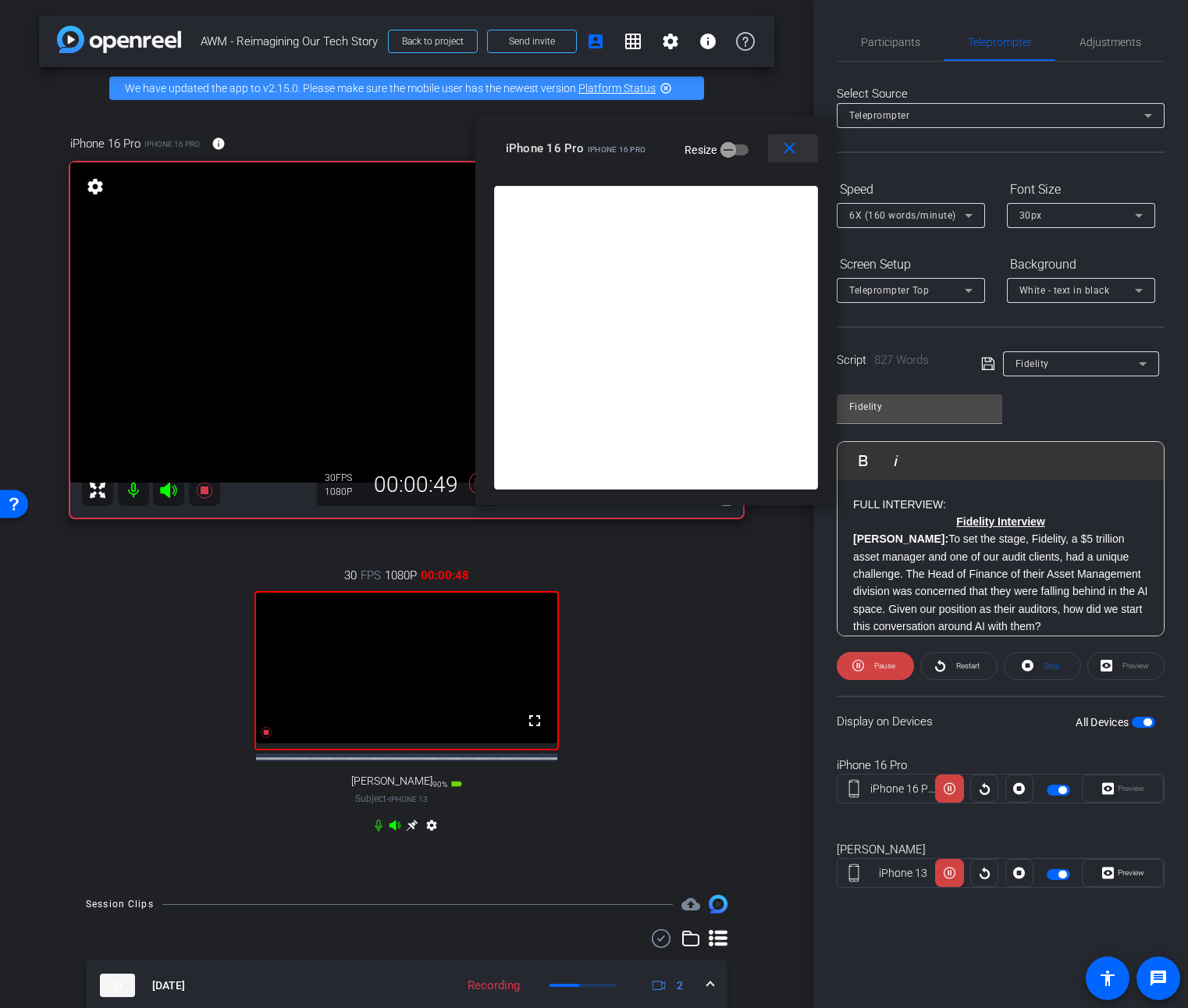
click at [783, 149] on mat-icon "close" at bounding box center [789, 148] width 19 height 19
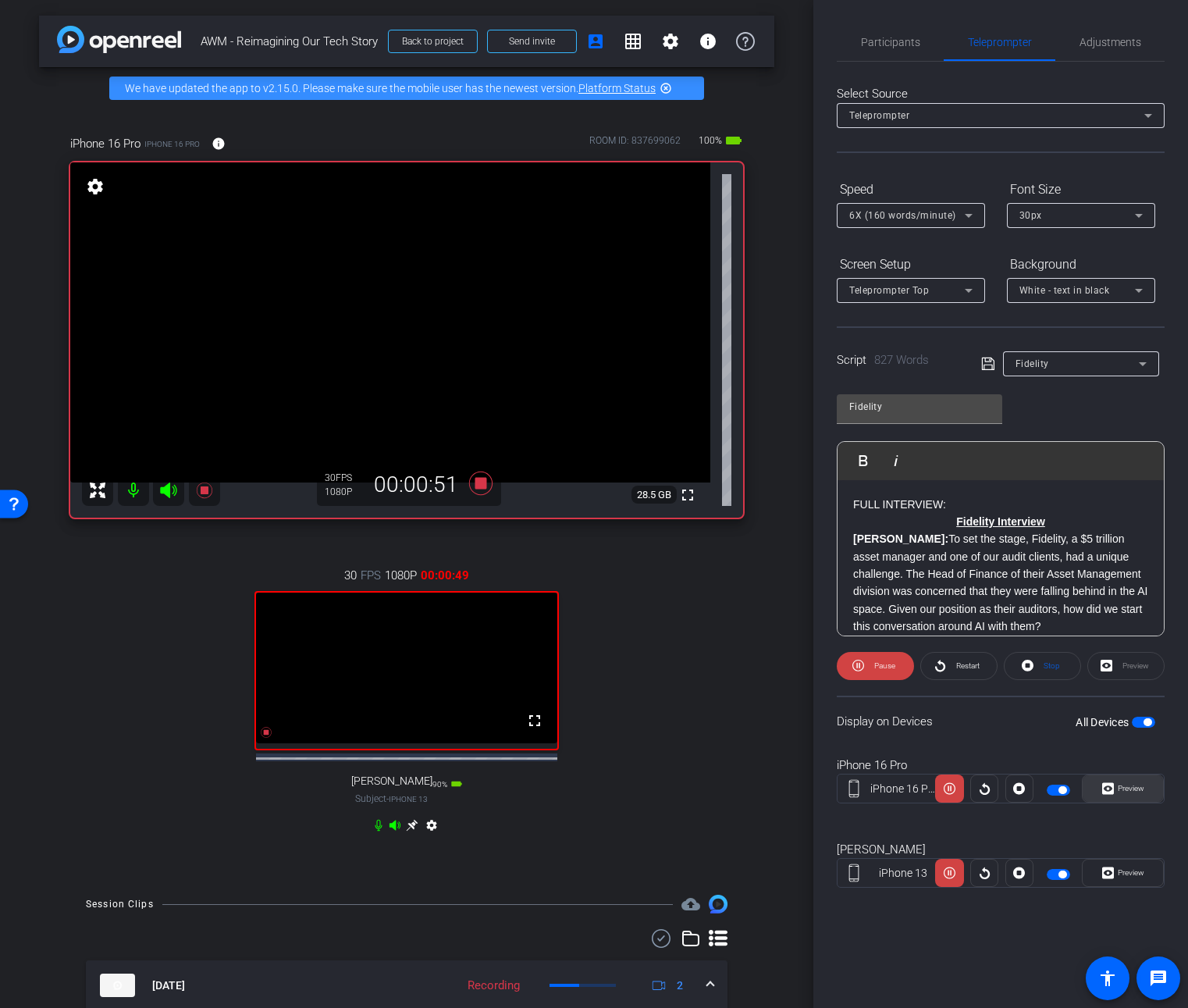
click at [1138, 793] on span "Preview" at bounding box center [1129, 789] width 30 height 22
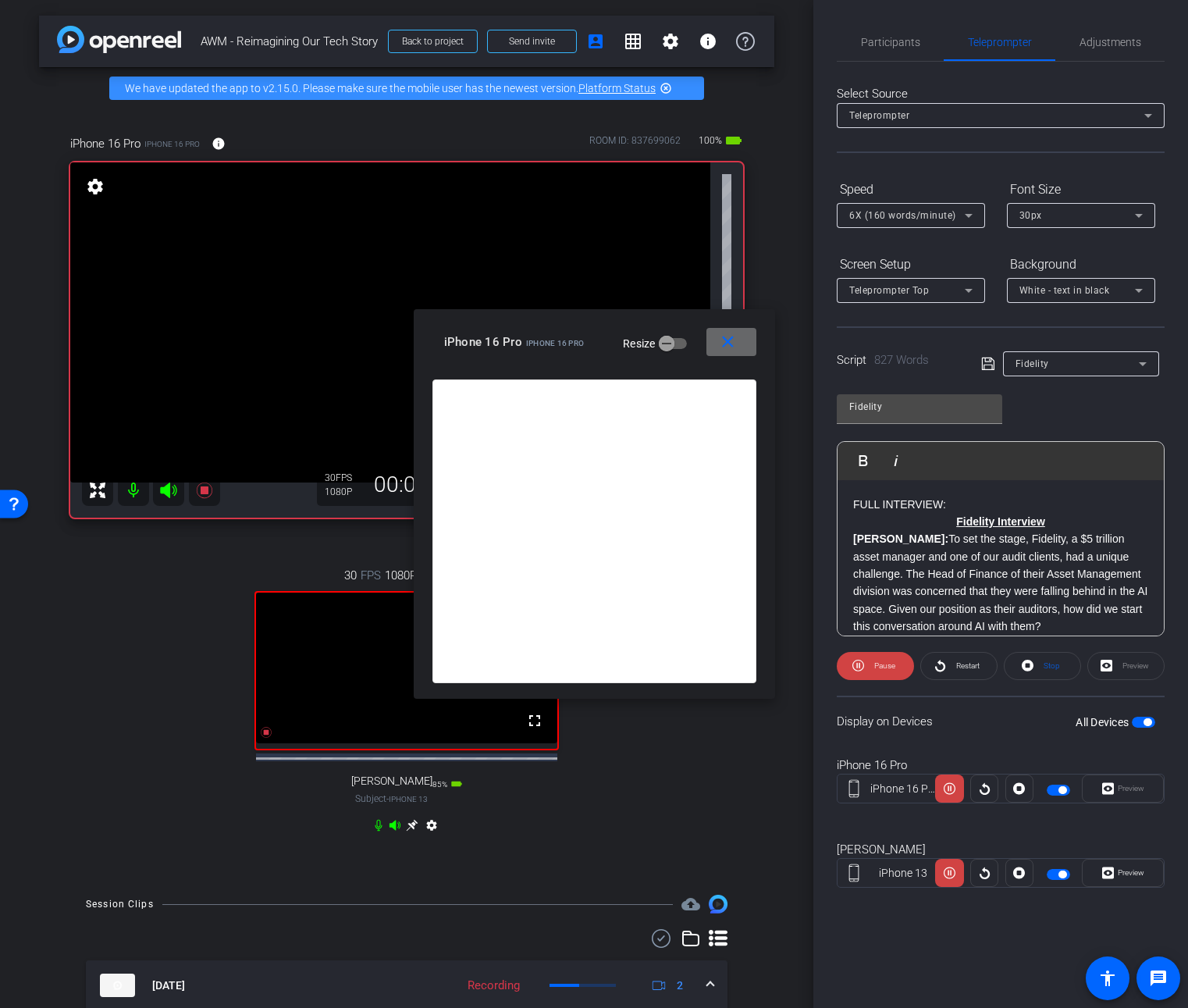
click at [733, 345] on mat-icon "close" at bounding box center [727, 342] width 19 height 19
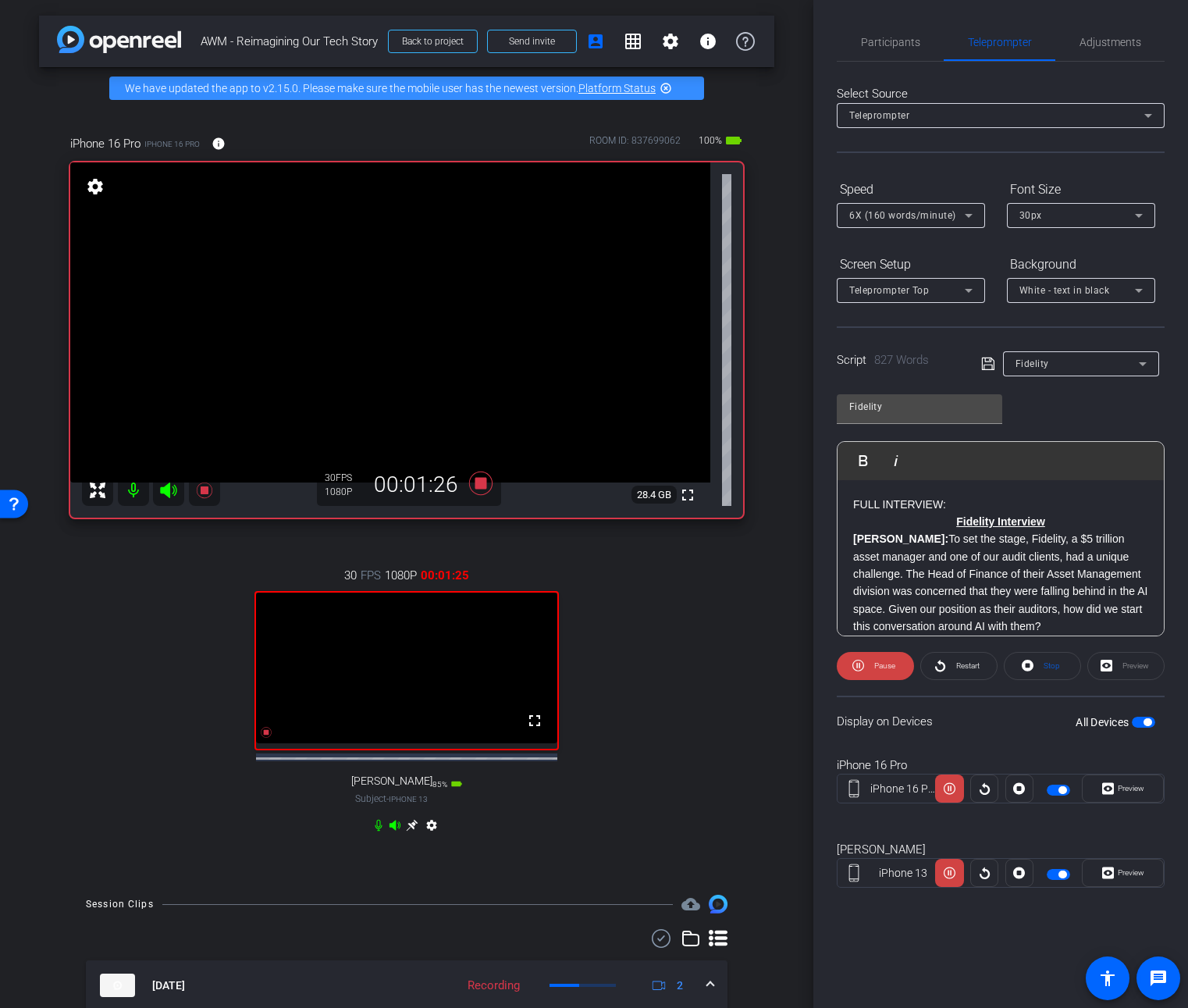
click at [1119, 662] on div "Preview" at bounding box center [1126, 666] width 78 height 28
click at [1125, 667] on div "Preview" at bounding box center [1126, 666] width 78 height 28
click at [1131, 788] on span "Preview" at bounding box center [1131, 787] width 27 height 8
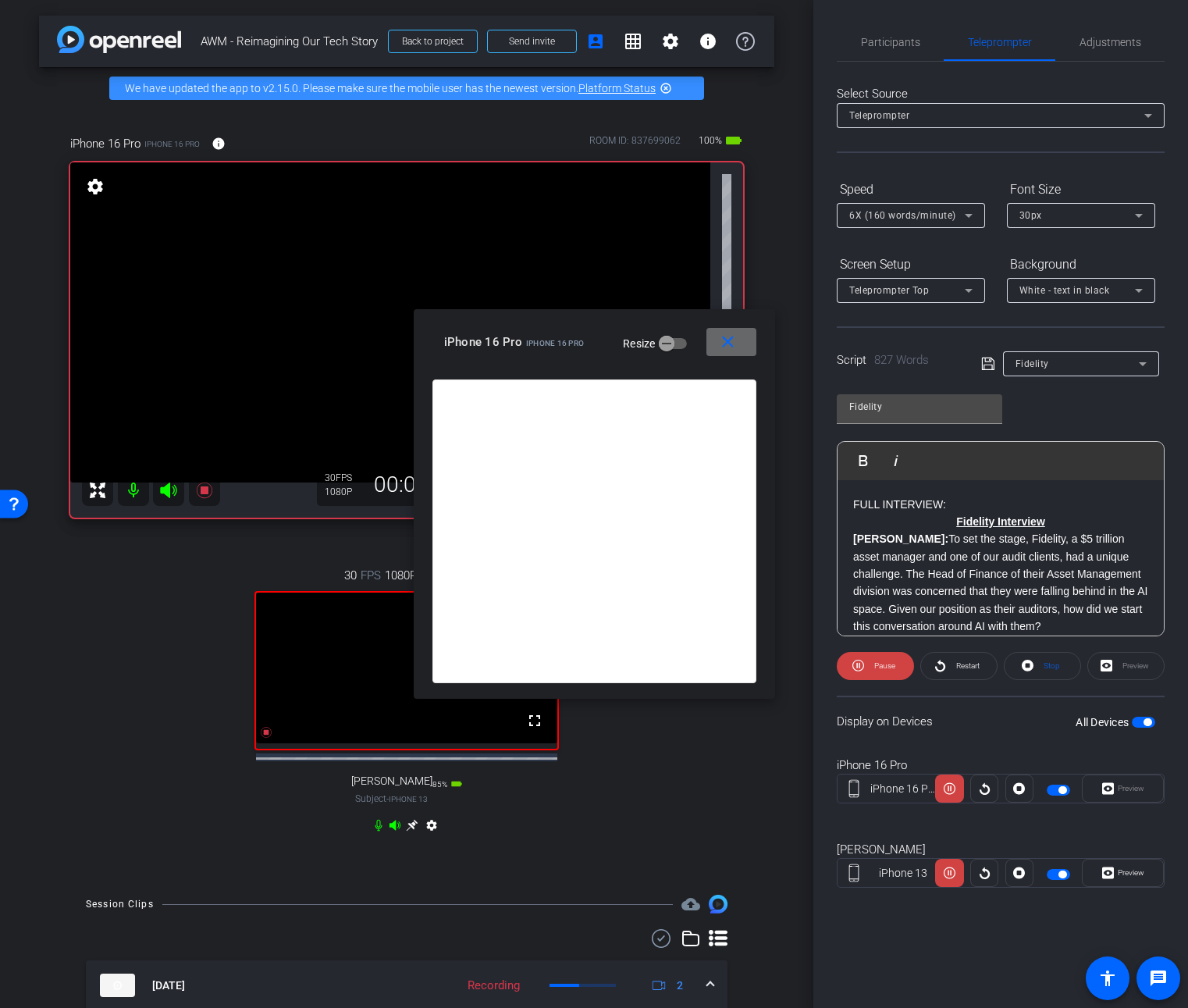
click at [729, 343] on mat-icon "close" at bounding box center [727, 342] width 19 height 19
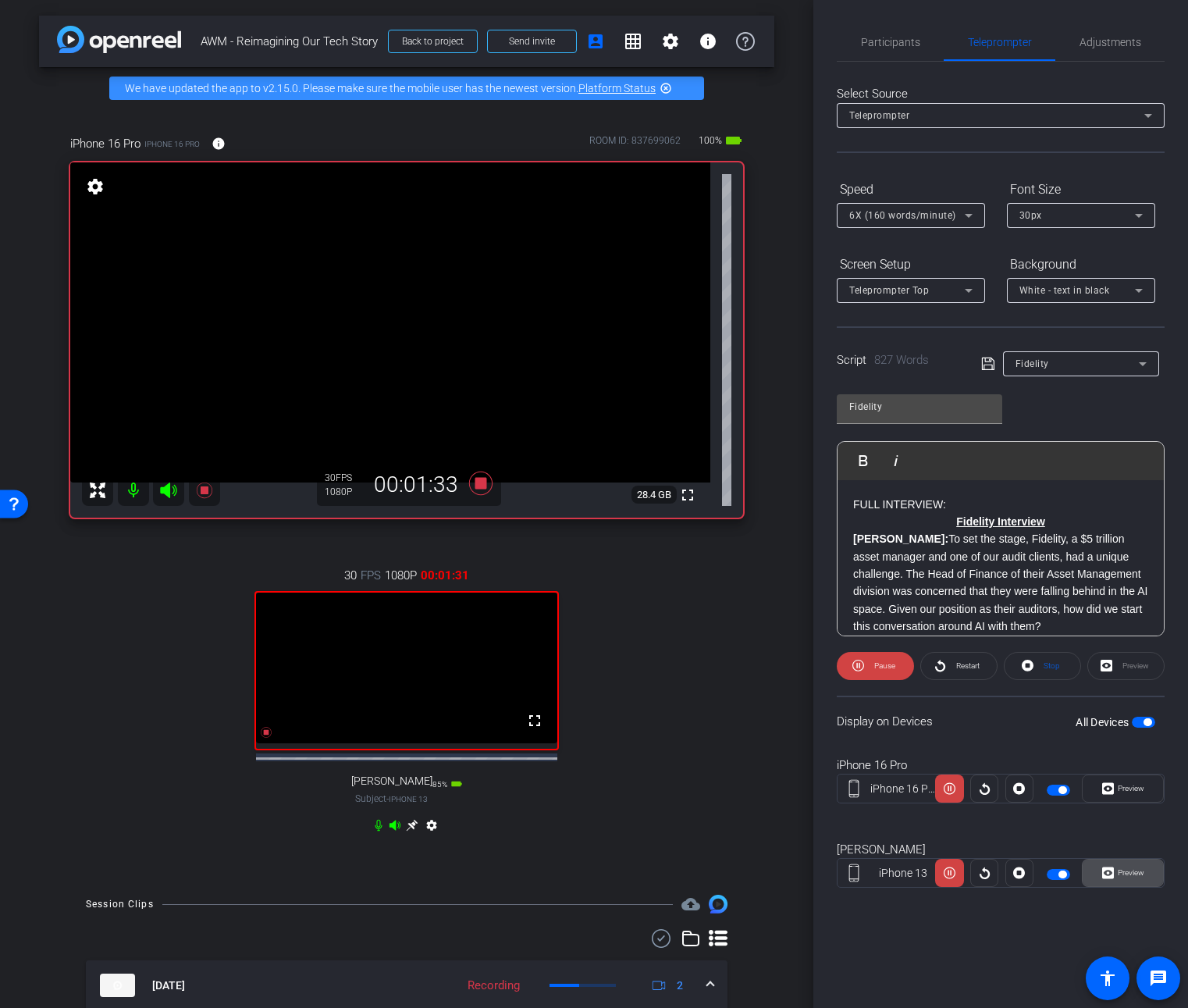
click at [1125, 878] on span "Preview" at bounding box center [1129, 873] width 30 height 22
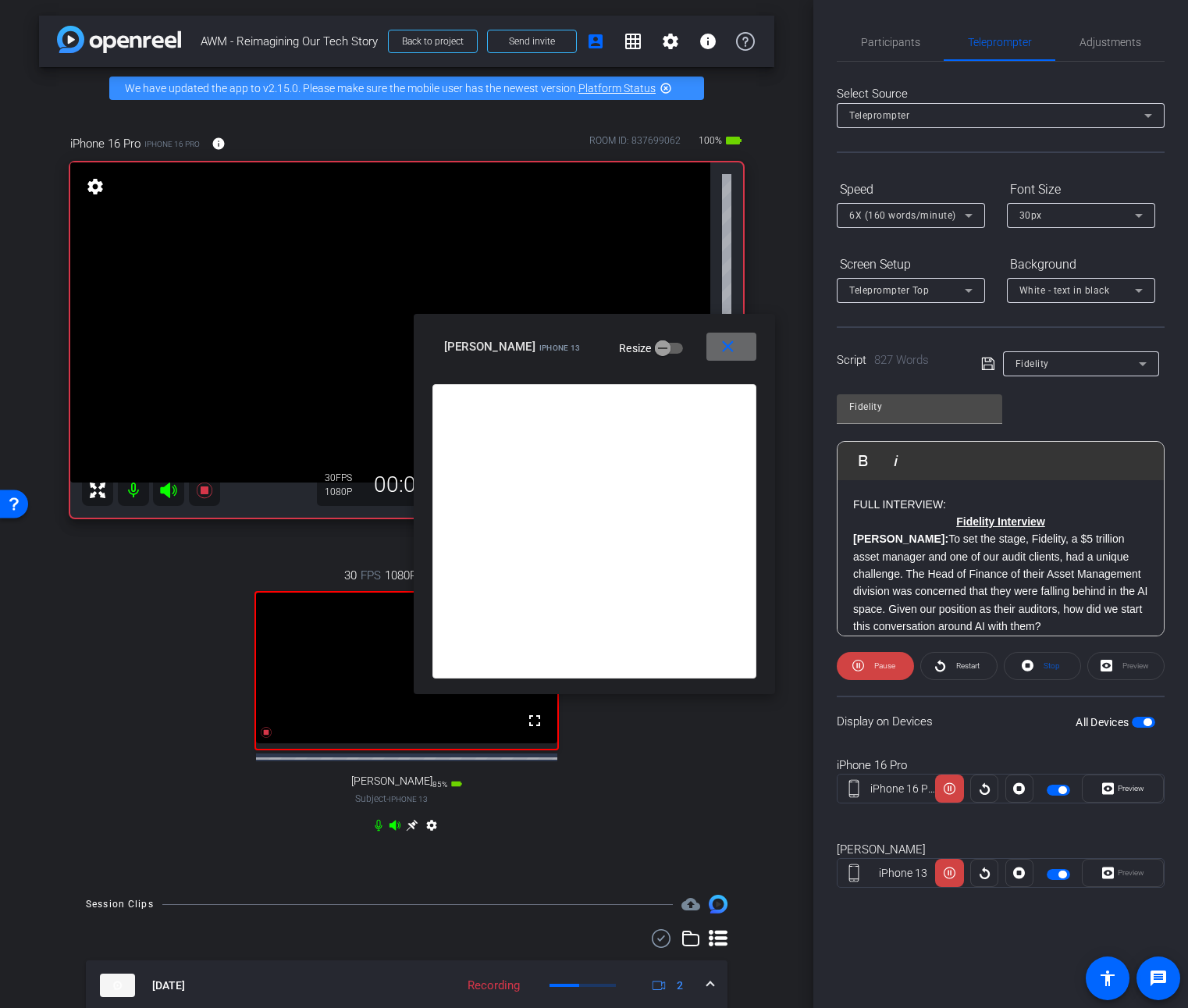
click at [721, 351] on mat-icon "close" at bounding box center [727, 346] width 19 height 19
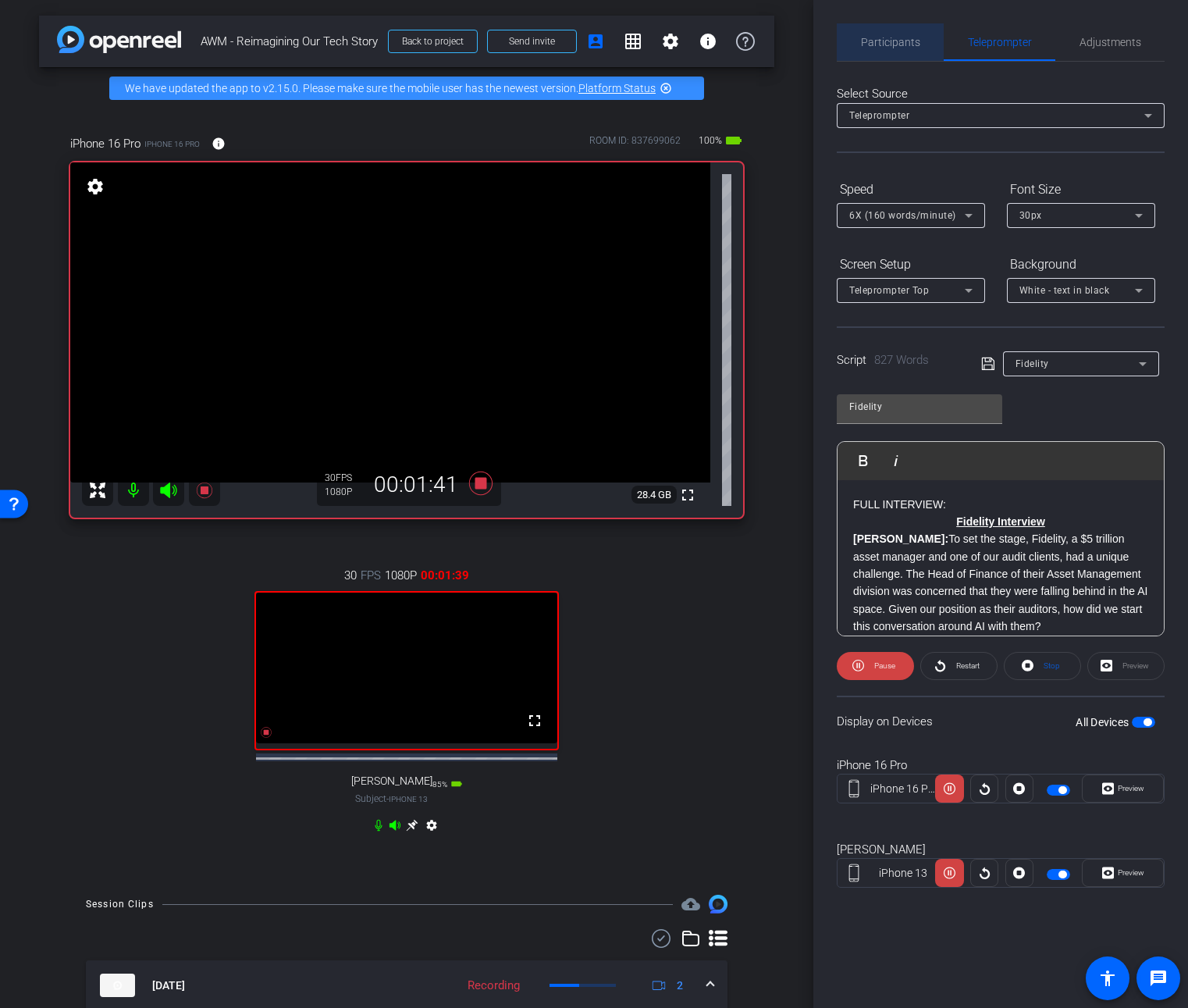
click at [901, 48] on span "Participants" at bounding box center [891, 42] width 59 height 38
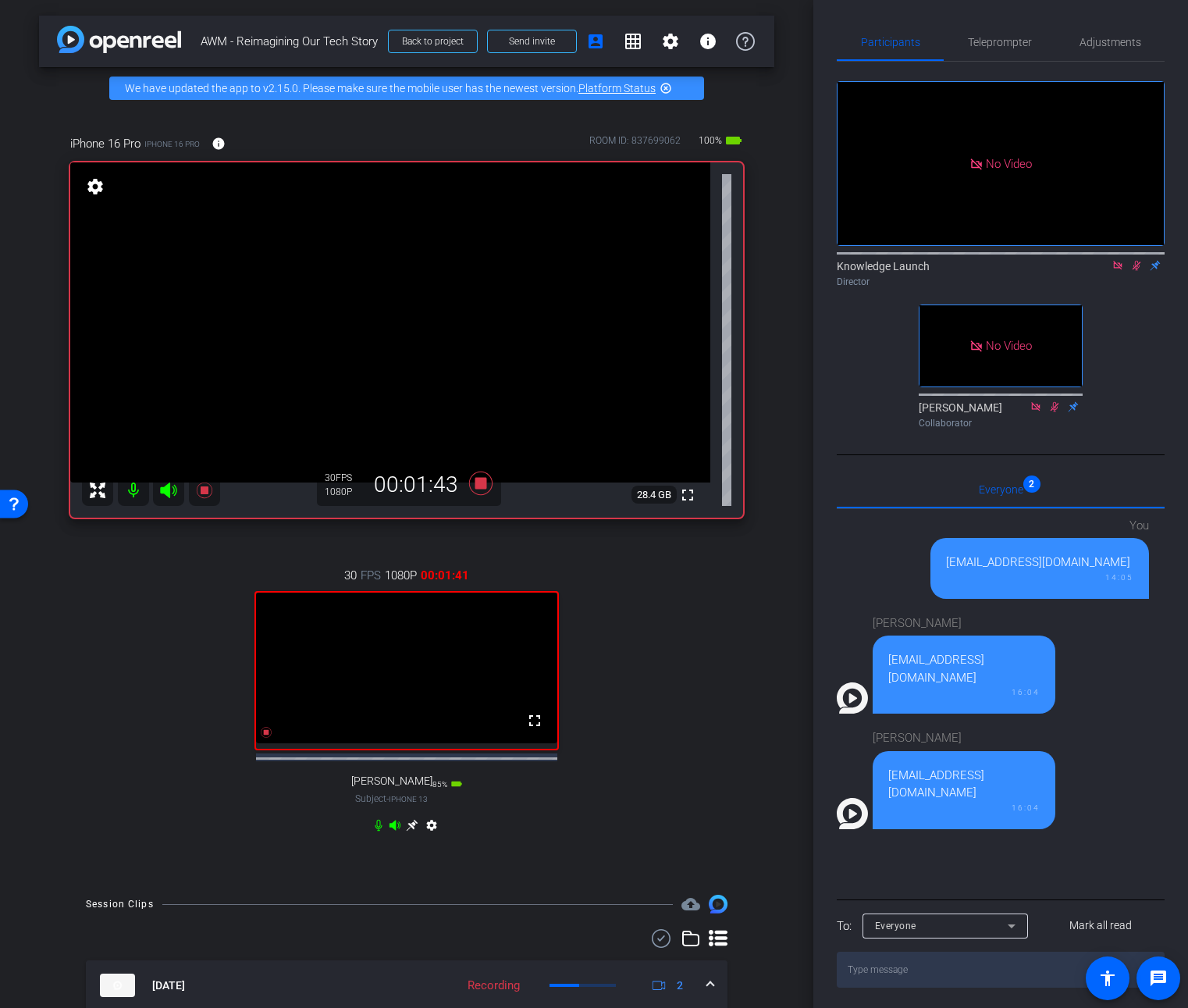
click at [1140, 260] on icon at bounding box center [1136, 265] width 13 height 11
click at [476, 486] on icon at bounding box center [480, 482] width 23 height 23
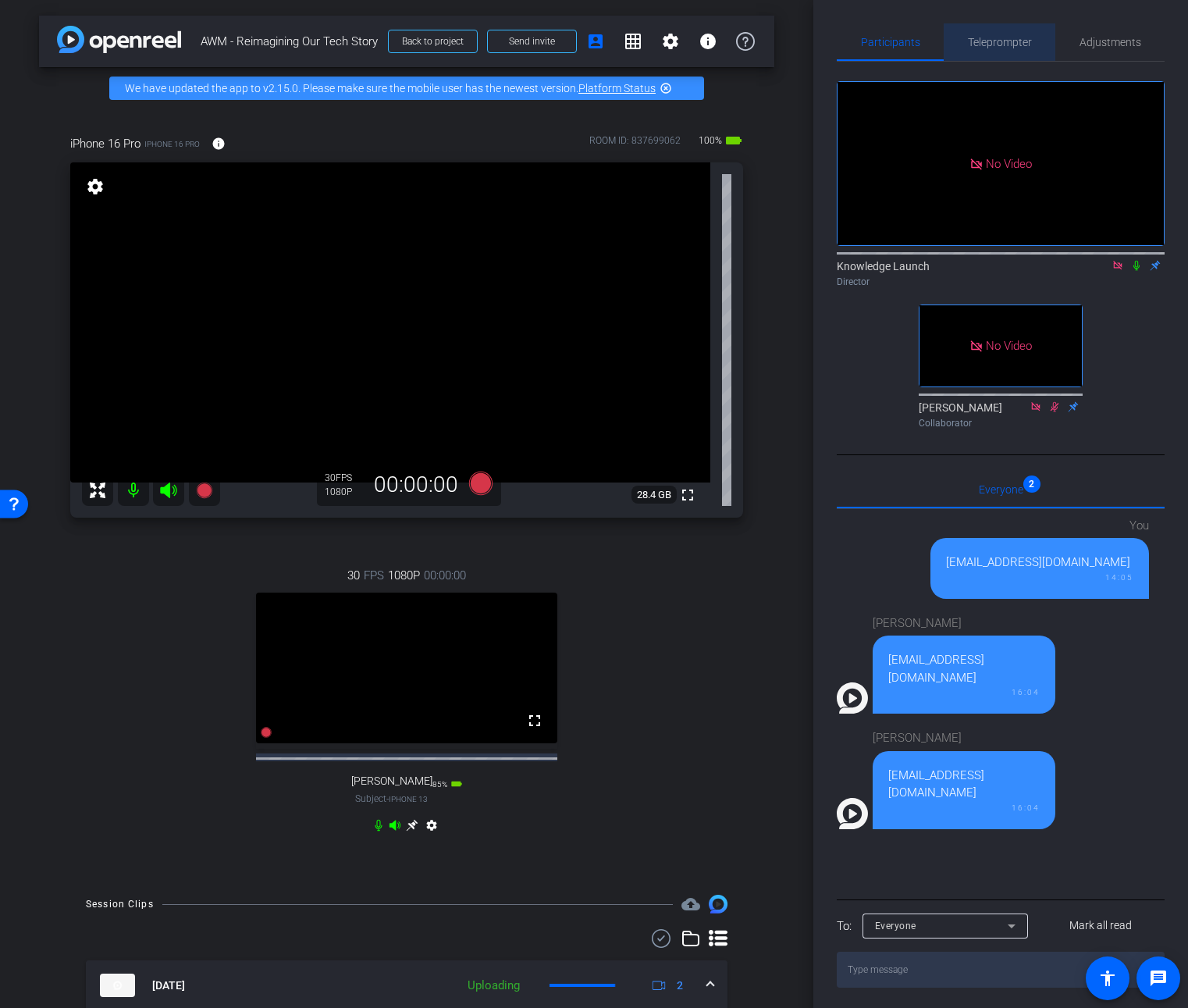
click at [1004, 31] on span "Teleprompter" at bounding box center [1000, 42] width 64 height 38
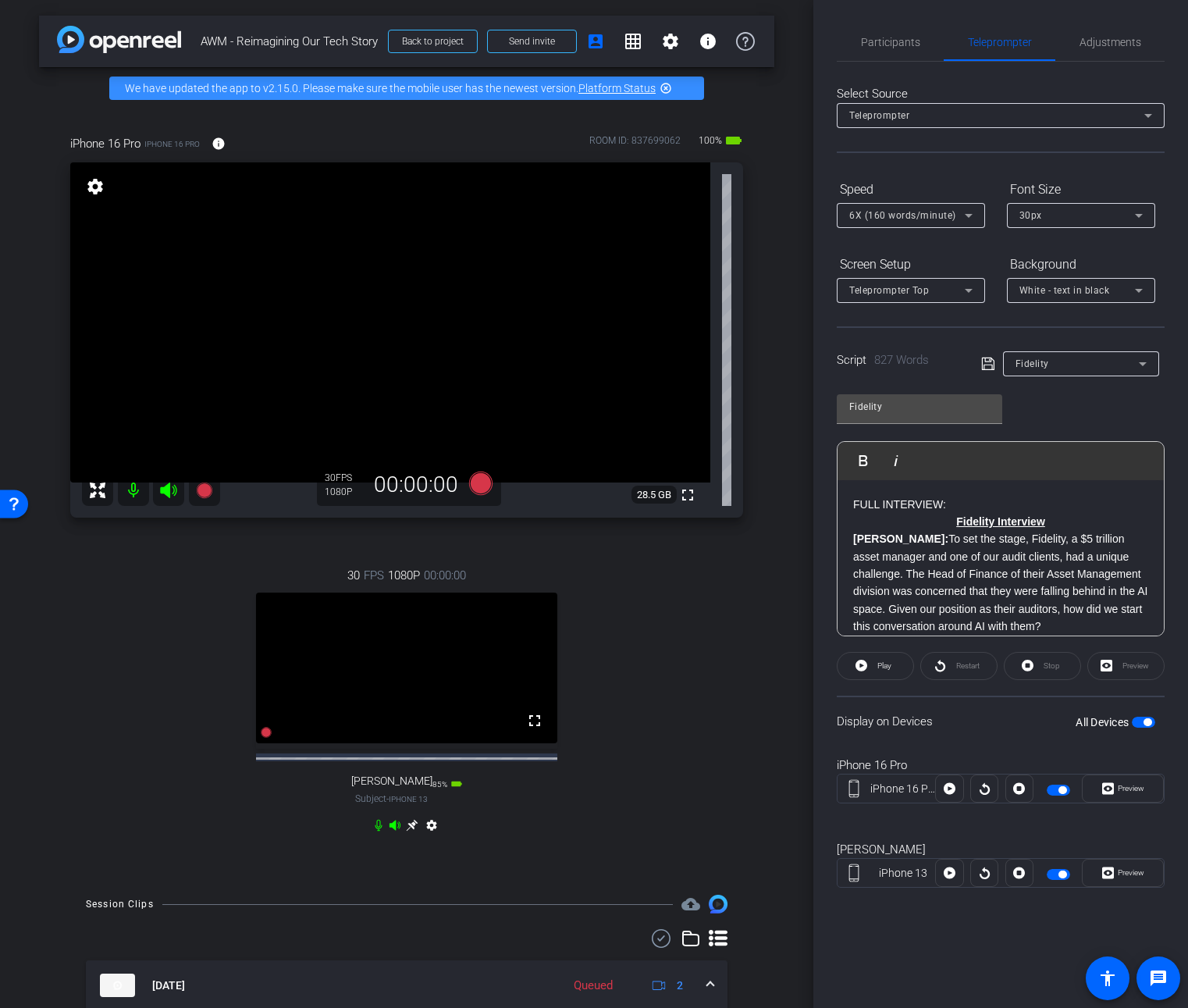
click at [1141, 722] on span "button" at bounding box center [1143, 723] width 23 height 11
click at [1150, 722] on span "button" at bounding box center [1143, 723] width 23 height 11
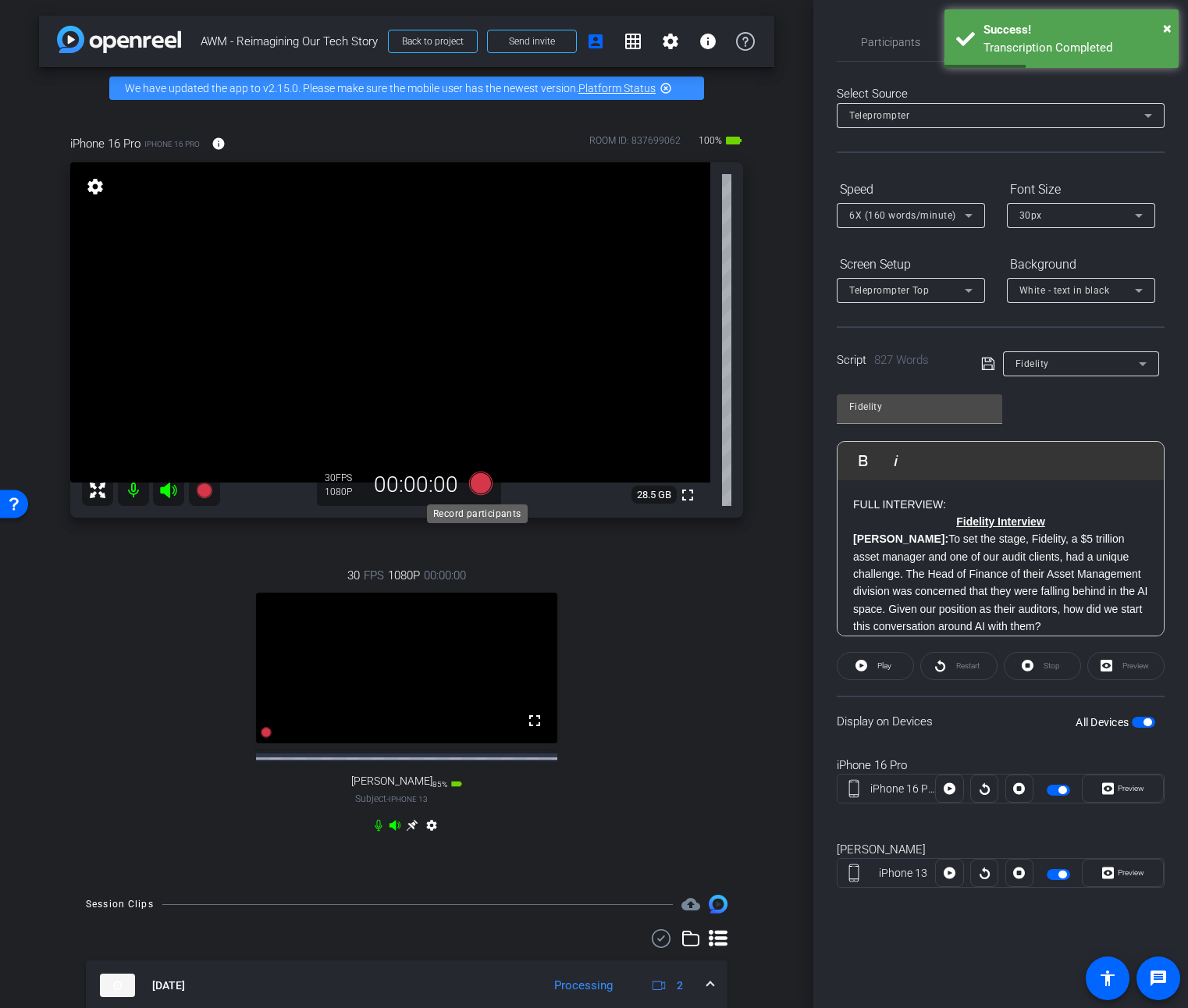
click at [474, 480] on icon at bounding box center [480, 482] width 23 height 23
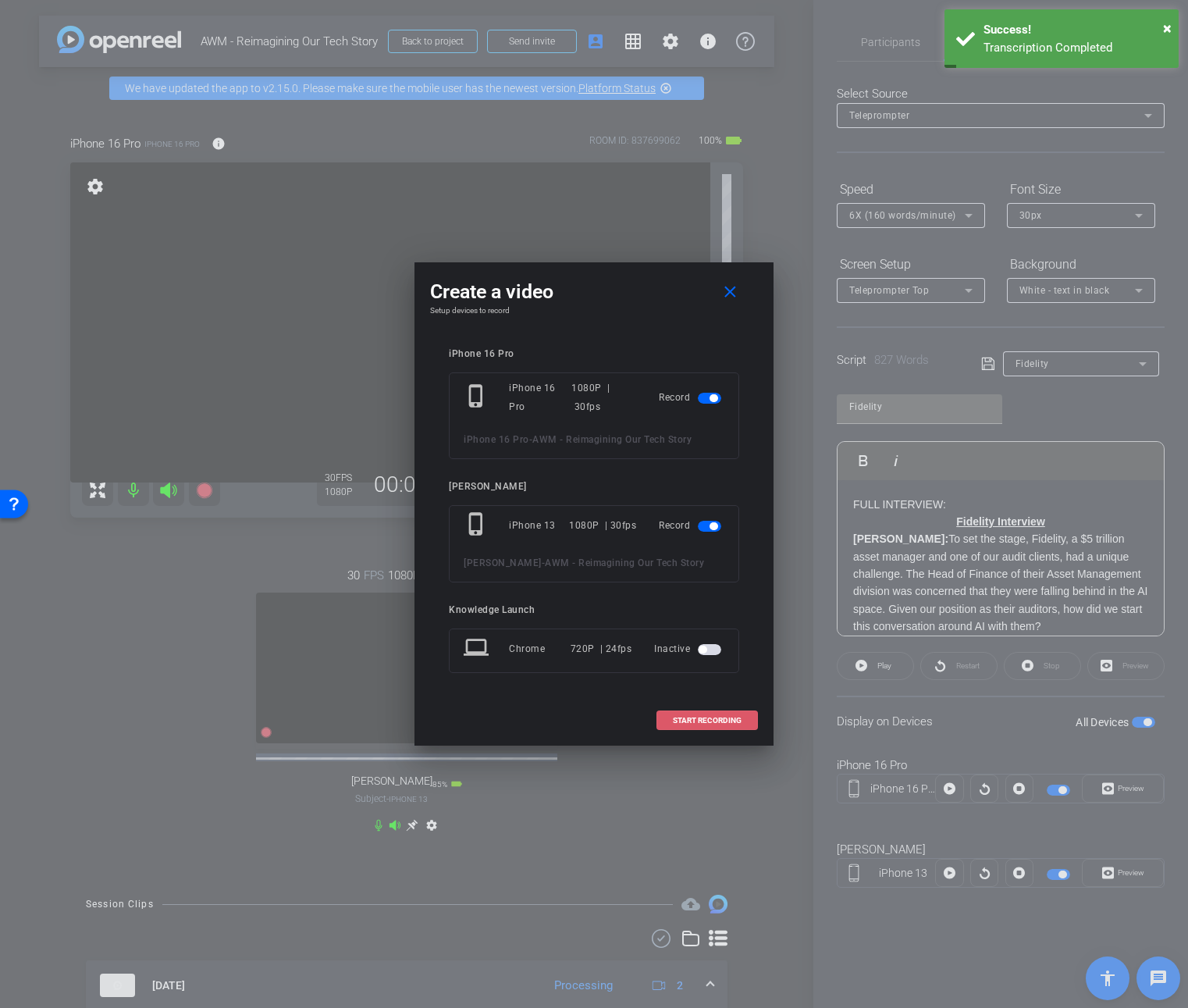
click at [724, 723] on span "START RECORDING" at bounding box center [707, 721] width 68 height 7
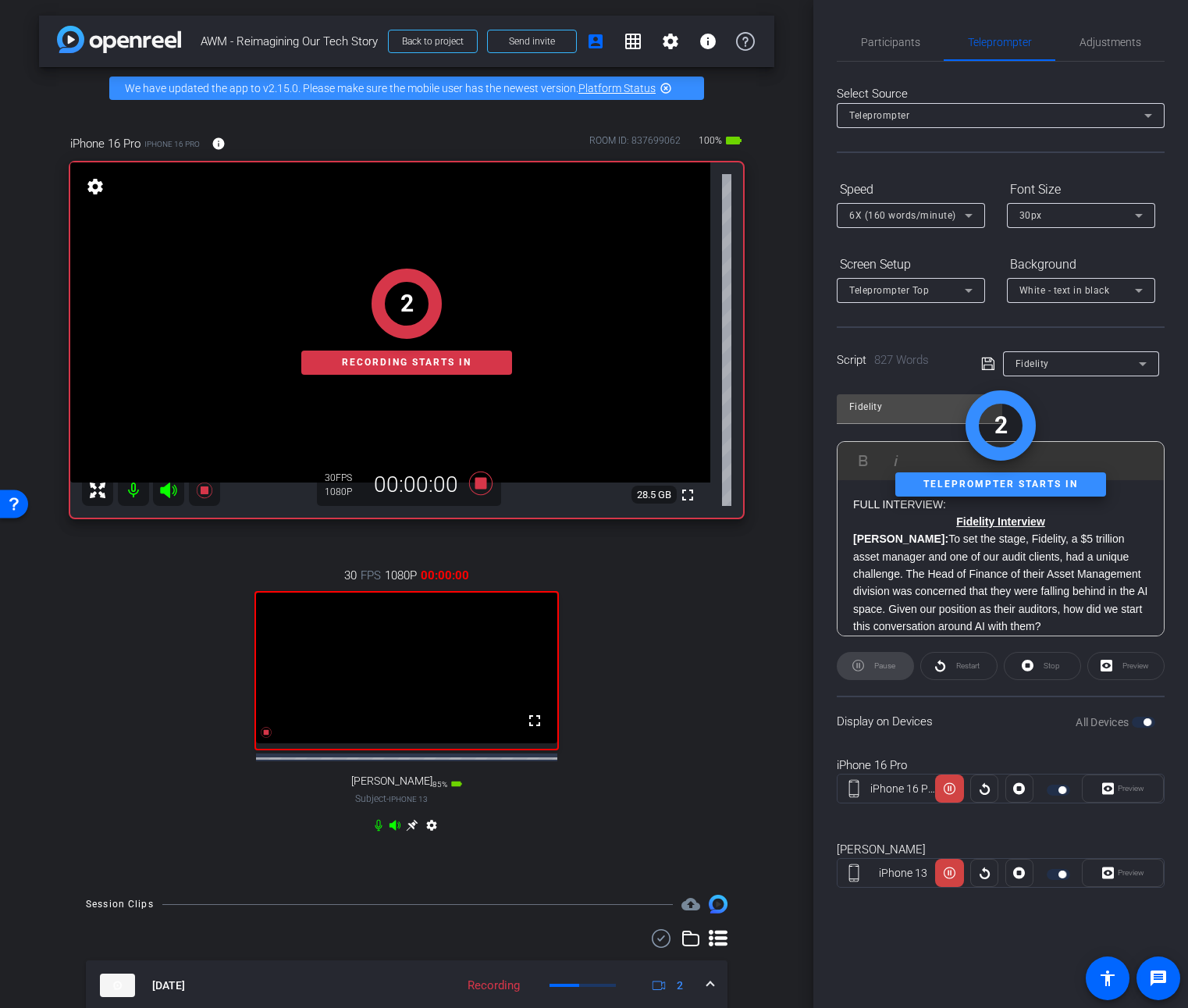
click at [1126, 789] on div "Preview" at bounding box center [1122, 788] width 82 height 28
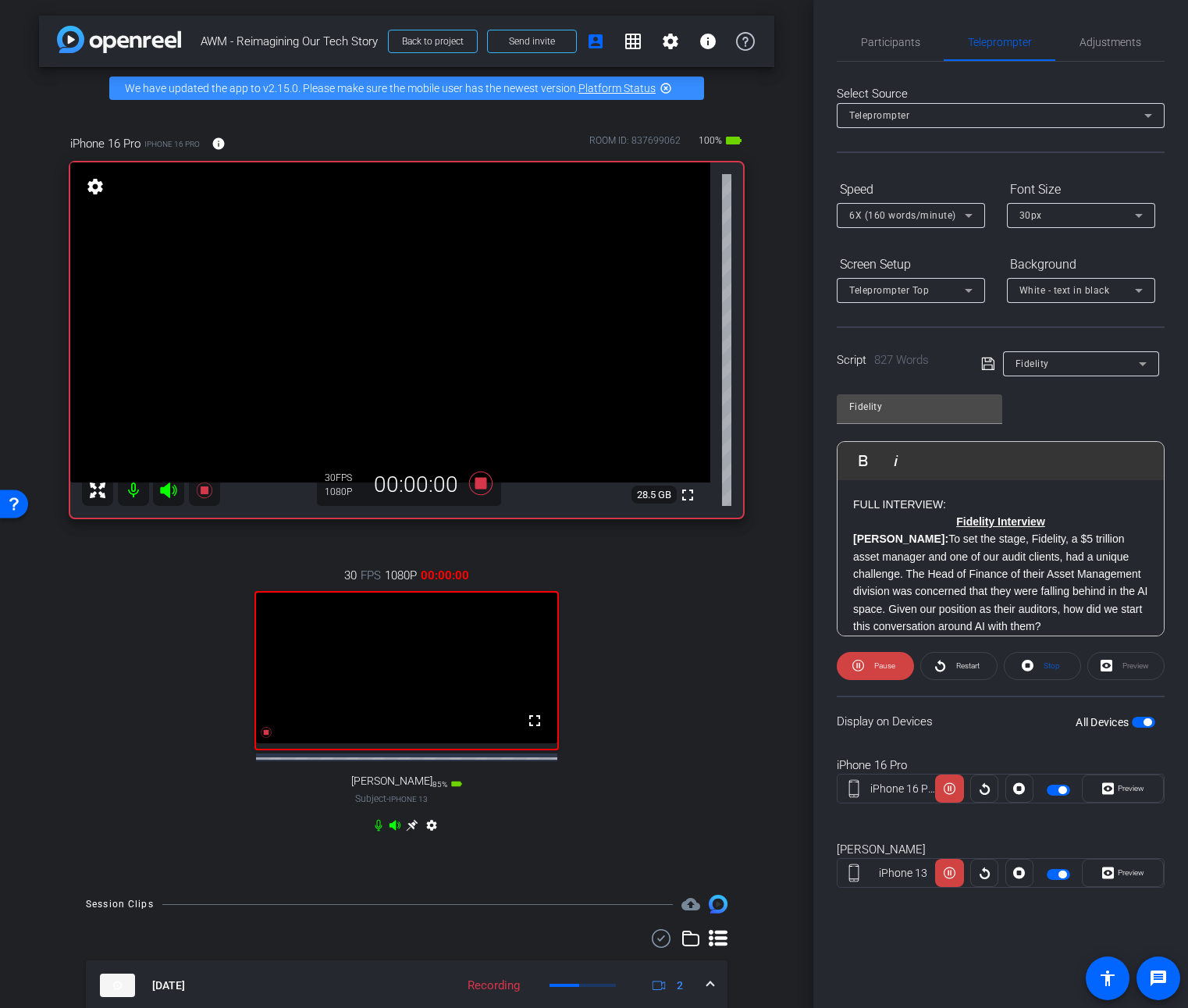
click at [1112, 789] on icon at bounding box center [1108, 788] width 12 height 12
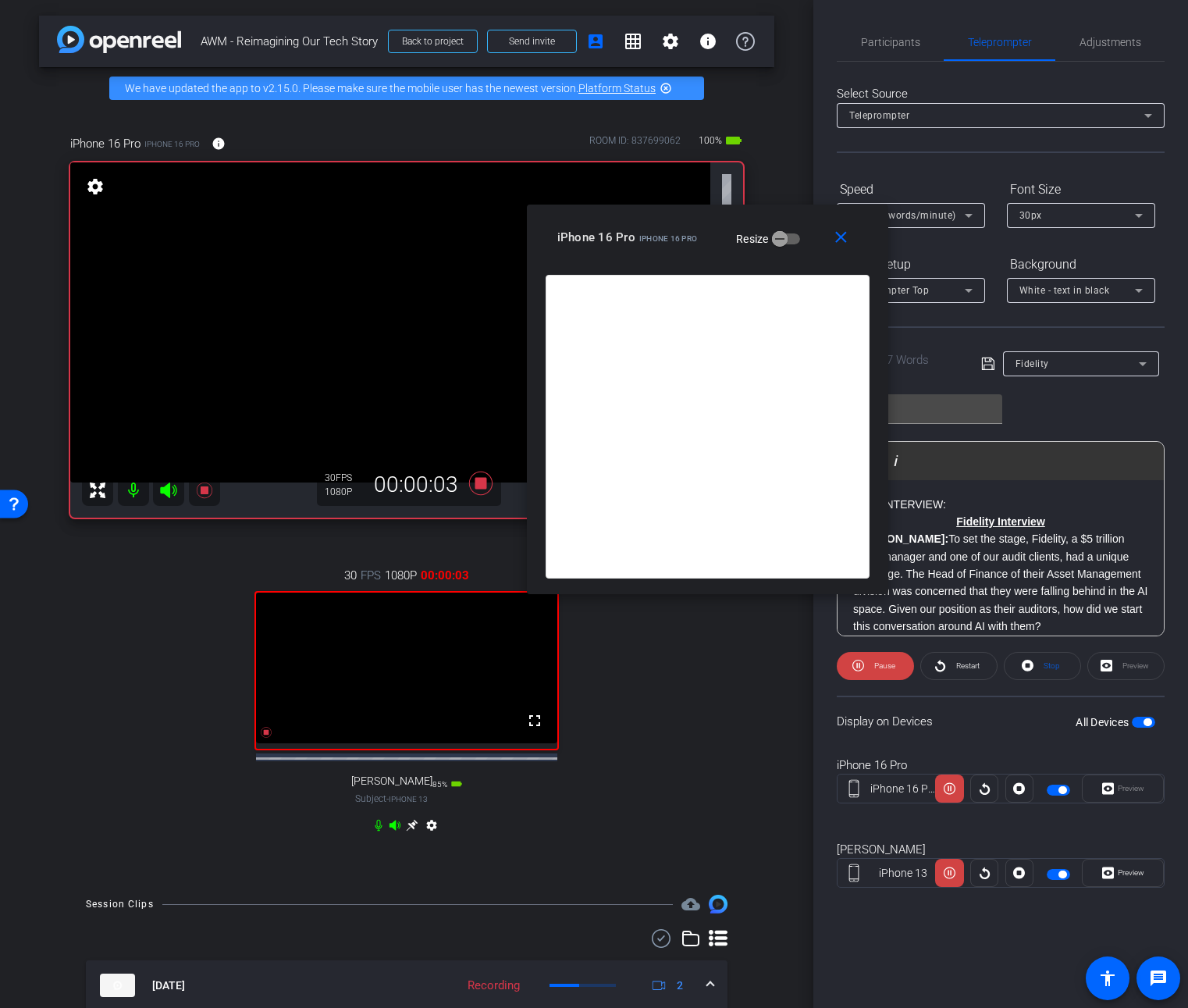
drag, startPoint x: 570, startPoint y: 331, endPoint x: 683, endPoint y: 226, distance: 154.3
click at [683, 226] on div "iPhone 16 Pro iPhone 16 Pro" at bounding box center [627, 236] width 140 height 18
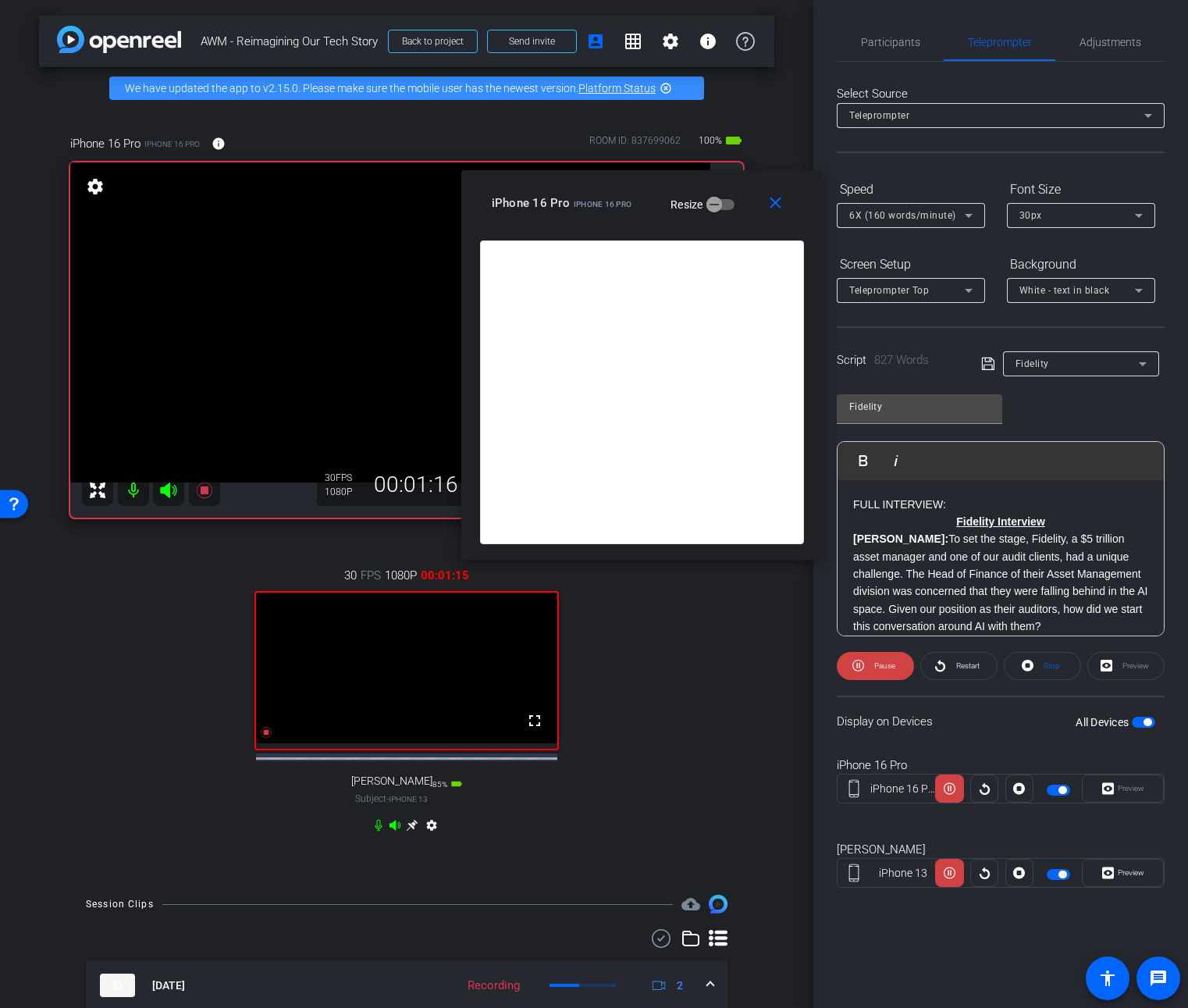
drag, startPoint x: 726, startPoint y: 213, endPoint x: 633, endPoint y: 136, distance: 120.7
click at [633, 170] on div "close iPhone 16 Pro iPhone 16 Pro Resize" at bounding box center [641, 205] width 361 height 70
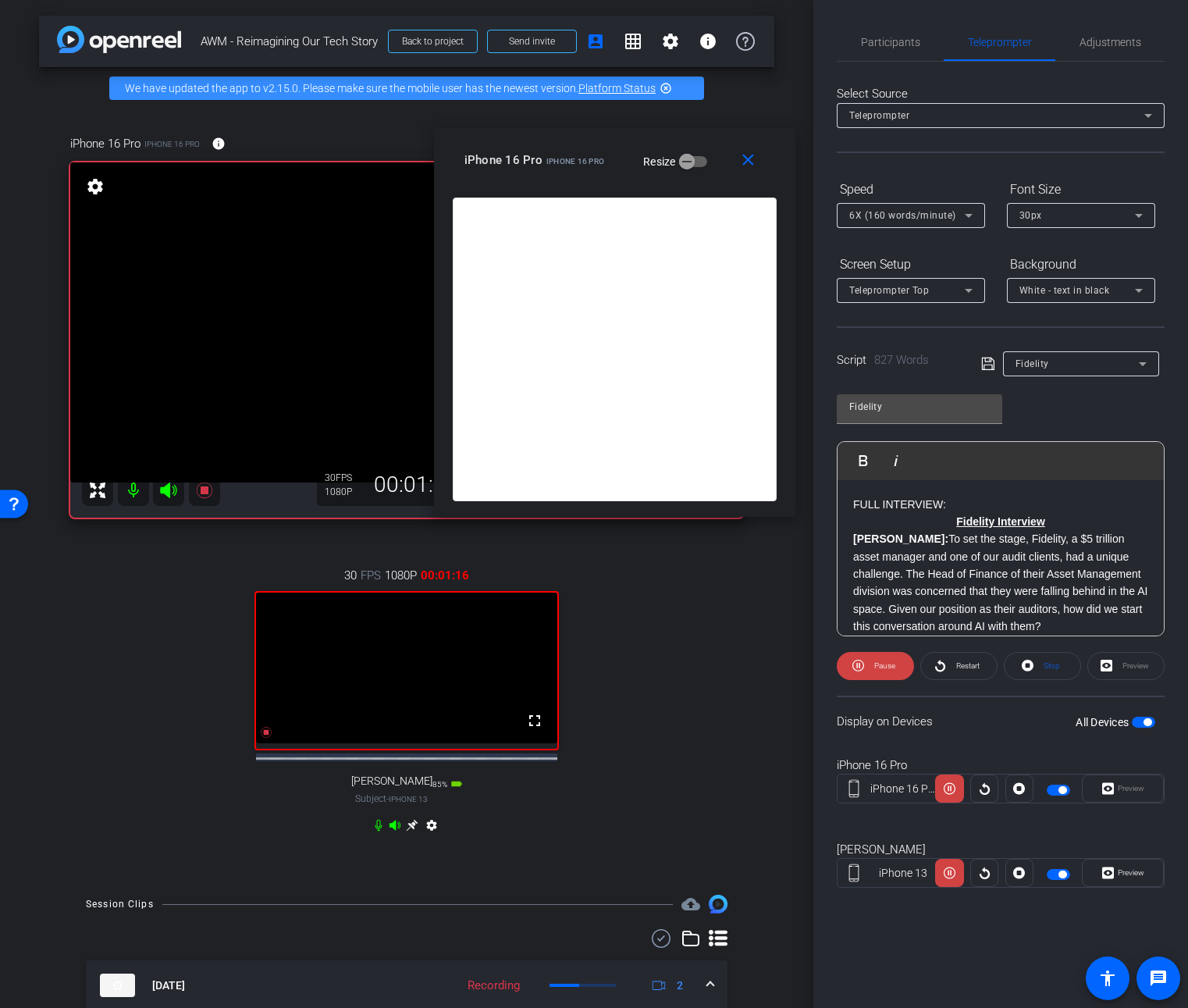
click at [965, 219] on icon at bounding box center [968, 215] width 18 height 18
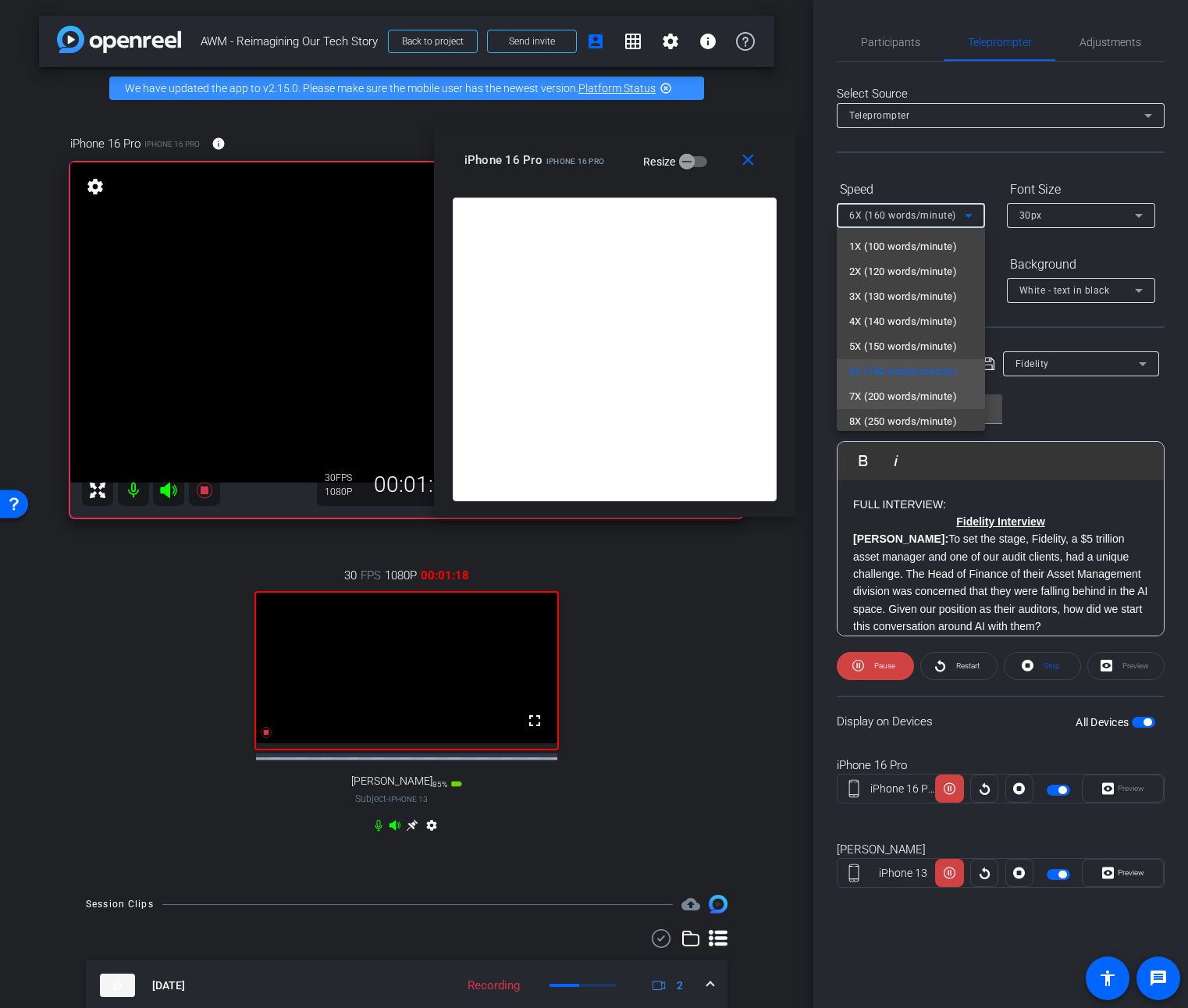
click at [908, 394] on span "7X (200 words/minute)" at bounding box center [903, 396] width 108 height 18
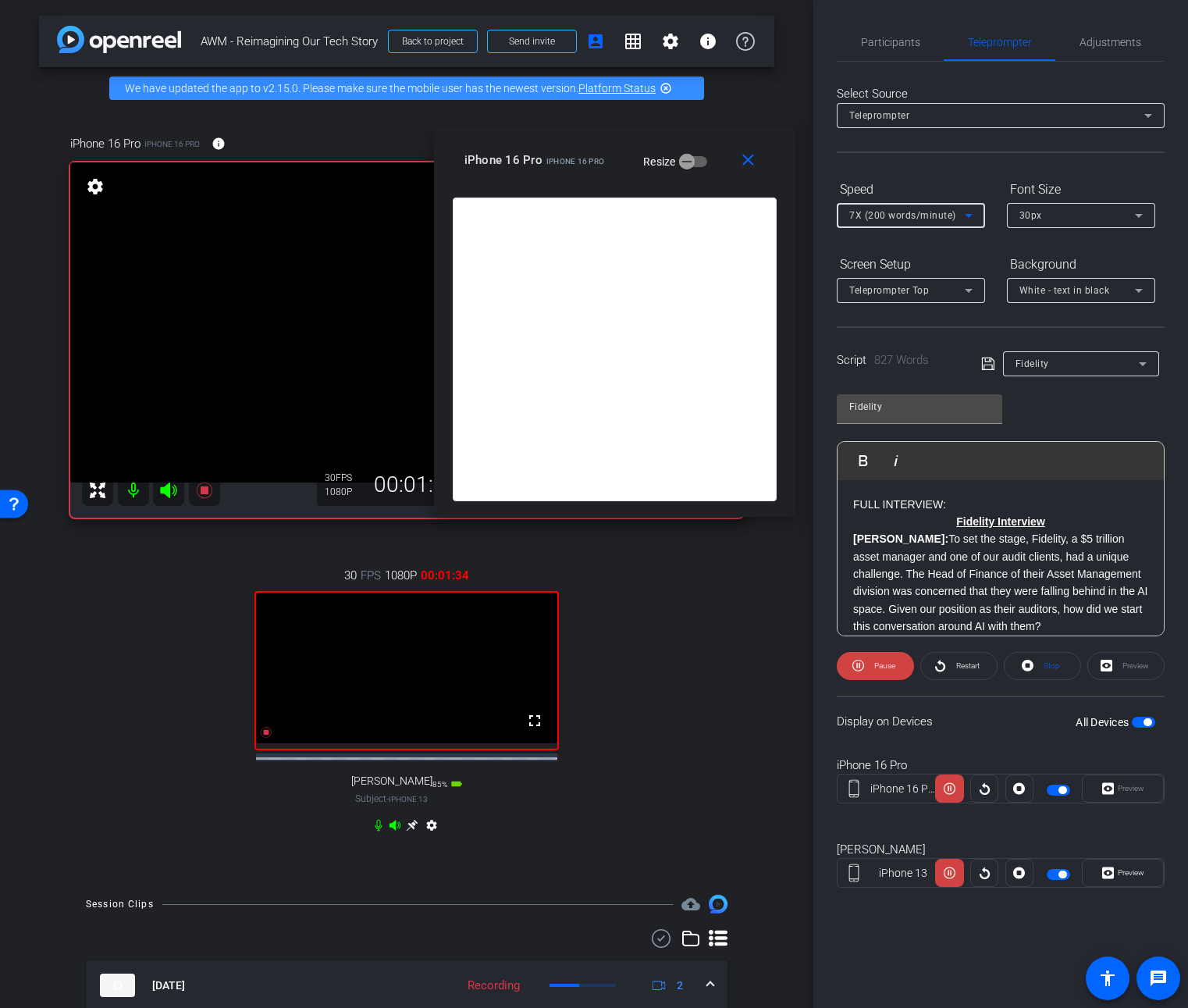
click at [958, 221] on div "7X (200 words/minute)" at bounding box center [906, 214] width 115 height 19
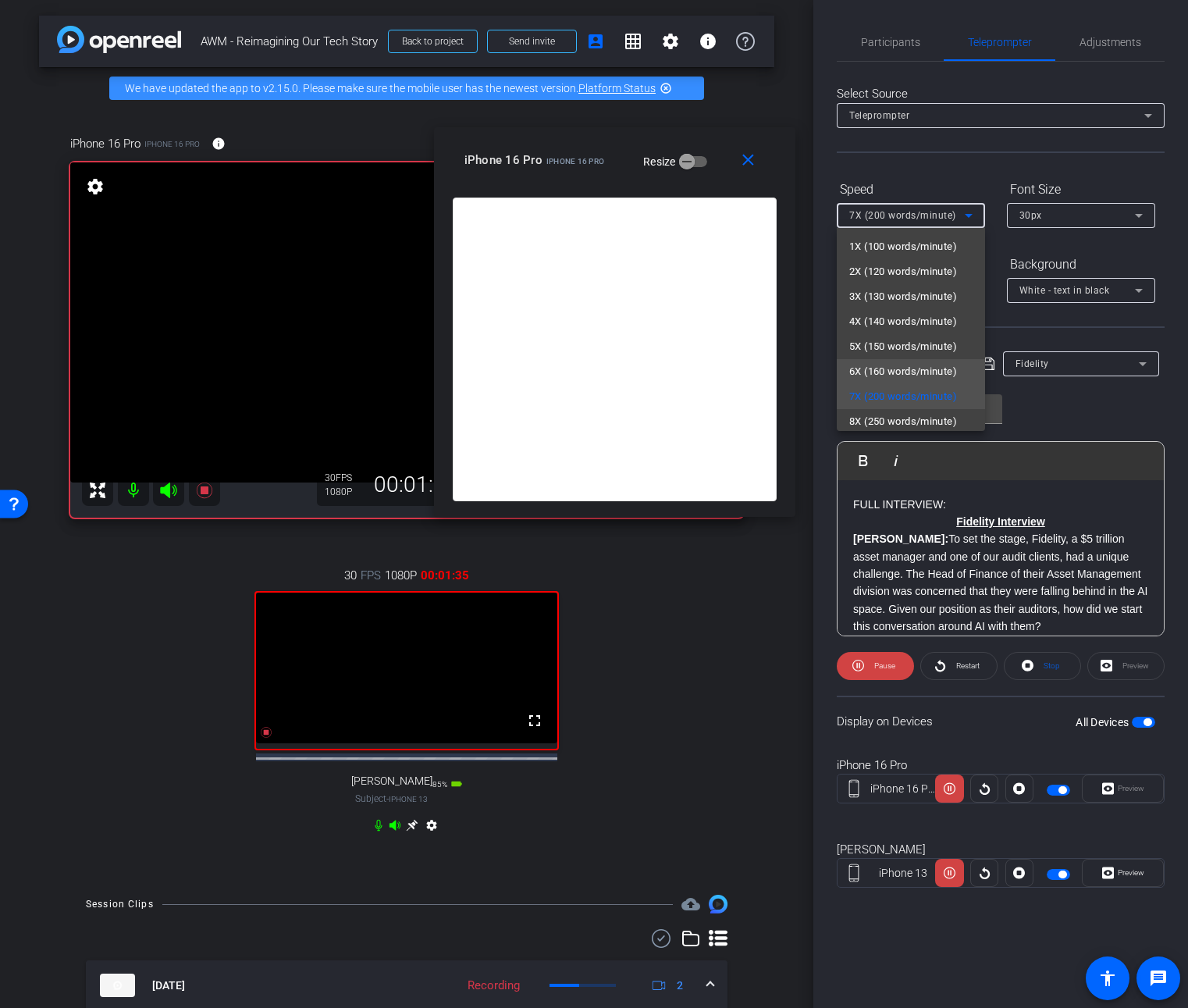
click at [920, 367] on span "6X (160 words/minute)" at bounding box center [903, 371] width 108 height 18
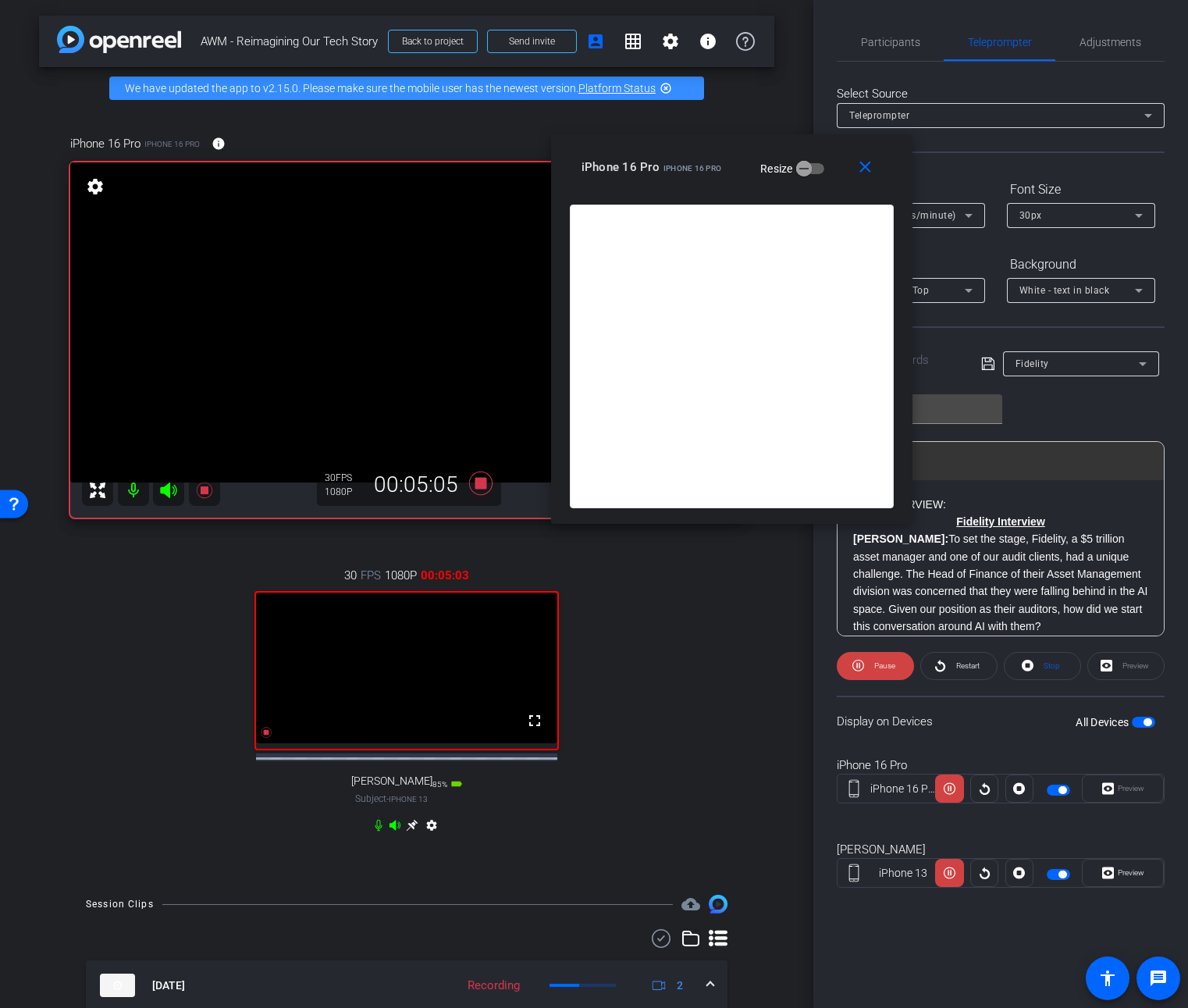
drag, startPoint x: 566, startPoint y: 164, endPoint x: 683, endPoint y: 172, distance: 117.3
click at [683, 172] on span "iPhone 16 Pro" at bounding box center [692, 167] width 58 height 8
click at [475, 484] on icon at bounding box center [480, 482] width 23 height 23
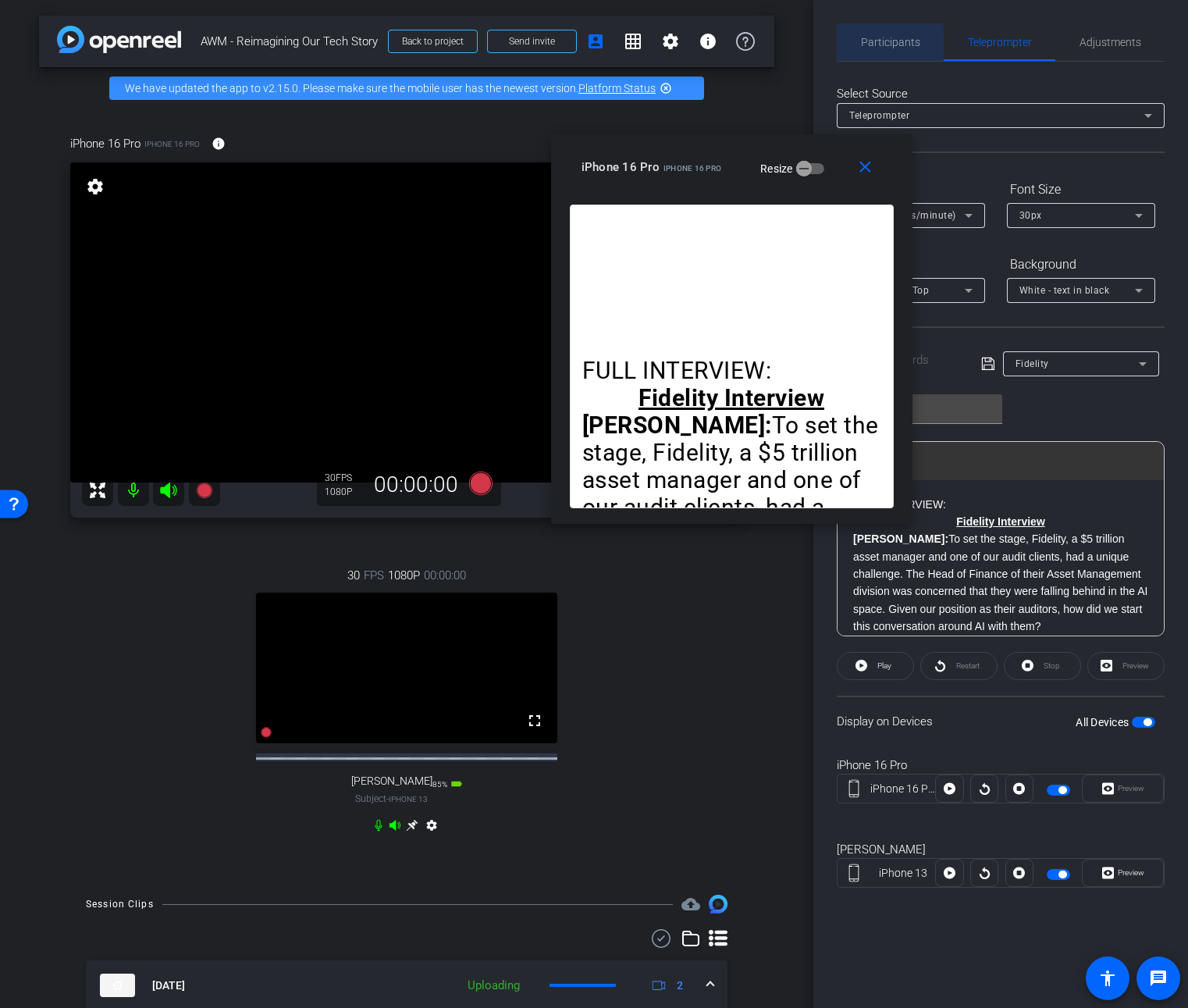
click at [915, 42] on span "Participants" at bounding box center [891, 43] width 59 height 11
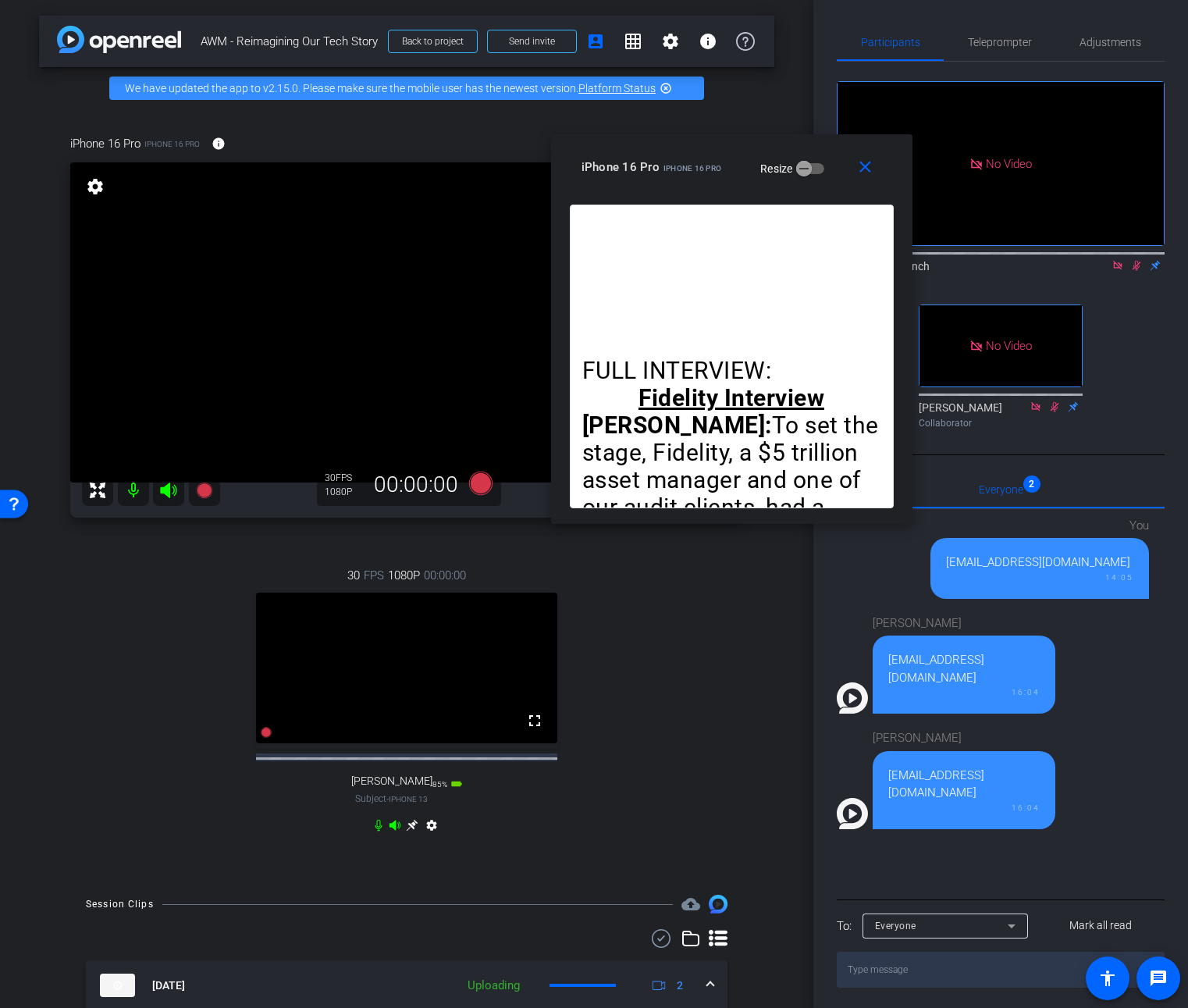
click at [1141, 260] on icon at bounding box center [1136, 265] width 13 height 11
click at [864, 168] on mat-icon "close" at bounding box center [865, 167] width 19 height 19
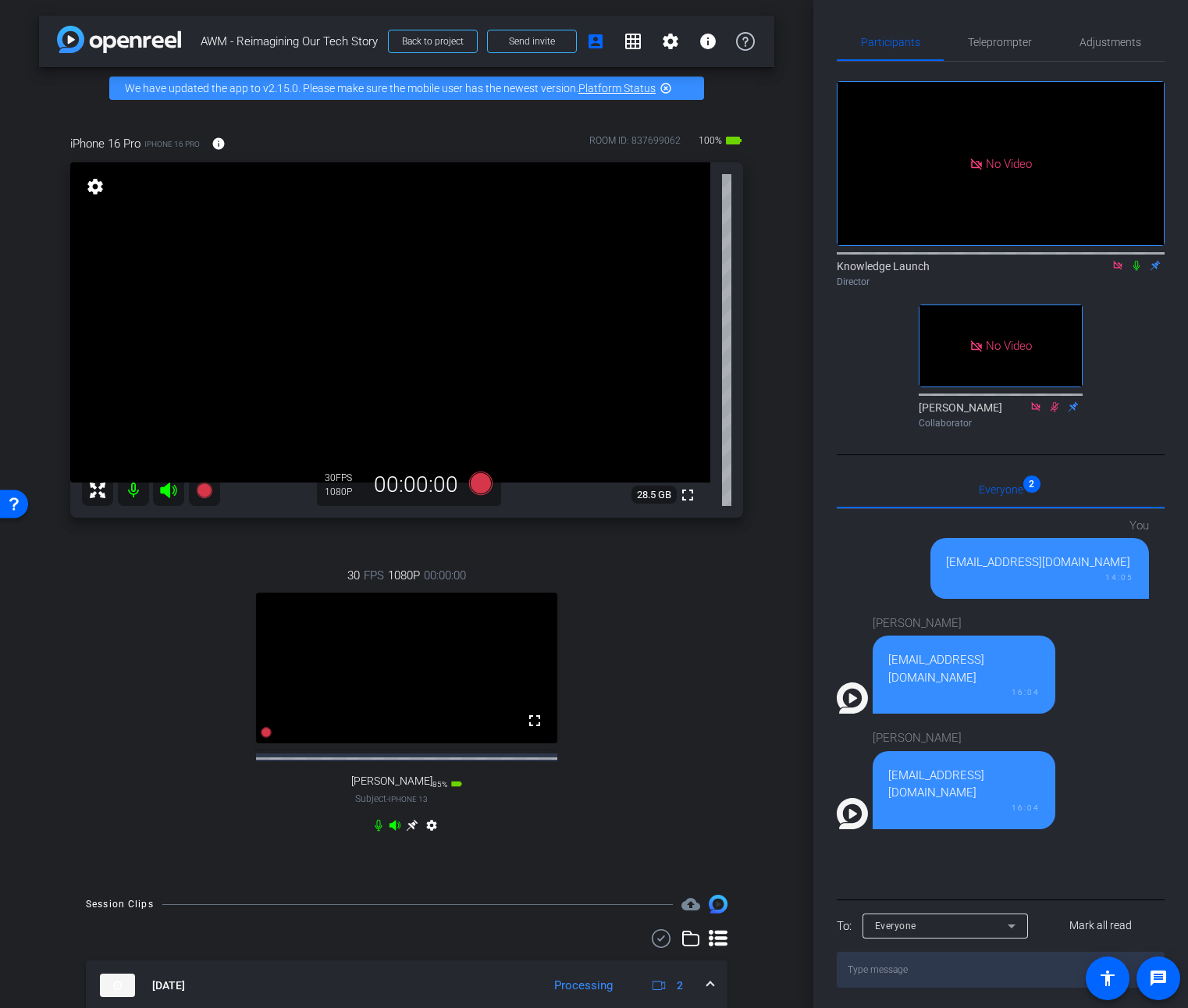
click at [478, 480] on icon at bounding box center [480, 482] width 23 height 23
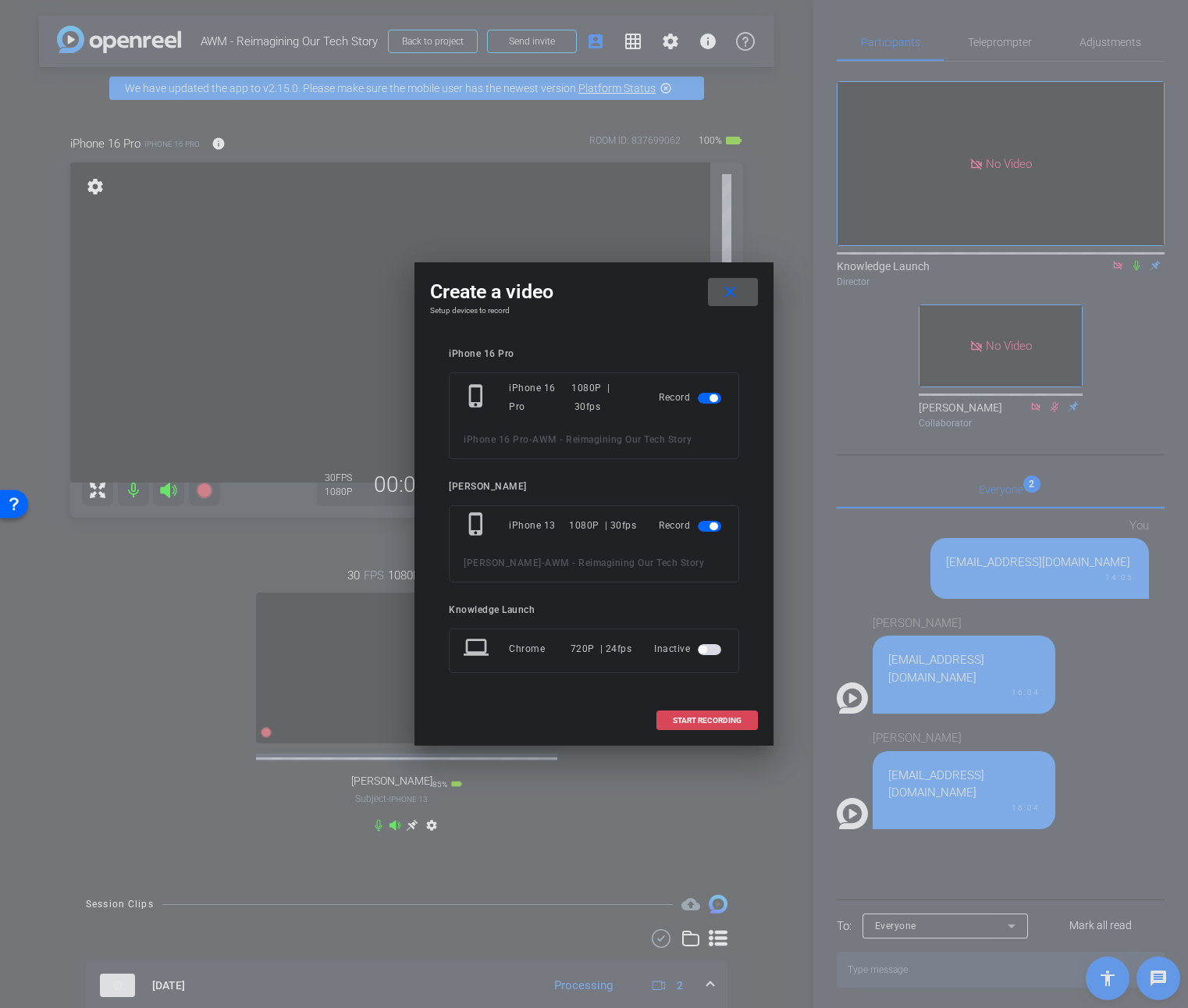
click at [721, 713] on span at bounding box center [707, 721] width 100 height 38
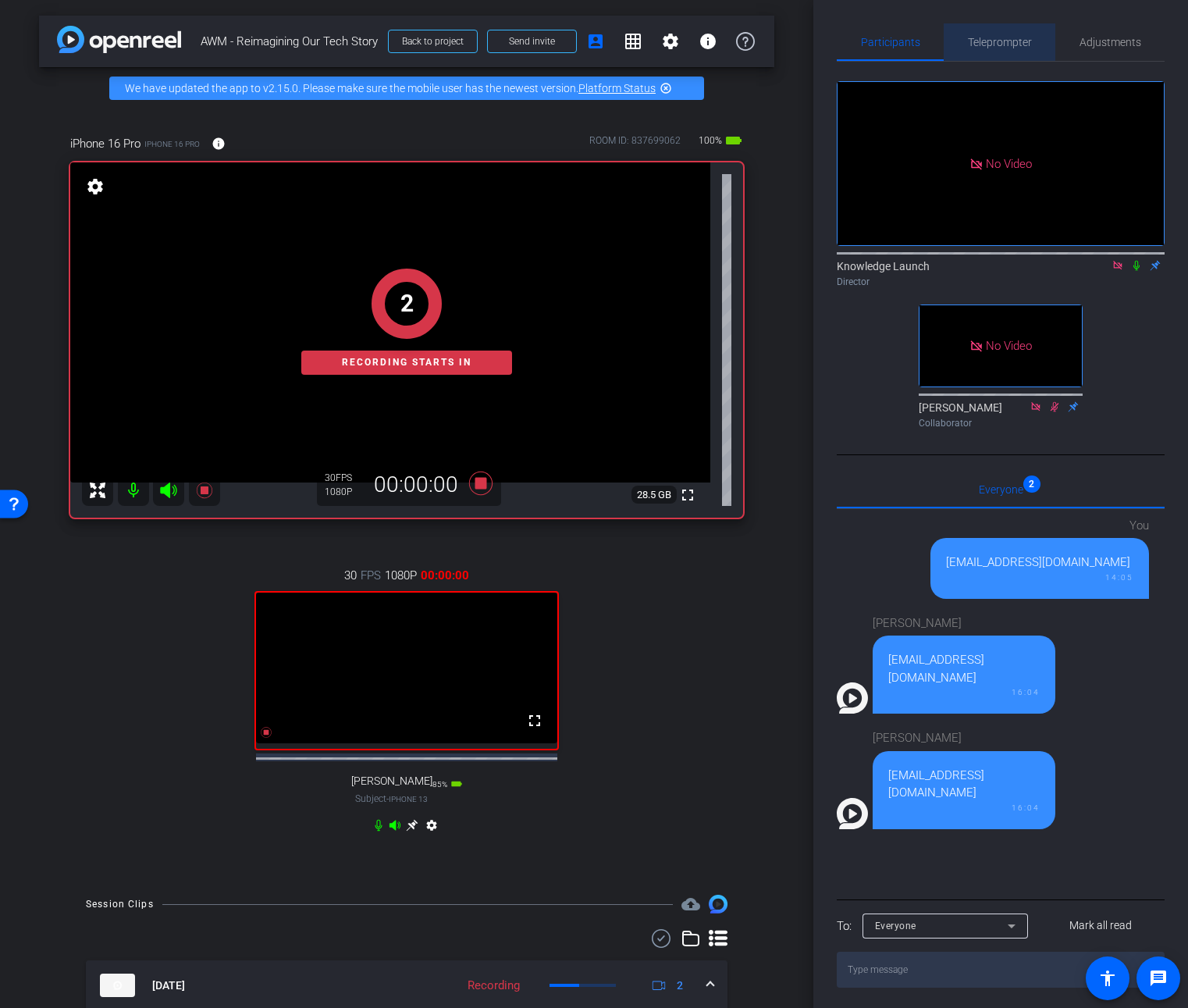
click at [990, 38] on span "Teleprompter" at bounding box center [1000, 43] width 64 height 11
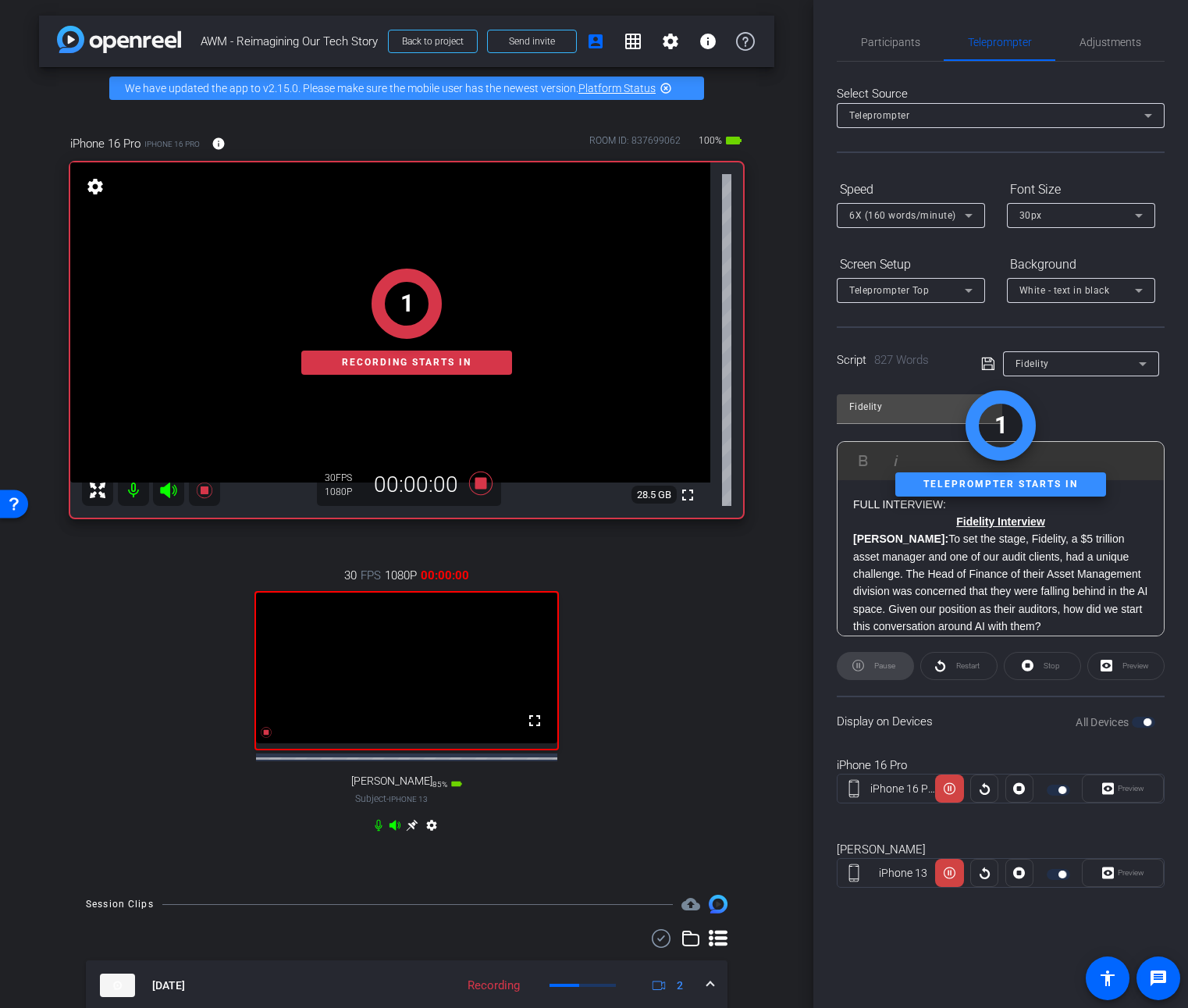
click at [1130, 794] on div "Preview" at bounding box center [1122, 788] width 82 height 28
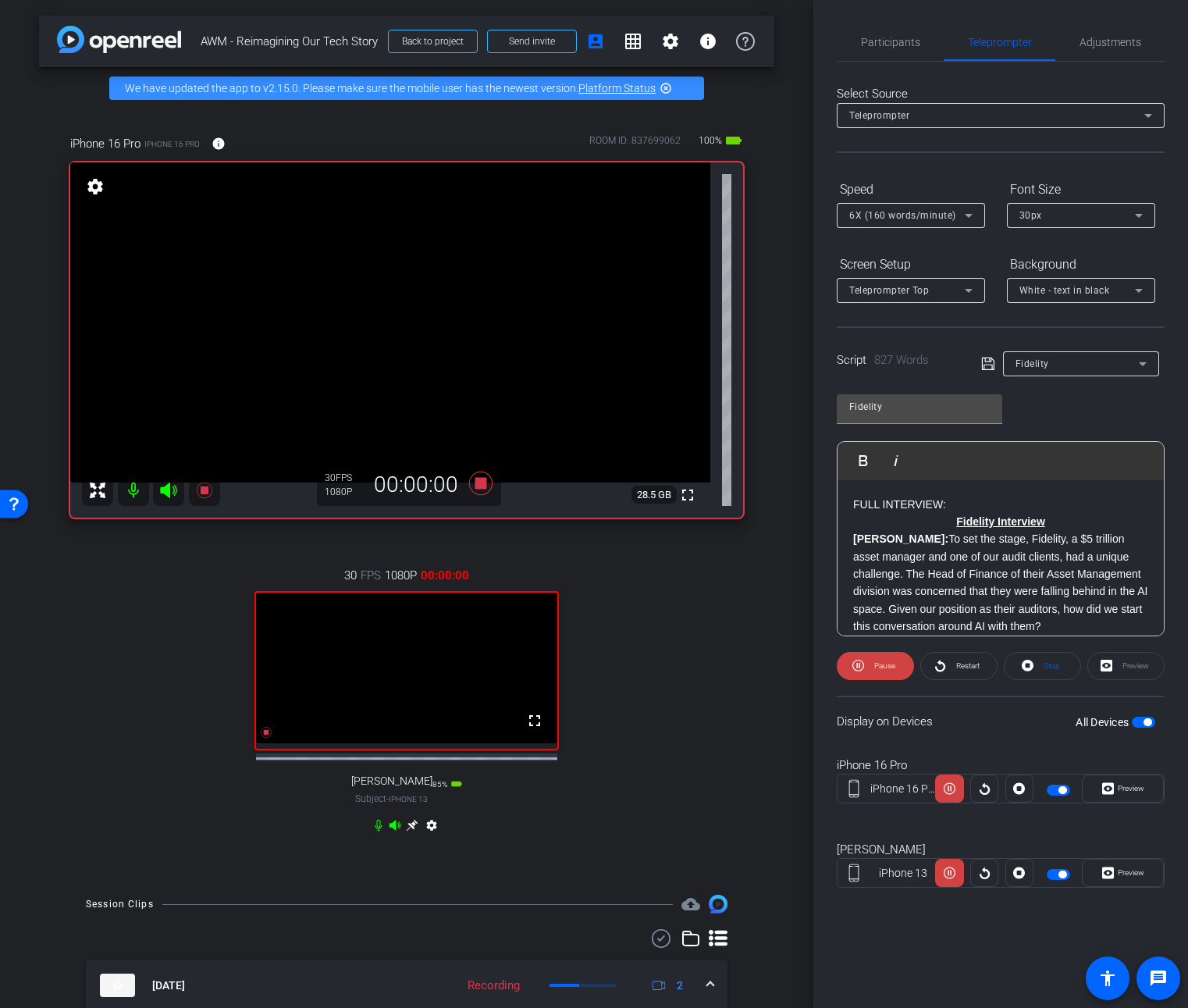
click at [1130, 794] on span "Preview" at bounding box center [1129, 789] width 30 height 22
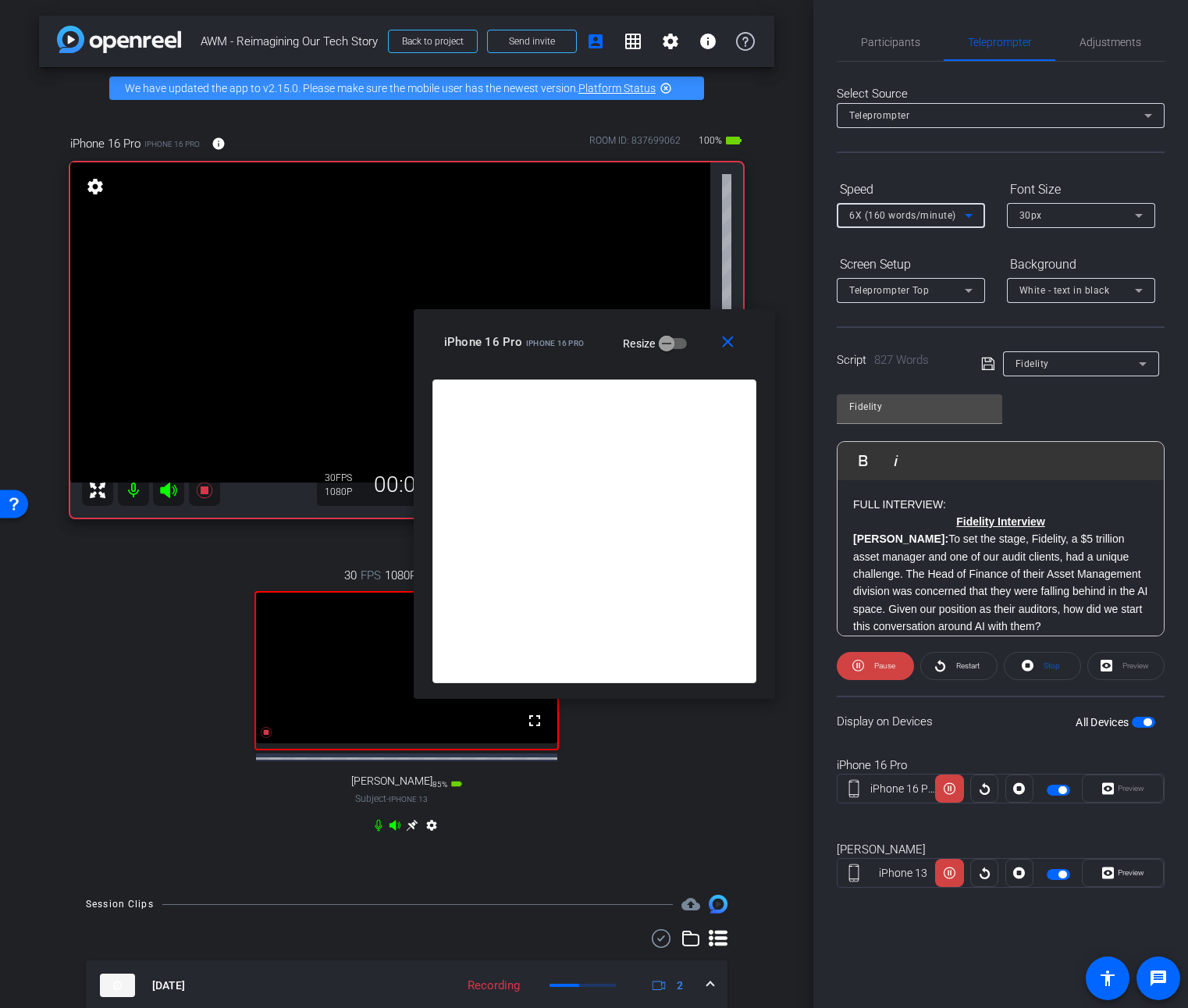
click at [969, 215] on icon at bounding box center [968, 216] width 7 height 4
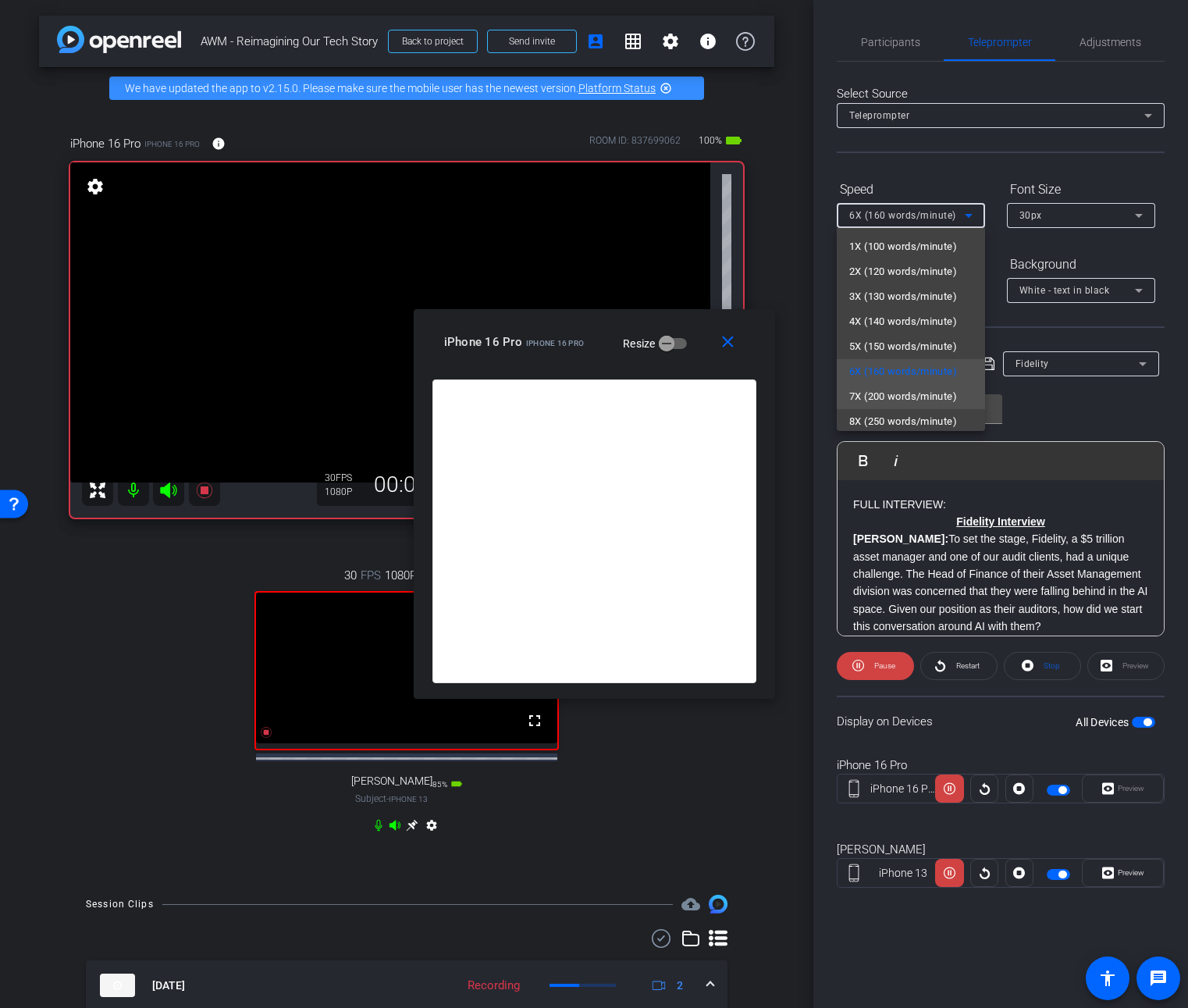
click at [928, 395] on span "7X (200 words/minute)" at bounding box center [903, 396] width 108 height 18
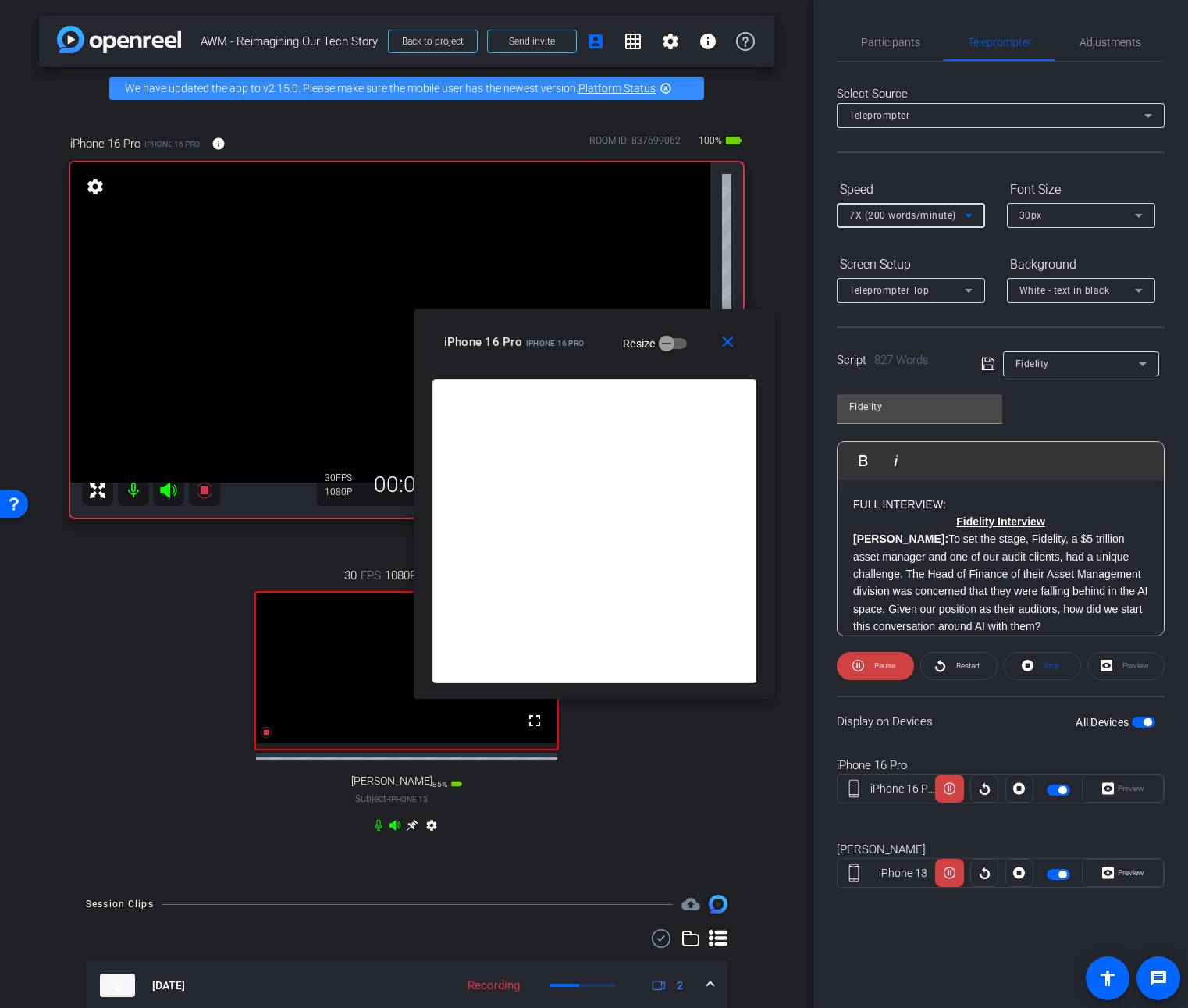
click at [972, 209] on icon at bounding box center [968, 215] width 18 height 18
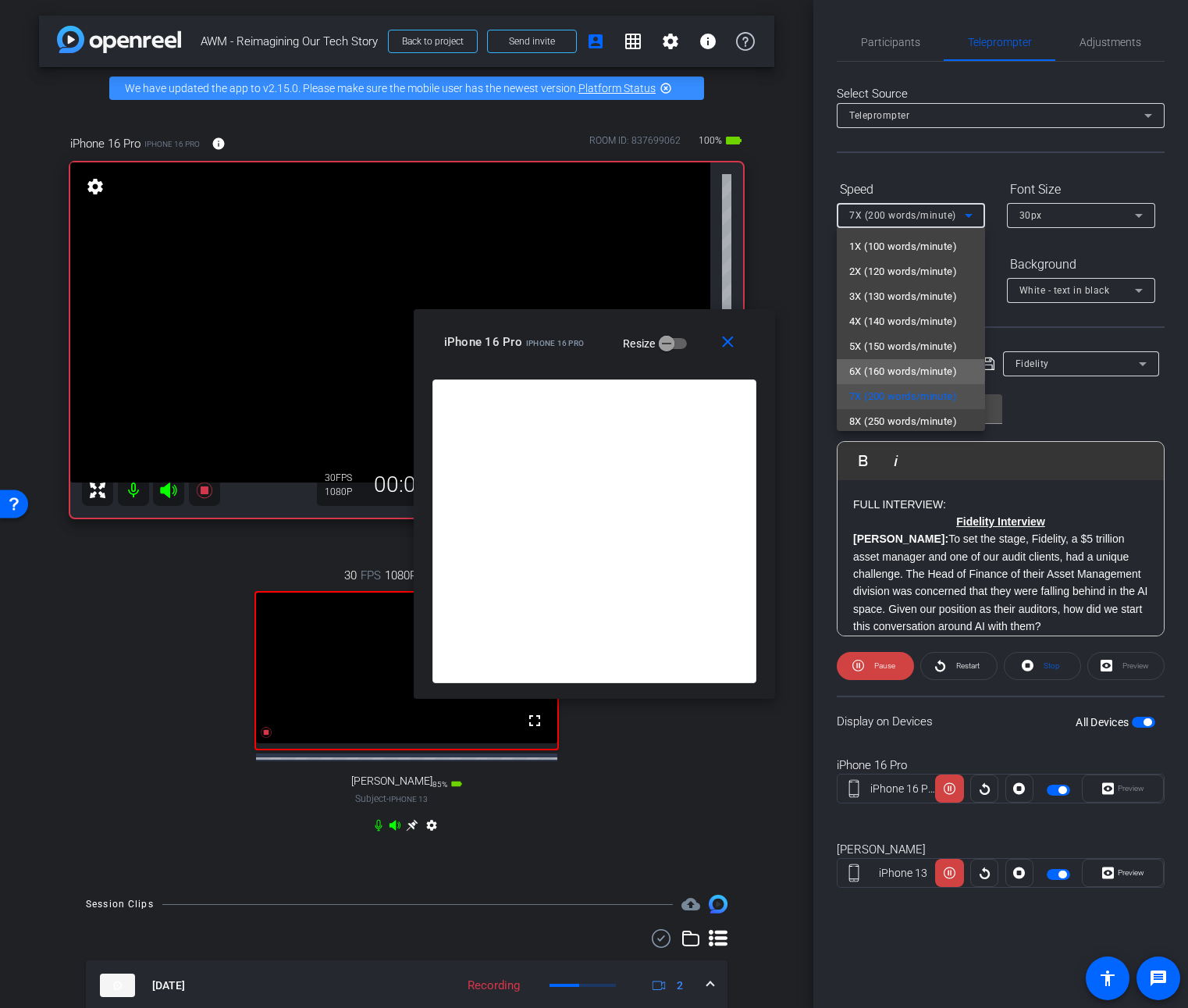
click at [910, 372] on span "6X (160 words/minute)" at bounding box center [903, 371] width 108 height 18
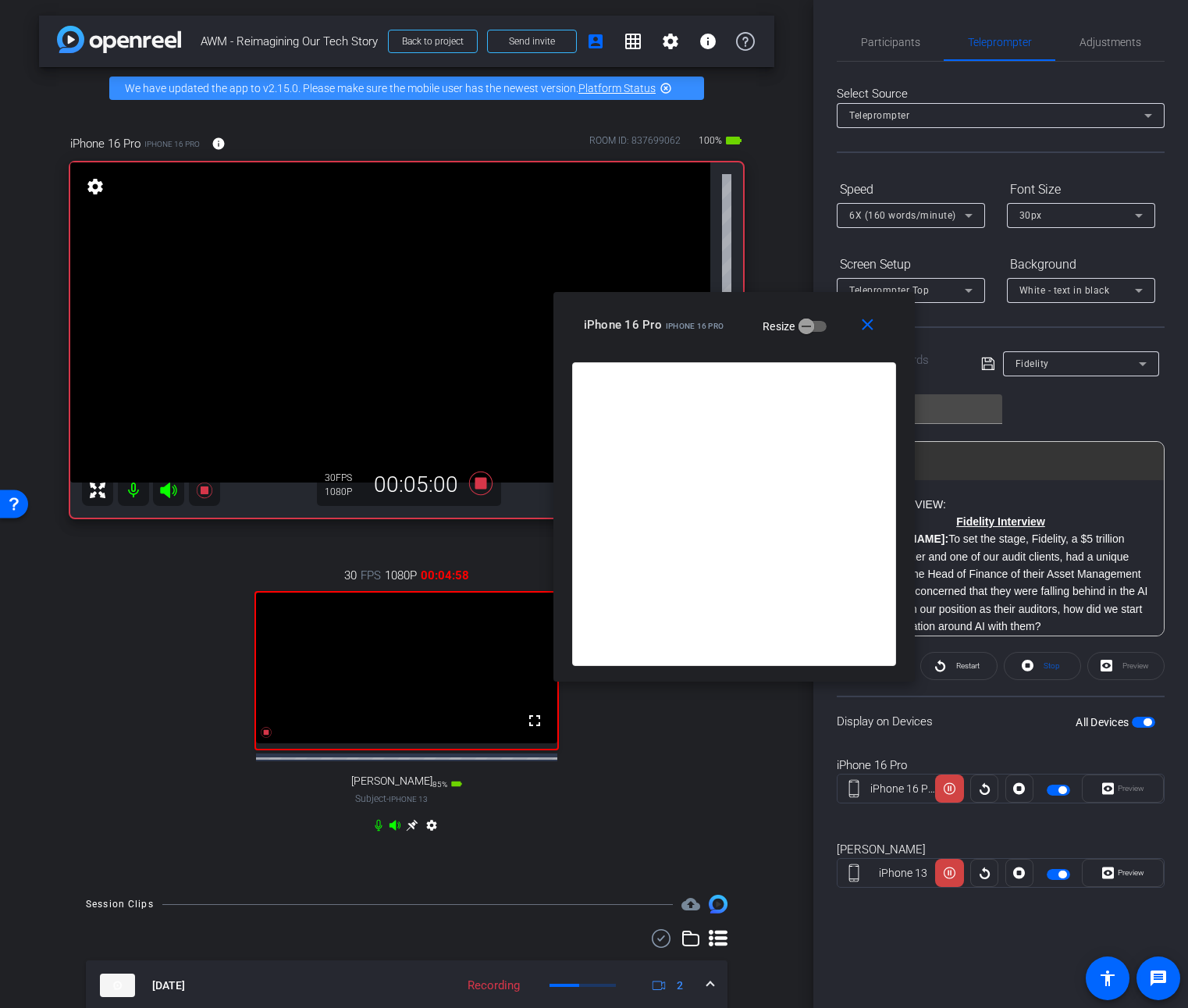
drag, startPoint x: 566, startPoint y: 323, endPoint x: 707, endPoint y: 306, distance: 142.0
click at [707, 306] on div "close iPhone 16 Pro iPhone 16 Pro Resize" at bounding box center [733, 327] width 361 height 70
click at [479, 485] on icon at bounding box center [480, 482] width 23 height 23
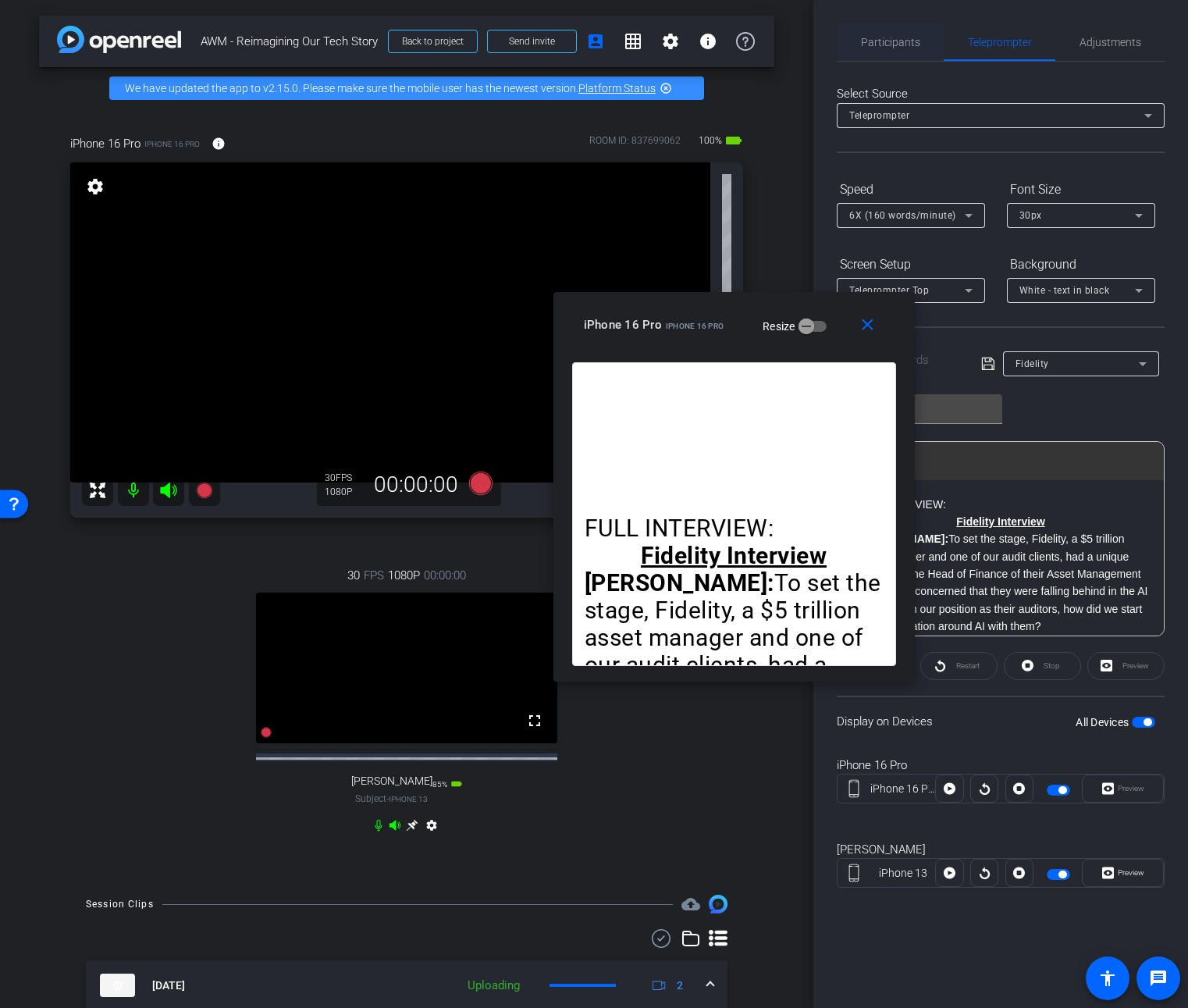
click at [895, 37] on span "Participants" at bounding box center [891, 43] width 59 height 11
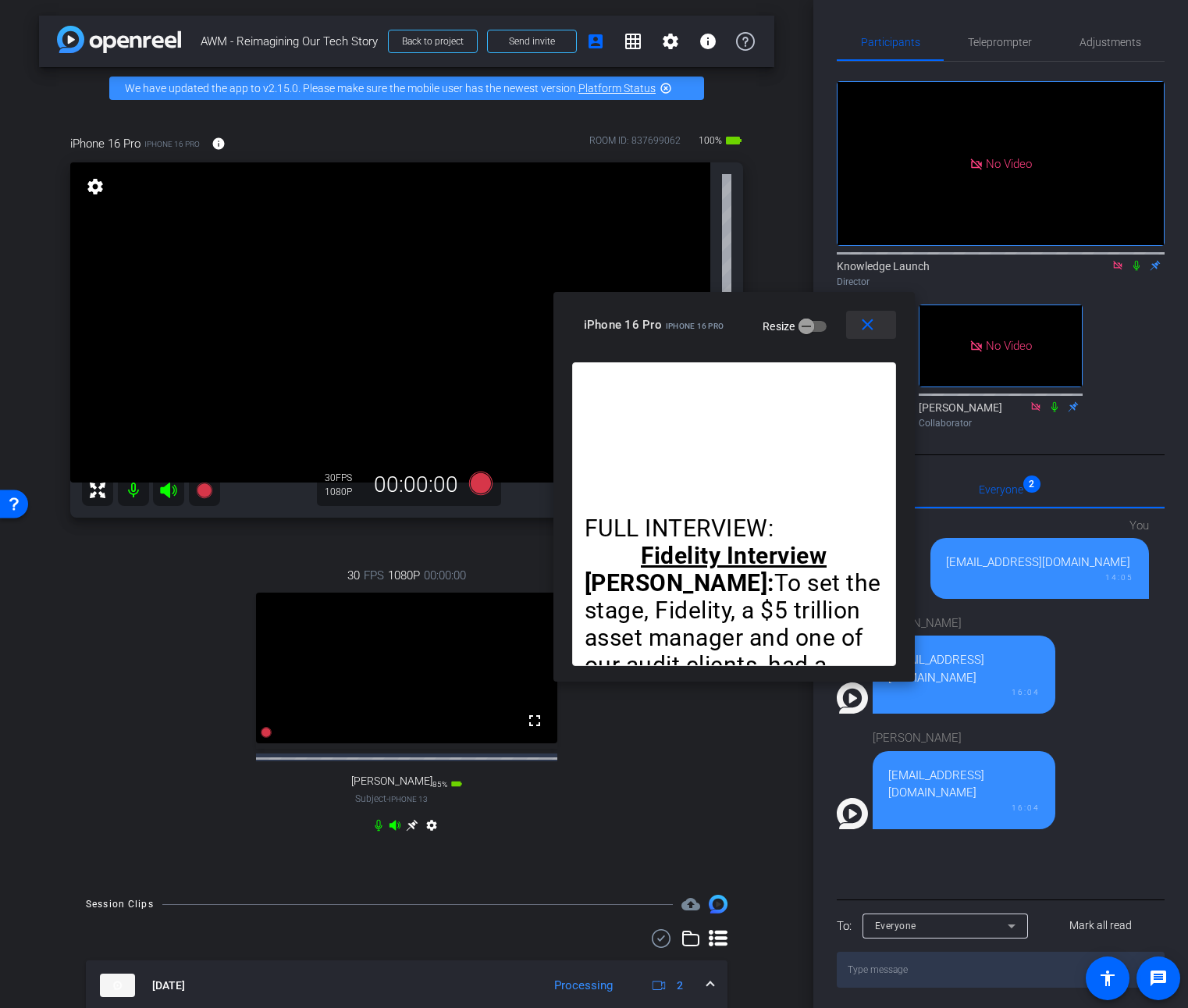
click at [872, 324] on mat-icon "close" at bounding box center [867, 324] width 19 height 19
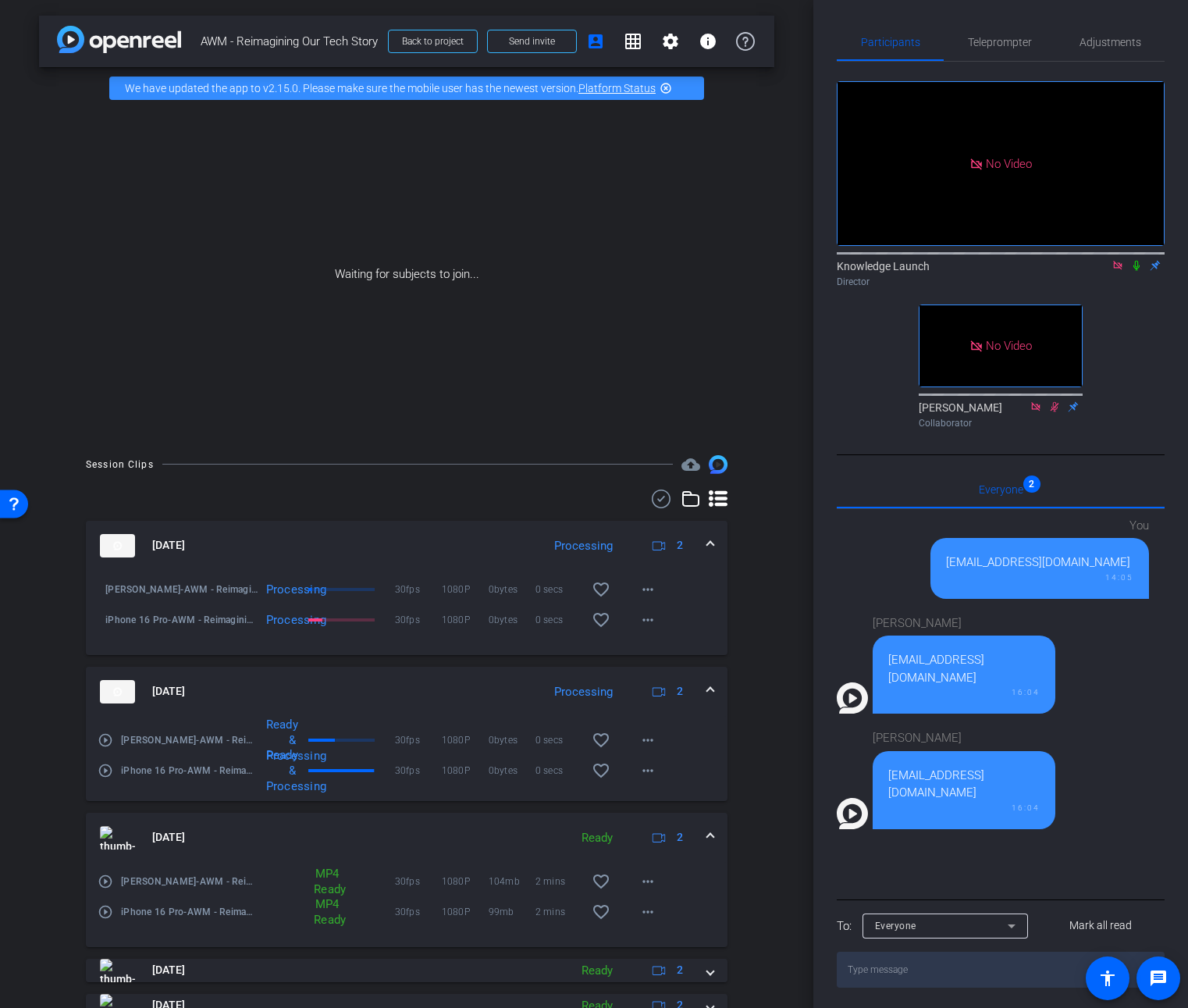
click at [1135, 260] on icon at bounding box center [1136, 265] width 13 height 11
click at [1138, 260] on icon at bounding box center [1136, 265] width 13 height 11
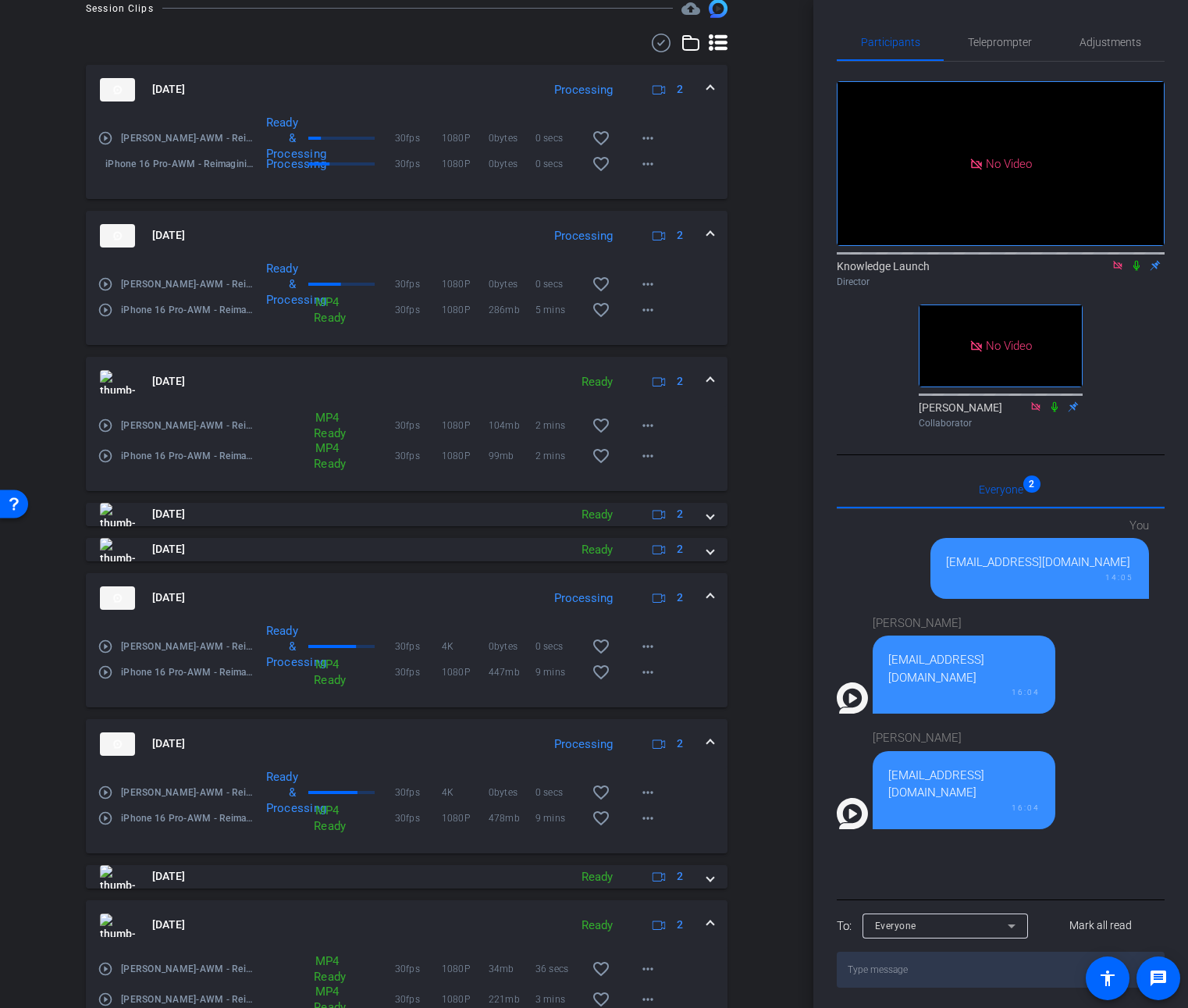
scroll to position [573, 0]
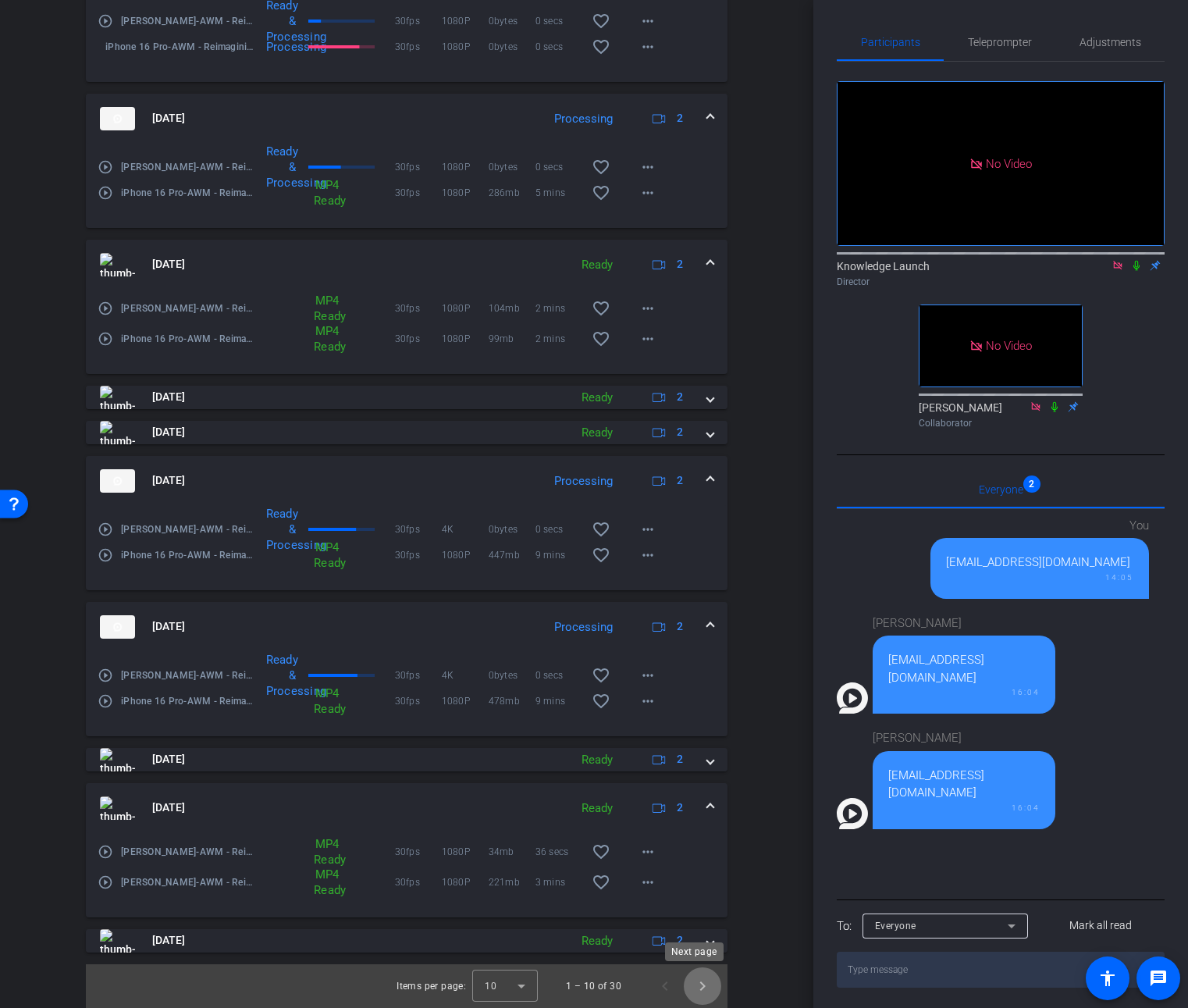
click at [698, 990] on span "Next page" at bounding box center [702, 986] width 38 height 38
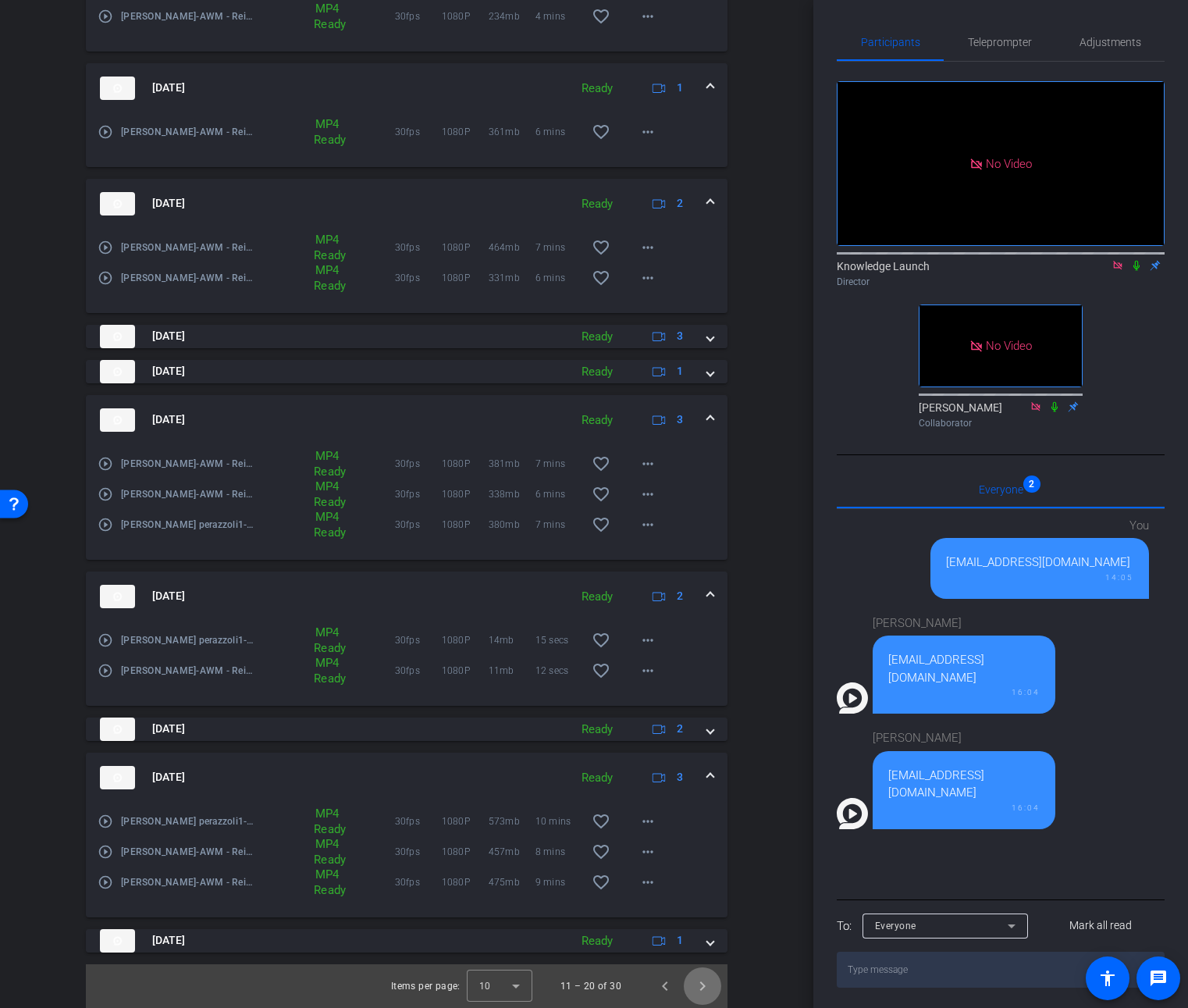
scroll to position [0, 0]
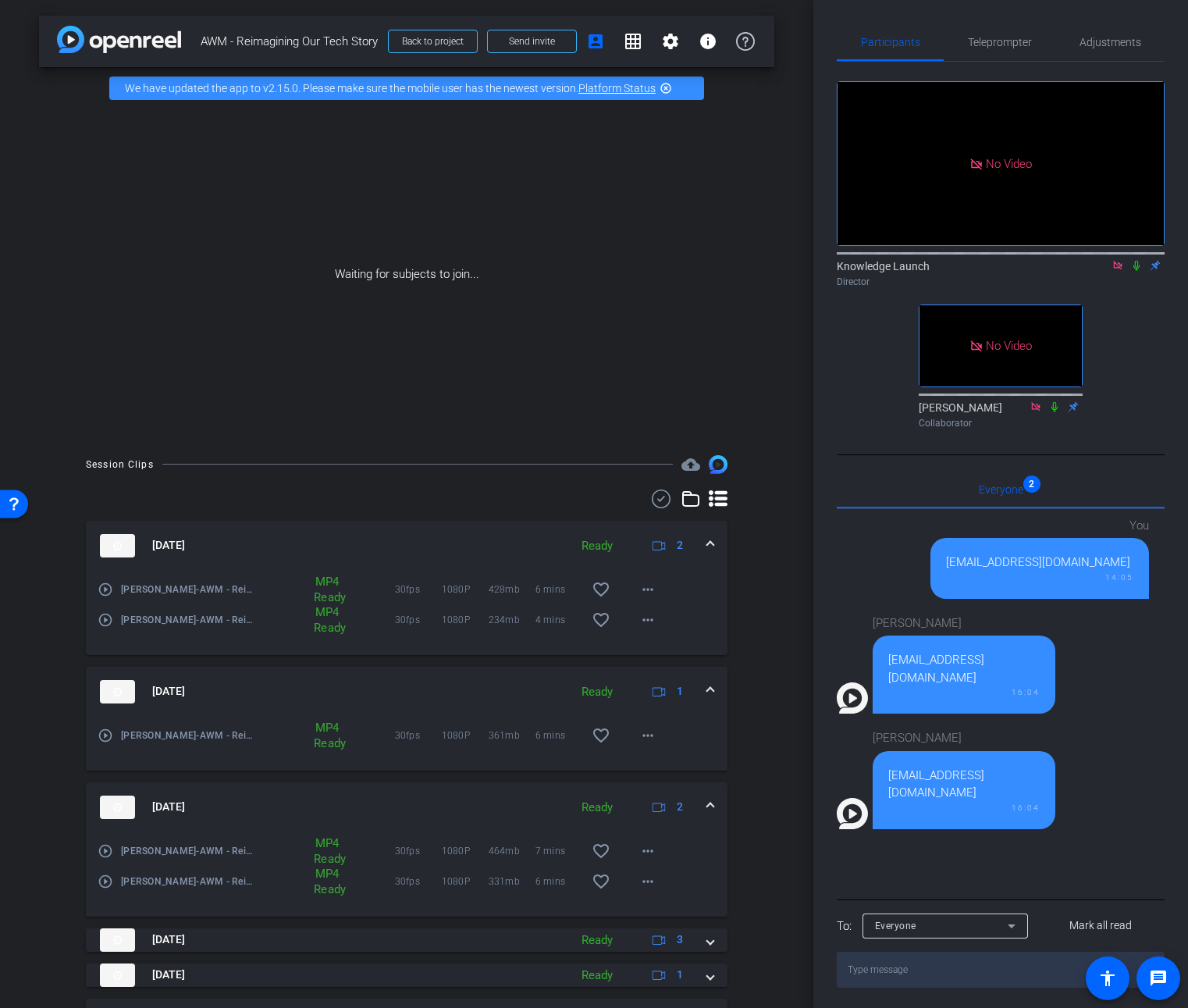
click at [1123, 274] on div "Director" at bounding box center [1000, 281] width 328 height 14
click at [1137, 261] on icon at bounding box center [1136, 265] width 6 height 10
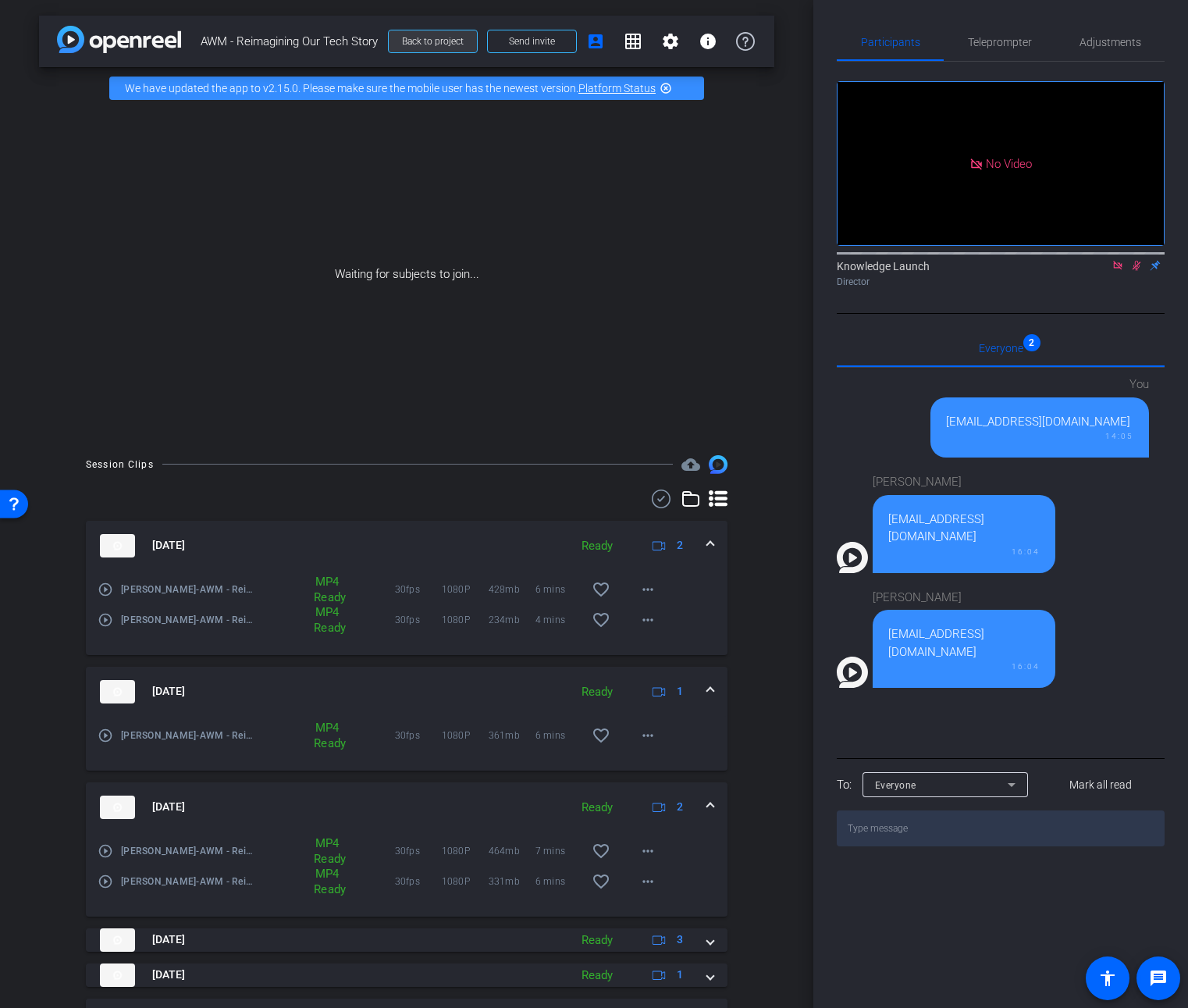
click at [404, 42] on span "Back to project" at bounding box center [432, 42] width 62 height 11
